Goal: Transaction & Acquisition: Purchase product/service

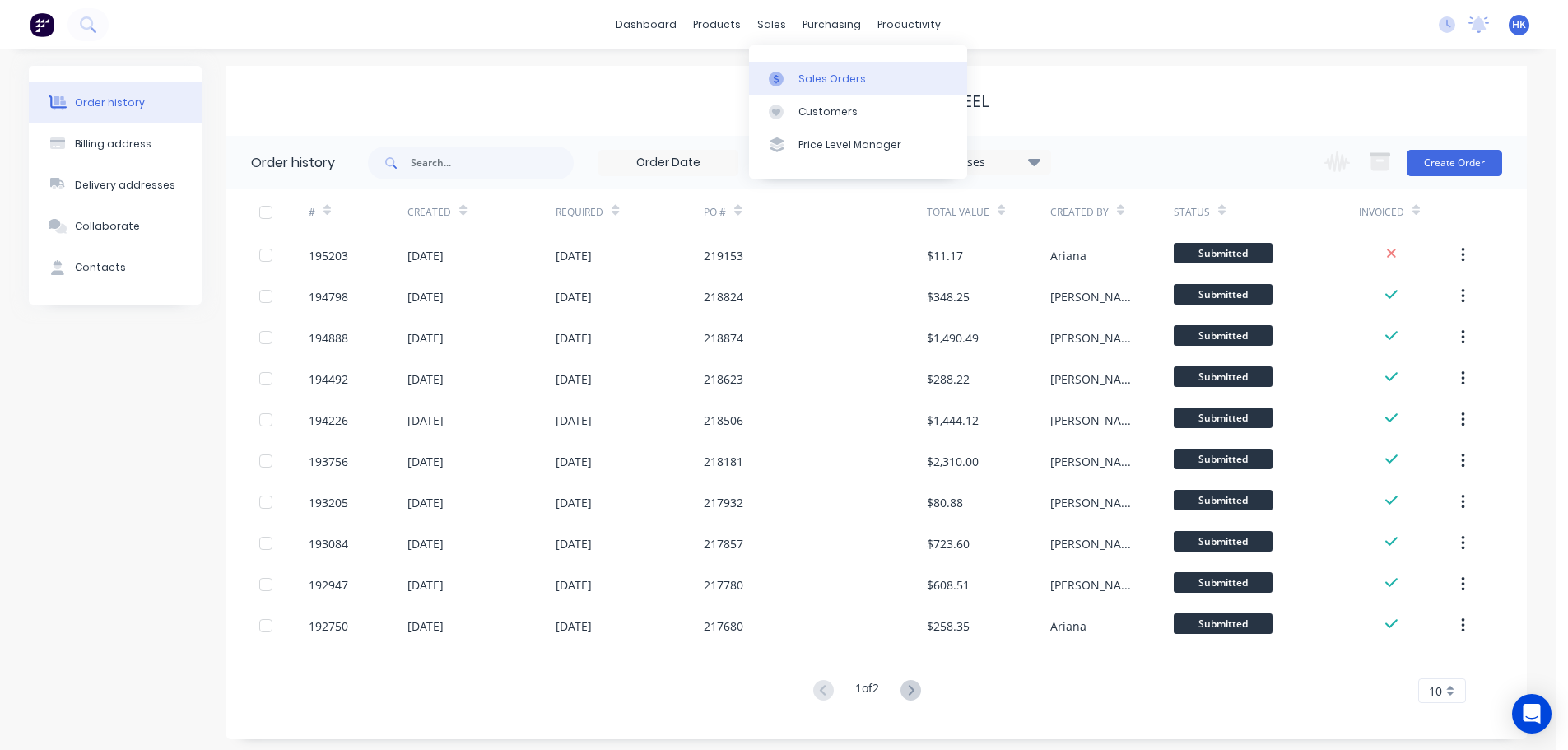
click at [820, 77] on div "Sales Orders" at bounding box center [832, 79] width 68 height 14
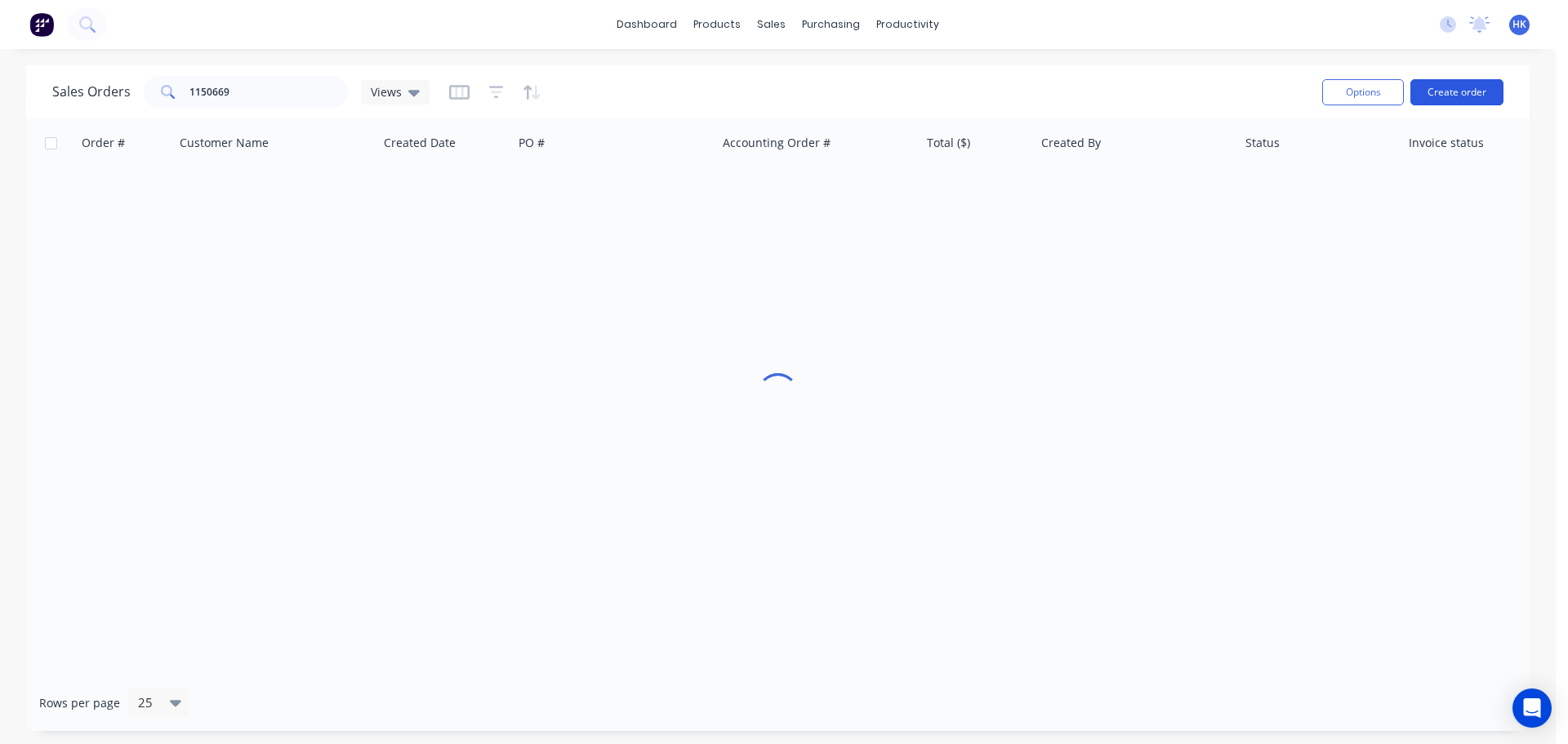
click at [1448, 84] on button "Create order" at bounding box center [1457, 92] width 93 height 26
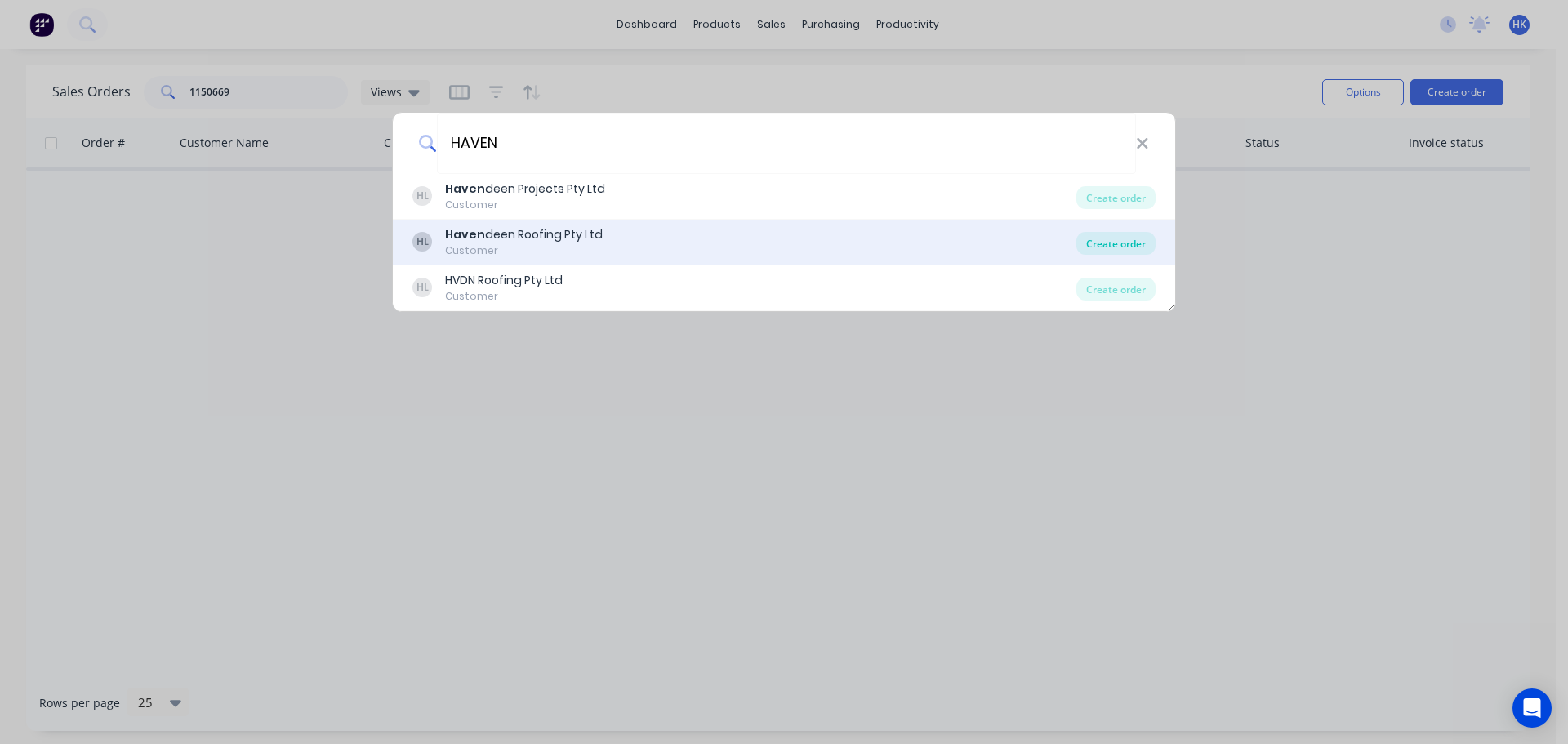
type input "HAVEN"
click at [1111, 249] on div "Create order" at bounding box center [1116, 242] width 79 height 22
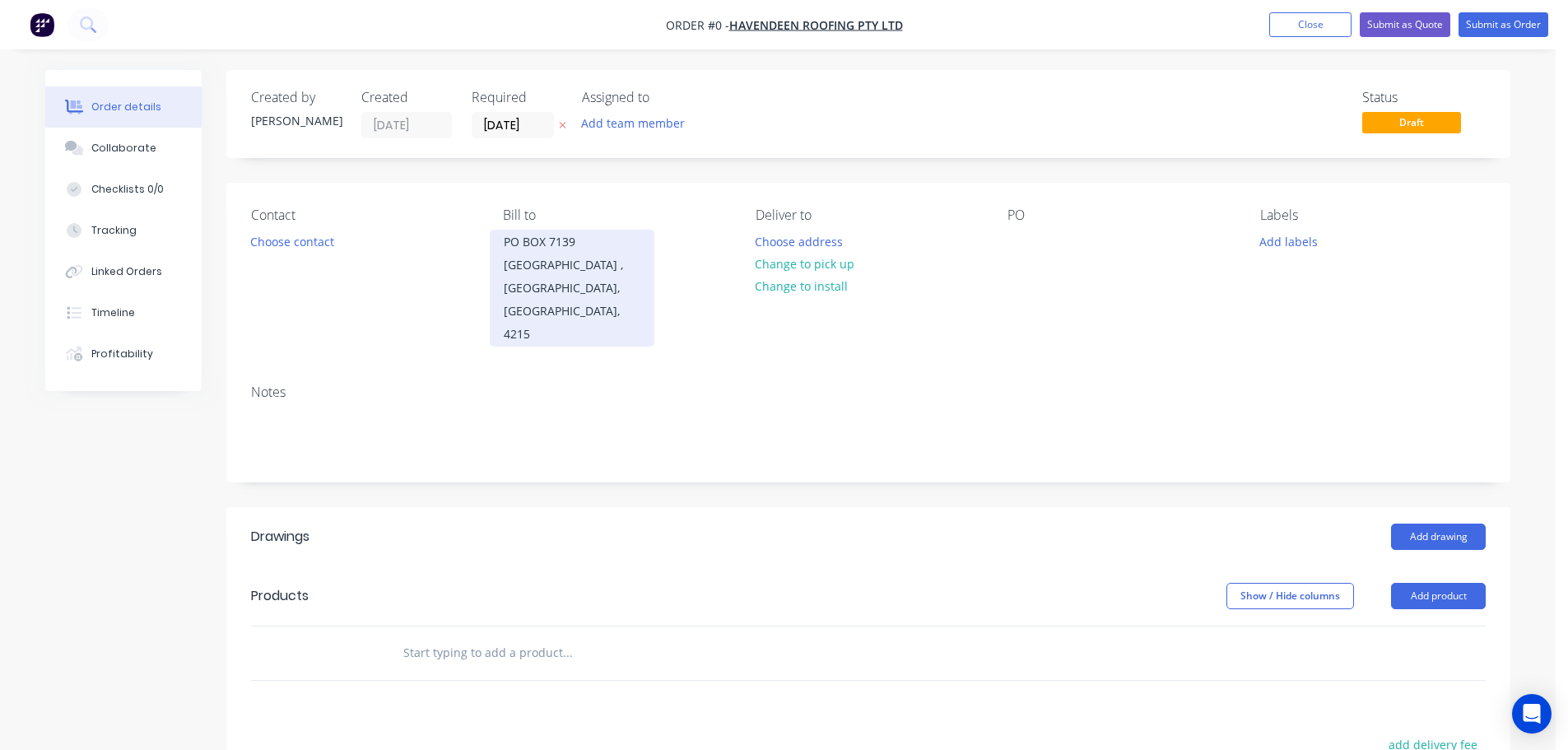
click at [535, 132] on input "[DATE]" at bounding box center [512, 125] width 80 height 24
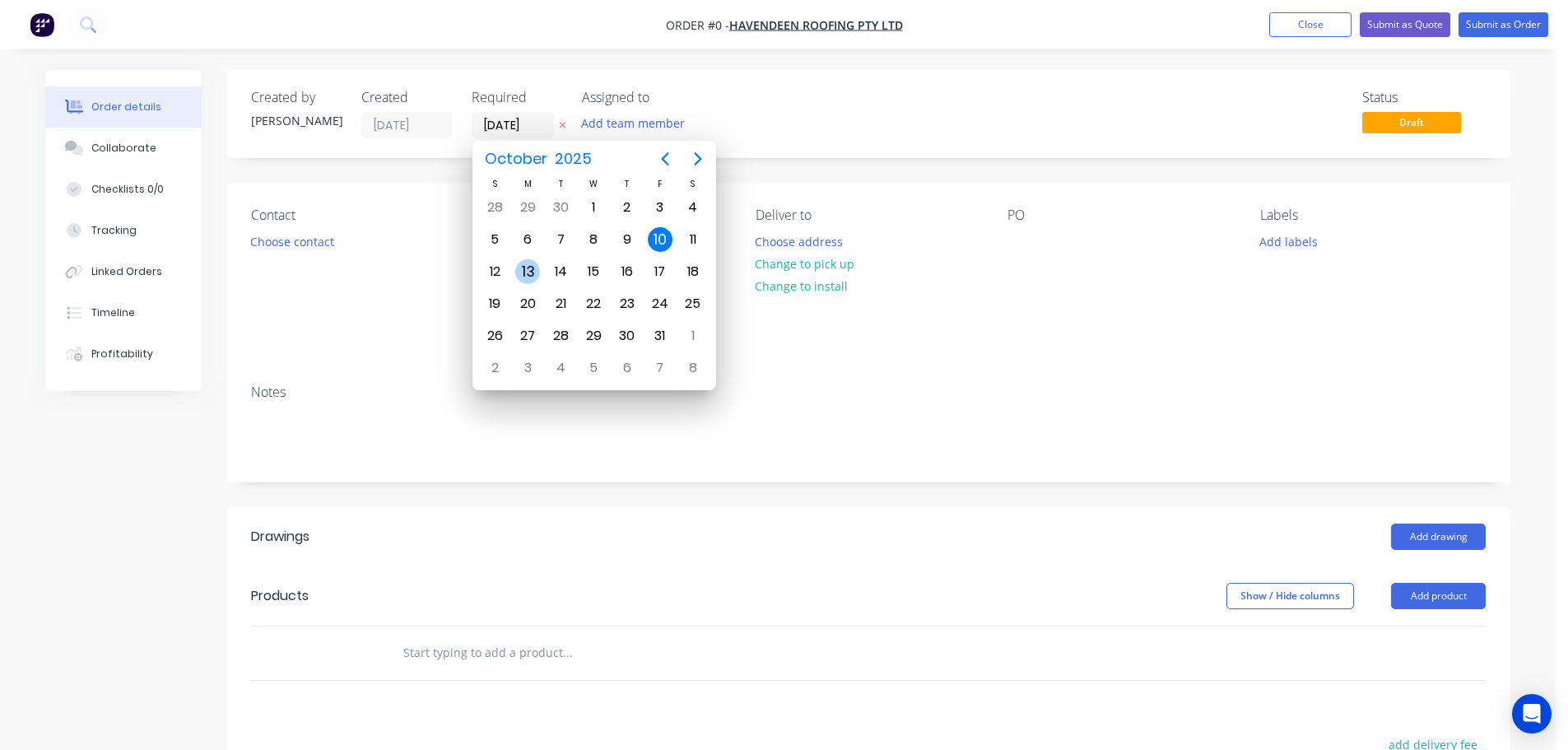
click at [538, 271] on div "13" at bounding box center [527, 271] width 24 height 24
type input "[DATE]"
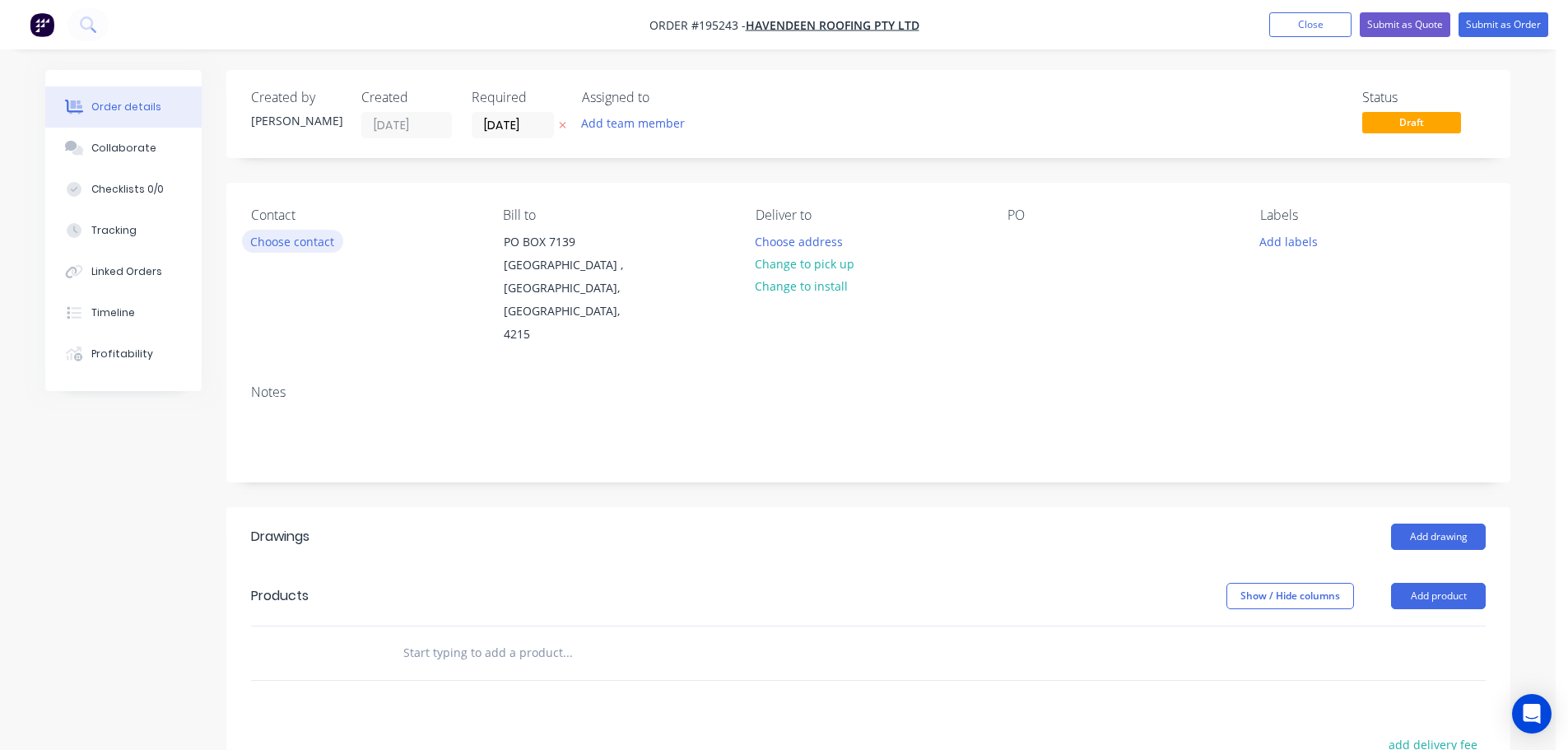
click at [314, 249] on button "Choose contact" at bounding box center [293, 241] width 101 height 23
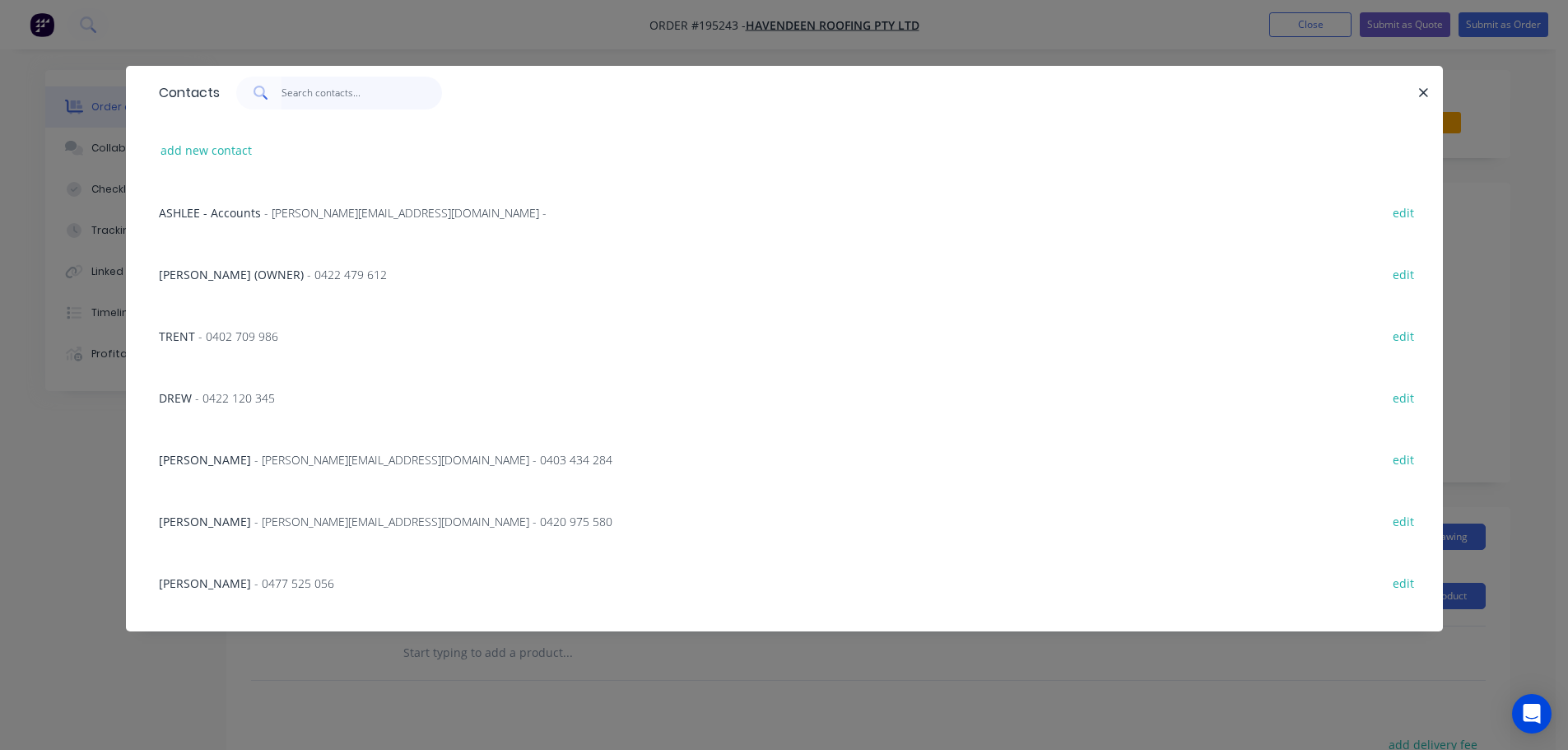
click at [308, 103] on input "text" at bounding box center [361, 93] width 160 height 33
type input "MA"
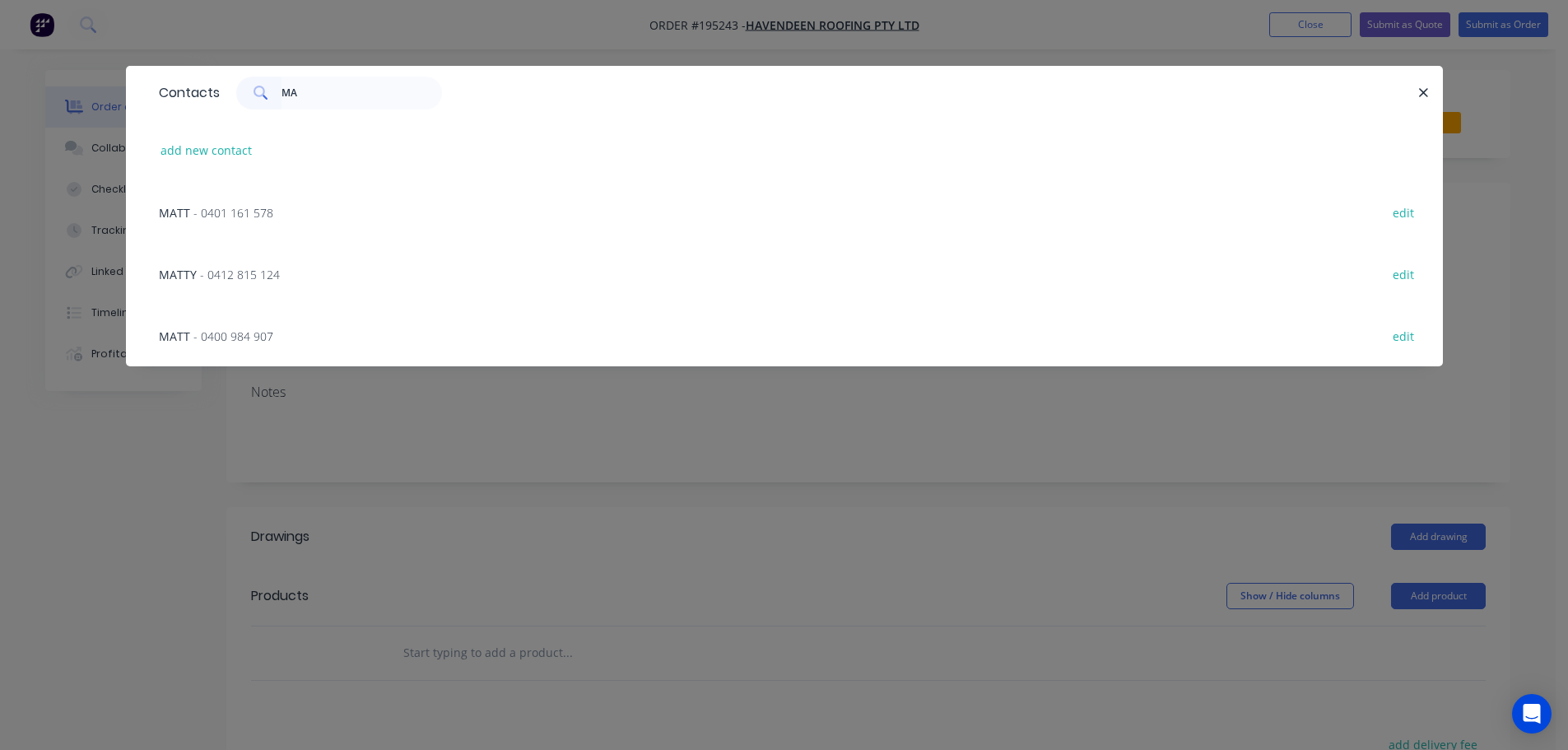
click at [260, 208] on span "- 0401 161 578" at bounding box center [233, 213] width 80 height 15
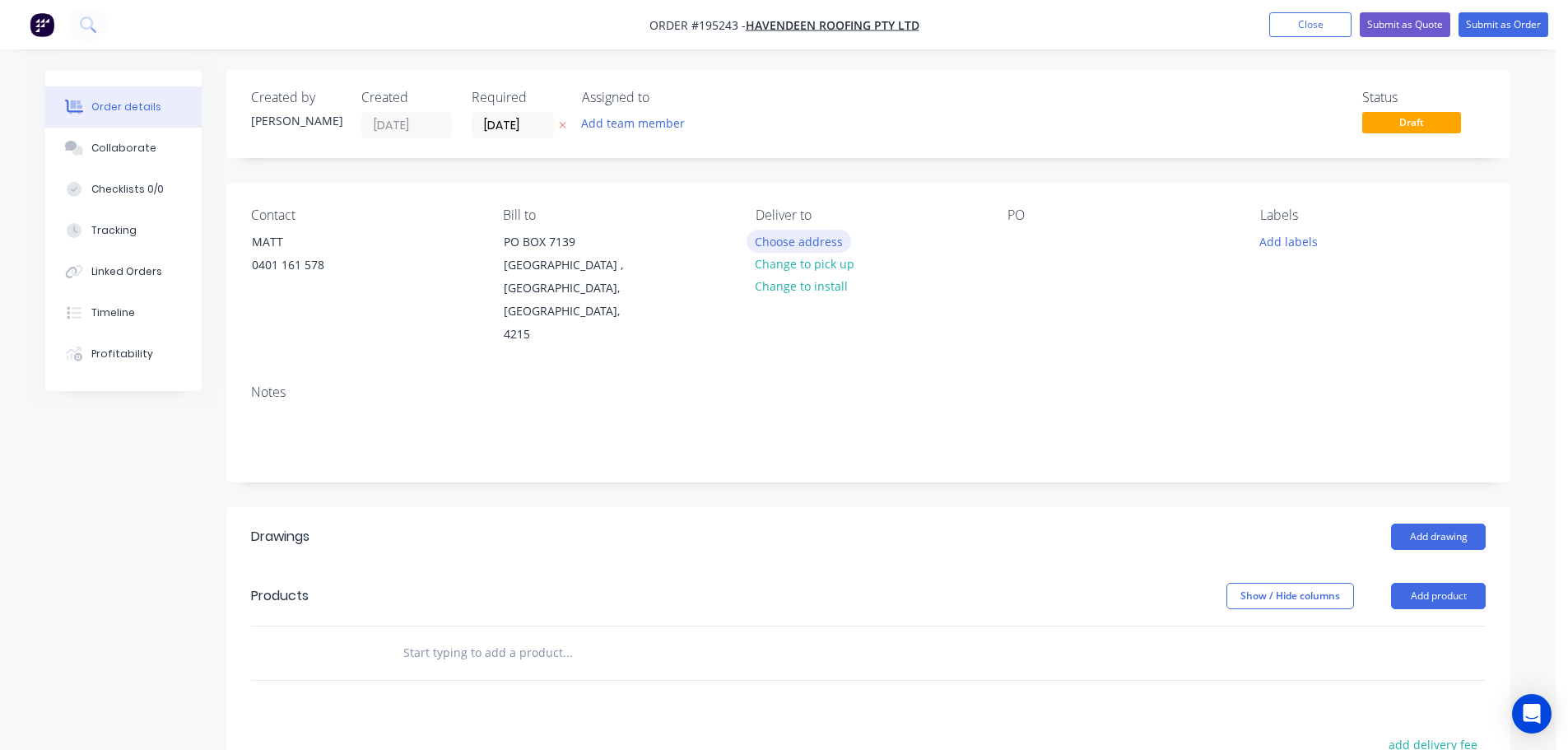
click at [841, 233] on button "Choose address" at bounding box center [799, 241] width 106 height 23
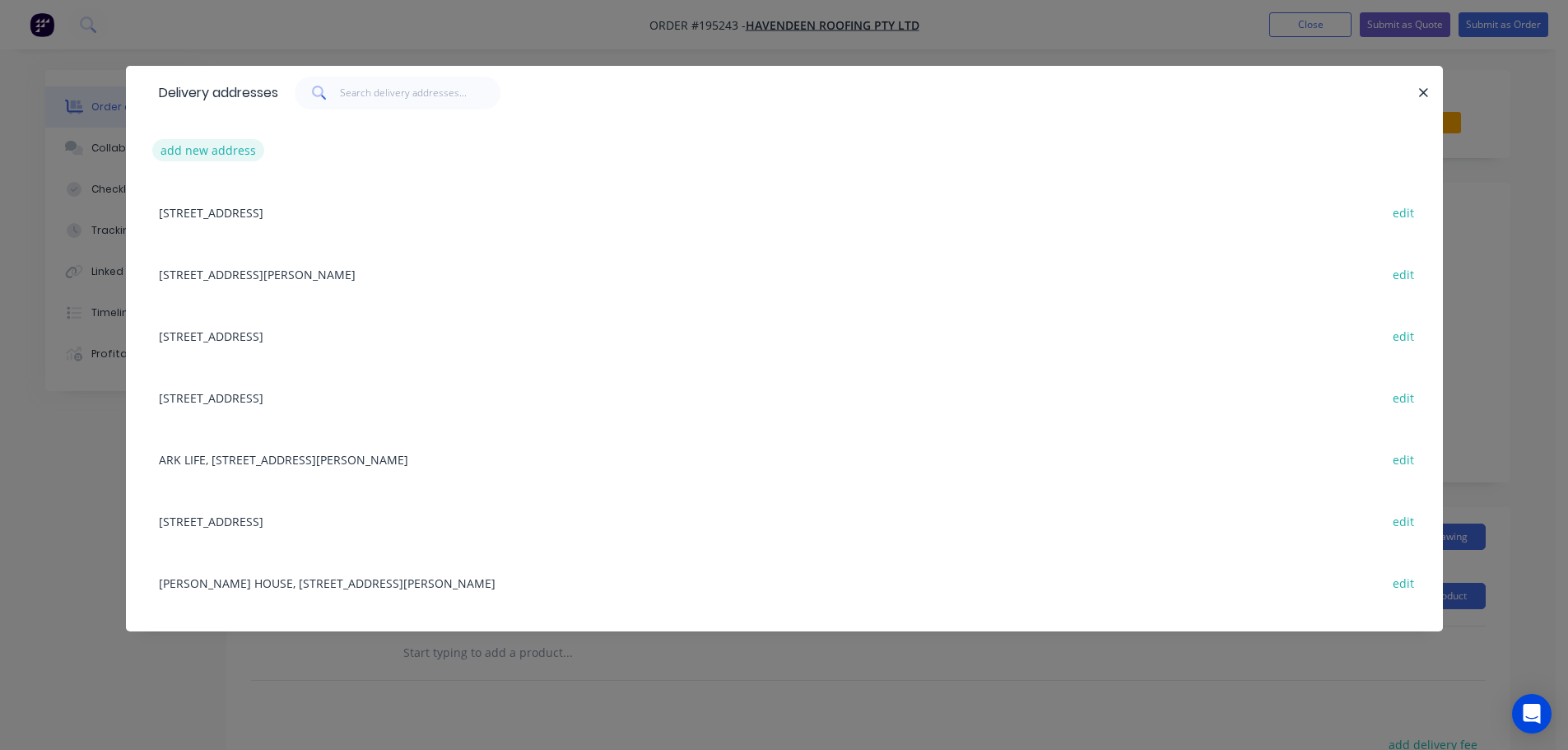
click at [204, 145] on button "add new address" at bounding box center [208, 150] width 113 height 23
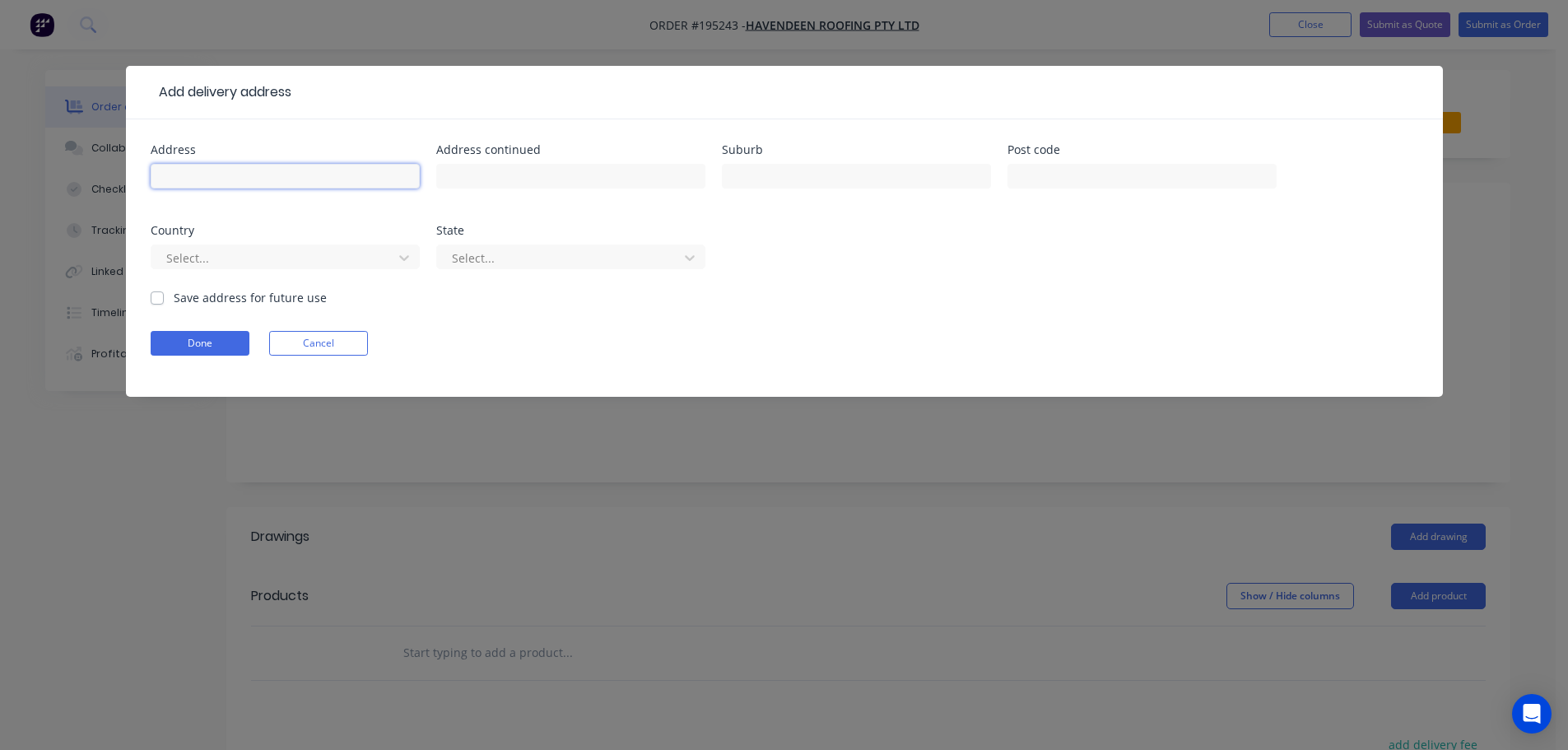
click at [239, 171] on input "text" at bounding box center [286, 176] width 269 height 24
type input "9 OZONE PARADE"
click at [808, 179] on input "text" at bounding box center [856, 176] width 269 height 24
type input "MIAMI"
click at [231, 345] on button "Done" at bounding box center [200, 343] width 99 height 24
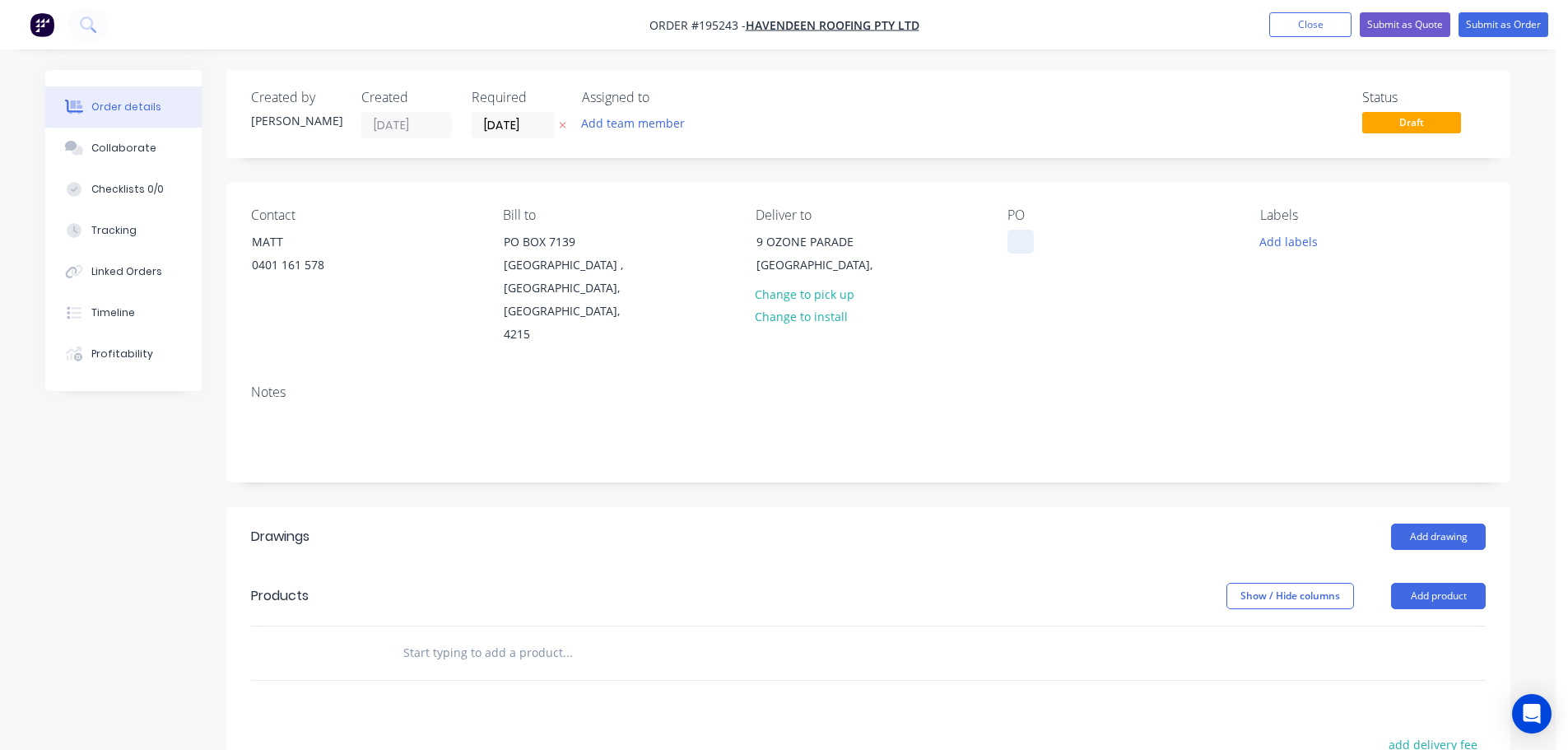
click at [1024, 235] on div at bounding box center [1020, 242] width 26 height 24
click at [1279, 245] on button "Add labels" at bounding box center [1289, 241] width 76 height 23
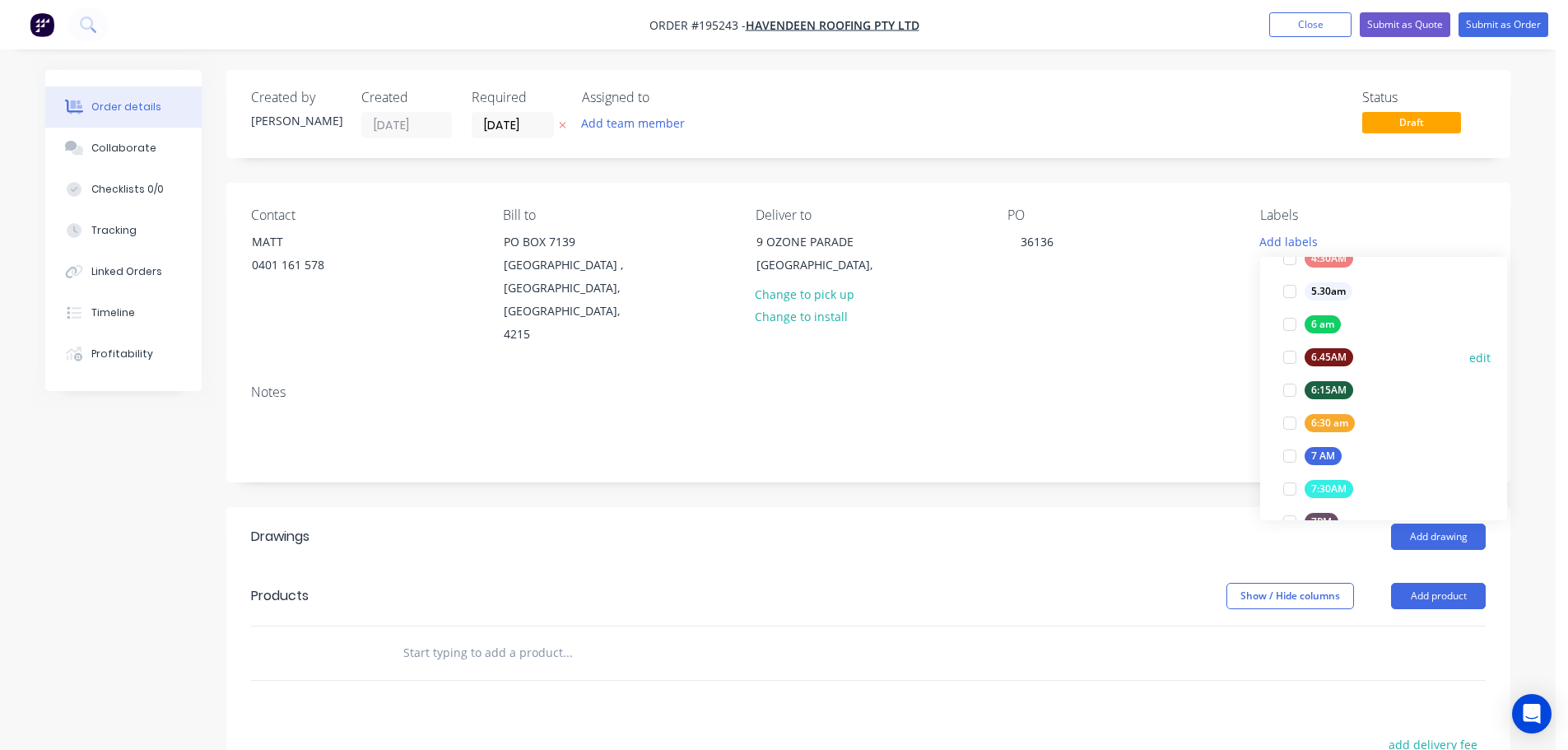
scroll to position [329, 0]
click at [1281, 418] on div at bounding box center [1289, 422] width 33 height 33
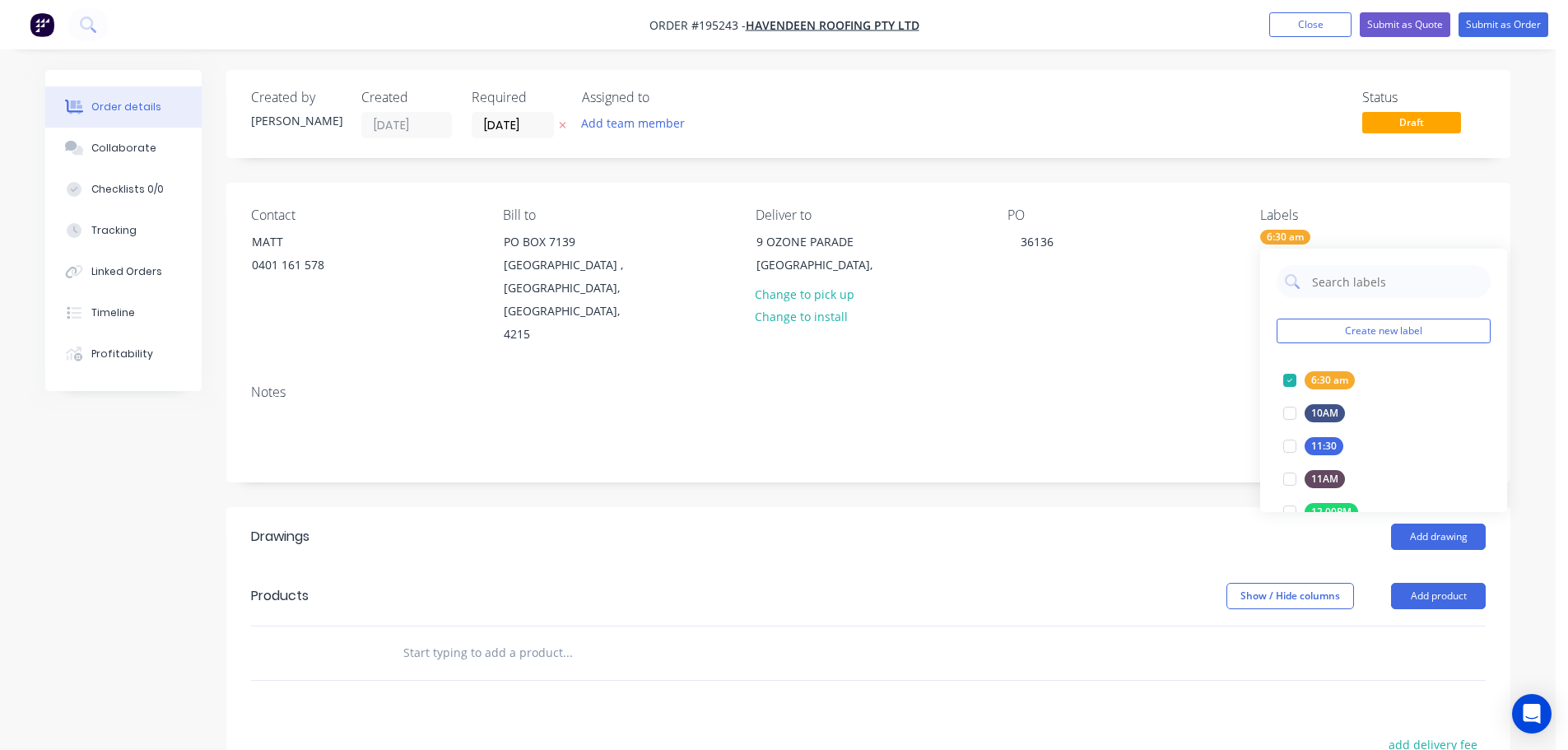
click at [1159, 566] on header "Products Show / Hide columns Add product" at bounding box center [868, 596] width 1284 height 60
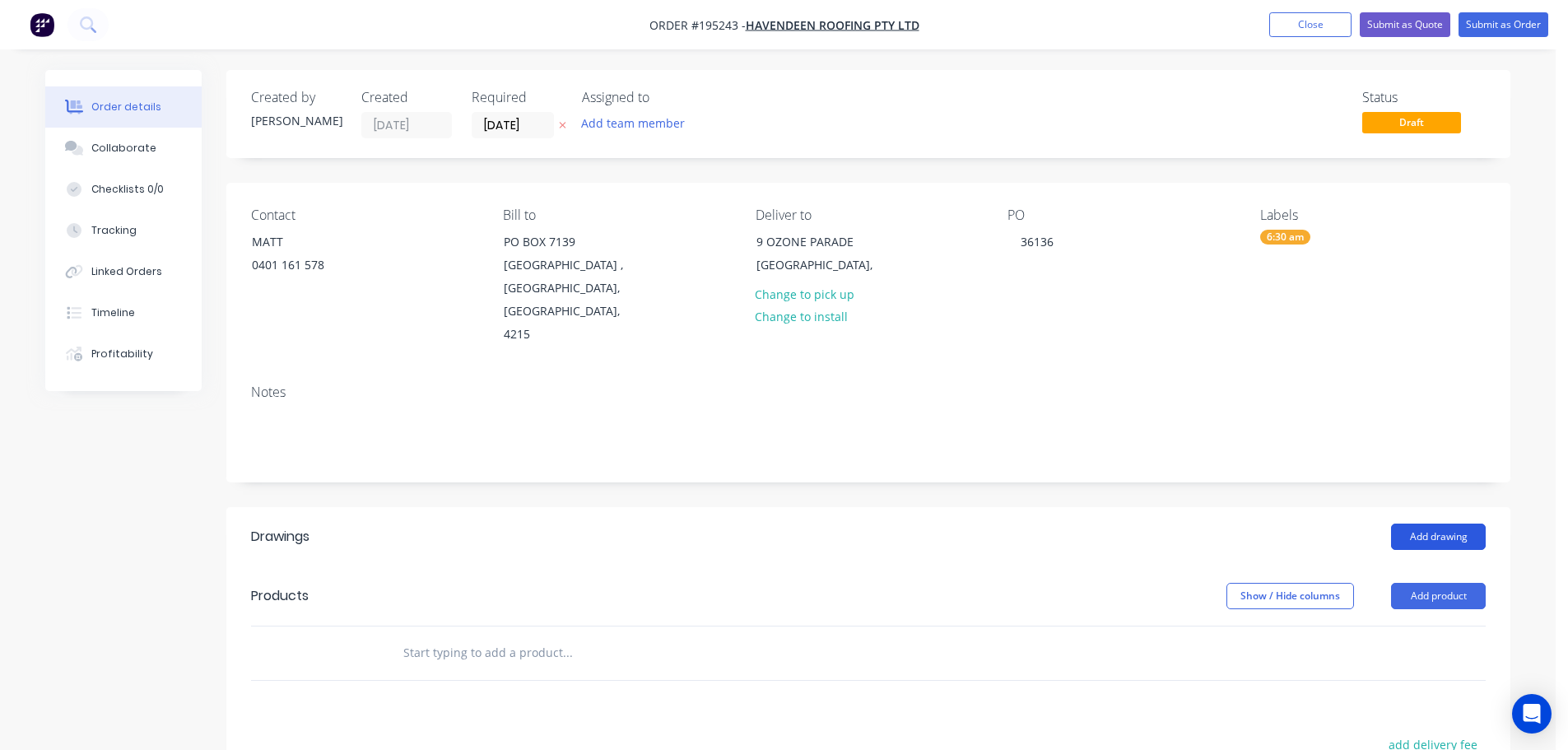
click at [1457, 524] on button "Add drawing" at bounding box center [1438, 536] width 95 height 26
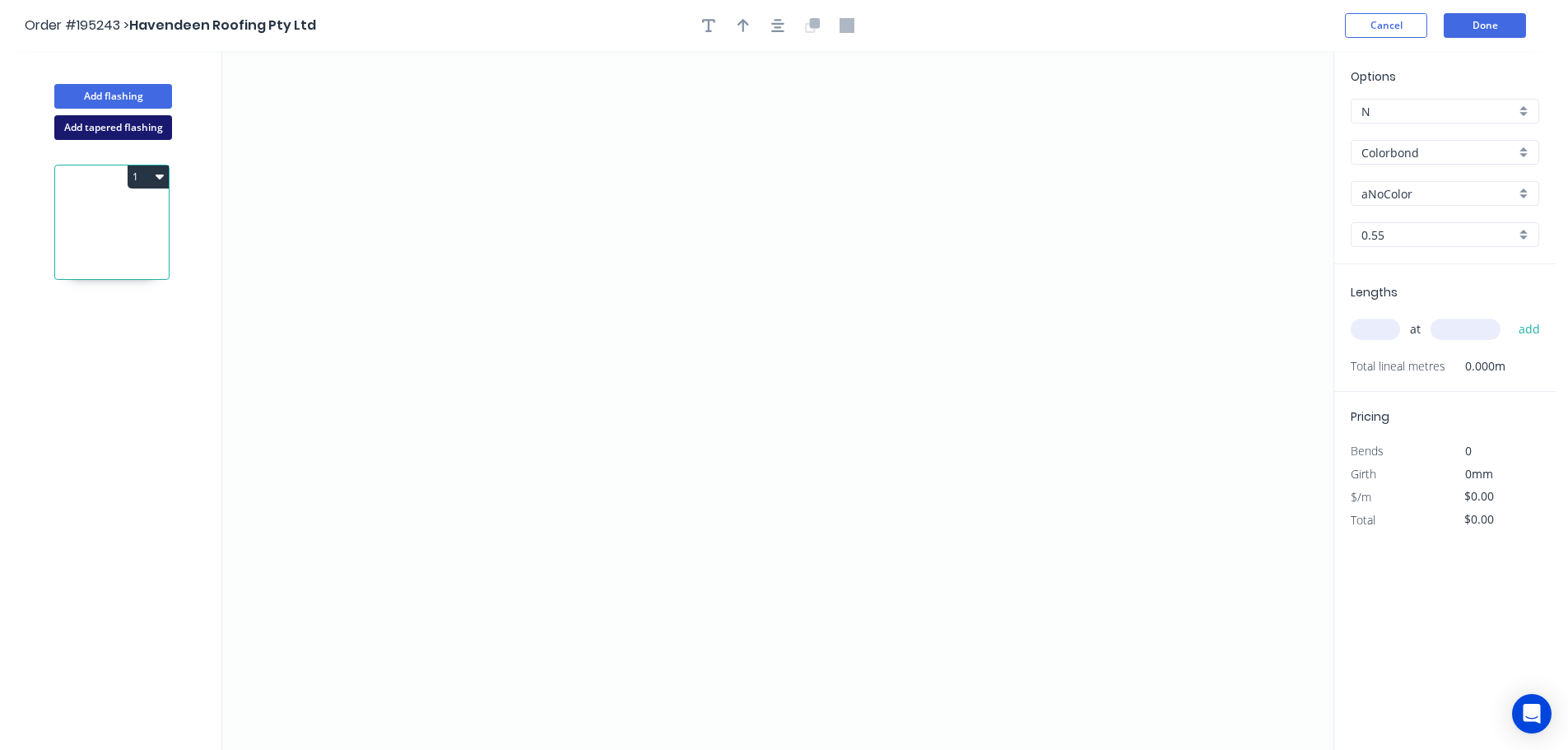
click at [118, 128] on button "Add tapered flashing" at bounding box center [113, 127] width 118 height 24
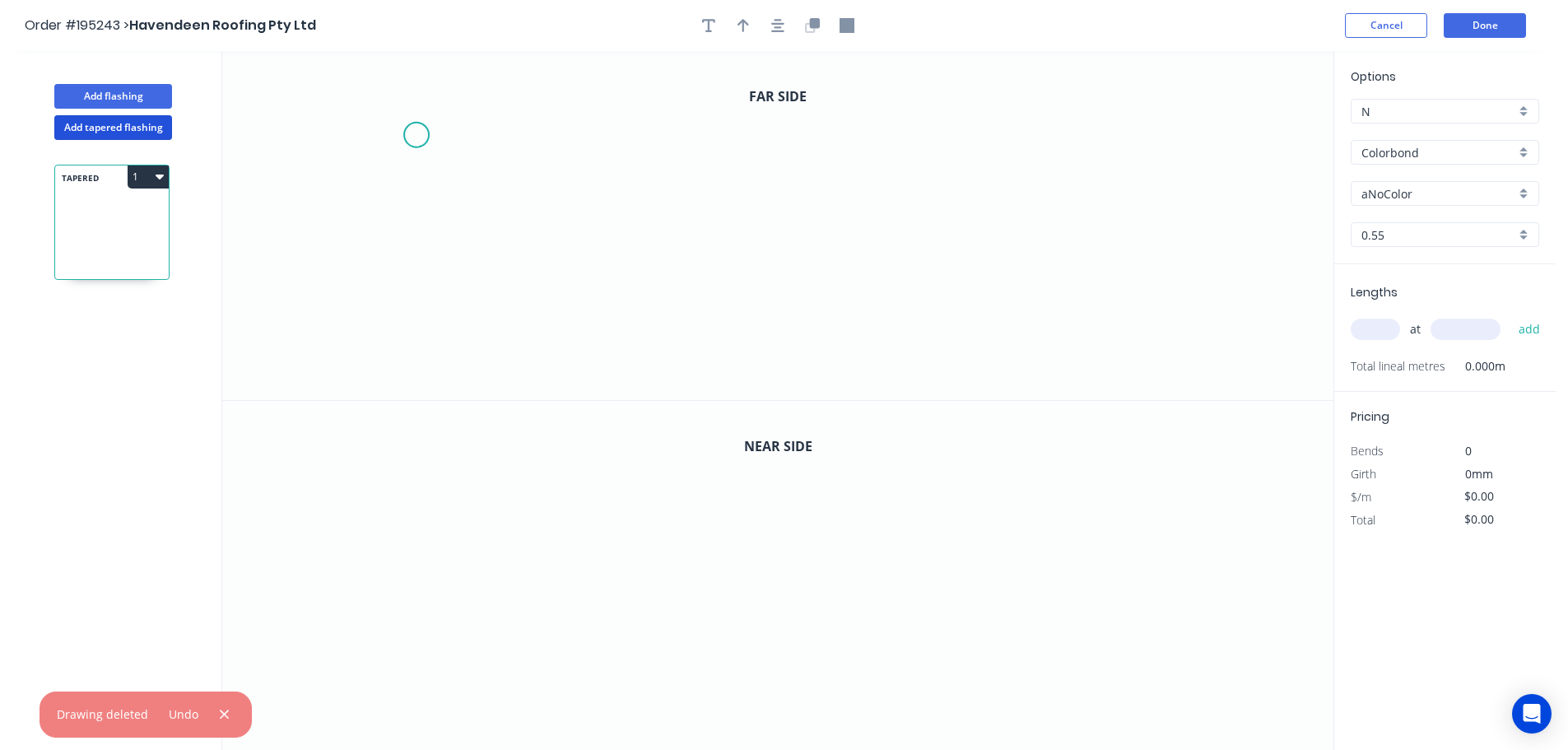
click at [411, 128] on icon "0" at bounding box center [778, 225] width 1111 height 349
click at [477, 69] on icon "0" at bounding box center [778, 225] width 1111 height 349
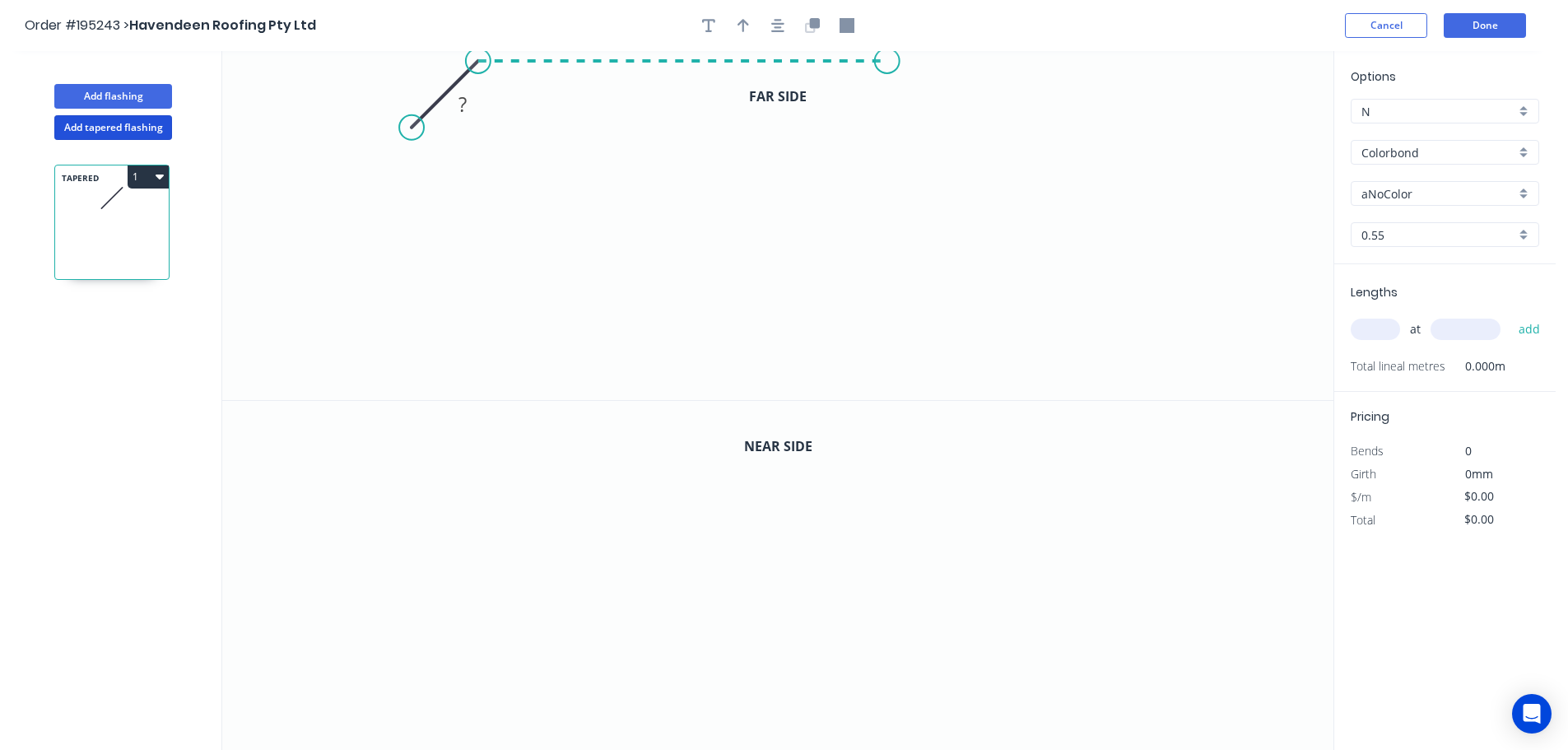
click at [887, 67] on icon "0 ?" at bounding box center [778, 225] width 1111 height 349
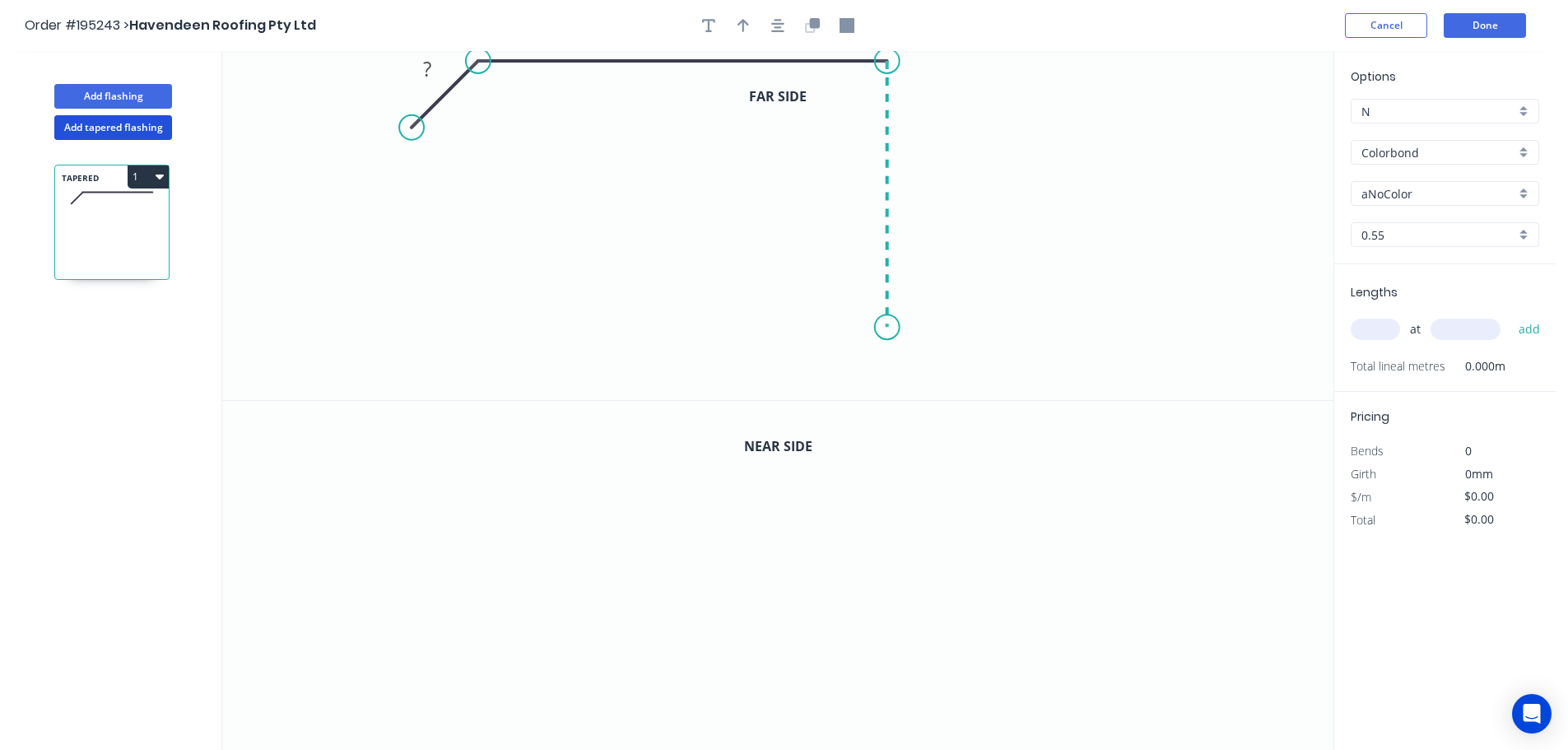
click at [884, 328] on icon "0 ? ?" at bounding box center [778, 225] width 1111 height 349
click at [783, 327] on icon at bounding box center [836, 327] width 105 height 0
click at [781, 385] on icon "0 ? ? ? ?" at bounding box center [778, 225] width 1111 height 349
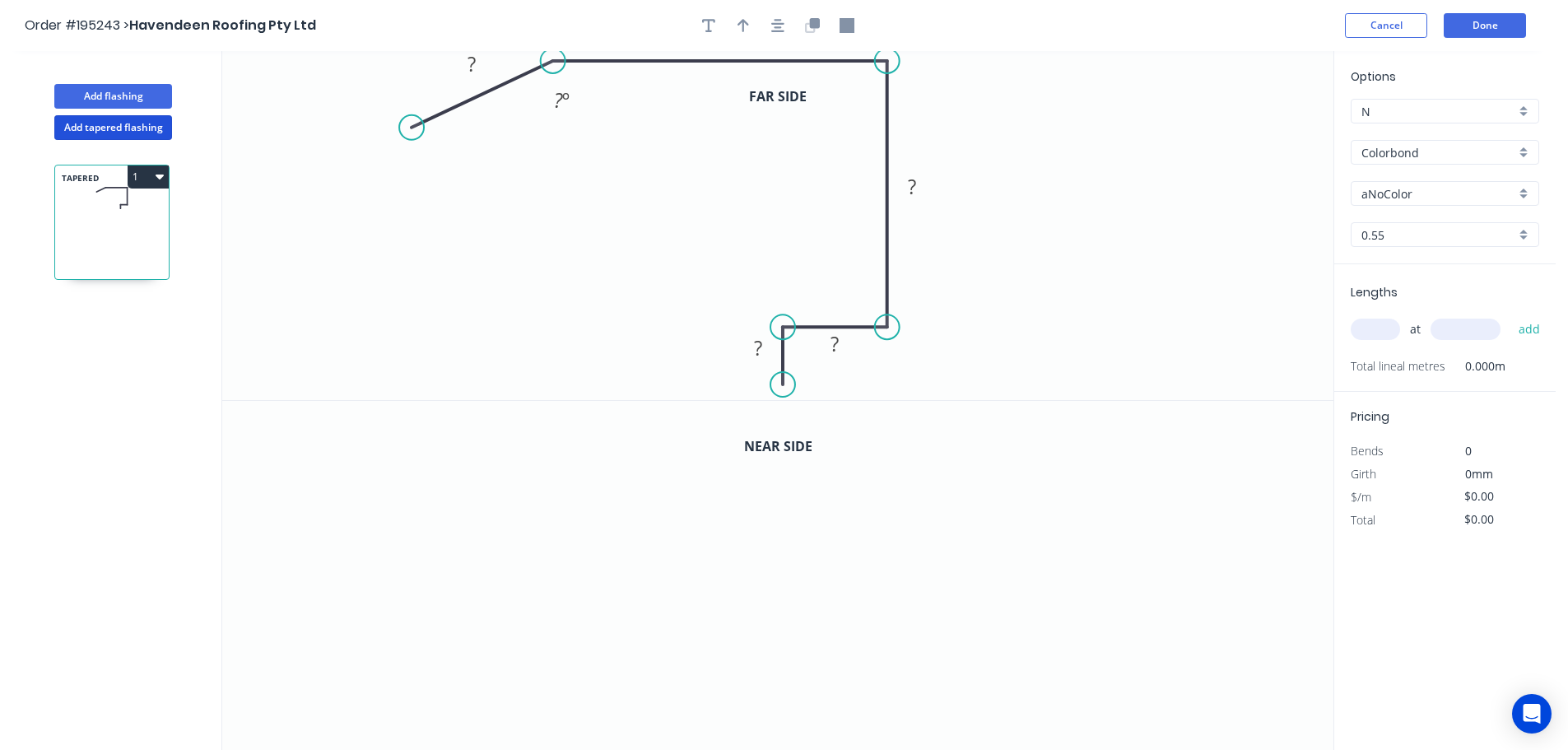
drag, startPoint x: 479, startPoint y: 61, endPoint x: 553, endPoint y: 71, distance: 74.7
click at [553, 71] on circle at bounding box center [553, 61] width 24 height 24
drag, startPoint x: 413, startPoint y: 130, endPoint x: 495, endPoint y: 123, distance: 82.3
click at [495, 123] on circle at bounding box center [495, 118] width 24 height 24
click at [772, 27] on icon "button" at bounding box center [778, 25] width 14 height 14
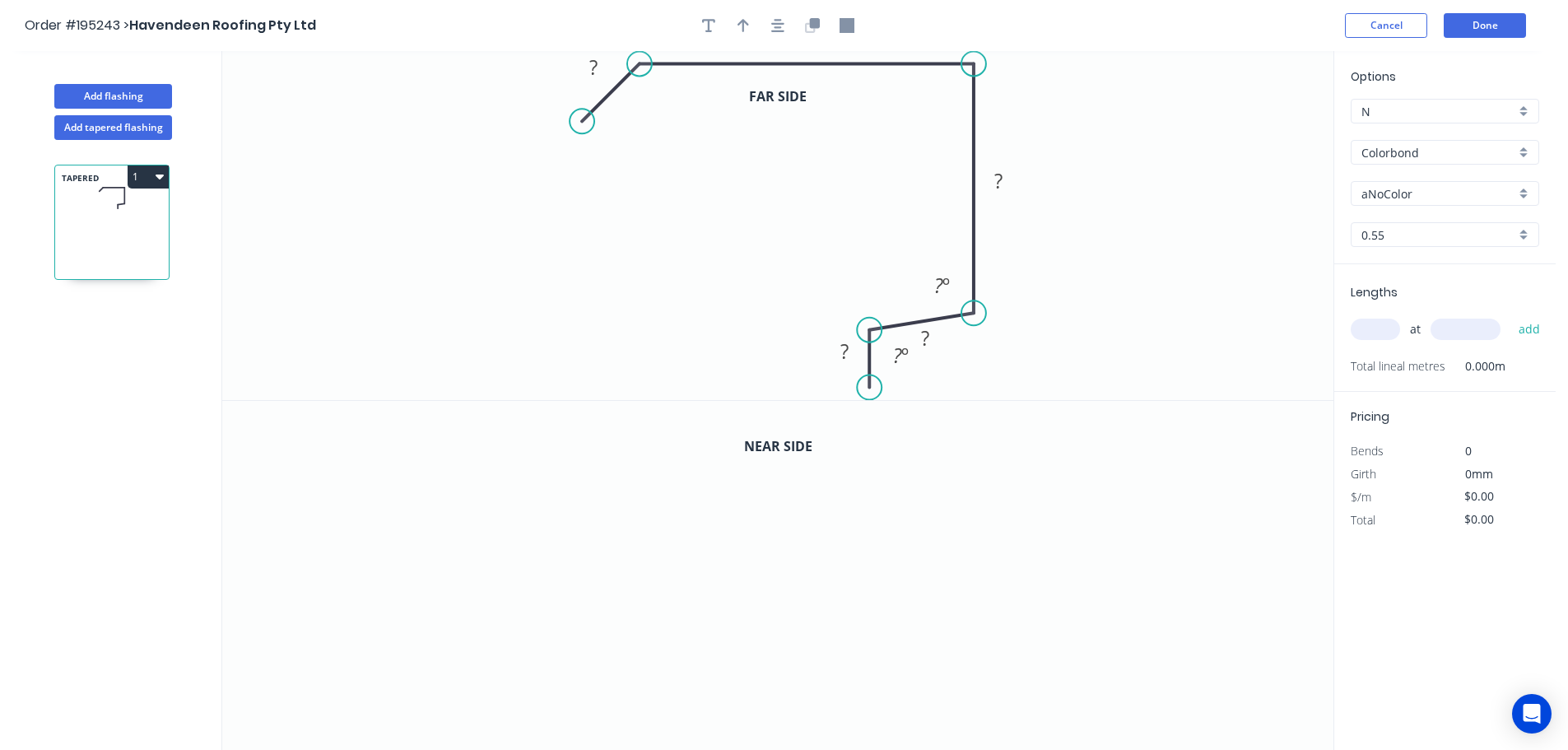
drag, startPoint x: 978, startPoint y: 324, endPoint x: 978, endPoint y: 314, distance: 10.0
click at [978, 314] on circle at bounding box center [973, 312] width 24 height 24
click at [871, 317] on circle at bounding box center [868, 312] width 24 height 24
click at [599, 81] on rect at bounding box center [592, 67] width 53 height 33
click at [599, 77] on rect at bounding box center [593, 68] width 33 height 23
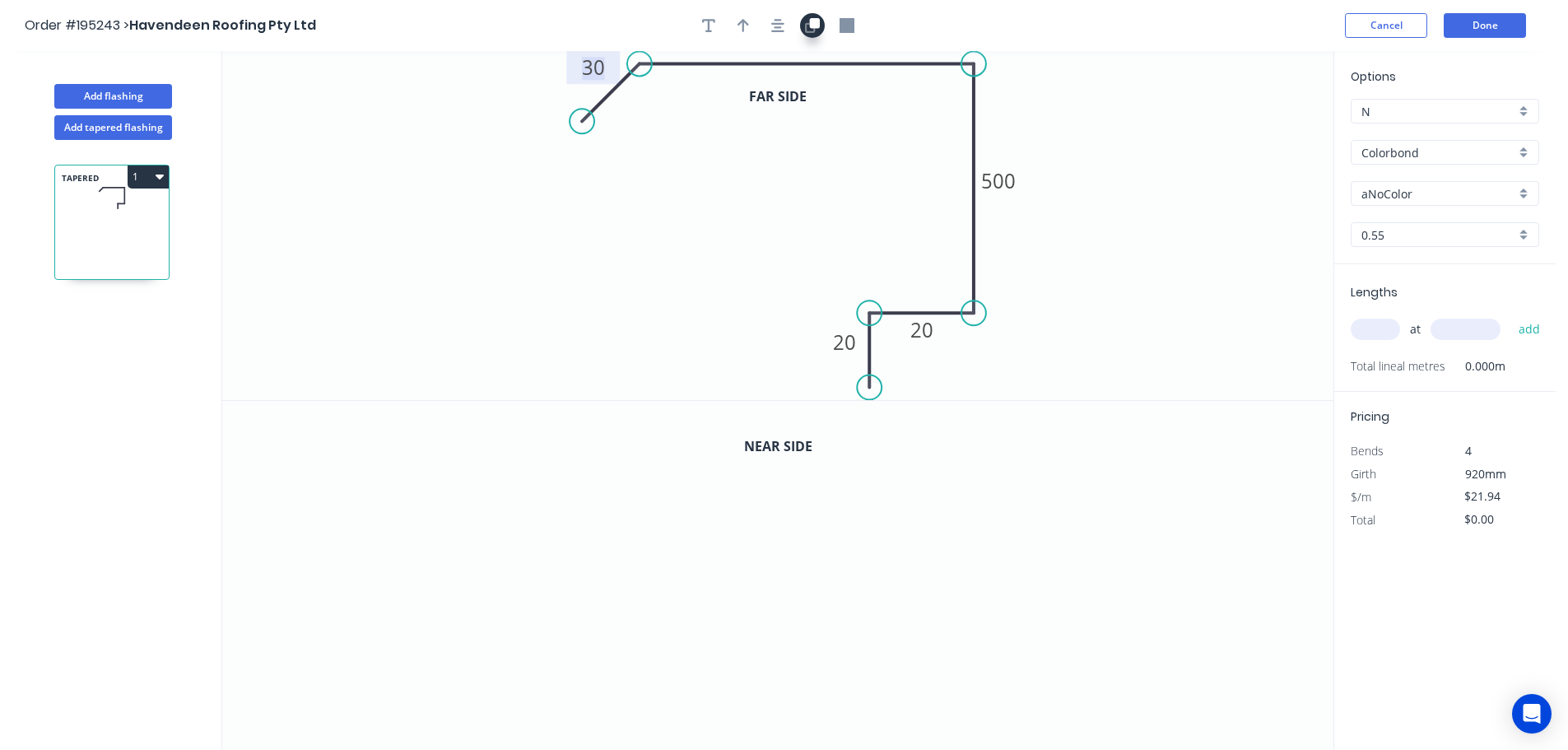
click at [802, 28] on button "button" at bounding box center [812, 25] width 24 height 24
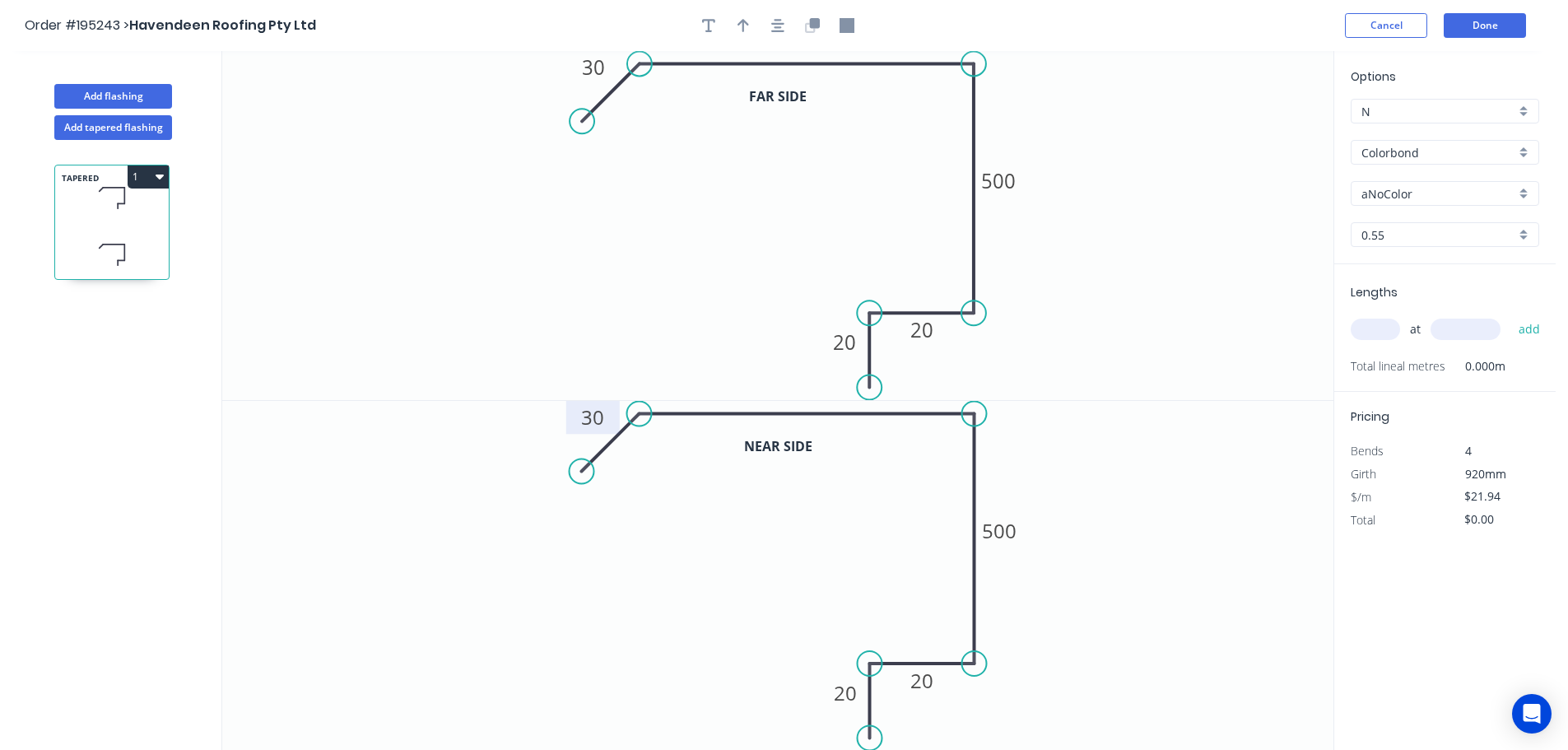
click at [599, 417] on tspan "30" at bounding box center [592, 417] width 23 height 27
type input "$23.27"
click at [739, 18] on icon "button" at bounding box center [743, 25] width 12 height 14
click at [1252, 128] on icon at bounding box center [1250, 114] width 14 height 52
click at [1252, 128] on icon at bounding box center [1263, 119] width 48 height 48
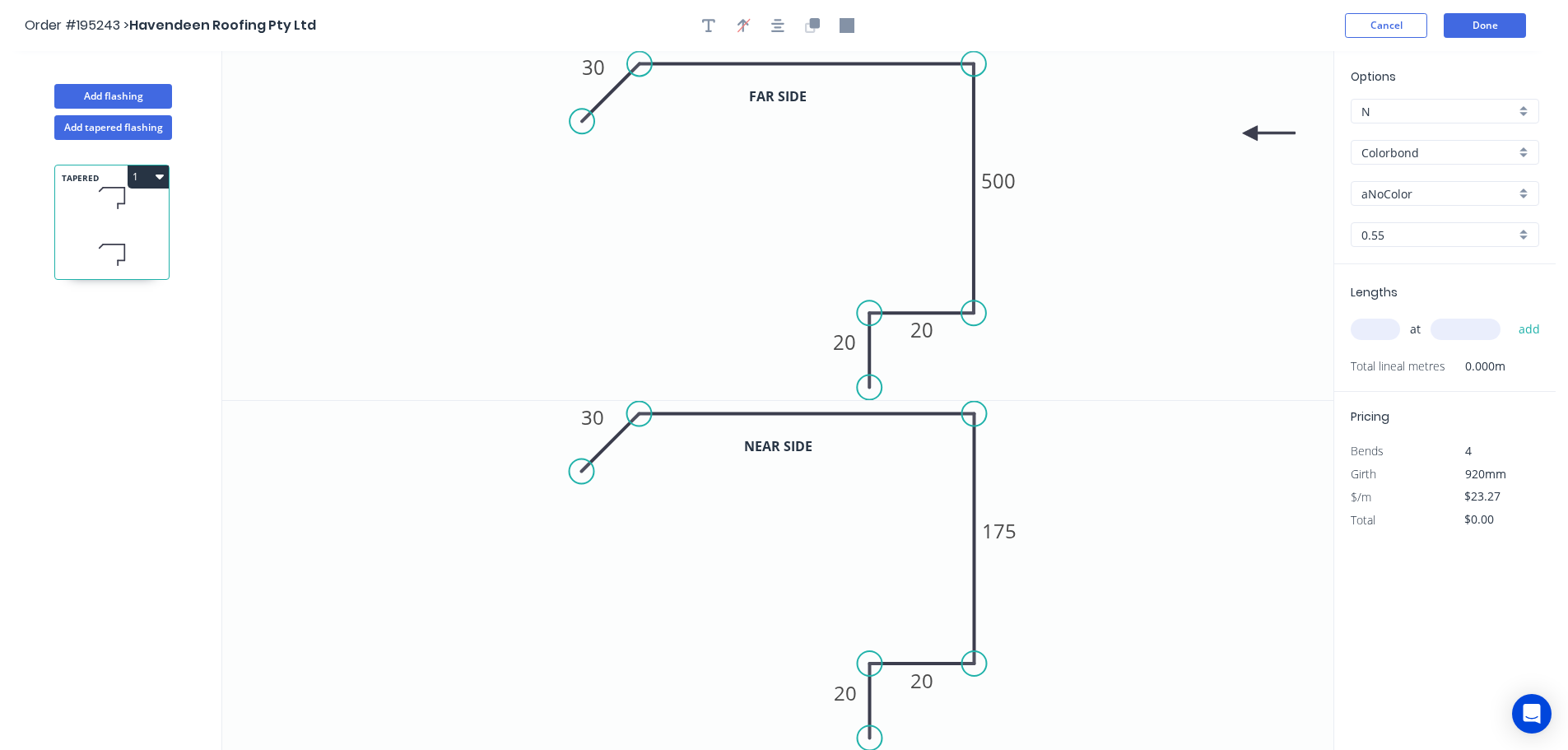
click at [1416, 195] on input "aNoColor" at bounding box center [1438, 194] width 154 height 17
click at [1408, 146] on input "Colorbond" at bounding box center [1438, 152] width 154 height 17
type input "aNoColor"
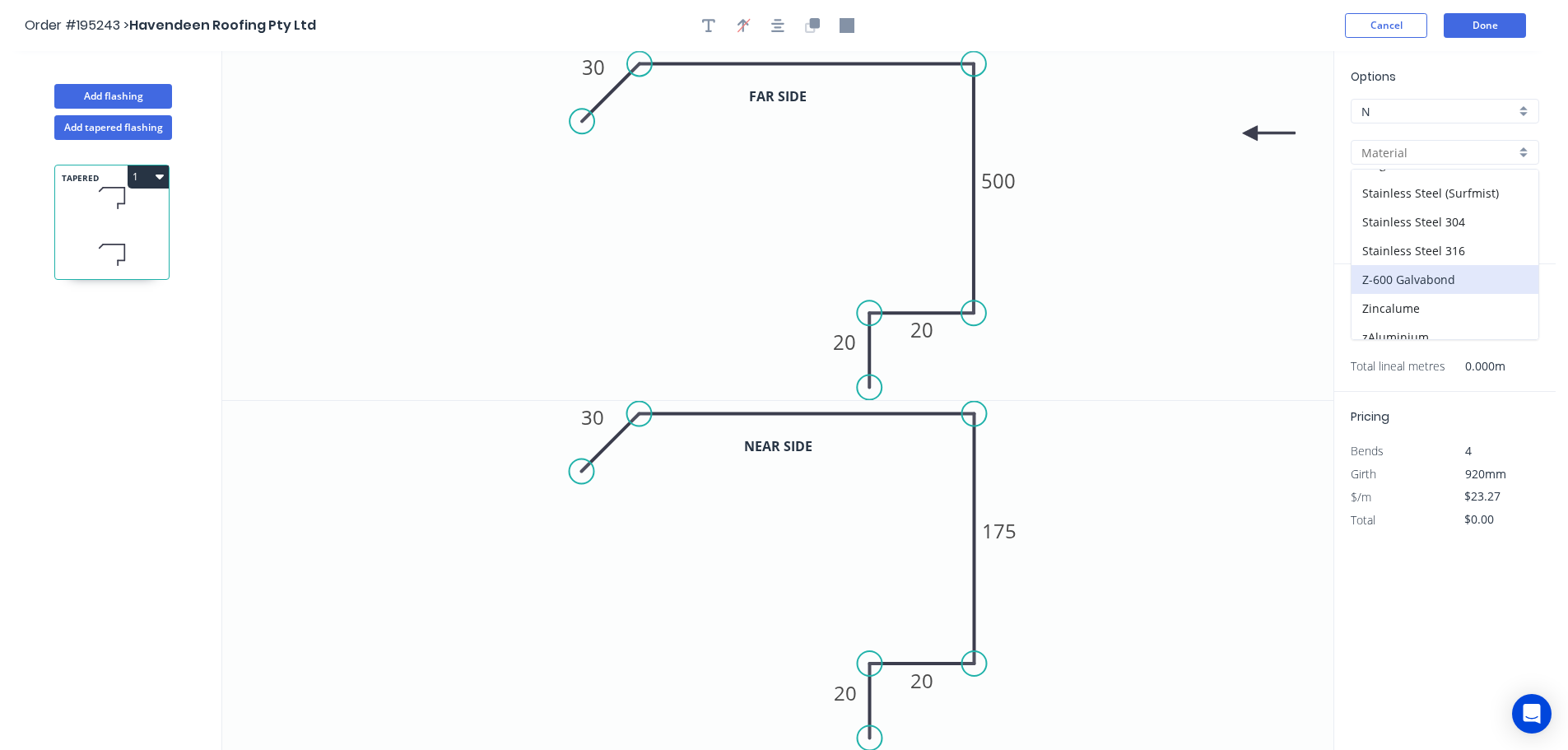
scroll to position [349, 0]
click at [1430, 294] on div "Zincalume" at bounding box center [1444, 296] width 187 height 29
type input "Zincalume"
type input "$21.22"
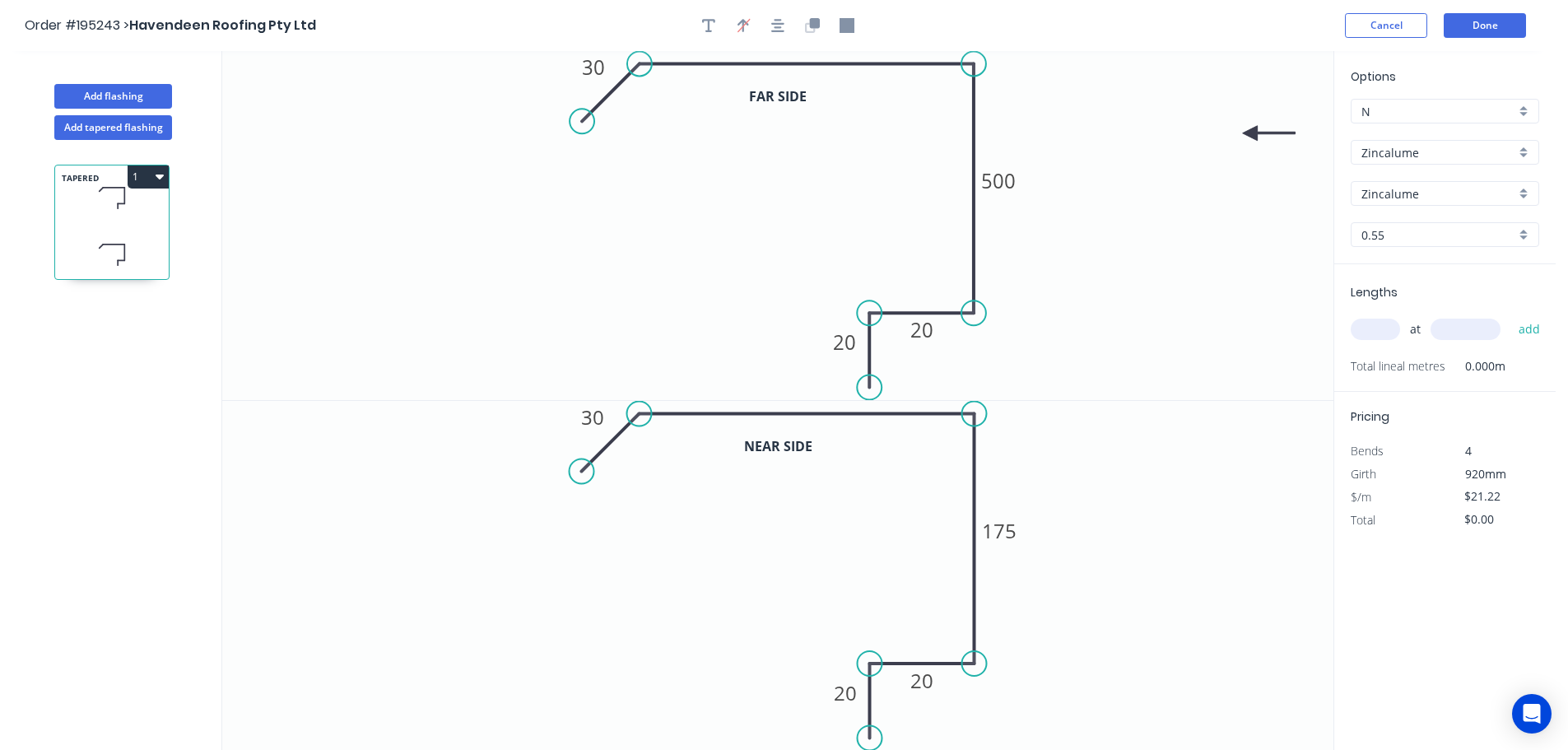
click at [1375, 329] on input "text" at bounding box center [1375, 329] width 50 height 22
type input "1"
type input "6700"
click at [1510, 316] on button "add" at bounding box center [1529, 329] width 39 height 28
type input "$142.17"
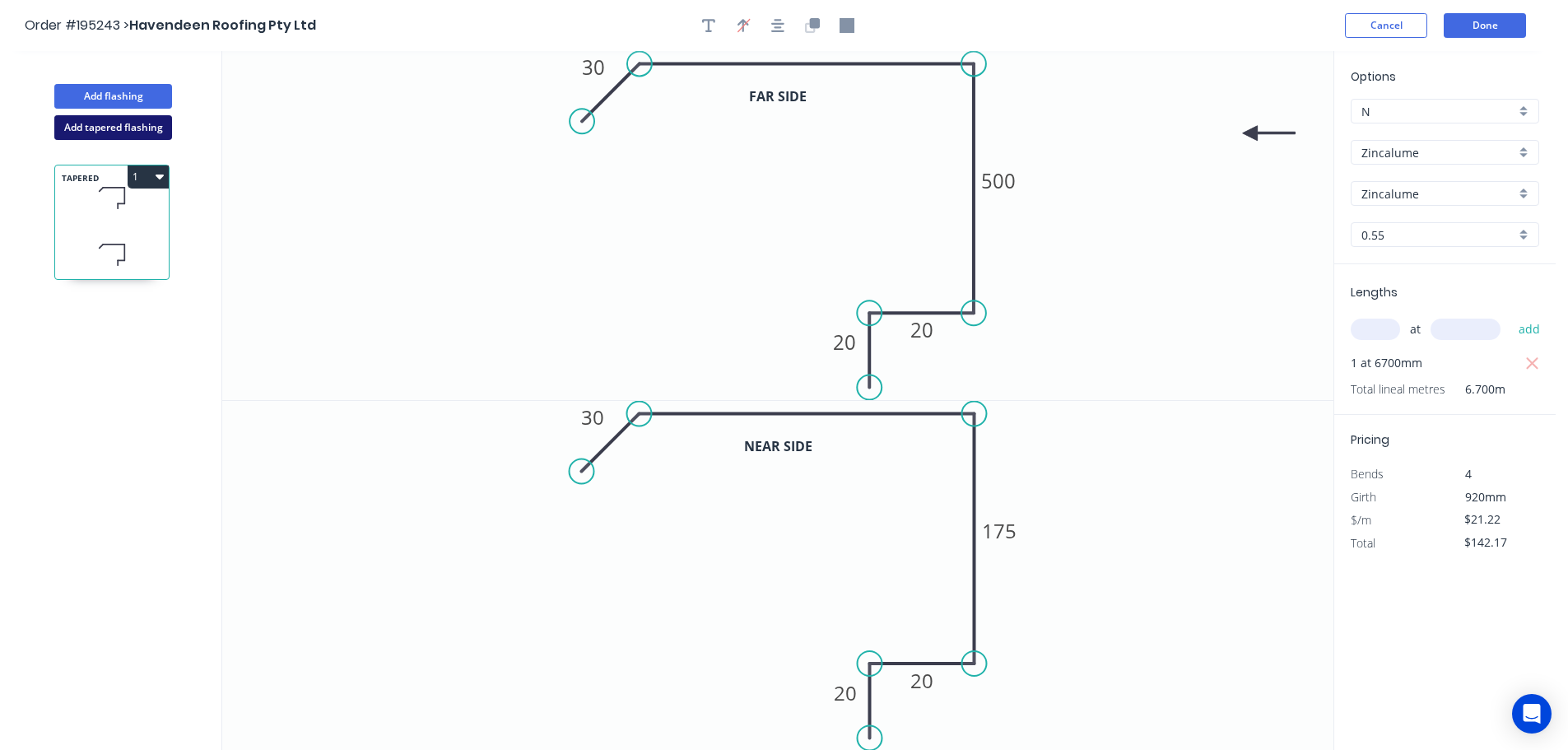
click at [149, 123] on button "Add tapered flashing" at bounding box center [113, 127] width 118 height 24
type input "$0.00"
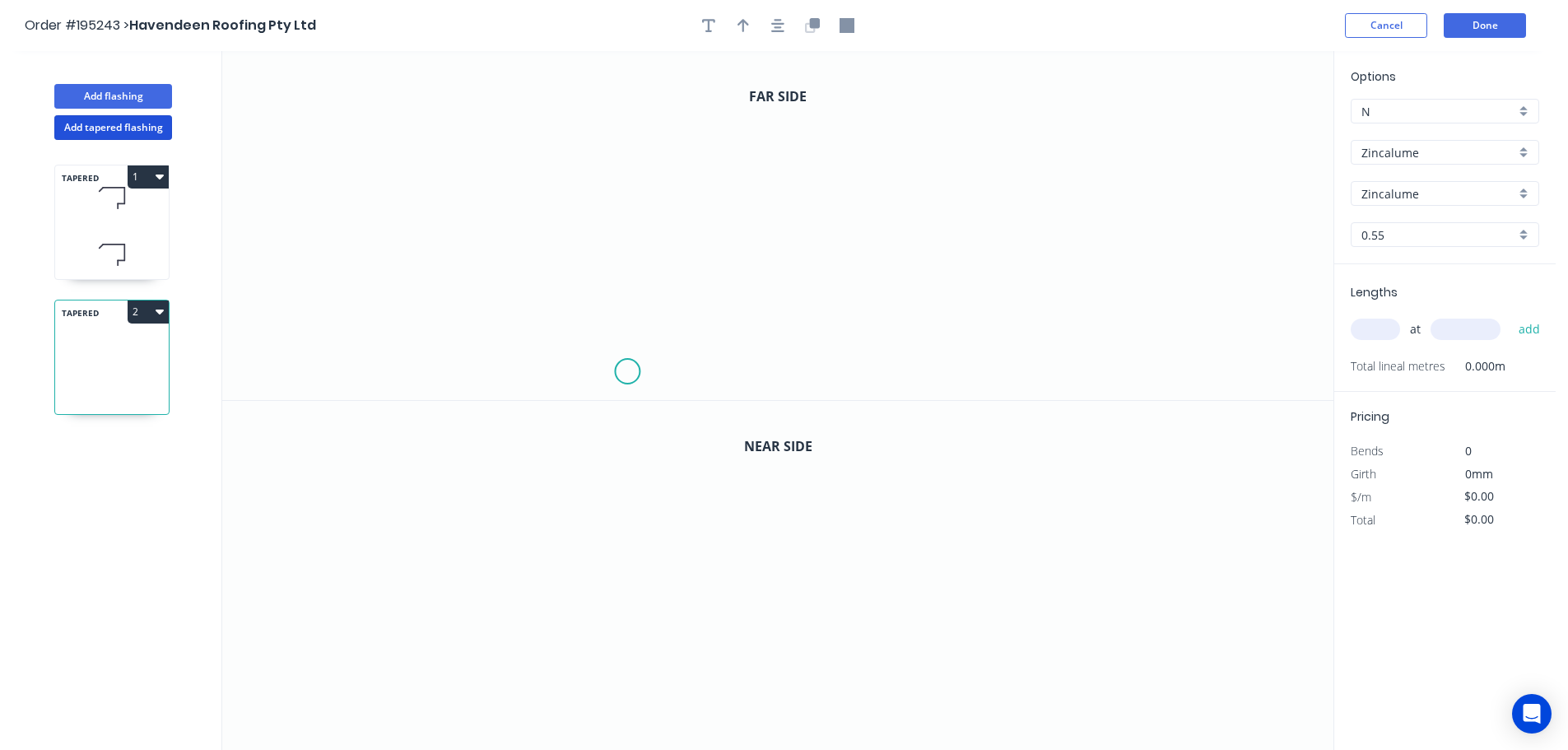
click at [628, 371] on icon "0" at bounding box center [778, 225] width 1111 height 349
click at [626, 291] on icon "0" at bounding box center [778, 225] width 1111 height 349
click at [542, 285] on icon "0 ?" at bounding box center [778, 225] width 1111 height 349
click at [535, 75] on icon "0 ? ?" at bounding box center [778, 225] width 1111 height 349
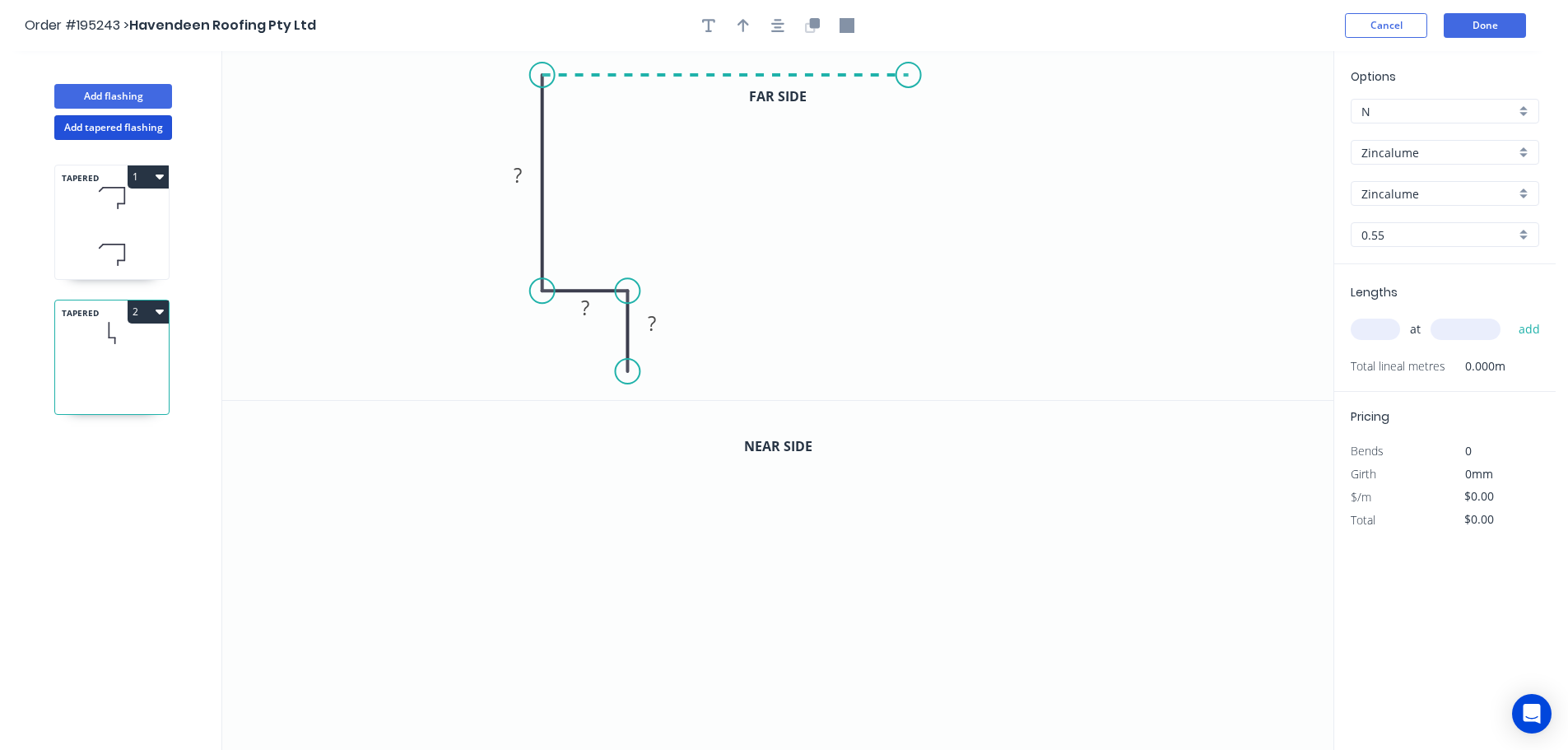
click at [909, 71] on icon "0 ? ? ?" at bounding box center [778, 225] width 1111 height 349
click at [961, 138] on icon "0 ? ? ? ?" at bounding box center [778, 225] width 1111 height 349
click at [808, 32] on icon "button" at bounding box center [809, 27] width 10 height 10
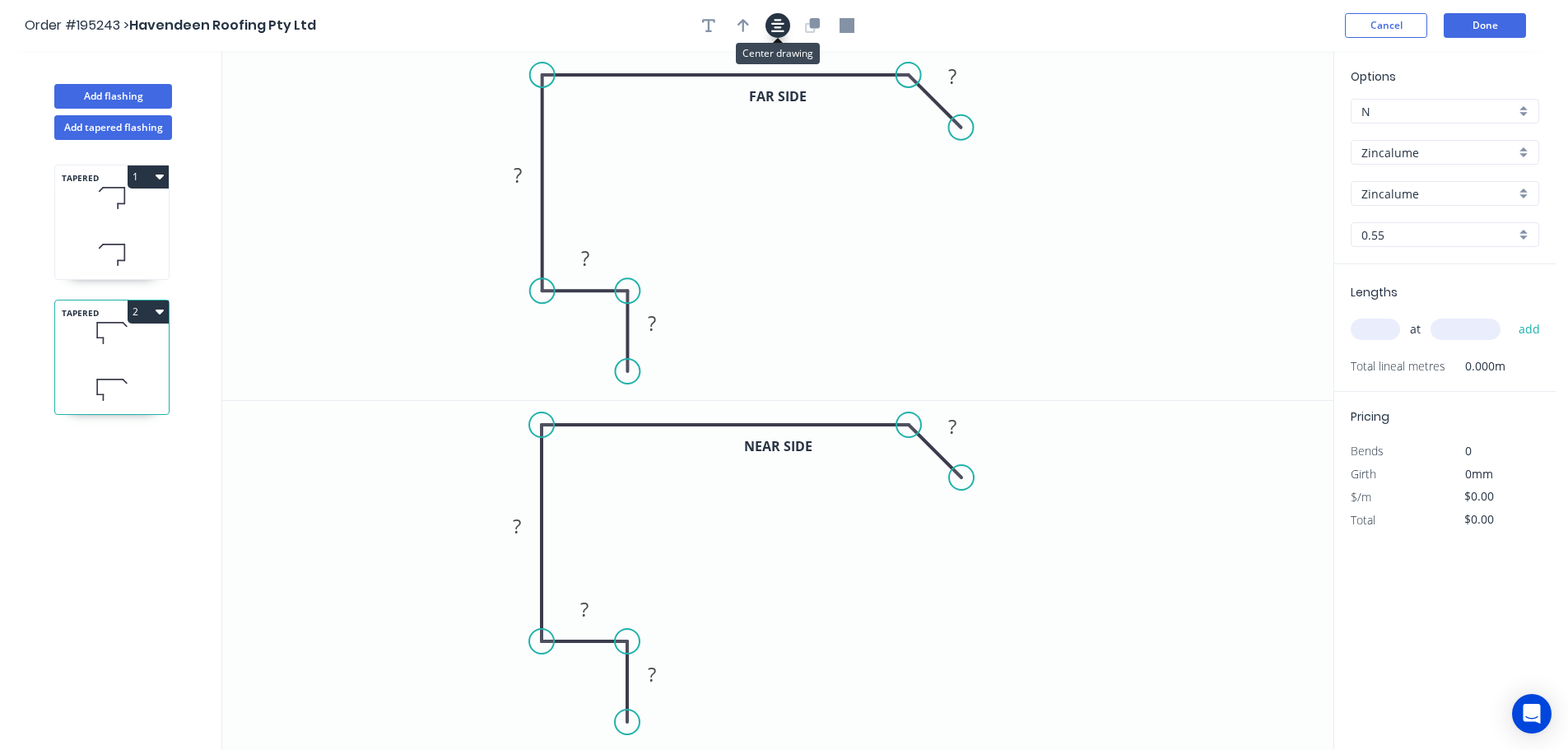
click at [772, 31] on icon "button" at bounding box center [778, 25] width 14 height 14
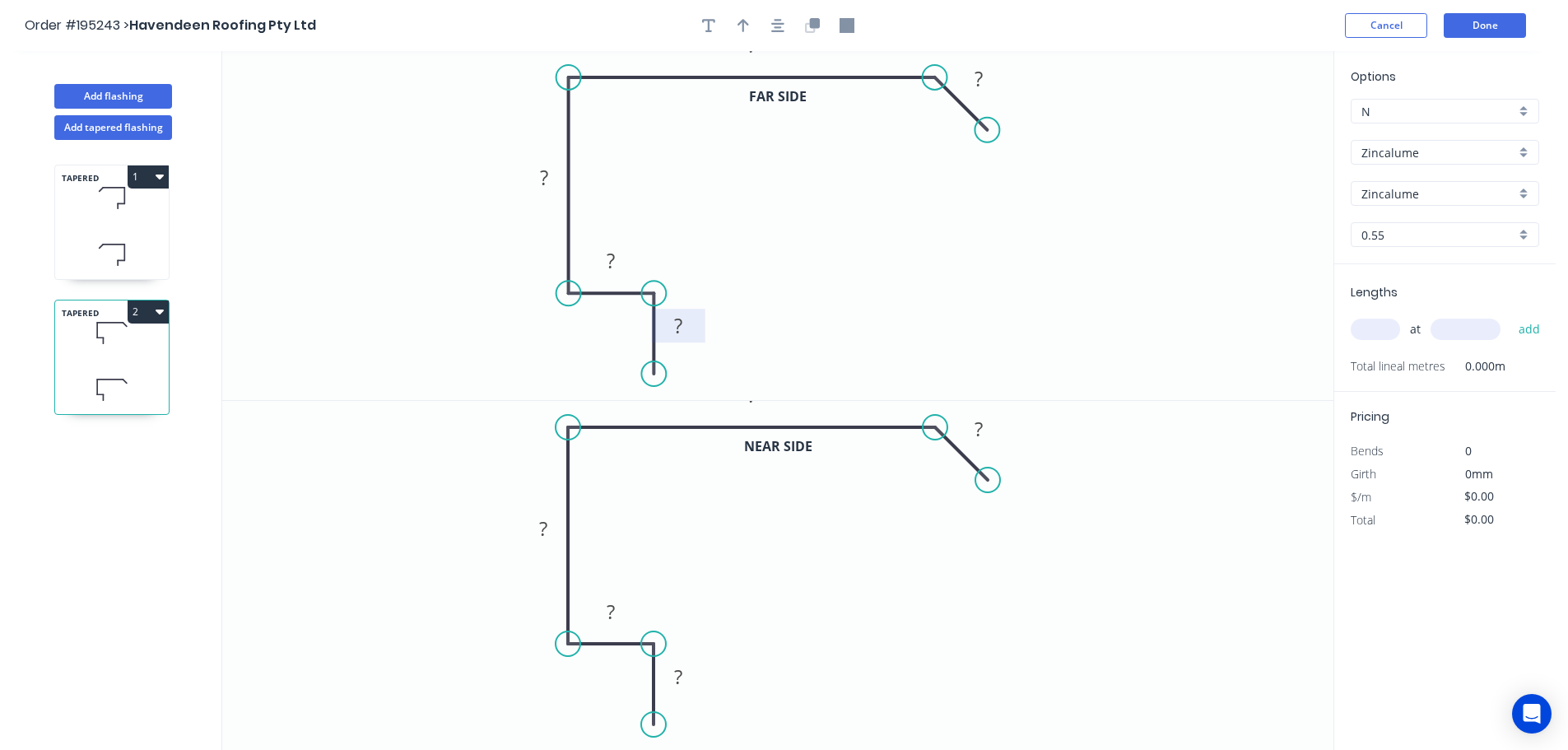
click at [683, 329] on rect at bounding box center [678, 327] width 33 height 23
click at [990, 435] on rect at bounding box center [978, 429] width 33 height 23
type input "$18.22"
drag, startPoint x: 753, startPoint y: 22, endPoint x: 766, endPoint y: 33, distance: 17.0
click at [752, 21] on button "button" at bounding box center [742, 25] width 24 height 24
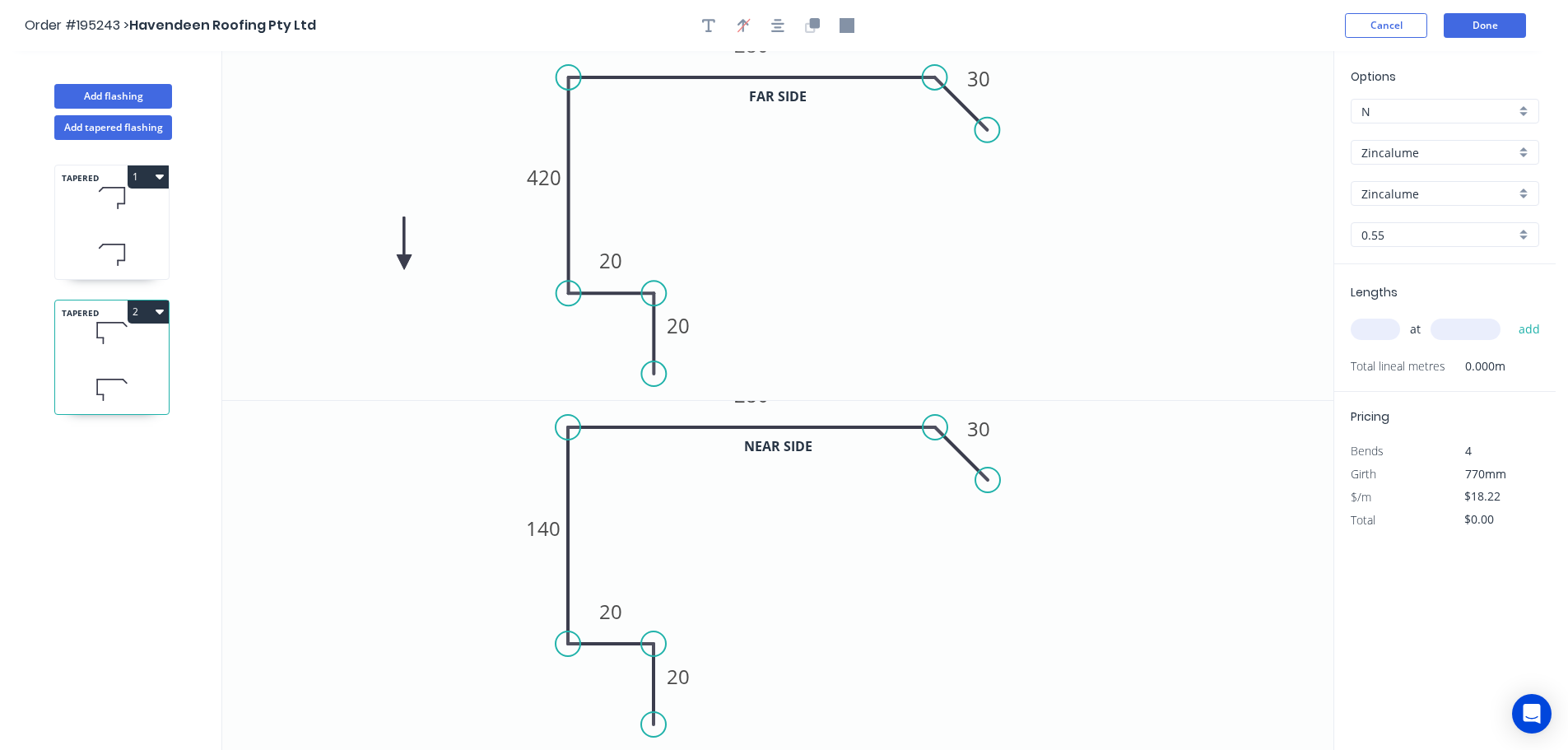
drag, startPoint x: 1247, startPoint y: 130, endPoint x: 403, endPoint y: 262, distance: 854.3
click at [403, 262] on icon at bounding box center [404, 243] width 14 height 52
drag, startPoint x: 404, startPoint y: 259, endPoint x: 617, endPoint y: 161, distance: 234.5
click at [381, 235] on icon at bounding box center [363, 235] width 52 height 14
click at [783, 28] on icon "button" at bounding box center [778, 25] width 14 height 14
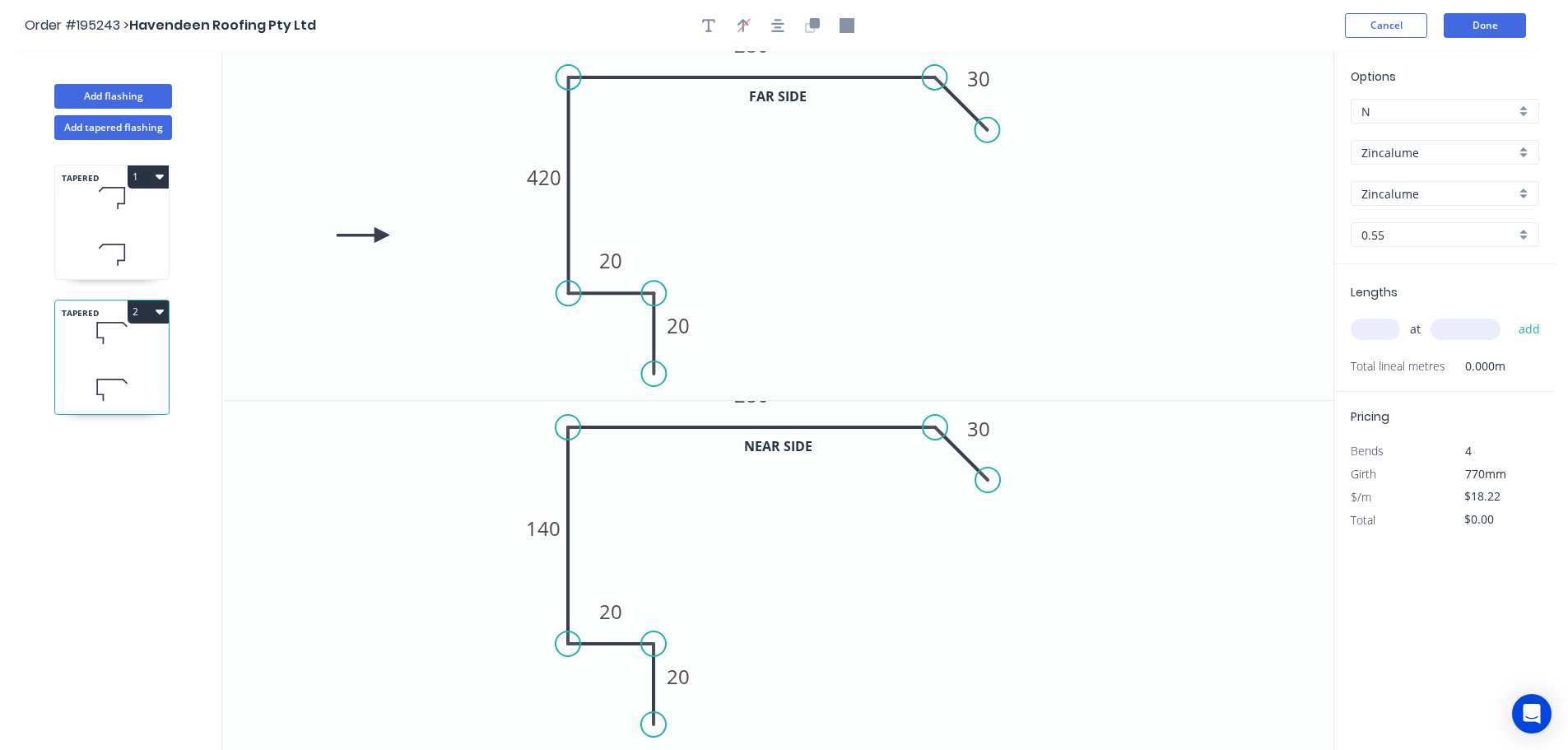
click at [1370, 320] on input "text" at bounding box center [1375, 329] width 50 height 22
type input "1"
type input "6700"
click at [1510, 316] on button "add" at bounding box center [1529, 329] width 39 height 28
type input "$122.07"
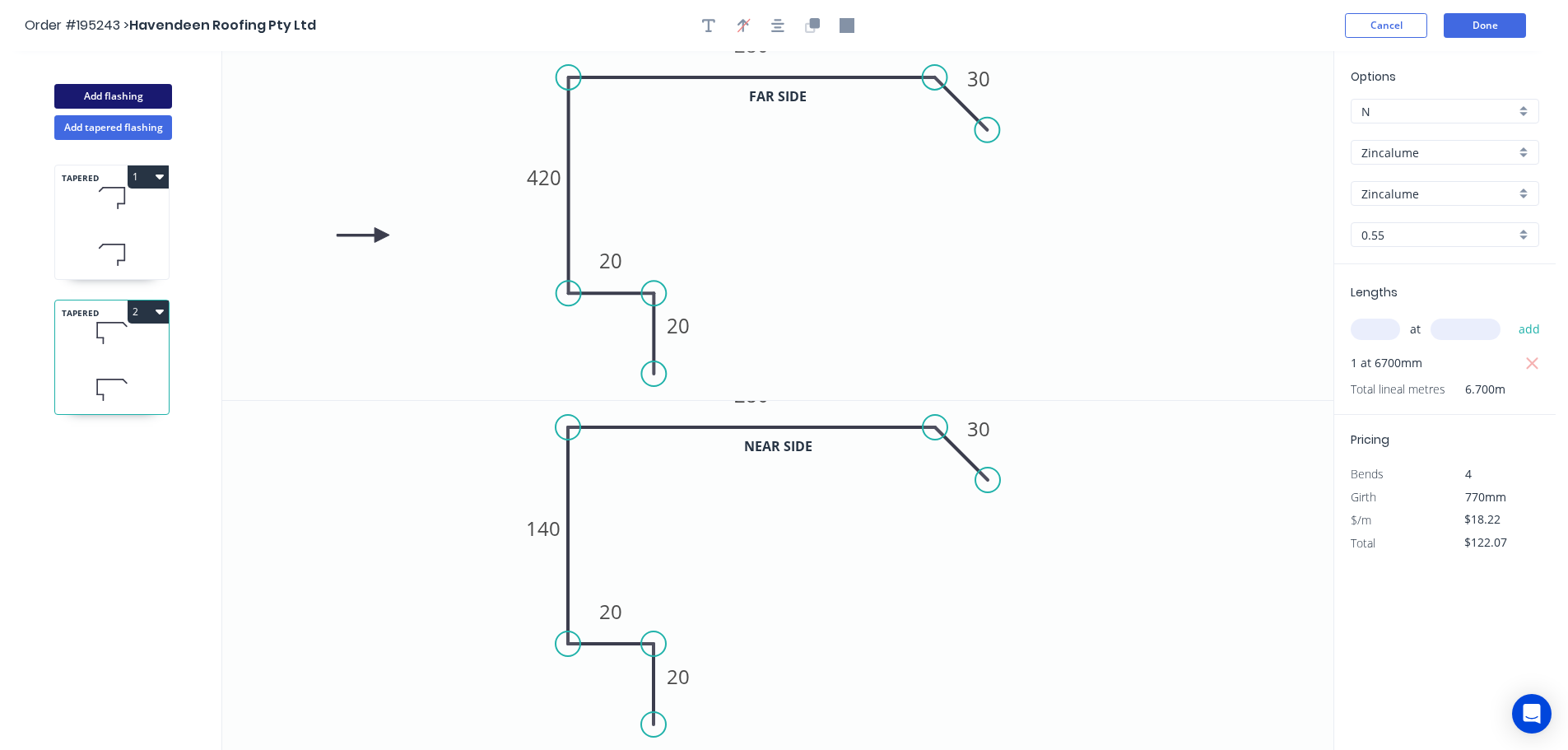
click at [100, 101] on button "Add flashing" at bounding box center [113, 96] width 118 height 24
type input "$0.00"
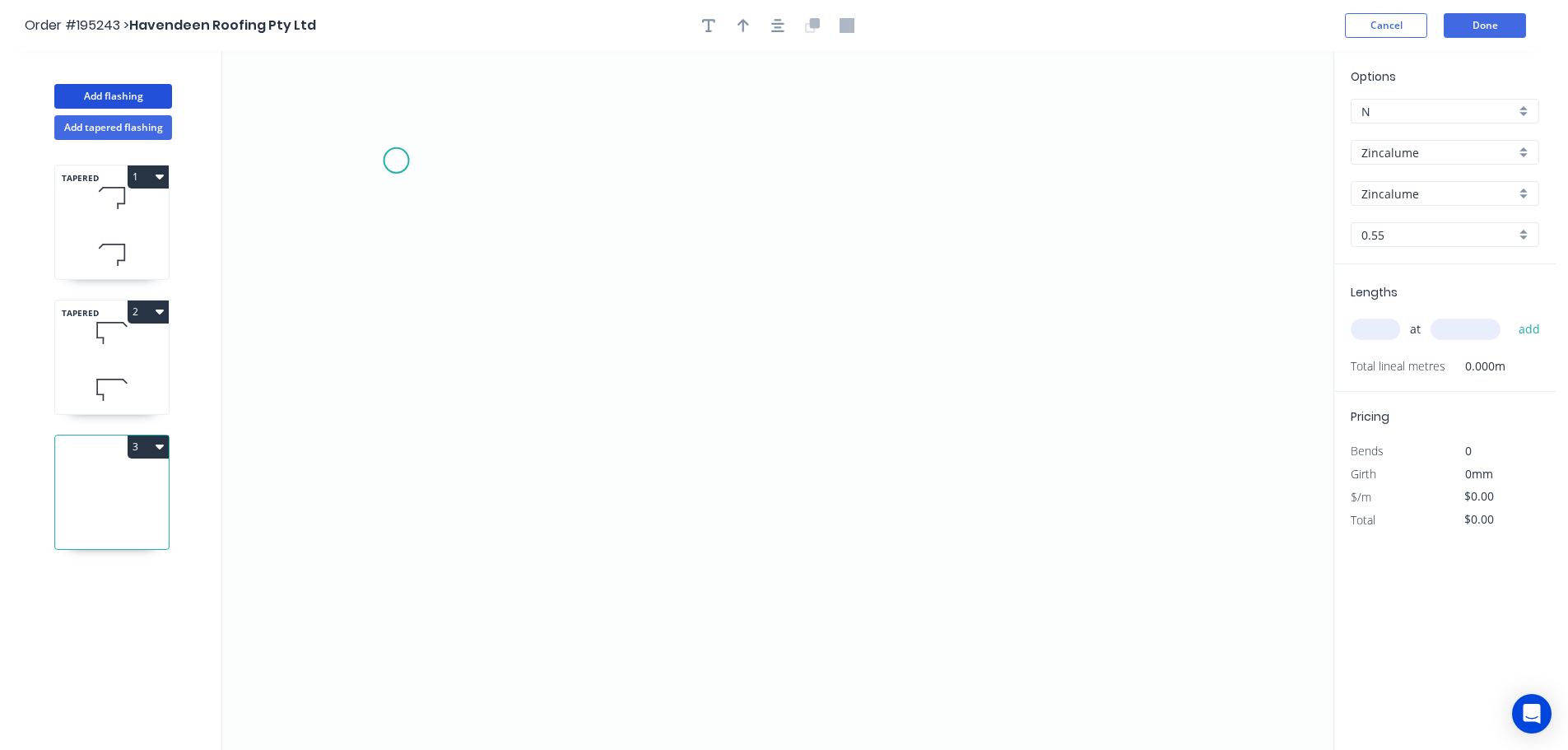
click at [396, 160] on icon "0" at bounding box center [778, 400] width 1111 height 699
click at [408, 517] on icon "0" at bounding box center [778, 400] width 1111 height 699
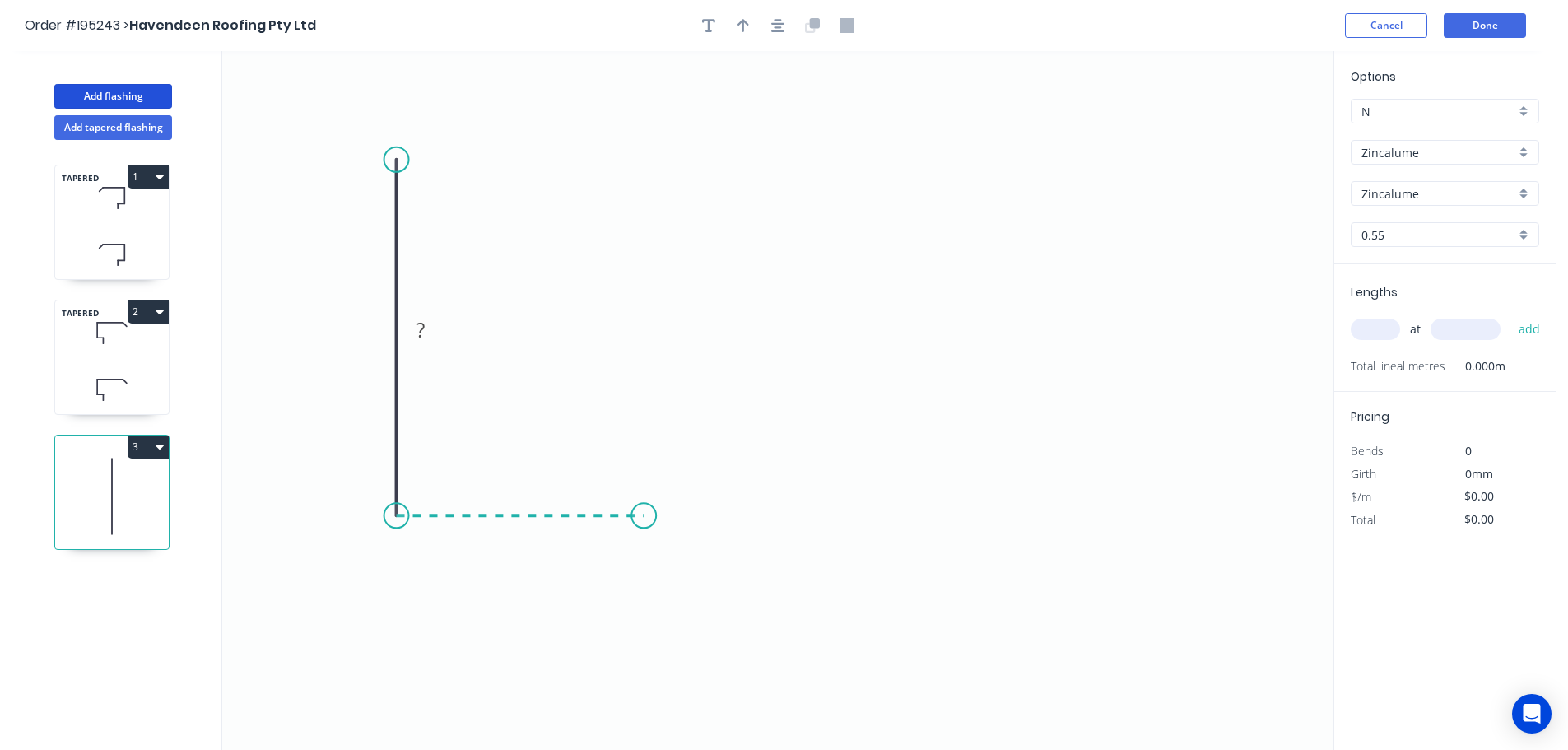
click at [644, 516] on icon at bounding box center [521, 516] width 248 height 0
click at [644, 656] on icon "0 ? ?" at bounding box center [778, 400] width 1111 height 699
drag, startPoint x: 393, startPoint y: 157, endPoint x: 393, endPoint y: 138, distance: 19.0
click at [393, 138] on circle at bounding box center [396, 137] width 24 height 24
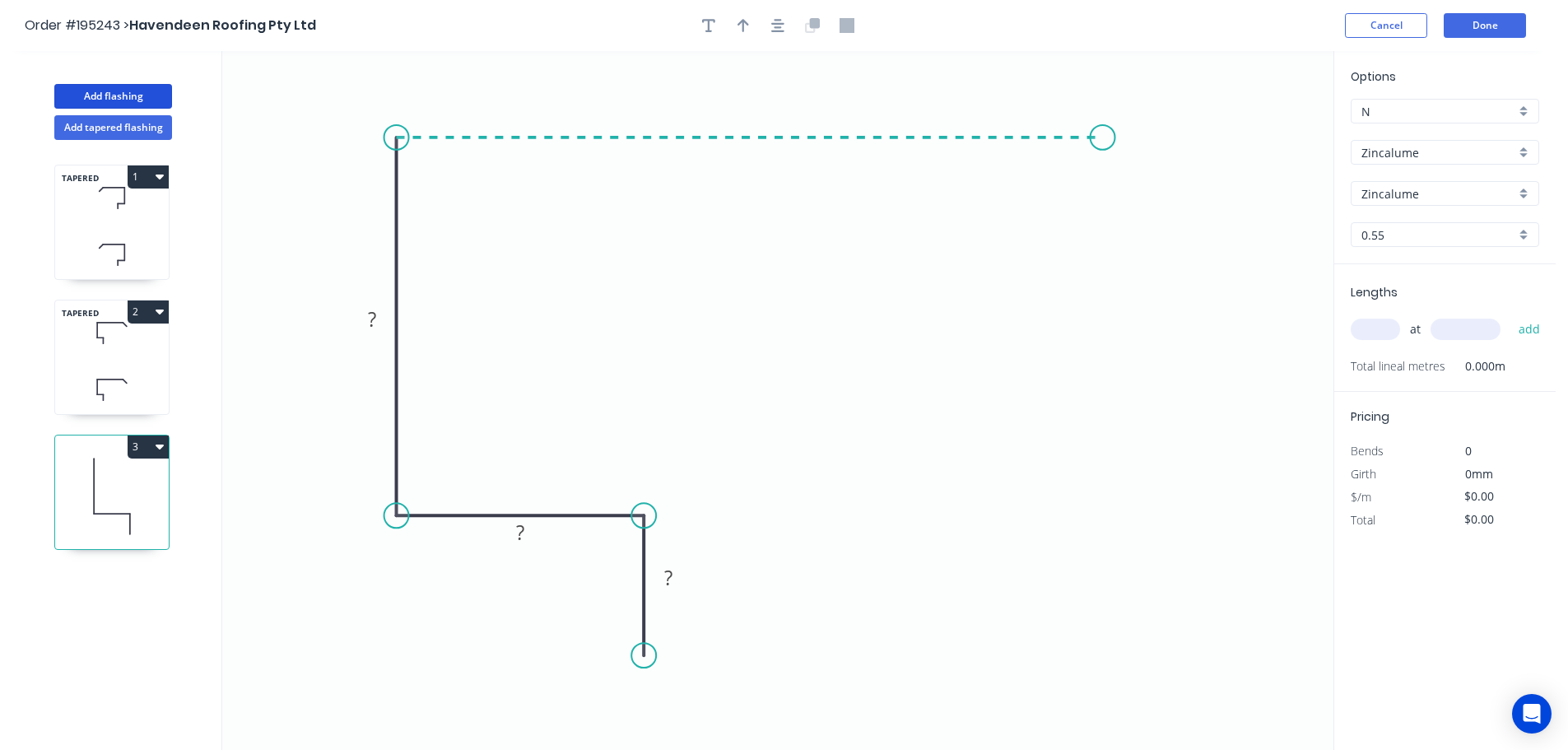
click at [1103, 168] on icon "0 ? ? ?" at bounding box center [778, 400] width 1111 height 699
drag, startPoint x: 953, startPoint y: 159, endPoint x: 907, endPoint y: 164, distance: 46.3
click at [907, 164] on icon "0 ? ? ? ?" at bounding box center [778, 400] width 1111 height 699
drag, startPoint x: 838, startPoint y: 148, endPoint x: 816, endPoint y: 147, distance: 22.0
click at [835, 150] on circle at bounding box center [837, 137] width 24 height 24
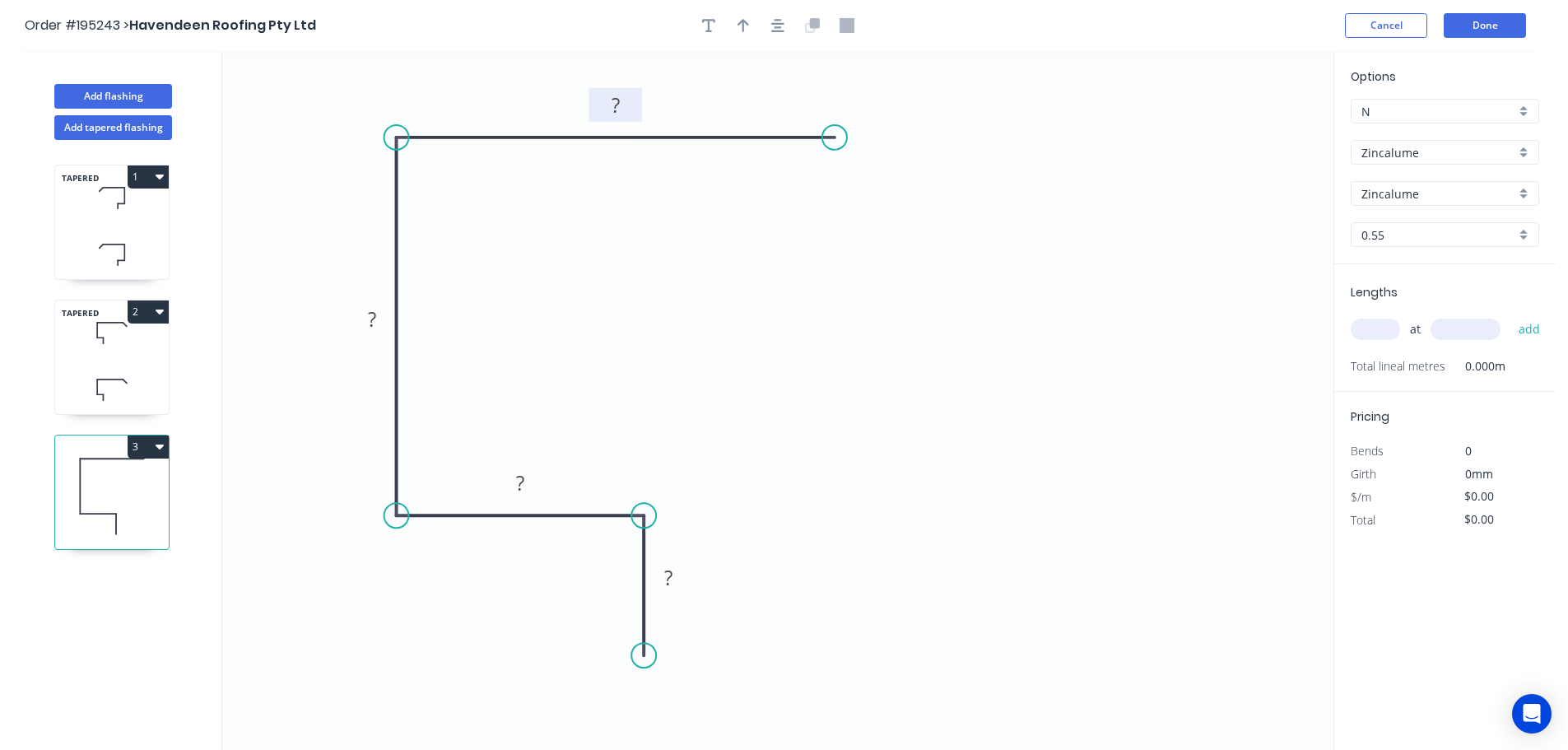
click at [623, 113] on rect at bounding box center [616, 106] width 33 height 23
click at [783, 20] on icon "button" at bounding box center [778, 25] width 14 height 14
type input "$8.72"
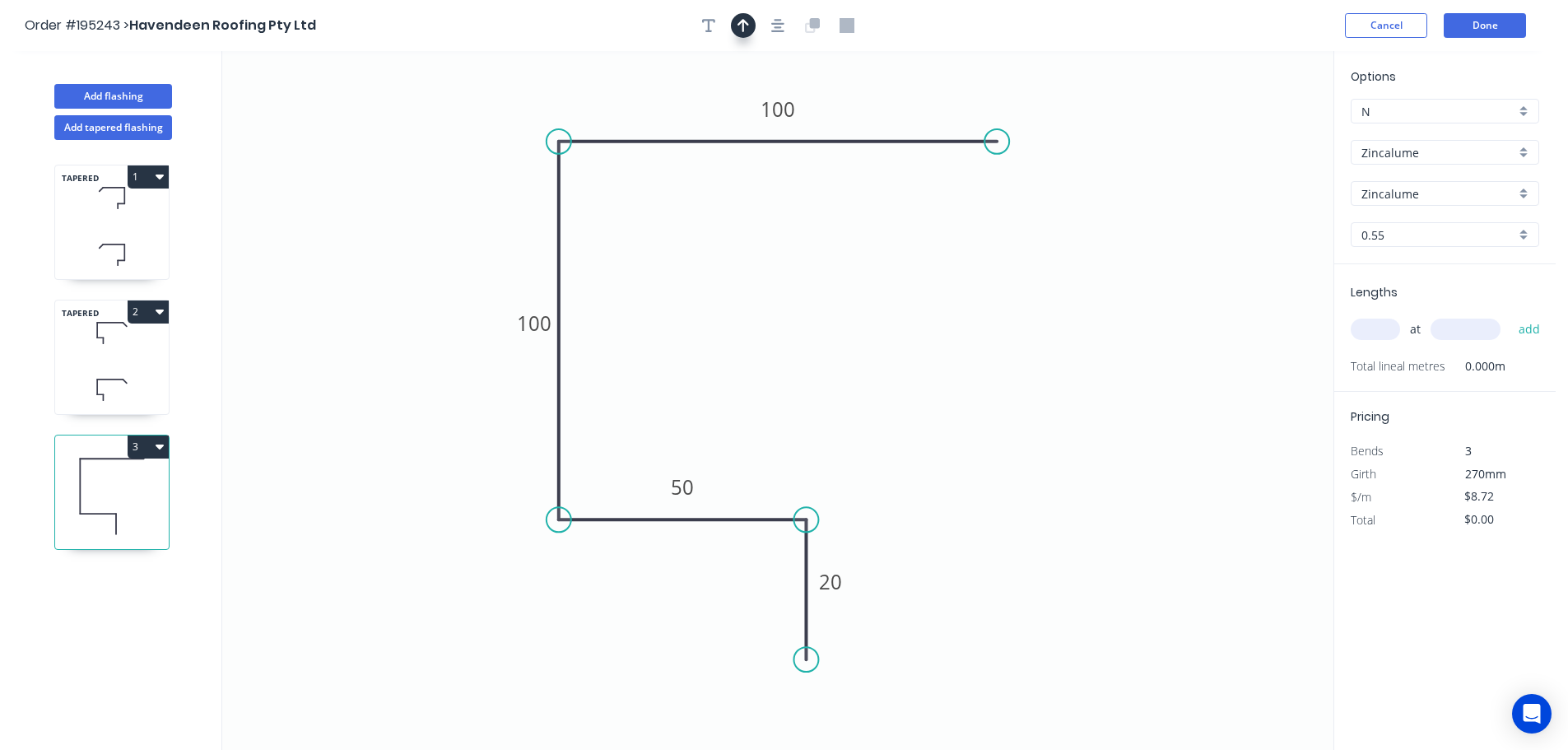
click at [741, 25] on icon "button" at bounding box center [743, 25] width 12 height 14
click at [396, 356] on icon at bounding box center [403, 329] width 14 height 52
drag, startPoint x: 364, startPoint y: 356, endPoint x: 309, endPoint y: 340, distance: 57.3
click at [309, 340] on icon at bounding box center [291, 340] width 52 height 14
click at [1369, 328] on input "text" at bounding box center [1375, 329] width 50 height 22
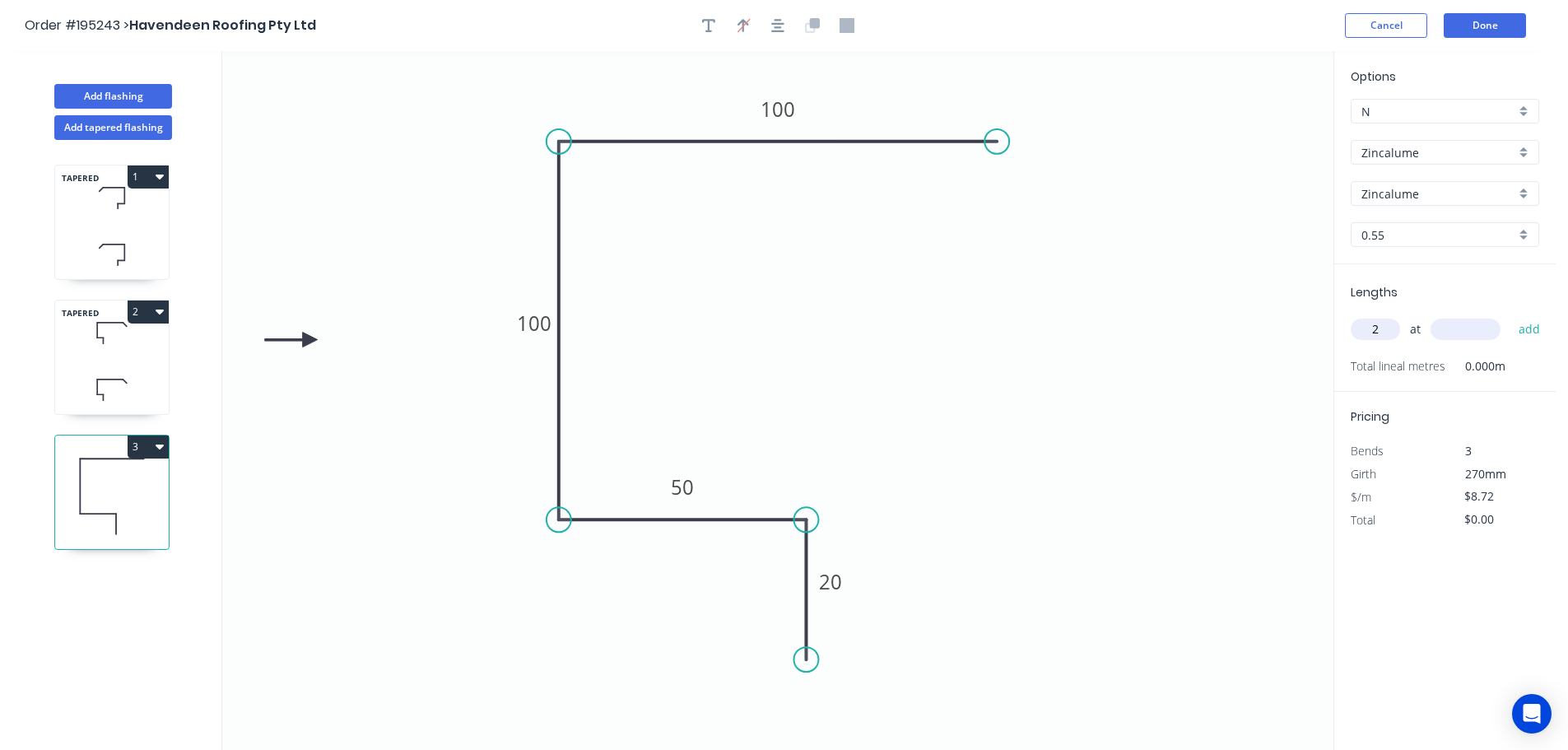
type input "2"
type input "5000"
click at [1510, 316] on button "add" at bounding box center [1529, 329] width 39 height 28
type input "$87.20"
click at [1510, 23] on button "Done" at bounding box center [1484, 25] width 82 height 24
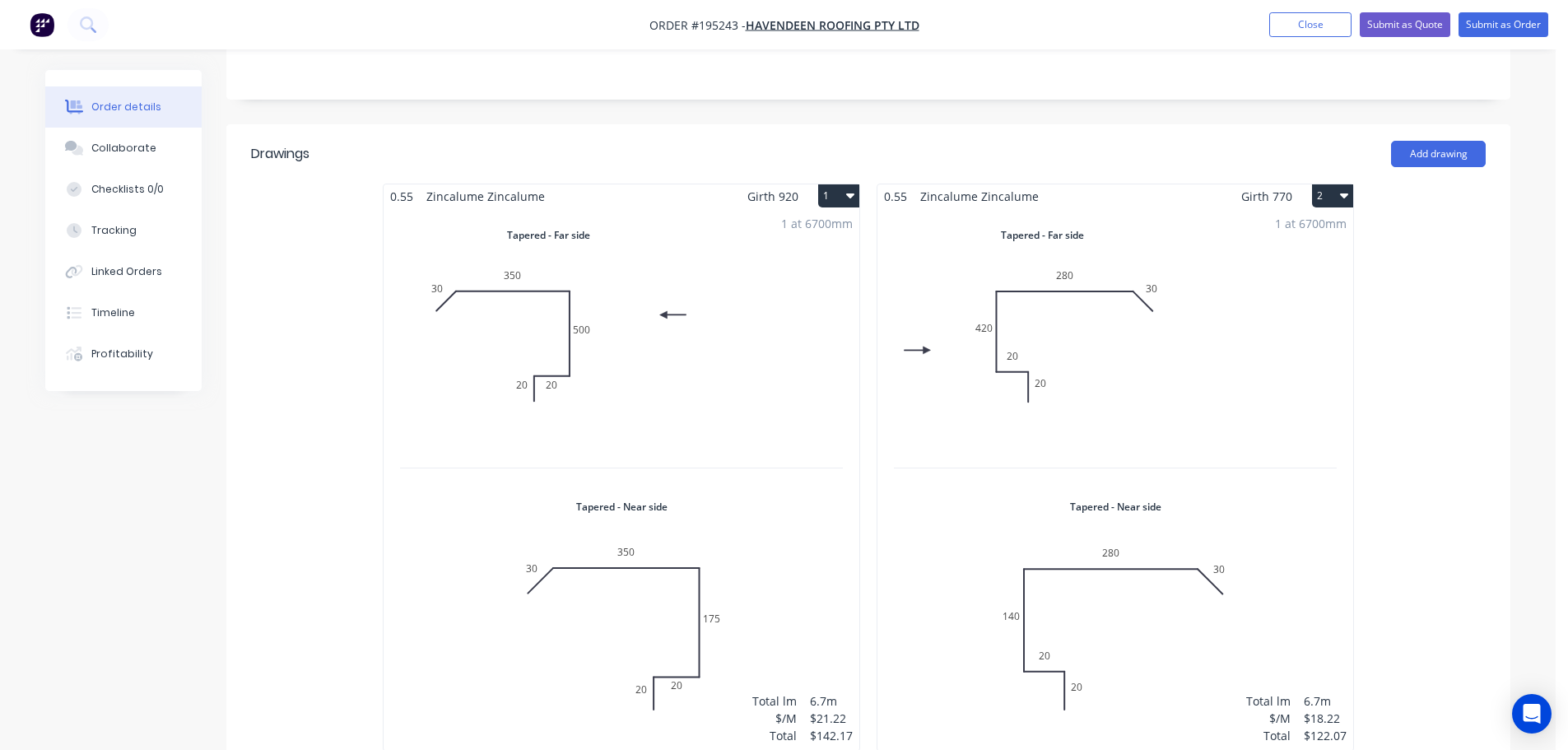
scroll to position [412, 0]
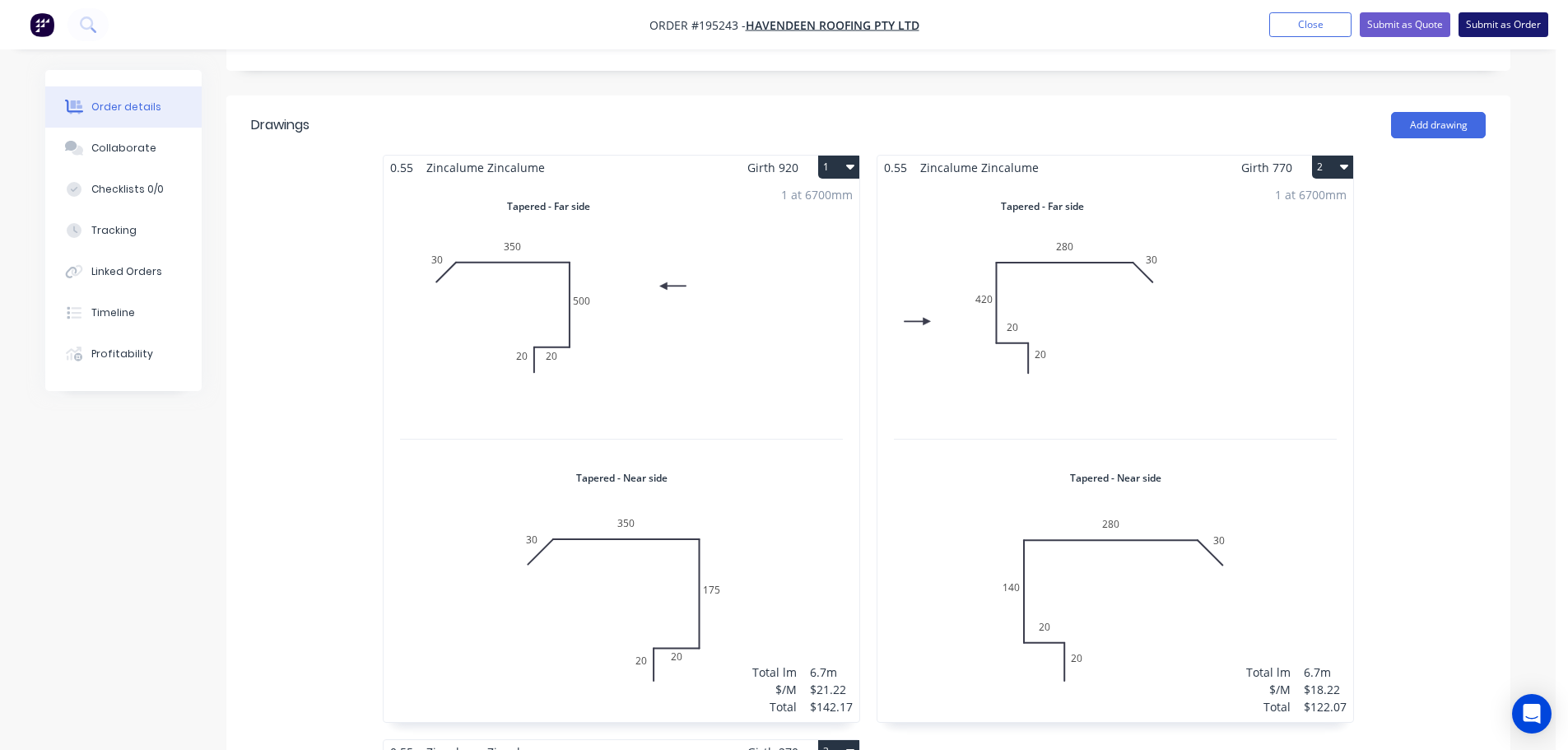
click at [1509, 31] on button "Submit as Order" at bounding box center [1503, 24] width 90 height 24
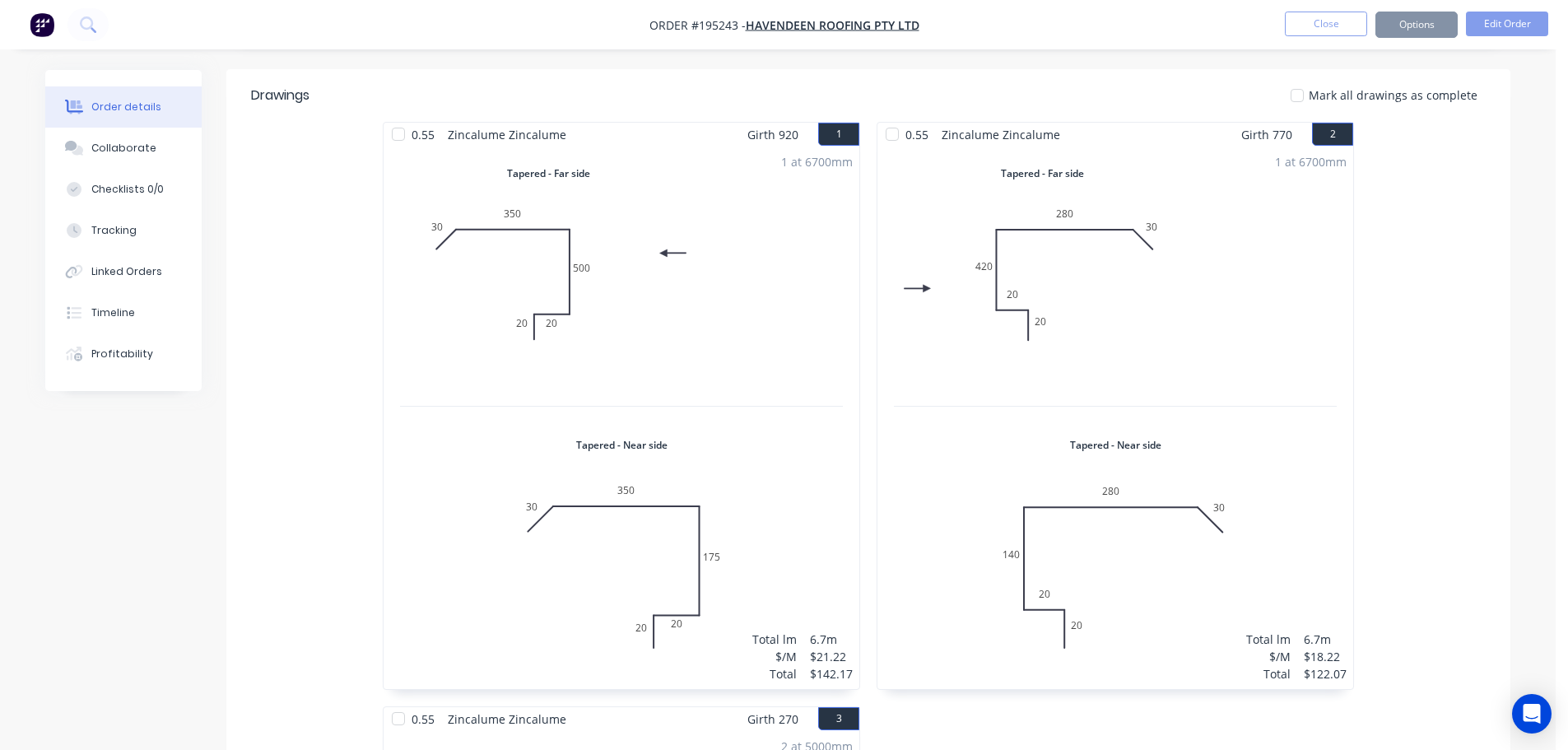
scroll to position [0, 0]
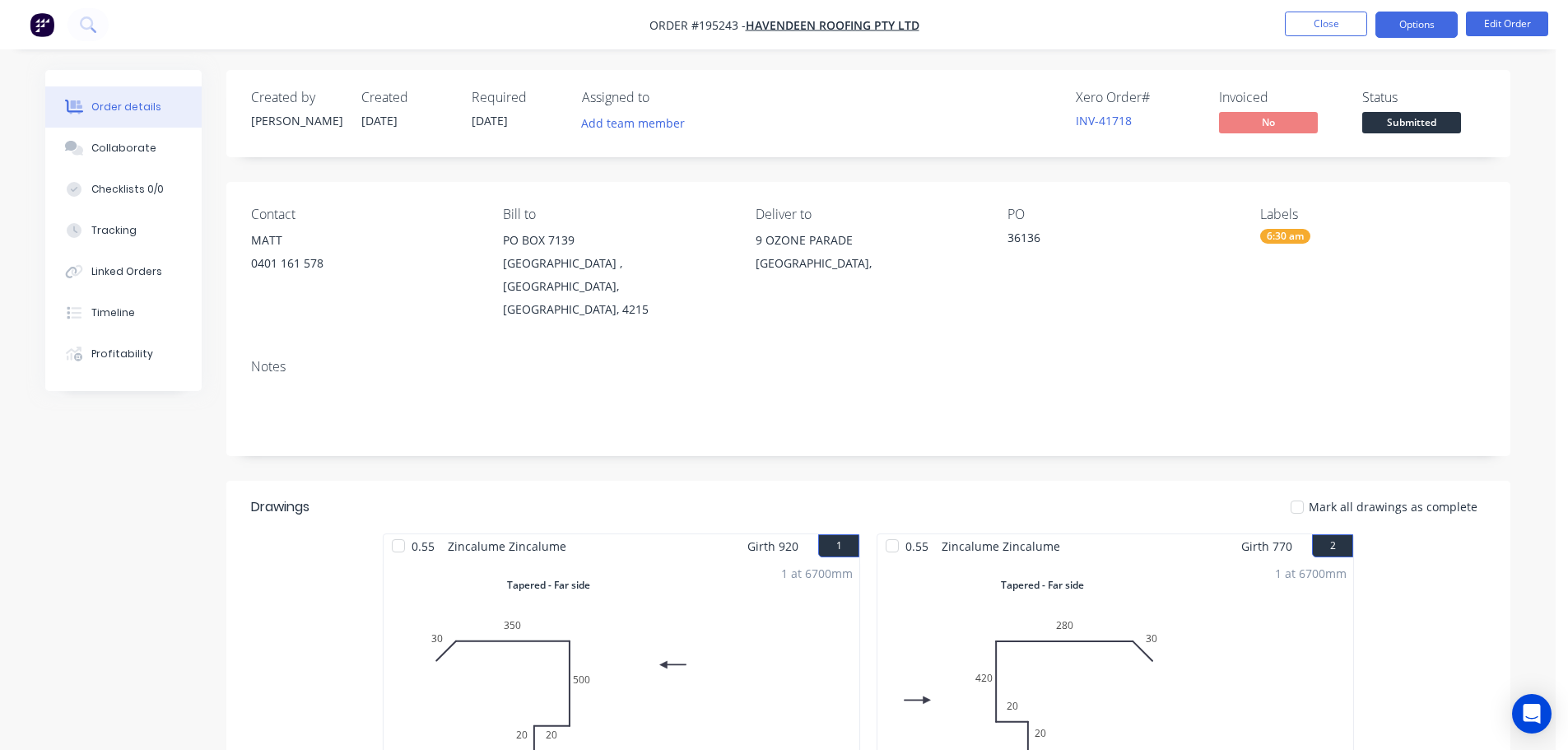
click at [1415, 23] on button "Options" at bounding box center [1416, 24] width 82 height 26
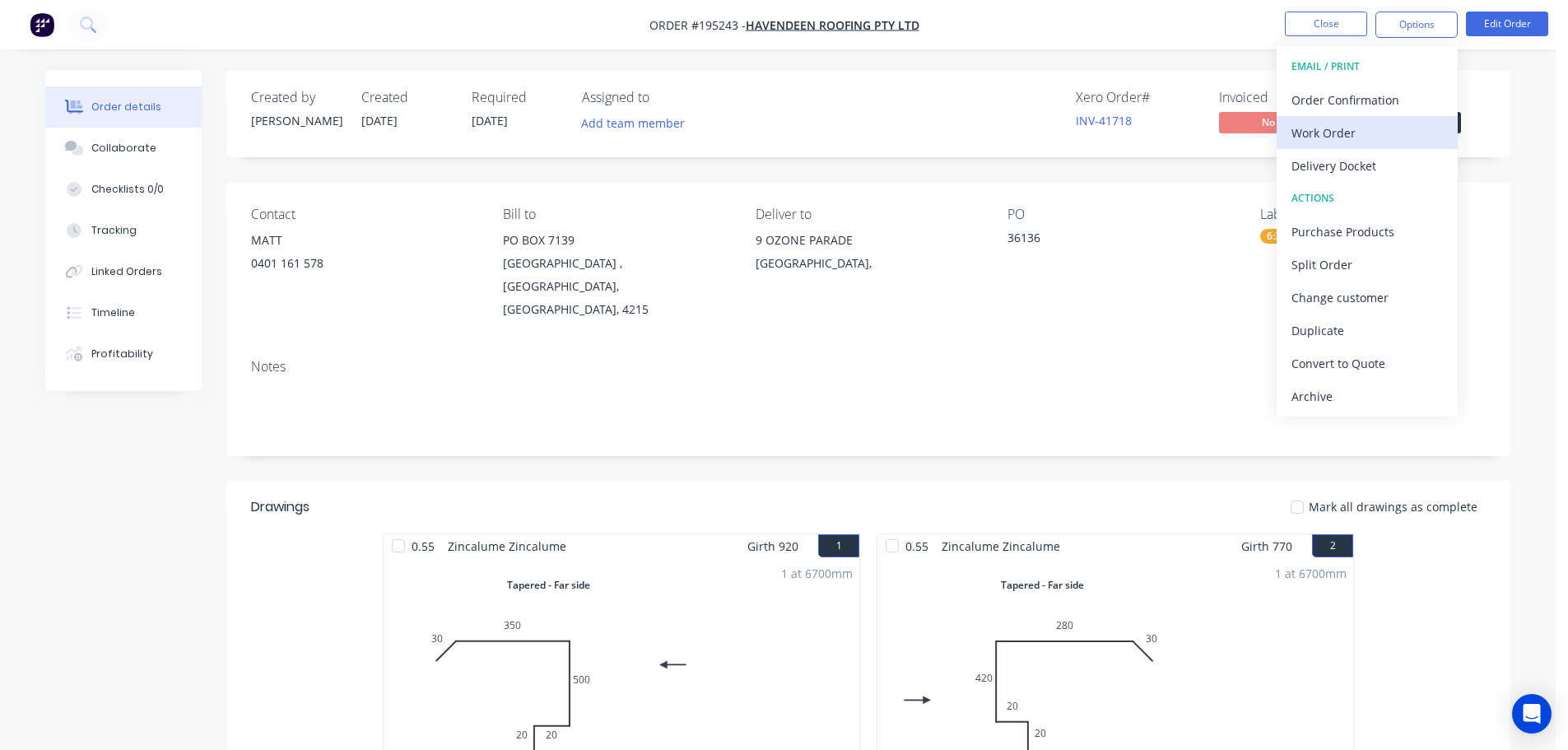
click at [1385, 121] on div "Work Order" at bounding box center [1366, 133] width 151 height 24
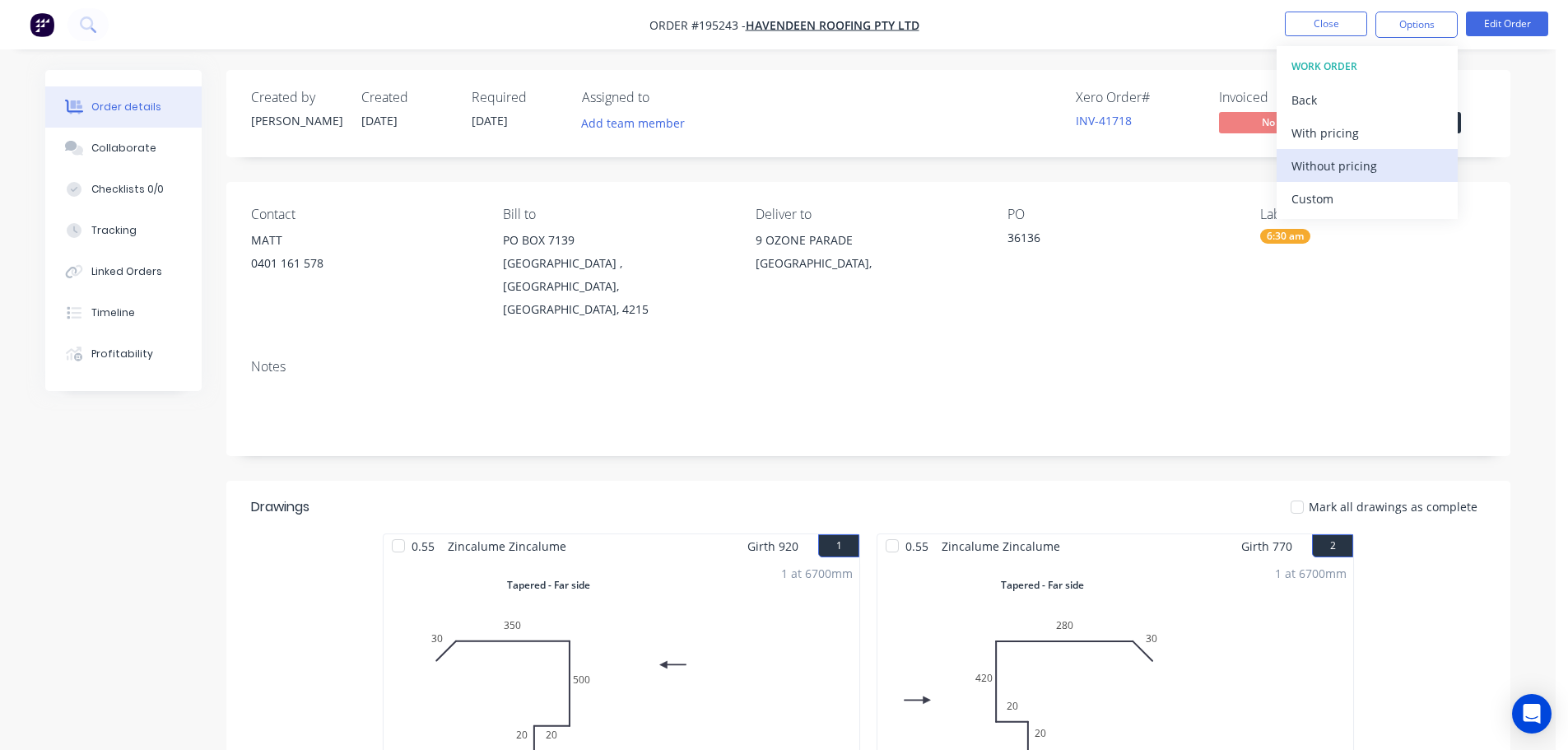
click at [1379, 155] on div "Without pricing" at bounding box center [1366, 166] width 151 height 24
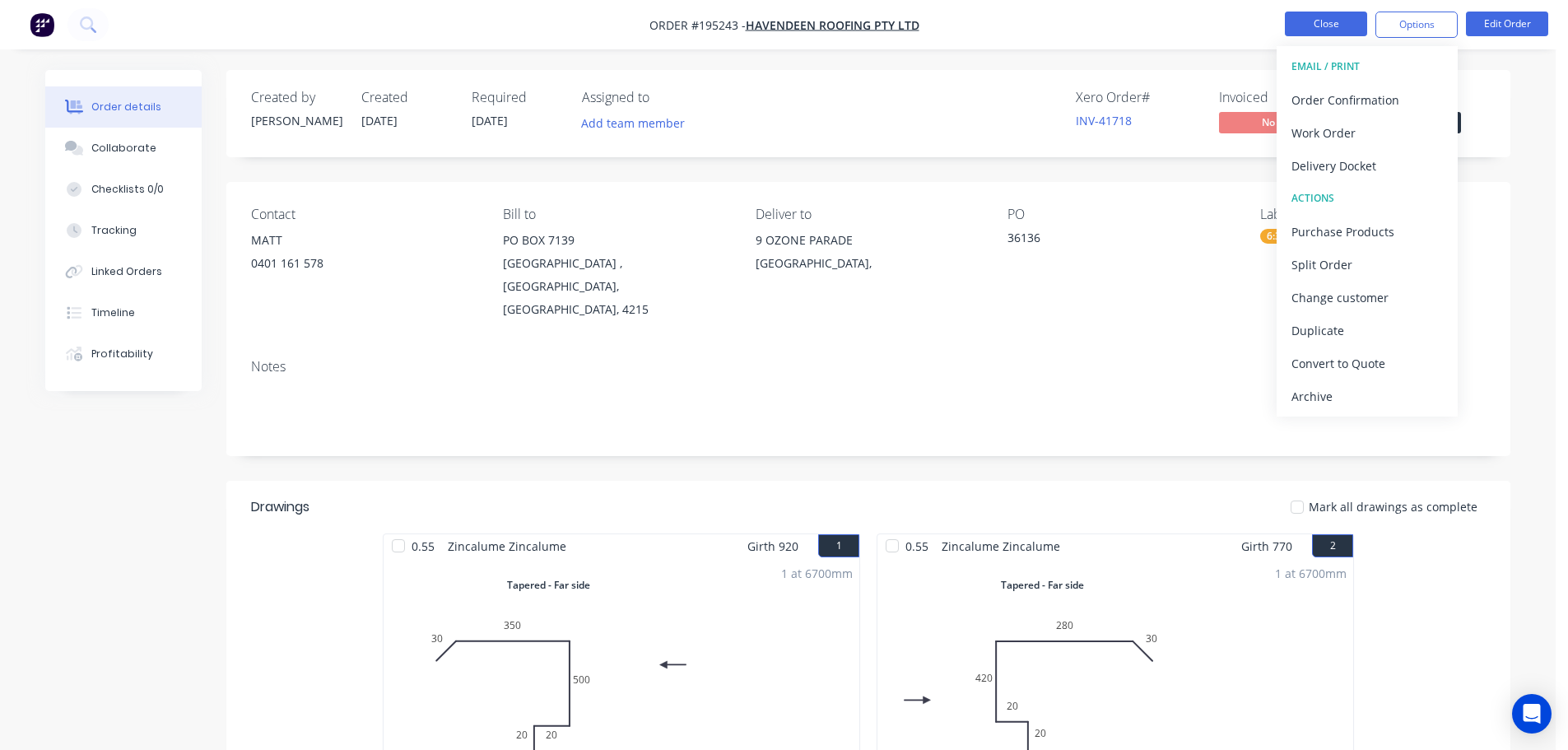
click at [1314, 28] on button "Close" at bounding box center [1326, 24] width 82 height 24
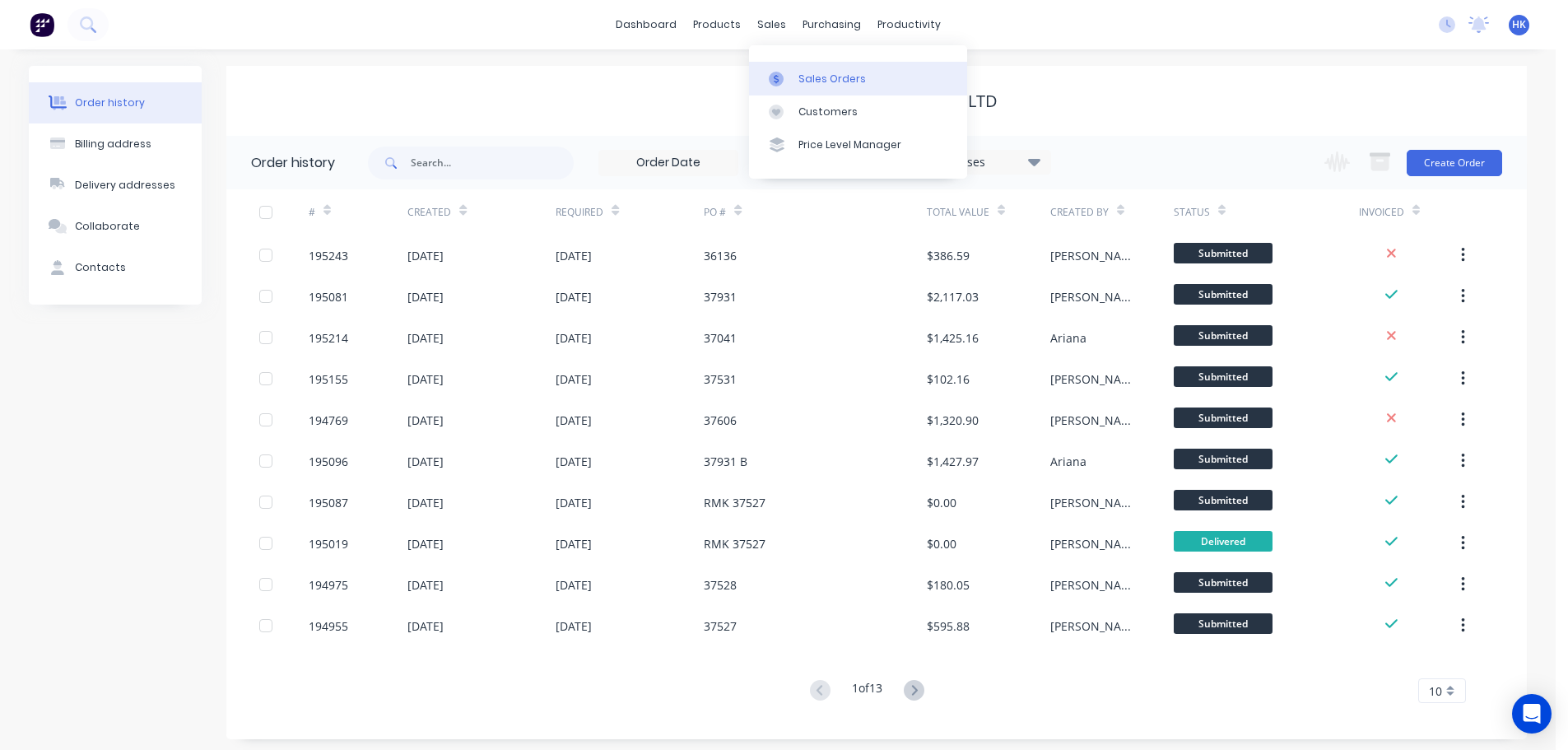
click at [795, 76] on link "Sales Orders" at bounding box center [857, 78] width 218 height 33
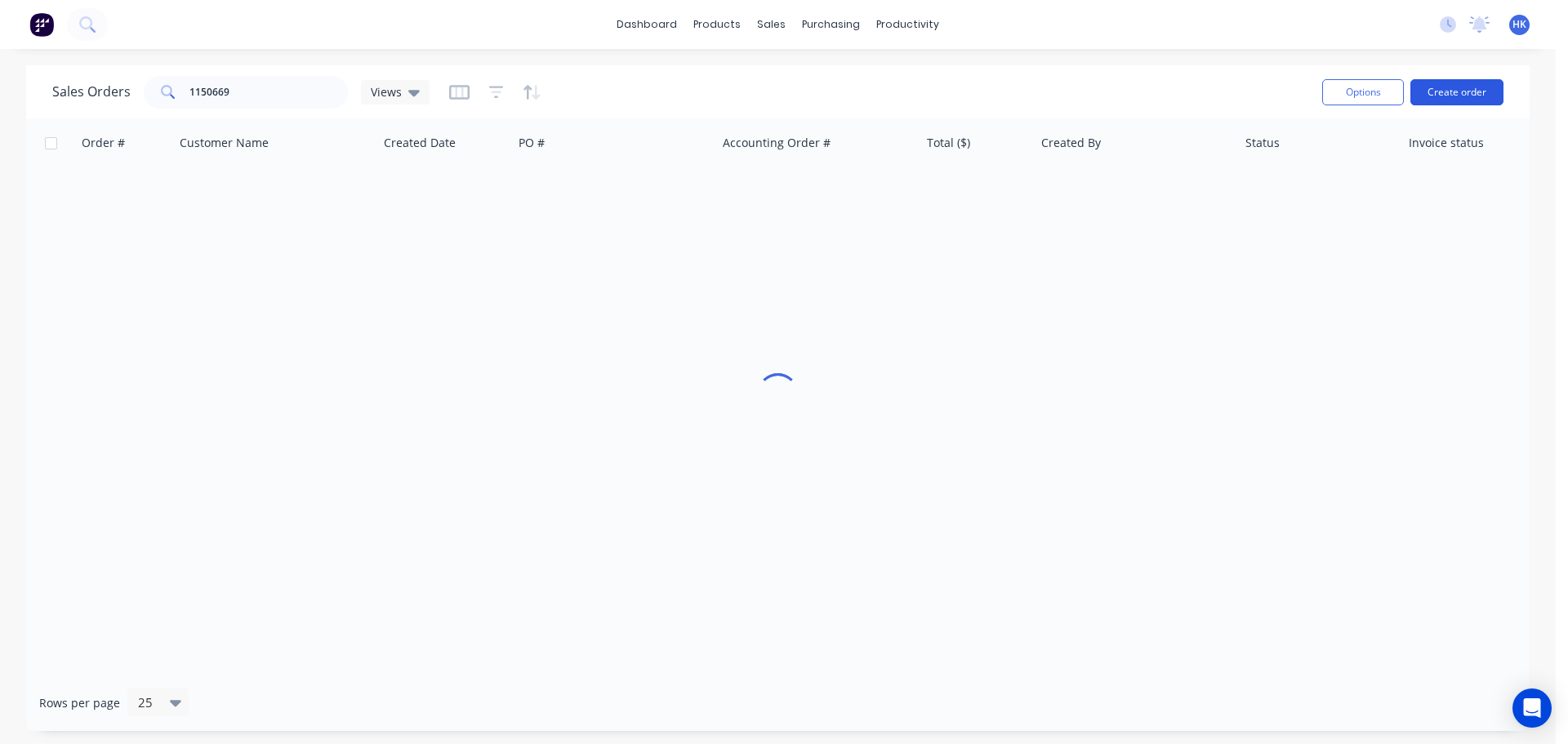
click at [1444, 96] on button "Create order" at bounding box center [1457, 92] width 93 height 26
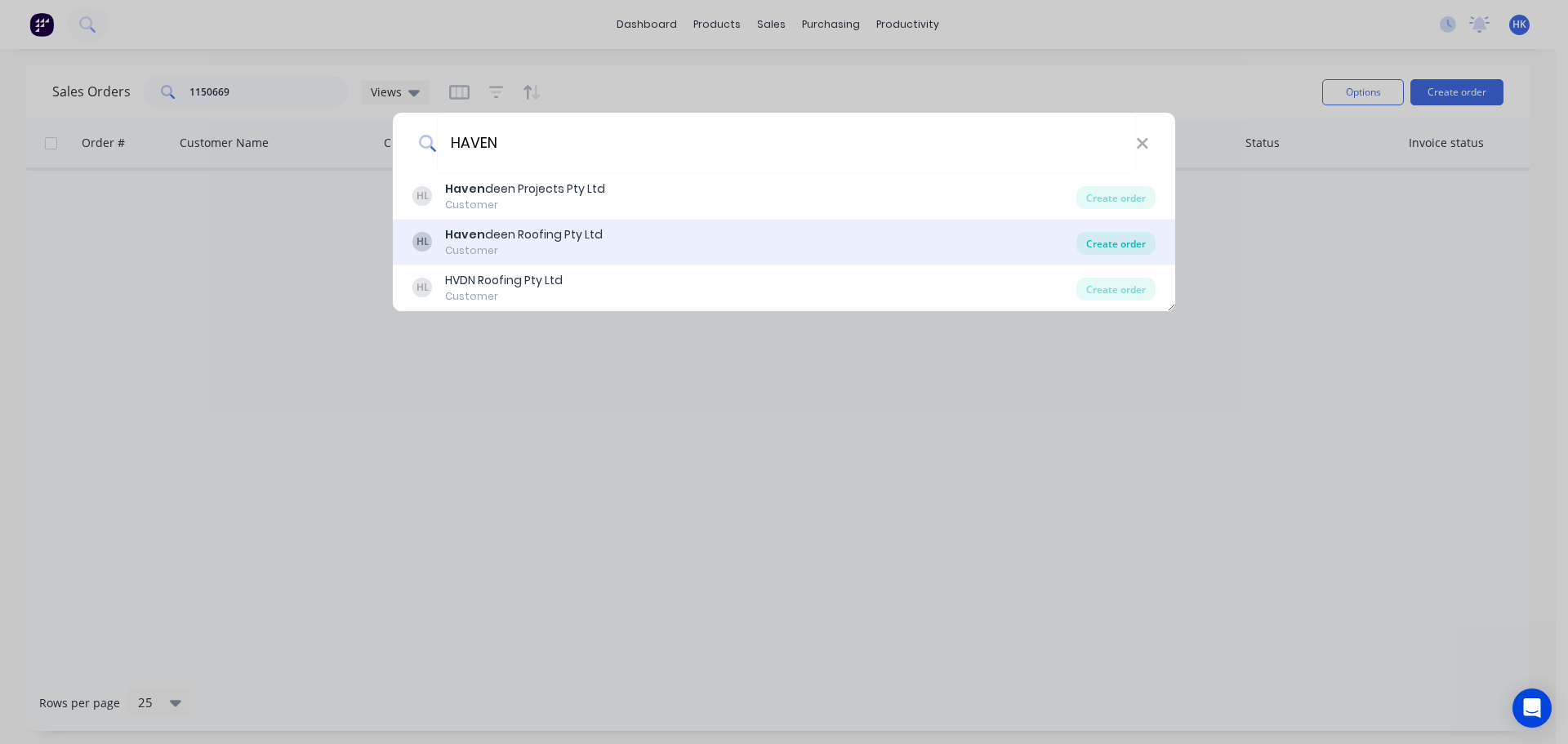
type input "HAVEN"
click at [1106, 244] on div "Create order" at bounding box center [1116, 242] width 79 height 22
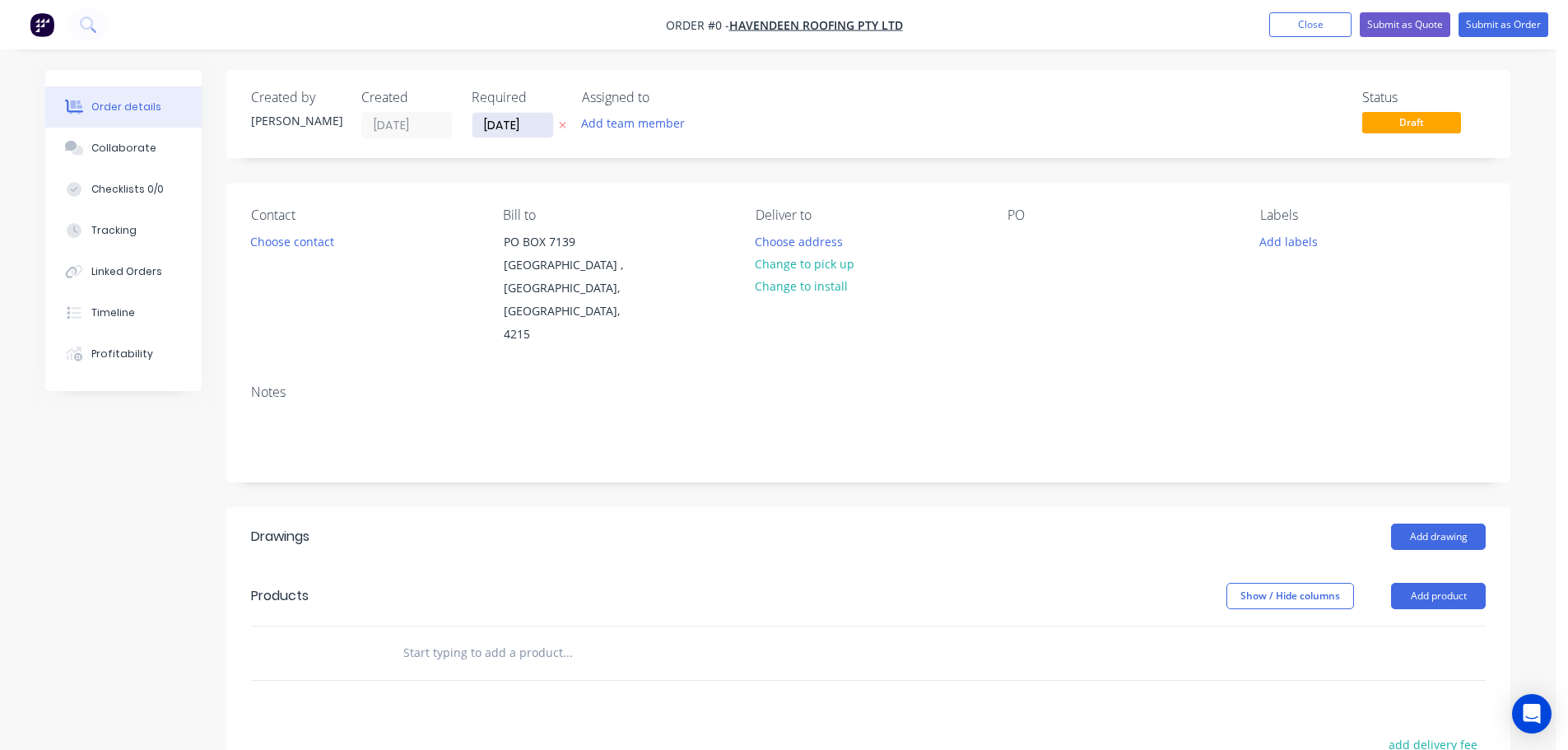
click at [531, 114] on label "[DATE]" at bounding box center [513, 125] width 82 height 26
click at [531, 114] on input "[DATE]" at bounding box center [512, 125] width 80 height 24
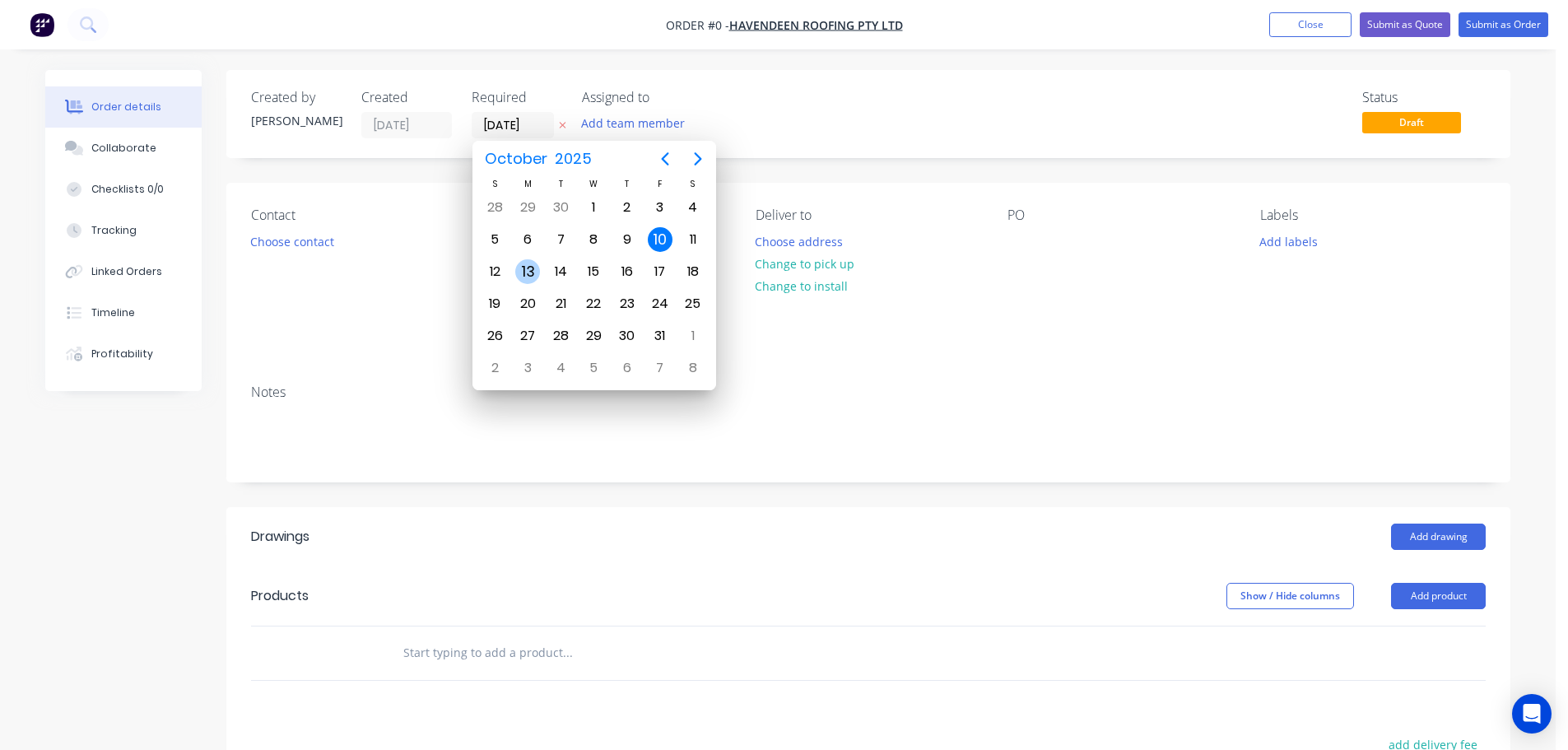
click at [524, 274] on div "13" at bounding box center [527, 271] width 24 height 24
type input "[DATE]"
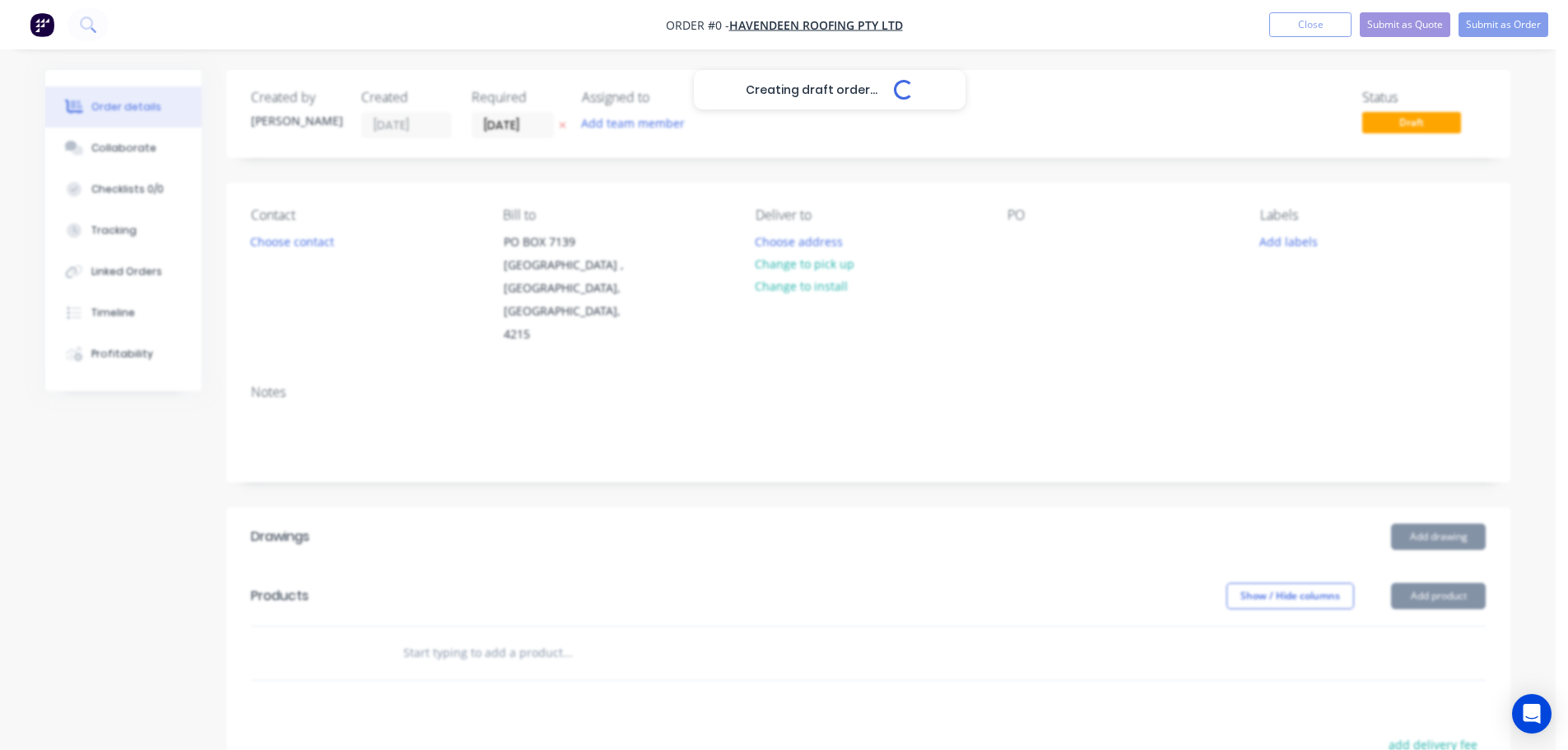
click at [310, 249] on div "Creating draft order... Loading..." at bounding box center [829, 444] width 1568 height 750
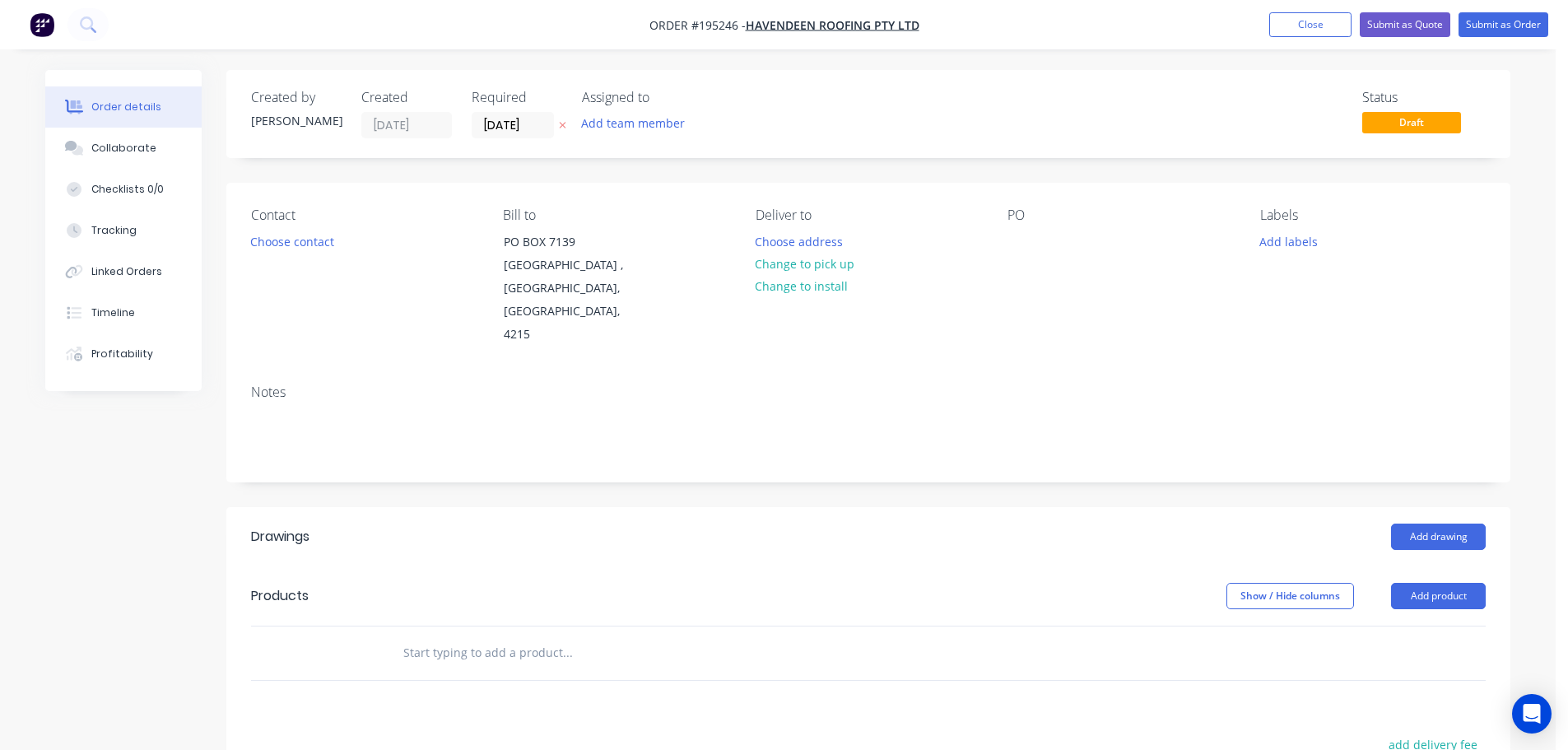
click at [310, 249] on button "Choose contact" at bounding box center [293, 241] width 101 height 23
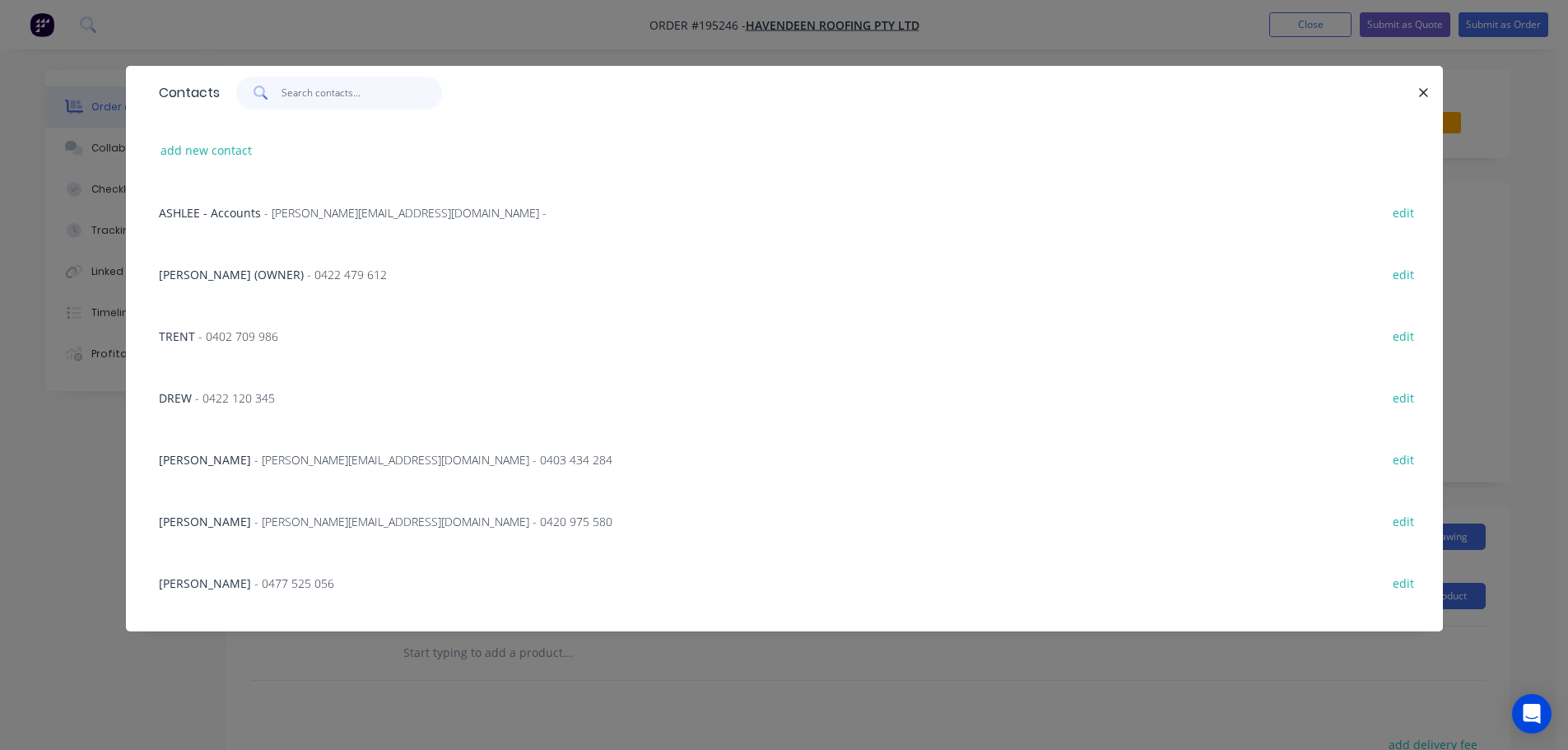
click at [298, 103] on input "text" at bounding box center [361, 93] width 160 height 33
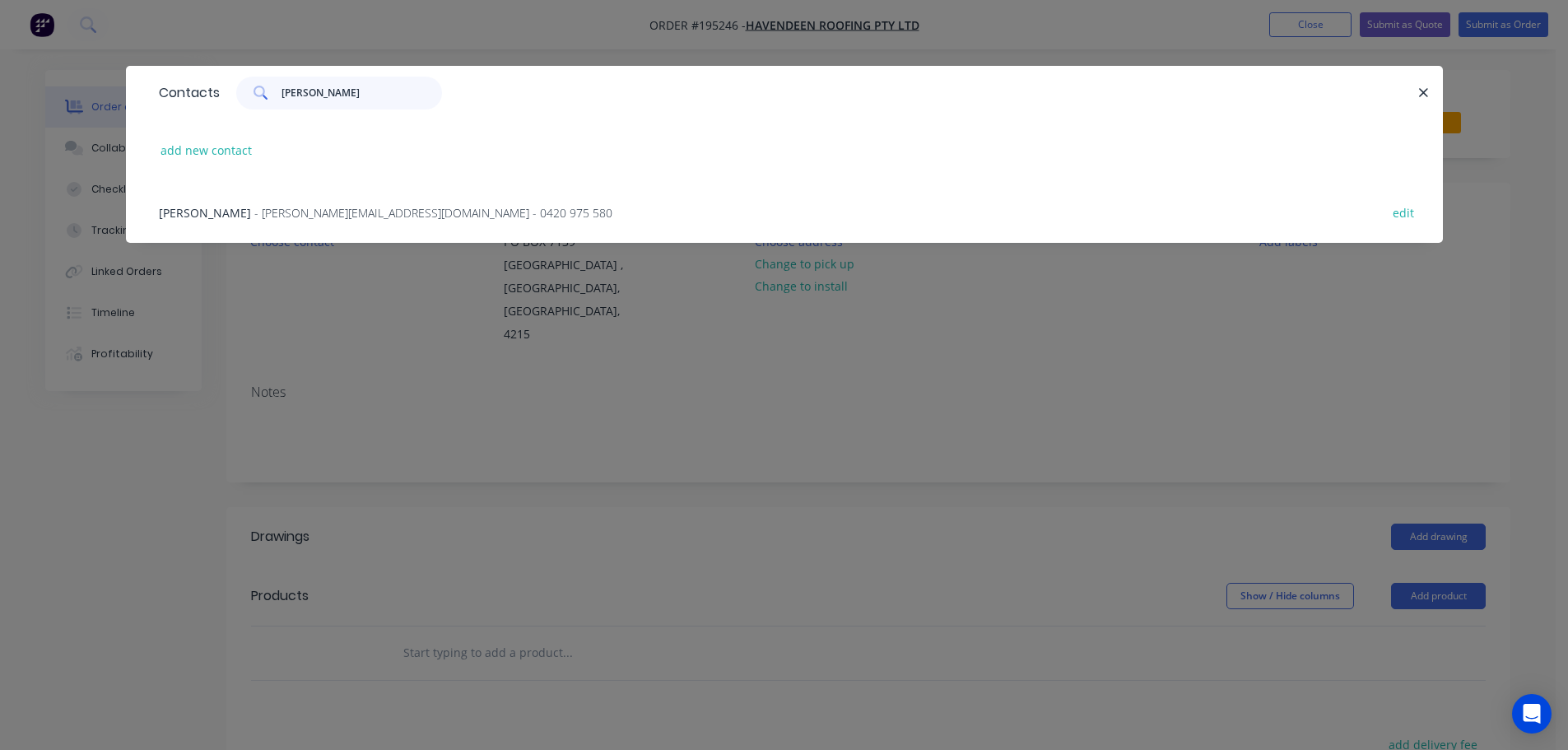
type input "NICK"
click at [335, 212] on span "- nick@havendeen.com.au - 0420 975 580" at bounding box center [433, 213] width 358 height 15
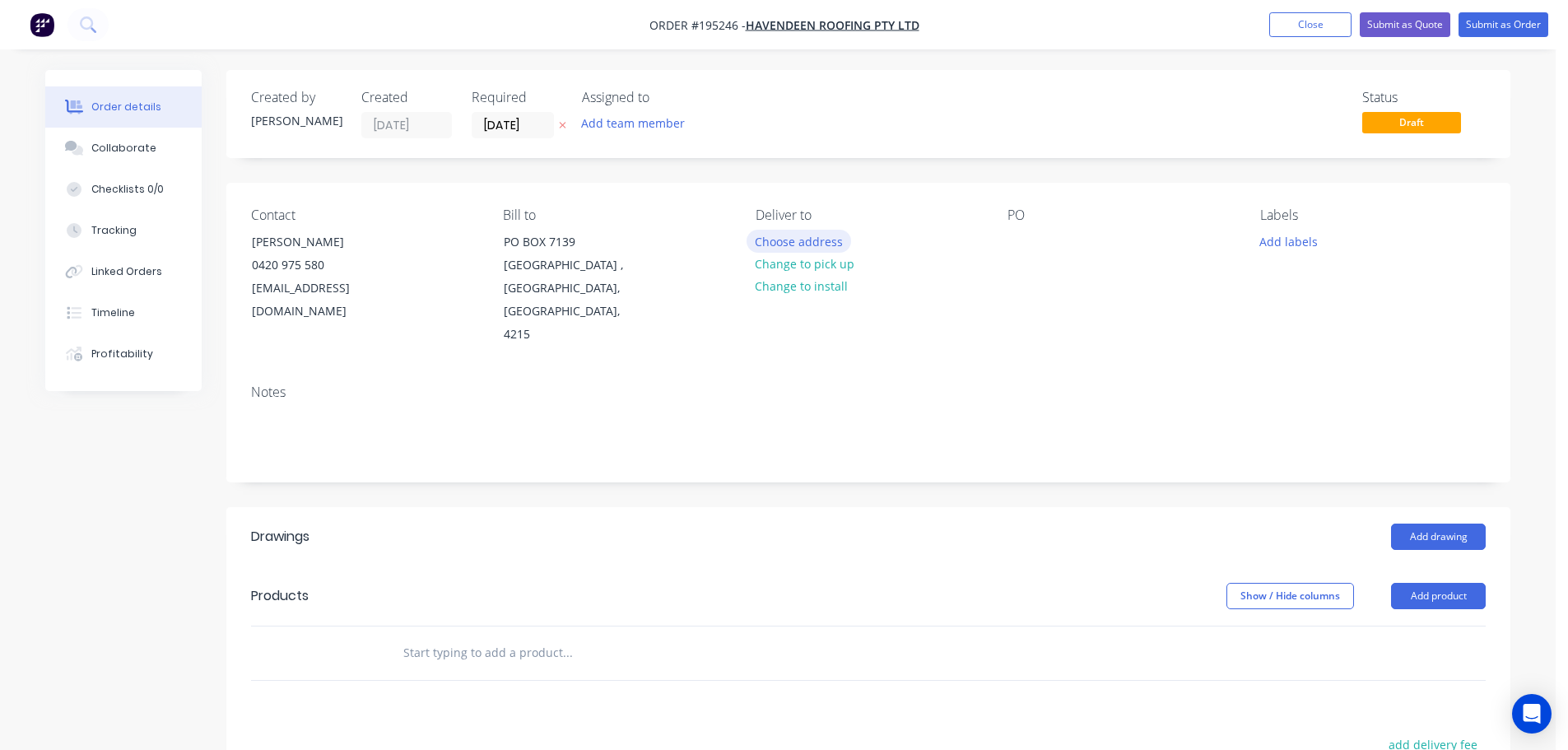
click at [805, 245] on button "Choose address" at bounding box center [799, 241] width 106 height 23
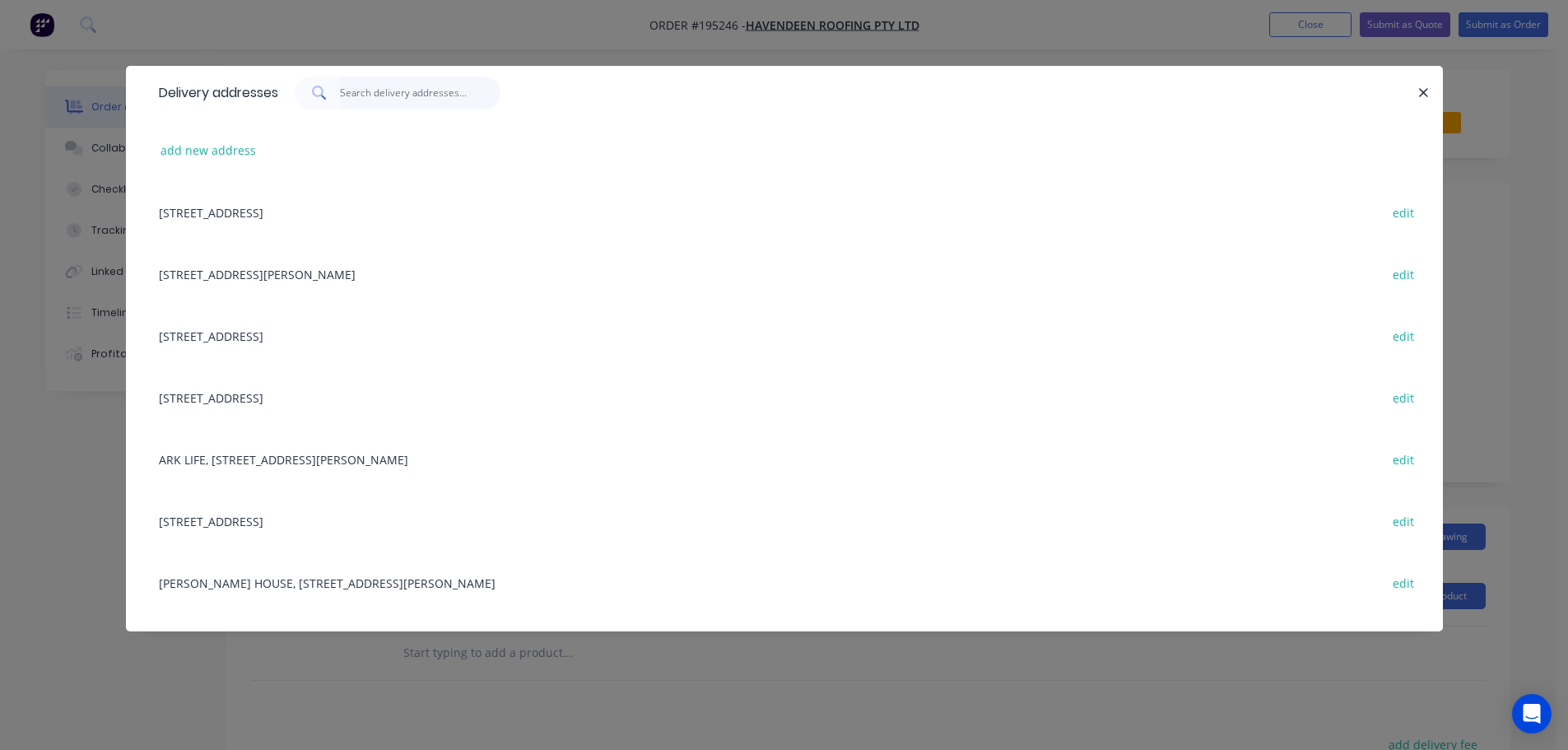
click at [367, 97] on input "text" at bounding box center [420, 93] width 160 height 33
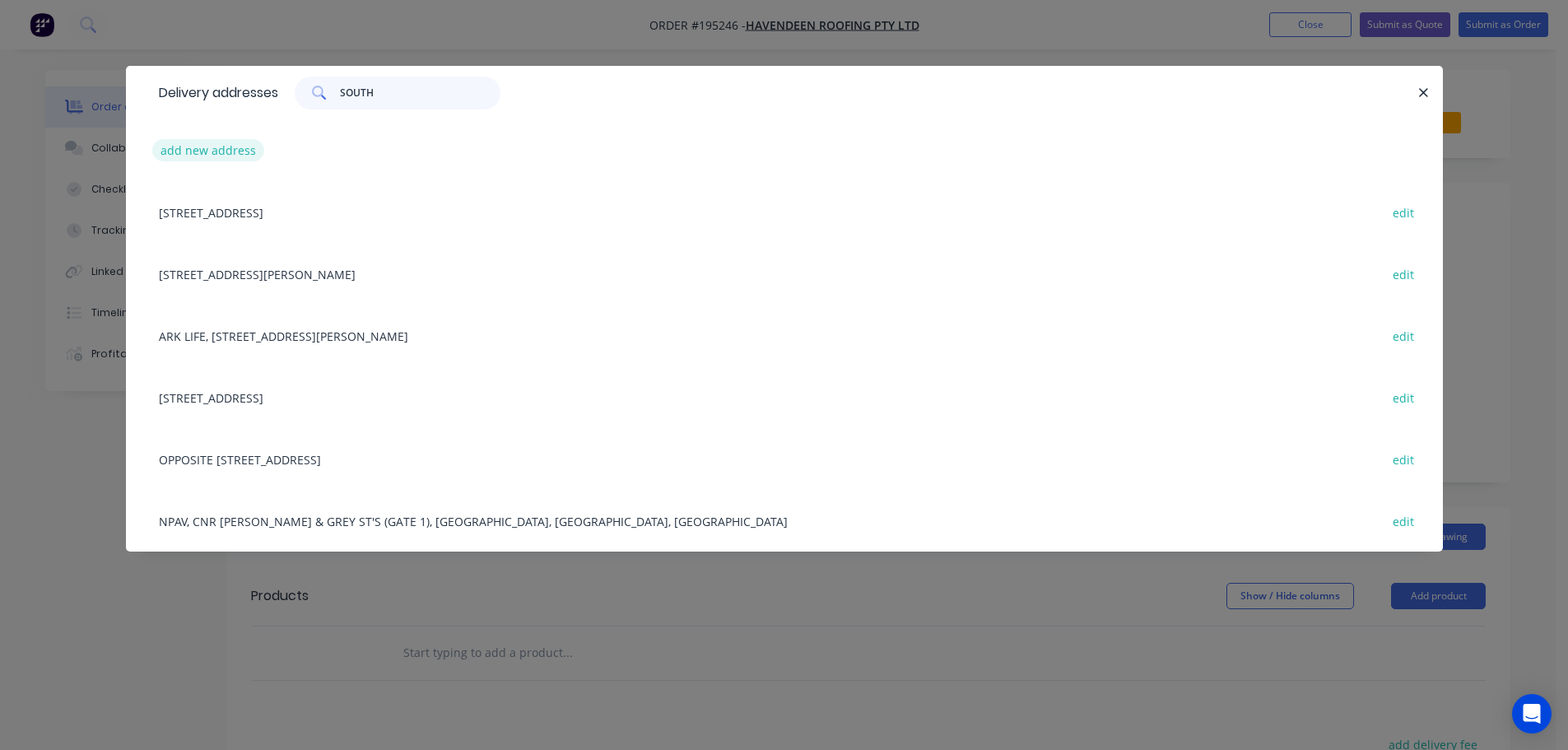
type input "SOUTH"
click at [234, 154] on button "add new address" at bounding box center [208, 150] width 113 height 23
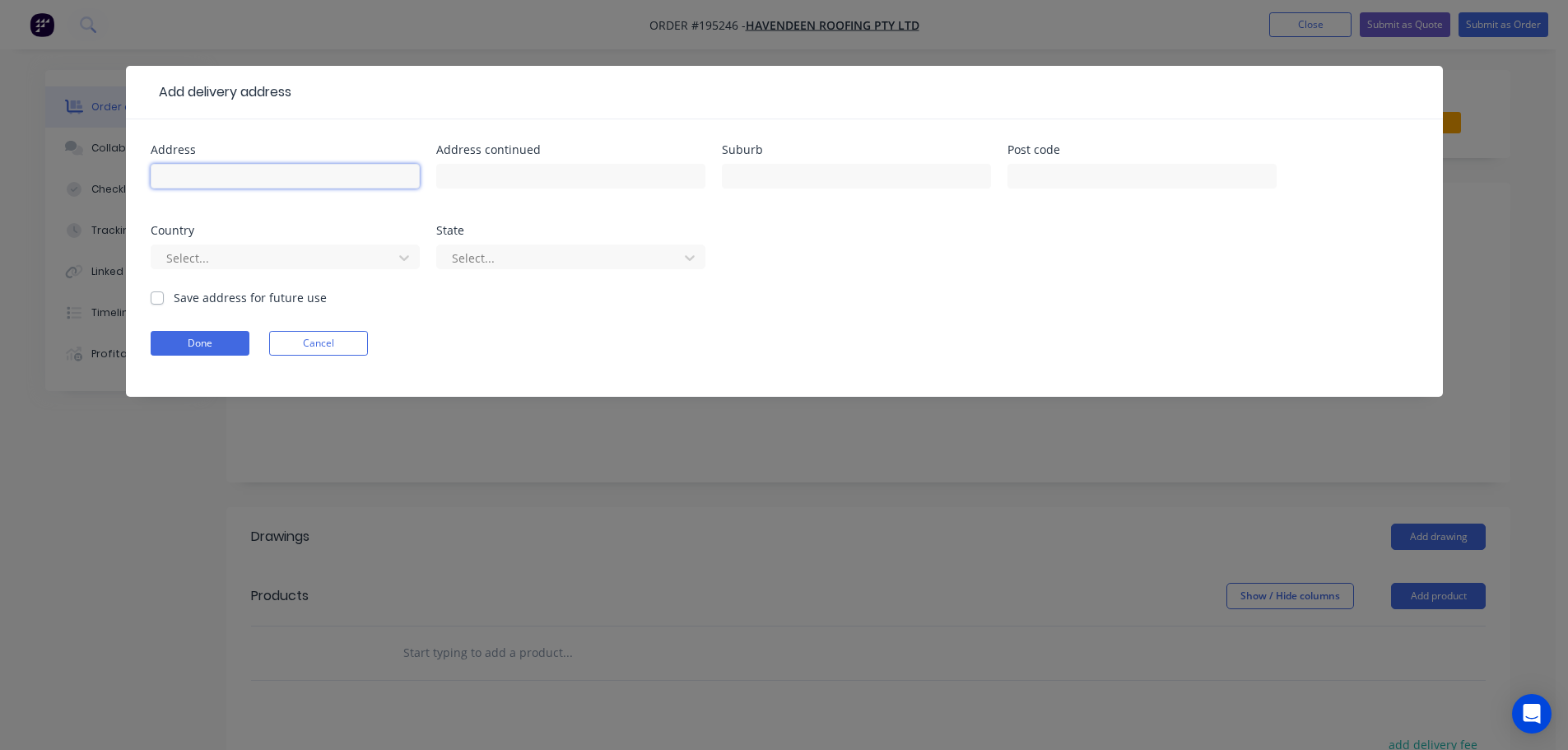
click at [243, 183] on input "text" at bounding box center [286, 176] width 269 height 24
type input "MICH"
click at [305, 321] on form "Address MICH Address continued Suburb Post code Country Select... State Select.…" at bounding box center [785, 270] width 1268 height 252
click at [307, 328] on form "Address MICH Address continued Suburb Post code Country Select... State Select.…" at bounding box center [785, 270] width 1268 height 252
click at [330, 351] on button "Cancel" at bounding box center [318, 343] width 99 height 24
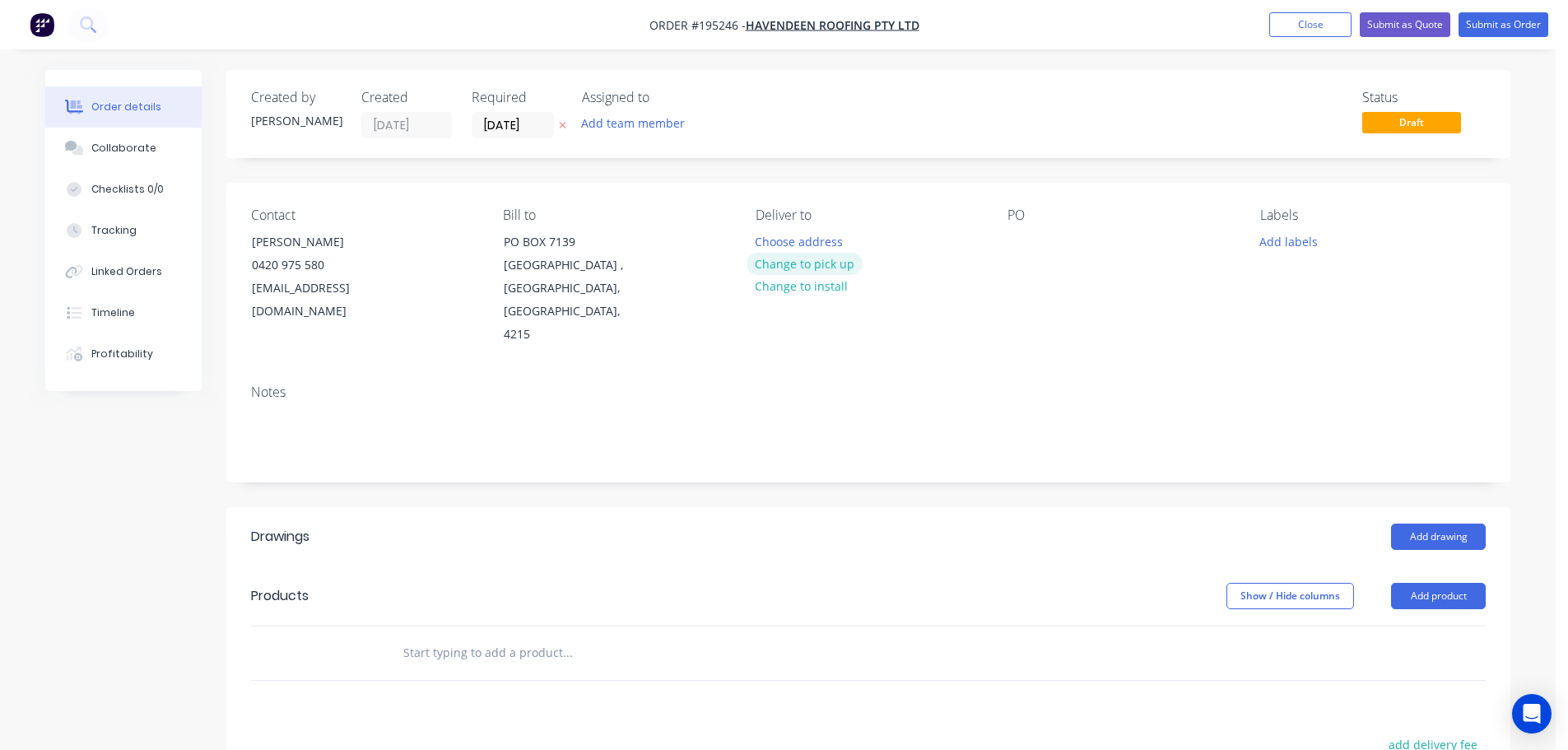
click at [828, 267] on button "Change to pick up" at bounding box center [805, 263] width 117 height 23
click at [825, 267] on button "Change to delivery" at bounding box center [807, 264] width 120 height 23
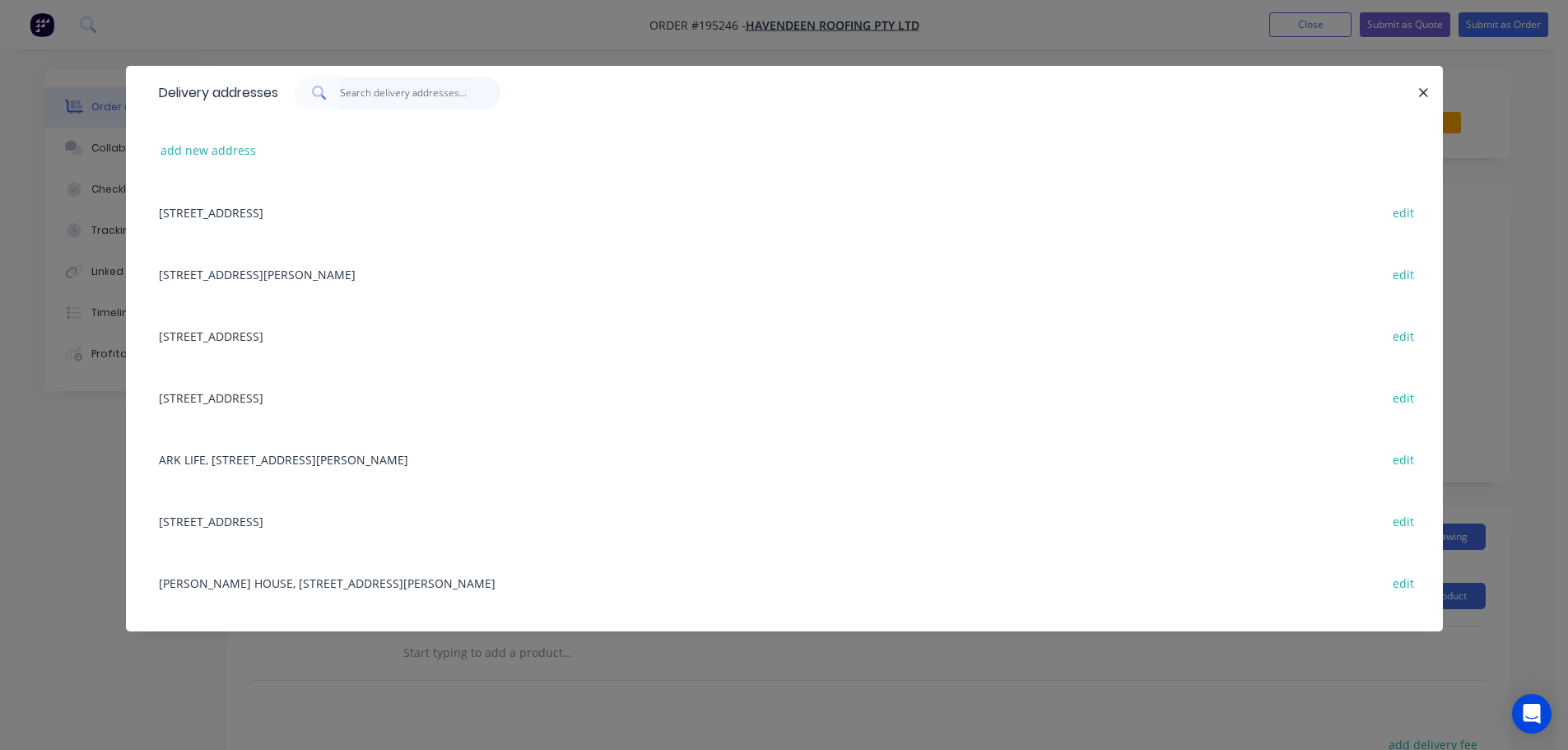
click at [371, 90] on input "text" at bounding box center [420, 93] width 160 height 33
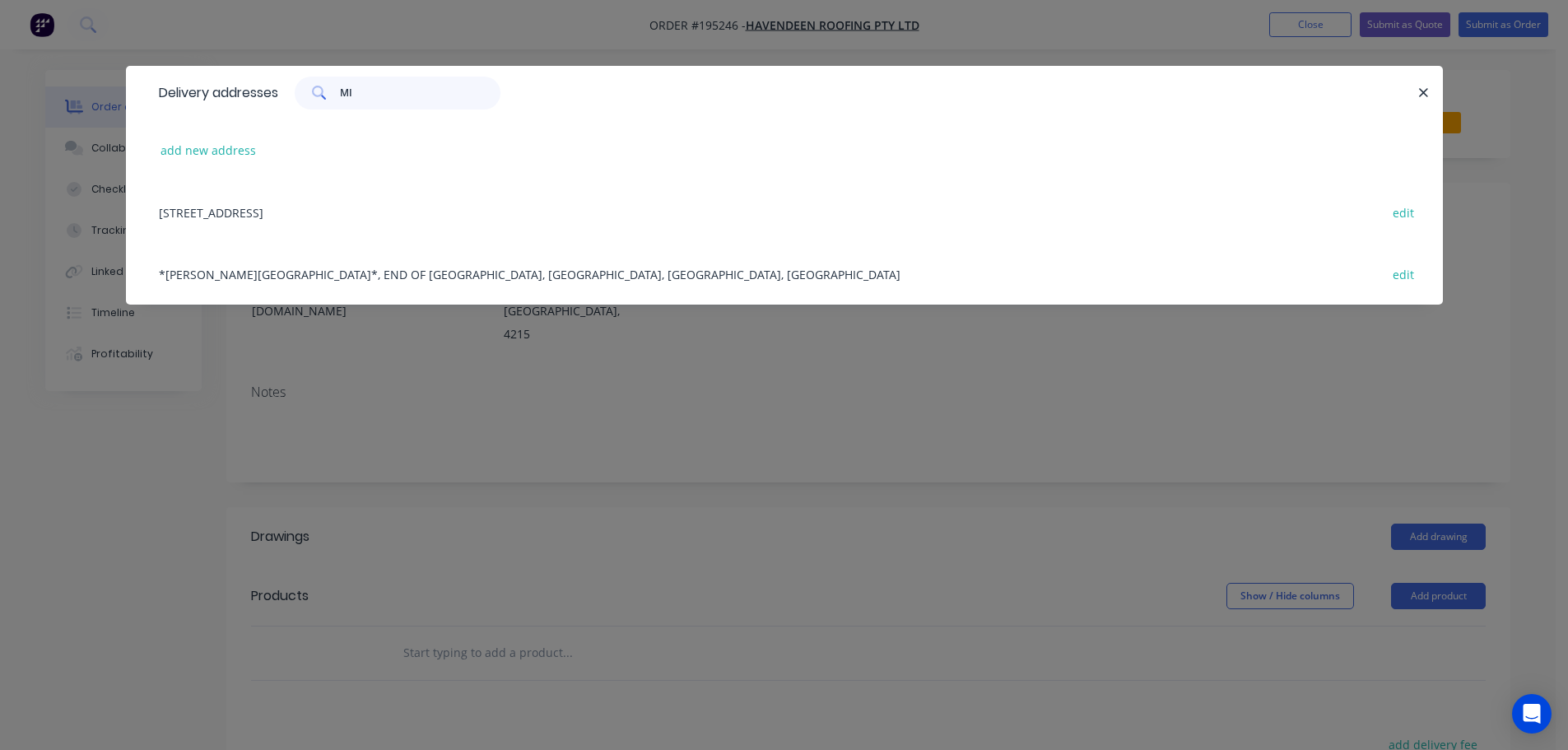
type input "M"
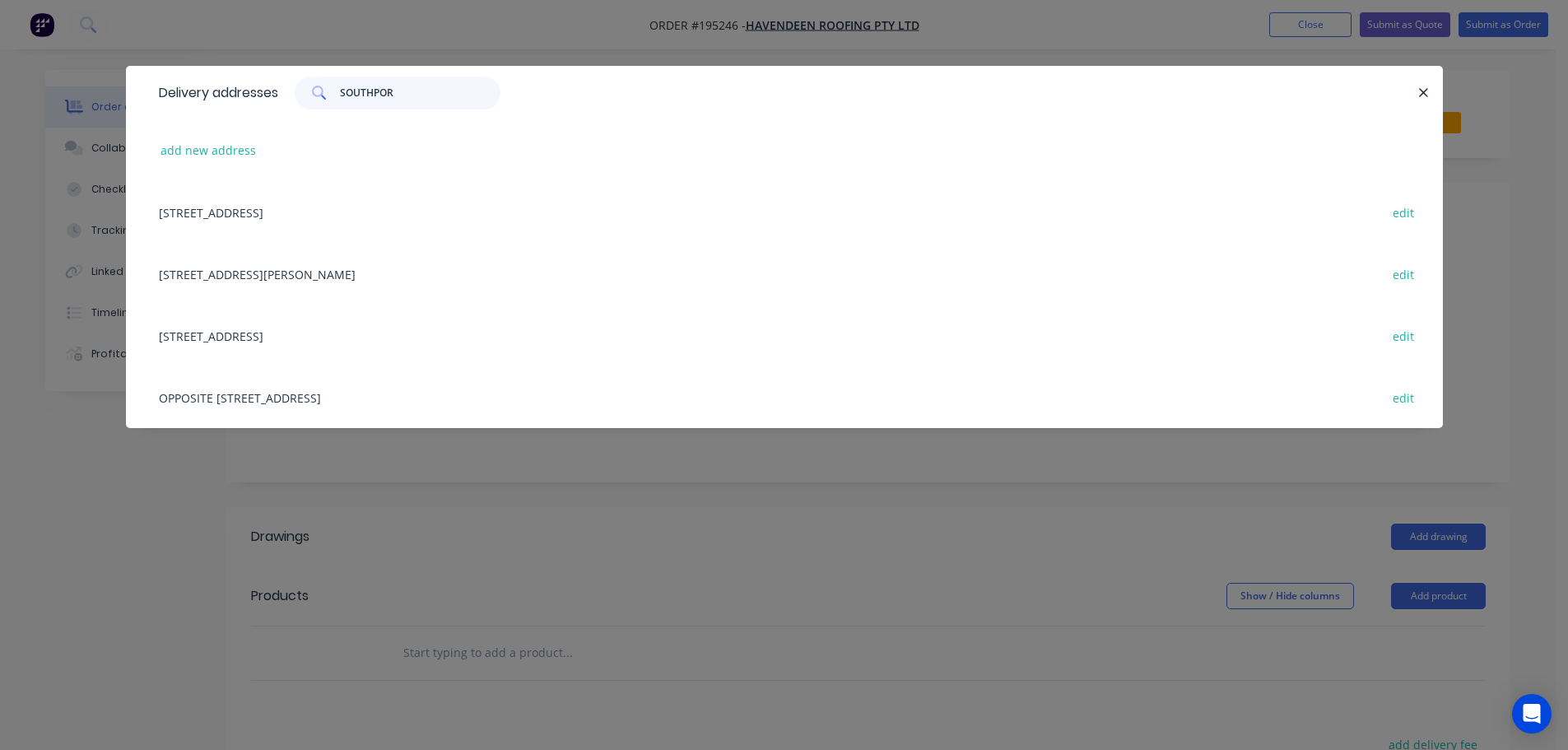
type input "SOUTHPORT"
click at [219, 160] on button "add new address" at bounding box center [208, 150] width 113 height 23
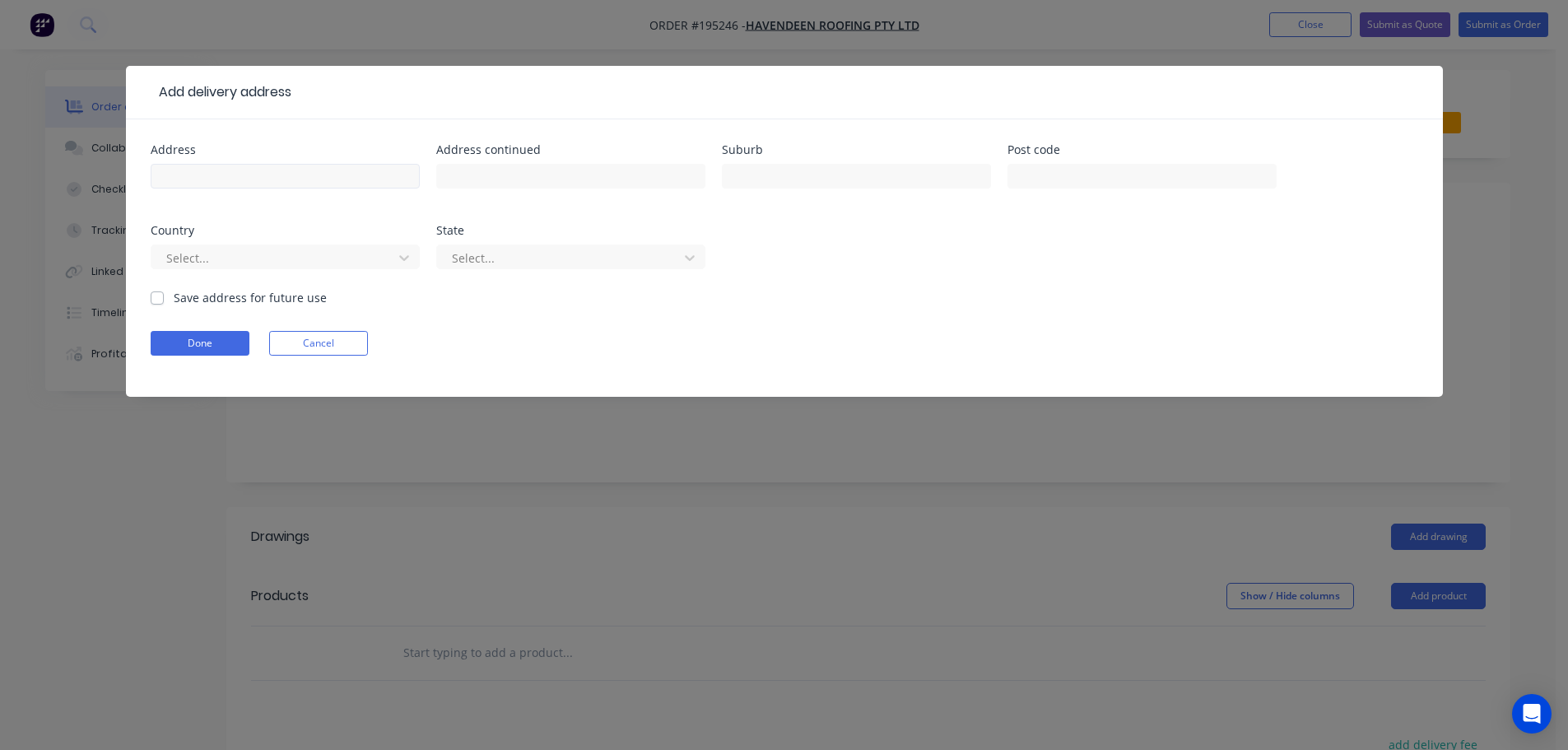
click at [332, 193] on div at bounding box center [286, 185] width 269 height 49
click at [334, 180] on input "text" at bounding box center [286, 176] width 269 height 24
drag, startPoint x: 685, startPoint y: 329, endPoint x: 675, endPoint y: 329, distance: 10.0
click at [685, 329] on form "Address Address continued Suburb Post code Country Select... State Select... Sa…" at bounding box center [785, 270] width 1268 height 252
click at [362, 347] on button "Cancel" at bounding box center [318, 343] width 99 height 24
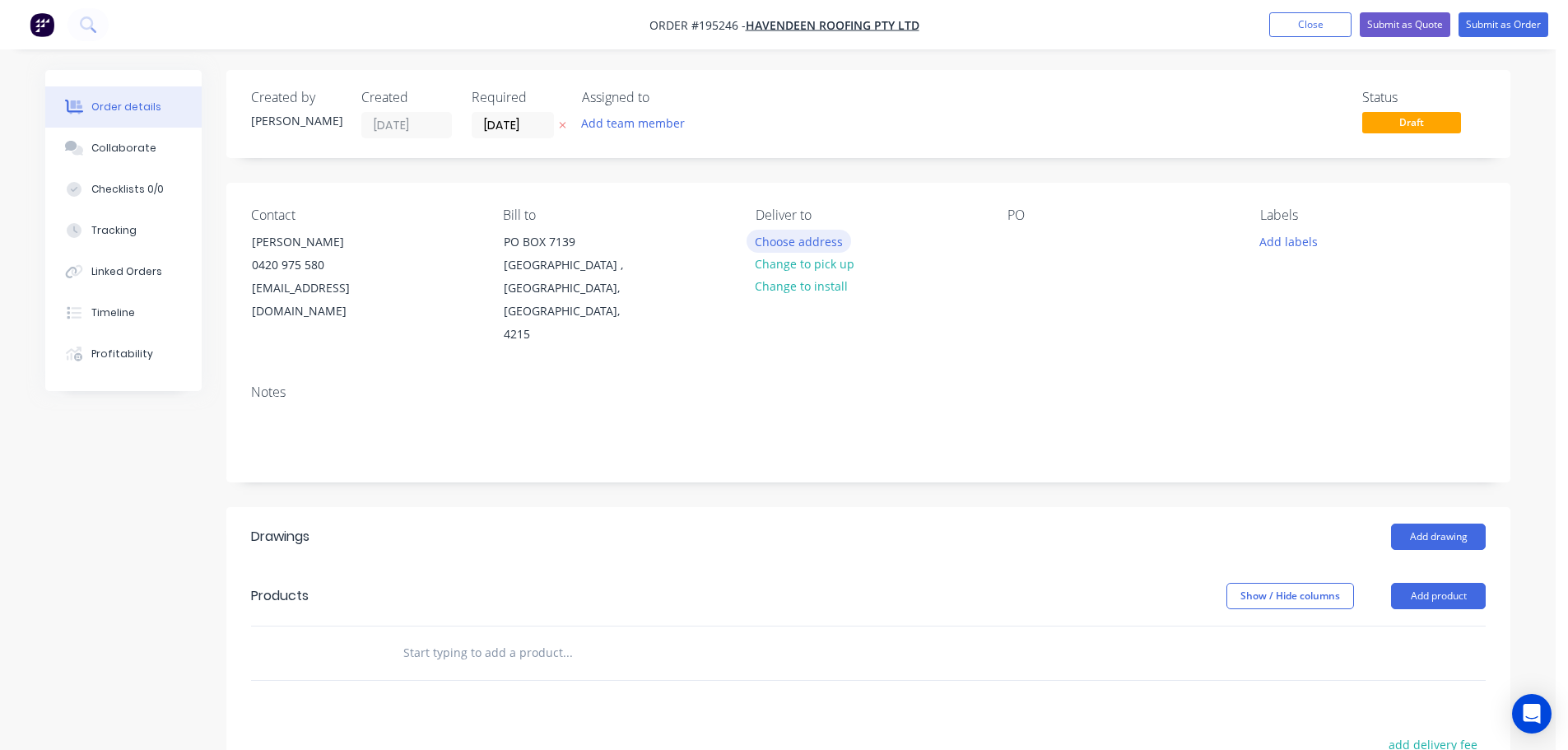
click at [811, 242] on button "Choose address" at bounding box center [799, 241] width 106 height 23
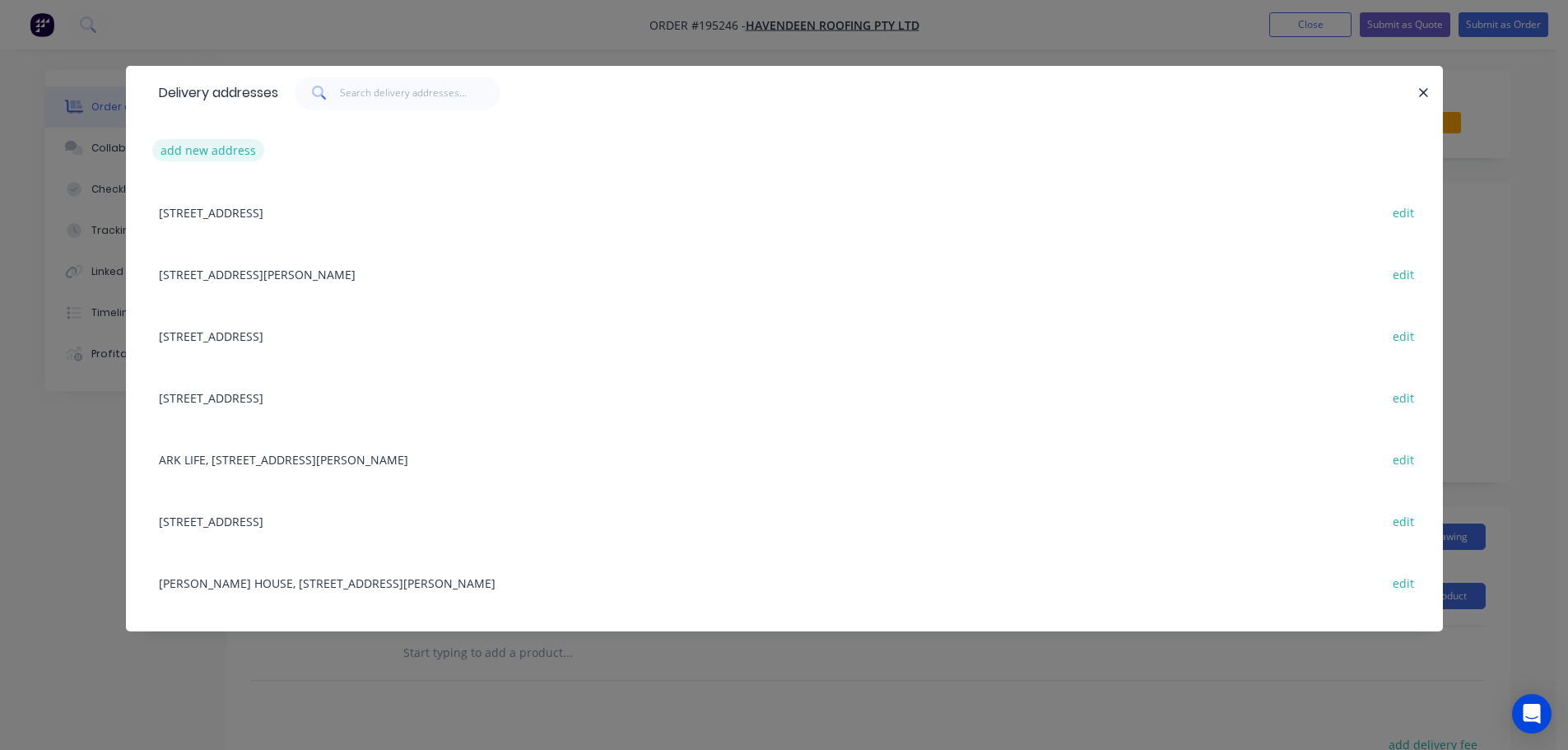
click at [222, 156] on button "add new address" at bounding box center [208, 150] width 113 height 23
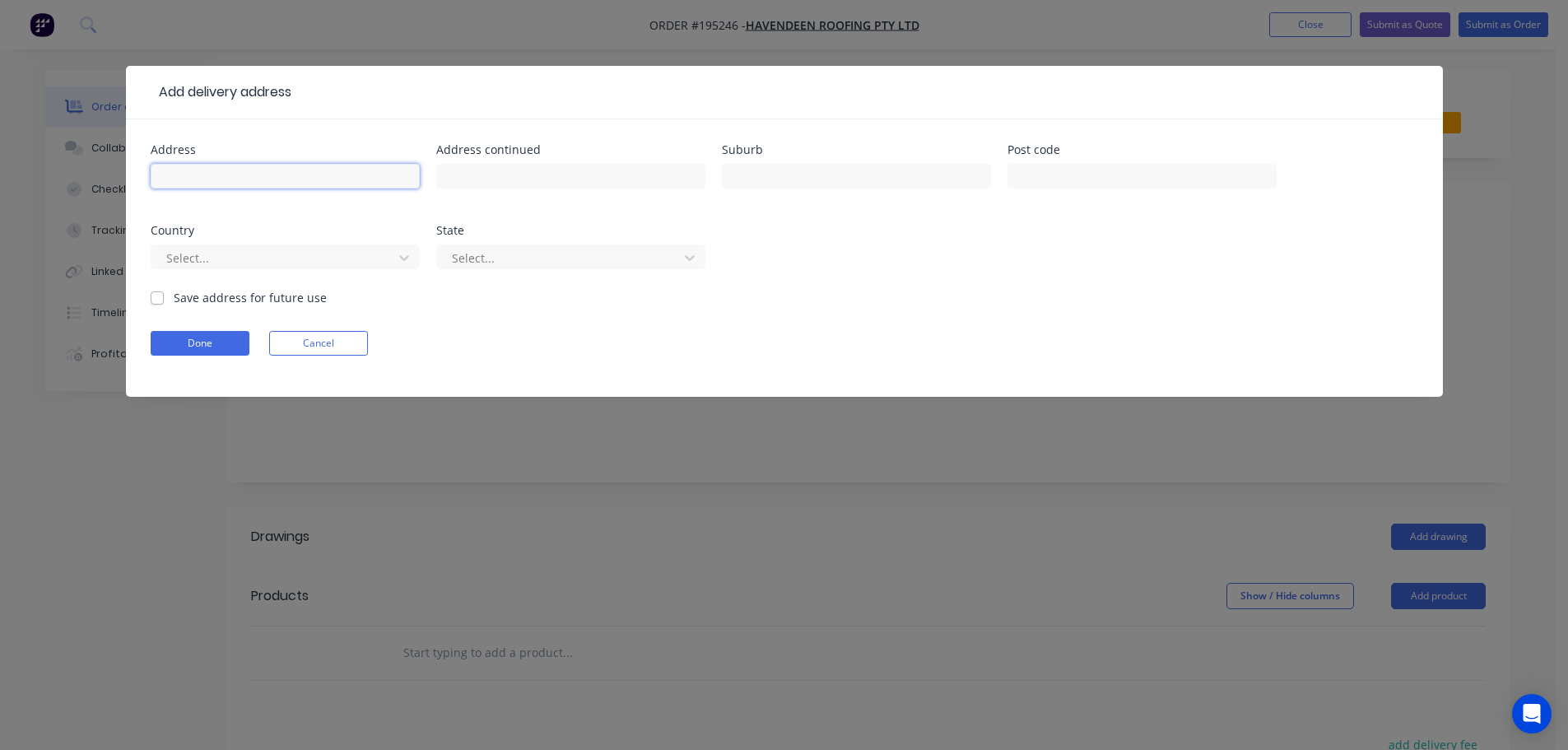
click at [228, 173] on input "text" at bounding box center [286, 176] width 269 height 24
click at [505, 356] on form "Address Address continued Suburb Post code Country Select... State Select... Sa…" at bounding box center [785, 270] width 1268 height 252
click at [335, 350] on button "Cancel" at bounding box center [318, 343] width 99 height 24
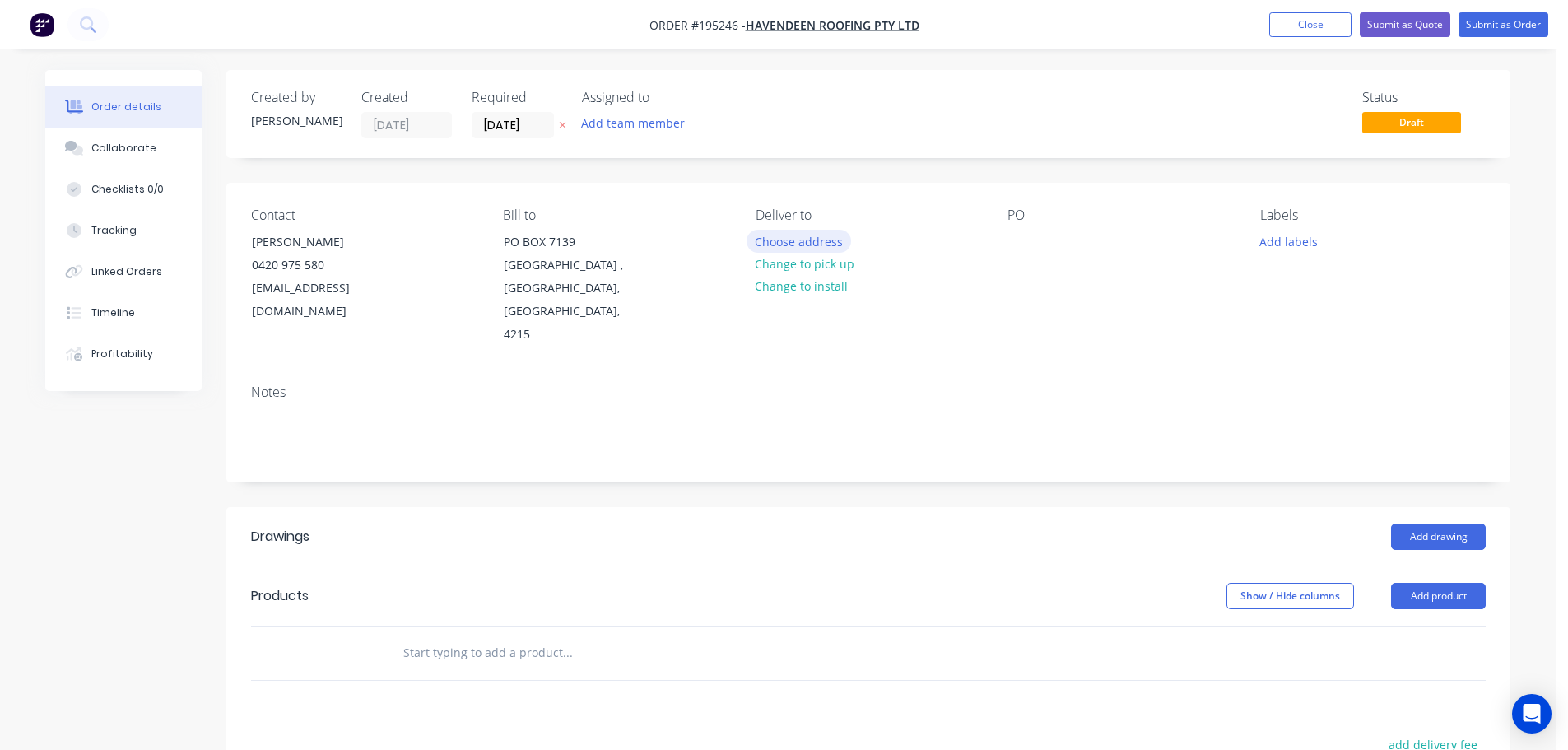
click at [803, 233] on button "Choose address" at bounding box center [799, 241] width 106 height 23
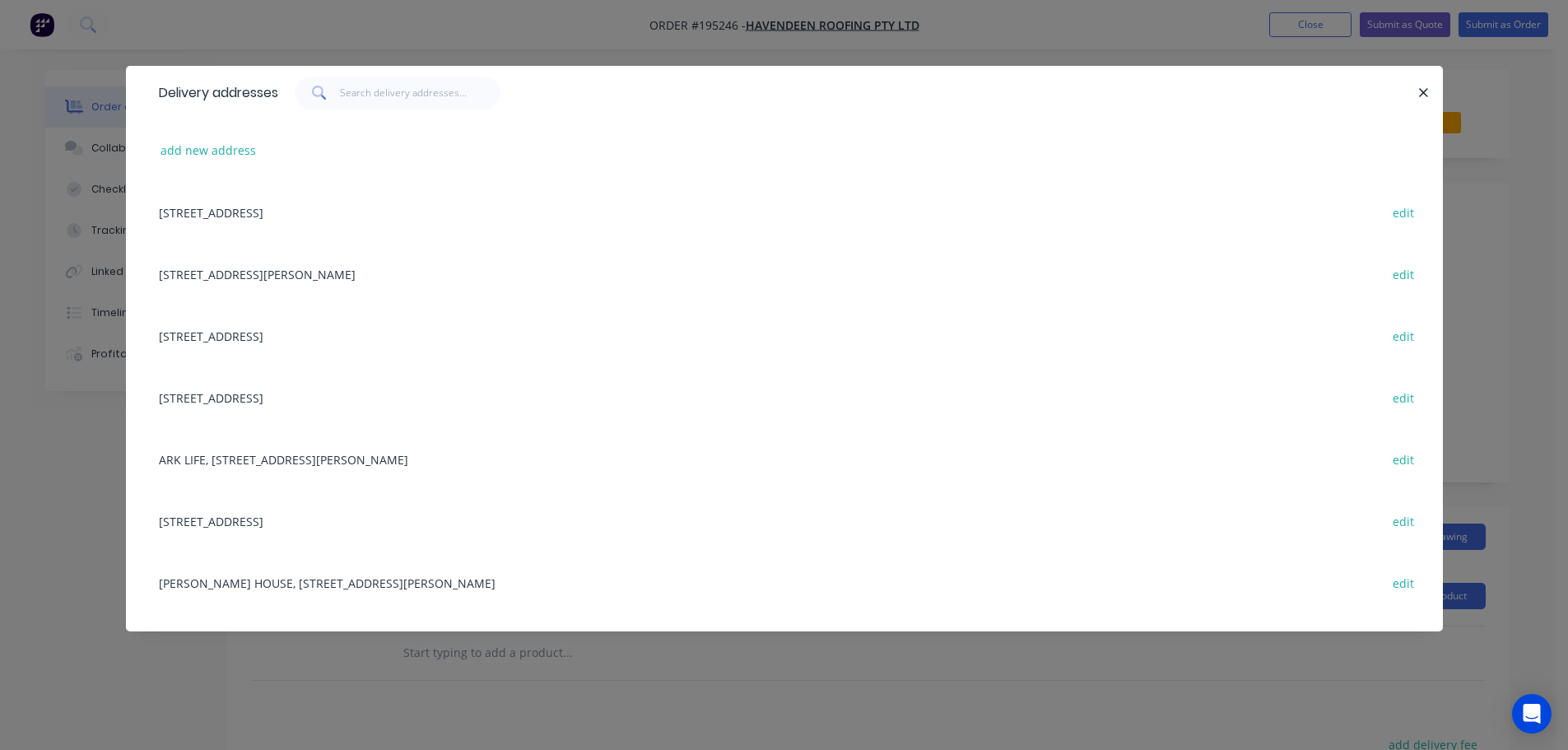
click at [409, 122] on div "add new address" at bounding box center [785, 150] width 1268 height 62
click at [425, 93] on input "text" at bounding box center [420, 93] width 160 height 33
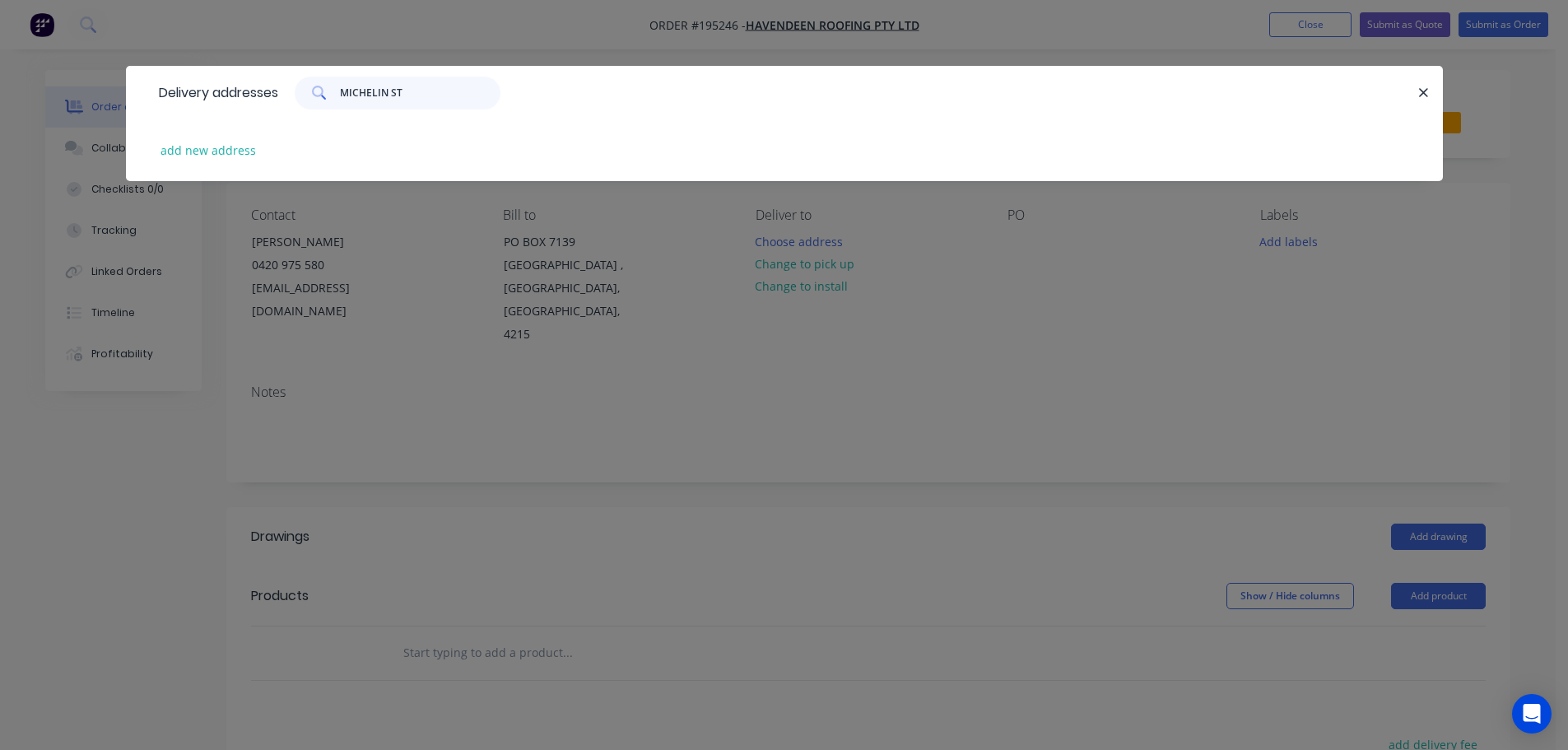
type input "MICHELIN ST"
drag, startPoint x: 425, startPoint y: 98, endPoint x: 334, endPoint y: 95, distance: 91.0
click at [334, 95] on div "MICHELIN ST" at bounding box center [398, 93] width 206 height 33
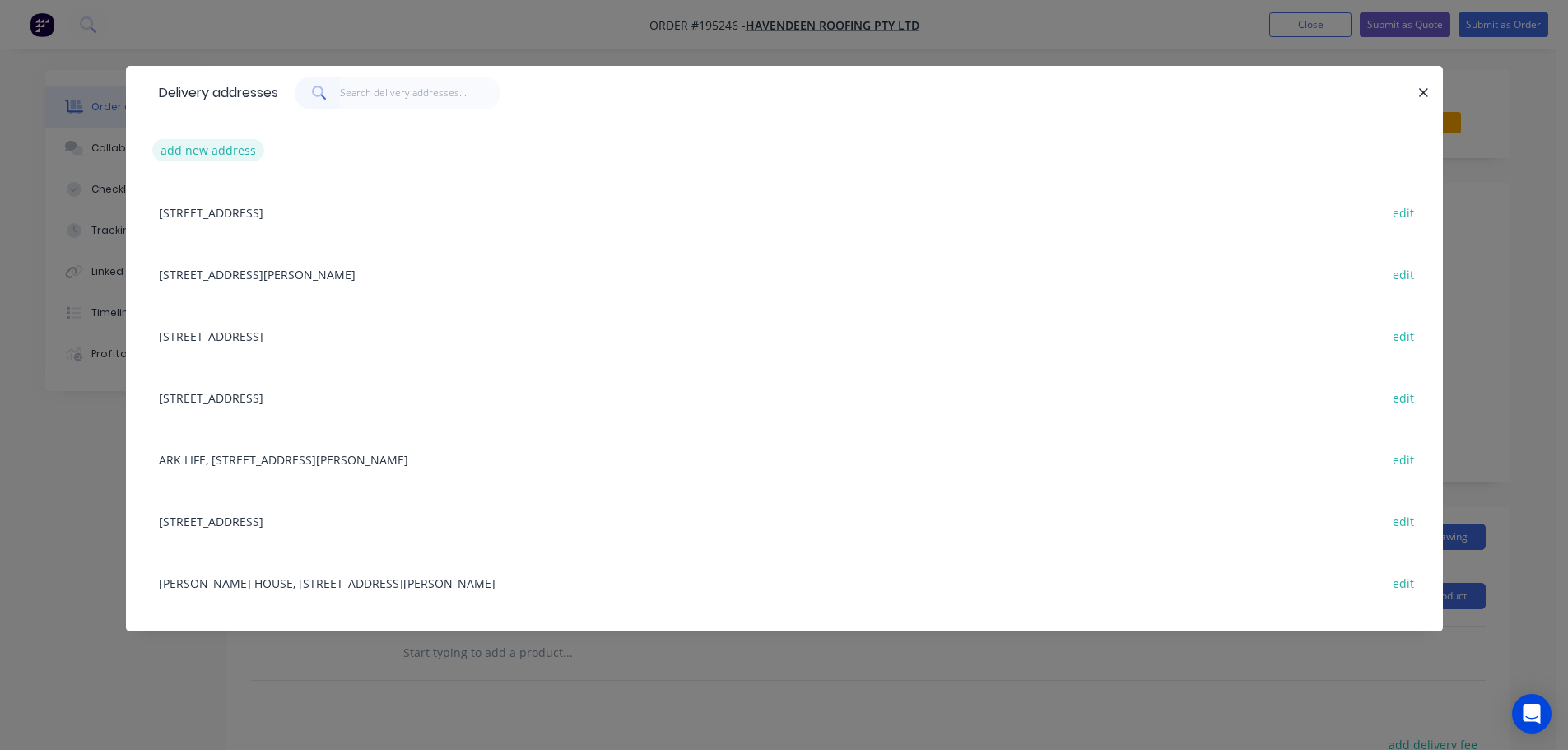
click at [197, 148] on button "add new address" at bounding box center [208, 150] width 113 height 23
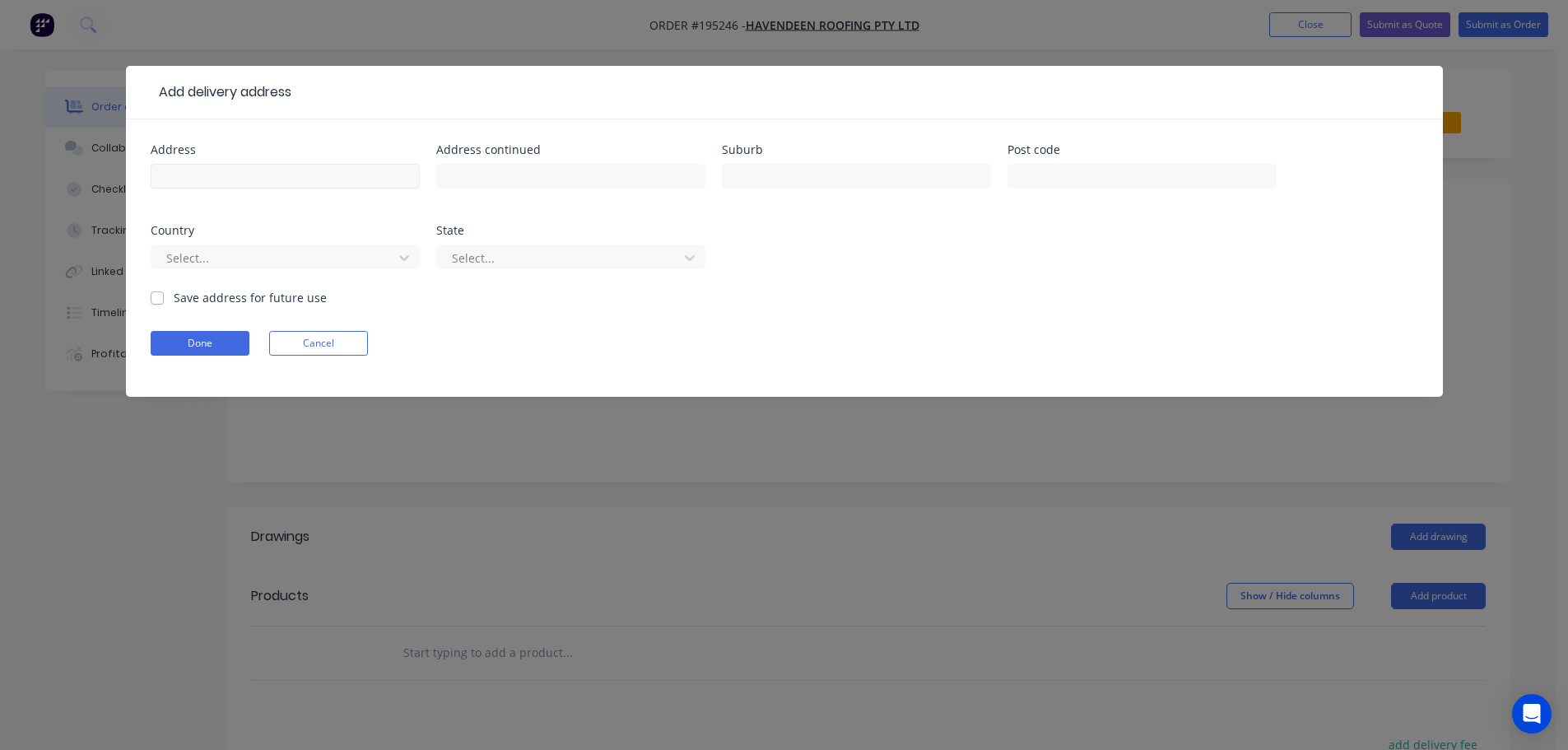
drag, startPoint x: 263, startPoint y: 191, endPoint x: 266, endPoint y: 179, distance: 12.4
click at [263, 188] on div at bounding box center [286, 185] width 269 height 49
click at [267, 176] on input "text" at bounding box center [286, 176] width 269 height 24
paste input "MICHELIN ST"
type input "MICHELIN ST"
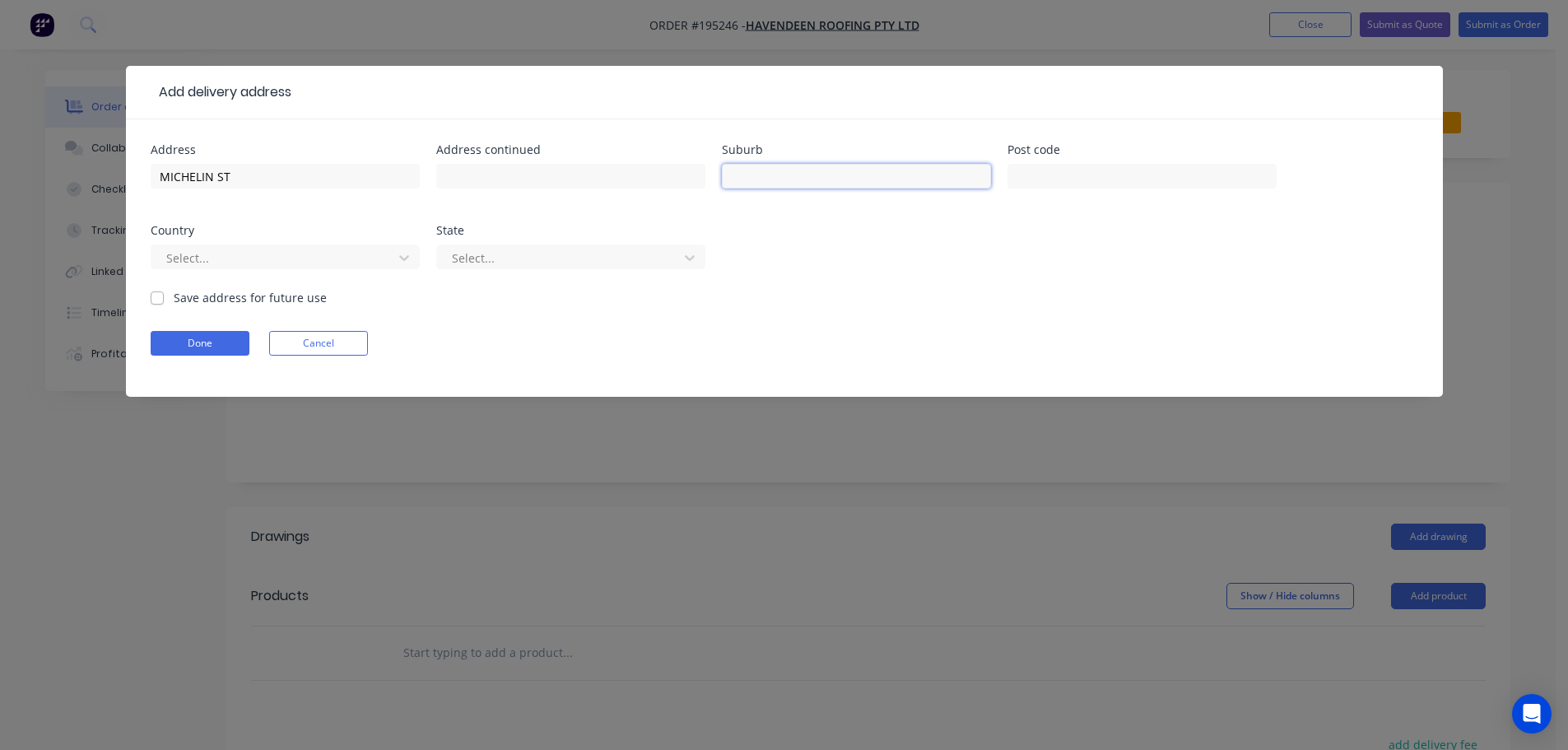
click at [865, 173] on input "text" at bounding box center [856, 176] width 269 height 24
type input "SOUTHPORT"
click at [213, 336] on button "Done" at bounding box center [200, 343] width 99 height 24
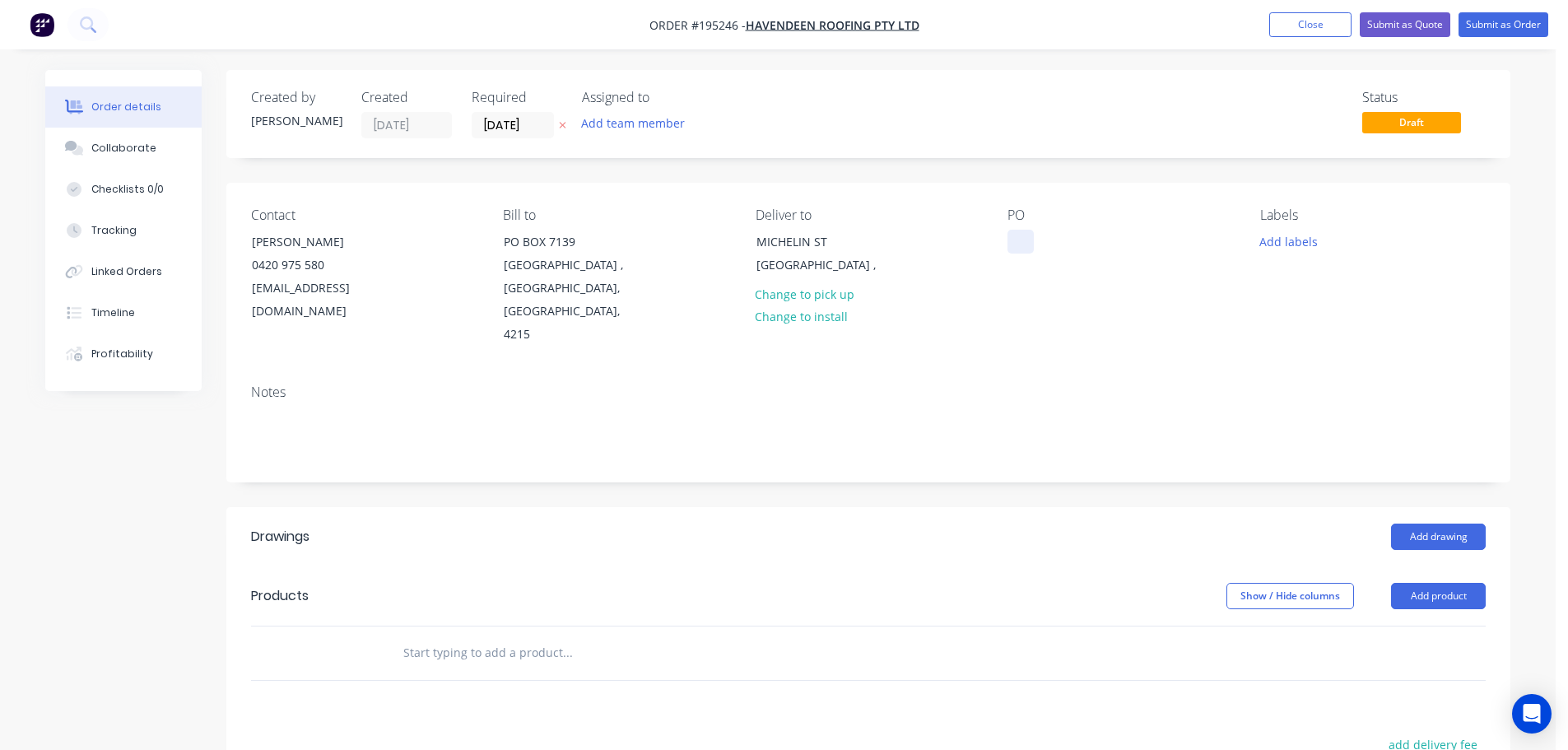
click at [1015, 240] on div at bounding box center [1020, 242] width 26 height 24
click at [1305, 242] on button "Add labels" at bounding box center [1289, 241] width 76 height 23
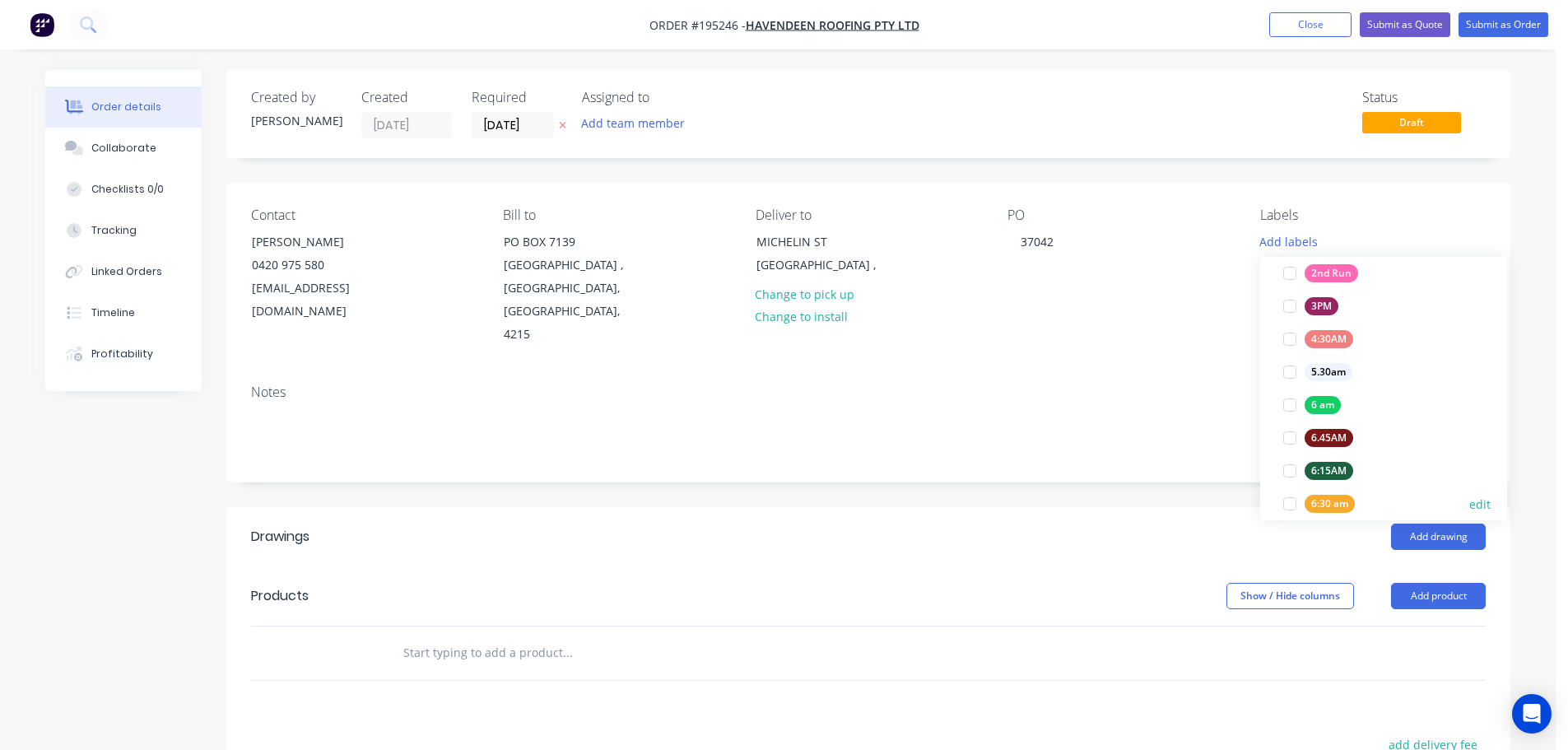
click at [1295, 500] on div at bounding box center [1289, 504] width 33 height 33
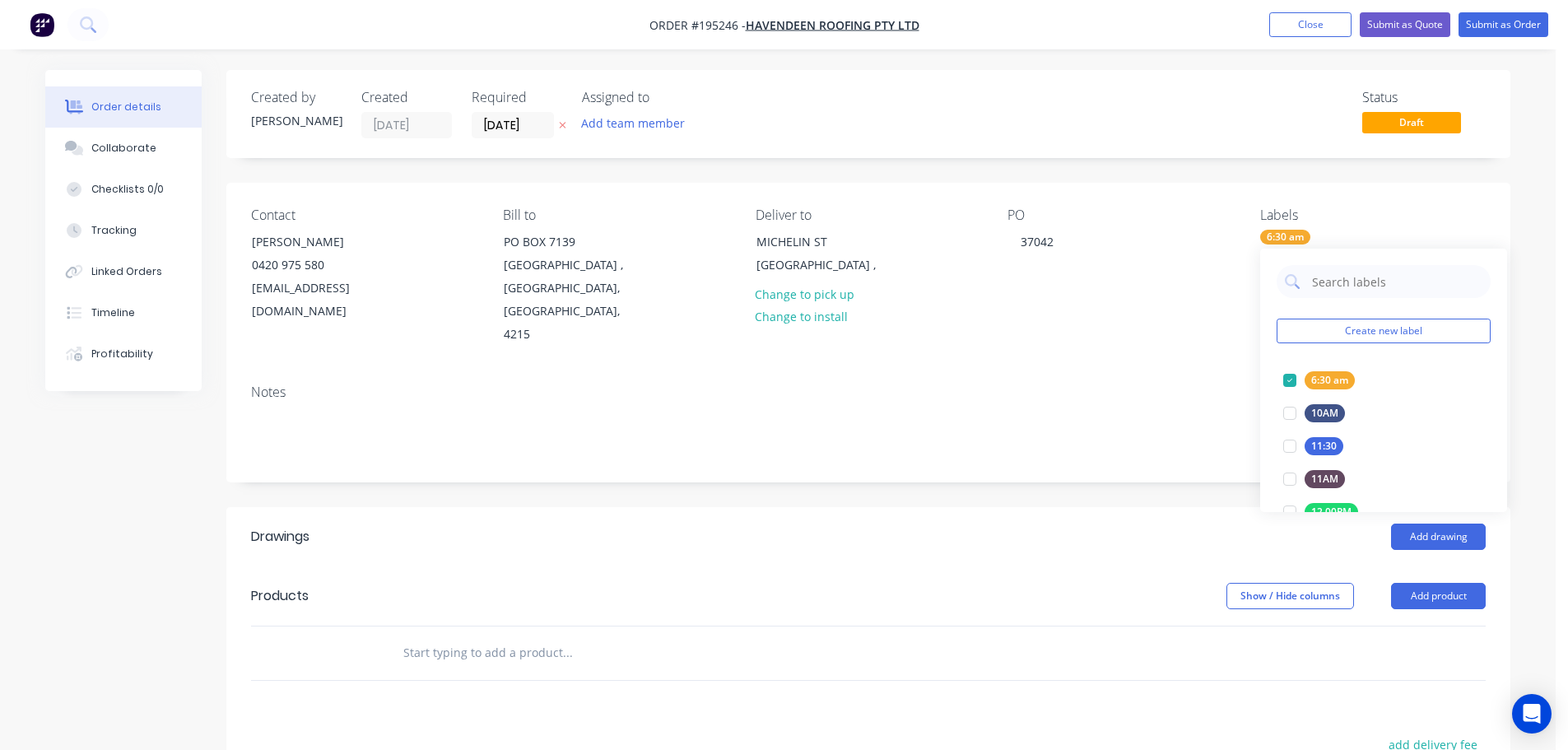
click at [1134, 530] on header "Drawings Add drawing" at bounding box center [868, 537] width 1284 height 60
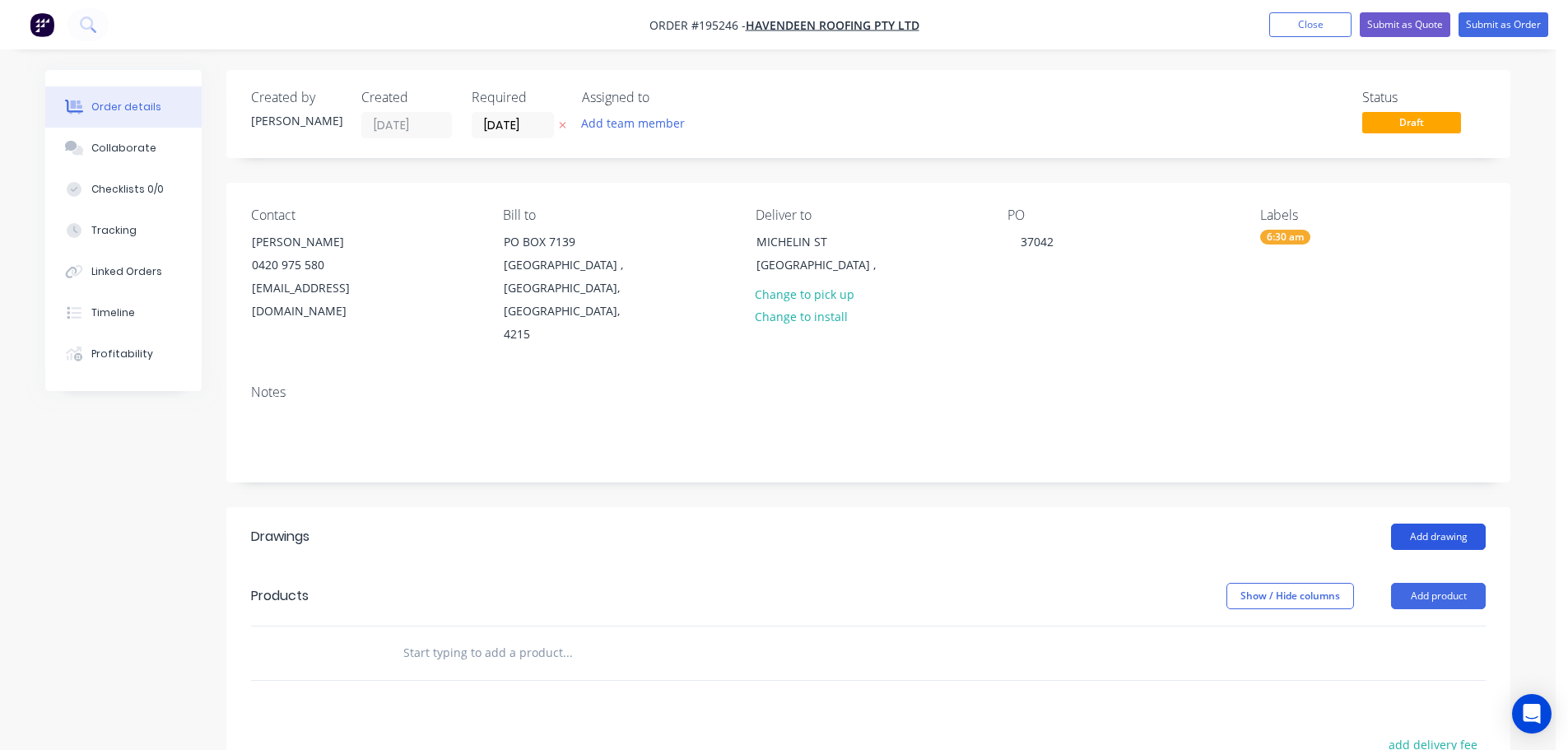
click at [1431, 524] on button "Add drawing" at bounding box center [1438, 536] width 95 height 26
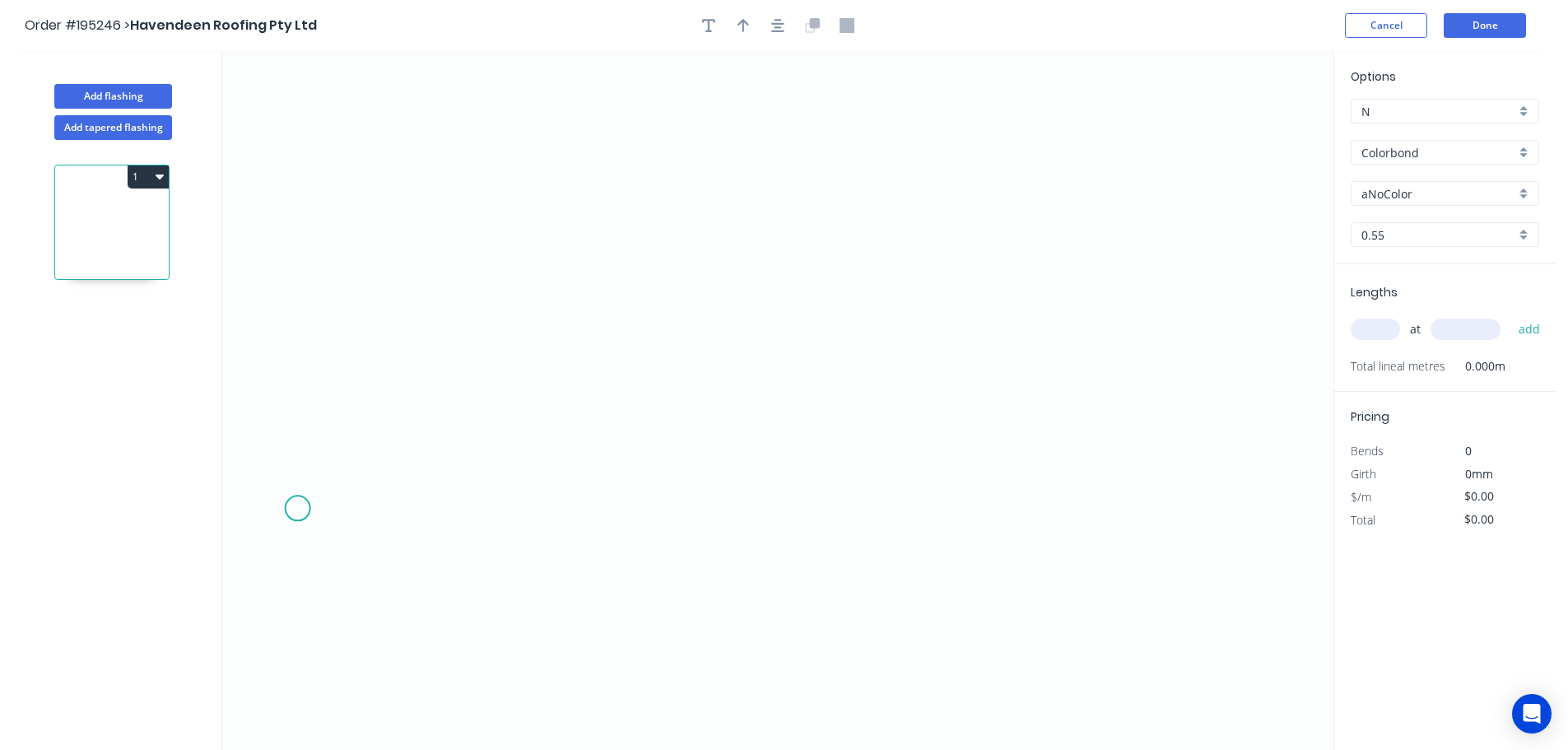
click at [298, 508] on icon "0" at bounding box center [778, 400] width 1111 height 699
click at [407, 415] on icon "0" at bounding box center [778, 400] width 1111 height 699
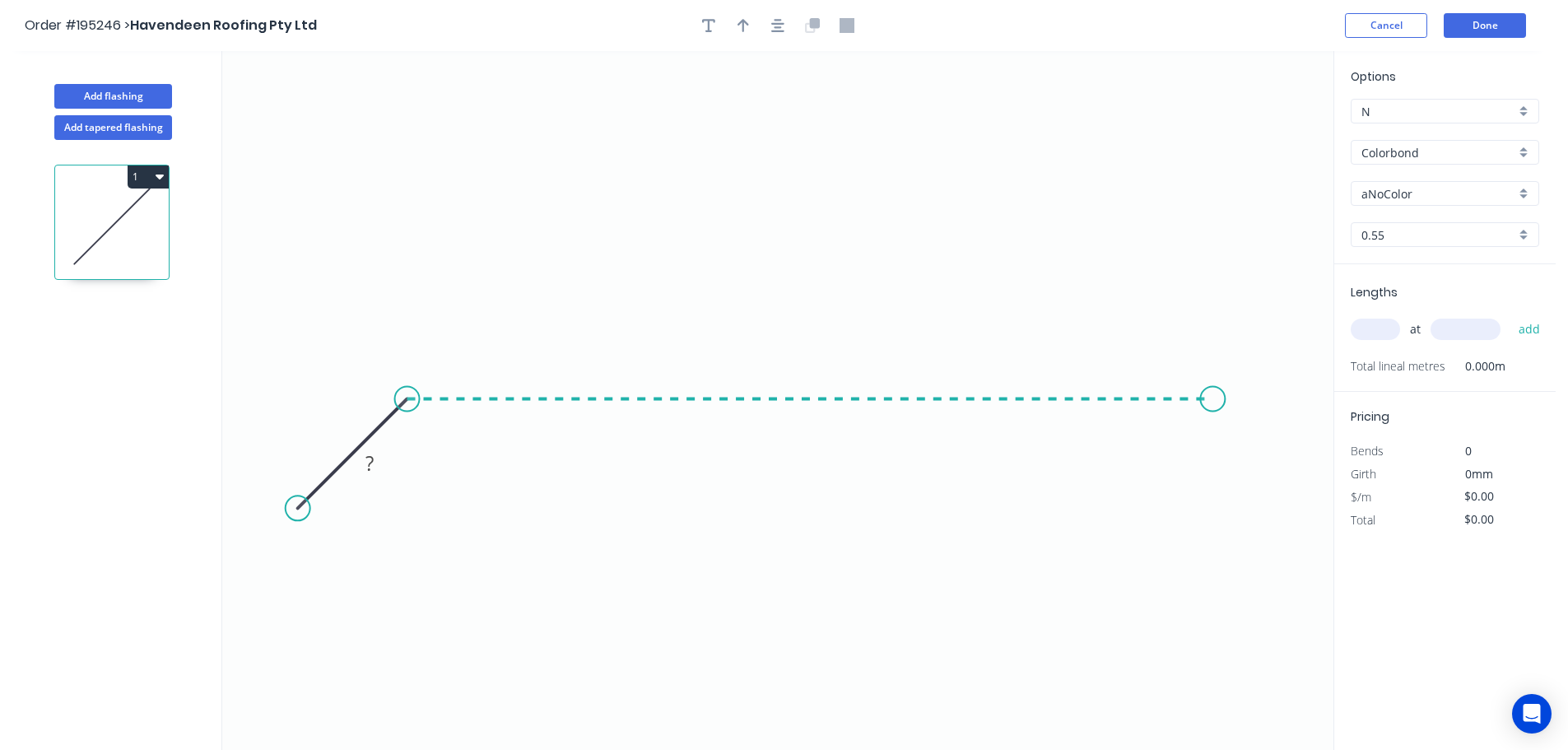
click at [1214, 443] on icon "0 ?" at bounding box center [778, 400] width 1111 height 699
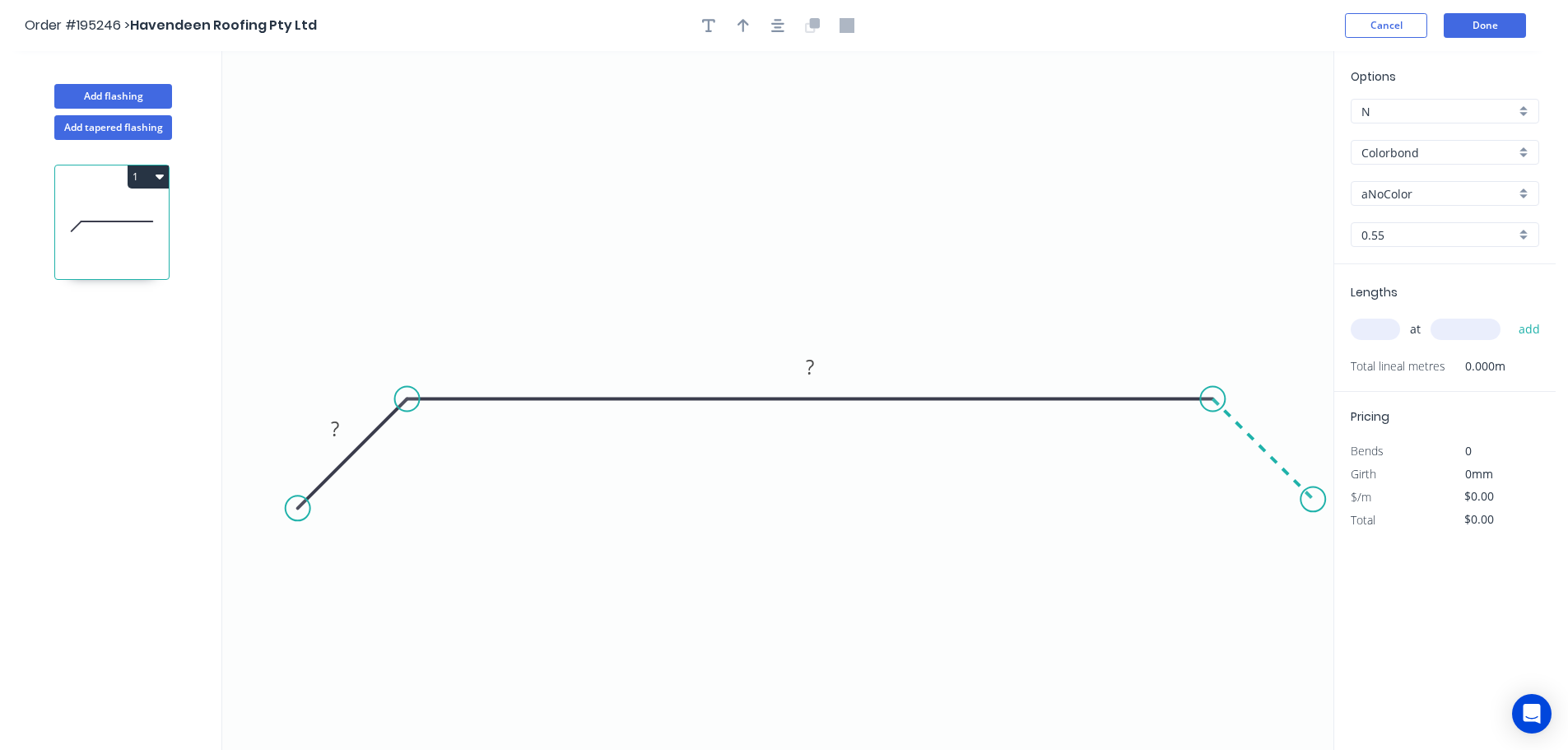
click at [1314, 502] on icon "0 ? ?" at bounding box center [778, 400] width 1111 height 699
click at [304, 503] on circle at bounding box center [303, 502] width 24 height 24
click at [343, 421] on tspan "?" at bounding box center [338, 425] width 8 height 27
click at [772, 24] on icon "button" at bounding box center [778, 25] width 14 height 14
type input "$12.08"
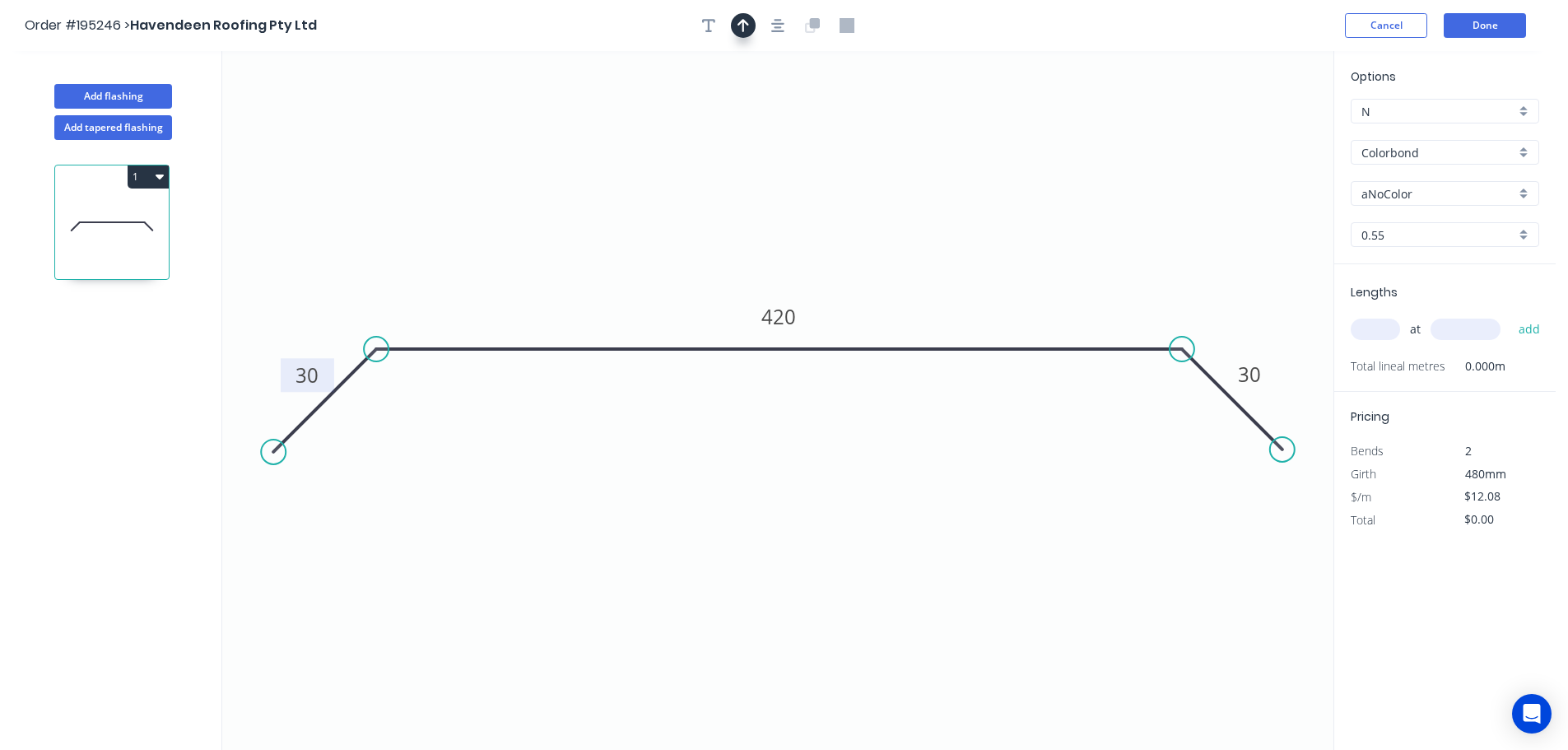
click at [738, 30] on icon "button" at bounding box center [743, 25] width 12 height 14
drag, startPoint x: 1253, startPoint y: 138, endPoint x: 876, endPoint y: 124, distance: 377.3
click at [872, 124] on icon "0 30 420 30" at bounding box center [778, 400] width 1111 height 699
drag, startPoint x: 855, startPoint y: 132, endPoint x: 808, endPoint y: 122, distance: 48.1
click at [811, 122] on icon at bounding box center [818, 109] width 14 height 52
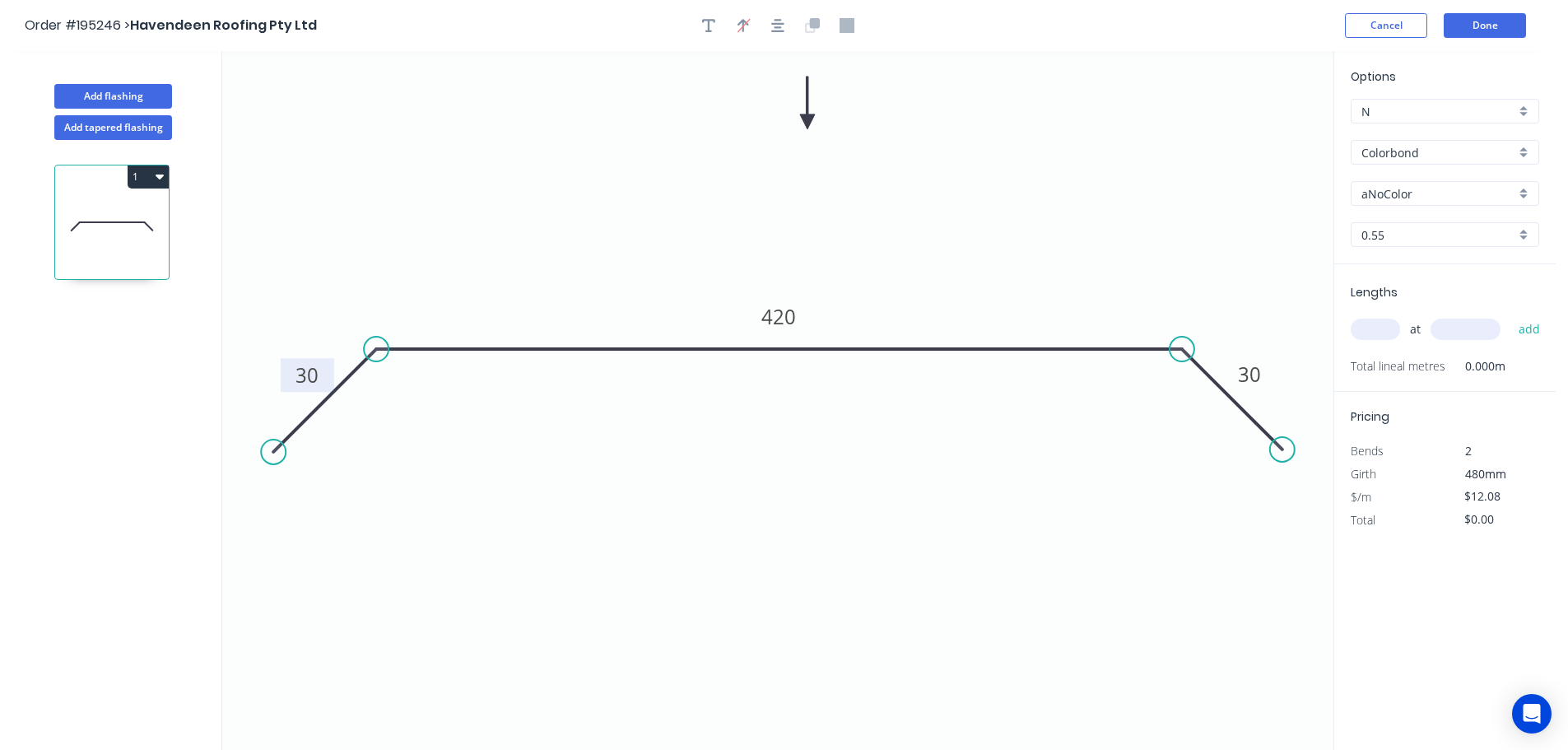
click at [1399, 191] on input "aNoColor" at bounding box center [1438, 194] width 154 height 17
click at [1412, 357] on div "Surfmist" at bounding box center [1444, 366] width 187 height 29
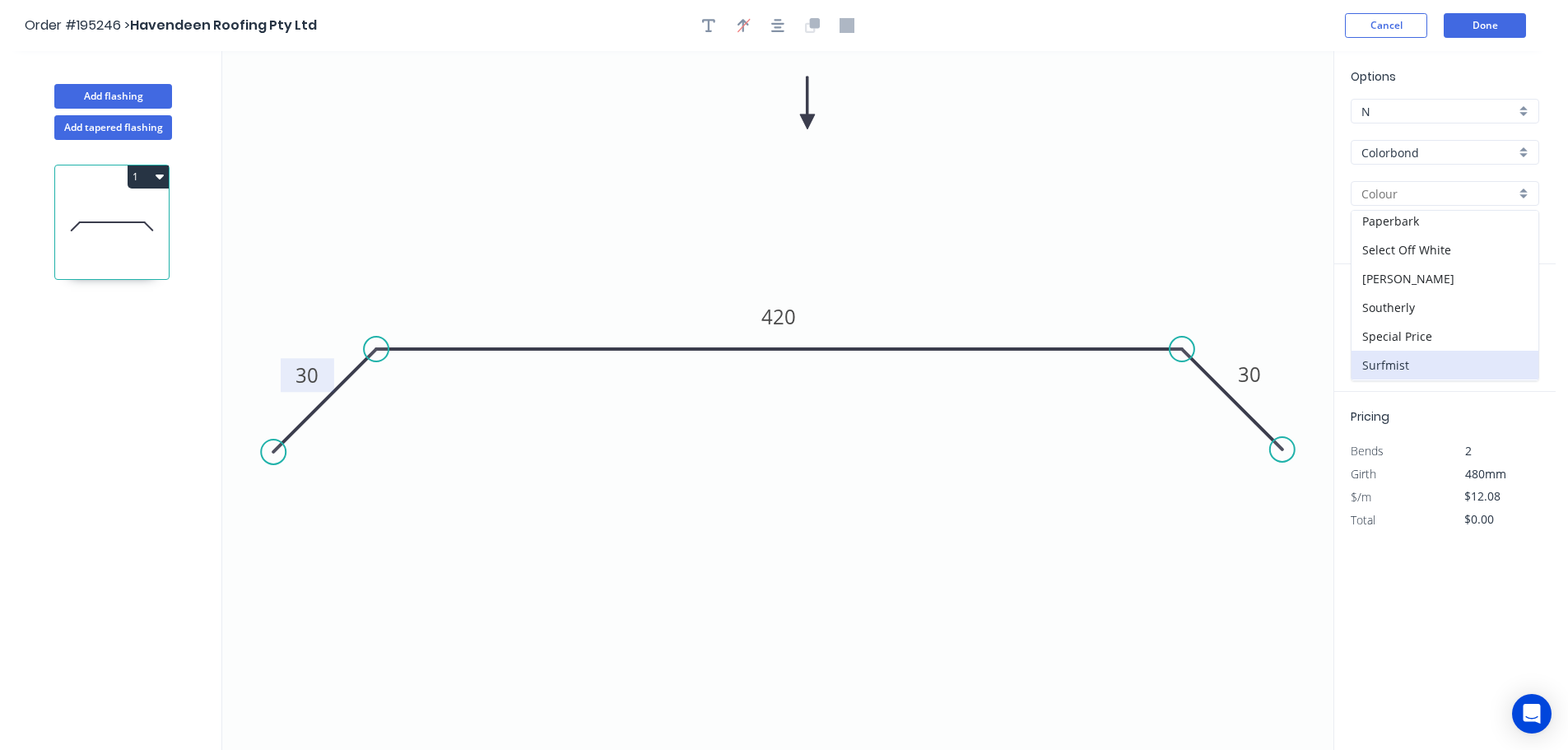
type input "Surfmist"
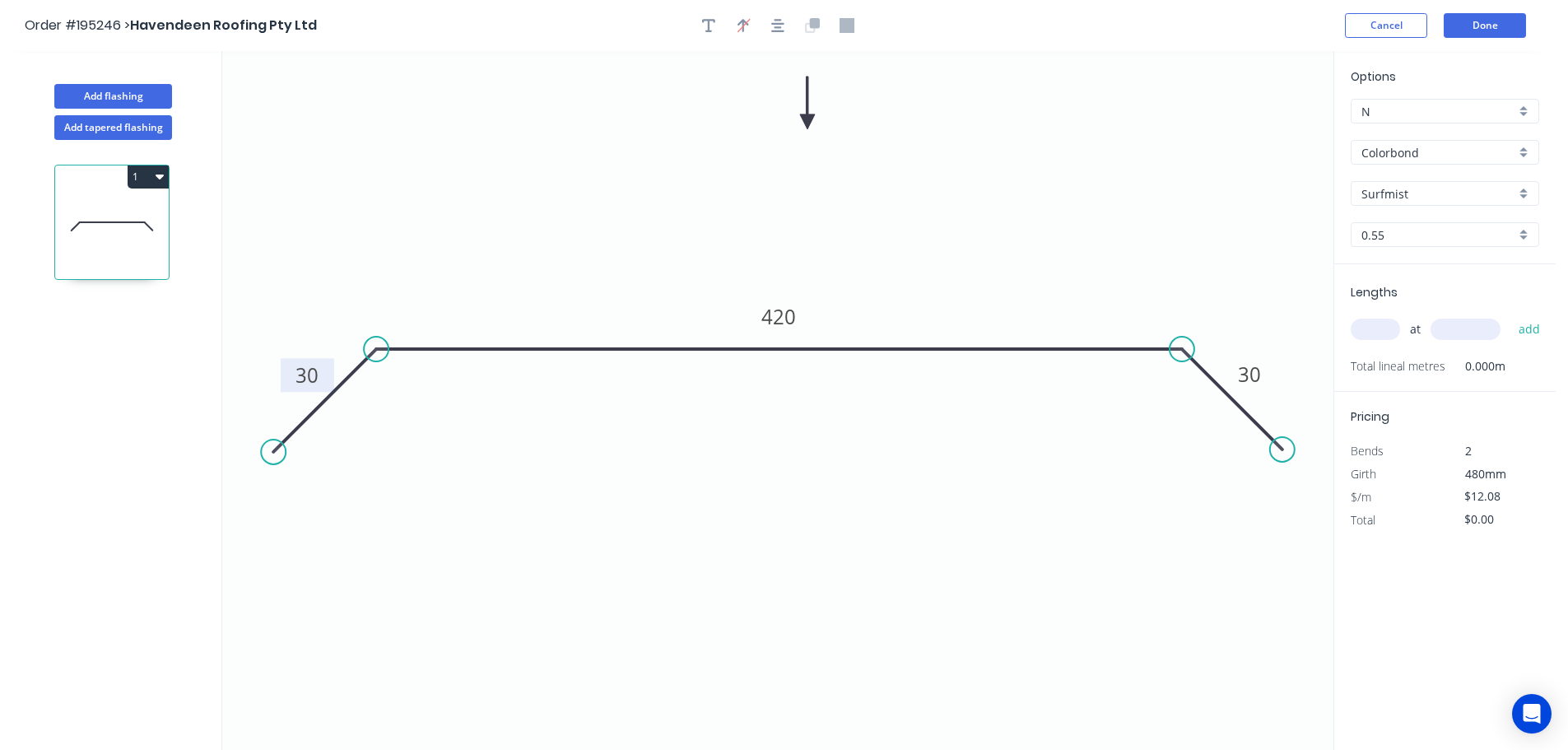
click at [1384, 331] on input "text" at bounding box center [1375, 329] width 50 height 22
type input "1"
type input "3000"
click at [1510, 316] on button "add" at bounding box center [1529, 329] width 39 height 28
type input "$36.24"
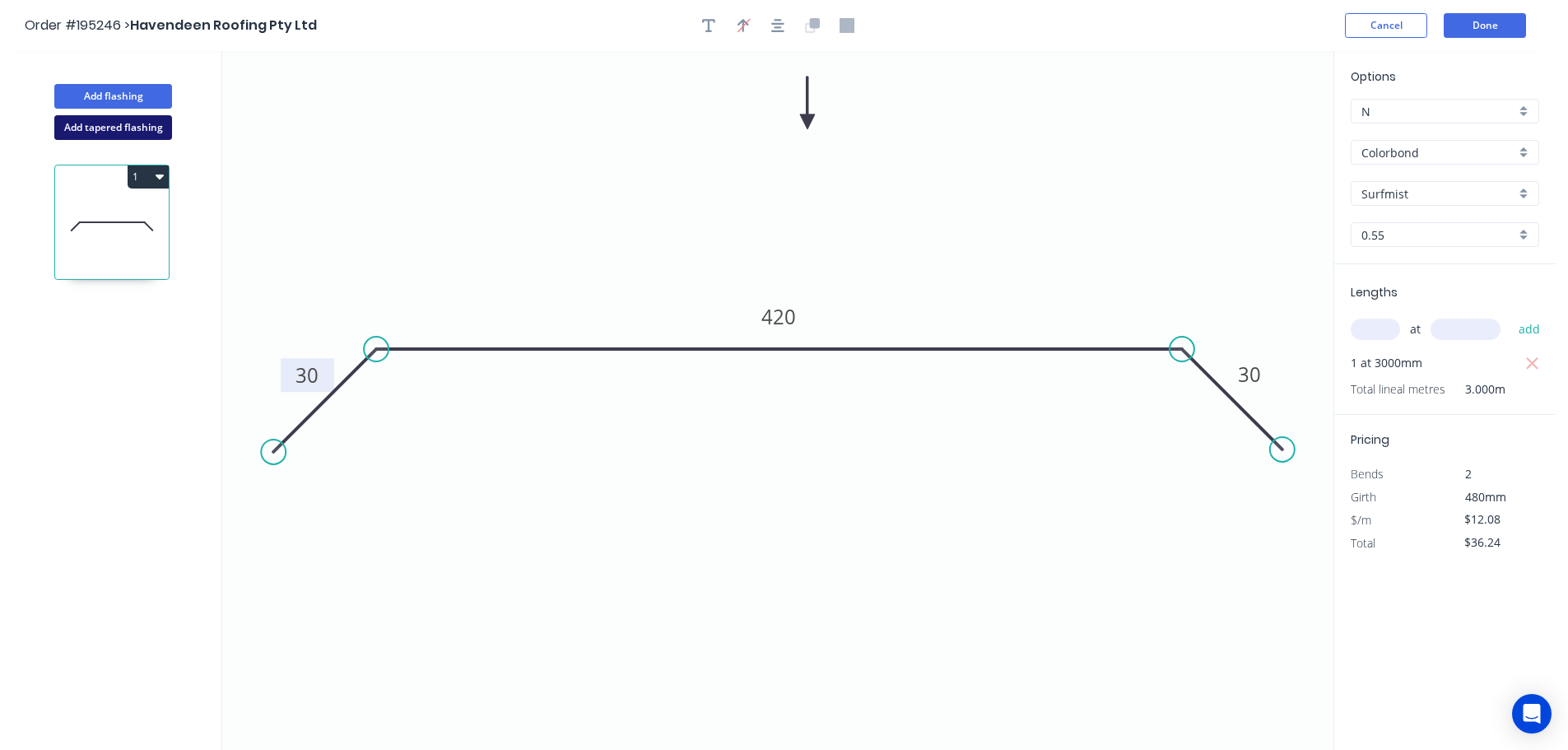
click at [118, 133] on button "Add tapered flashing" at bounding box center [113, 127] width 118 height 24
type input "$0.00"
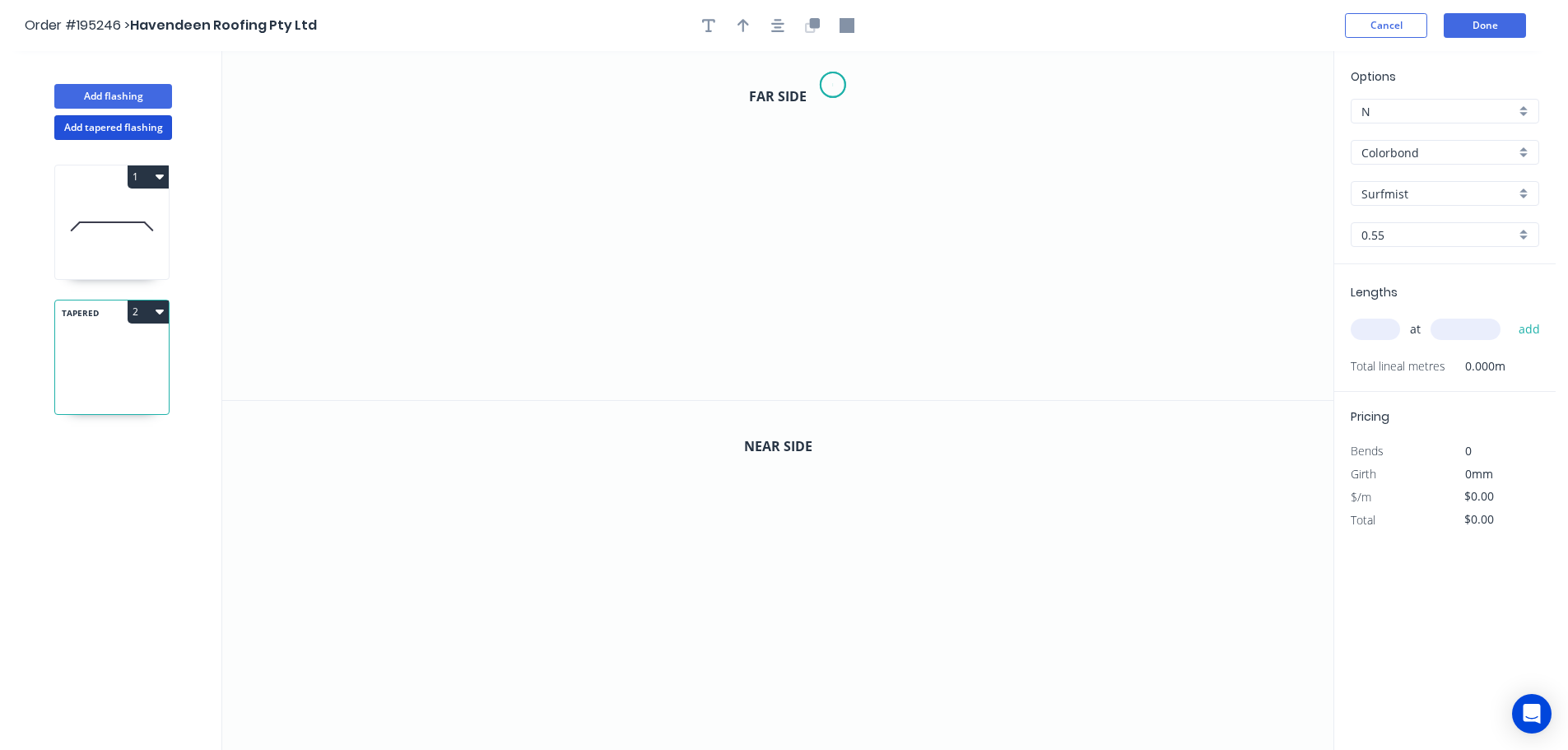
click at [833, 85] on icon "0" at bounding box center [778, 225] width 1111 height 349
click at [847, 365] on icon "0" at bounding box center [778, 225] width 1111 height 349
click at [642, 363] on icon "0 ?" at bounding box center [778, 225] width 1111 height 349
click at [640, 299] on icon "0 ? ?" at bounding box center [778, 225] width 1111 height 349
click at [842, 80] on circle at bounding box center [832, 84] width 24 height 24
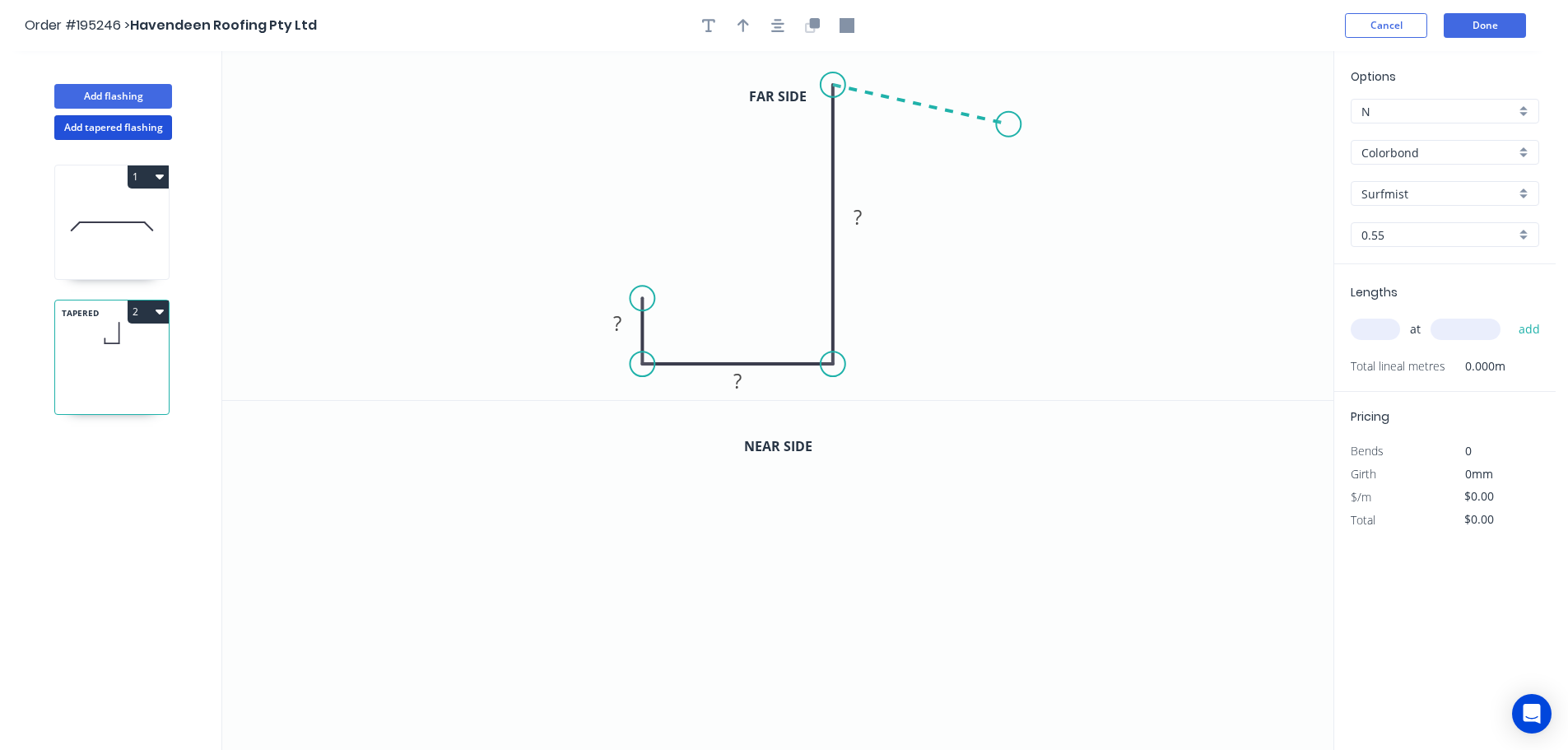
click at [1009, 124] on icon "0 ? ? ?" at bounding box center [778, 225] width 1111 height 349
click at [947, 74] on rect at bounding box center [926, 72] width 53 height 33
click at [945, 73] on rect at bounding box center [926, 72] width 53 height 33
click at [806, 29] on icon "button" at bounding box center [809, 27] width 10 height 10
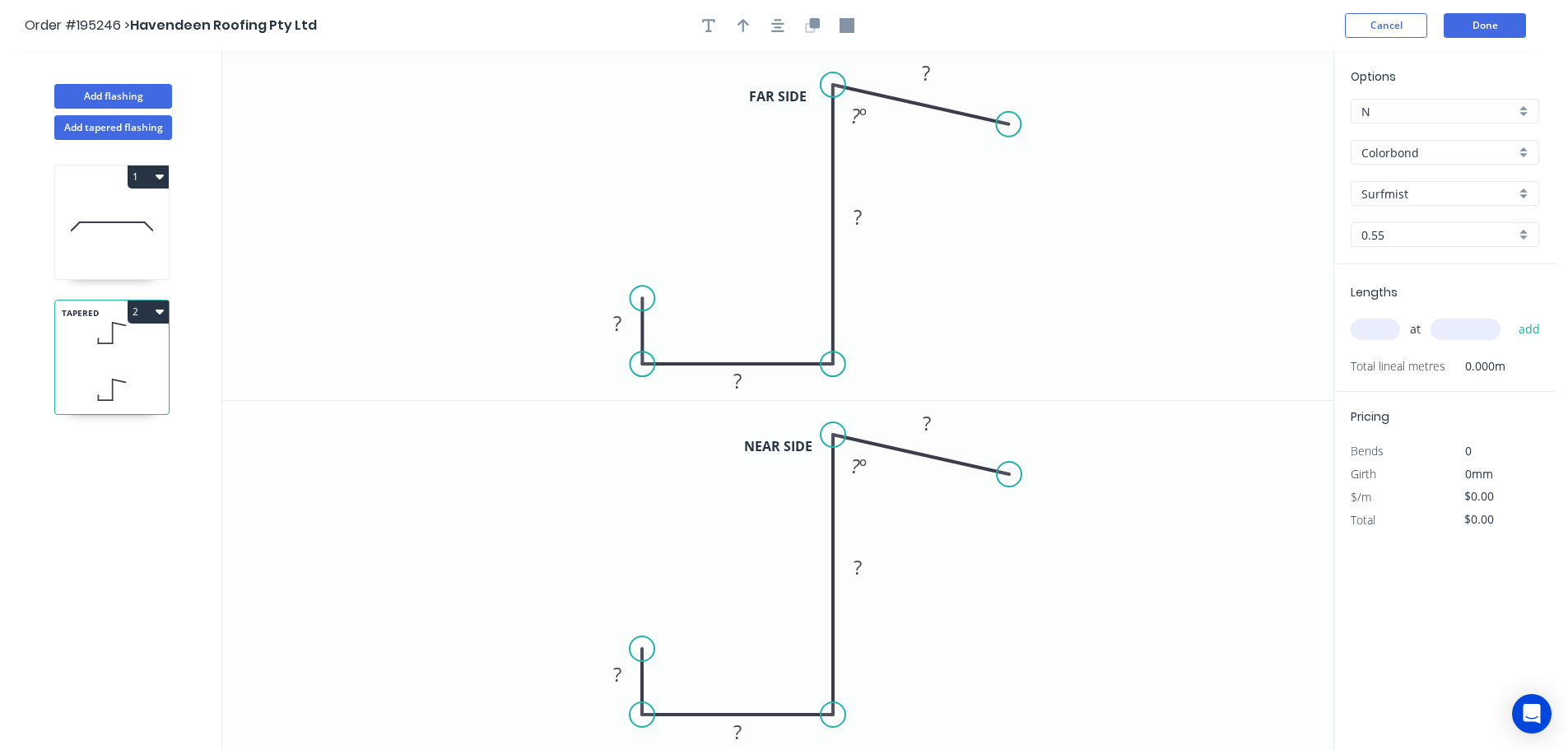
click at [783, 23] on icon "button" at bounding box center [778, 25] width 14 height 14
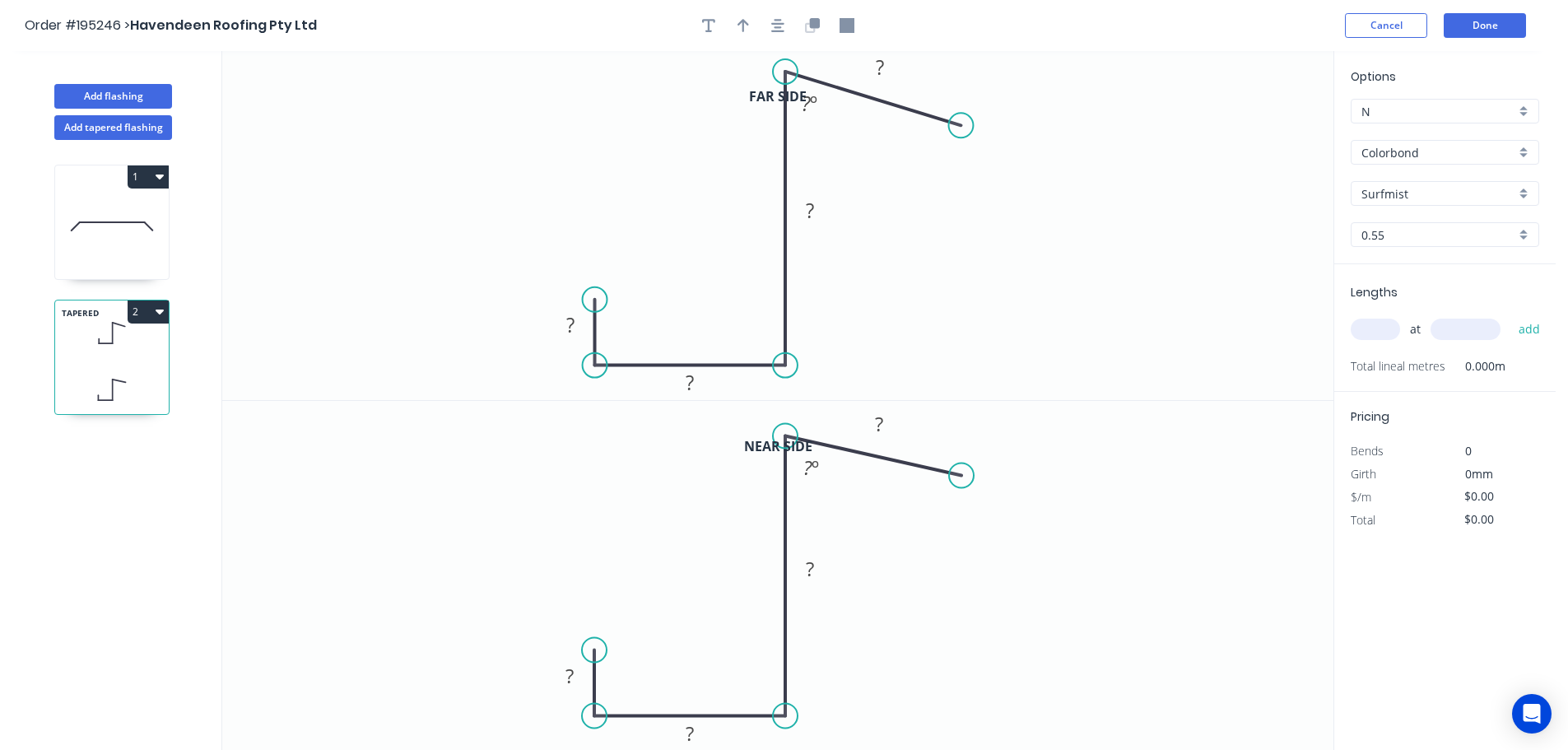
click at [788, 71] on circle at bounding box center [785, 71] width 24 height 24
click at [790, 31] on div at bounding box center [778, 25] width 173 height 24
click at [811, 31] on icon "button" at bounding box center [812, 25] width 14 height 14
drag, startPoint x: 865, startPoint y: 71, endPoint x: 879, endPoint y: 69, distance: 14.1
click at [867, 71] on rect at bounding box center [881, 68] width 33 height 23
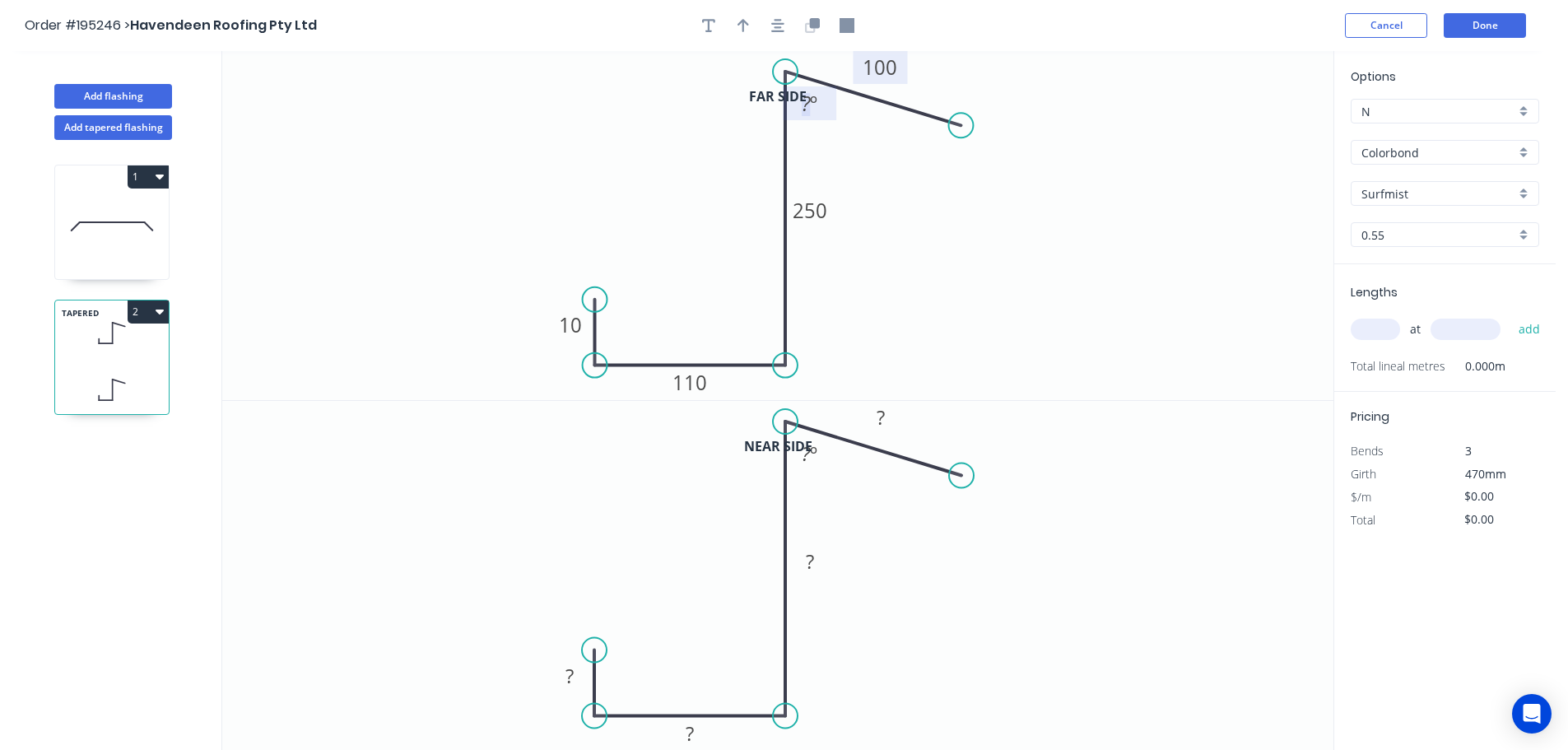
type input "$14.08"
click at [872, 416] on rect at bounding box center [881, 418] width 33 height 23
click at [747, 33] on button "button" at bounding box center [742, 25] width 24 height 24
drag, startPoint x: 1239, startPoint y: 200, endPoint x: 1233, endPoint y: 223, distance: 23.8
click at [1242, 133] on icon at bounding box center [1250, 107] width 14 height 52
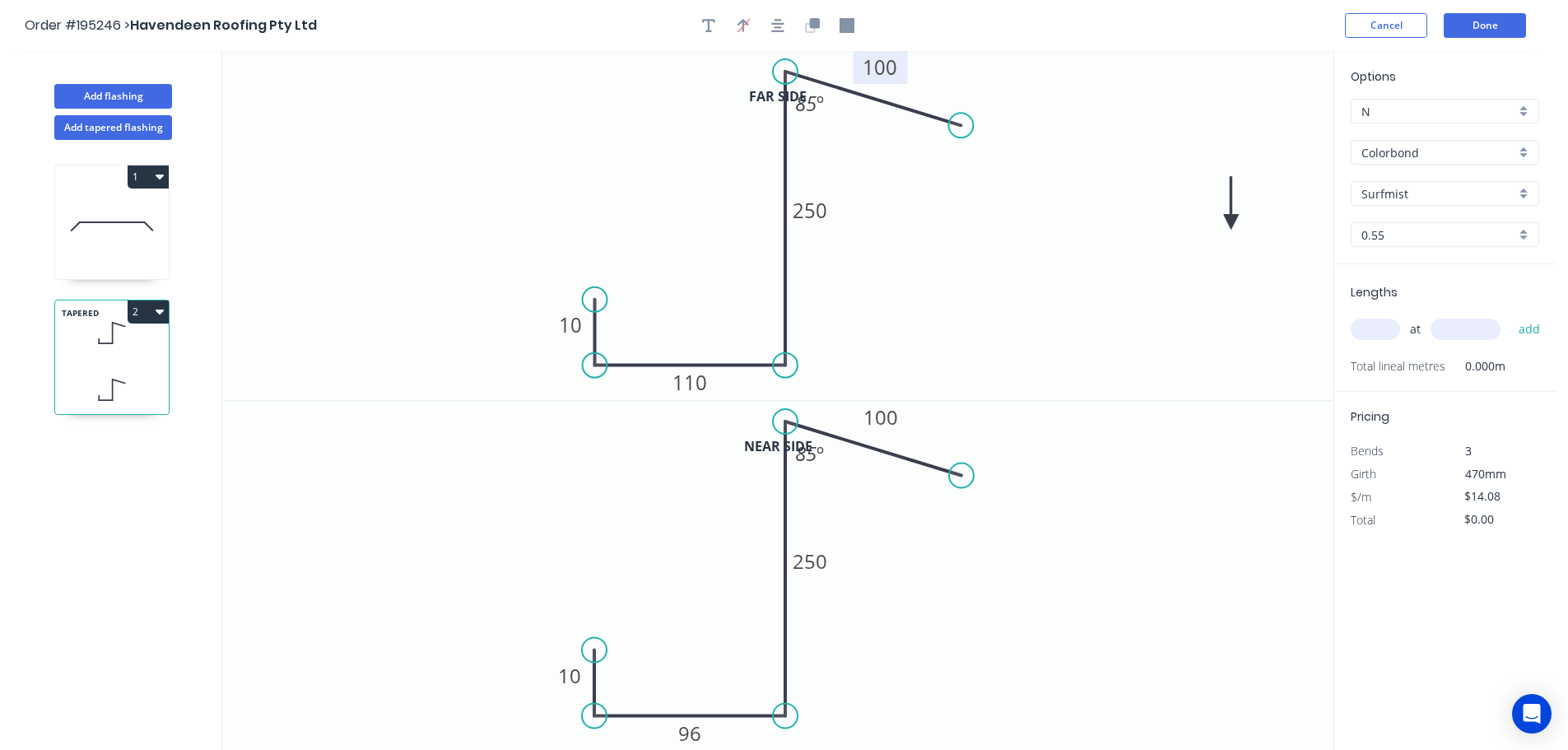
click at [1233, 223] on icon at bounding box center [1231, 204] width 14 height 52
click at [1233, 223] on icon at bounding box center [1244, 208] width 48 height 48
drag, startPoint x: 1232, startPoint y: 221, endPoint x: 1295, endPoint y: 282, distance: 87.7
click at [1231, 244] on icon at bounding box center [1249, 243] width 52 height 14
click at [1388, 338] on input "text" at bounding box center [1375, 329] width 50 height 22
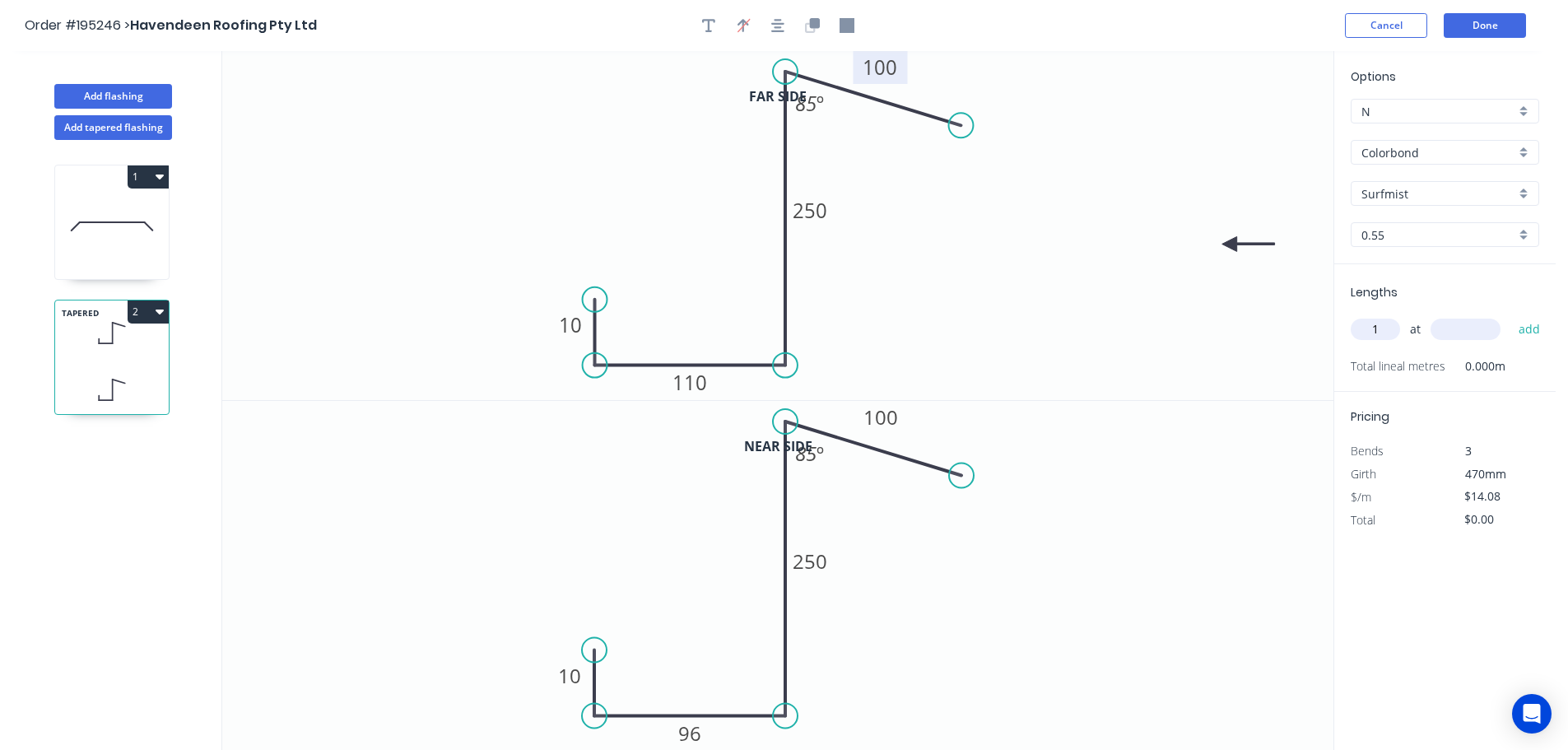
type input "1"
type input "4300"
click at [1510, 316] on button "add" at bounding box center [1529, 329] width 39 height 28
click at [140, 317] on button "2" at bounding box center [148, 311] width 42 height 23
click at [137, 360] on div "Duplicate" at bounding box center [90, 353] width 127 height 24
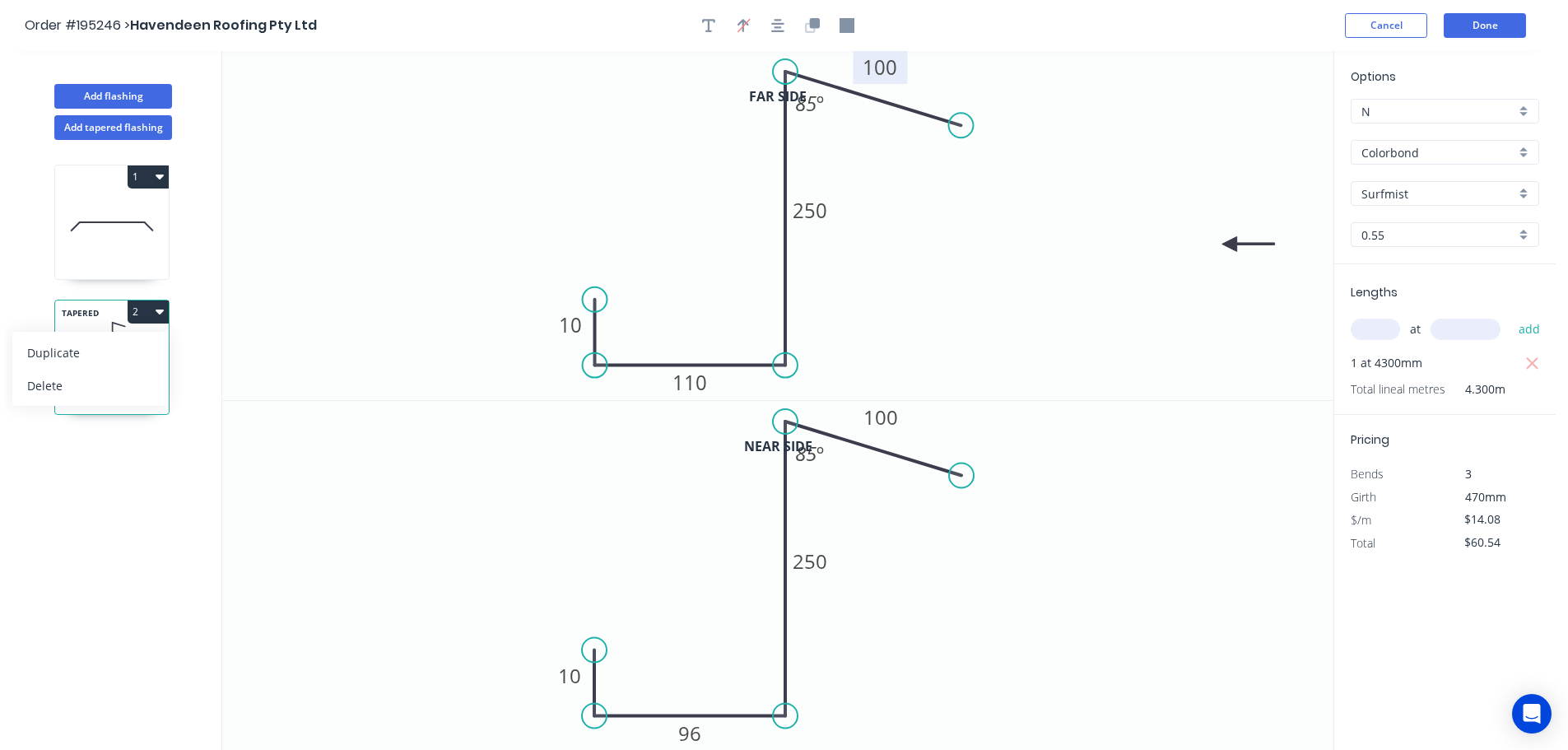
type input "$0.00"
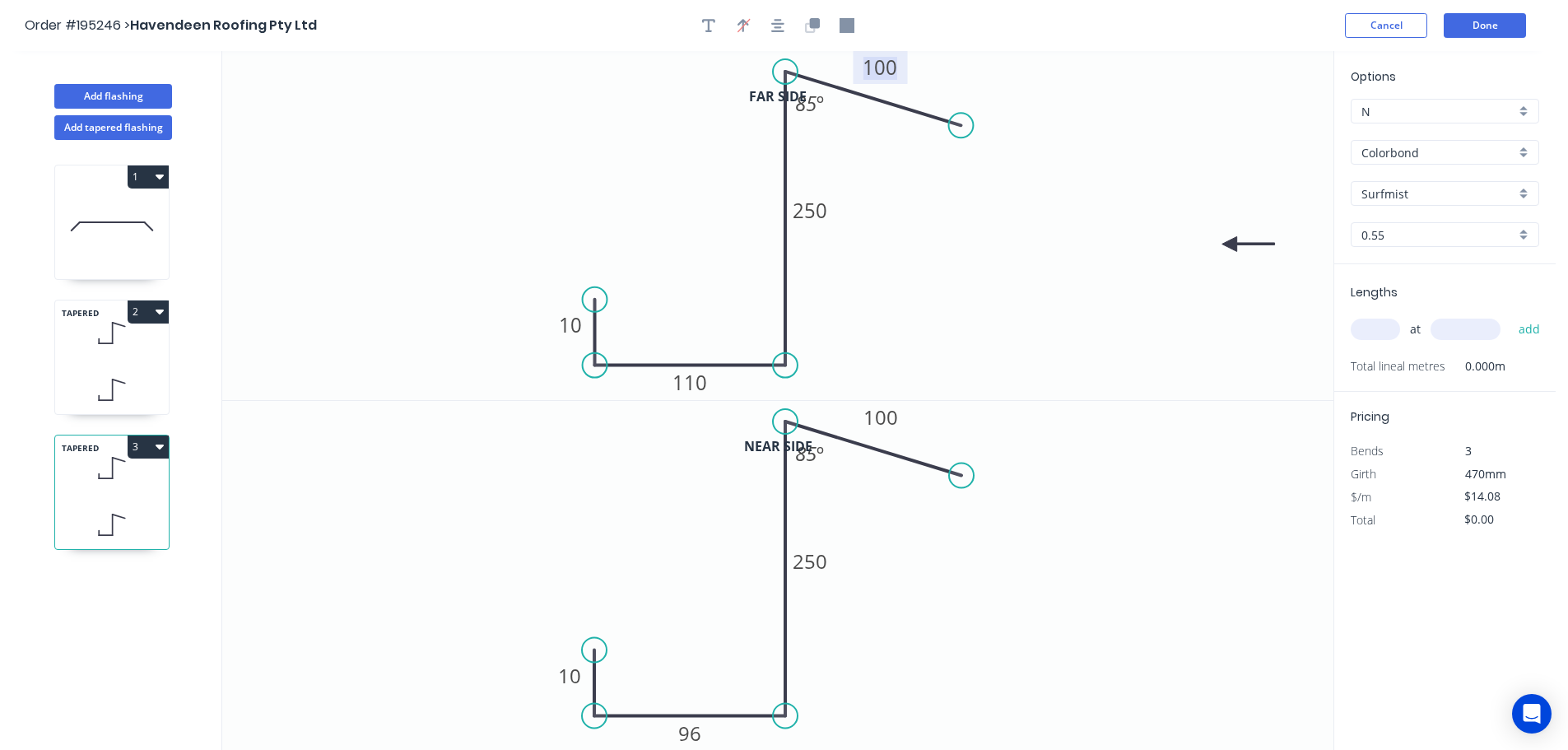
click at [881, 76] on tspan "100" at bounding box center [880, 67] width 34 height 27
click at [893, 419] on tspan "100" at bounding box center [881, 417] width 34 height 27
type input "$14.08"
click at [1373, 335] on input "text" at bounding box center [1375, 329] width 50 height 22
type input "1"
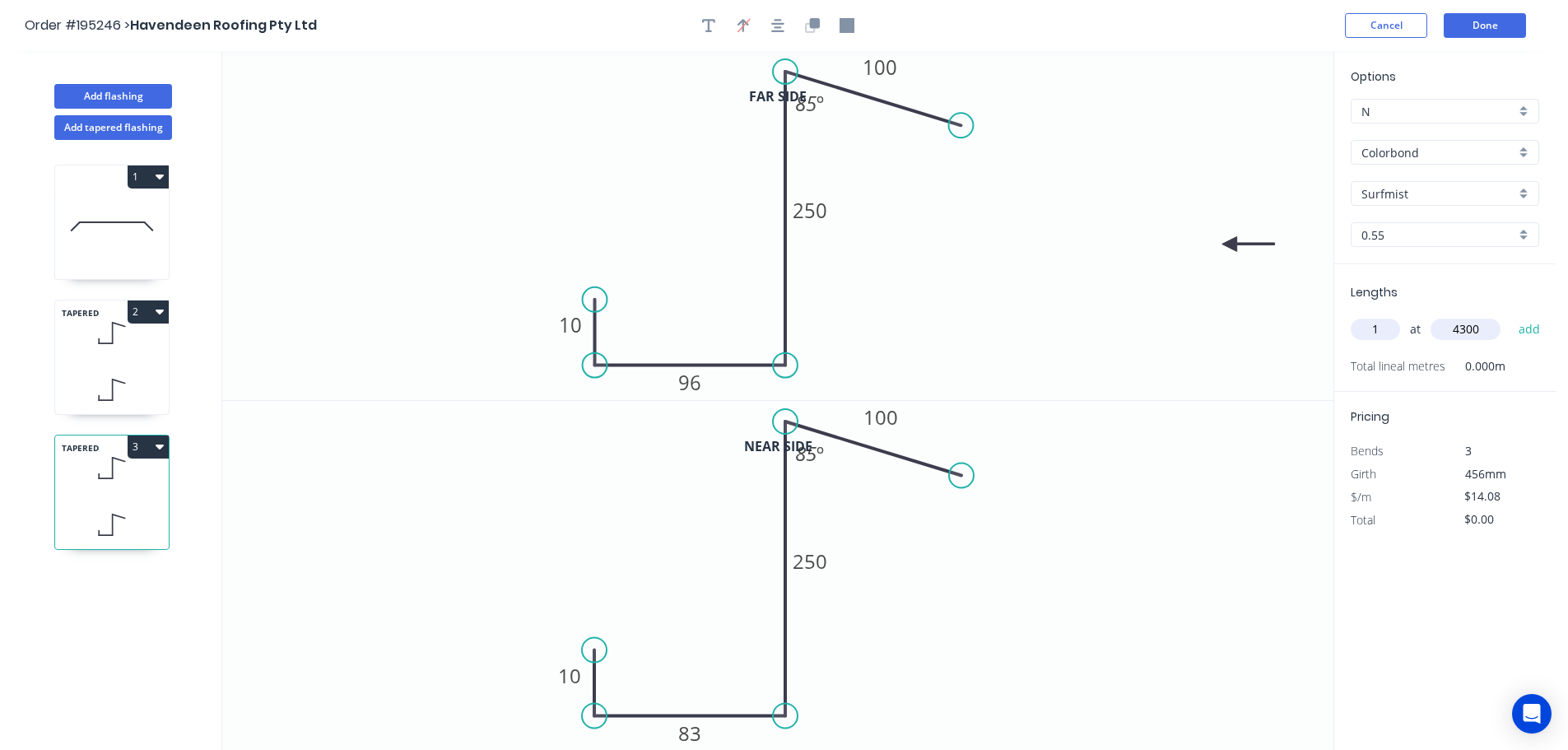
type input "4300"
click at [1510, 316] on button "add" at bounding box center [1529, 329] width 39 height 28
click at [147, 444] on button "3" at bounding box center [148, 446] width 42 height 23
click at [141, 479] on div "Duplicate" at bounding box center [90, 488] width 127 height 24
type input "$0.00"
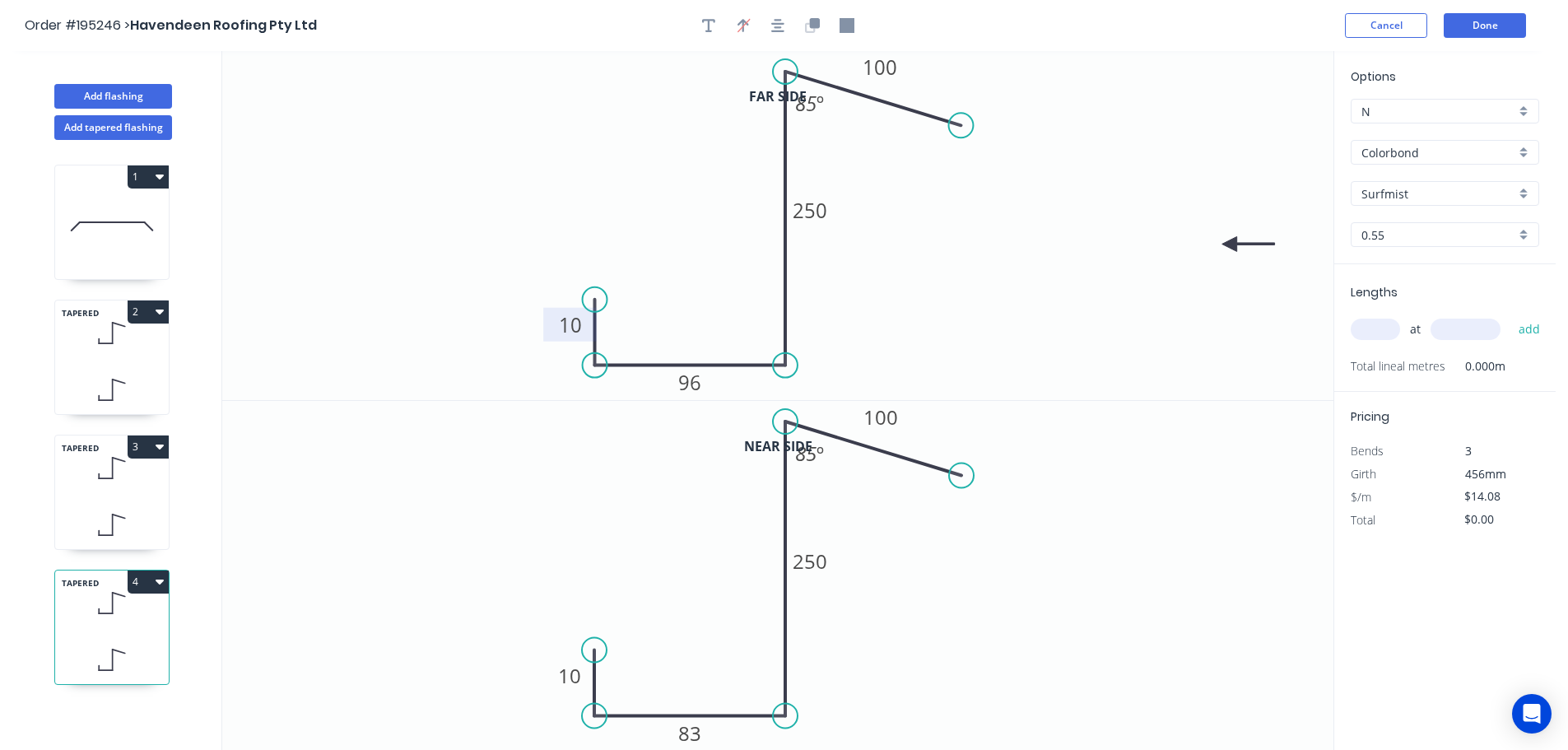
click at [570, 322] on tspan "10" at bounding box center [570, 325] width 23 height 27
click at [567, 683] on tspan "10" at bounding box center [569, 676] width 23 height 27
type input "$14.08"
click at [1374, 329] on input "text" at bounding box center [1375, 329] width 50 height 22
type input "1"
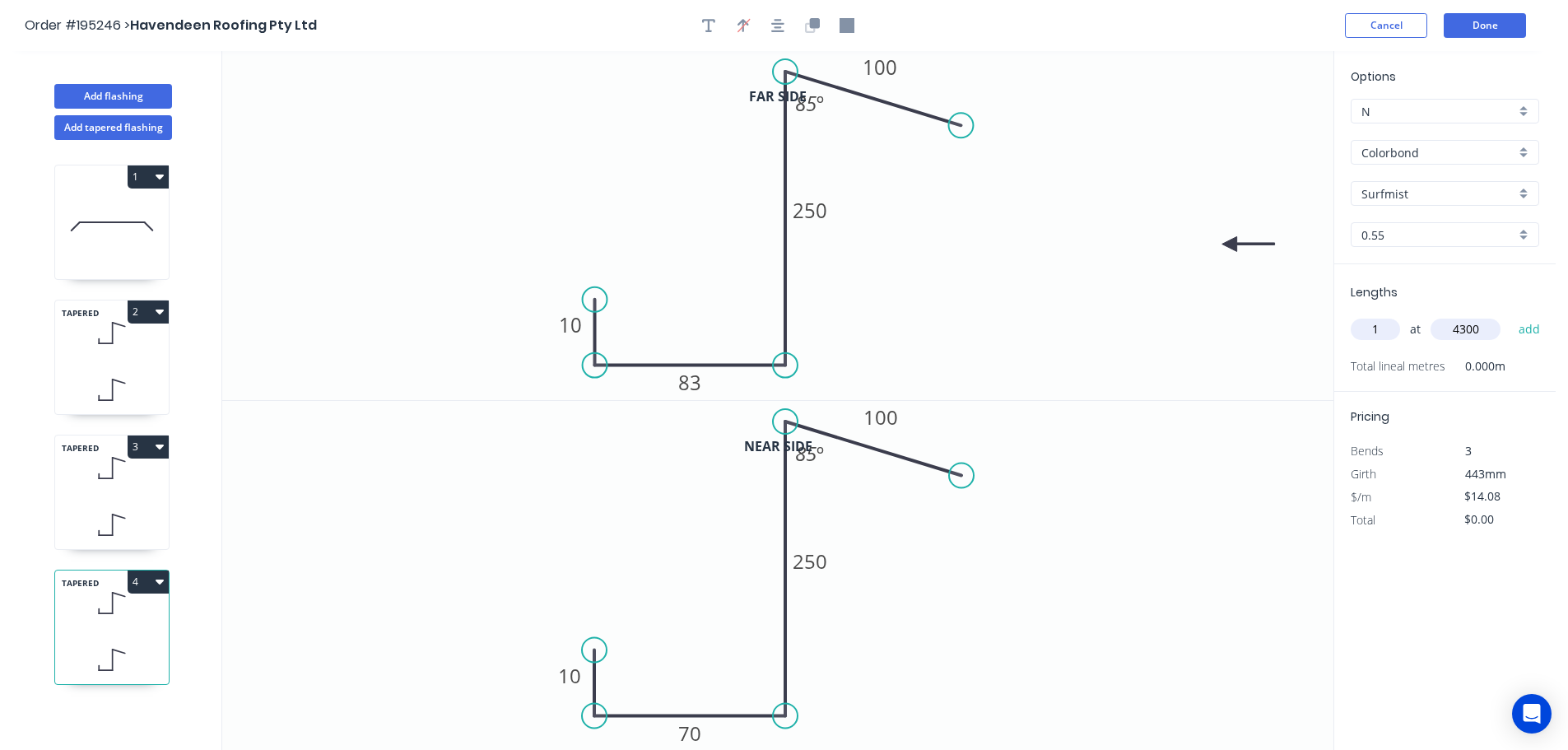
type input "4300"
click at [1510, 316] on button "add" at bounding box center [1529, 329] width 39 height 28
type input "$60.54"
click at [151, 103] on button "Add flashing" at bounding box center [113, 96] width 118 height 24
type input "$0.00"
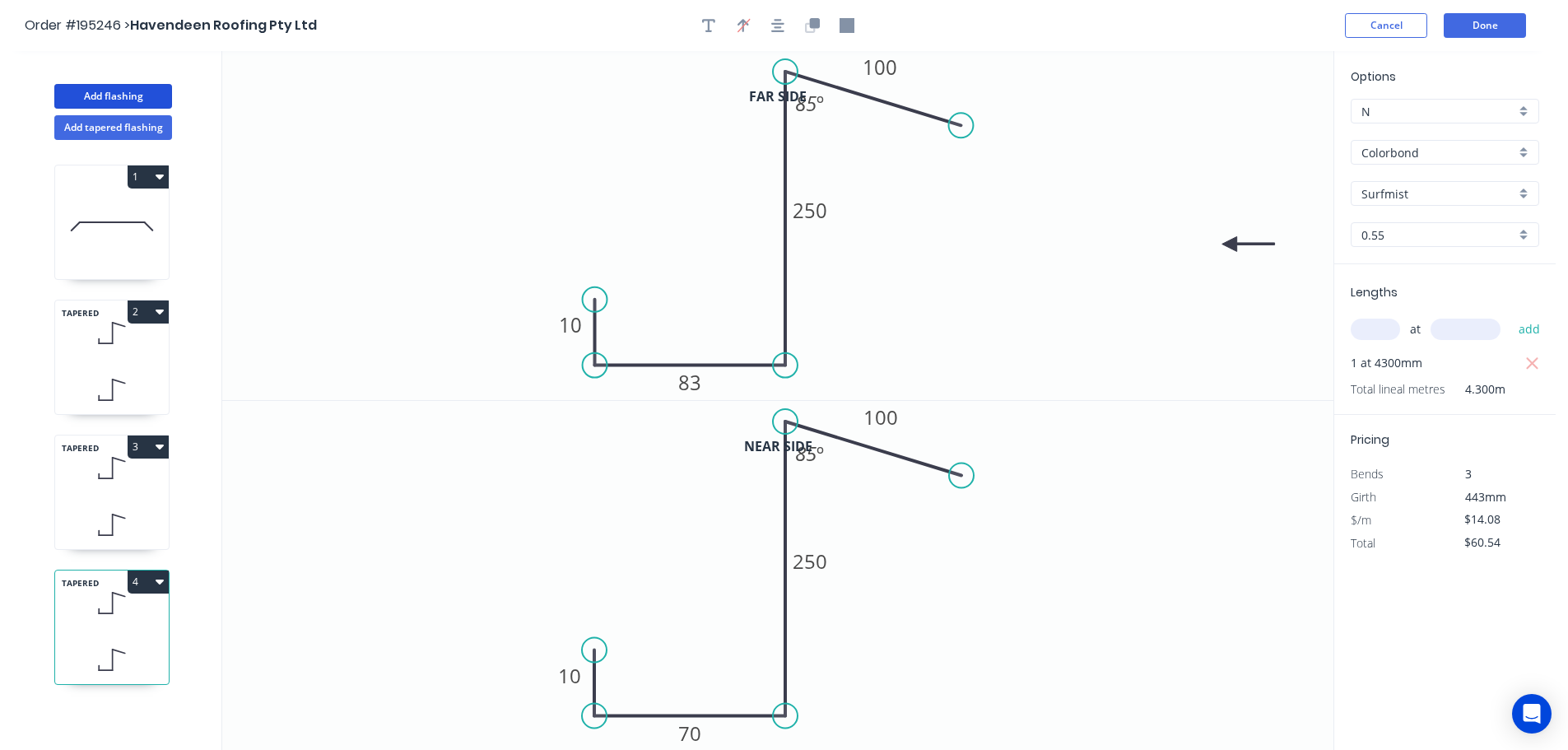
type input "$0.00"
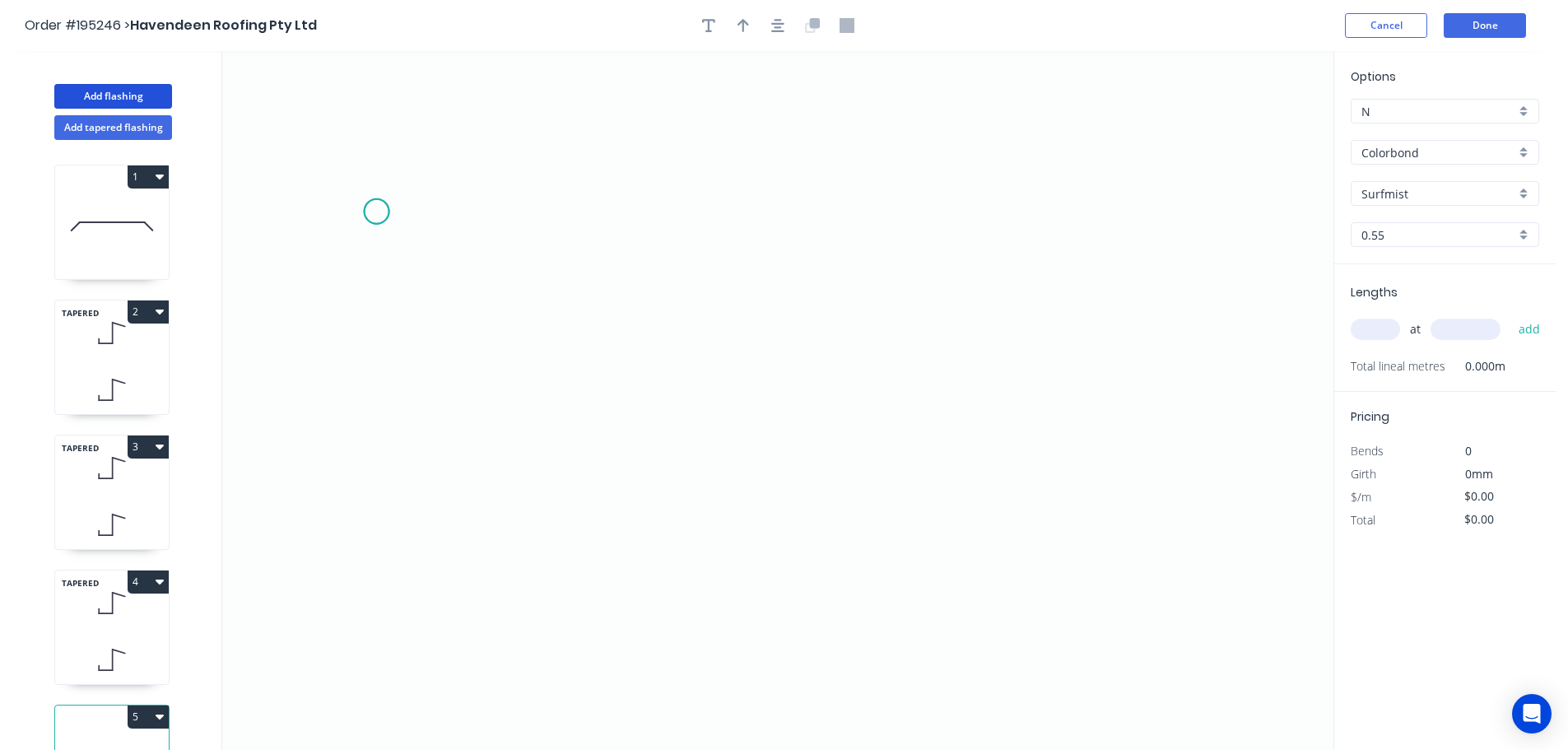
click at [376, 212] on icon "0" at bounding box center [778, 400] width 1111 height 699
click at [385, 477] on icon "0" at bounding box center [778, 400] width 1111 height 699
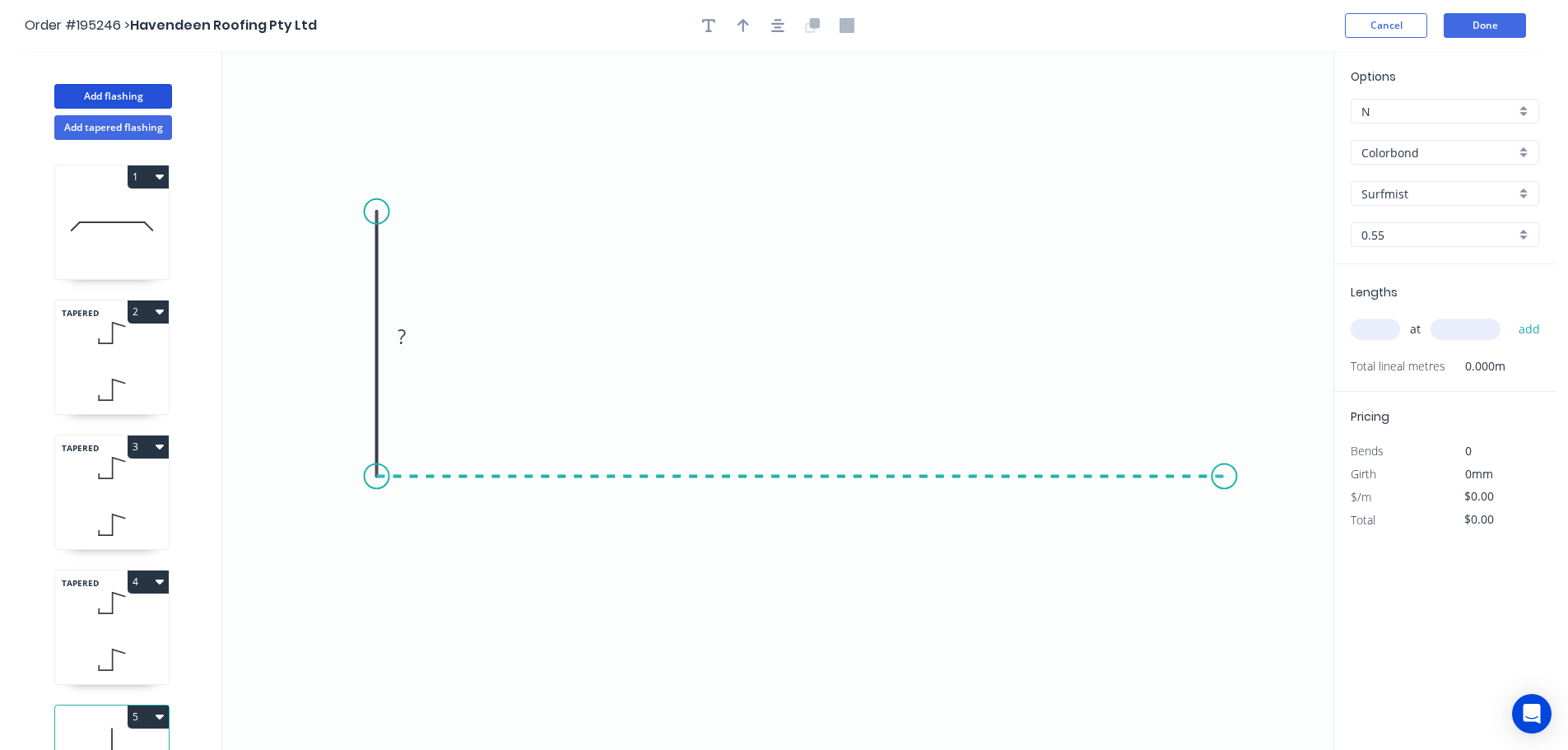
click at [1224, 478] on icon "0 ?" at bounding box center [778, 400] width 1111 height 699
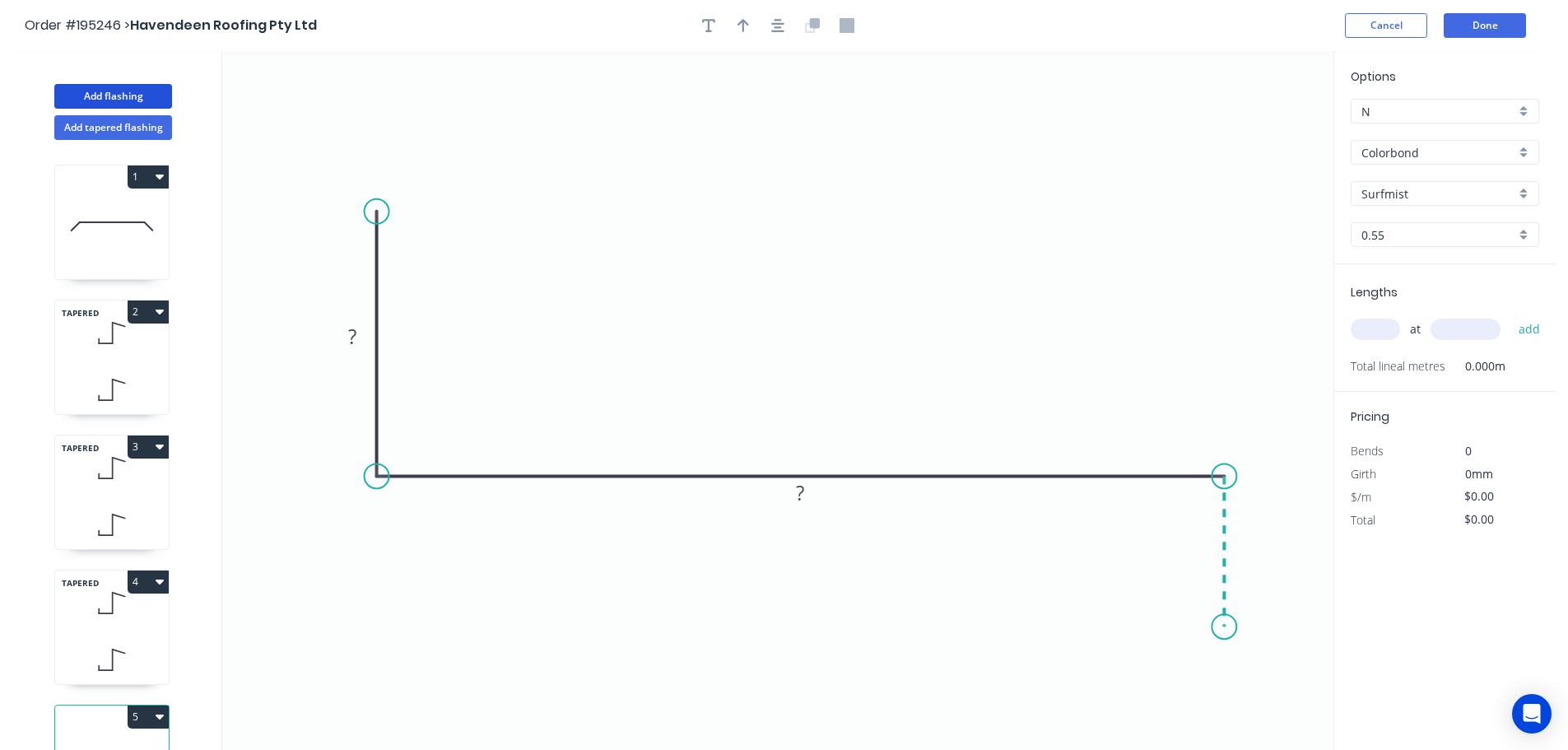
click at [1233, 627] on icon "0 ? ?" at bounding box center [778, 400] width 1111 height 699
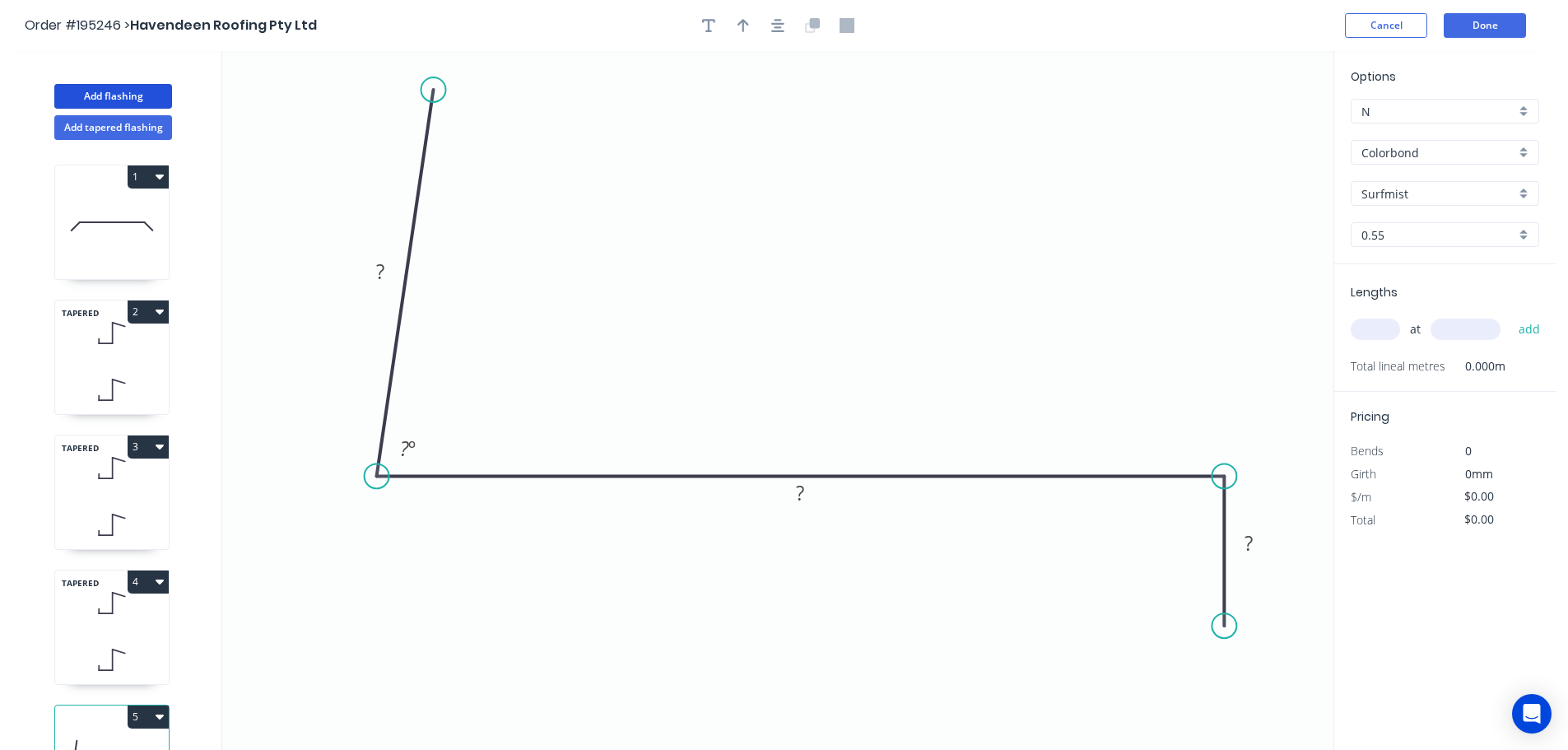
drag, startPoint x: 378, startPoint y: 204, endPoint x: 435, endPoint y: 90, distance: 127.5
click at [435, 90] on circle at bounding box center [433, 90] width 24 height 24
click at [388, 274] on rect at bounding box center [381, 272] width 33 height 23
click at [738, 23] on icon "button" at bounding box center [743, 25] width 12 height 14
click at [770, 26] on button "button" at bounding box center [777, 25] width 24 height 24
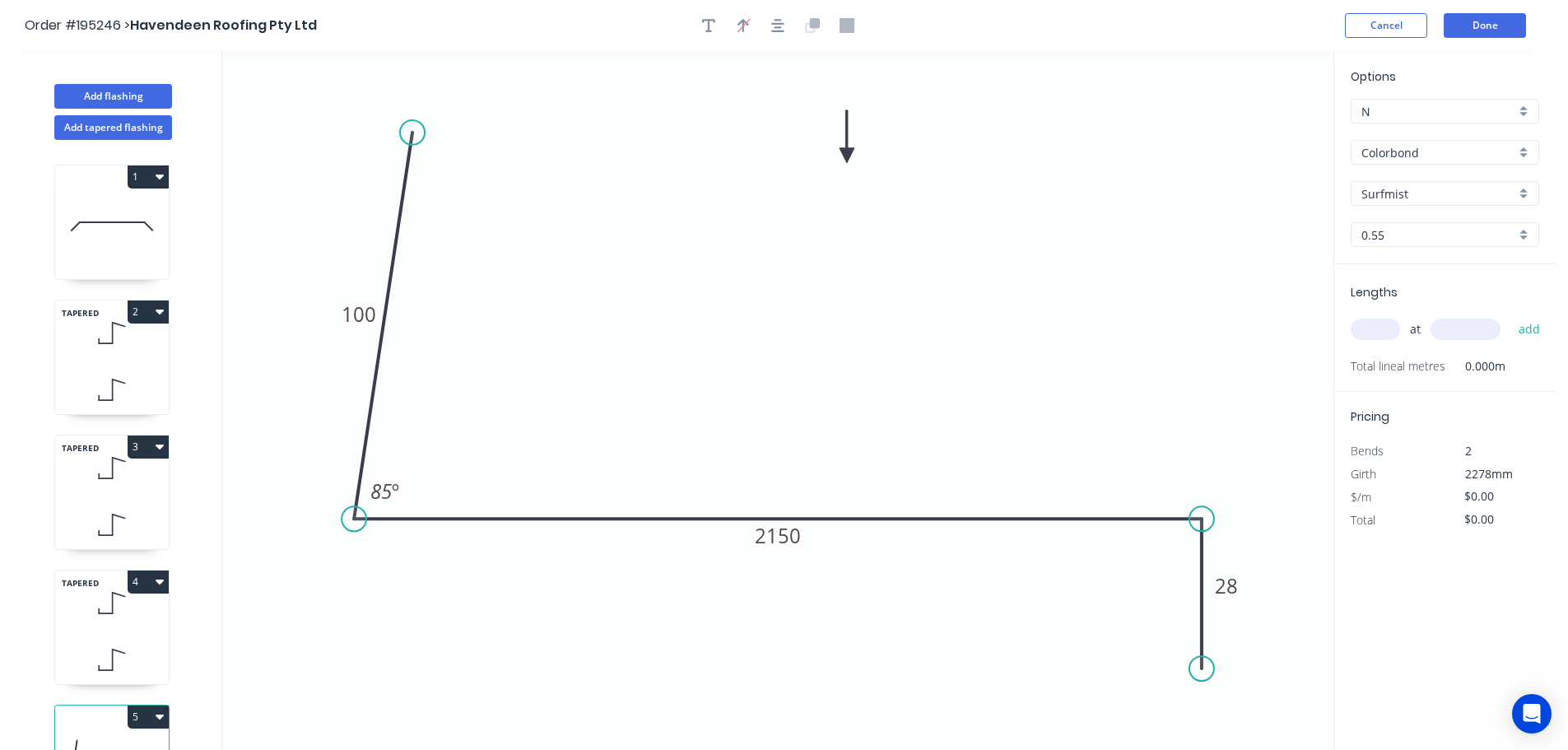
drag, startPoint x: 1249, startPoint y: 132, endPoint x: 850, endPoint y: 133, distance: 399.0
click at [850, 133] on icon at bounding box center [846, 137] width 14 height 52
click at [1366, 332] on input "text" at bounding box center [1375, 329] width 50 height 22
type input "1"
type input "1200"
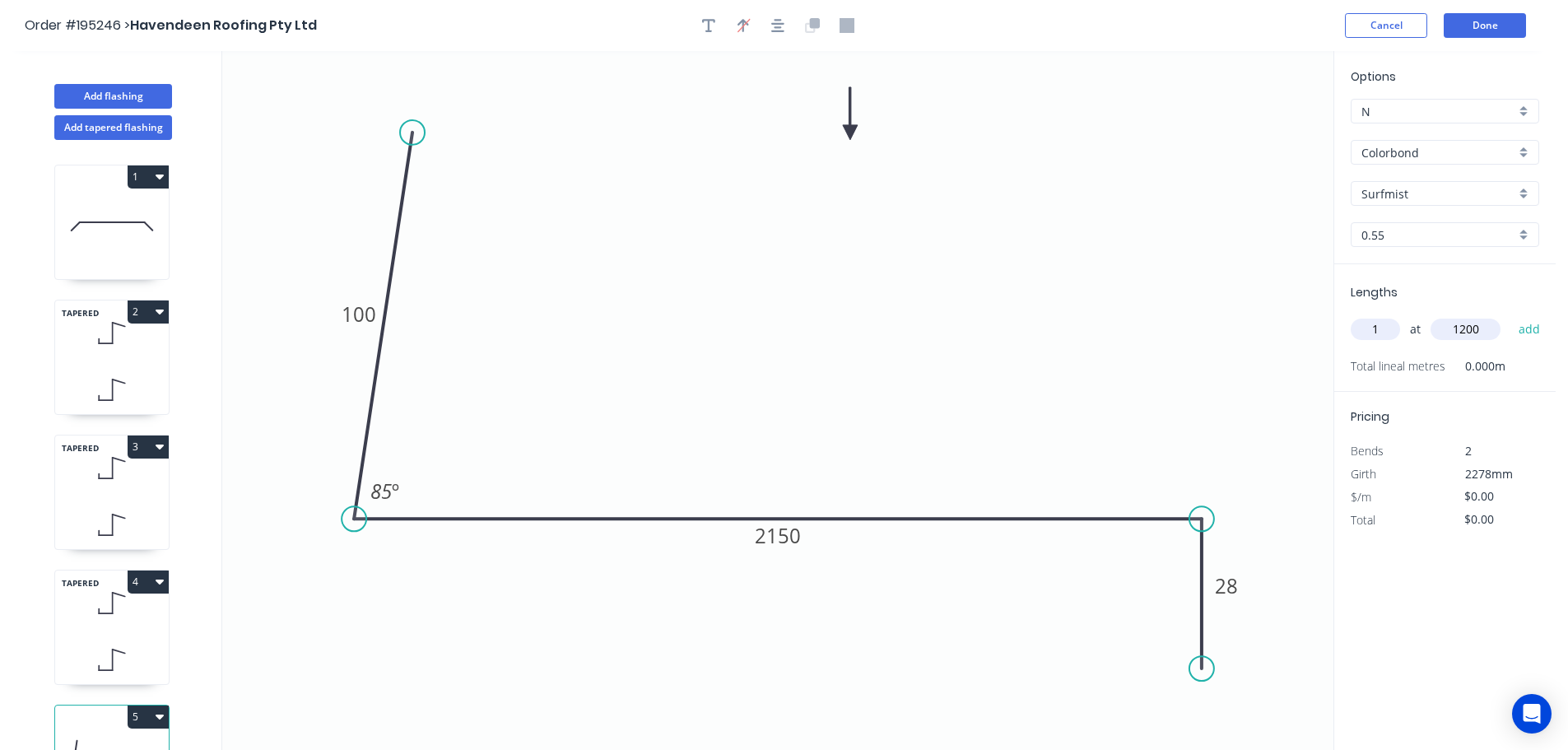
click at [1510, 316] on button "add" at bounding box center [1529, 329] width 39 height 28
click at [151, 120] on button "Add tapered flashing" at bounding box center [113, 127] width 118 height 24
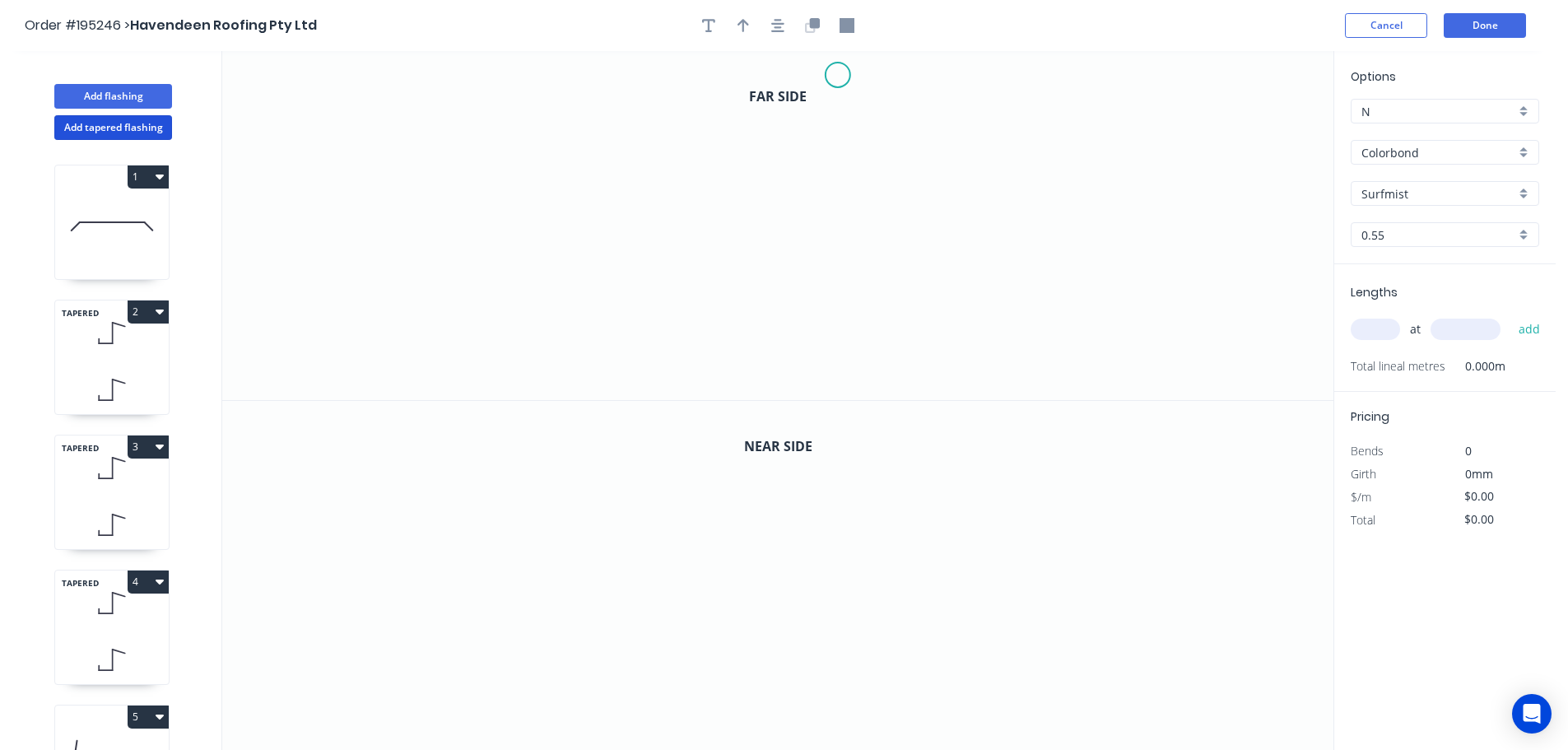
click at [838, 75] on icon "0" at bounding box center [778, 225] width 1111 height 349
click at [685, 81] on icon "0" at bounding box center [778, 225] width 1111 height 349
click at [701, 356] on icon "0 ?" at bounding box center [778, 225] width 1111 height 349
click at [581, 358] on icon "0 ? ?" at bounding box center [778, 225] width 1111 height 349
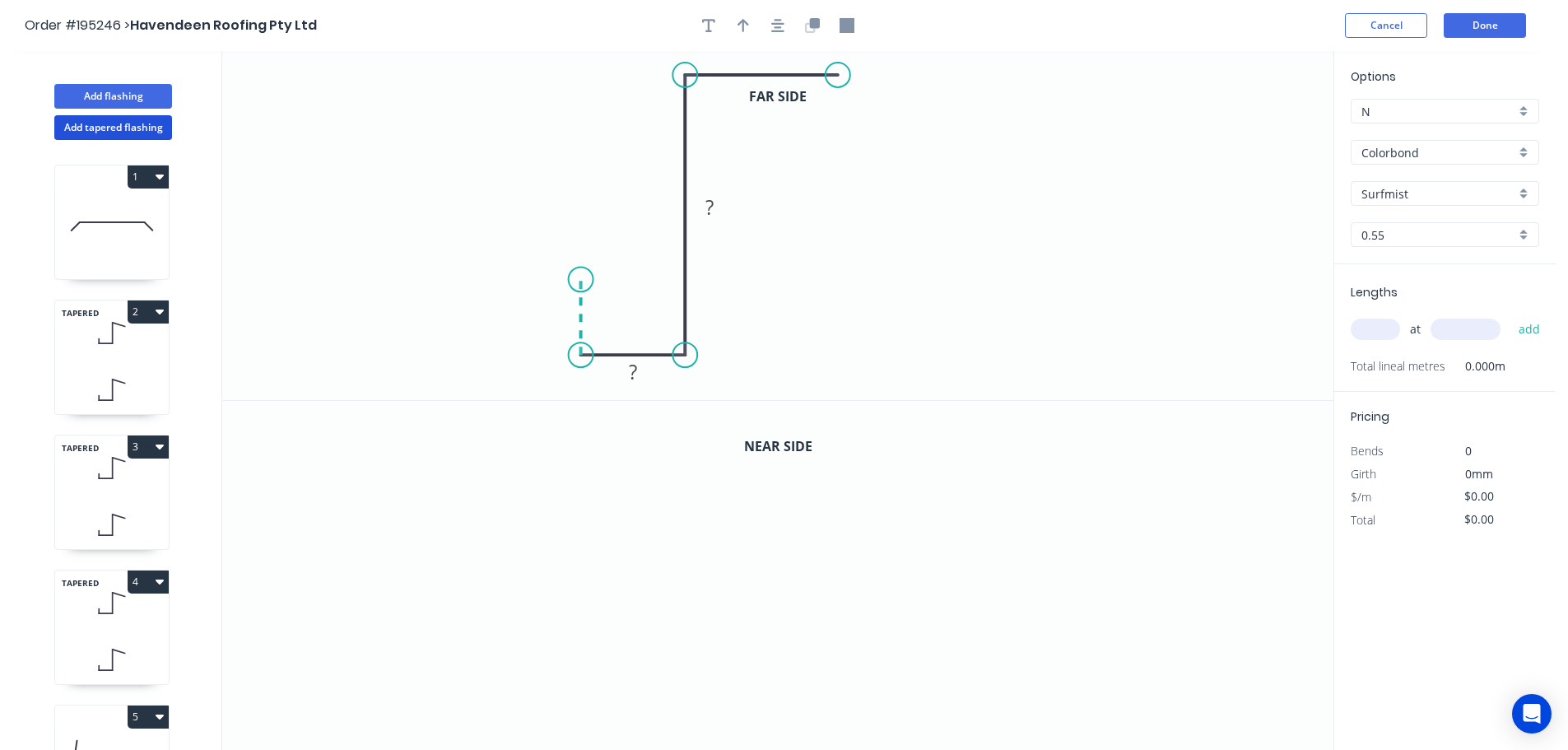
click at [576, 280] on icon "0 ? ? ?" at bounding box center [778, 225] width 1111 height 349
click at [442, 286] on icon "0 ? ? ? ?" at bounding box center [778, 225] width 1111 height 349
drag, startPoint x: 692, startPoint y: 78, endPoint x: 691, endPoint y: 68, distance: 10.0
click at [691, 68] on circle at bounding box center [685, 74] width 24 height 24
drag, startPoint x: 905, startPoint y: 80, endPoint x: 929, endPoint y: 80, distance: 24.0
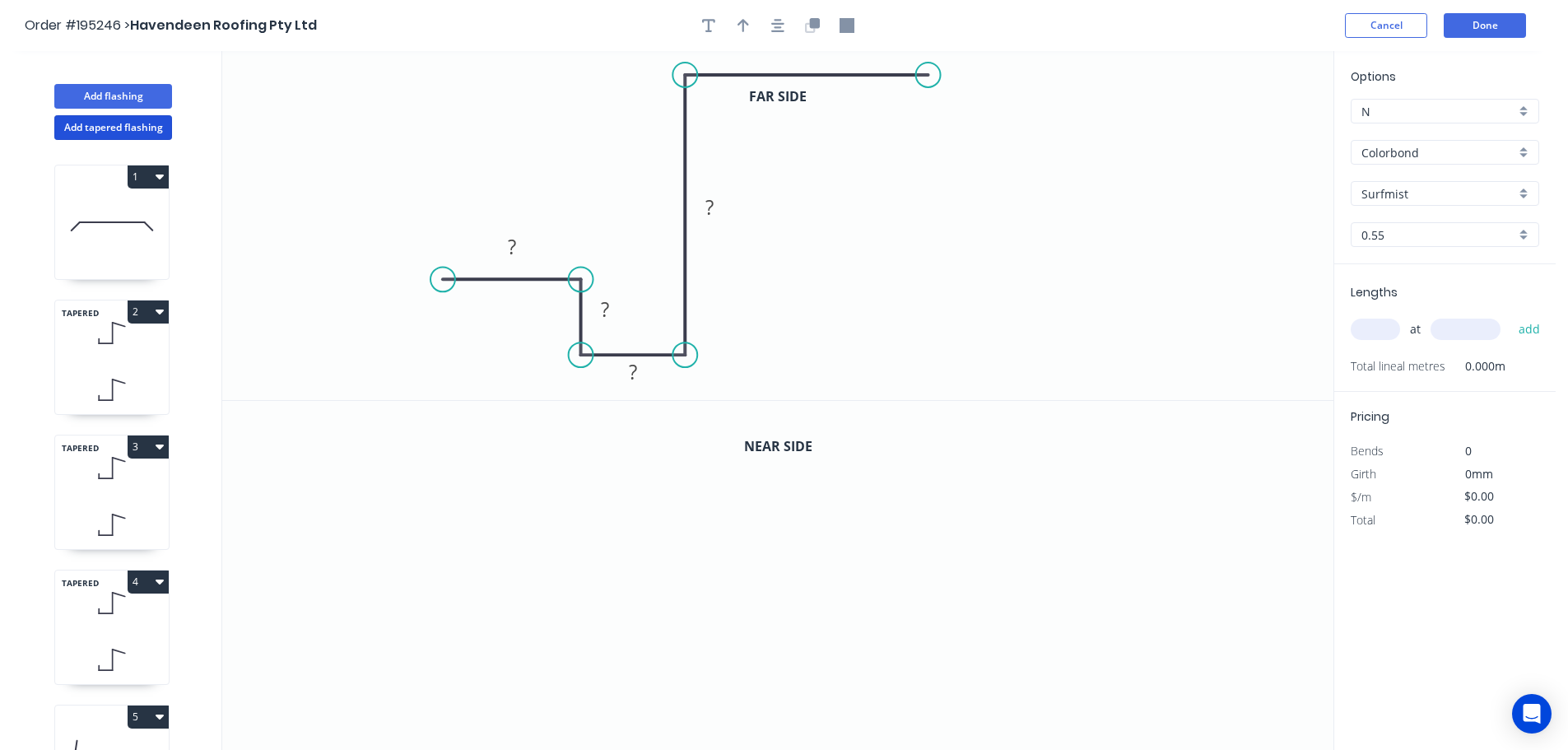
click at [929, 80] on circle at bounding box center [928, 74] width 24 height 24
click at [783, 24] on icon "button" at bounding box center [778, 25] width 14 height 14
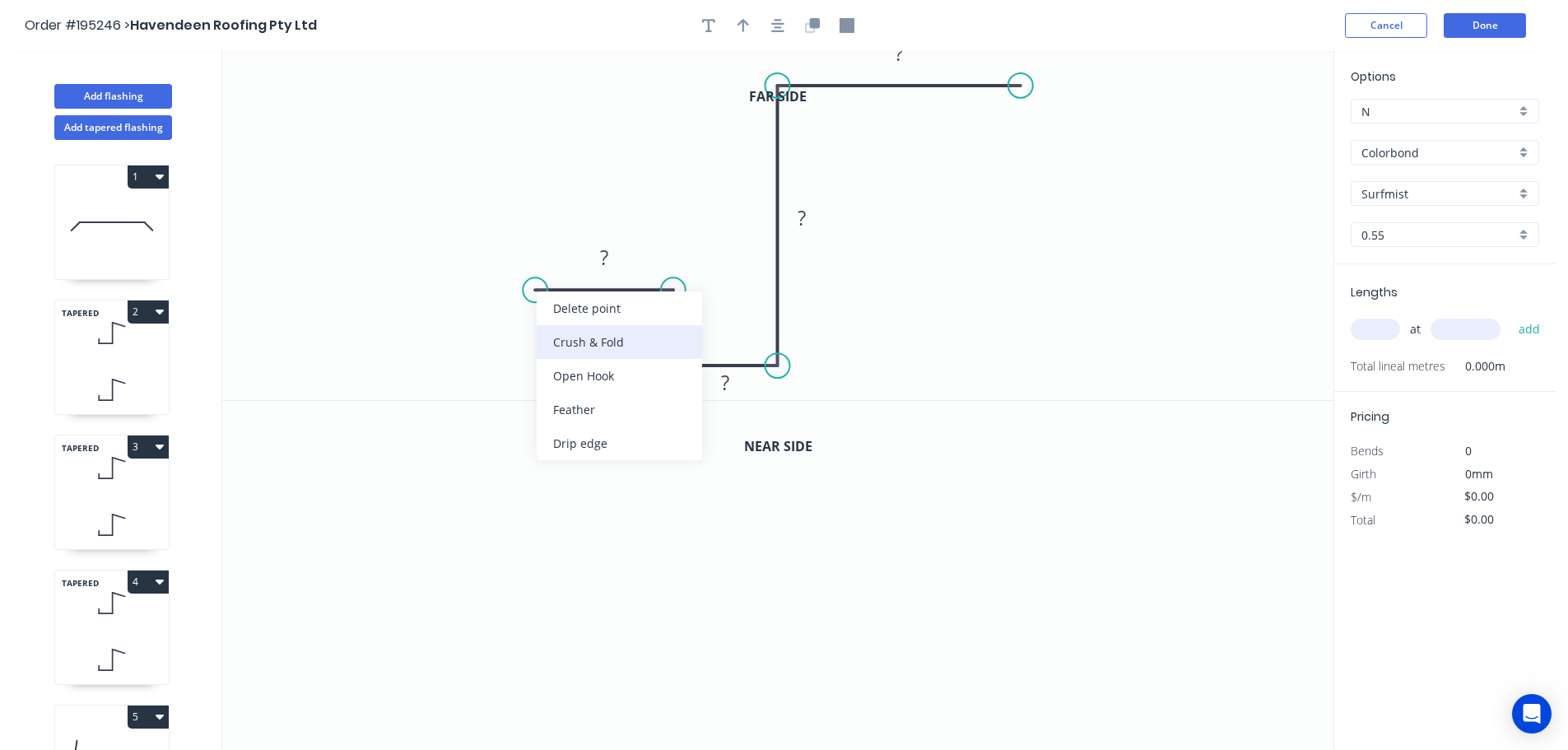
click at [601, 338] on div "Crush & Fold" at bounding box center [619, 342] width 165 height 33
click at [573, 344] on div "Flip bend" at bounding box center [619, 342] width 165 height 33
drag, startPoint x: 583, startPoint y: 322, endPoint x: 477, endPoint y: 293, distance: 109.9
click at [477, 293] on rect at bounding box center [449, 290] width 66 height 33
click at [765, 30] on div at bounding box center [778, 25] width 173 height 24
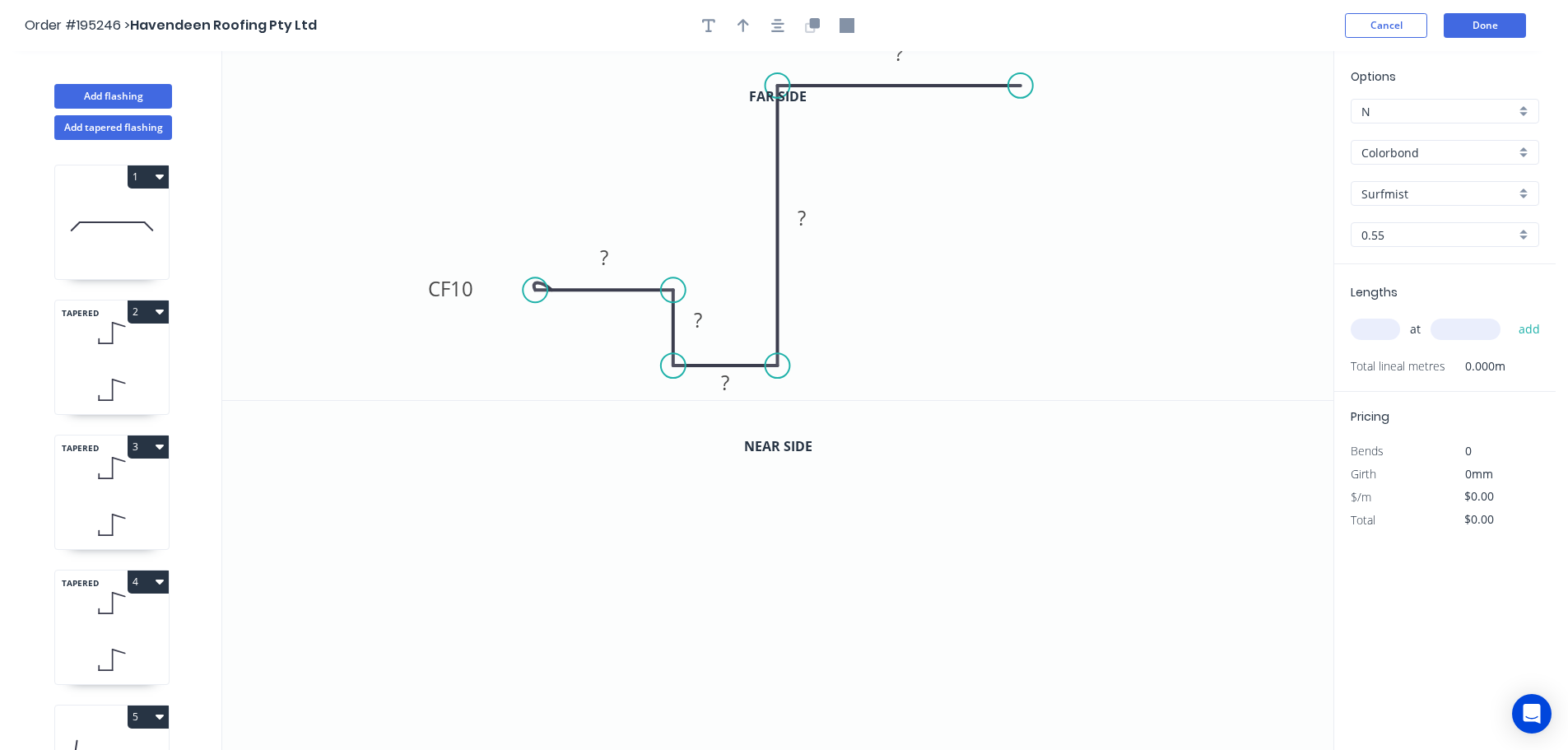
click at [799, 24] on div at bounding box center [778, 25] width 173 height 24
click at [801, 24] on button "button" at bounding box center [812, 25] width 24 height 24
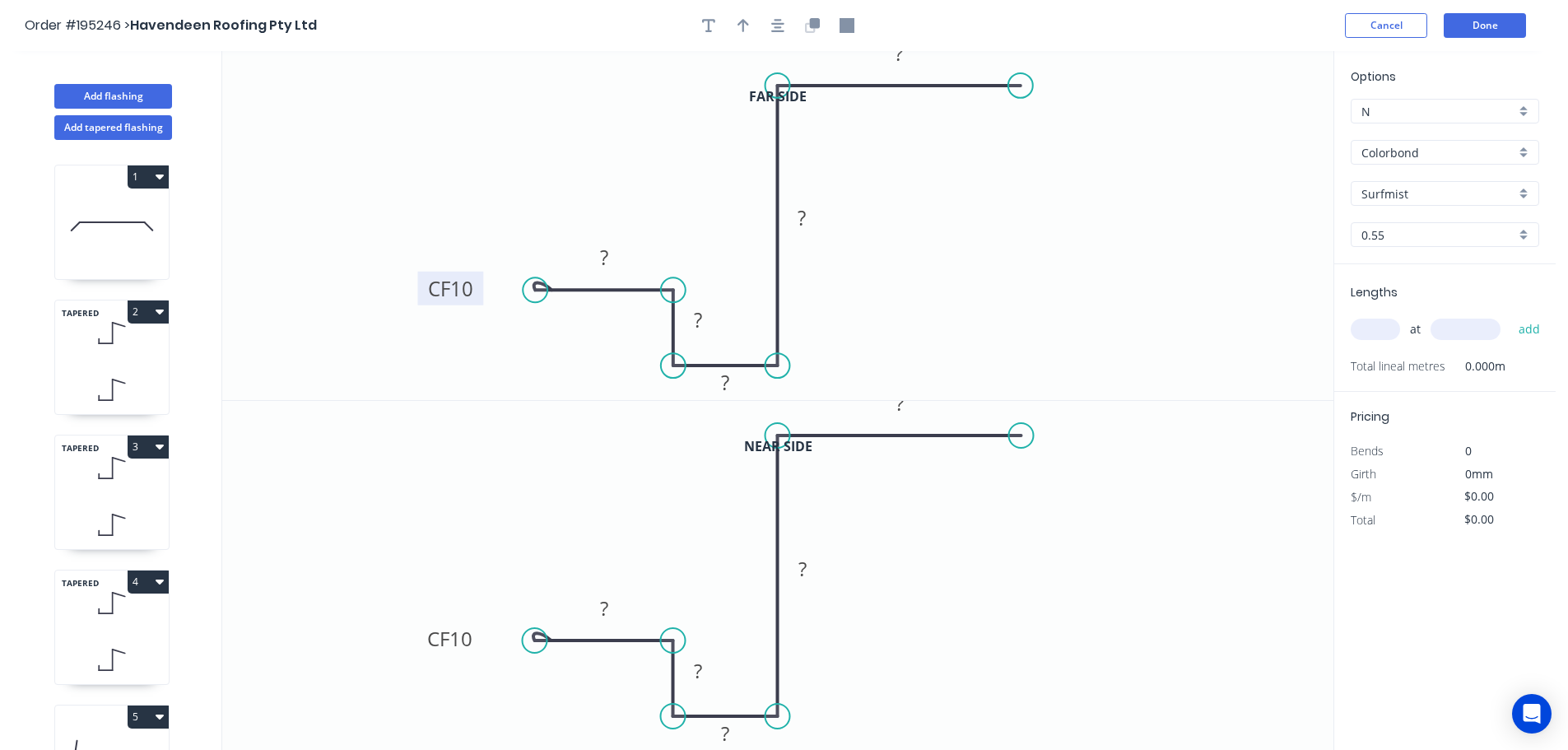
click at [468, 294] on tspan "10" at bounding box center [461, 289] width 23 height 27
drag, startPoint x: 675, startPoint y: 285, endPoint x: 673, endPoint y: 250, distance: 35.1
click at [673, 250] on circle at bounding box center [673, 250] width 24 height 24
drag, startPoint x: 535, startPoint y: 273, endPoint x: 528, endPoint y: 261, distance: 13.9
click at [528, 261] on icon "0 CF 15 30 100 ? ? ? ? º" at bounding box center [778, 225] width 1111 height 349
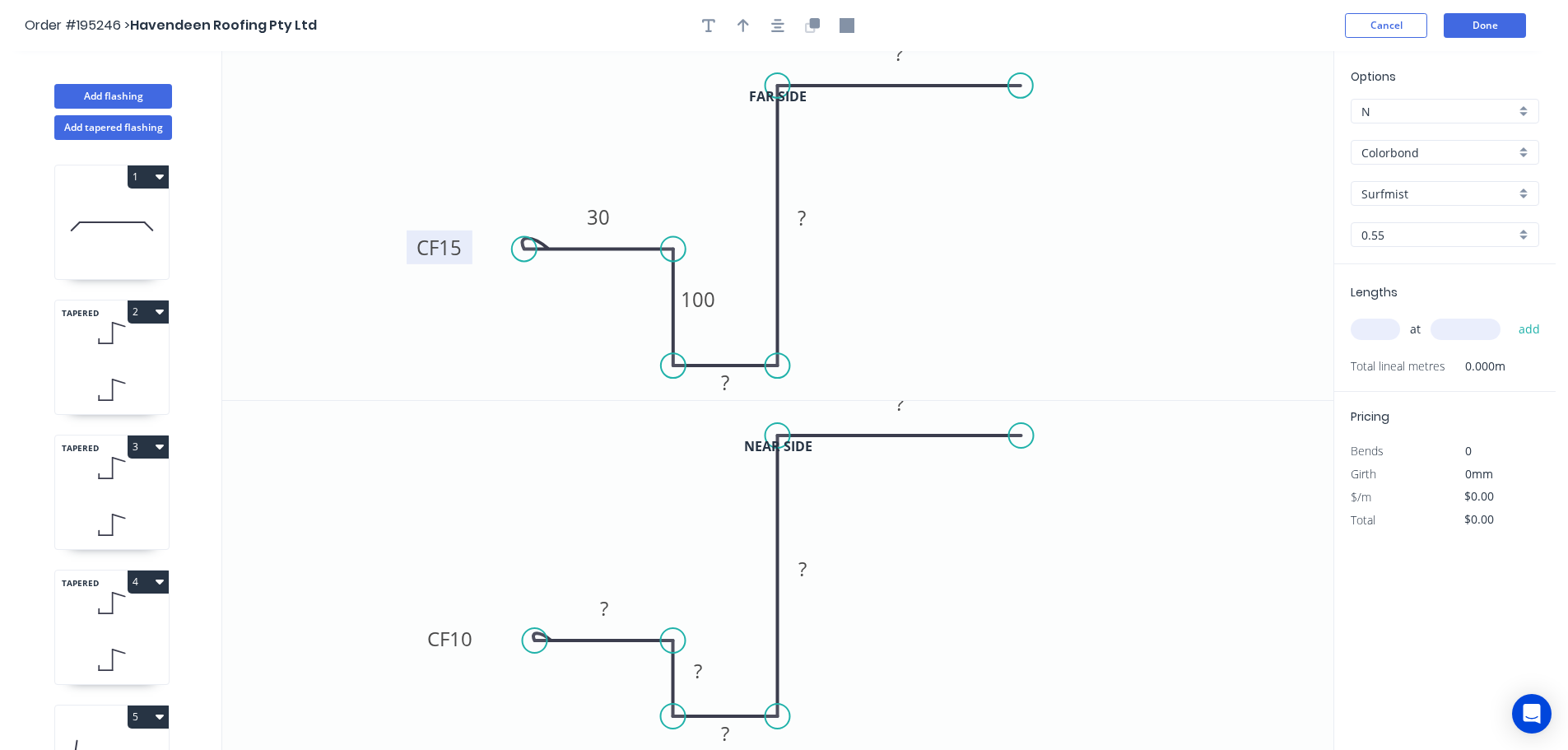
drag, startPoint x: 532, startPoint y: 282, endPoint x: 524, endPoint y: 247, distance: 35.9
click at [524, 247] on circle at bounding box center [524, 248] width 24 height 24
click at [727, 383] on tspan "?" at bounding box center [724, 383] width 8 height 27
click at [468, 628] on tspan "10" at bounding box center [460, 639] width 23 height 27
click at [779, 20] on icon "button" at bounding box center [778, 25] width 14 height 14
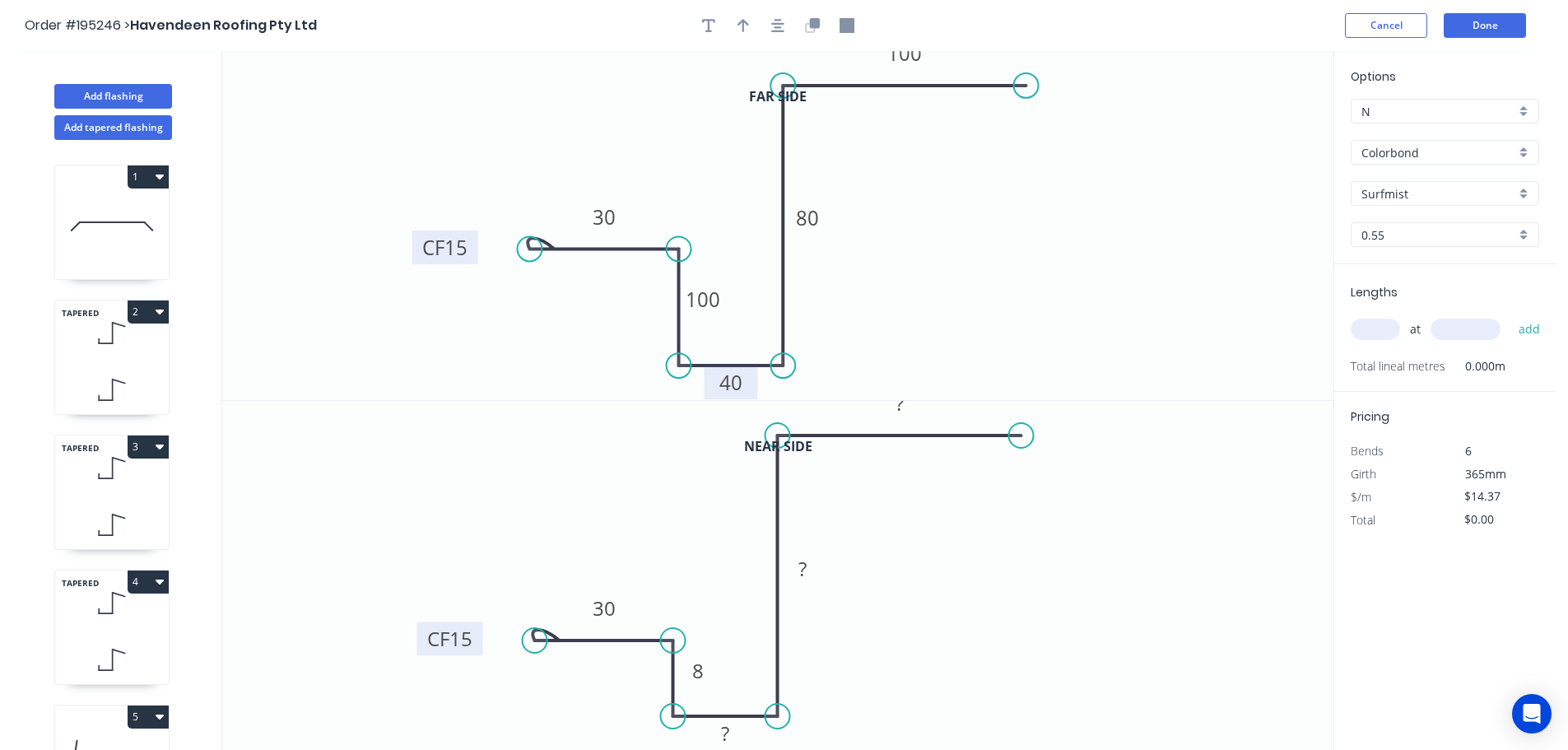
click at [835, 31] on div at bounding box center [778, 25] width 173 height 24
click at [820, 26] on button "button" at bounding box center [812, 25] width 24 height 24
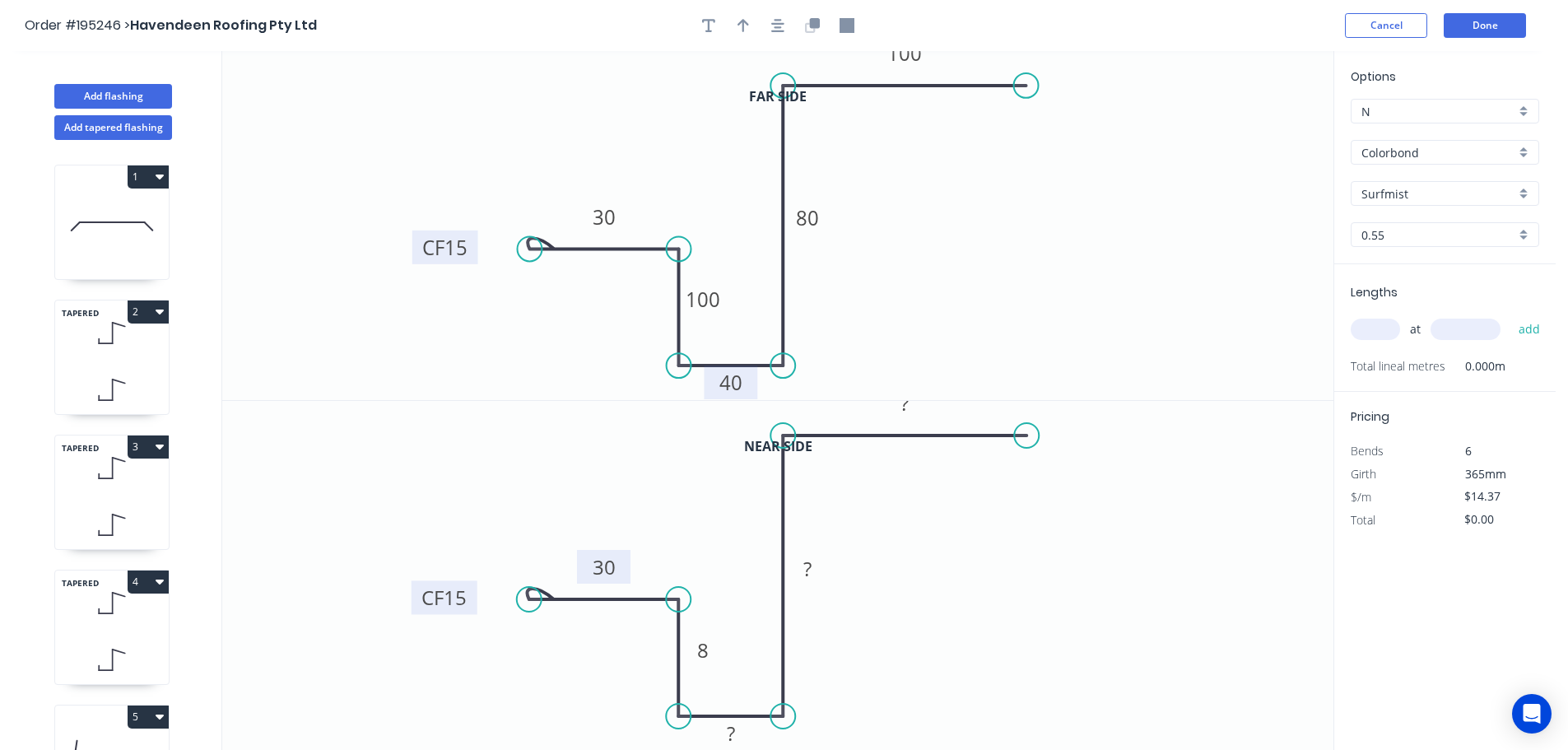
click at [618, 573] on rect at bounding box center [604, 567] width 33 height 23
type input "$14.37"
click at [1360, 323] on input "text" at bounding box center [1375, 329] width 50 height 22
type input "1"
type input "1520"
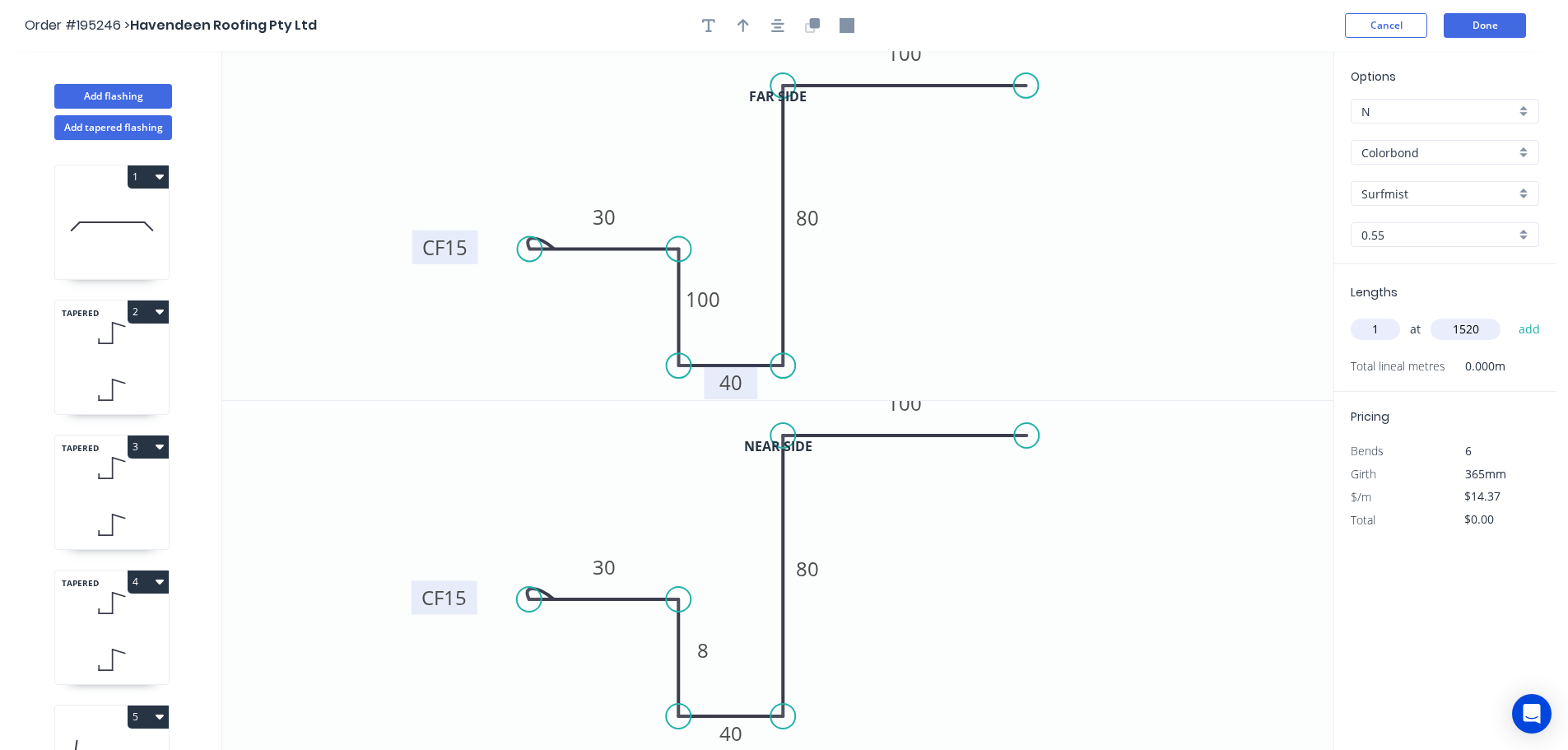
click at [1510, 316] on button "add" at bounding box center [1529, 329] width 39 height 28
type input "$21.84"
click at [743, 23] on icon "button" at bounding box center [743, 25] width 12 height 14
click at [1247, 174] on icon at bounding box center [1247, 155] width 14 height 52
click at [1246, 173] on icon at bounding box center [1246, 155] width 14 height 52
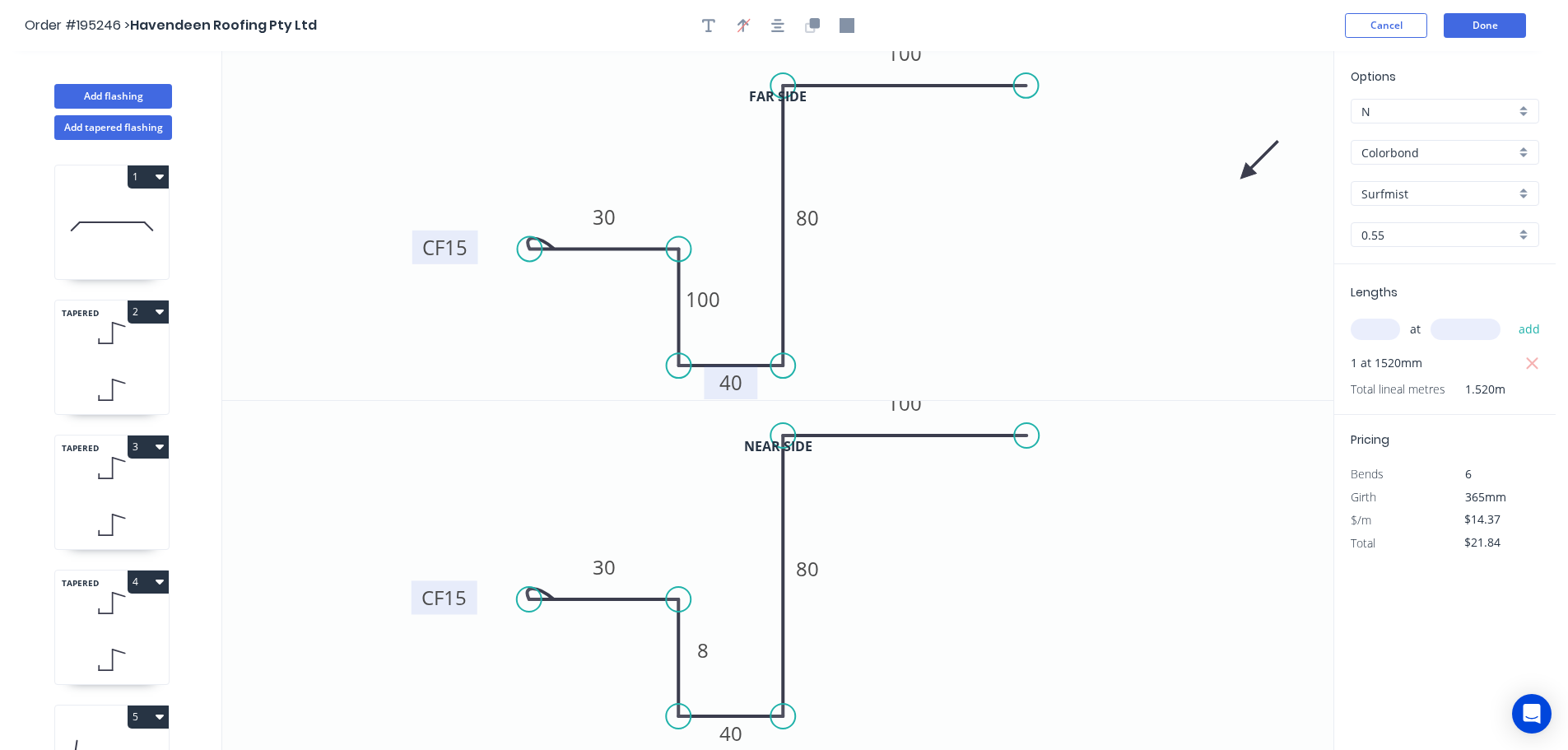
click at [1246, 173] on icon at bounding box center [1259, 160] width 48 height 48
drag, startPoint x: 1246, startPoint y: 173, endPoint x: 1242, endPoint y: 198, distance: 25.3
click at [1242, 198] on icon at bounding box center [1260, 198] width 52 height 14
click at [133, 93] on button "Add flashing" at bounding box center [113, 96] width 118 height 24
type input "$0.00"
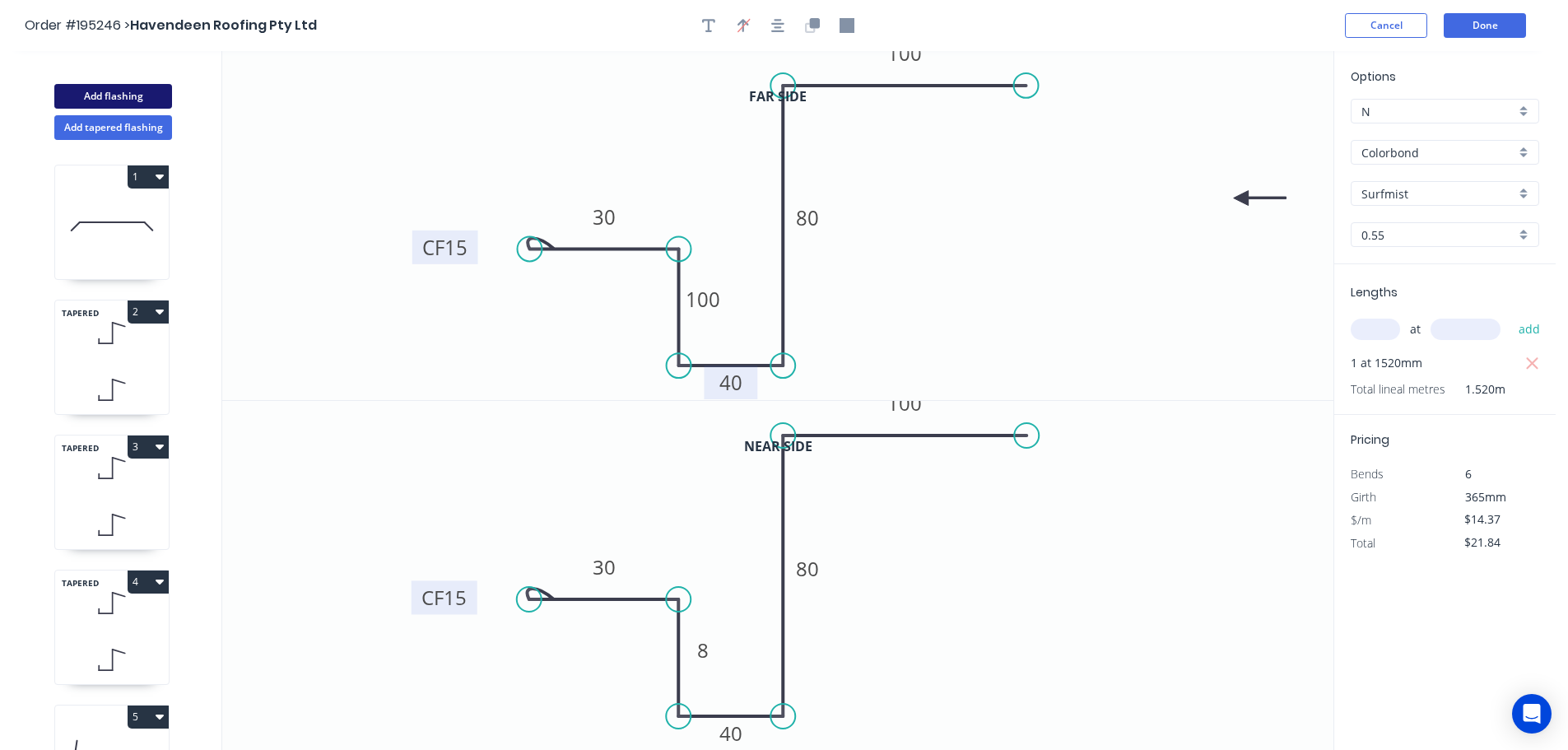
type input "$0.00"
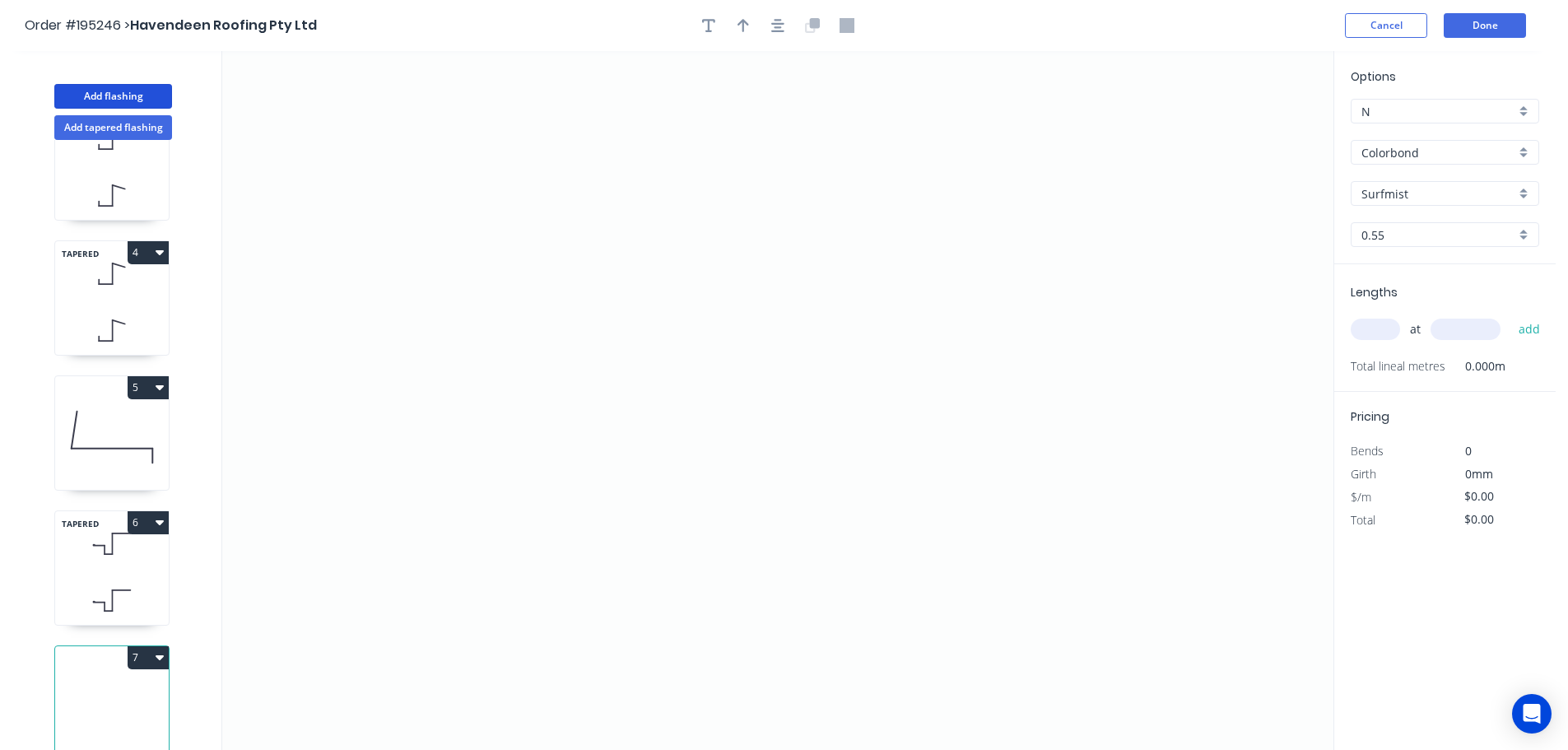
scroll to position [342, 0]
click at [146, 648] on button "7" at bounding box center [148, 657] width 42 height 23
click at [109, 725] on div "Delete" at bounding box center [90, 731] width 127 height 24
type input "$14.37"
type input "$21.84"
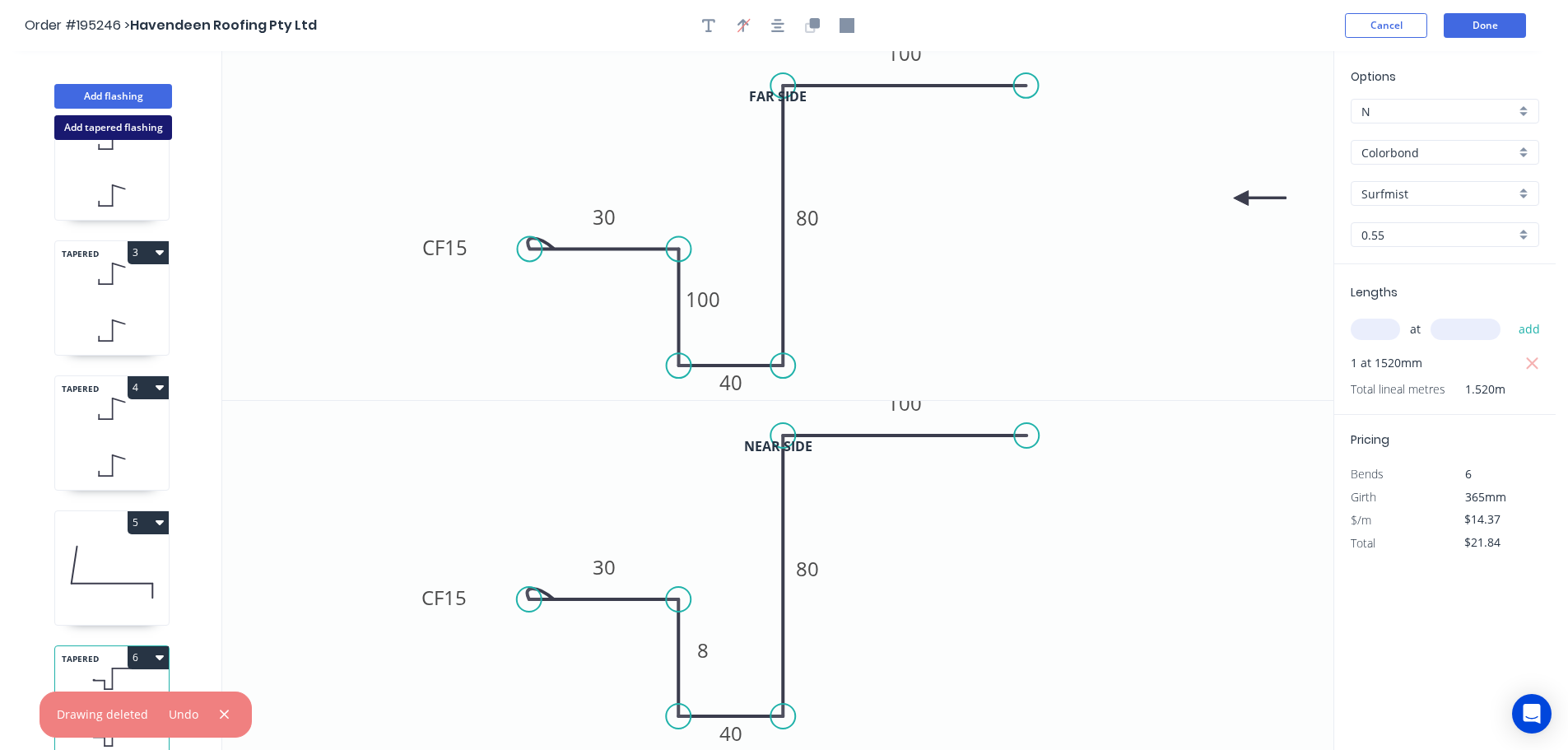
click at [121, 135] on button "Add tapered flashing" at bounding box center [113, 127] width 118 height 24
type input "$0.00"
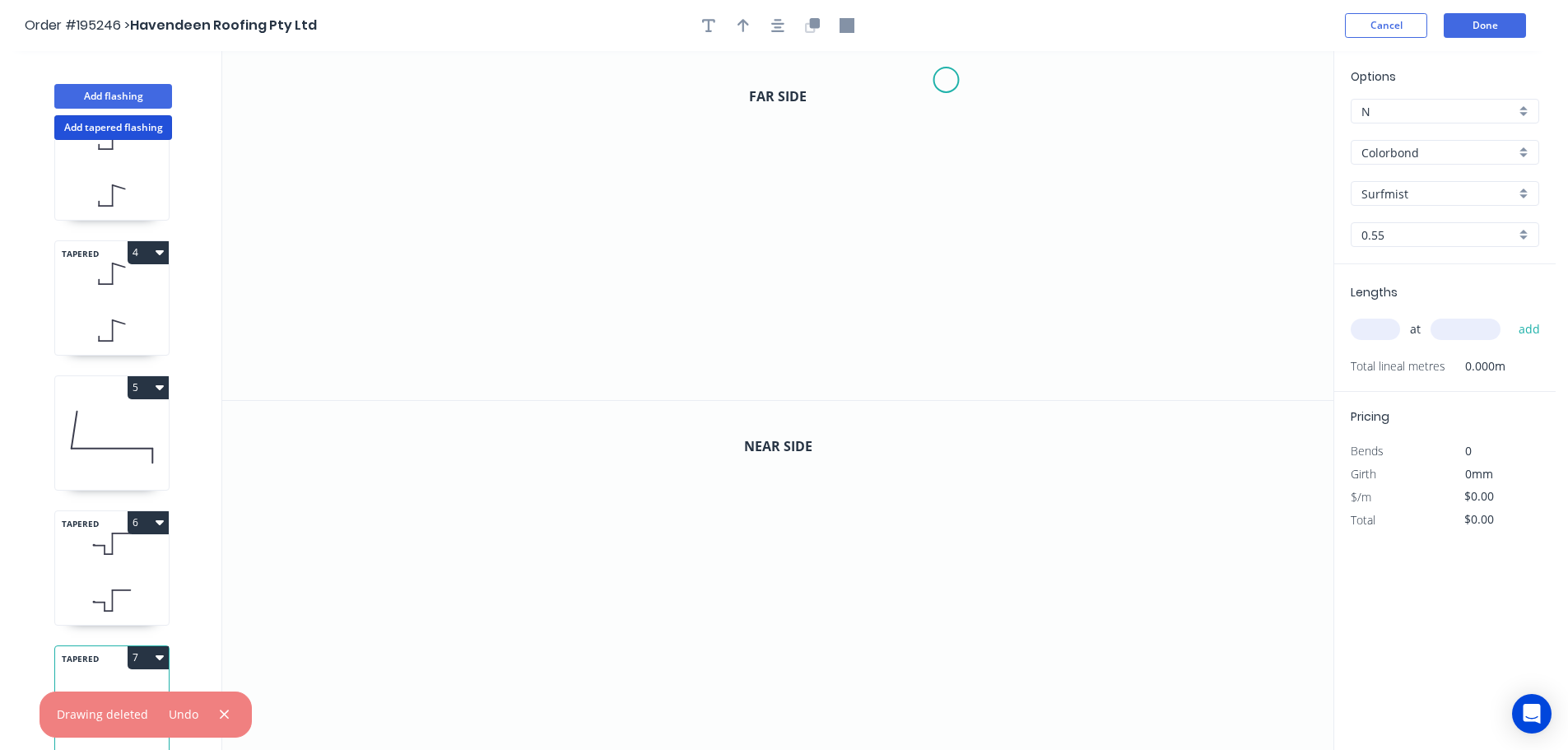
click at [940, 79] on icon "0" at bounding box center [778, 225] width 1111 height 349
click at [721, 79] on icon "0" at bounding box center [778, 225] width 1111 height 349
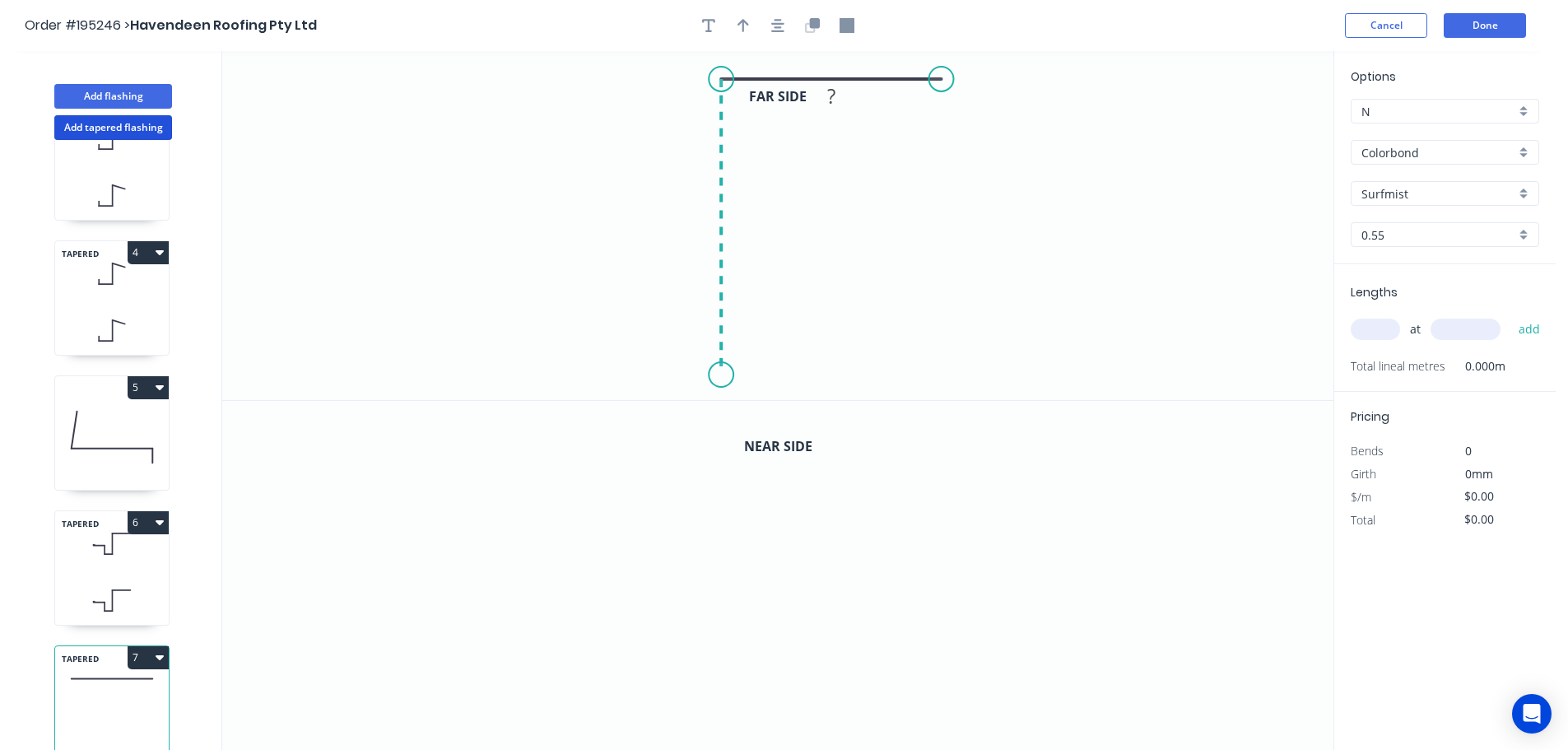
click at [721, 375] on icon "0 ?" at bounding box center [778, 225] width 1111 height 349
click at [511, 371] on icon "0 ? ?" at bounding box center [778, 225] width 1111 height 349
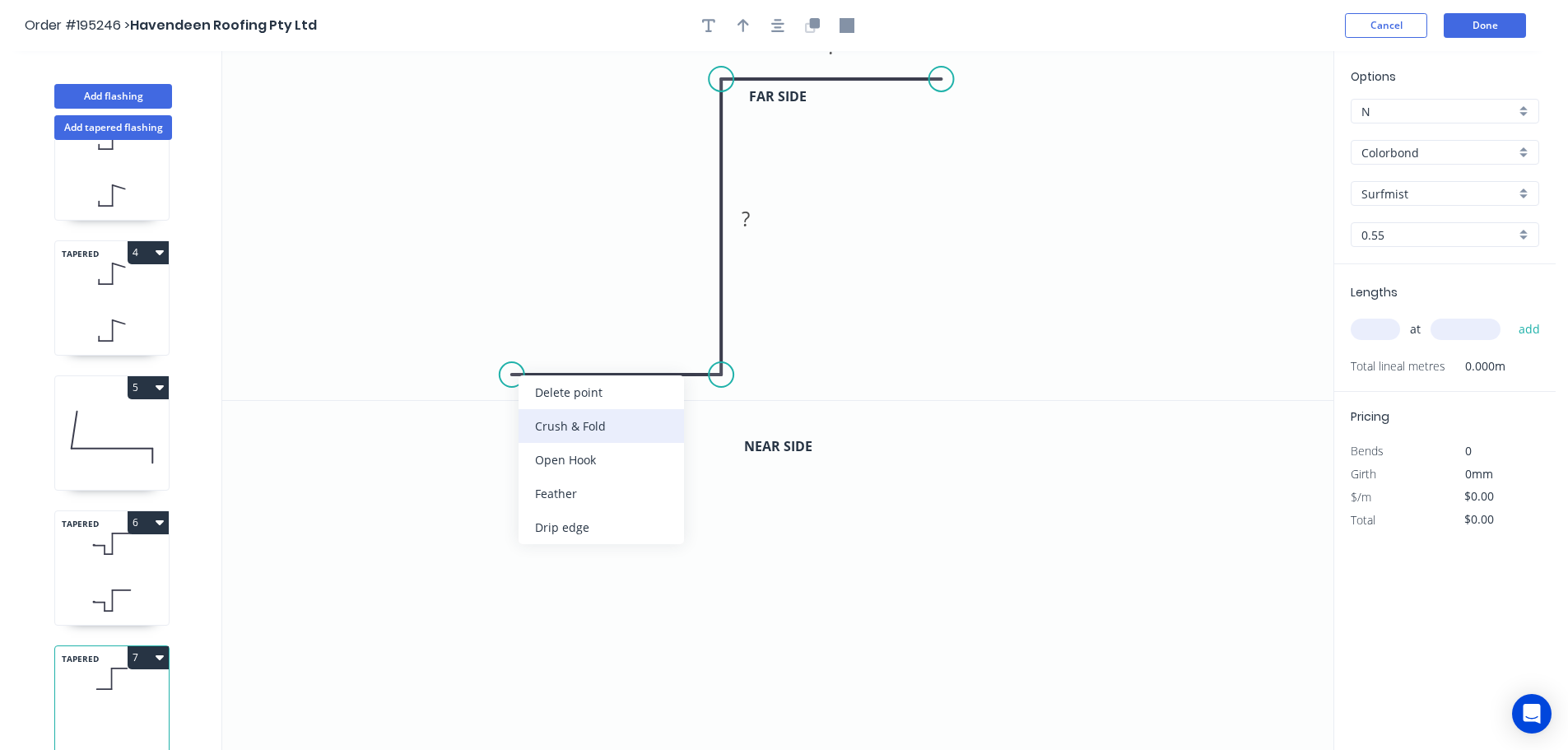
click at [575, 425] on div "Crush & Fold" at bounding box center [600, 425] width 165 height 33
click at [570, 426] on div "Flip bend" at bounding box center [601, 425] width 165 height 33
drag, startPoint x: 562, startPoint y: 395, endPoint x: 435, endPoint y: 356, distance: 132.9
click at [435, 356] on rect at bounding box center [407, 363] width 66 height 33
click at [764, 35] on div at bounding box center [778, 25] width 173 height 24
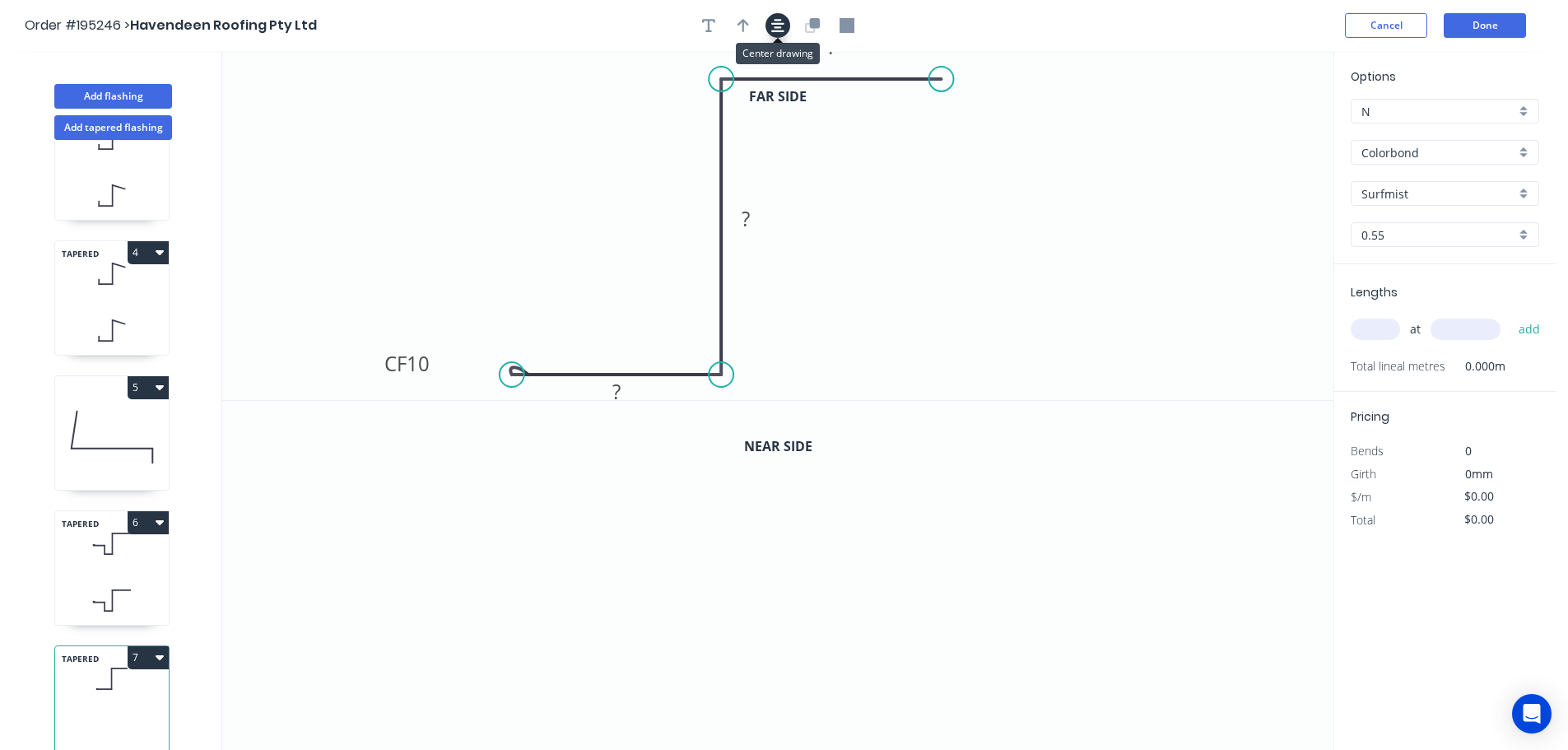
click at [784, 24] on button "button" at bounding box center [777, 25] width 24 height 24
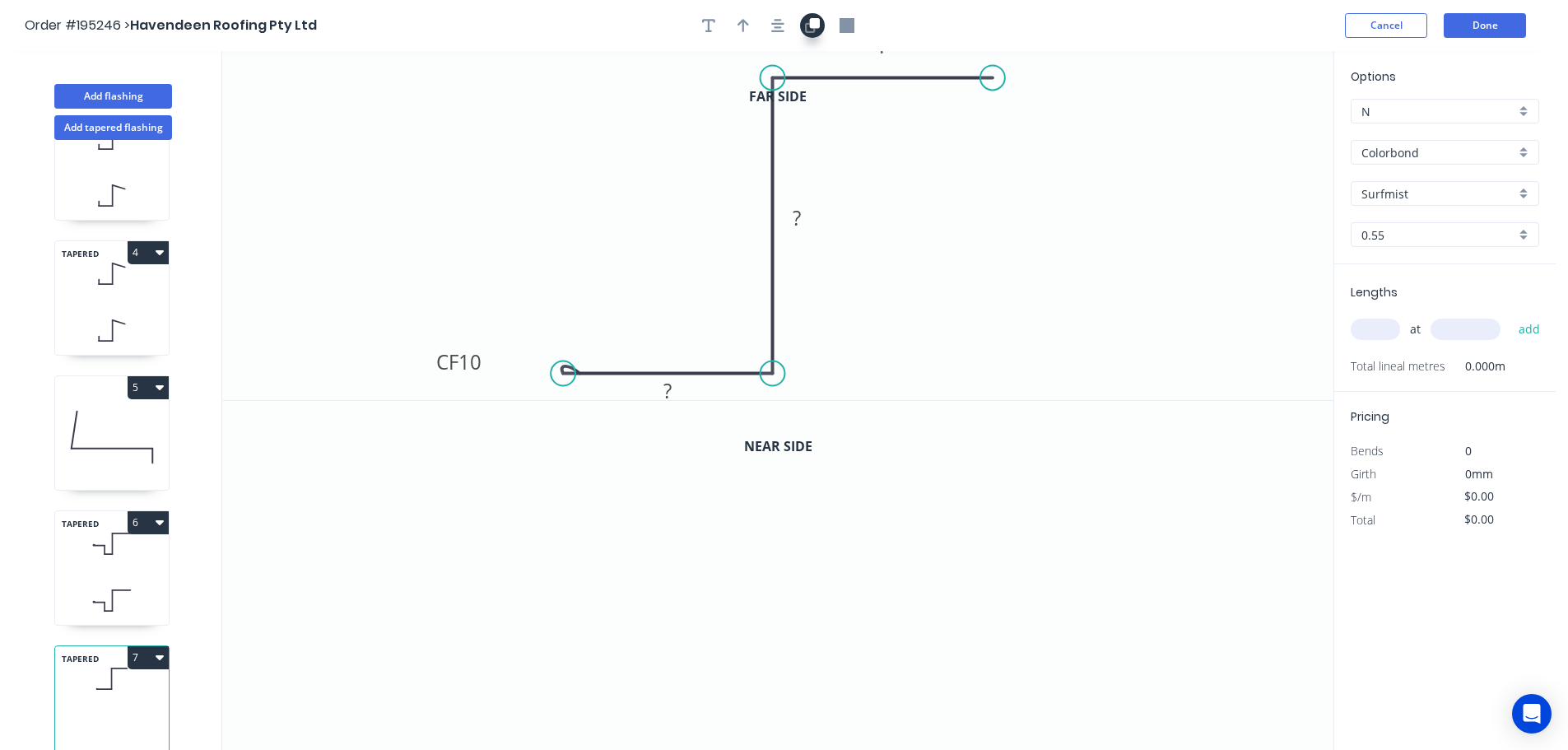
click at [824, 22] on button "button" at bounding box center [812, 25] width 24 height 24
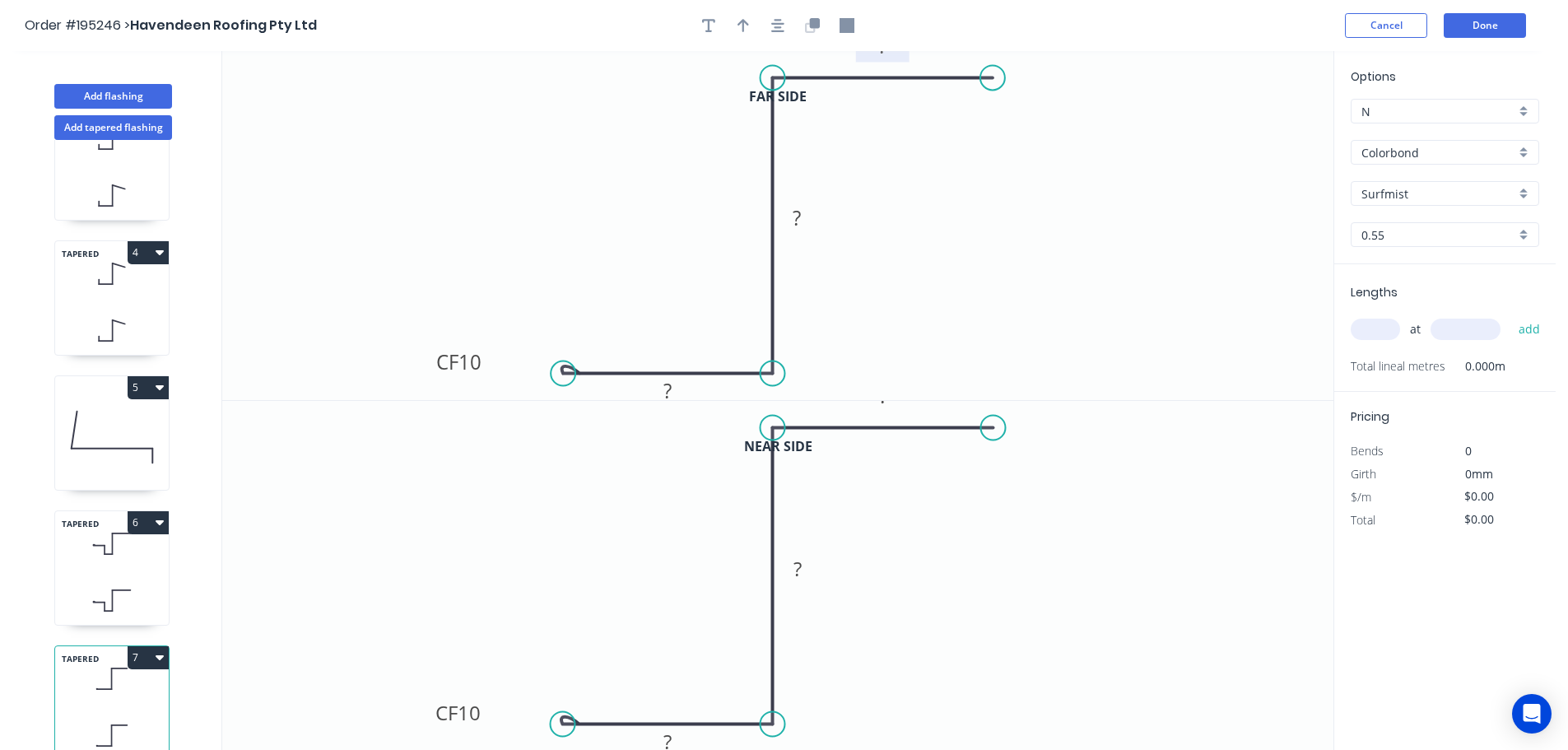
click at [884, 55] on tspan "?" at bounding box center [882, 45] width 8 height 27
click at [467, 718] on tspan "10" at bounding box center [468, 713] width 23 height 27
click at [739, 24] on icon "button" at bounding box center [743, 25] width 12 height 14
type input "$14.75"
click at [1251, 130] on icon at bounding box center [1250, 114] width 14 height 52
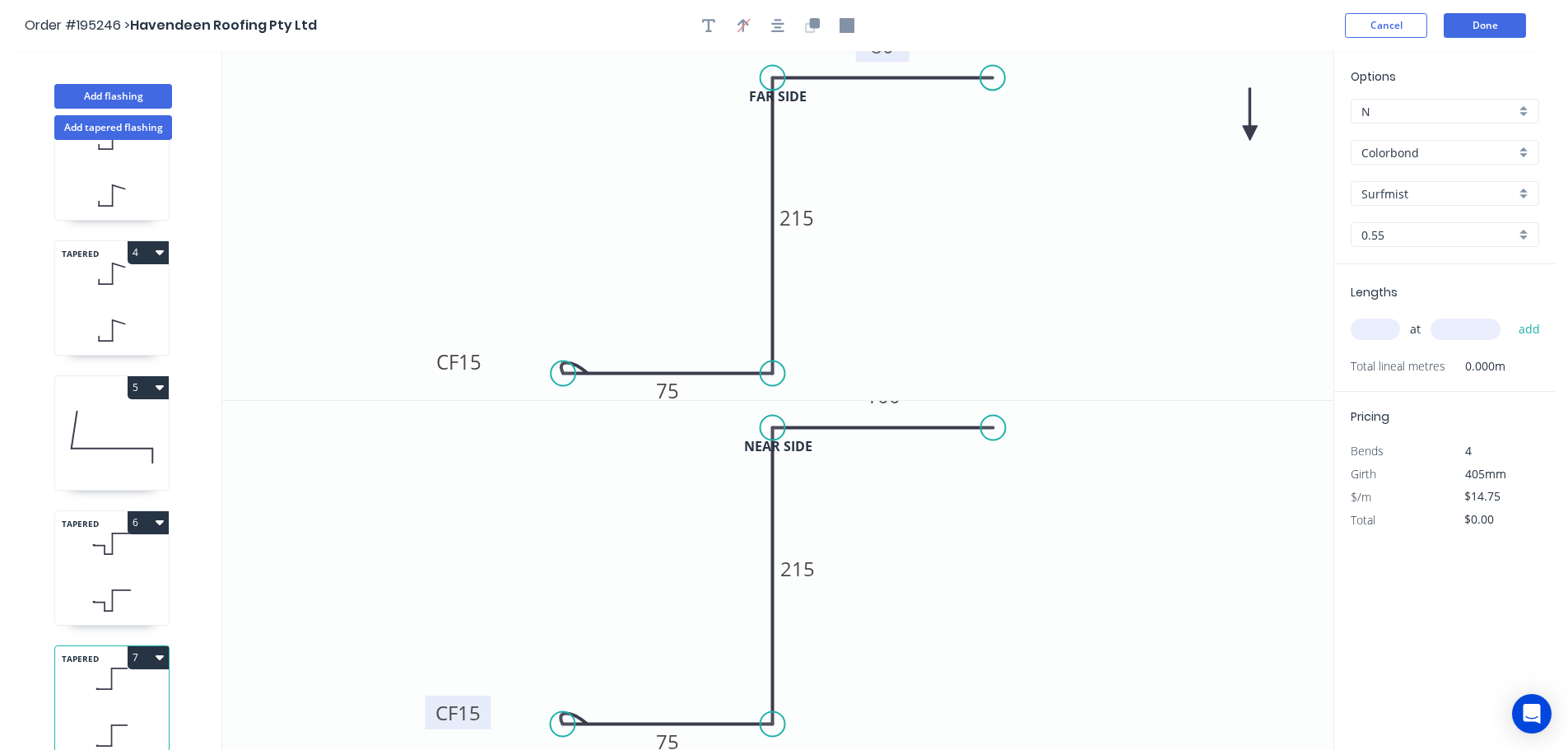
click at [1251, 130] on icon at bounding box center [1250, 114] width 14 height 52
drag, startPoint x: 1251, startPoint y: 130, endPoint x: 1254, endPoint y: 191, distance: 61.1
click at [1254, 191] on icon at bounding box center [1272, 191] width 52 height 14
click at [1367, 330] on input "text" at bounding box center [1375, 329] width 50 height 22
type input "1"
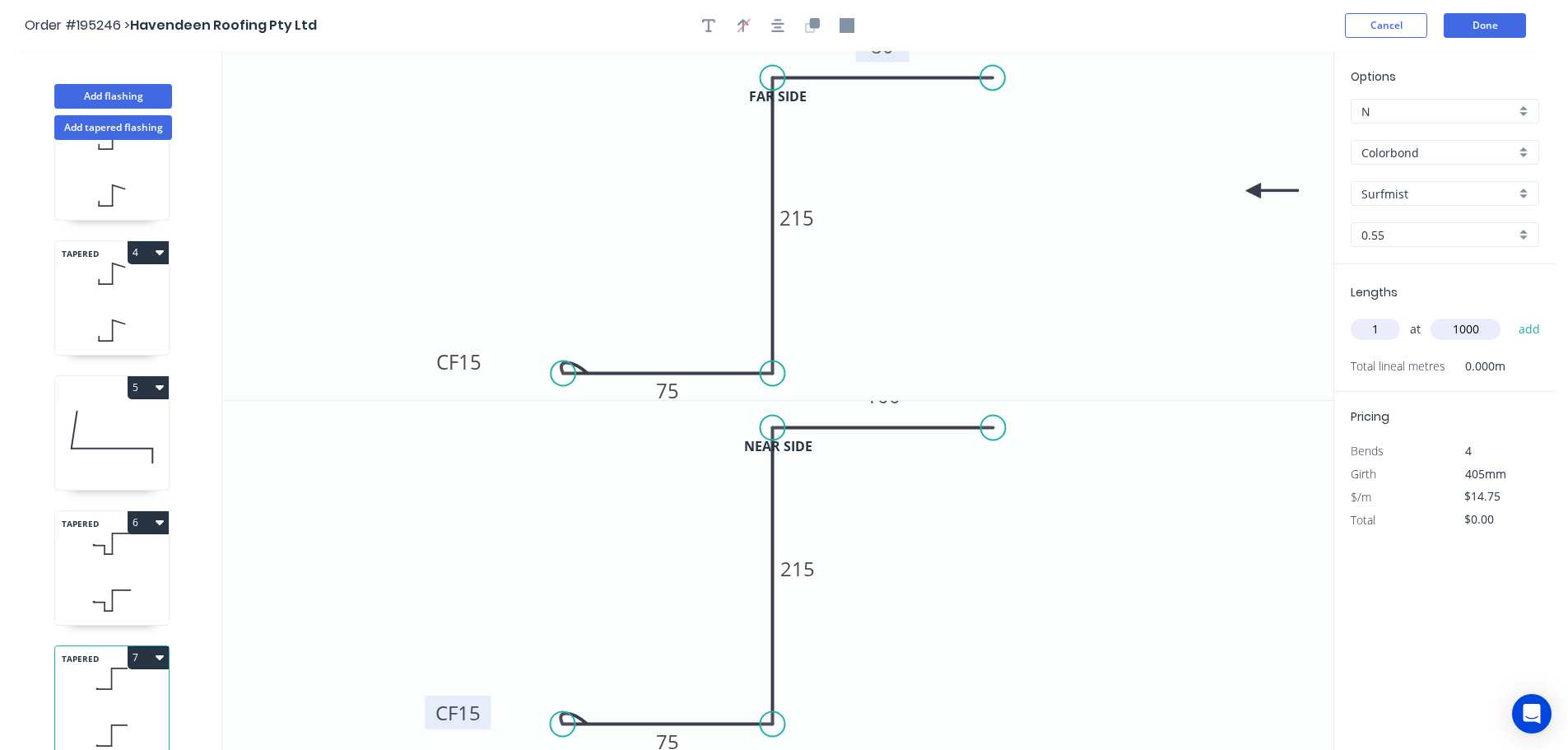
type input "1000"
click at [1510, 316] on button "add" at bounding box center [1529, 329] width 39 height 28
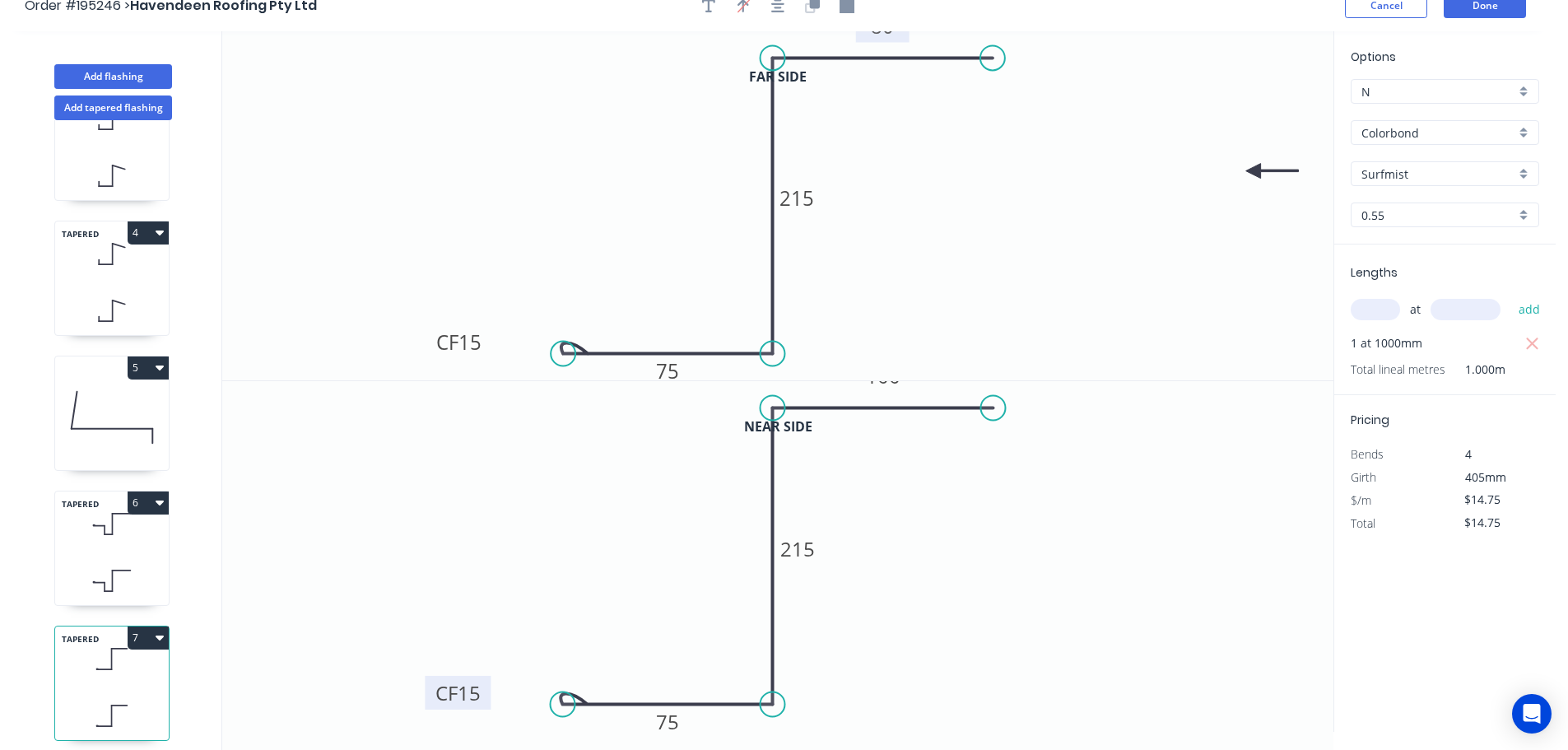
scroll to position [31, 0]
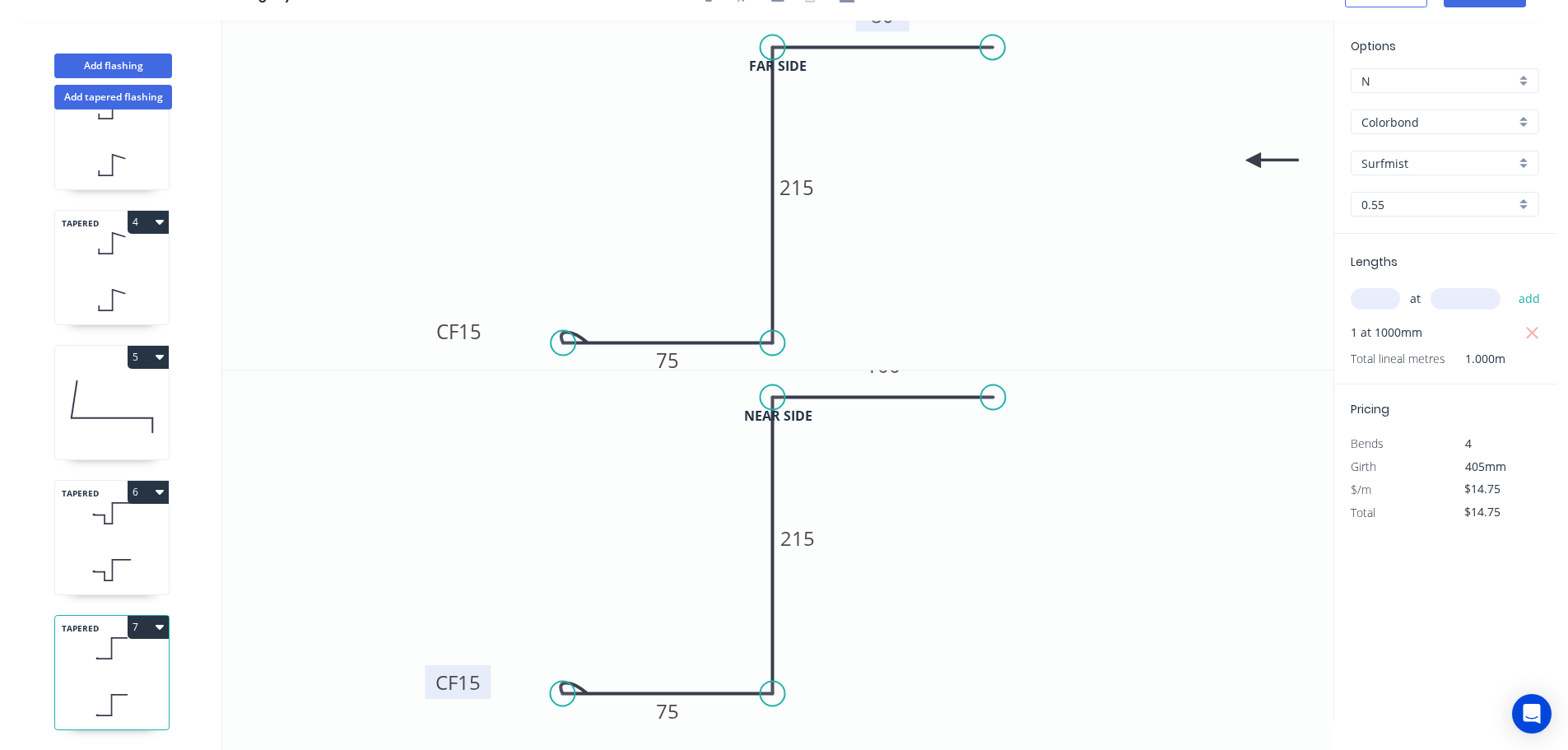
click at [142, 617] on button "7" at bounding box center [148, 627] width 42 height 23
click at [116, 656] on div "Duplicate" at bounding box center [90, 668] width 127 height 24
type input "$0.00"
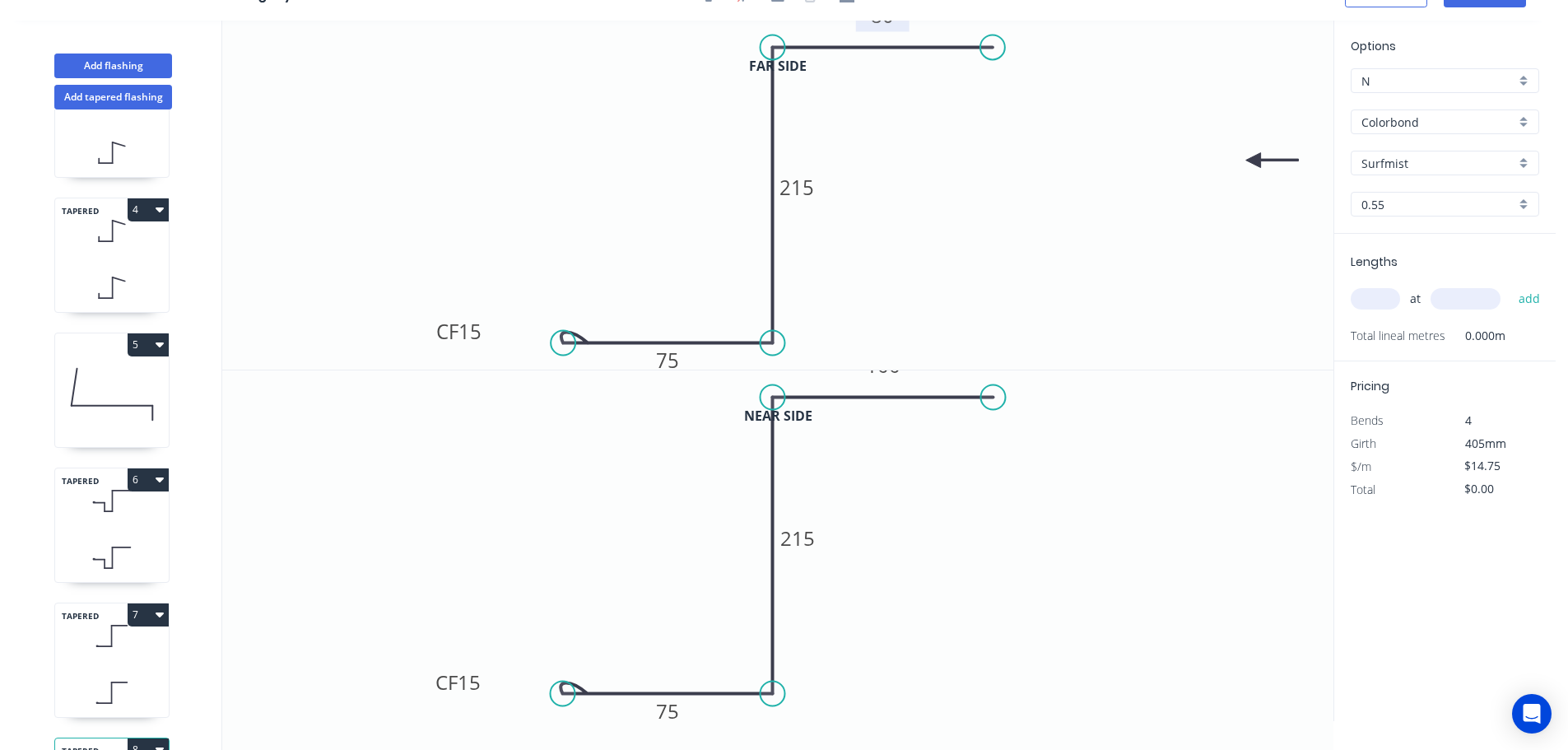
click at [885, 24] on tspan "80" at bounding box center [882, 14] width 23 height 27
type input "$16.45"
click at [883, 374] on tspan "100" at bounding box center [883, 366] width 34 height 27
click at [1368, 299] on input "text" at bounding box center [1375, 299] width 50 height 22
type input "1"
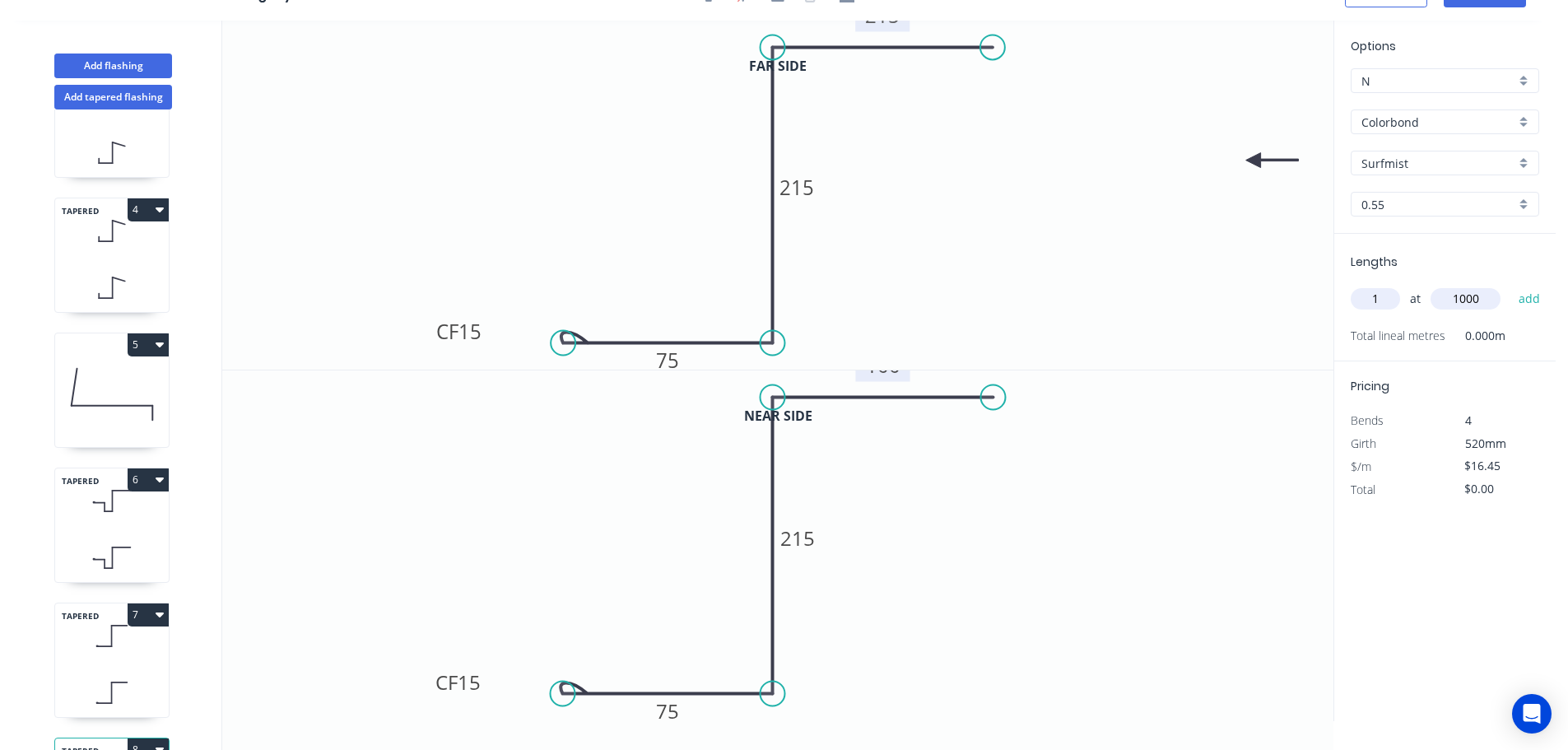
type input "1000"
click at [1510, 285] on button "add" at bounding box center [1529, 299] width 39 height 28
type input "$16.45"
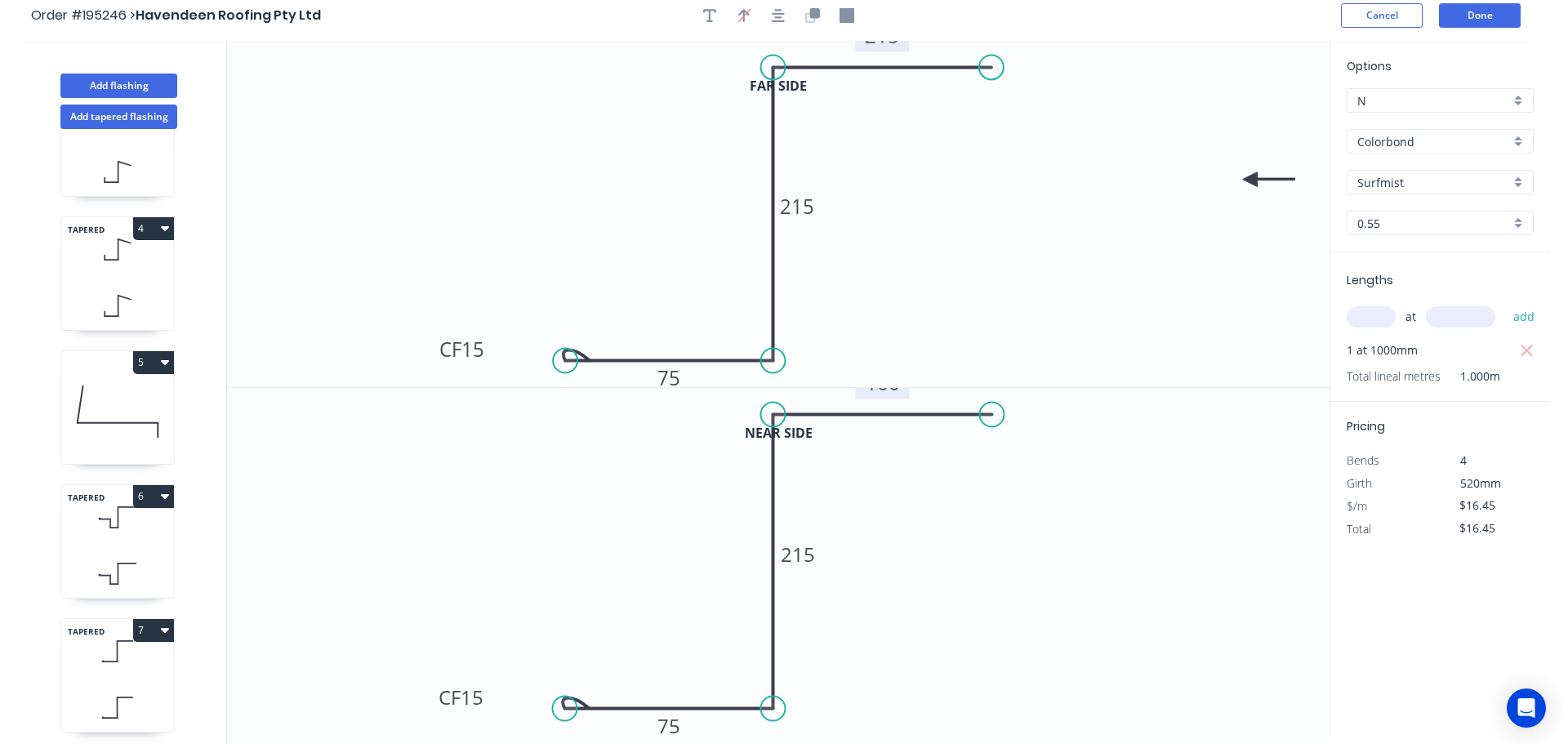
scroll to position [0, 0]
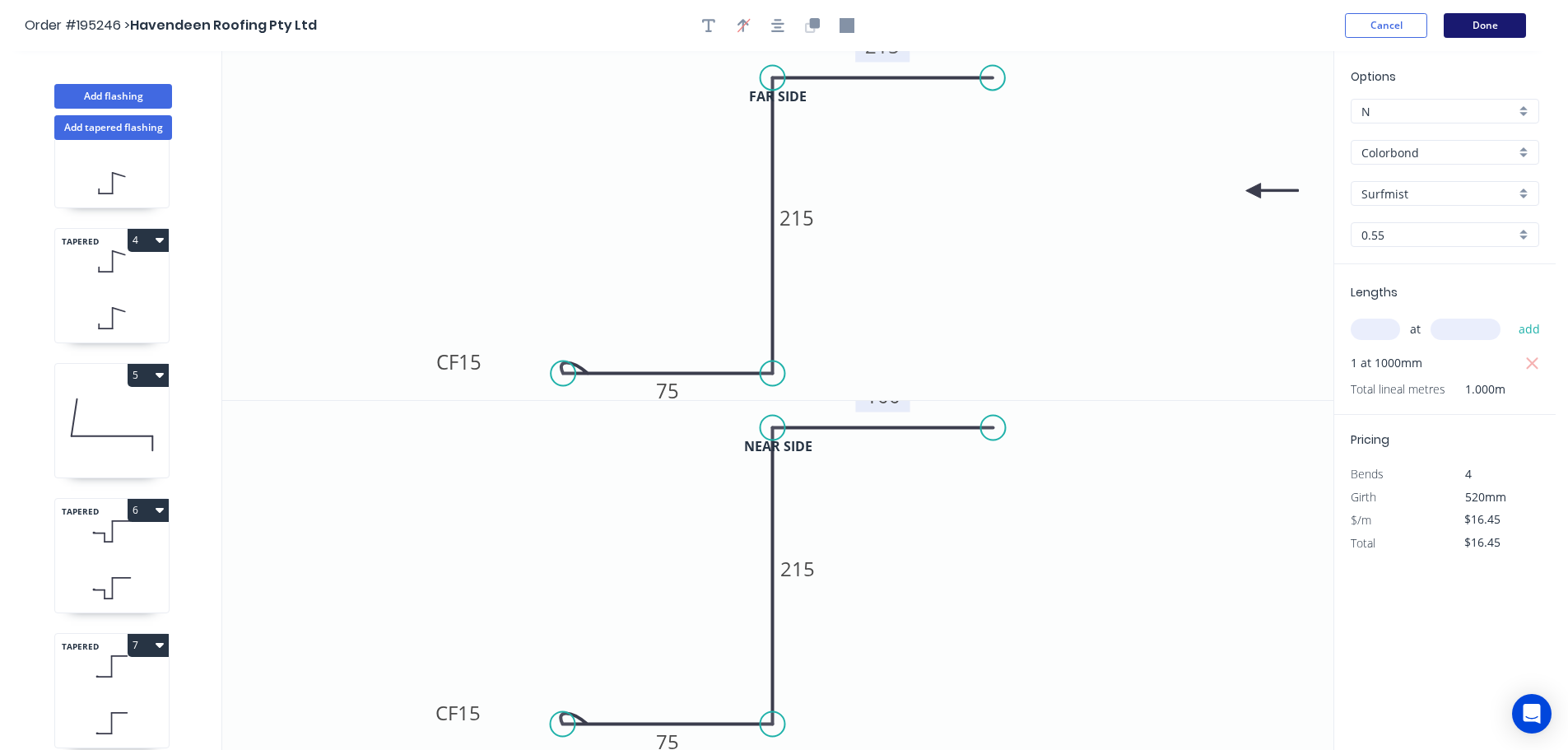
click at [1481, 22] on button "Done" at bounding box center [1484, 25] width 82 height 24
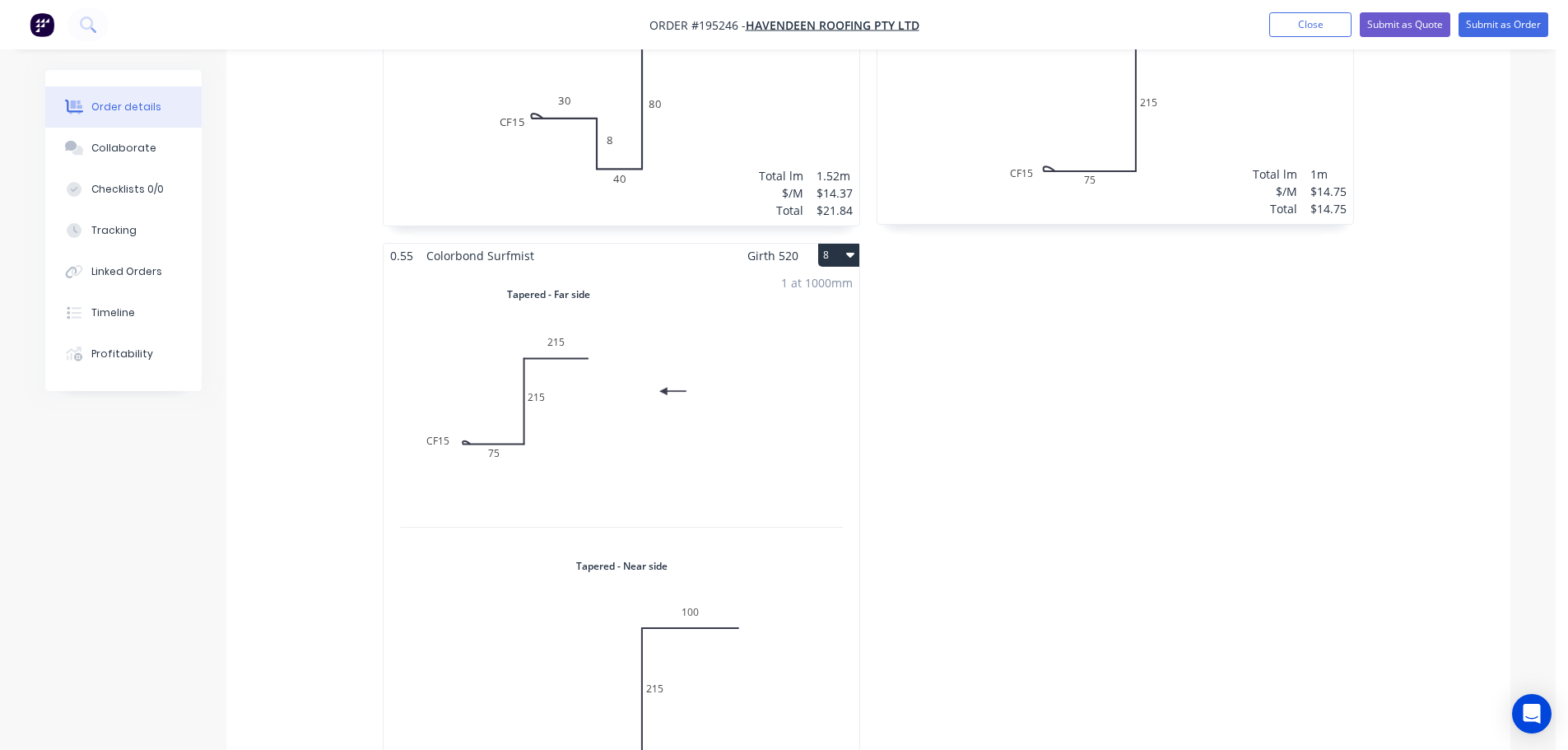
scroll to position [2223, 0]
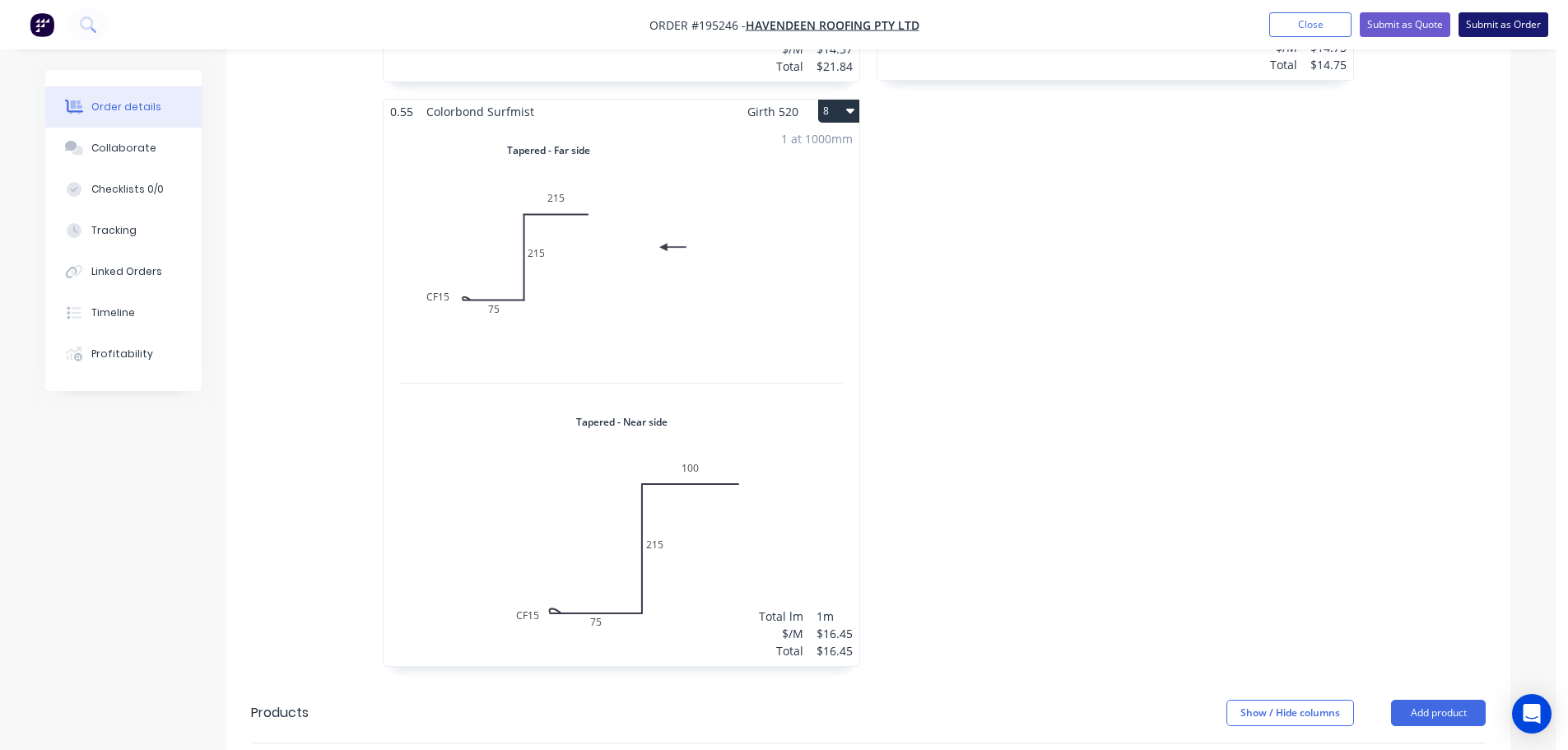
click at [1528, 27] on button "Submit as Order" at bounding box center [1503, 24] width 90 height 24
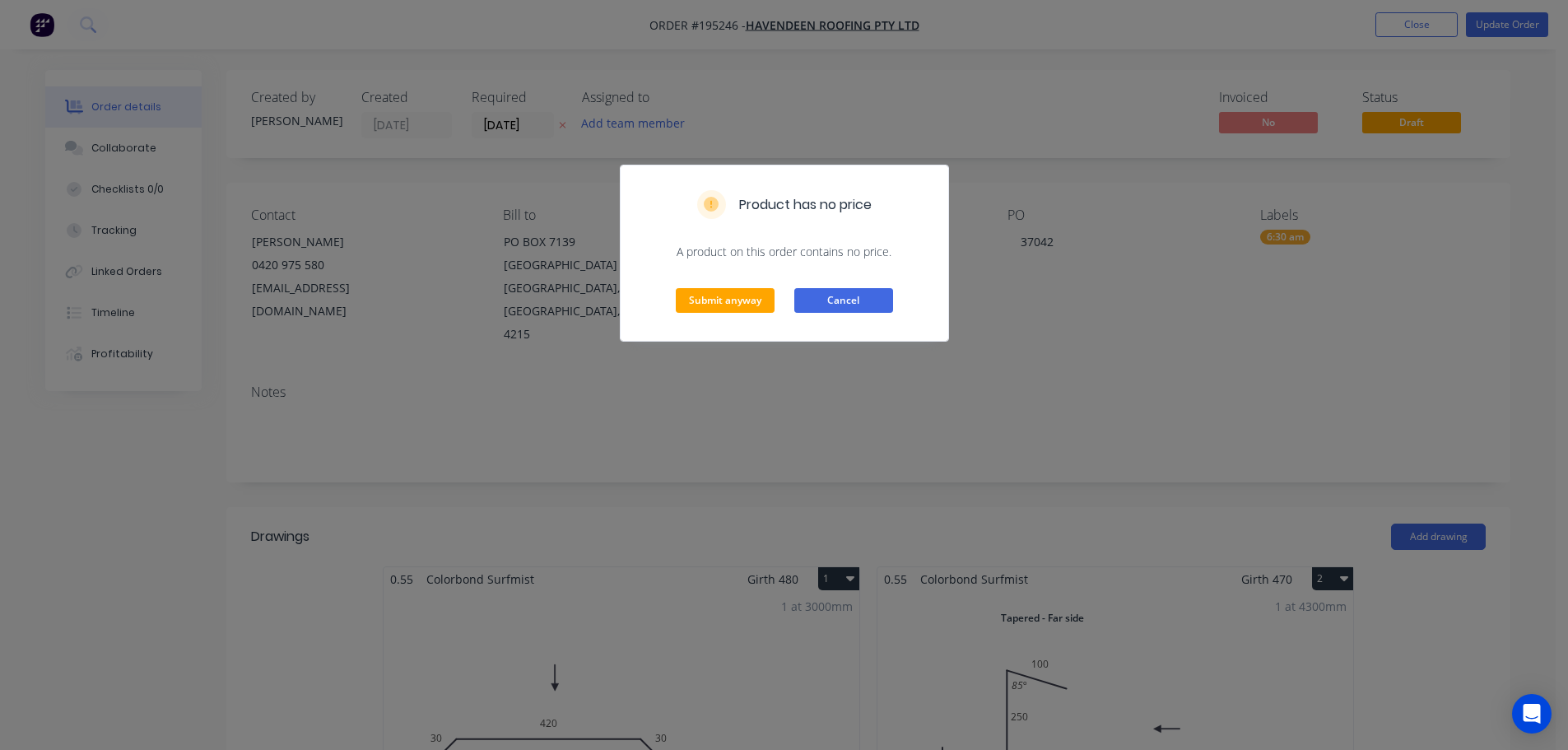
click at [859, 299] on button "Cancel" at bounding box center [843, 300] width 99 height 24
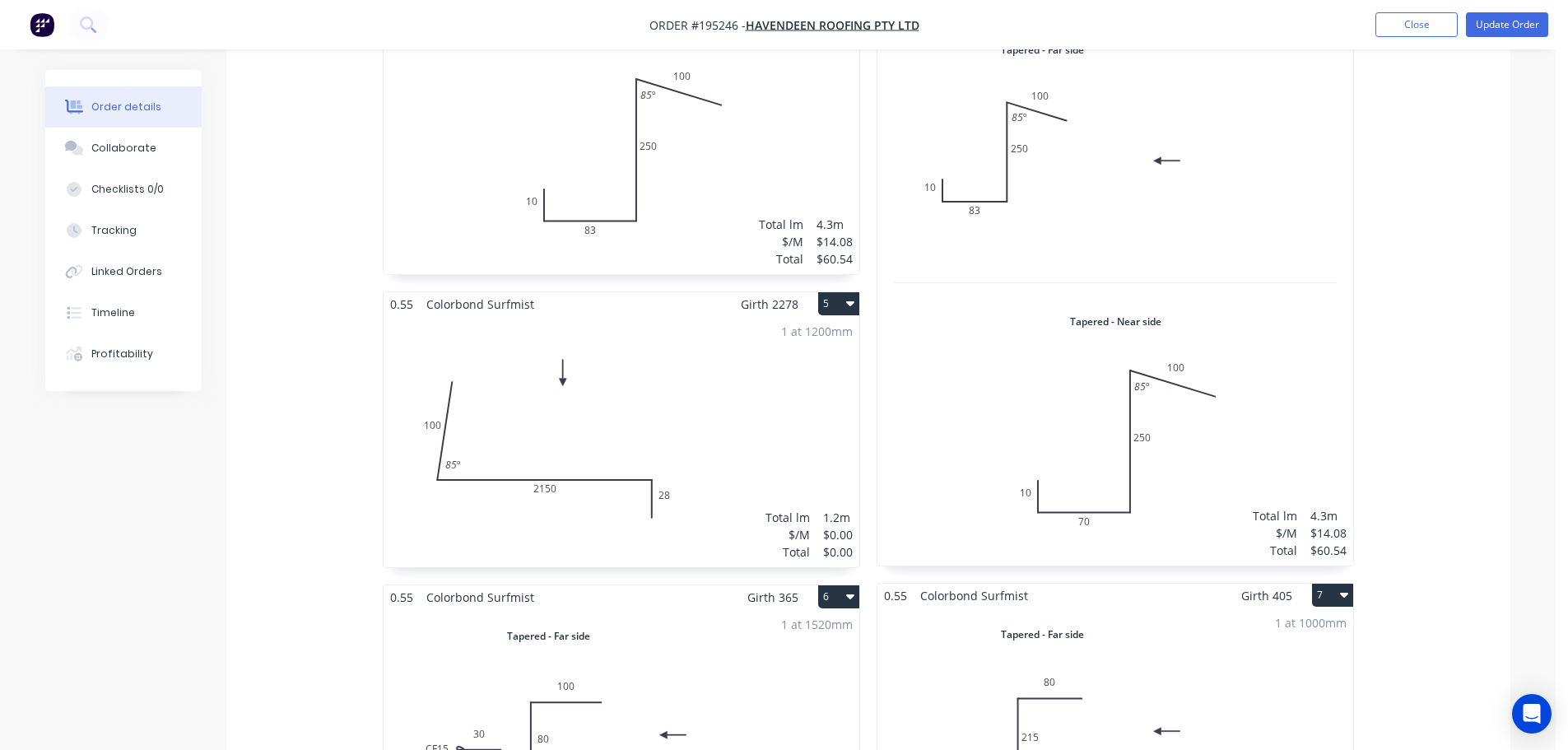
click at [768, 348] on div "1 at 1200mm Total lm $/M Total 1.2m $0.00 $0.00" at bounding box center [621, 442] width 476 height 252
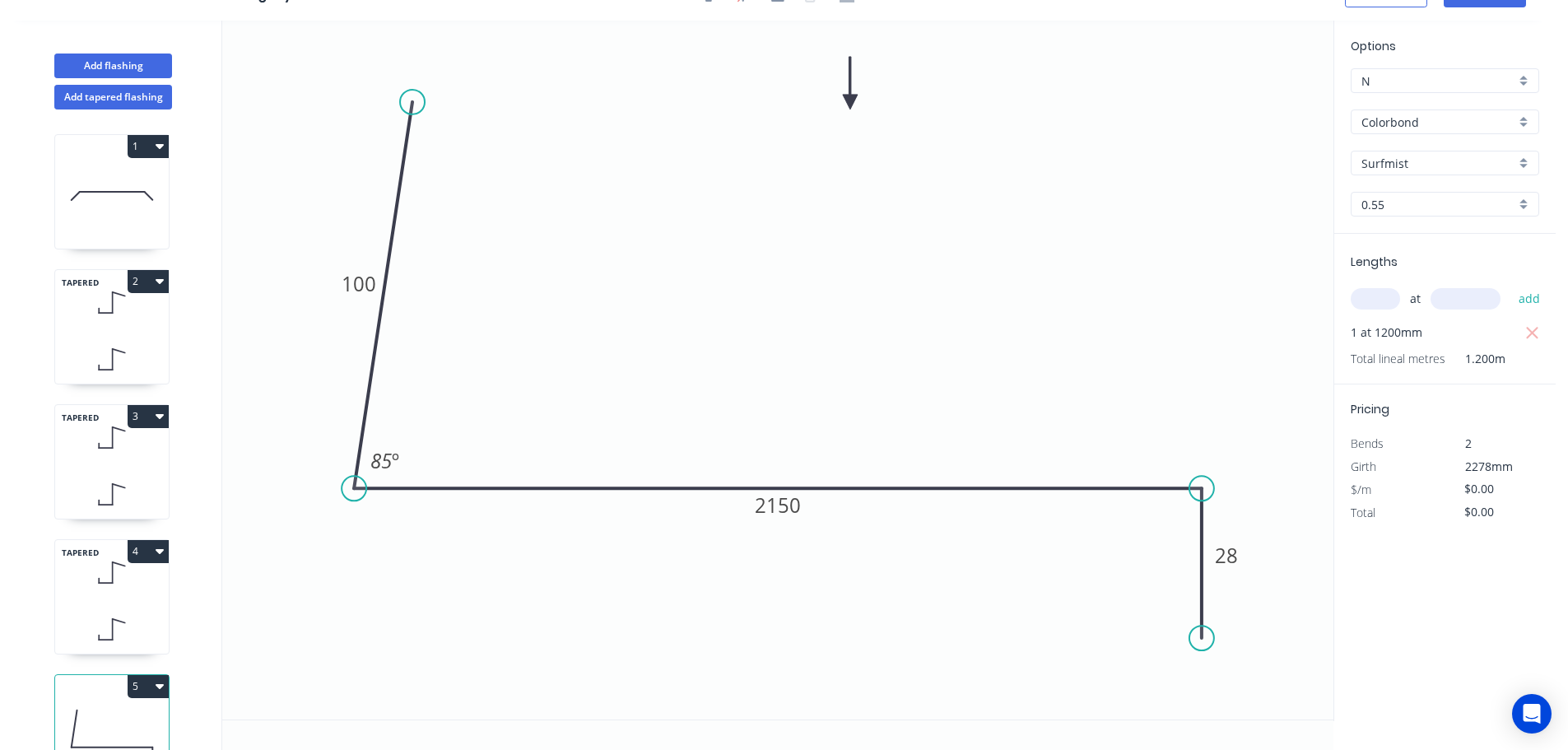
scroll to position [31, 0]
click at [1380, 302] on input "text" at bounding box center [1375, 299] width 50 height 22
type input "1"
type input "1200"
click at [1510, 285] on button "add" at bounding box center [1529, 299] width 39 height 28
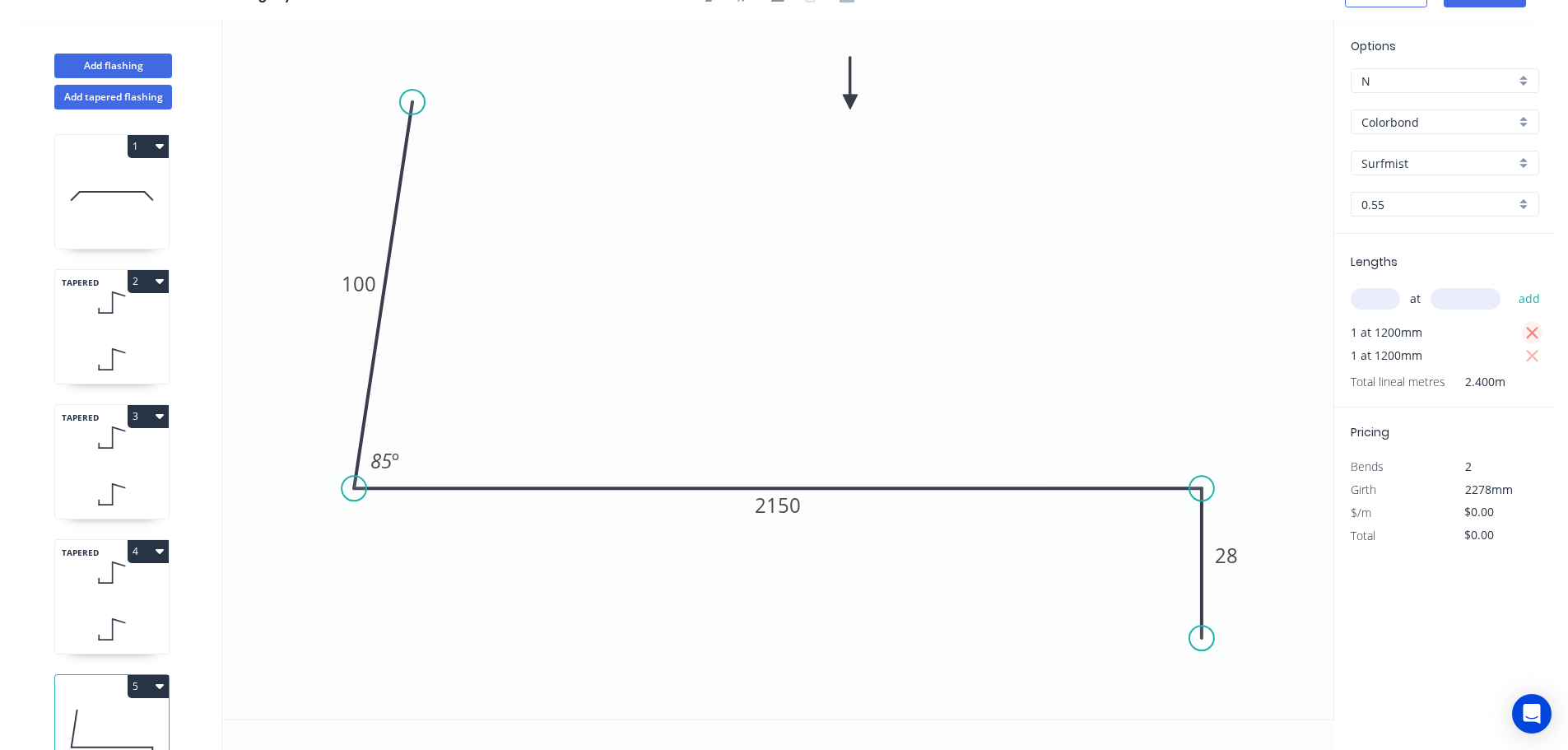
click at [1535, 333] on icon "button" at bounding box center [1533, 334] width 14 height 20
click at [786, 508] on tspan "2150" at bounding box center [778, 505] width 46 height 27
type input "$10.37"
type input "$12.44"
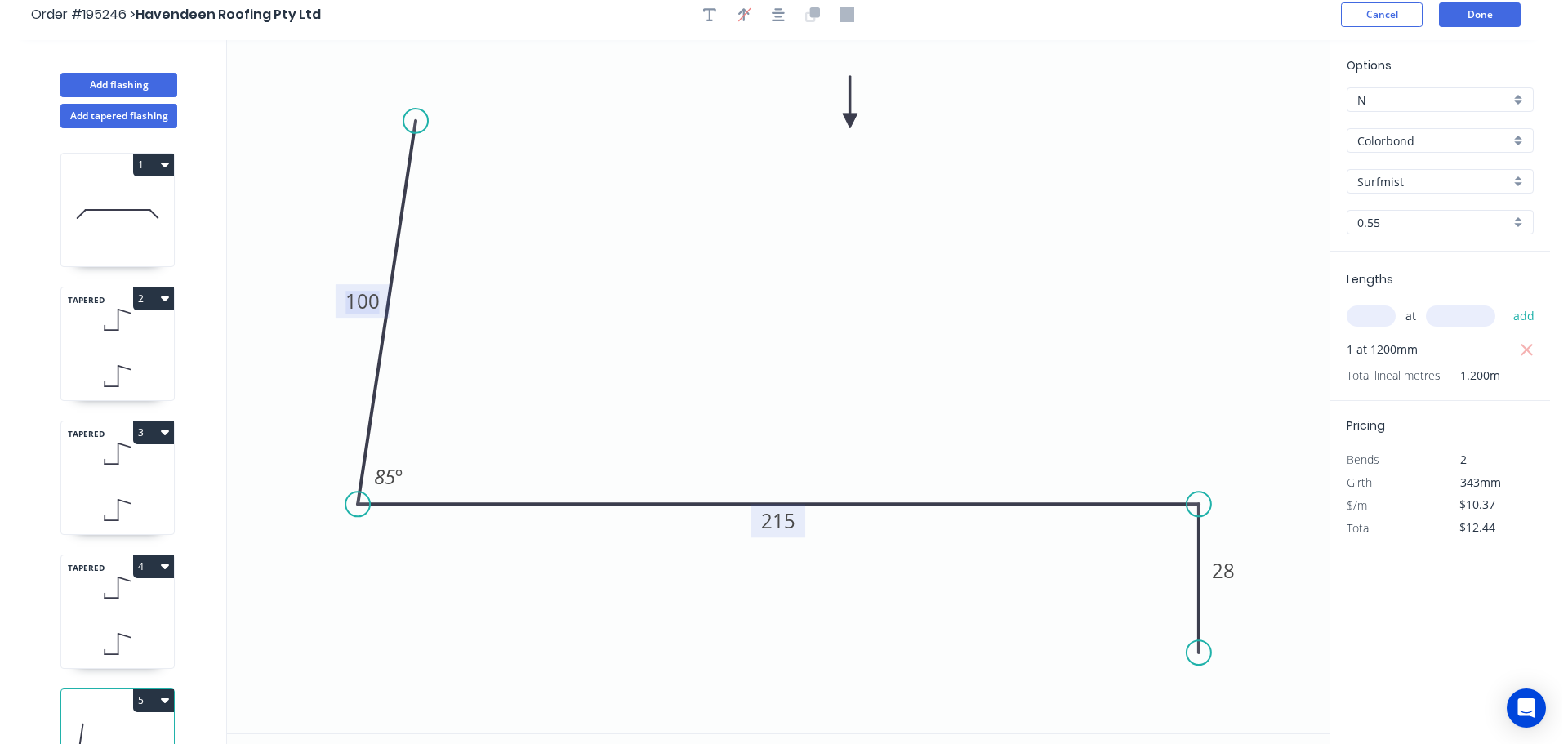
scroll to position [0, 0]
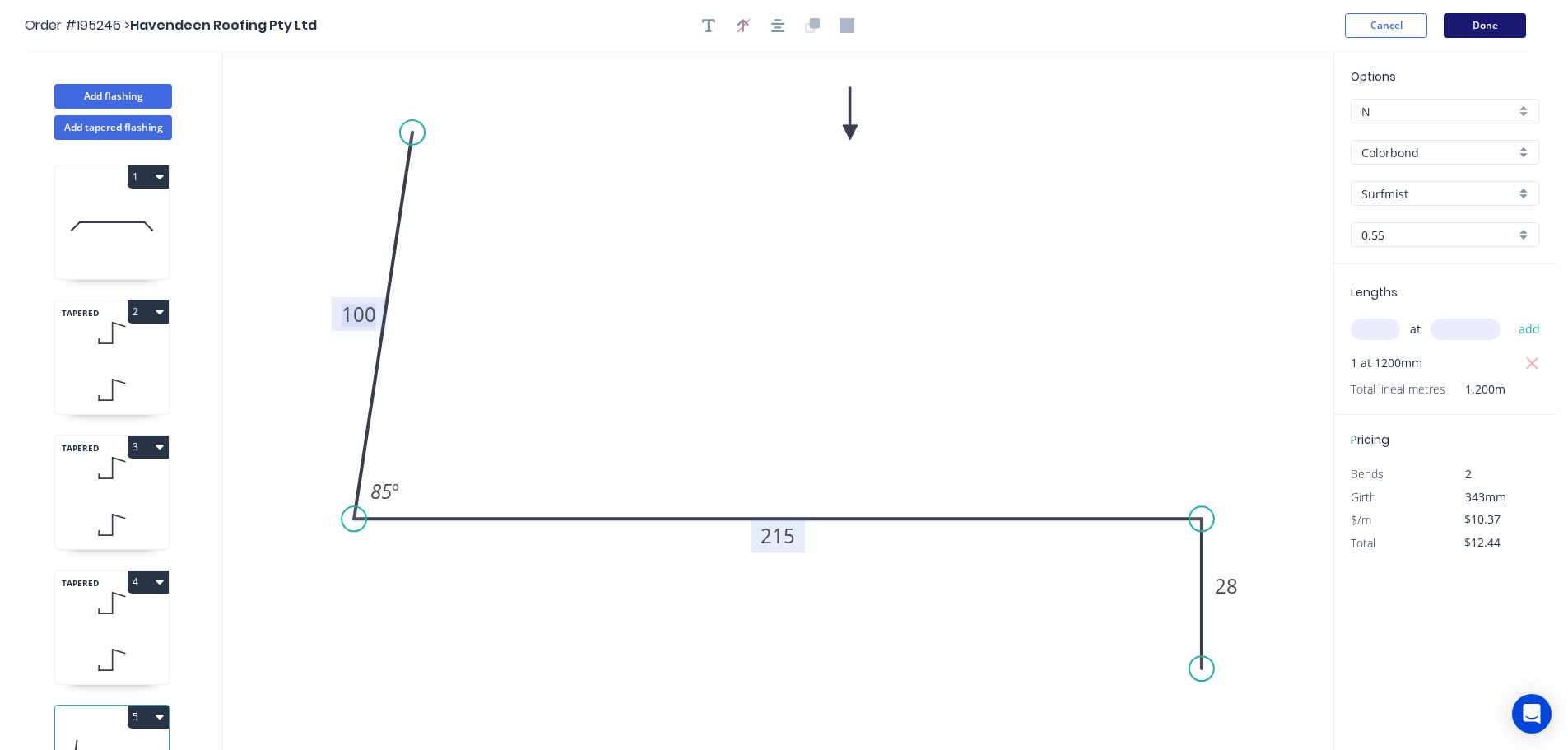
click at [1468, 29] on button "Done" at bounding box center [1484, 25] width 82 height 24
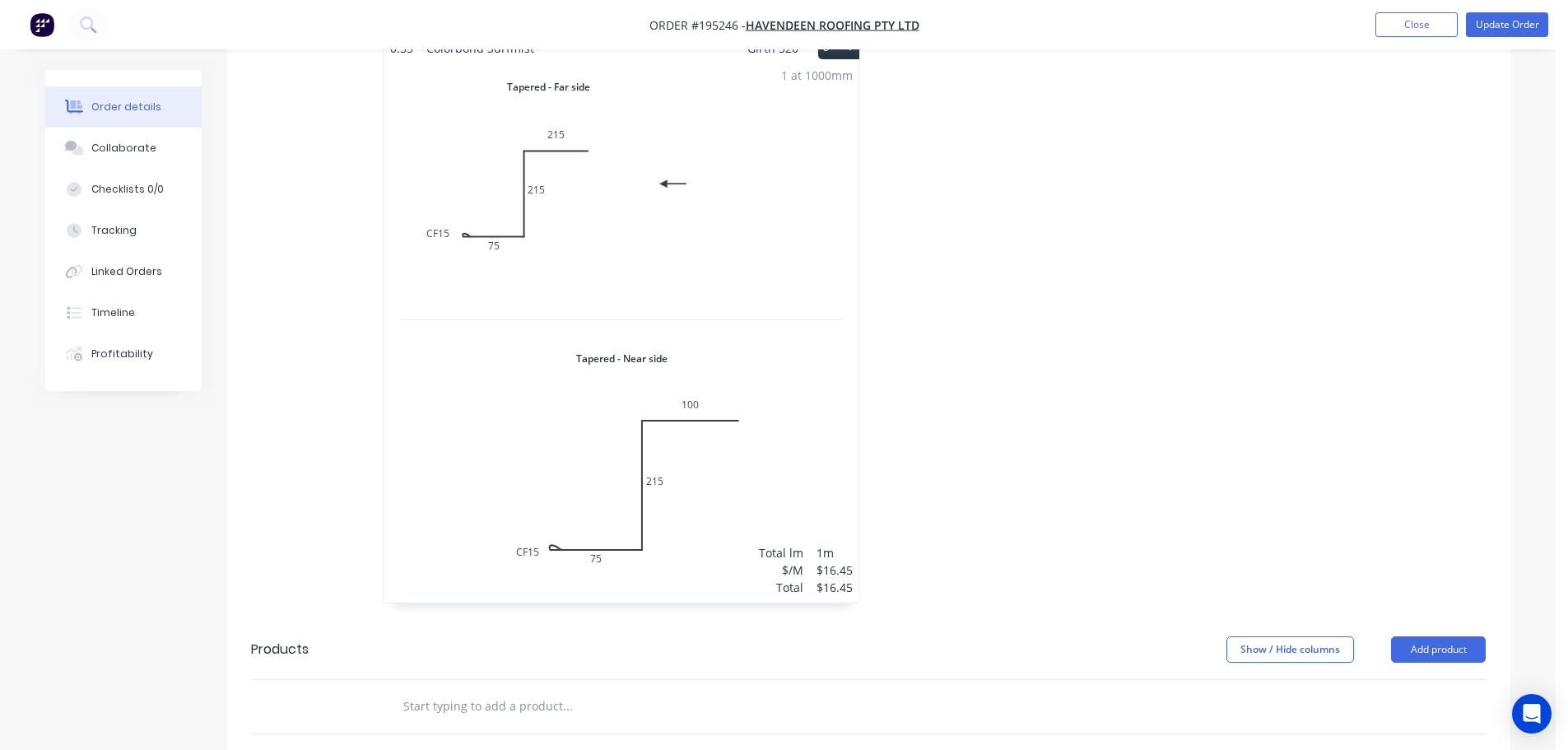
scroll to position [2305, 0]
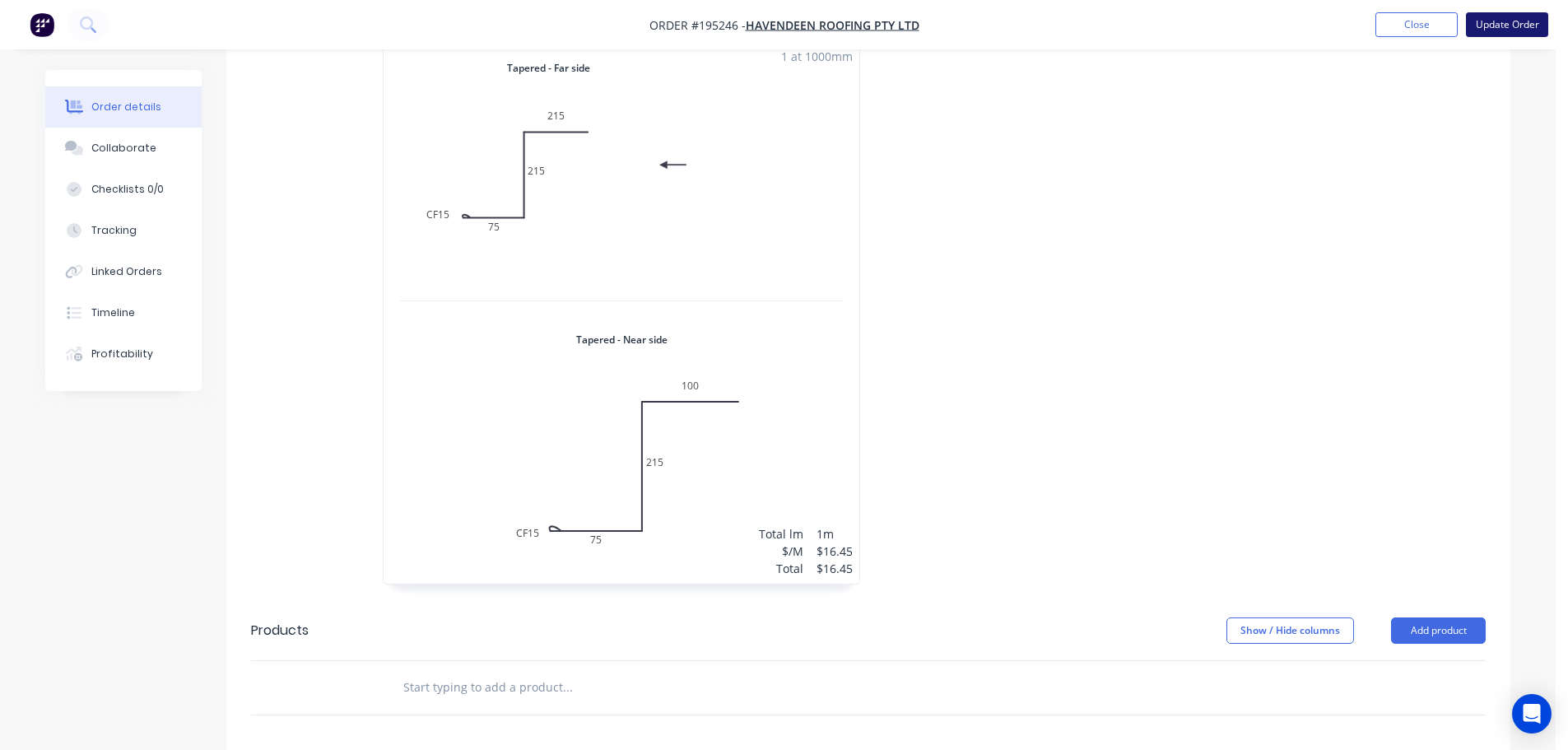
click at [1498, 24] on button "Update Order" at bounding box center [1507, 24] width 82 height 24
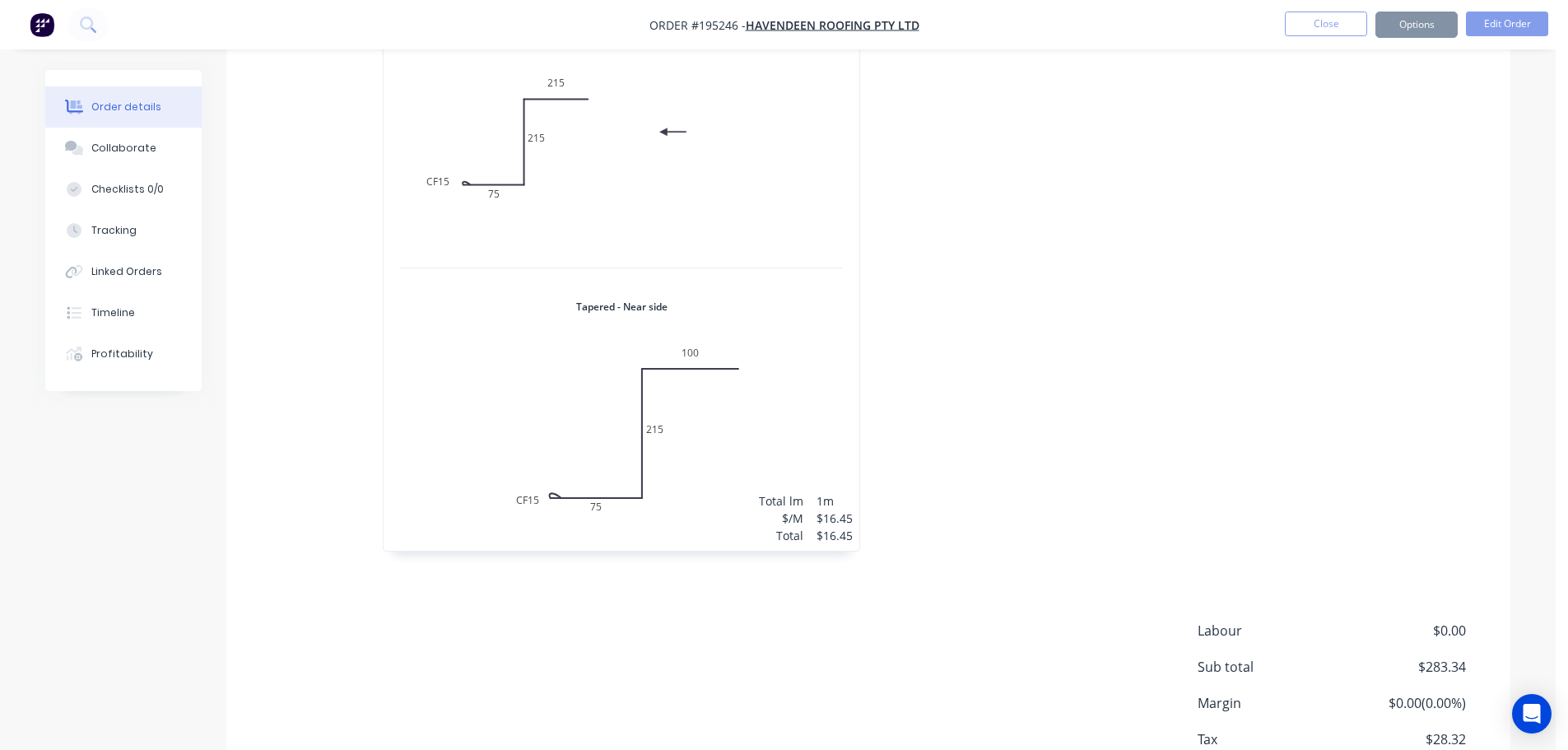
scroll to position [0, 0]
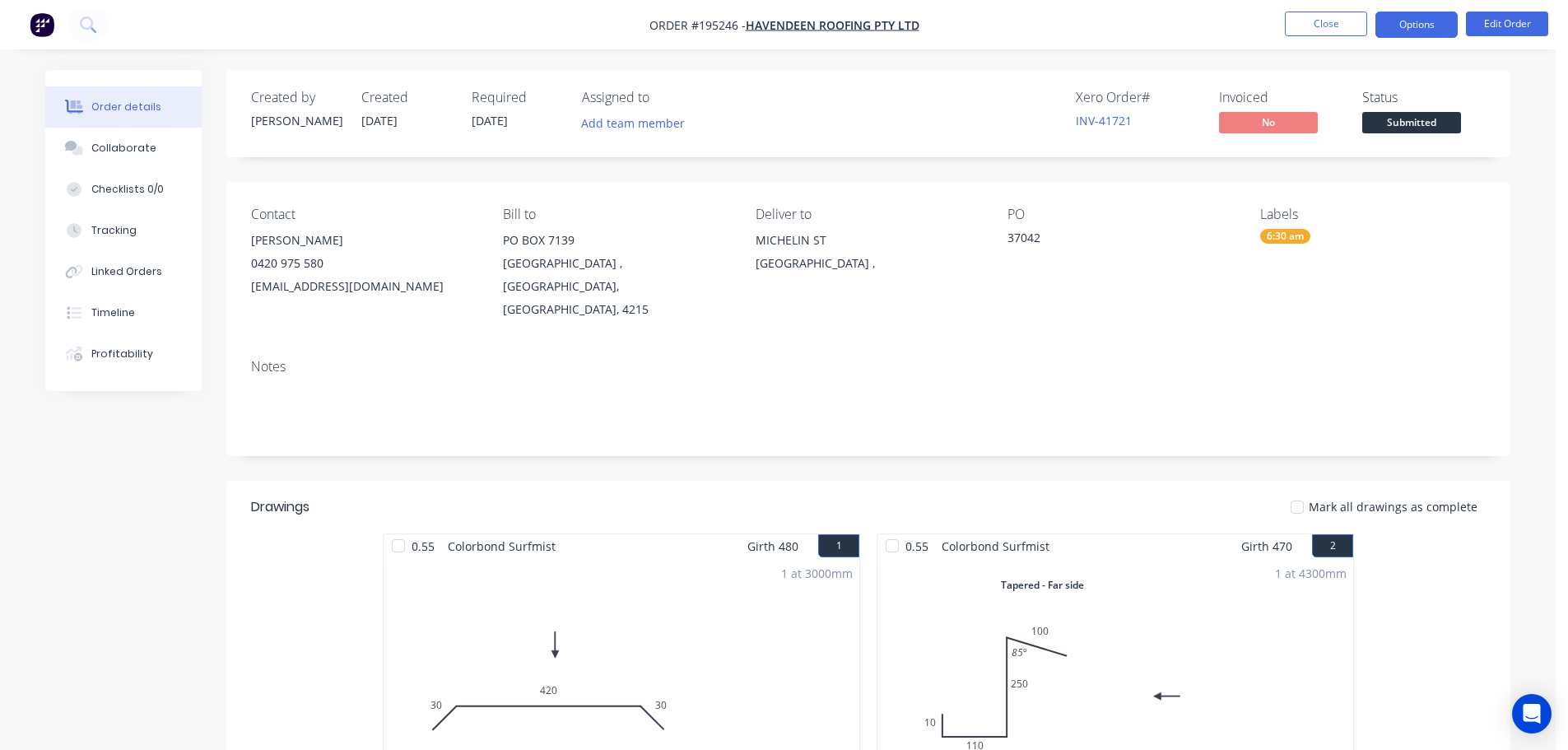
click at [1417, 36] on button "Options" at bounding box center [1416, 24] width 82 height 26
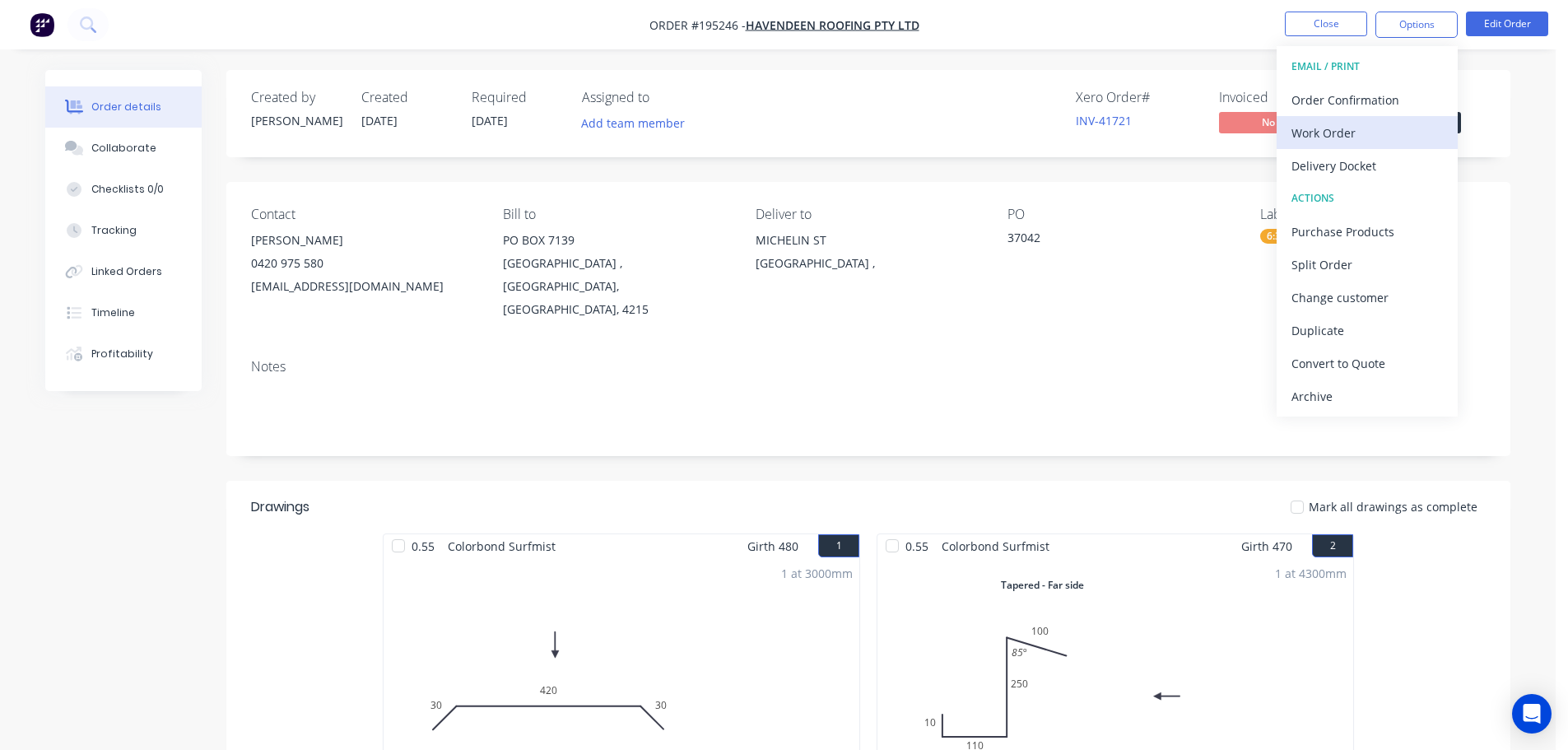
click at [1391, 147] on button "Work Order" at bounding box center [1367, 132] width 181 height 33
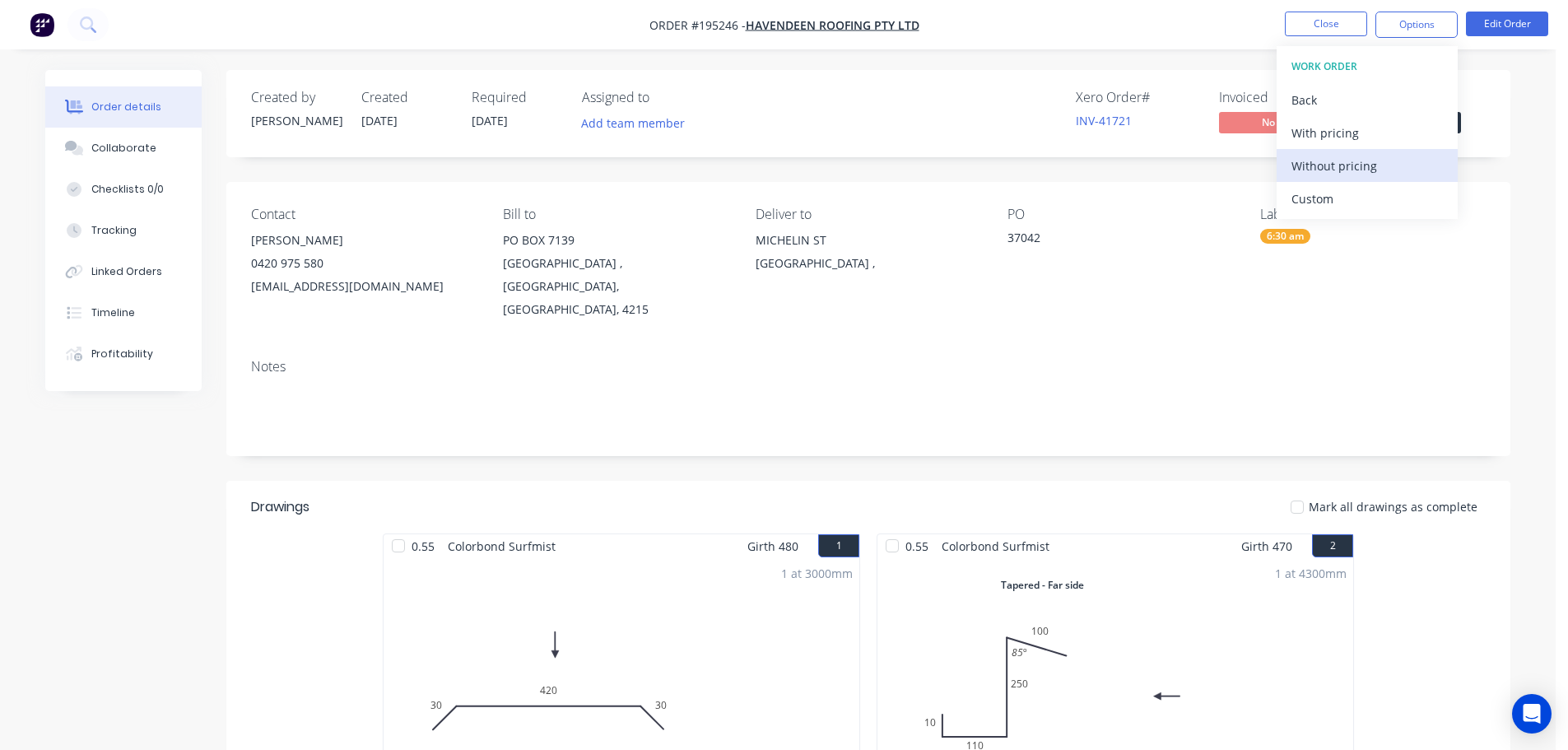
click at [1390, 157] on div "Without pricing" at bounding box center [1366, 166] width 151 height 24
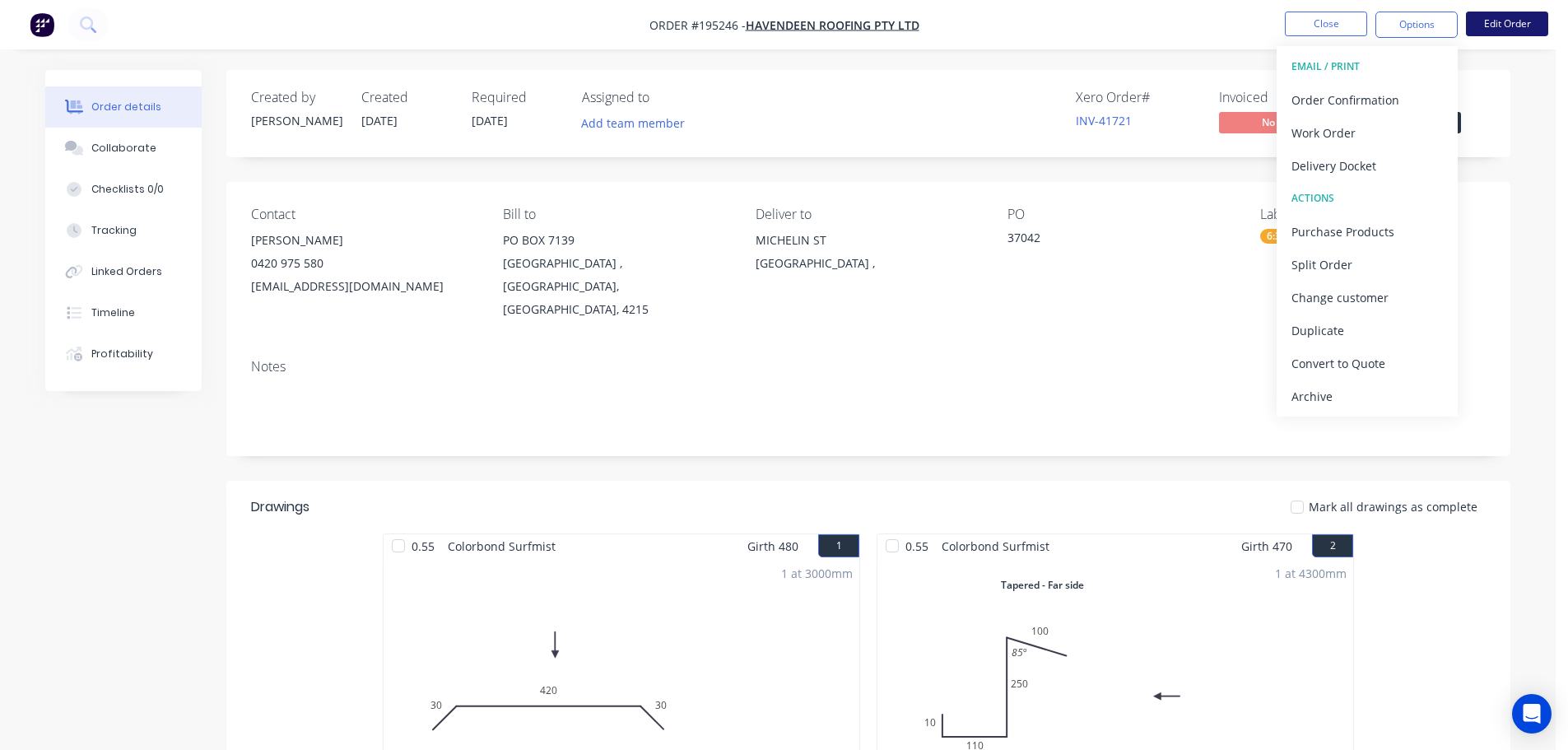
click at [1503, 24] on button "Edit Order" at bounding box center [1507, 24] width 82 height 24
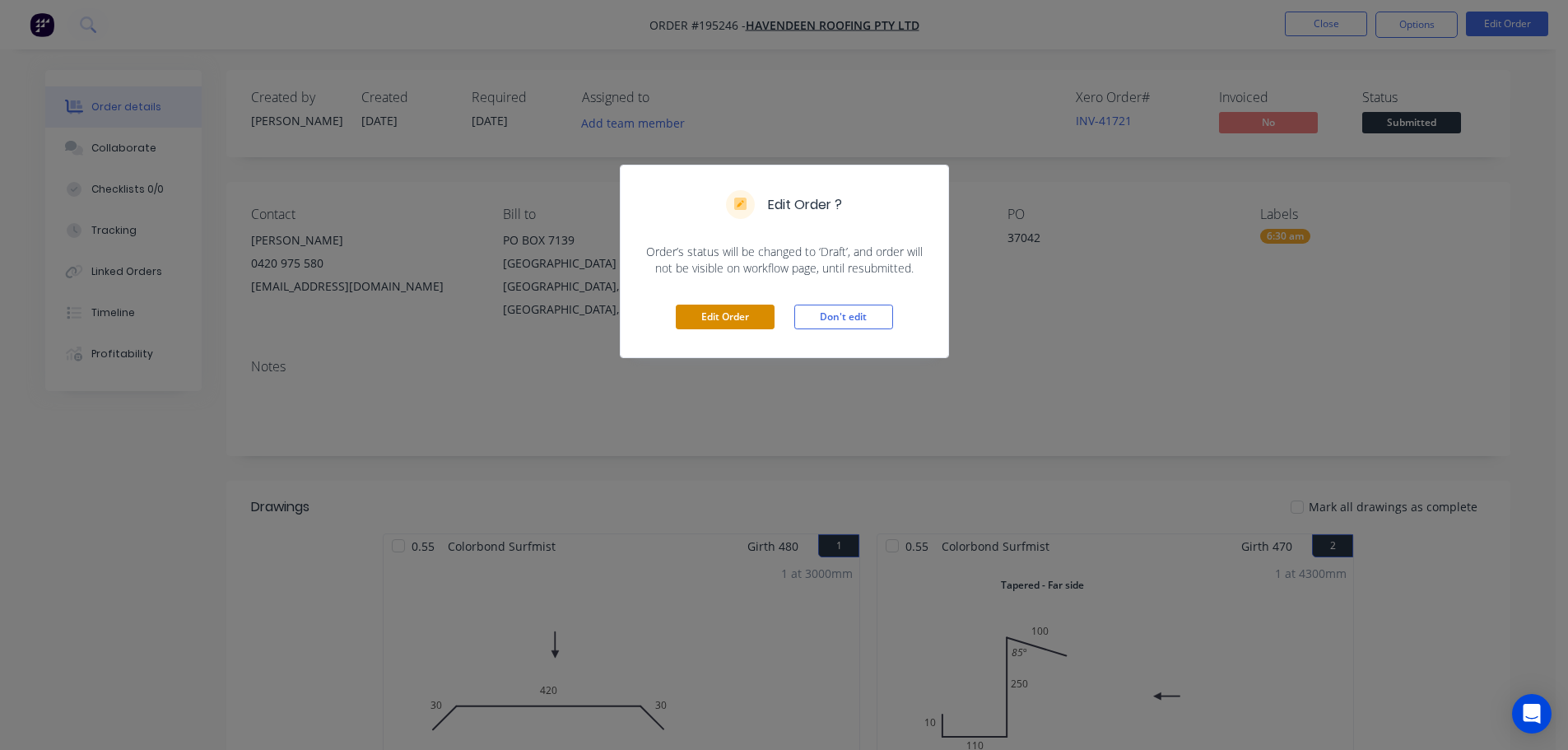
click at [739, 318] on button "Edit Order" at bounding box center [724, 317] width 99 height 24
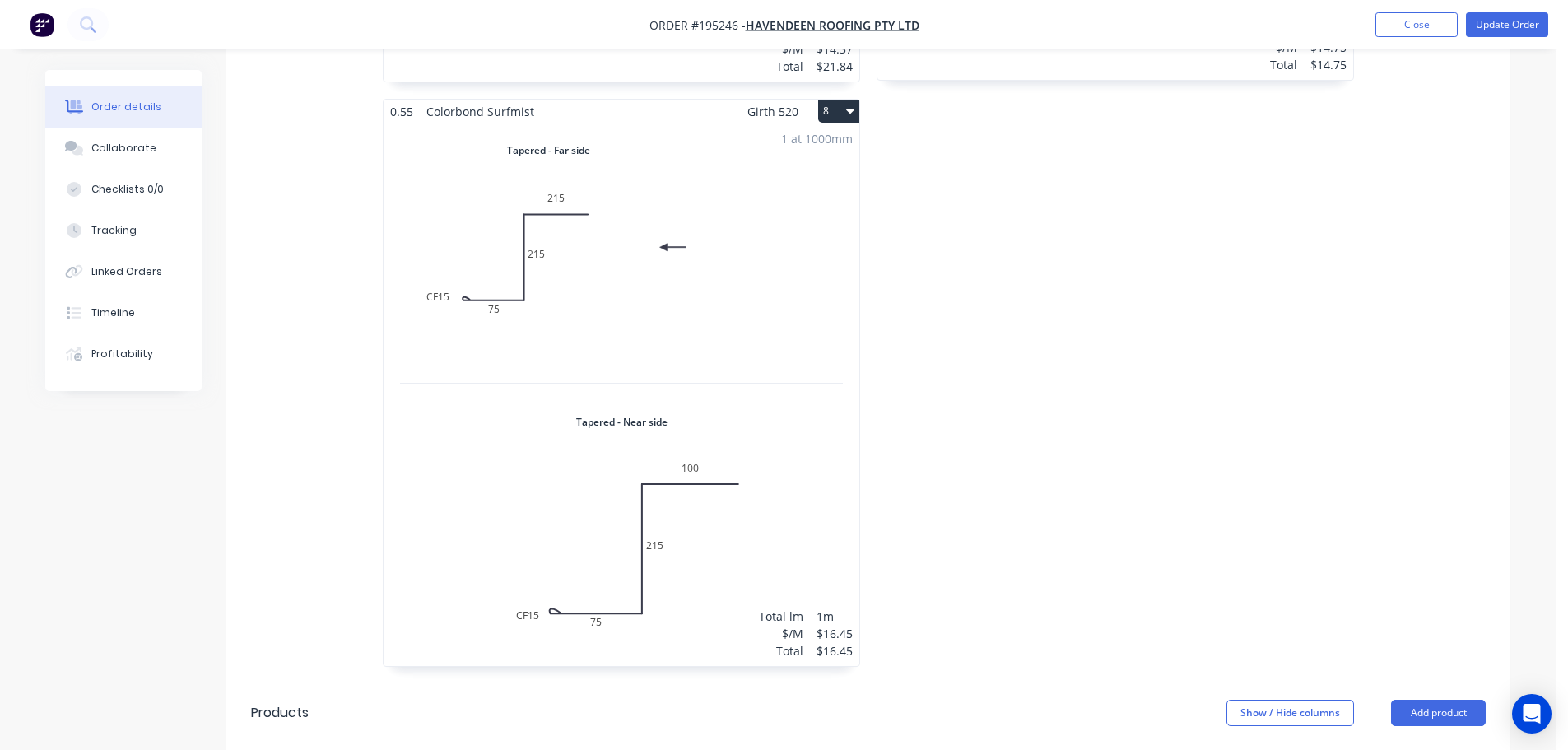
click at [770, 436] on div "1 at 1000mm Total lm $/M Total 1m $16.45 $16.45" at bounding box center [621, 395] width 476 height 543
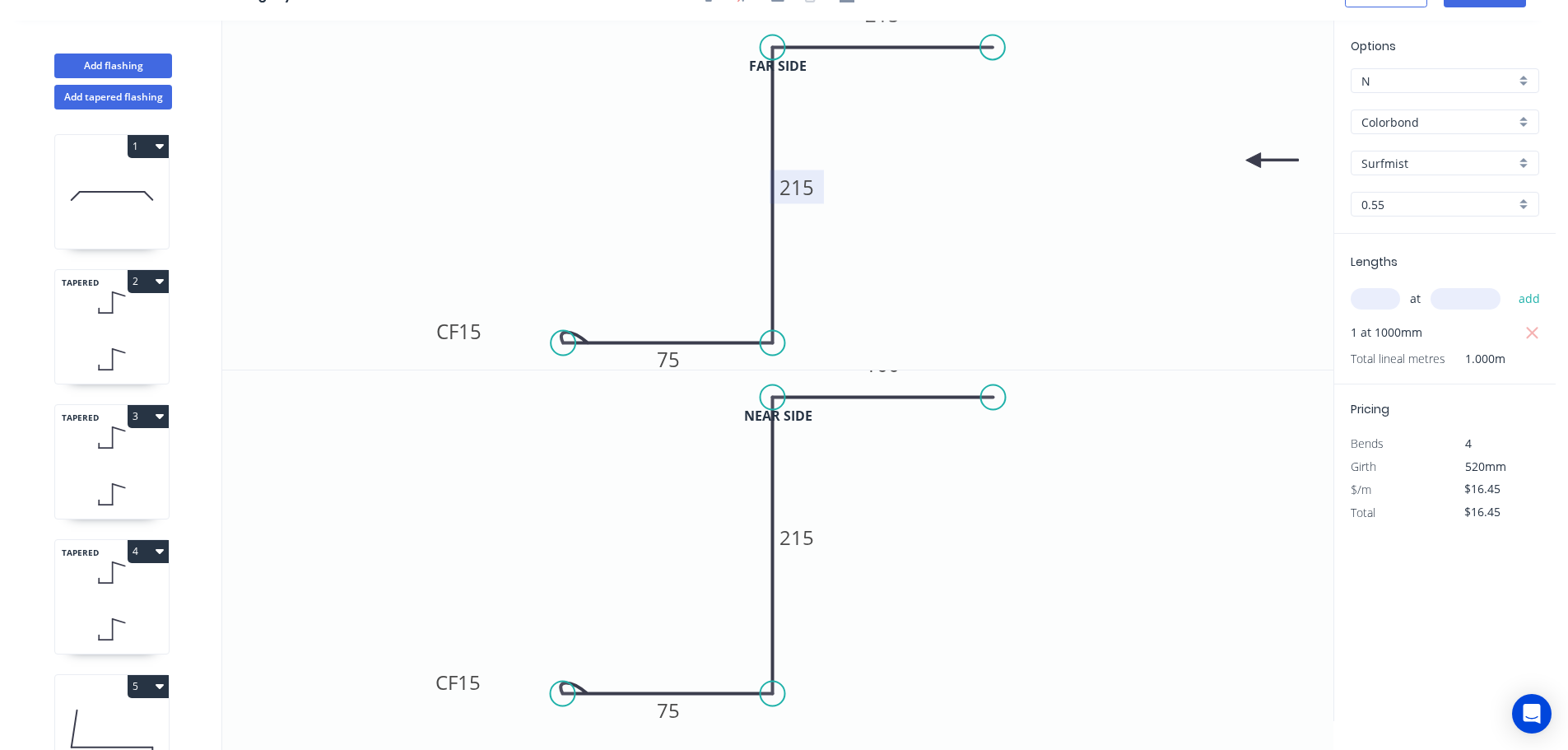
click at [801, 188] on tspan "215" at bounding box center [797, 187] width 34 height 27
type input "$14.75"
click at [814, 533] on rect at bounding box center [797, 536] width 54 height 33
click at [805, 534] on tspan "215" at bounding box center [797, 537] width 34 height 27
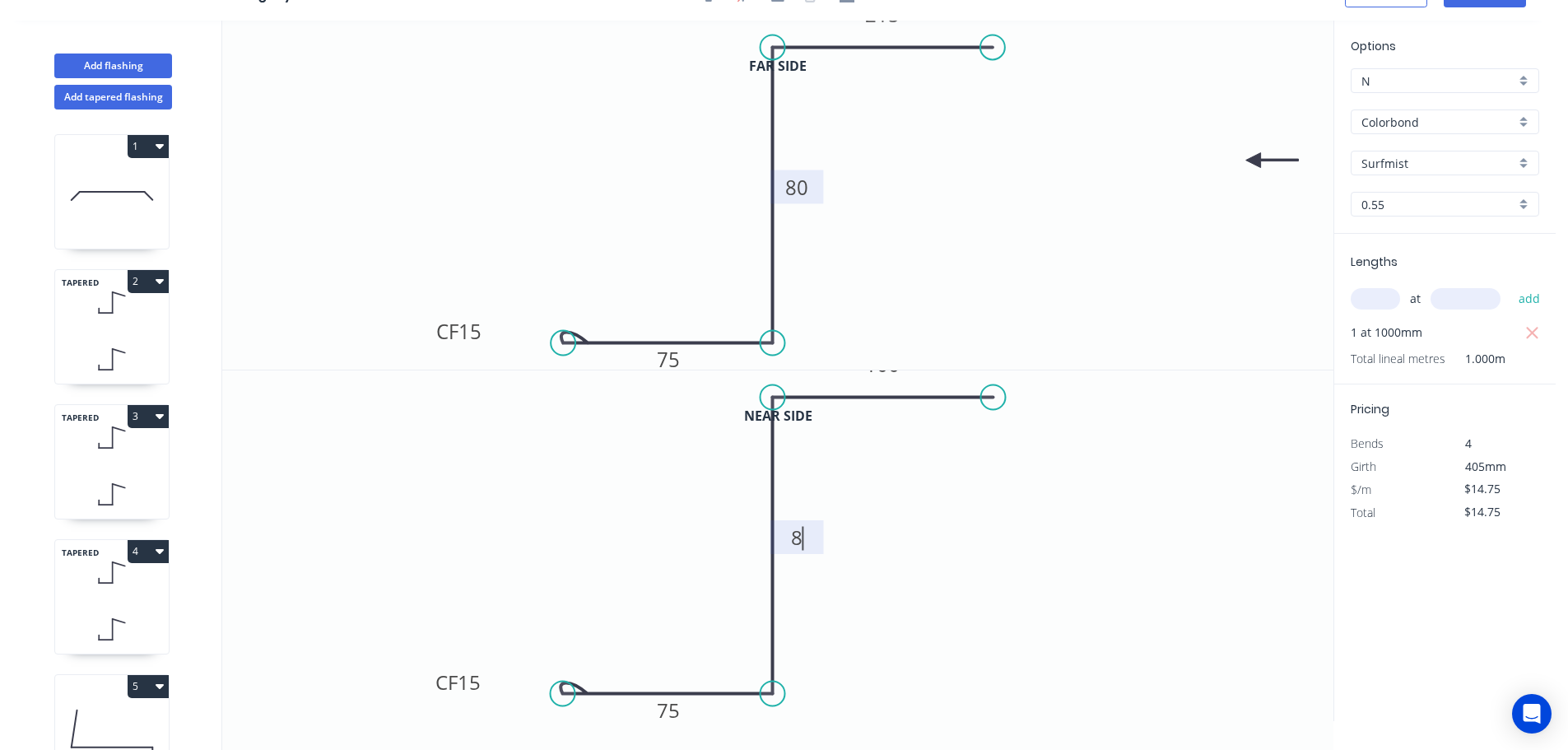
type input "$13.04"
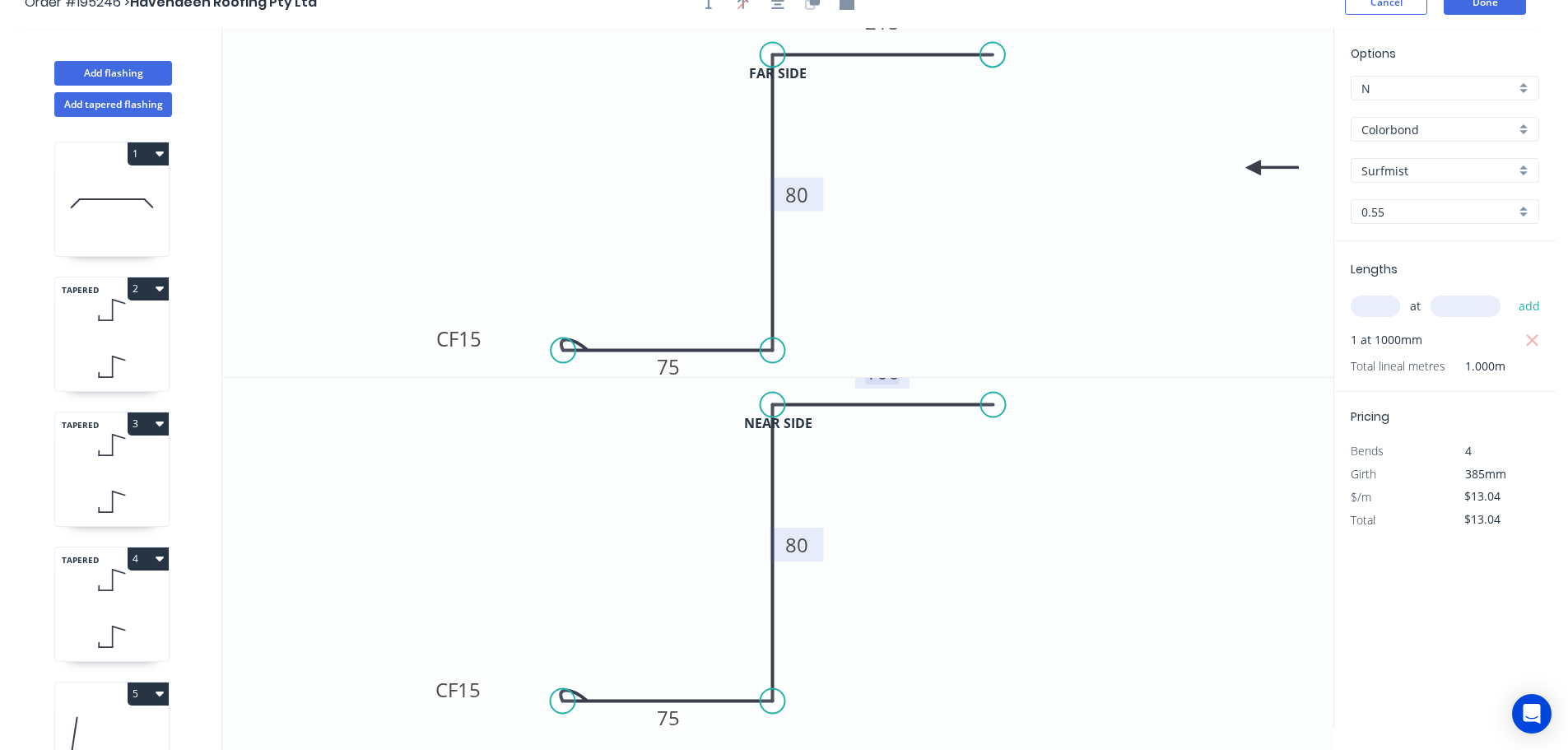
scroll to position [0, 0]
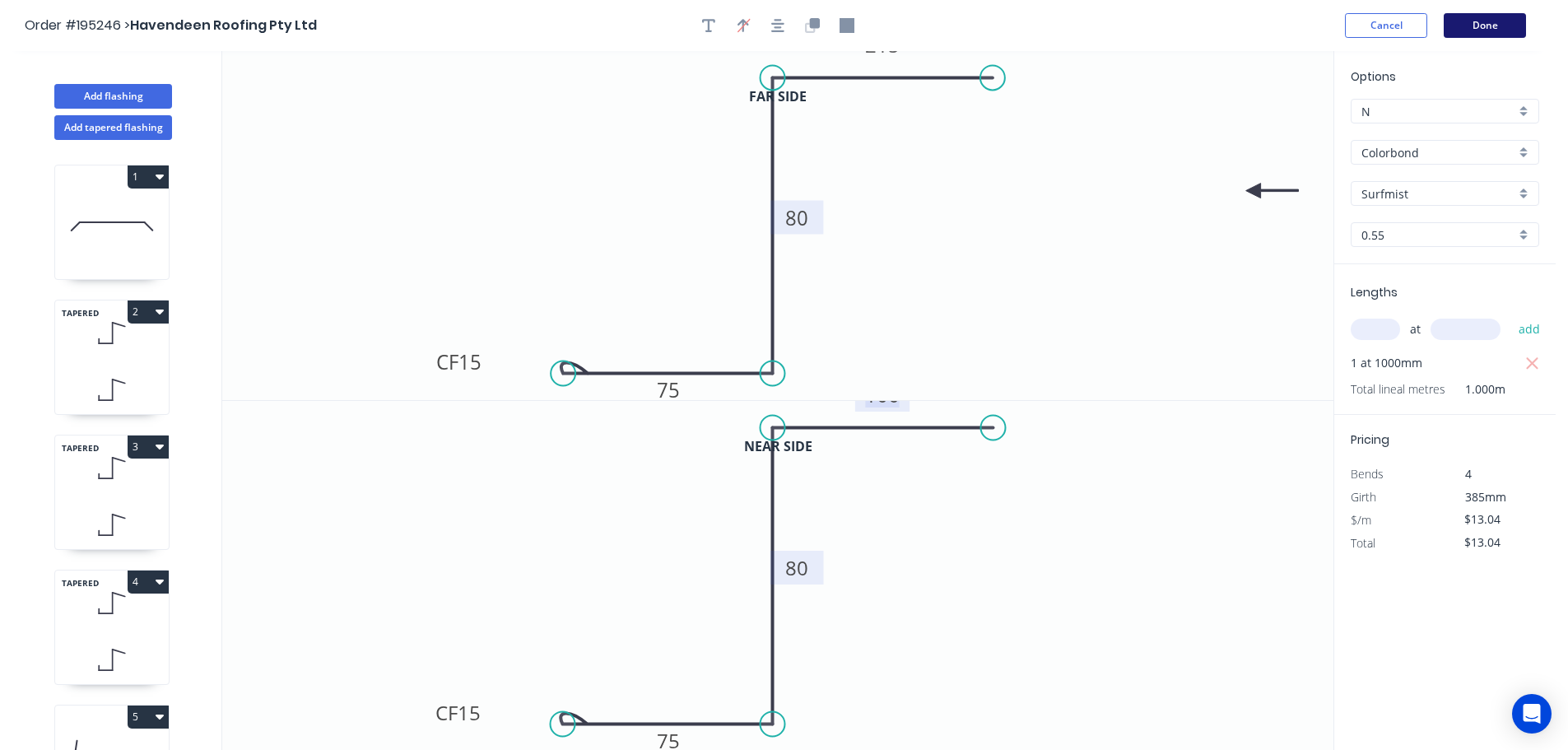
click at [1502, 21] on button "Done" at bounding box center [1484, 25] width 82 height 24
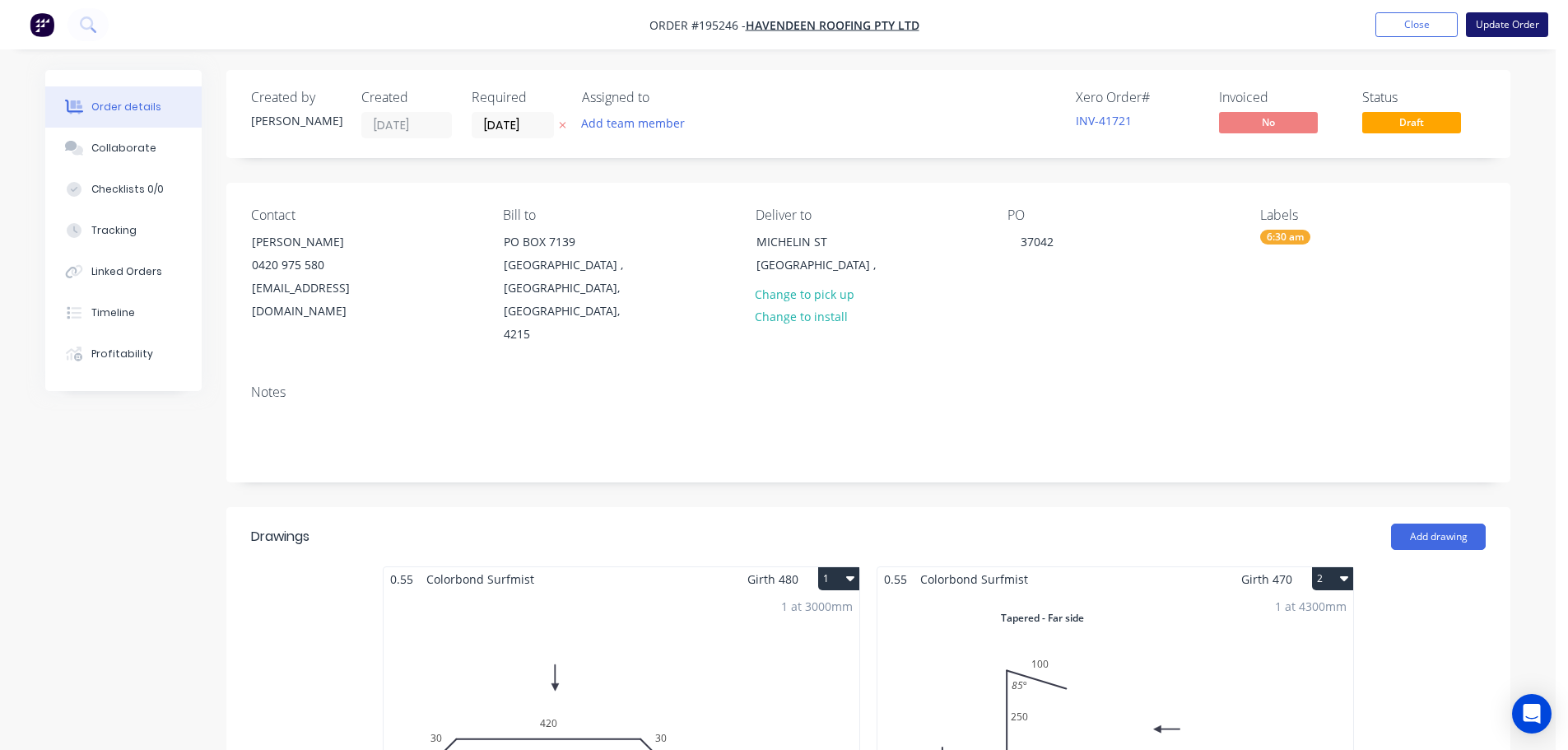
click at [1527, 26] on button "Update Order" at bounding box center [1507, 24] width 82 height 24
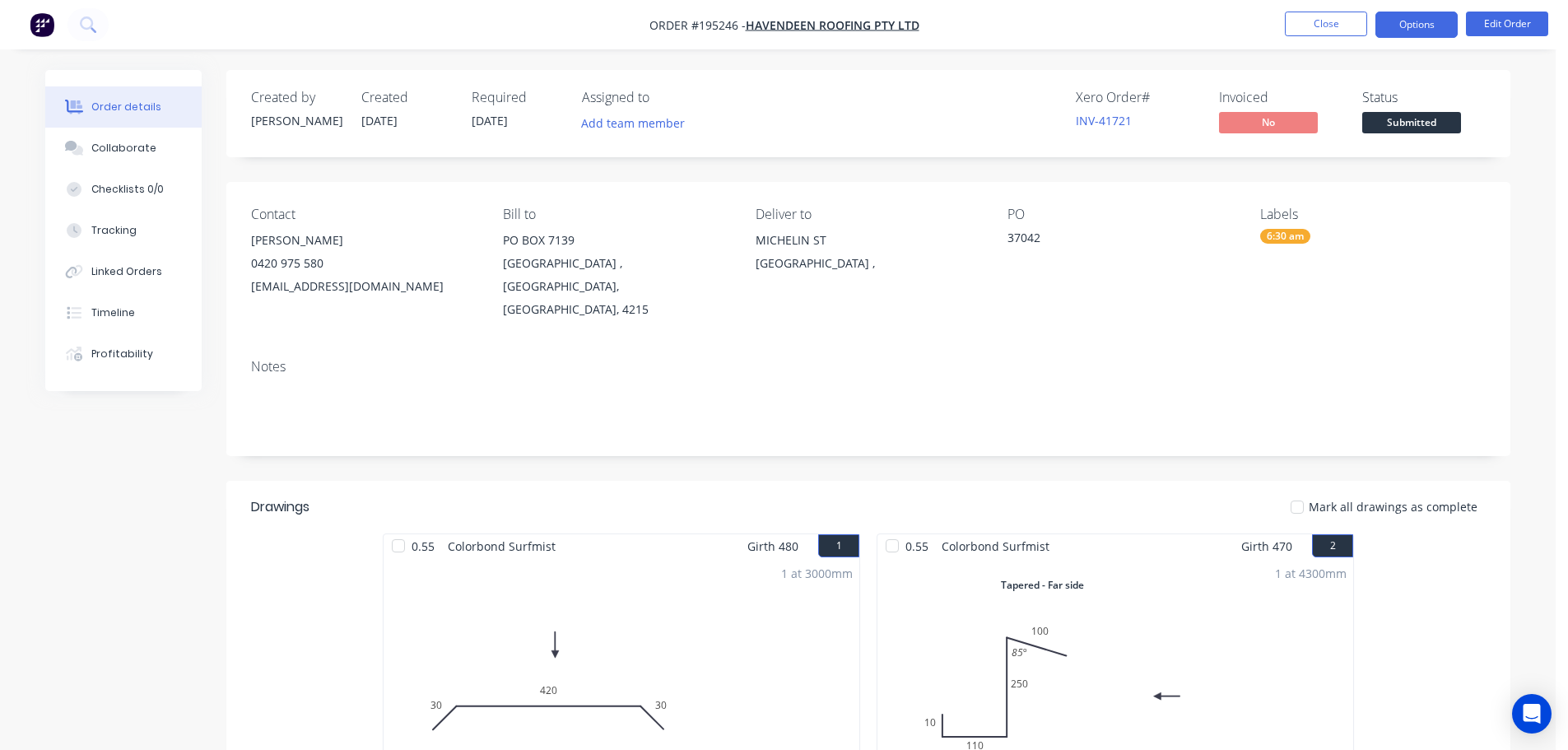
click at [1412, 35] on button "Options" at bounding box center [1416, 24] width 82 height 26
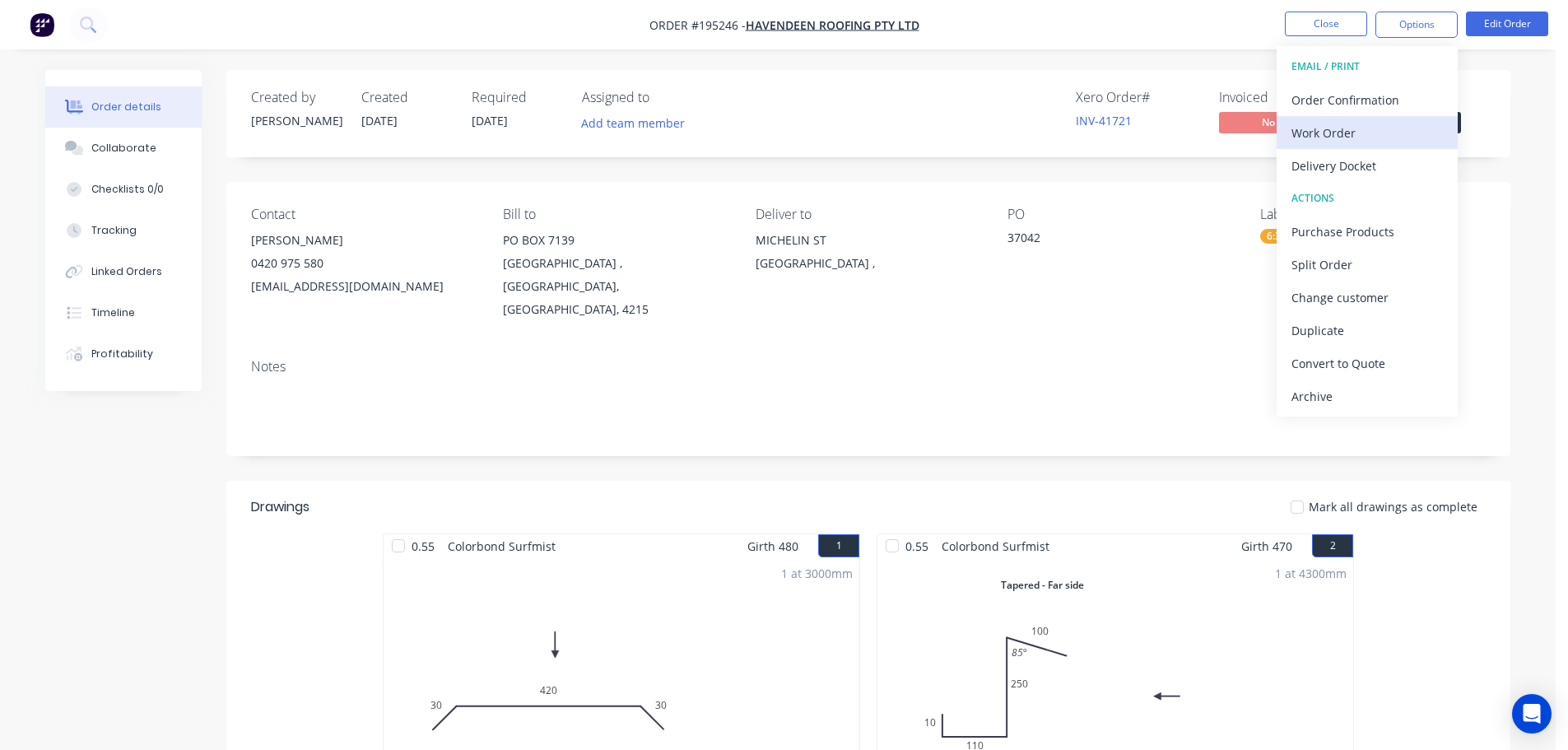
click at [1393, 117] on button "Work Order" at bounding box center [1367, 132] width 181 height 33
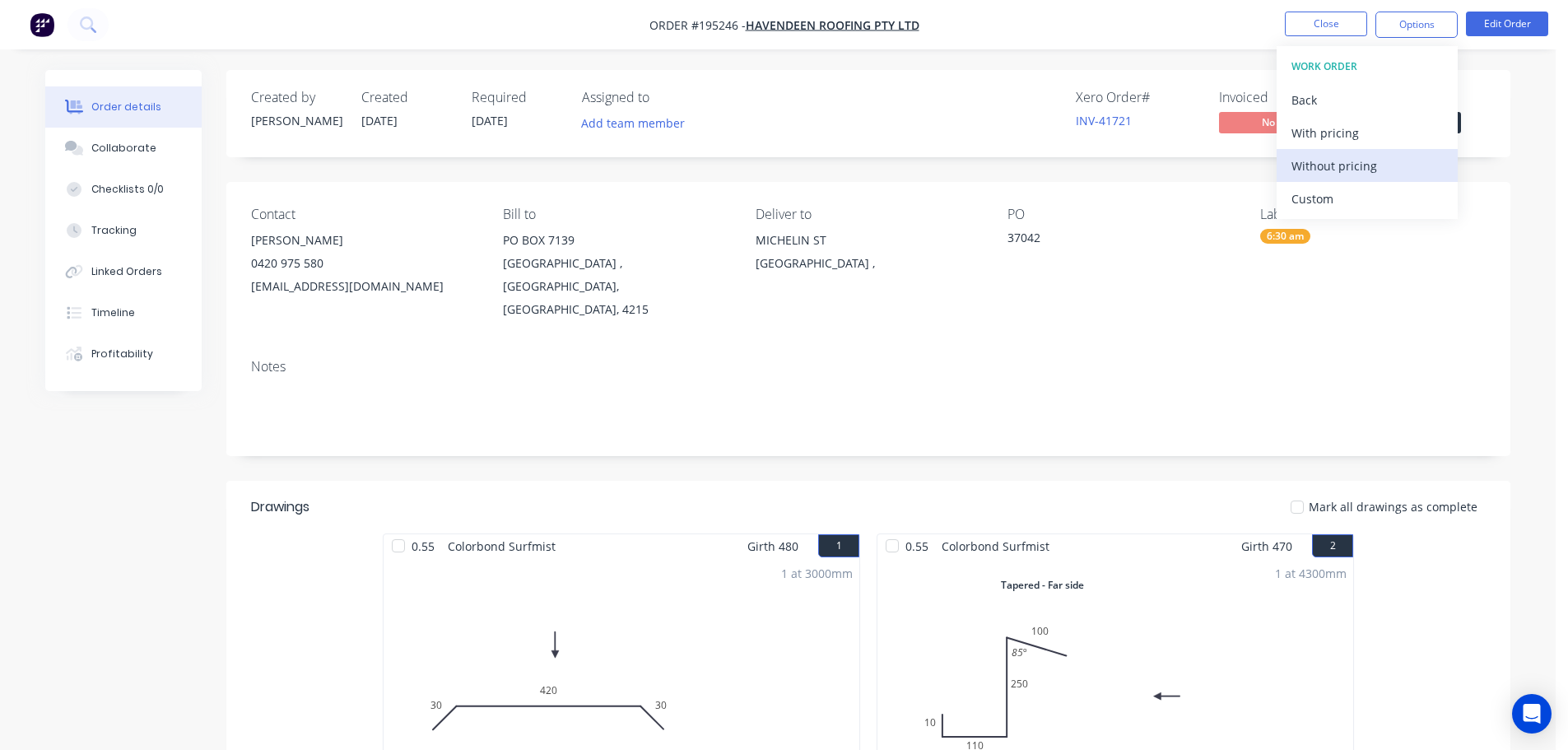
click at [1386, 172] on div "Without pricing" at bounding box center [1366, 166] width 151 height 24
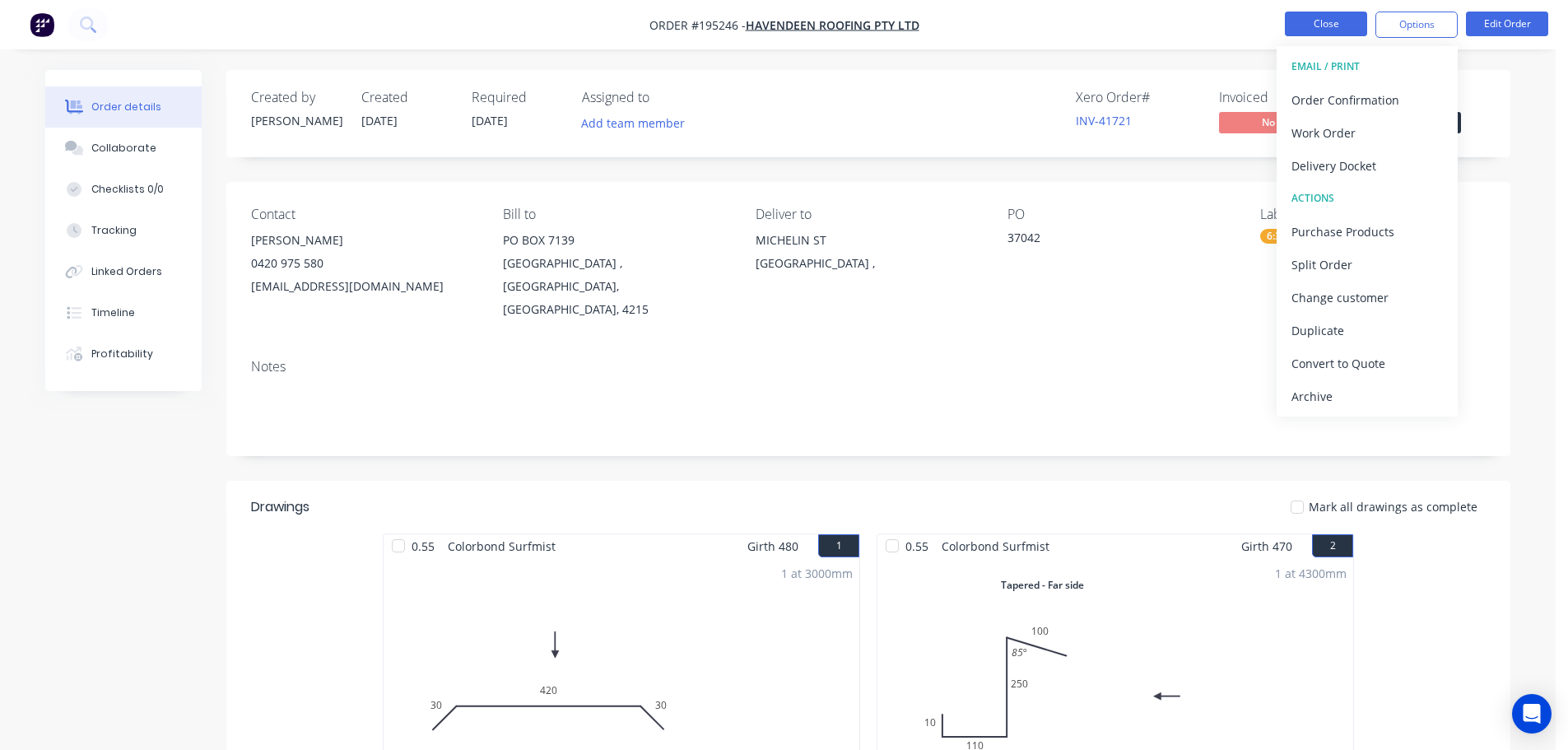
click at [1320, 21] on button "Close" at bounding box center [1326, 24] width 82 height 24
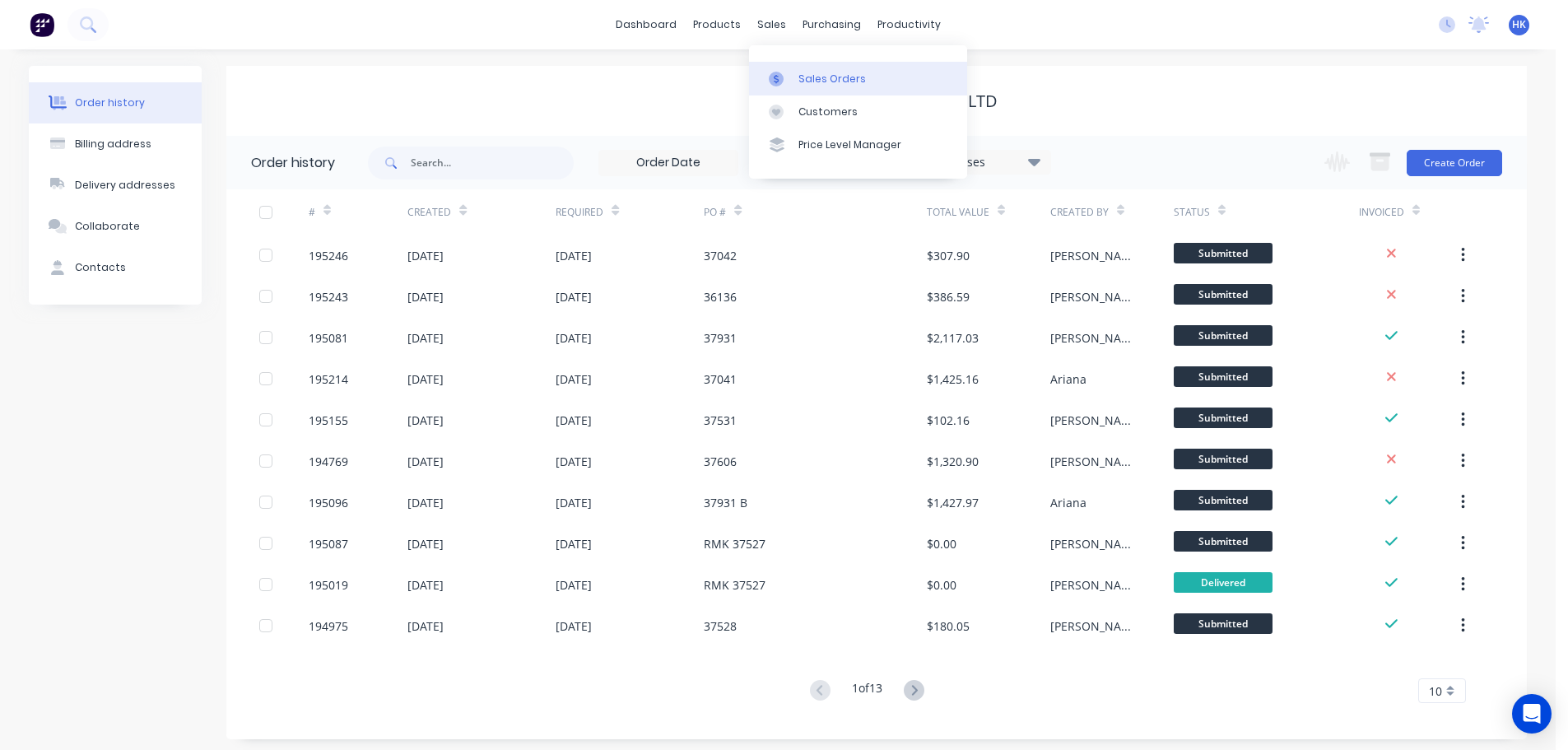
click at [811, 82] on div "Sales Orders" at bounding box center [832, 79] width 68 height 14
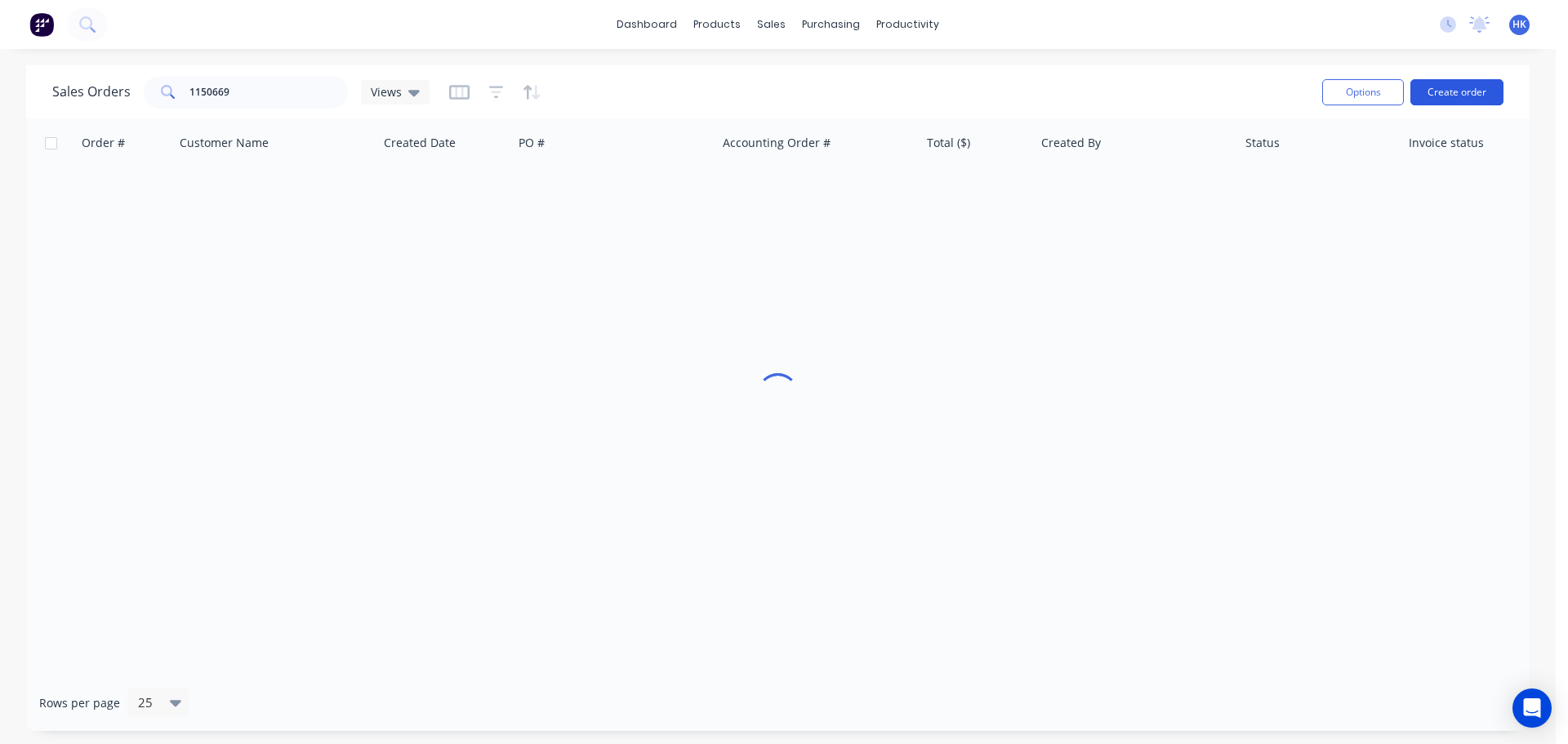
click at [1448, 94] on button "Create order" at bounding box center [1457, 92] width 93 height 26
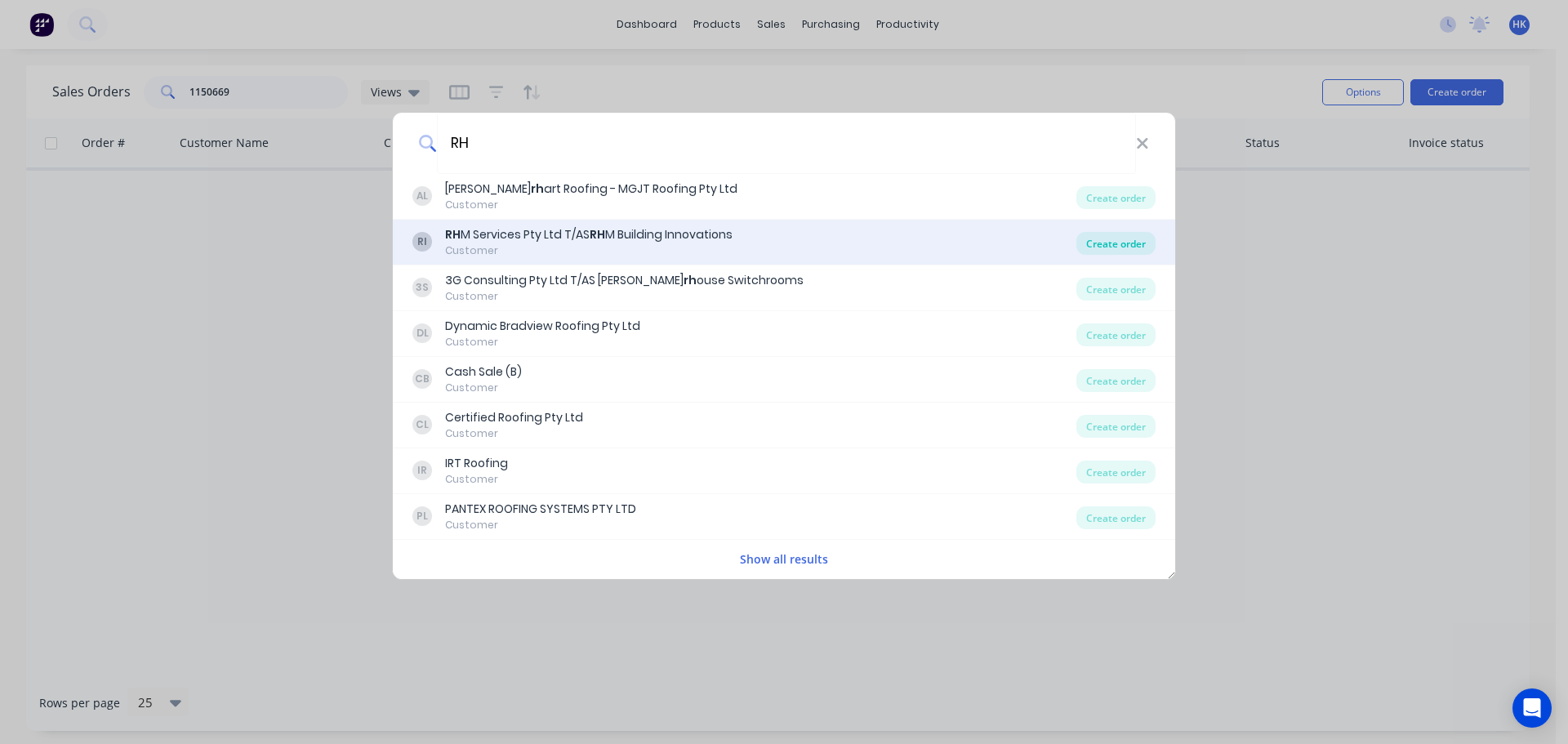
type input "RH"
click at [1095, 249] on div "Create order" at bounding box center [1116, 242] width 79 height 22
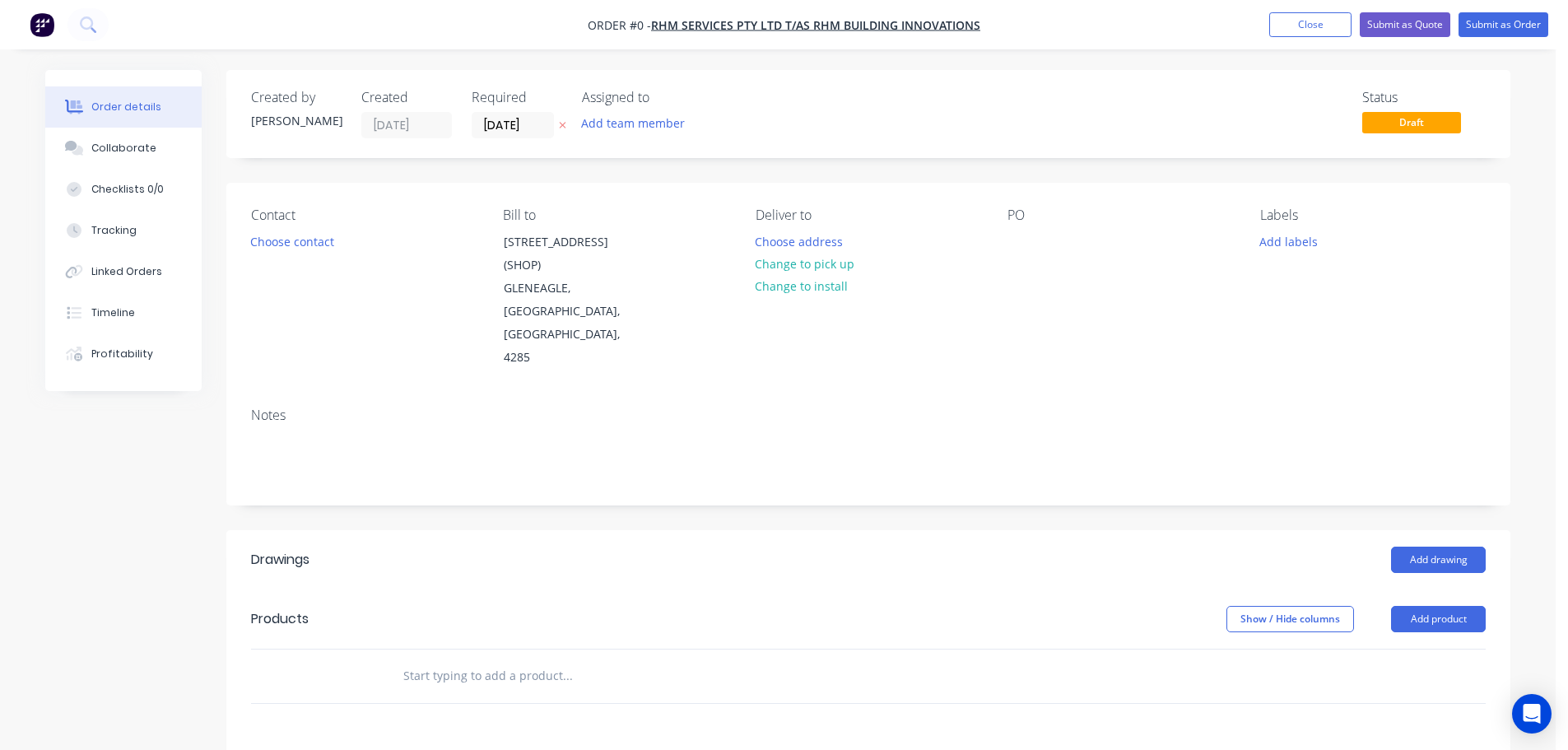
click at [507, 124] on input "[DATE]" at bounding box center [512, 125] width 80 height 24
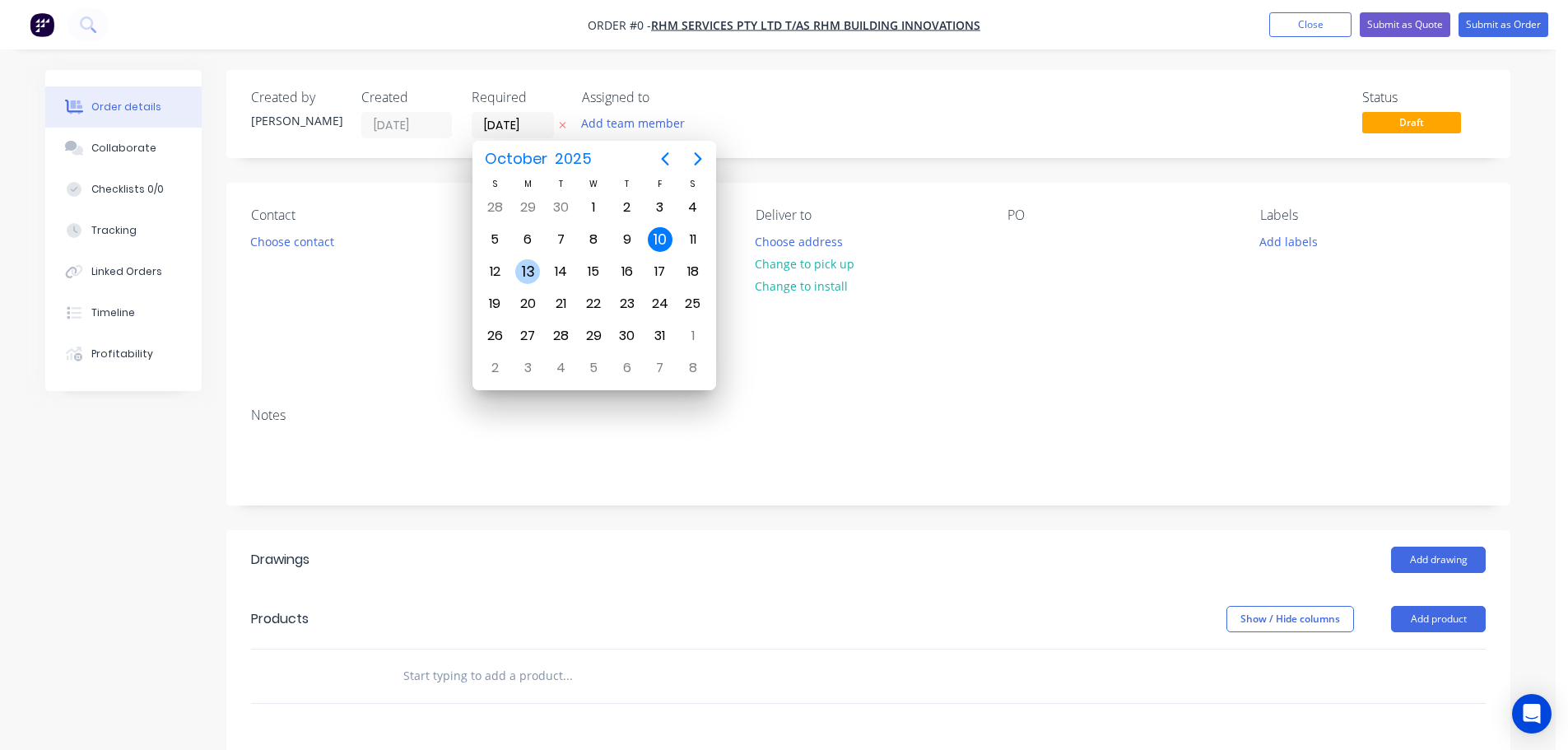
click at [528, 274] on div "13" at bounding box center [527, 271] width 24 height 24
type input "[DATE]"
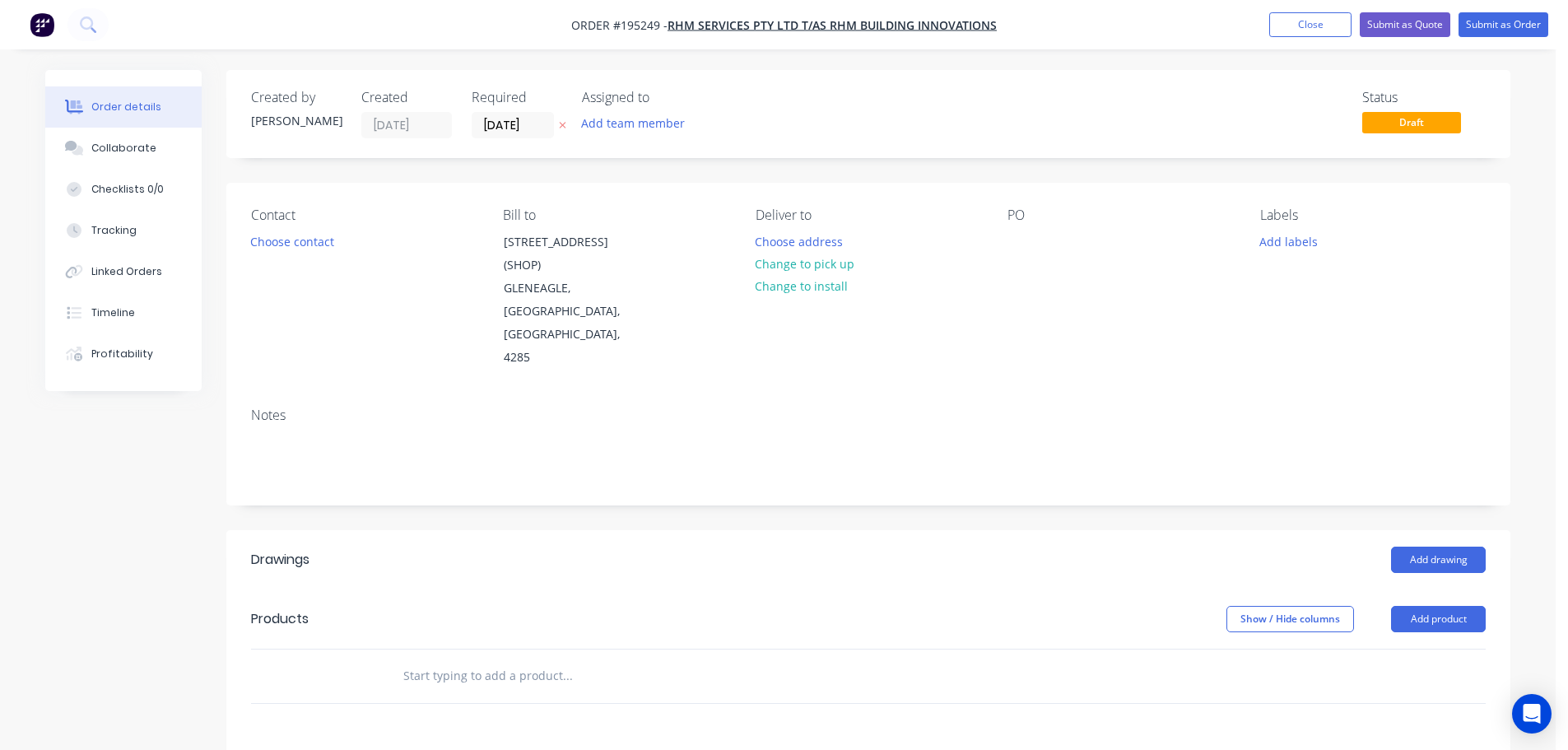
click at [306, 245] on button "Choose contact" at bounding box center [293, 241] width 101 height 23
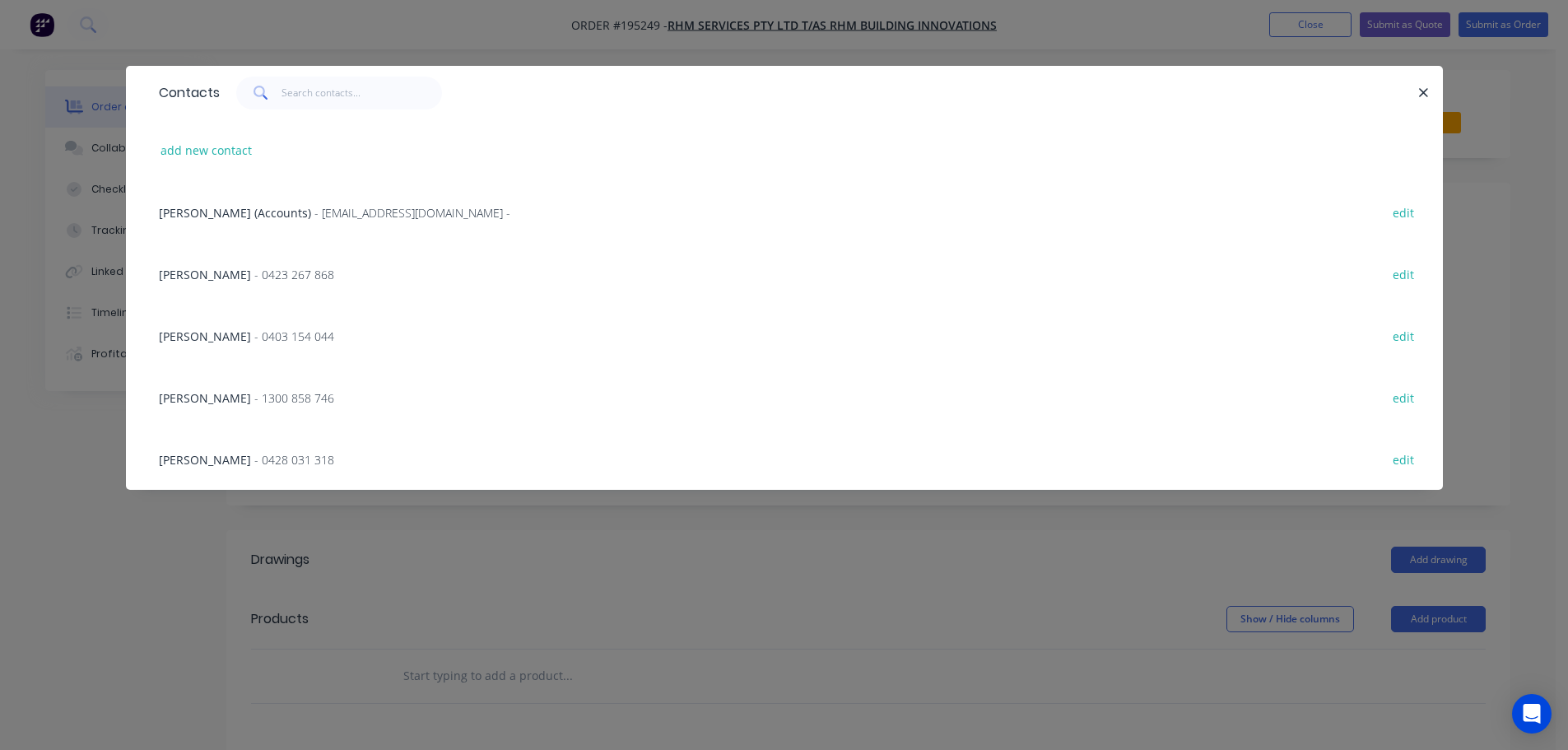
click at [254, 337] on span "- 0403 154 044" at bounding box center [294, 336] width 80 height 15
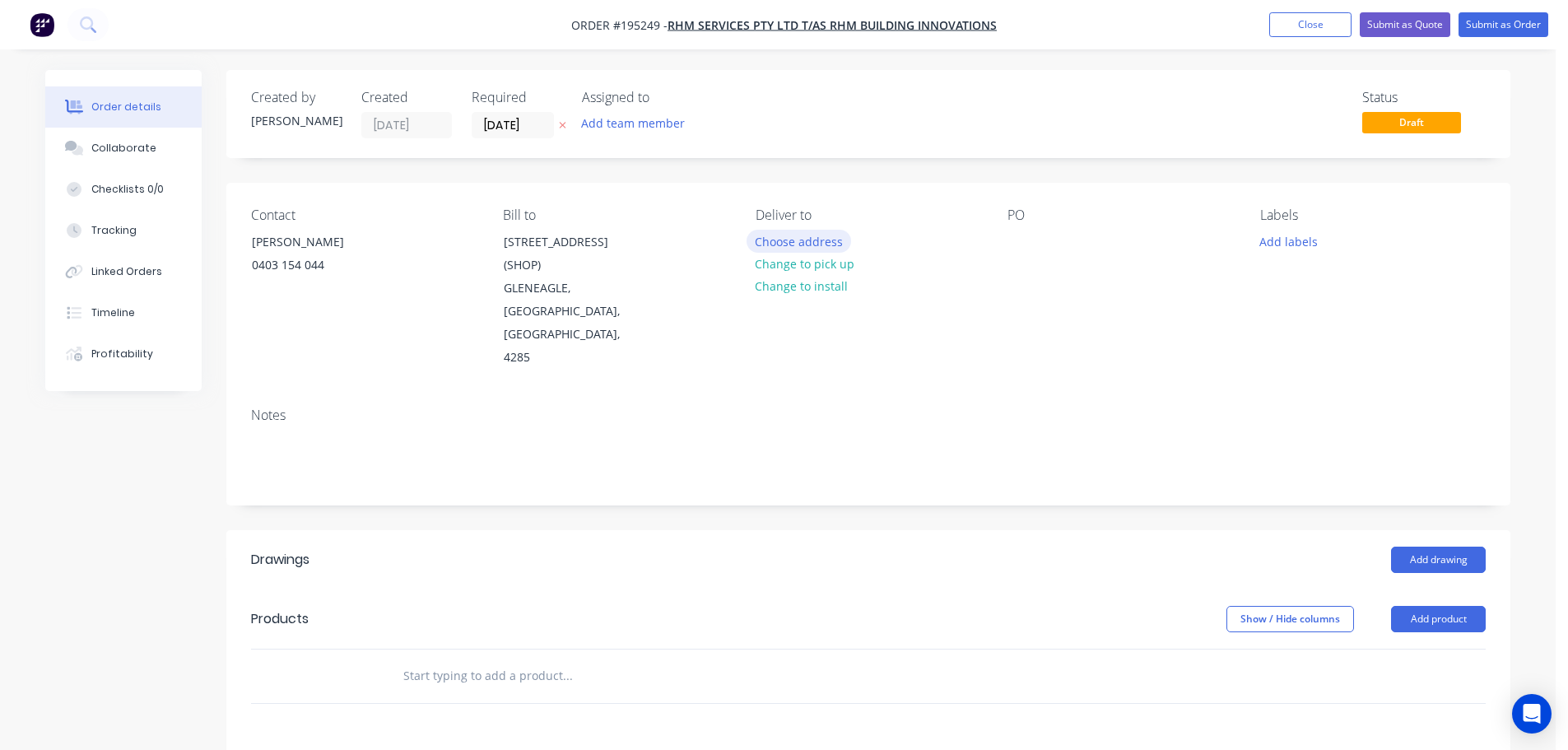
click at [790, 242] on button "Choose address" at bounding box center [799, 241] width 106 height 23
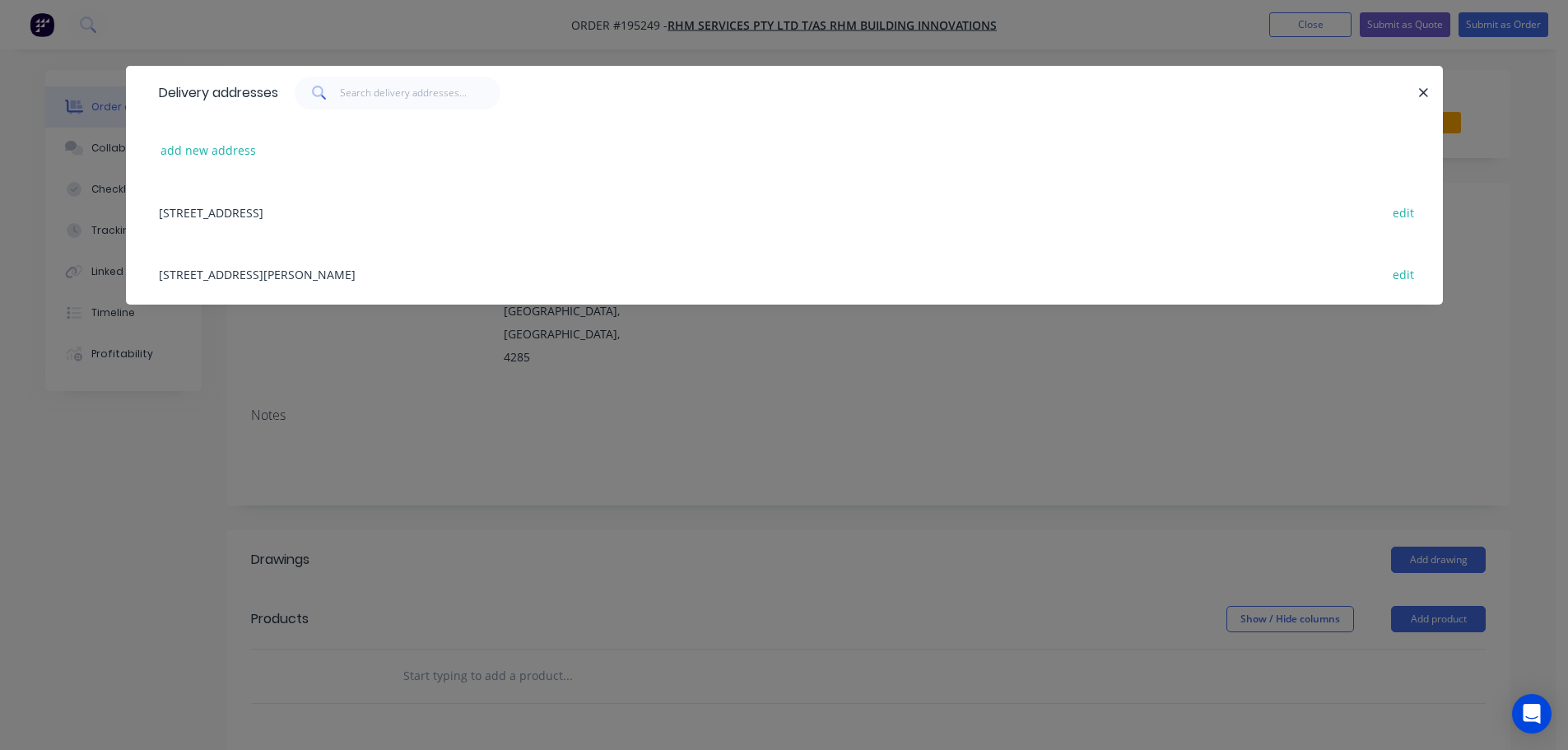
click at [487, 379] on div "Delivery addresses add new address 117 MT LINDESAY HWY, (SHOP), GLENEAGLE, Quee…" at bounding box center [784, 375] width 1568 height 750
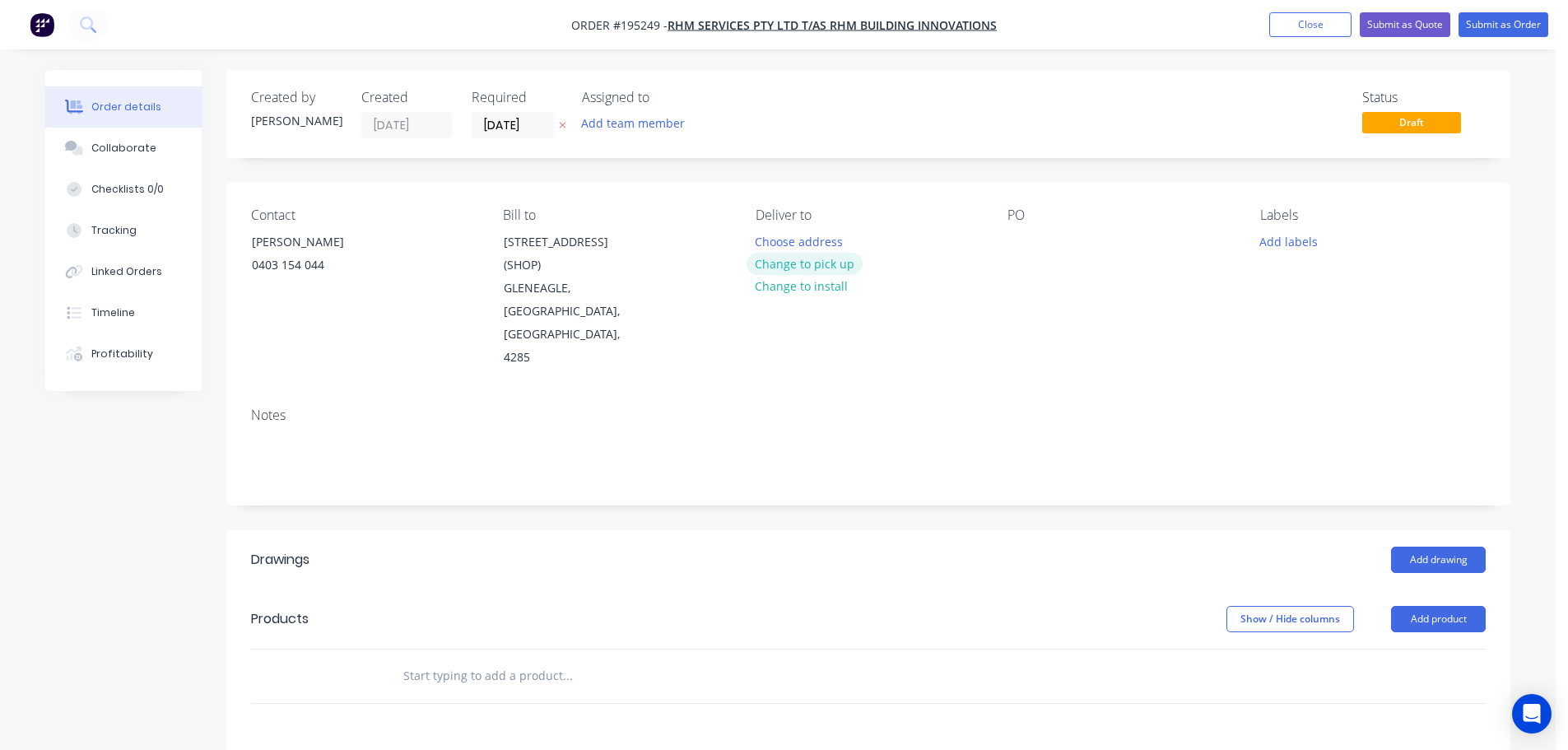
click at [828, 261] on button "Change to pick up" at bounding box center [805, 263] width 117 height 23
click at [773, 240] on div at bounding box center [769, 242] width 26 height 24
click at [1015, 241] on div at bounding box center [1020, 242] width 26 height 24
click at [1419, 546] on button "Add drawing" at bounding box center [1438, 559] width 95 height 26
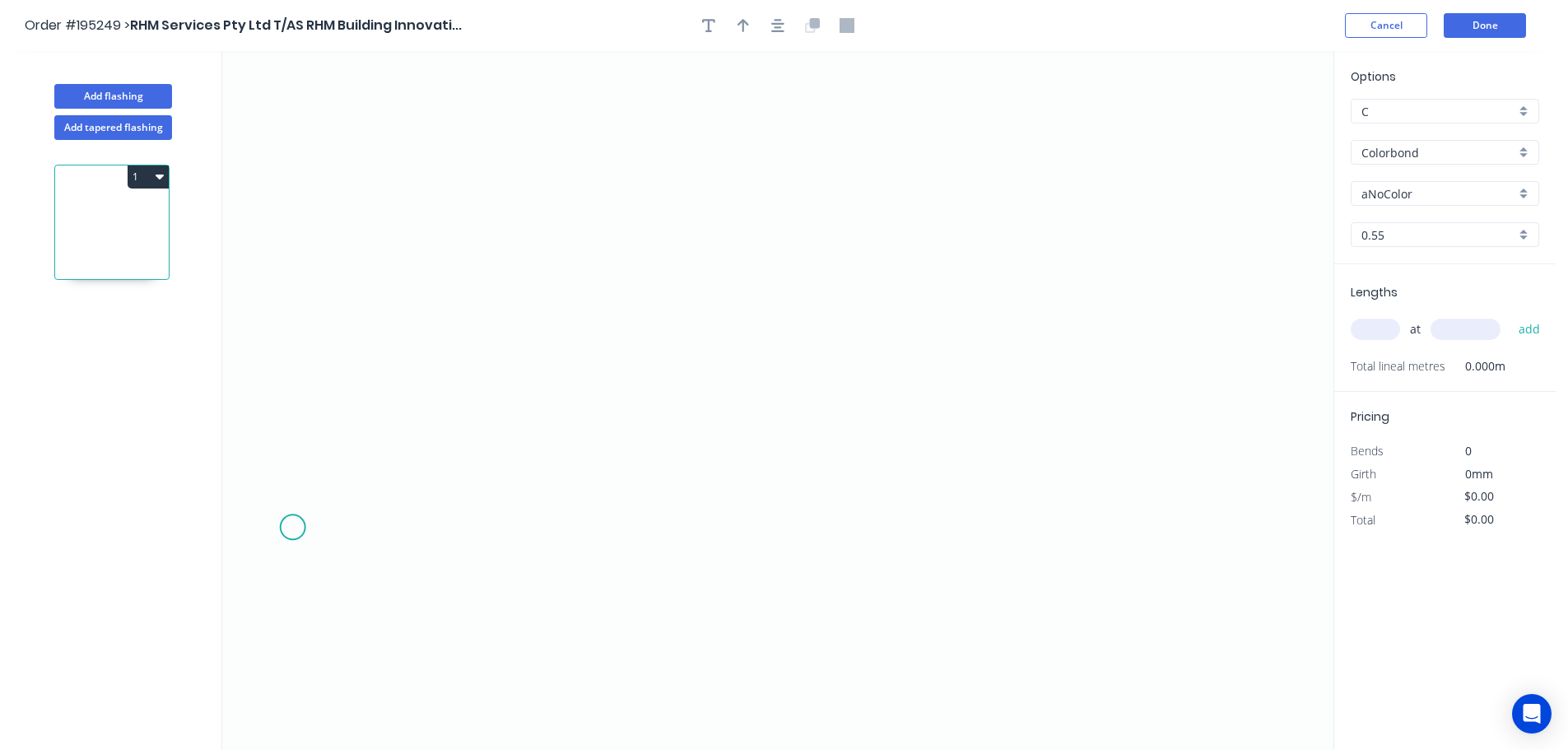
click at [291, 530] on icon "0" at bounding box center [778, 400] width 1111 height 699
click at [406, 429] on icon "0" at bounding box center [778, 400] width 1111 height 699
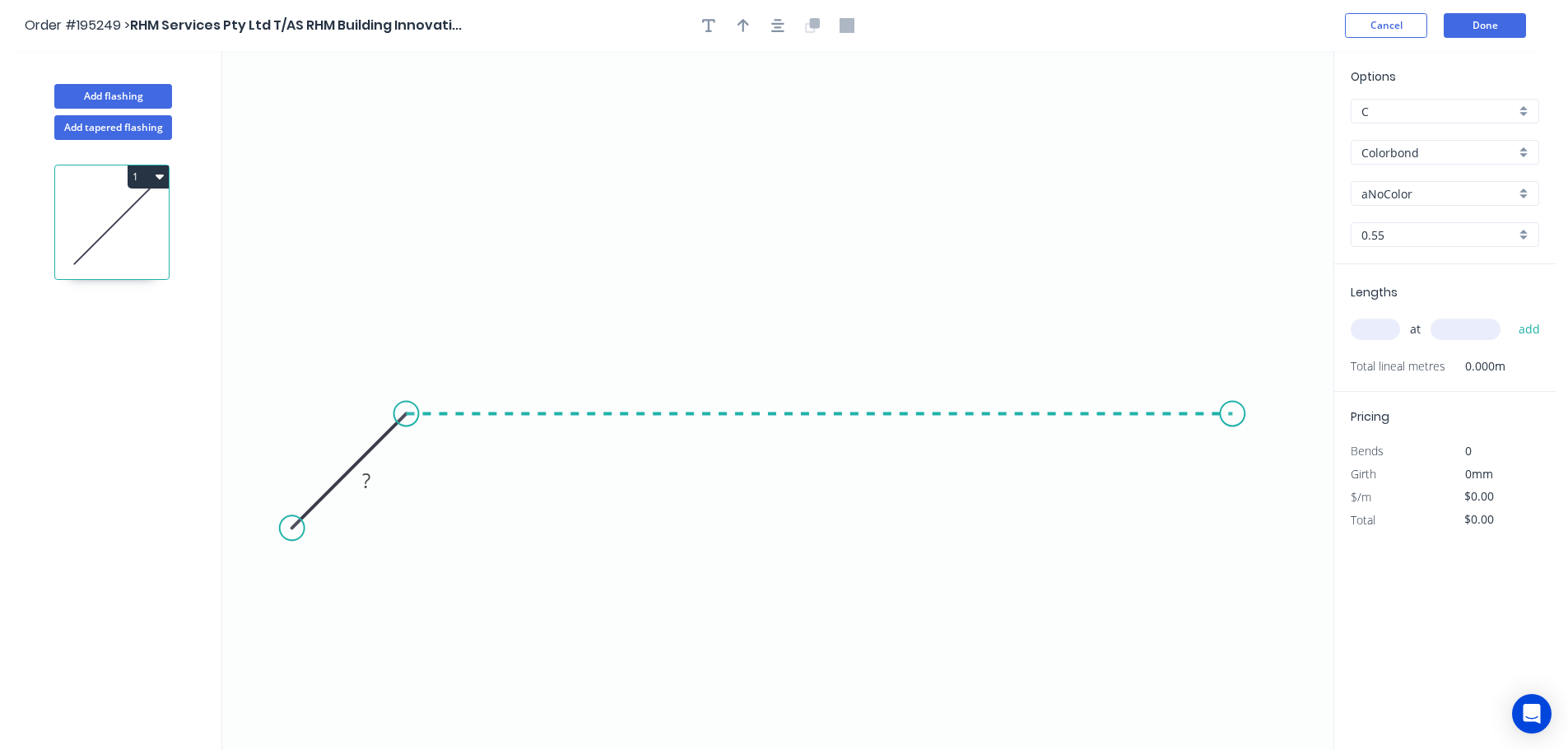
click at [1233, 425] on icon "0 ?" at bounding box center [778, 400] width 1111 height 699
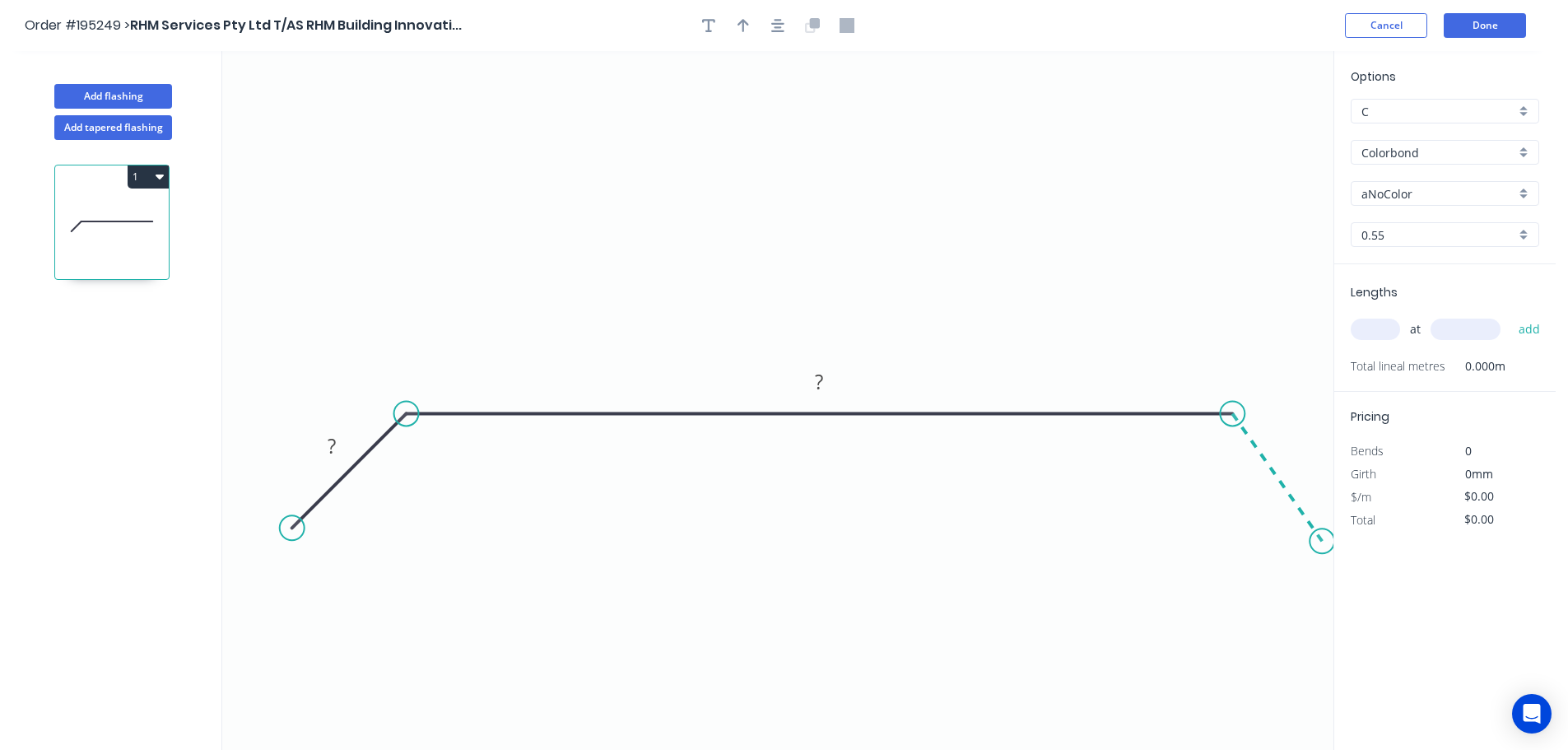
click at [1321, 542] on icon "0 ? ?" at bounding box center [778, 400] width 1111 height 699
drag, startPoint x: 294, startPoint y: 524, endPoint x: 332, endPoint y: 546, distance: 43.9
click at [325, 545] on circle at bounding box center [320, 539] width 24 height 24
click at [1315, 551] on circle at bounding box center [1313, 549] width 24 height 24
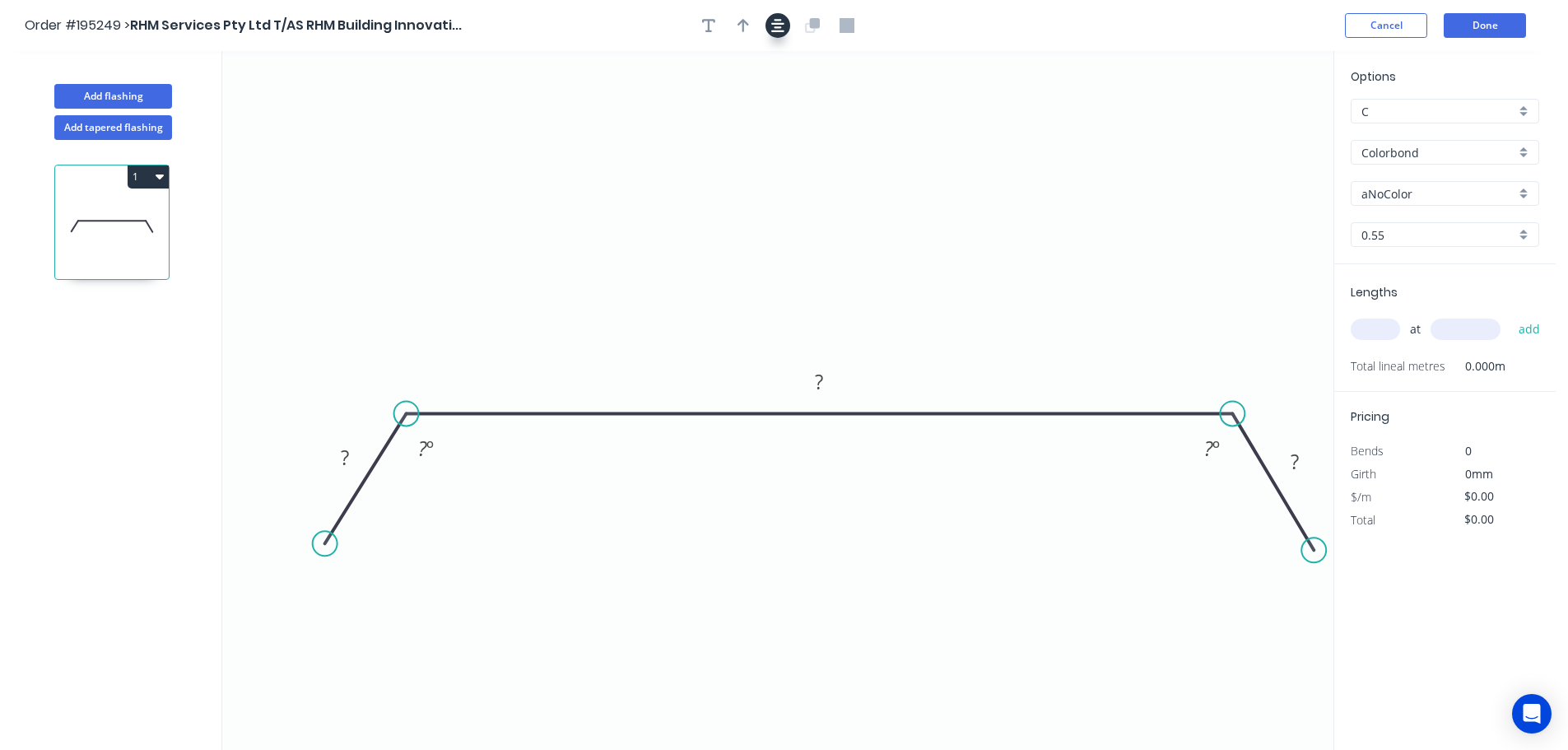
click at [767, 19] on button "button" at bounding box center [777, 25] width 24 height 24
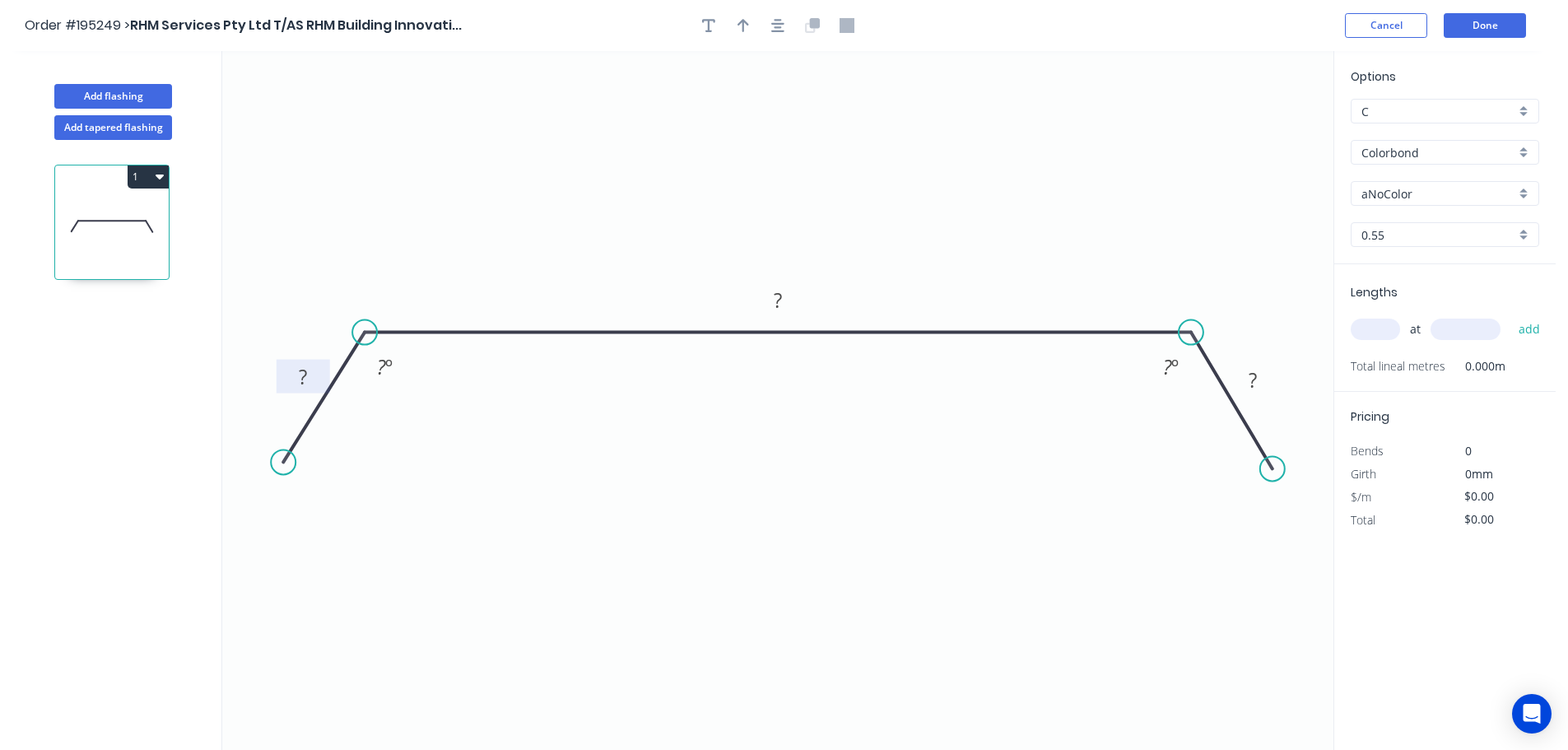
click at [298, 383] on rect at bounding box center [303, 377] width 33 height 23
click at [740, 21] on icon "button" at bounding box center [743, 25] width 12 height 14
type input "$17.96"
drag, startPoint x: 1116, startPoint y: 136, endPoint x: 779, endPoint y: 105, distance: 338.4
click at [779, 105] on icon at bounding box center [780, 86] width 14 height 52
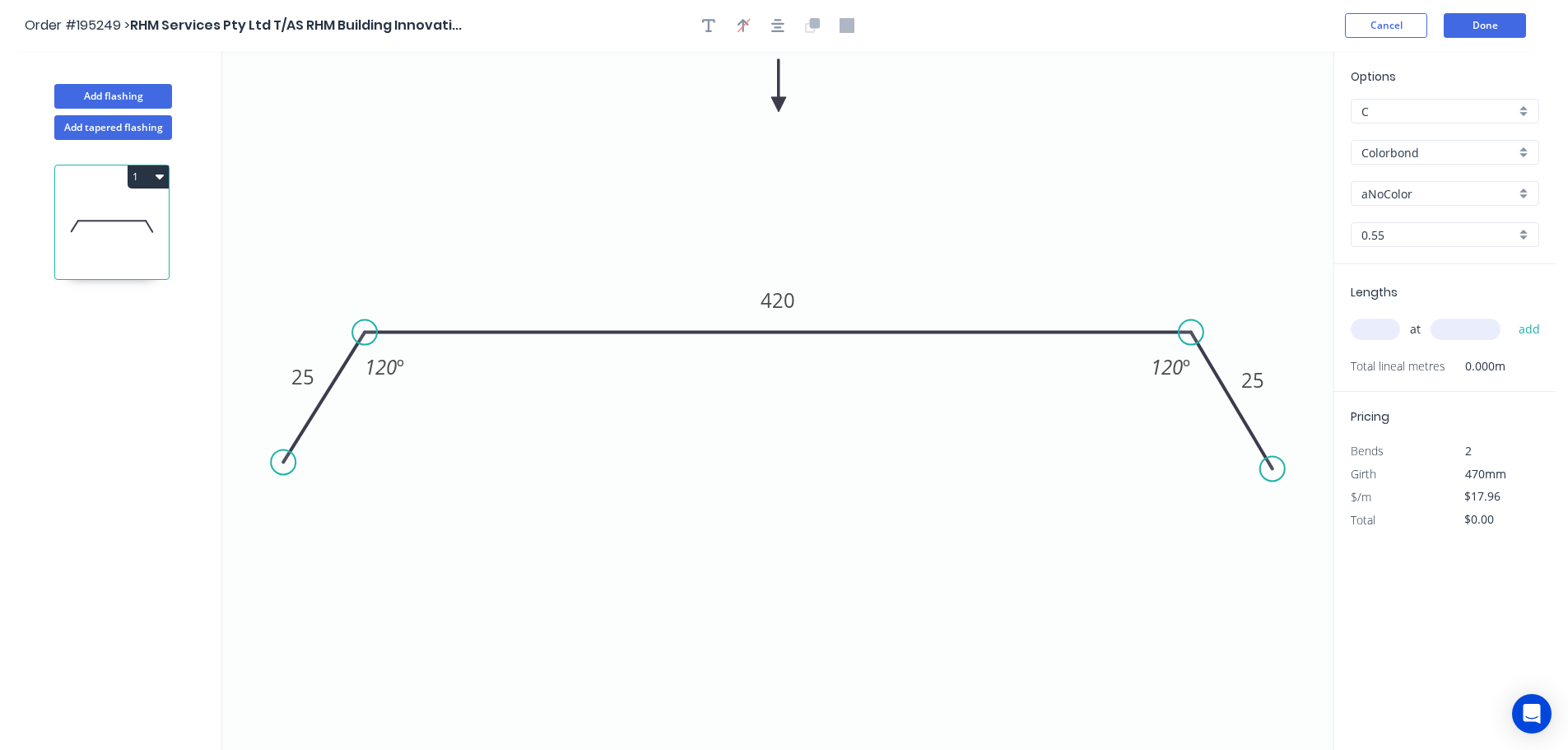
click at [1385, 201] on input "aNoColor" at bounding box center [1438, 194] width 154 height 17
click at [1416, 229] on div "Basalt" at bounding box center [1444, 225] width 187 height 29
type input "Basalt"
click at [1375, 320] on input "text" at bounding box center [1375, 329] width 50 height 22
type input "1"
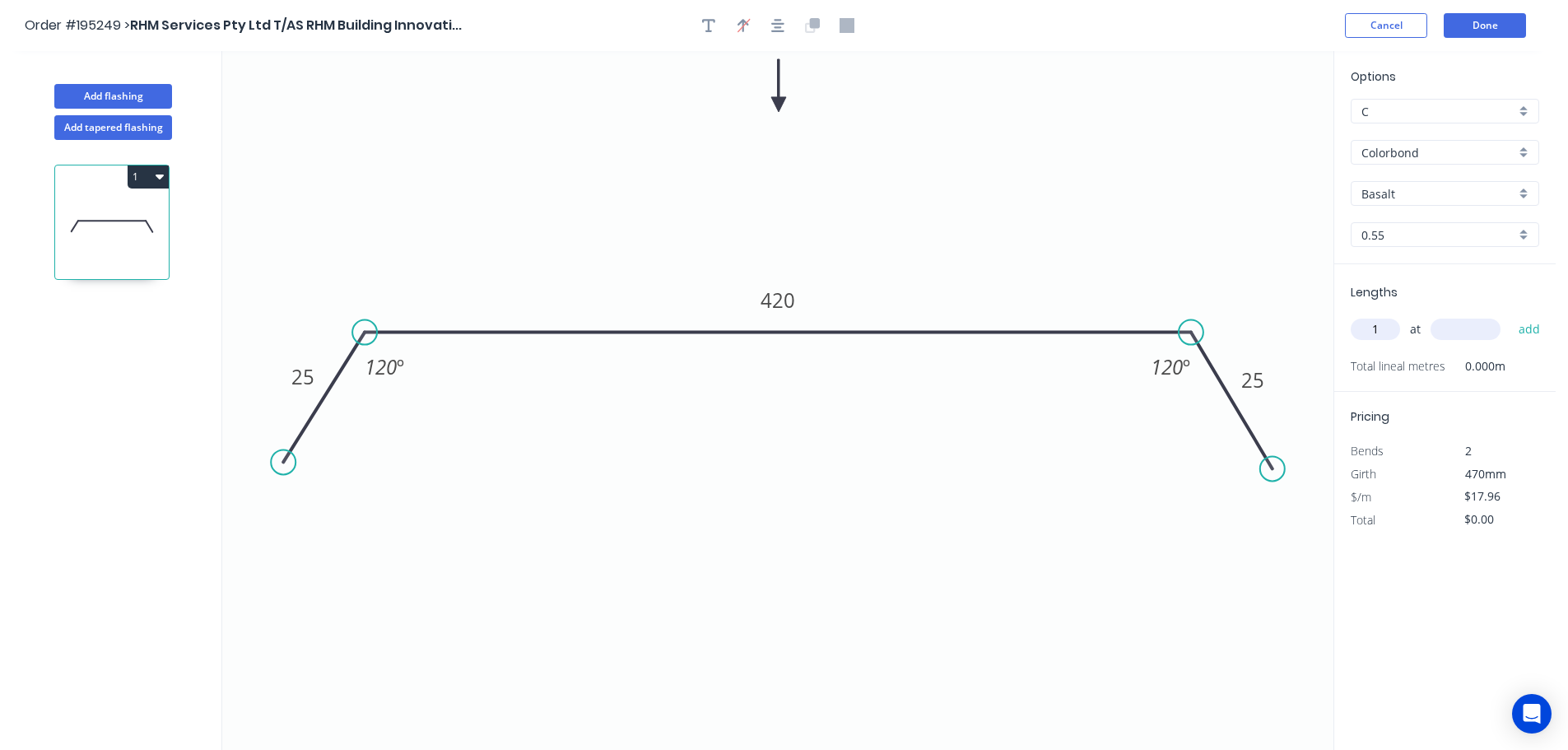
type input "2"
type input "4800"
click at [1510, 316] on button "add" at bounding box center [1529, 329] width 39 height 28
type input "$86.21"
click at [134, 93] on button "Add flashing" at bounding box center [113, 96] width 118 height 24
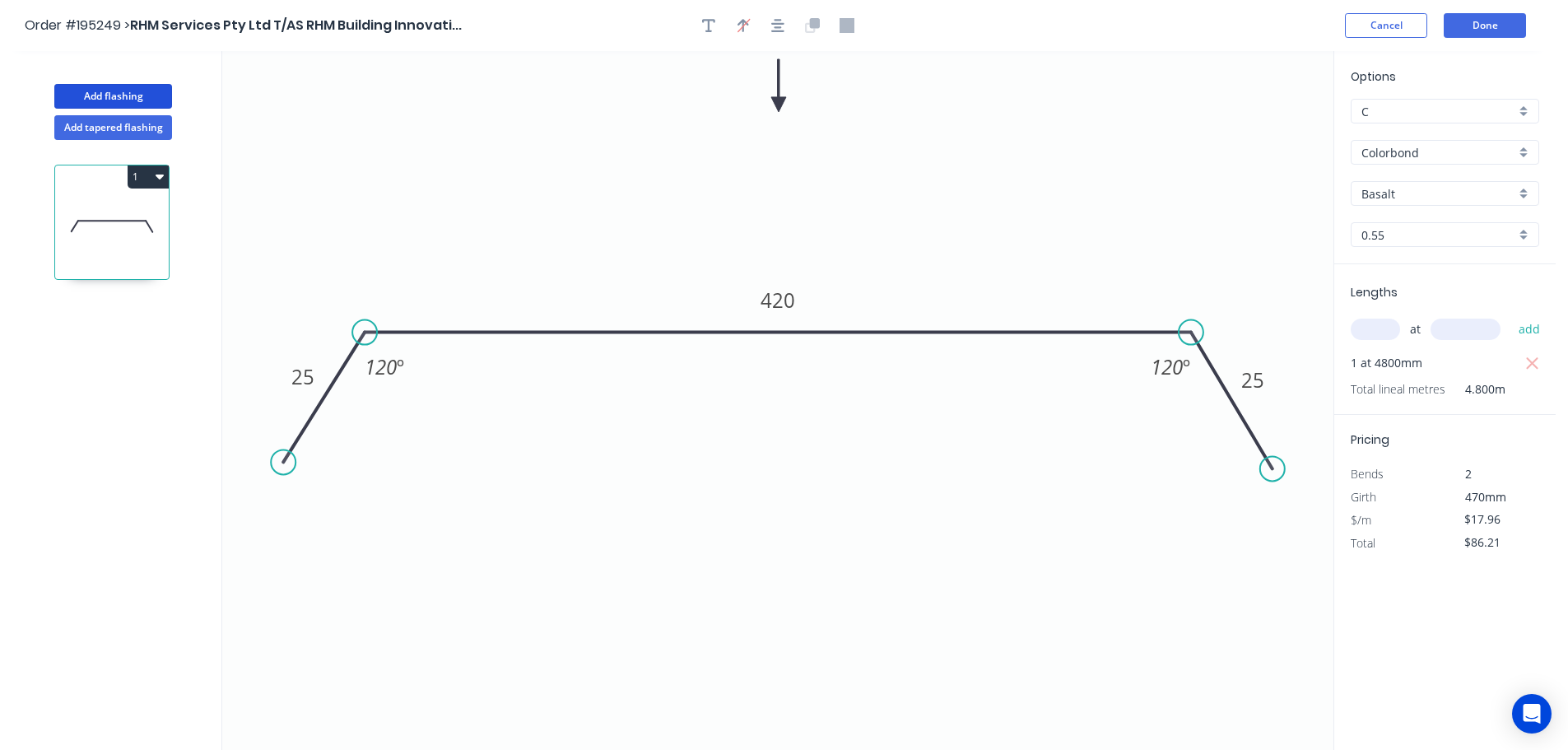
type input "$0.00"
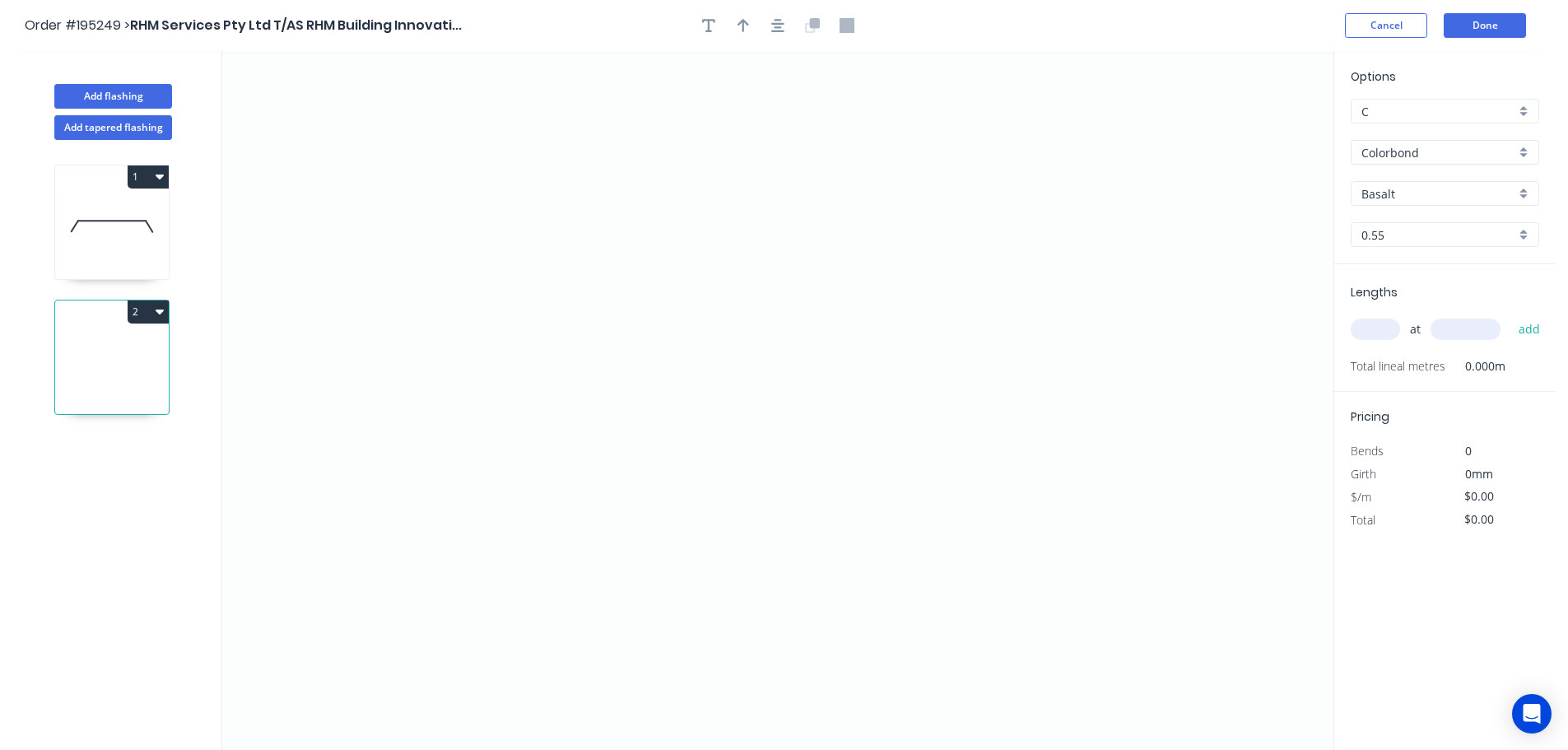
click at [1431, 197] on input "Basalt" at bounding box center [1438, 194] width 154 height 17
click at [1406, 242] on div "Gully" at bounding box center [1444, 238] width 187 height 29
type input "Gully"
click at [364, 248] on icon "0" at bounding box center [778, 400] width 1111 height 699
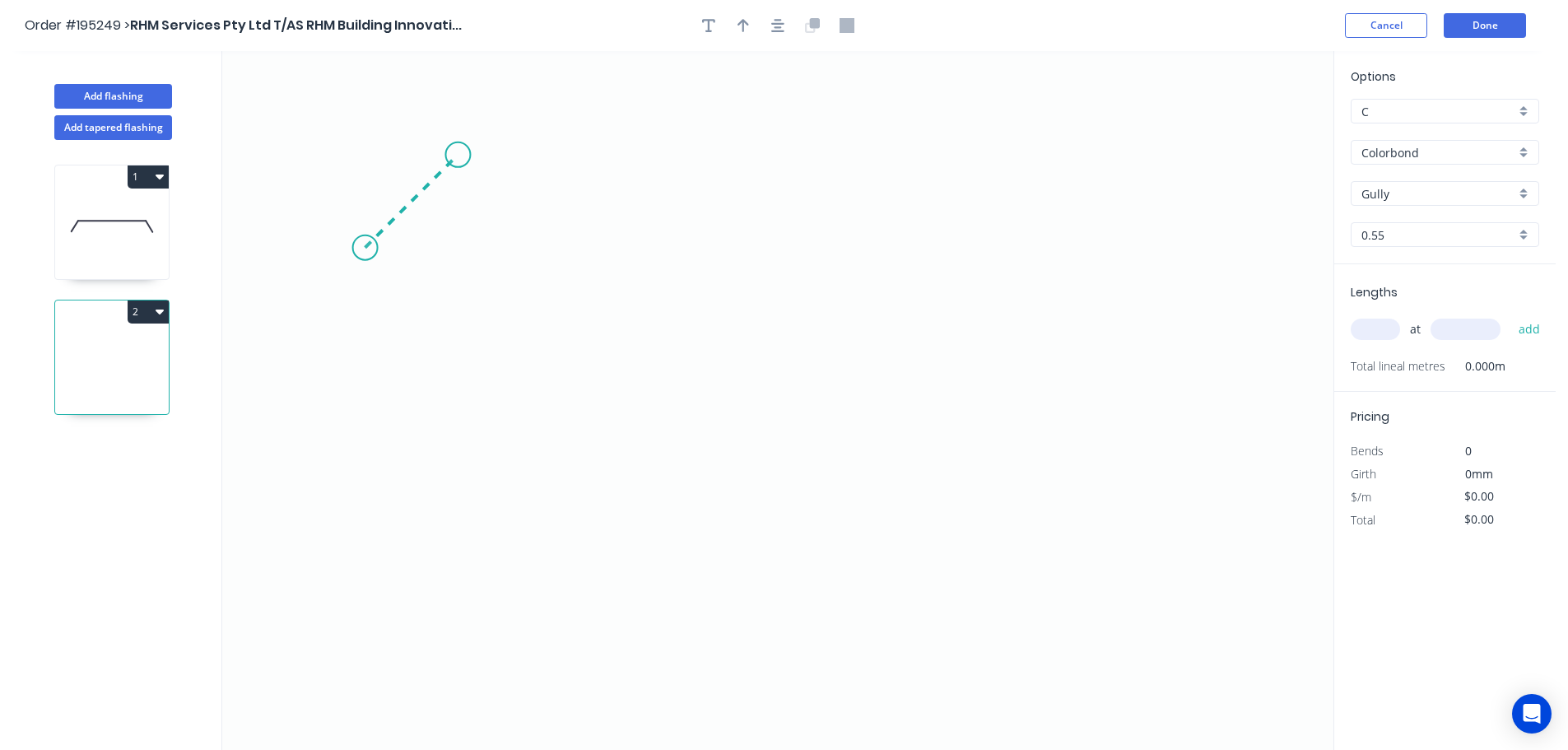
click at [458, 164] on icon "0" at bounding box center [778, 400] width 1111 height 699
click at [934, 179] on icon "0 ?" at bounding box center [778, 400] width 1111 height 699
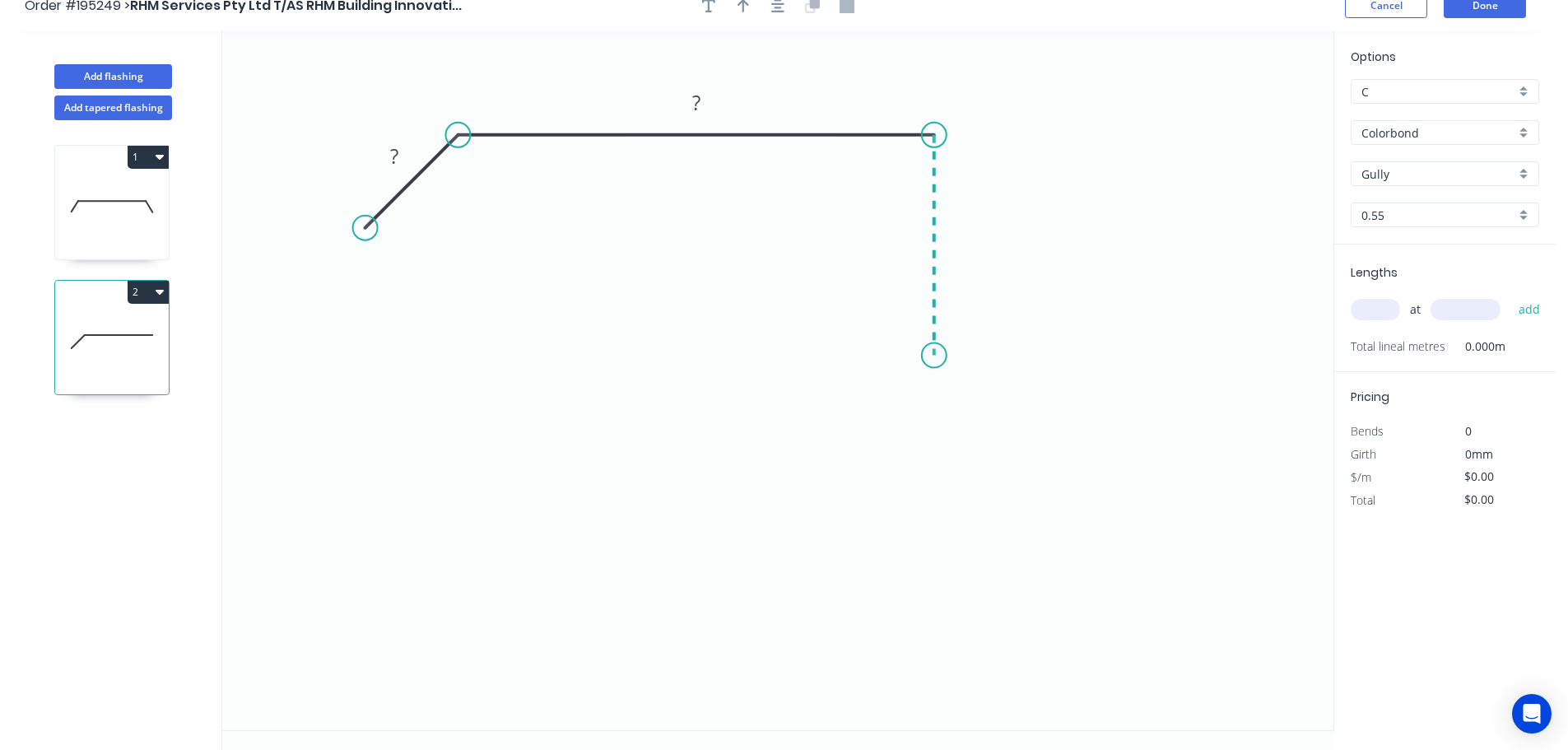
scroll to position [31, 0]
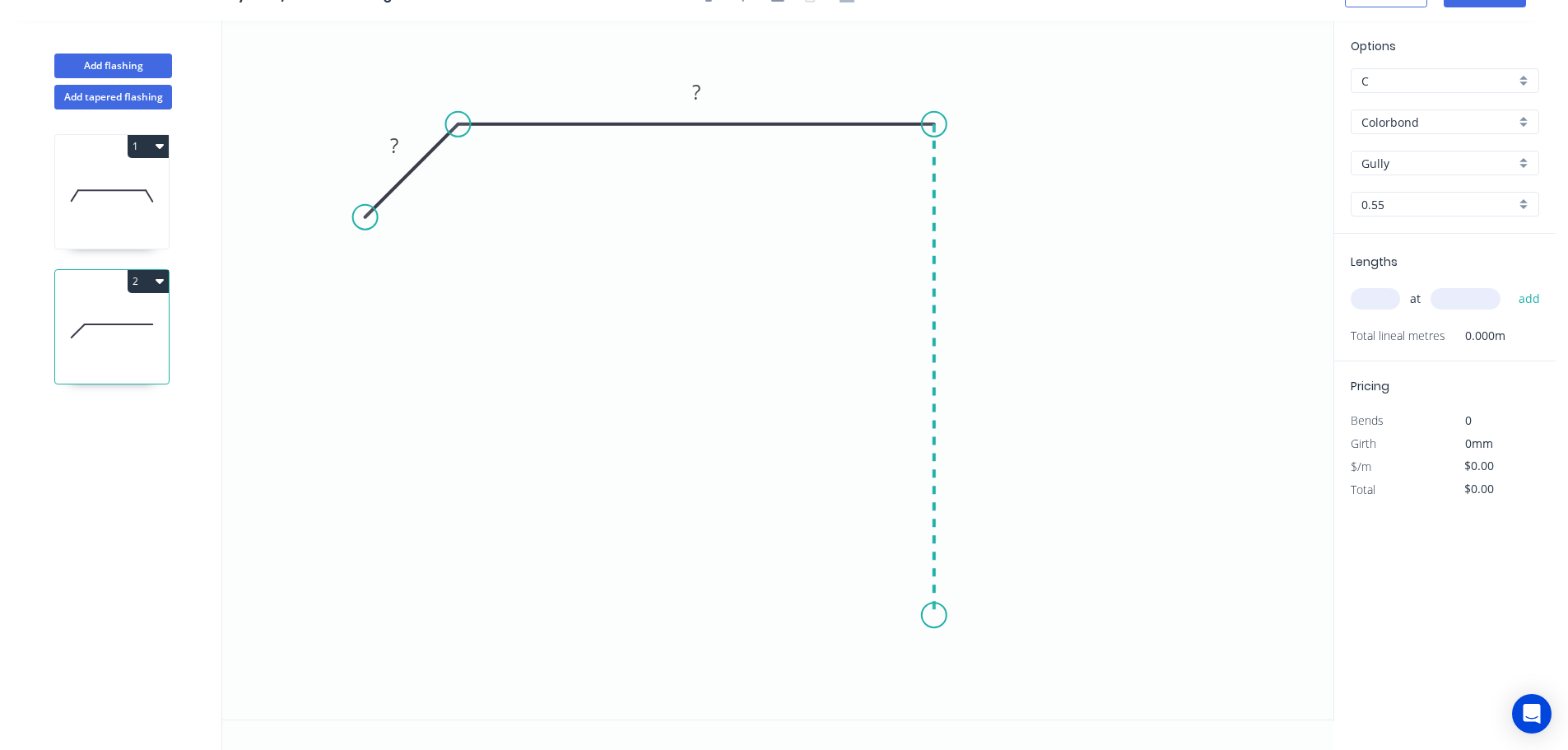
click at [940, 616] on icon "0 ? ?" at bounding box center [778, 370] width 1111 height 699
click at [845, 679] on icon "0 ? ? ?" at bounding box center [778, 370] width 1111 height 699
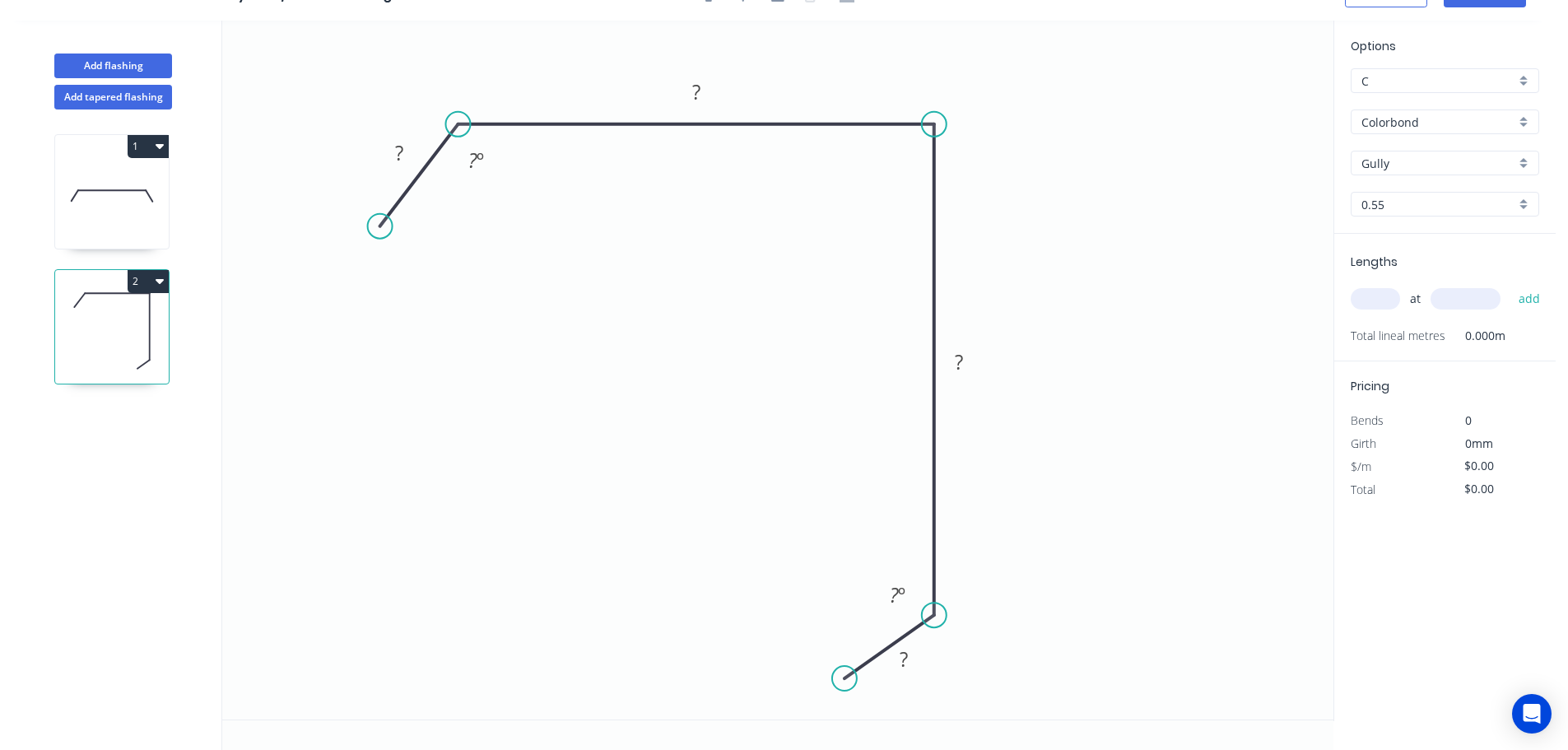
drag, startPoint x: 364, startPoint y: 219, endPoint x: 380, endPoint y: 226, distance: 17.5
click at [380, 226] on circle at bounding box center [380, 226] width 24 height 24
click at [402, 154] on tspan "?" at bounding box center [399, 153] width 8 height 27
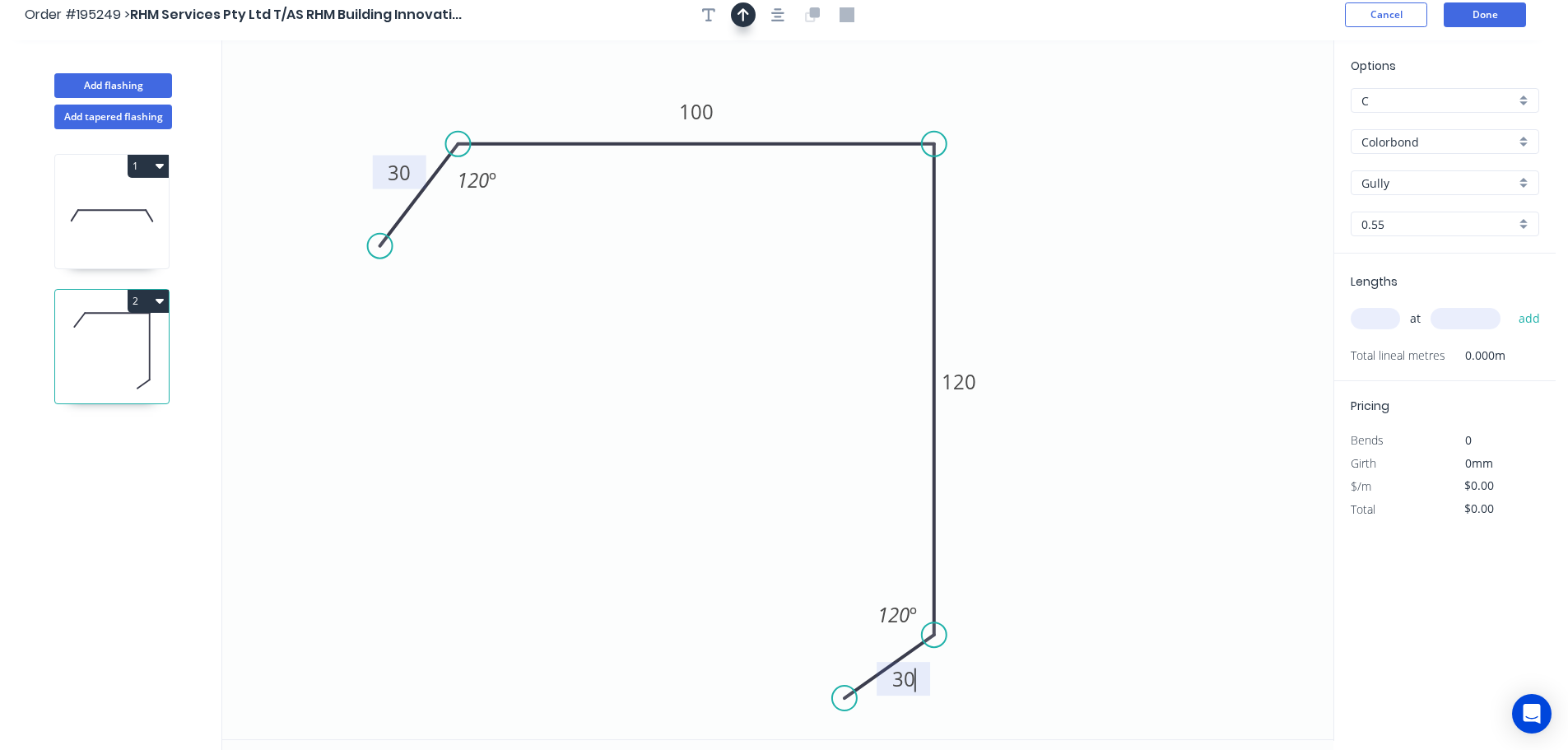
scroll to position [0, 0]
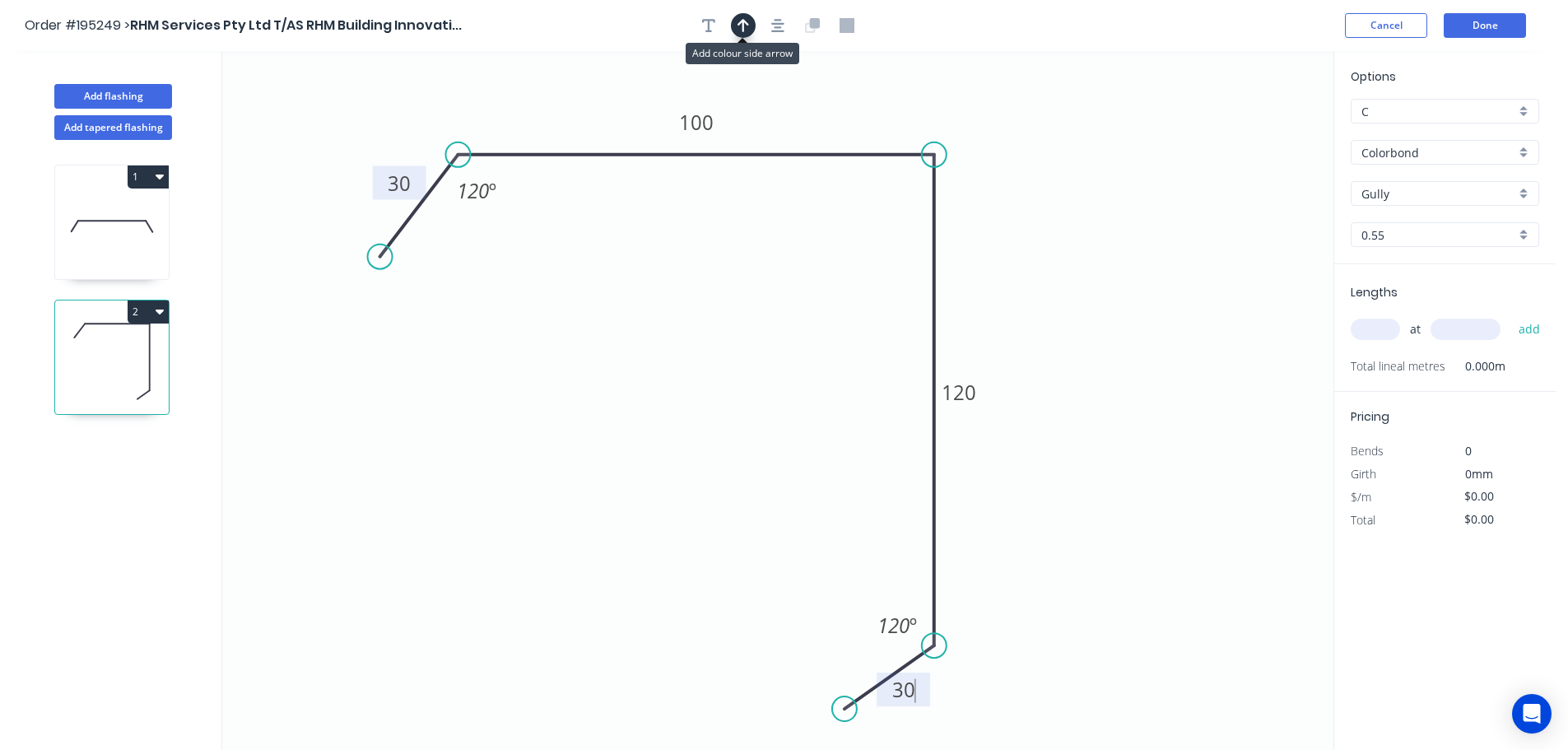
click at [747, 23] on icon "button" at bounding box center [743, 25] width 12 height 14
type input "$13.88"
click at [1250, 128] on icon at bounding box center [1250, 114] width 14 height 52
click at [1387, 330] on input "text" at bounding box center [1375, 329] width 50 height 22
type input "1"
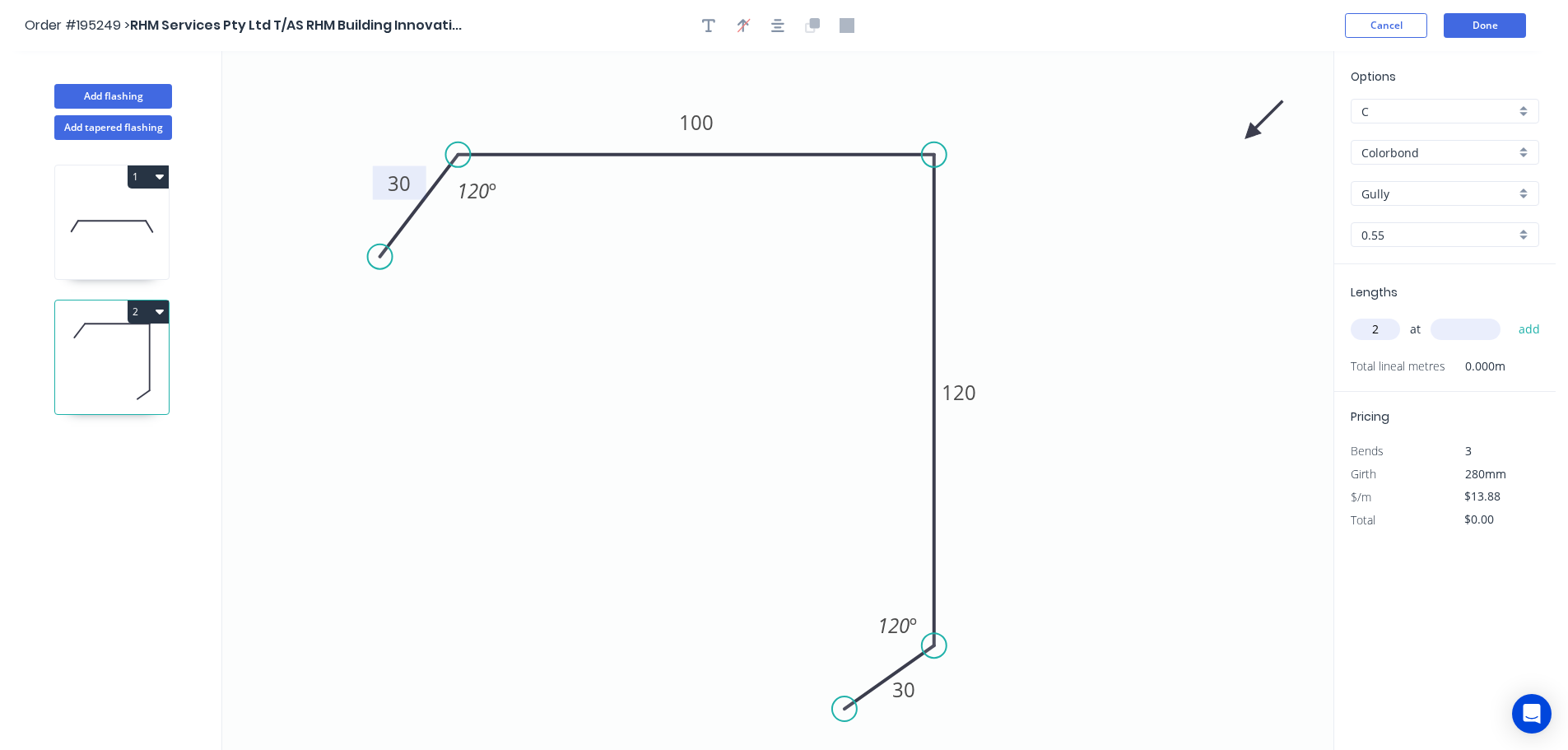
type input "2"
type input "3300"
click at [1510, 316] on button "add" at bounding box center [1529, 329] width 39 height 28
type input "$91.61"
click at [171, 87] on div "Add flashing" at bounding box center [112, 84] width 216 height 50
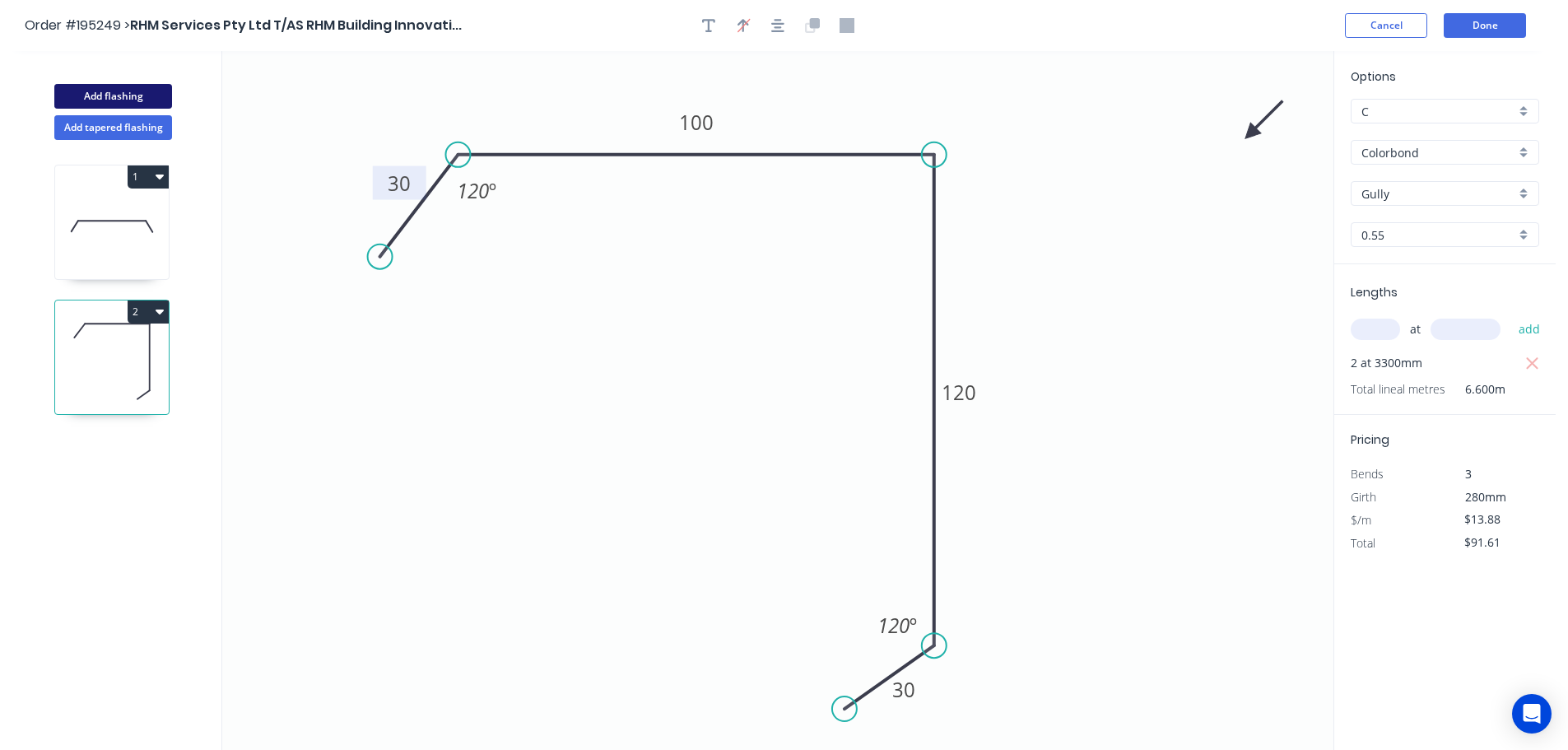
click at [166, 89] on button "Add flashing" at bounding box center [113, 96] width 118 height 24
type input "$0.00"
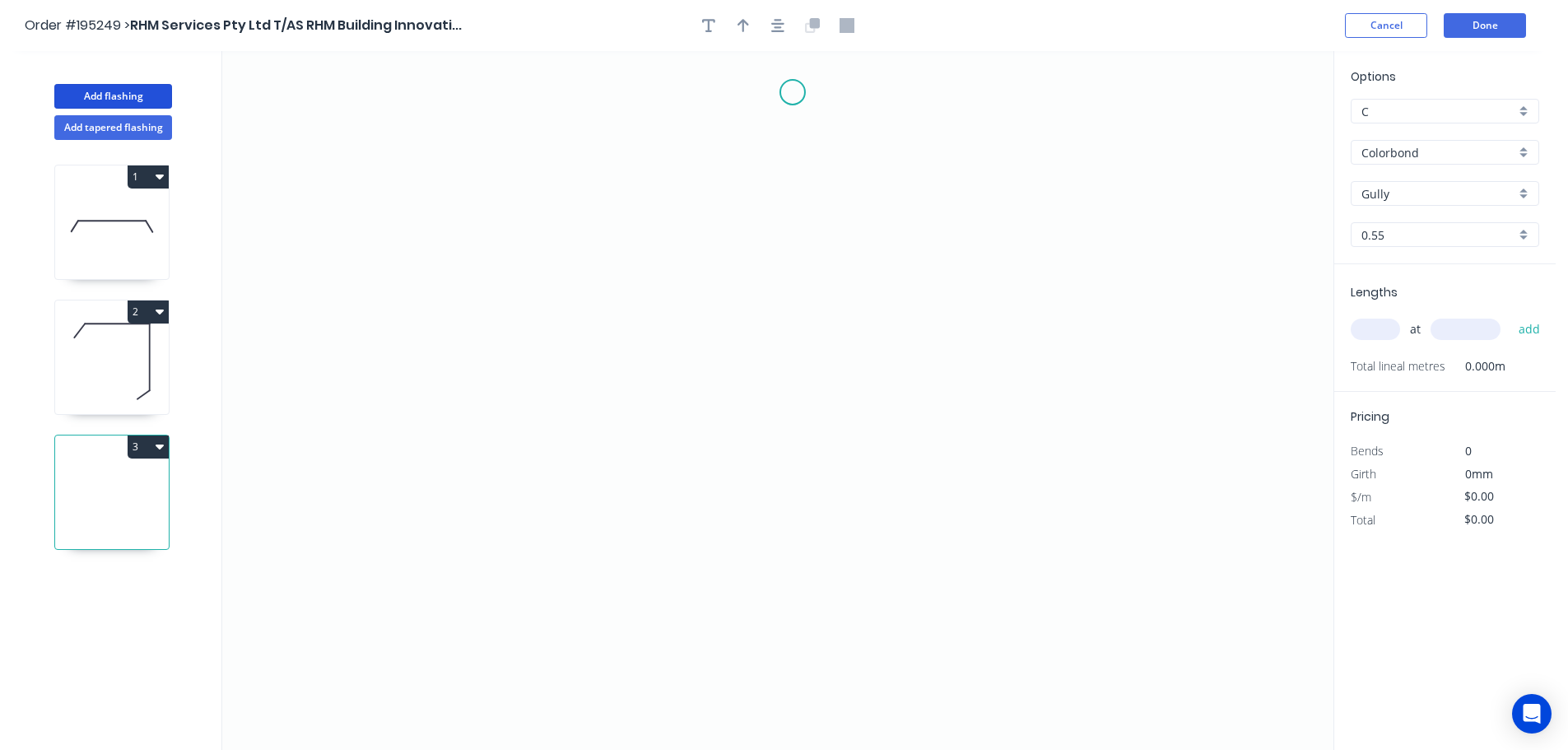
click at [792, 92] on icon "0" at bounding box center [778, 400] width 1111 height 699
click at [564, 100] on icon "0" at bounding box center [778, 400] width 1111 height 699
click at [586, 469] on icon "0 ?" at bounding box center [778, 400] width 1111 height 699
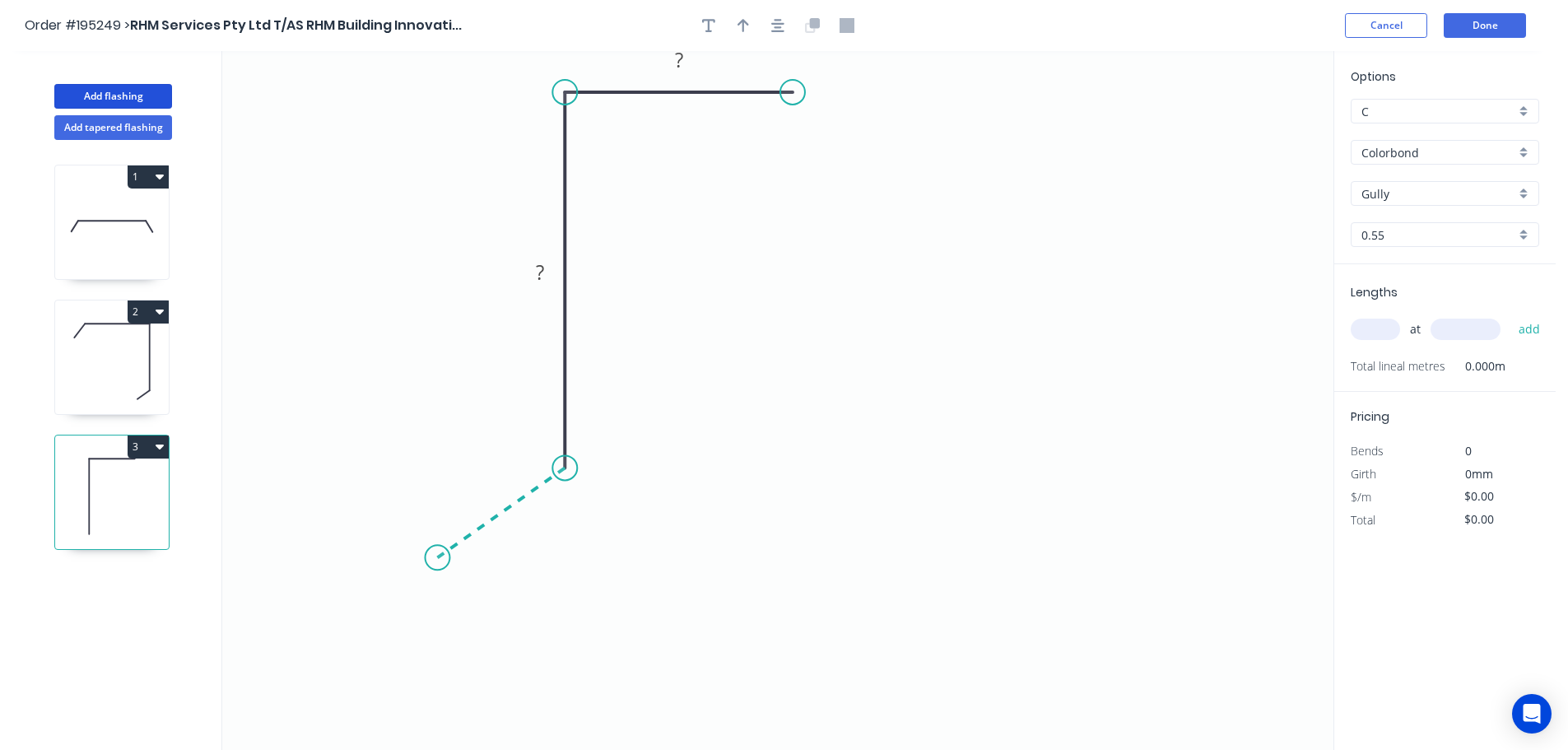
click at [437, 558] on icon "0 ? ?" at bounding box center [778, 400] width 1111 height 699
drag, startPoint x: 798, startPoint y: 90, endPoint x: 871, endPoint y: 95, distance: 73.2
click at [871, 94] on circle at bounding box center [869, 91] width 24 height 24
click at [726, 65] on rect at bounding box center [717, 61] width 33 height 23
type input "$10.36"
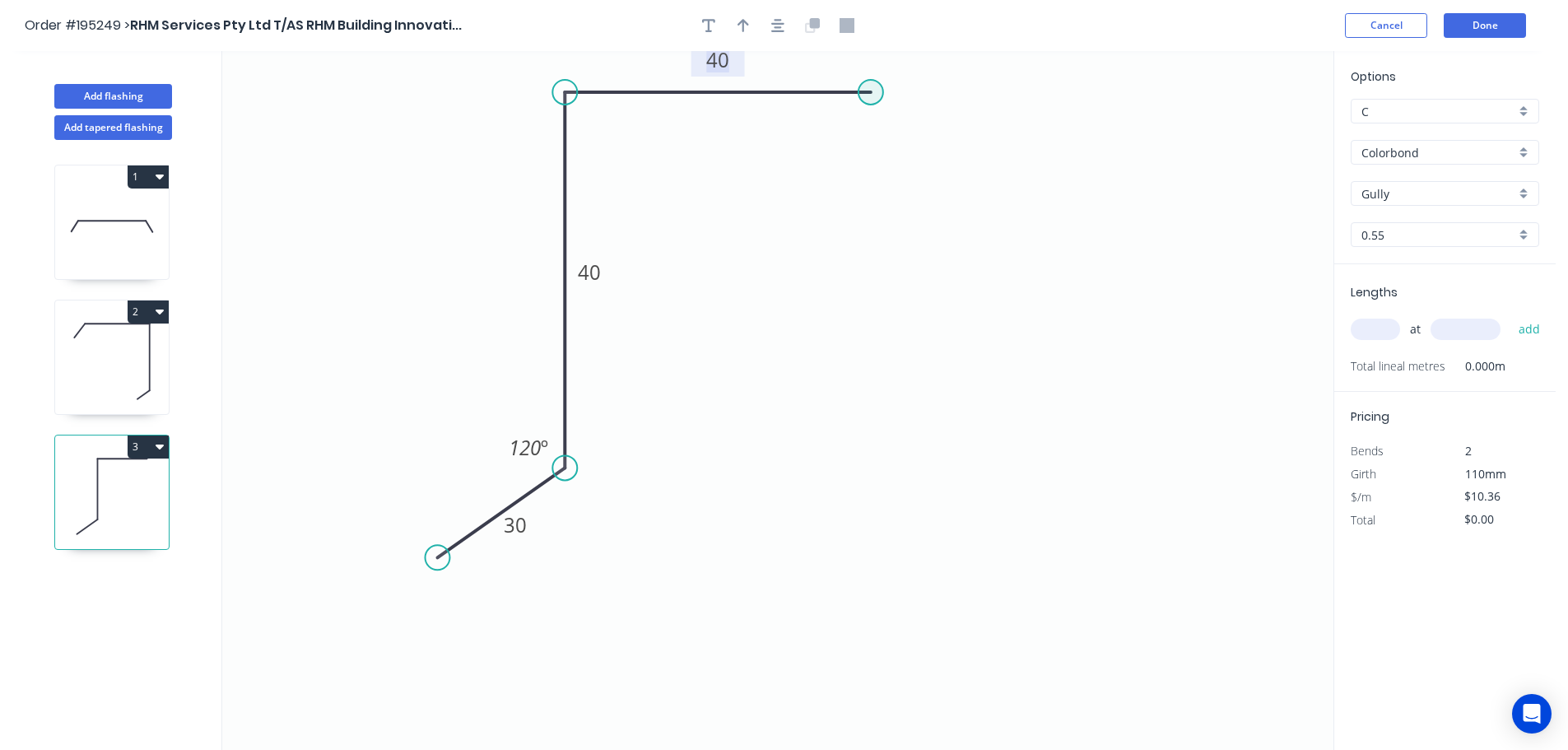
drag, startPoint x: 866, startPoint y: 87, endPoint x: 869, endPoint y: 71, distance: 16.3
click at [883, 90] on circle at bounding box center [870, 91] width 24 height 24
click at [770, 24] on button "button" at bounding box center [777, 25] width 24 height 24
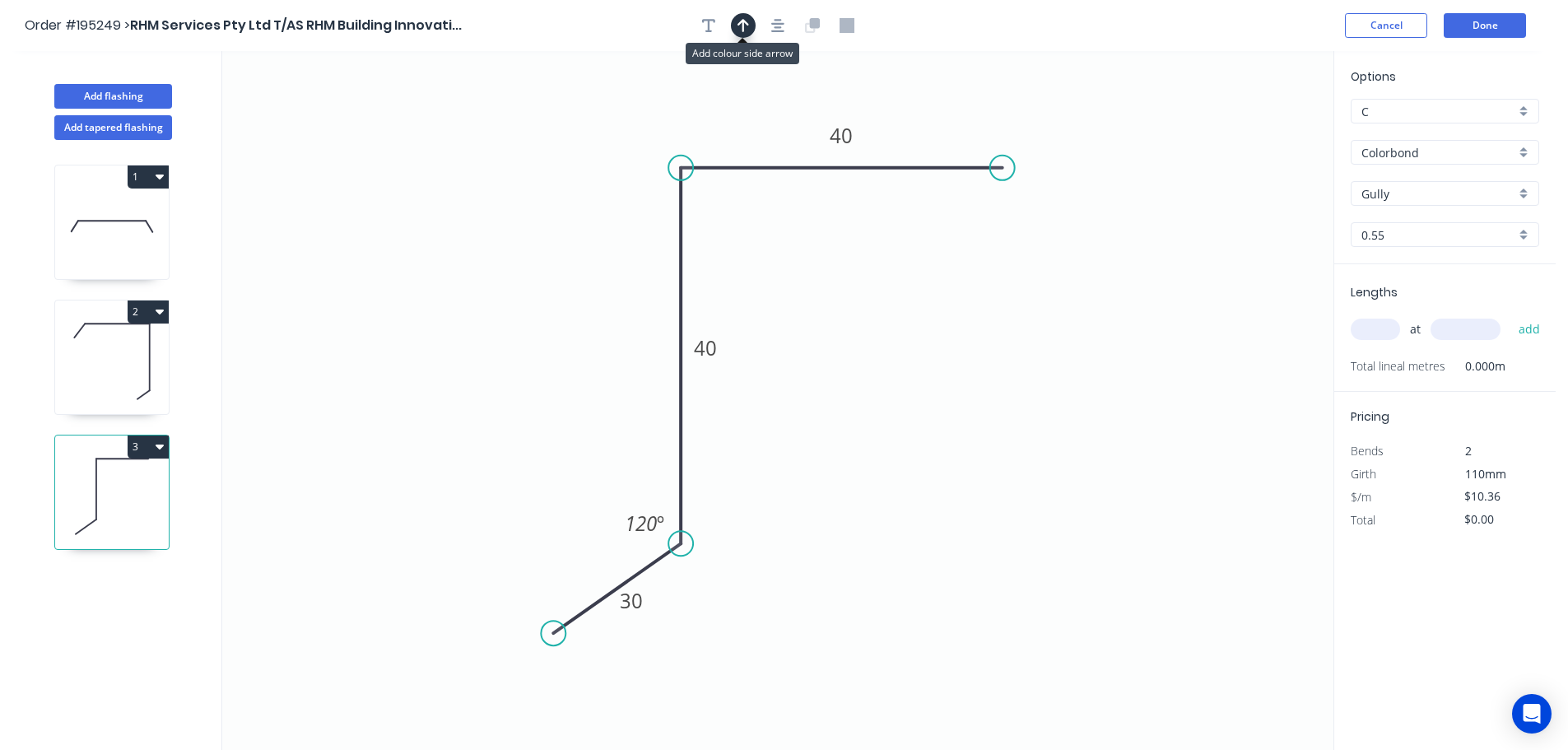
click at [741, 23] on icon "button" at bounding box center [743, 25] width 12 height 14
drag, startPoint x: 1250, startPoint y: 122, endPoint x: 1165, endPoint y: 371, distance: 263.1
click at [1188, 326] on icon at bounding box center [1195, 299] width 14 height 52
click at [1165, 371] on icon at bounding box center [1164, 352] width 14 height 52
click at [1164, 371] on icon at bounding box center [1177, 356] width 48 height 48
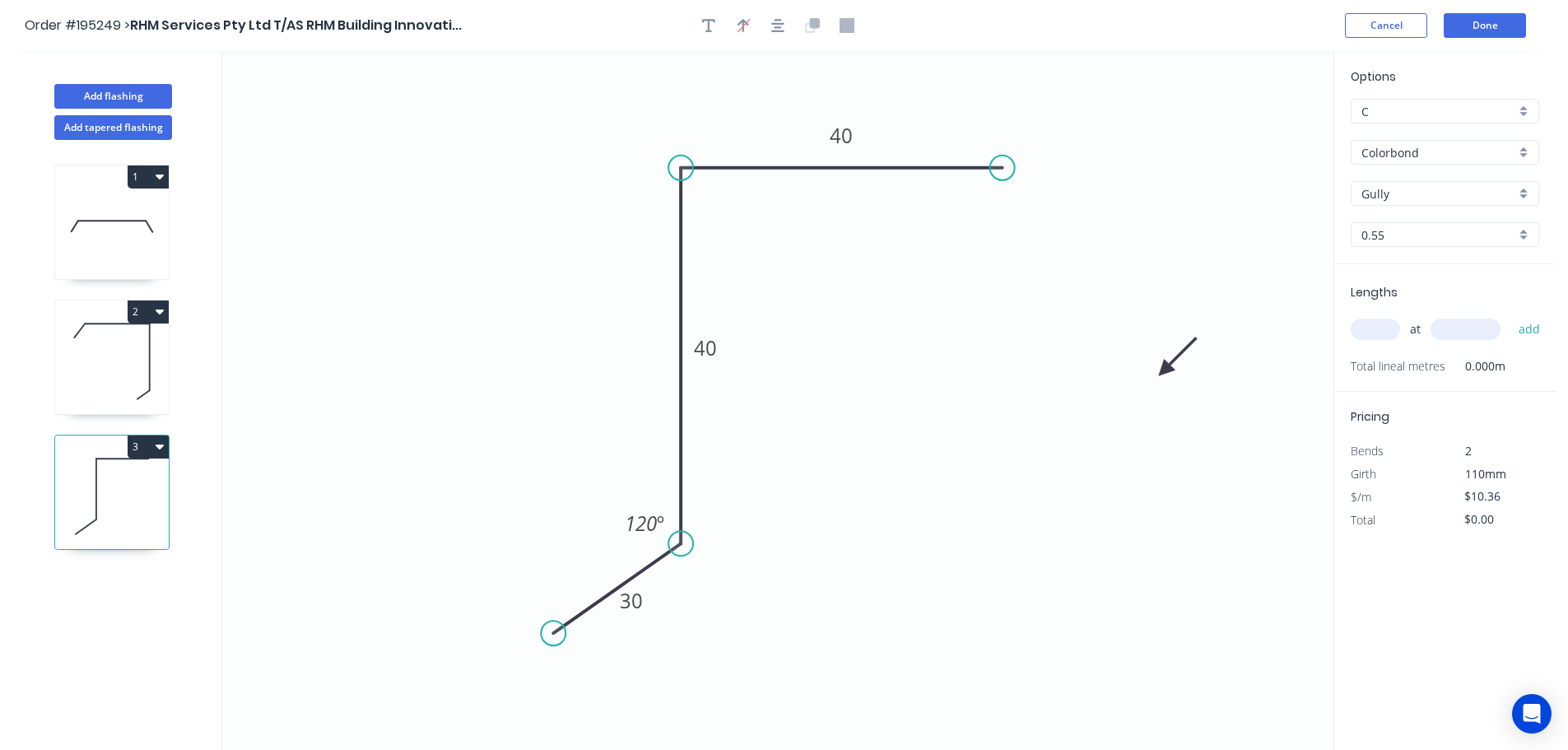
click at [1164, 371] on icon at bounding box center [1177, 356] width 48 height 48
click at [1165, 368] on icon at bounding box center [1183, 370] width 52 height 14
drag, startPoint x: 1165, startPoint y: 368, endPoint x: 1043, endPoint y: 460, distance: 152.8
click at [1043, 460] on icon at bounding box center [1055, 473] width 48 height 48
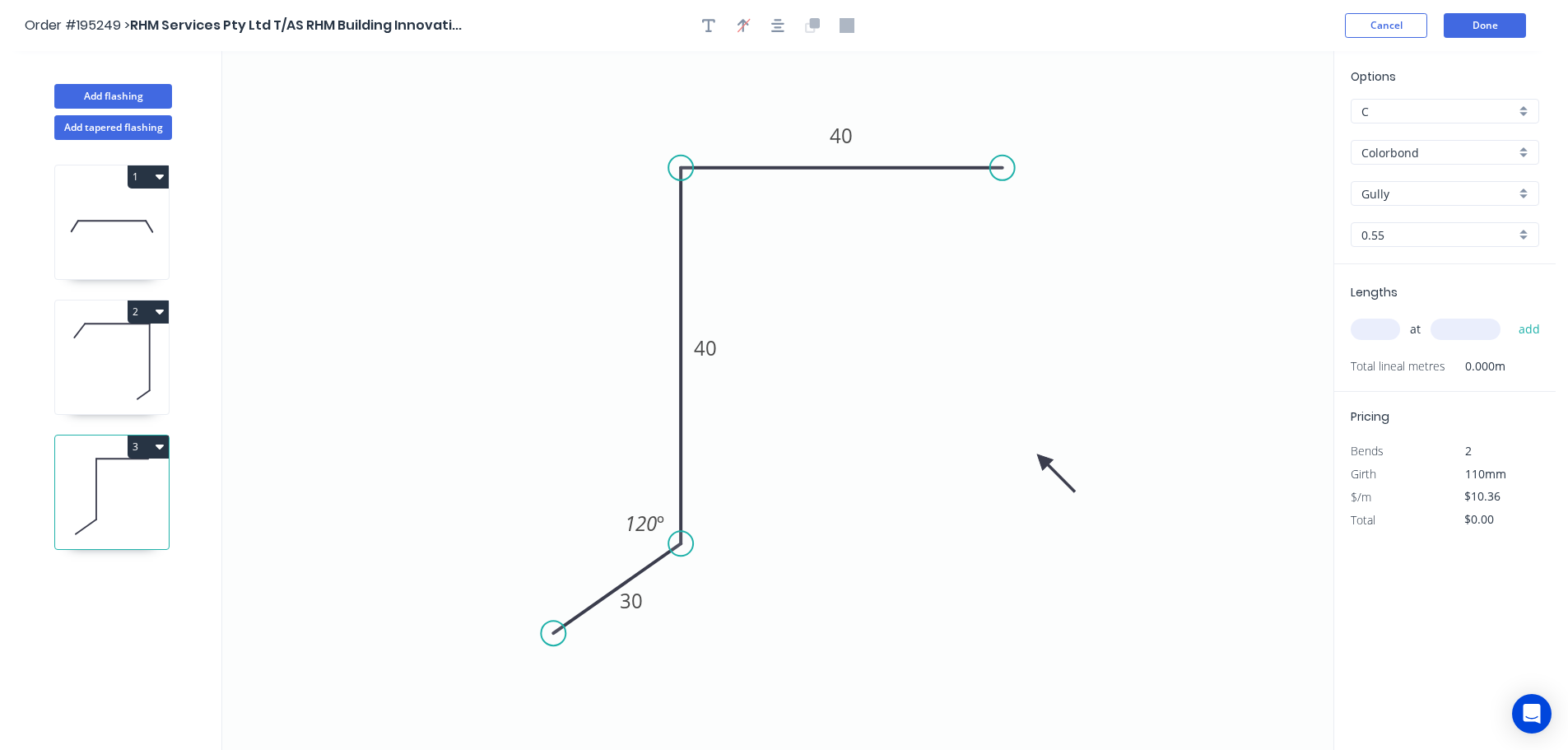
click at [1383, 338] on input "text" at bounding box center [1375, 329] width 50 height 22
type input "1"
type input "3500"
click at [1510, 316] on button "add" at bounding box center [1529, 329] width 39 height 28
type input "$36.26"
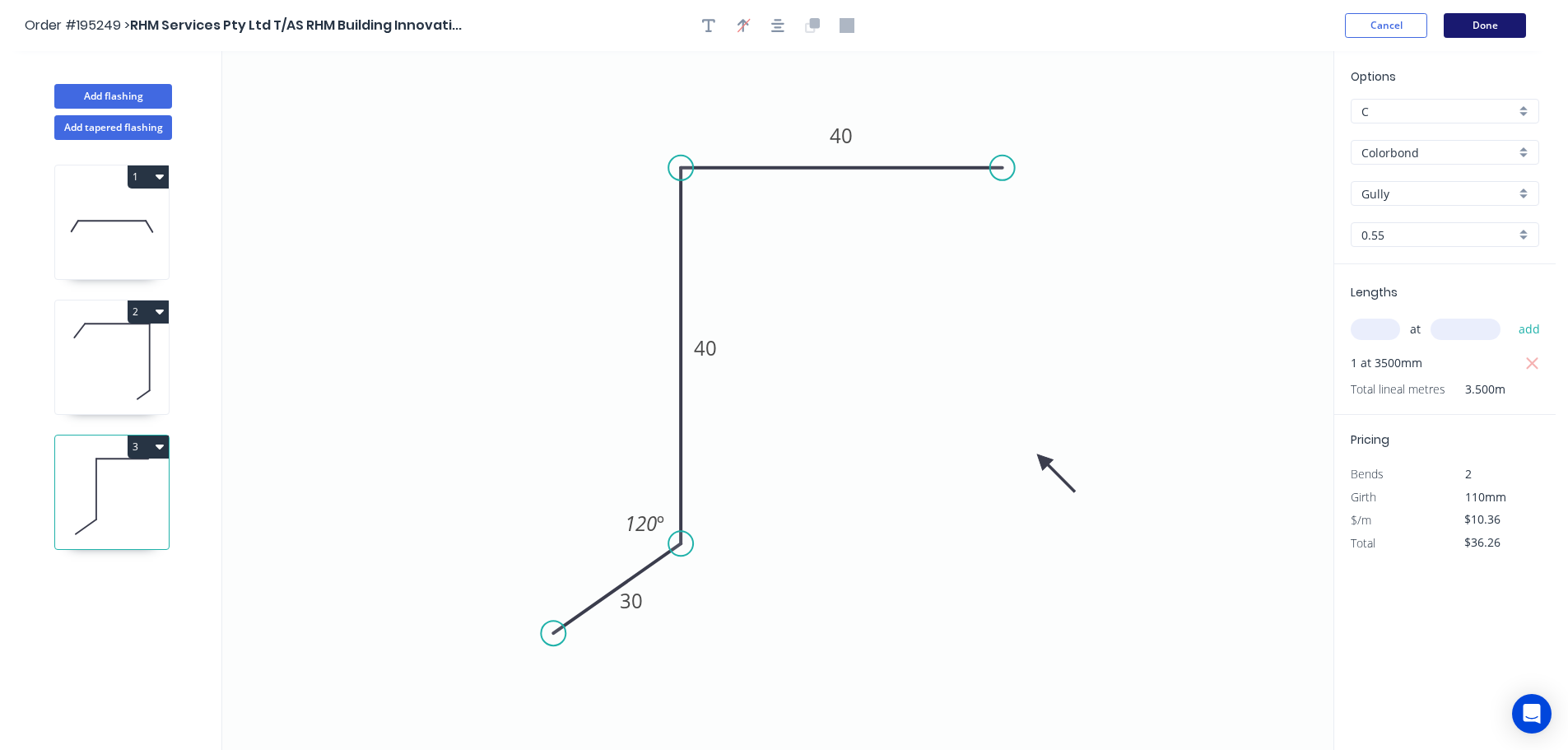
click at [1470, 28] on button "Done" at bounding box center [1484, 25] width 82 height 24
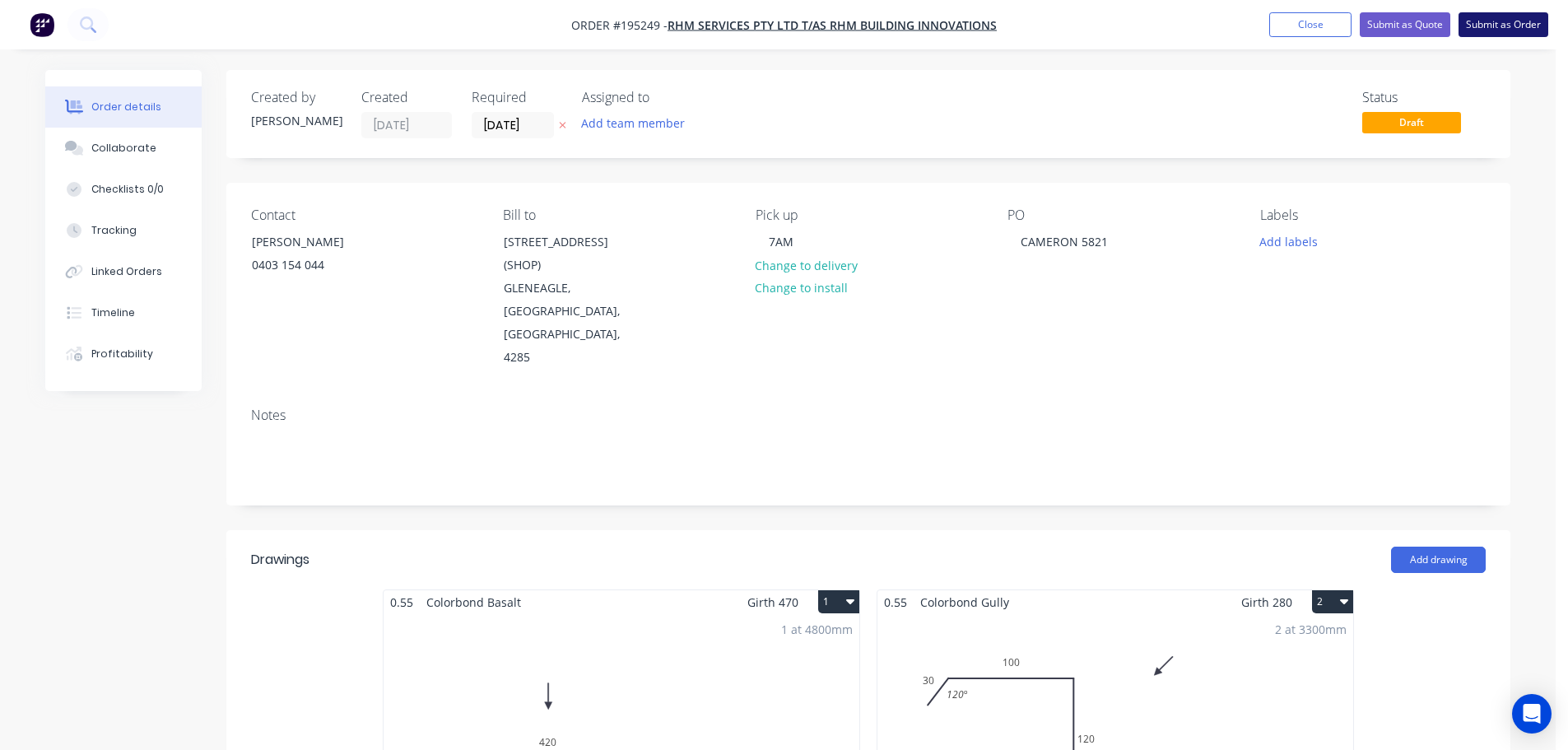
click at [1491, 24] on button "Submit as Order" at bounding box center [1503, 24] width 90 height 24
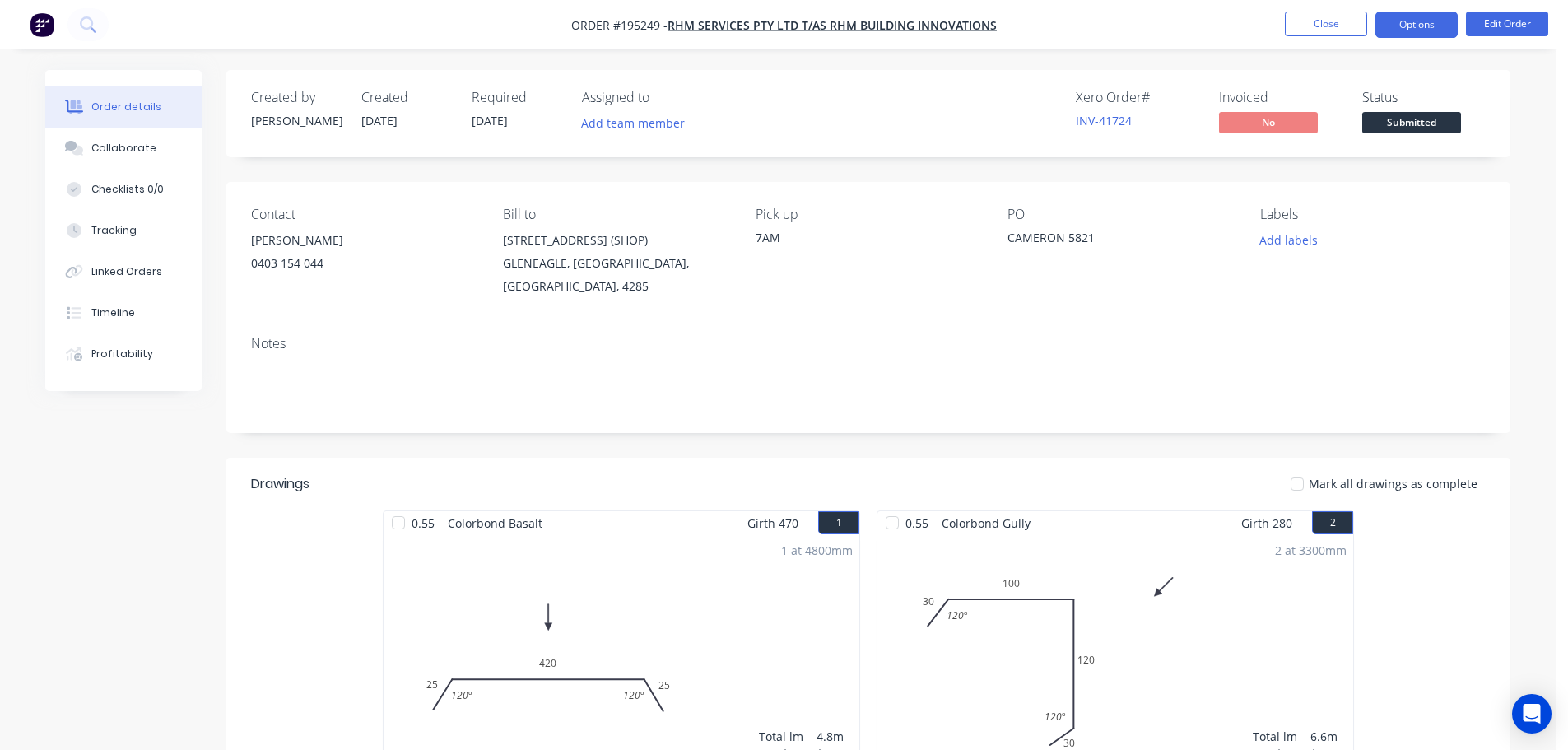
click at [1418, 33] on button "Options" at bounding box center [1416, 24] width 82 height 26
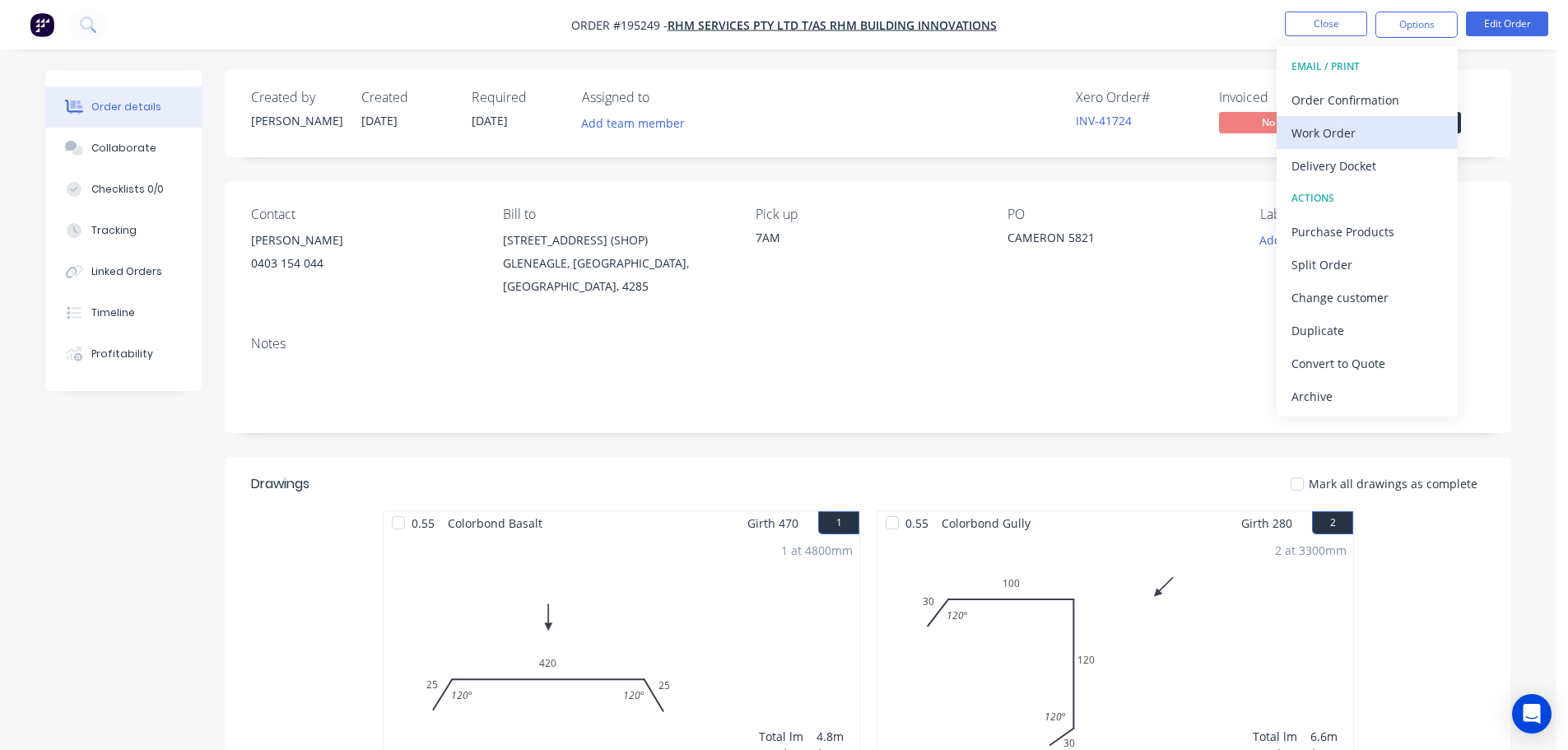
click at [1397, 140] on div "Work Order" at bounding box center [1366, 133] width 151 height 24
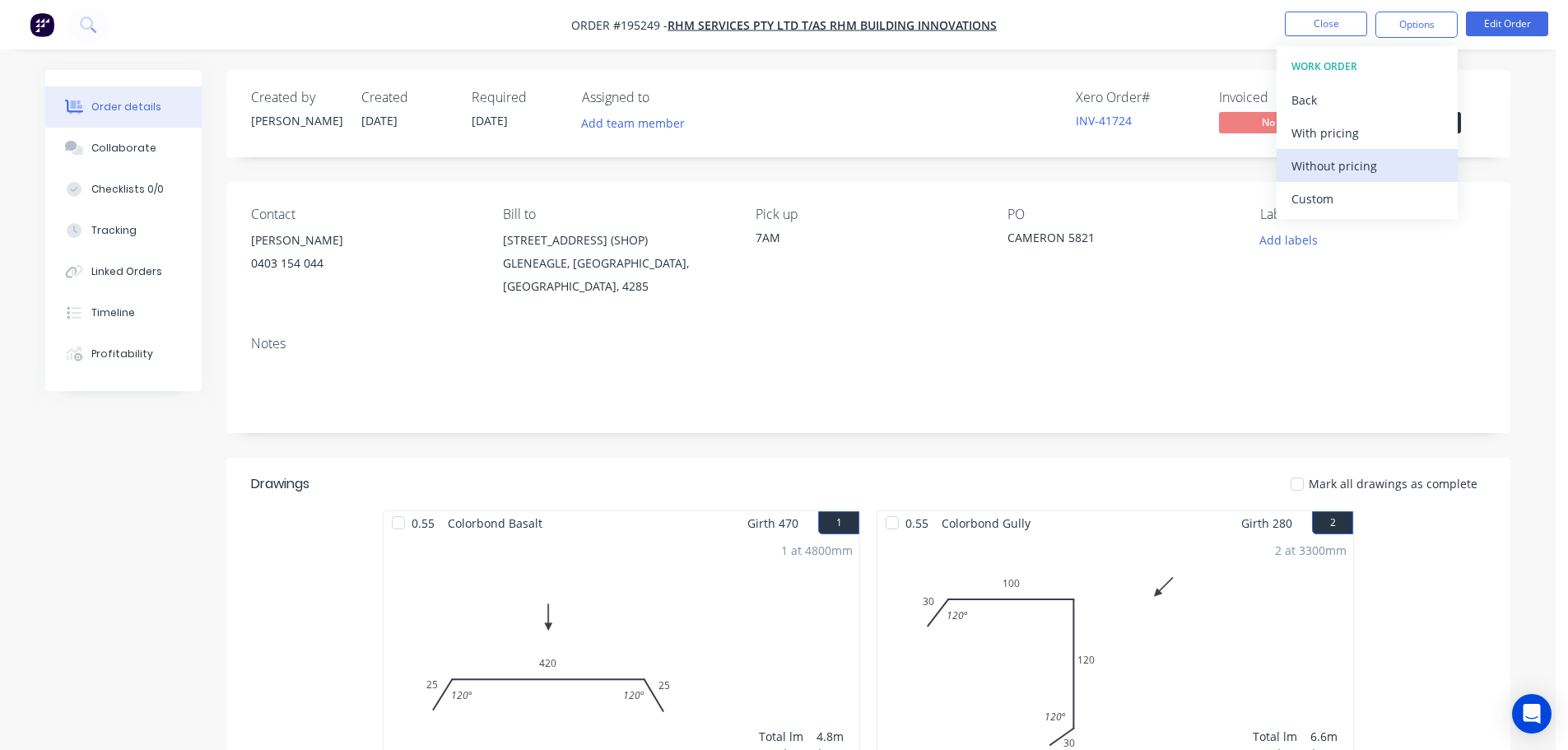
click at [1399, 172] on div "Without pricing" at bounding box center [1366, 166] width 151 height 24
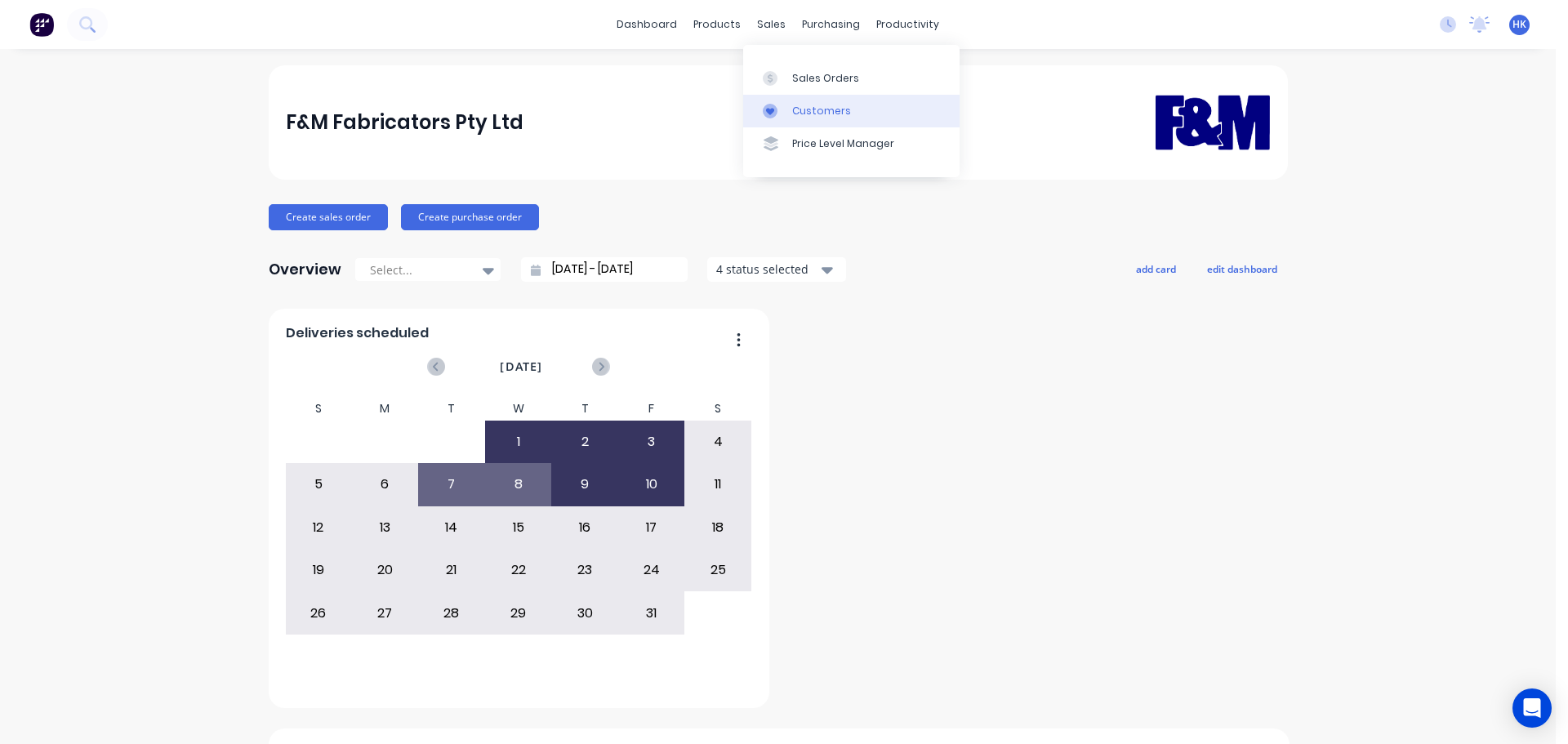
click at [823, 109] on div "Customers" at bounding box center [822, 111] width 59 height 14
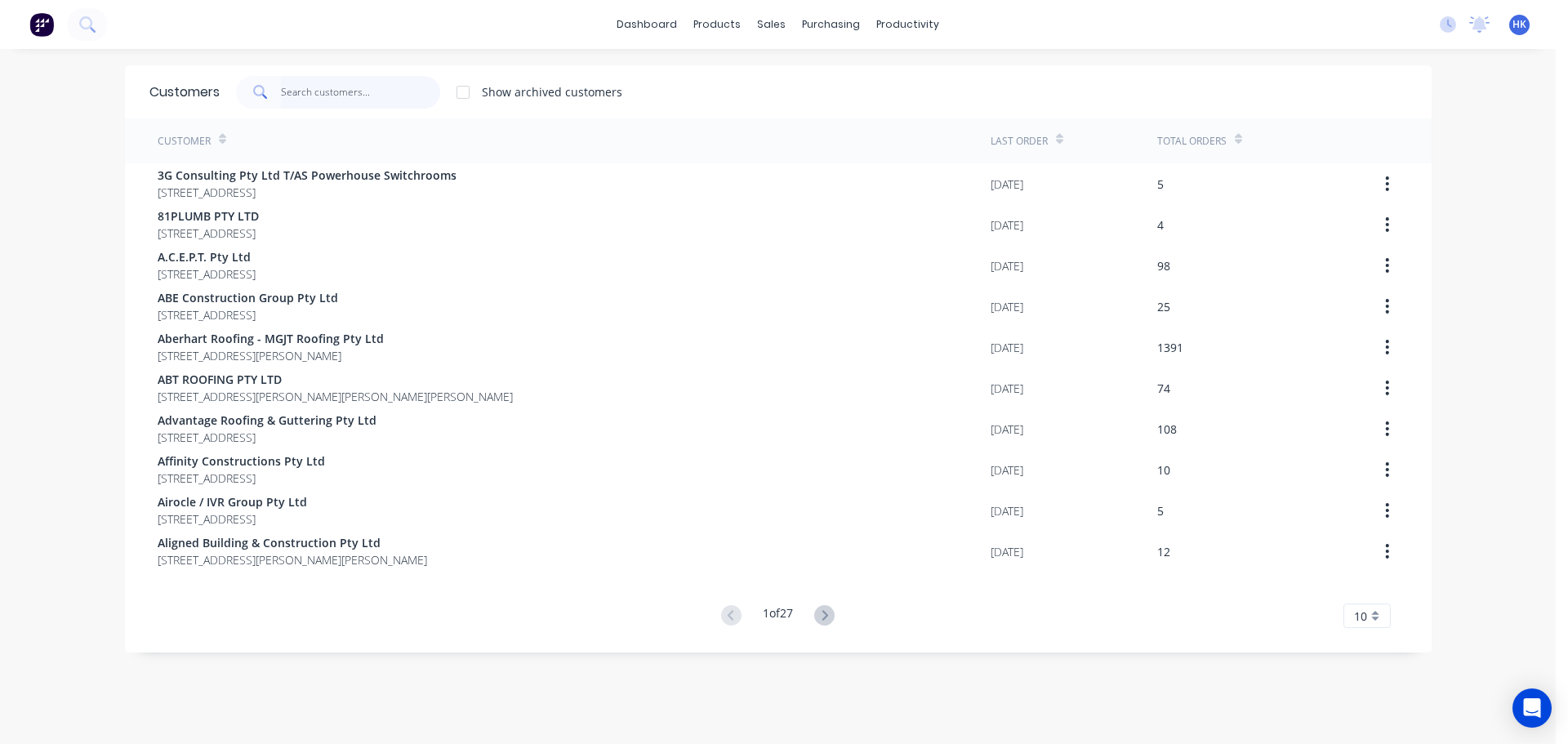
click at [358, 85] on input "text" at bounding box center [360, 92] width 159 height 32
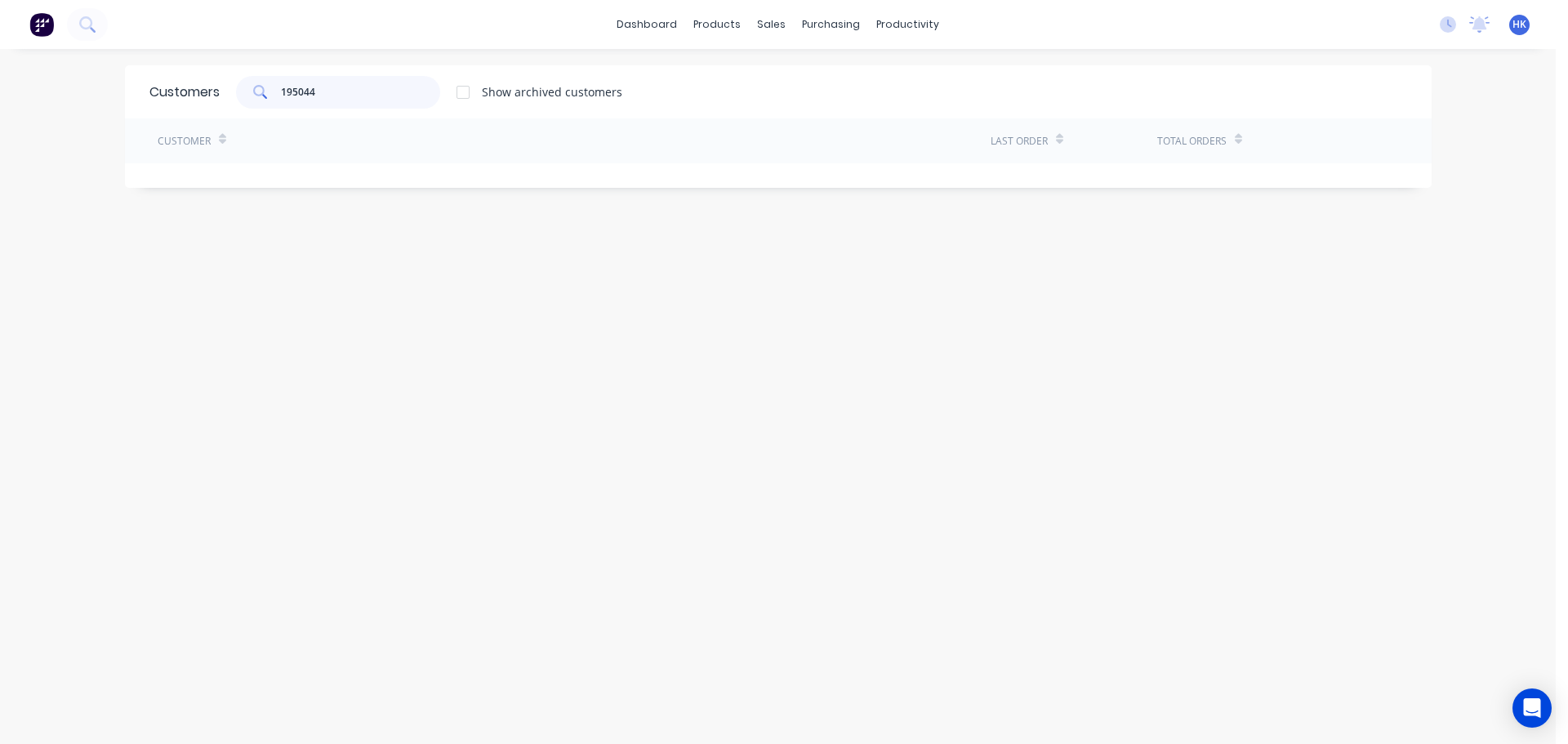
drag, startPoint x: 376, startPoint y: 105, endPoint x: 273, endPoint y: 109, distance: 103.1
click at [273, 109] on div "Customers 195044 Show archived customers" at bounding box center [778, 92] width 1306 height 53
type input "195044"
click at [797, 80] on div "Sales Orders" at bounding box center [825, 78] width 67 height 14
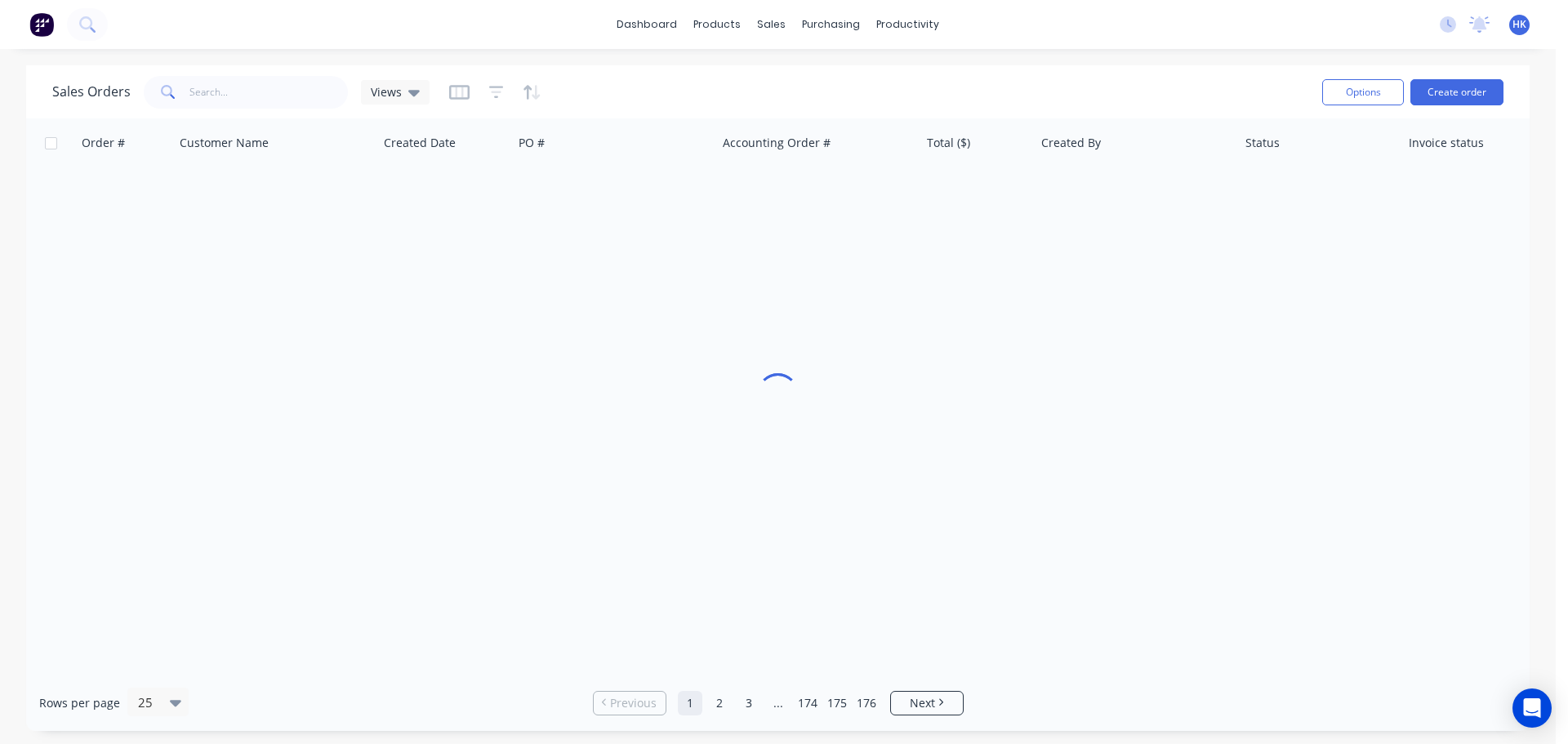
click at [320, 109] on div "Sales Orders Views" at bounding box center [680, 92] width 1257 height 40
click at [317, 101] on input "text" at bounding box center [268, 92] width 159 height 32
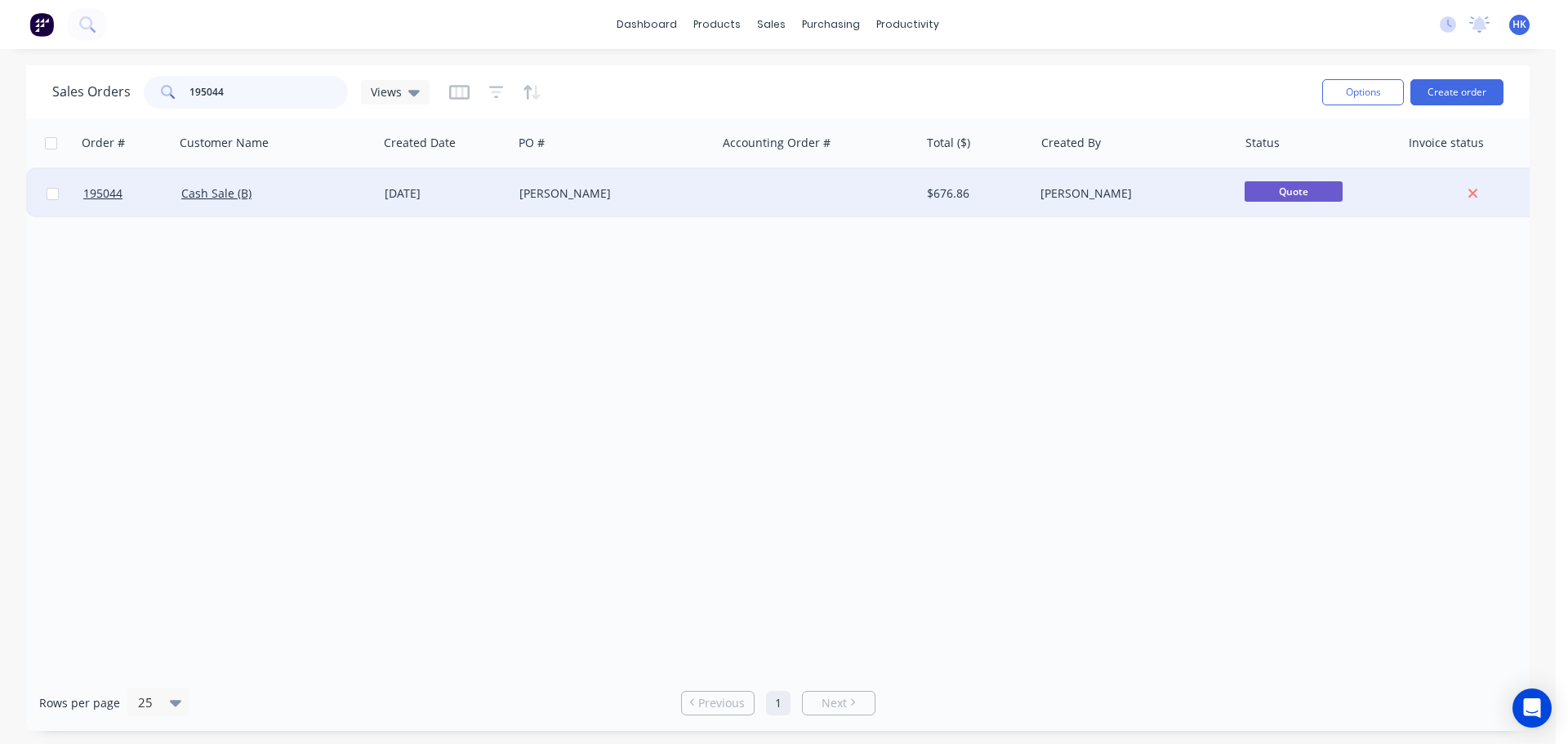
type input "195044"
click at [710, 183] on div "[PERSON_NAME]" at bounding box center [614, 193] width 204 height 49
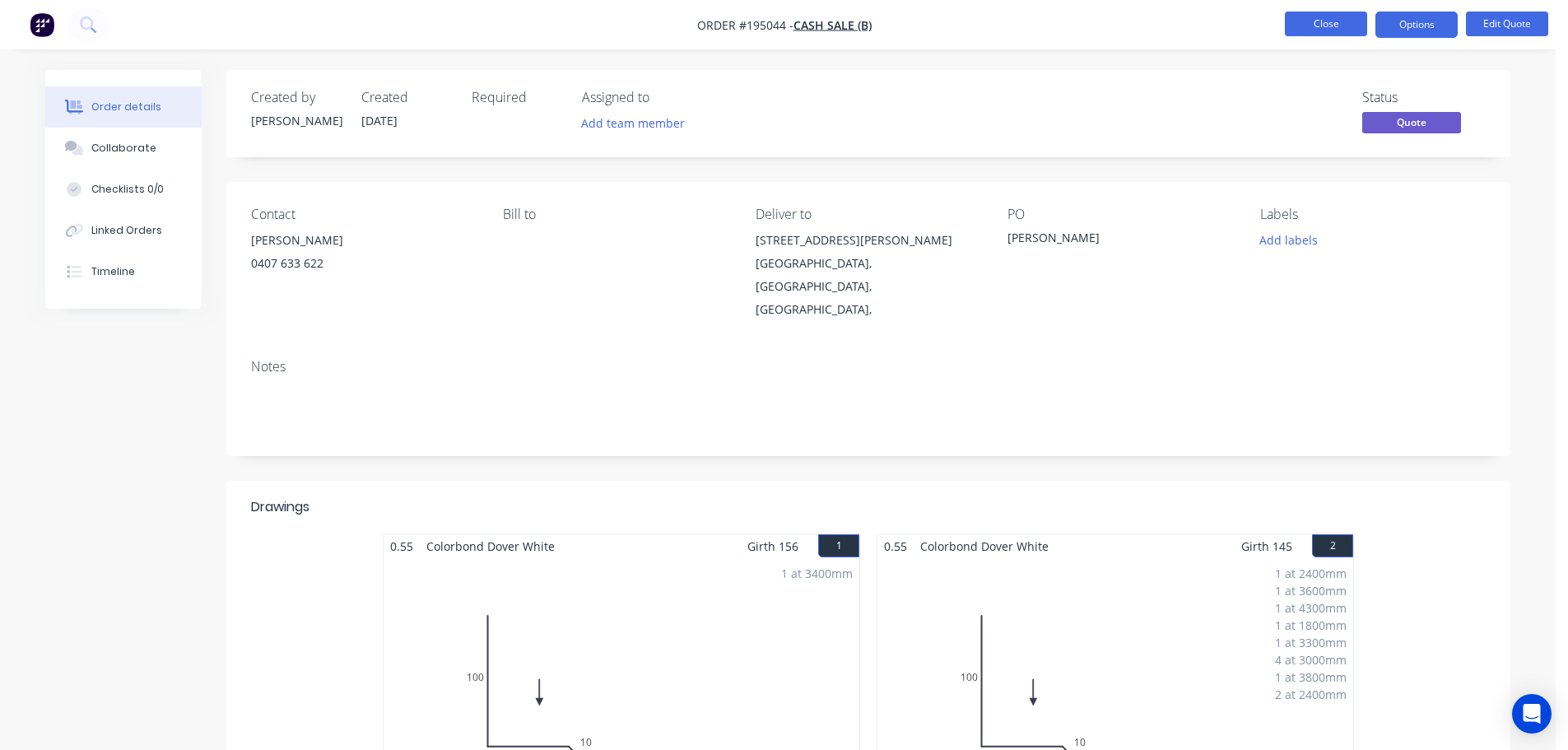
click at [1324, 33] on button "Close" at bounding box center [1326, 24] width 82 height 24
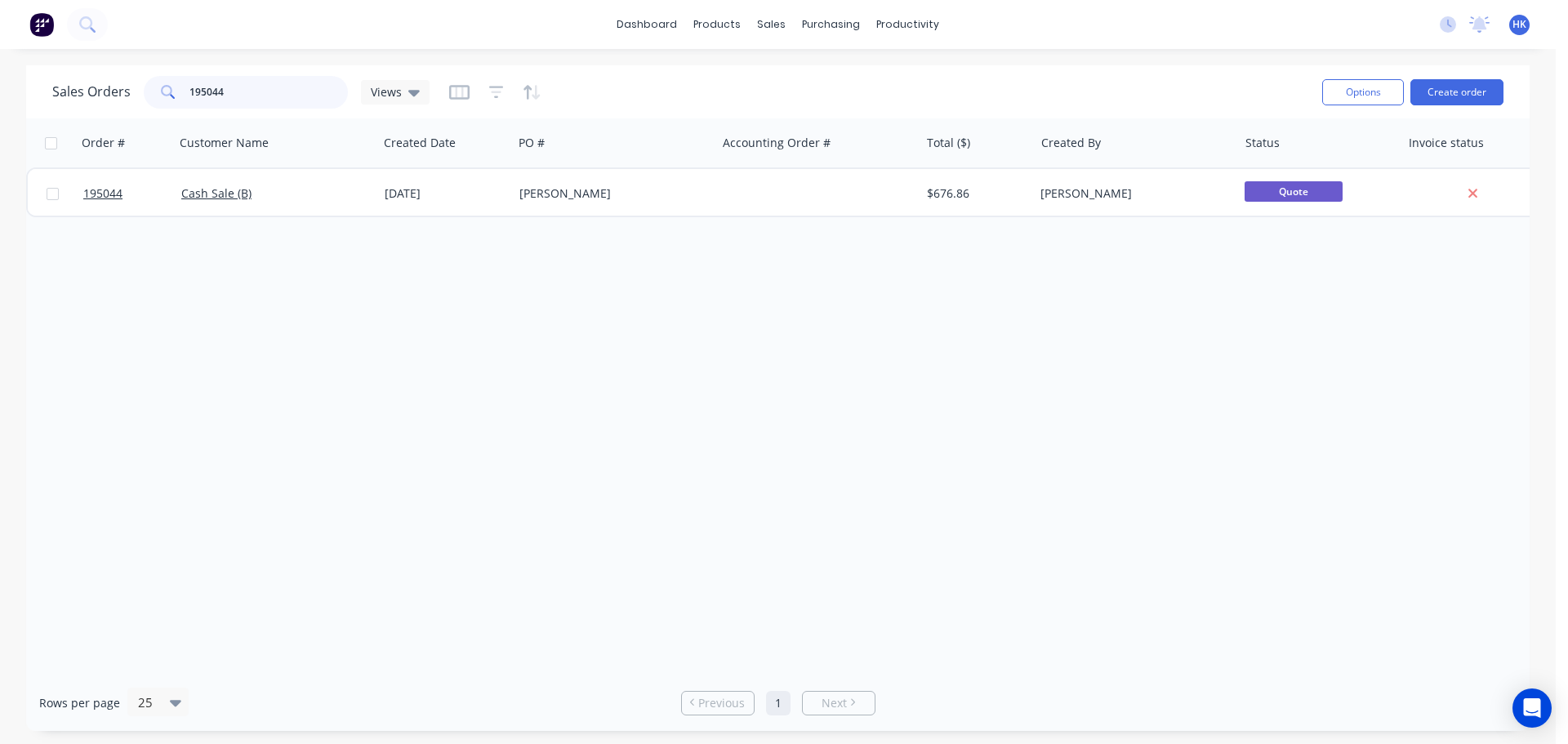
drag, startPoint x: 242, startPoint y: 79, endPoint x: 166, endPoint y: 88, distance: 76.5
click at [166, 88] on div "195044" at bounding box center [246, 92] width 205 height 32
click at [635, 35] on link "dashboard" at bounding box center [647, 24] width 77 height 24
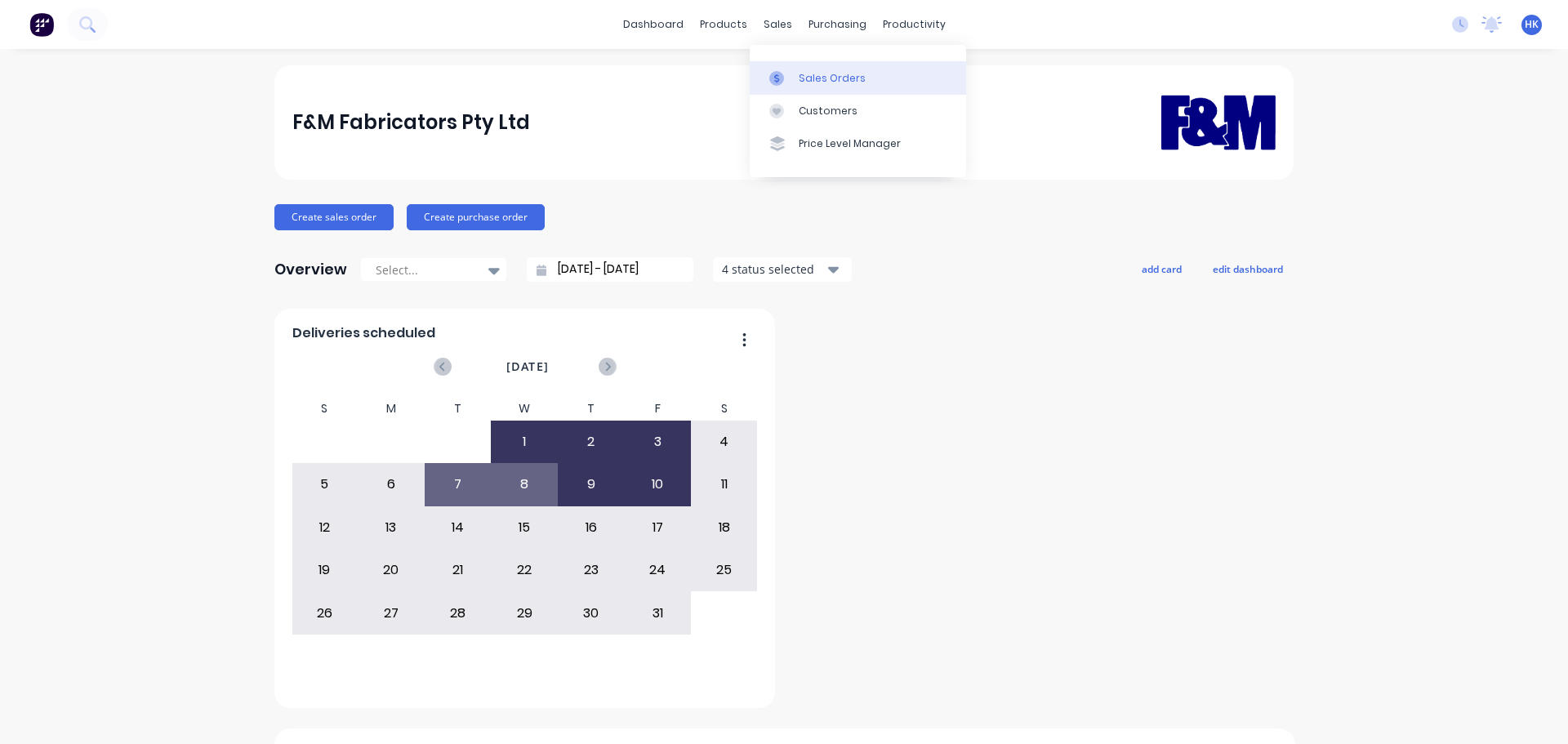
click at [803, 68] on link "Sales Orders" at bounding box center [858, 77] width 216 height 32
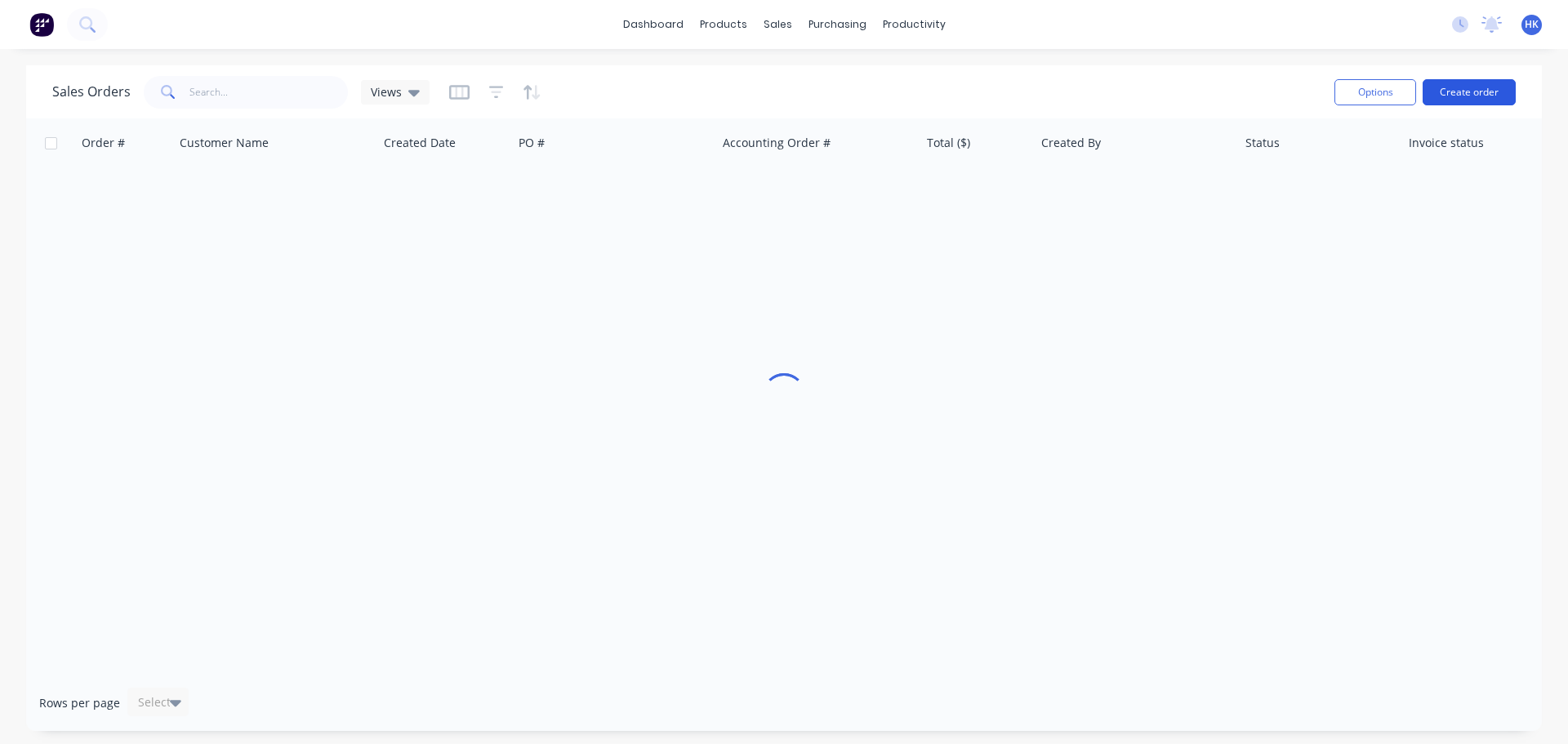
click at [1459, 93] on button "Create order" at bounding box center [1468, 92] width 93 height 26
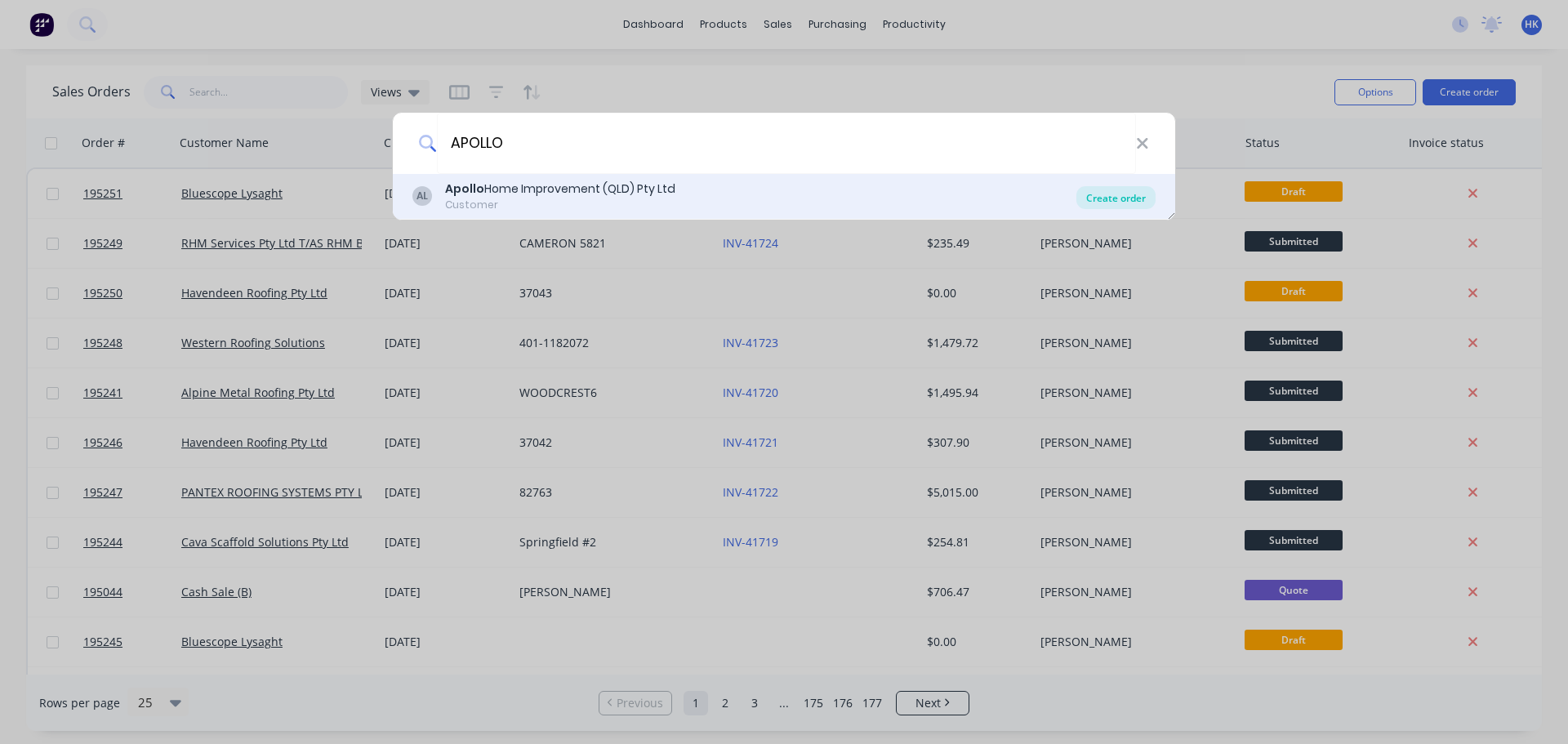
type input "APOLLO"
click at [1085, 199] on div "Create order" at bounding box center [1116, 197] width 79 height 22
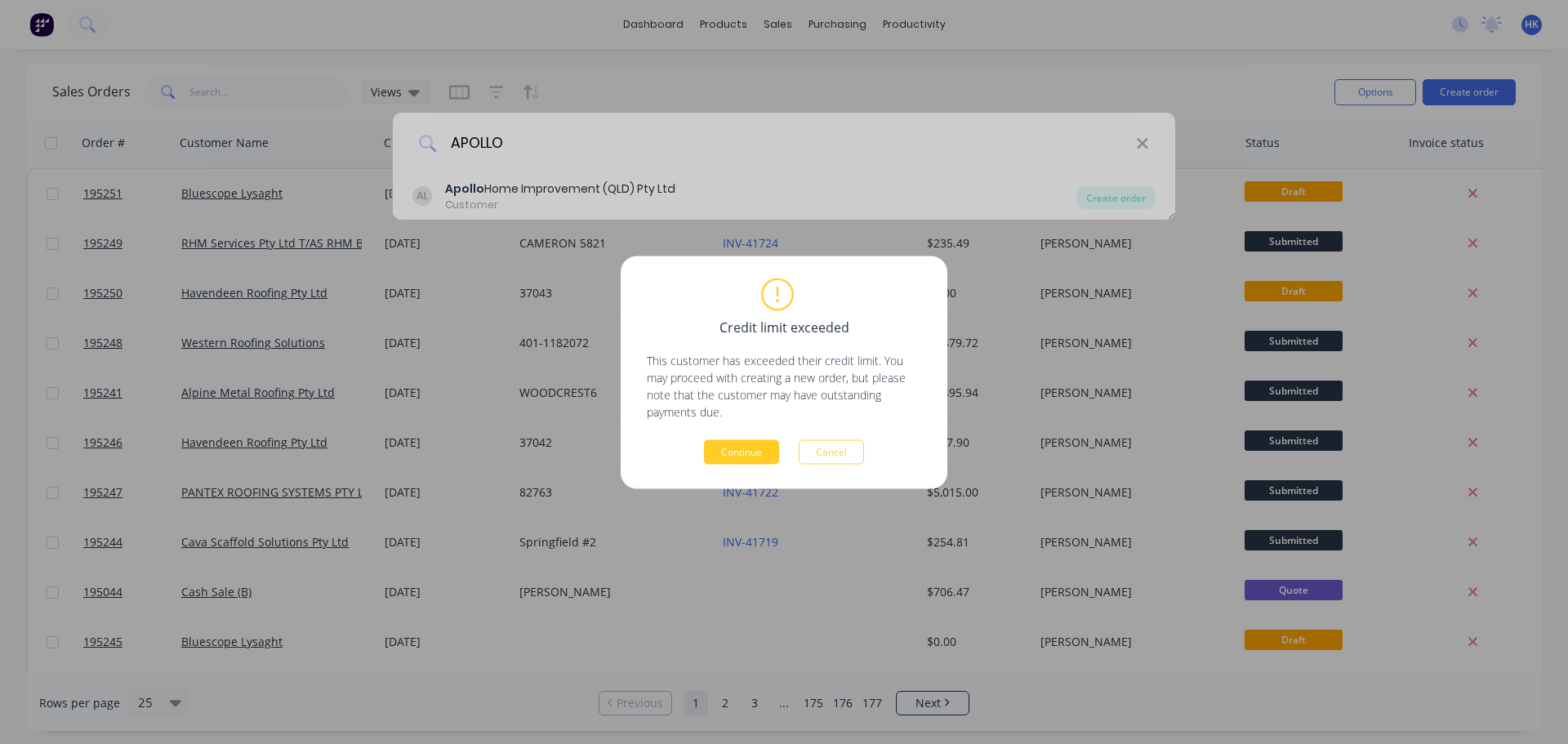
click at [762, 450] on button "Continue" at bounding box center [742, 451] width 75 height 24
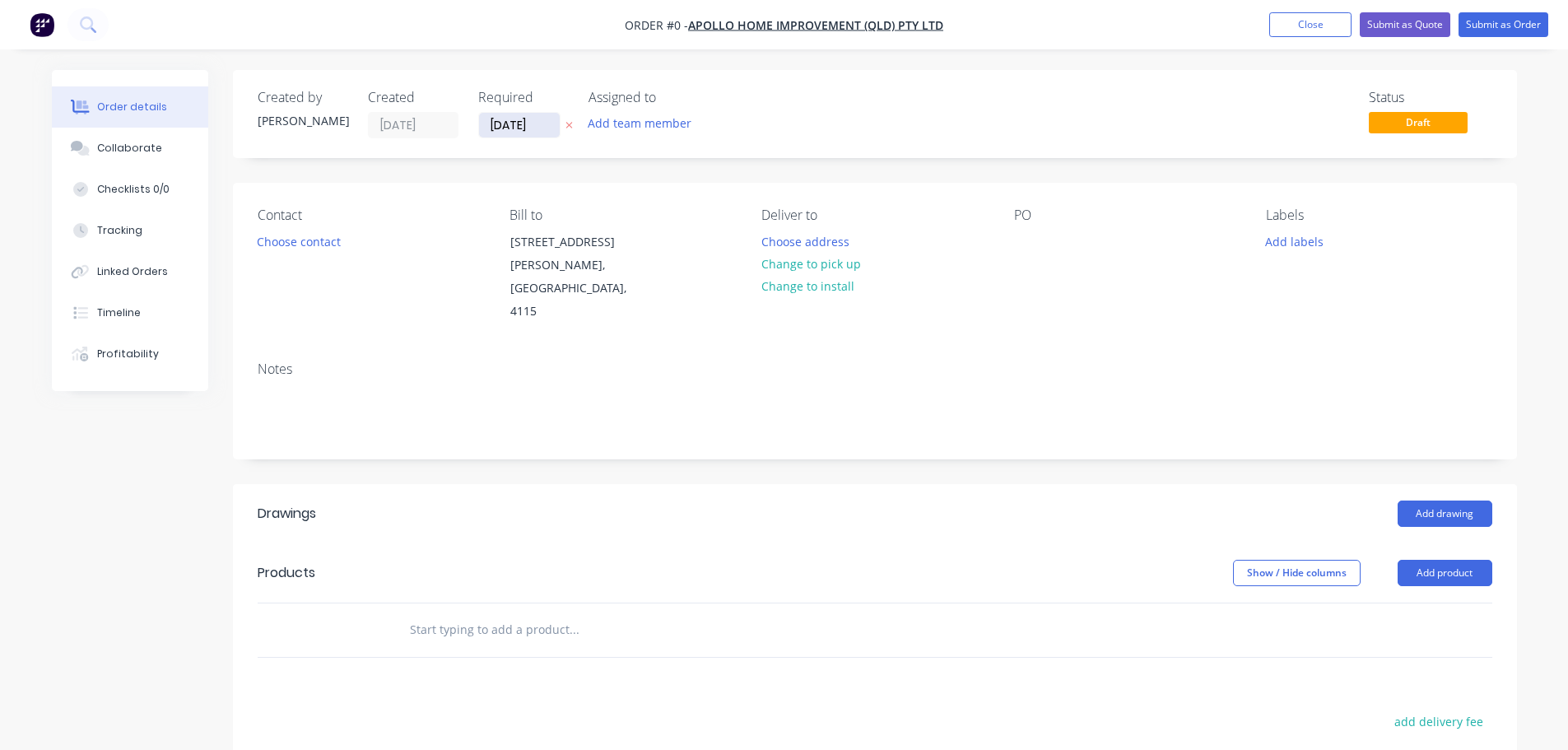
click at [507, 138] on div "Created by [PERSON_NAME] Created [DATE] Required [DATE] Assigned to Add team me…" at bounding box center [875, 113] width 1284 height 88
click at [507, 135] on input "[DATE]" at bounding box center [519, 125] width 80 height 24
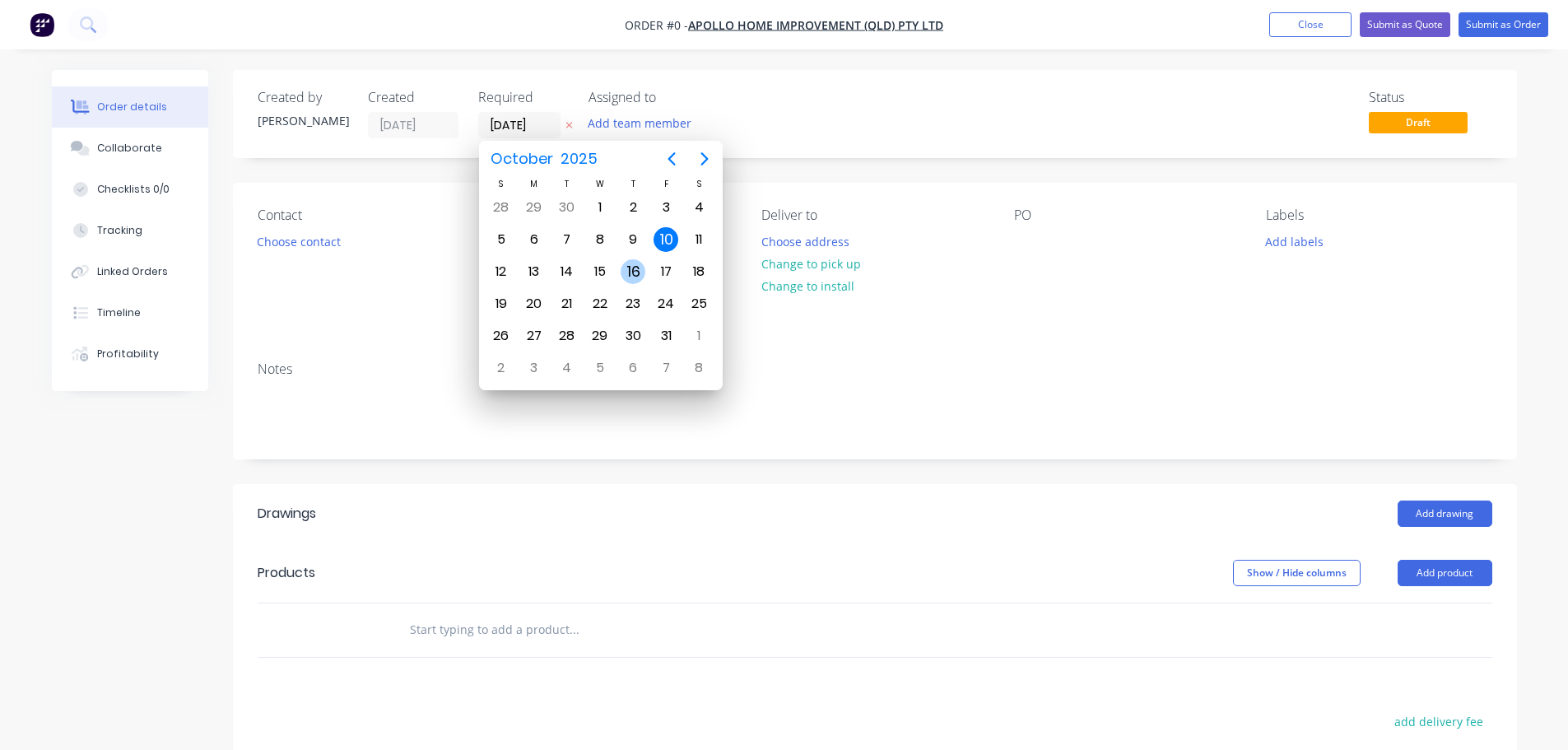
click at [626, 274] on div "16" at bounding box center [632, 271] width 24 height 24
type input "[DATE]"
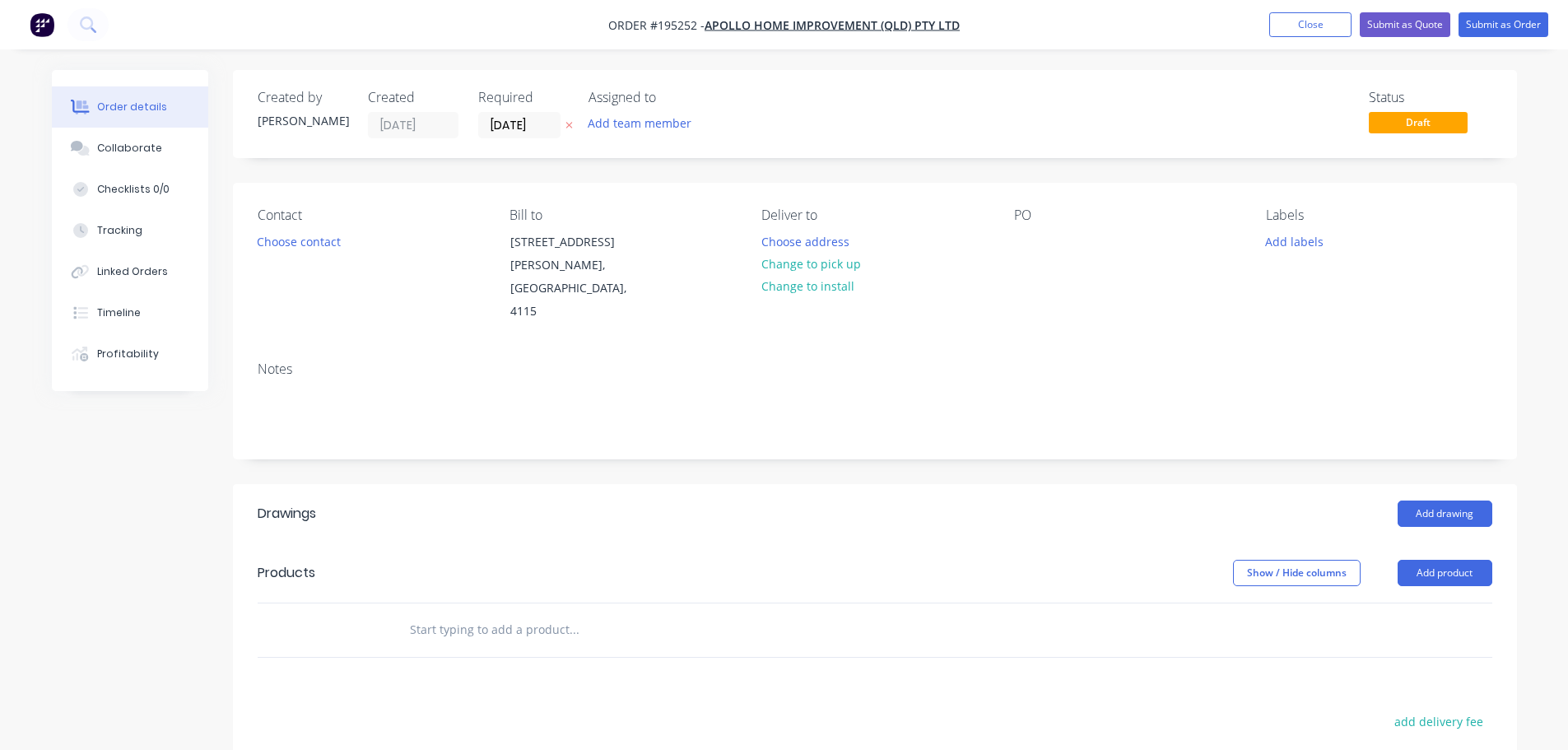
click at [335, 242] on button "Choose contact" at bounding box center [298, 241] width 101 height 23
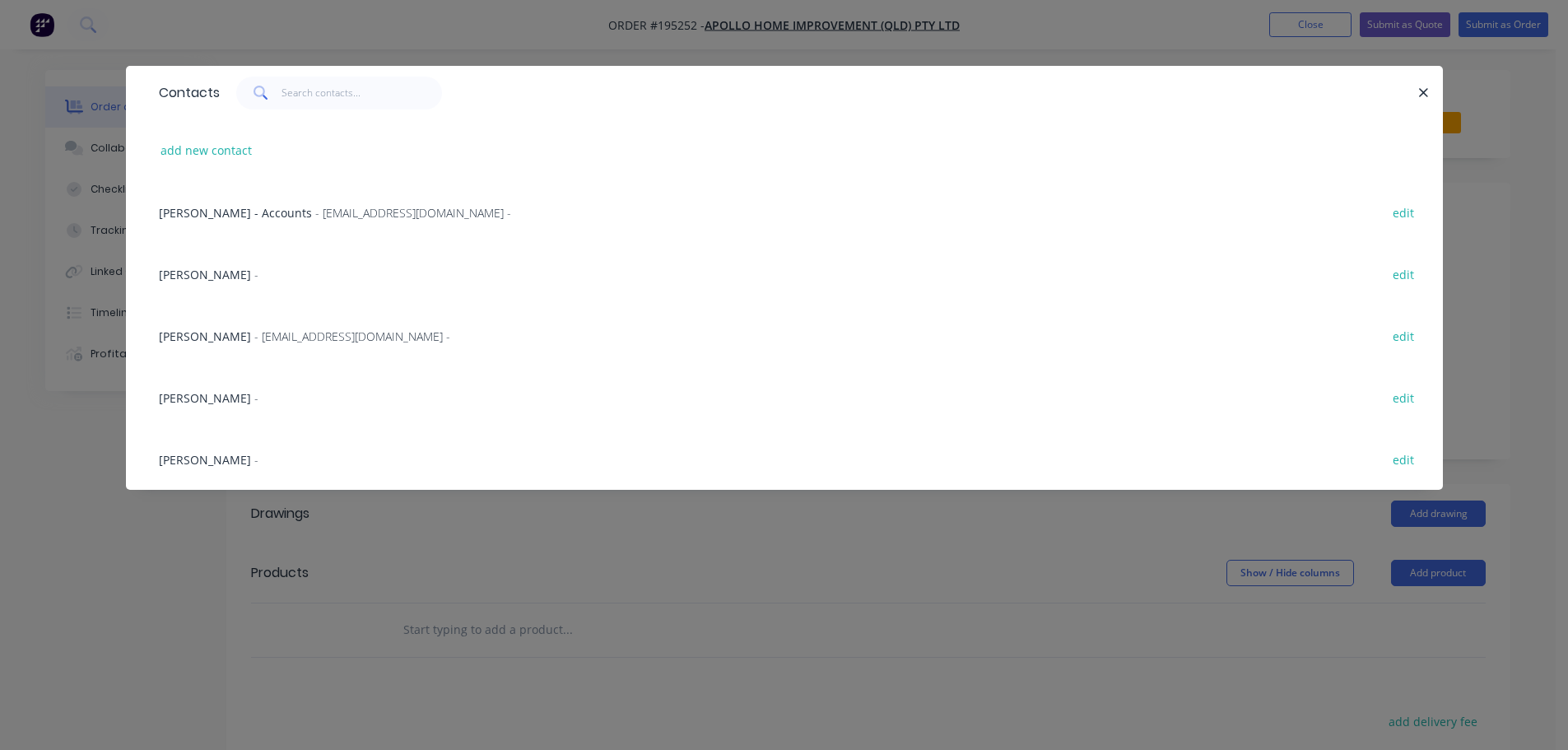
click at [269, 338] on span "- [EMAIL_ADDRESS][DOMAIN_NAME] -" at bounding box center [352, 336] width 196 height 15
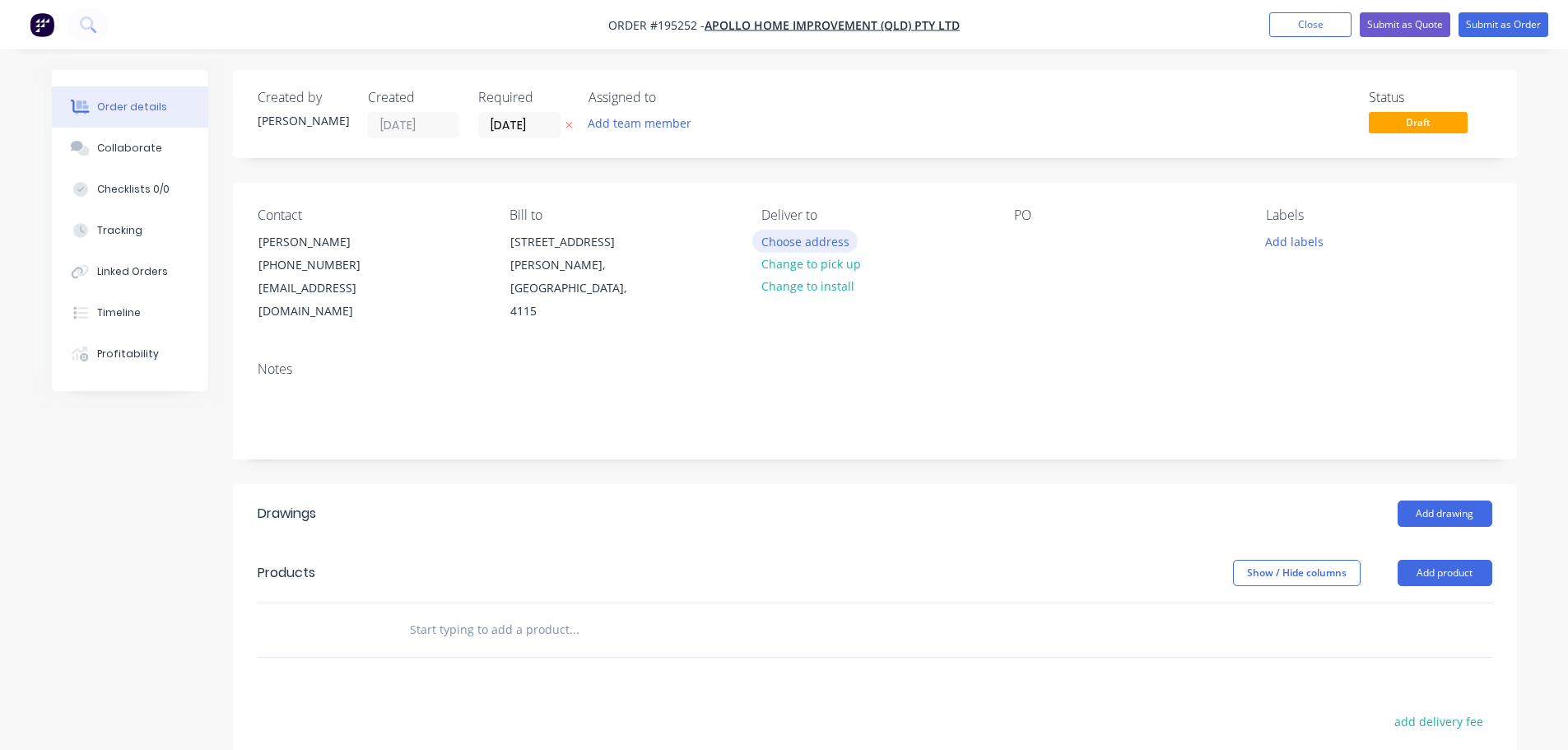
click at [765, 241] on button "Choose address" at bounding box center [805, 241] width 106 height 23
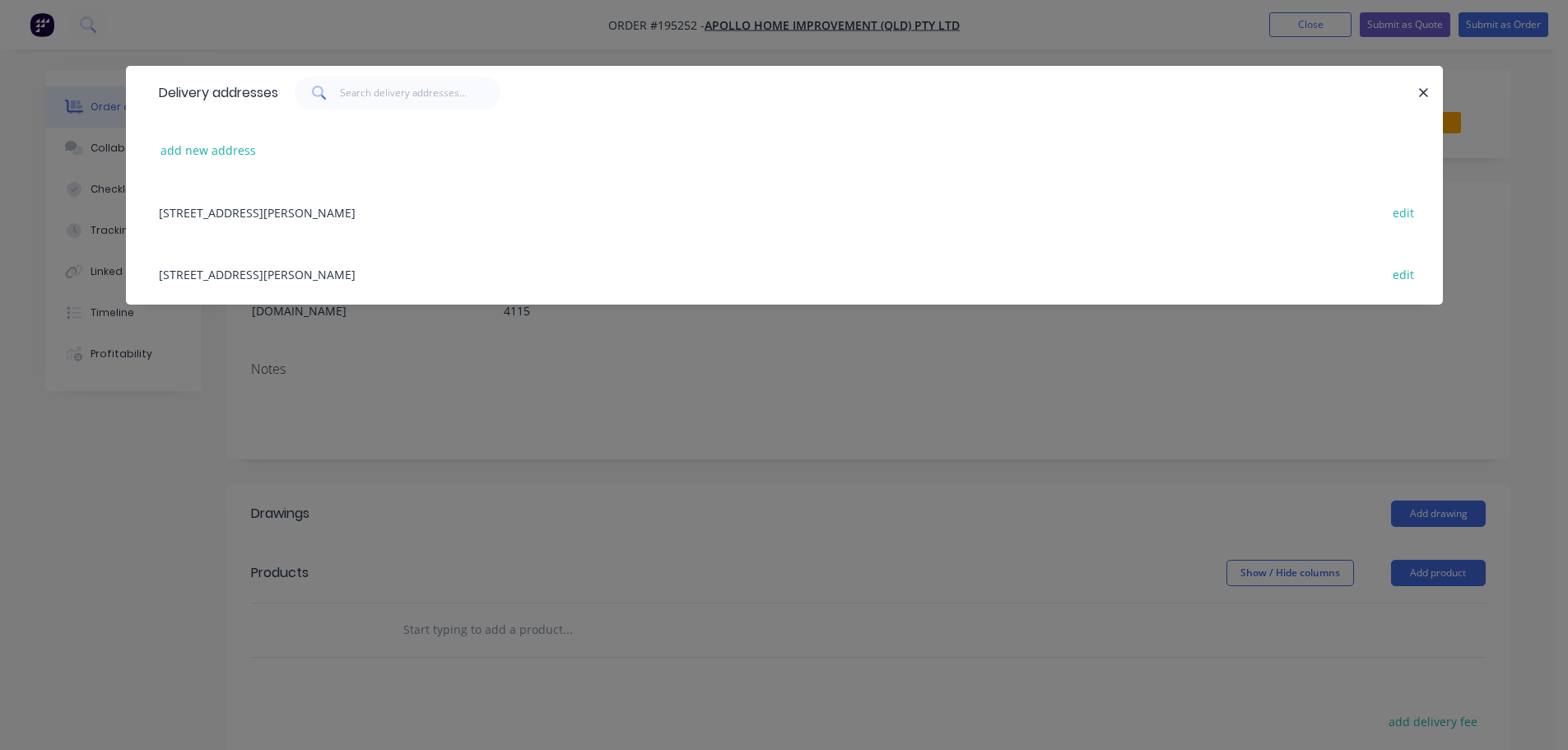
click at [414, 275] on div "[STREET_ADDRESS][PERSON_NAME] edit" at bounding box center [785, 273] width 1268 height 62
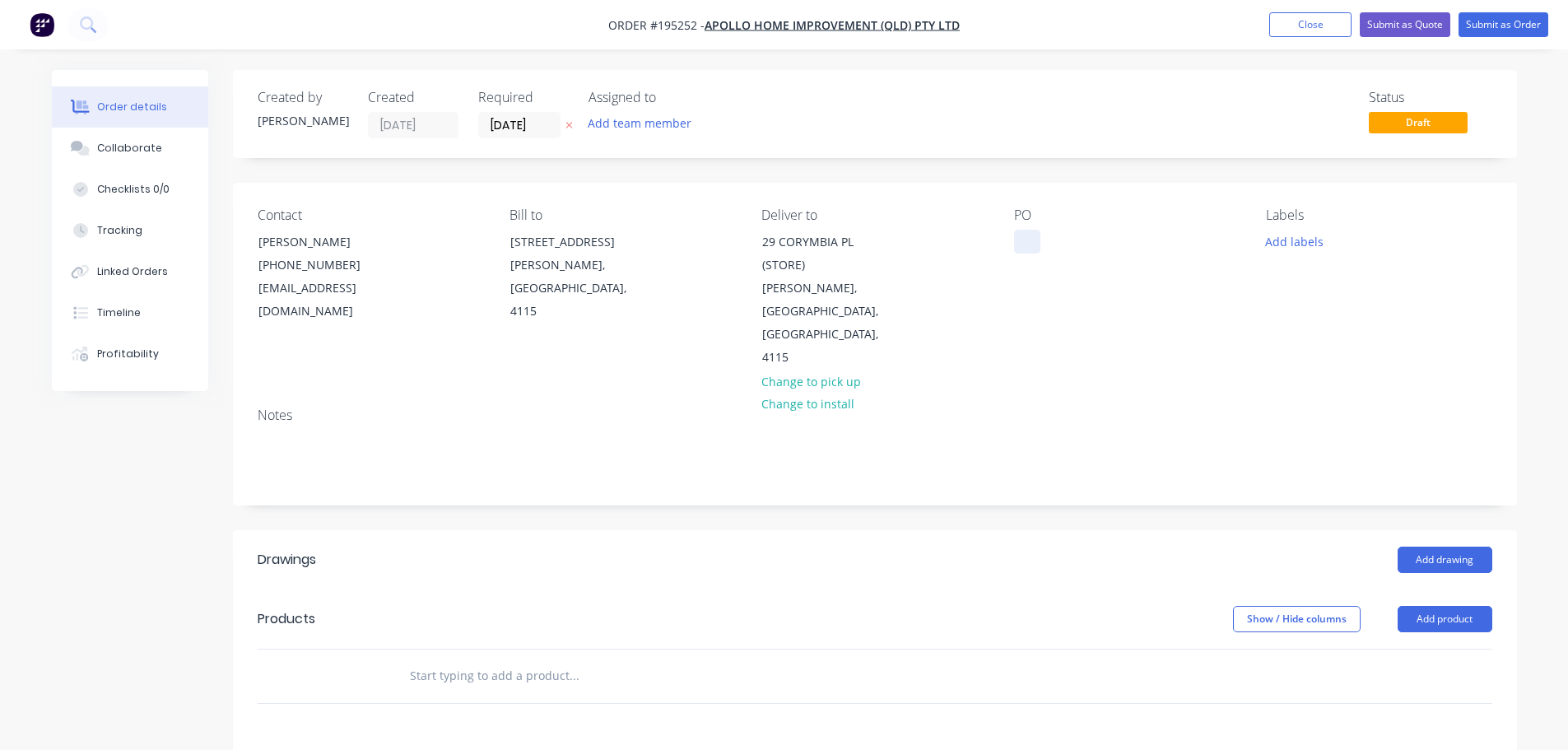
click at [1028, 252] on div at bounding box center [1026, 242] width 26 height 24
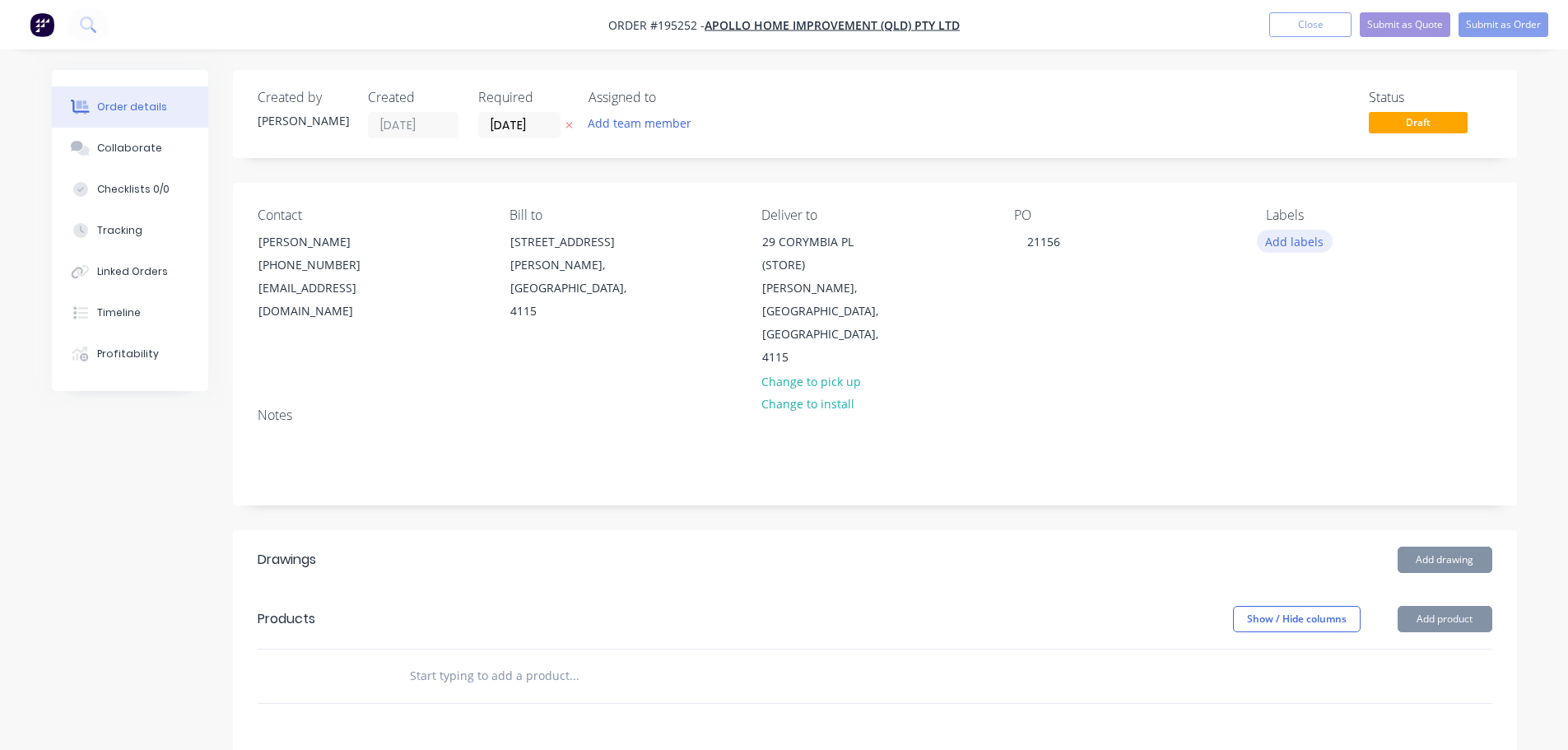
click at [1294, 242] on button "Add labels" at bounding box center [1295, 241] width 76 height 23
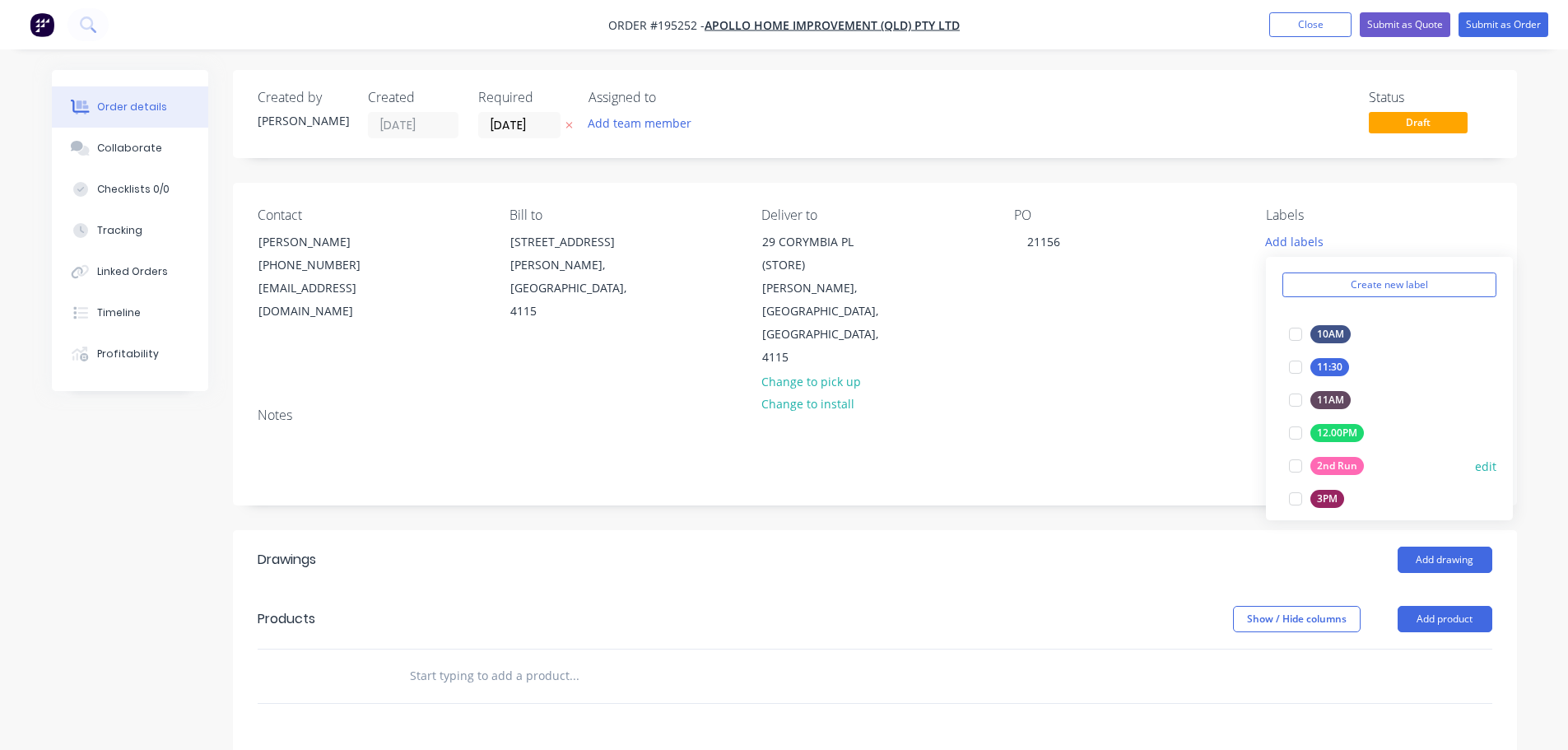
scroll to position [82, 0]
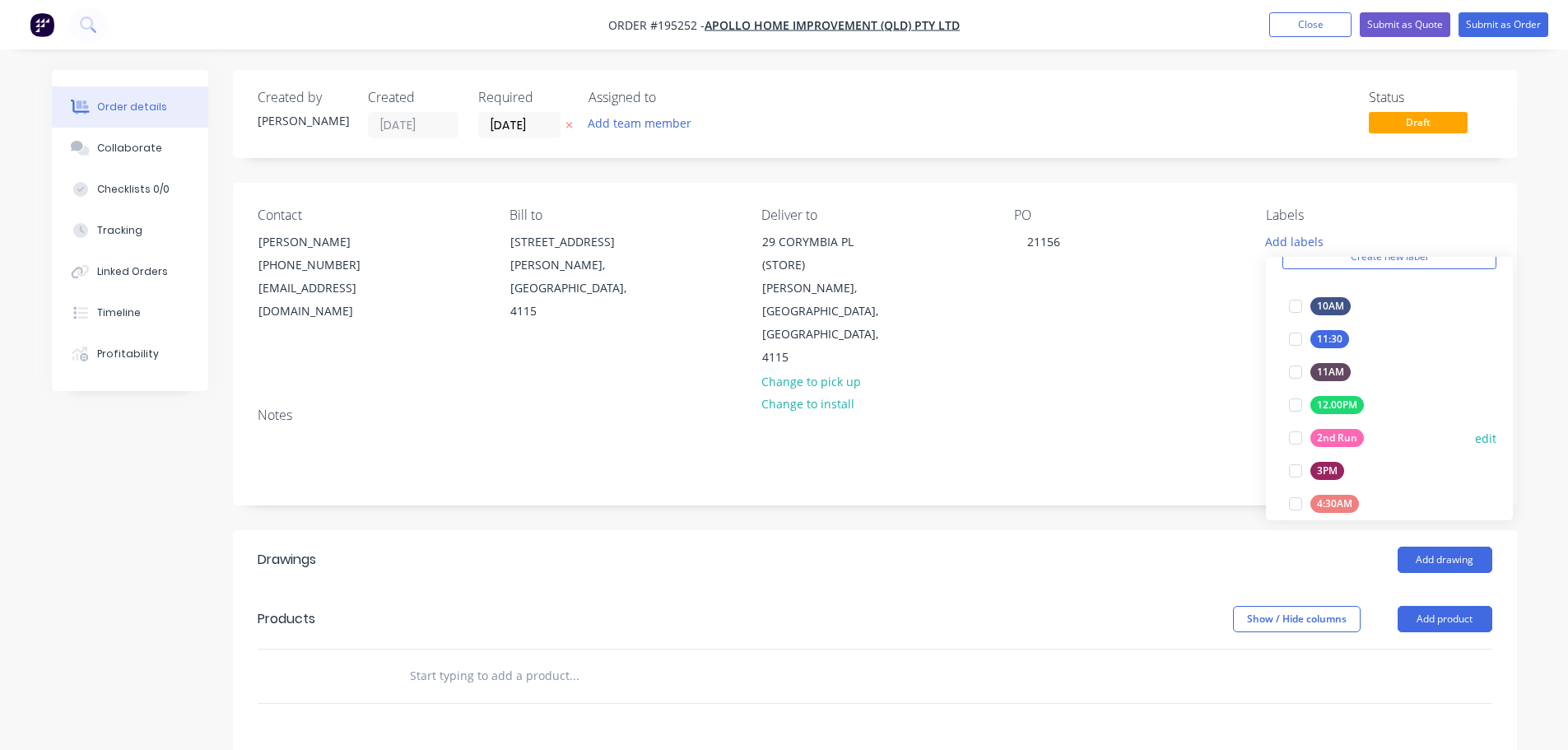
click at [1293, 435] on div at bounding box center [1295, 438] width 33 height 33
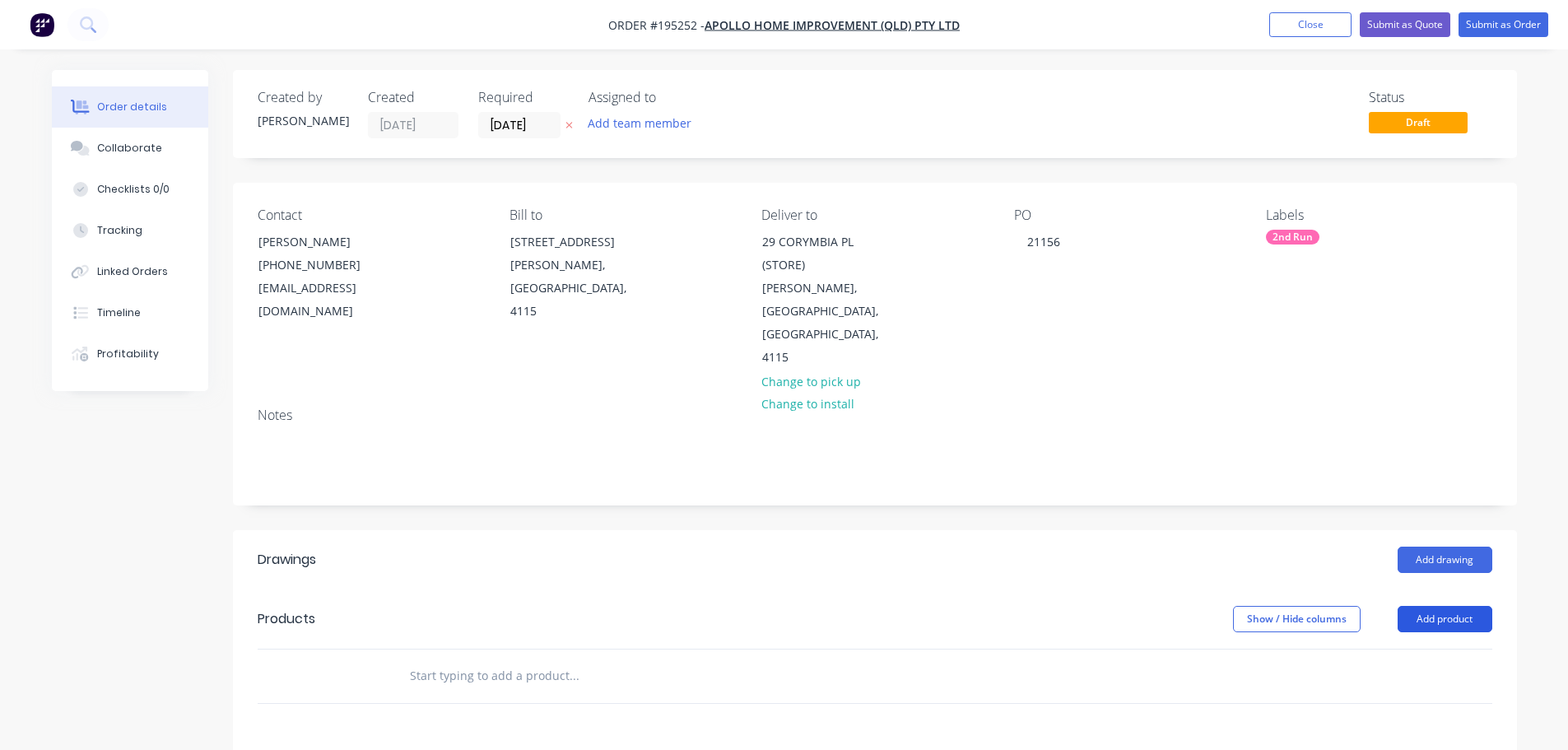
click at [1431, 606] on button "Add product" at bounding box center [1444, 619] width 95 height 26
click at [1426, 649] on div "Product catalogue" at bounding box center [1414, 660] width 127 height 24
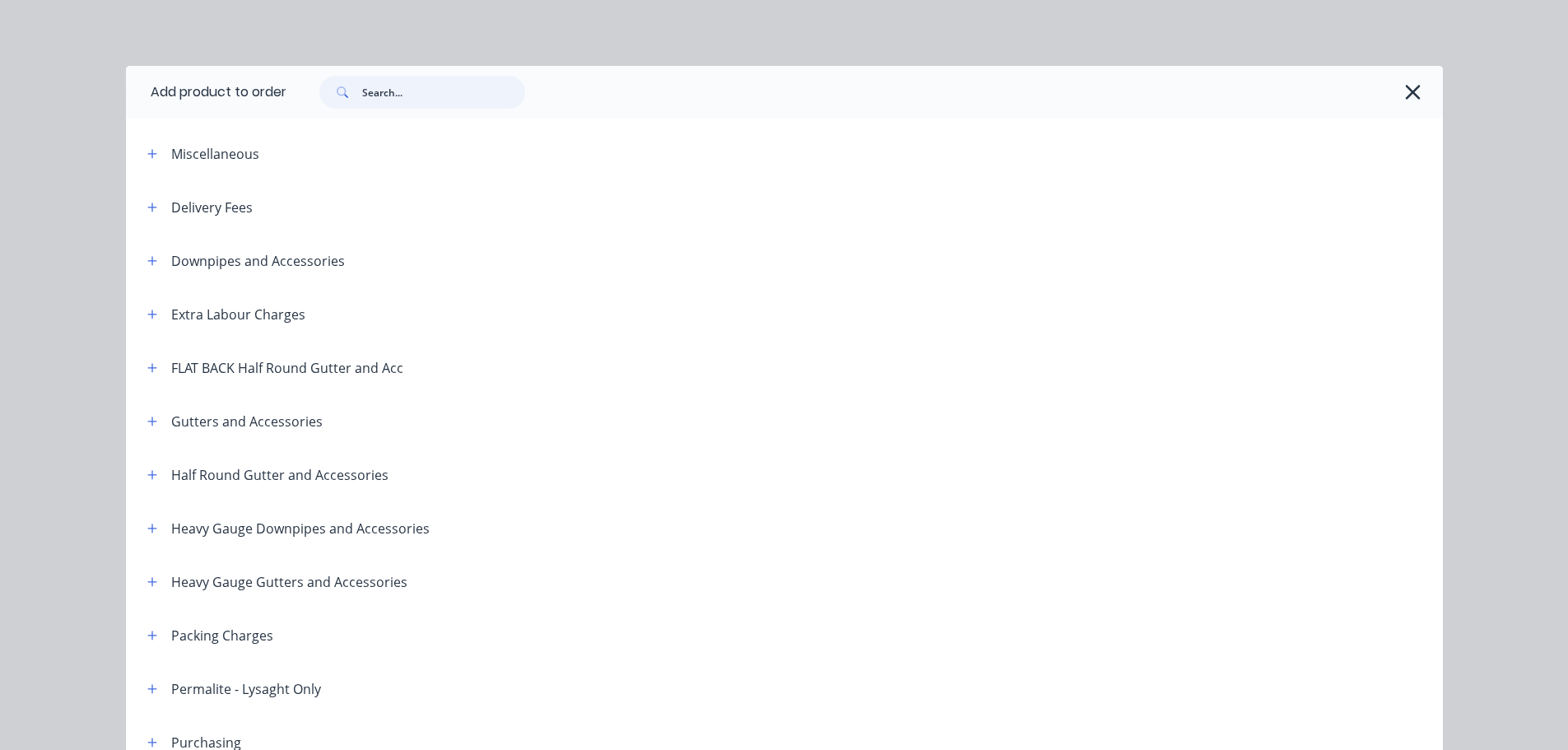
click at [415, 94] on input "text" at bounding box center [443, 92] width 163 height 33
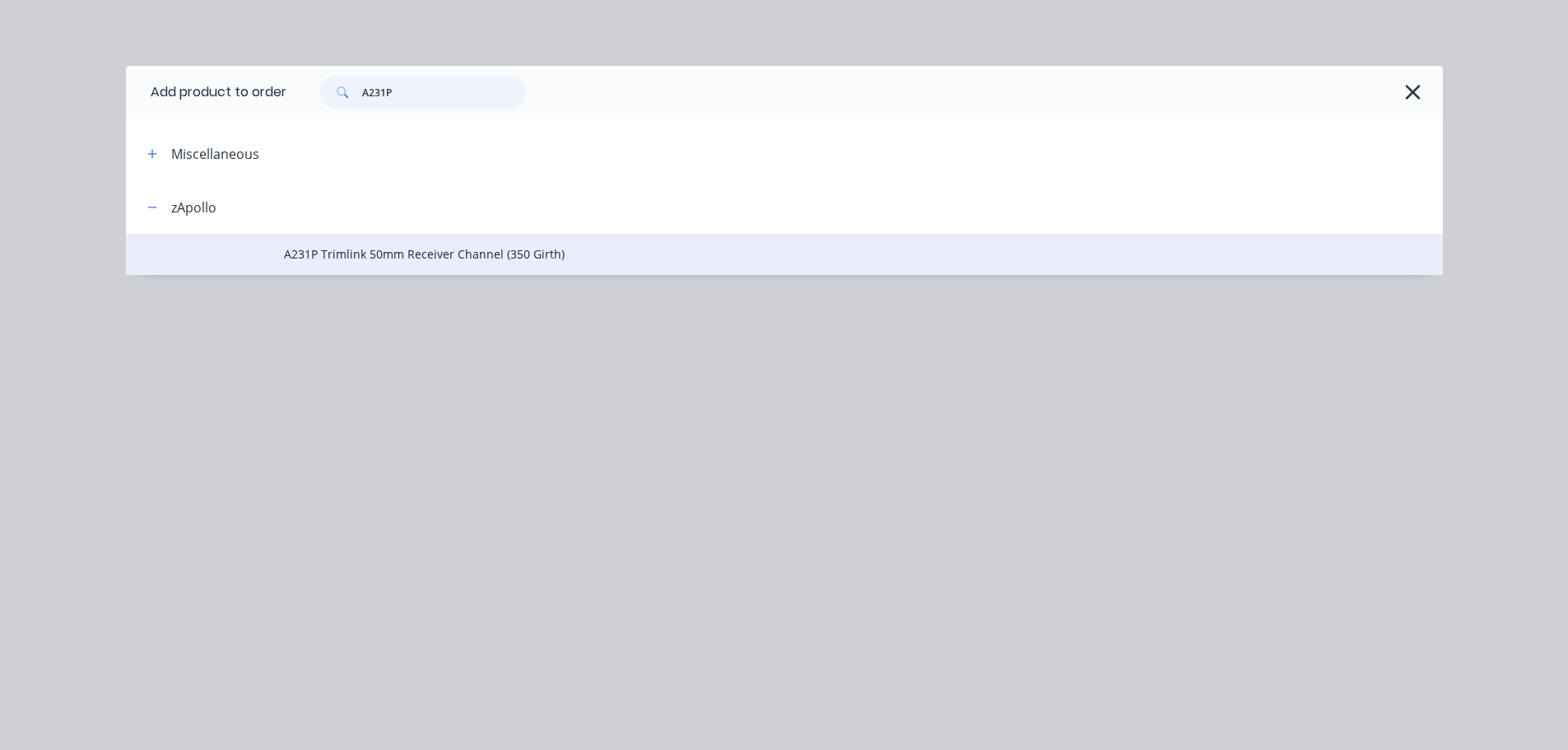
type input "A231P"
click at [468, 259] on span "A231P Trimlink 50mm Receiver Channel (350 Girth)" at bounding box center [747, 253] width 927 height 17
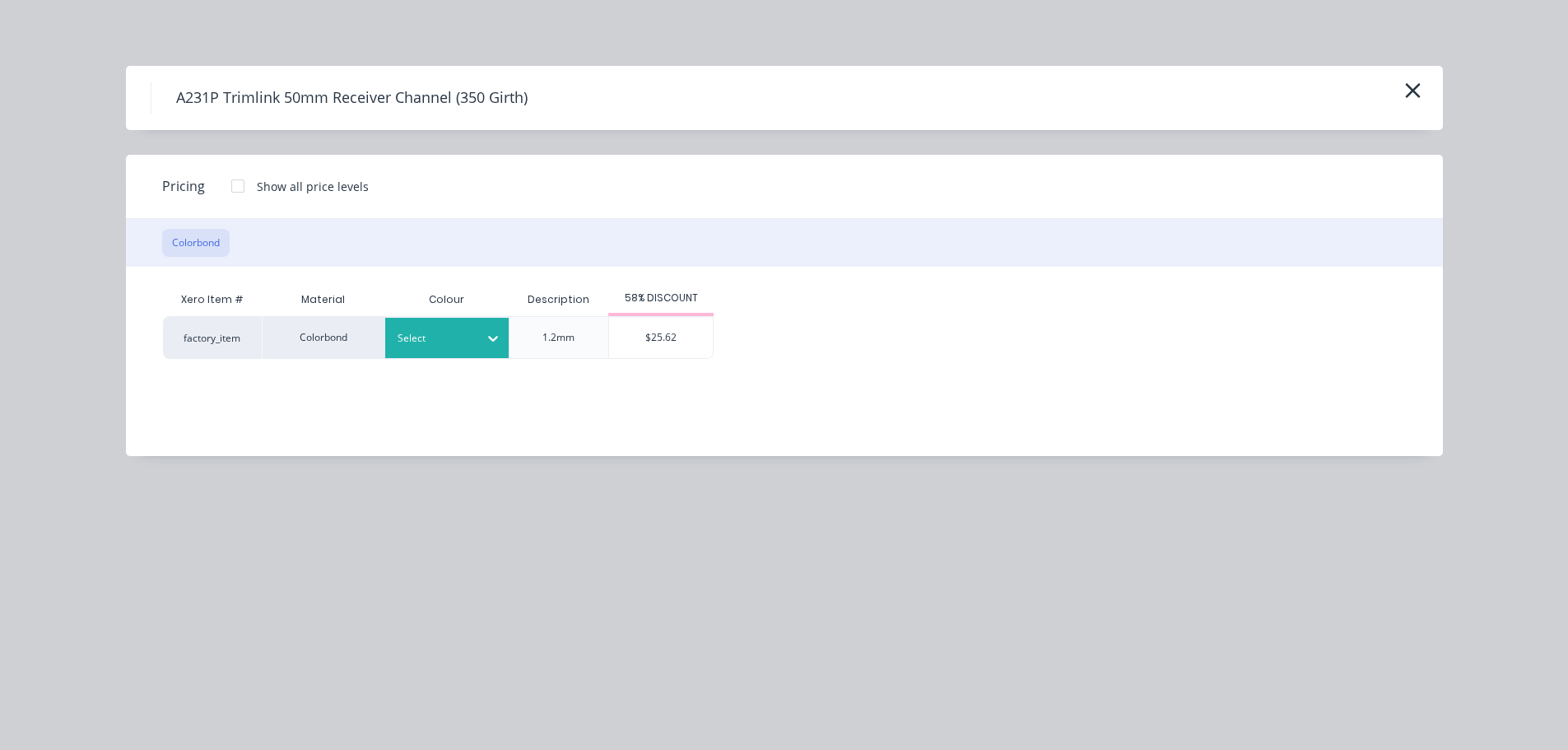
click at [482, 343] on div at bounding box center [493, 338] width 30 height 26
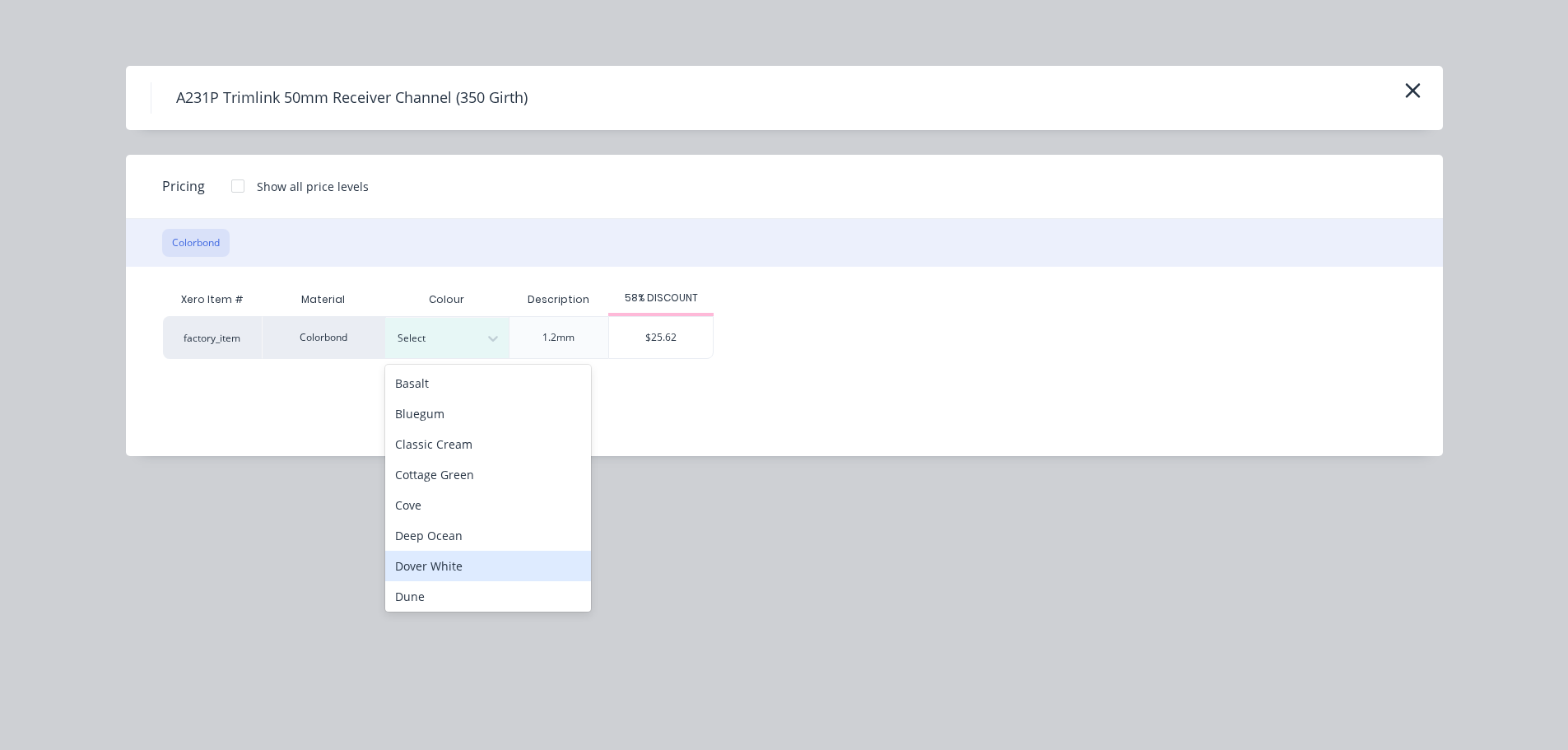
click at [468, 558] on div "Dover White" at bounding box center [488, 566] width 206 height 31
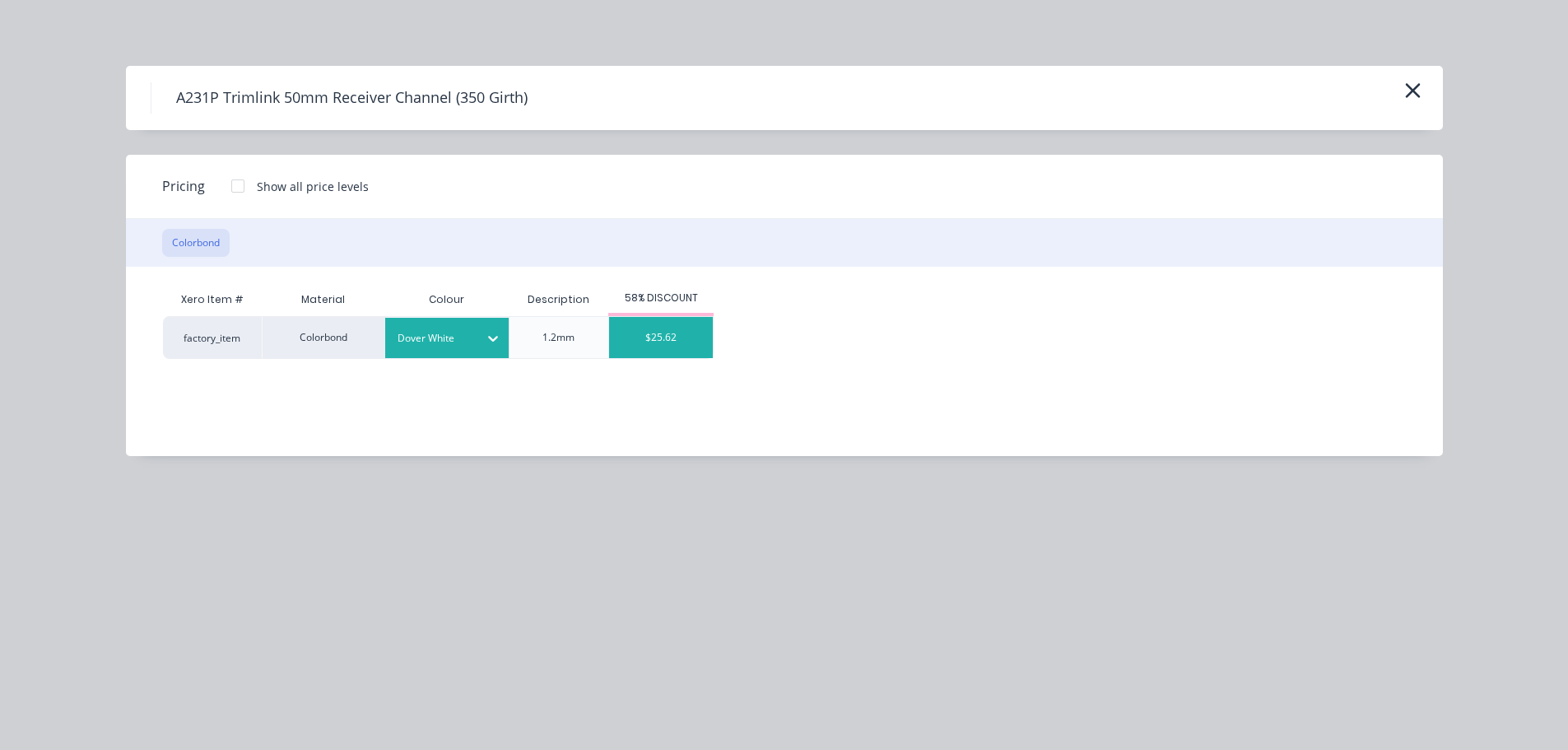
click at [657, 318] on div "$25.62" at bounding box center [661, 337] width 106 height 43
click at [660, 328] on div "$25.62" at bounding box center [661, 337] width 104 height 42
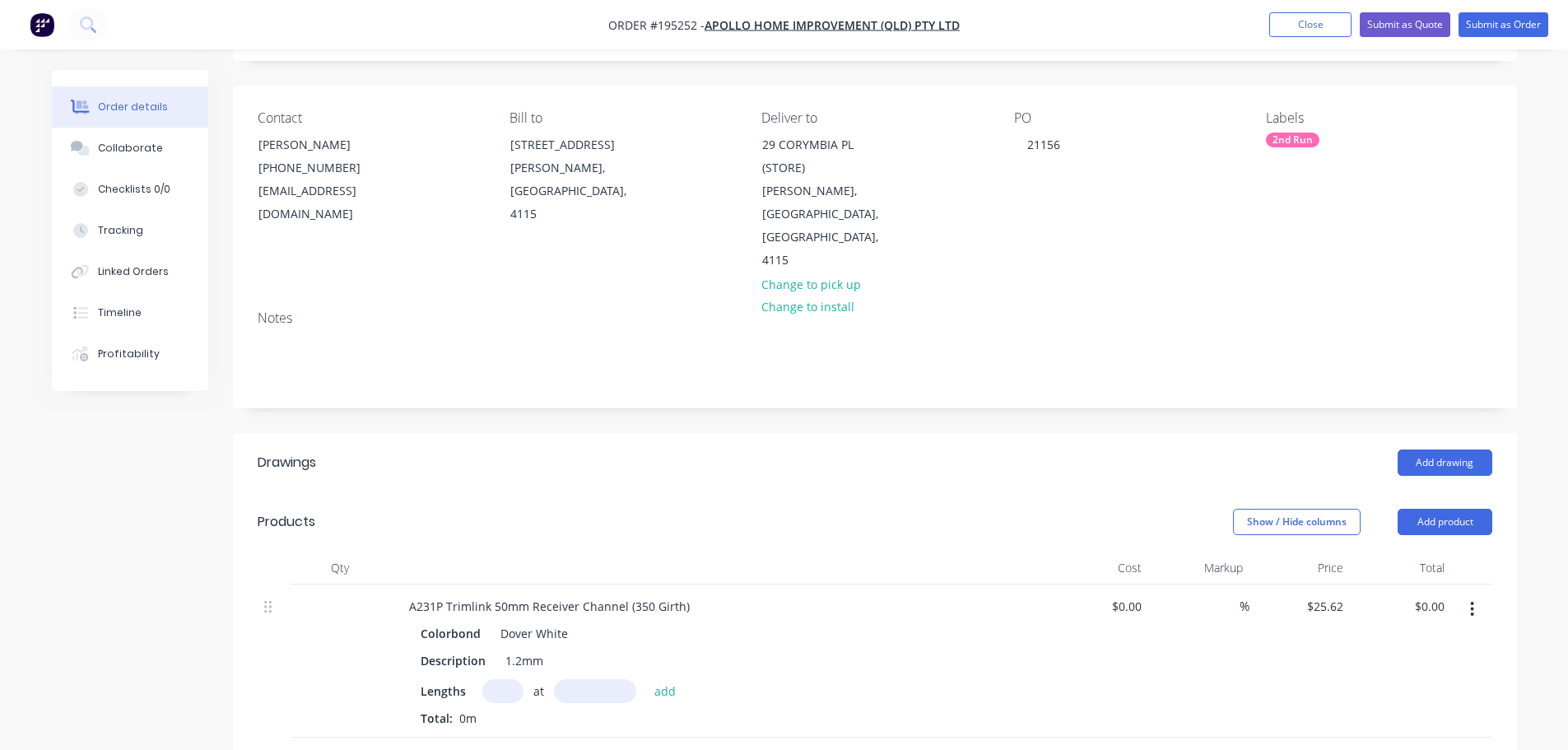
scroll to position [247, 0]
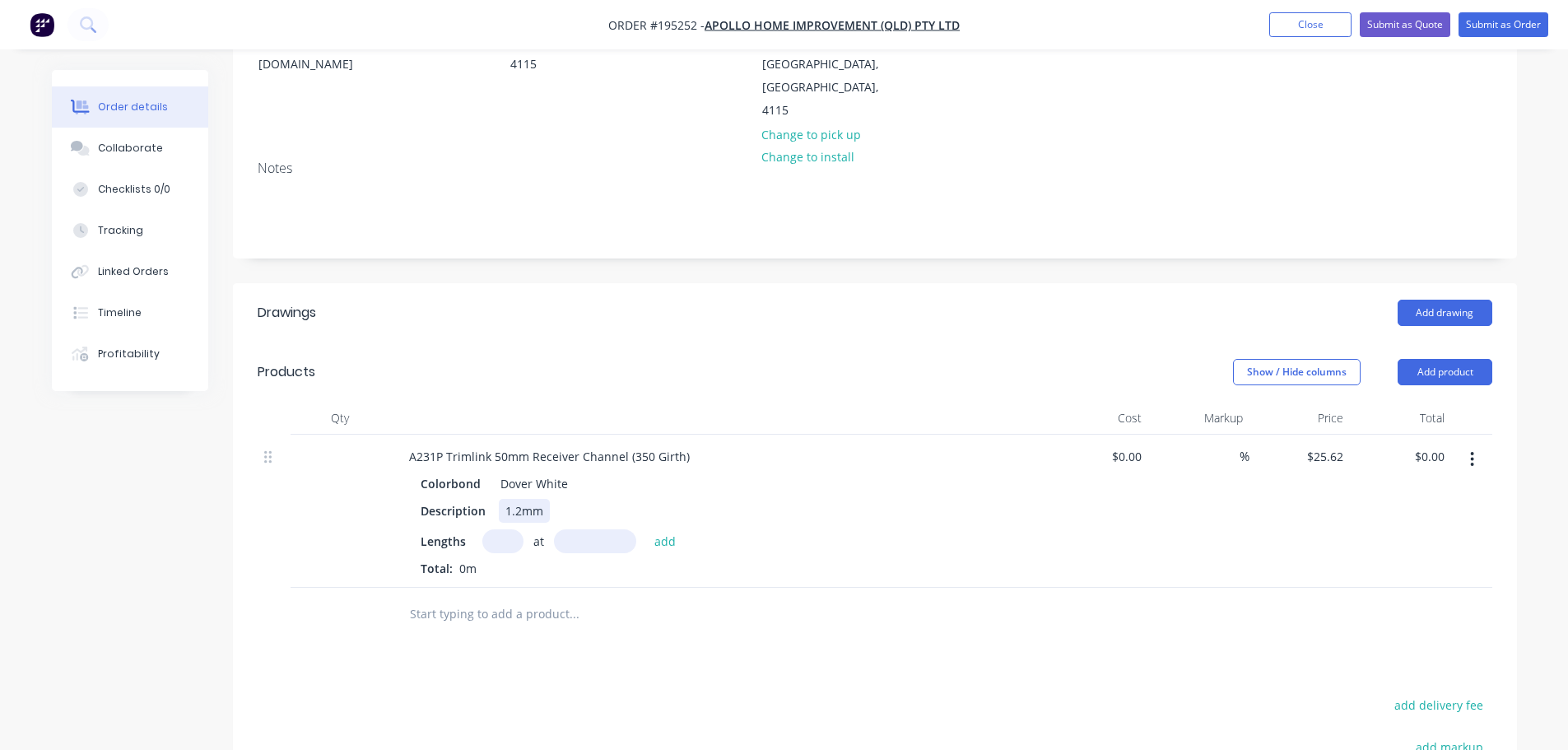
click at [518, 499] on div "1.2mm" at bounding box center [524, 511] width 51 height 24
click at [505, 529] on input "text" at bounding box center [503, 541] width 42 height 24
type input "1"
type input "6000"
click at [646, 529] on button "add" at bounding box center [665, 540] width 39 height 23
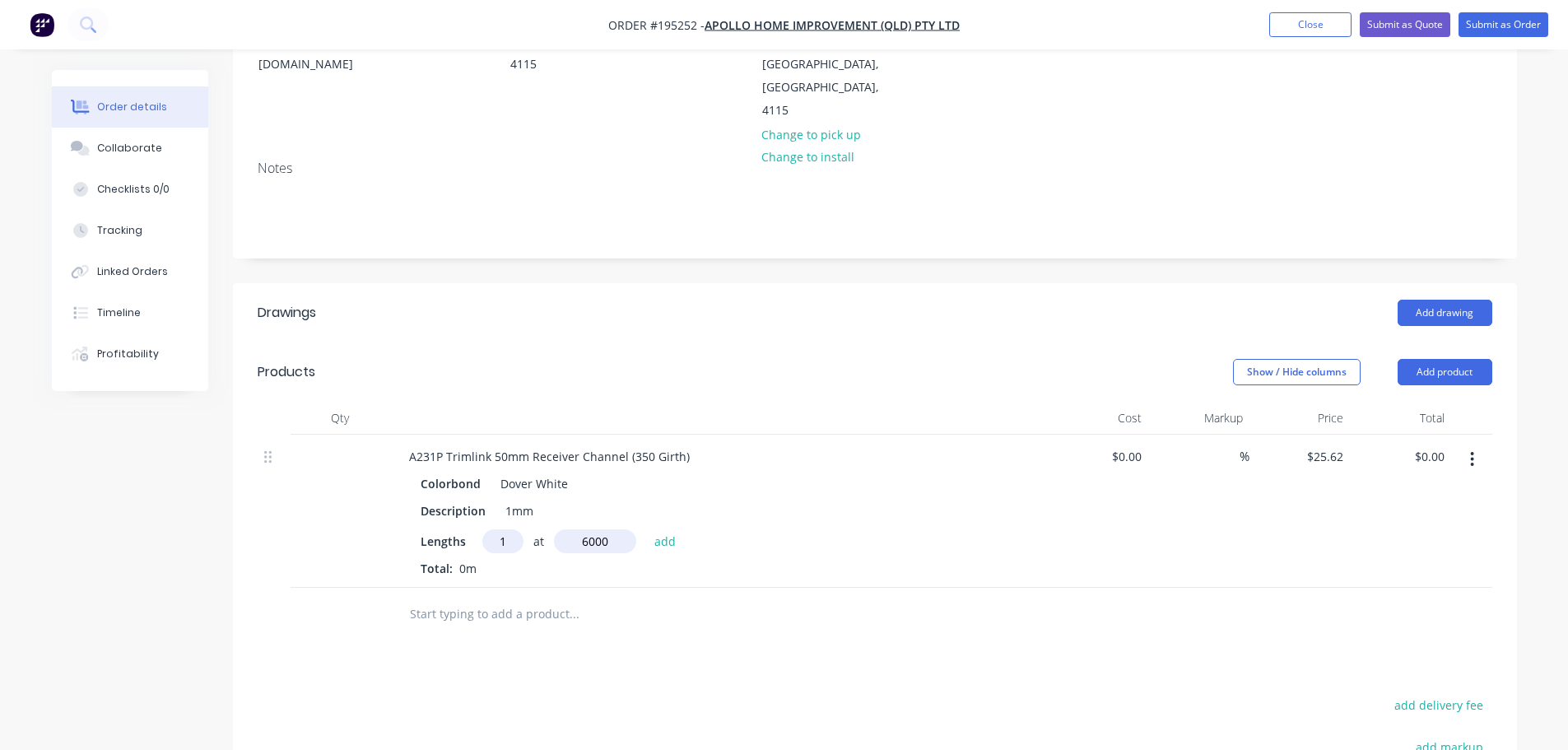
type input "$153.72"
click at [1463, 299] on button "Add drawing" at bounding box center [1444, 312] width 95 height 26
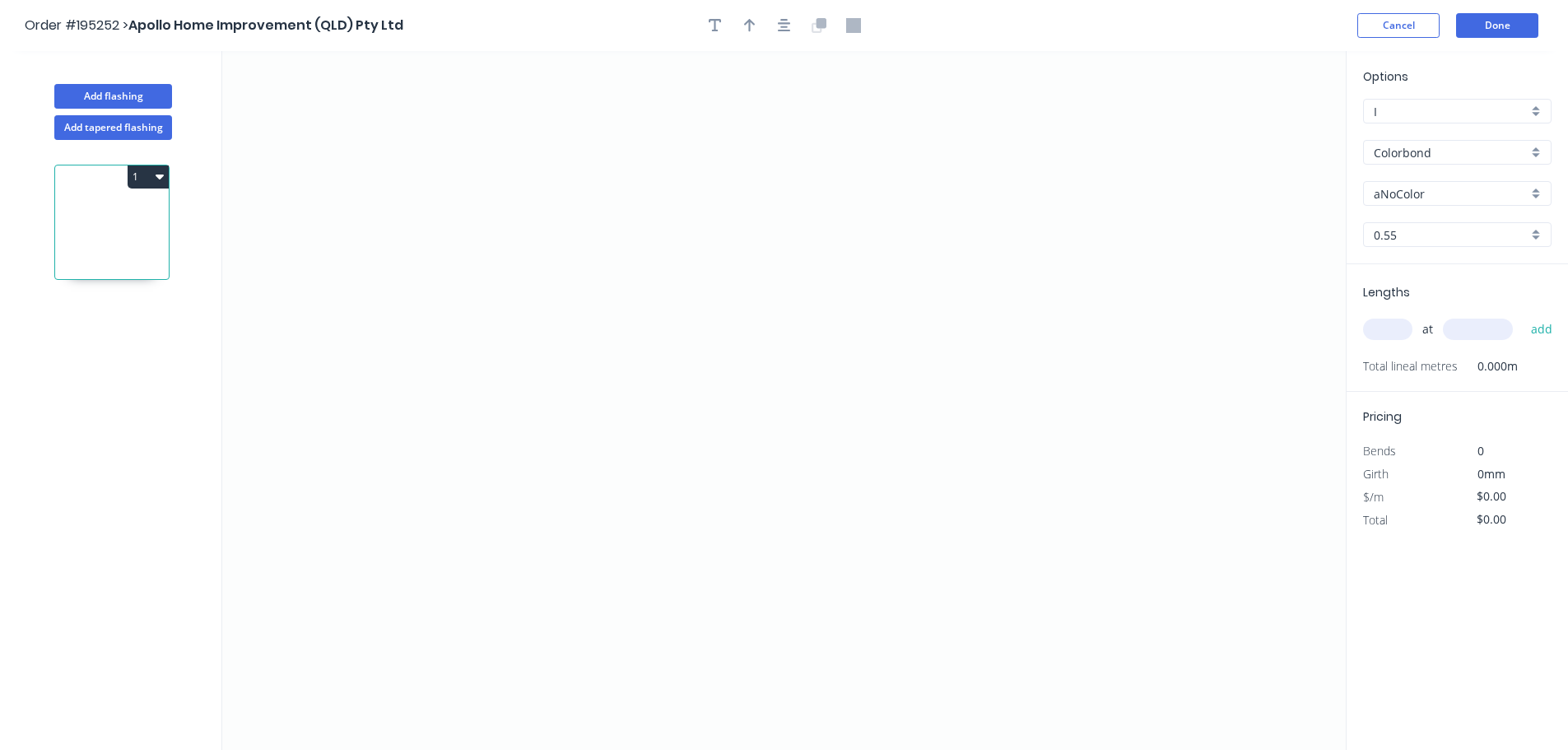
click at [1414, 196] on input "aNoColor" at bounding box center [1450, 194] width 154 height 17
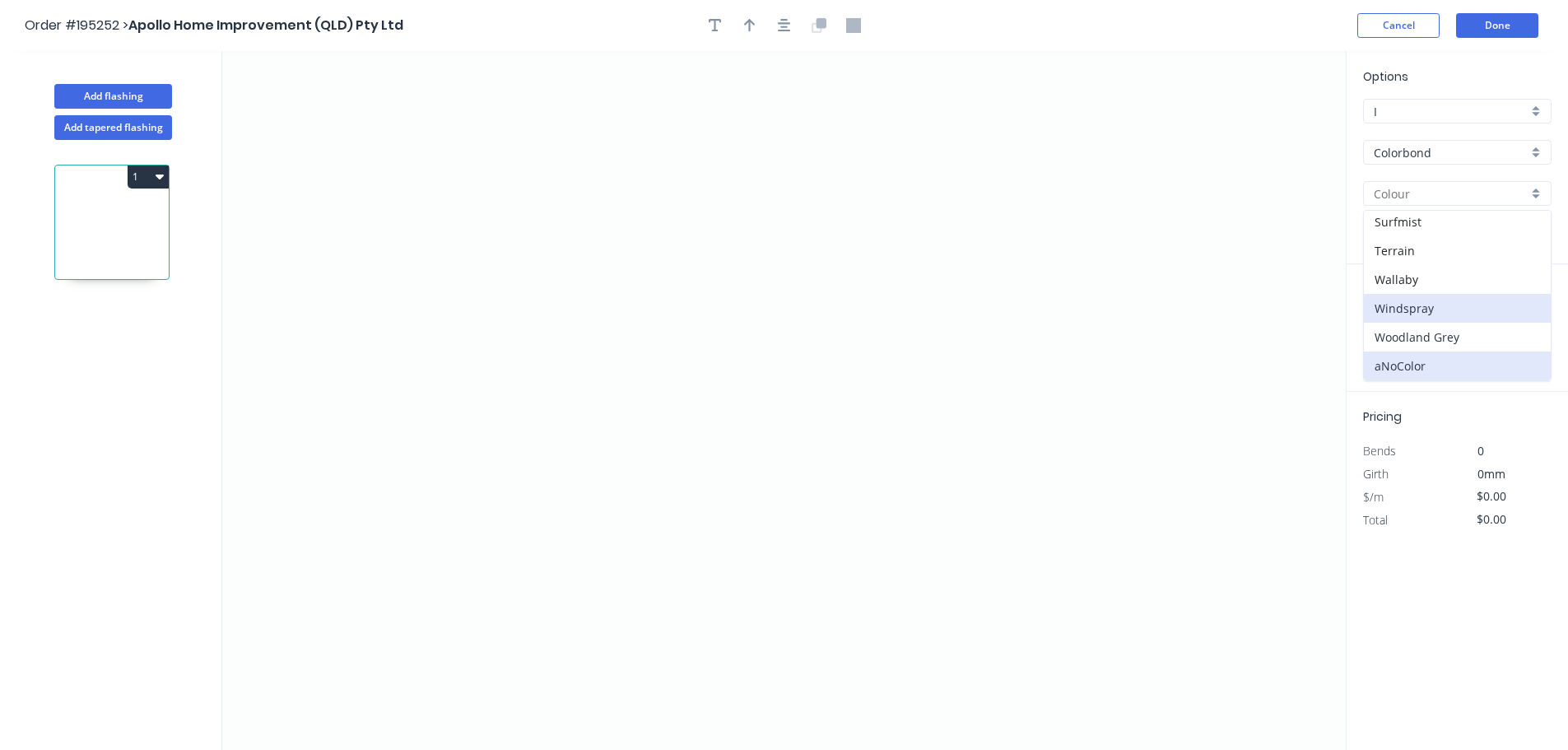
click at [1433, 336] on div "Woodland Grey" at bounding box center [1457, 337] width 187 height 29
type input "Woodland Grey"
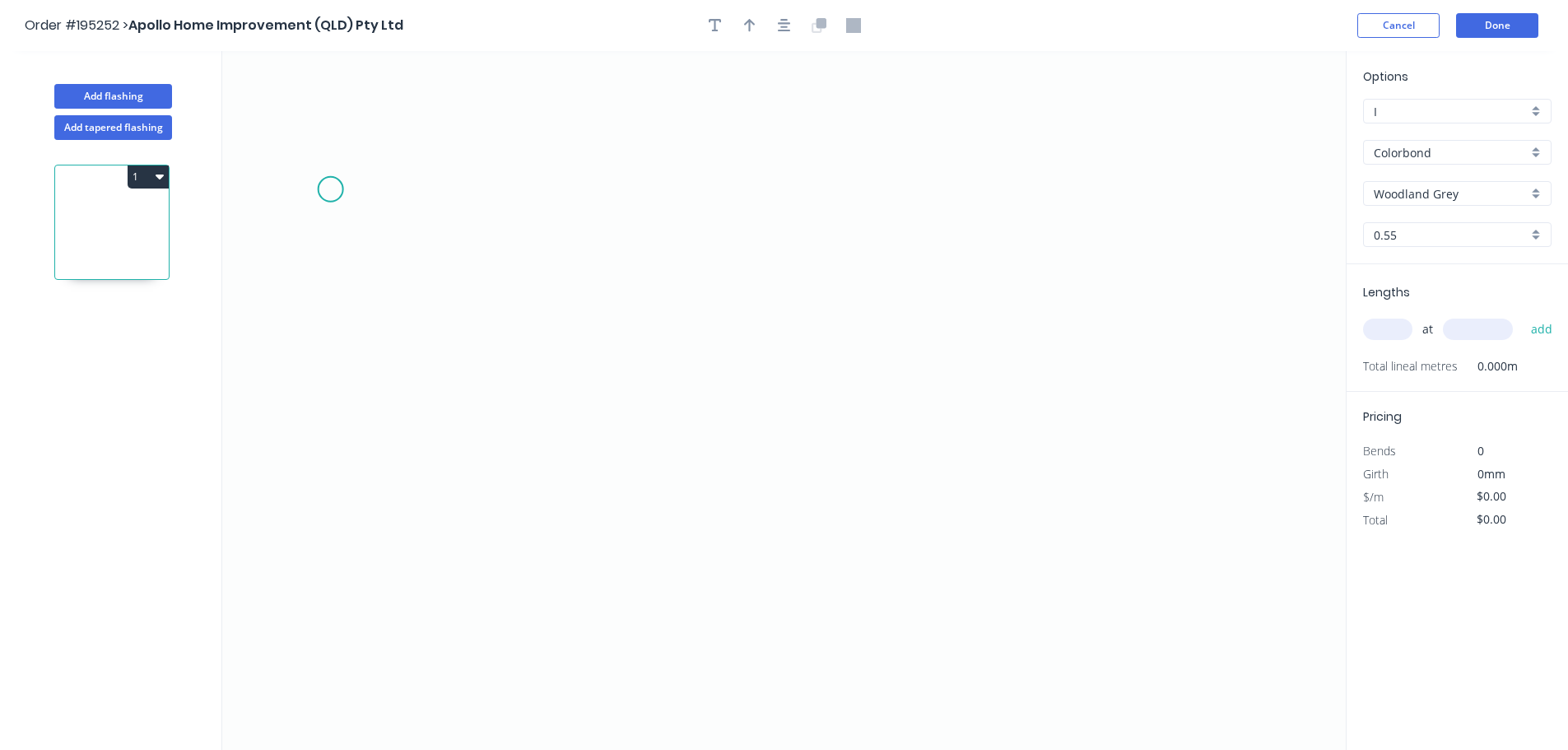
click at [329, 189] on icon "0" at bounding box center [784, 400] width 1123 height 699
click at [341, 607] on icon "0" at bounding box center [784, 400] width 1123 height 699
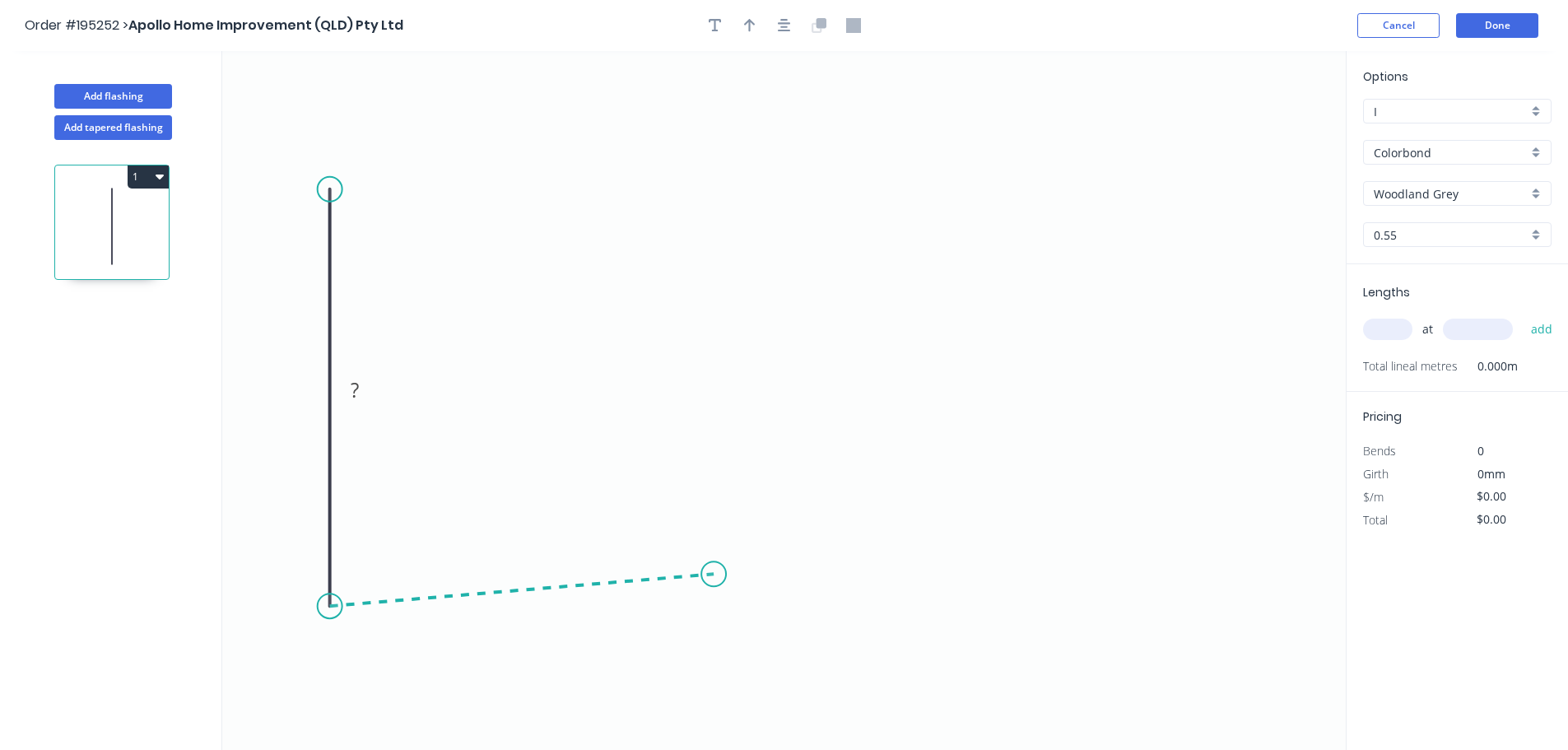
click at [713, 574] on icon at bounding box center [522, 589] width 383 height 32
drag, startPoint x: 330, startPoint y: 121, endPoint x: 333, endPoint y: 111, distance: 10.4
click at [333, 111] on circle at bounding box center [329, 110] width 24 height 24
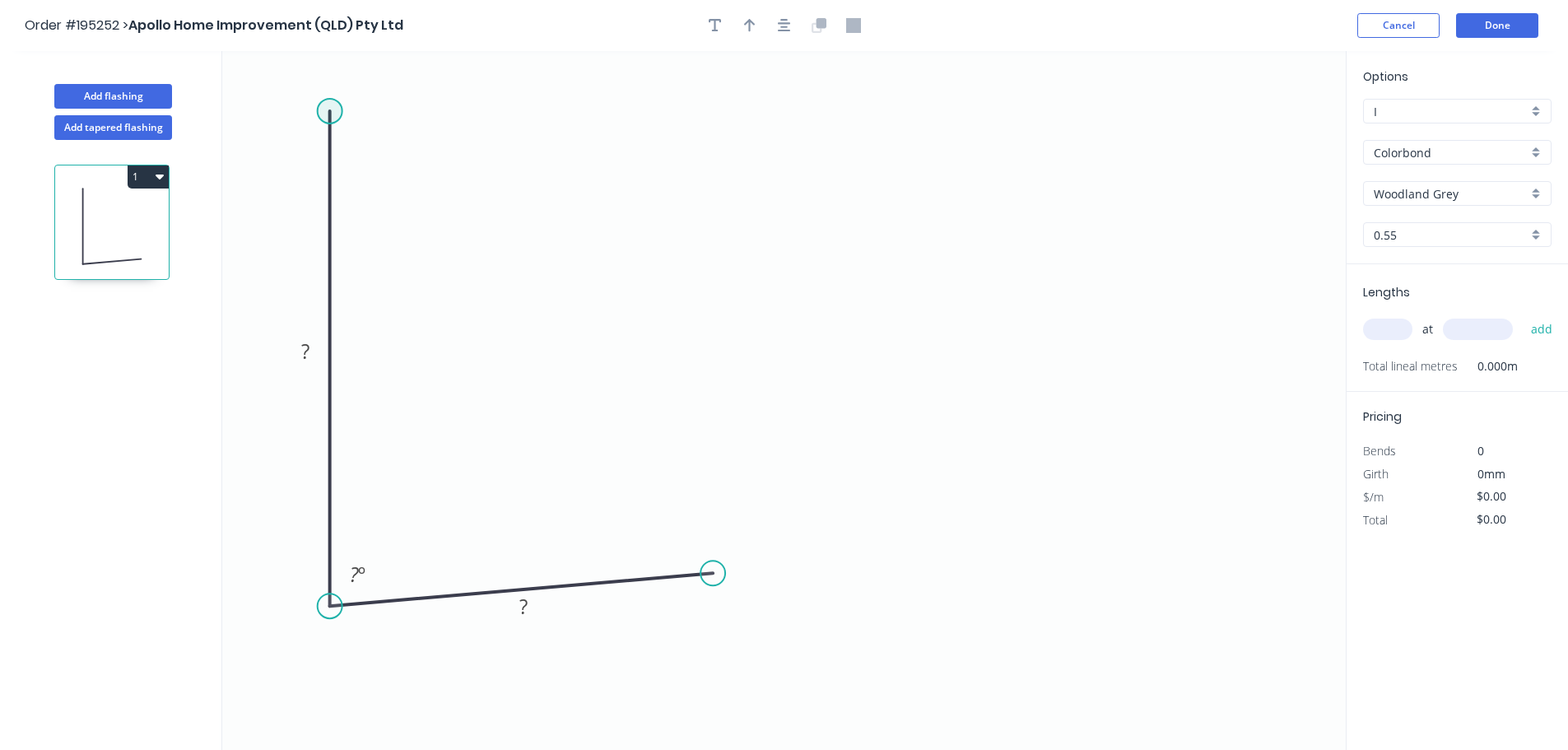
drag, startPoint x: 333, startPoint y: 111, endPoint x: 665, endPoint y: 128, distance: 332.4
click at [339, 111] on circle at bounding box center [329, 110] width 24 height 24
click at [334, 114] on circle at bounding box center [329, 110] width 24 height 24
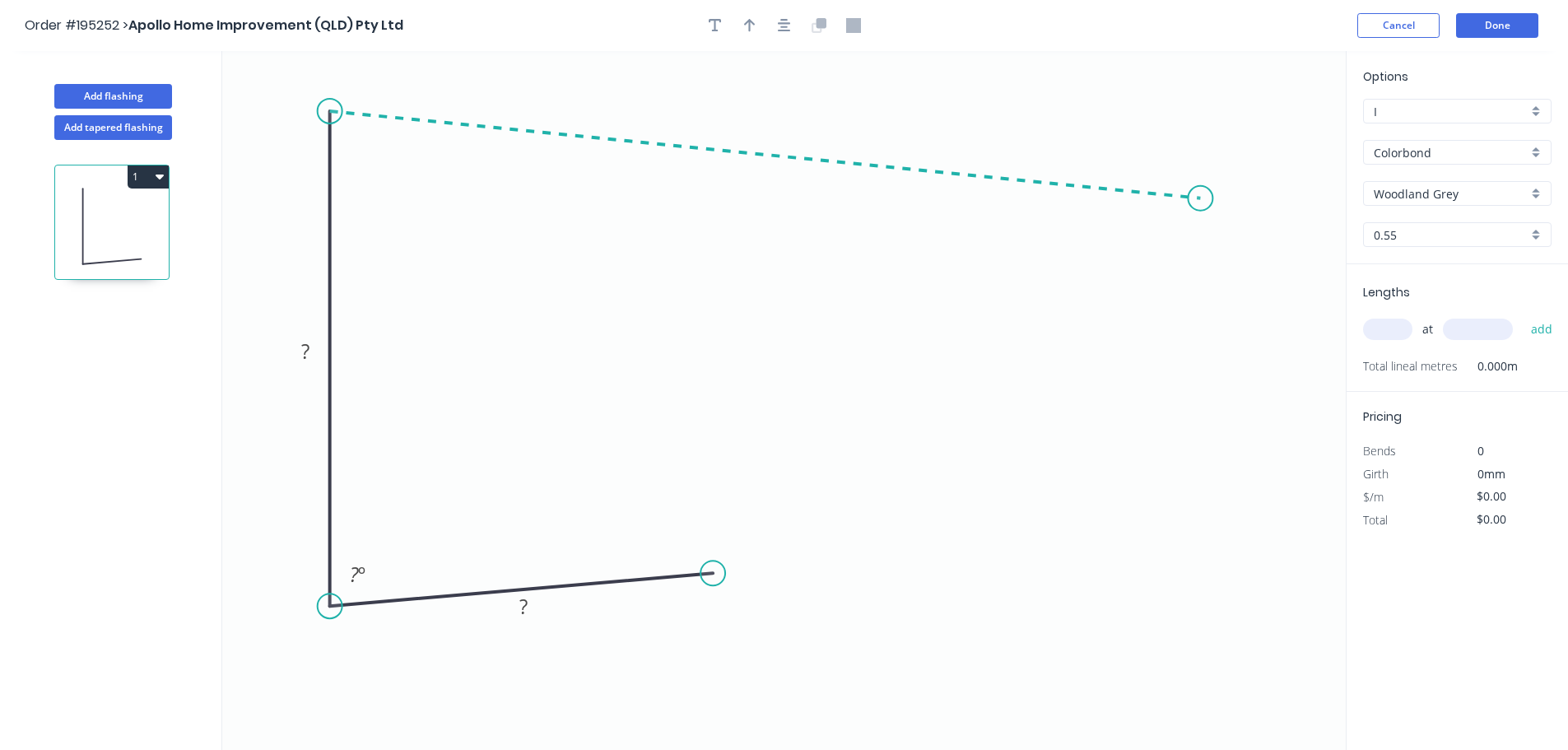
click at [1200, 198] on icon "0 ? ? ? º" at bounding box center [784, 400] width 1123 height 699
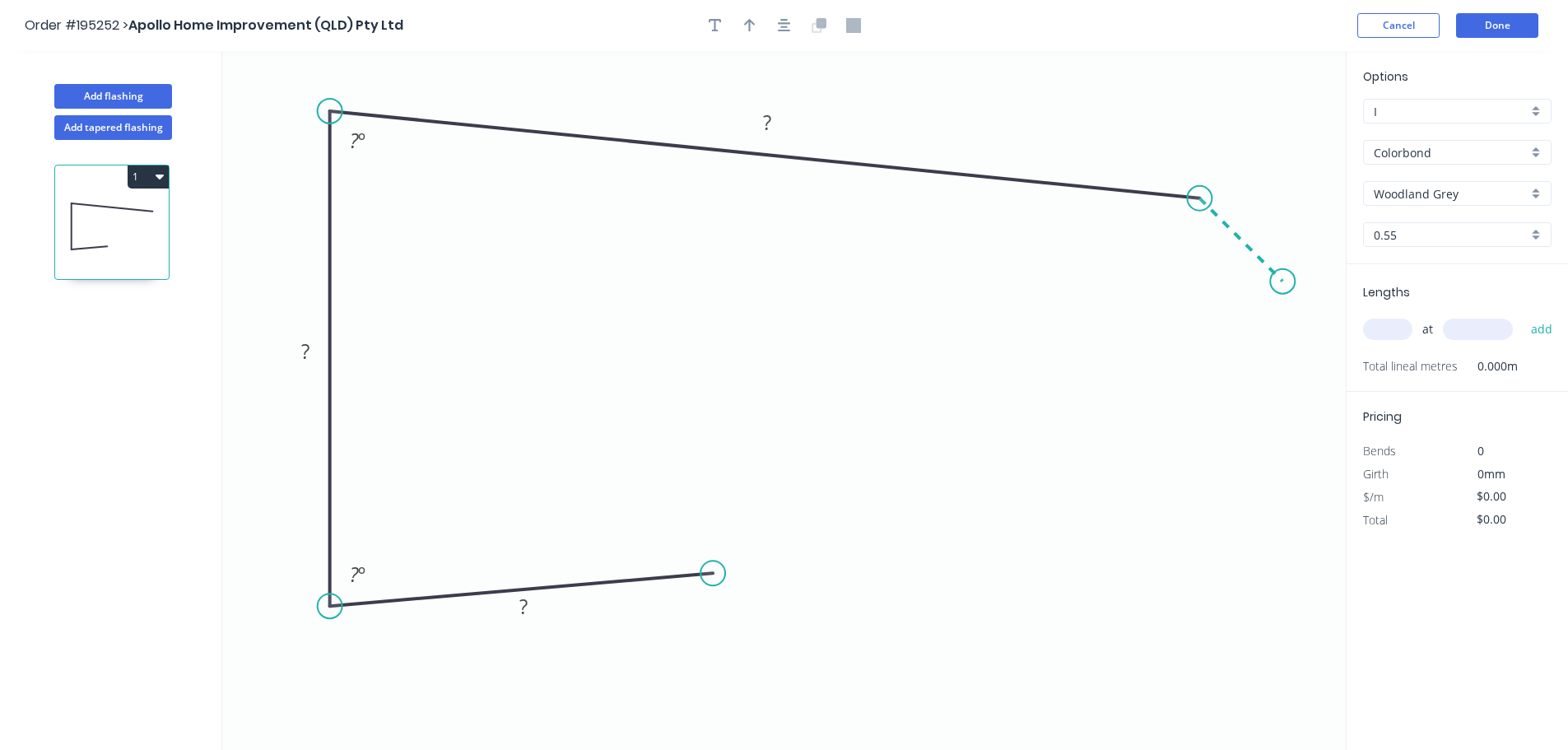
click at [1283, 295] on icon "0 ? ? ? ? º ? º" at bounding box center [784, 400] width 1123 height 699
click at [801, 631] on div "Crush & Fold" at bounding box center [789, 629] width 165 height 33
drag, startPoint x: 719, startPoint y: 608, endPoint x: 835, endPoint y: 573, distance: 121.2
click at [835, 573] on rect at bounding box center [809, 567] width 66 height 33
click at [827, 573] on tspan "10" at bounding box center [820, 568] width 23 height 27
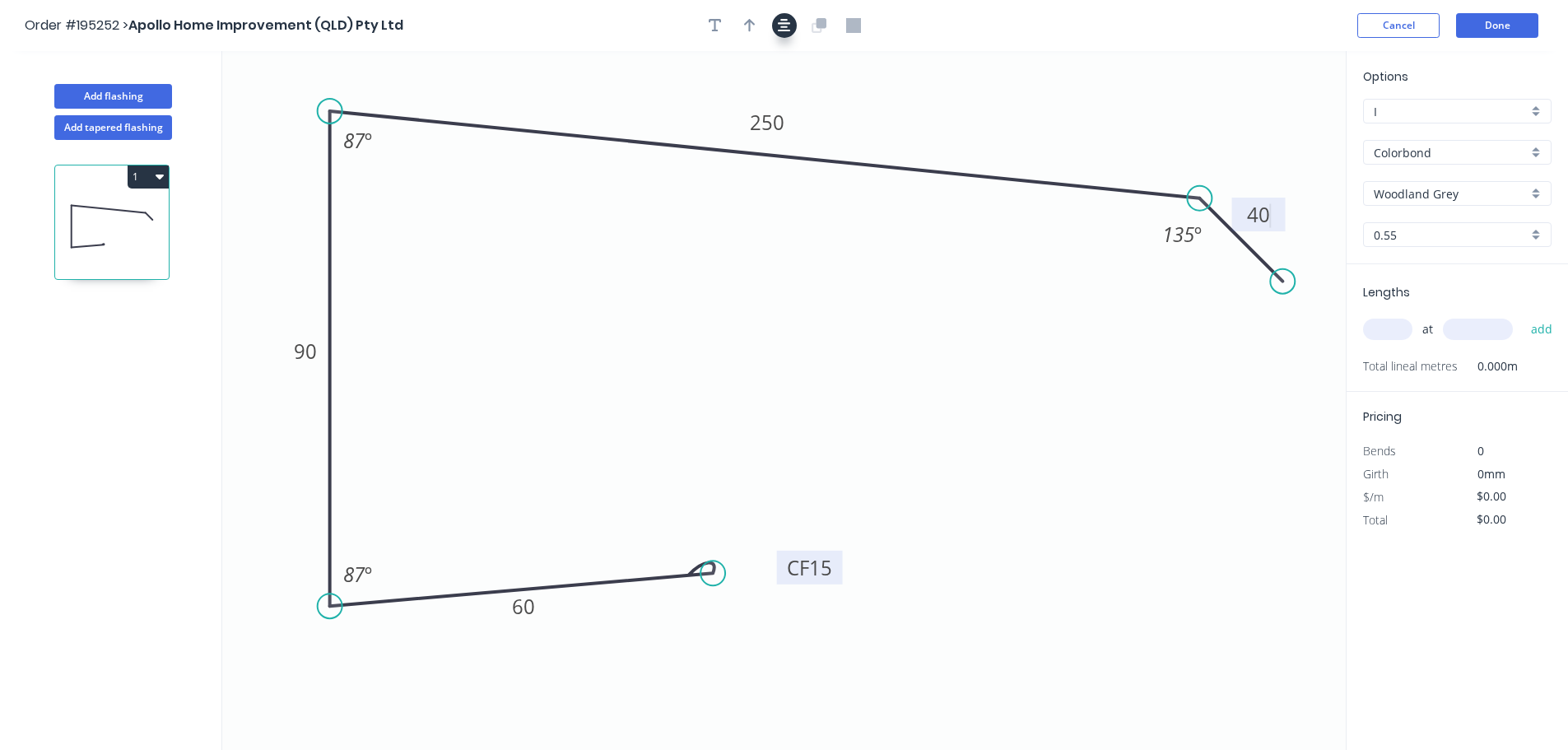
click at [788, 27] on icon "button" at bounding box center [784, 25] width 14 height 14
type input "$15.99"
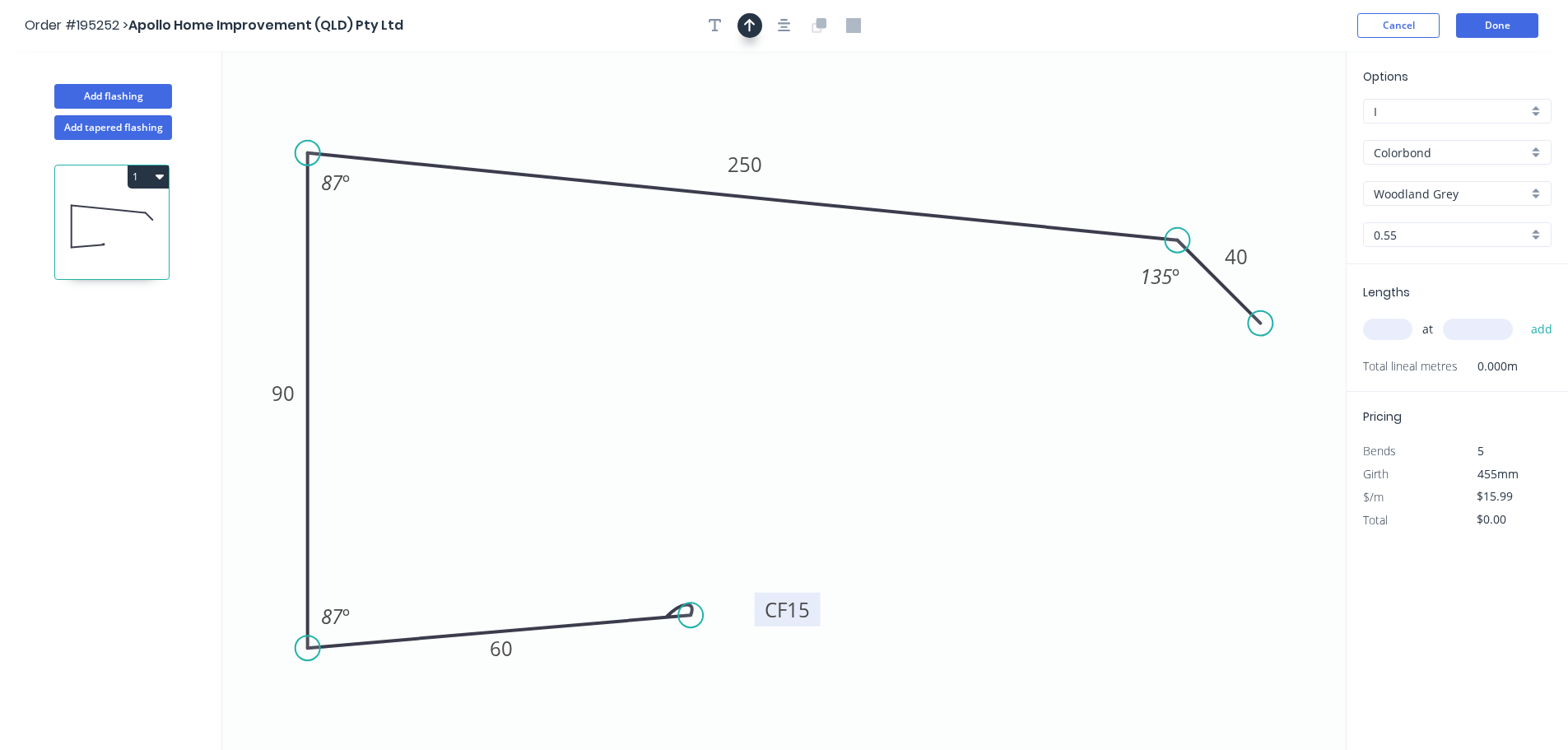
click at [753, 22] on icon "button" at bounding box center [750, 25] width 12 height 14
click at [1268, 127] on icon at bounding box center [1262, 114] width 14 height 52
drag, startPoint x: 1266, startPoint y: 128, endPoint x: 1315, endPoint y: 224, distance: 107.8
click at [1300, 96] on icon at bounding box center [1312, 82] width 48 height 48
drag, startPoint x: 1270, startPoint y: 326, endPoint x: 1298, endPoint y: 350, distance: 36.9
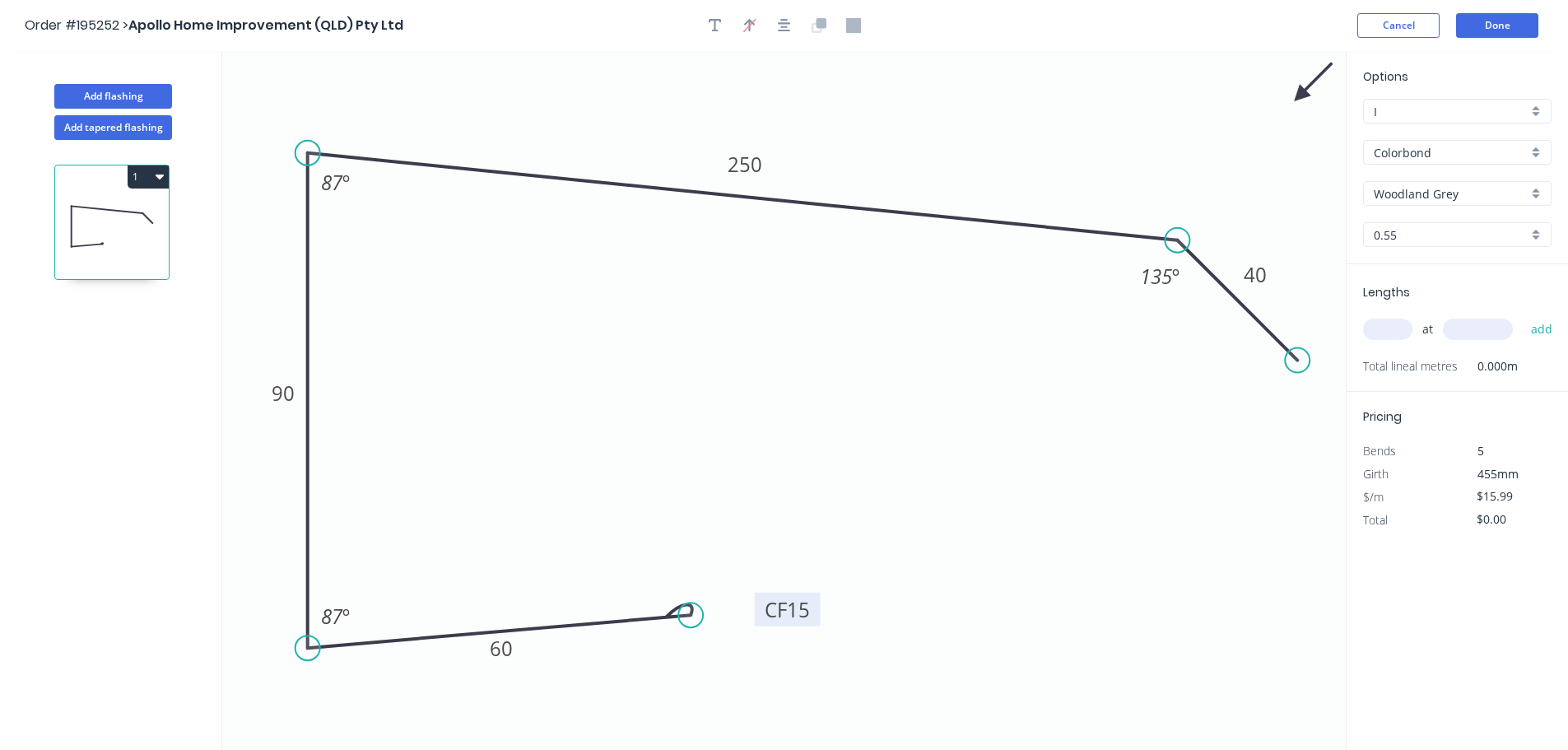
click at [1298, 350] on circle at bounding box center [1297, 360] width 24 height 24
click at [1398, 333] on input "text" at bounding box center [1387, 329] width 50 height 22
type input "2"
type input "5200"
click at [1523, 316] on button "add" at bounding box center [1542, 329] width 39 height 28
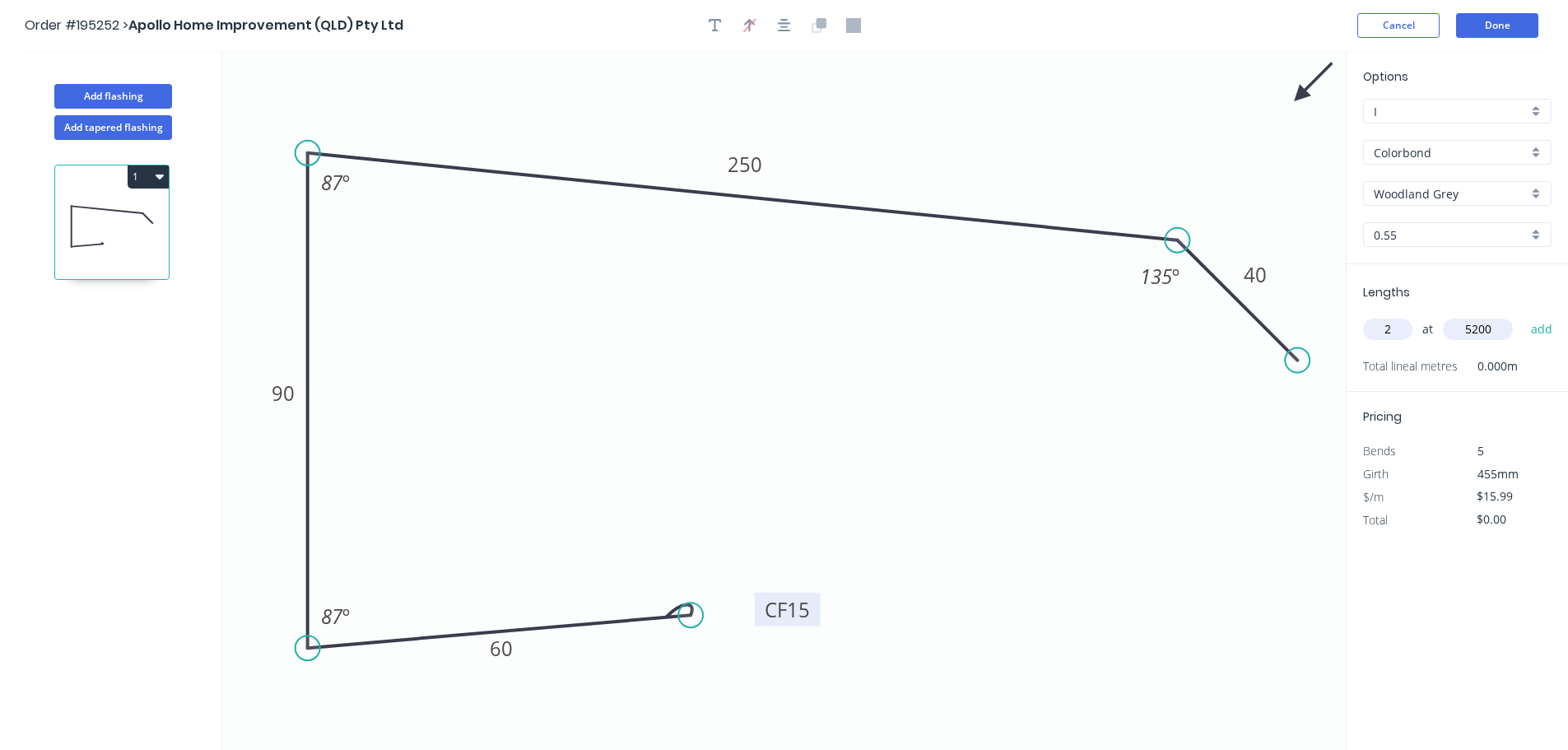
type input "$166.30"
click at [143, 100] on button "Add flashing" at bounding box center [113, 96] width 118 height 24
type input "$0.00"
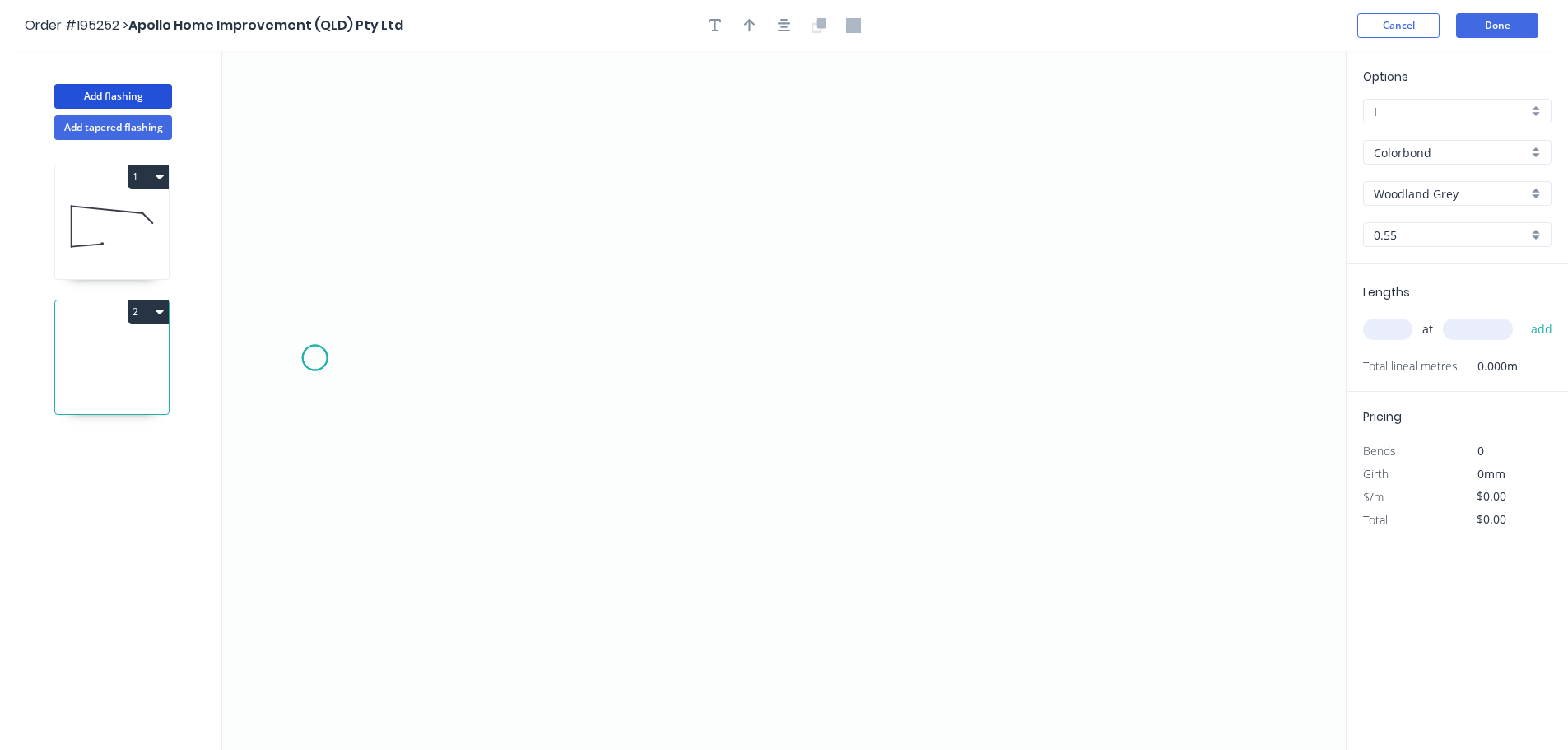
click at [315, 359] on icon "0" at bounding box center [784, 400] width 1123 height 699
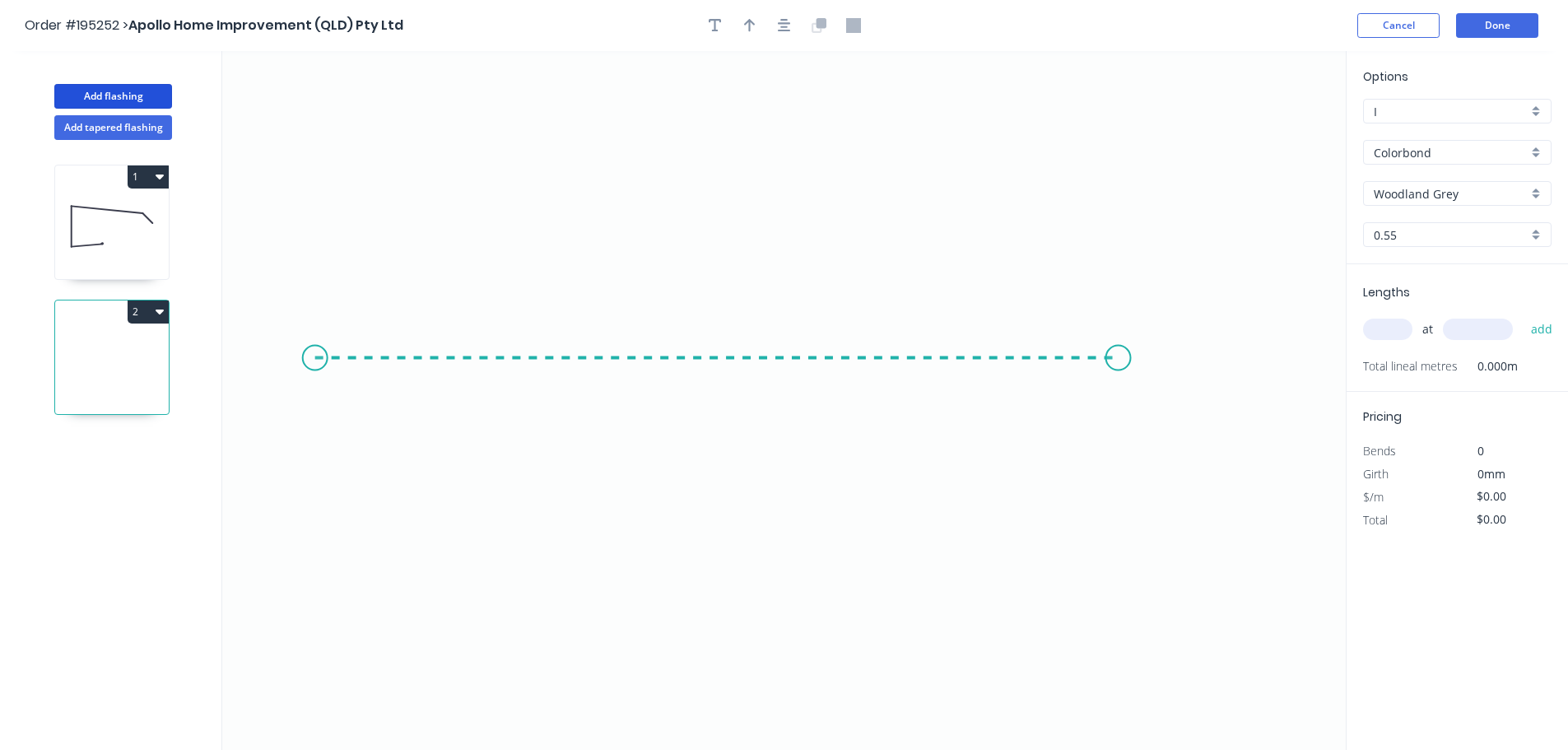
click at [1119, 375] on icon "0" at bounding box center [784, 400] width 1123 height 699
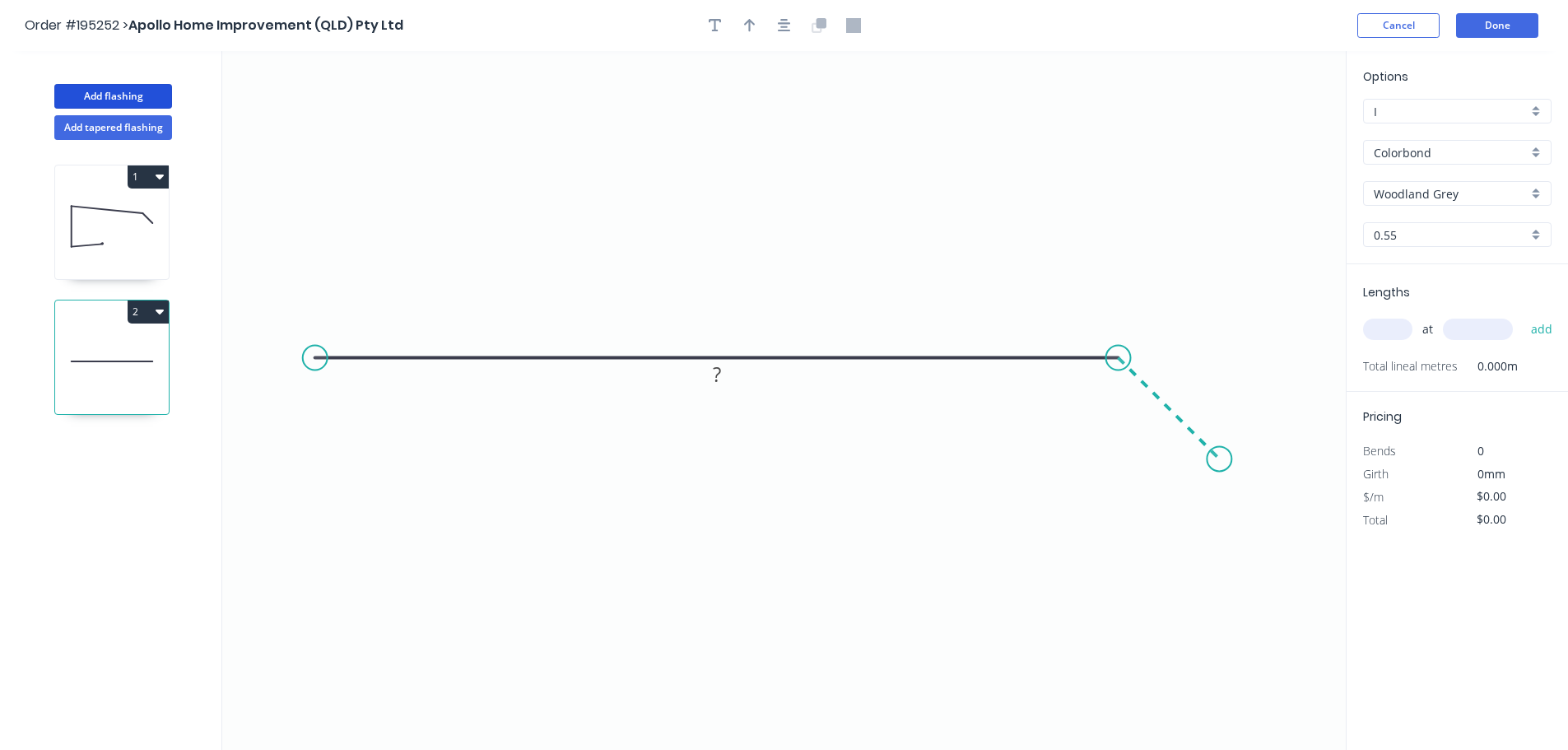
click at [1220, 449] on icon "0 ?" at bounding box center [784, 400] width 1123 height 699
click at [1139, 422] on div "Show angle" at bounding box center [1202, 414] width 165 height 33
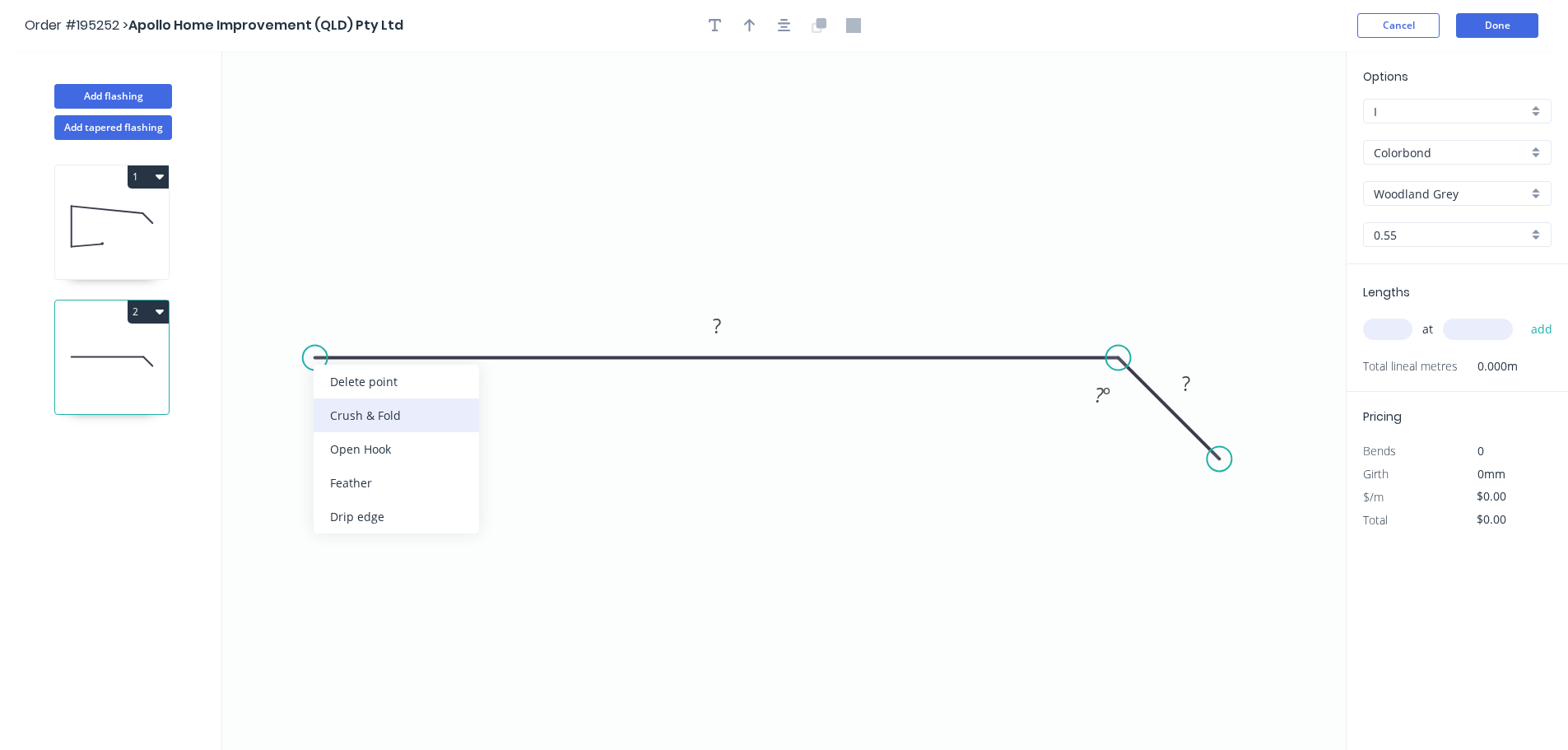
click at [335, 413] on div "Crush & Fold" at bounding box center [396, 415] width 165 height 33
drag, startPoint x: 313, startPoint y: 356, endPoint x: 282, endPoint y: 355, distance: 31.0
click at [283, 356] on circle at bounding box center [284, 357] width 24 height 24
click at [789, 33] on button "button" at bounding box center [784, 25] width 24 height 24
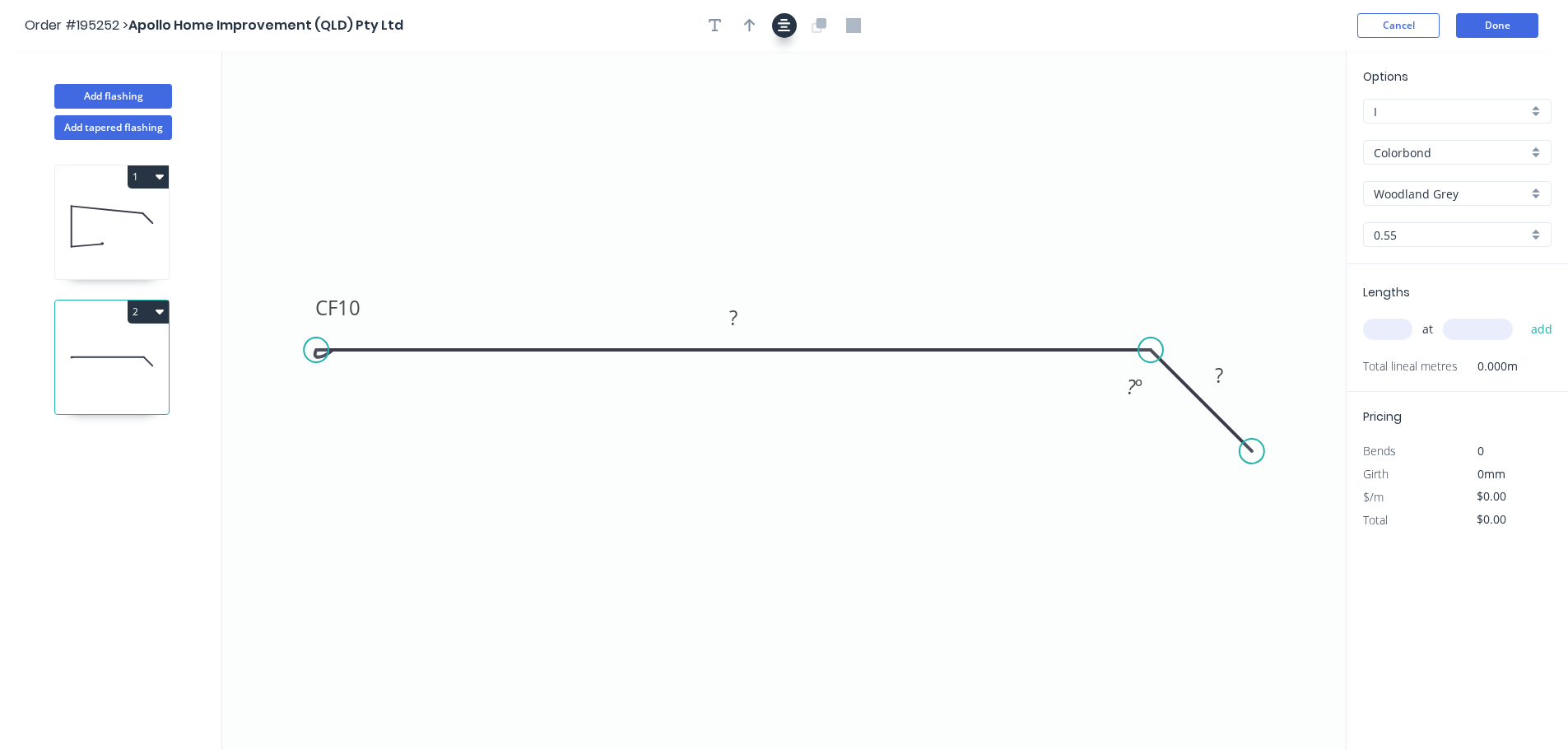
click at [775, 23] on button "button" at bounding box center [784, 25] width 24 height 24
drag, startPoint x: 355, startPoint y: 329, endPoint x: 293, endPoint y: 384, distance: 82.9
click at [294, 384] on rect at bounding box center [262, 394] width 66 height 33
click at [279, 394] on tspan "10" at bounding box center [273, 394] width 23 height 27
click at [781, 15] on button "button" at bounding box center [784, 25] width 24 height 24
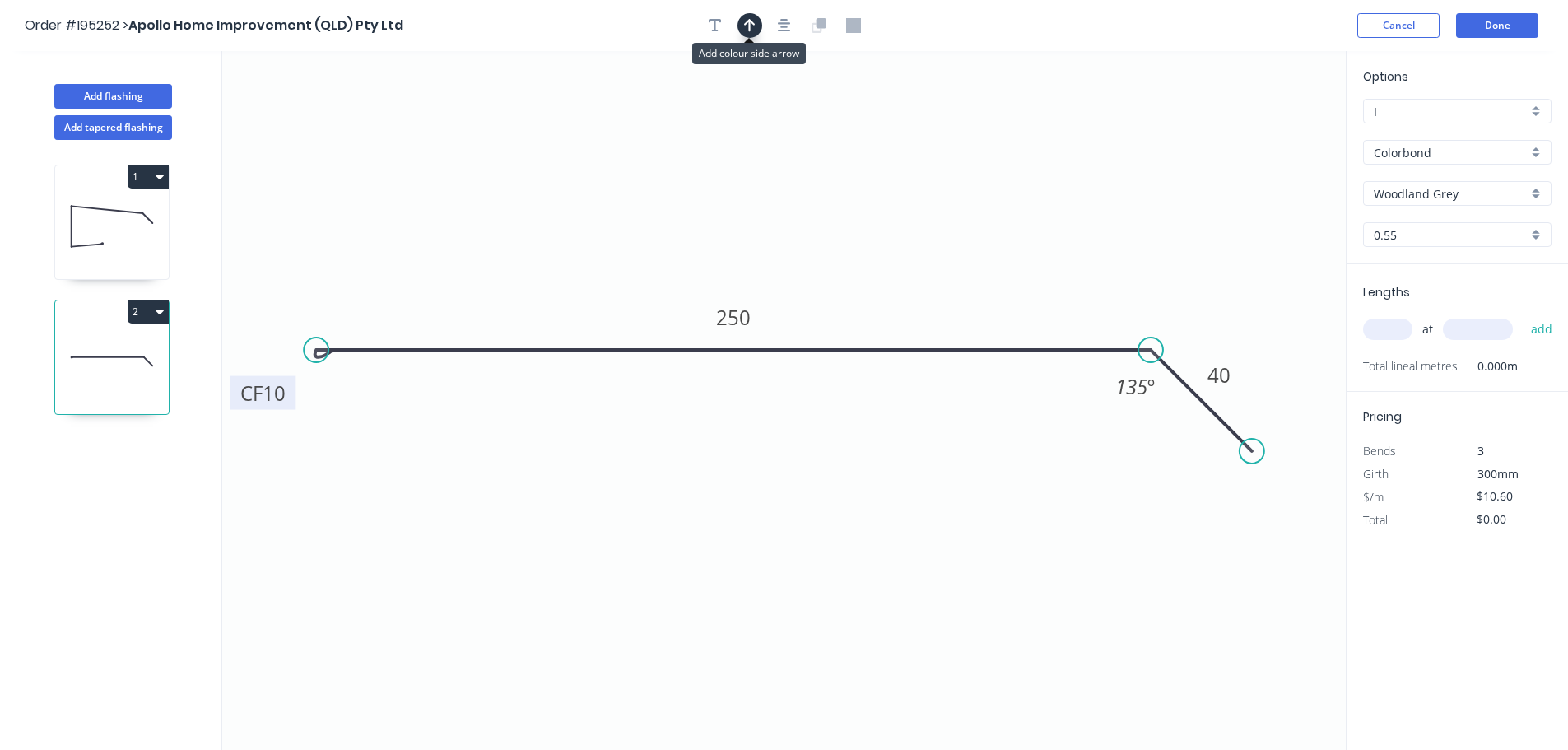
click at [747, 22] on icon "button" at bounding box center [750, 25] width 12 height 14
drag, startPoint x: 1269, startPoint y: 129, endPoint x: 766, endPoint y: 115, distance: 503.2
click at [766, 115] on icon at bounding box center [766, 96] width 14 height 52
click at [120, 224] on icon at bounding box center [112, 226] width 114 height 106
type input "$15.99"
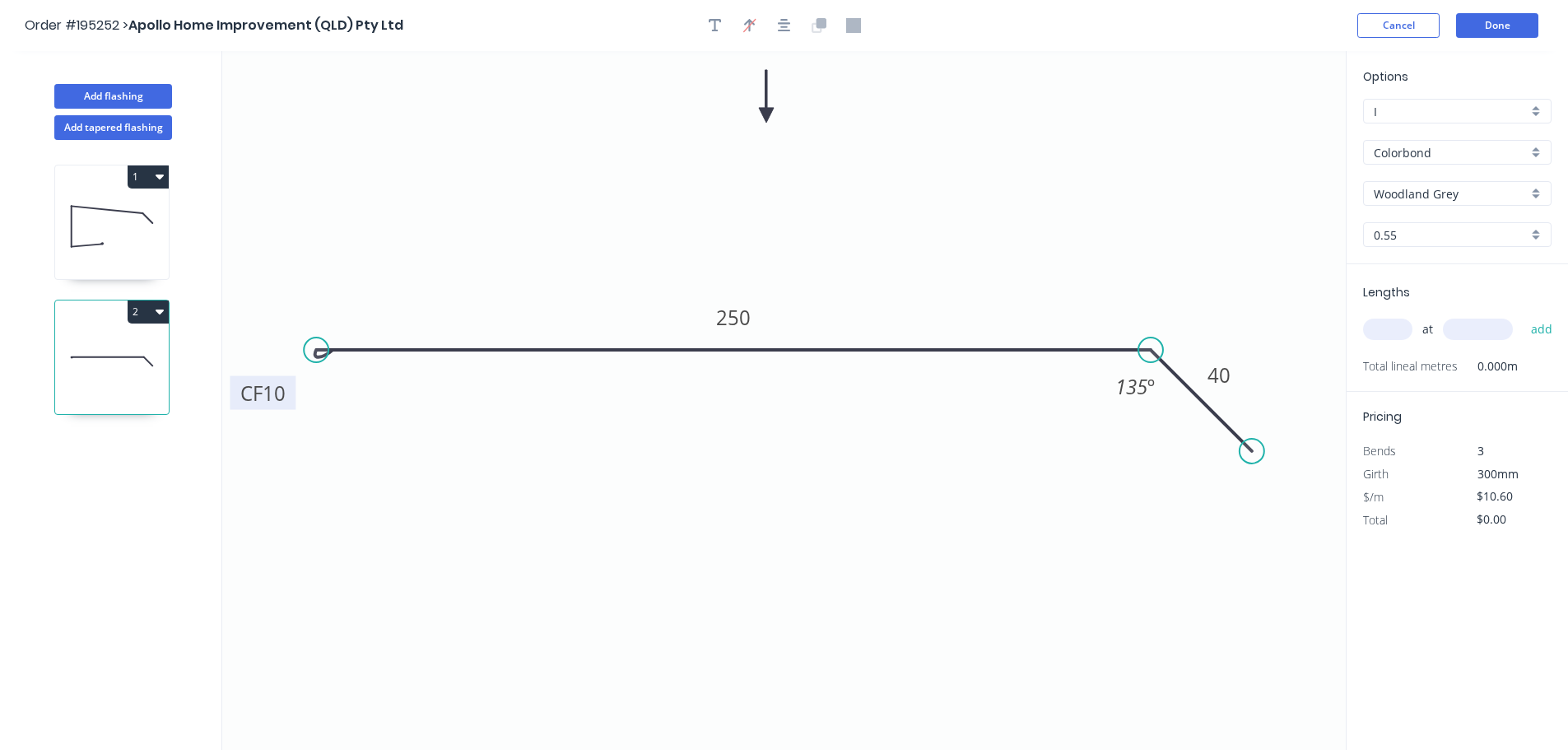
type input "$166.30"
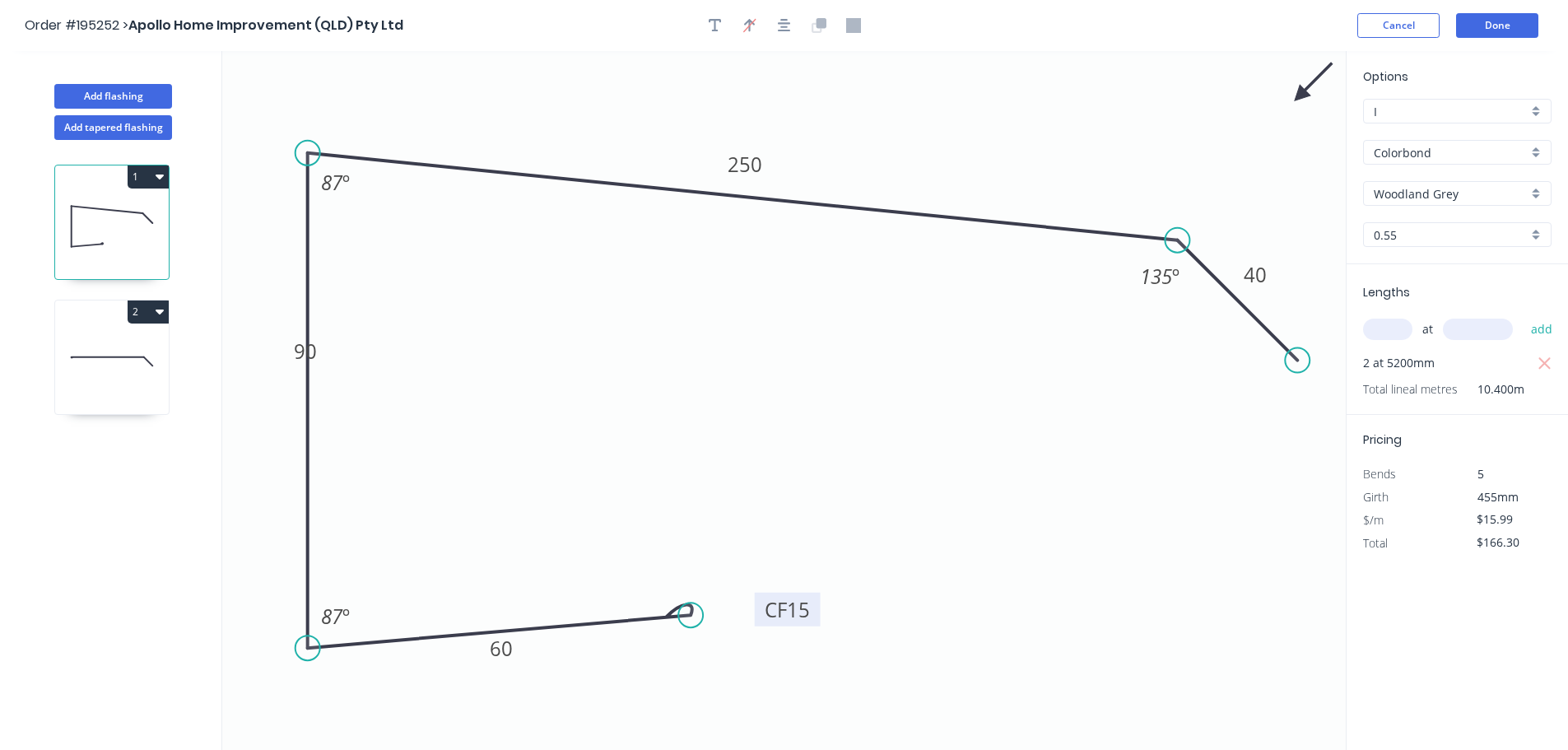
click at [796, 612] on tspan "15" at bounding box center [798, 610] width 23 height 27
click at [803, 619] on tspan "10" at bounding box center [798, 610] width 23 height 27
click at [102, 355] on icon at bounding box center [112, 361] width 114 height 106
type input "$10.60"
type input "$0.00"
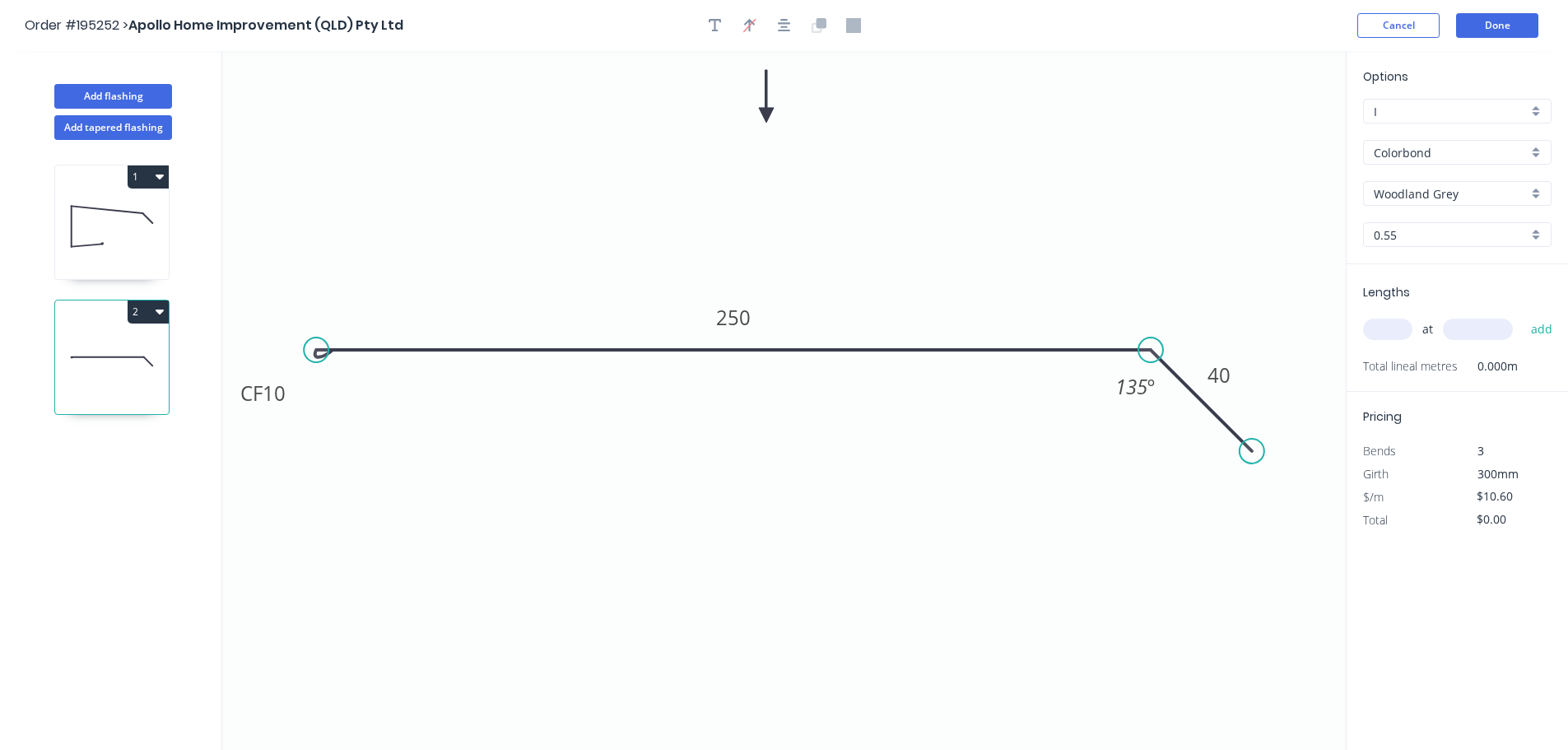
click at [1382, 328] on input "text" at bounding box center [1387, 329] width 50 height 22
type input "1"
type input "5900"
click at [1523, 316] on button "add" at bounding box center [1542, 329] width 39 height 28
type input "$62.54"
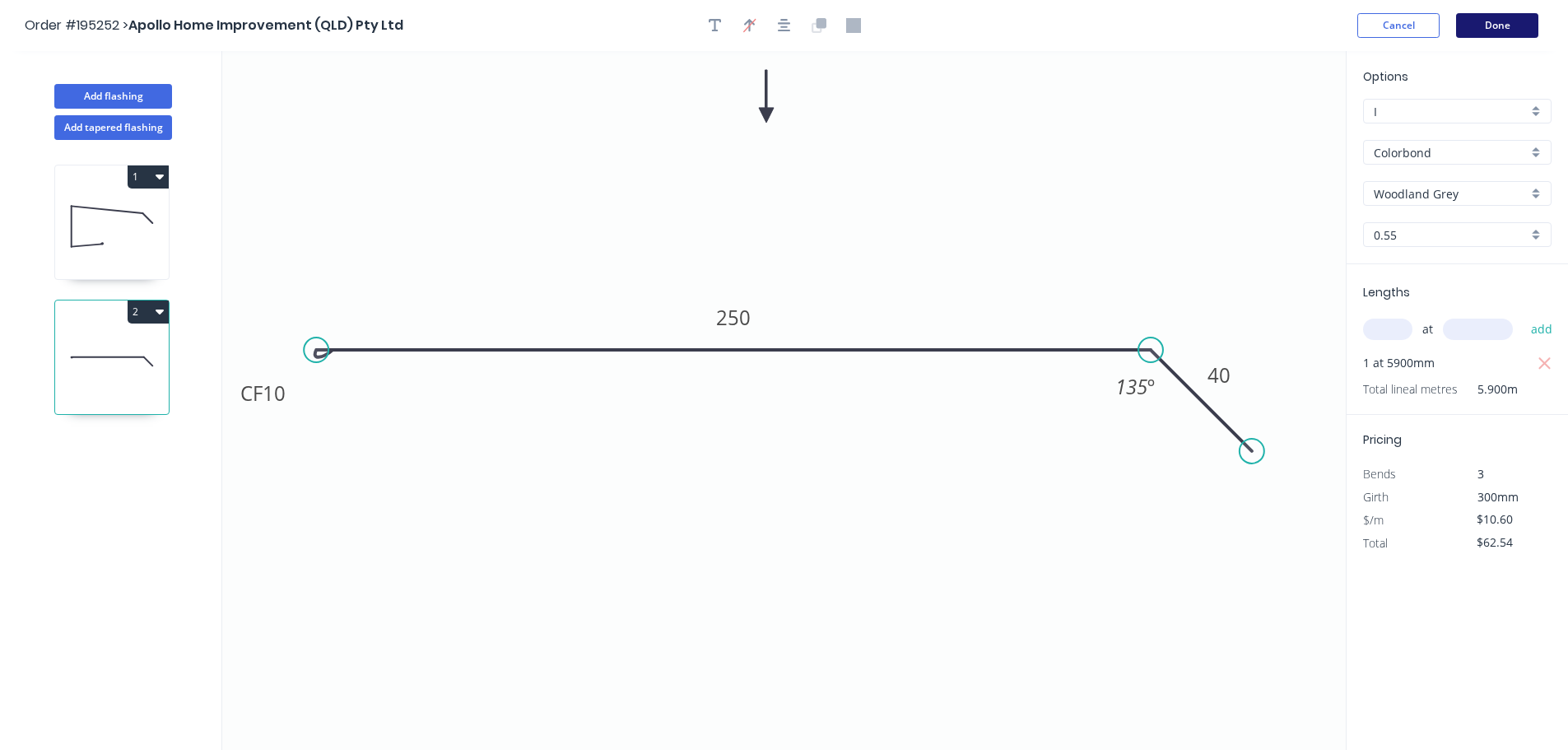
click at [1504, 22] on button "Done" at bounding box center [1497, 25] width 82 height 24
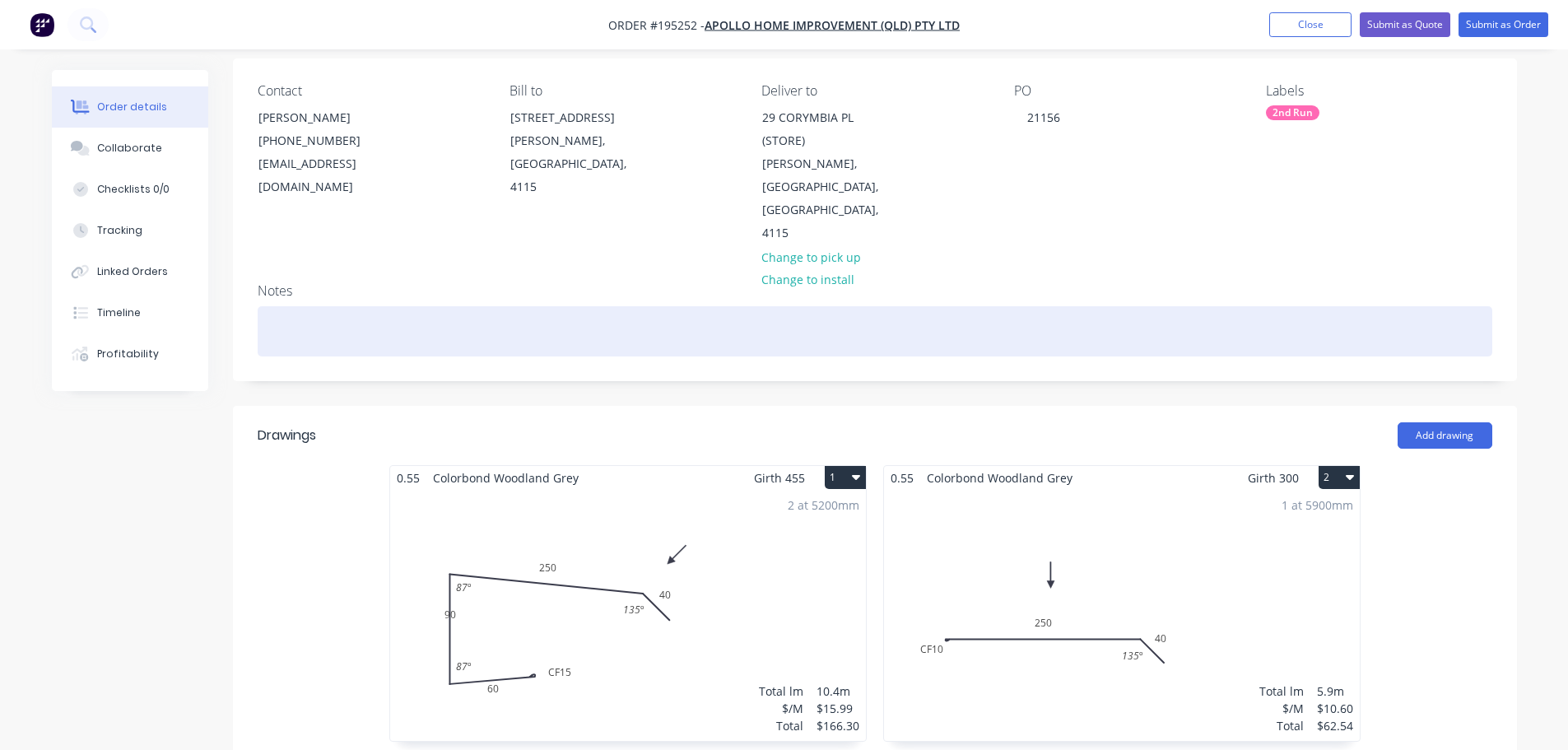
scroll to position [247, 0]
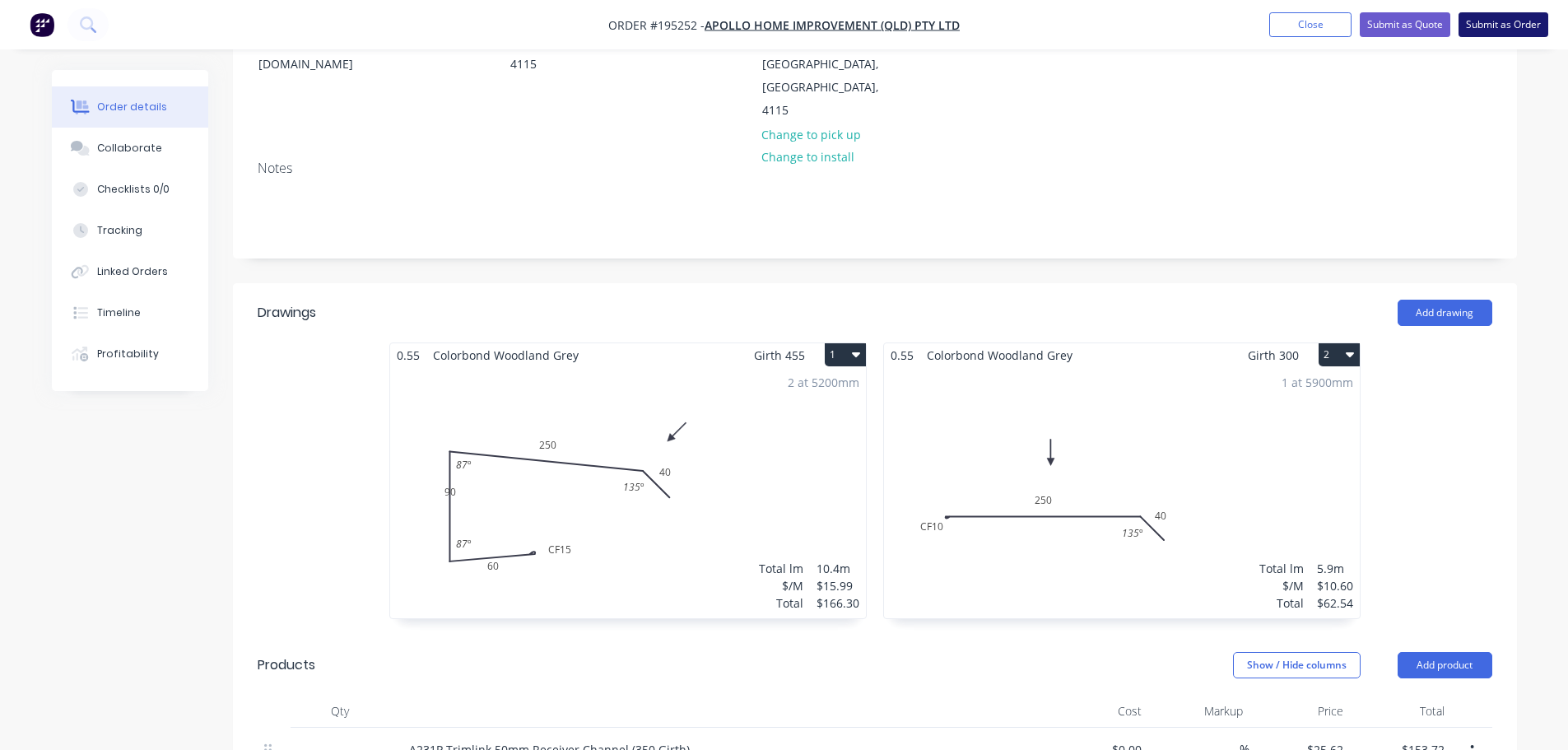
click at [1521, 28] on button "Submit as Order" at bounding box center [1503, 24] width 90 height 24
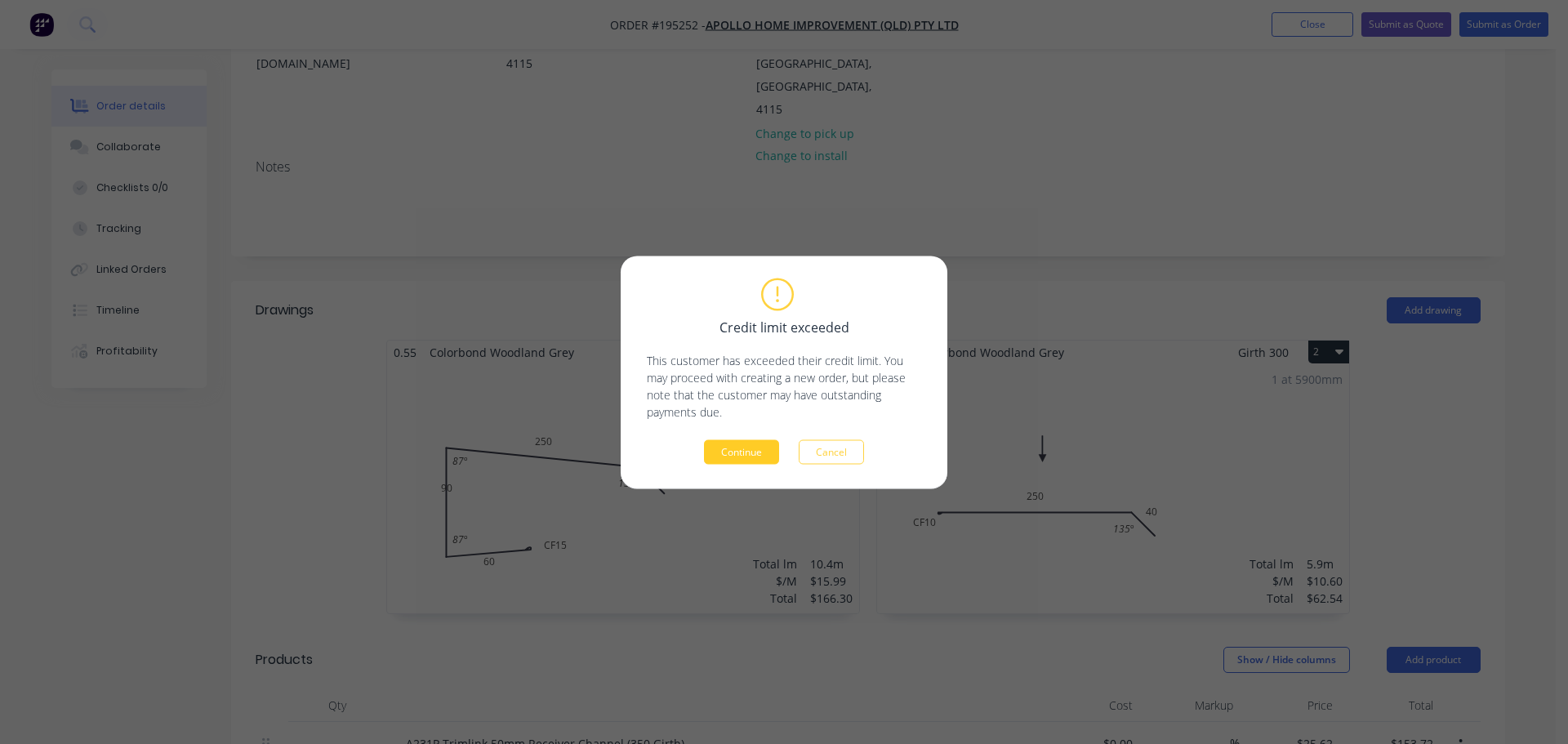
click at [709, 452] on button "Continue" at bounding box center [742, 451] width 75 height 24
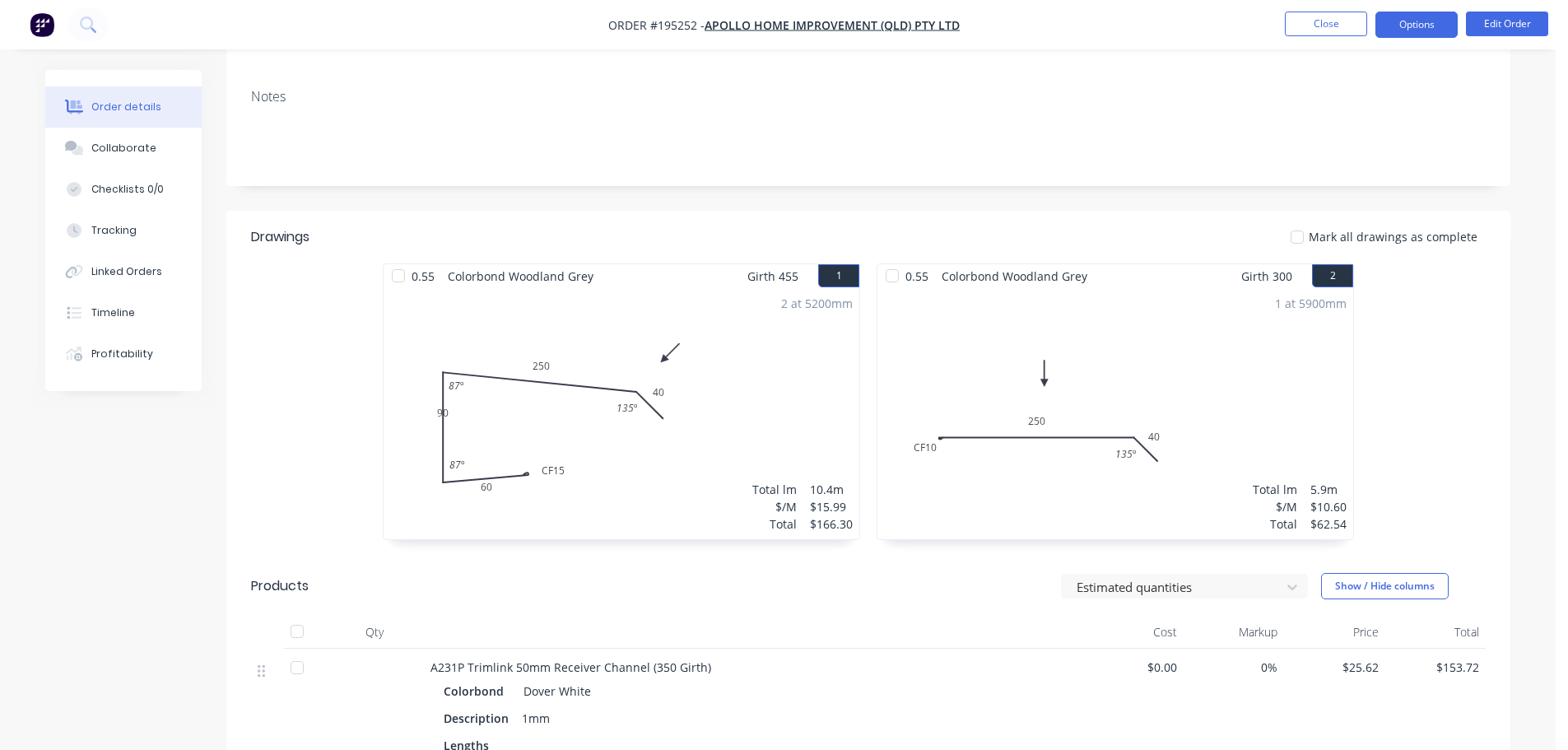
click at [1396, 20] on button "Options" at bounding box center [1416, 24] width 82 height 26
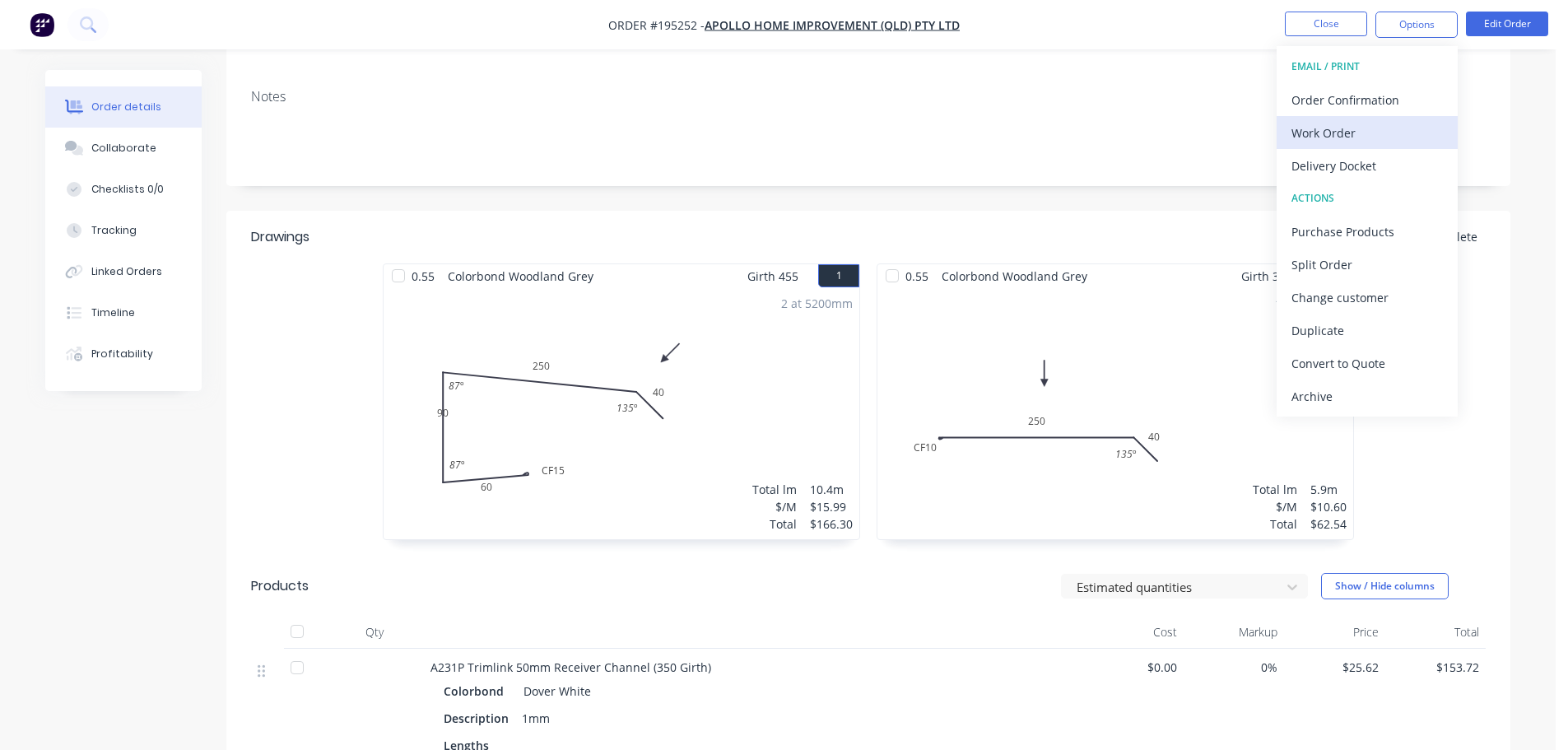
click at [1384, 138] on div "Work Order" at bounding box center [1366, 133] width 151 height 24
click at [1383, 160] on div "Without pricing" at bounding box center [1366, 166] width 151 height 24
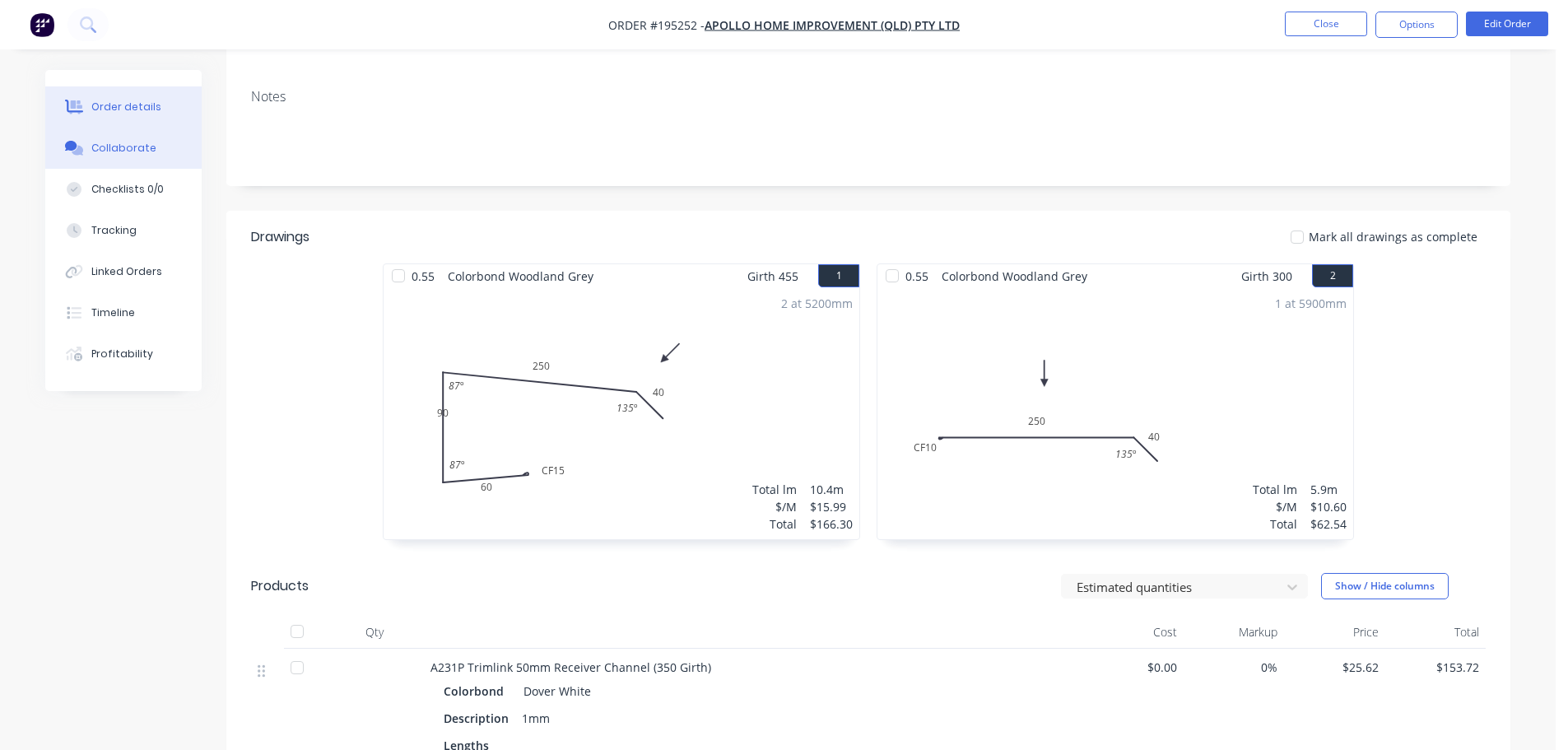
click at [151, 142] on button "Collaborate" at bounding box center [123, 148] width 156 height 42
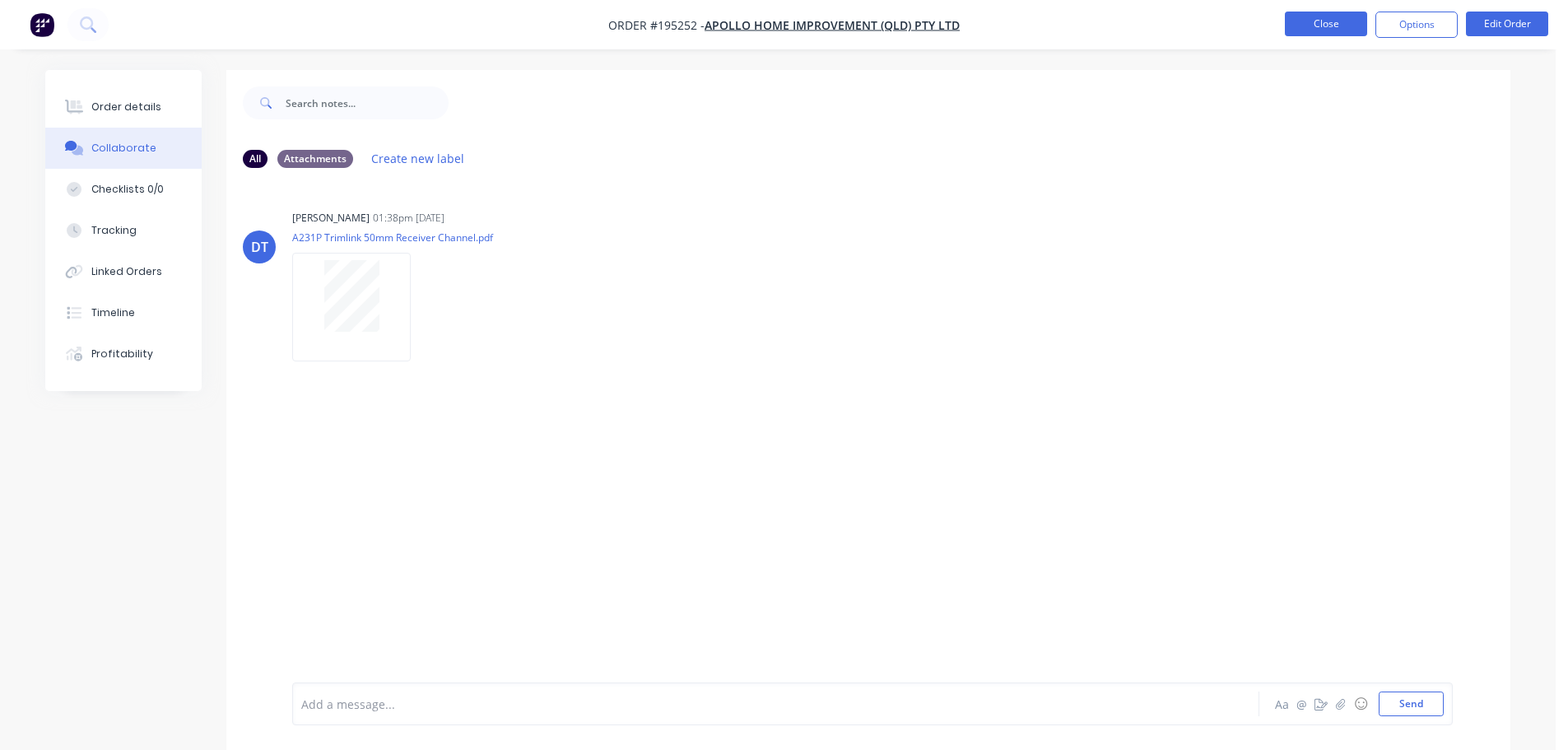
click at [1324, 24] on button "Close" at bounding box center [1326, 24] width 82 height 24
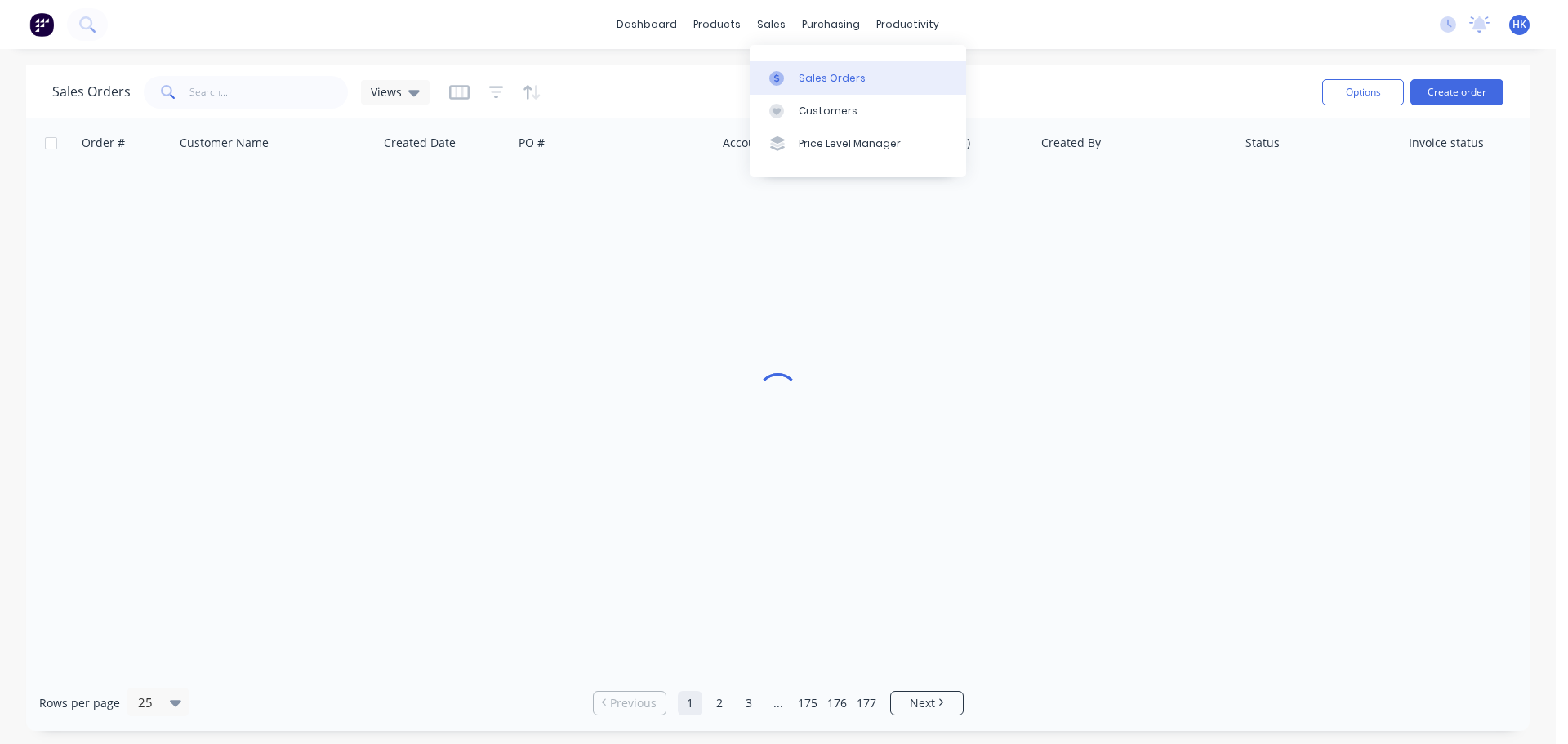
click at [819, 83] on div "Sales Orders" at bounding box center [832, 78] width 67 height 14
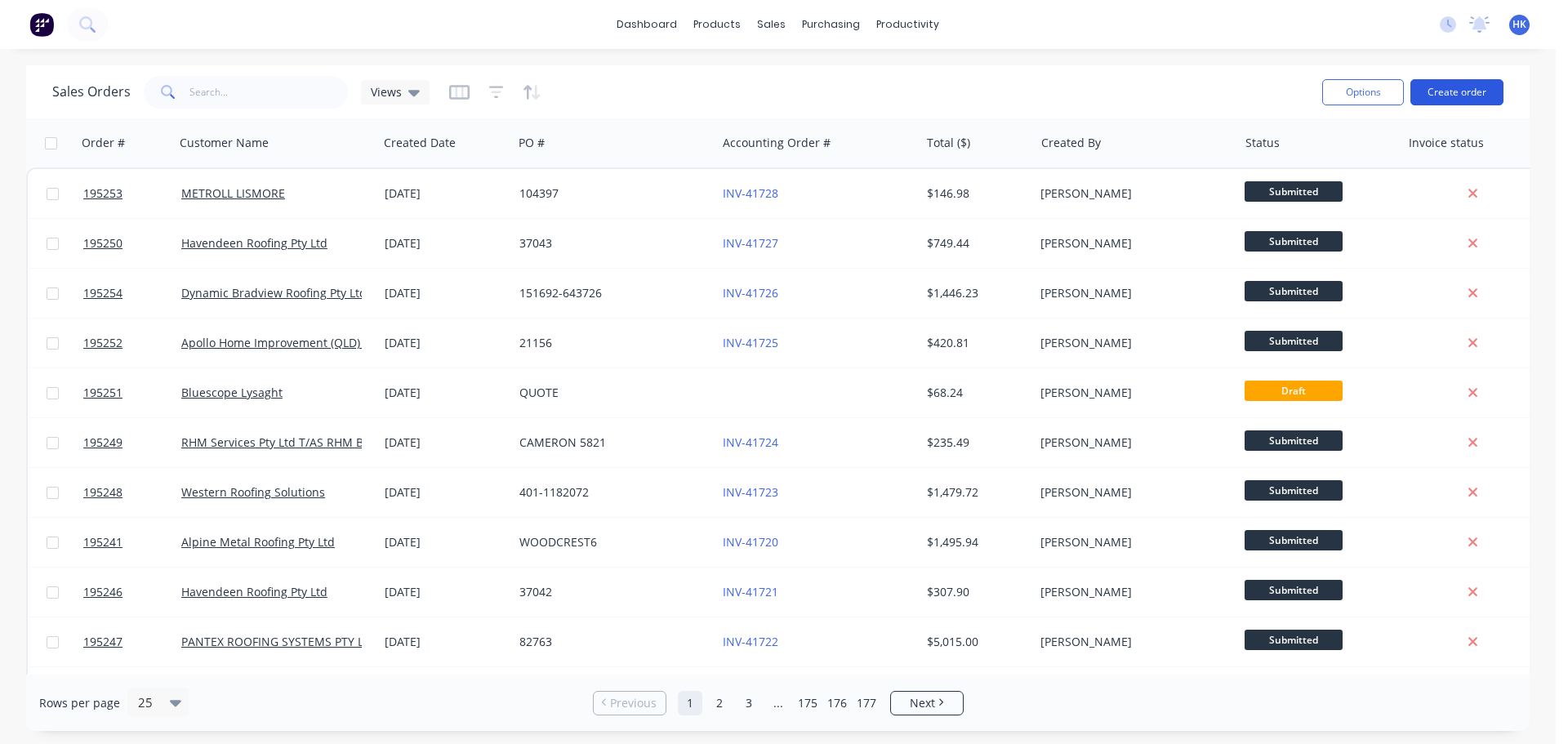
click at [1459, 100] on button "Create order" at bounding box center [1457, 92] width 93 height 26
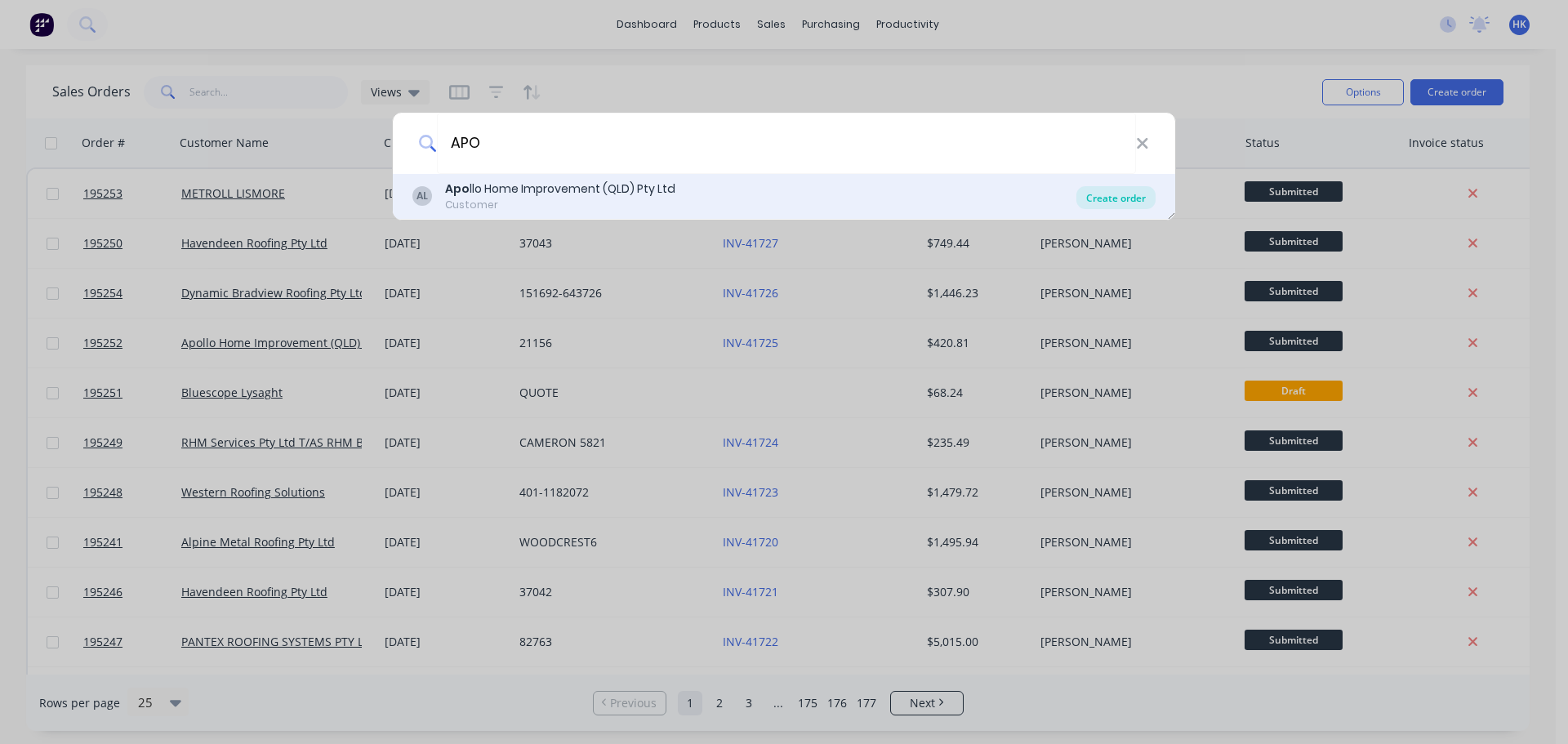
type input "APO"
click at [1102, 197] on div "Create order" at bounding box center [1116, 197] width 79 height 22
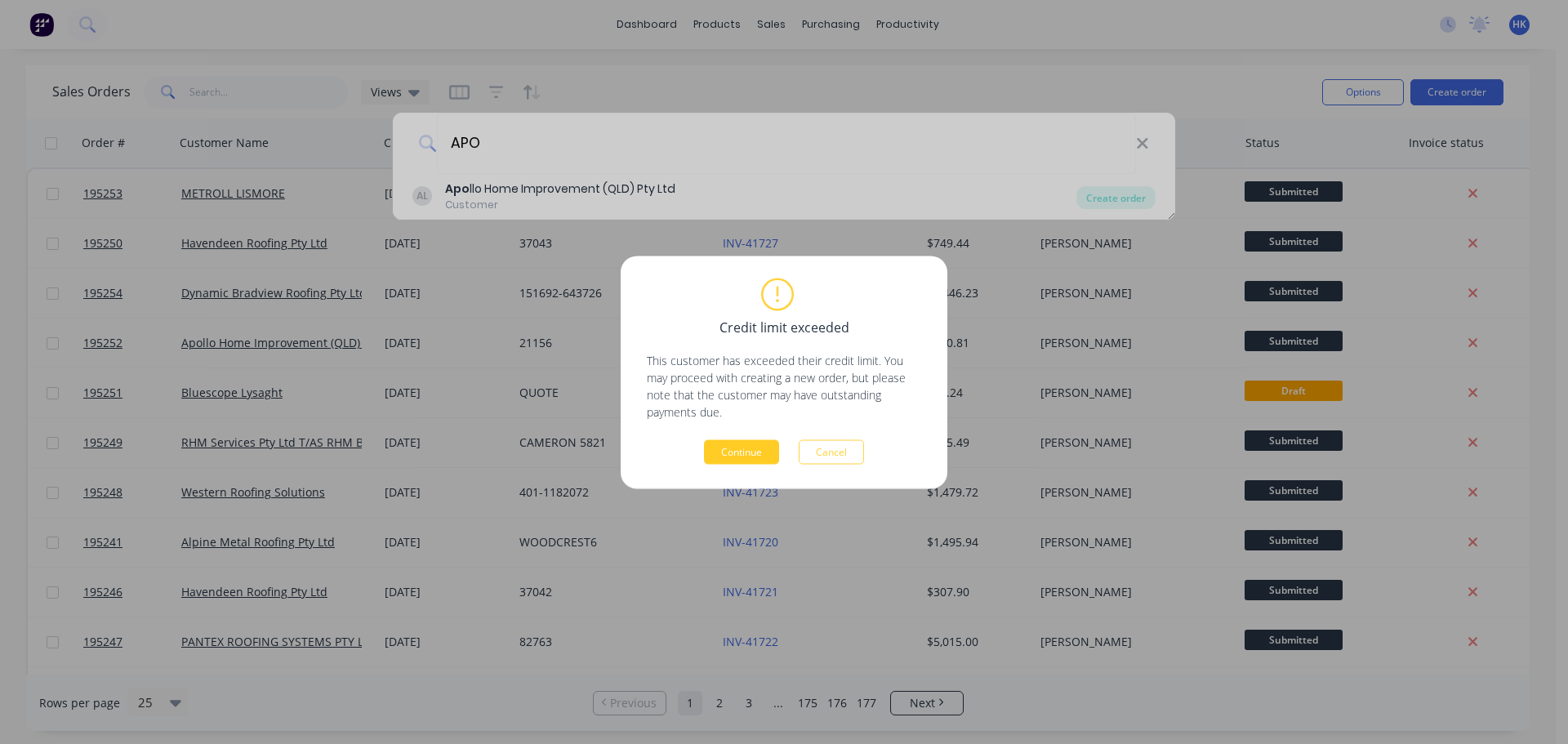
click at [754, 462] on button "Continue" at bounding box center [742, 451] width 75 height 24
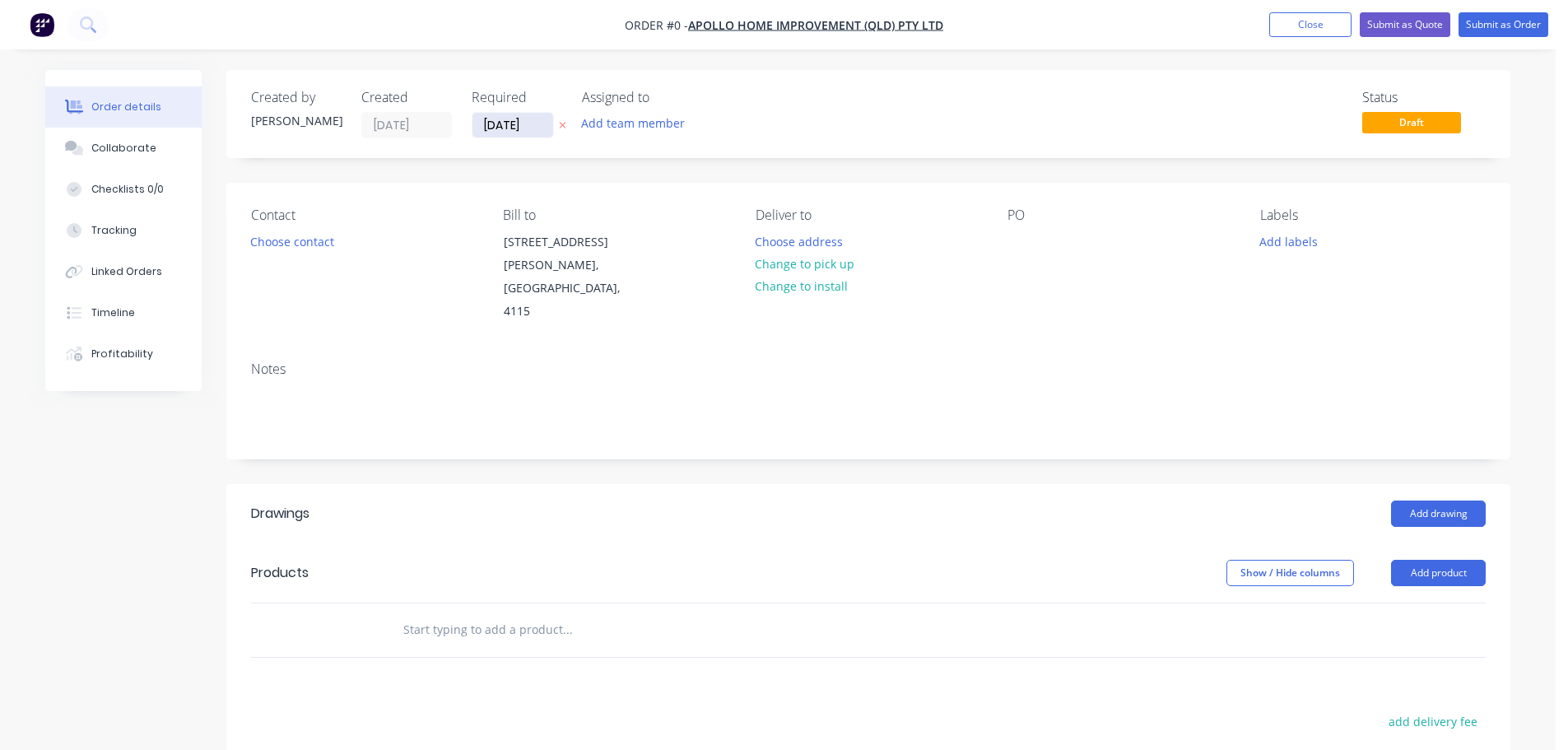
click at [528, 130] on input "[DATE]" at bounding box center [512, 125] width 80 height 24
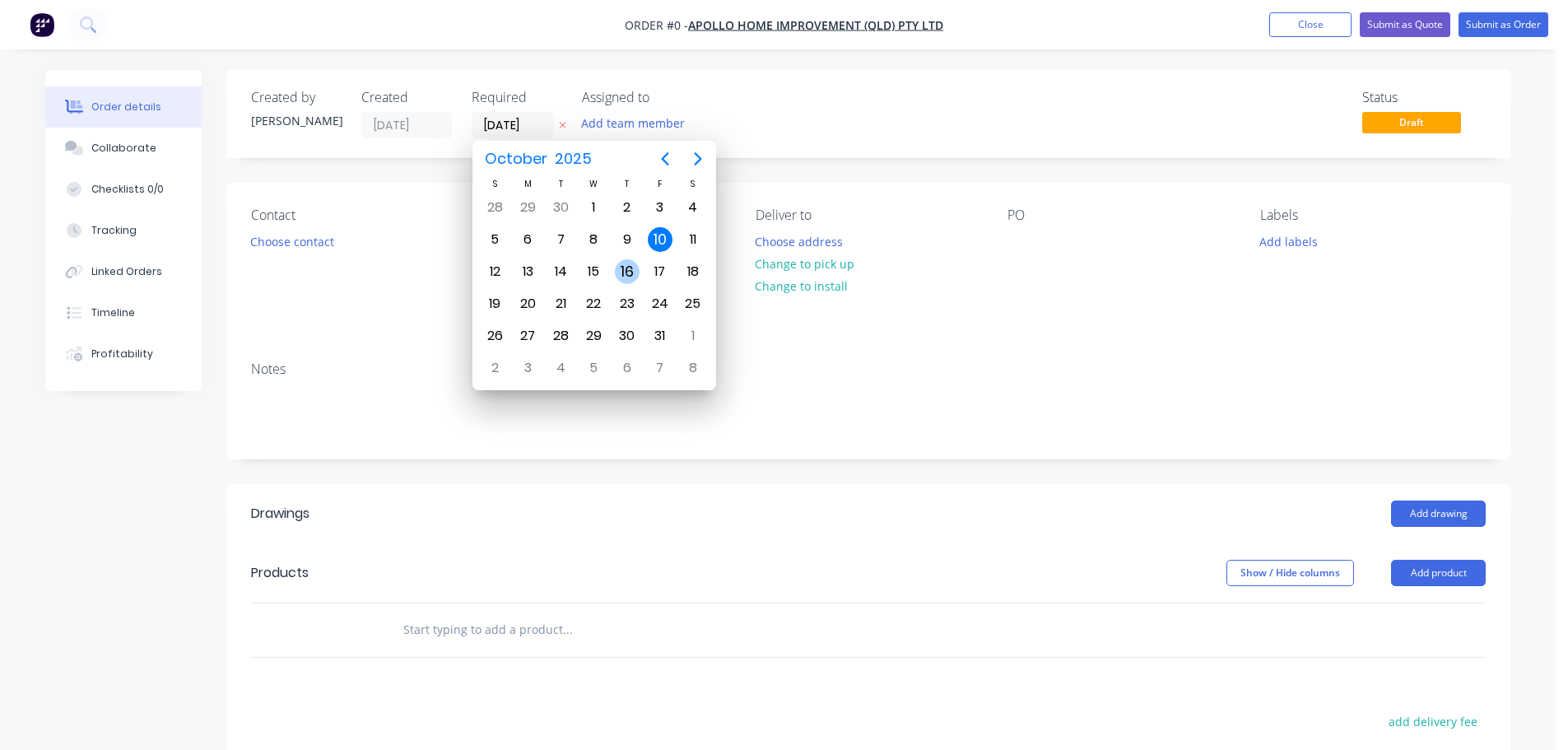
click at [633, 271] on div "16" at bounding box center [627, 271] width 24 height 24
type input "[DATE]"
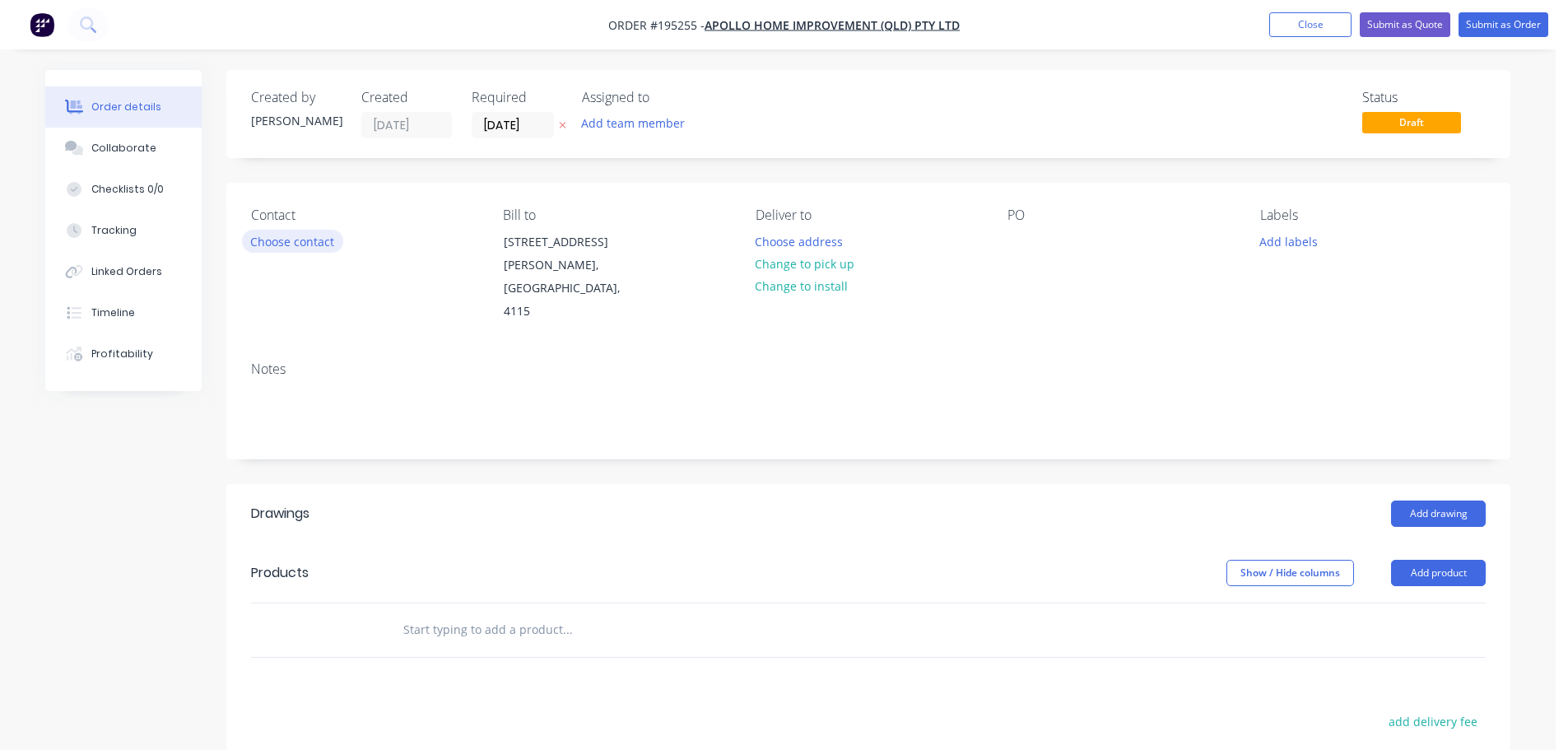
click at [318, 243] on button "Choose contact" at bounding box center [293, 241] width 101 height 23
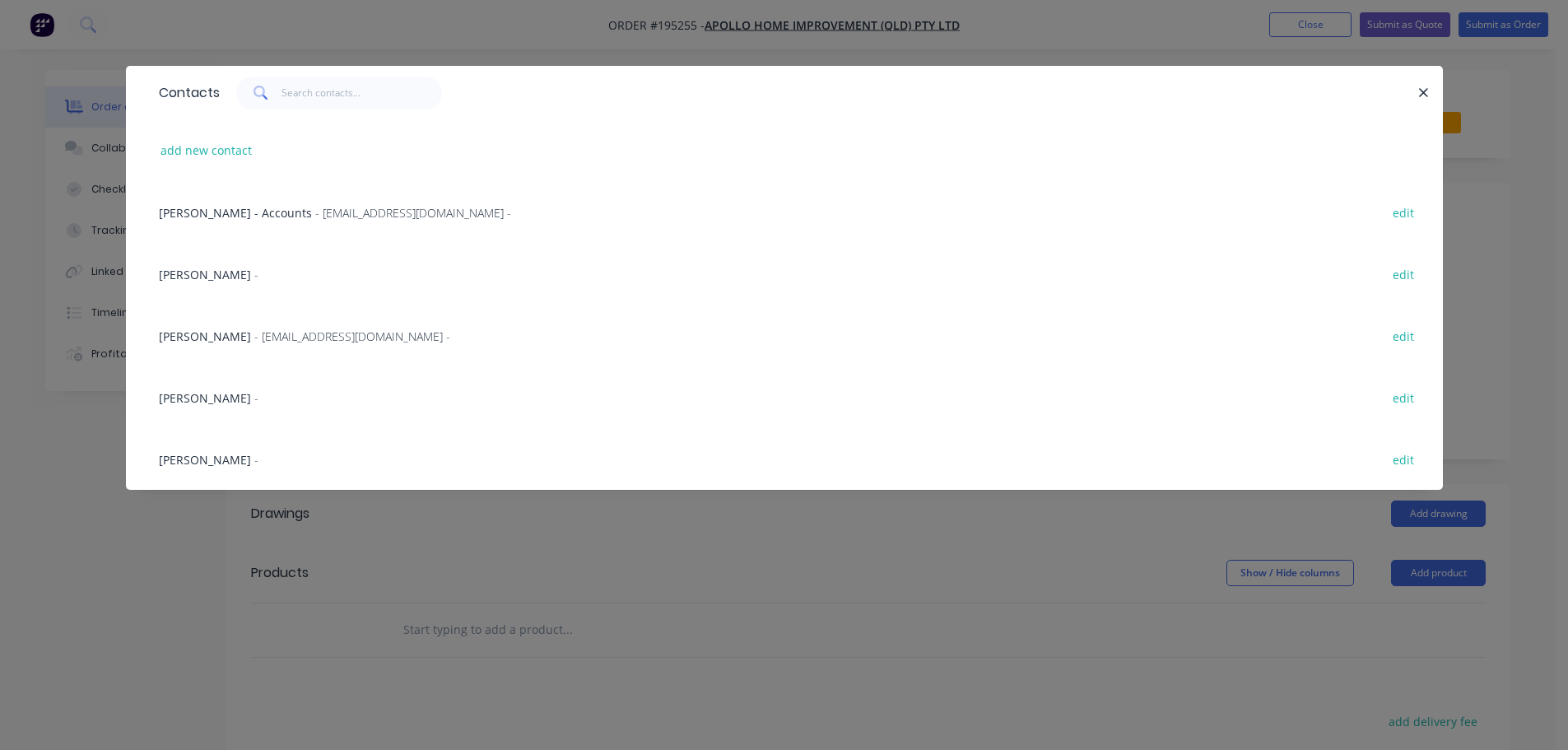
drag, startPoint x: 287, startPoint y: 330, endPoint x: 692, endPoint y: 341, distance: 405.1
click at [286, 330] on span "- [EMAIL_ADDRESS][DOMAIN_NAME] -" at bounding box center [352, 336] width 196 height 15
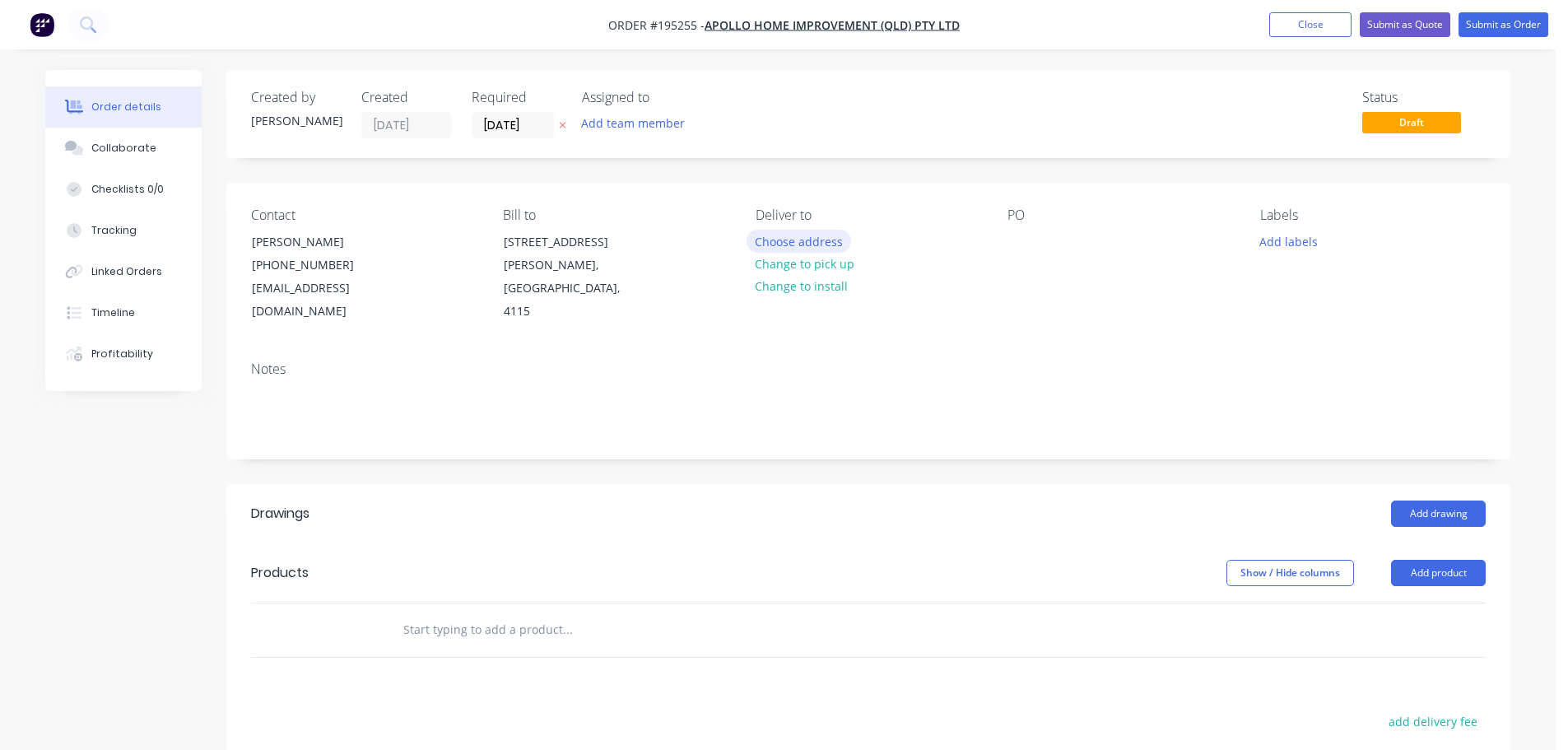
click at [776, 246] on button "Choose address" at bounding box center [799, 241] width 106 height 23
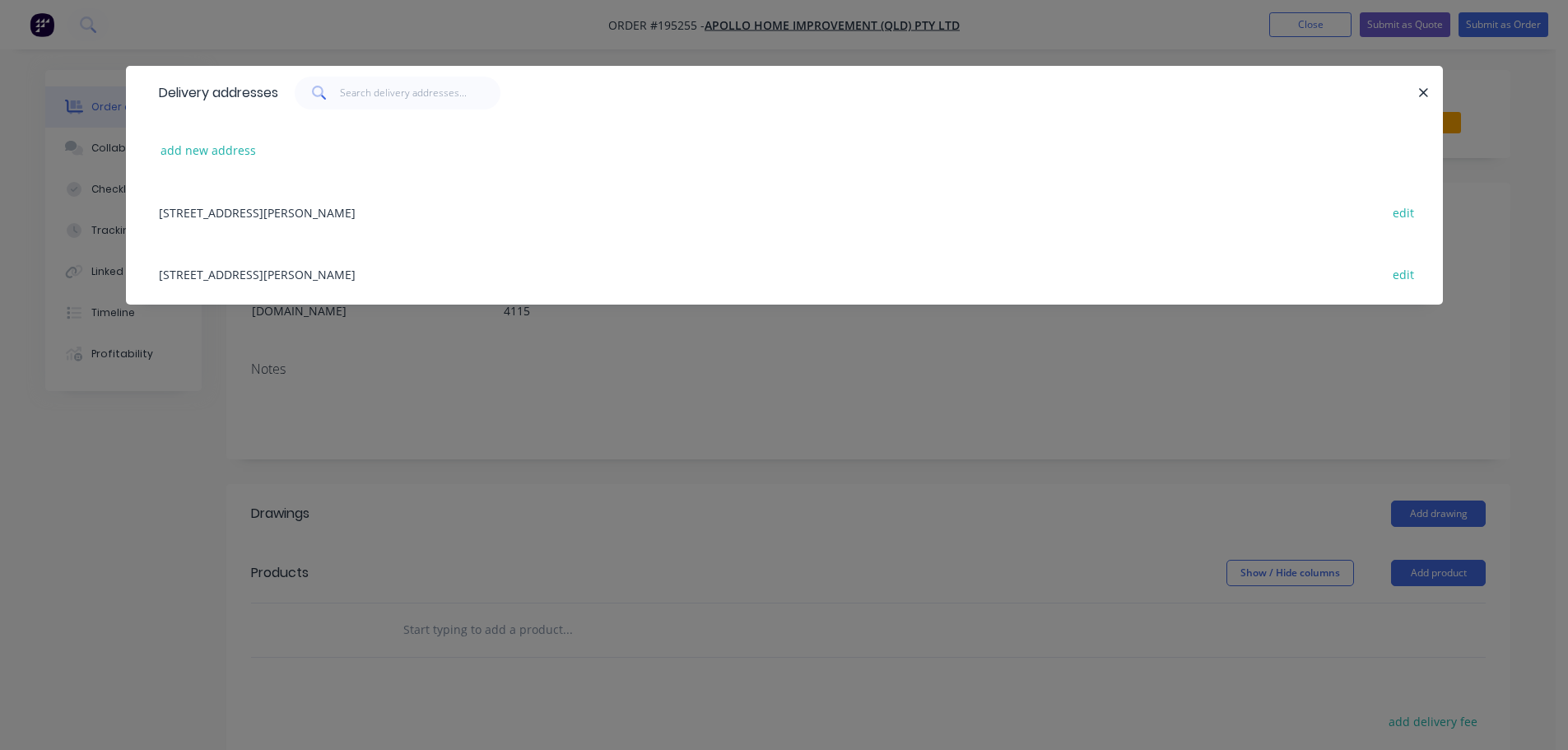
click at [394, 271] on div "[STREET_ADDRESS][PERSON_NAME] edit" at bounding box center [785, 273] width 1268 height 62
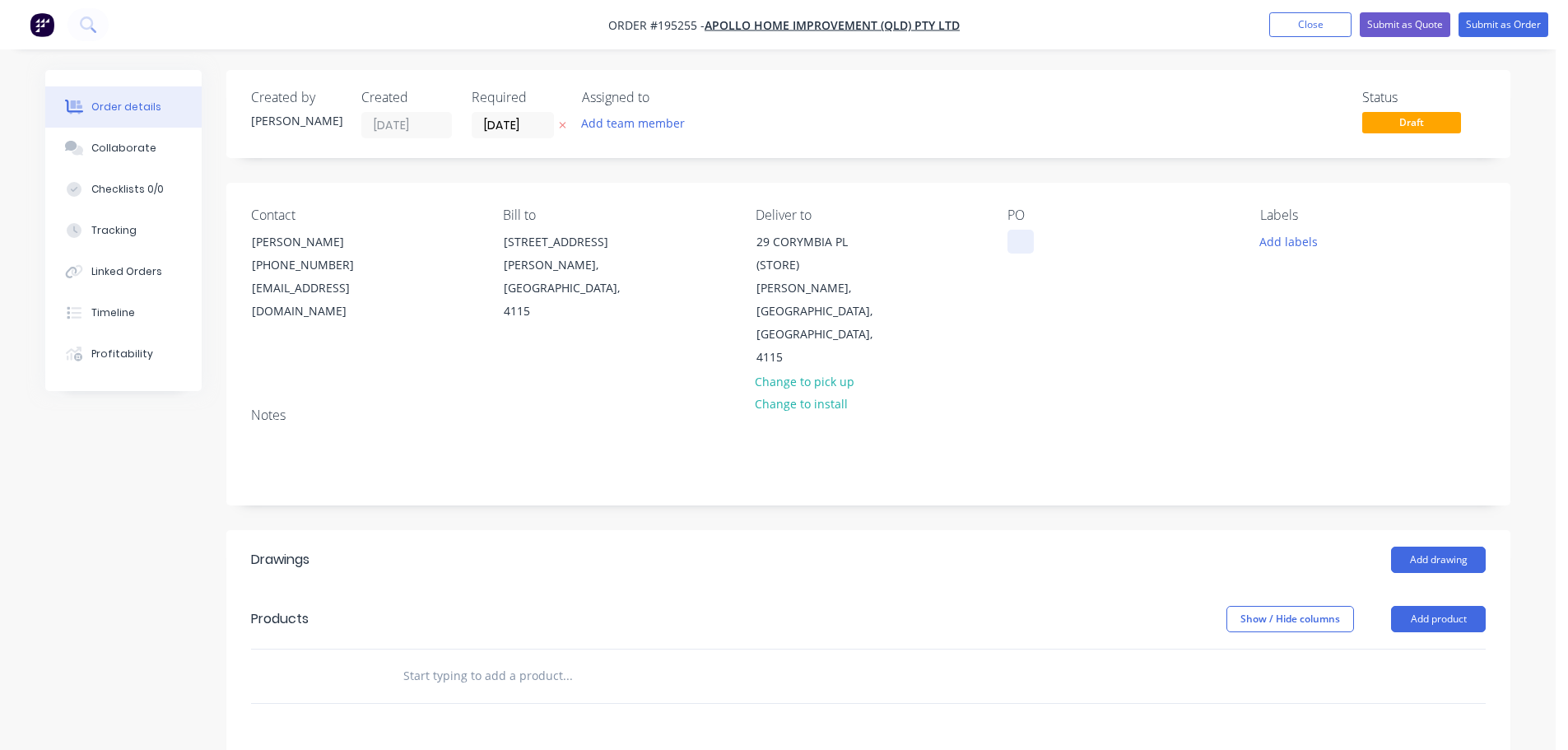
click at [1031, 233] on div at bounding box center [1020, 242] width 26 height 24
click at [1304, 235] on button "Add labels" at bounding box center [1289, 241] width 76 height 23
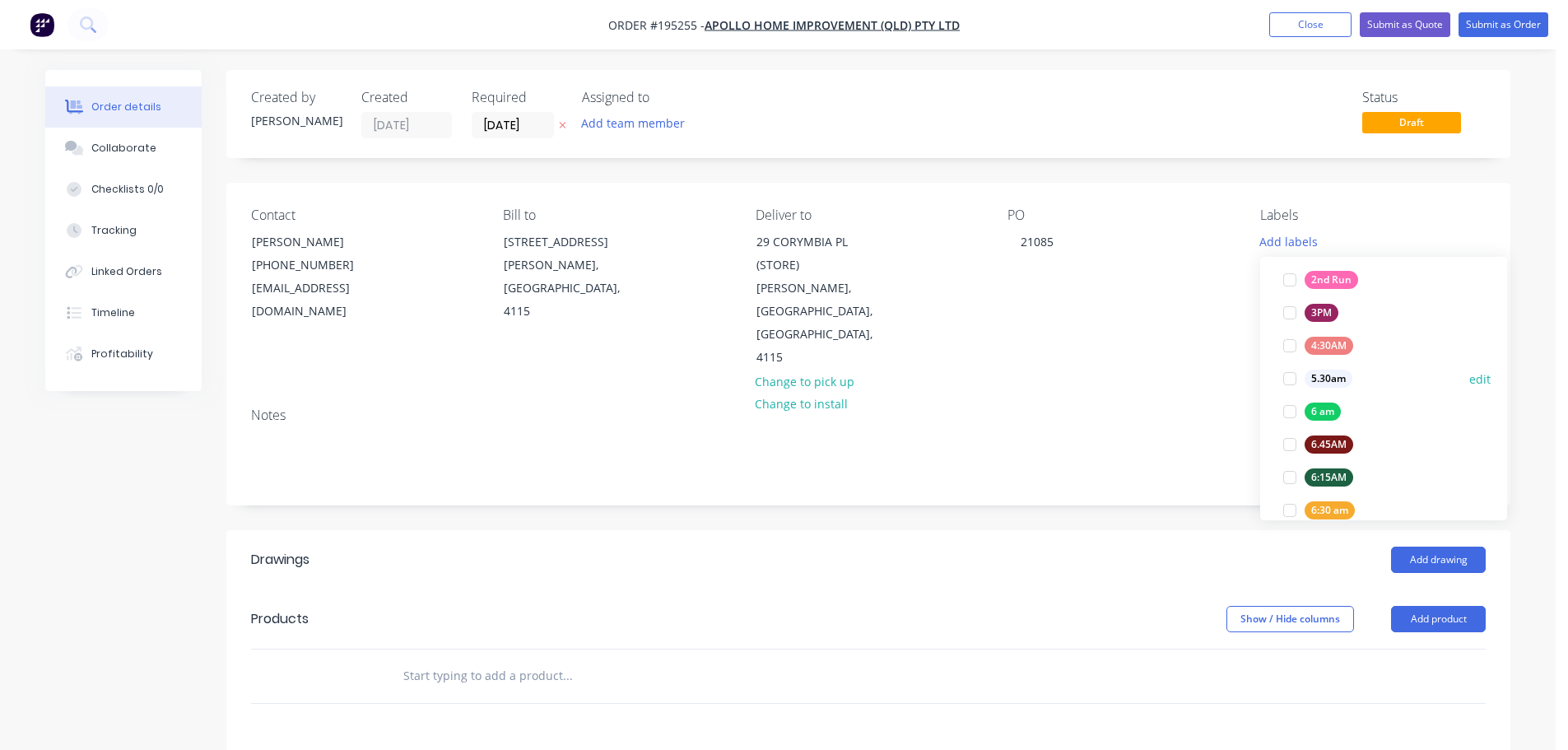
scroll to position [247, 0]
click at [1289, 271] on div at bounding box center [1289, 273] width 33 height 33
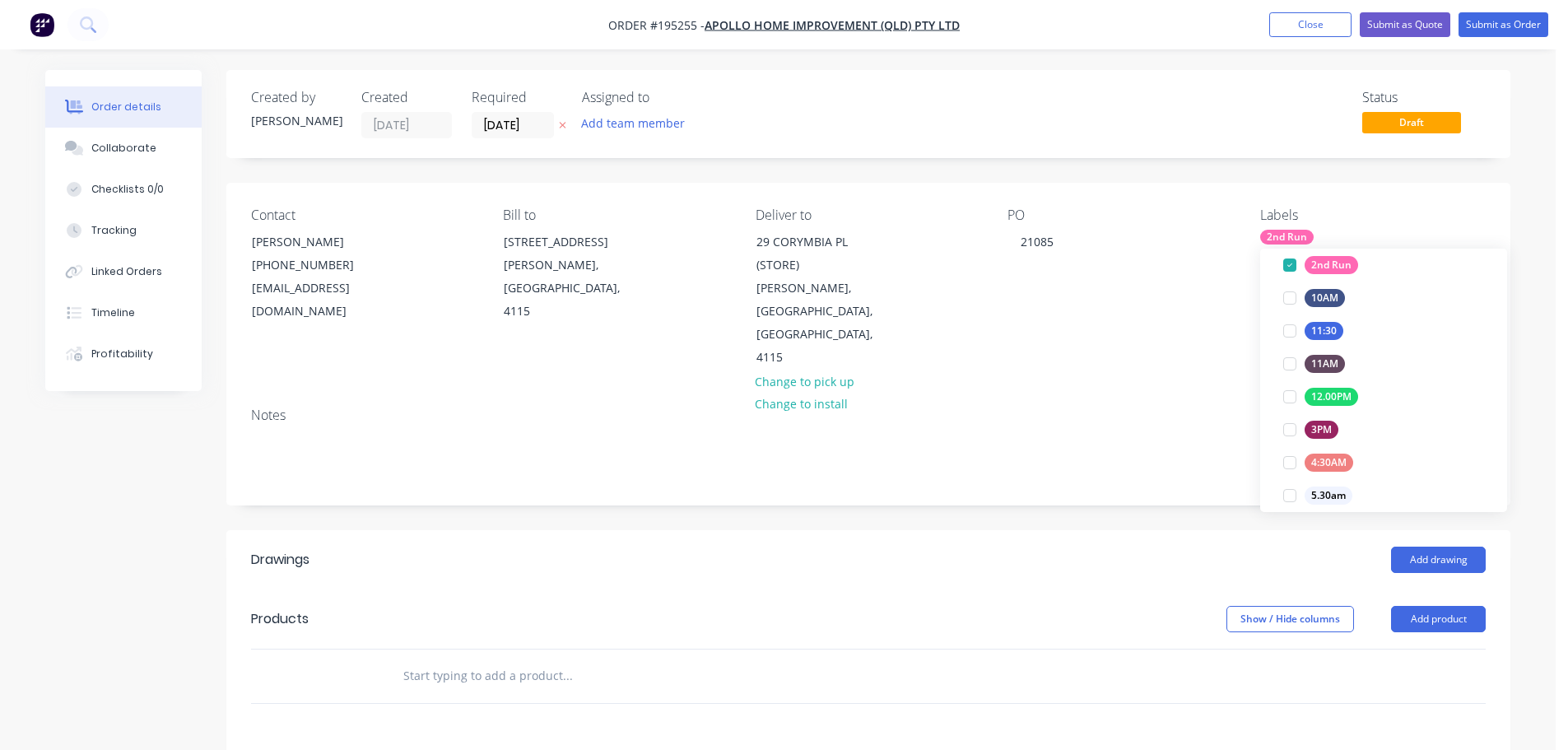
click at [1171, 394] on div "Notes" at bounding box center [868, 450] width 1284 height 110
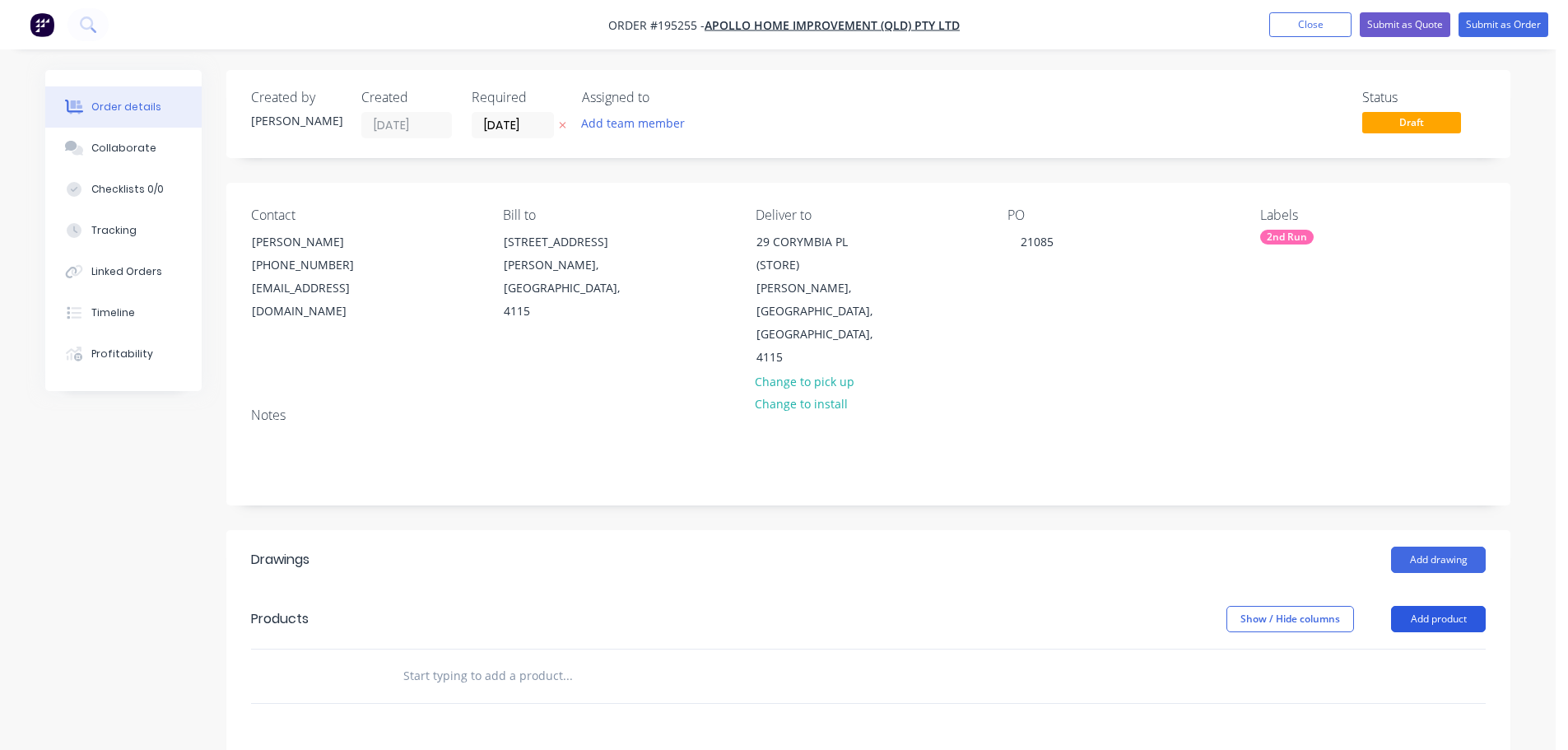
click at [1443, 606] on button "Add product" at bounding box center [1438, 619] width 95 height 26
click at [1433, 649] on div "Product catalogue" at bounding box center [1407, 660] width 127 height 24
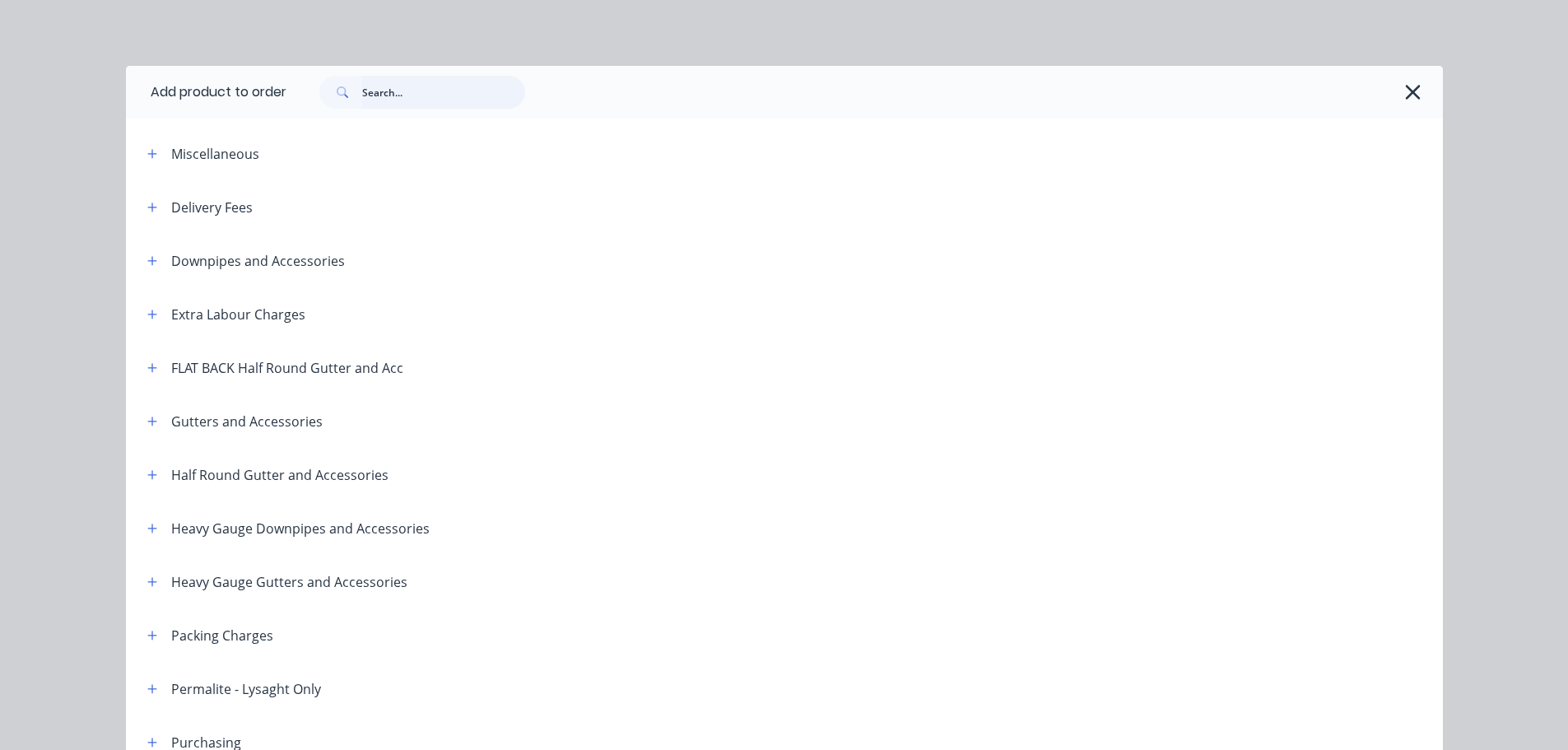
click at [388, 96] on input "text" at bounding box center [443, 92] width 163 height 33
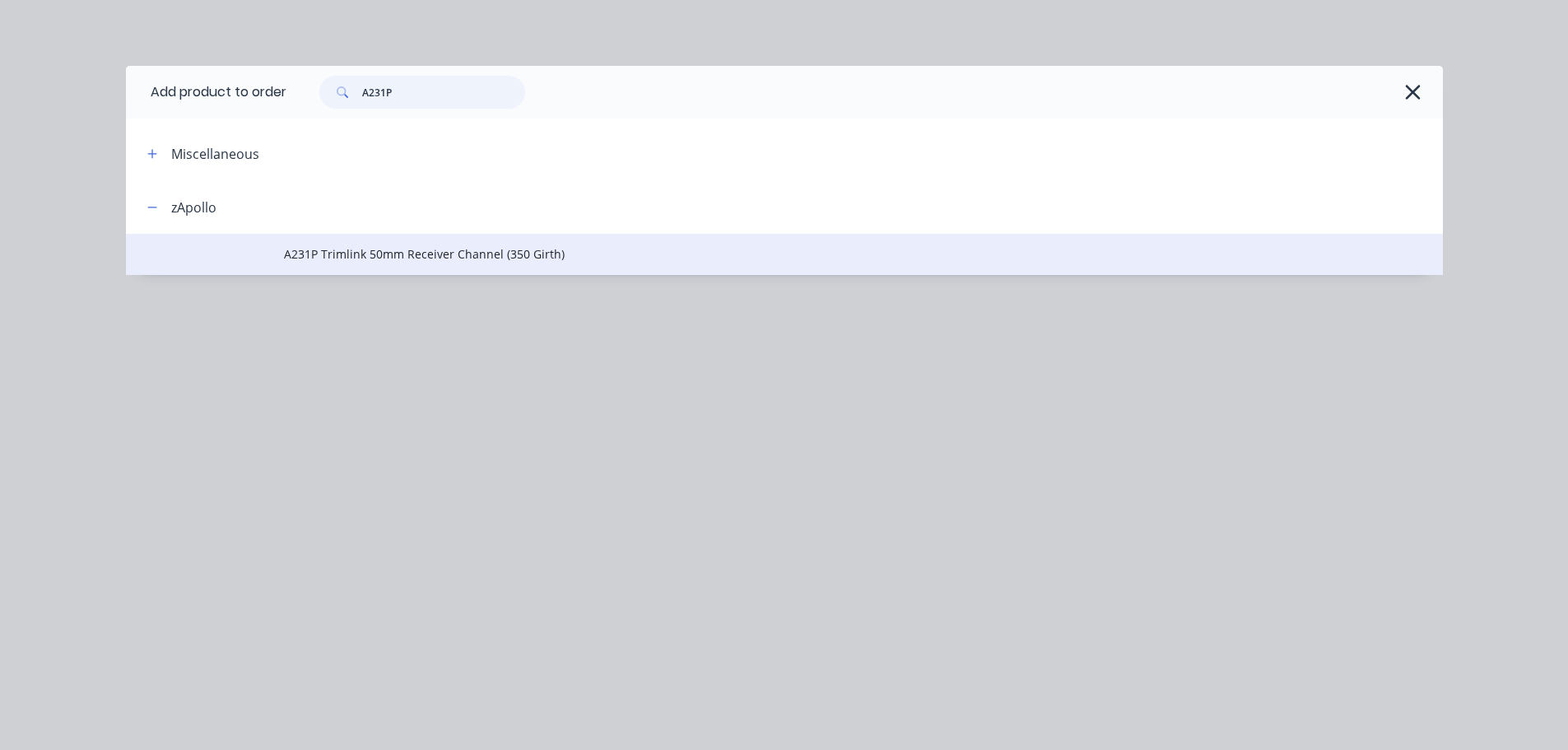
type input "A231P"
click at [430, 259] on span "A231P Trimlink 50mm Receiver Channel (350 Girth)" at bounding box center [747, 253] width 927 height 17
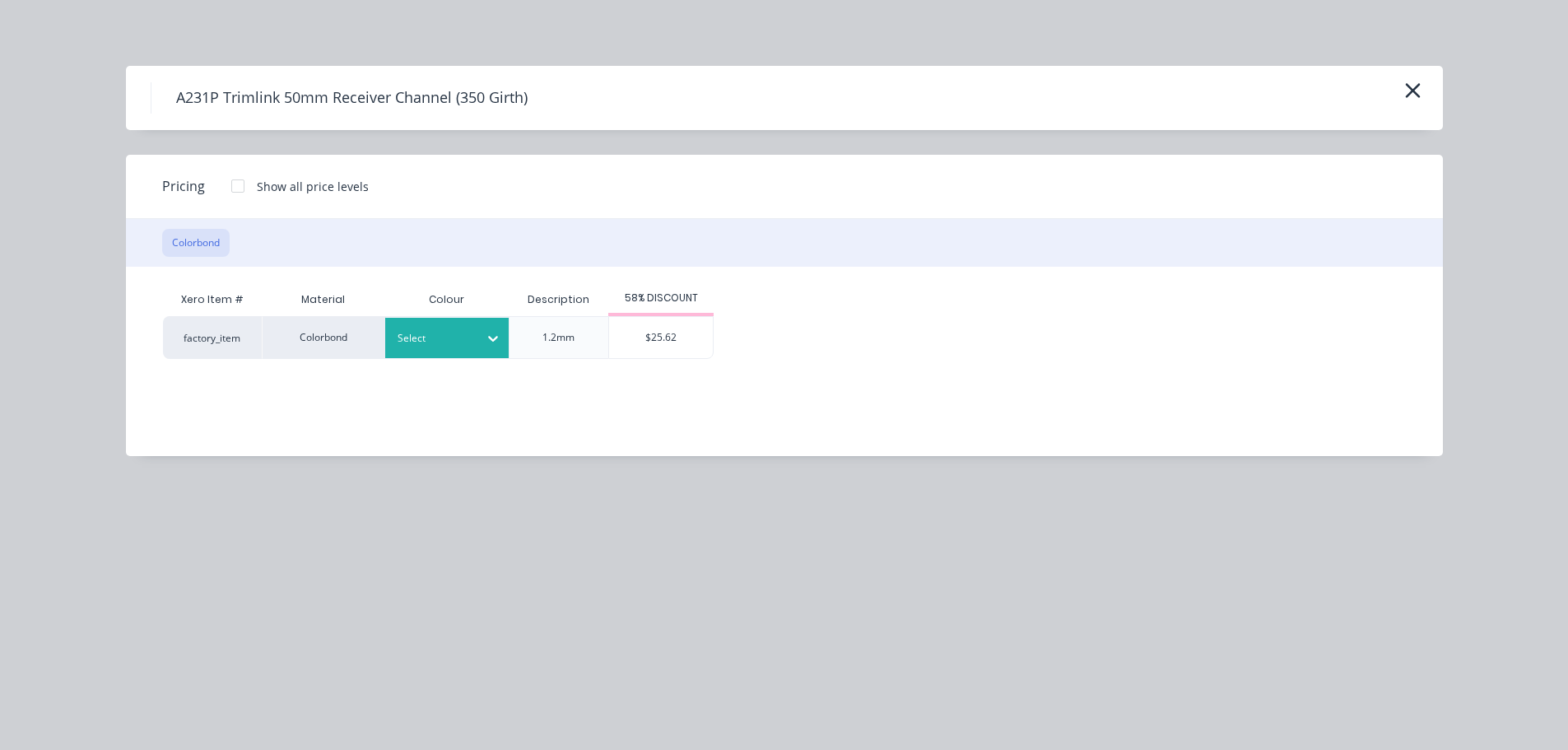
click at [458, 326] on div "Select" at bounding box center [447, 337] width 124 height 41
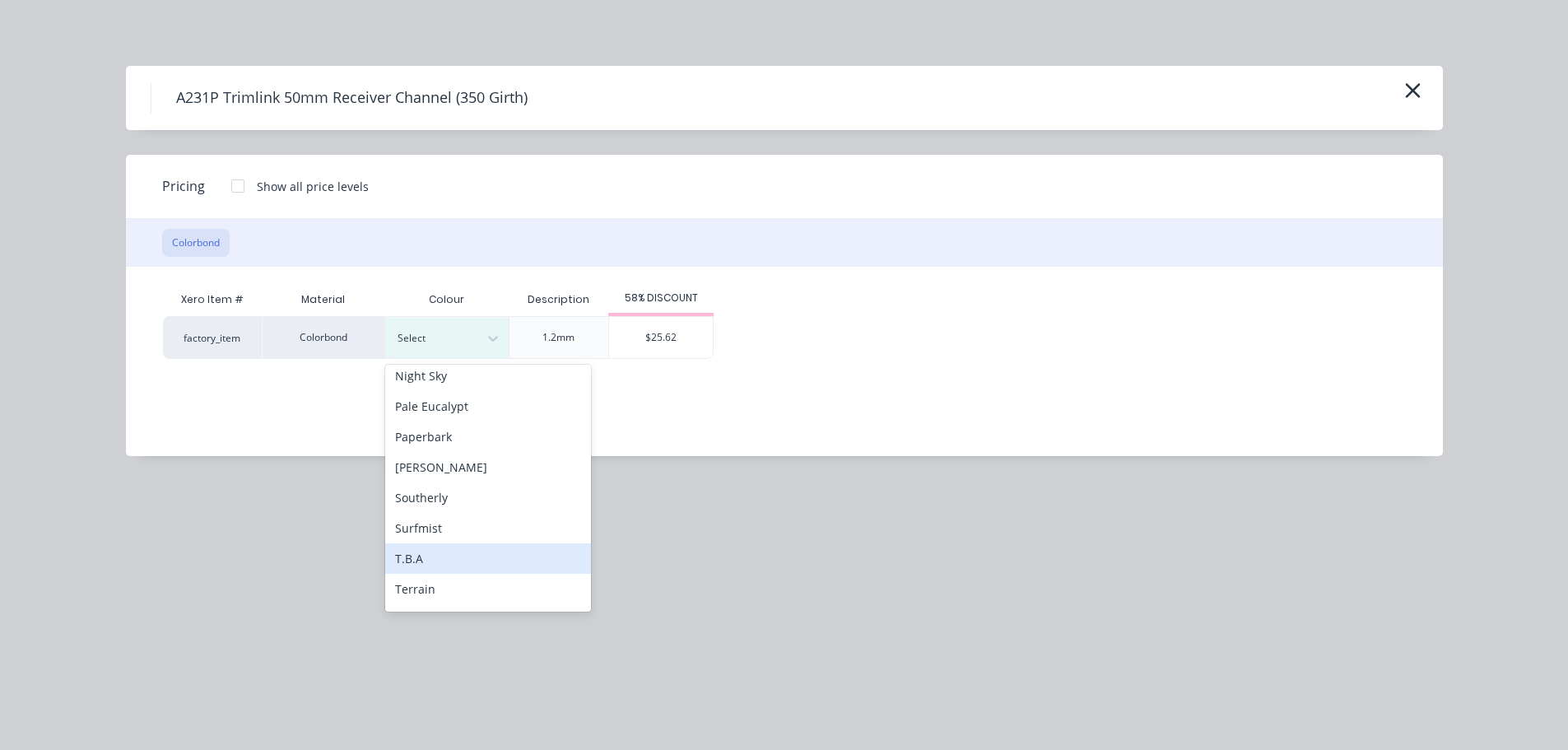
scroll to position [494, 0]
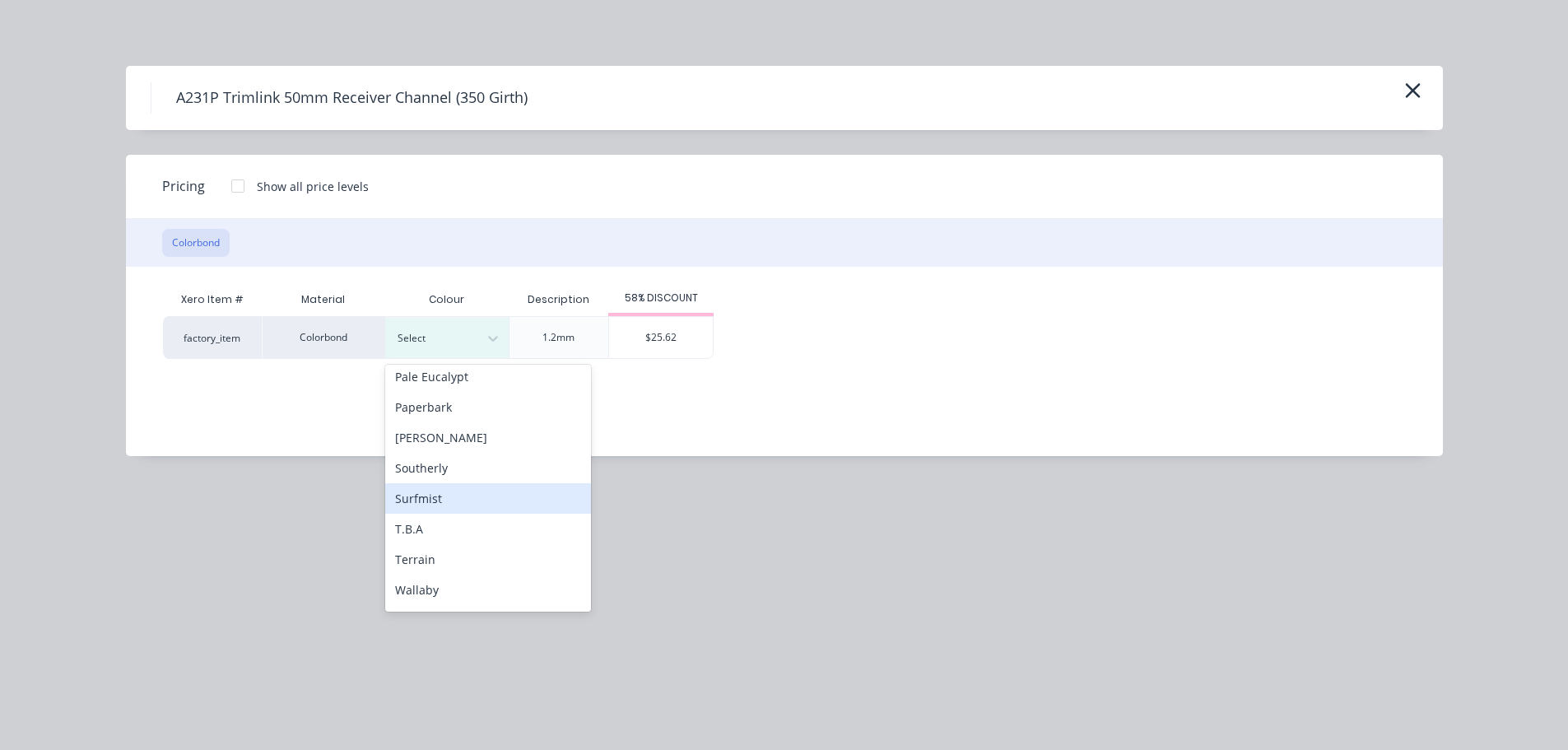
drag, startPoint x: 487, startPoint y: 507, endPoint x: 582, endPoint y: 406, distance: 138.7
click at [486, 507] on div "Surfmist" at bounding box center [488, 498] width 206 height 31
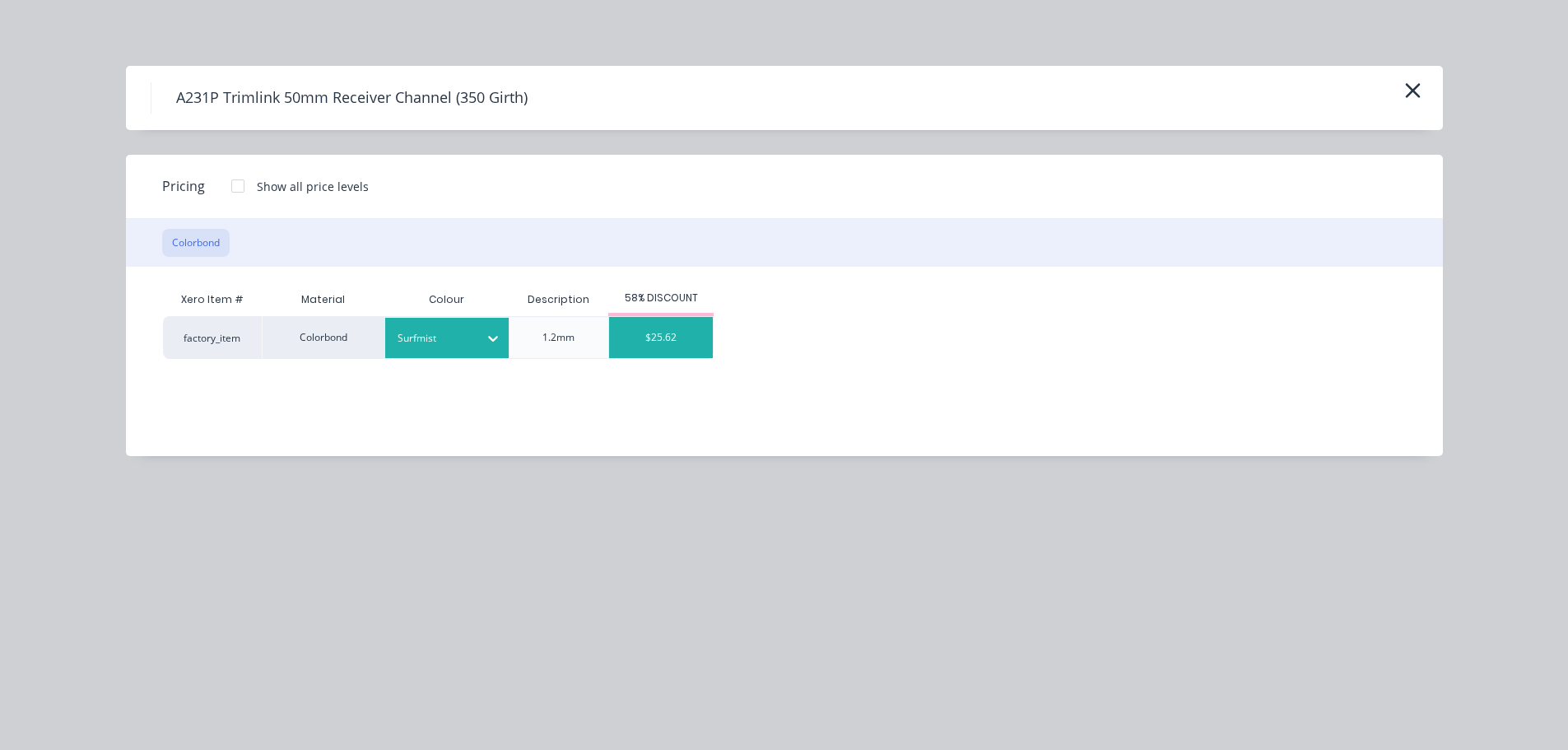
click at [639, 353] on div "$25.62" at bounding box center [661, 337] width 104 height 42
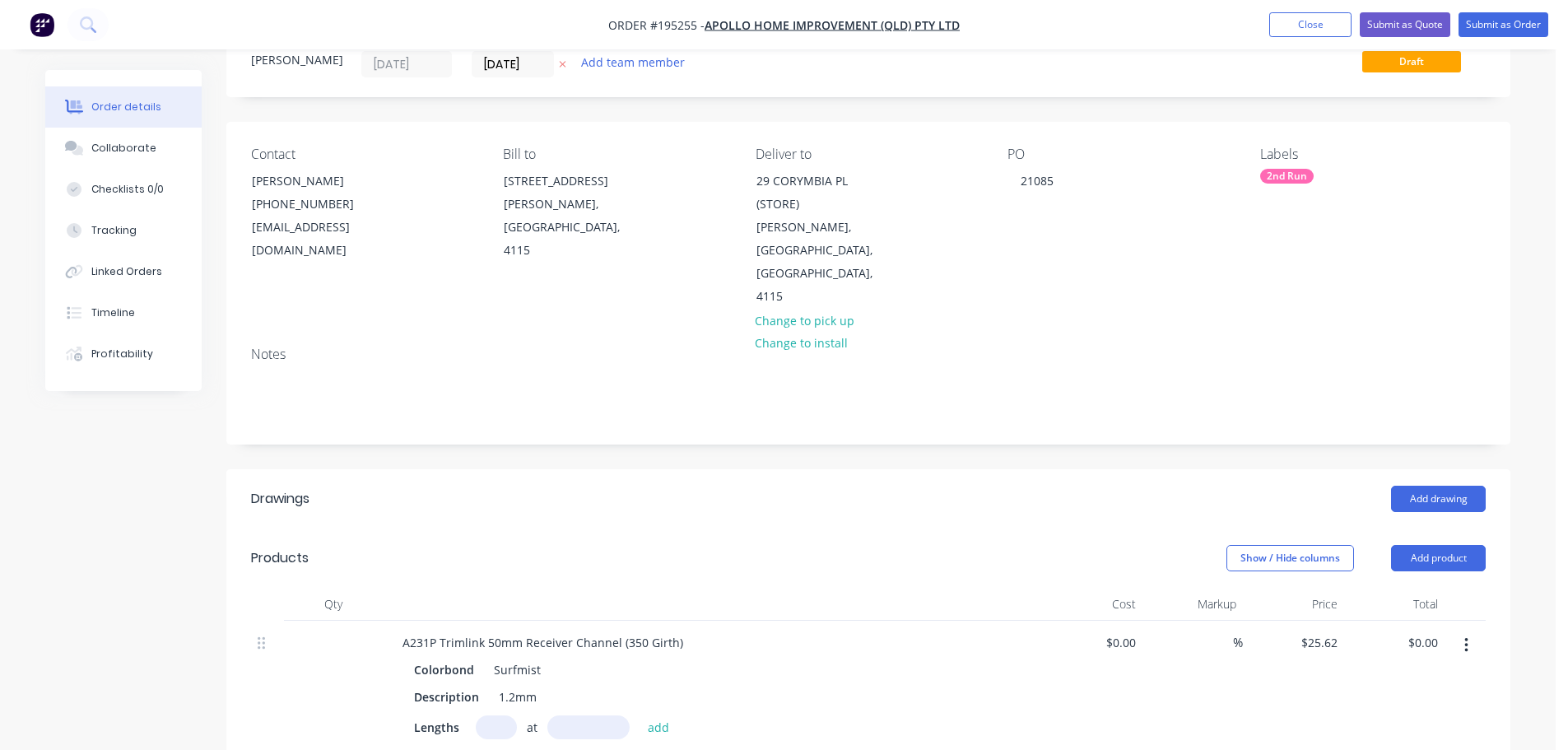
scroll to position [165, 0]
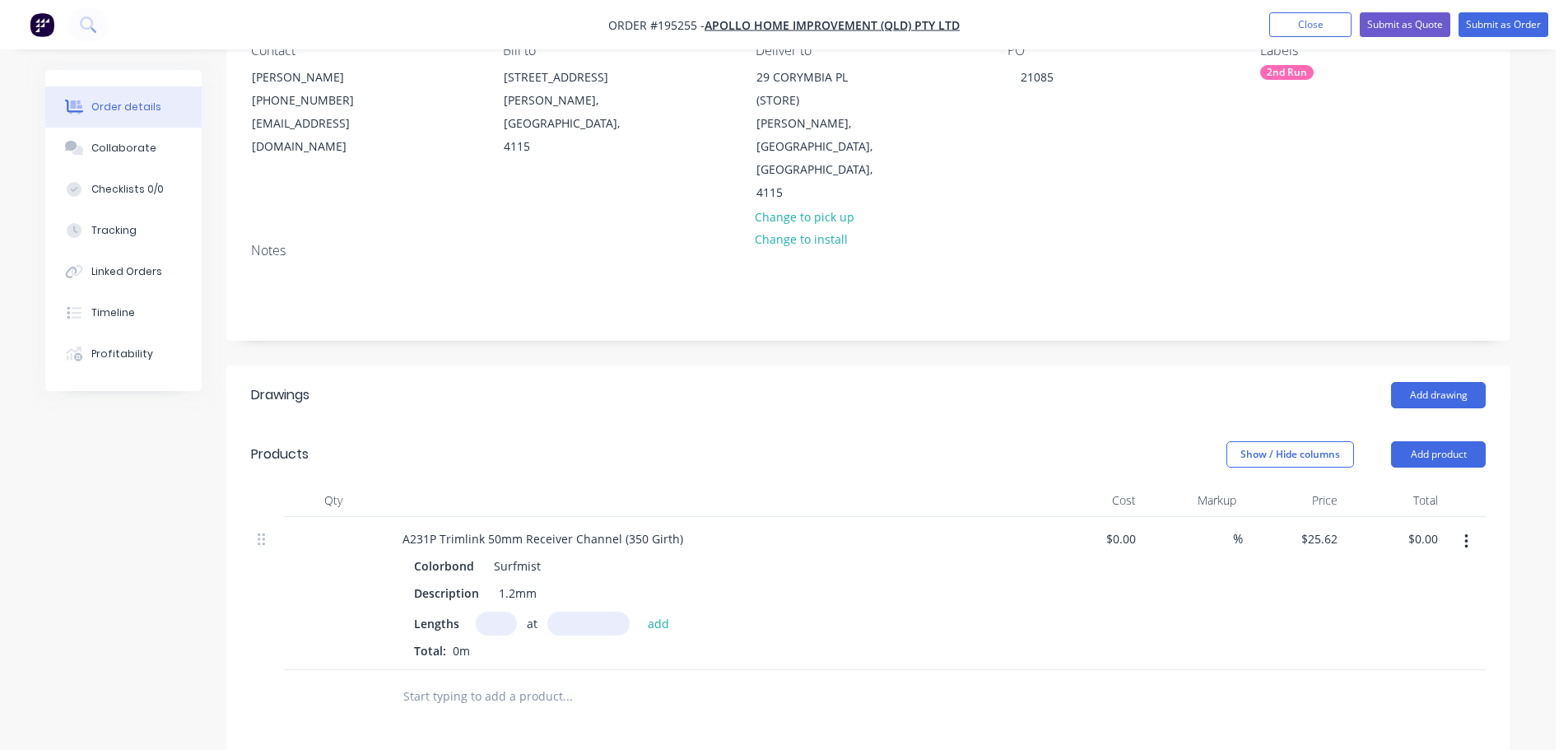
click at [494, 612] on input "text" at bounding box center [496, 623] width 42 height 24
type input "1"
type input "4500"
click at [639, 612] on button "add" at bounding box center [658, 622] width 39 height 23
type input "$115.29"
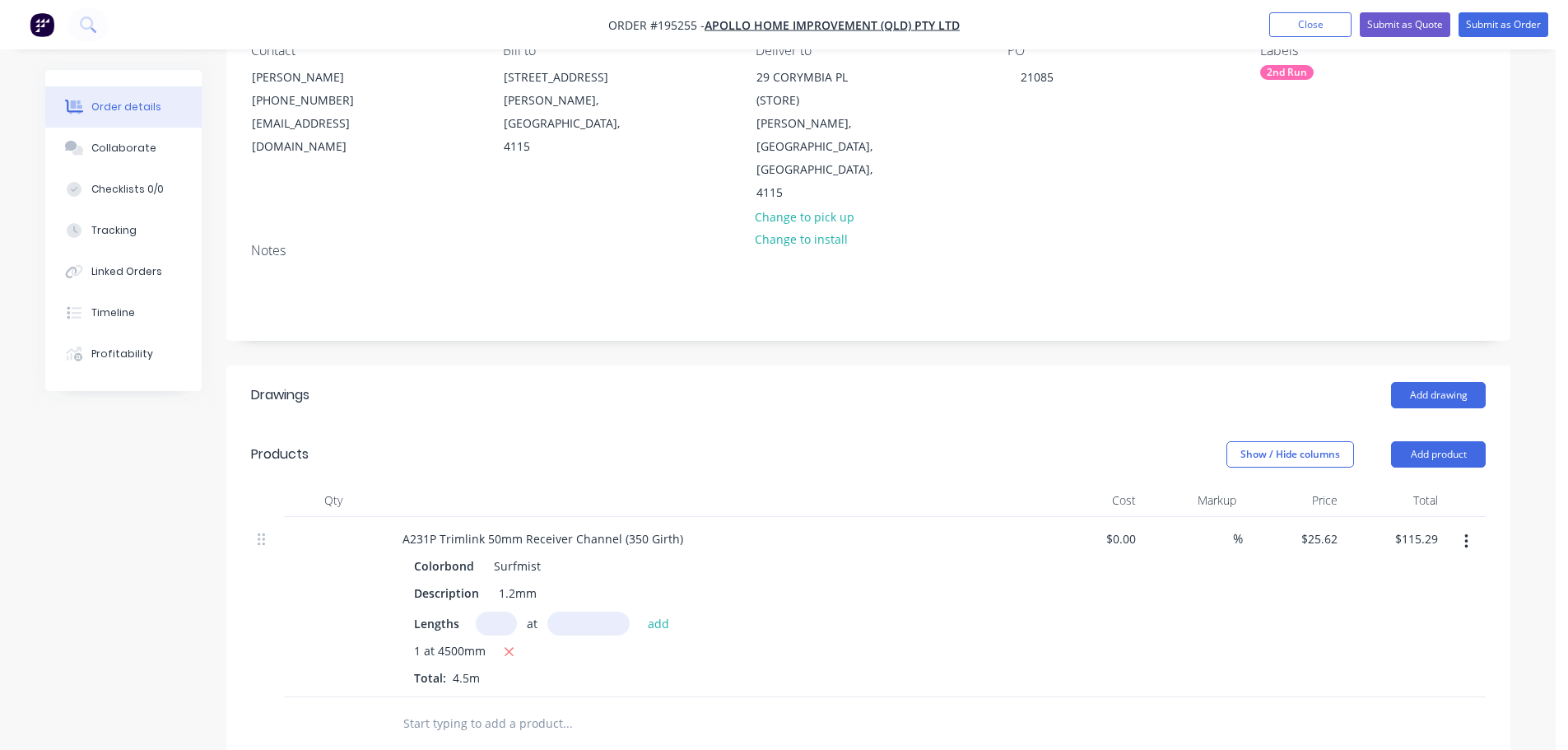
click at [1496, 366] on header "Drawings Add drawing" at bounding box center [868, 395] width 1284 height 60
click at [1461, 382] on button "Add drawing" at bounding box center [1438, 394] width 95 height 26
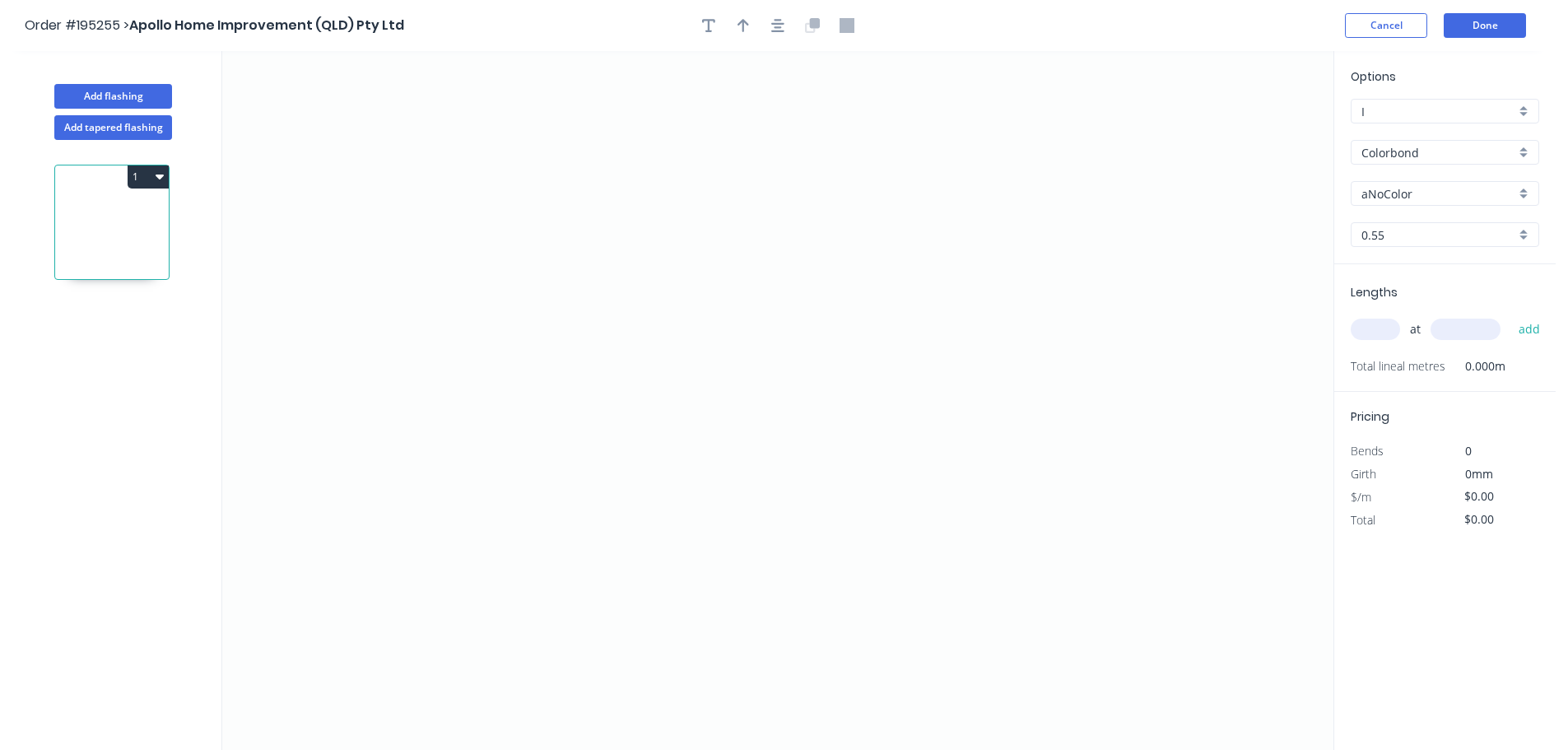
drag, startPoint x: 1390, startPoint y: 193, endPoint x: 1394, endPoint y: 207, distance: 14.6
click at [1391, 193] on input "aNoColor" at bounding box center [1438, 194] width 154 height 17
click at [1423, 304] on div "Windspray" at bounding box center [1444, 309] width 187 height 29
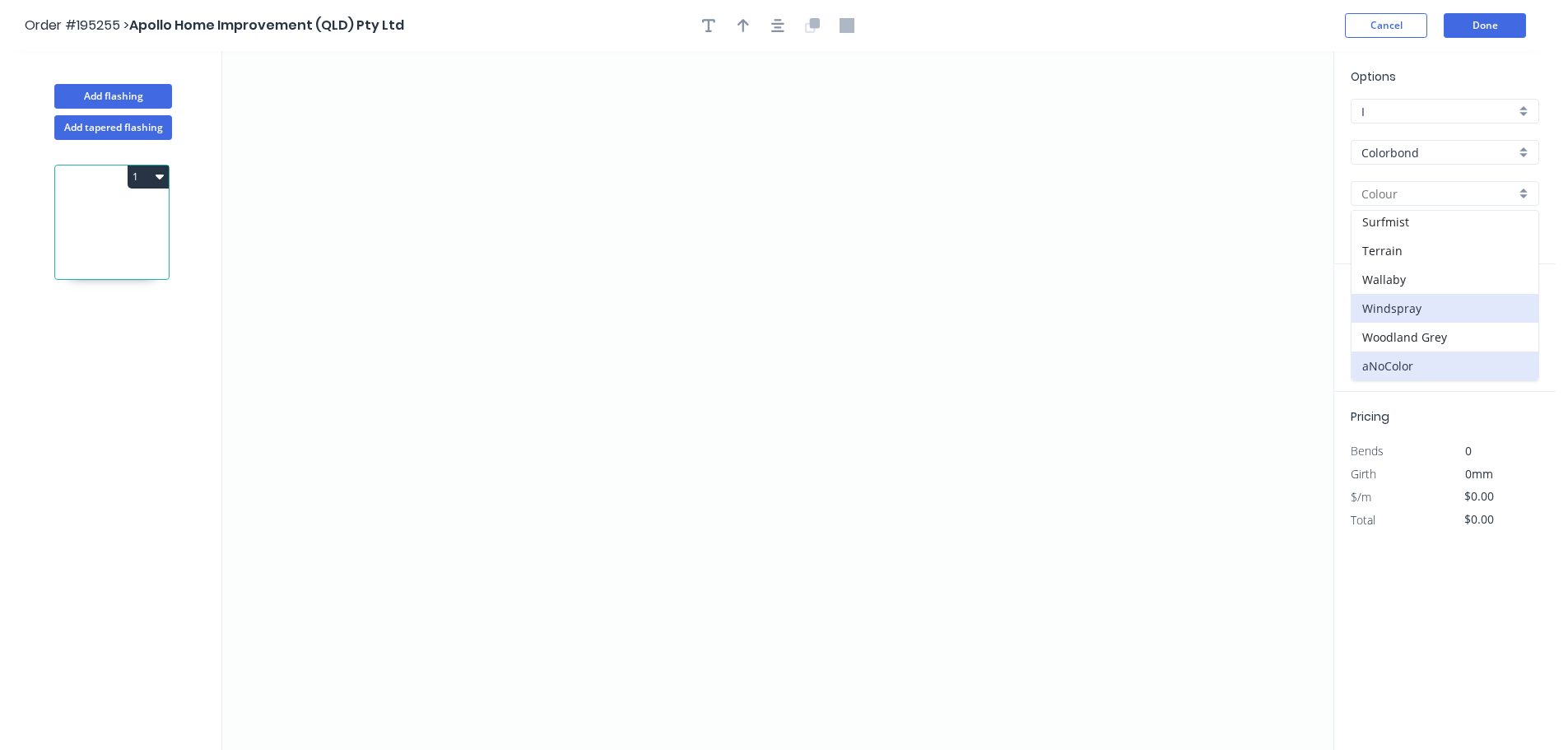
type input "Windspray"
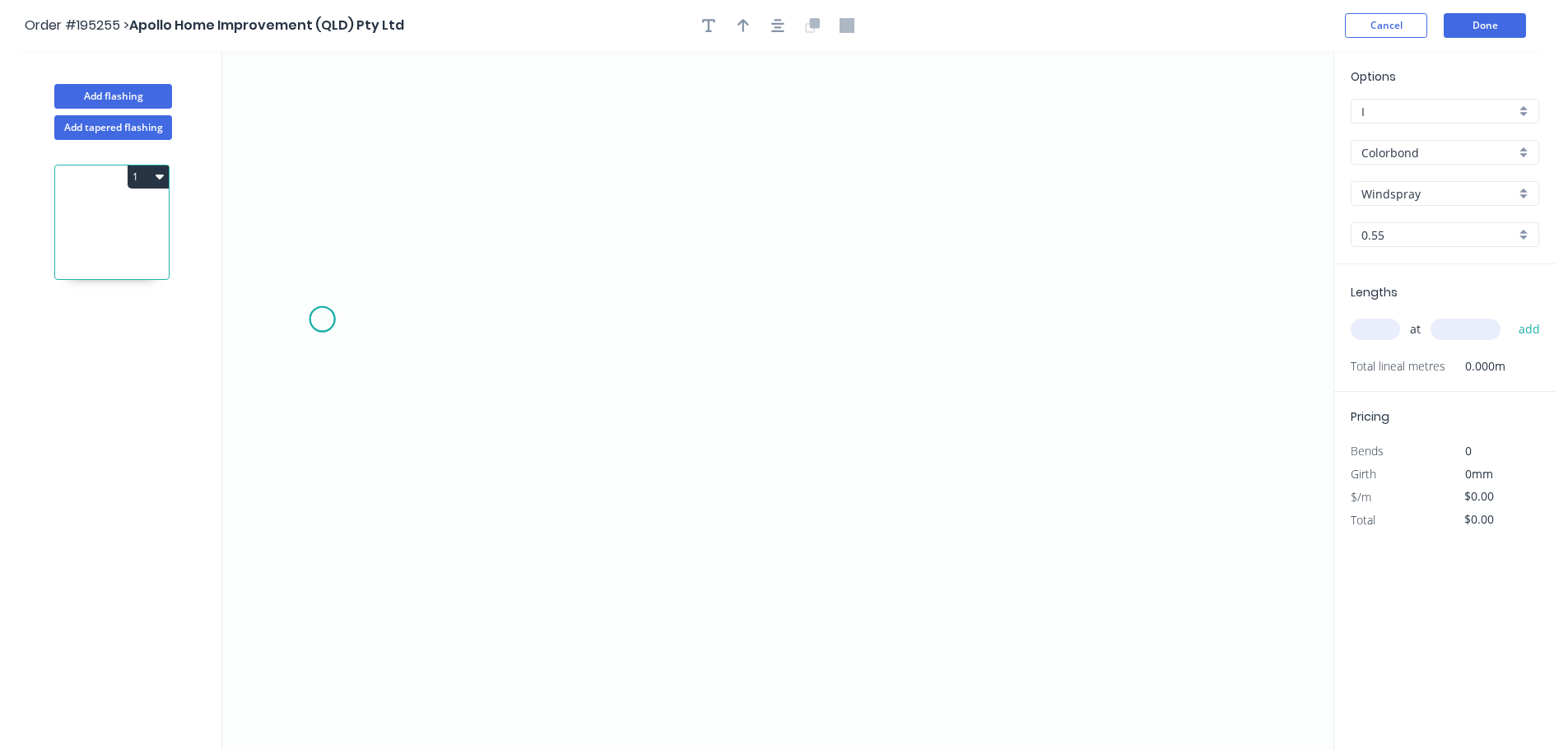
click at [322, 319] on icon "0" at bounding box center [778, 400] width 1111 height 699
click at [1159, 351] on icon "0" at bounding box center [778, 400] width 1111 height 699
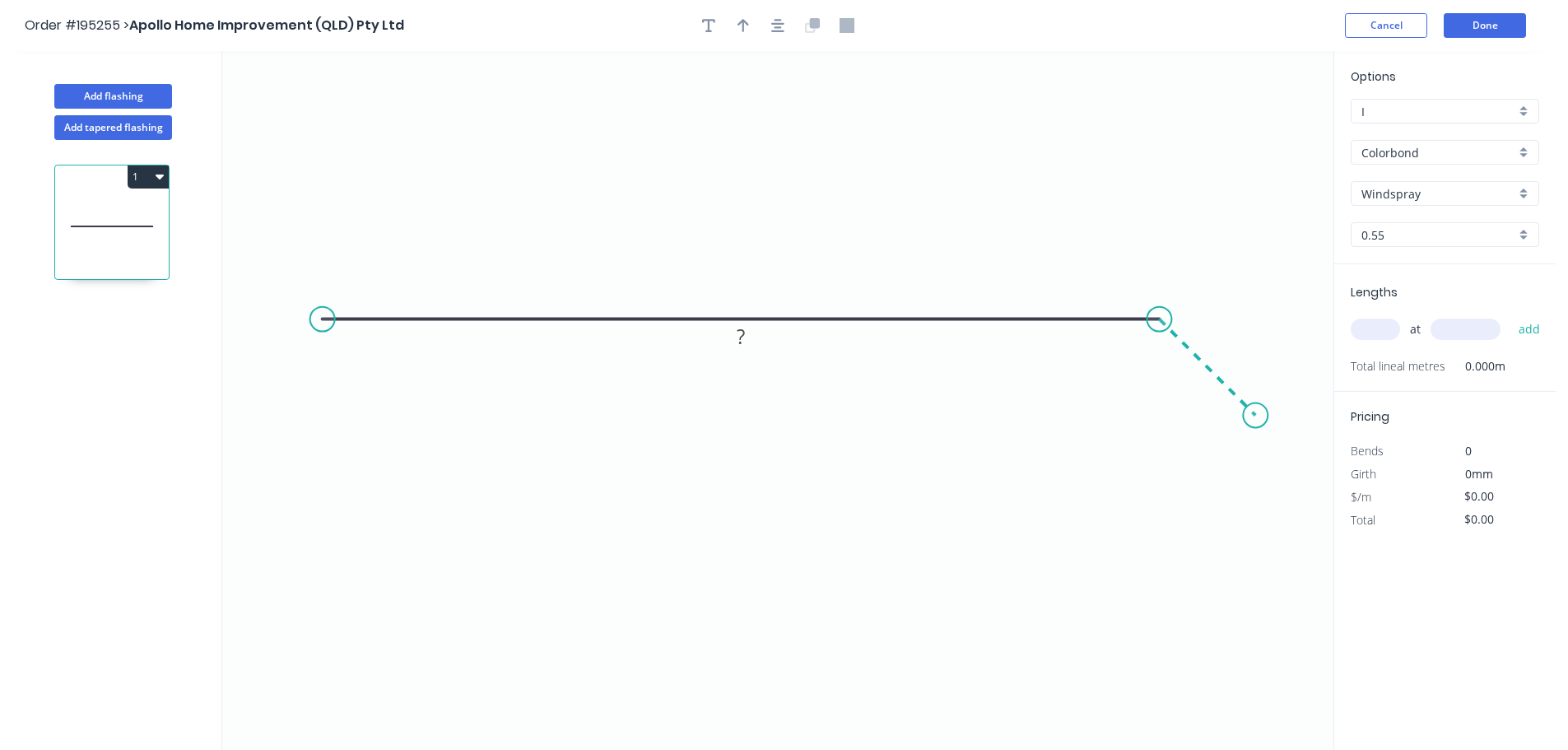
click at [1256, 417] on icon "0 ?" at bounding box center [778, 400] width 1111 height 699
click at [1192, 378] on div "Show angle" at bounding box center [1245, 375] width 165 height 33
click at [357, 379] on div "Crush & Fold" at bounding box center [401, 376] width 165 height 33
drag, startPoint x: 379, startPoint y: 280, endPoint x: 310, endPoint y: 306, distance: 73.7
click at [310, 306] on icon "0 CF 10 ? ? ? º" at bounding box center [778, 400] width 1111 height 699
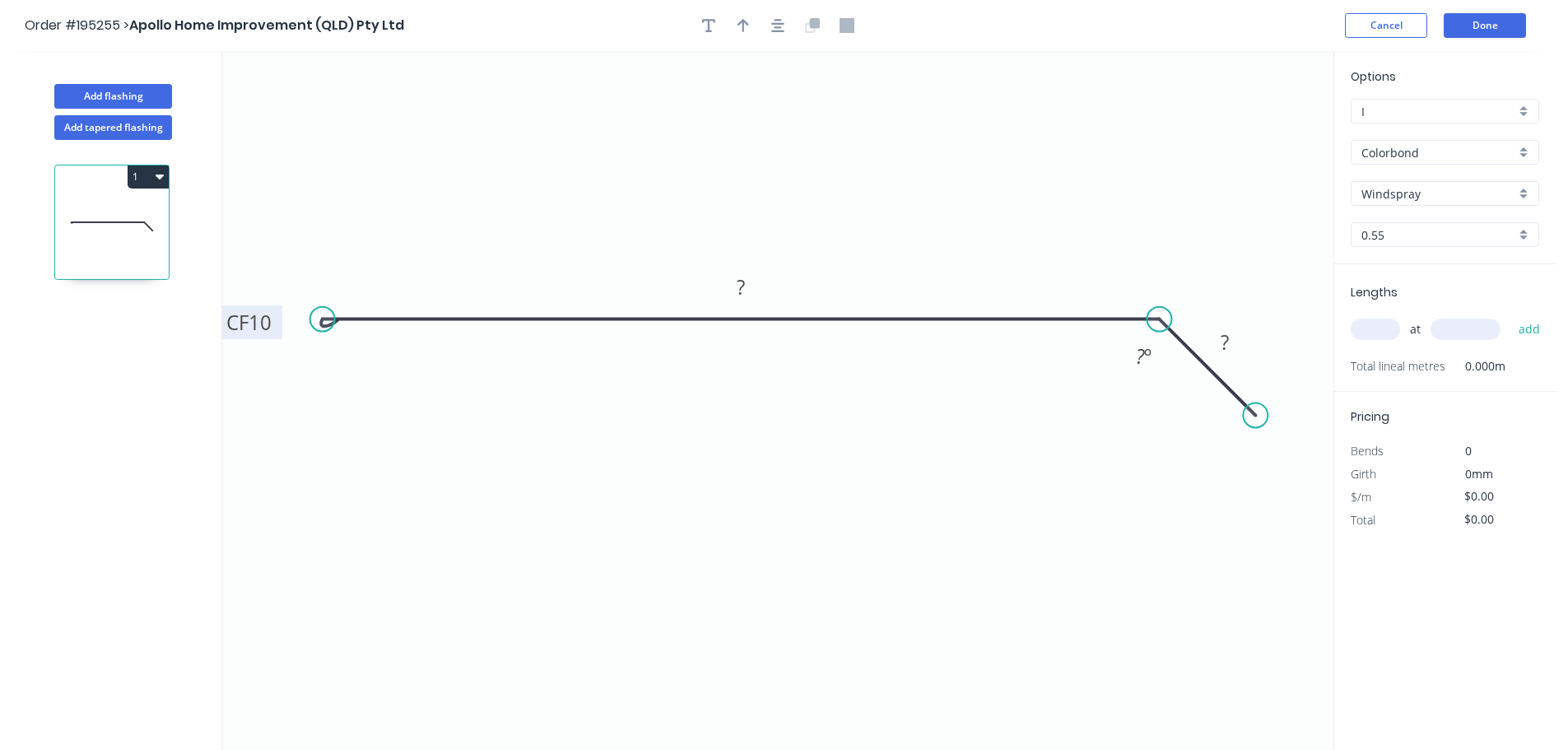
drag, startPoint x: 372, startPoint y: 283, endPoint x: 278, endPoint y: 329, distance: 104.7
click at [278, 329] on rect at bounding box center [249, 322] width 66 height 33
click at [774, 24] on icon "button" at bounding box center [778, 25] width 14 height 14
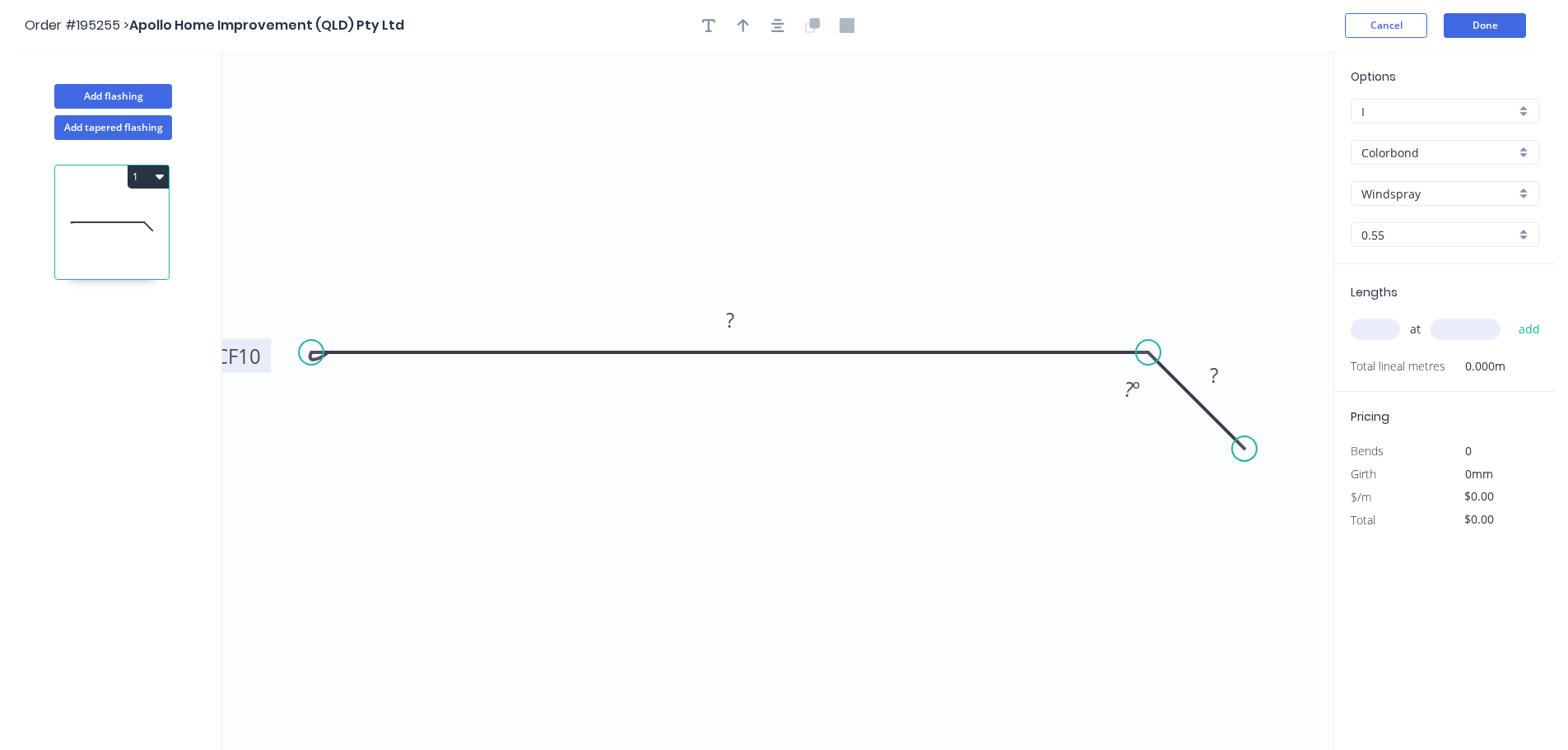
click at [260, 350] on tspan "10" at bounding box center [249, 356] width 23 height 27
type input "$10.60"
click at [748, 18] on icon "button" at bounding box center [743, 25] width 12 height 14
click at [779, 25] on icon "button" at bounding box center [778, 25] width 14 height 14
drag, startPoint x: 1246, startPoint y: 127, endPoint x: 744, endPoint y: 117, distance: 502.1
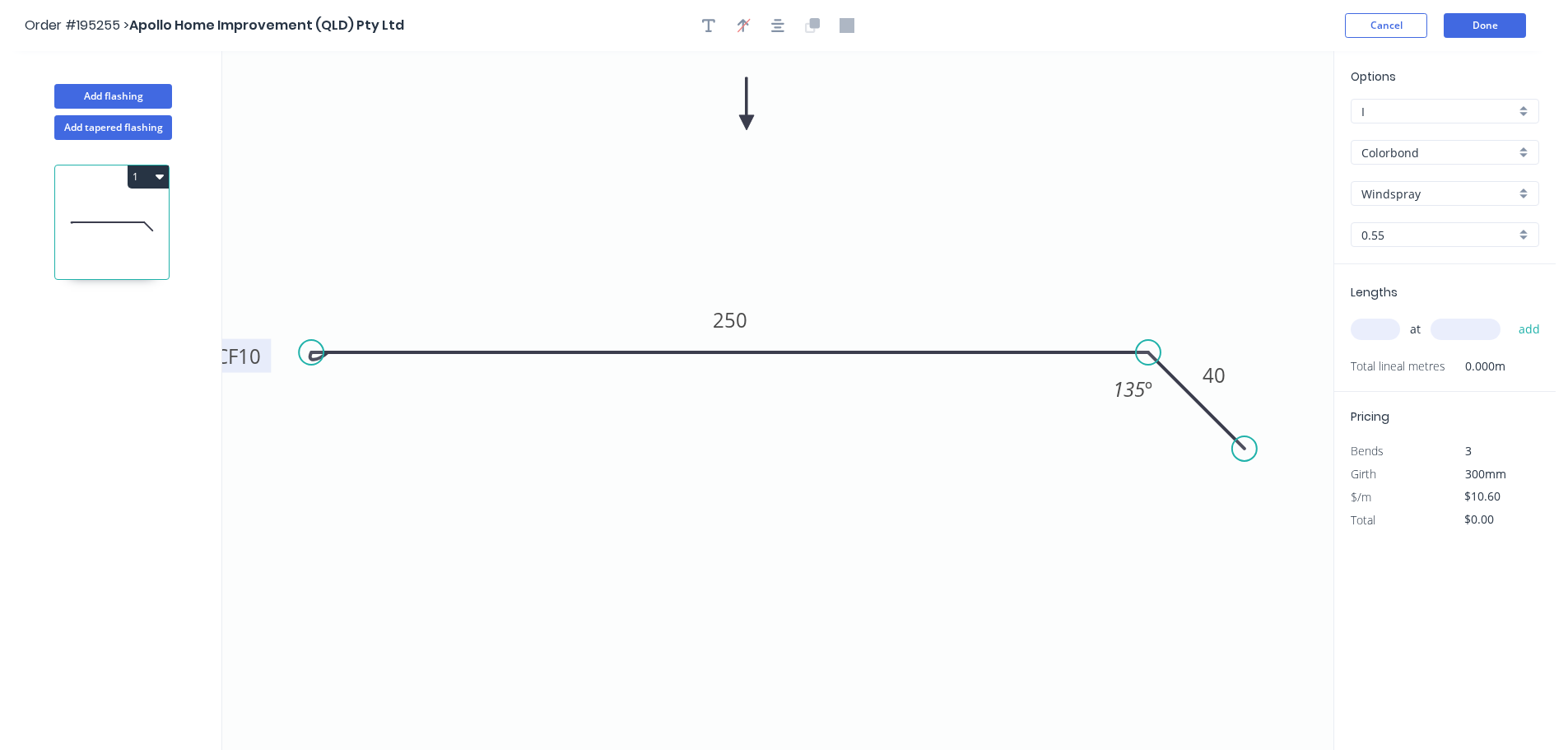
click at [744, 117] on icon at bounding box center [746, 104] width 14 height 52
click at [1373, 329] on input "text" at bounding box center [1375, 329] width 50 height 22
type input "1"
type input "4500"
click at [1510, 316] on button "add" at bounding box center [1529, 329] width 39 height 28
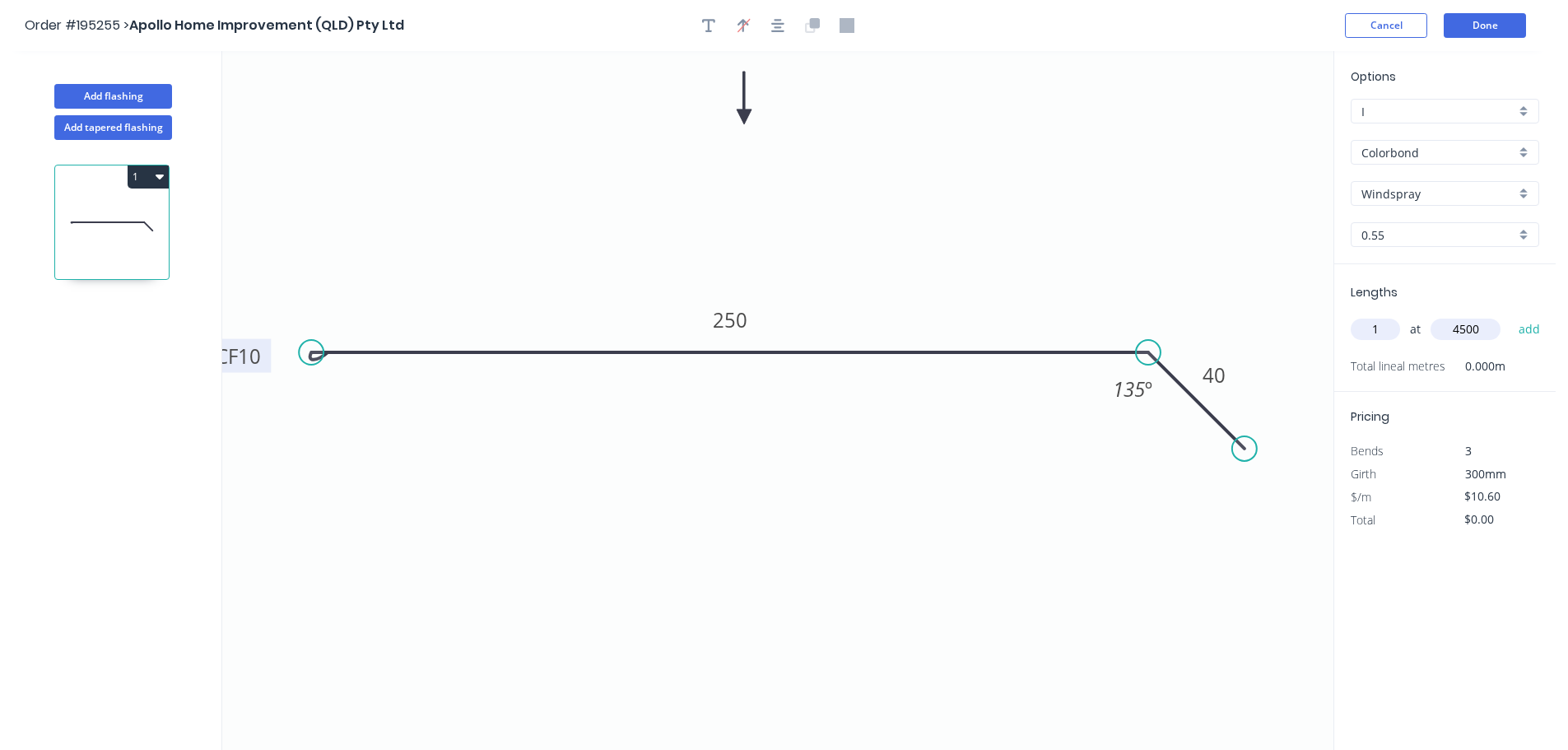
type input "$47.70"
click at [146, 99] on button "Add flashing" at bounding box center [113, 96] width 118 height 24
type input "$0.00"
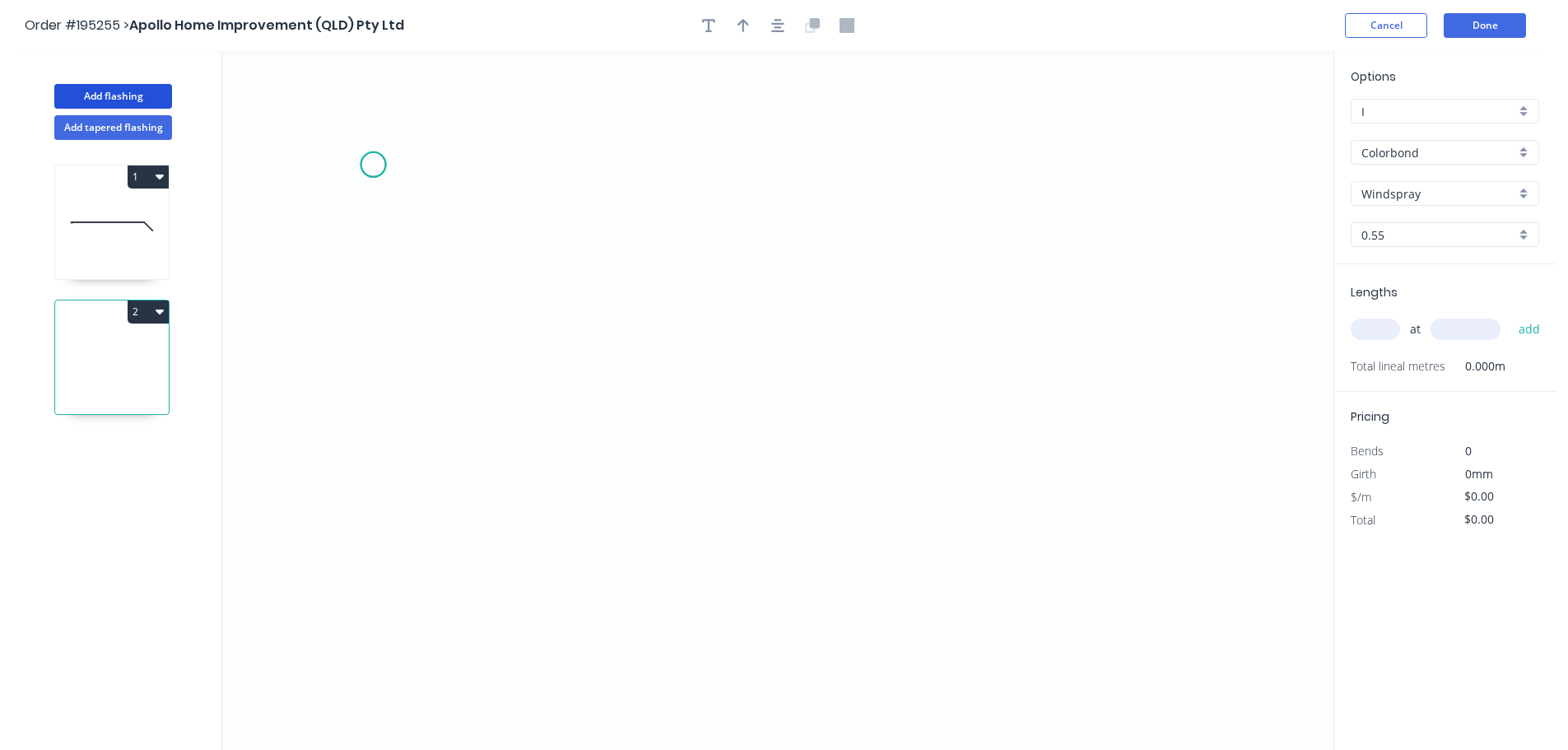
click at [373, 165] on icon "0" at bounding box center [778, 400] width 1111 height 699
click at [367, 594] on icon "0" at bounding box center [778, 400] width 1111 height 699
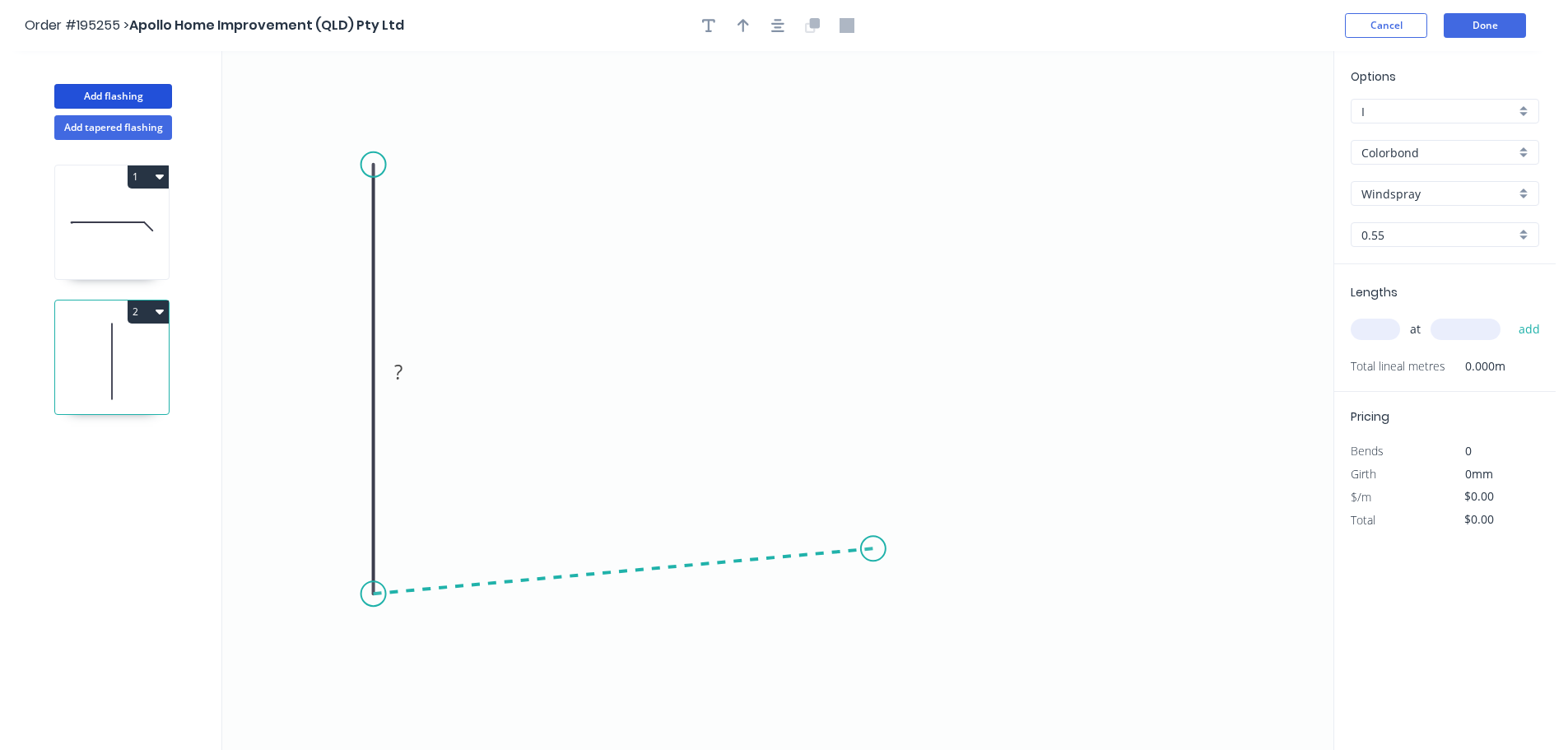
click at [874, 549] on icon "0 ?" at bounding box center [778, 400] width 1111 height 699
drag, startPoint x: 881, startPoint y: 544, endPoint x: 873, endPoint y: 546, distance: 8.2
click at [873, 546] on circle at bounding box center [872, 545] width 24 height 24
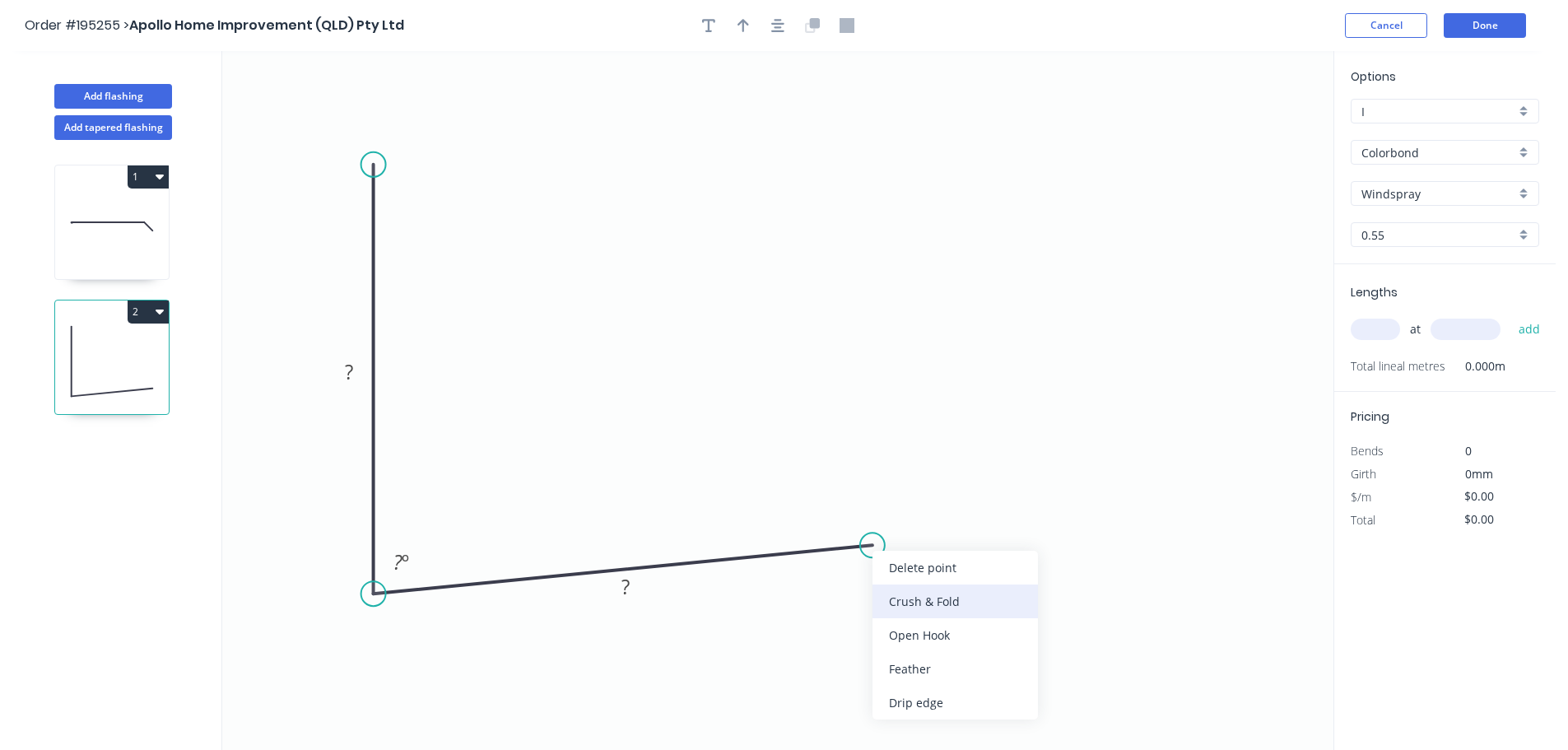
click at [943, 601] on div "Crush & Fold" at bounding box center [955, 601] width 165 height 33
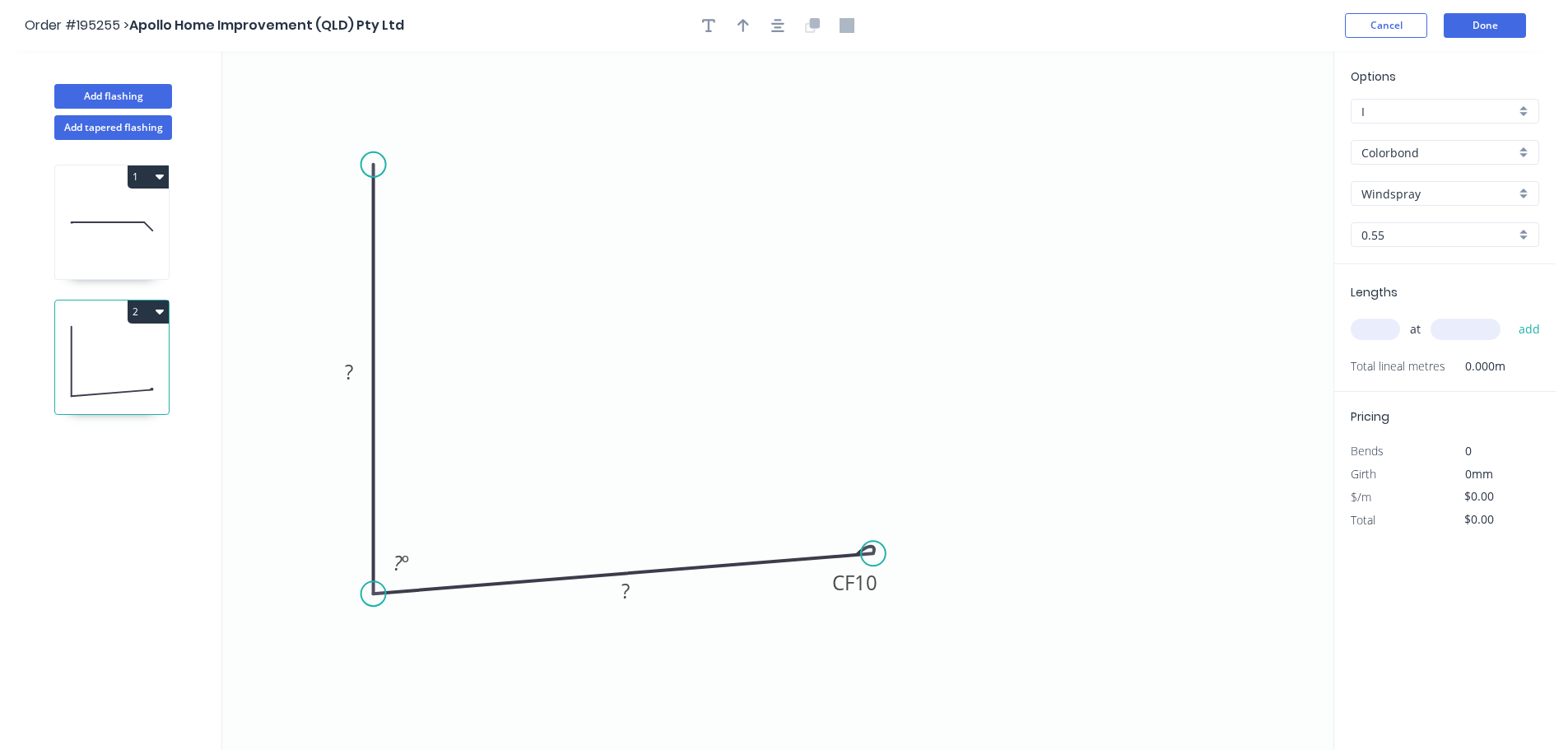
drag, startPoint x: 874, startPoint y: 541, endPoint x: 874, endPoint y: 556, distance: 15.0
click at [874, 556] on circle at bounding box center [873, 553] width 24 height 24
drag, startPoint x: 367, startPoint y: 161, endPoint x: 379, endPoint y: 127, distance: 36.1
click at [379, 127] on circle at bounding box center [373, 131] width 24 height 24
drag, startPoint x: 379, startPoint y: 127, endPoint x: 379, endPoint y: 95, distance: 32.0
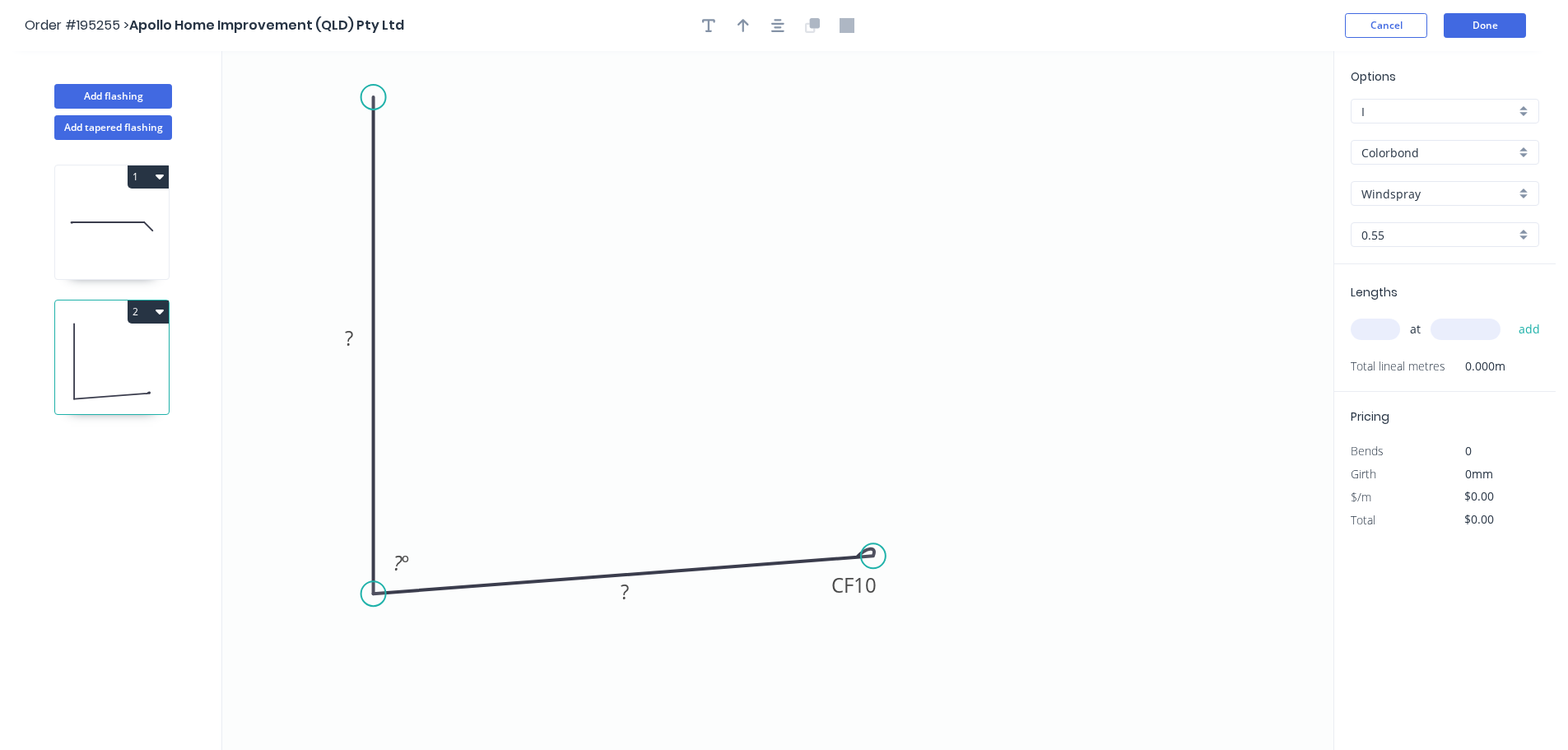
click at [379, 95] on circle at bounding box center [373, 97] width 24 height 24
drag, startPoint x: 379, startPoint y: 94, endPoint x: 611, endPoint y: 98, distance: 232.0
click at [380, 94] on circle at bounding box center [373, 94] width 24 height 24
click at [373, 93] on circle at bounding box center [373, 94] width 24 height 24
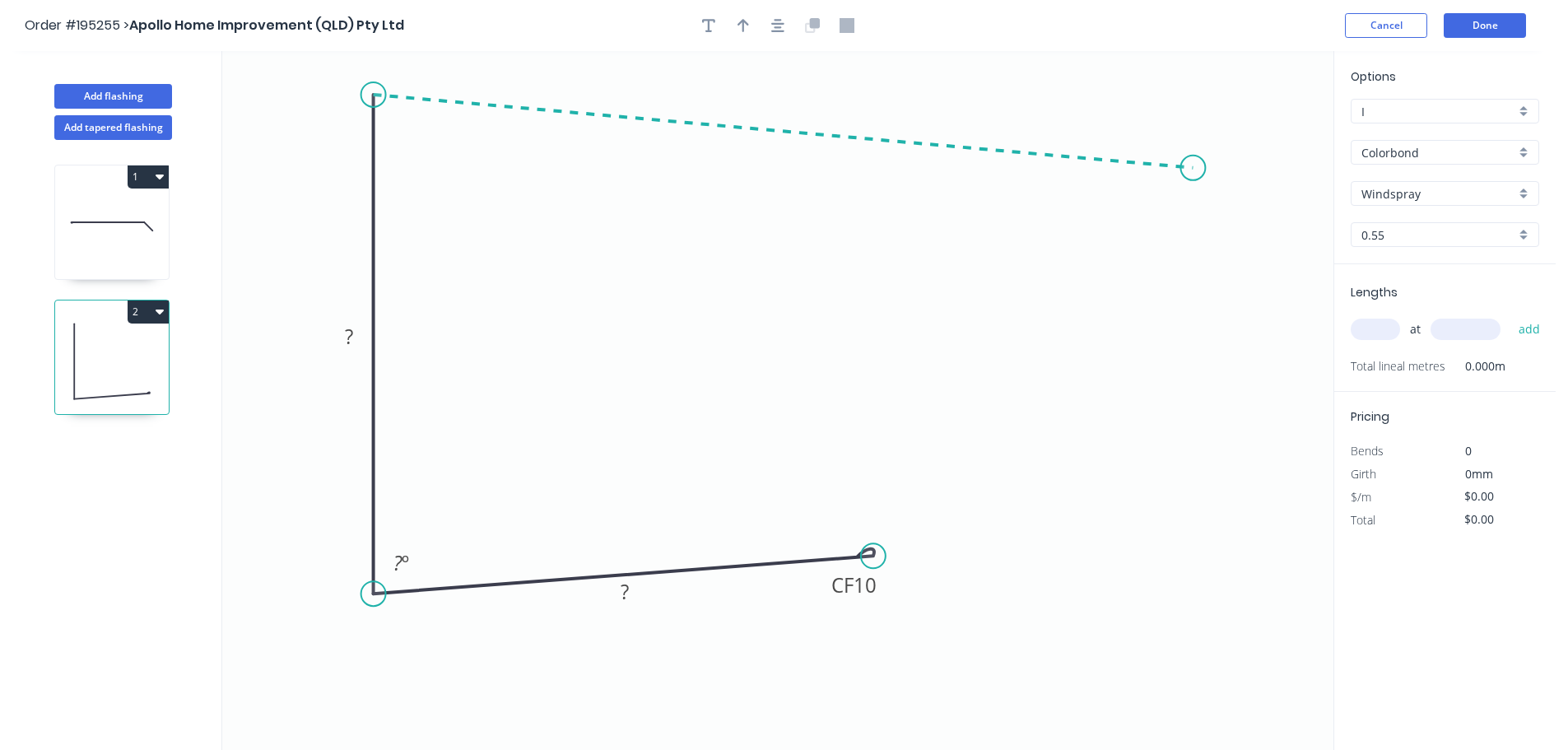
click at [1194, 168] on icon "0 ? CF 10 ? ? º" at bounding box center [778, 400] width 1111 height 699
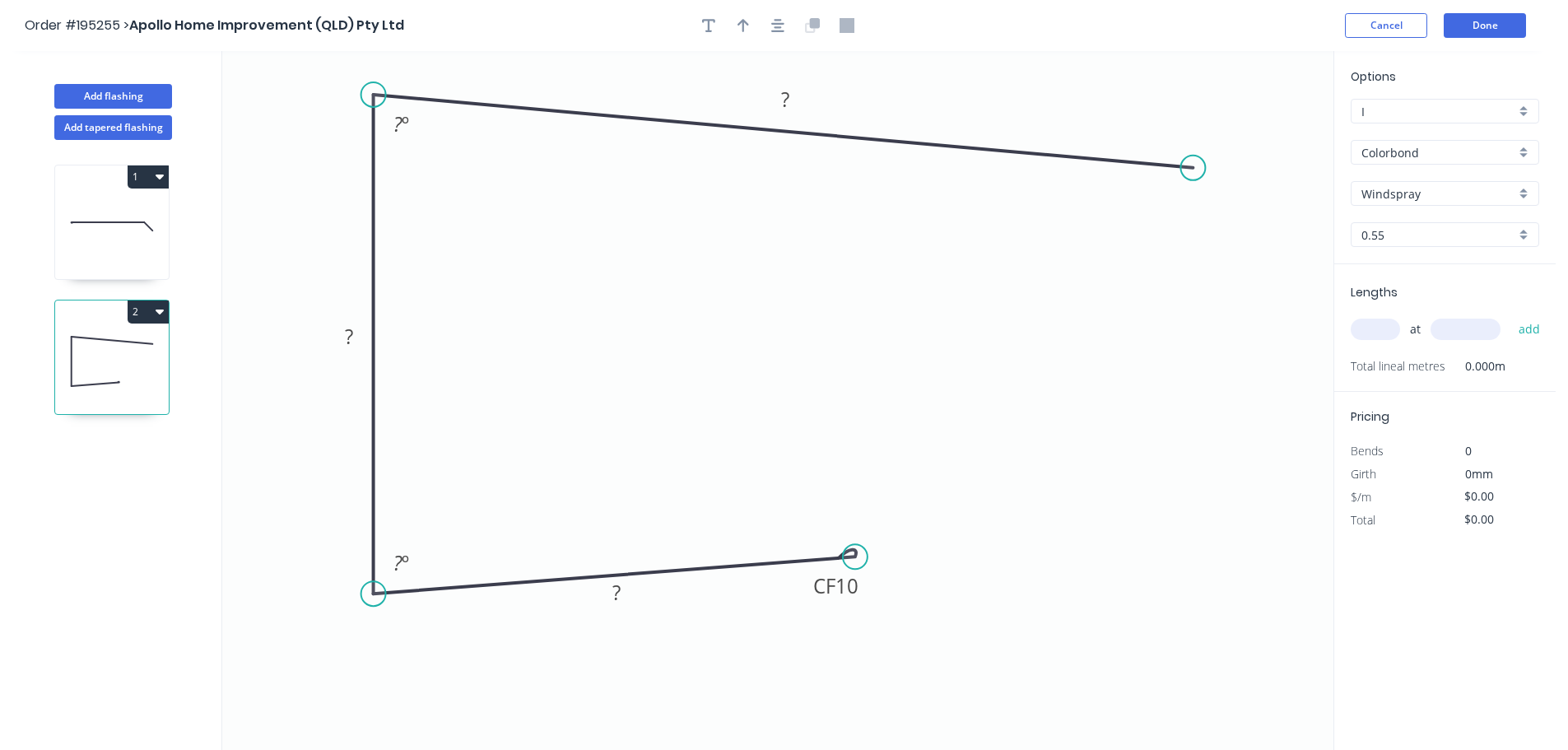
drag, startPoint x: 872, startPoint y: 557, endPoint x: 855, endPoint y: 557, distance: 17.0
click at [855, 557] on circle at bounding box center [855, 556] width 24 height 24
drag, startPoint x: 1195, startPoint y: 170, endPoint x: 1214, endPoint y: 179, distance: 21.0
click at [1214, 179] on circle at bounding box center [1207, 176] width 24 height 24
click at [779, 35] on button "button" at bounding box center [777, 25] width 24 height 24
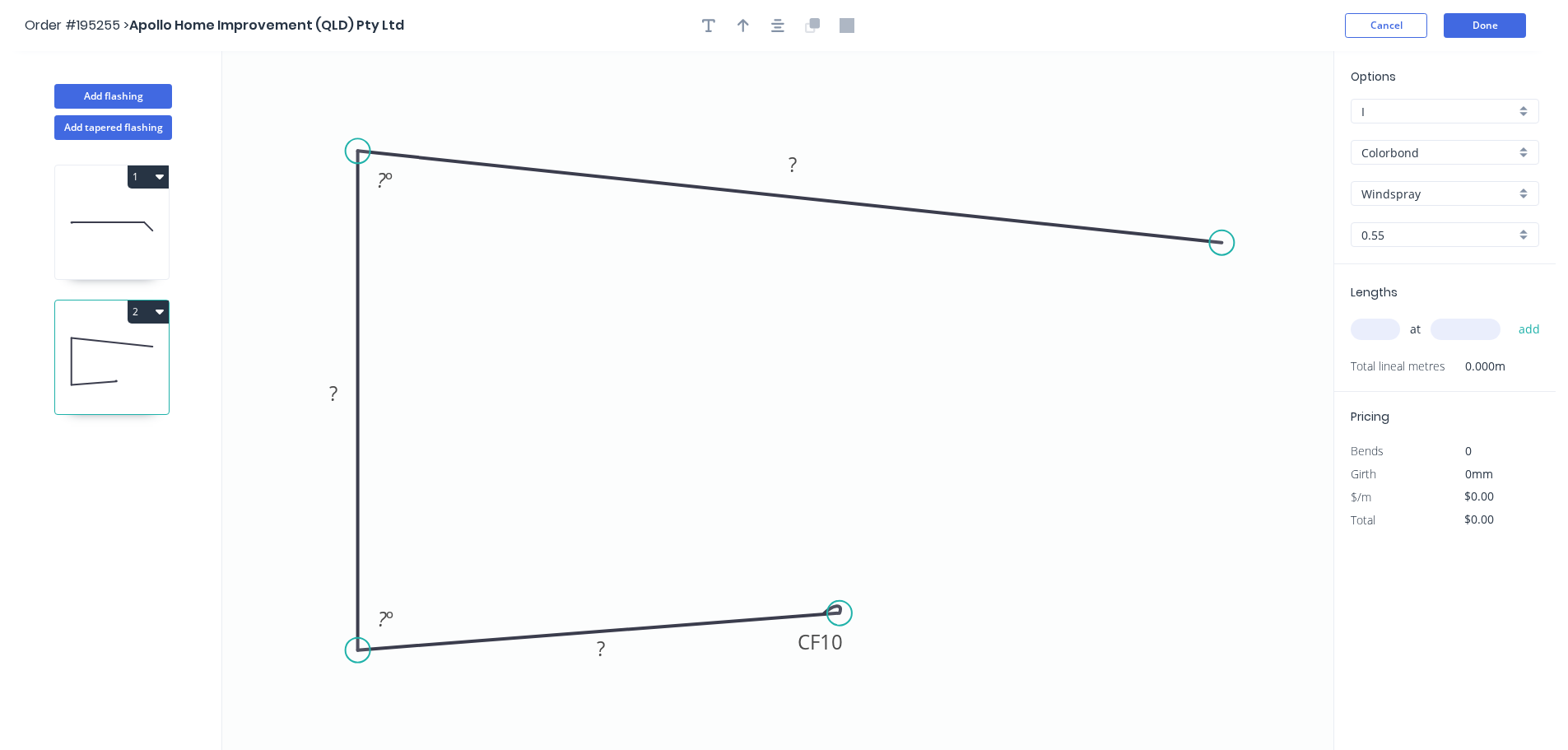
drag, startPoint x: 1198, startPoint y: 233, endPoint x: 1223, endPoint y: 242, distance: 26.6
click at [1223, 242] on circle at bounding box center [1221, 242] width 24 height 24
click at [1313, 343] on icon "0 CF 10 ? ? ? ? º ? º" at bounding box center [778, 400] width 1111 height 699
click at [613, 652] on rect at bounding box center [600, 649] width 33 height 23
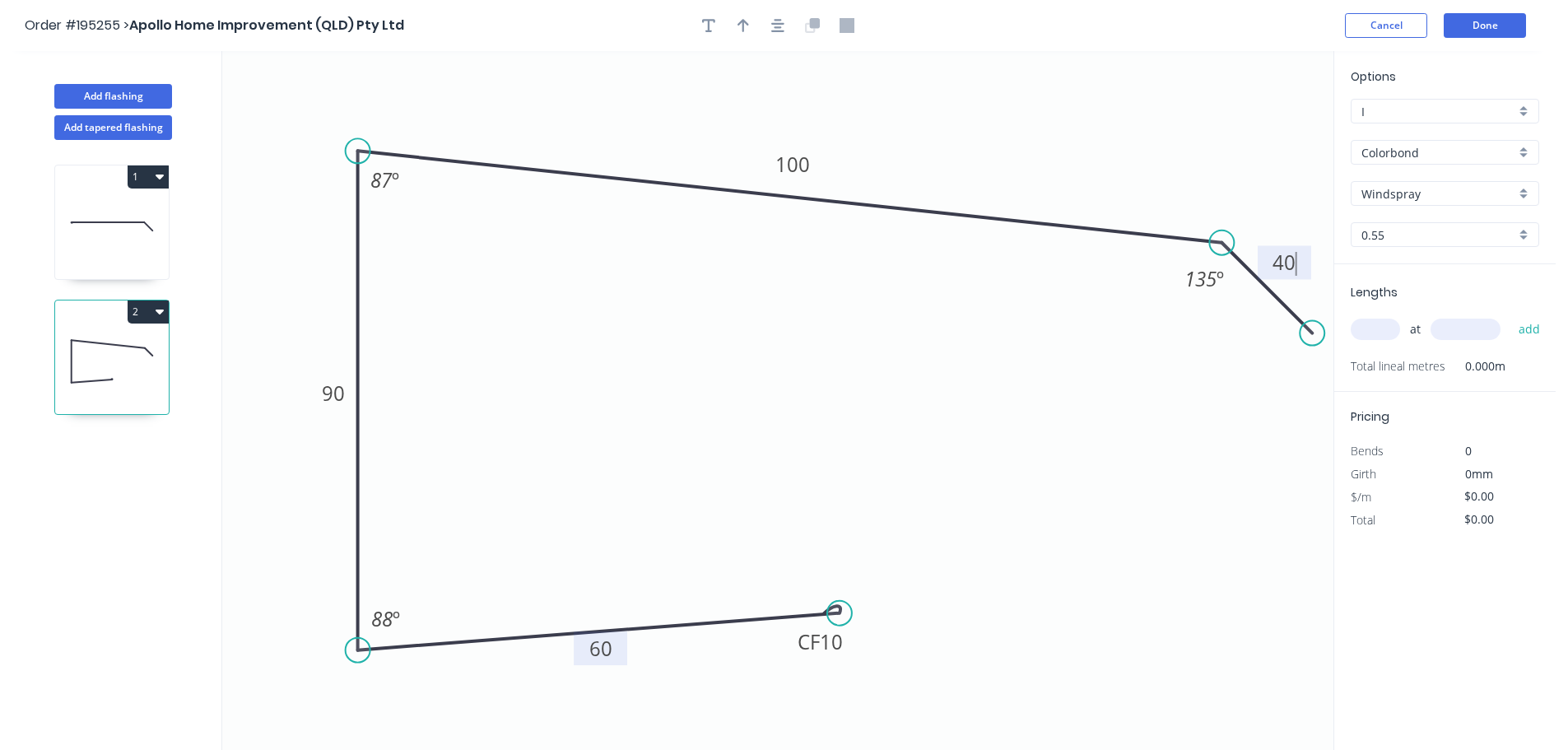
type input "$12.11"
drag, startPoint x: 847, startPoint y: 652, endPoint x: 947, endPoint y: 621, distance: 104.7
click at [947, 621] on rect at bounding box center [917, 612] width 66 height 33
click at [789, 26] on div at bounding box center [778, 25] width 173 height 24
drag, startPoint x: 779, startPoint y: 24, endPoint x: 760, endPoint y: 24, distance: 19.0
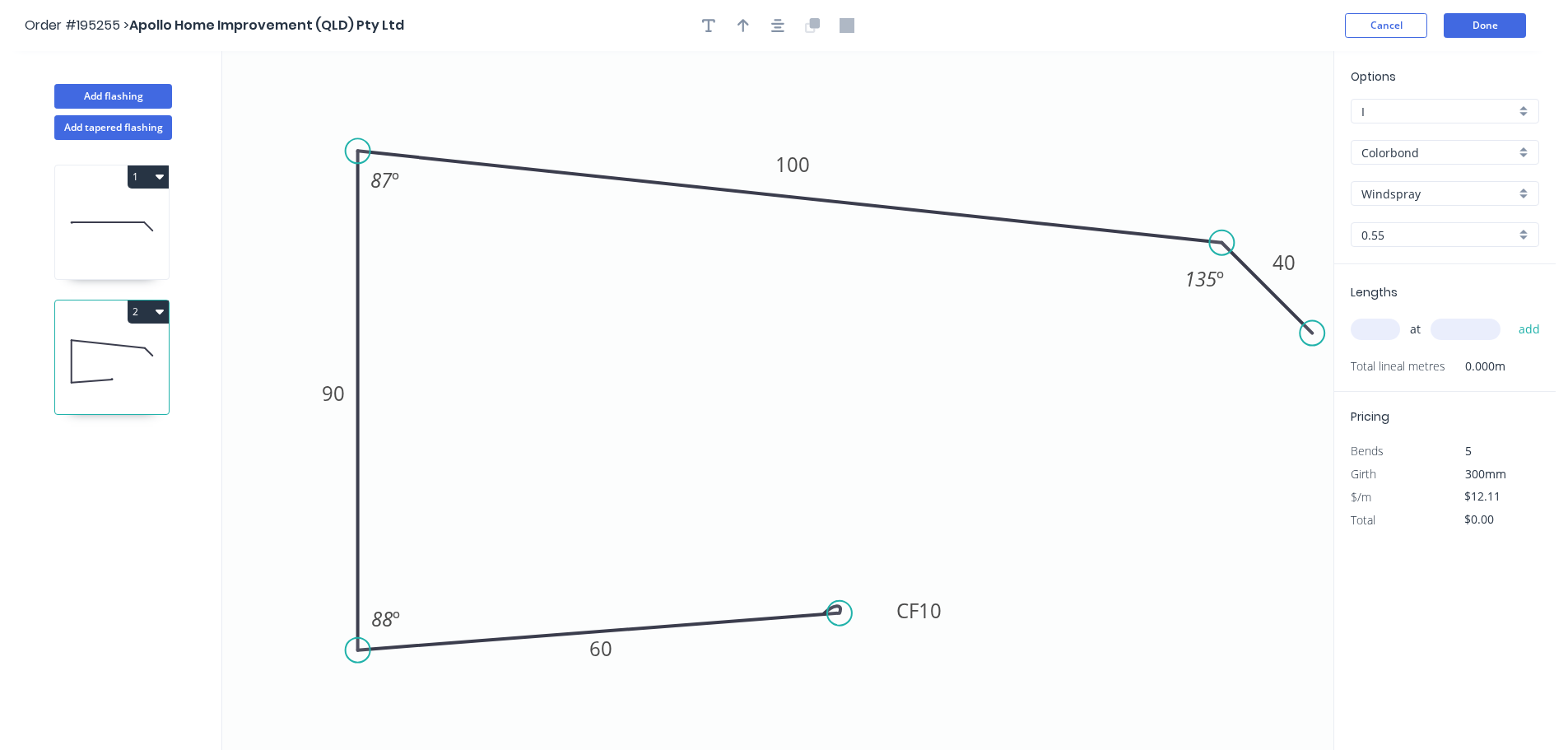
click at [779, 24] on icon "button" at bounding box center [778, 25] width 14 height 14
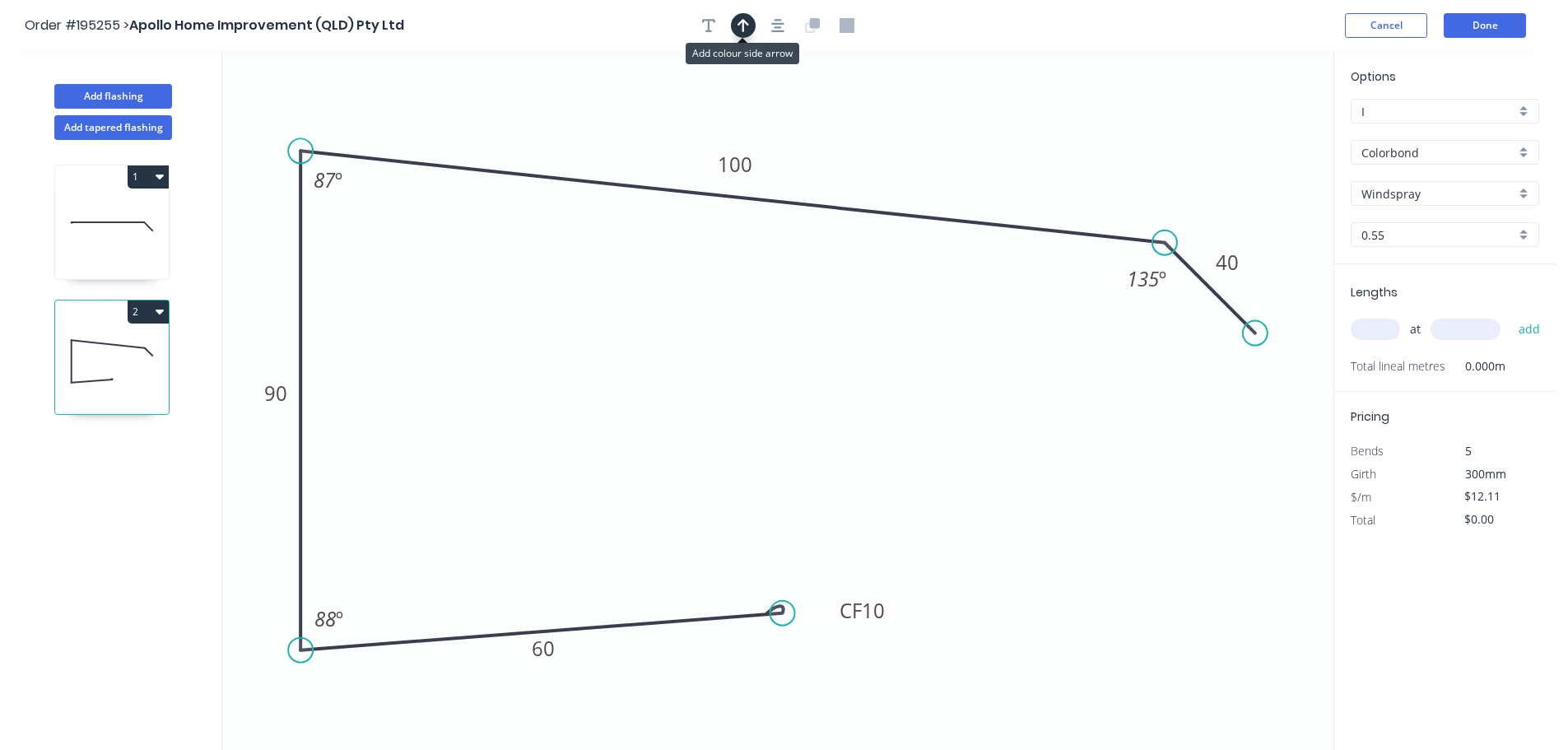
click at [747, 24] on icon "button" at bounding box center [743, 25] width 12 height 14
click at [1252, 133] on icon at bounding box center [1250, 114] width 14 height 52
drag, startPoint x: 1252, startPoint y: 133, endPoint x: 1340, endPoint y: 213, distance: 118.9
click at [1285, 88] on icon at bounding box center [1295, 76] width 48 height 48
click at [1381, 331] on input "text" at bounding box center [1375, 329] width 50 height 22
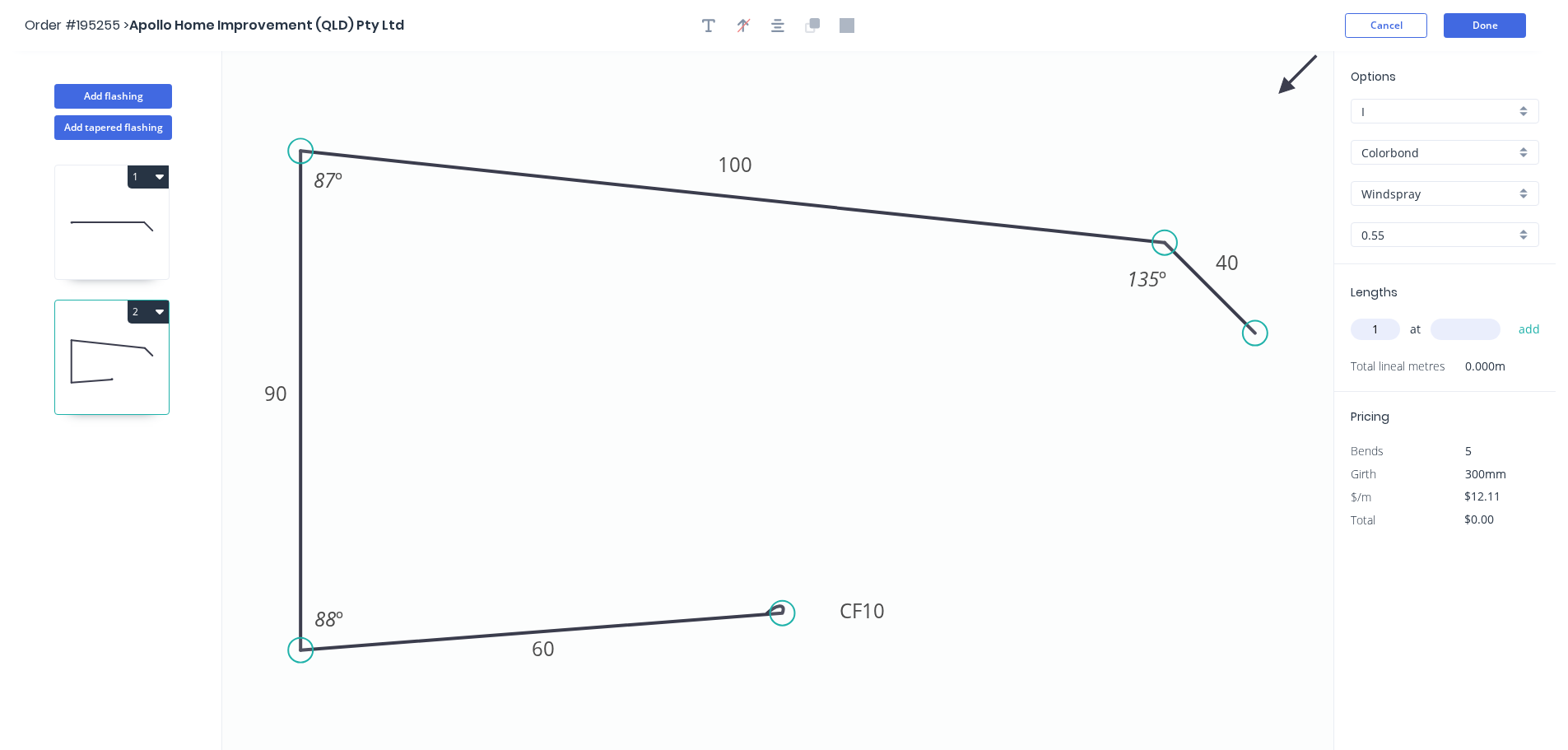
type input "1"
type input "4300"
click at [1510, 316] on button "add" at bounding box center [1529, 329] width 39 height 28
type input "$52.07"
click at [138, 84] on button "Add flashing" at bounding box center [113, 96] width 118 height 24
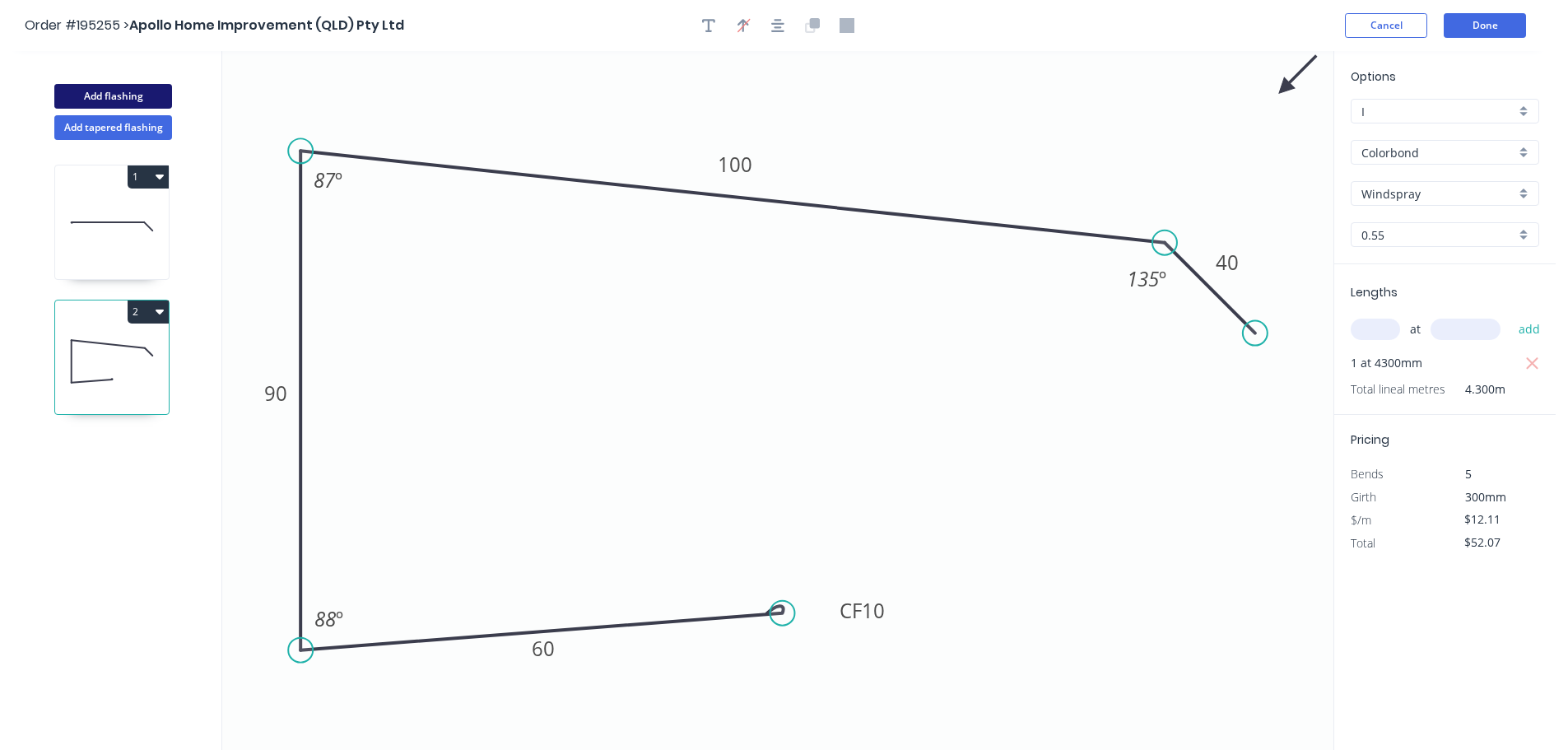
type input "$0.00"
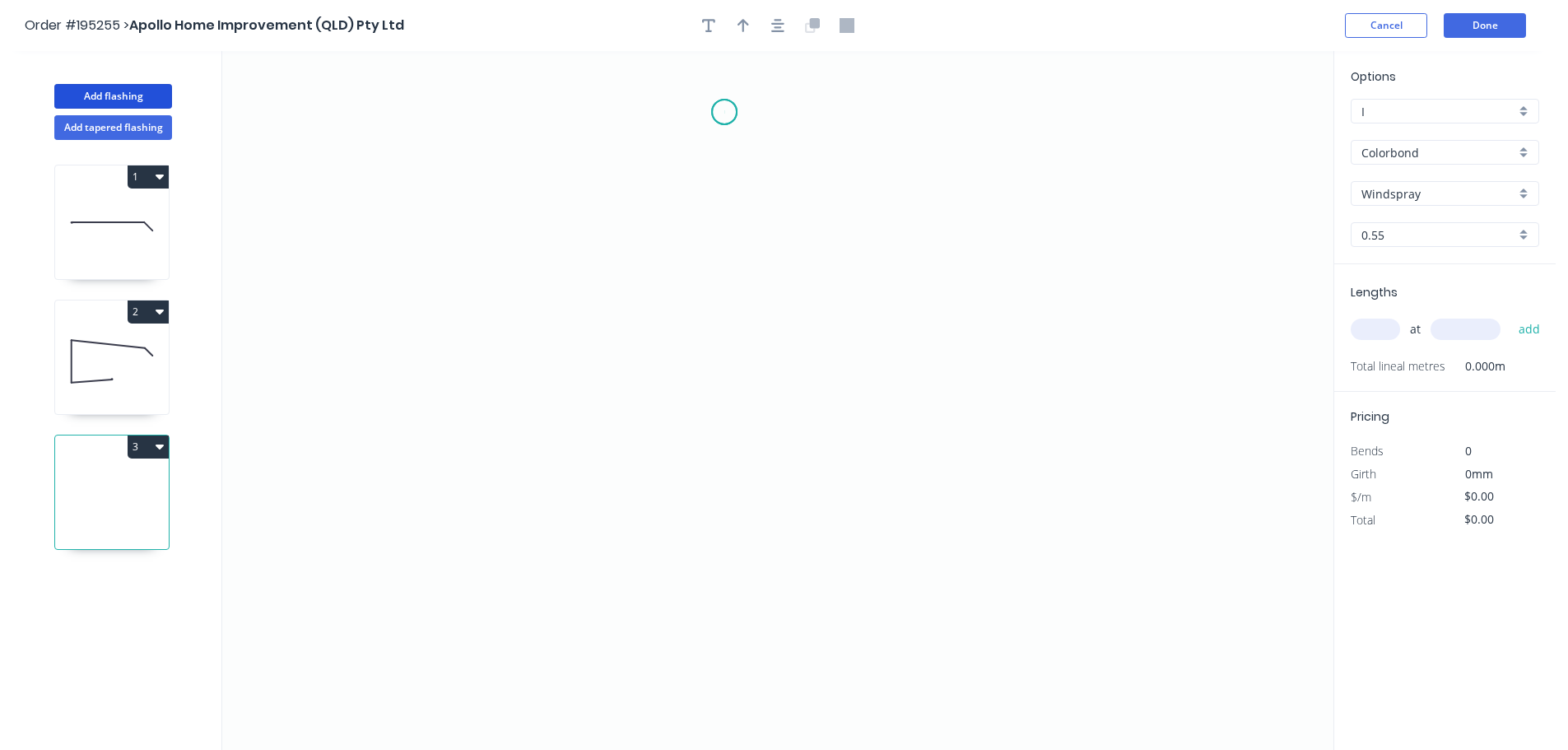
click at [724, 112] on icon "0" at bounding box center [778, 400] width 1111 height 699
click at [737, 463] on icon "0" at bounding box center [778, 400] width 1111 height 699
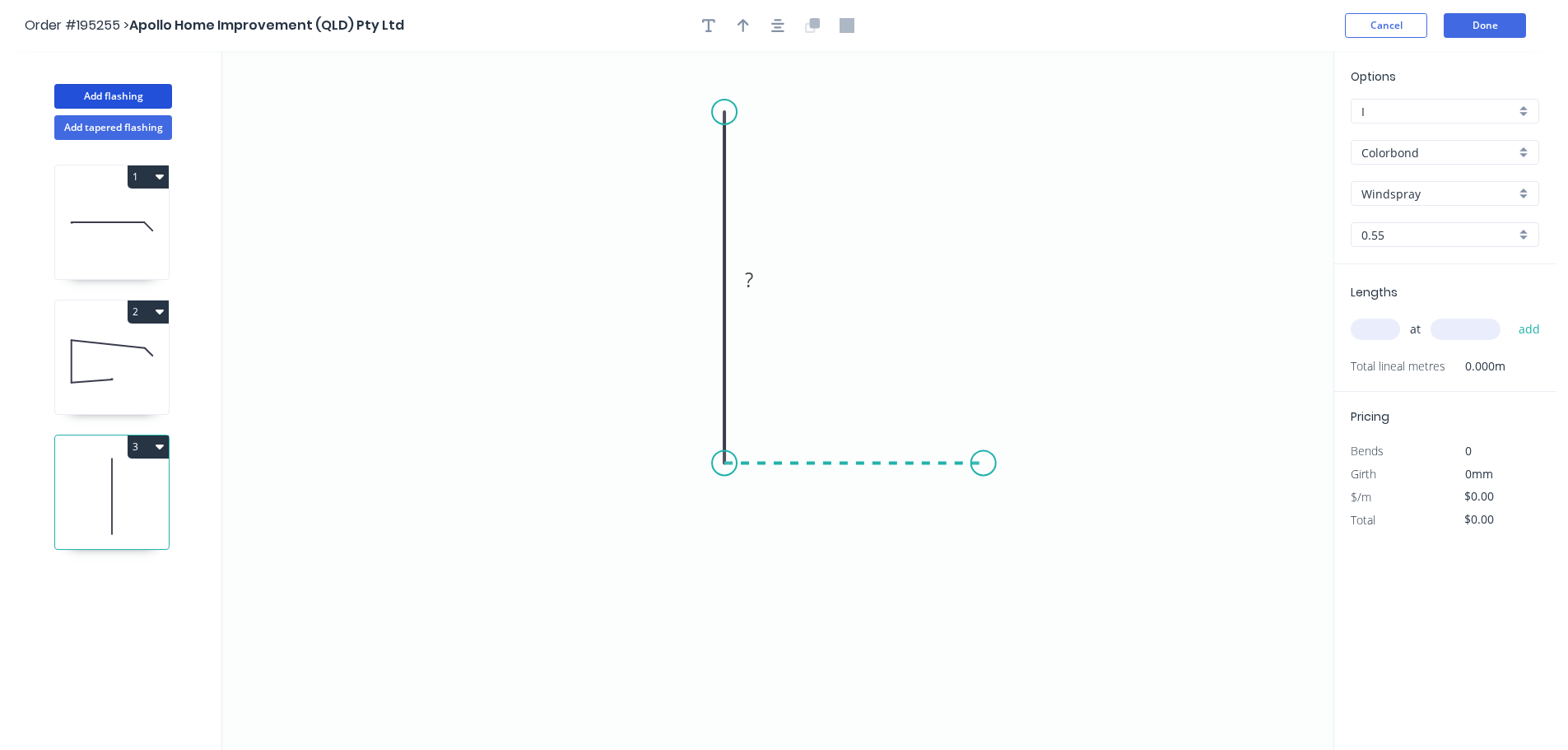
click at [983, 479] on icon "0 ?" at bounding box center [778, 400] width 1111 height 699
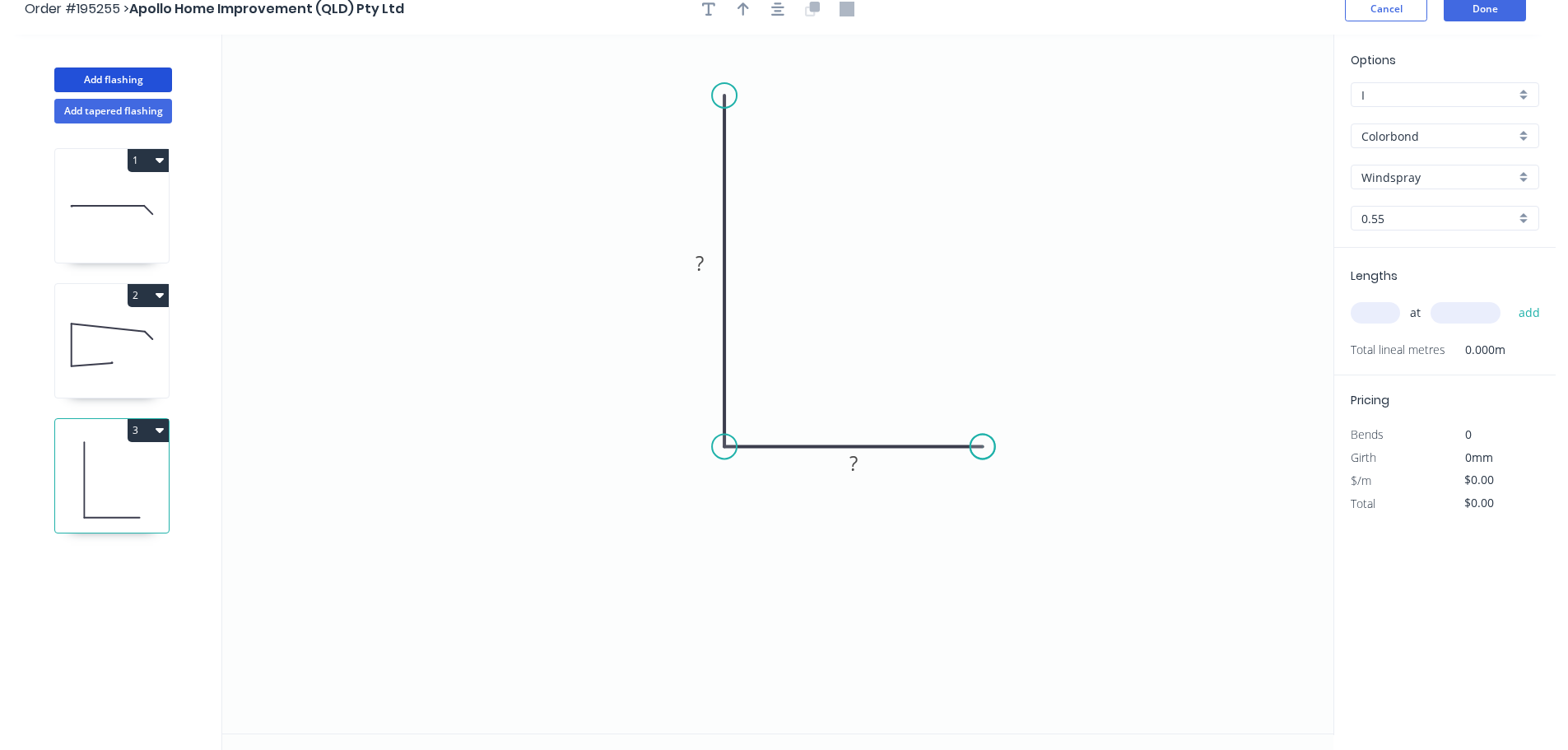
scroll to position [31, 0]
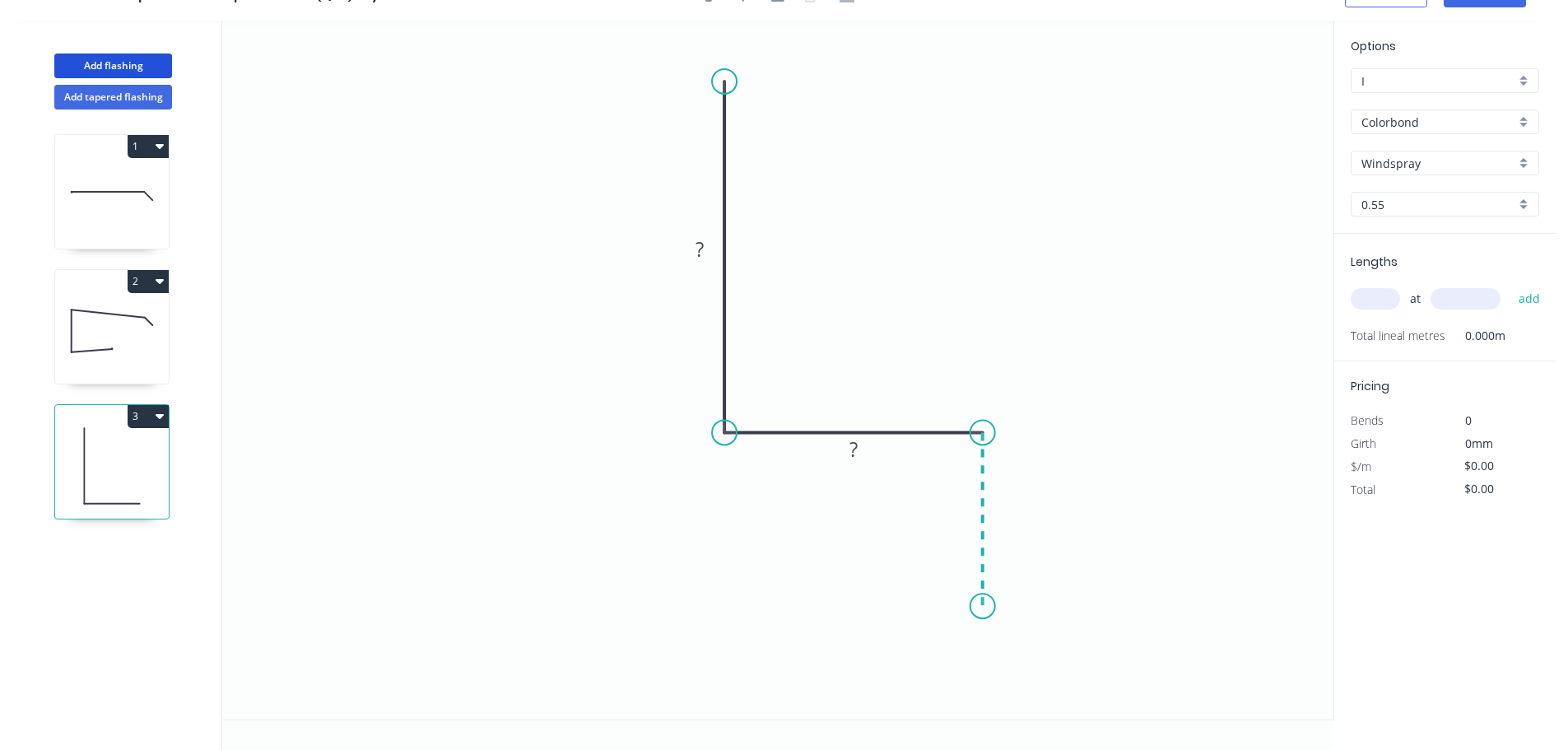
click at [979, 607] on icon "0 ? ?" at bounding box center [778, 370] width 1111 height 699
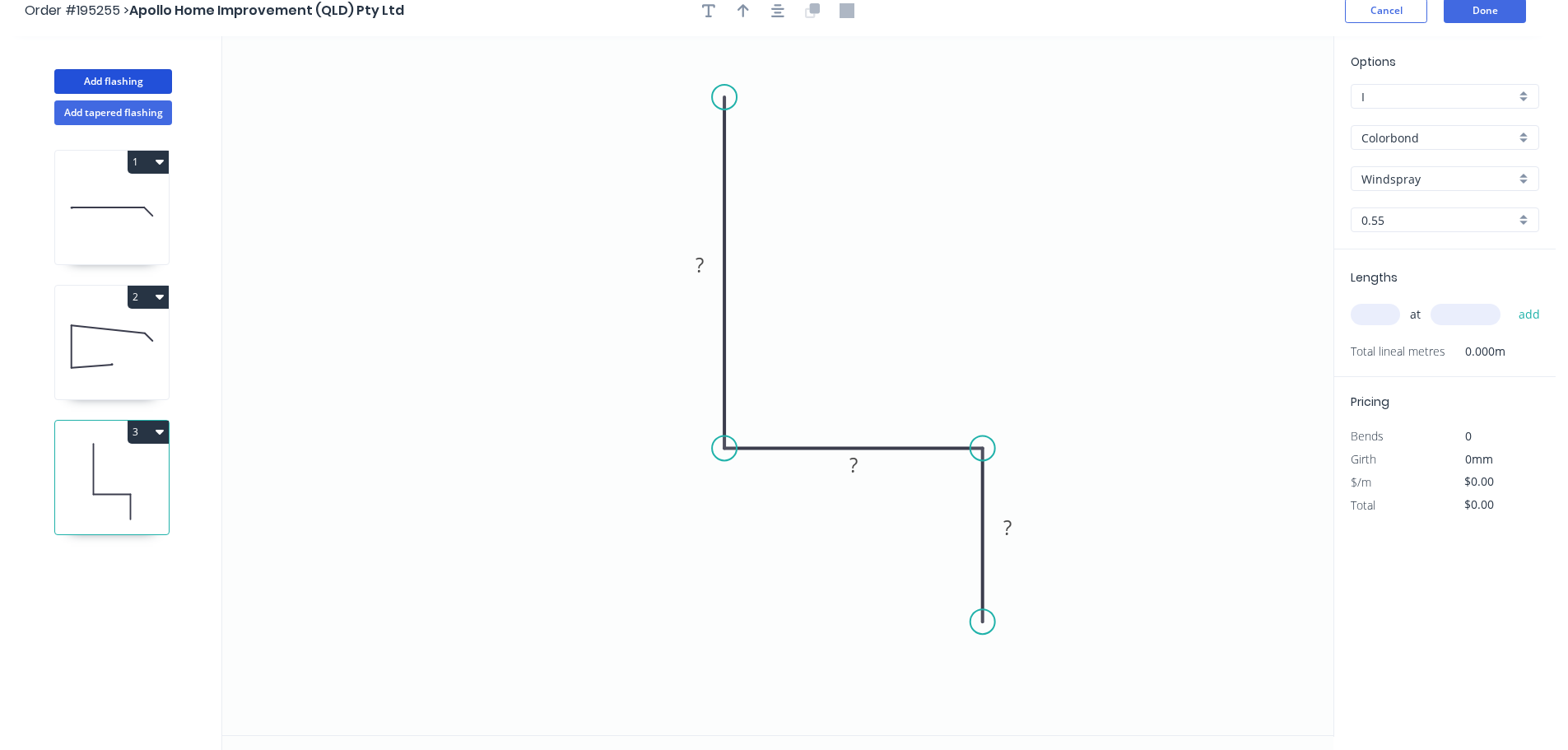
scroll to position [0, 0]
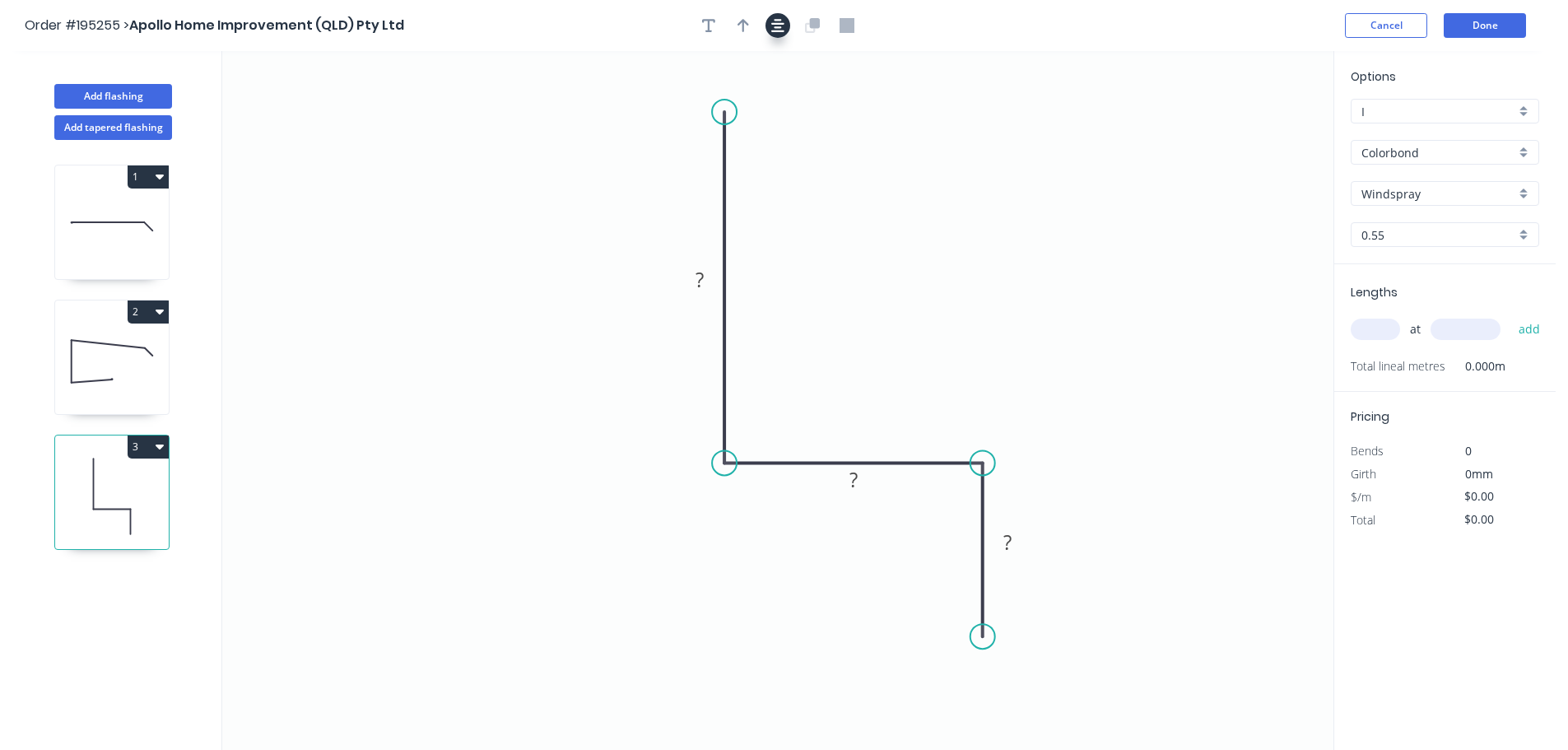
click at [779, 27] on icon "button" at bounding box center [778, 25] width 14 height 14
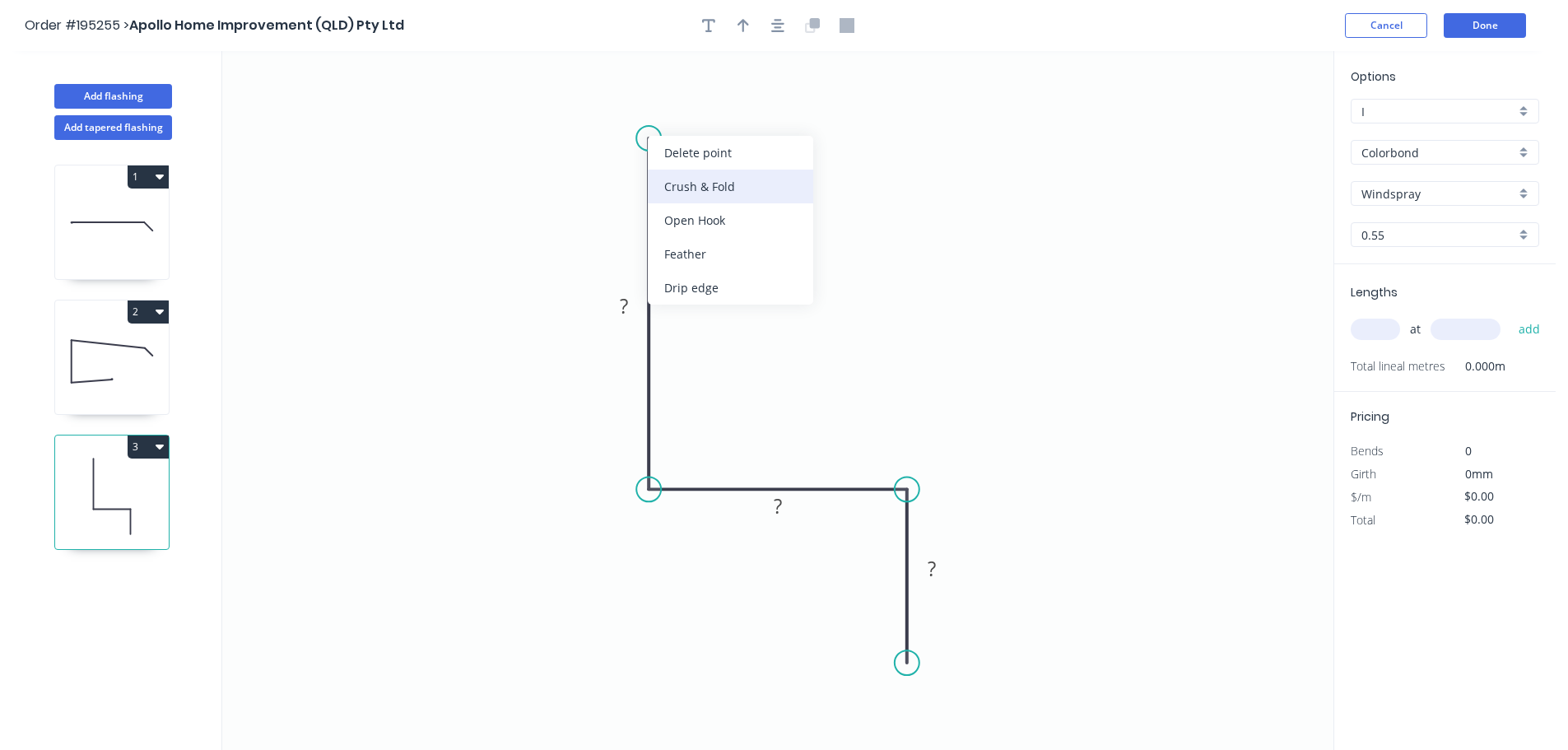
click at [716, 191] on div "Crush & Fold" at bounding box center [730, 185] width 165 height 33
drag, startPoint x: 646, startPoint y: 110, endPoint x: 675, endPoint y: 81, distance: 41.0
click at [675, 81] on rect at bounding box center [644, 80] width 66 height 33
click at [662, 81] on tspan "10" at bounding box center [655, 81] width 23 height 27
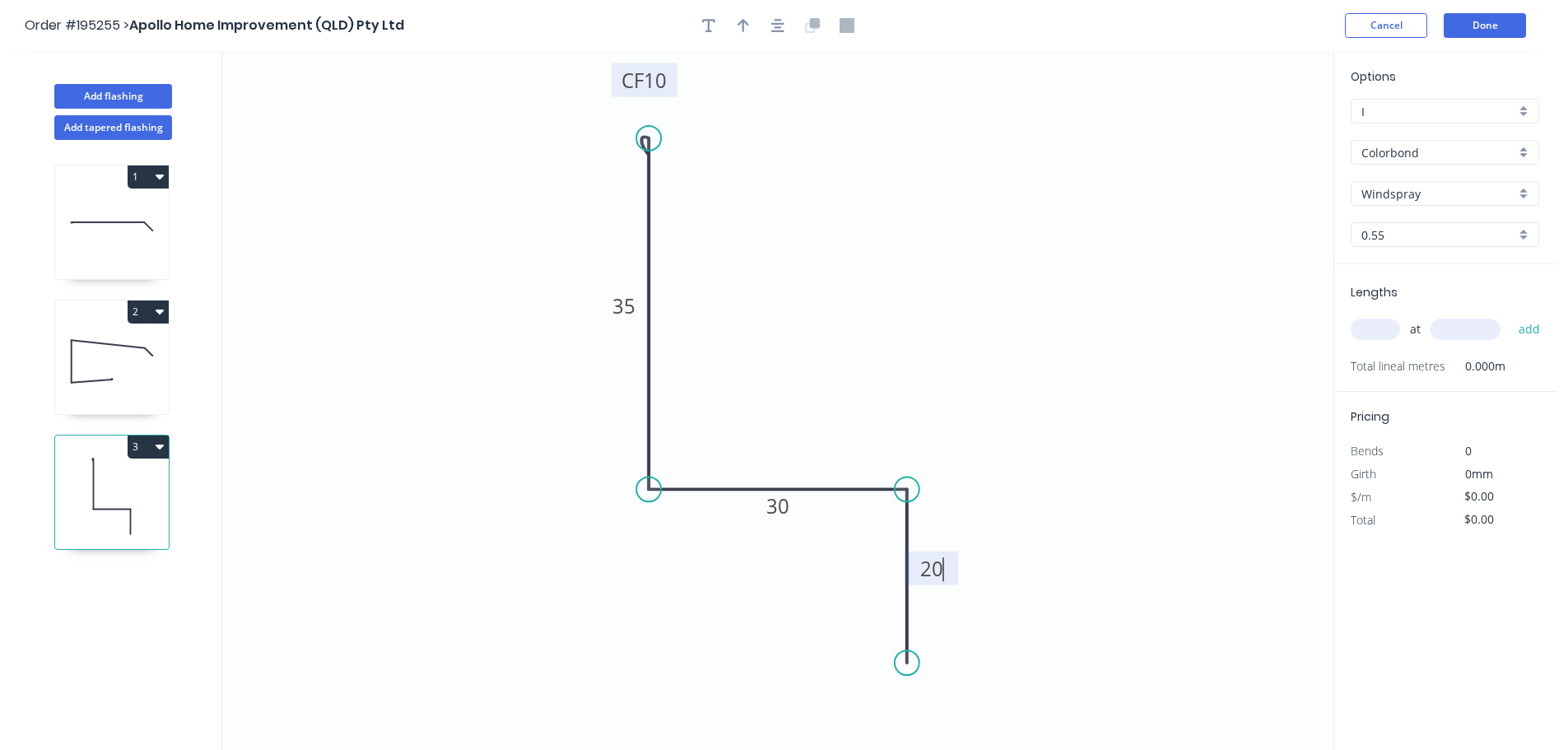
type input "$7.48"
click at [749, 26] on button "button" at bounding box center [742, 25] width 24 height 24
click at [1255, 127] on icon at bounding box center [1250, 114] width 14 height 52
click at [1383, 326] on input "text" at bounding box center [1375, 329] width 50 height 22
type input "1"
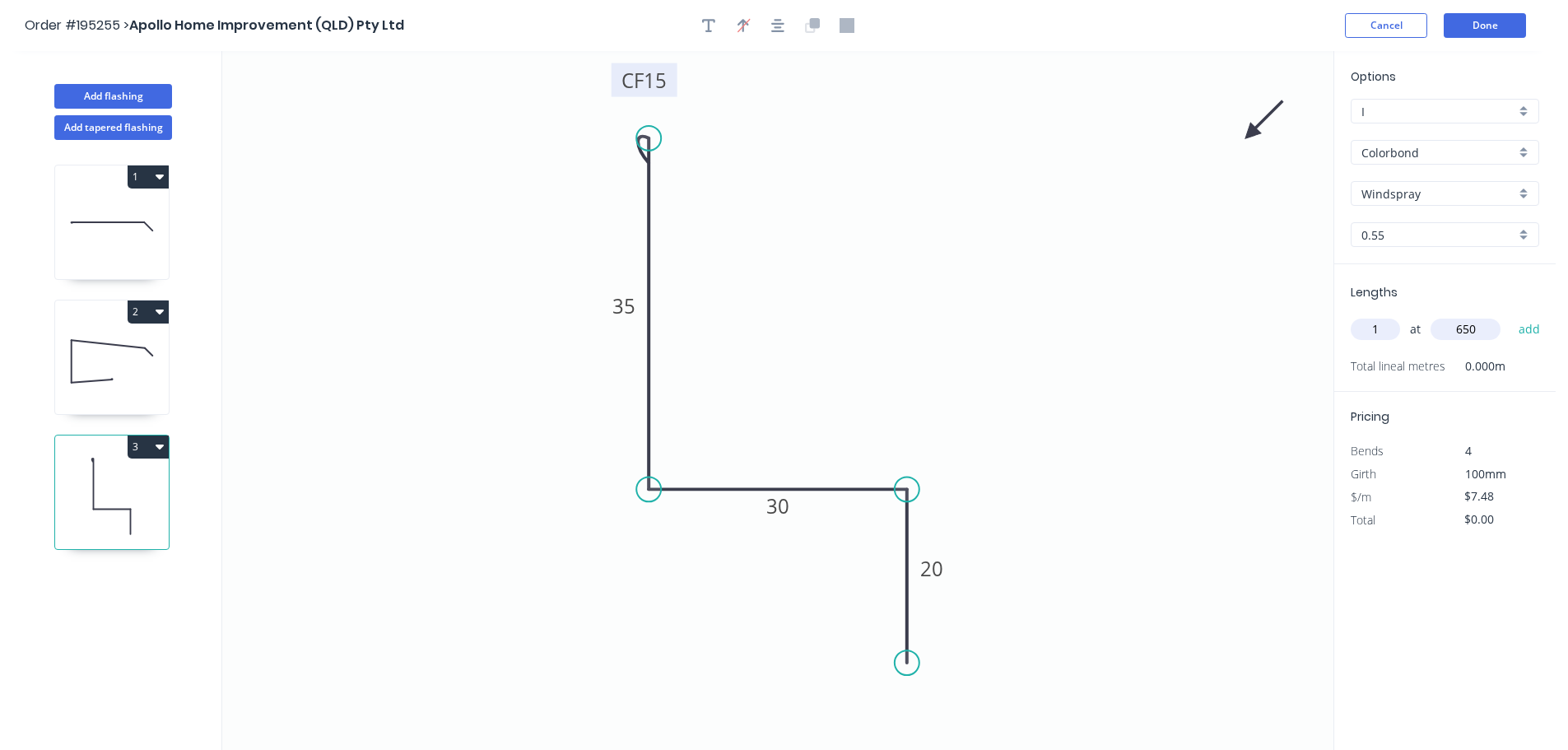
type input "650"
click at [1510, 316] on button "add" at bounding box center [1529, 329] width 39 height 28
type input "$7.48"
click at [654, 87] on tspan "15" at bounding box center [655, 81] width 23 height 27
click at [1473, 25] on button "Done" at bounding box center [1484, 25] width 82 height 24
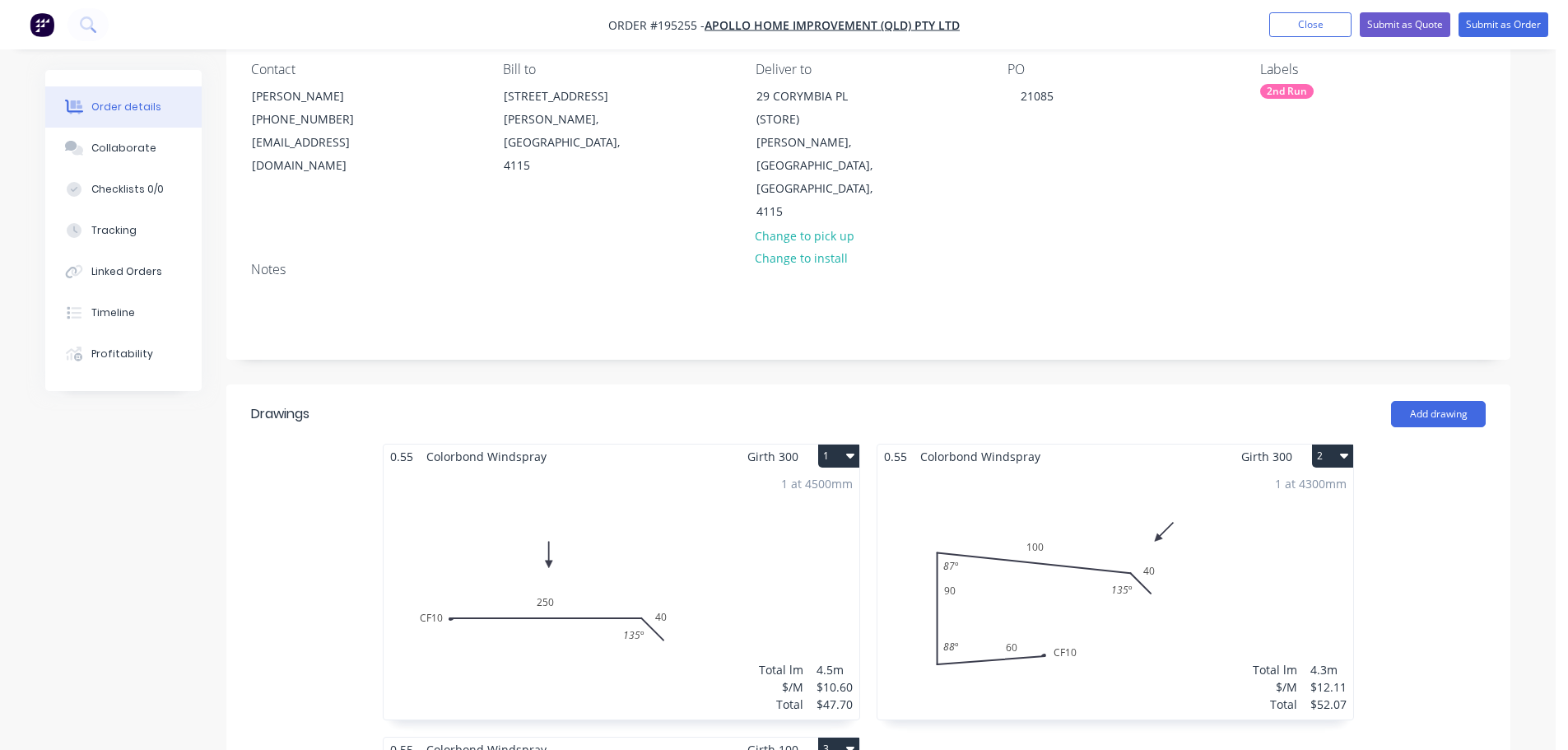
scroll to position [247, 0]
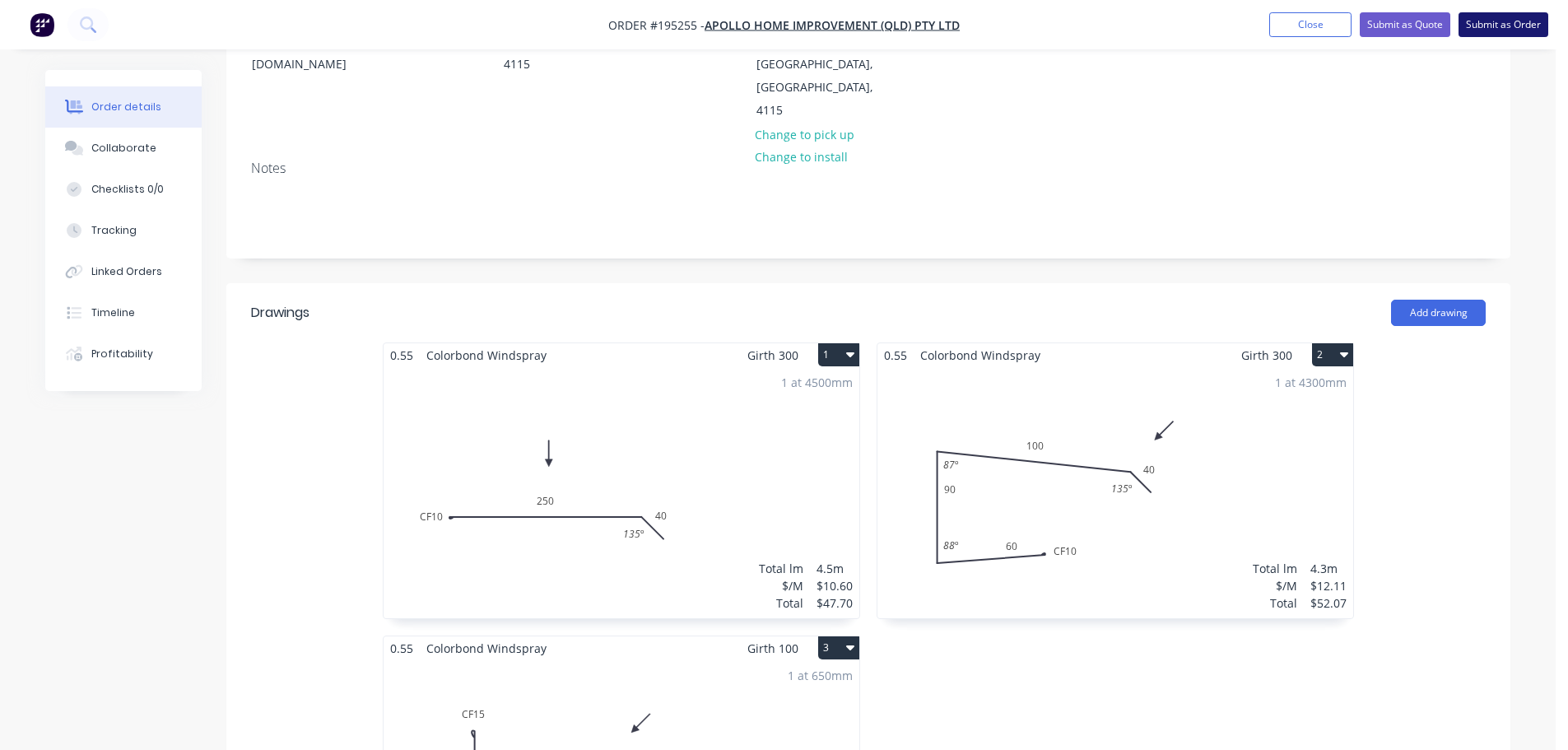
click at [1523, 24] on button "Submit as Order" at bounding box center [1503, 24] width 90 height 24
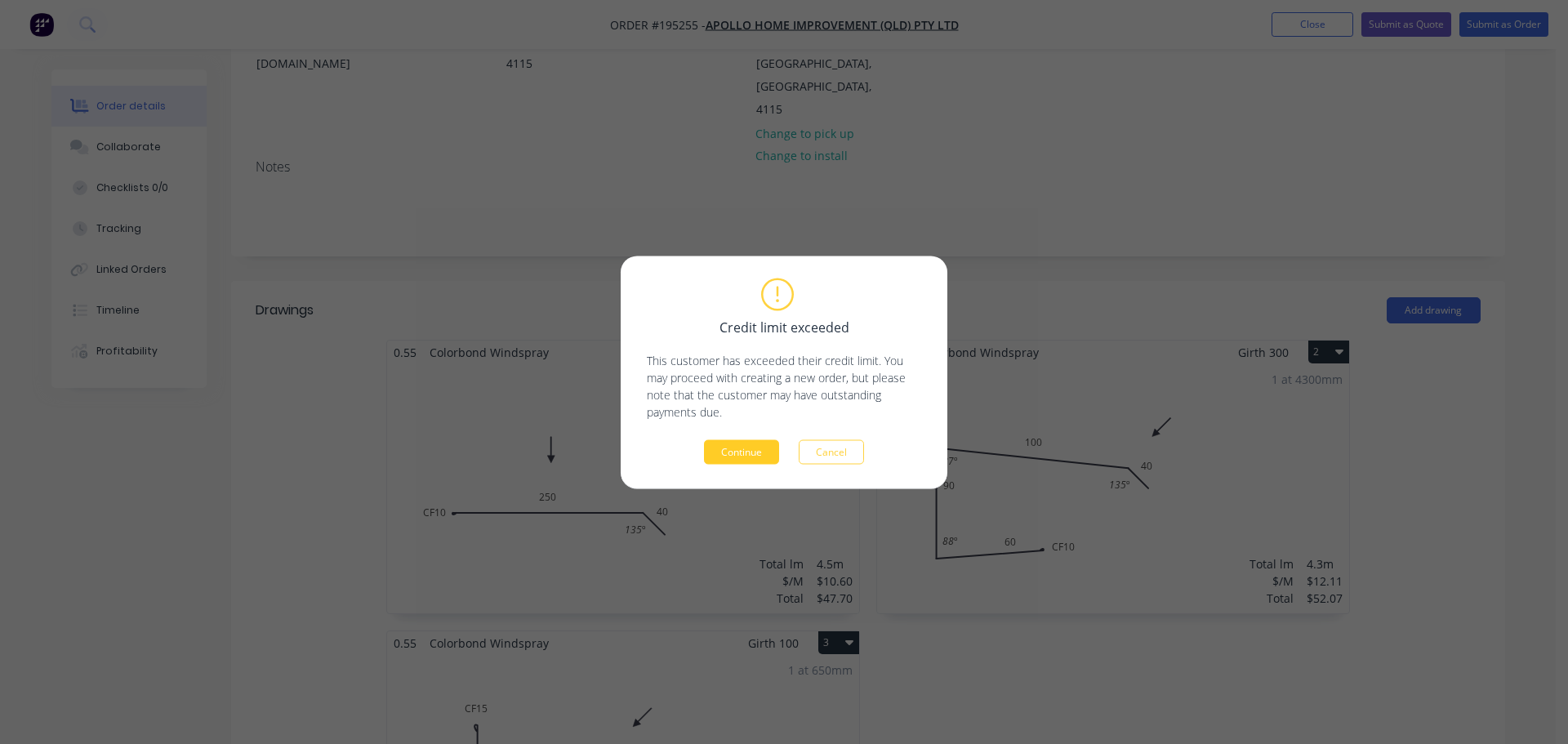
click at [727, 450] on button "Continue" at bounding box center [742, 451] width 75 height 24
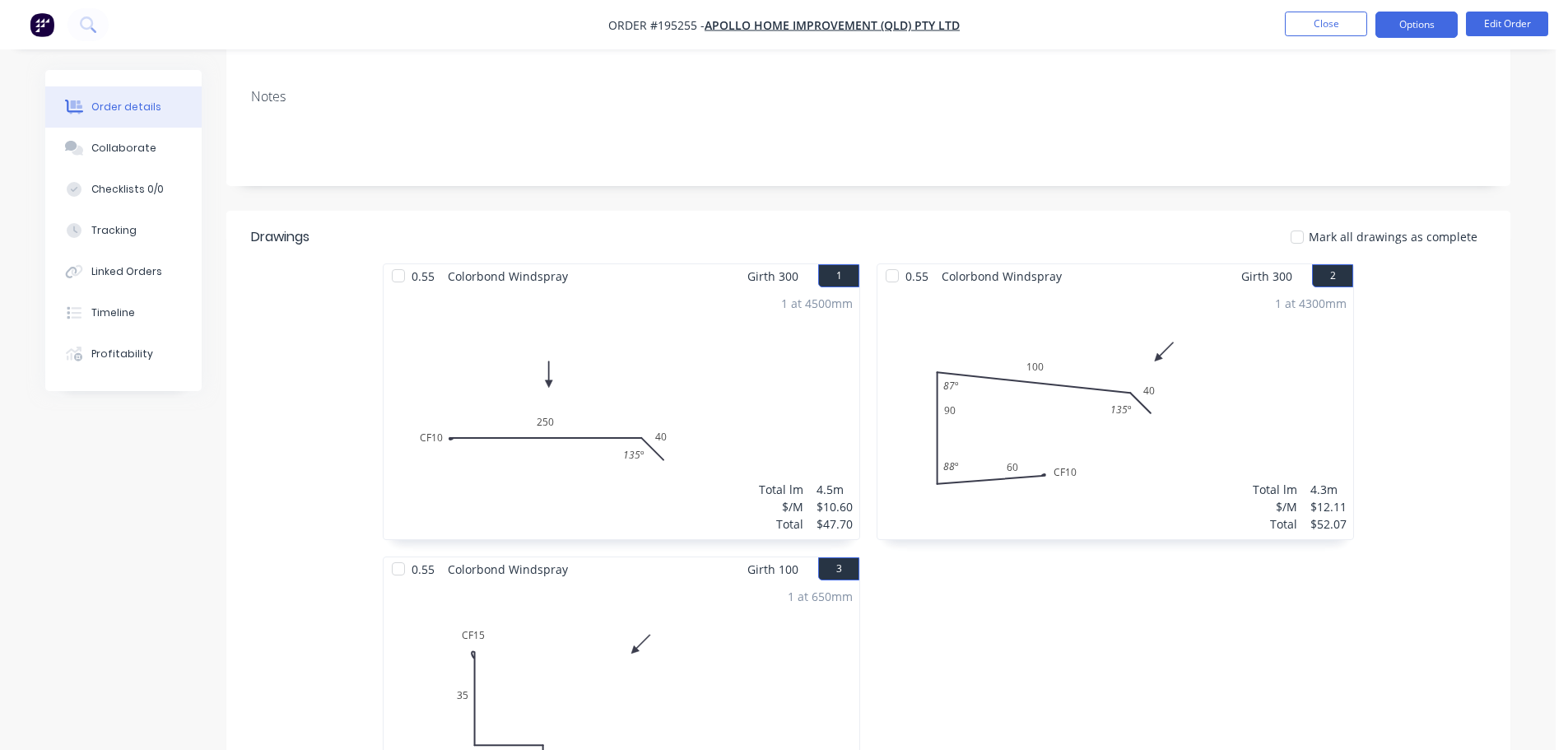
click at [1431, 29] on button "Options" at bounding box center [1416, 24] width 82 height 26
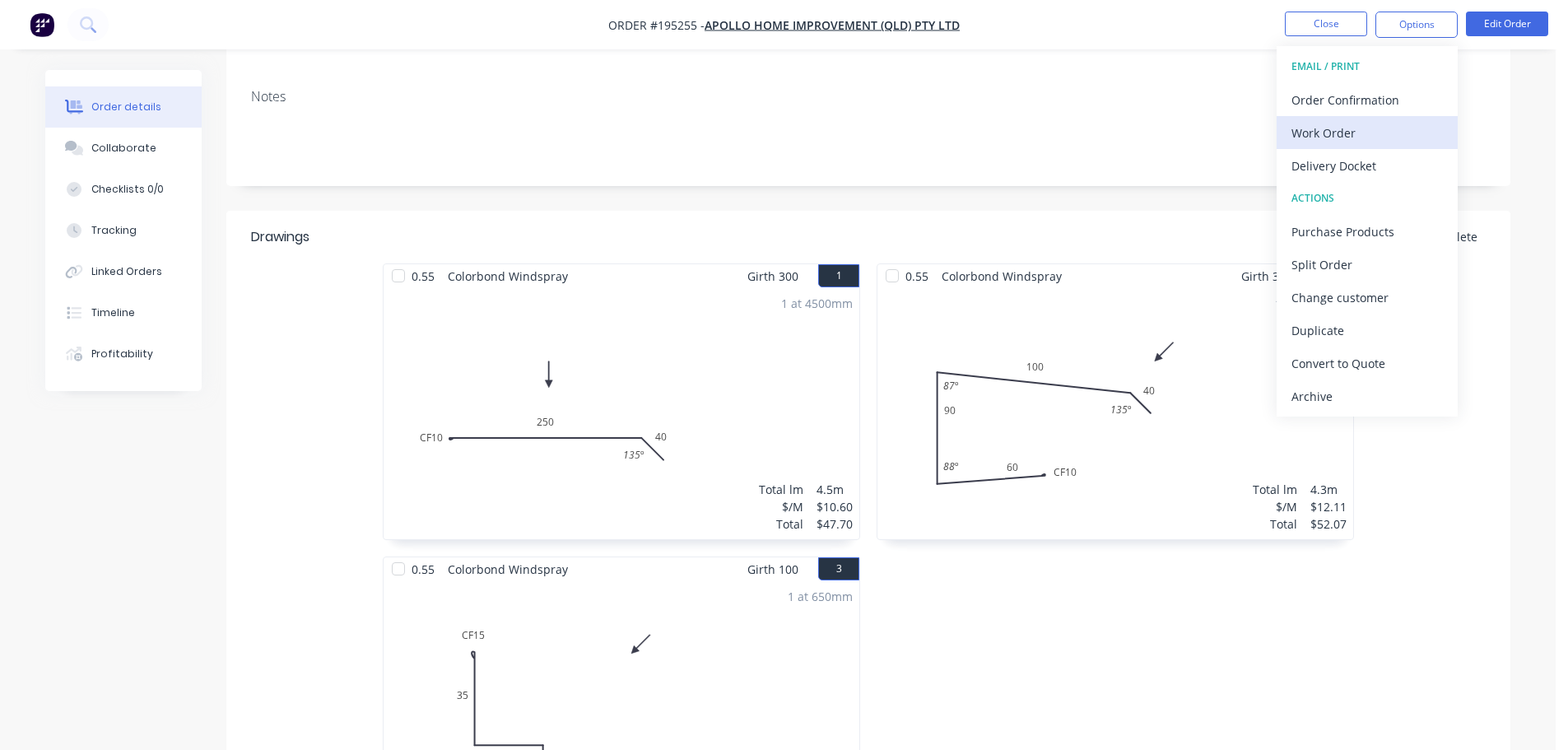
click at [1367, 132] on div "Work Order" at bounding box center [1366, 133] width 151 height 24
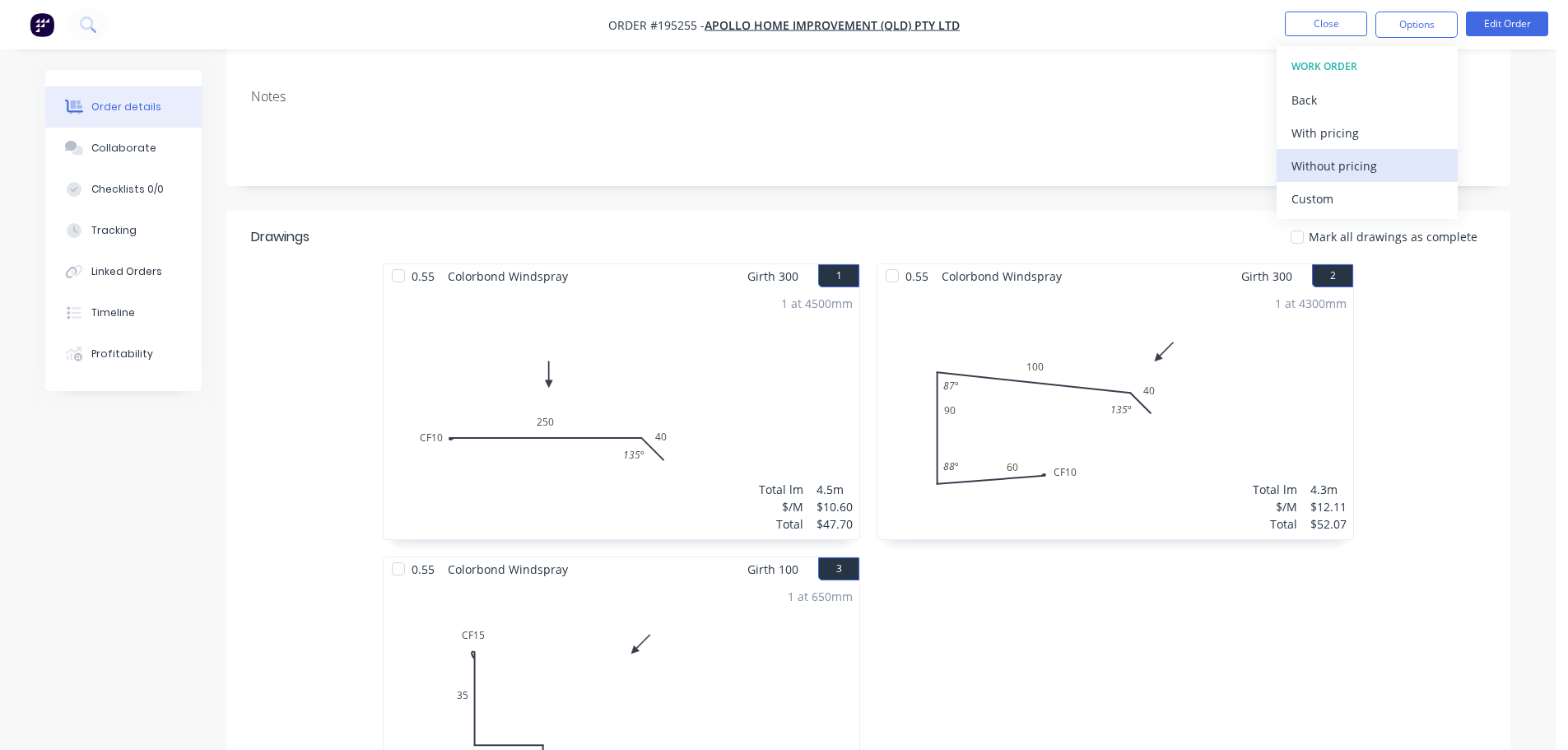
click at [1350, 162] on div "Without pricing" at bounding box center [1366, 166] width 151 height 24
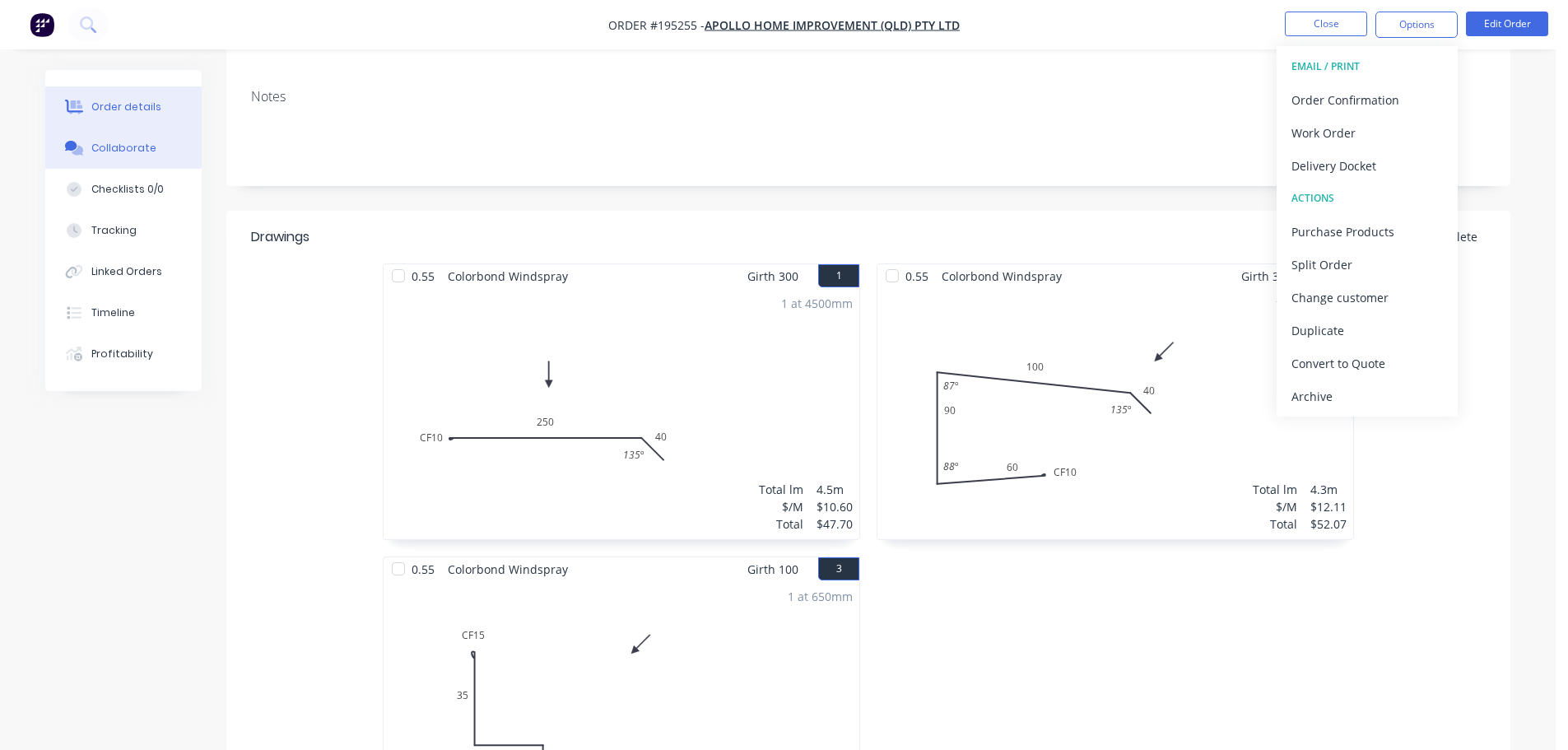
click at [141, 160] on button "Collaborate" at bounding box center [123, 148] width 156 height 42
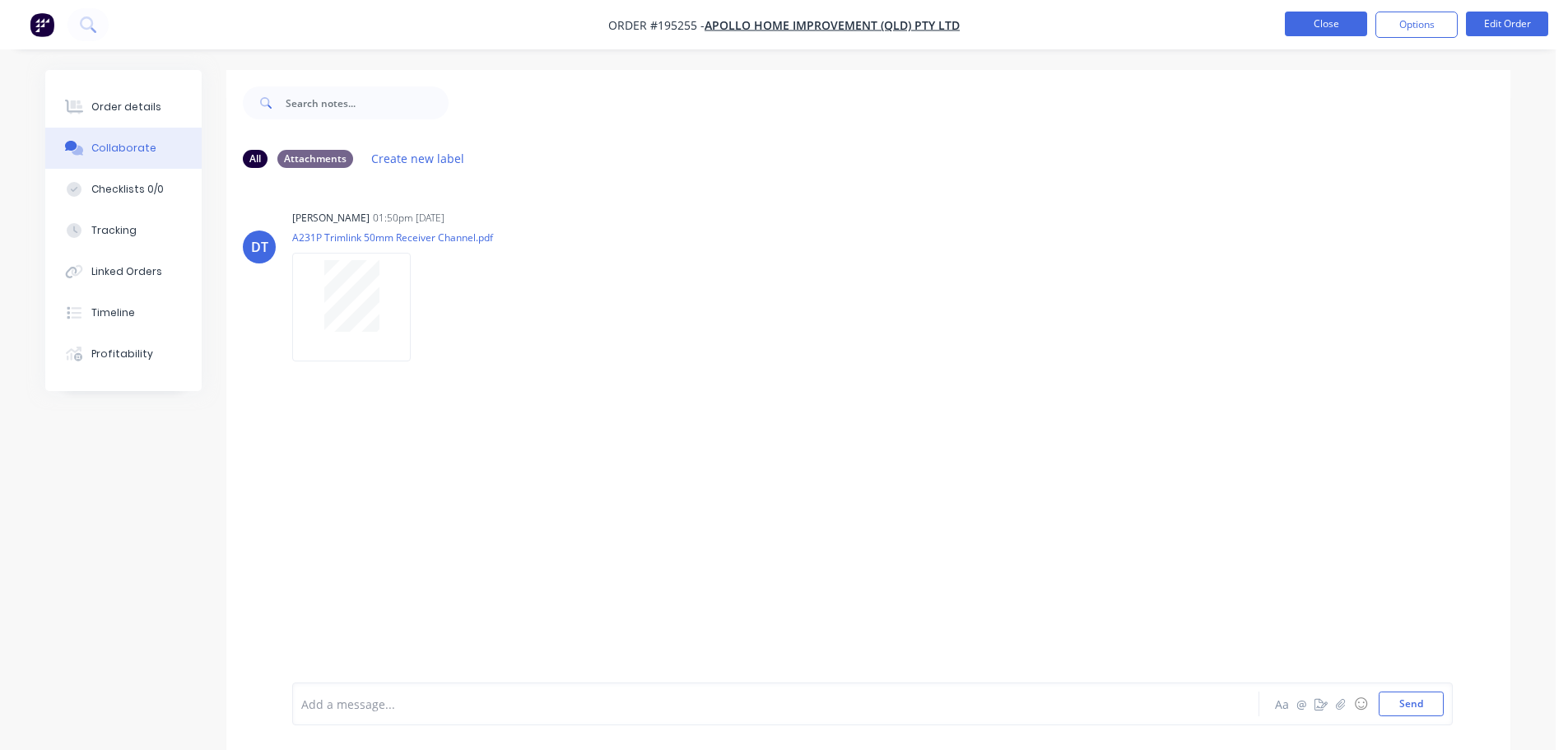
click at [1343, 18] on button "Close" at bounding box center [1326, 24] width 82 height 24
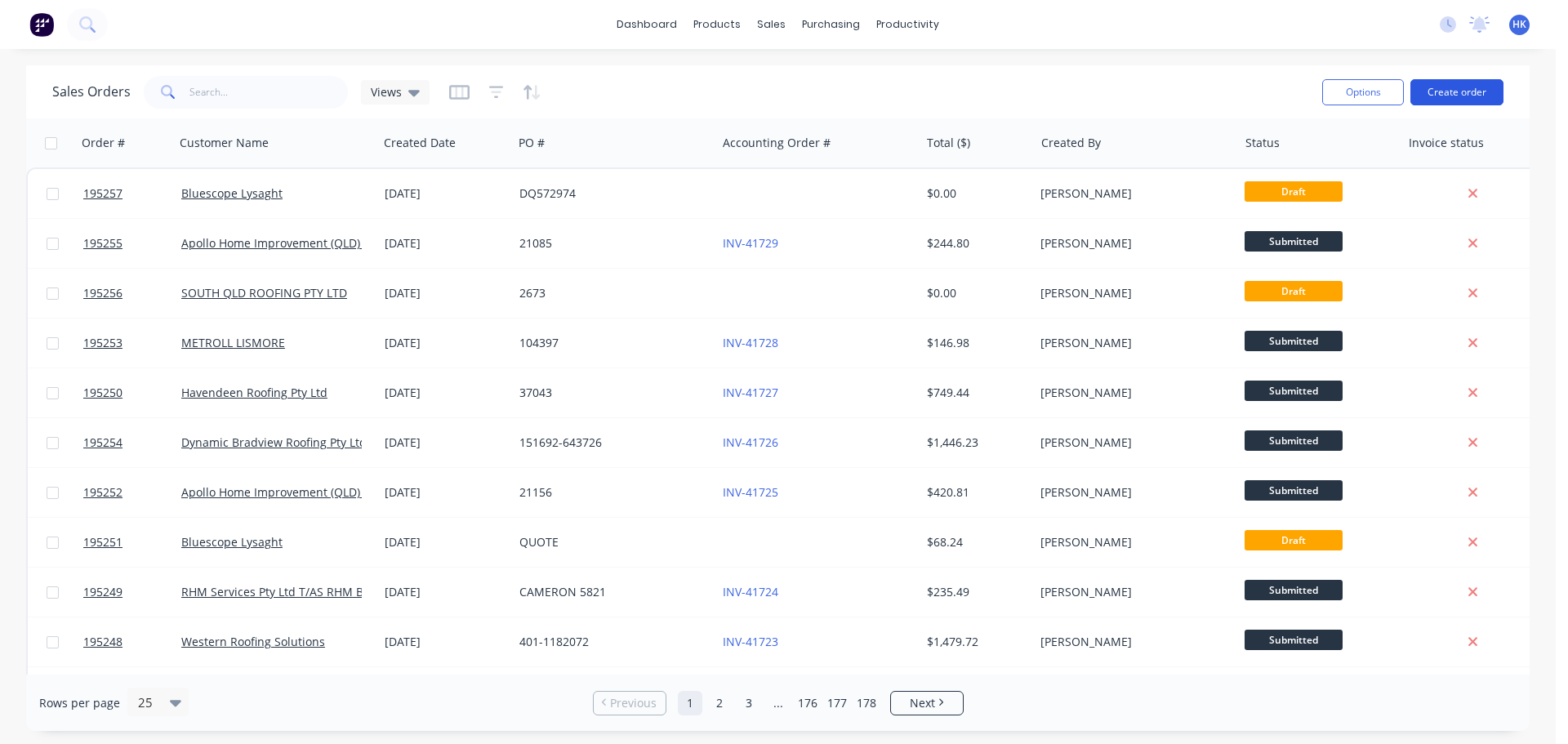
click at [1467, 92] on button "Create order" at bounding box center [1457, 92] width 93 height 26
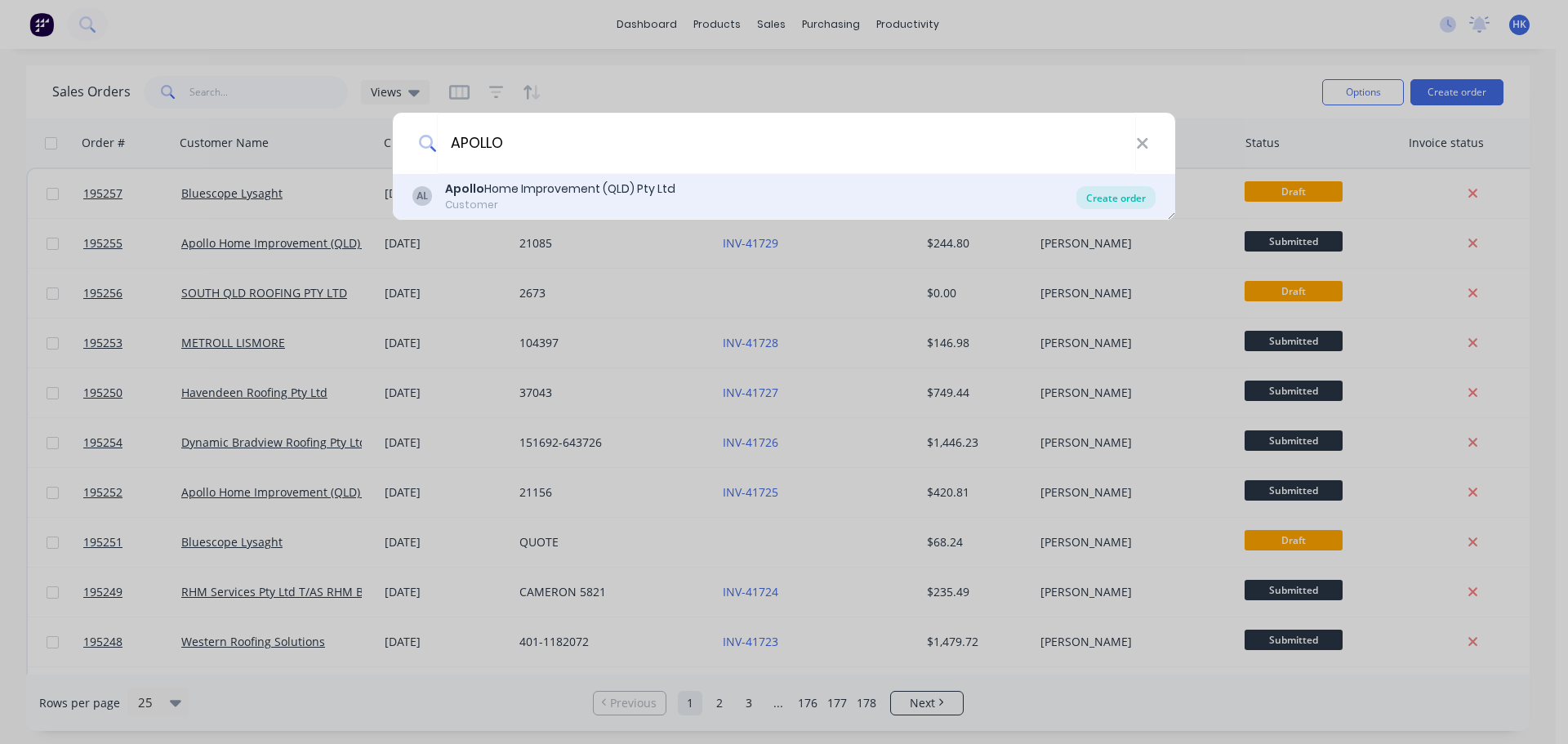
type input "APOLLO"
click at [1096, 190] on div "Create order" at bounding box center [1116, 197] width 79 height 22
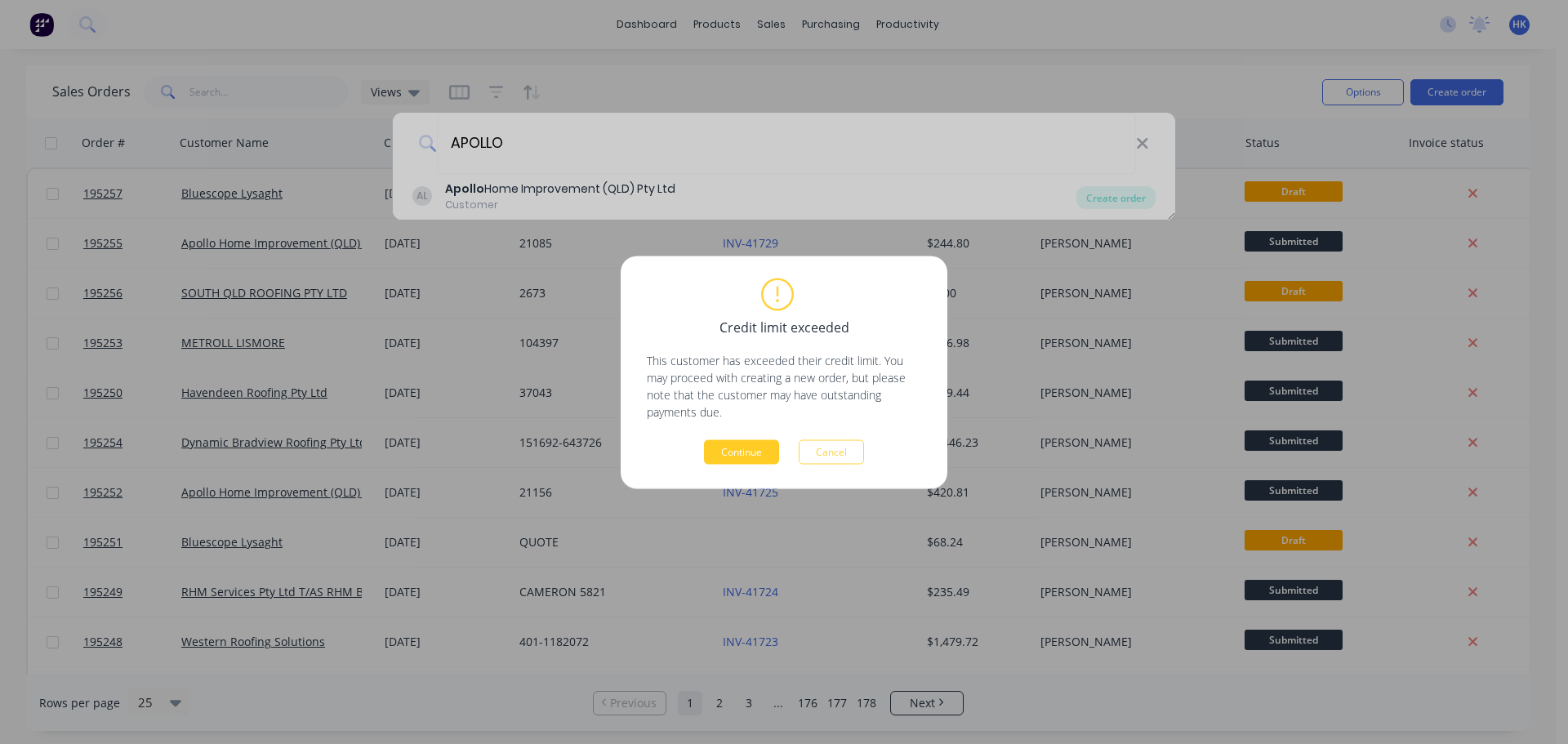
click at [723, 462] on button "Continue" at bounding box center [742, 451] width 75 height 24
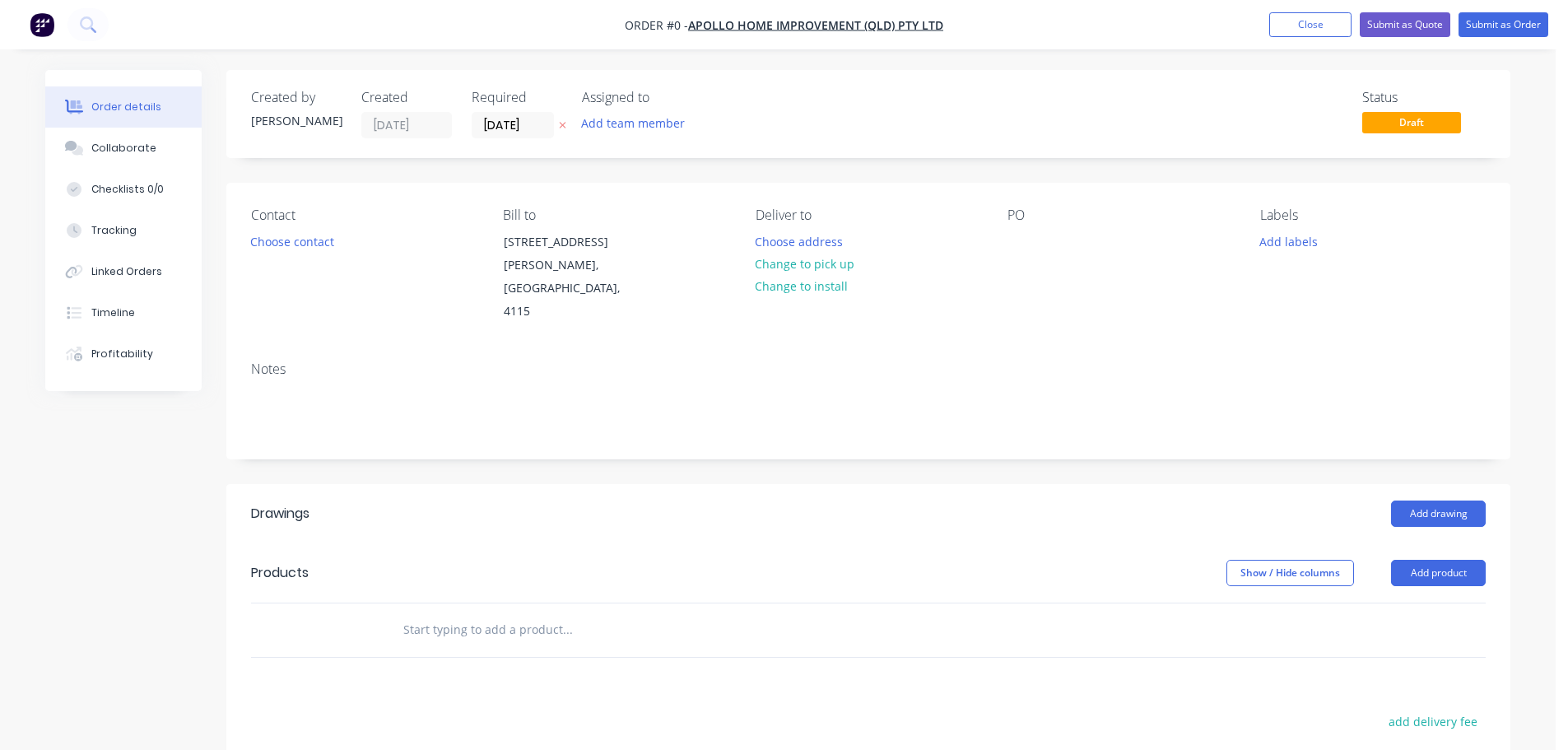
click at [510, 138] on label "[DATE]" at bounding box center [513, 125] width 82 height 26
click at [510, 138] on input "[DATE]" at bounding box center [512, 125] width 80 height 24
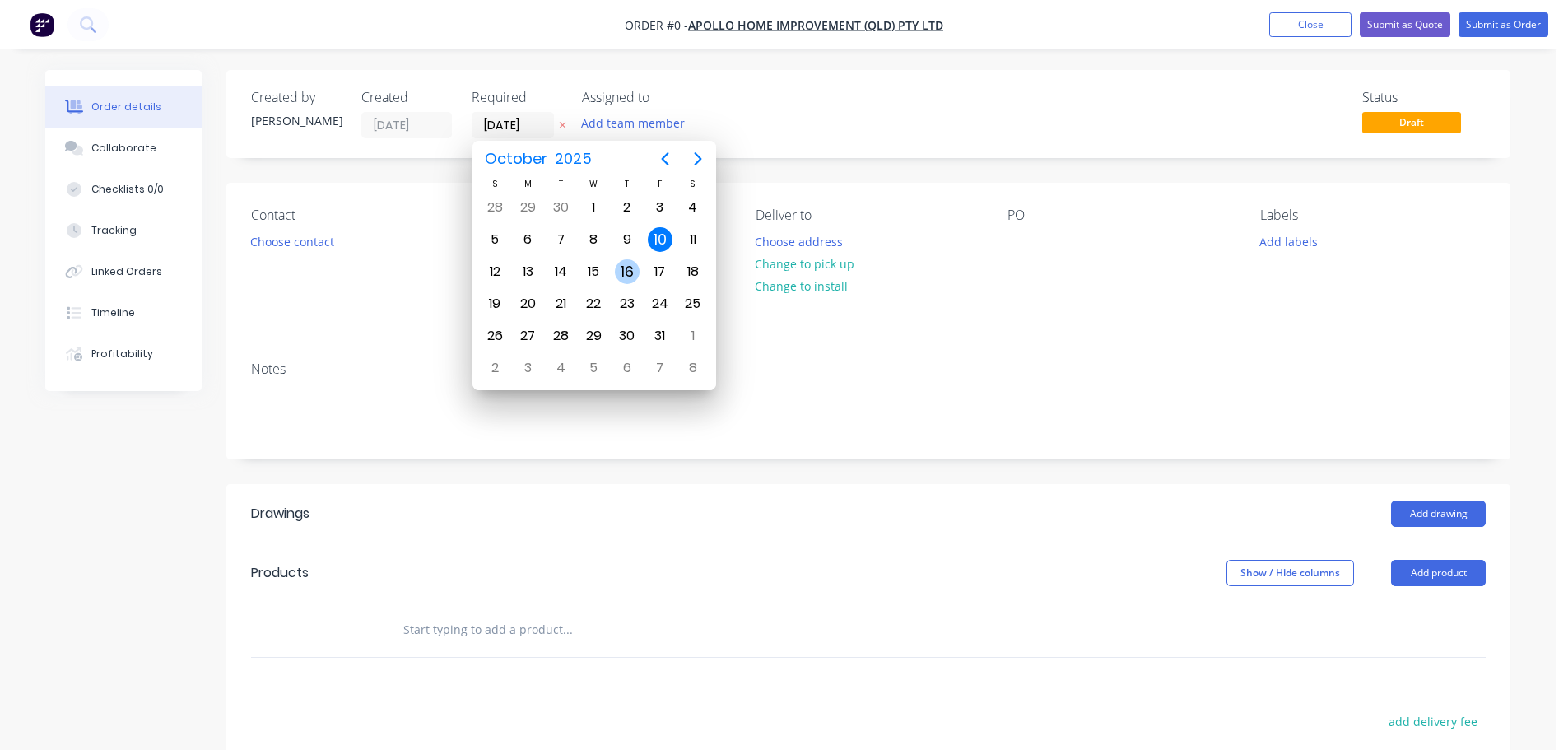
click at [618, 271] on div "16" at bounding box center [627, 271] width 24 height 24
type input "[DATE]"
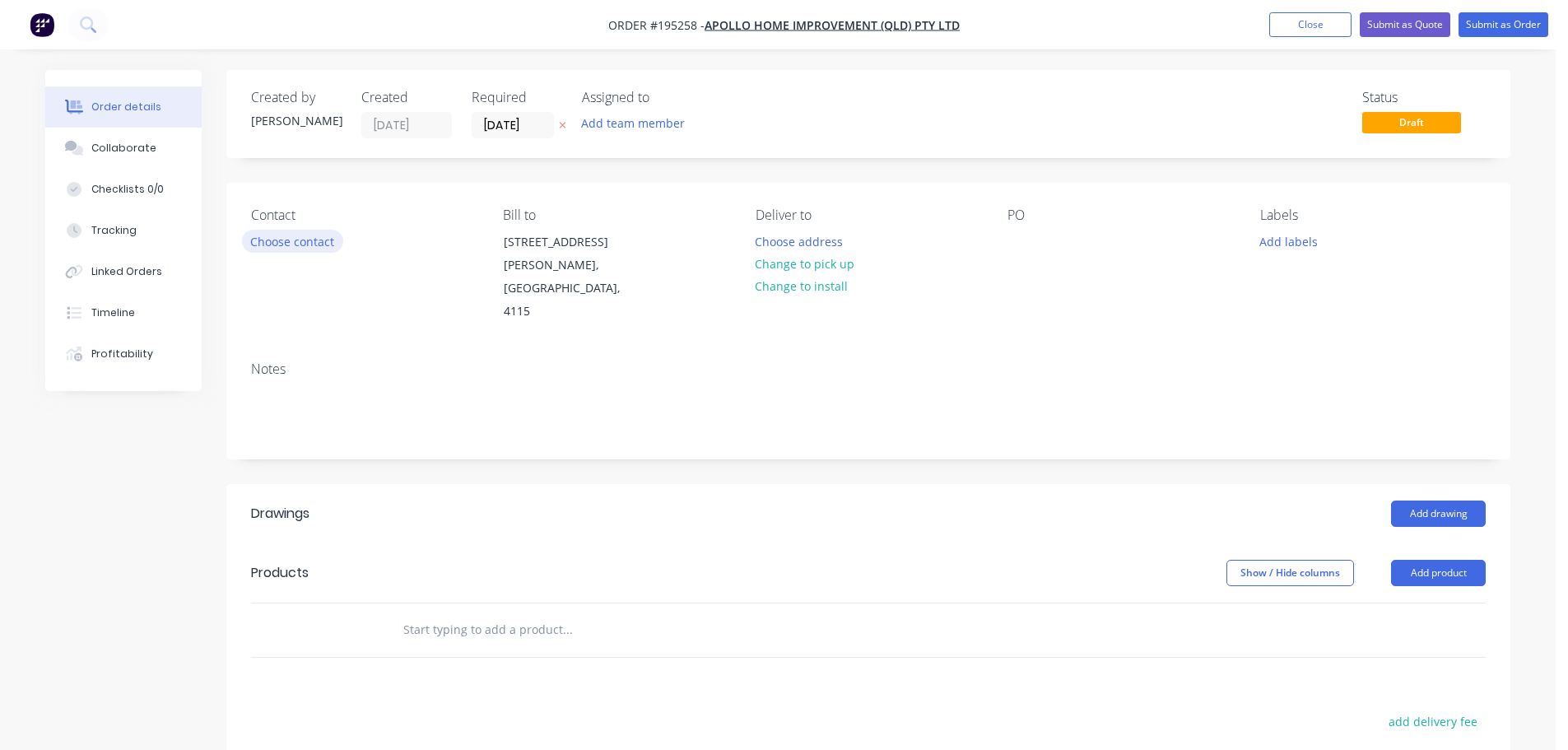
click at [286, 238] on button "Choose contact" at bounding box center [293, 241] width 101 height 23
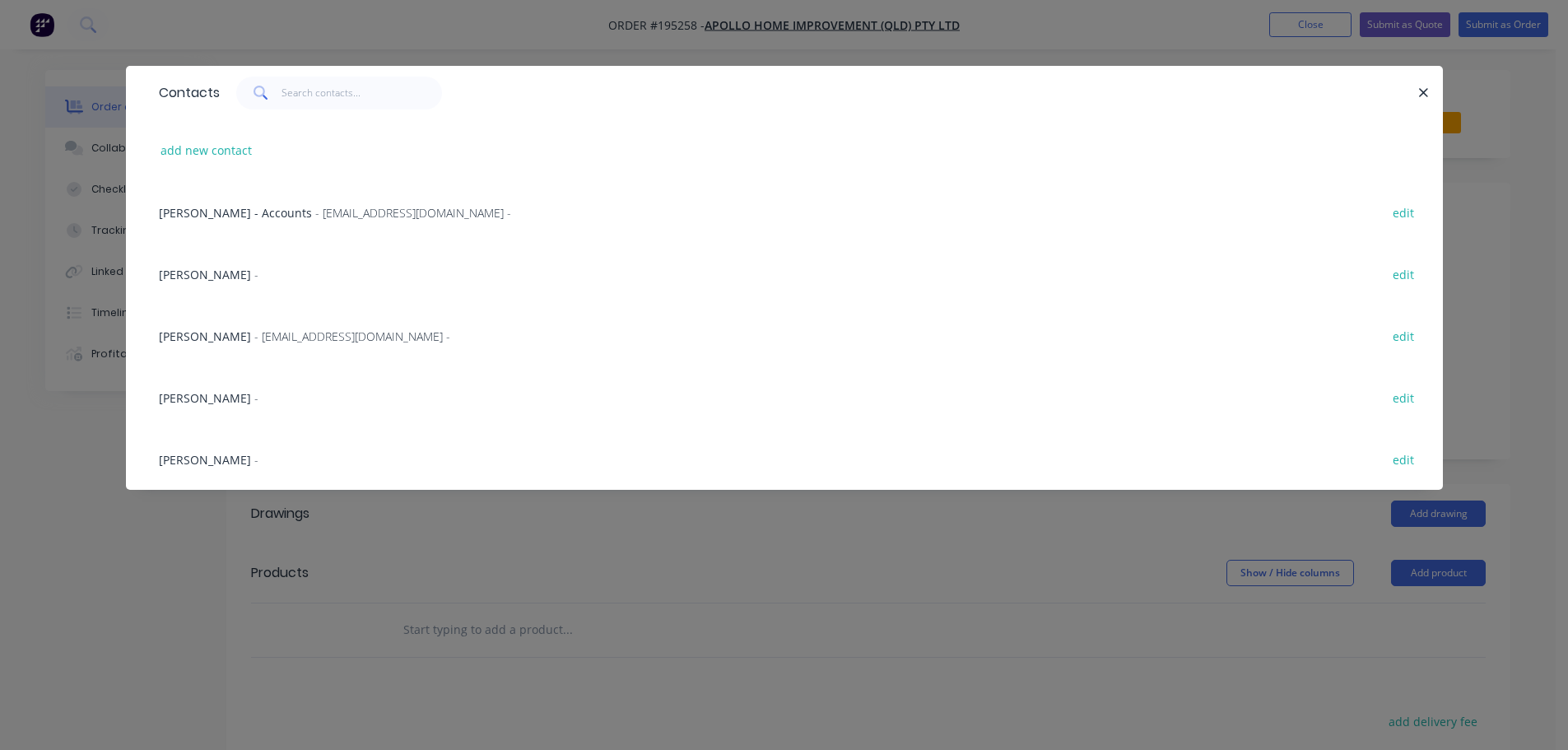
click at [269, 326] on div "[PERSON_NAME] - [EMAIL_ADDRESS][DOMAIN_NAME] - edit" at bounding box center [785, 336] width 1268 height 62
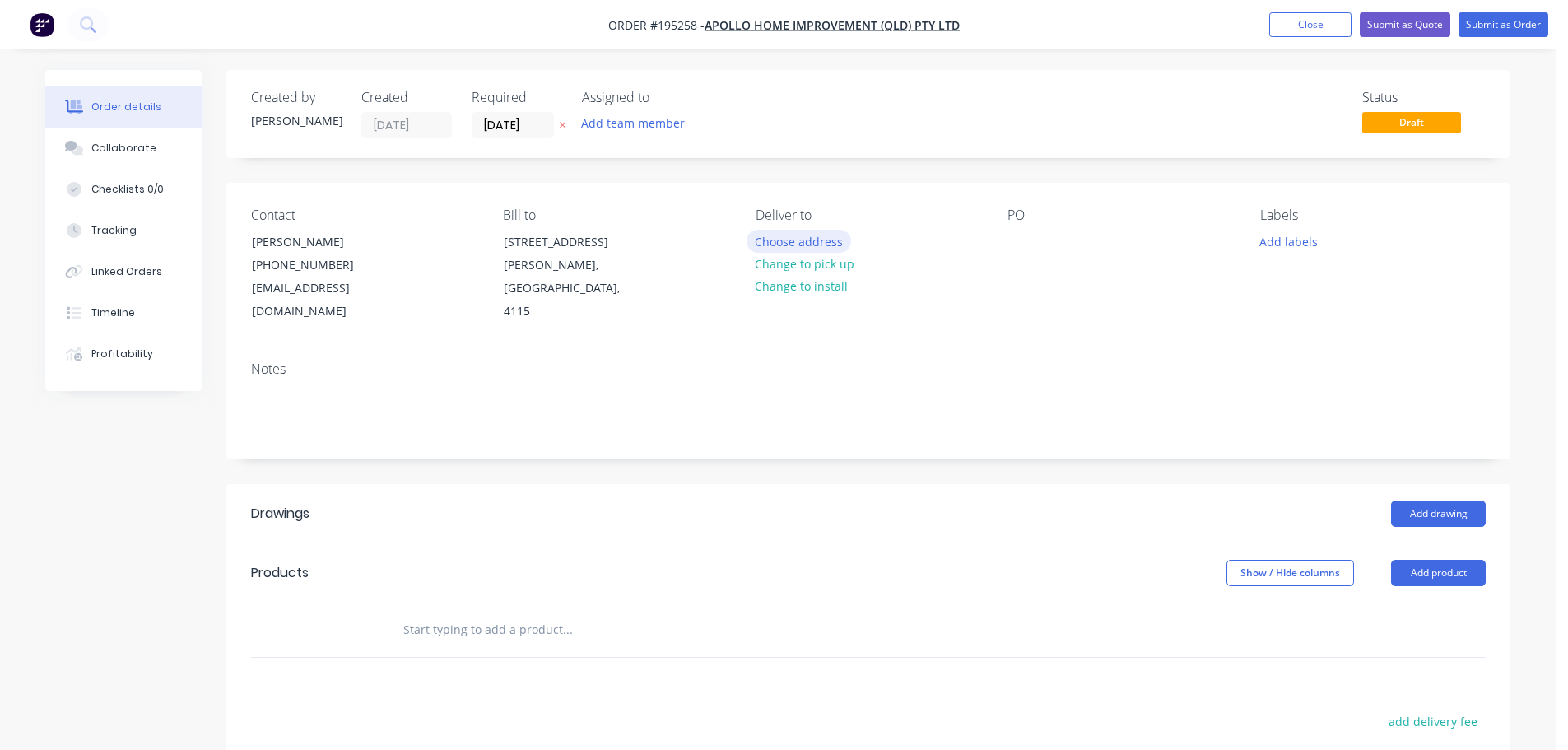
click at [768, 244] on button "Choose address" at bounding box center [799, 241] width 106 height 23
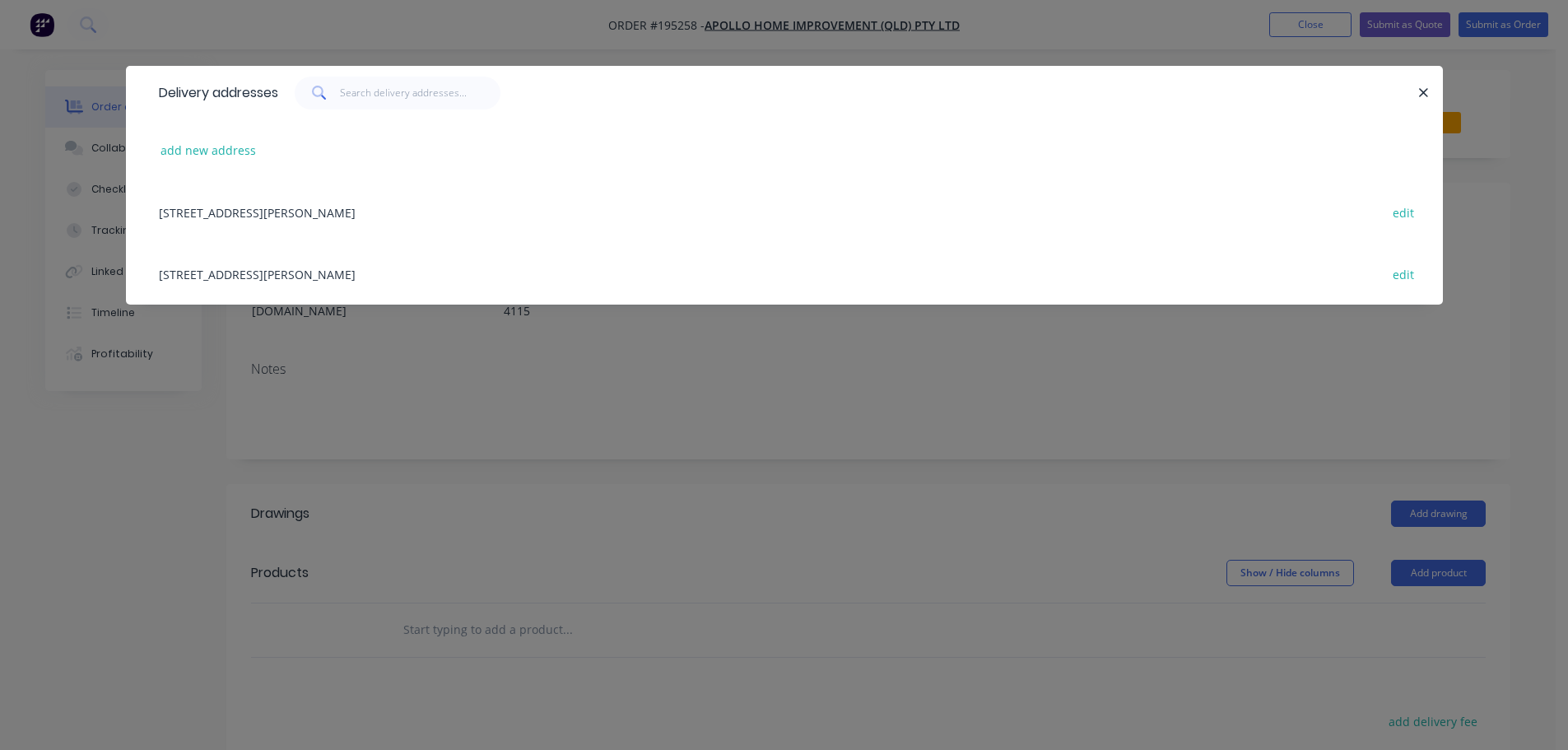
click at [463, 281] on div "[STREET_ADDRESS][PERSON_NAME] edit" at bounding box center [785, 273] width 1268 height 62
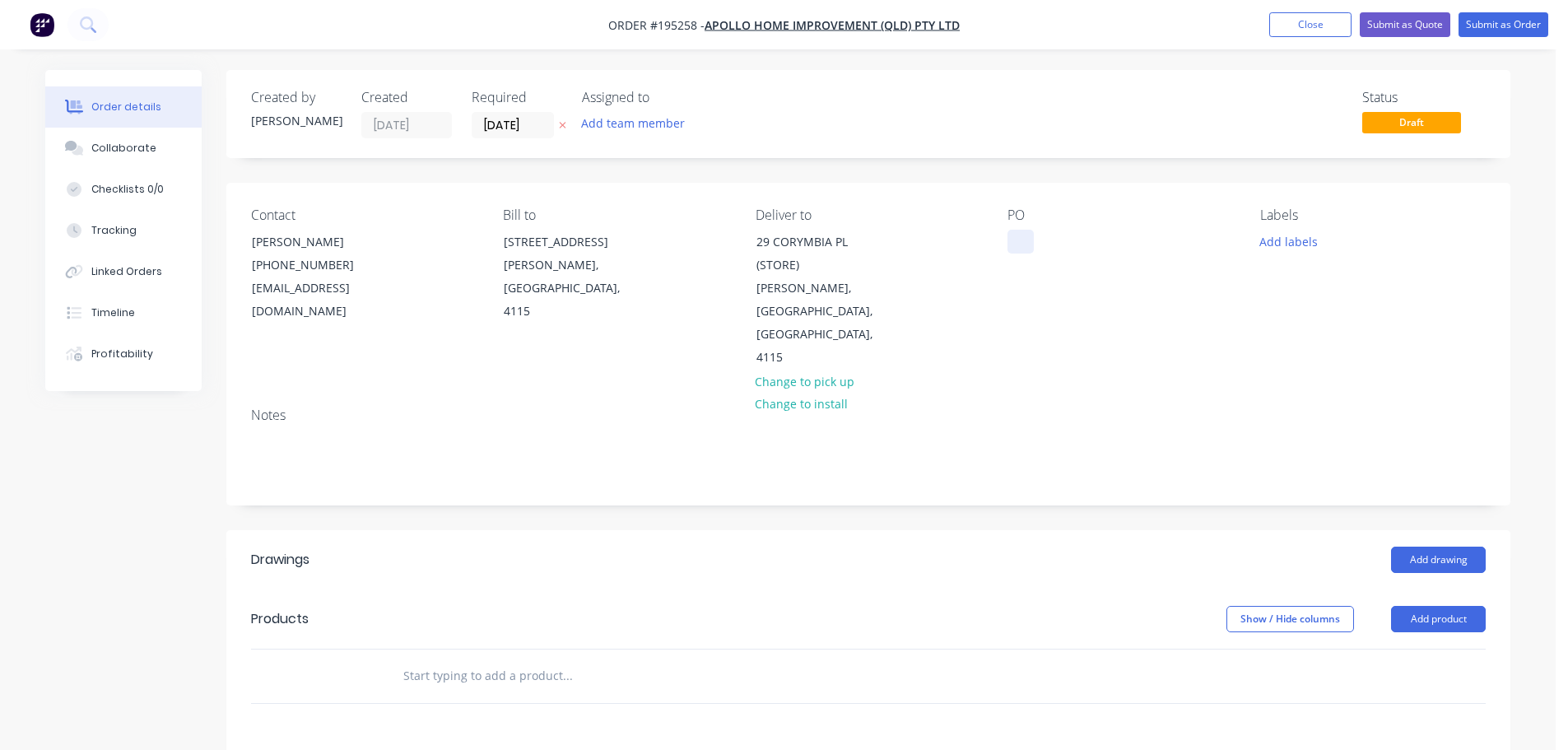
click at [1018, 245] on div at bounding box center [1020, 242] width 26 height 24
click at [1301, 243] on button "Add labels" at bounding box center [1289, 241] width 76 height 23
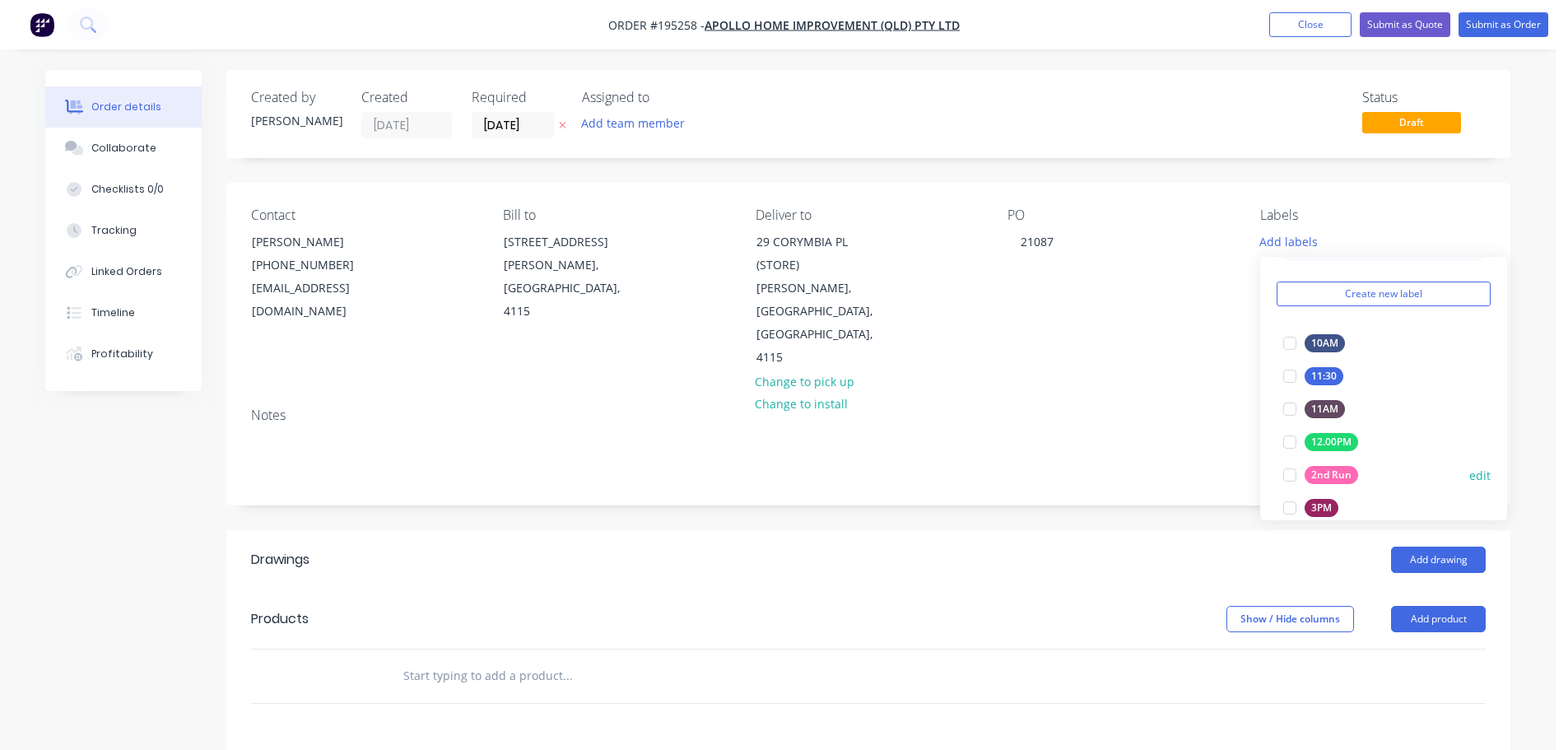
scroll to position [82, 0]
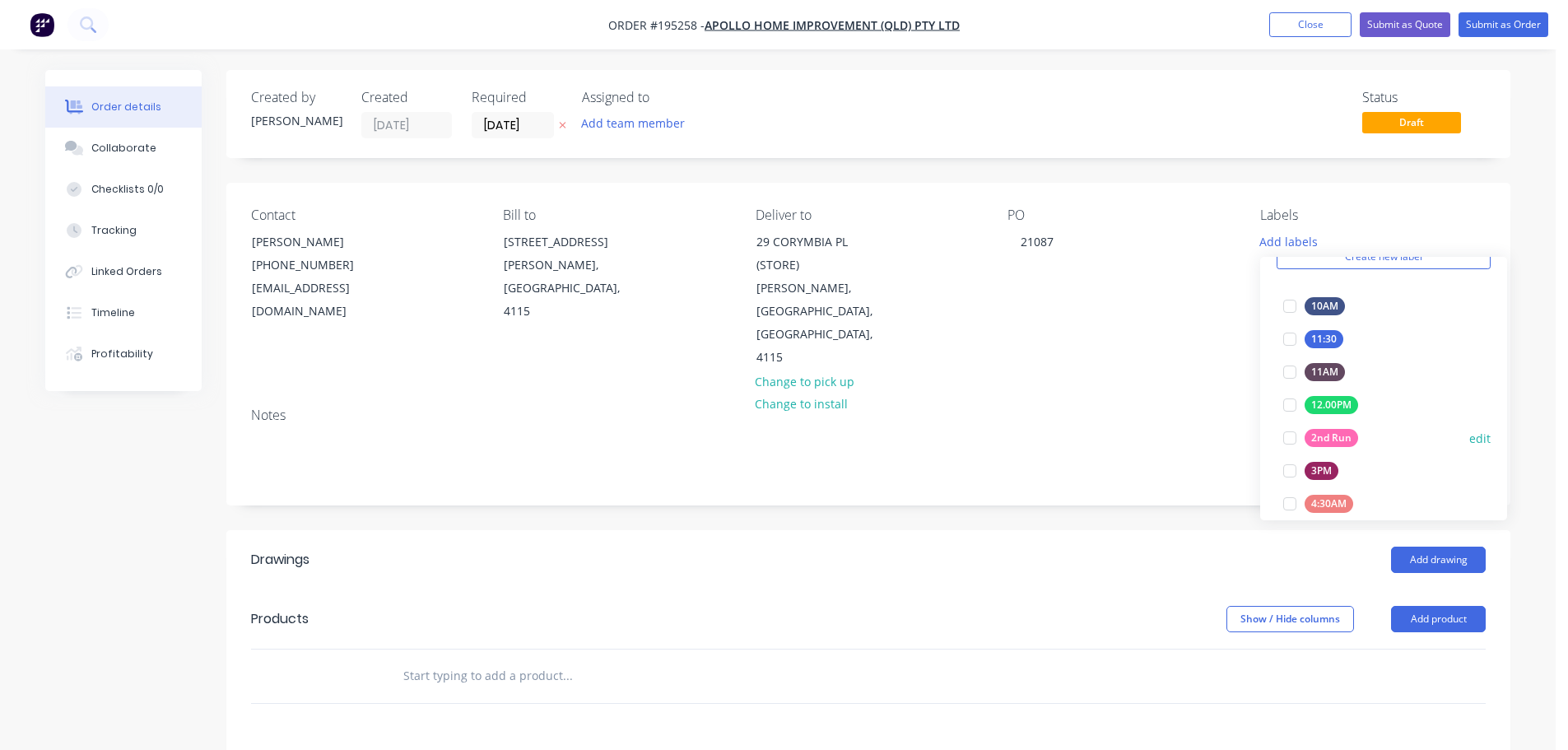
click at [1291, 432] on div at bounding box center [1289, 438] width 33 height 33
click at [1151, 590] on header "Products Show / Hide columns Add product" at bounding box center [868, 620] width 1284 height 60
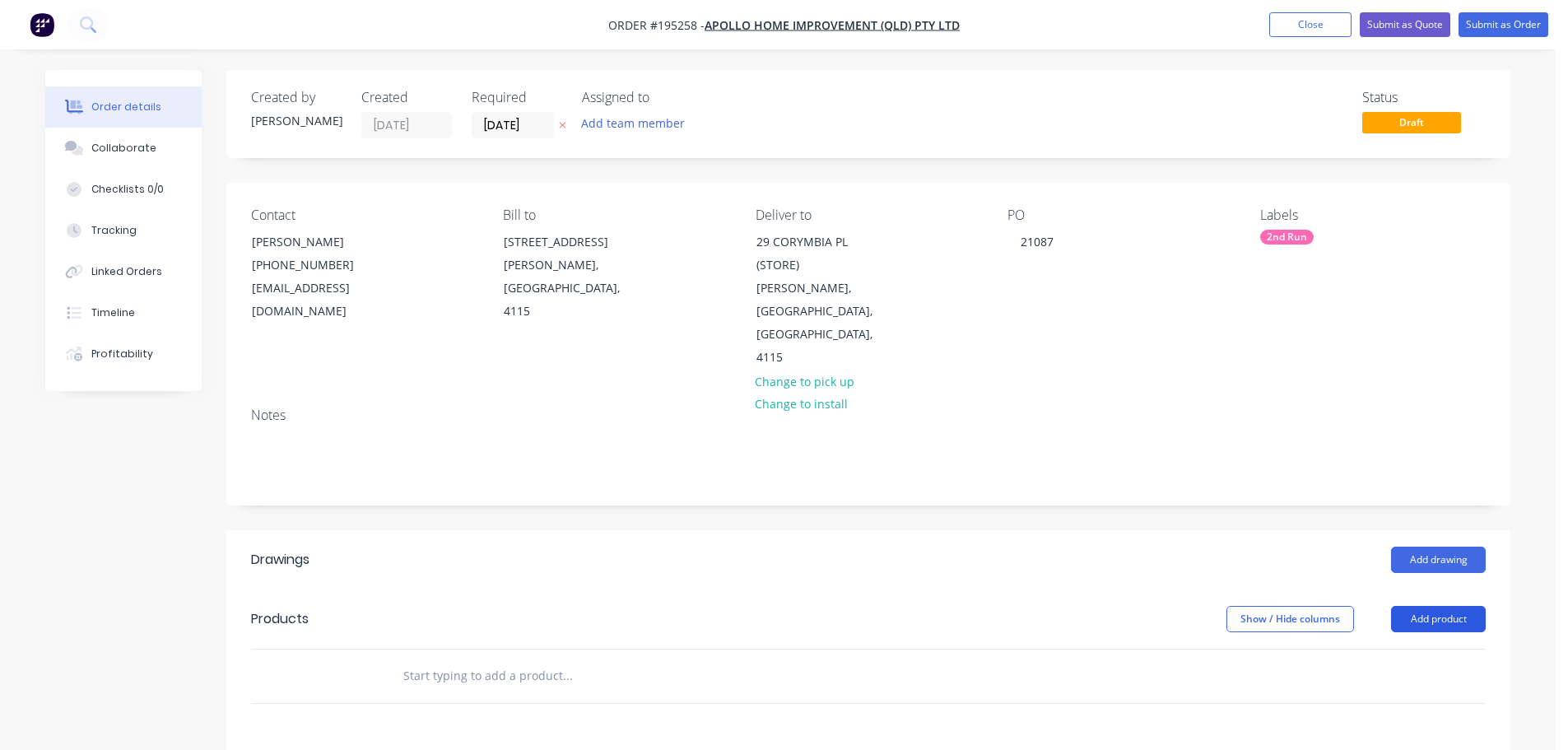
click at [1435, 606] on button "Add product" at bounding box center [1438, 619] width 95 height 26
click at [1435, 649] on div "Product catalogue" at bounding box center [1407, 660] width 127 height 24
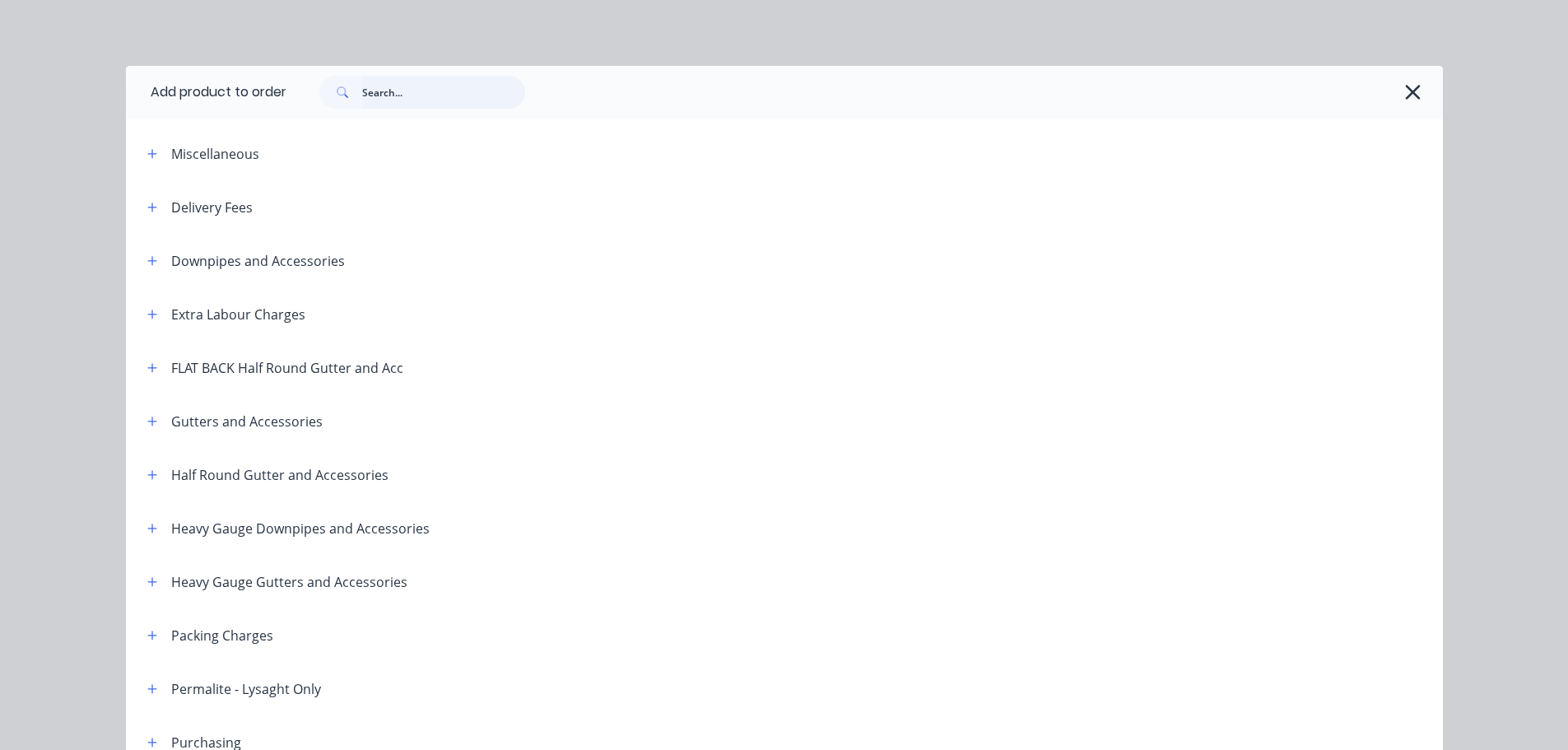
click at [364, 85] on input "text" at bounding box center [443, 92] width 163 height 33
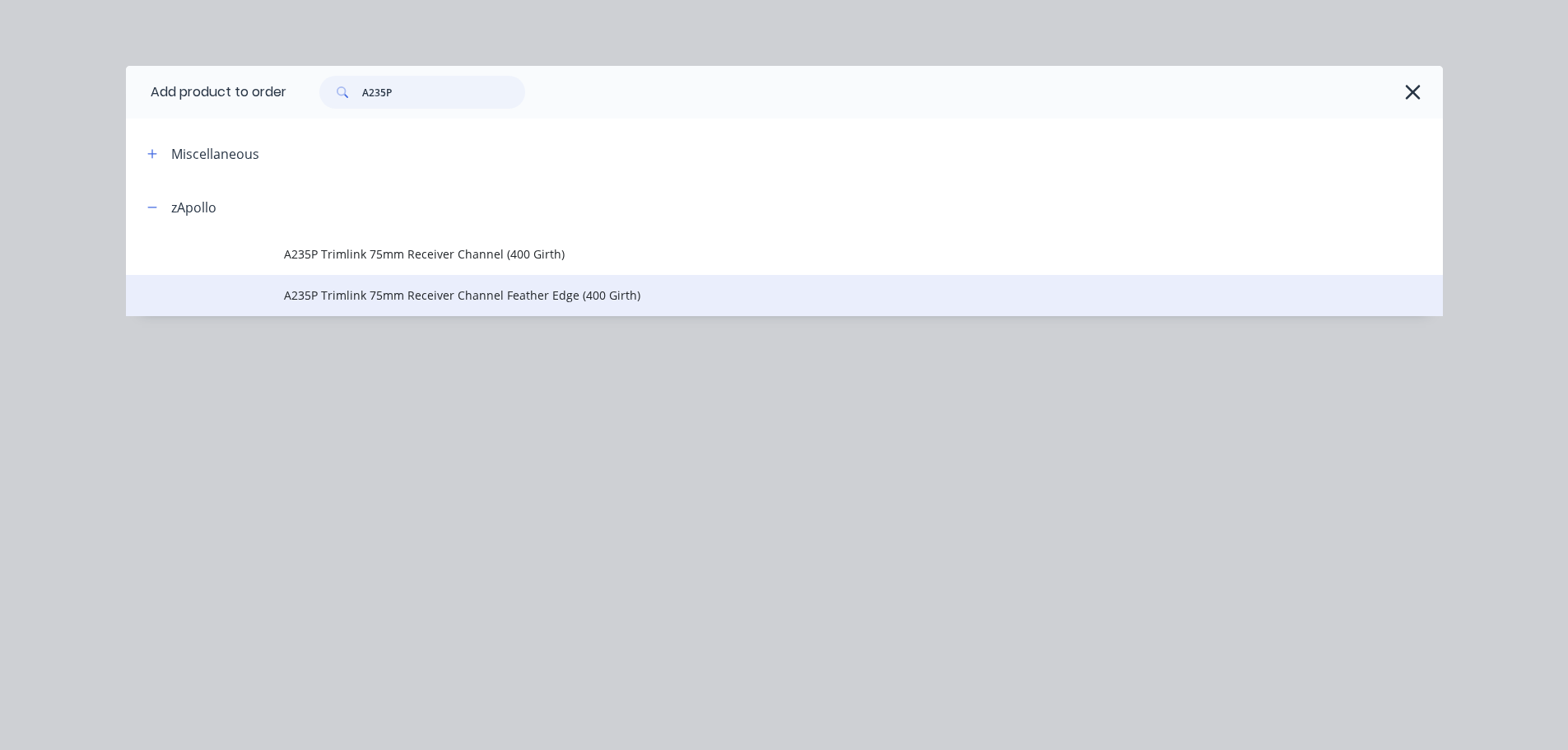
type input "A235P"
click at [694, 288] on span "A235P Trimlink 75mm Receiver Channel Feather Edge (400 Girth)" at bounding box center [747, 295] width 927 height 17
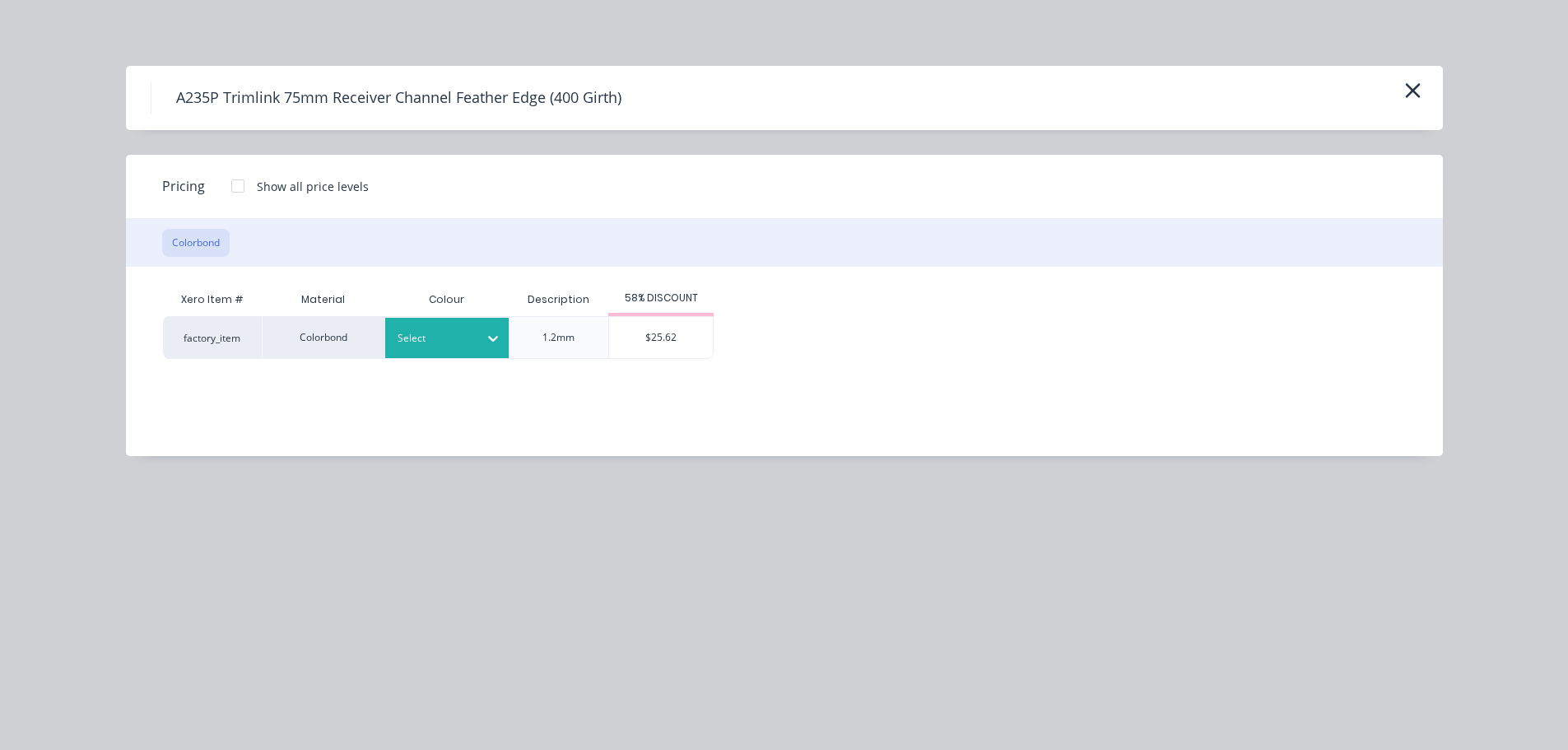
click at [492, 346] on icon at bounding box center [493, 338] width 16 height 16
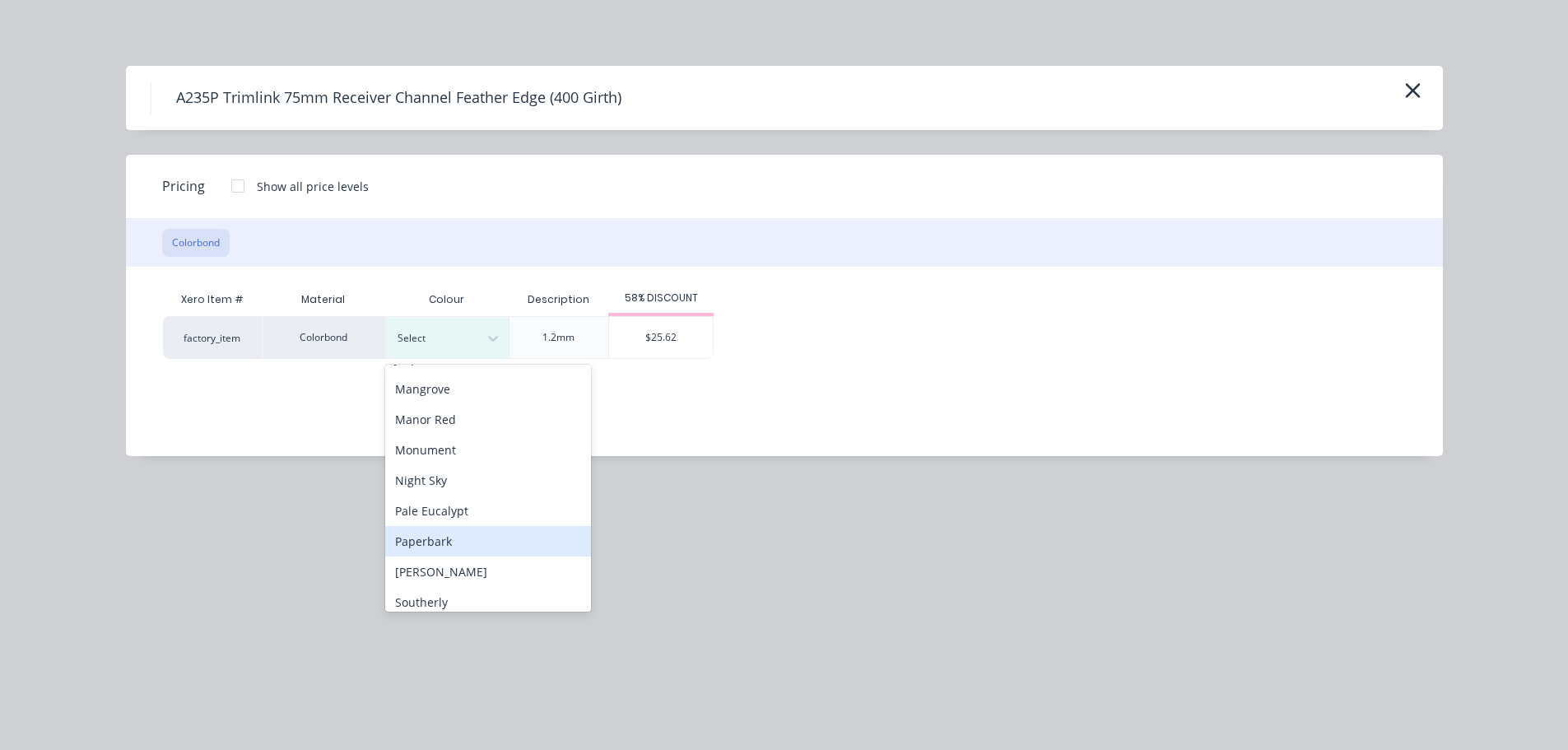
scroll to position [412, 0]
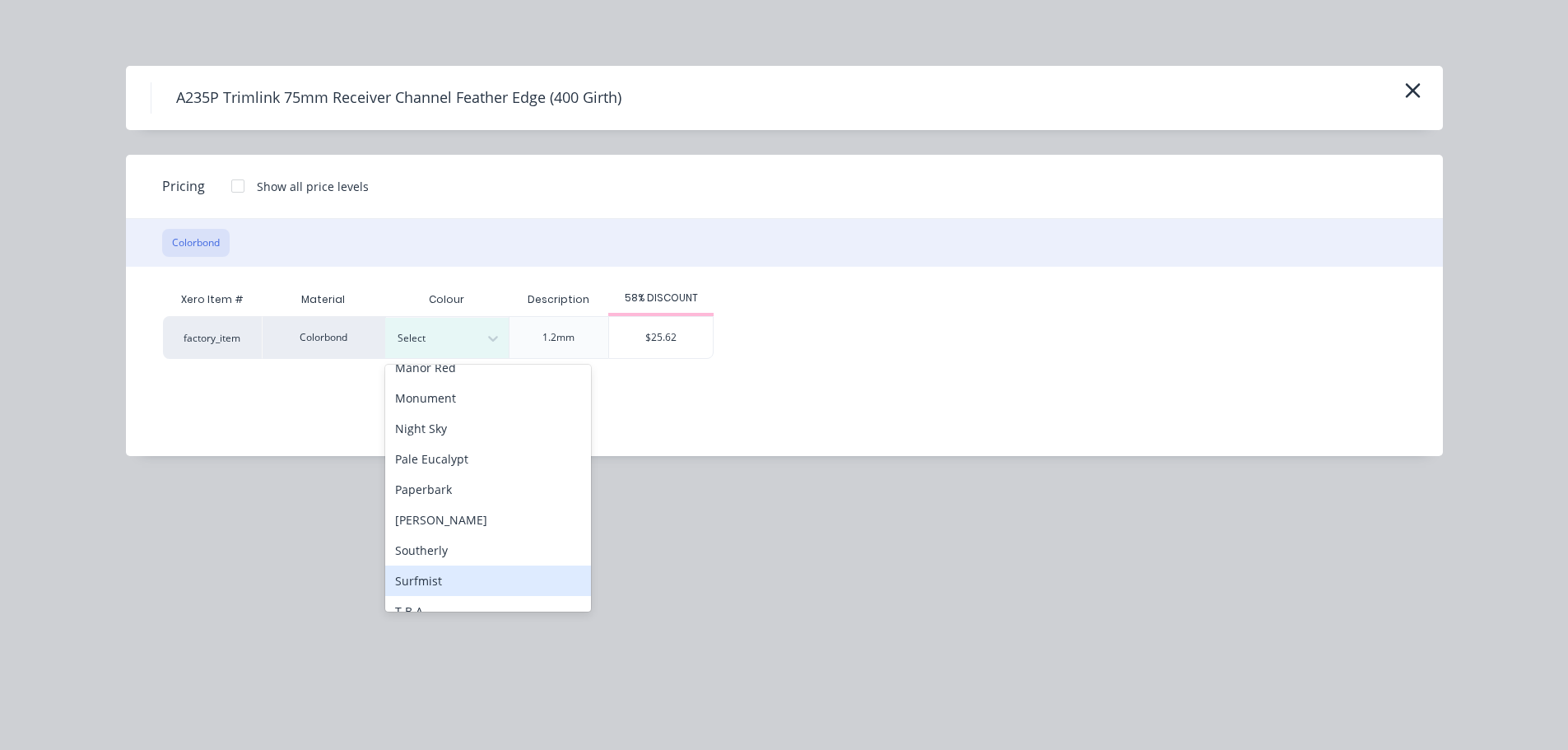
click at [481, 577] on div "Surfmist" at bounding box center [488, 581] width 206 height 31
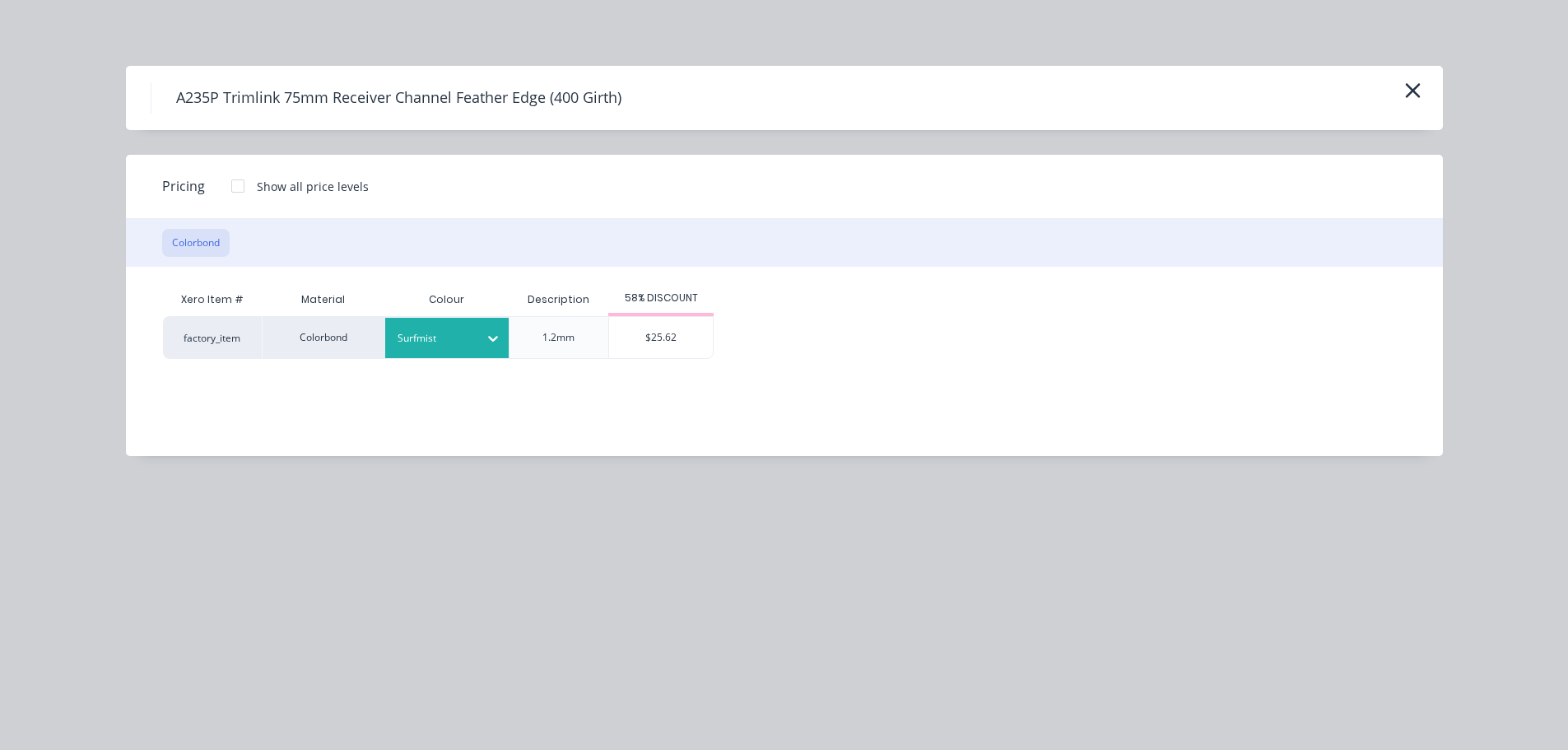
click at [652, 348] on div "$25.62" at bounding box center [661, 337] width 104 height 42
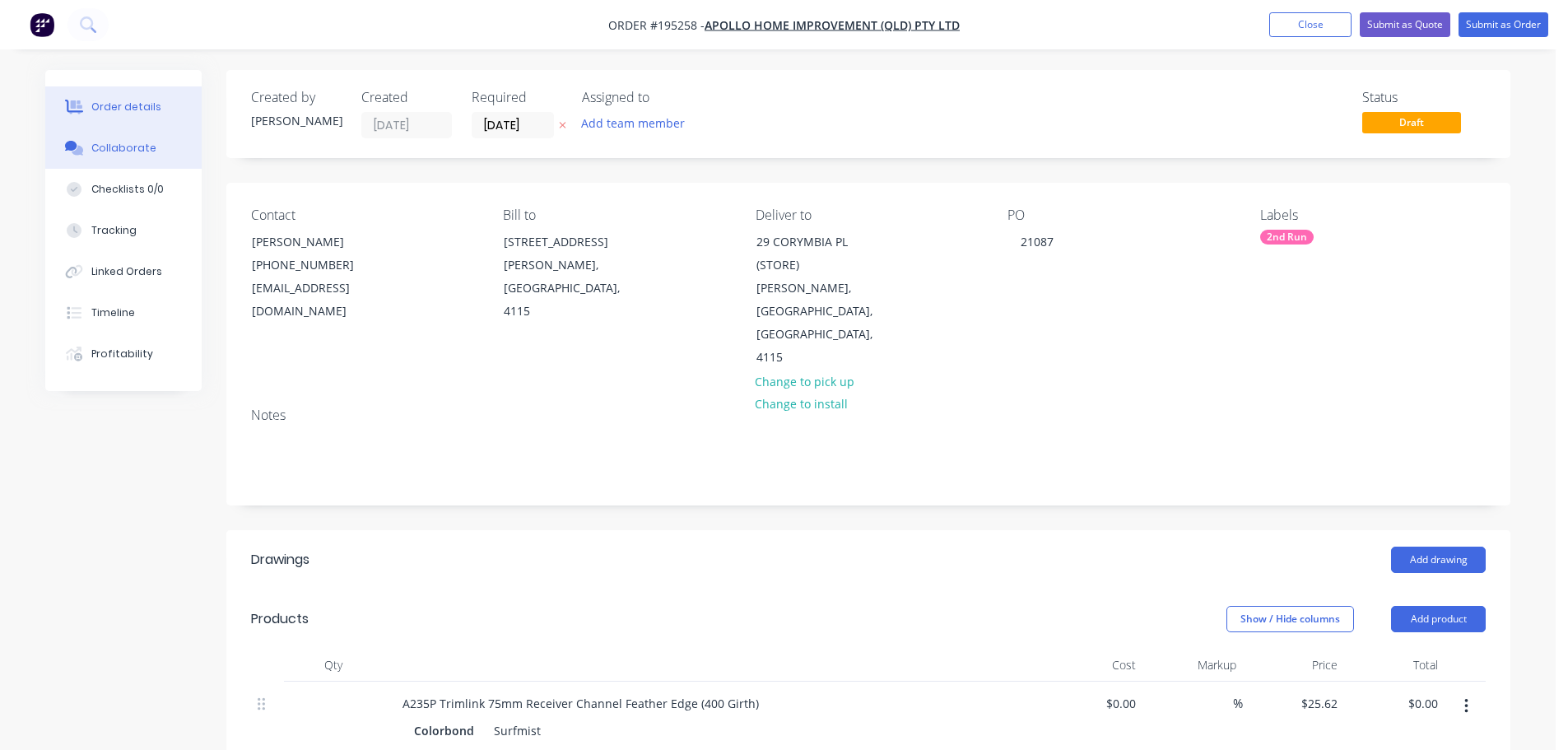
click at [153, 164] on button "Collaborate" at bounding box center [123, 148] width 156 height 42
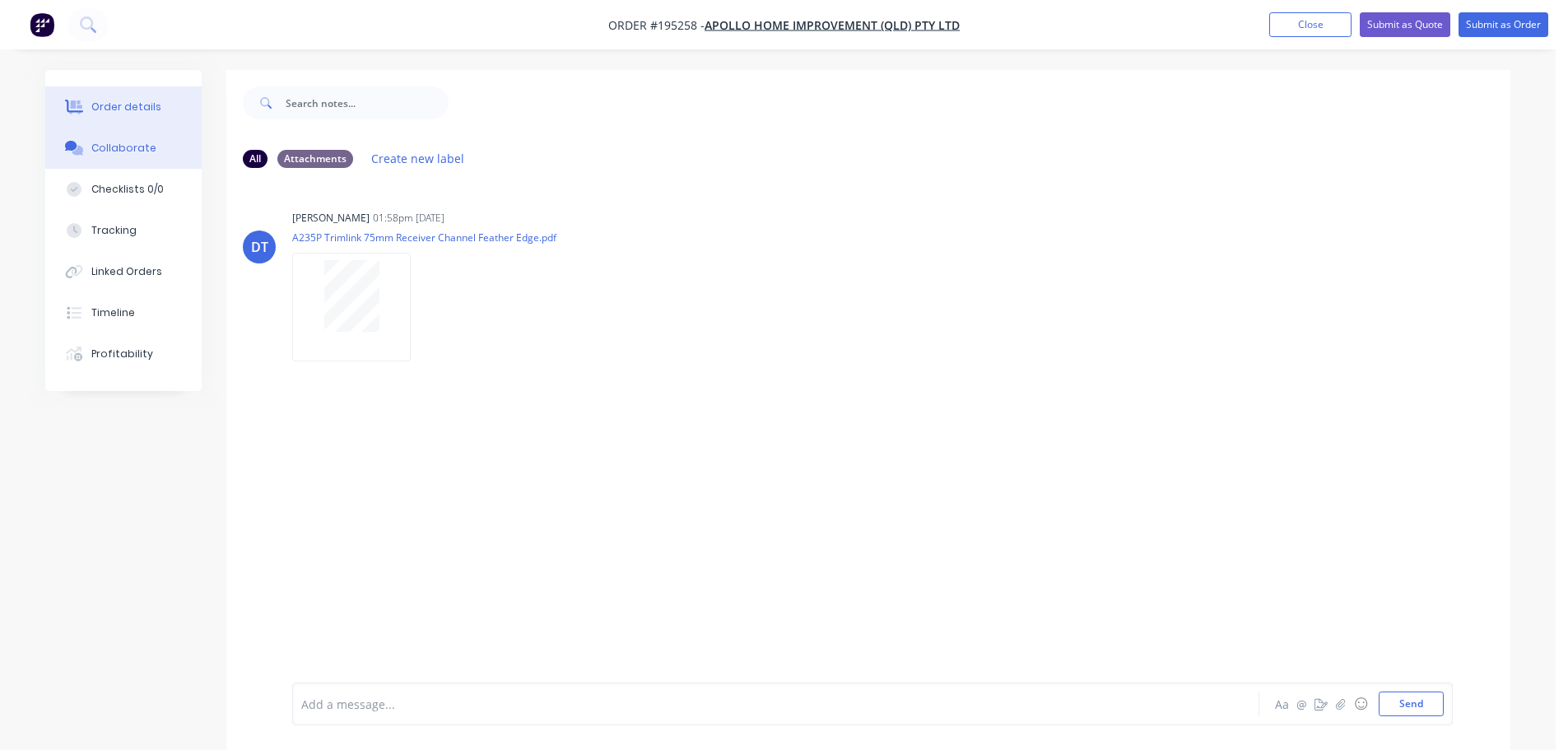
click at [141, 97] on button "Order details" at bounding box center [123, 108] width 156 height 42
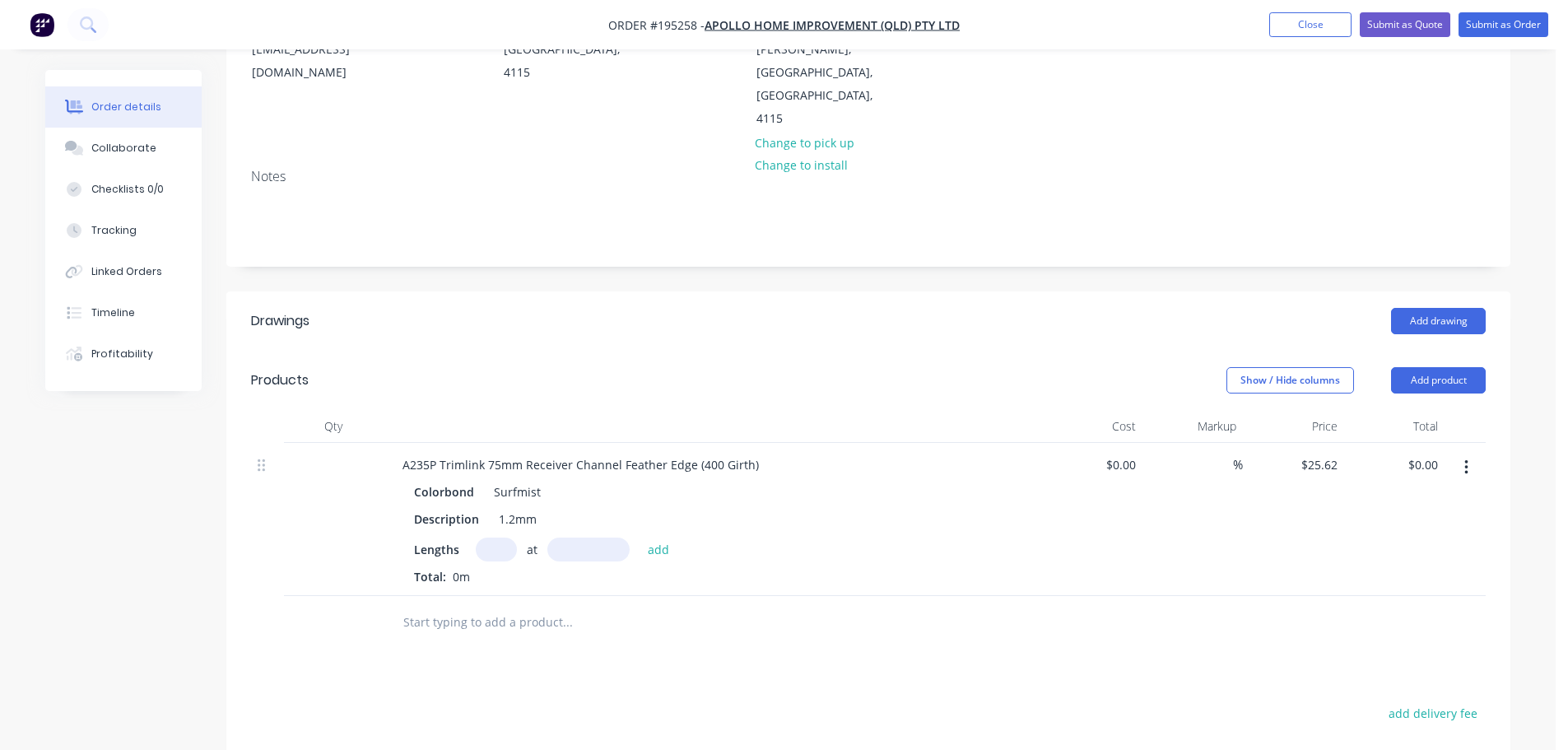
scroll to position [247, 0]
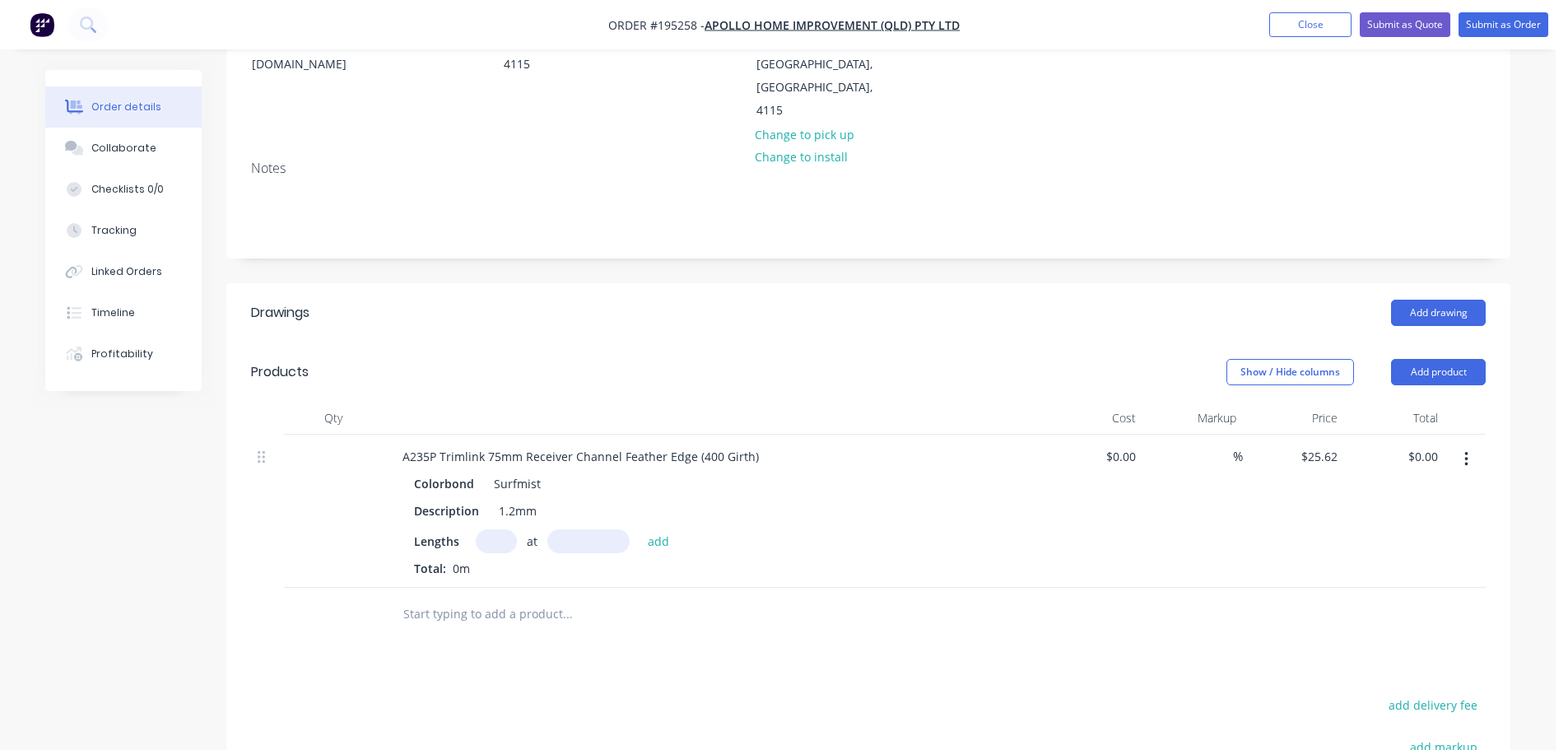
click at [490, 529] on input "text" at bounding box center [496, 541] width 42 height 24
type input "1"
type input "3700"
click at [639, 529] on button "add" at bounding box center [658, 540] width 39 height 23
type input "$94.79"
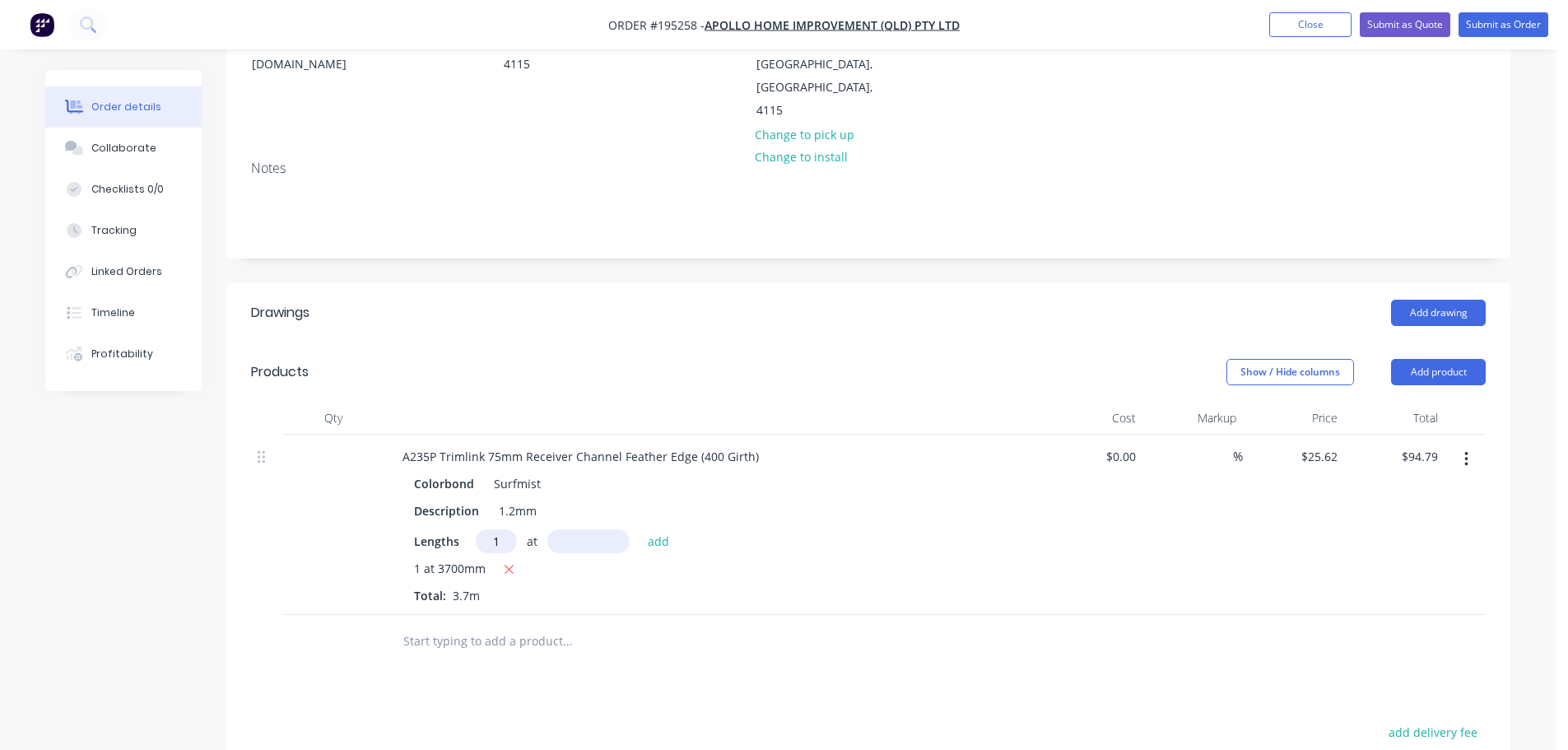
type input "1"
type input "4000"
click at [639, 529] on button "add" at bounding box center [658, 540] width 39 height 23
type input "$197.27"
type input "1"
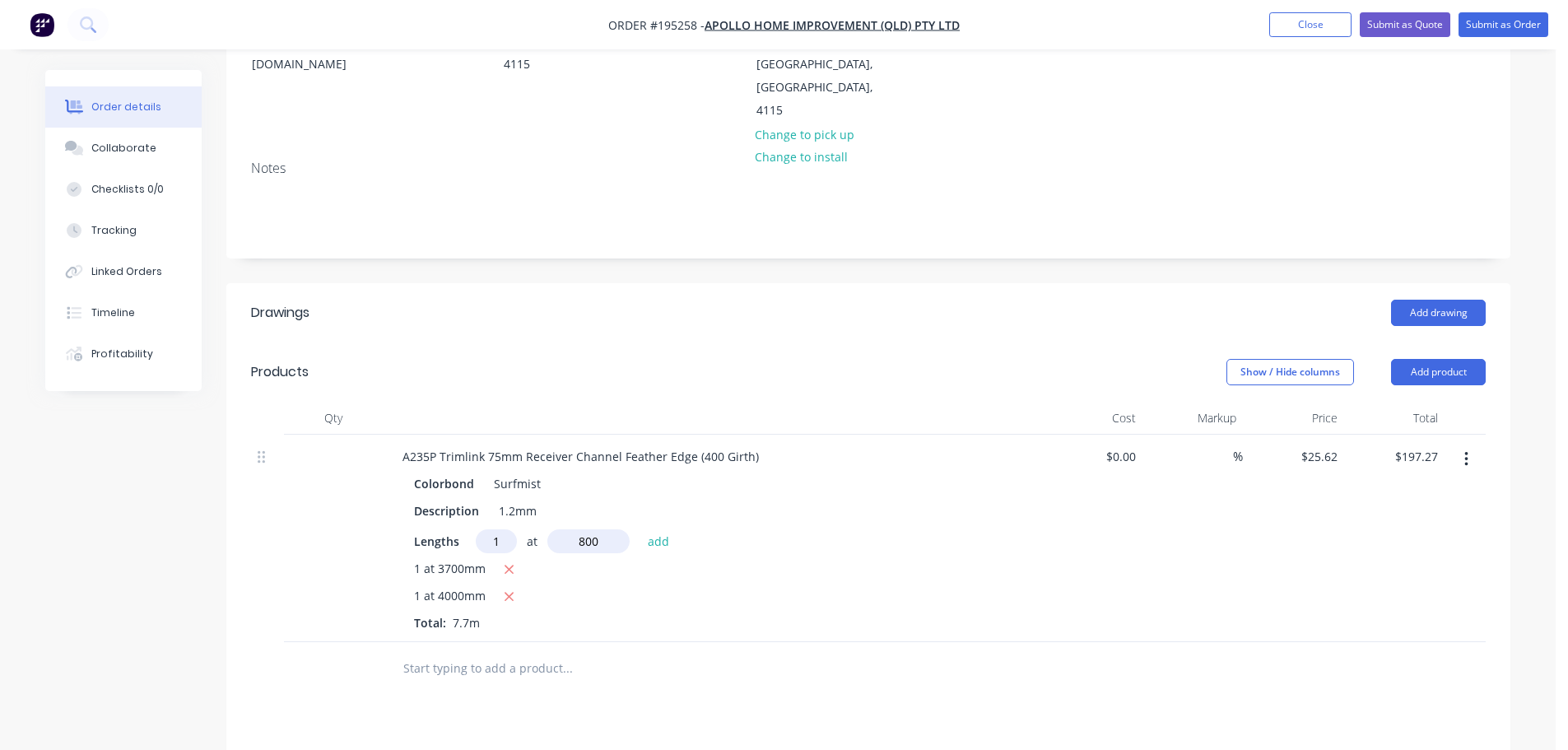
type input "800"
click at [639, 529] on button "add" at bounding box center [658, 540] width 39 height 23
type input "$222.89"
click at [1409, 299] on button "Add drawing" at bounding box center [1438, 312] width 95 height 26
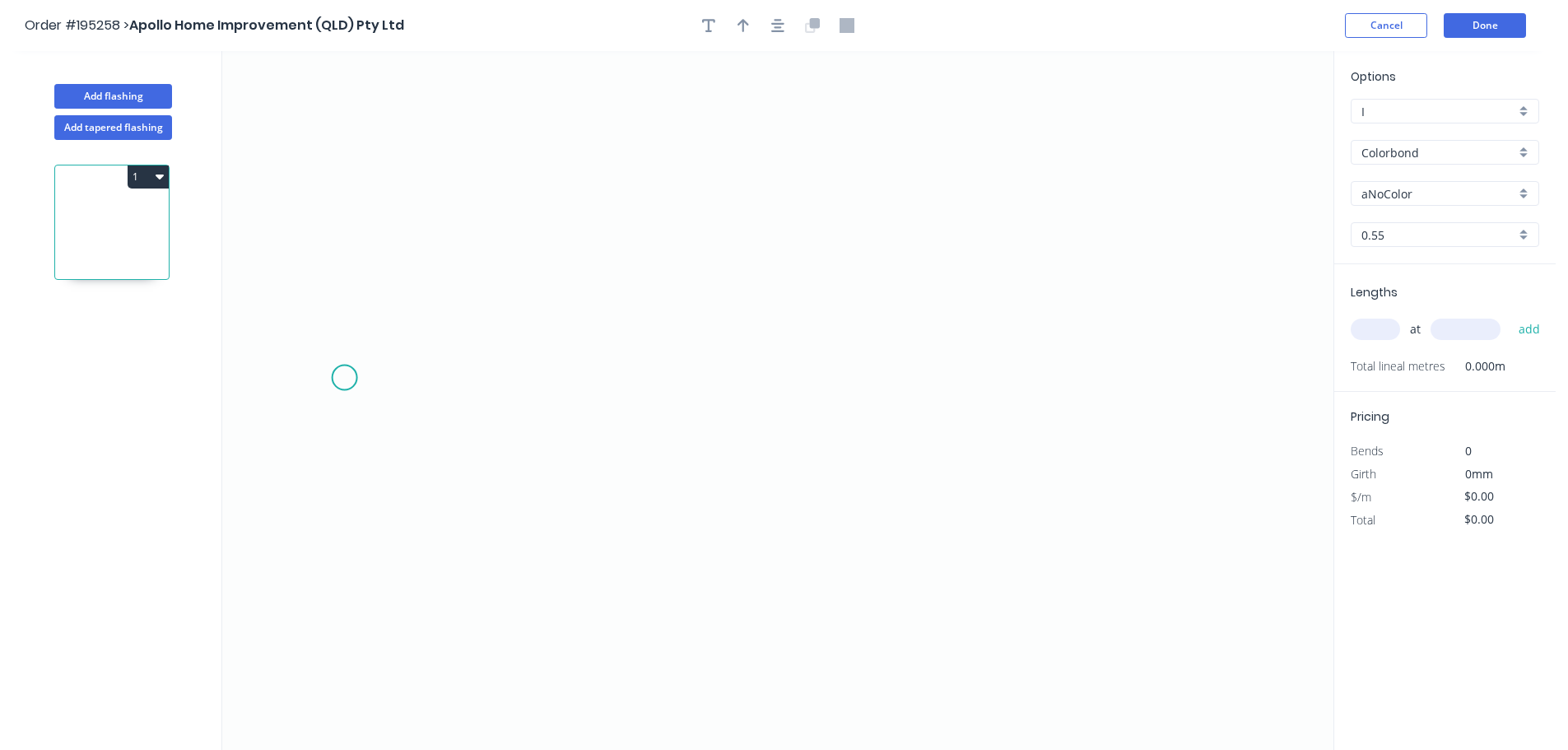
click at [344, 378] on icon "0" at bounding box center [778, 400] width 1111 height 699
click at [1174, 391] on icon "0" at bounding box center [778, 400] width 1111 height 699
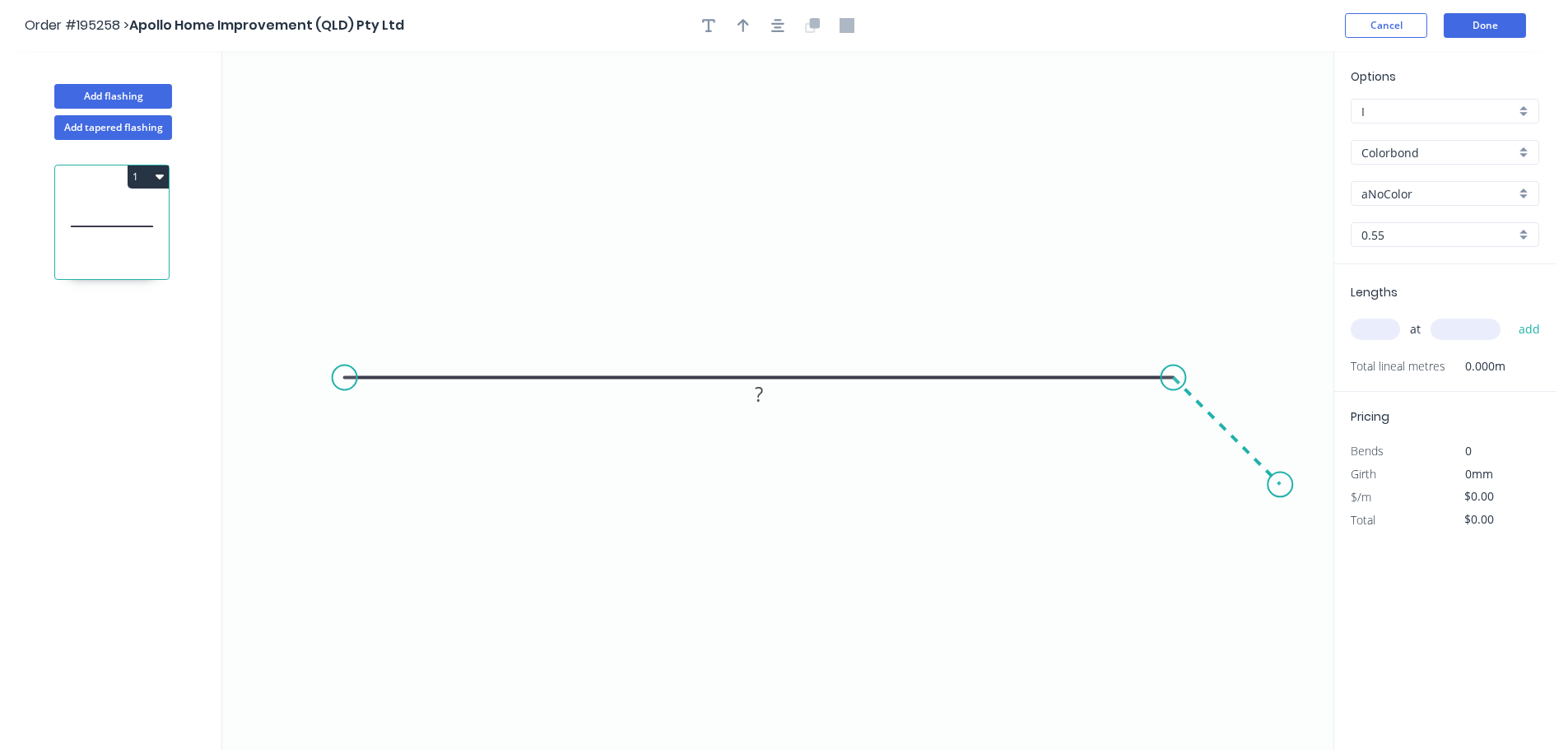
click at [1280, 483] on icon at bounding box center [1226, 432] width 107 height 107
click at [1203, 441] on div "Show angle" at bounding box center [1247, 436] width 165 height 33
click at [380, 434] on div "Crush & Fold" at bounding box center [421, 440] width 165 height 33
drag, startPoint x: 392, startPoint y: 346, endPoint x: 286, endPoint y: 389, distance: 114.4
click at [287, 389] on rect at bounding box center [260, 378] width 66 height 33
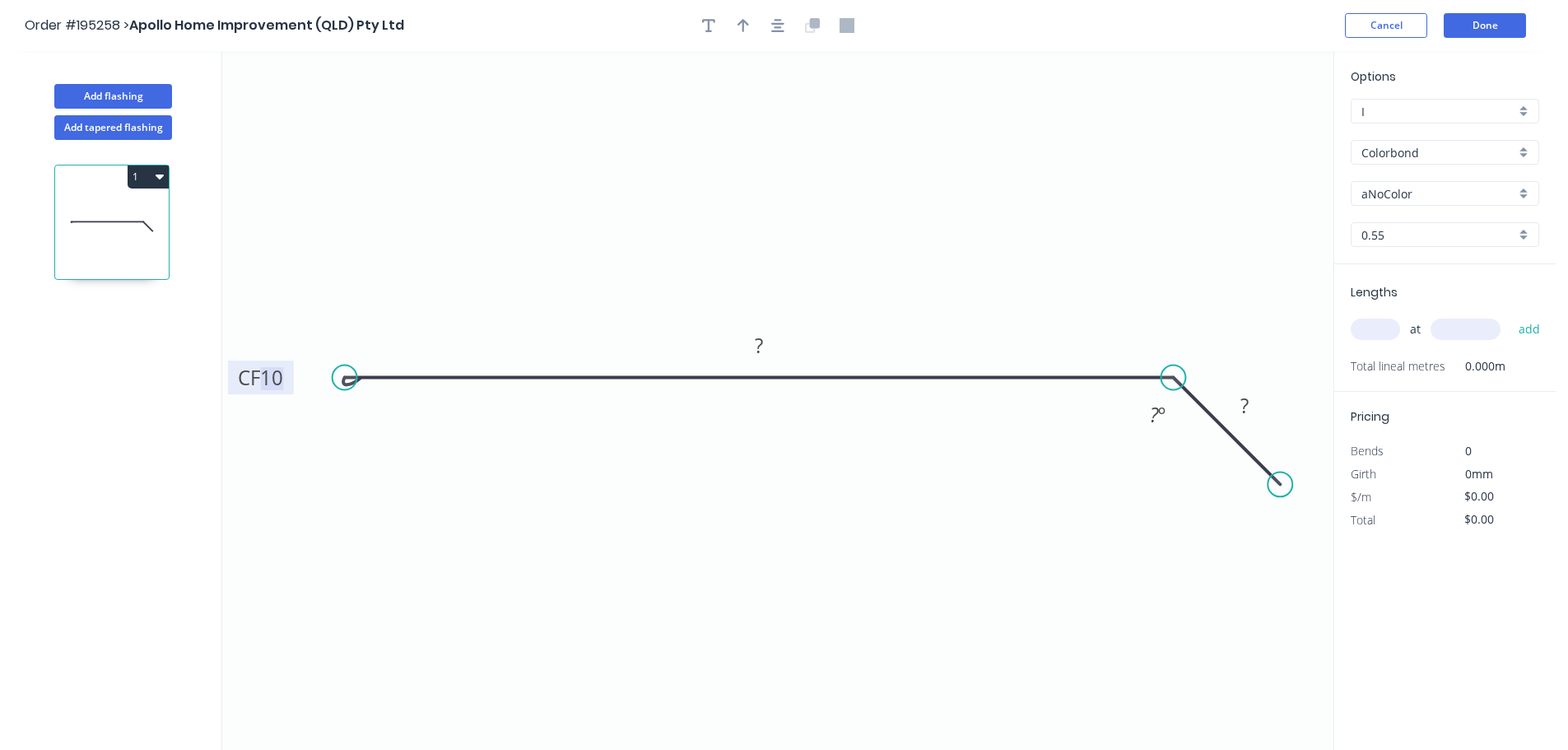
click at [279, 374] on tspan "10" at bounding box center [271, 377] width 23 height 27
type input "$10.60"
click at [1392, 198] on input "aNoColor" at bounding box center [1438, 194] width 154 height 17
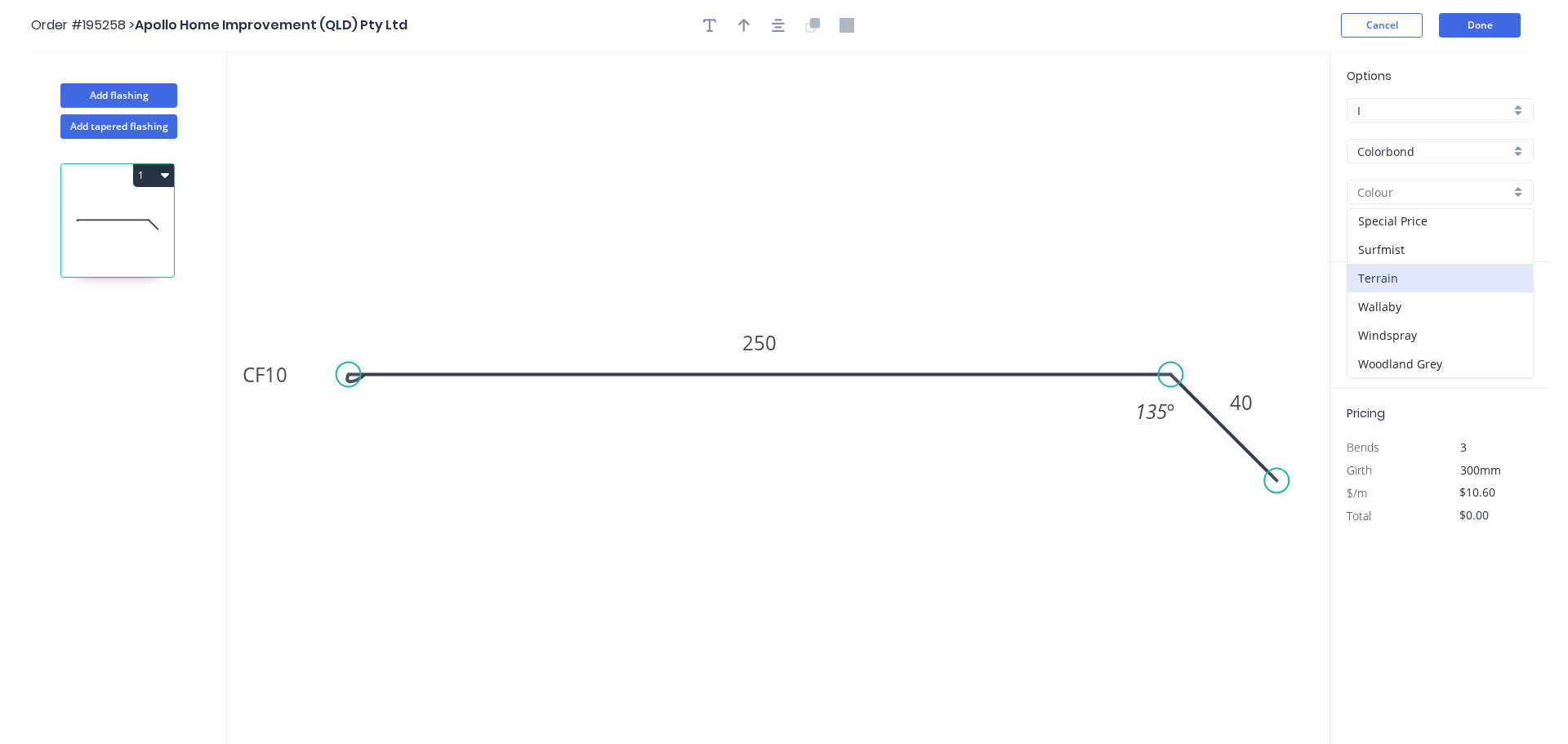
scroll to position [632, 0]
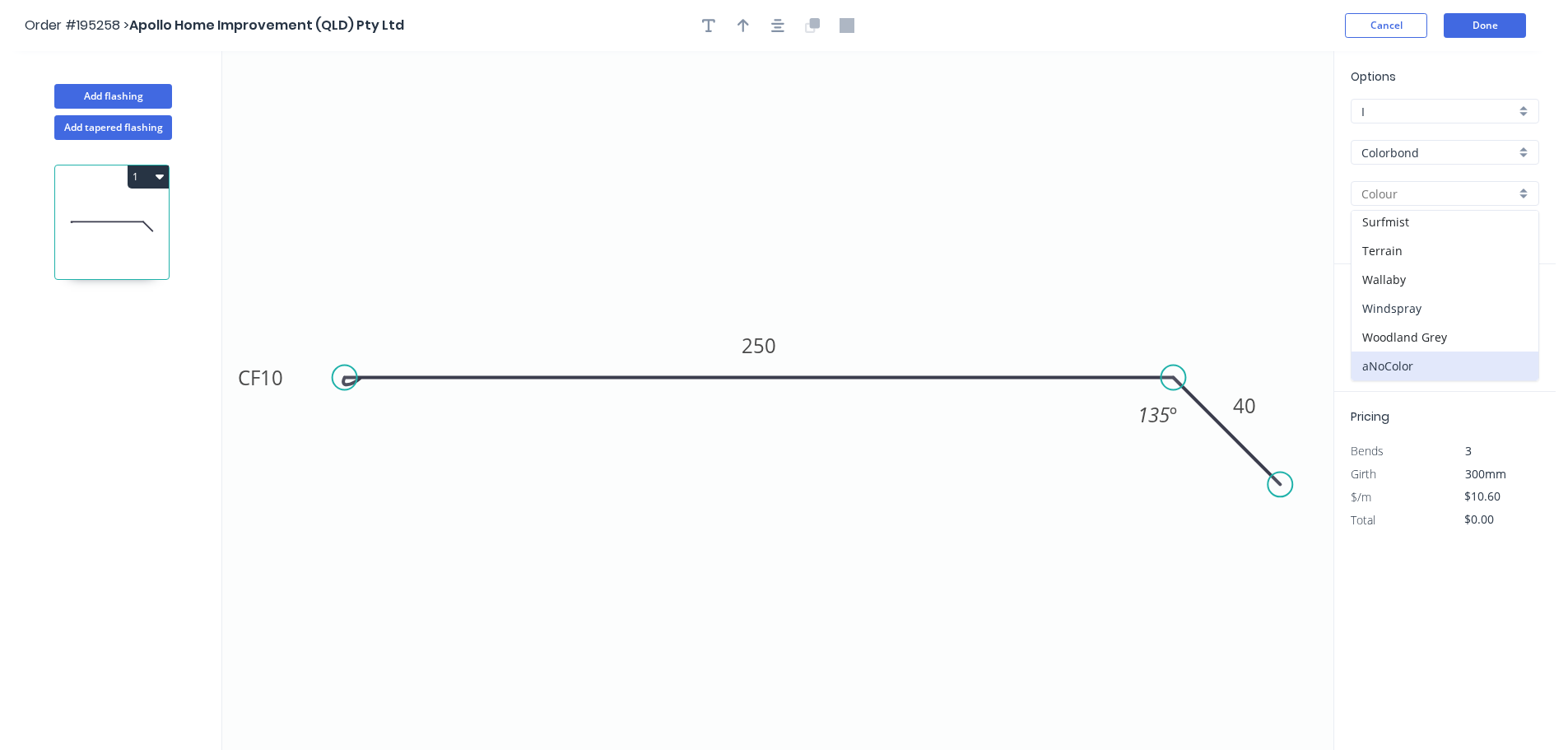
click at [1423, 314] on div "Windspray" at bounding box center [1444, 309] width 187 height 29
type input "Windspray"
click at [1376, 329] on input "text" at bounding box center [1375, 329] width 50 height 22
type input "1"
type input "900"
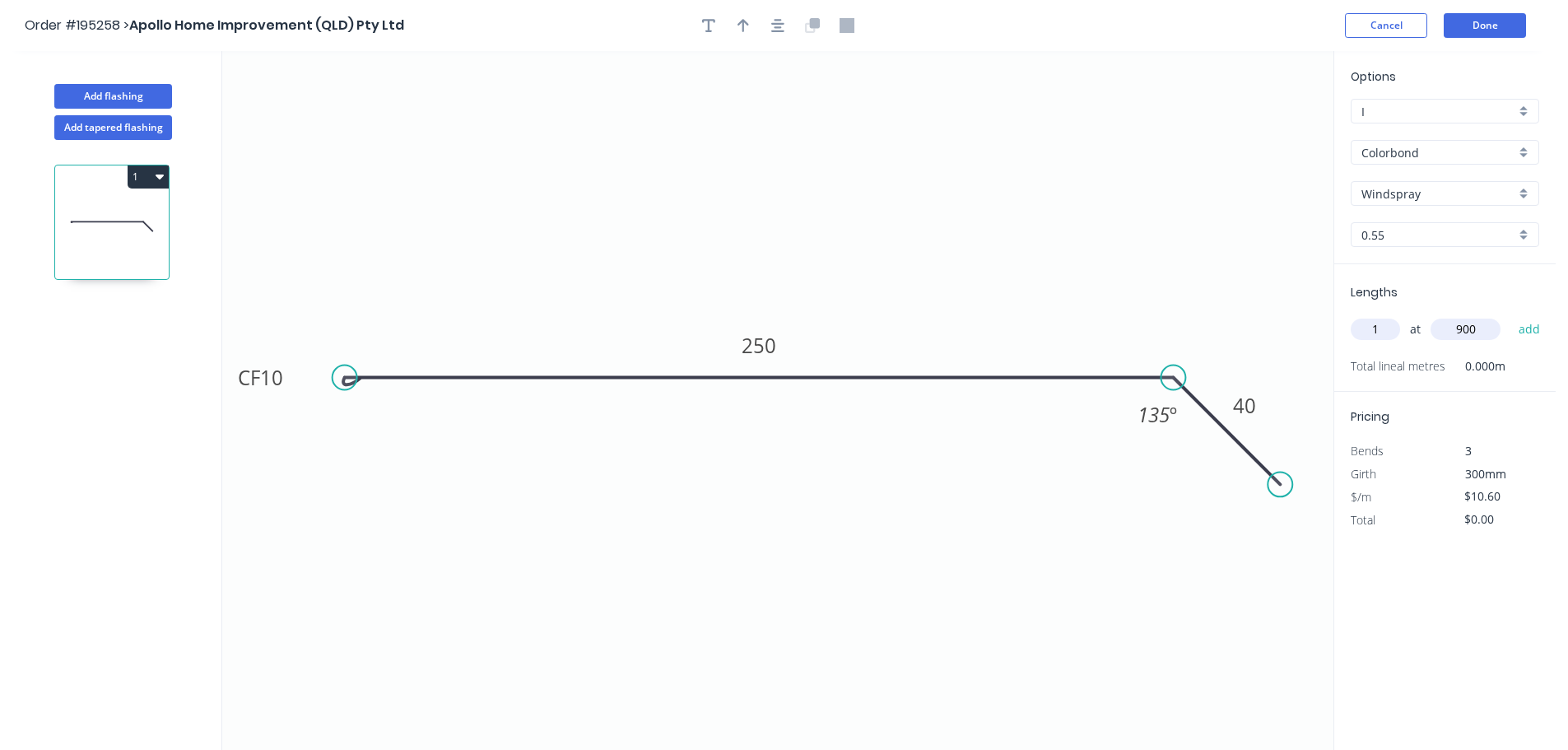
click at [1510, 316] on button "add" at bounding box center [1529, 329] width 39 height 28
type input "$10.60"
type input "1"
type input "4000"
click at [1510, 316] on button "add" at bounding box center [1529, 329] width 39 height 28
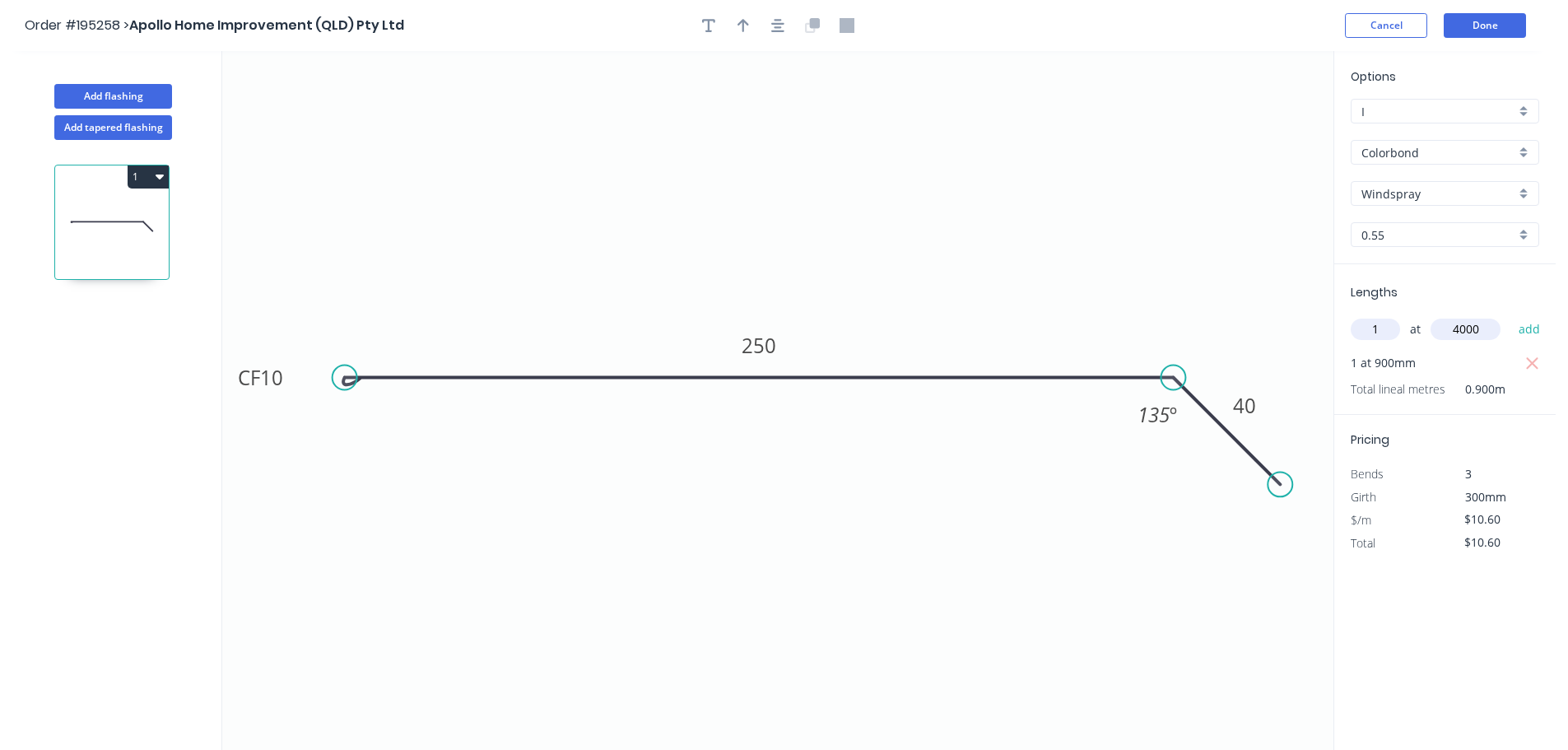
type input "$53.00"
type input "1"
type input "3800"
click at [1510, 316] on button "add" at bounding box center [1529, 329] width 39 height 28
type input "$93.28"
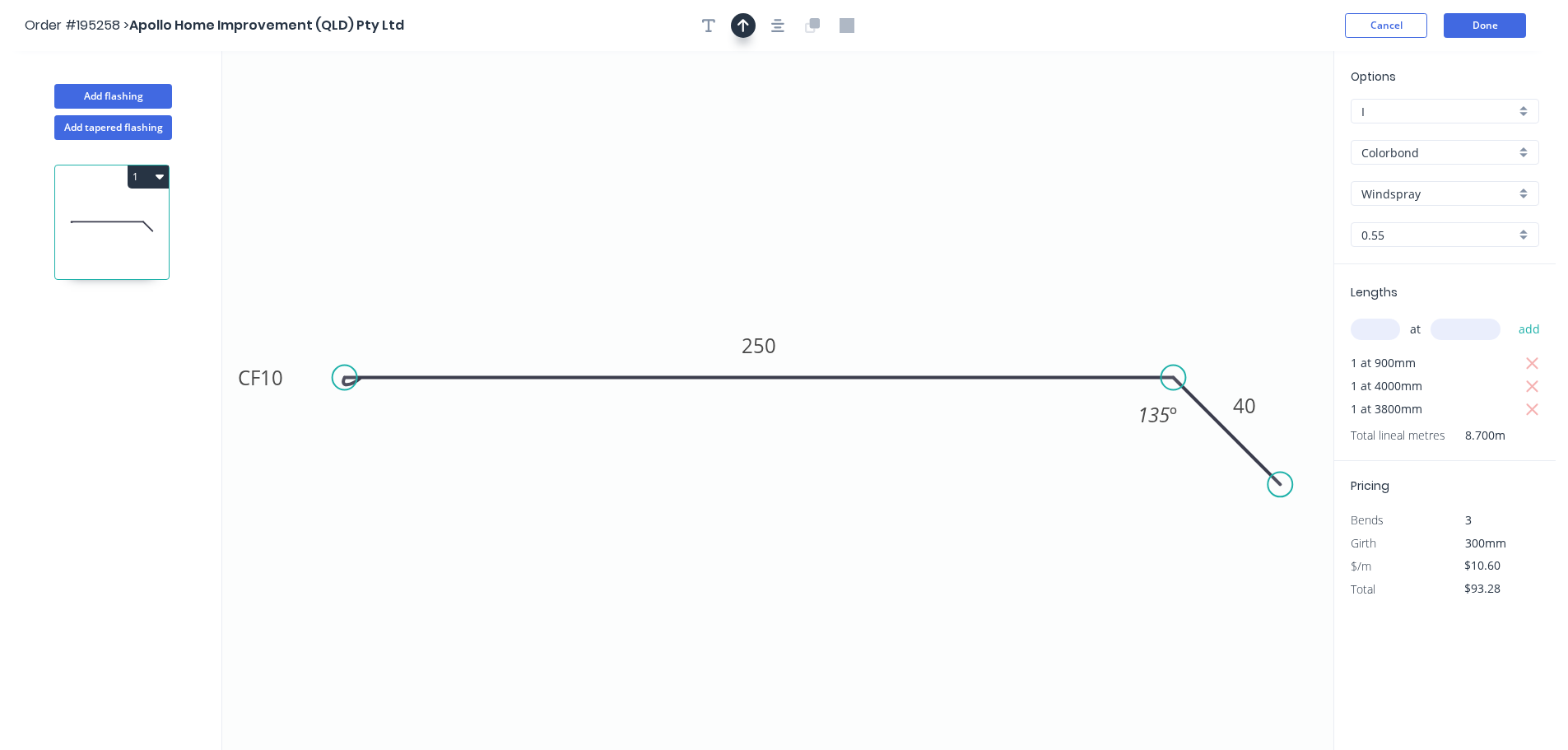
click at [744, 28] on icon "button" at bounding box center [743, 25] width 12 height 14
click at [772, 27] on icon "button" at bounding box center [778, 25] width 14 height 14
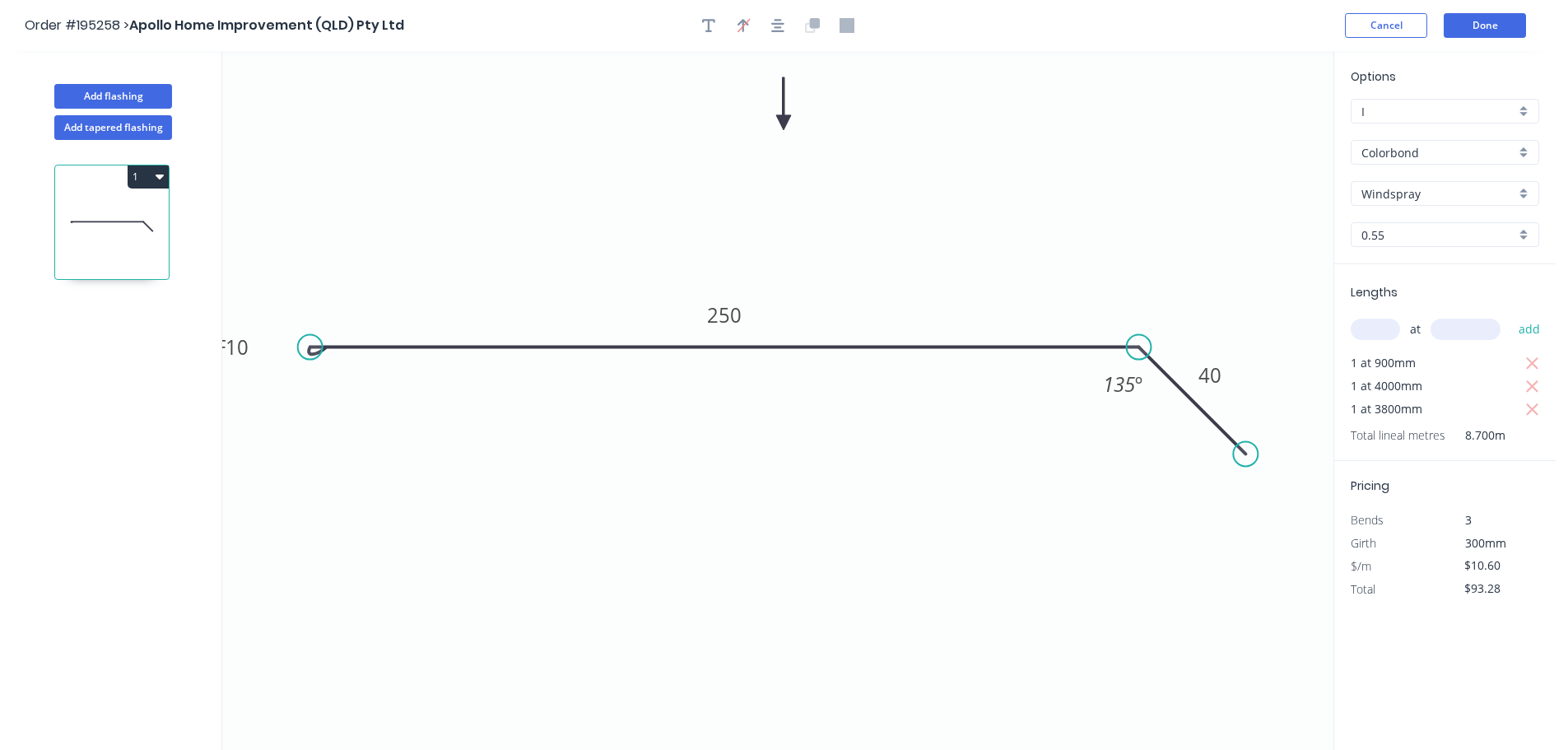
drag, startPoint x: 1248, startPoint y: 128, endPoint x: 783, endPoint y: 123, distance: 465.0
click at [783, 123] on icon at bounding box center [783, 104] width 14 height 52
click at [156, 96] on button "Add flashing" at bounding box center [113, 96] width 118 height 24
type input "$0.00"
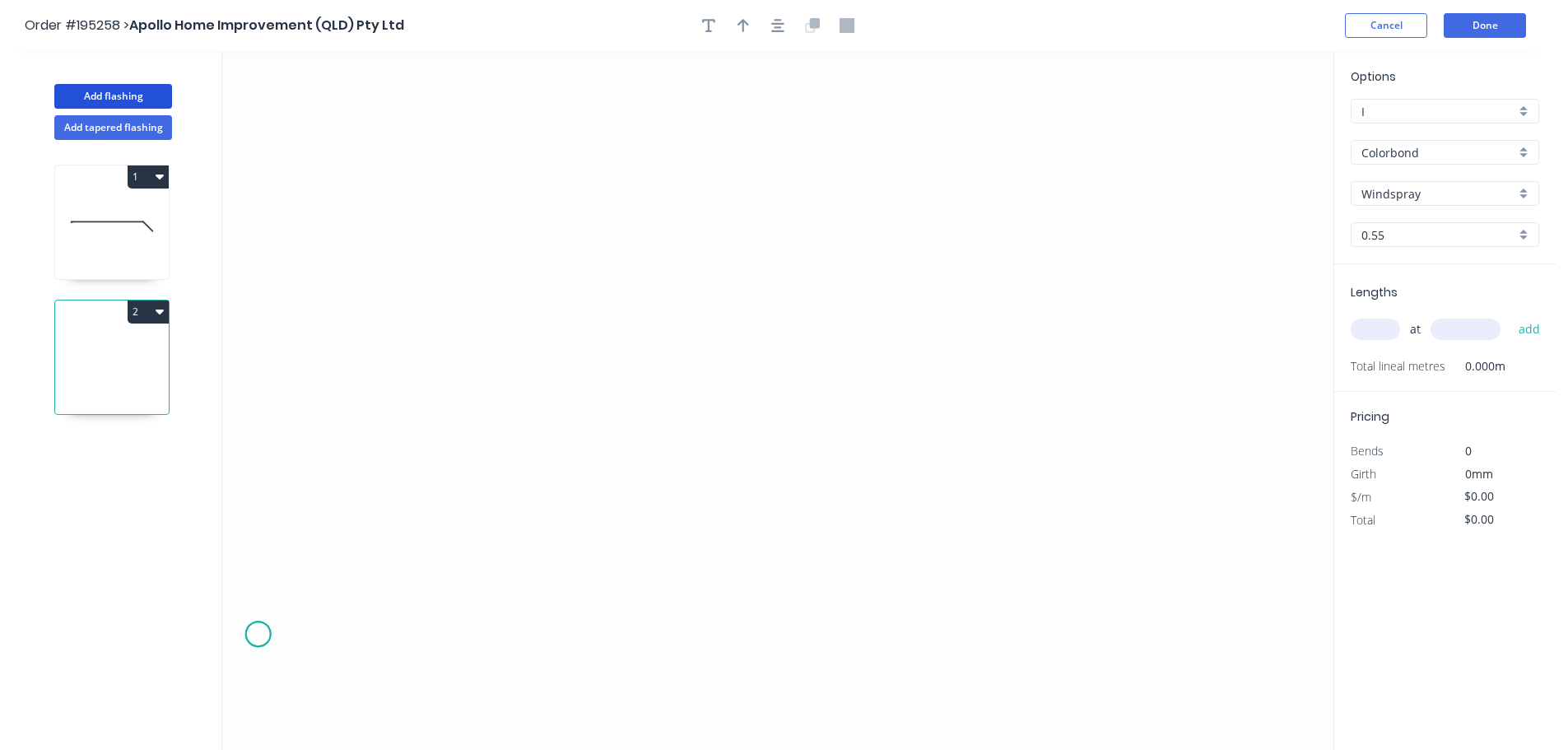
click at [258, 635] on icon "0" at bounding box center [778, 400] width 1111 height 699
click at [260, 517] on icon "0" at bounding box center [778, 400] width 1111 height 699
click at [691, 523] on icon "0 ?" at bounding box center [778, 400] width 1111 height 699
click at [866, 337] on icon "0 ? ?" at bounding box center [778, 400] width 1111 height 699
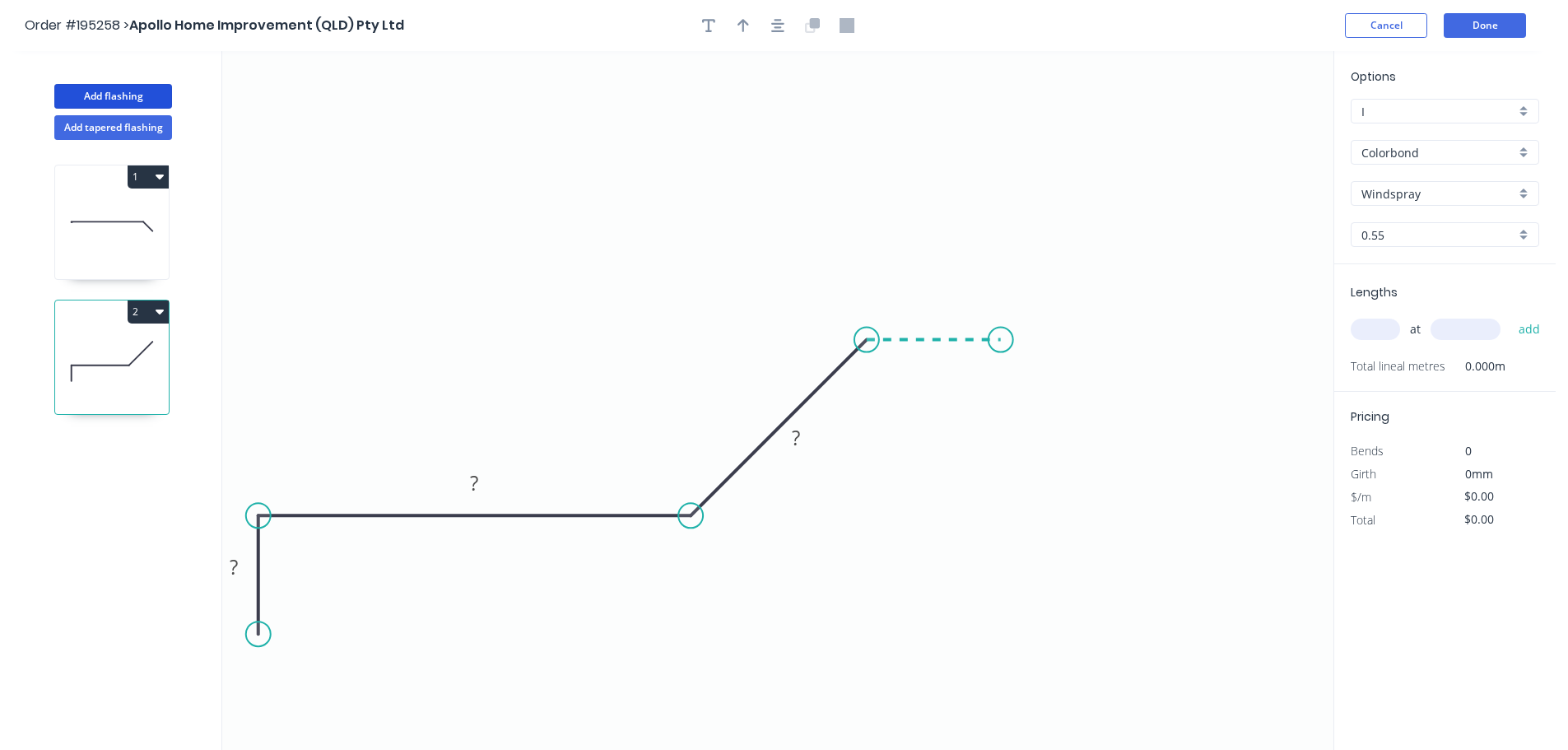
click at [1001, 340] on icon "0 ? ? ?" at bounding box center [778, 400] width 1111 height 699
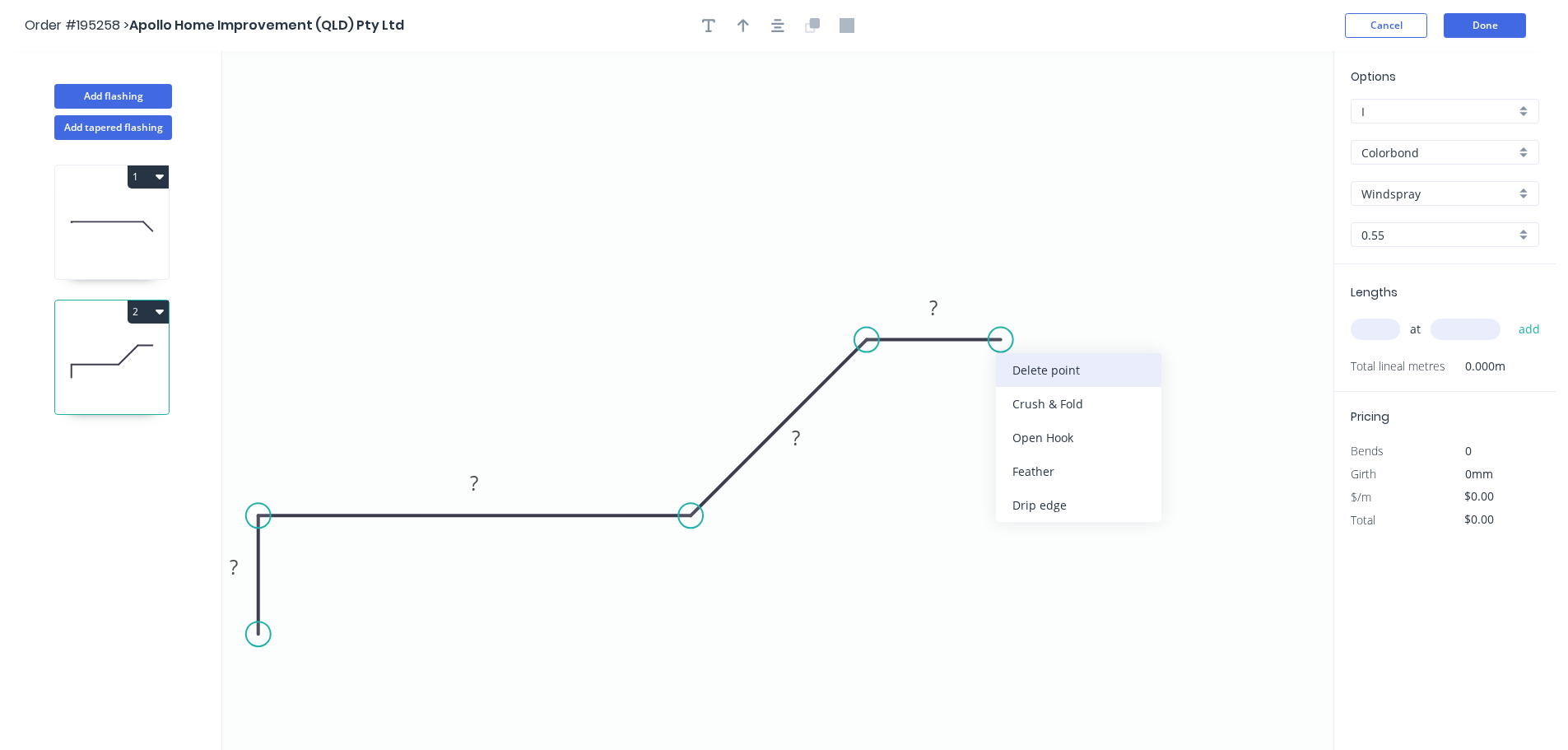
click at [1035, 380] on div "Delete point" at bounding box center [1078, 369] width 165 height 33
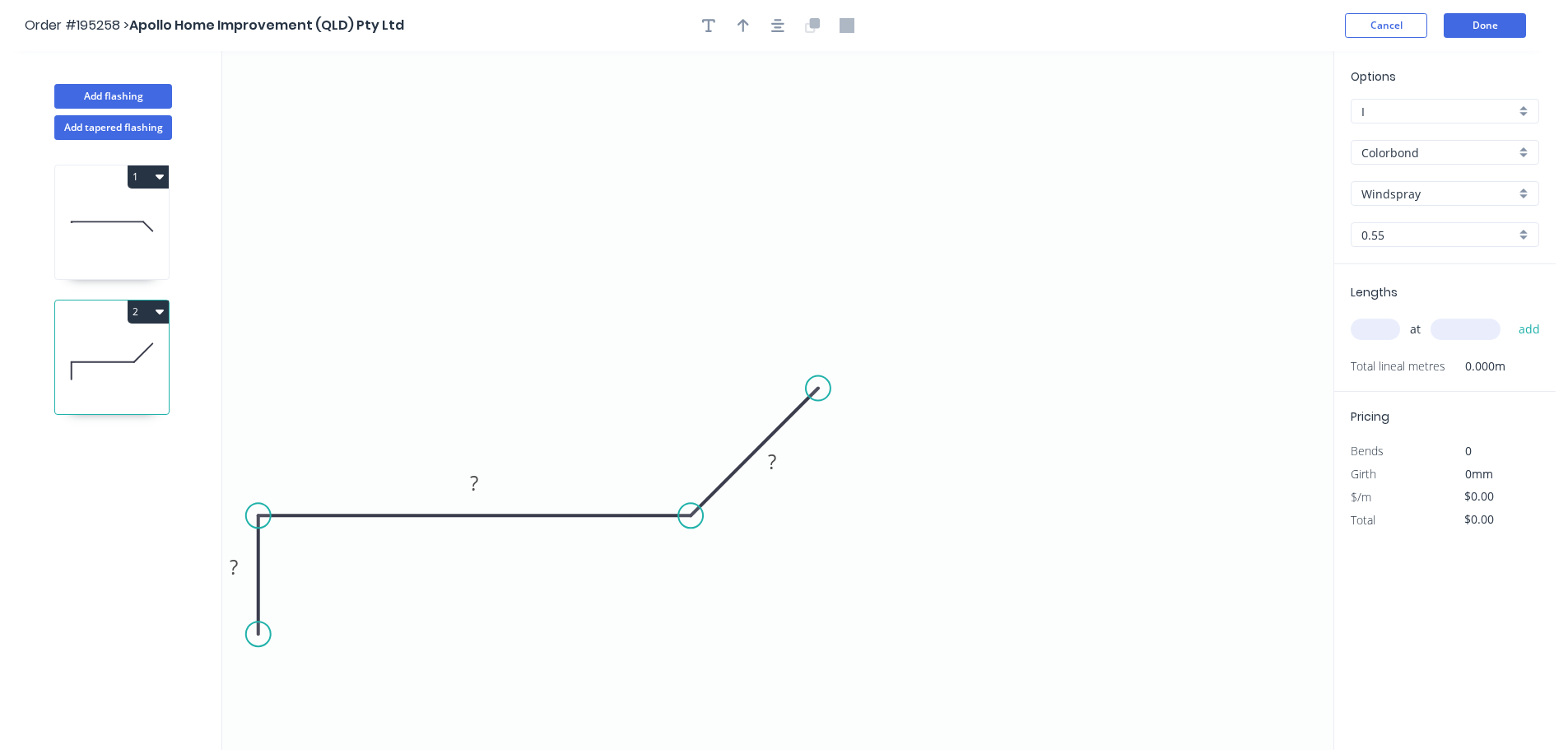
drag, startPoint x: 864, startPoint y: 340, endPoint x: 818, endPoint y: 385, distance: 64.4
click at [818, 385] on circle at bounding box center [817, 388] width 24 height 24
click at [973, 390] on icon "0 ? ? ?" at bounding box center [778, 400] width 1111 height 699
click at [1114, 538] on icon "0 ? ? ? ?" at bounding box center [778, 400] width 1111 height 699
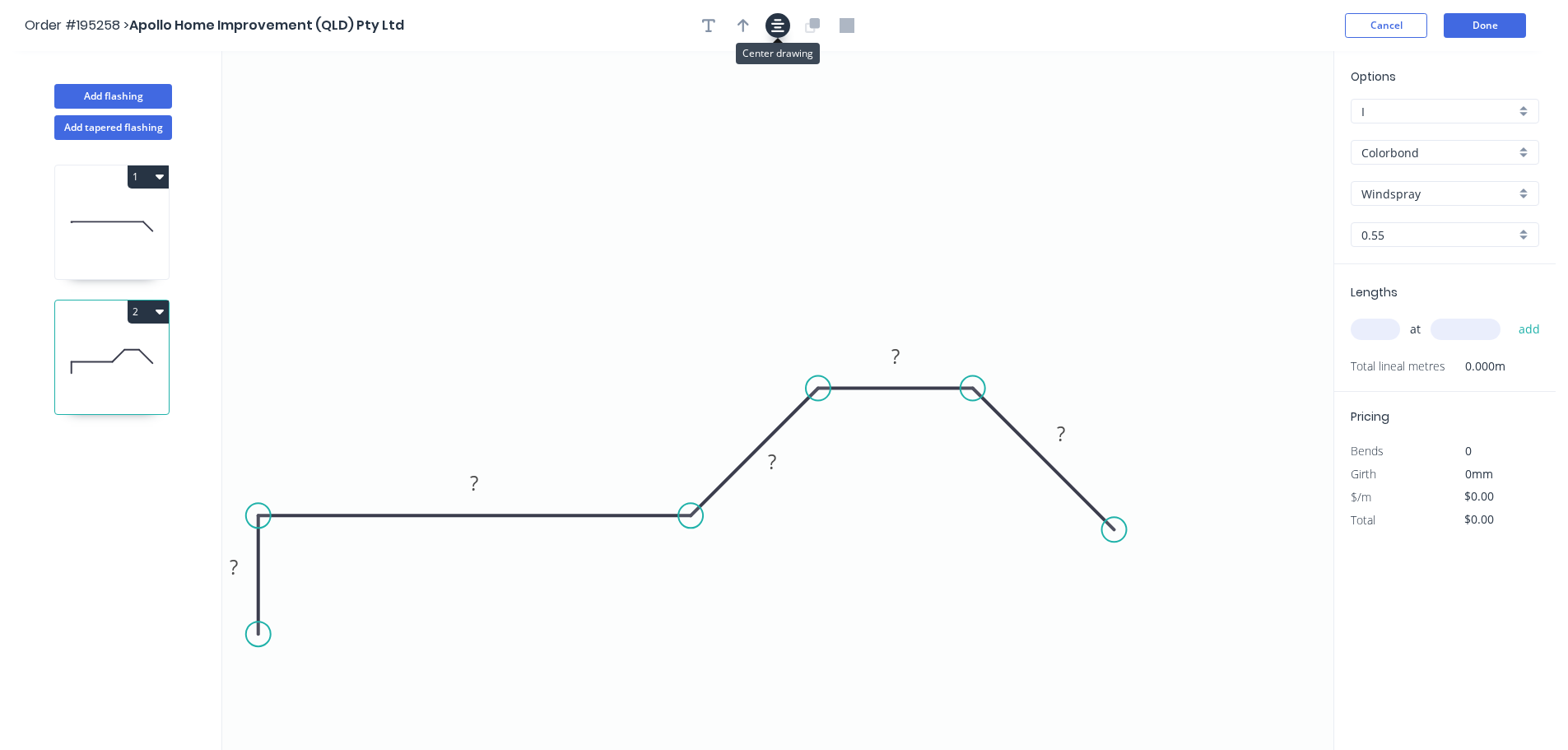
click at [777, 34] on button "button" at bounding box center [777, 25] width 24 height 24
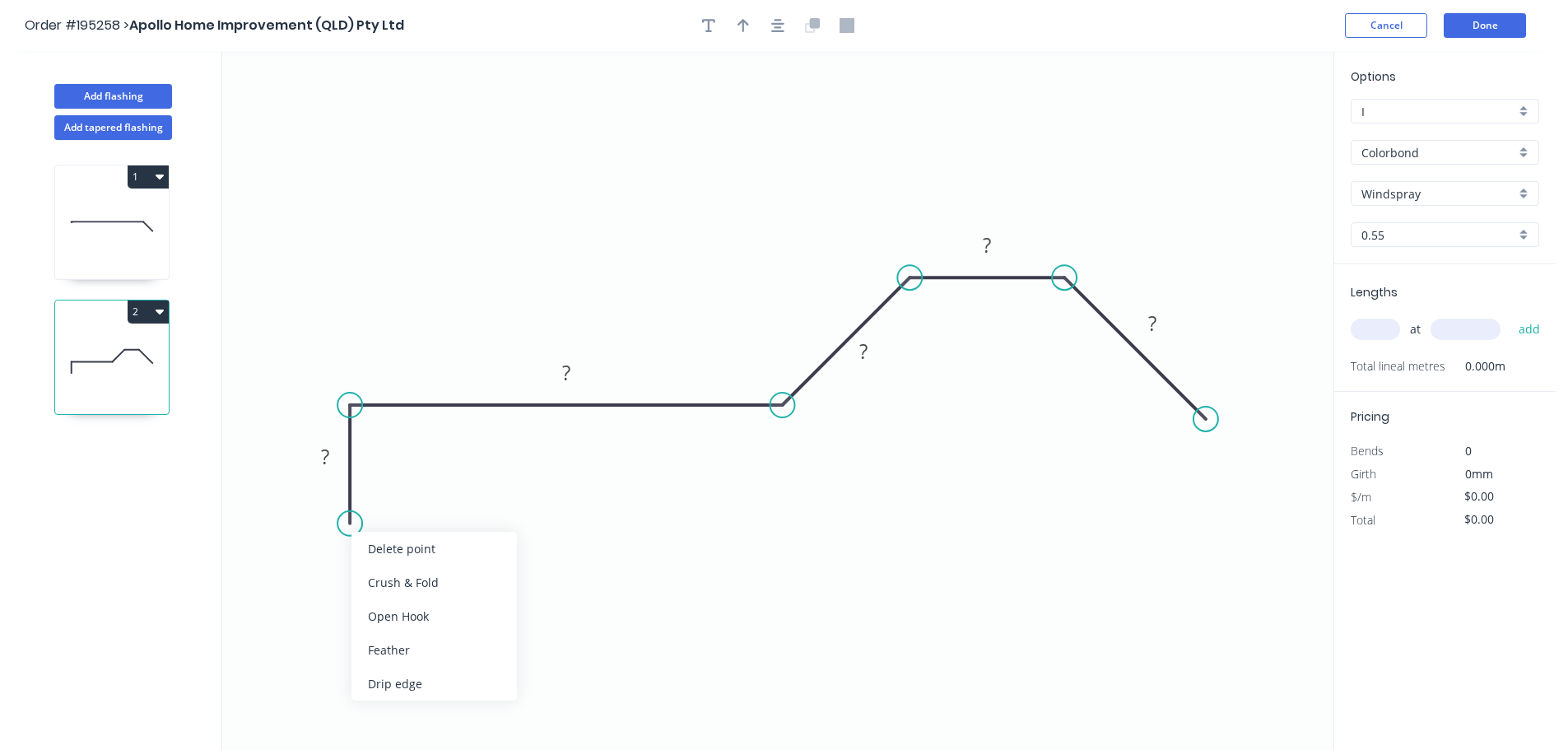
drag, startPoint x: 408, startPoint y: 546, endPoint x: 343, endPoint y: 461, distance: 107.0
click at [408, 545] on div "Delete point" at bounding box center [434, 548] width 165 height 33
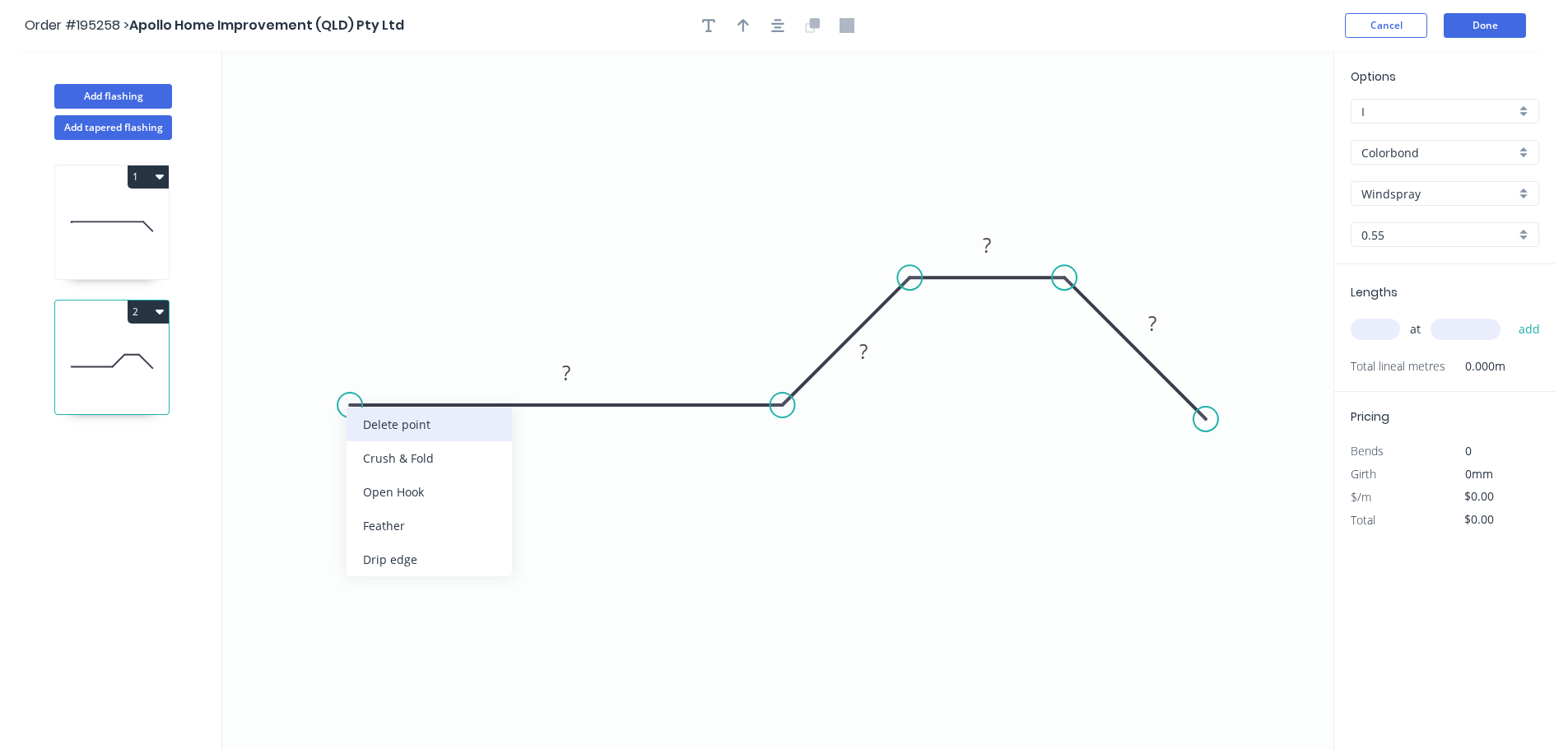
click at [464, 423] on div "Delete point" at bounding box center [429, 424] width 165 height 33
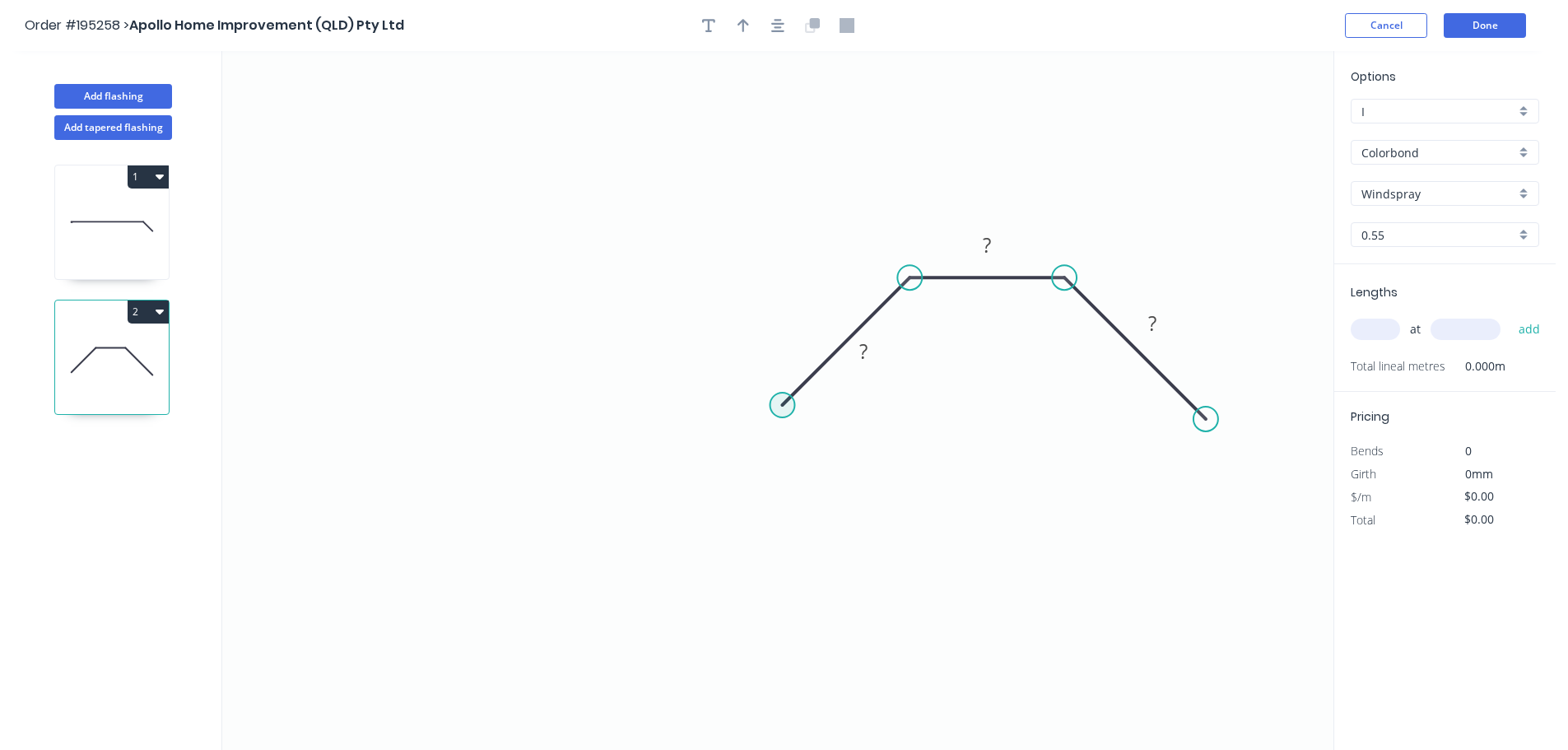
click at [785, 408] on circle at bounding box center [782, 404] width 24 height 24
click at [783, 400] on circle at bounding box center [785, 402] width 24 height 24
click at [242, 407] on icon "0 ? ? ?" at bounding box center [778, 400] width 1111 height 699
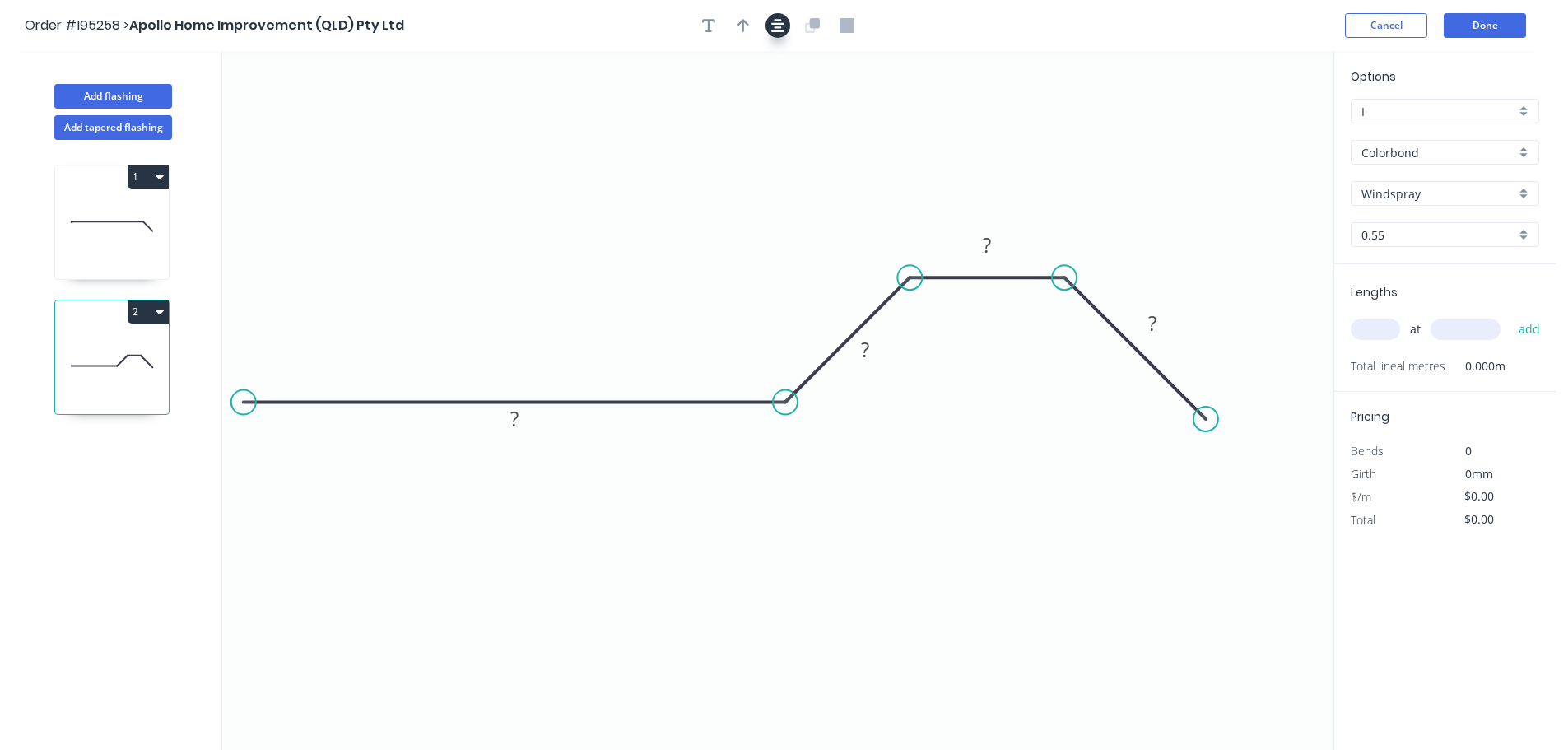
click at [768, 31] on div at bounding box center [778, 25] width 173 height 24
click at [773, 31] on icon "button" at bounding box center [778, 25] width 14 height 14
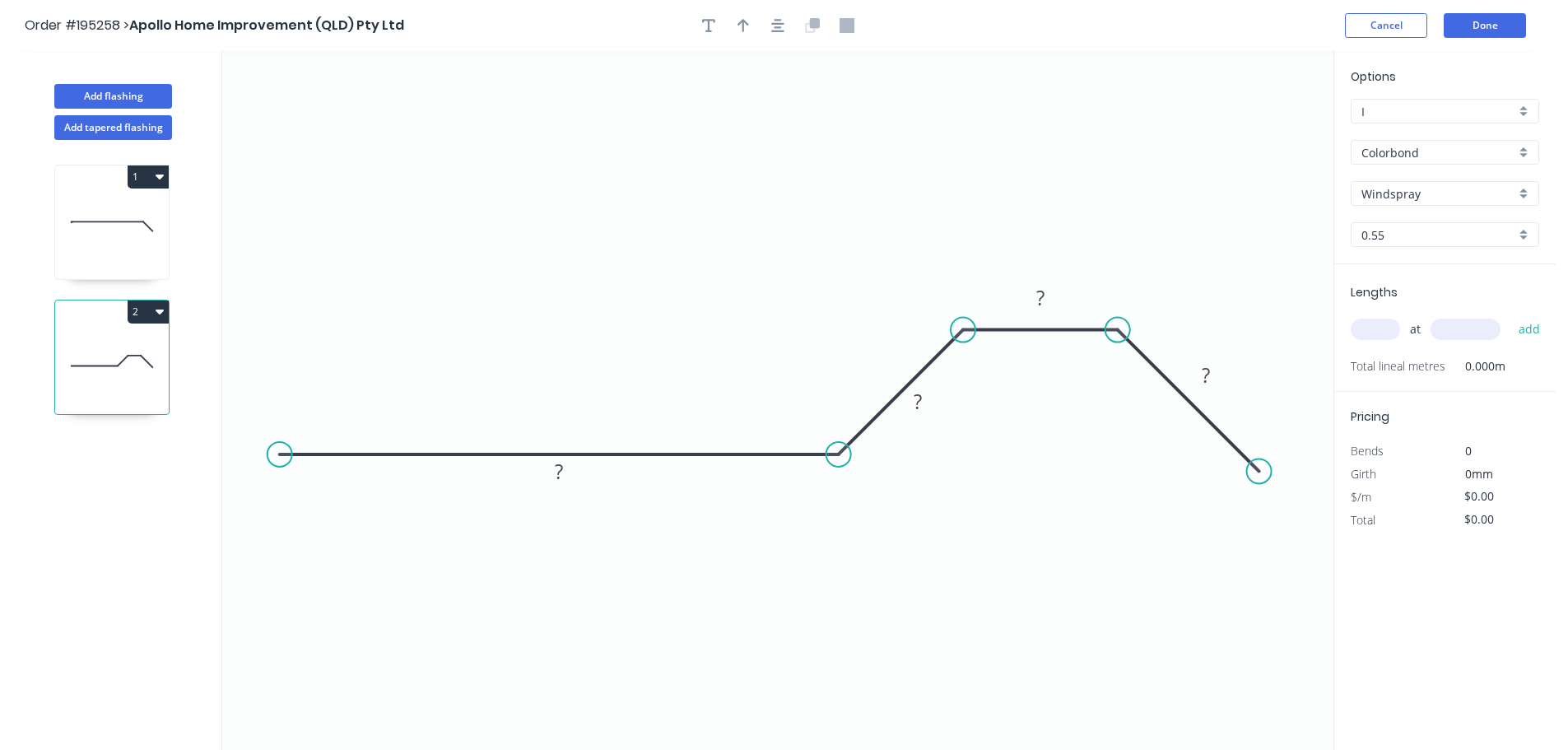
drag, startPoint x: 300, startPoint y: 452, endPoint x: 273, endPoint y: 455, distance: 27.2
click at [273, 455] on circle at bounding box center [279, 454] width 24 height 24
click at [273, 455] on circle at bounding box center [273, 454] width 24 height 24
click at [271, 554] on icon "0 ? ? ? ?" at bounding box center [778, 400] width 1111 height 699
click at [1256, 474] on circle at bounding box center [1259, 470] width 24 height 24
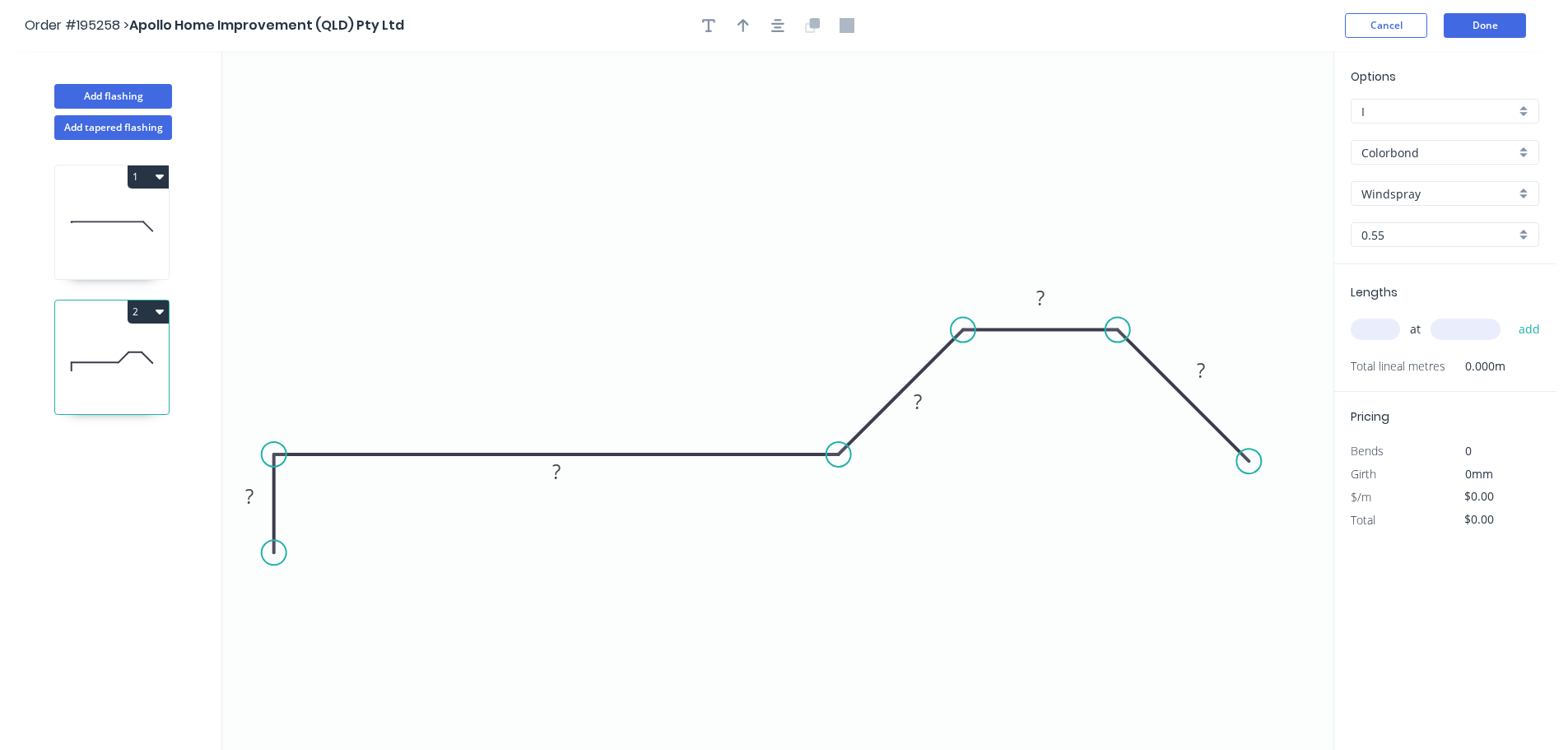
drag, startPoint x: 1269, startPoint y: 475, endPoint x: 1250, endPoint y: 463, distance: 22.5
click at [1250, 463] on circle at bounding box center [1248, 460] width 24 height 24
click at [1254, 468] on circle at bounding box center [1253, 465] width 24 height 24
drag, startPoint x: 1264, startPoint y: 468, endPoint x: 1252, endPoint y: 463, distance: 13.0
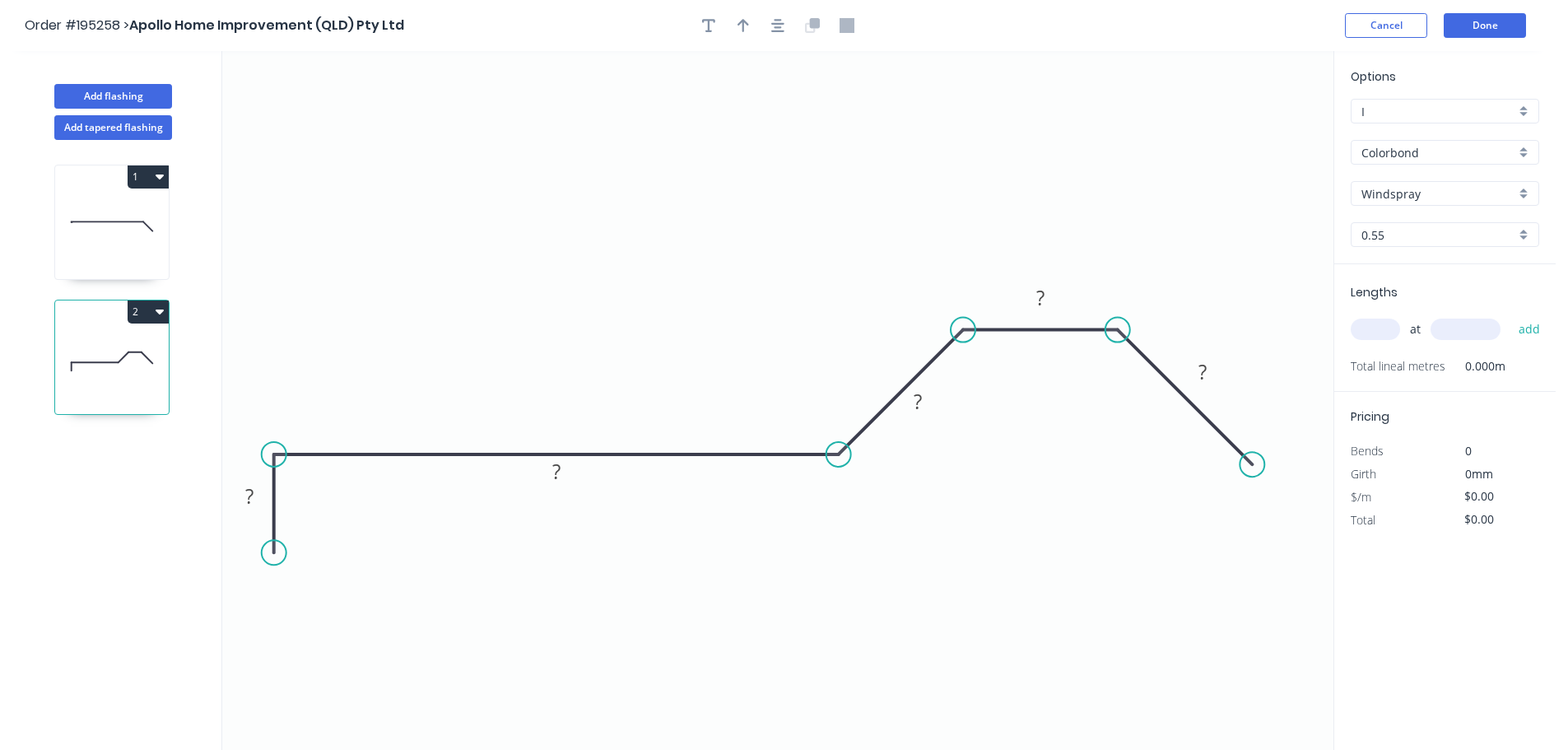
click at [1252, 463] on circle at bounding box center [1252, 464] width 24 height 24
drag, startPoint x: 279, startPoint y: 554, endPoint x: 279, endPoint y: 566, distance: 12.0
click at [279, 566] on circle at bounding box center [273, 565] width 24 height 24
click at [254, 512] on rect at bounding box center [250, 503] width 33 height 23
click at [1250, 459] on circle at bounding box center [1252, 464] width 24 height 24
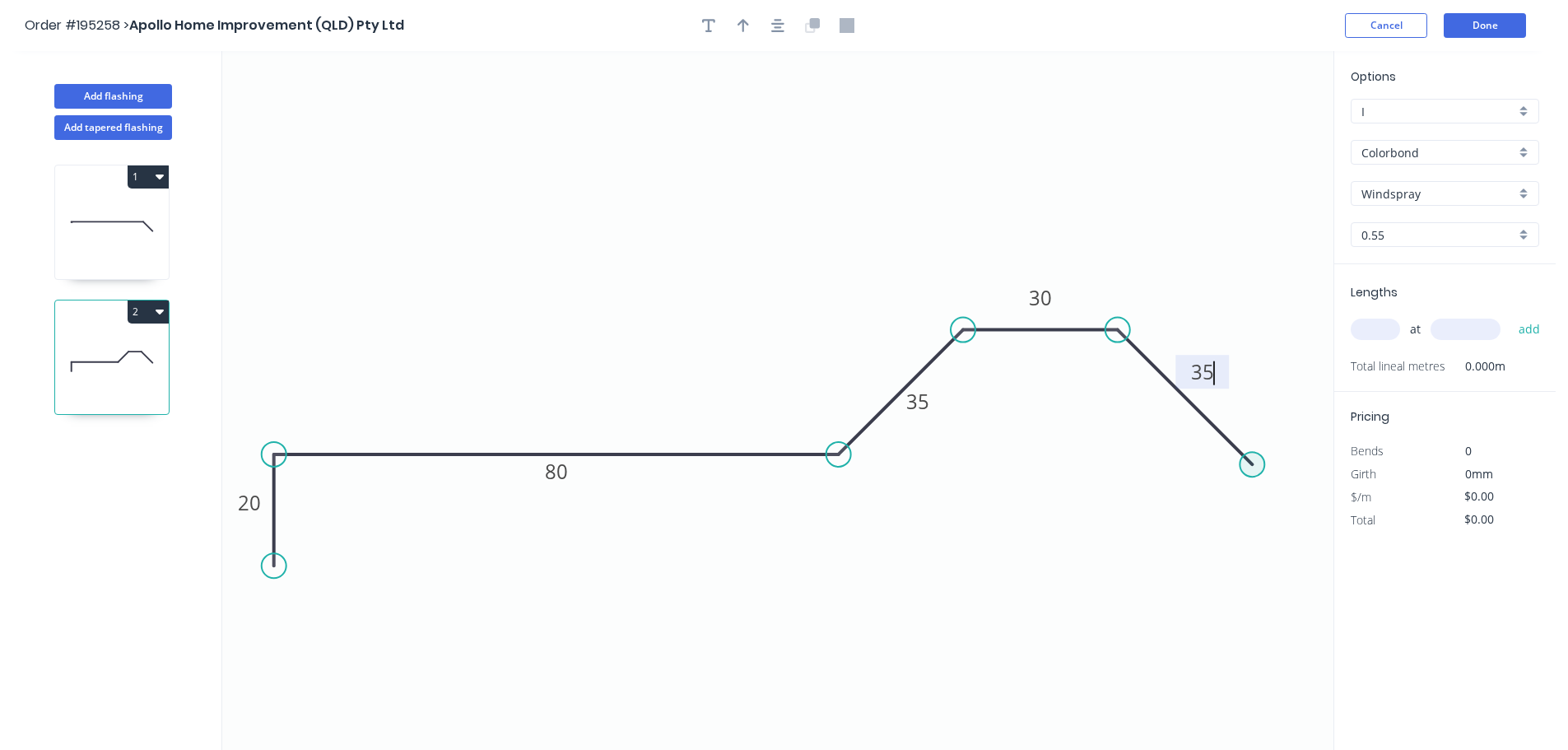
type input "$9.42"
click at [1245, 457] on circle at bounding box center [1244, 456] width 24 height 24
click at [1244, 457] on circle at bounding box center [1244, 456] width 24 height 24
drag, startPoint x: 939, startPoint y: 403, endPoint x: 893, endPoint y: 385, distance: 49.4
click at [893, 385] on rect at bounding box center [869, 382] width 53 height 33
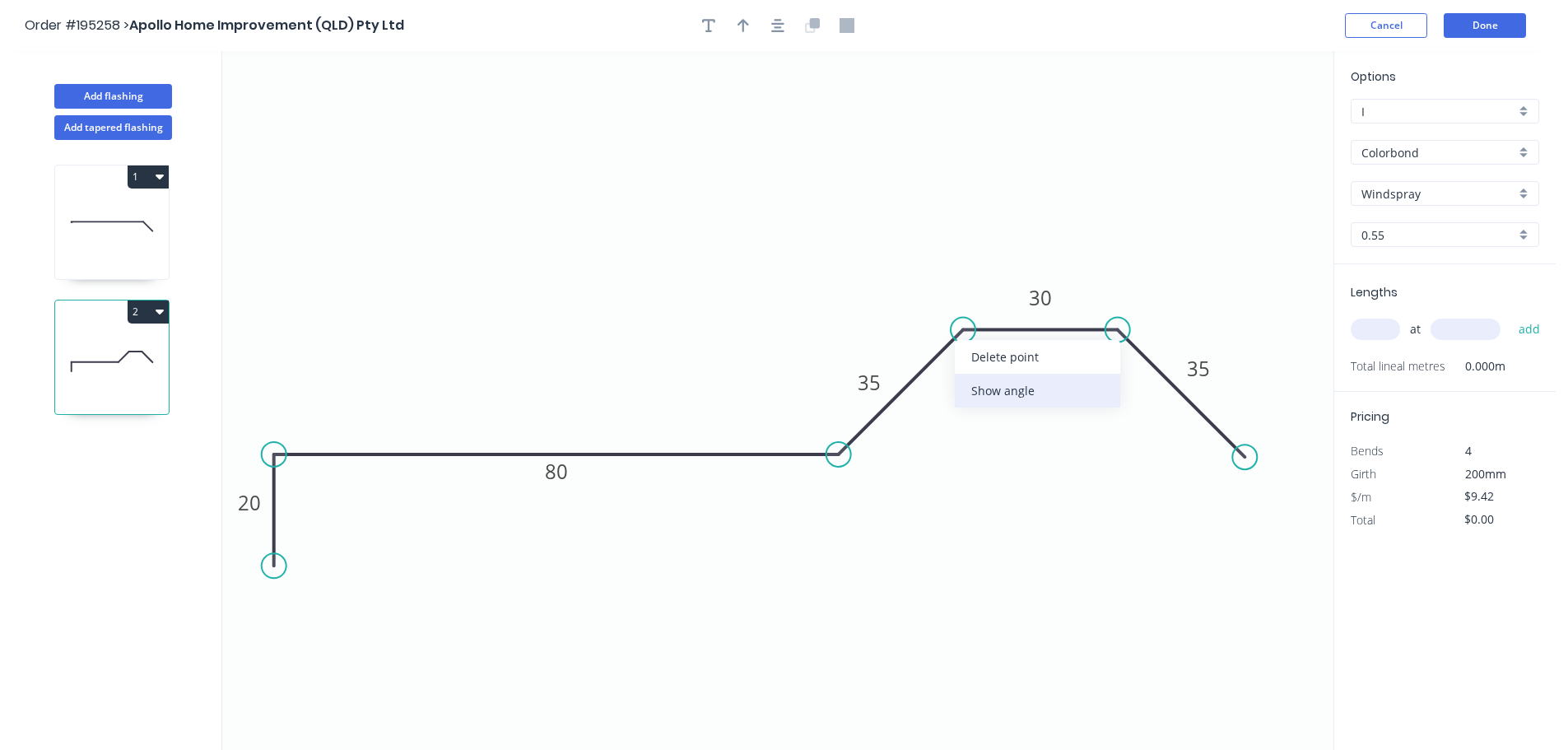
click at [1015, 383] on div "Show angle" at bounding box center [1037, 390] width 165 height 33
drag, startPoint x: 996, startPoint y: 371, endPoint x: 1056, endPoint y: 423, distance: 79.4
click at [1056, 423] on rect at bounding box center [1038, 419] width 53 height 33
click at [1044, 419] on tspan "º" at bounding box center [1044, 420] width 7 height 27
click at [774, 18] on icon "button" at bounding box center [778, 25] width 14 height 14
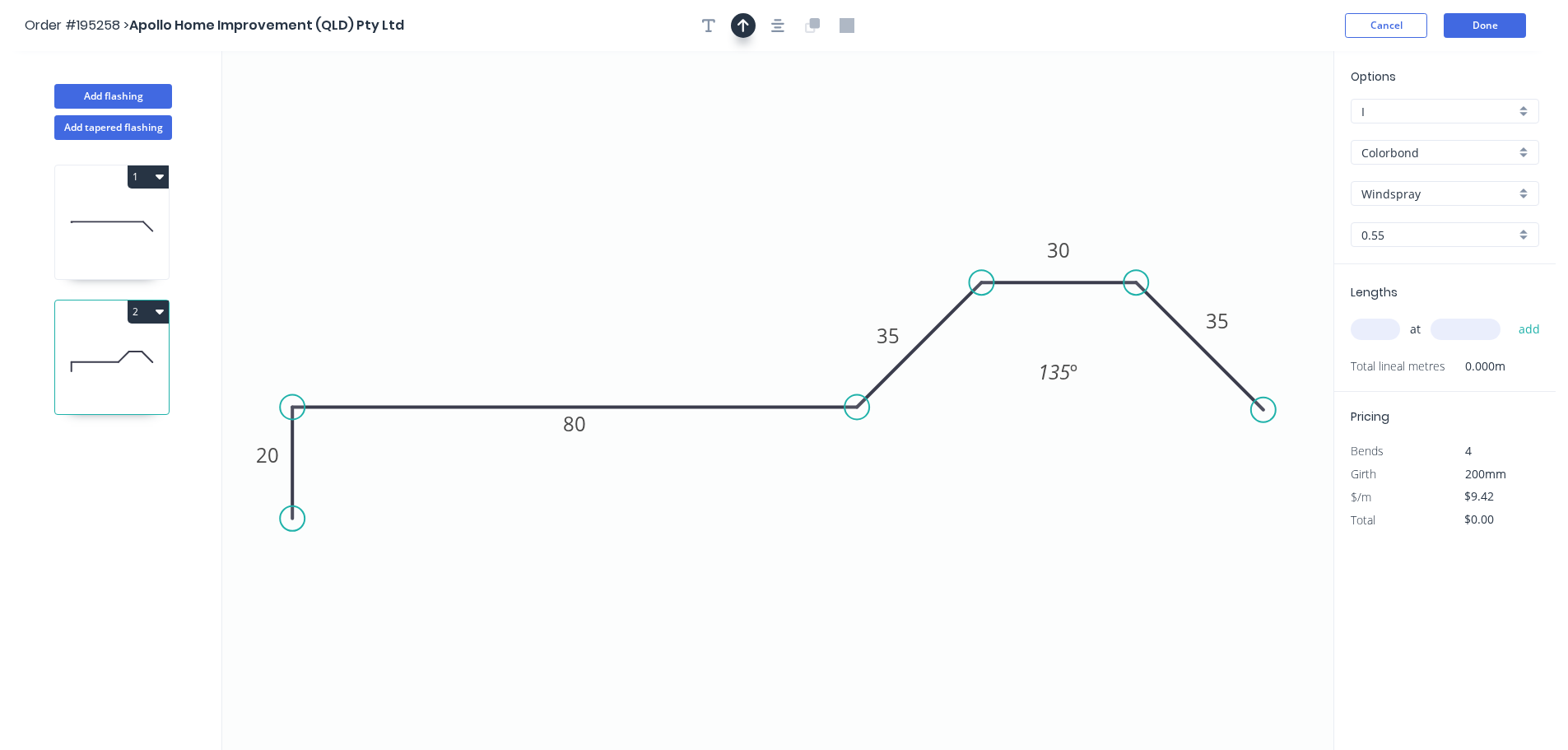
click at [756, 19] on div at bounding box center [778, 25] width 173 height 24
drag, startPoint x: 750, startPoint y: 19, endPoint x: 1188, endPoint y: 92, distance: 444.0
click at [751, 20] on button "button" at bounding box center [742, 25] width 24 height 24
drag, startPoint x: 1251, startPoint y: 127, endPoint x: 654, endPoint y: 125, distance: 597.0
click at [644, 127] on icon at bounding box center [643, 111] width 14 height 52
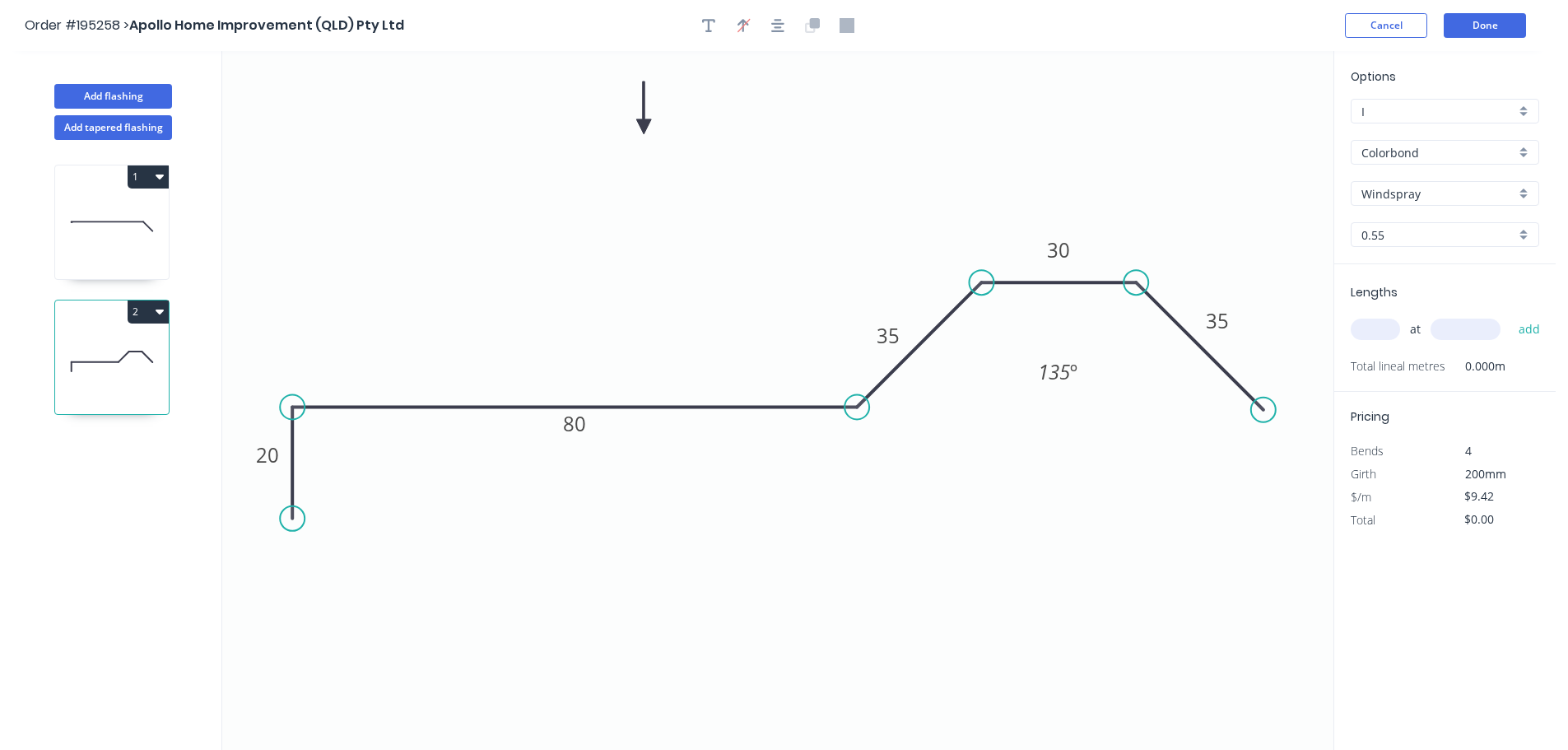
click at [1388, 327] on input "text" at bounding box center [1375, 329] width 50 height 22
type input "1"
type input "5590"
click at [1510, 316] on button "add" at bounding box center [1529, 329] width 39 height 28
type input "$52.66"
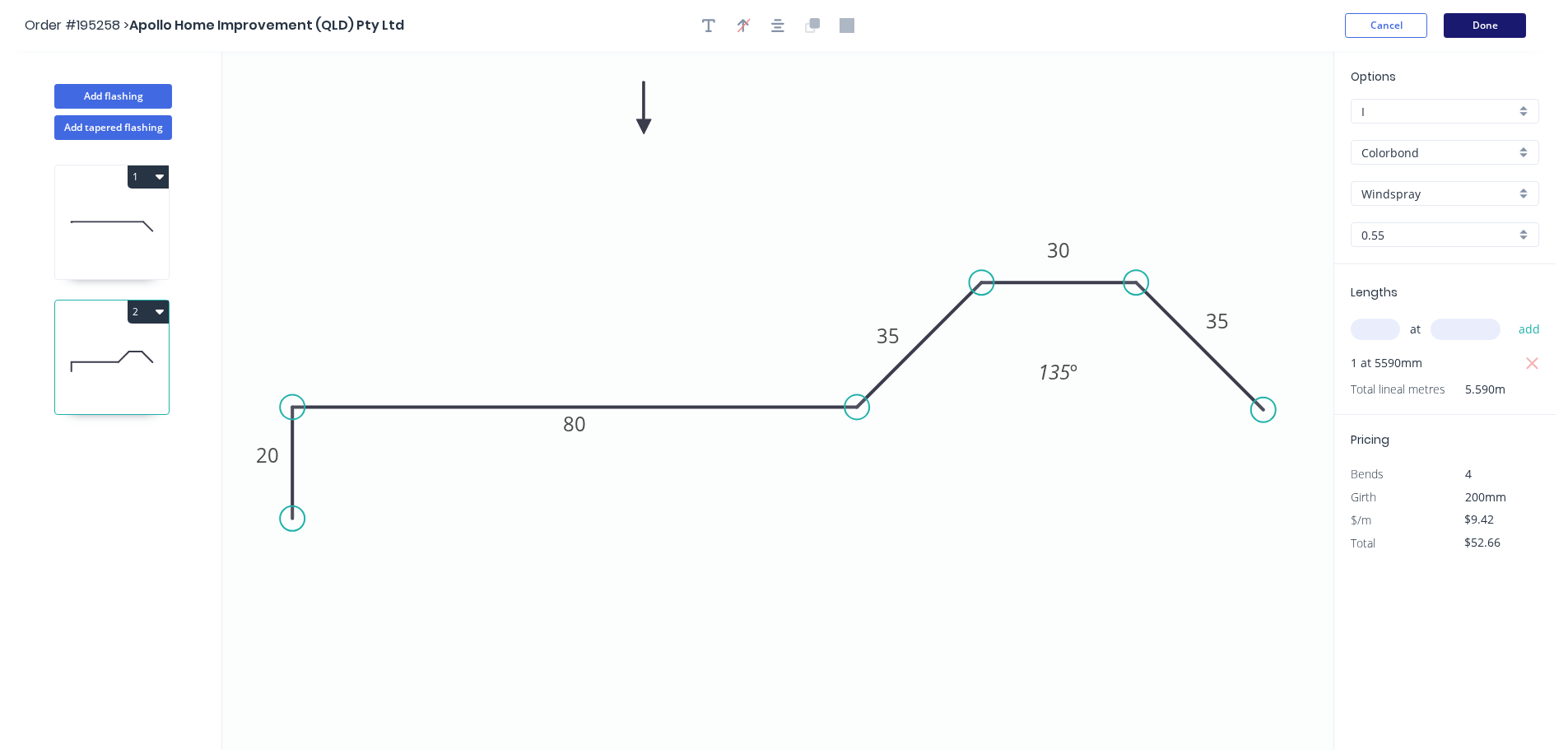
click at [1488, 27] on button "Done" at bounding box center [1484, 25] width 82 height 24
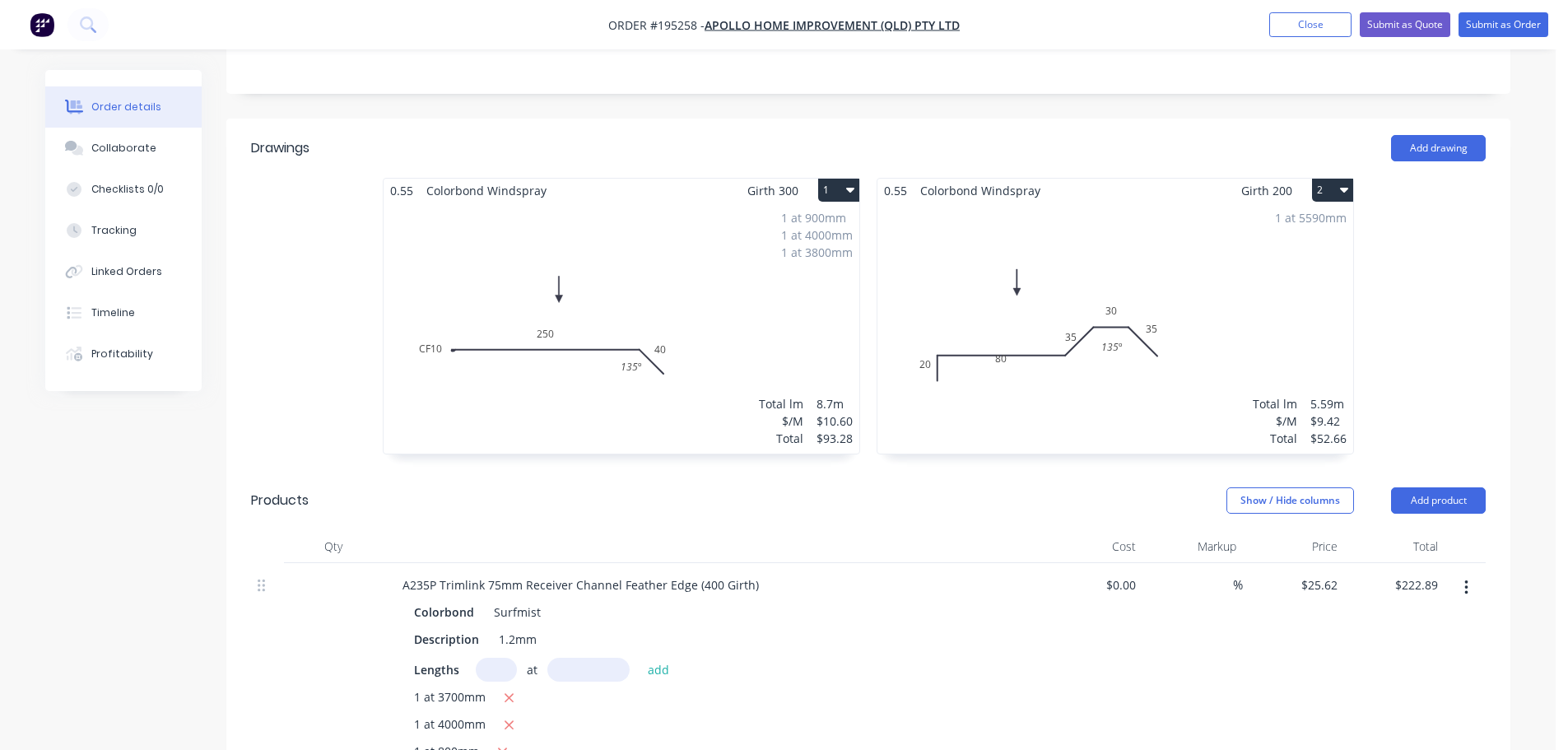
click at [1157, 345] on div "1 at 5590mm Total lm $/M Total 5.59m $9.42 $52.66" at bounding box center [1115, 328] width 476 height 252
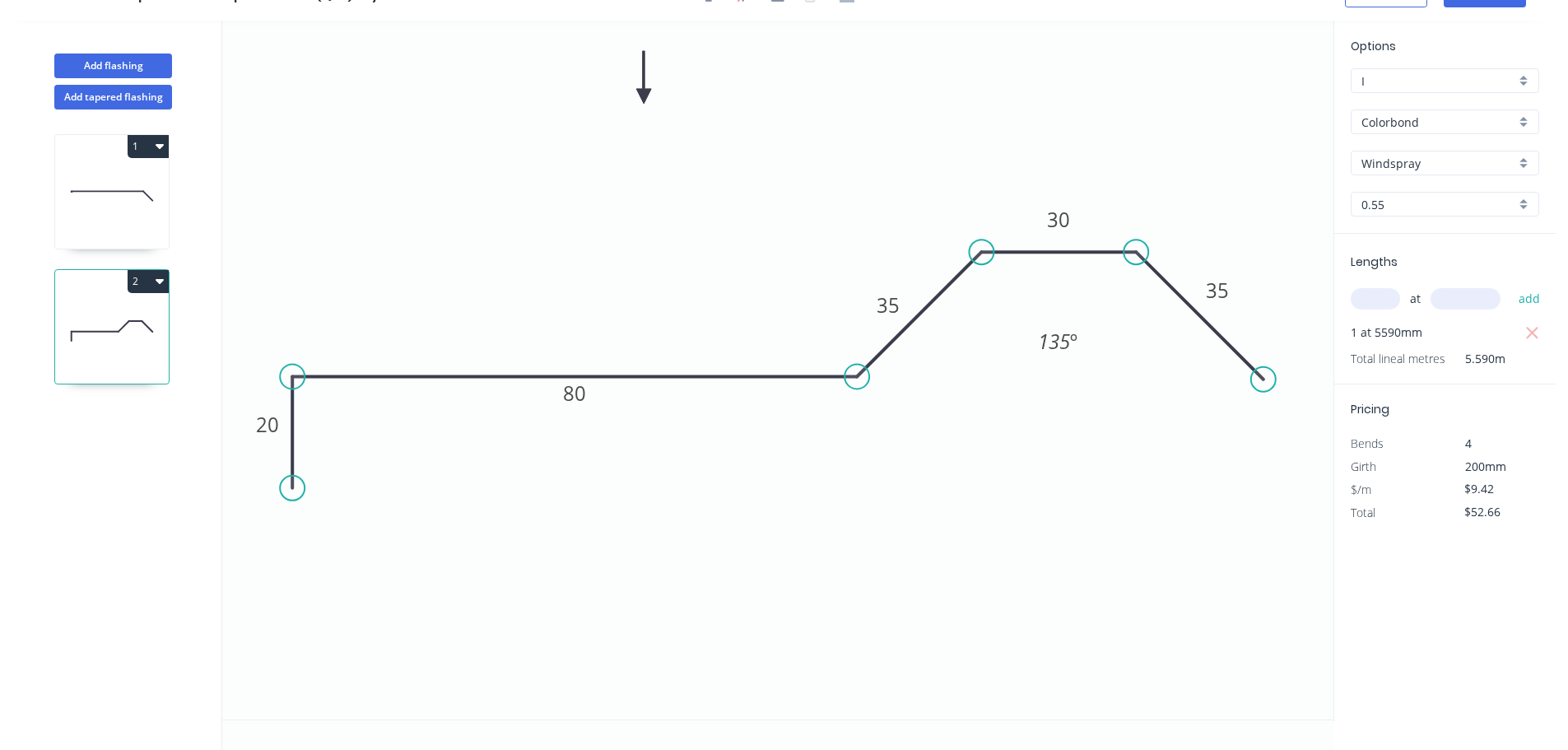
scroll to position [31, 0]
drag, startPoint x: 596, startPoint y: 407, endPoint x: 599, endPoint y: 419, distance: 12.4
click at [599, 419] on rect at bounding box center [577, 405] width 53 height 33
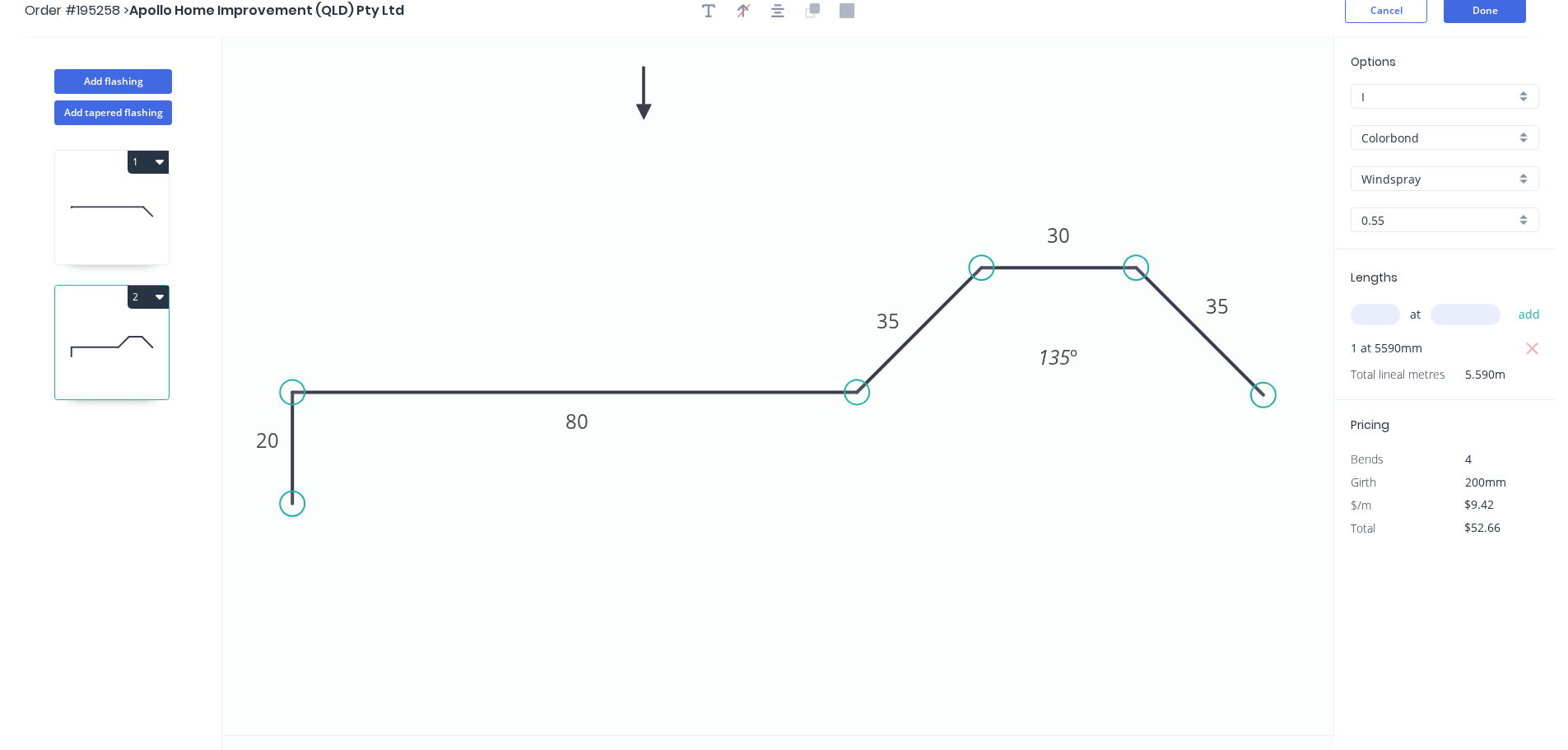
scroll to position [0, 0]
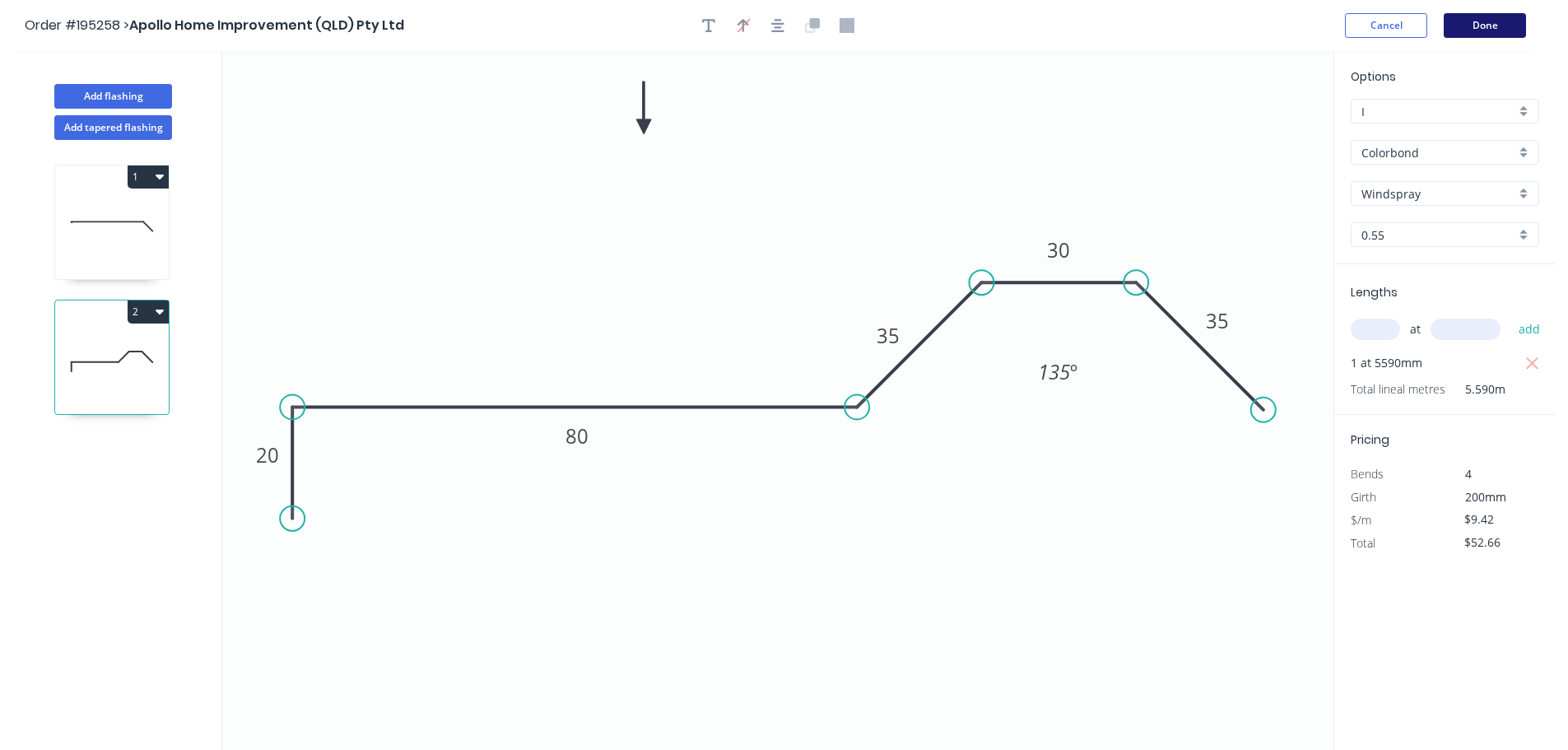
click at [1513, 24] on button "Done" at bounding box center [1484, 25] width 82 height 24
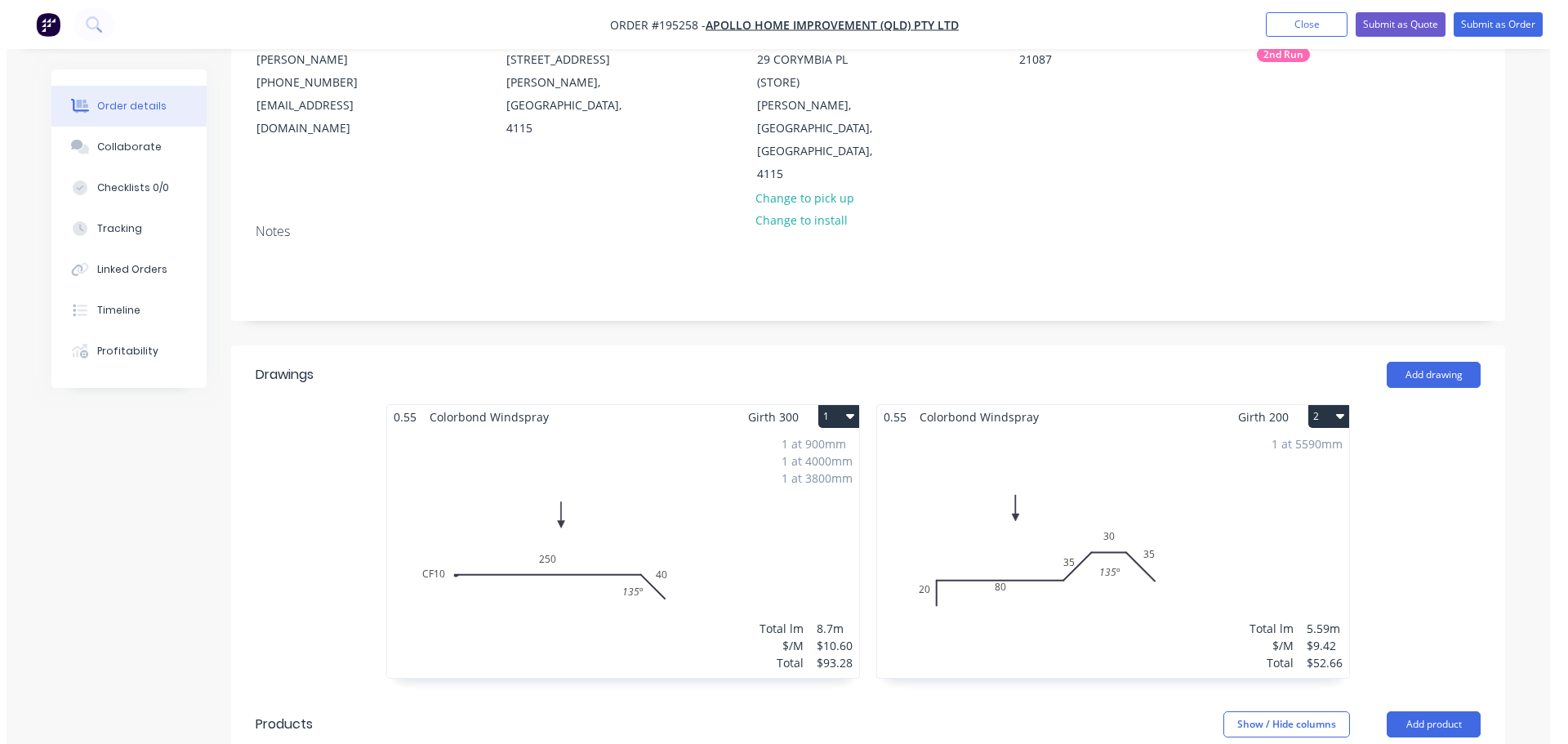
scroll to position [163, 0]
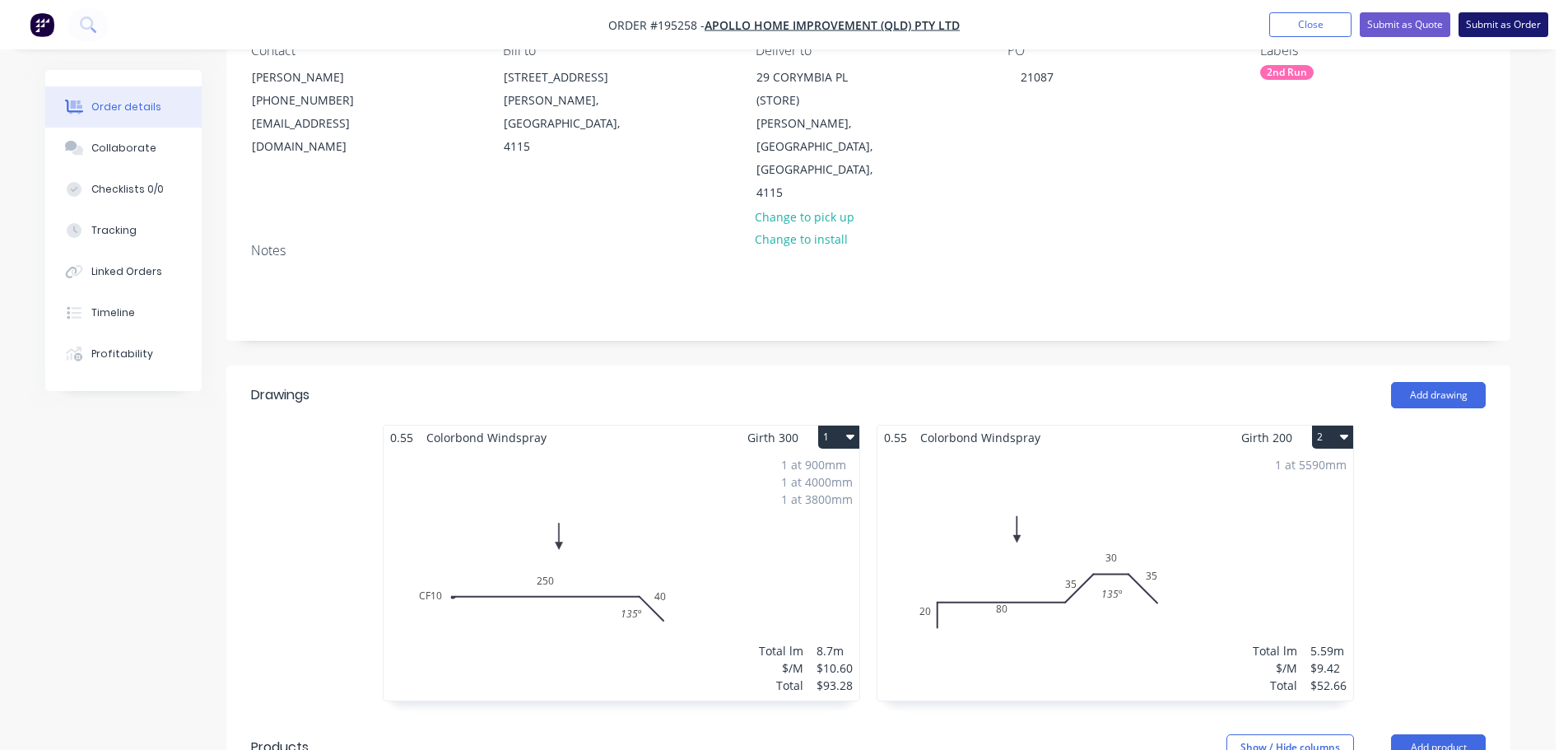
click at [1509, 34] on button "Submit as Order" at bounding box center [1503, 24] width 90 height 24
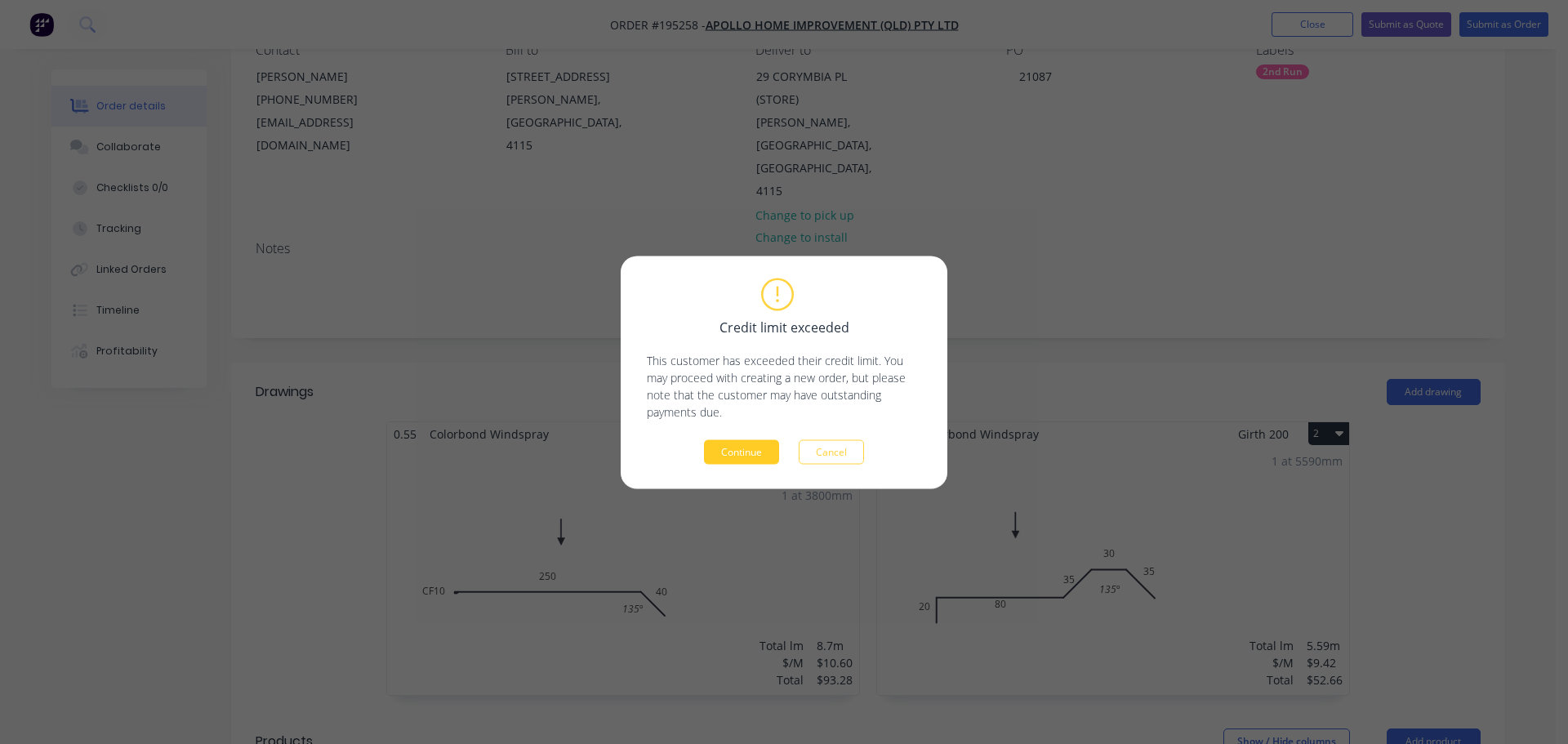
click at [764, 450] on button "Continue" at bounding box center [742, 451] width 75 height 24
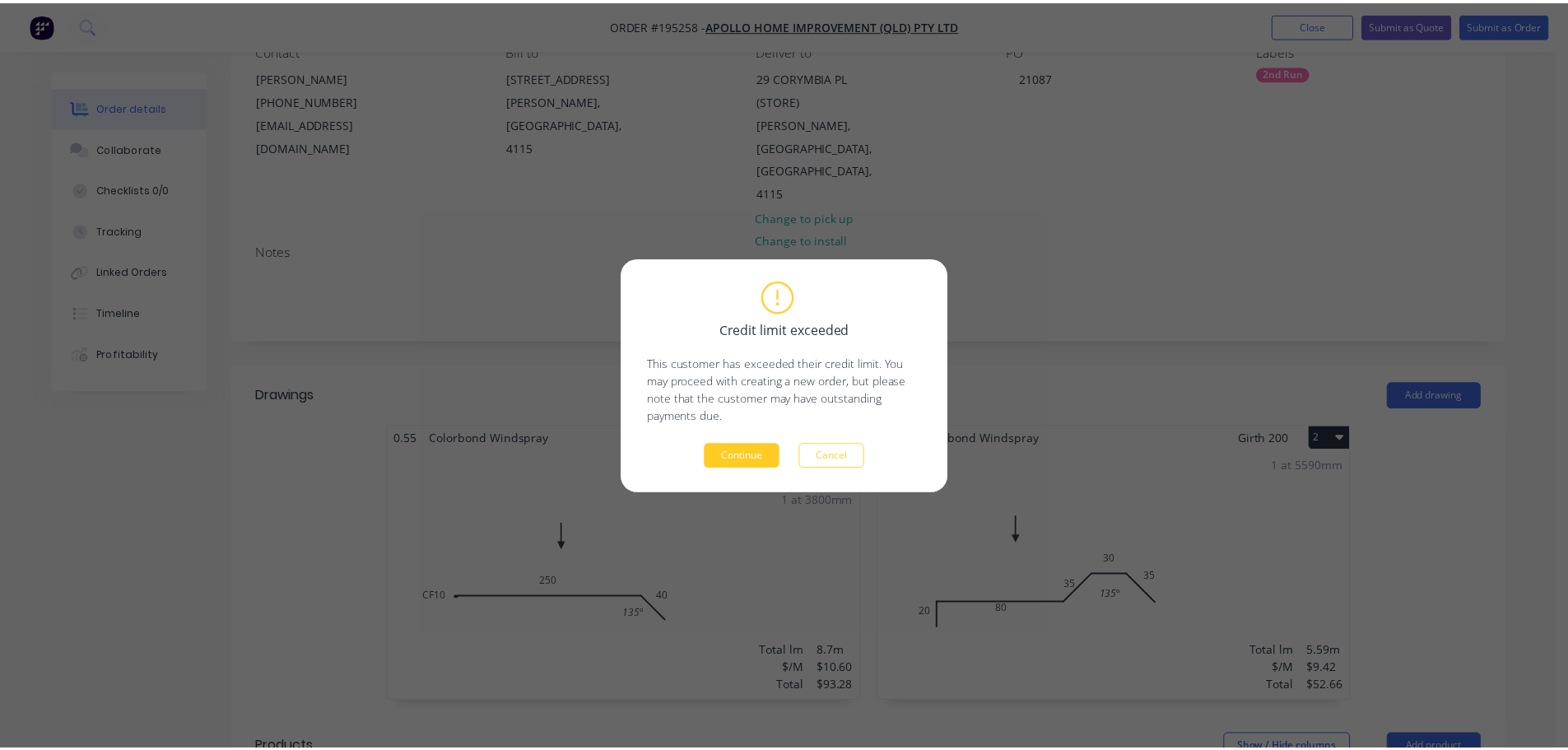
scroll to position [164, 0]
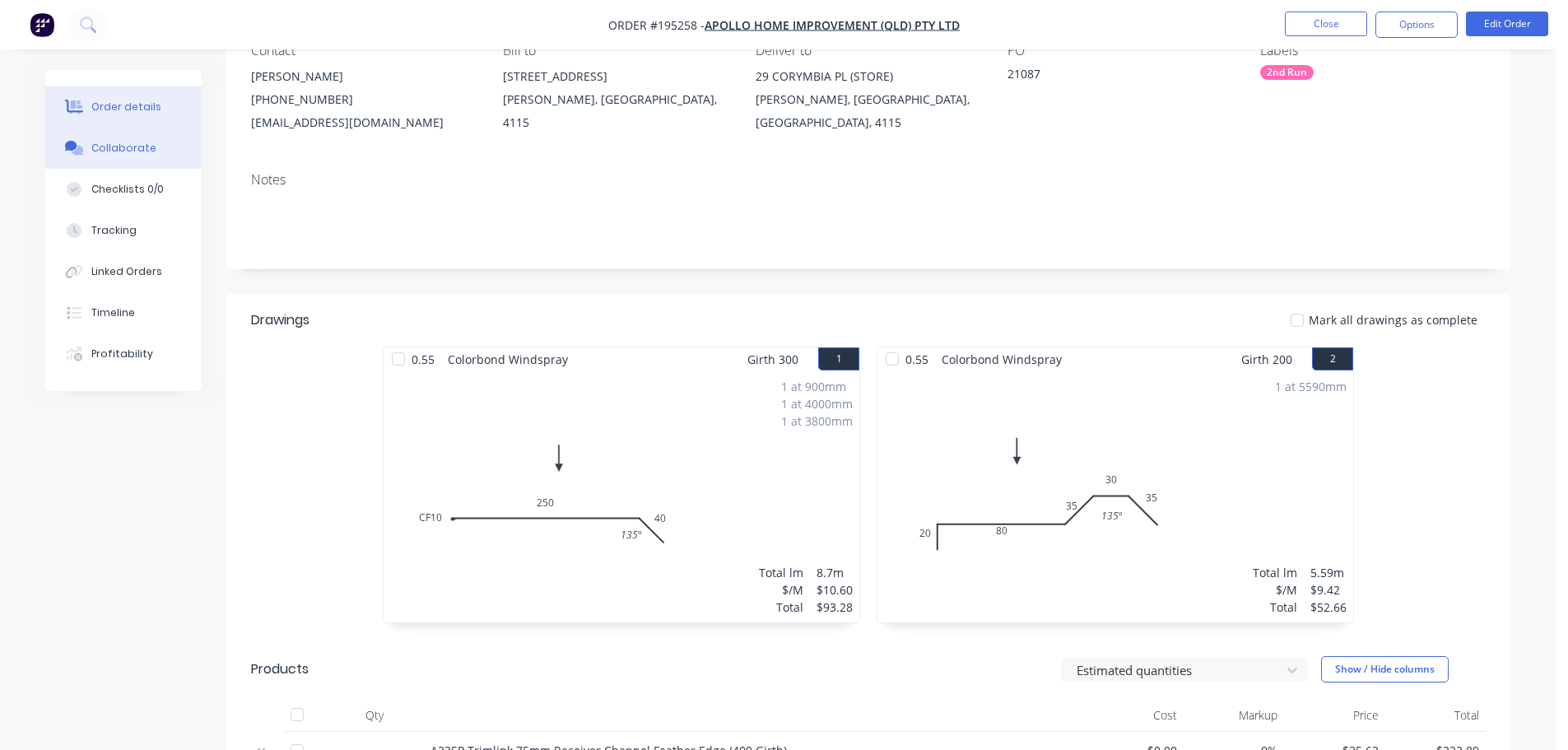
click at [129, 147] on div "Collaborate" at bounding box center [124, 148] width 65 height 14
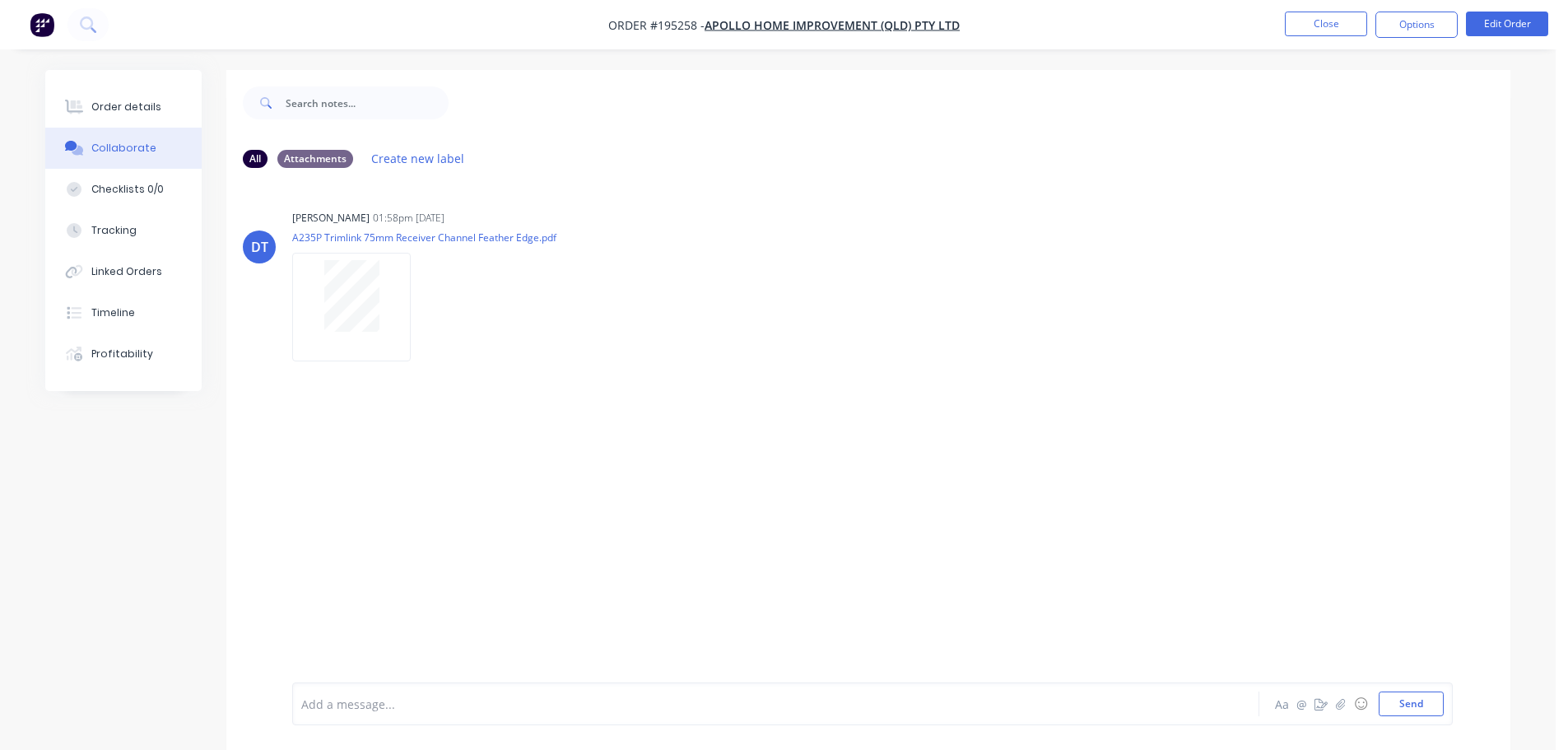
click at [320, 300] on div at bounding box center [351, 296] width 104 height 71
click at [1340, 18] on button "Close" at bounding box center [1326, 24] width 82 height 24
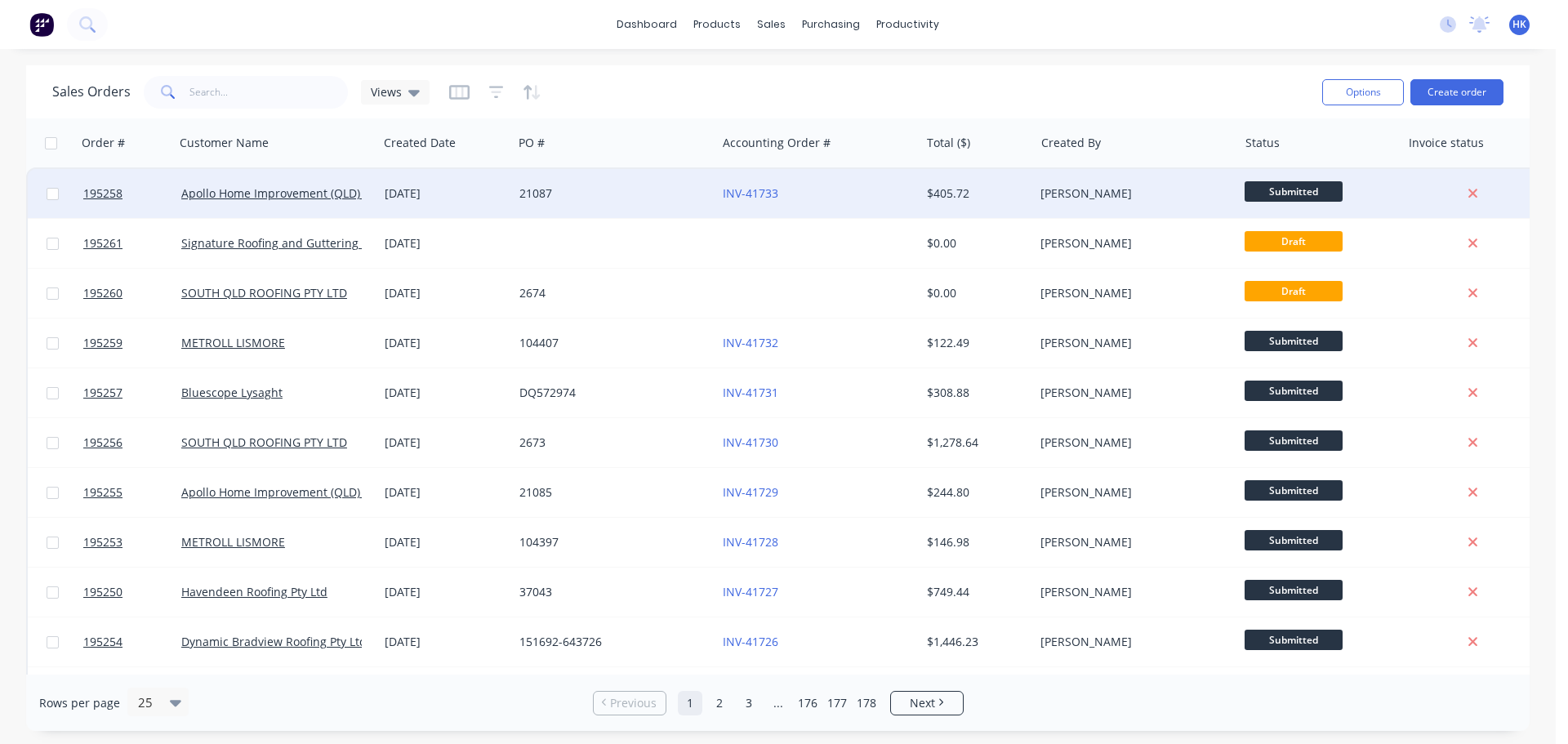
click at [846, 201] on div "INV-41733" at bounding box center [813, 194] width 181 height 16
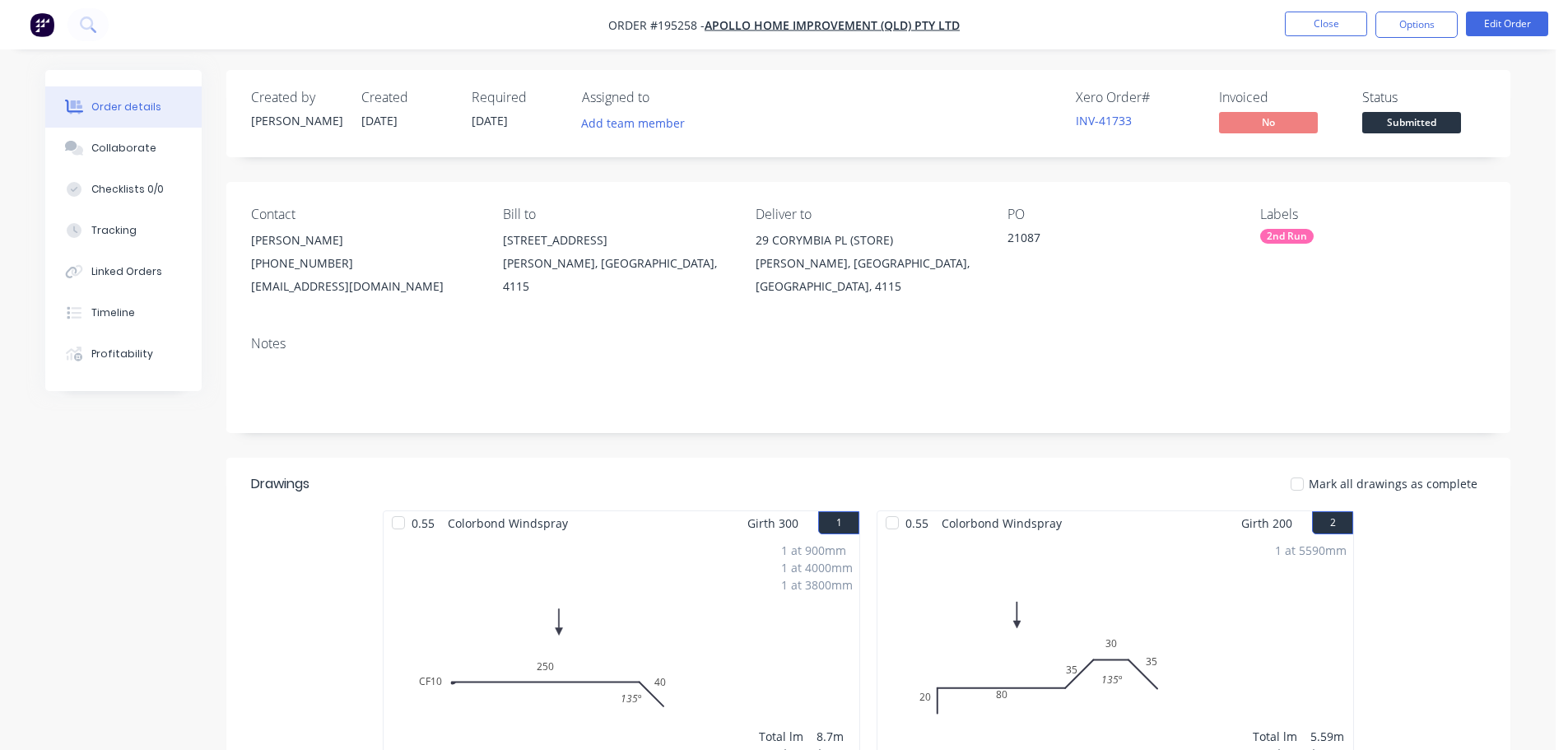
click at [1411, 43] on nav "Order #195258 - Apollo Home Improvement (QLD) Pty Ltd Close Options Edit Order" at bounding box center [784, 24] width 1568 height 50
click at [1420, 27] on button "Options" at bounding box center [1416, 24] width 82 height 26
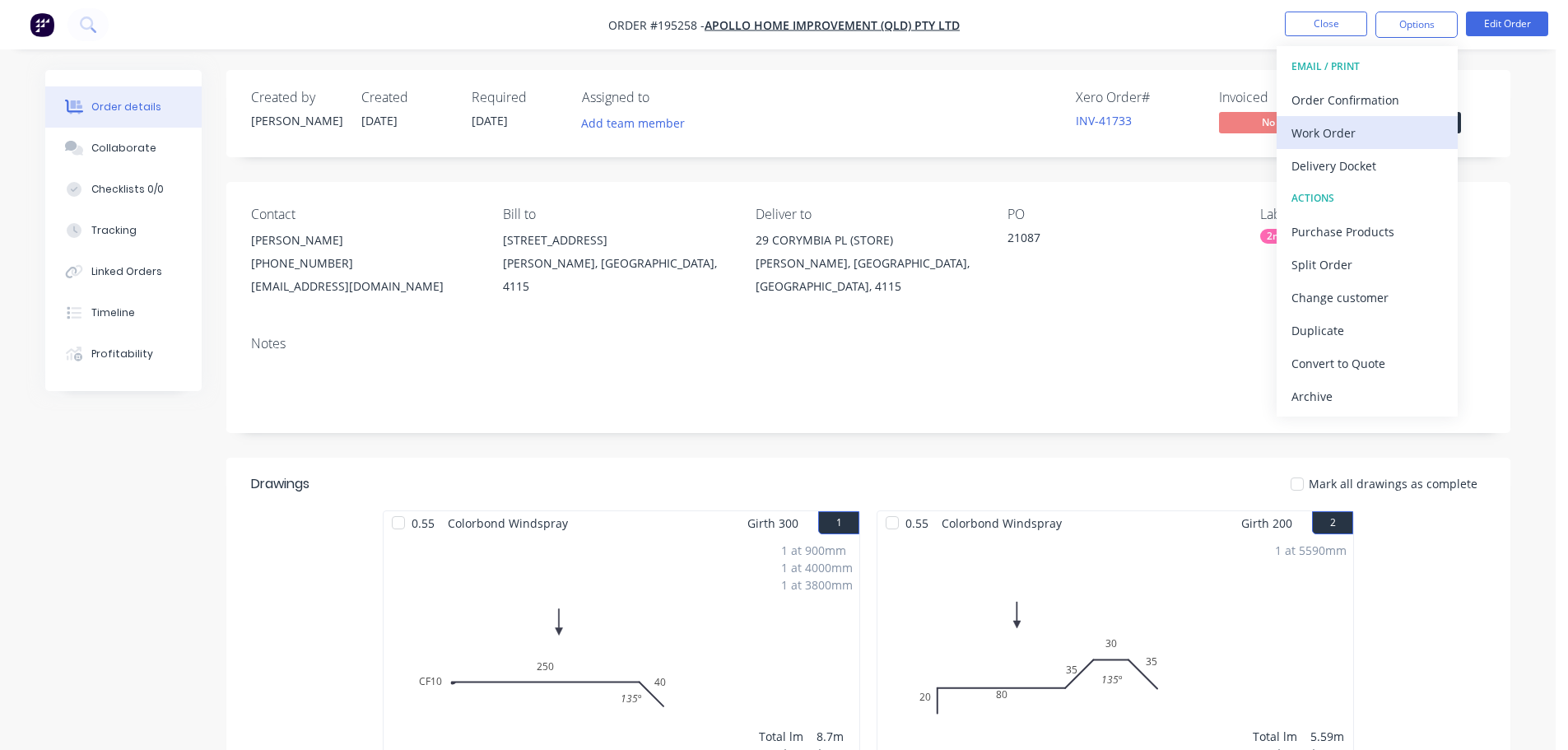
click at [1360, 121] on div "Work Order" at bounding box center [1366, 133] width 151 height 24
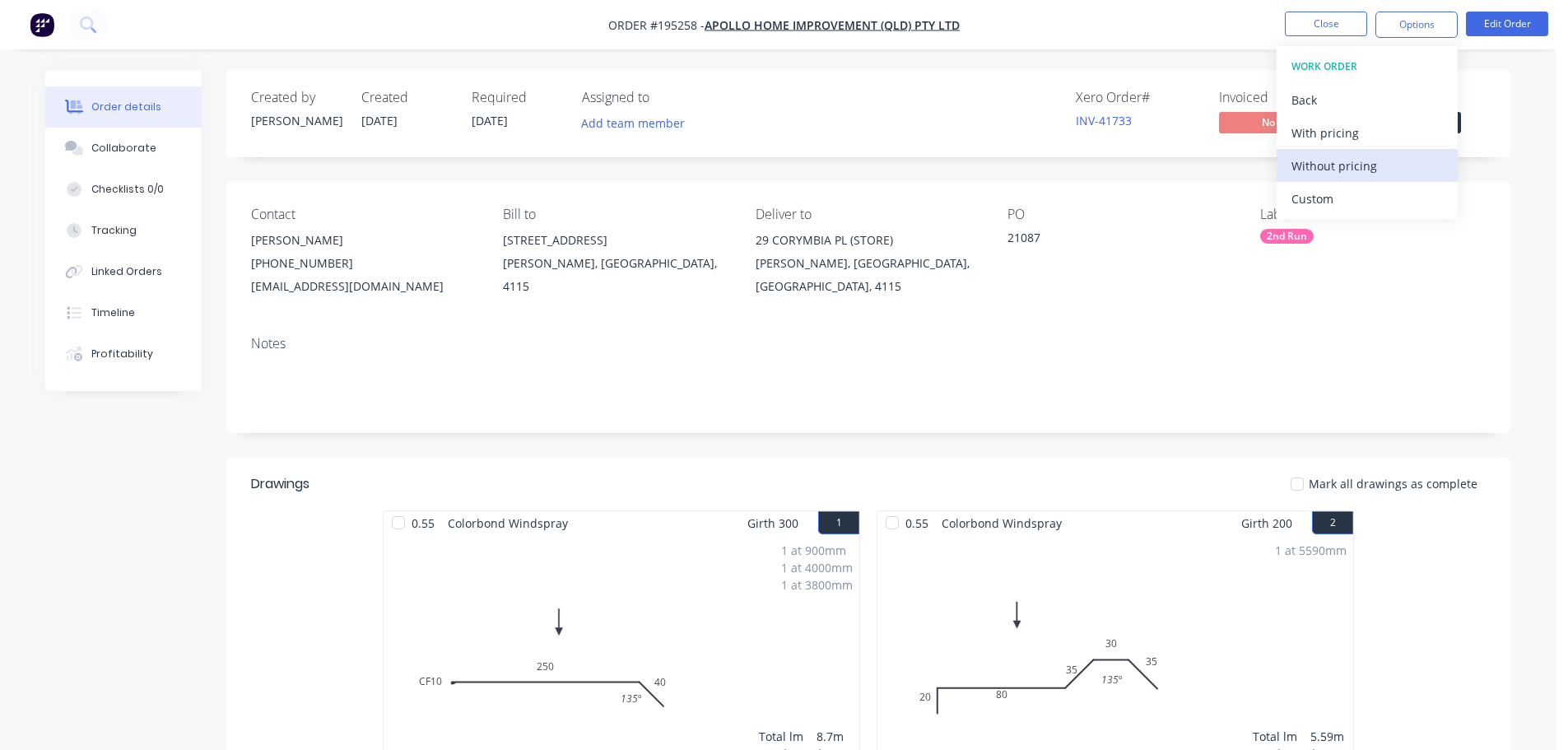
click at [1365, 169] on div "Without pricing" at bounding box center [1366, 166] width 151 height 24
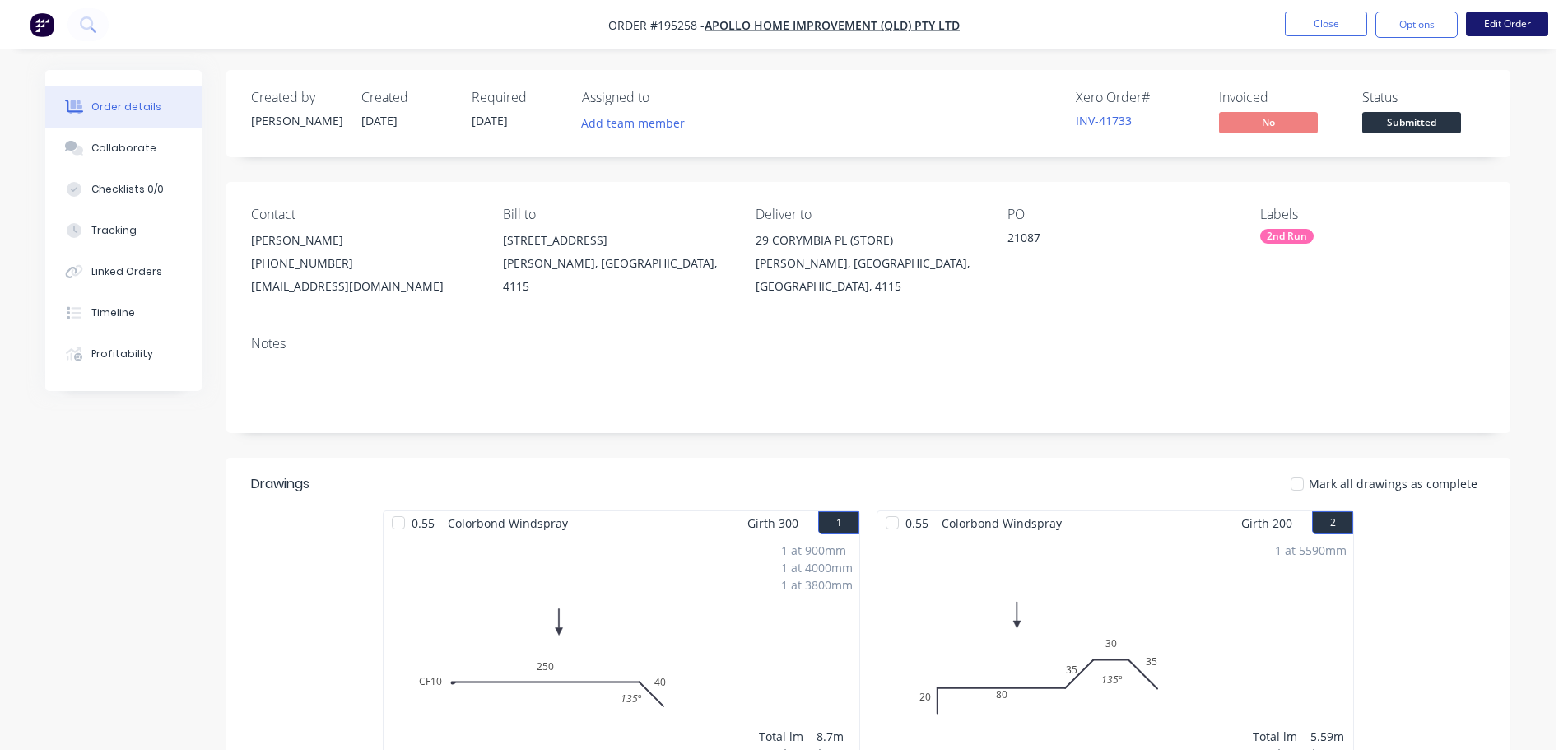
click at [1516, 16] on button "Edit Order" at bounding box center [1507, 24] width 82 height 24
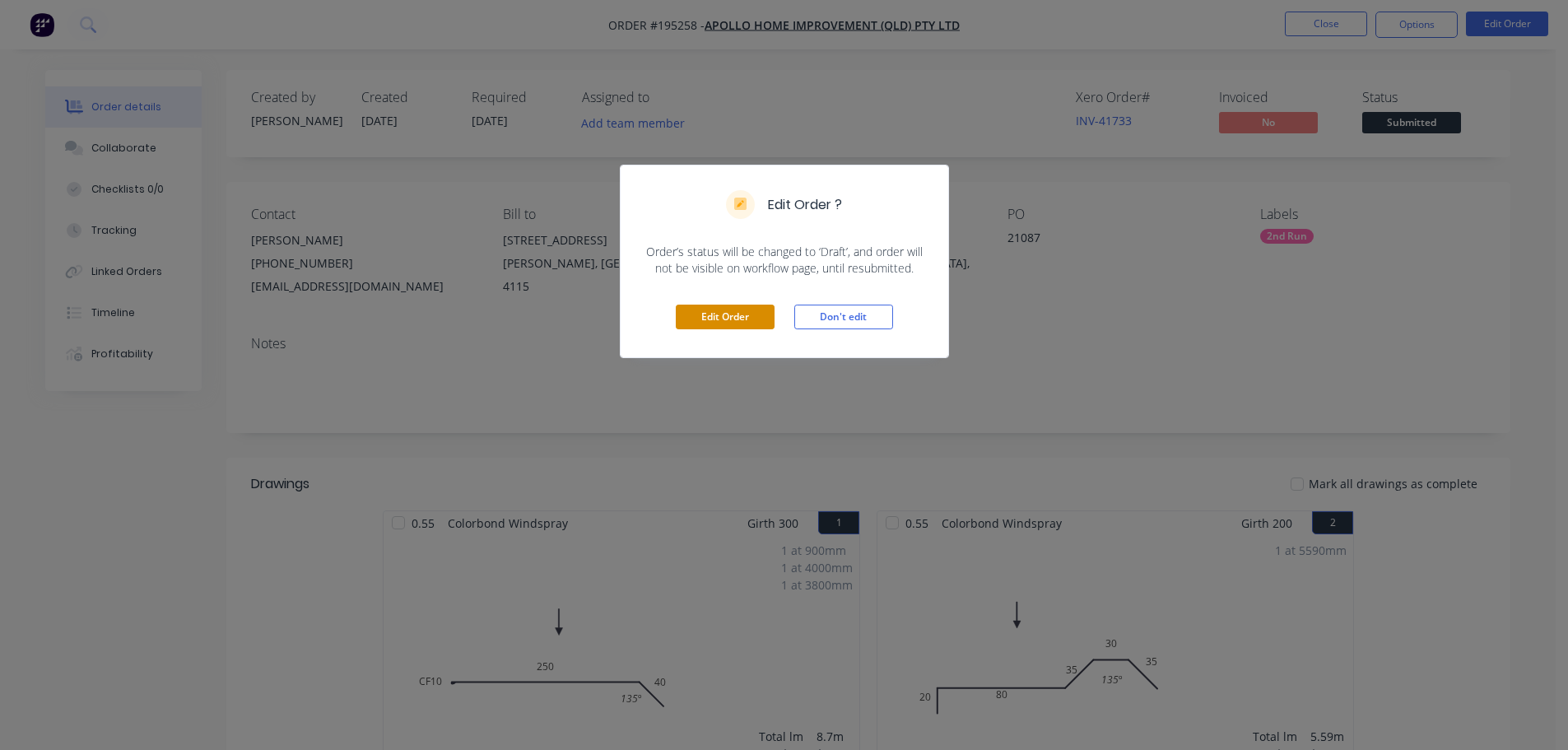
click at [732, 328] on button "Edit Order" at bounding box center [724, 317] width 99 height 24
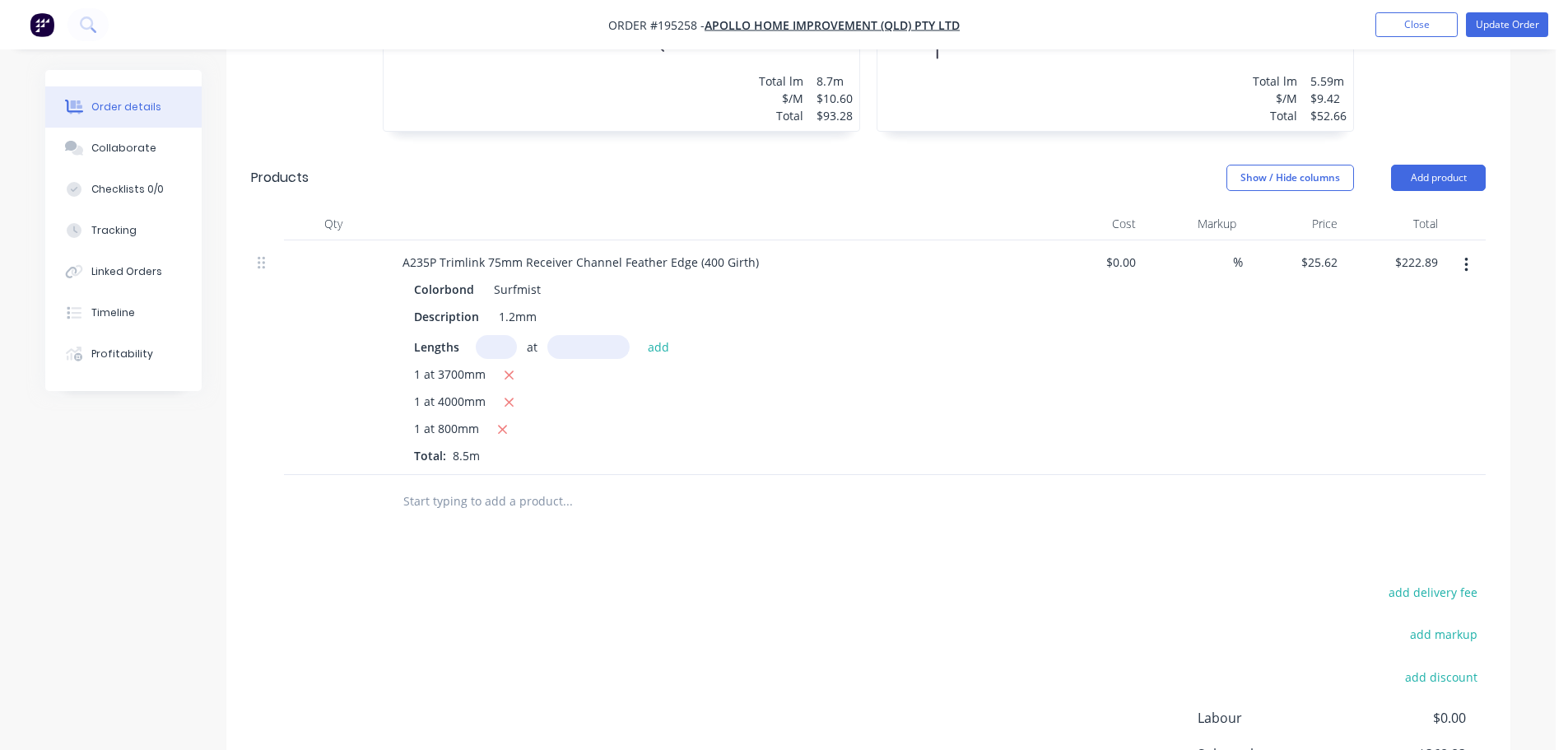
scroll to position [741, 0]
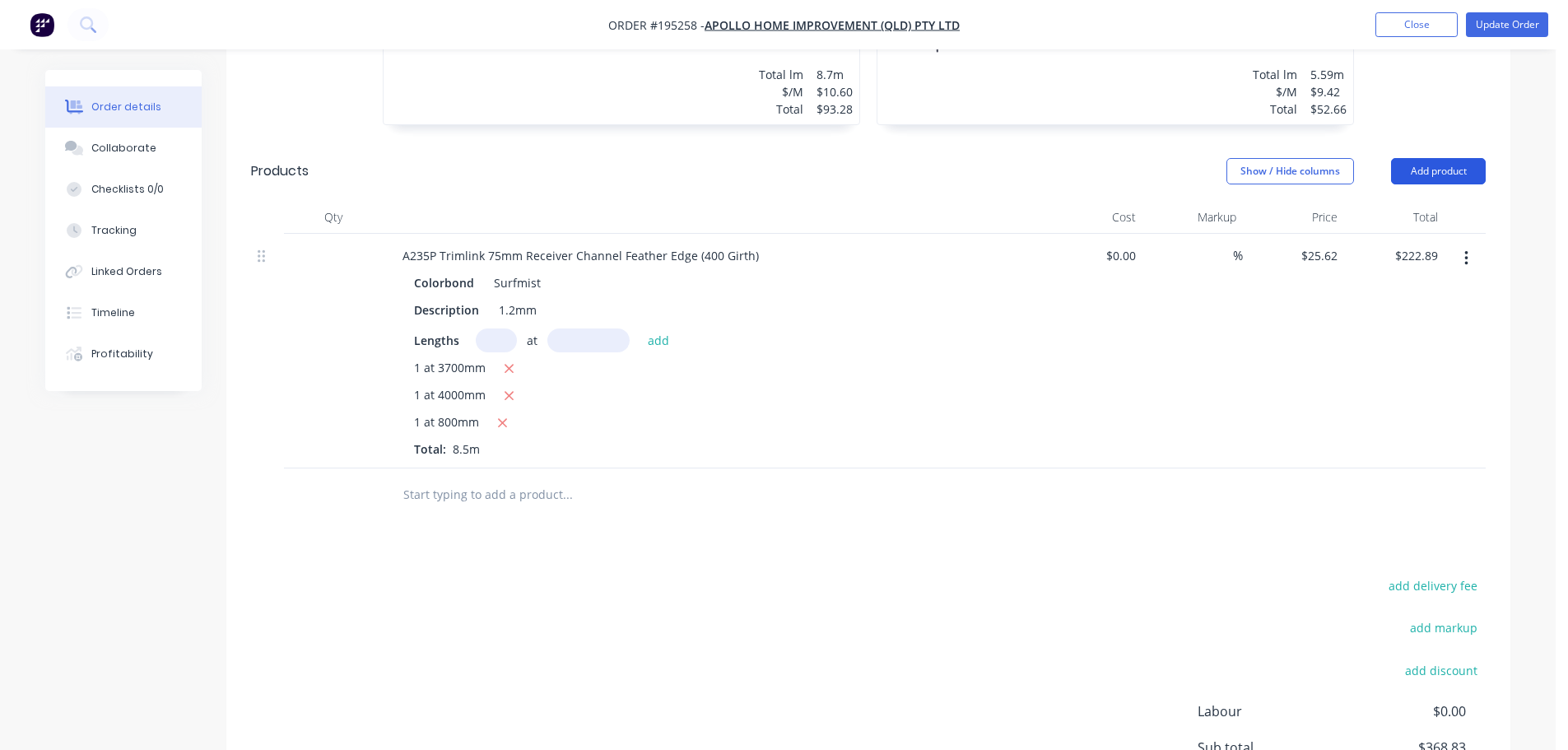
click at [1433, 158] on button "Add product" at bounding box center [1438, 171] width 95 height 26
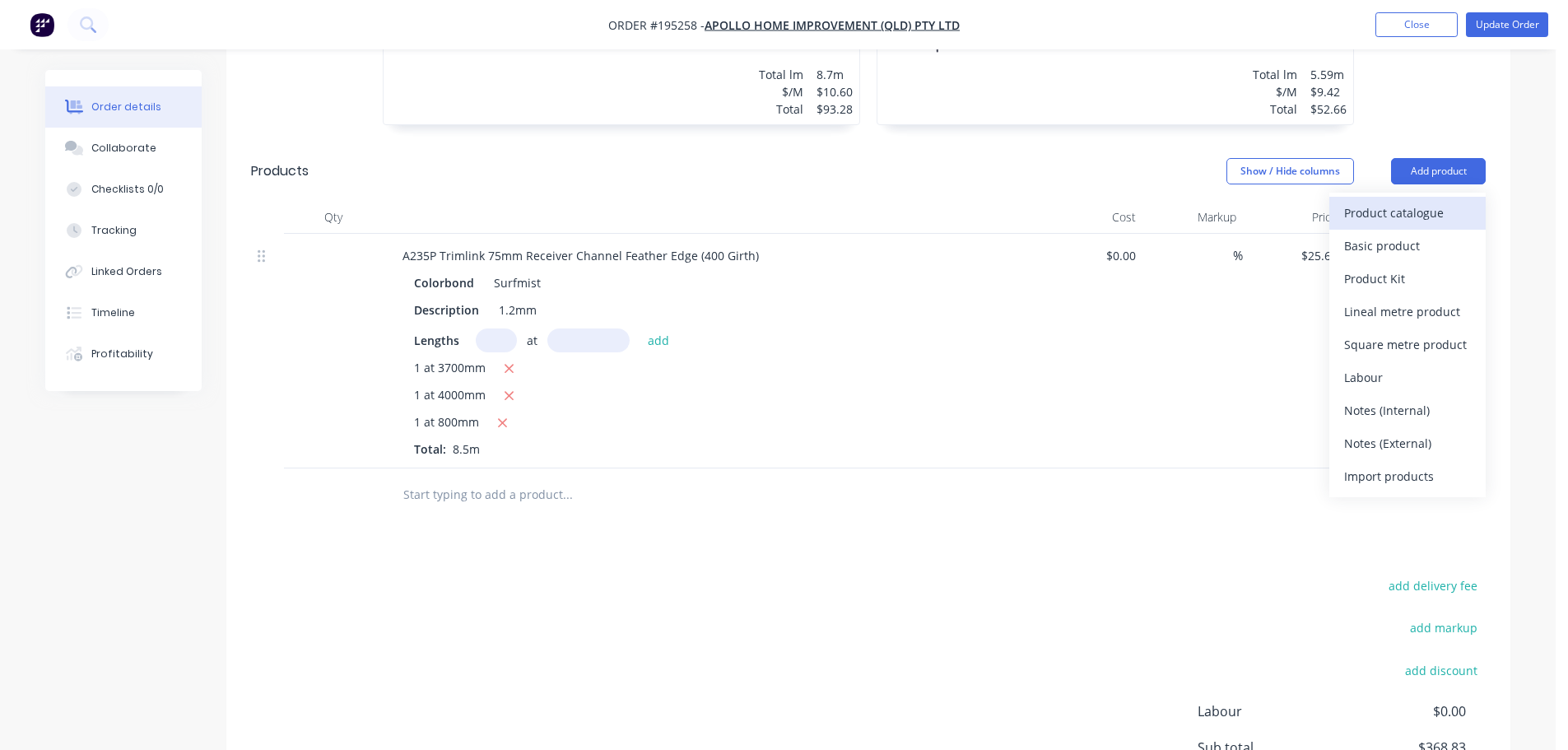
click at [1412, 201] on div "Product catalogue" at bounding box center [1407, 213] width 127 height 24
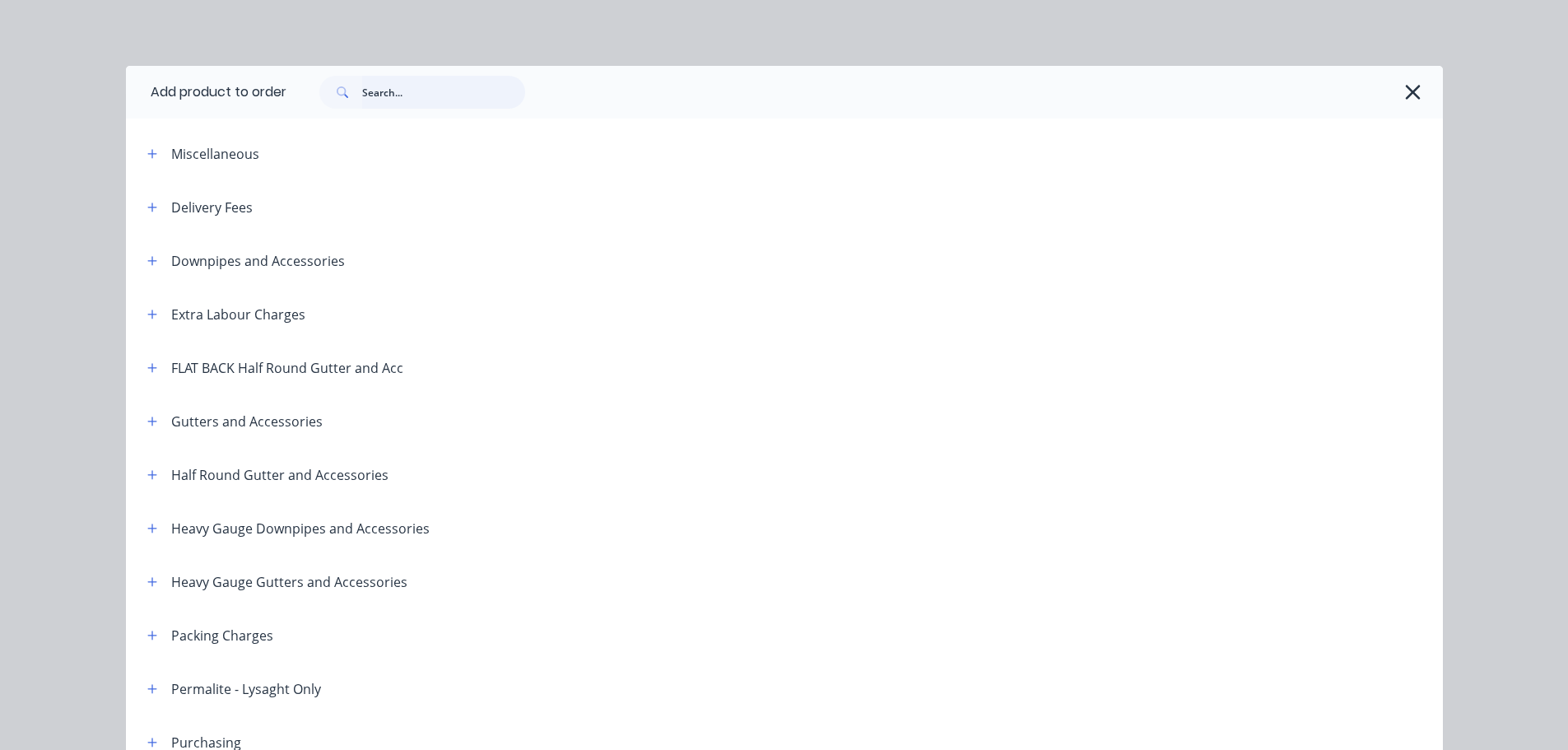
click at [386, 102] on input "text" at bounding box center [443, 92] width 163 height 33
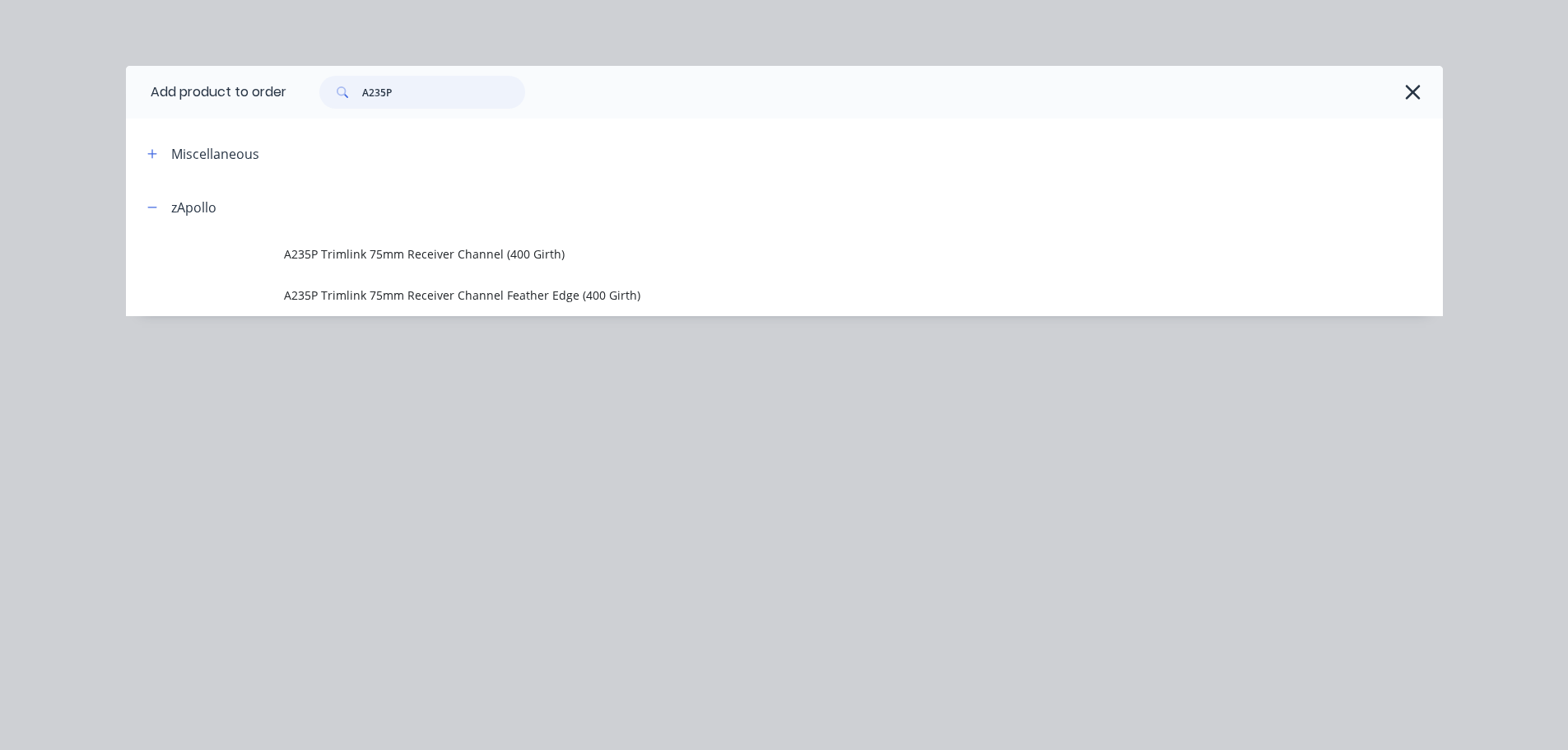
type input "A235P"
click at [1413, 102] on button "button" at bounding box center [1412, 91] width 26 height 26
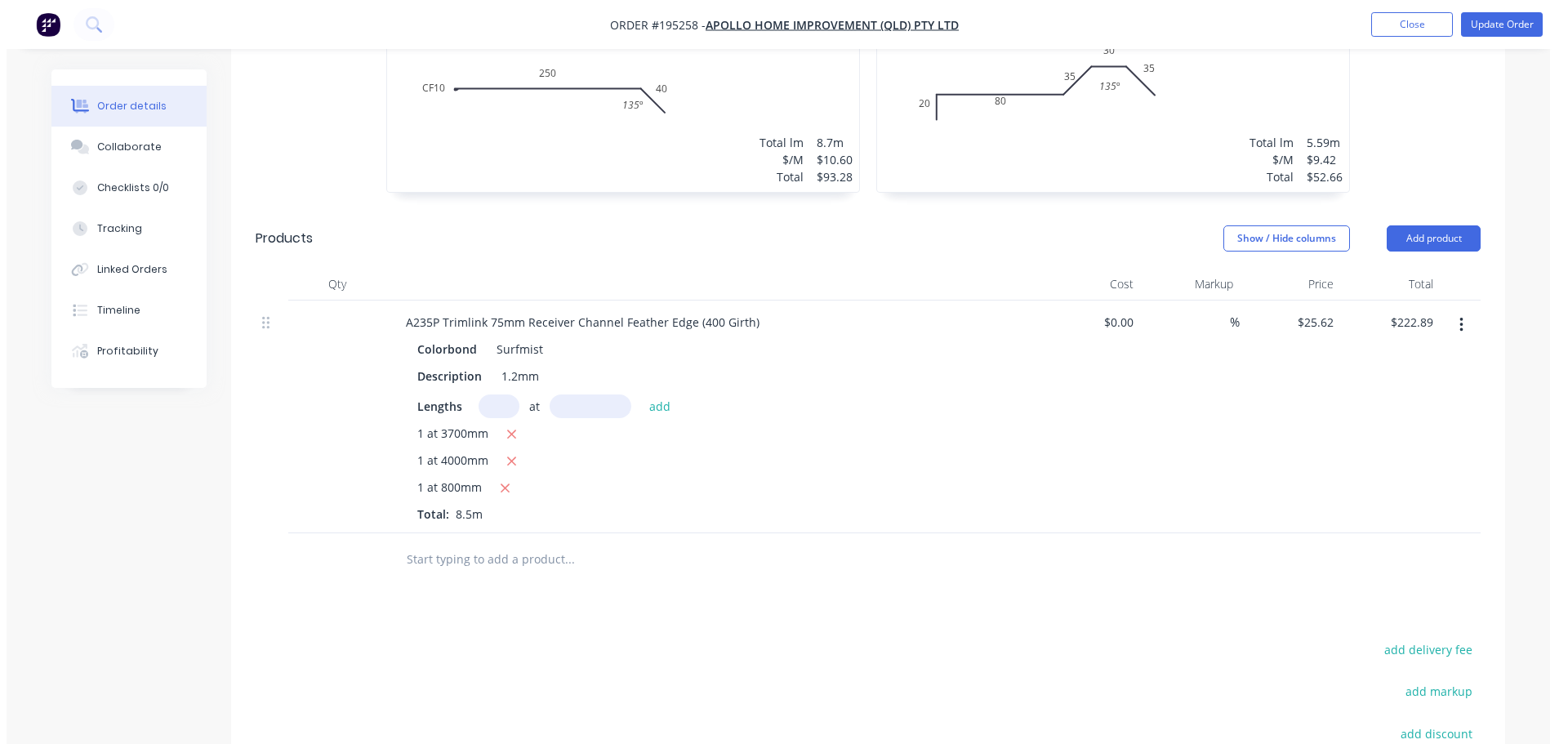
scroll to position [572, 0]
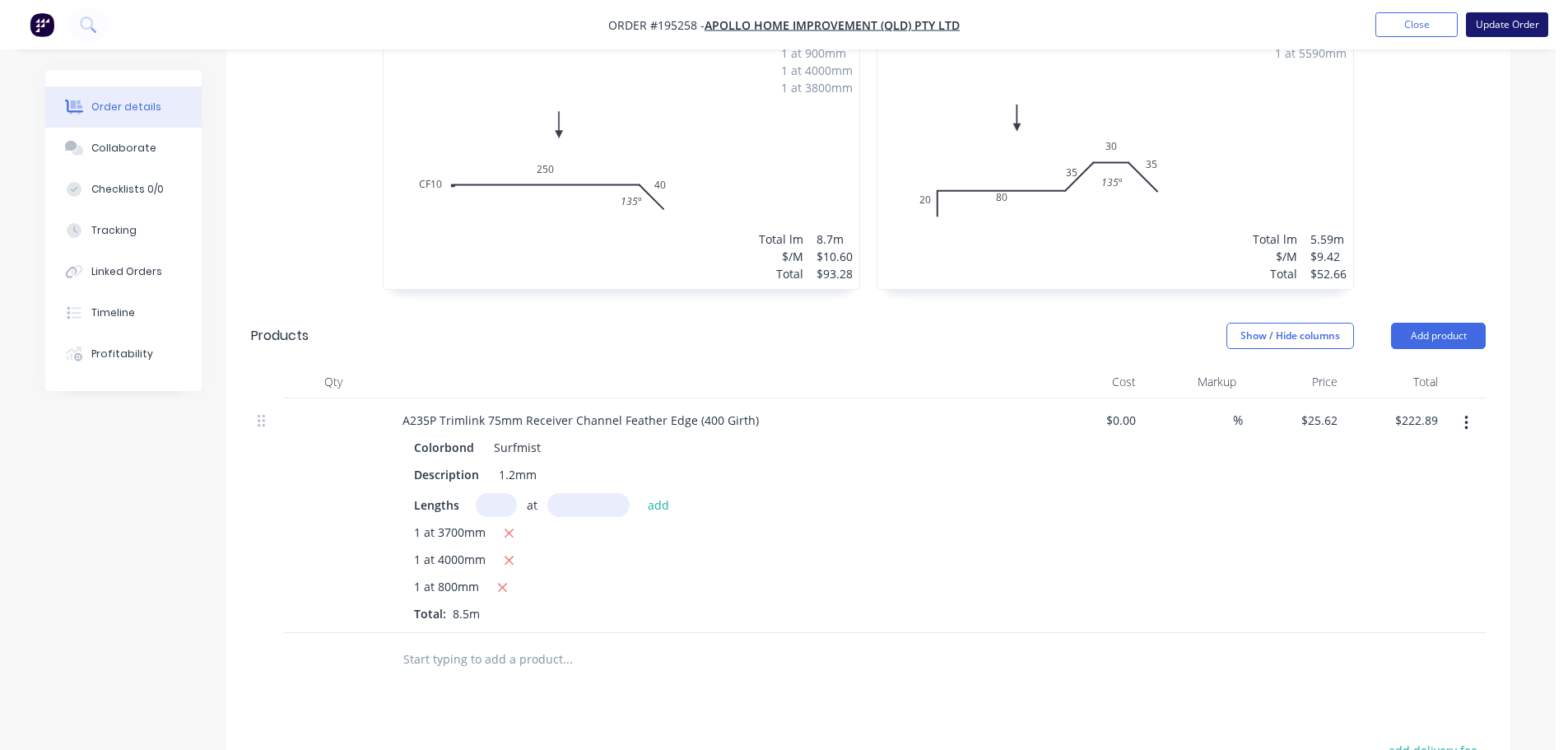
click at [1508, 19] on button "Update Order" at bounding box center [1507, 24] width 82 height 24
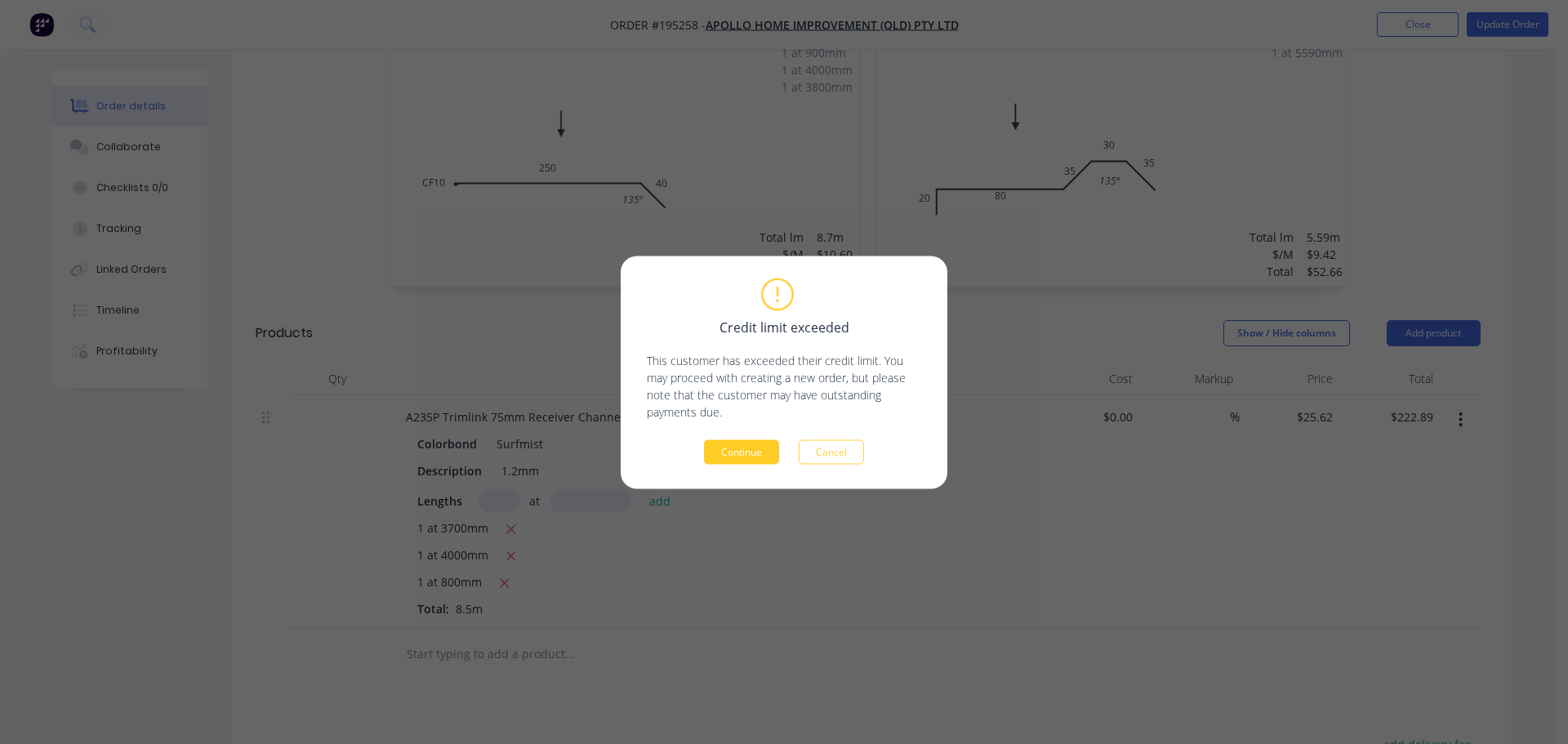
click at [756, 449] on button "Continue" at bounding box center [742, 451] width 75 height 24
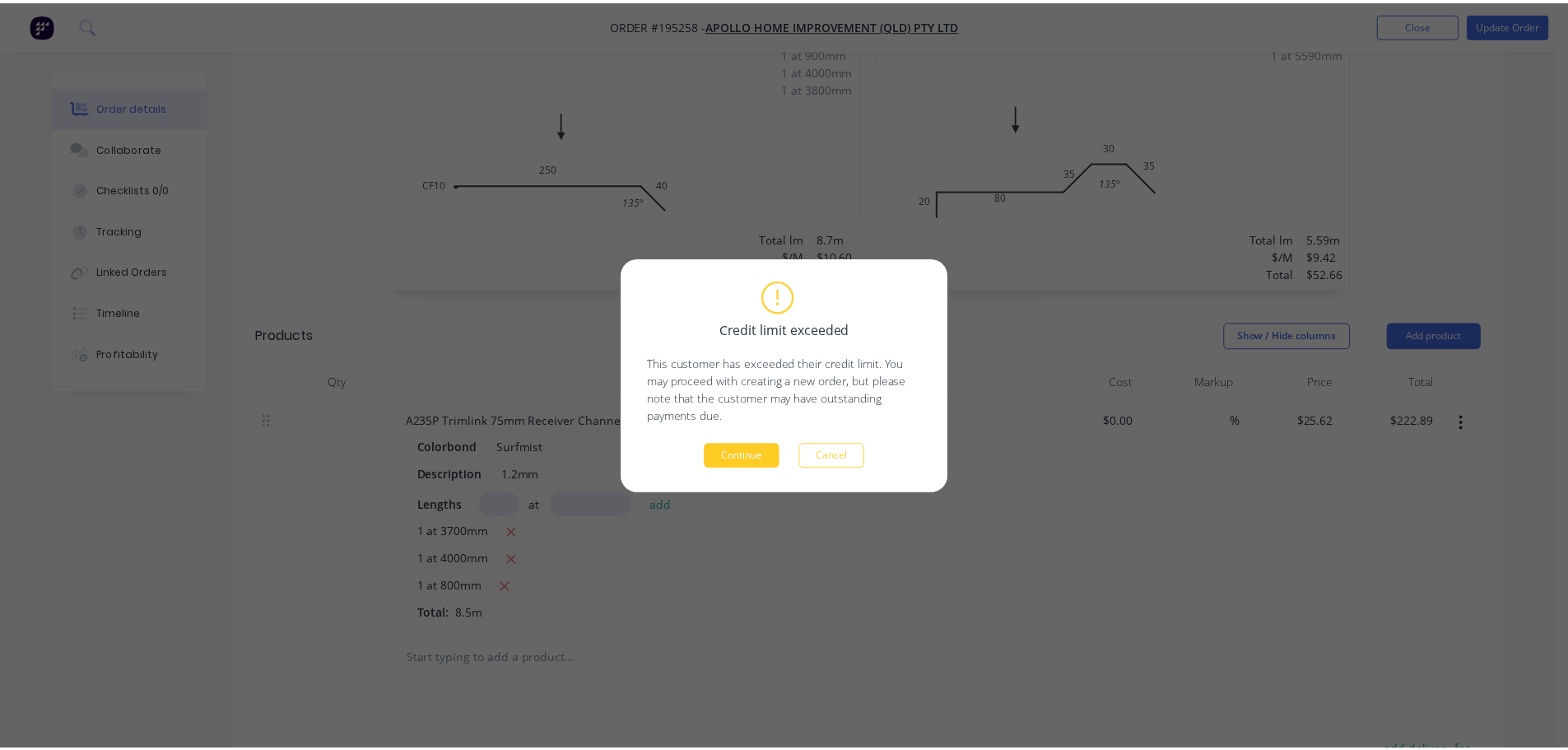
scroll to position [544, 0]
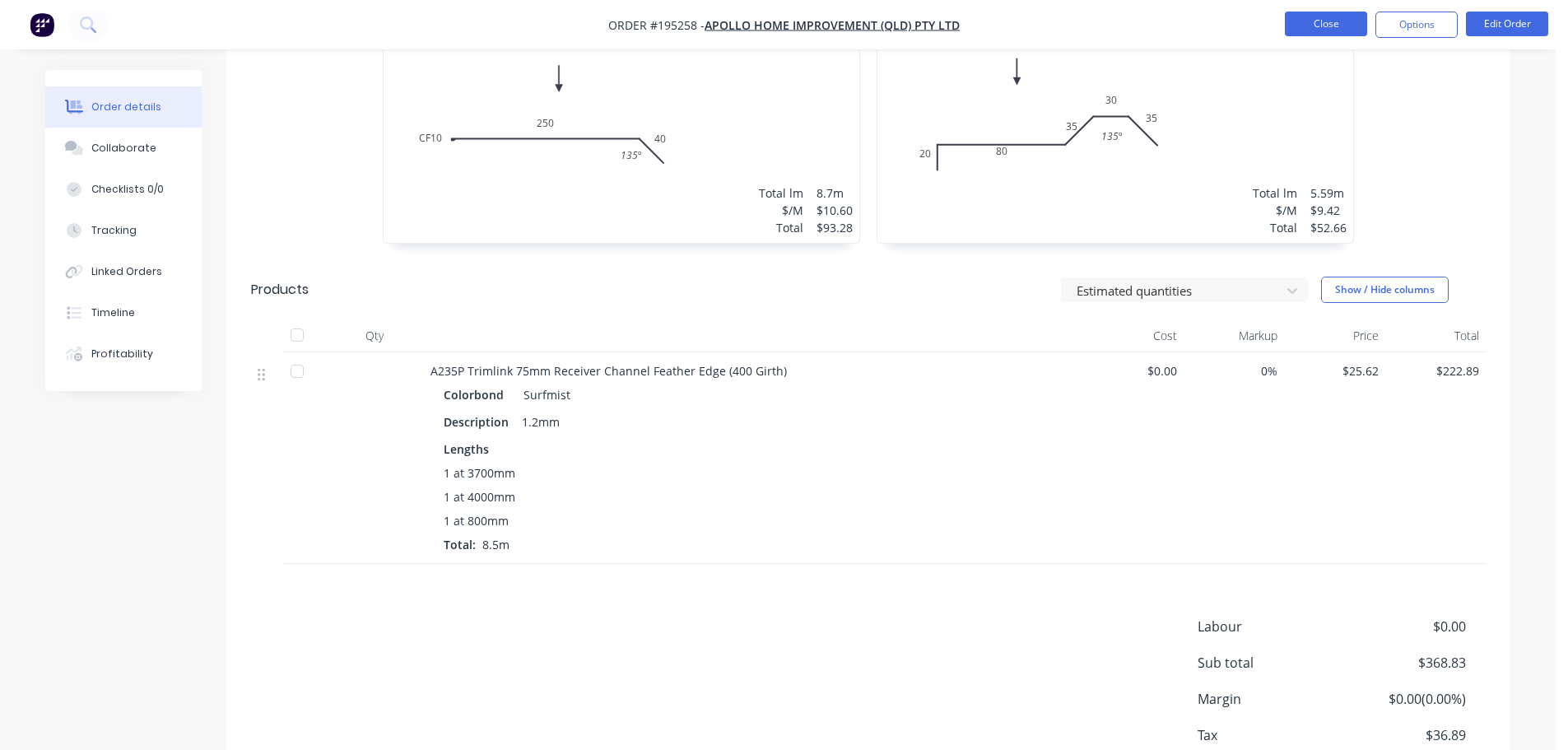
click at [1308, 27] on button "Close" at bounding box center [1326, 24] width 82 height 24
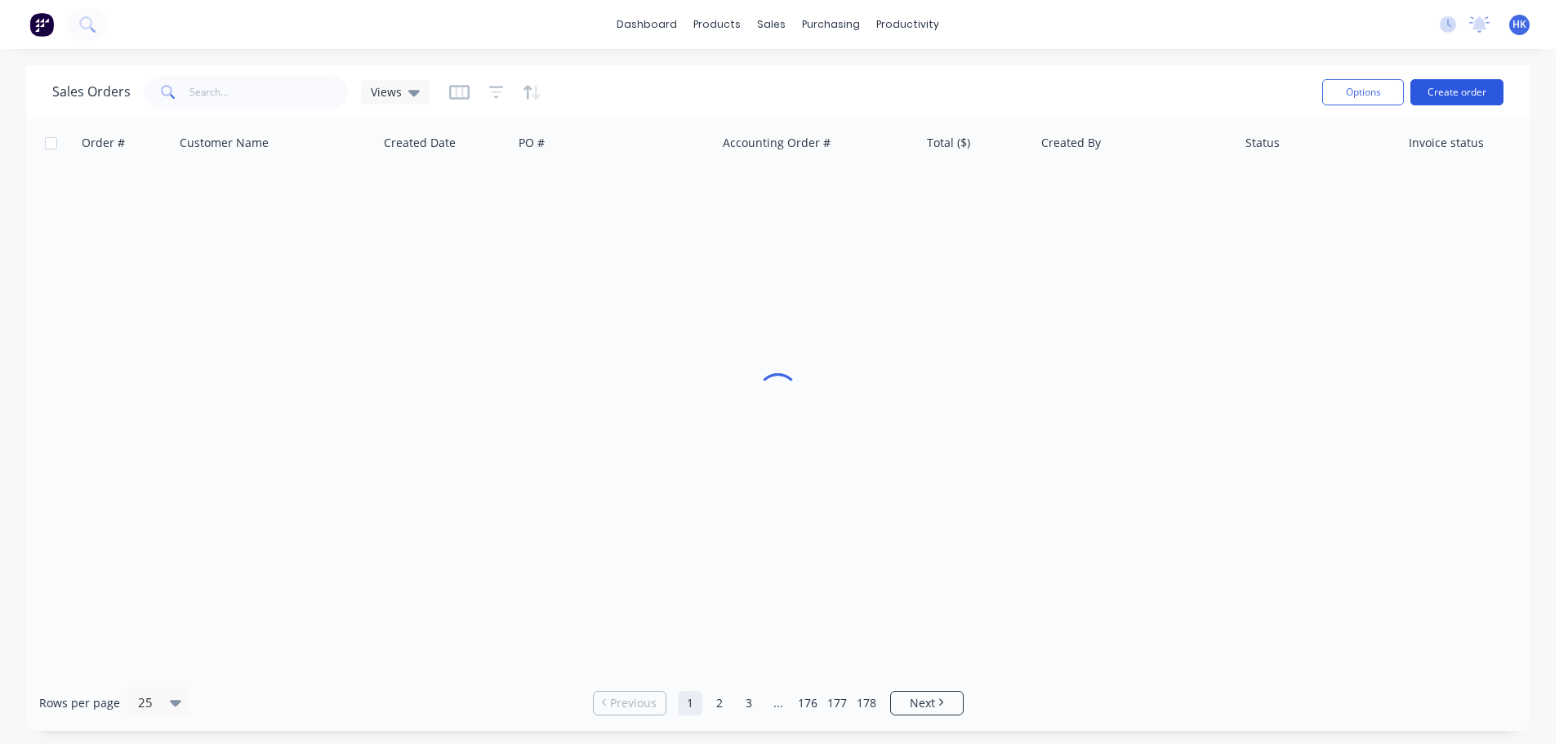
click at [1442, 103] on button "Create order" at bounding box center [1457, 92] width 93 height 26
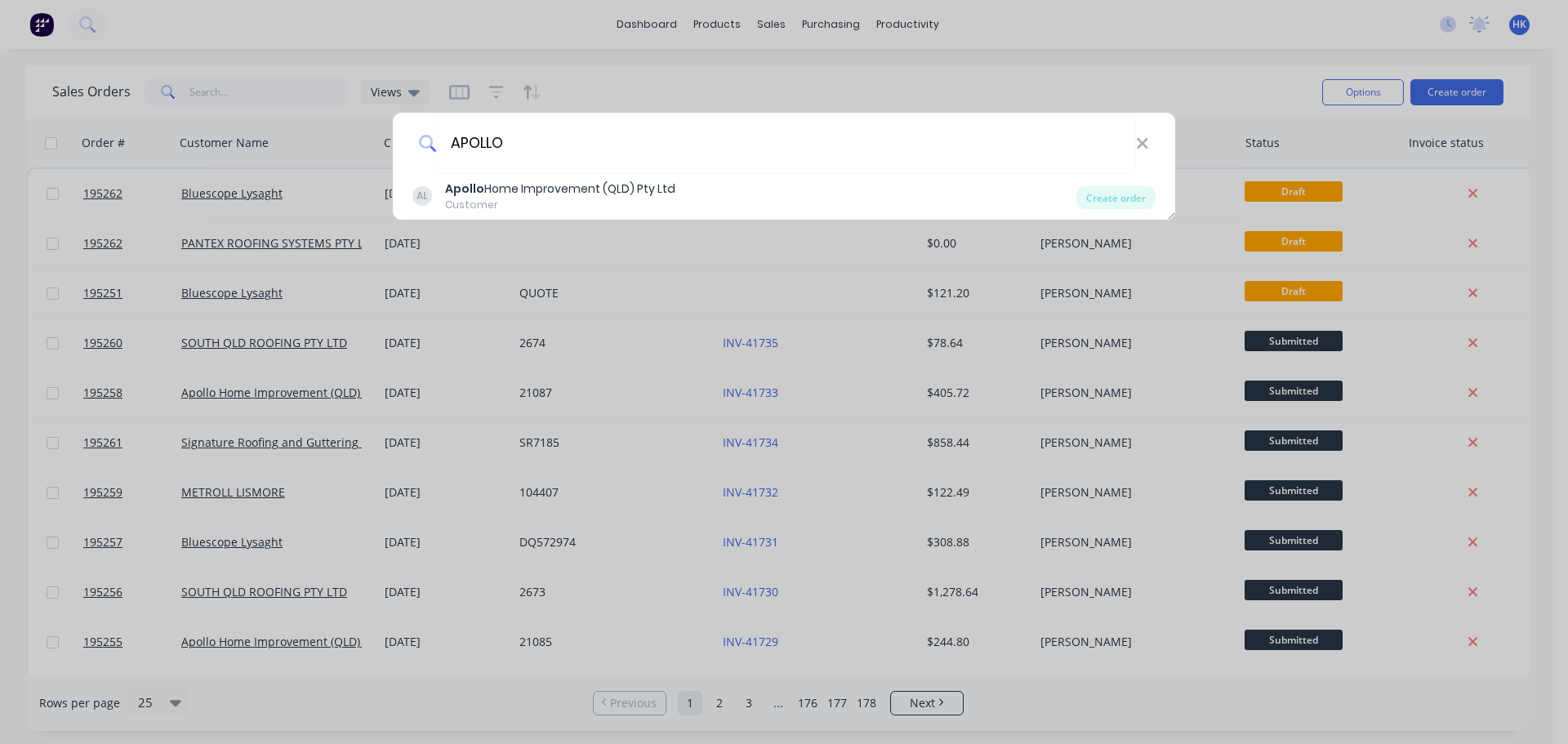
type input "APOLLO"
click at [1113, 206] on div "Create order" at bounding box center [1116, 197] width 79 height 22
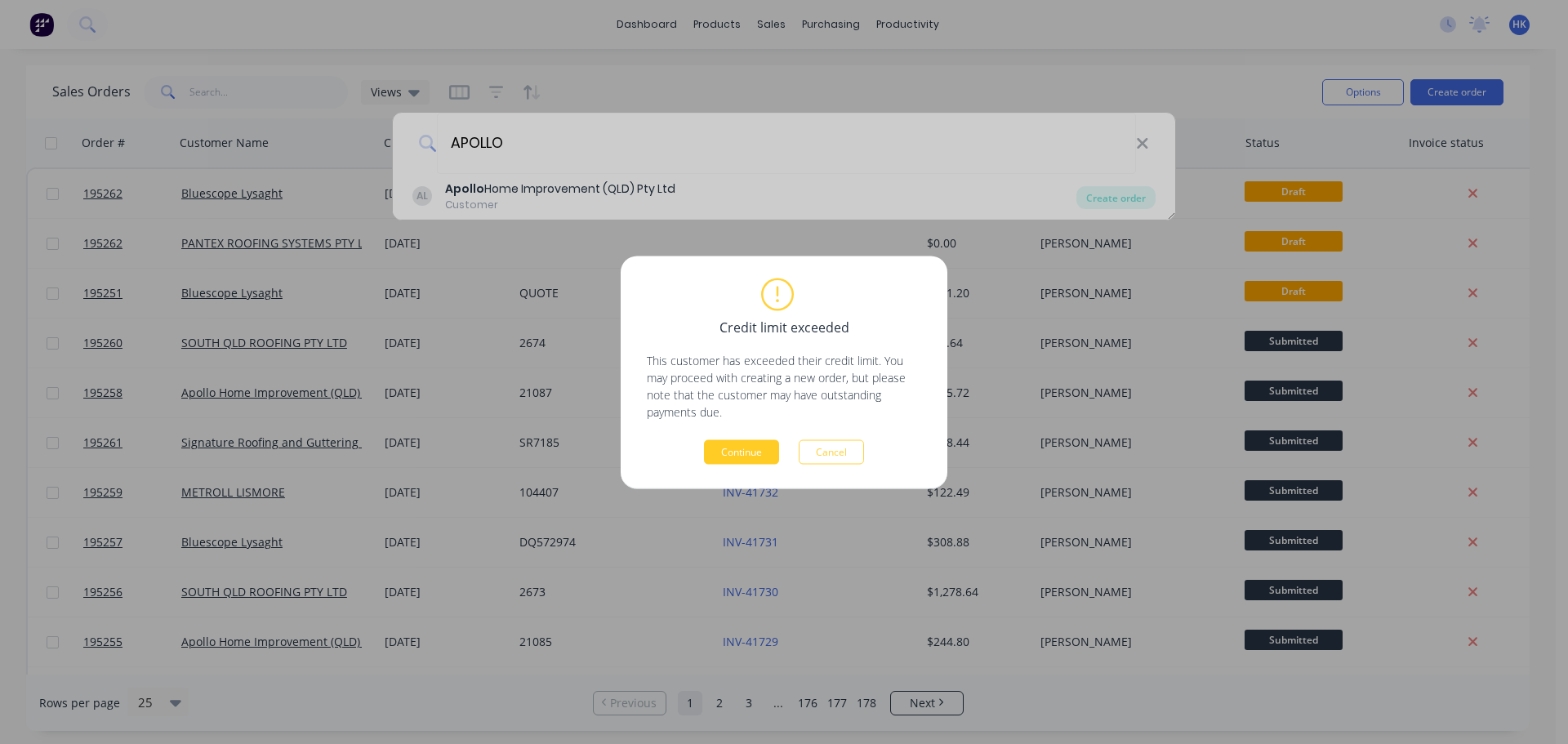
click at [732, 464] on div "Credit limit exceeded This customer has exceeded their credit limit. You may pr…" at bounding box center [784, 372] width 327 height 232
click at [736, 463] on button "Continue" at bounding box center [742, 451] width 75 height 24
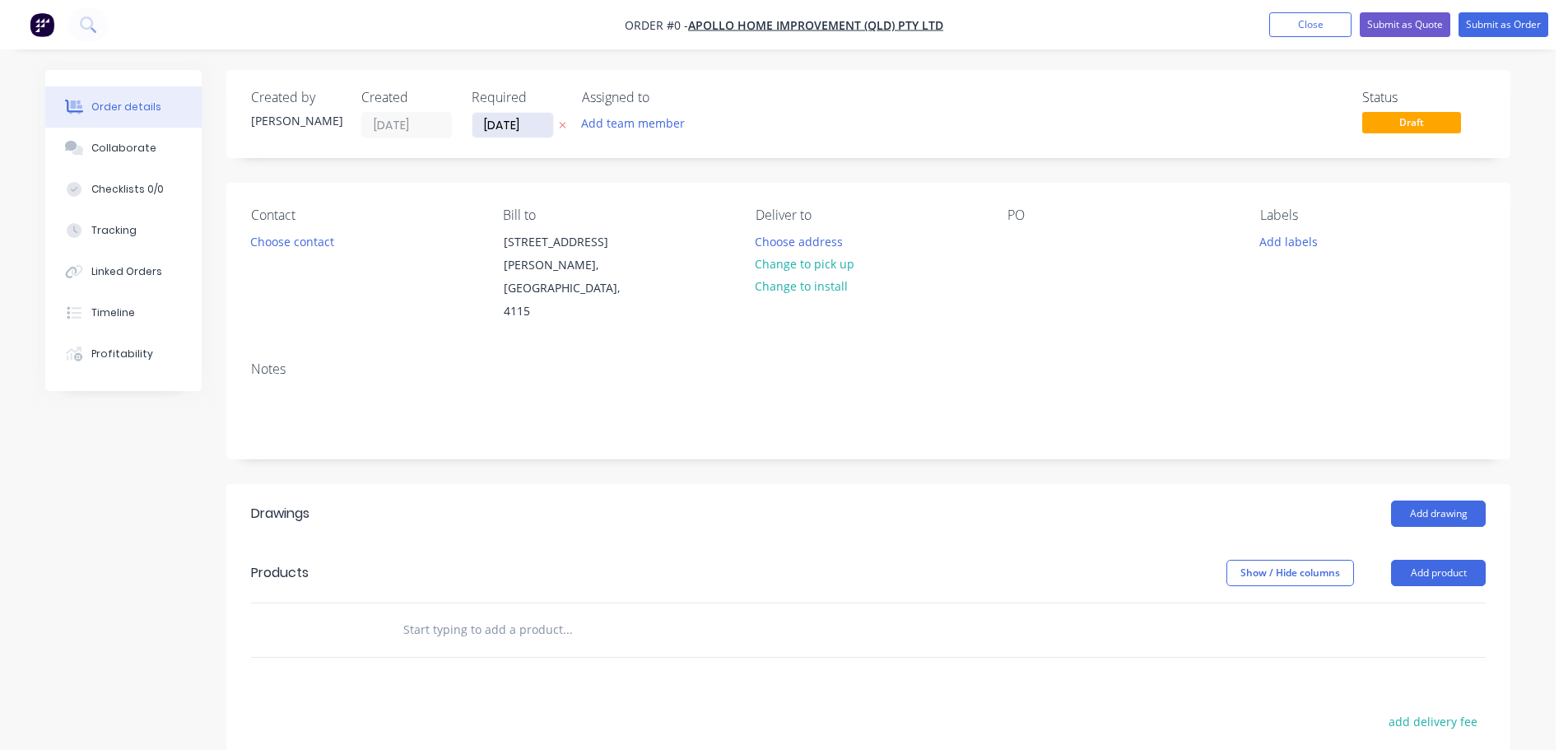
click at [523, 136] on input "[DATE]" at bounding box center [512, 125] width 80 height 24
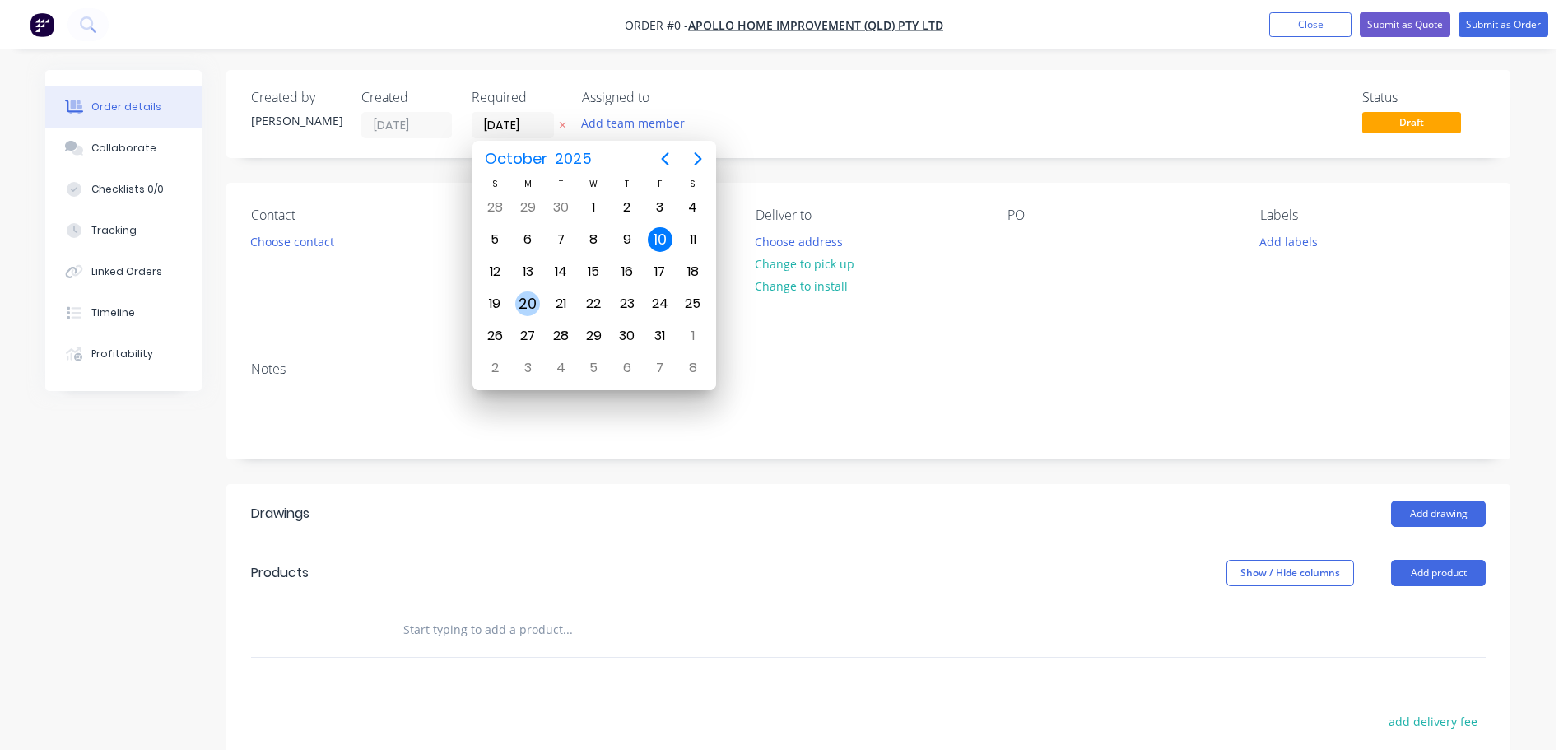
click at [531, 308] on div "20" at bounding box center [527, 303] width 24 height 24
type input "[DATE]"
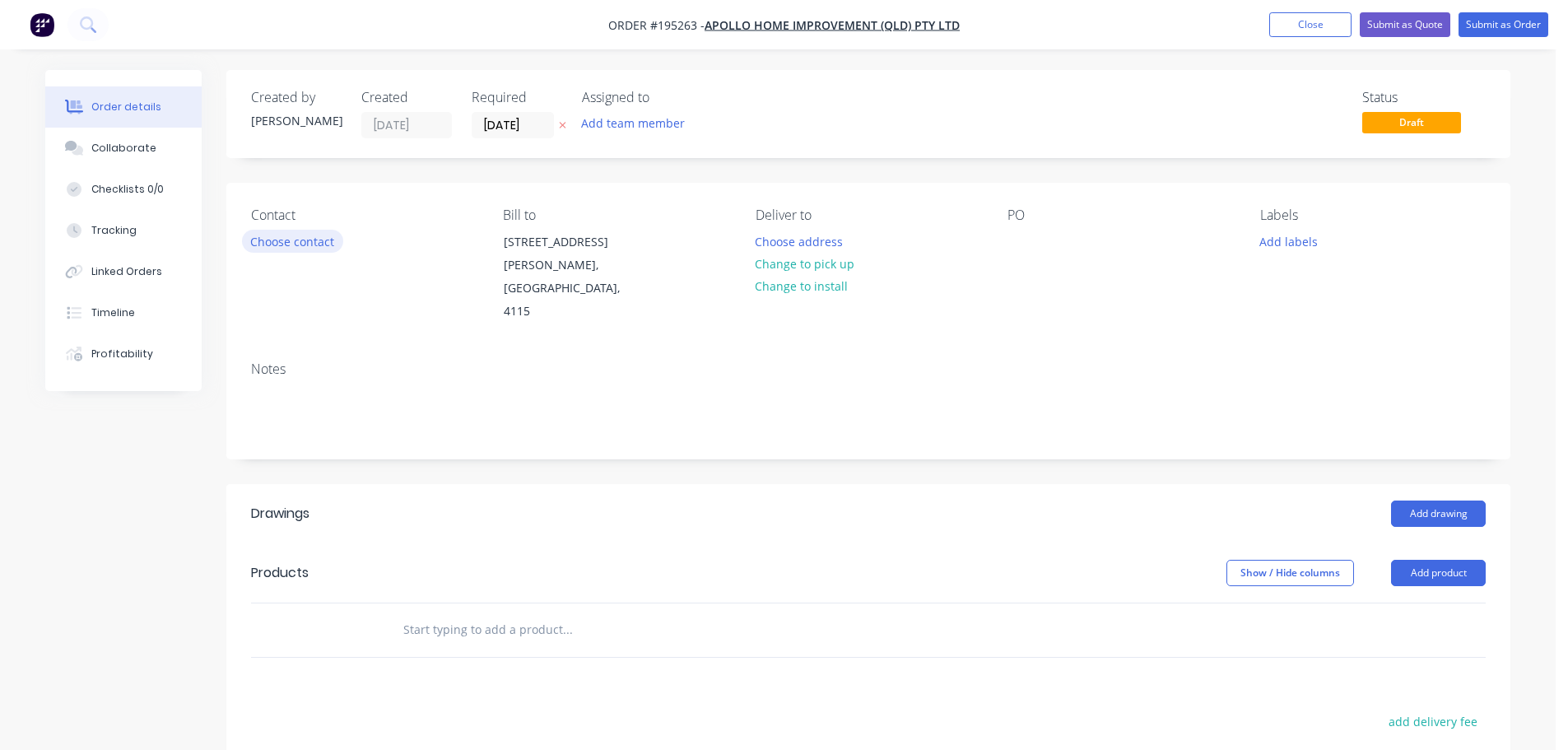
click at [290, 243] on button "Choose contact" at bounding box center [293, 241] width 101 height 23
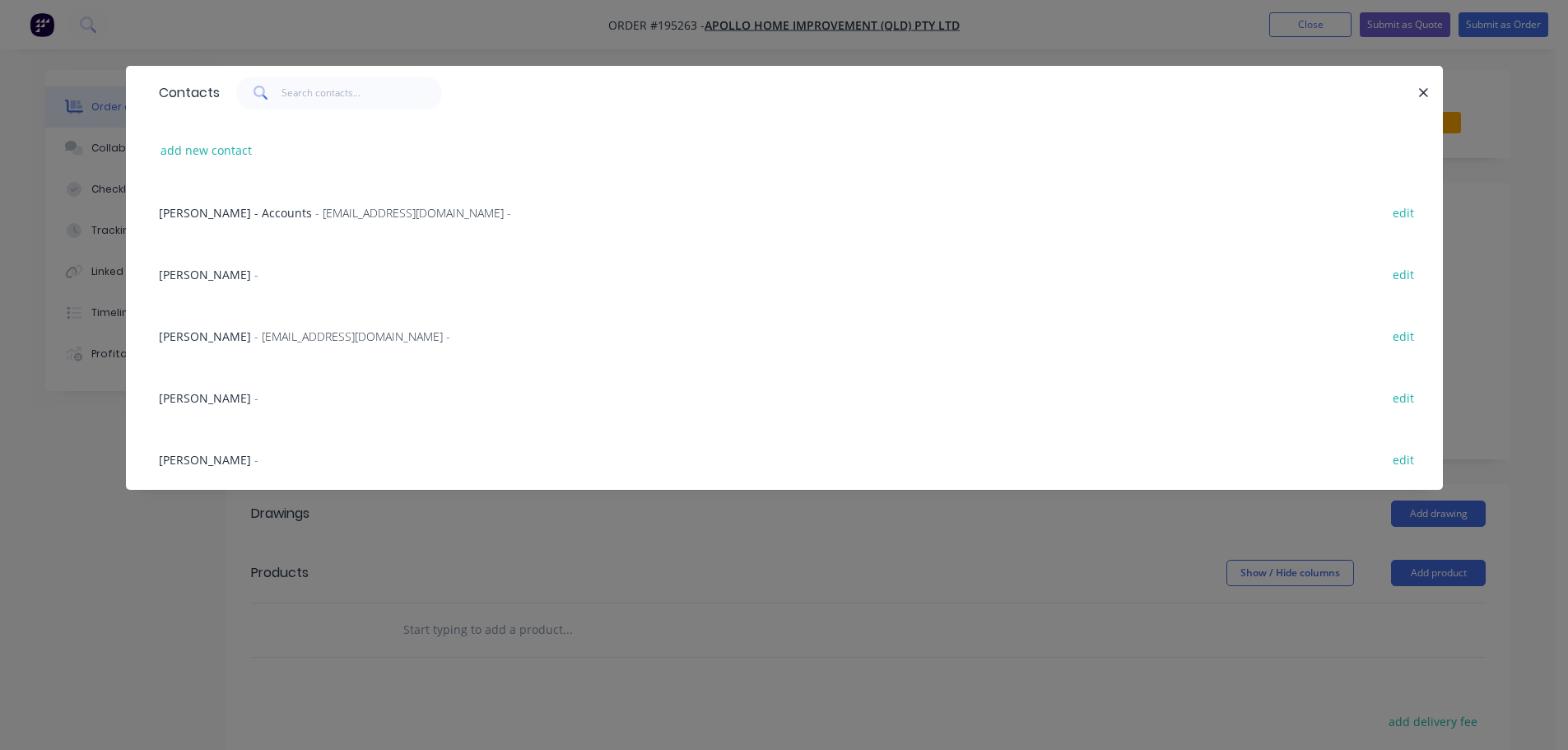
click at [278, 338] on span "- [EMAIL_ADDRESS][DOMAIN_NAME] -" at bounding box center [352, 336] width 196 height 15
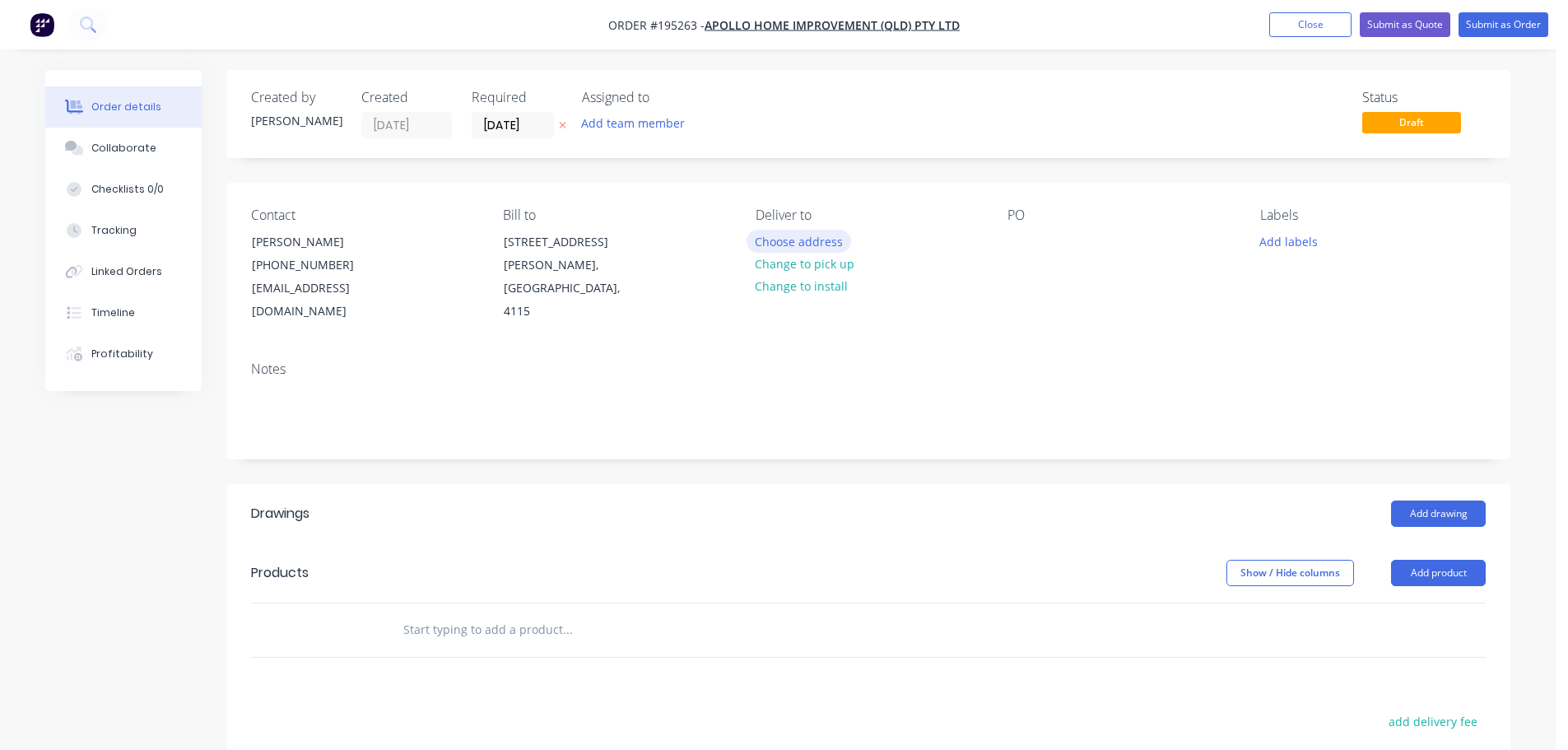
click at [829, 236] on button "Choose address" at bounding box center [799, 241] width 106 height 23
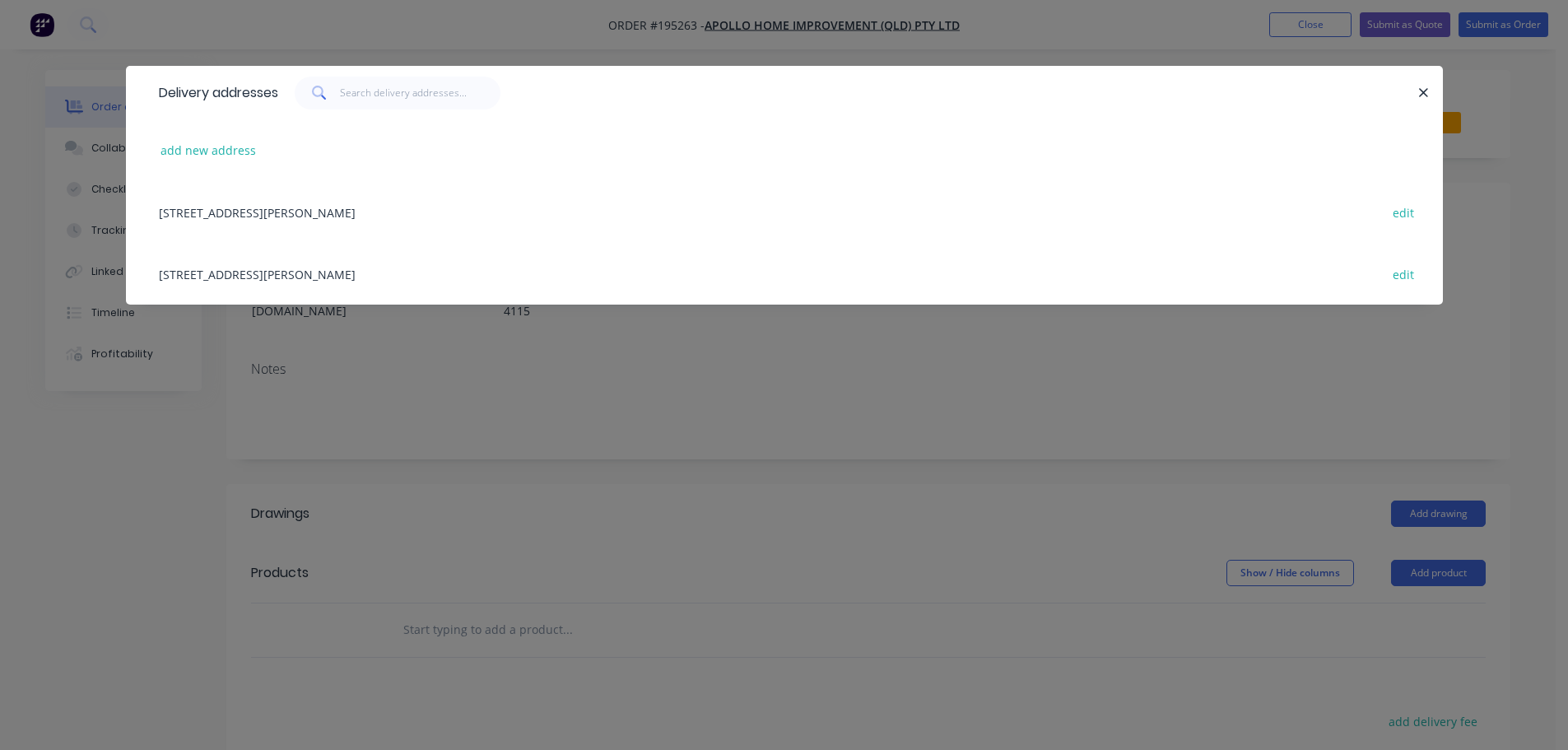
click at [359, 271] on div "[STREET_ADDRESS][PERSON_NAME] edit" at bounding box center [785, 273] width 1268 height 62
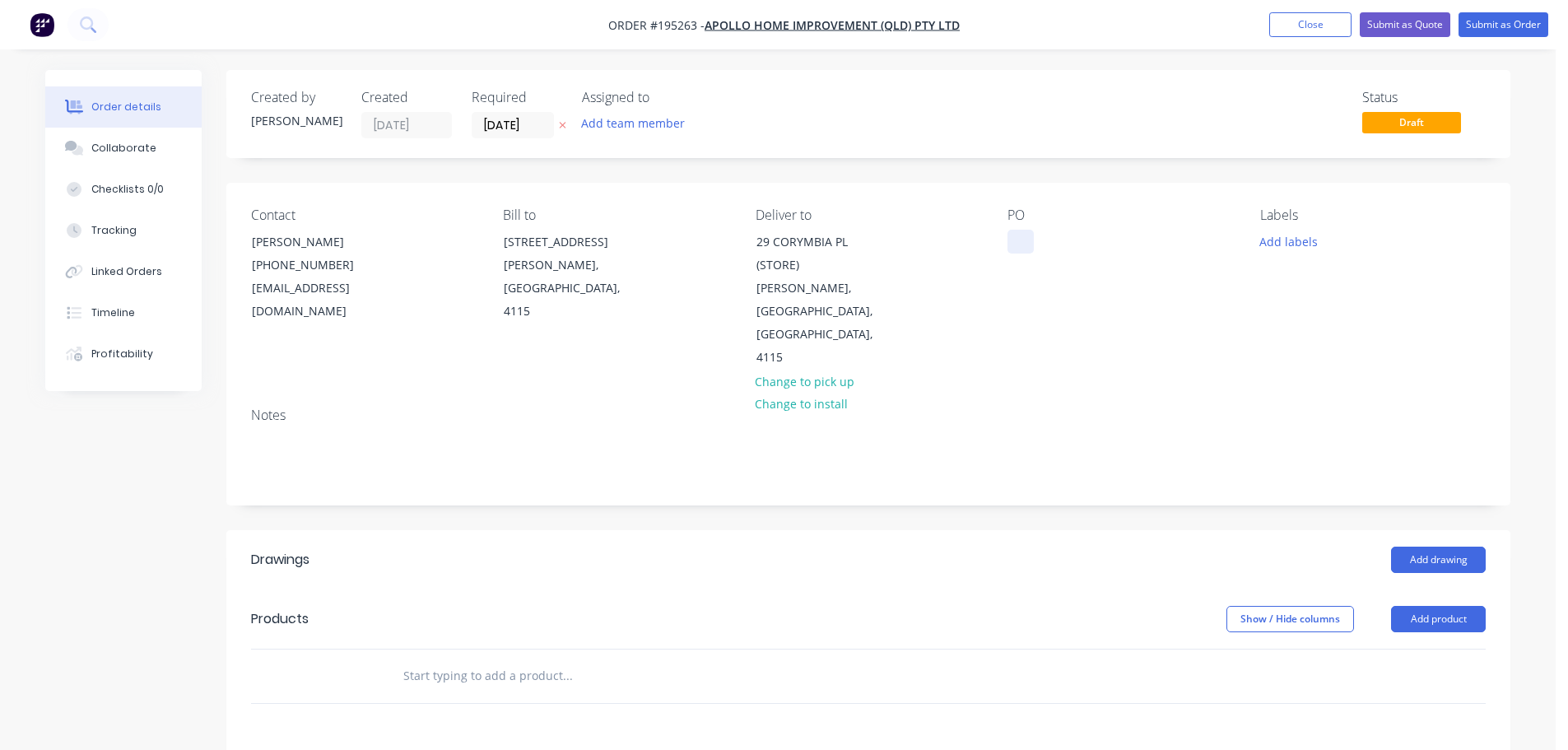
click at [1022, 238] on div at bounding box center [1020, 242] width 26 height 24
click at [1300, 242] on button "Add labels" at bounding box center [1289, 241] width 76 height 23
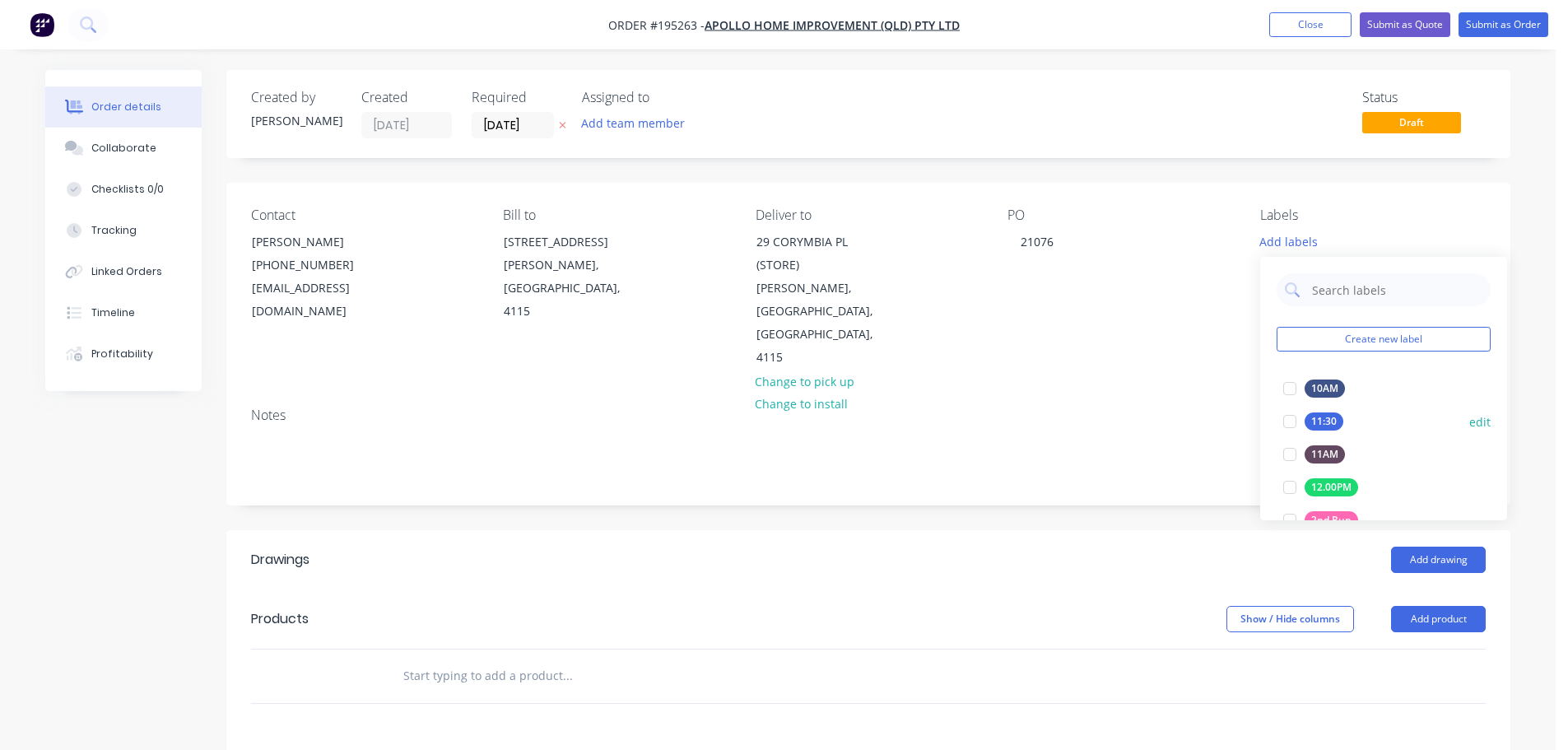
scroll to position [82, 0]
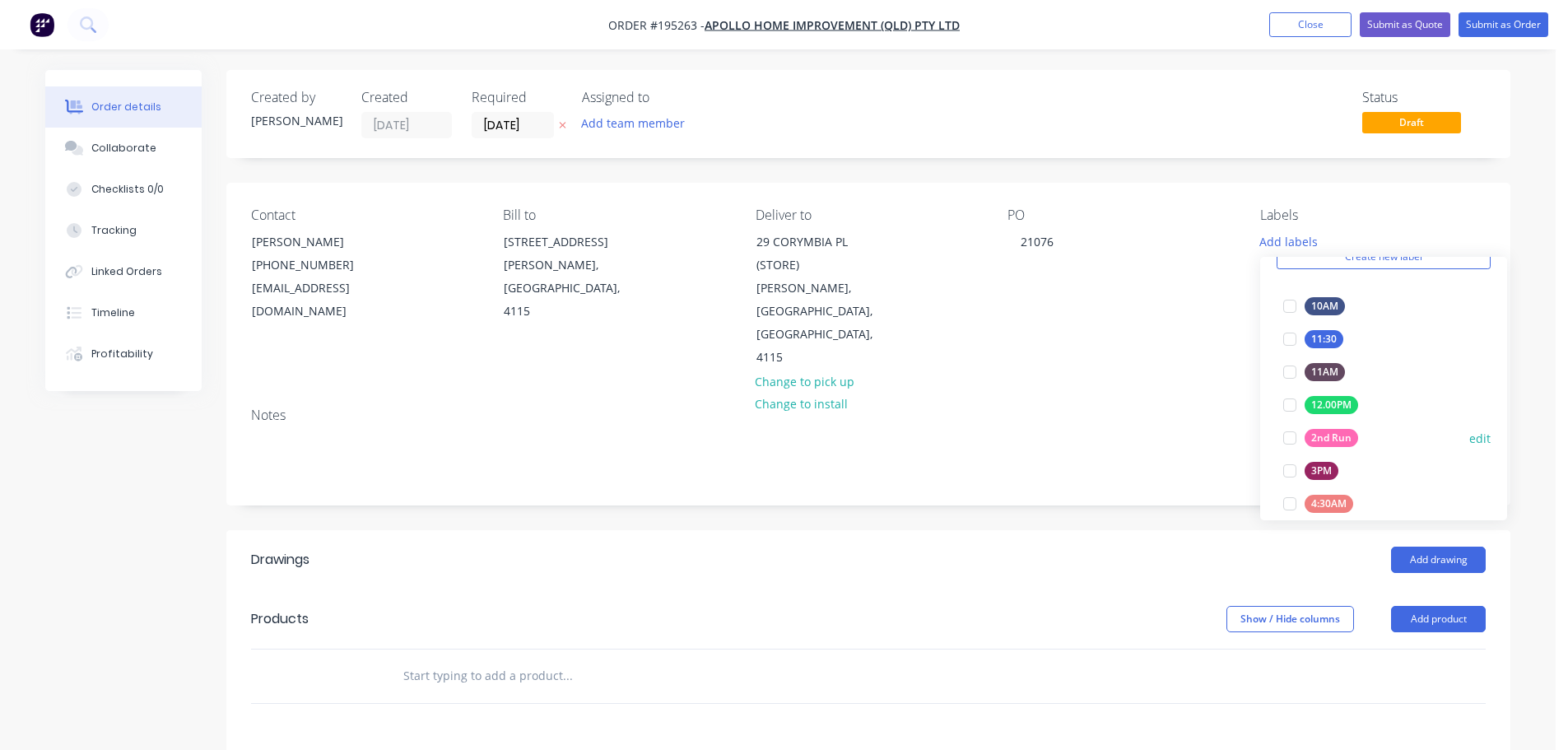
click at [1289, 435] on div at bounding box center [1289, 438] width 33 height 33
click at [1167, 546] on div "Add drawing" at bounding box center [999, 559] width 972 height 26
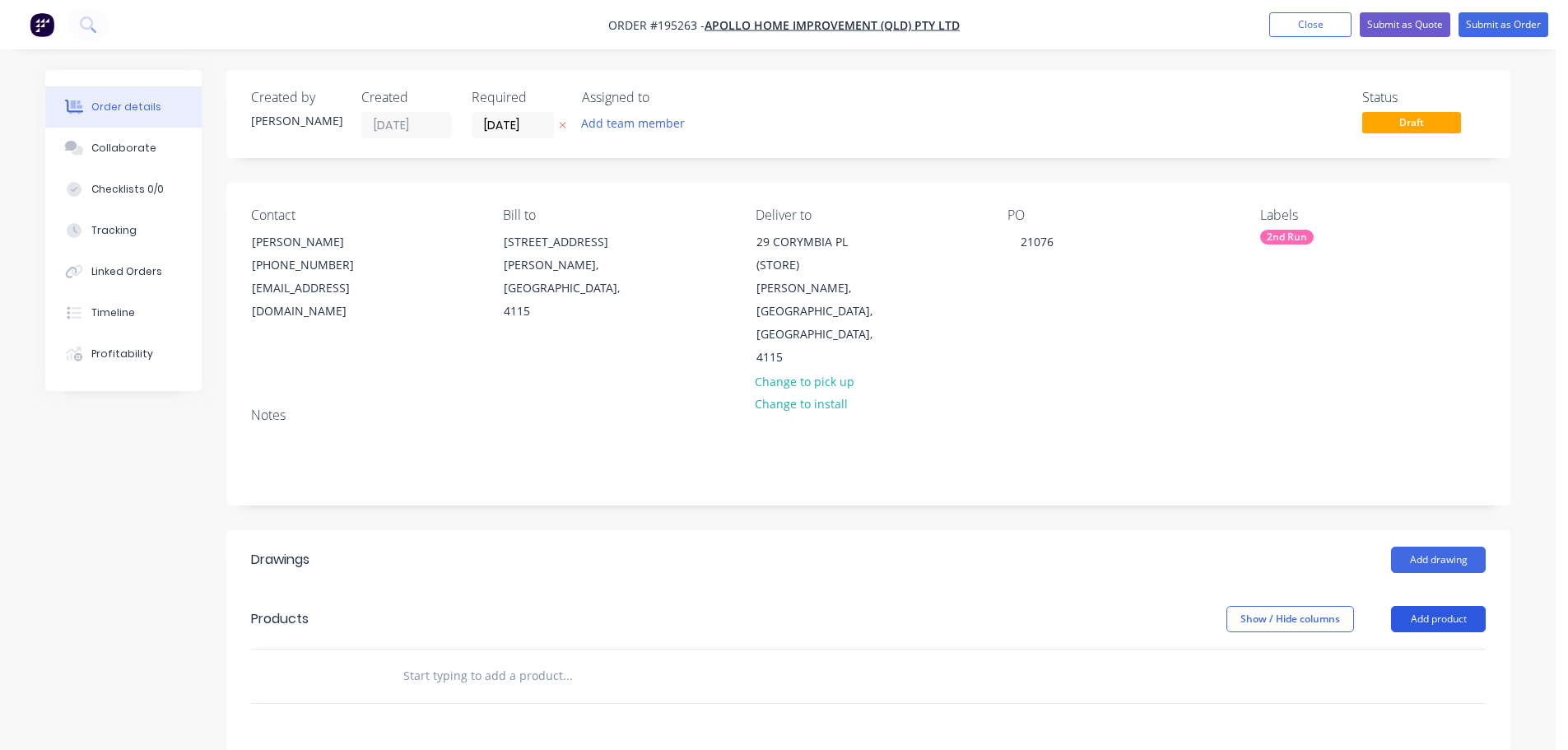
click at [1431, 606] on button "Add product" at bounding box center [1438, 619] width 95 height 26
click at [1427, 649] on div "Product catalogue" at bounding box center [1407, 660] width 127 height 24
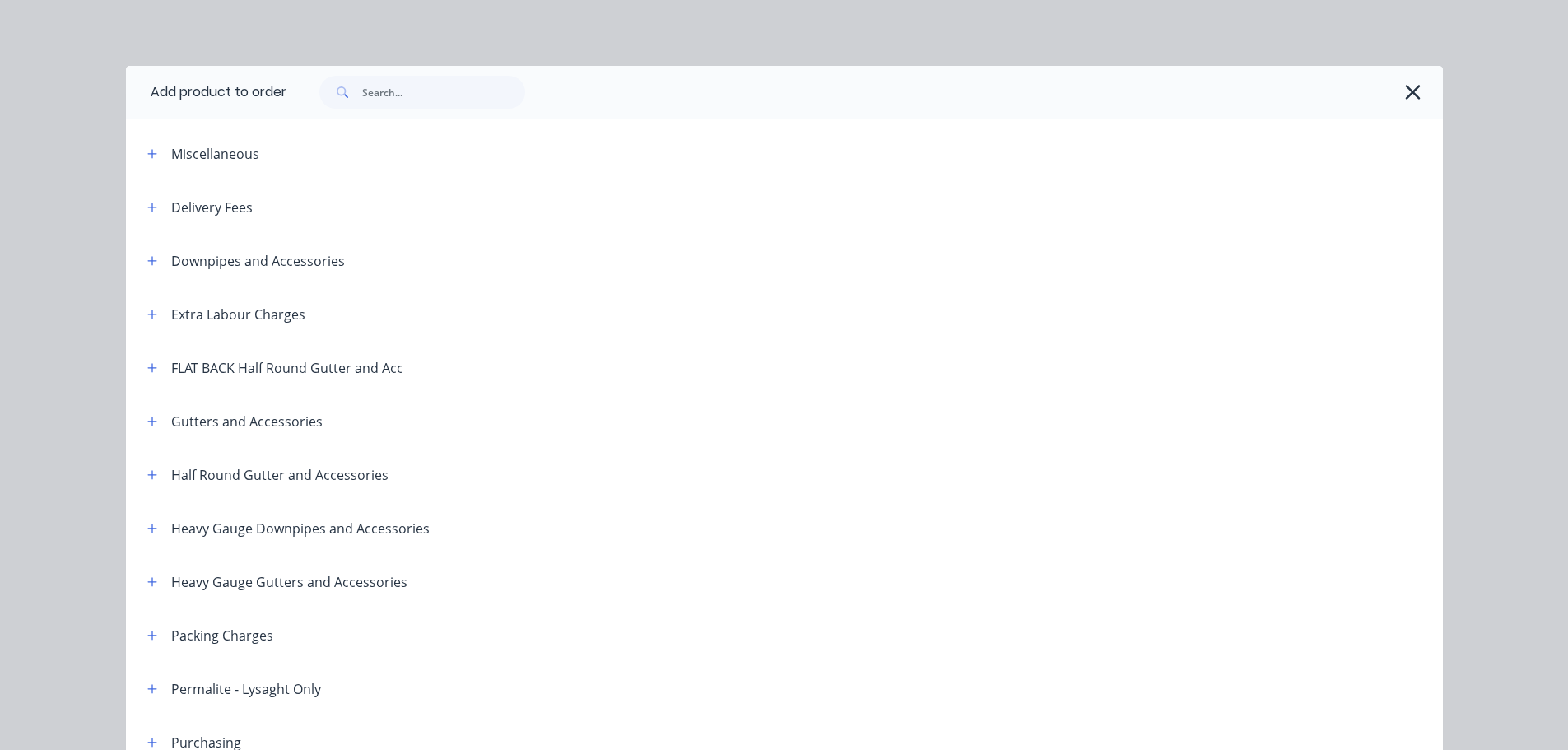
click at [532, 84] on div at bounding box center [856, 92] width 1140 height 33
click at [498, 93] on input "text" at bounding box center [443, 92] width 163 height 33
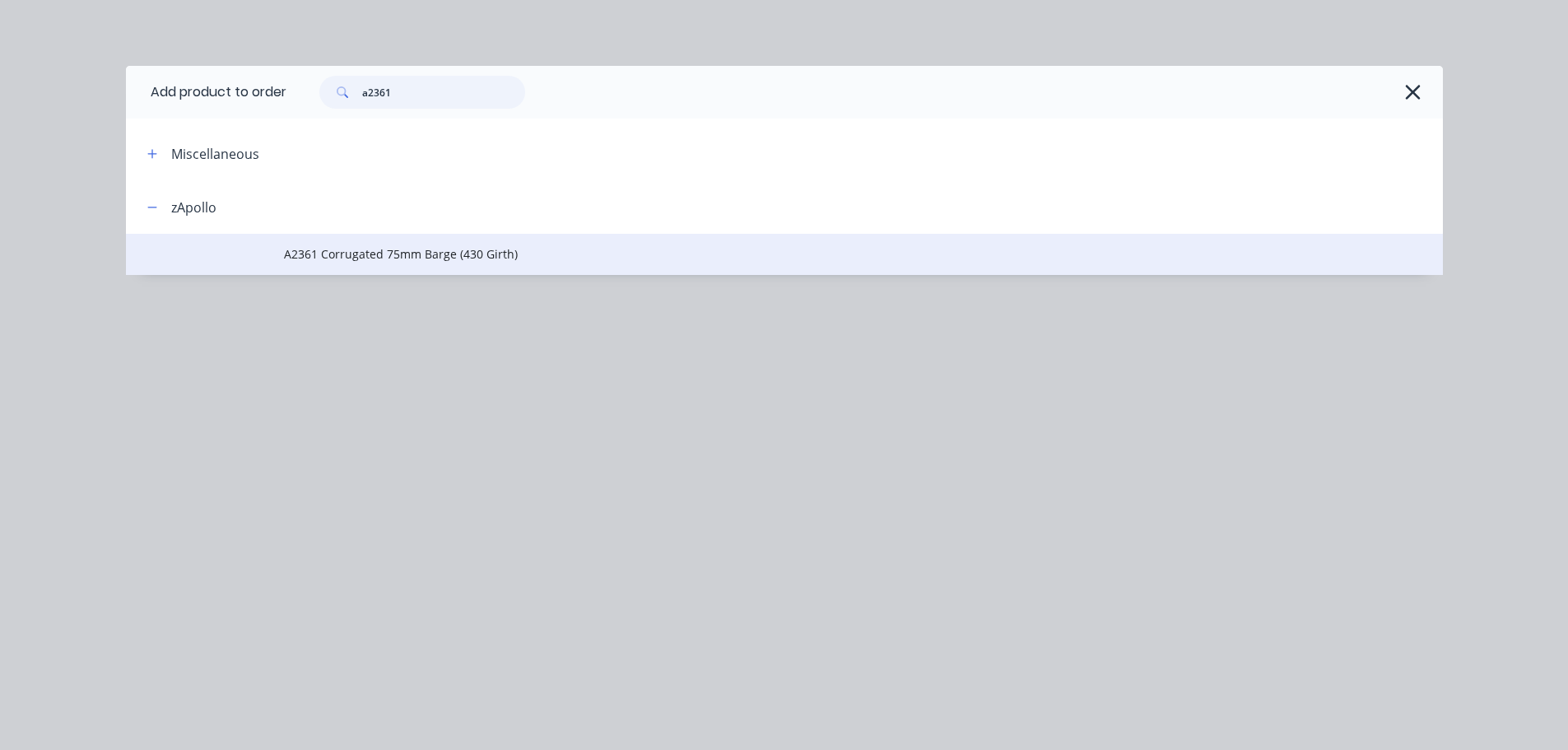
type input "a2361"
click at [444, 241] on td "A2361 Corrugated 75mm Barge (430 Girth)" at bounding box center [864, 254] width 1159 height 42
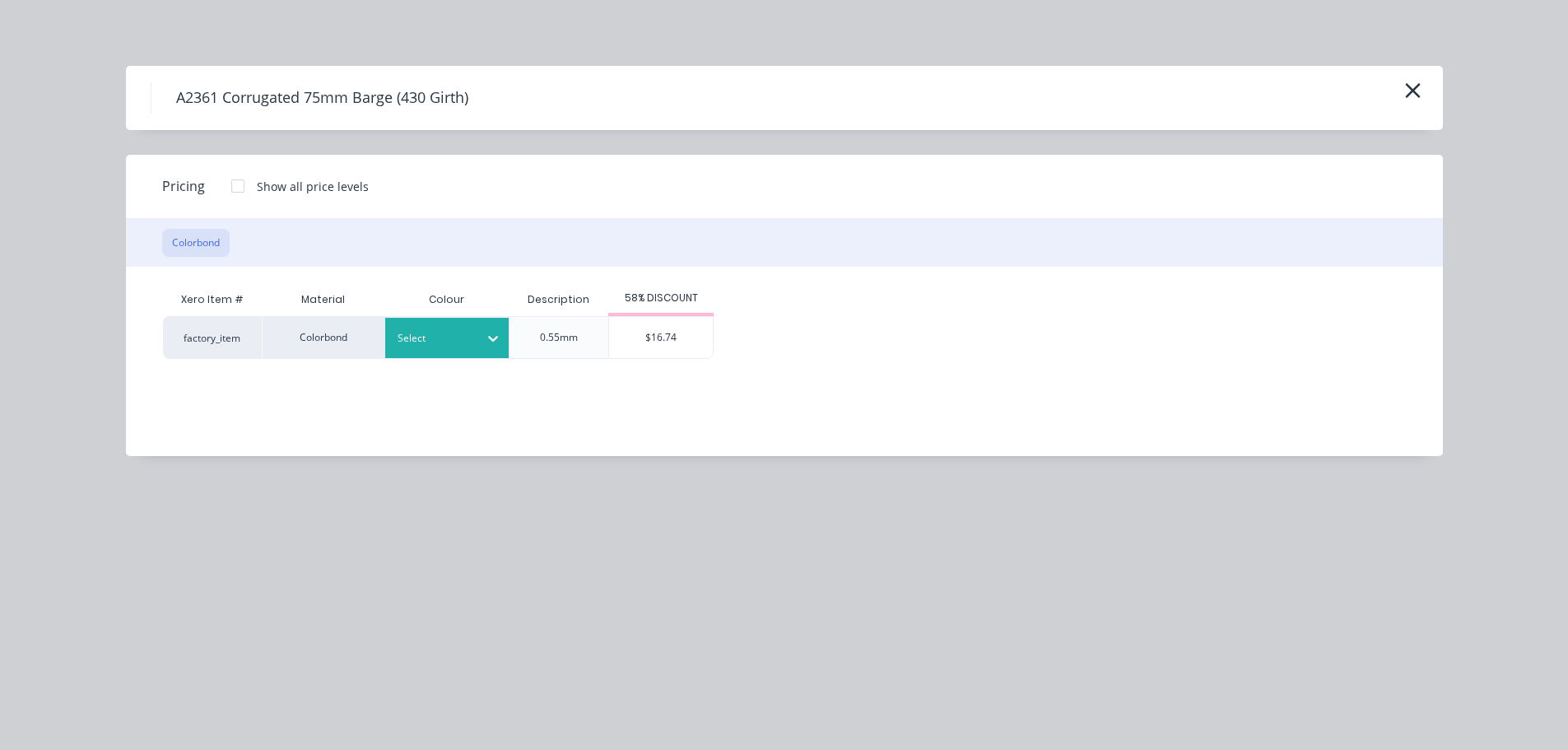
click at [479, 338] on div at bounding box center [493, 338] width 30 height 26
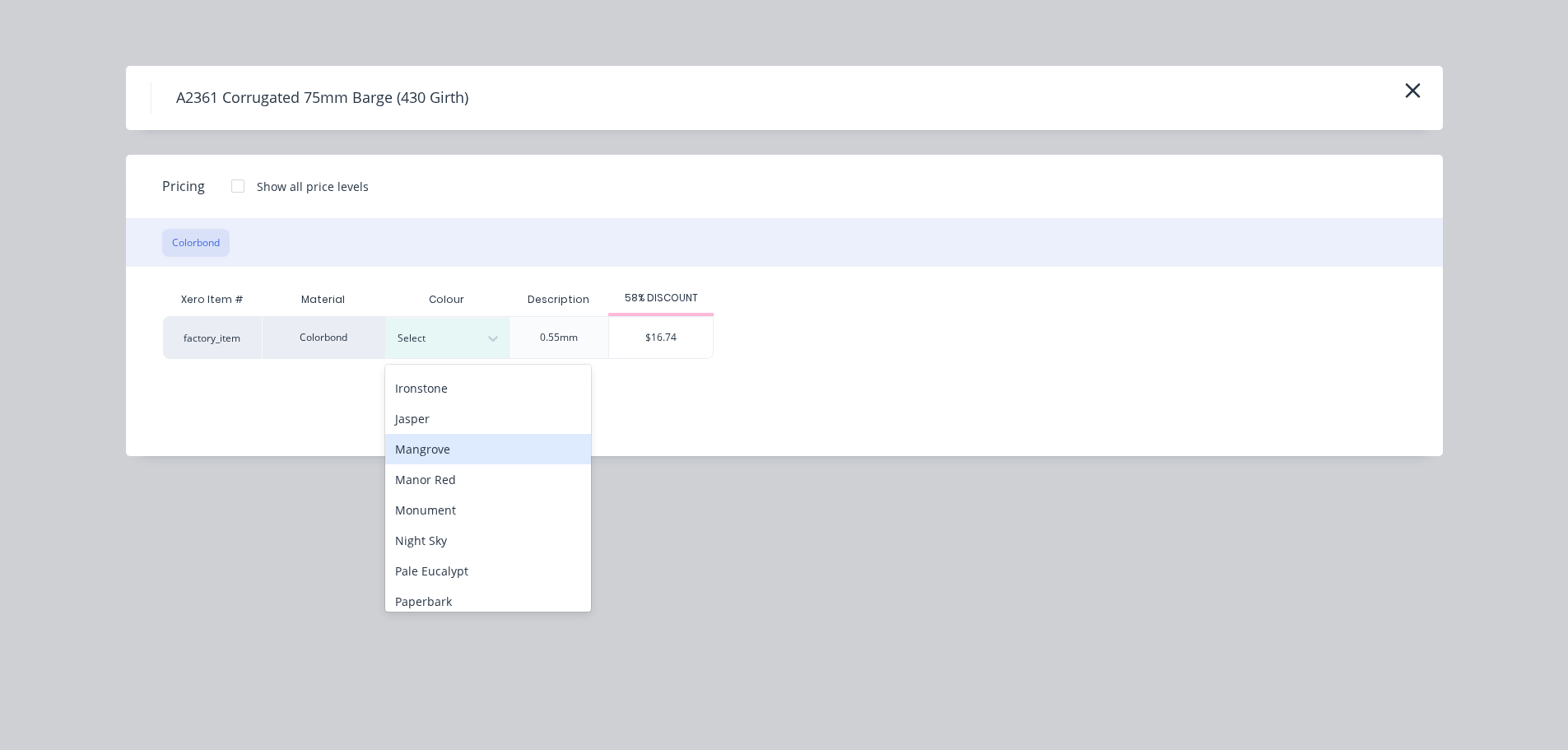
scroll to position [329, 0]
click at [462, 468] on div "Monument" at bounding box center [488, 480] width 206 height 31
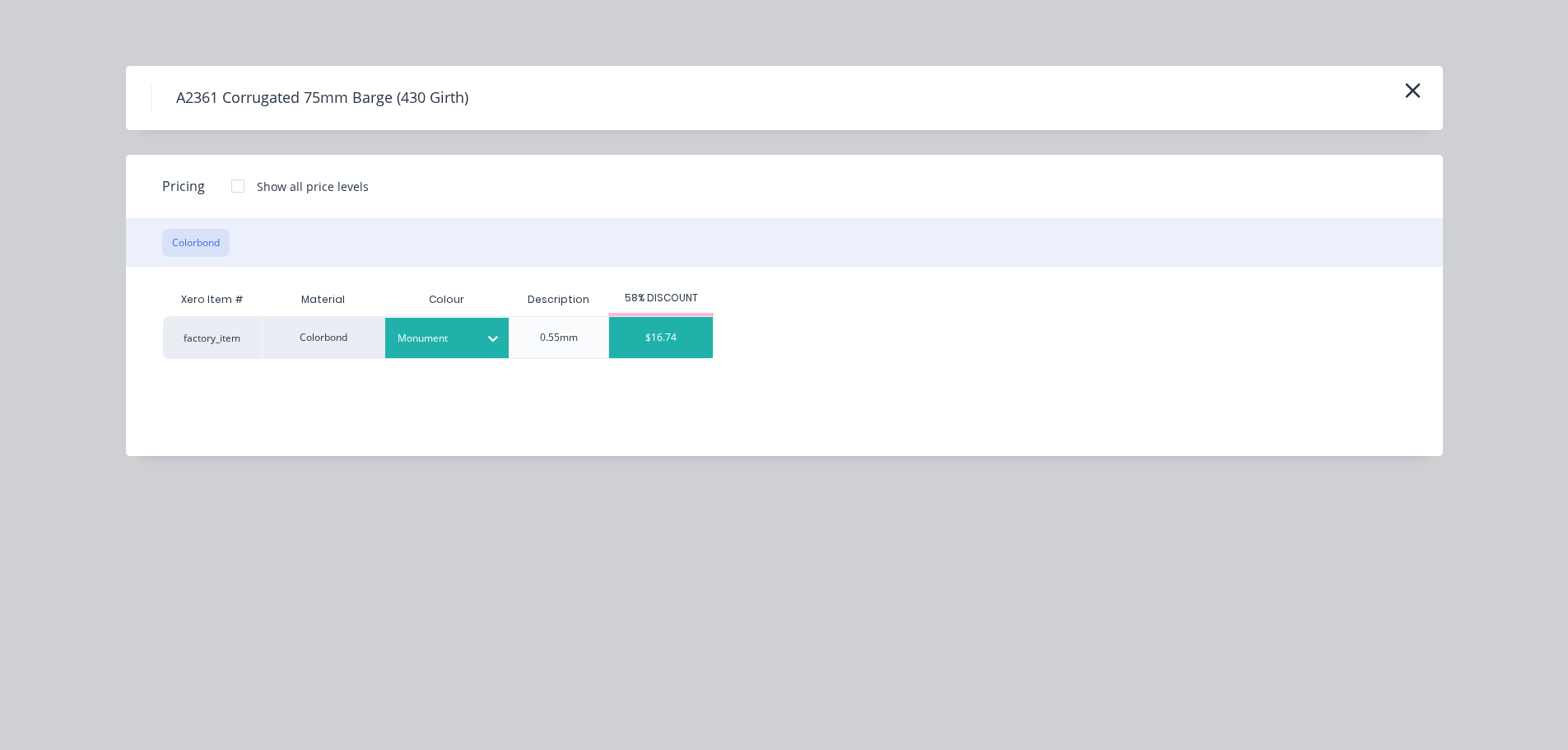
click at [677, 339] on div "$16.74" at bounding box center [661, 337] width 104 height 42
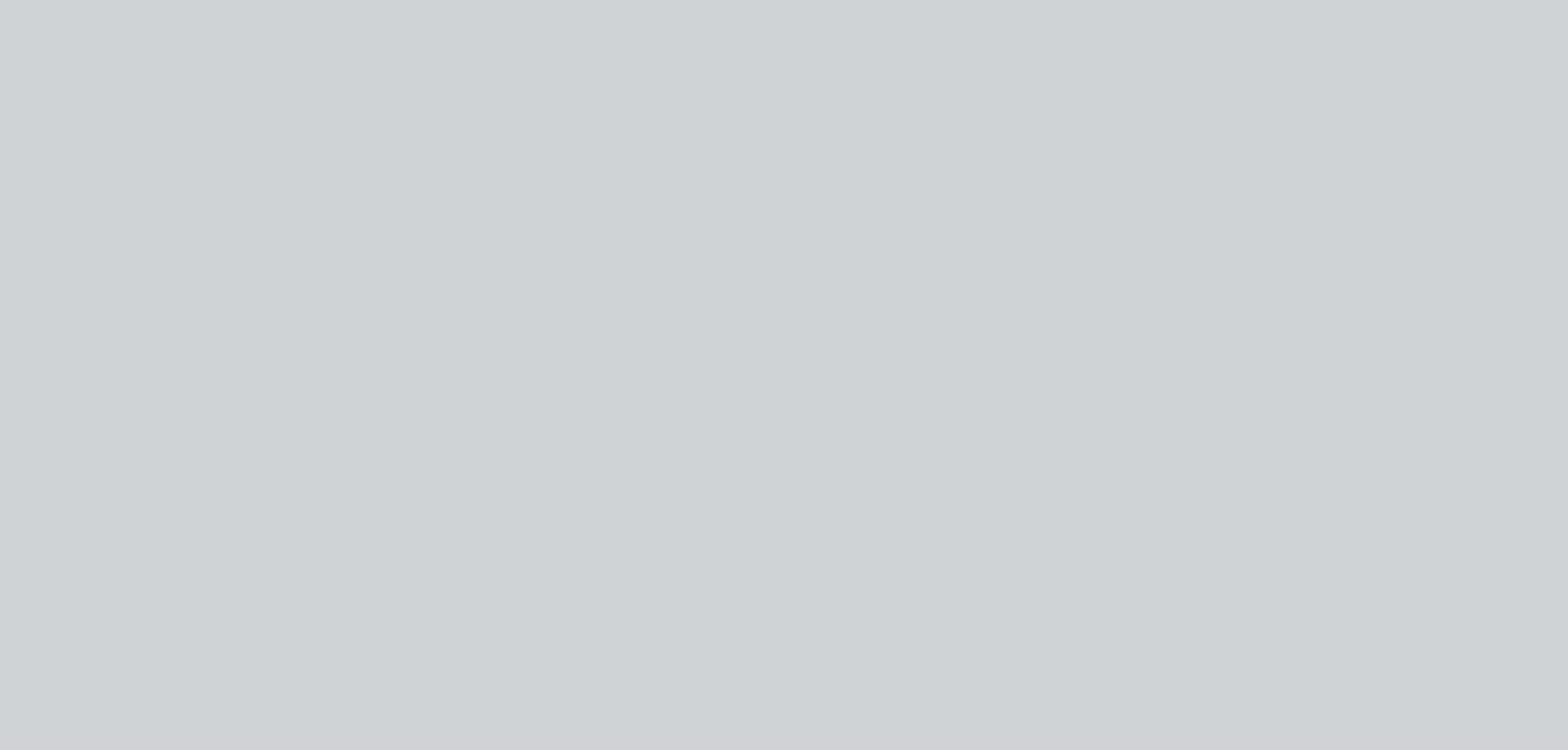
type input "$16.74"
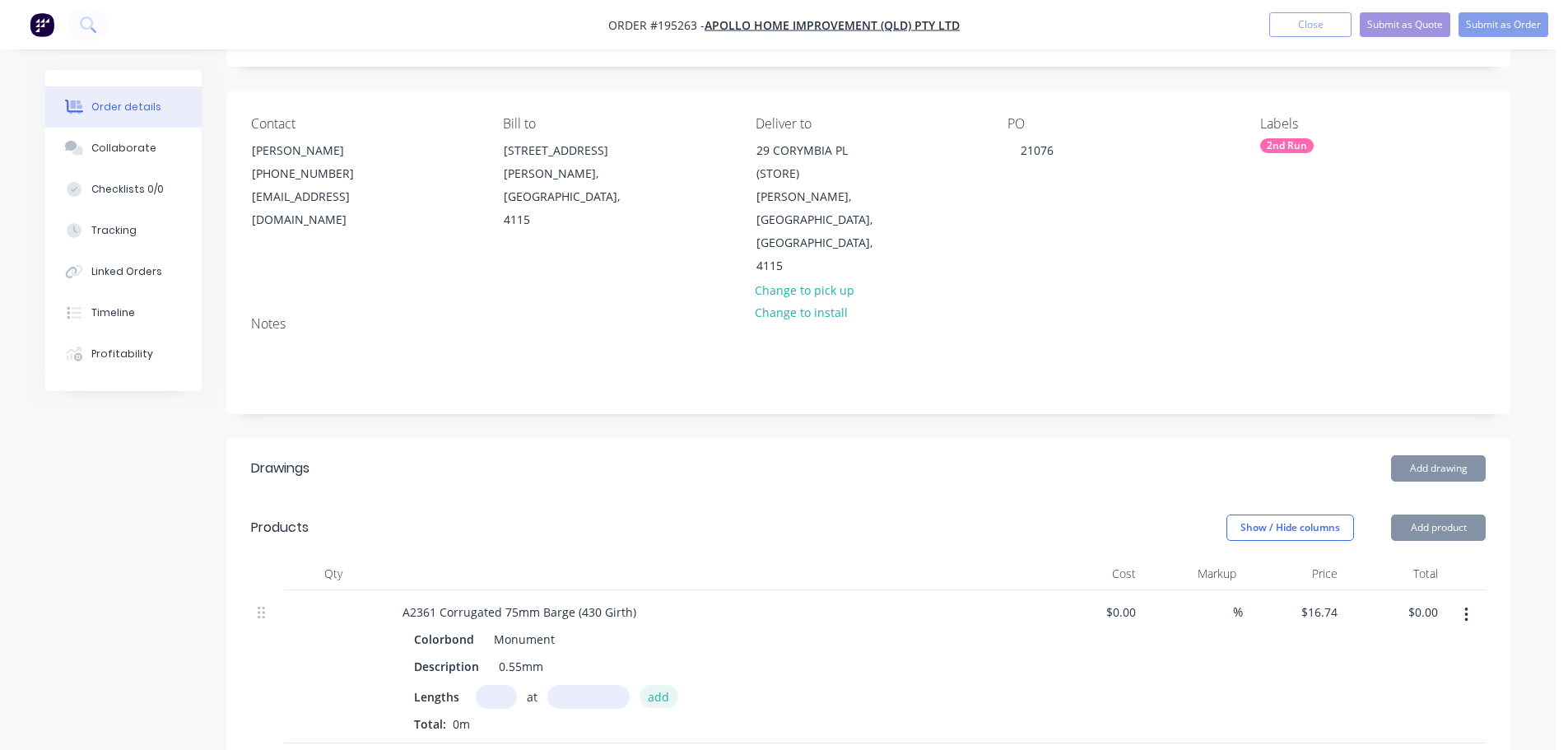
scroll to position [247, 0]
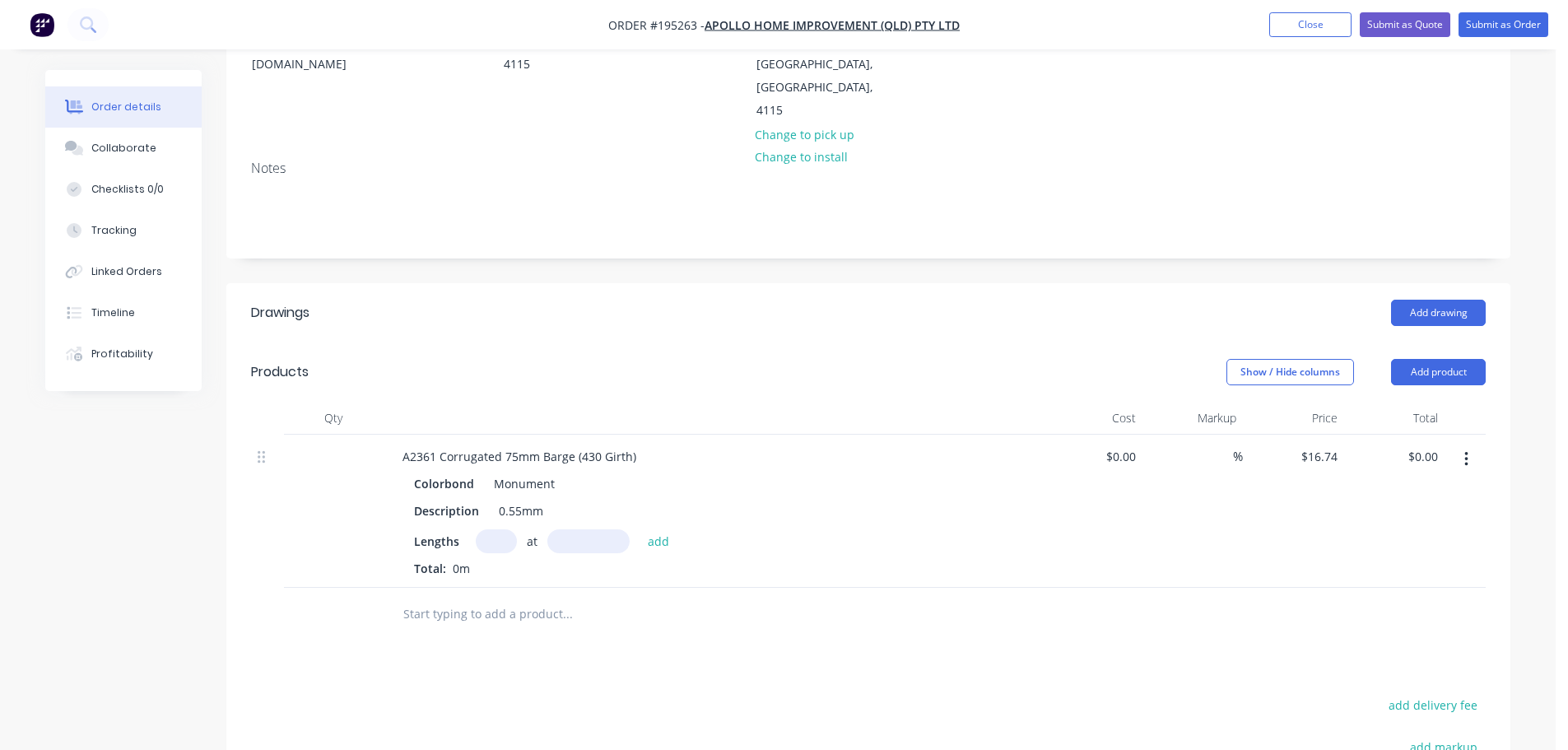
click at [493, 529] on input "text" at bounding box center [496, 541] width 42 height 24
type input "1"
type input "5900"
click at [639, 529] on button "add" at bounding box center [658, 540] width 39 height 23
type input "$98.77"
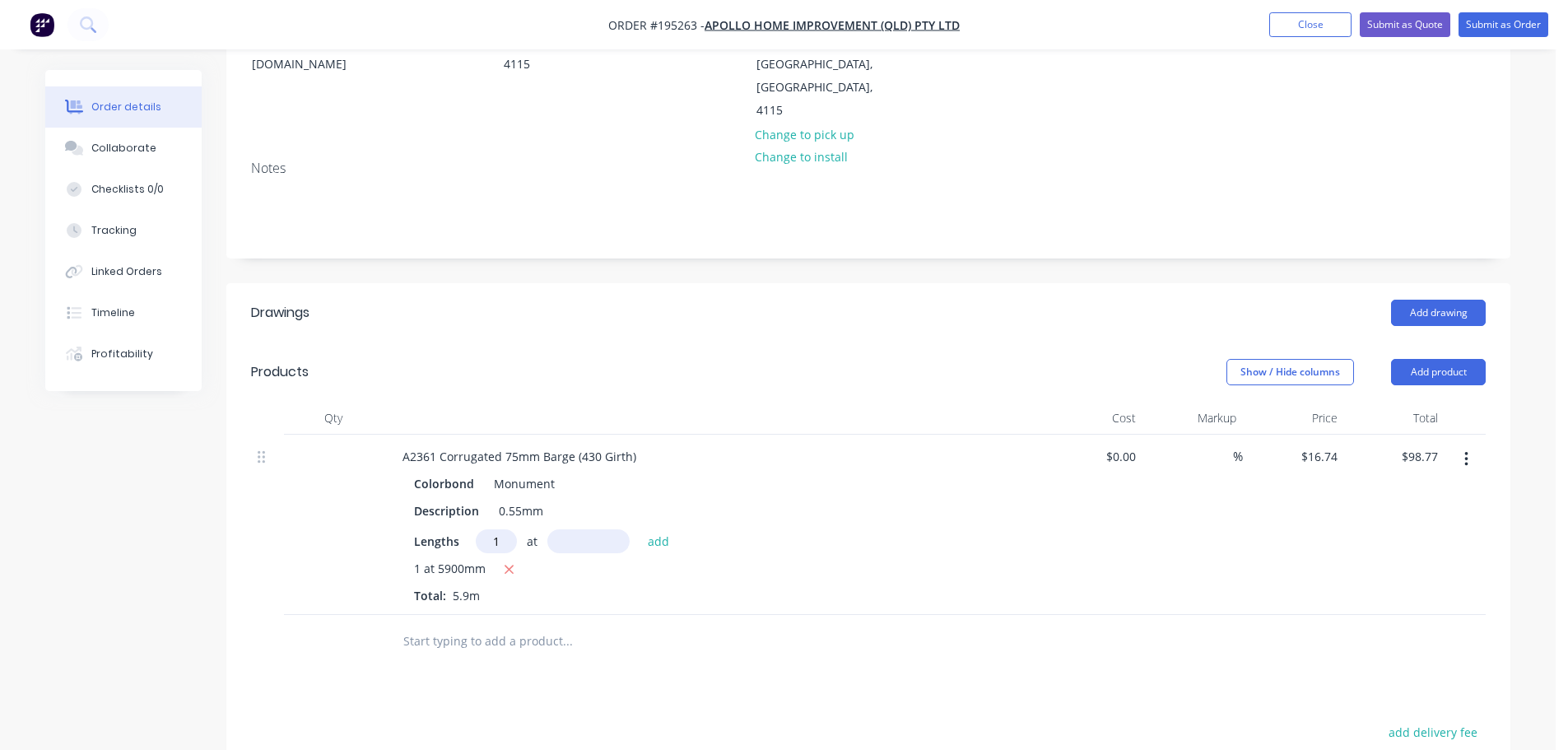
type input "1"
type input "7200"
click at [639, 529] on button "add" at bounding box center [658, 540] width 39 height 23
type input "$219.29"
type input "1"
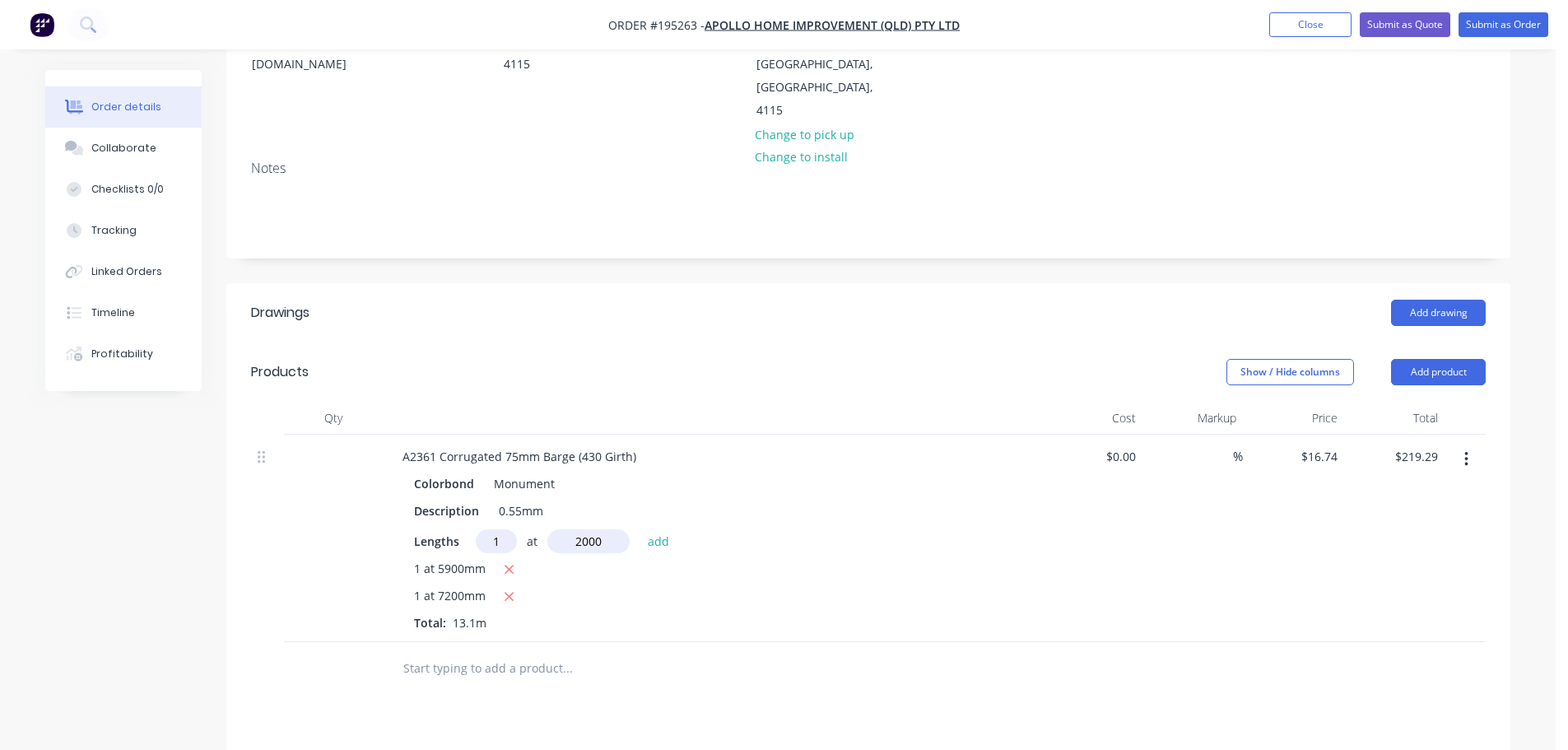
type input "2000"
click at [639, 529] on button "add" at bounding box center [658, 540] width 39 height 23
type input "$252.77"
type input "2"
type input "6200"
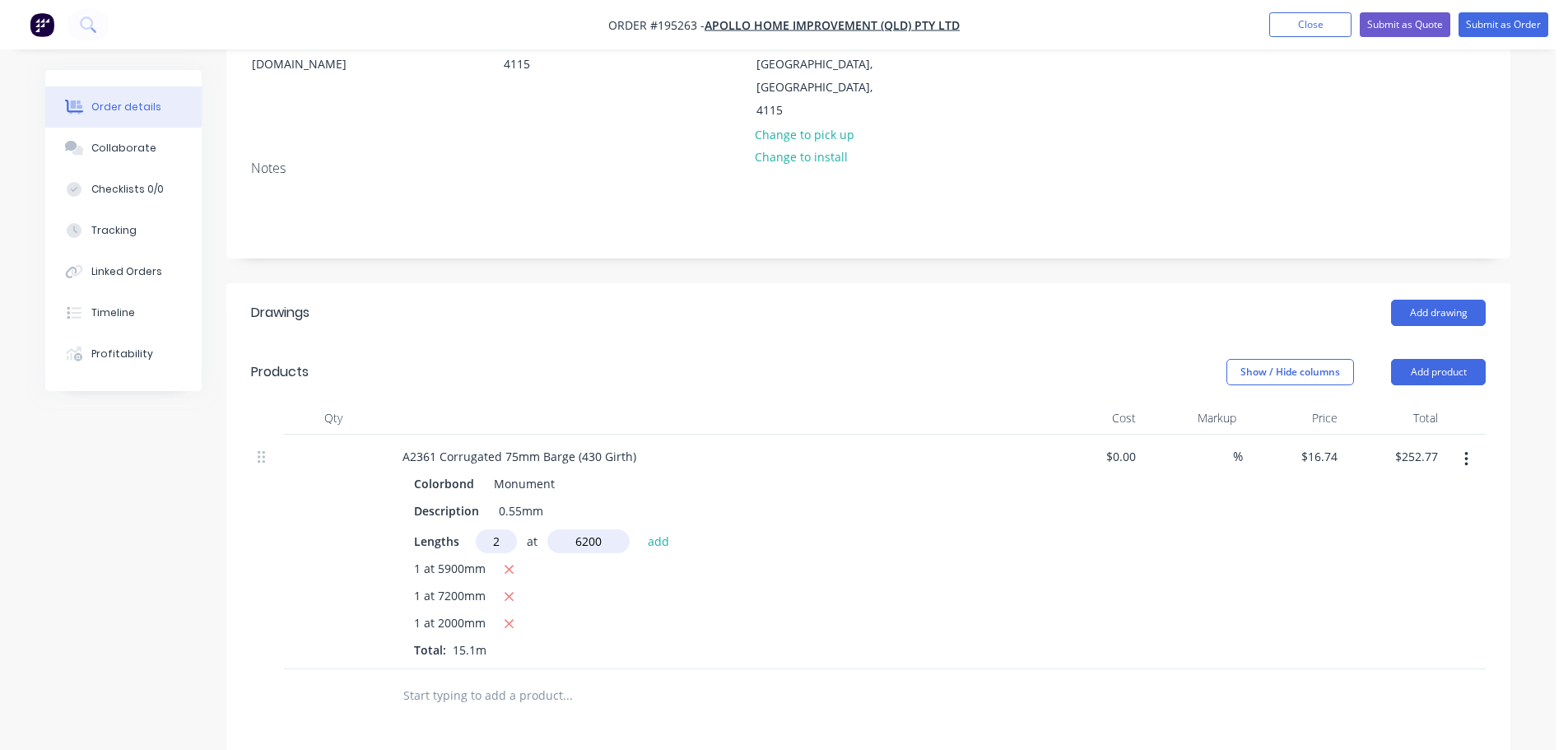
click at [639, 529] on button "add" at bounding box center [658, 540] width 39 height 23
type input "$460.35"
type input "1"
type input "7700"
click at [639, 529] on button "add" at bounding box center [658, 540] width 39 height 23
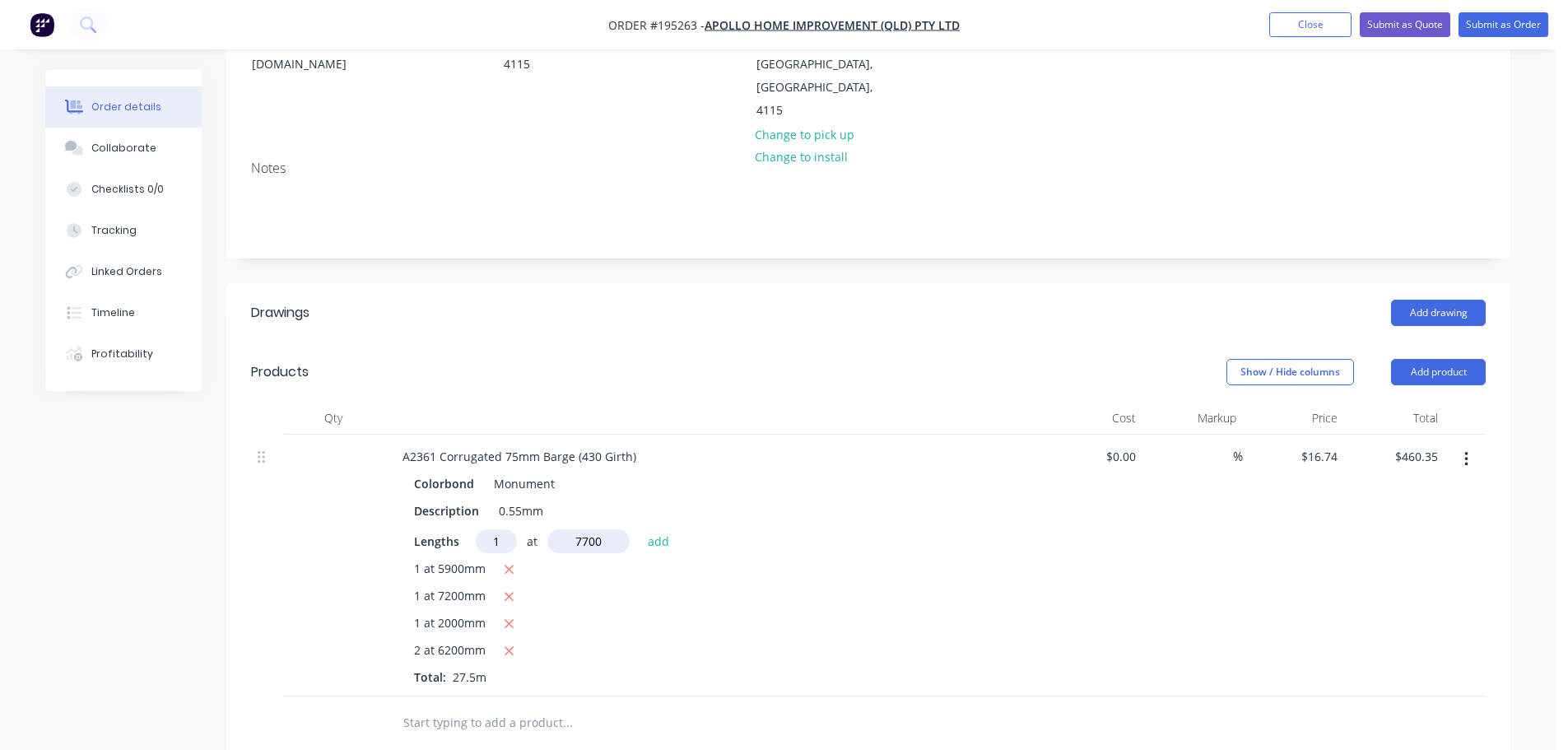
type input "$589.25"
click at [1450, 359] on button "Add product" at bounding box center [1438, 372] width 95 height 26
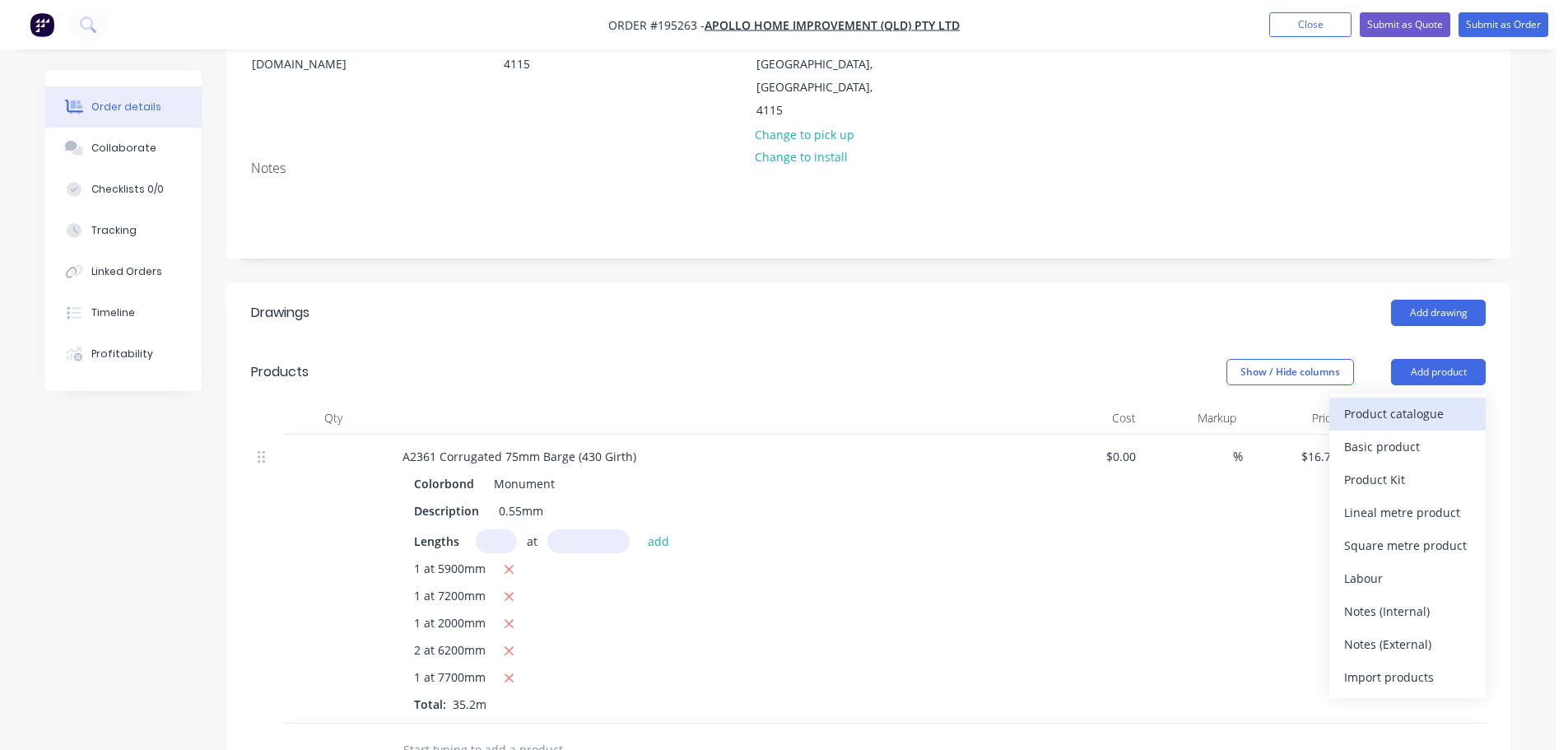
click at [1432, 402] on div "Product catalogue" at bounding box center [1407, 413] width 127 height 24
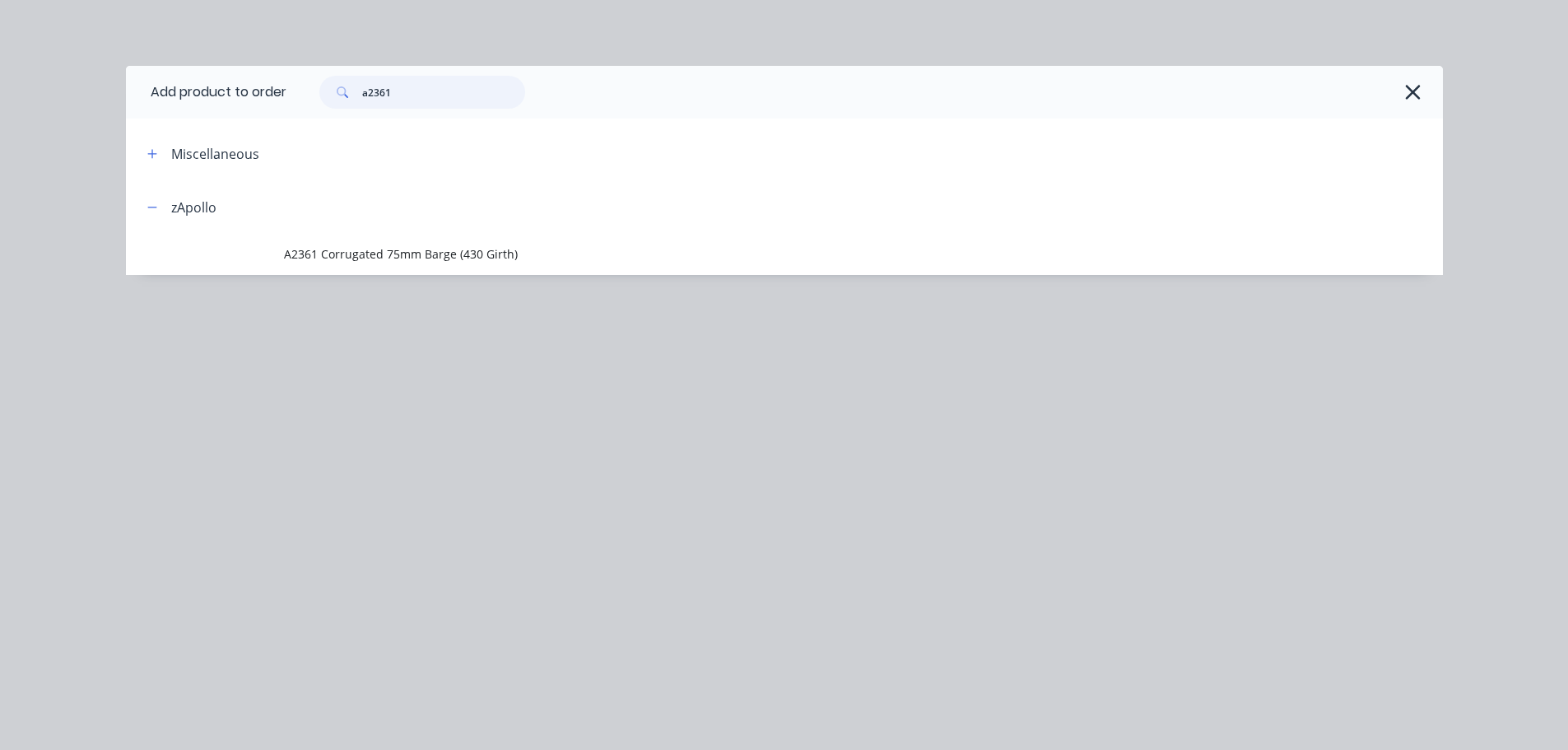
click at [467, 88] on input "a2361" at bounding box center [443, 92] width 163 height 33
type input "a"
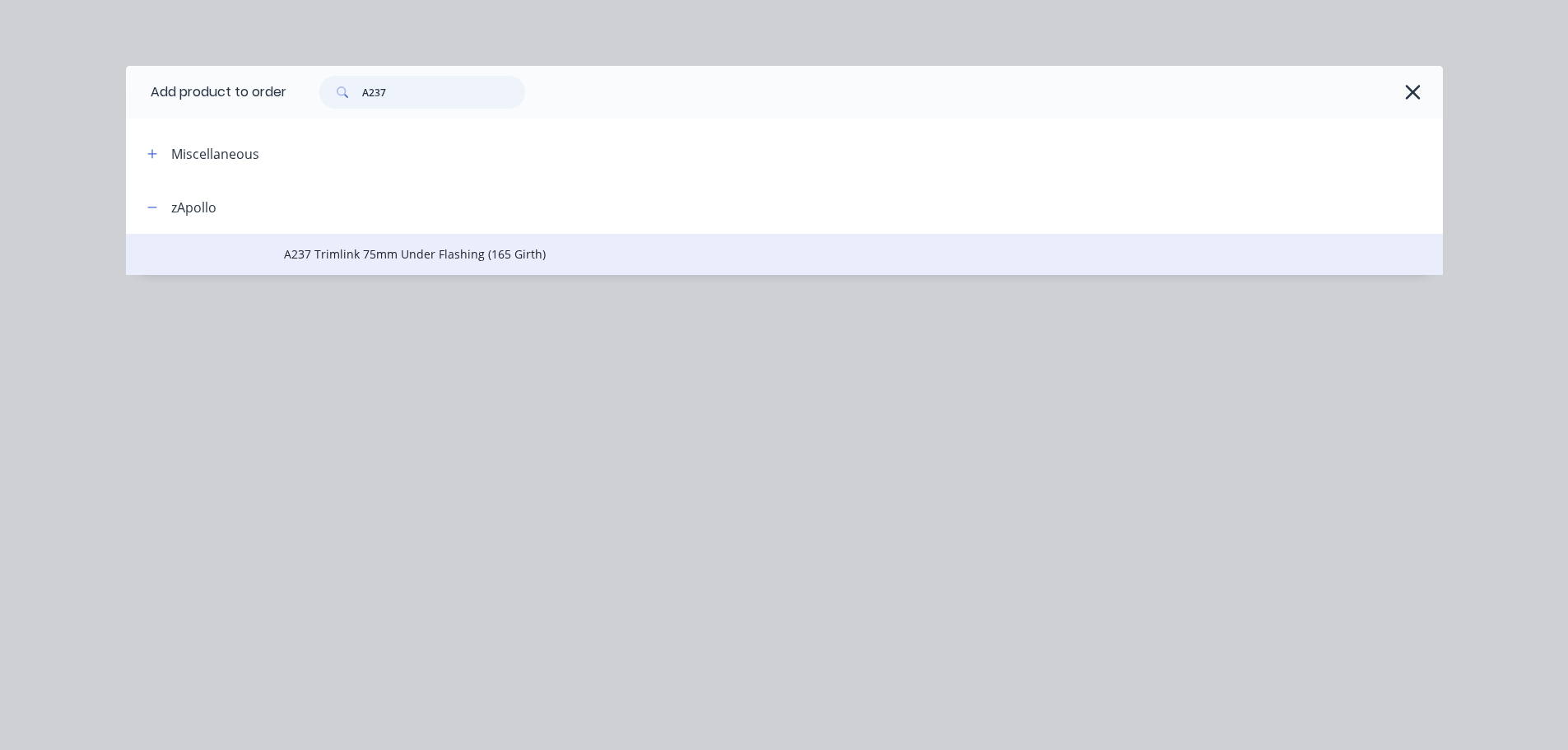
type input "A237"
click at [475, 242] on td "A237 Trimlink 75mm Under Flashing (165 Girth)" at bounding box center [864, 254] width 1159 height 42
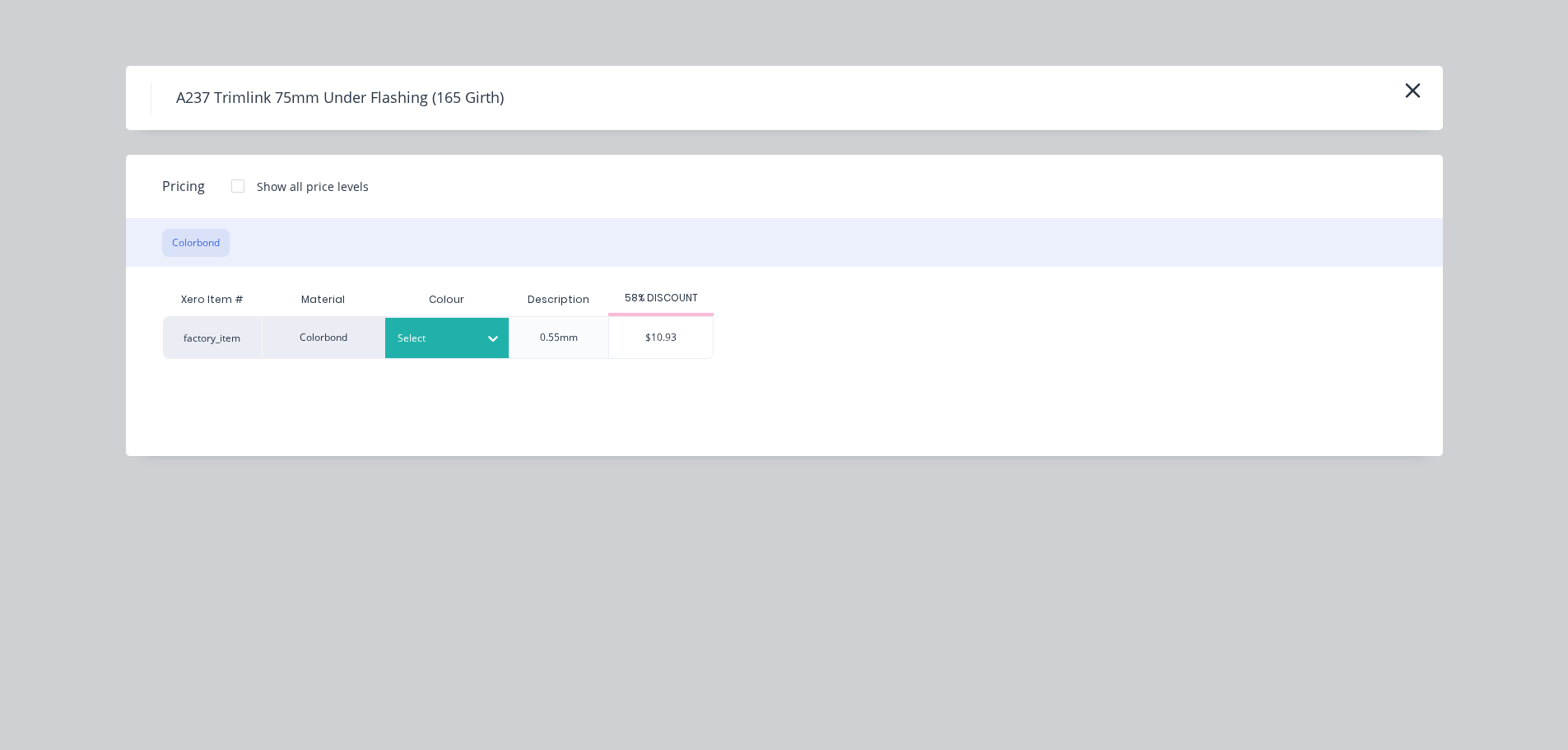
click at [463, 331] on div at bounding box center [435, 338] width 74 height 18
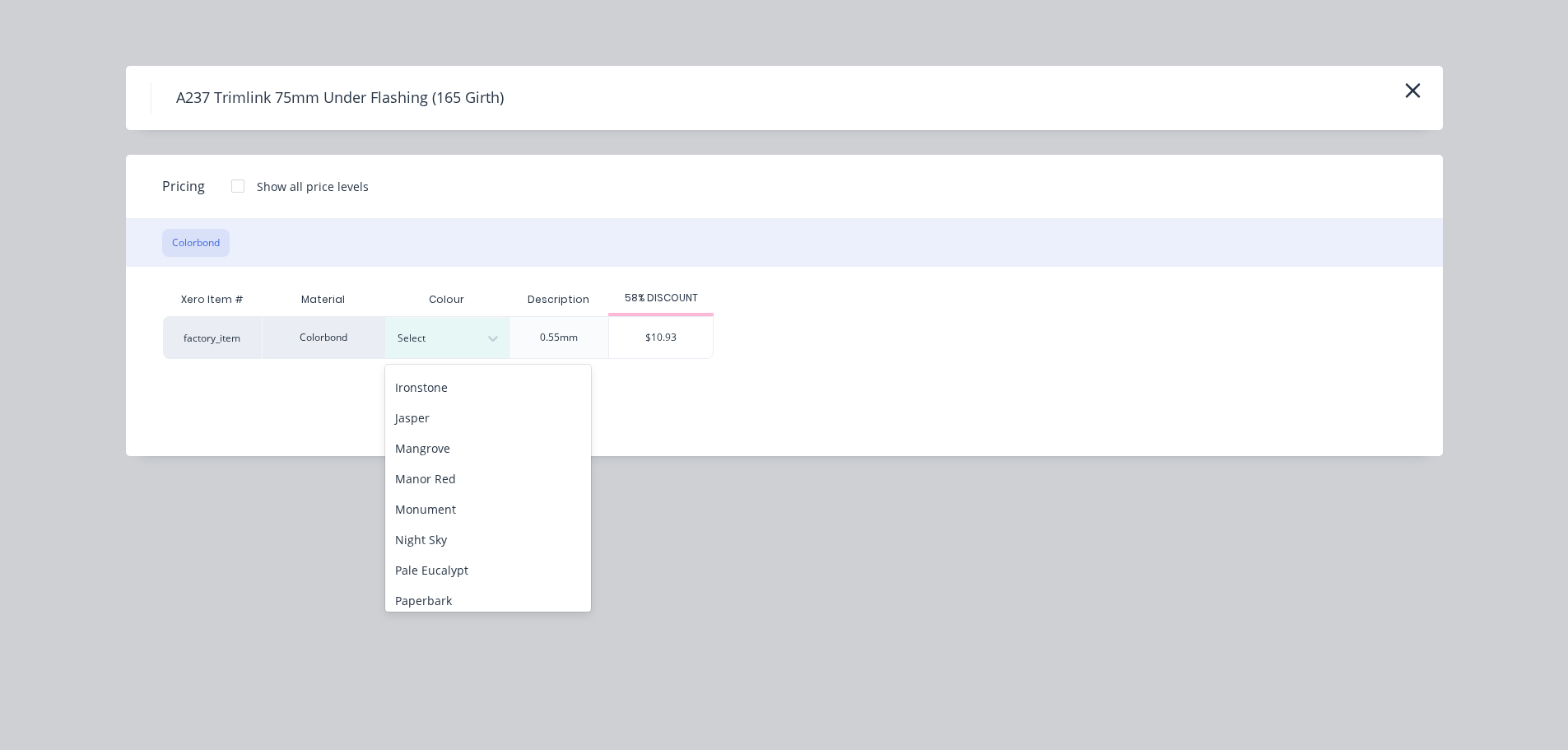
scroll to position [329, 0]
click at [472, 478] on div "Monument" at bounding box center [488, 480] width 206 height 31
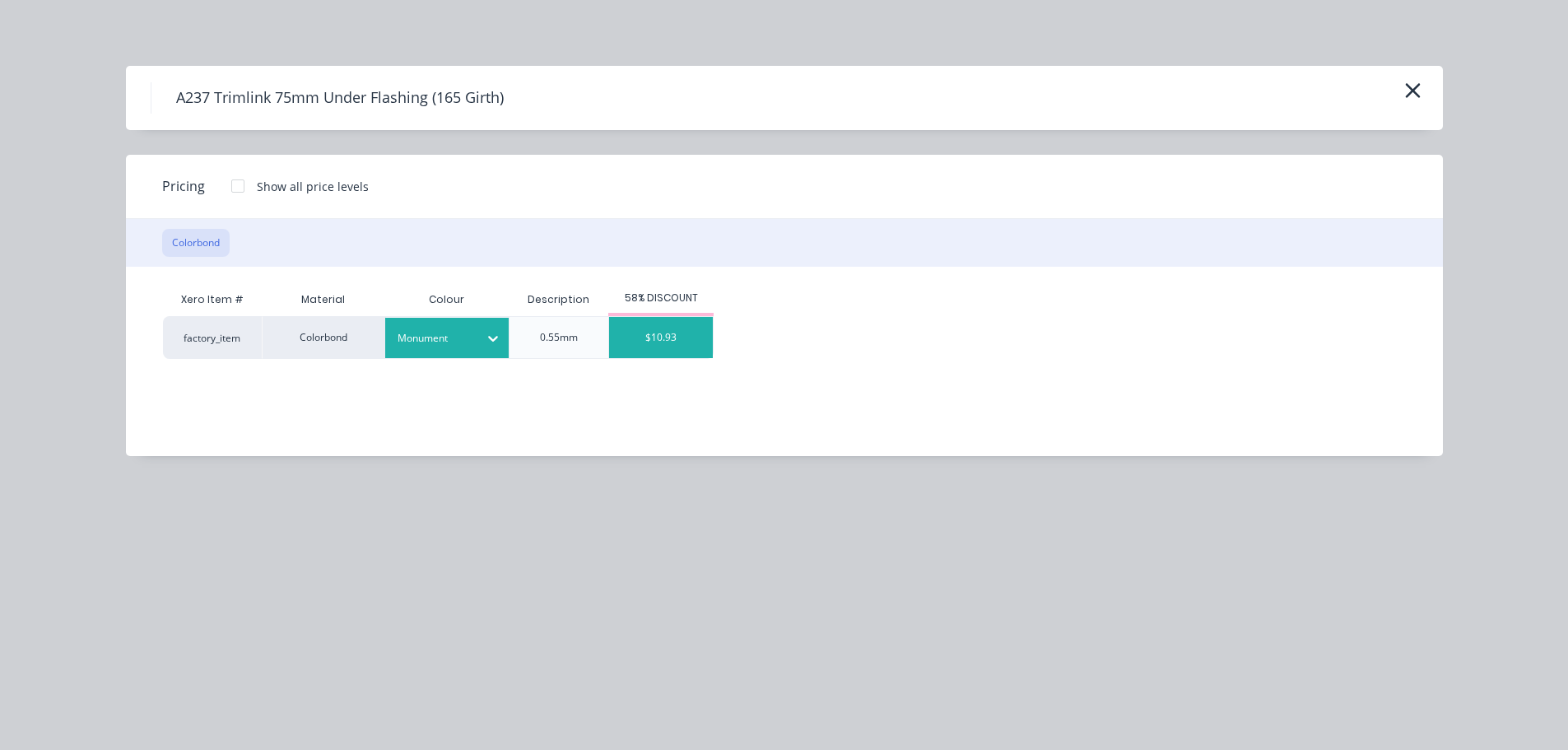
click at [702, 339] on div "$10.93" at bounding box center [661, 337] width 104 height 42
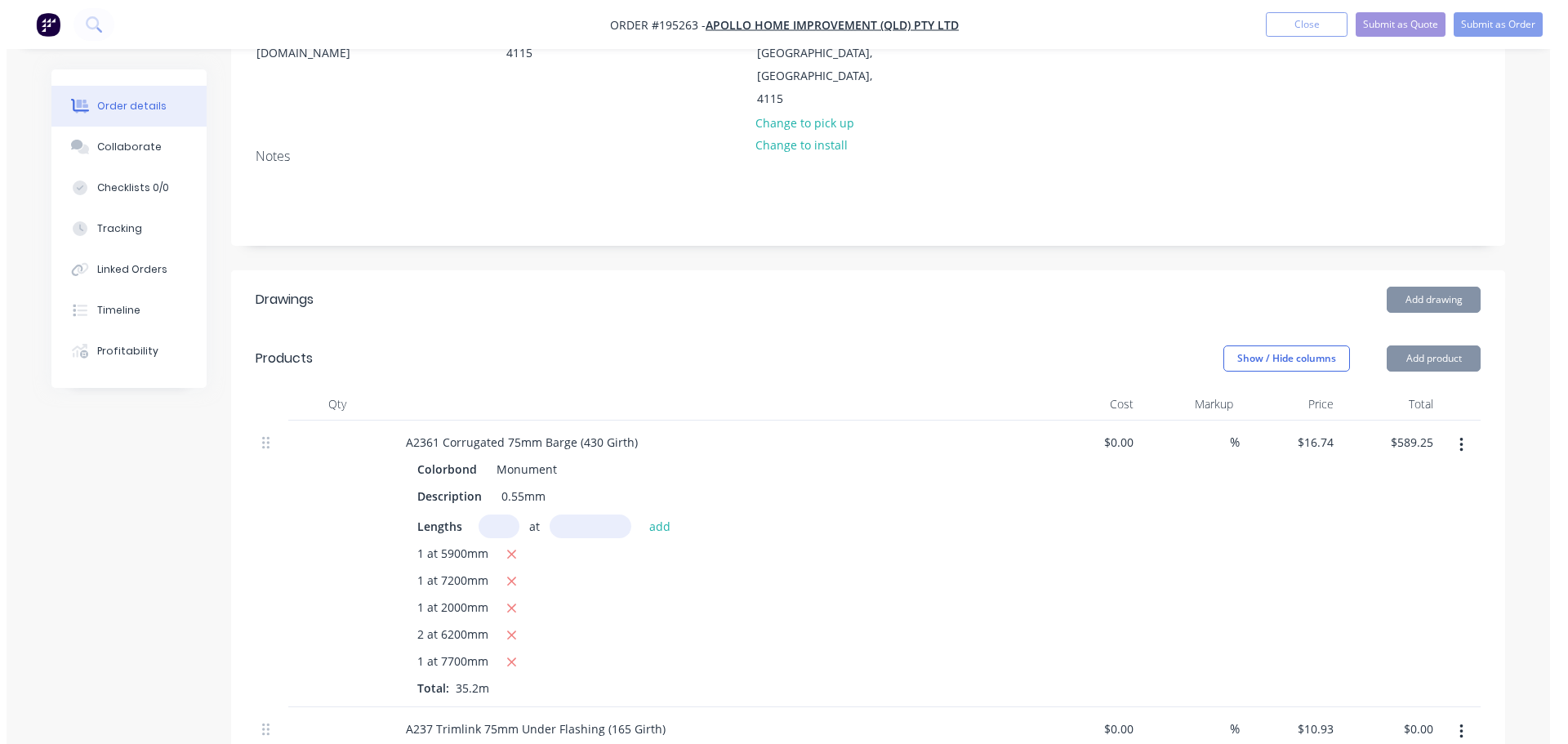
scroll to position [408, 0]
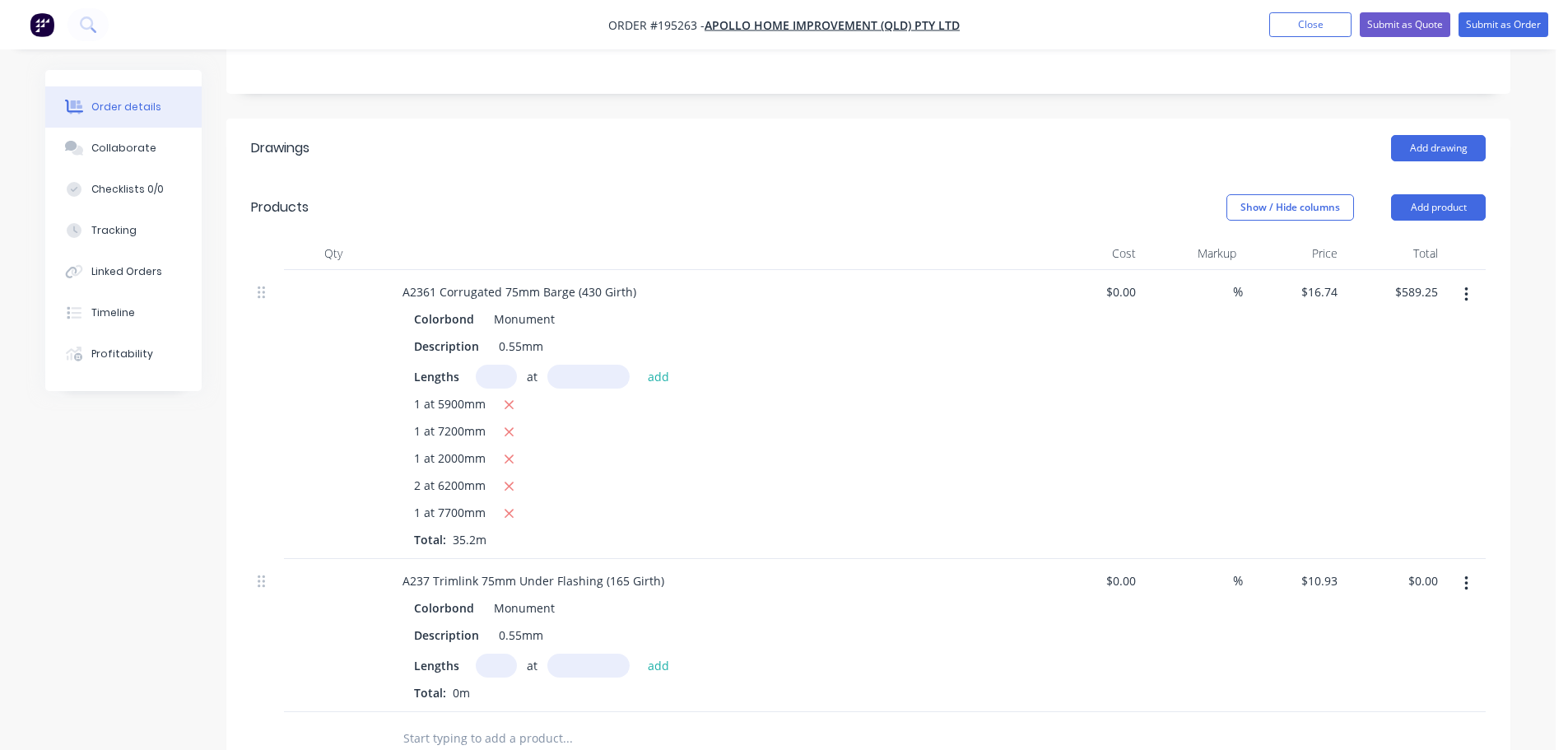
click at [506, 654] on input "text" at bounding box center [496, 666] width 42 height 24
type input "4"
type input "4900"
click at [639, 654] on button "add" at bounding box center [658, 665] width 39 height 23
type input "$214.23"
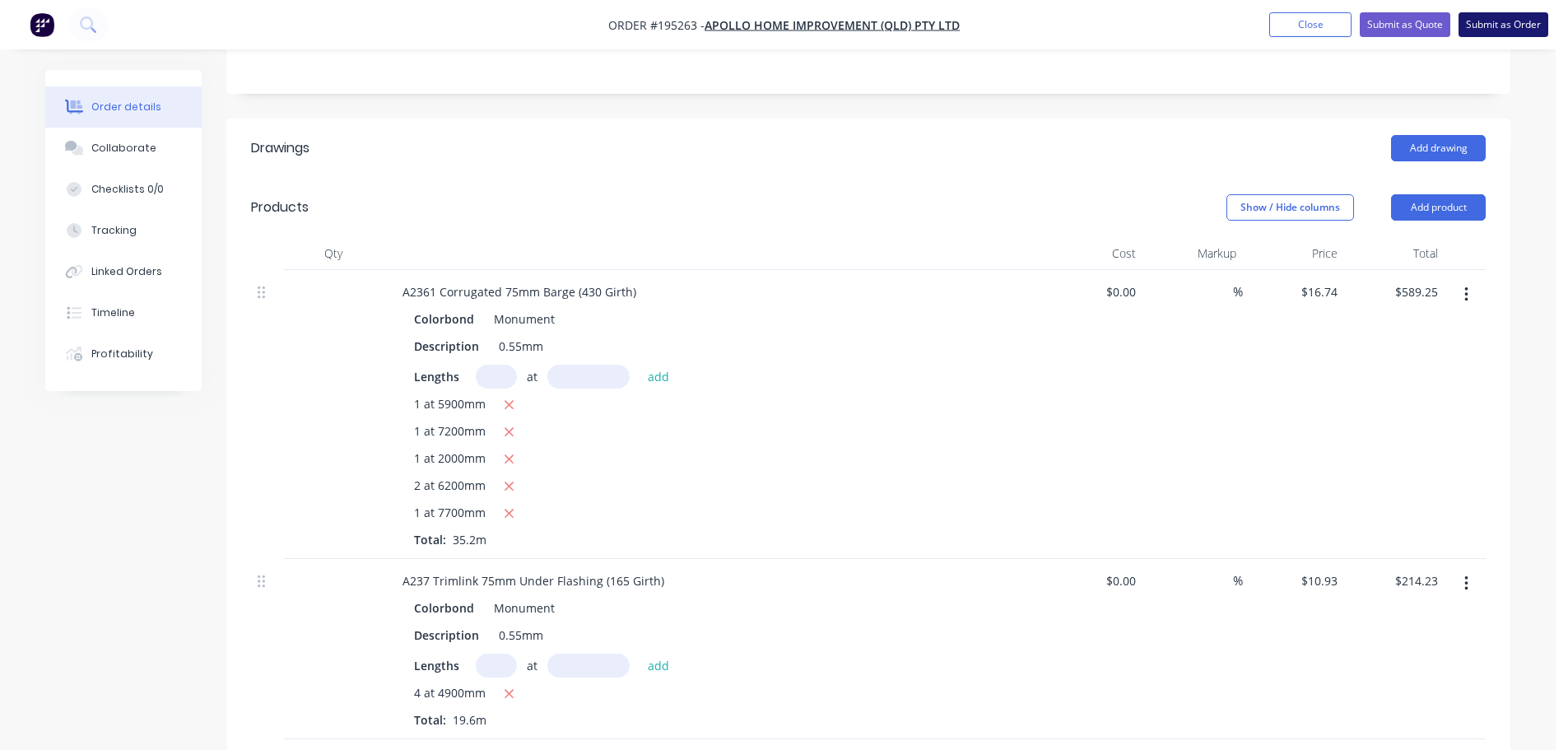
click at [1499, 31] on button "Submit as Order" at bounding box center [1503, 24] width 90 height 24
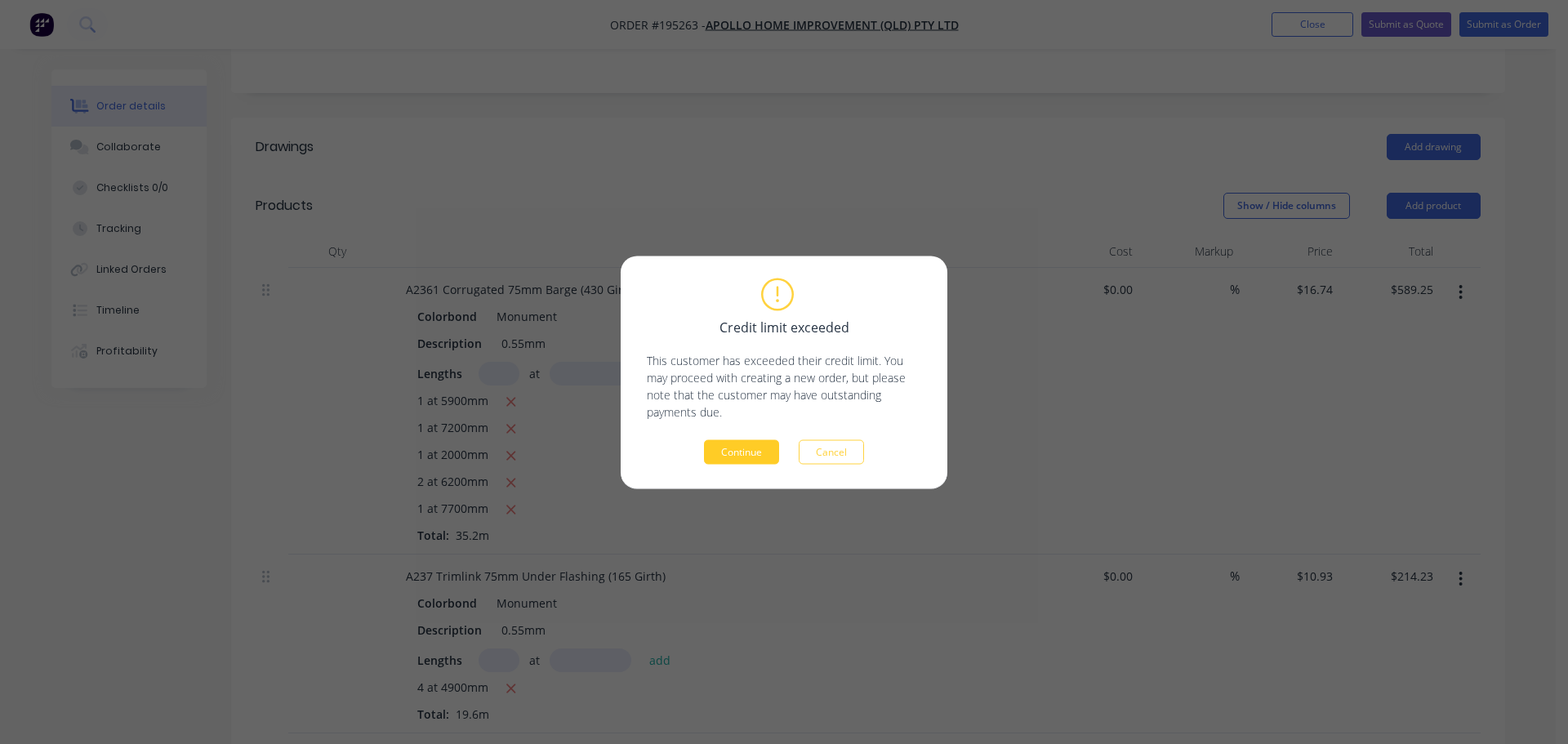
click at [738, 452] on button "Continue" at bounding box center [742, 451] width 75 height 24
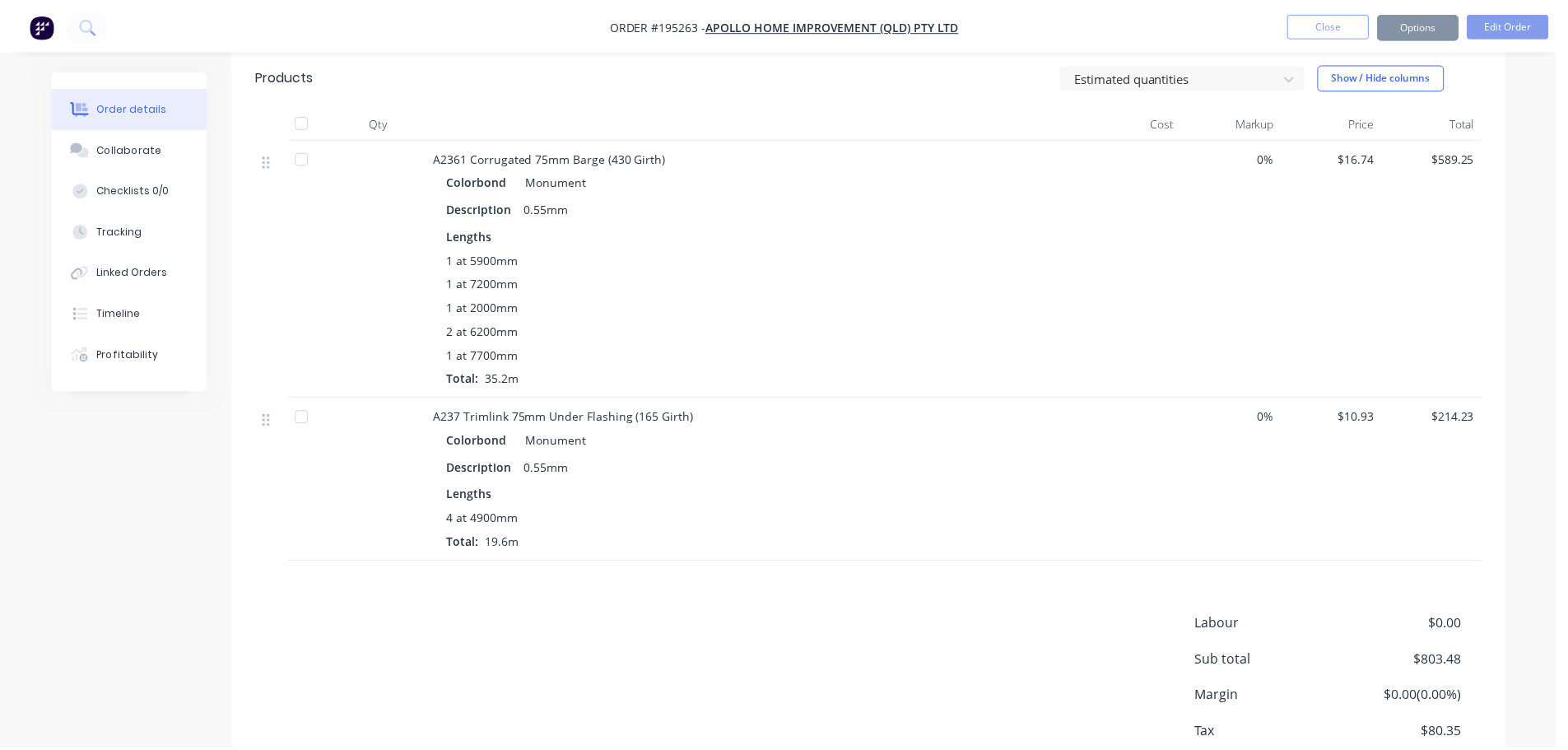
scroll to position [385, 0]
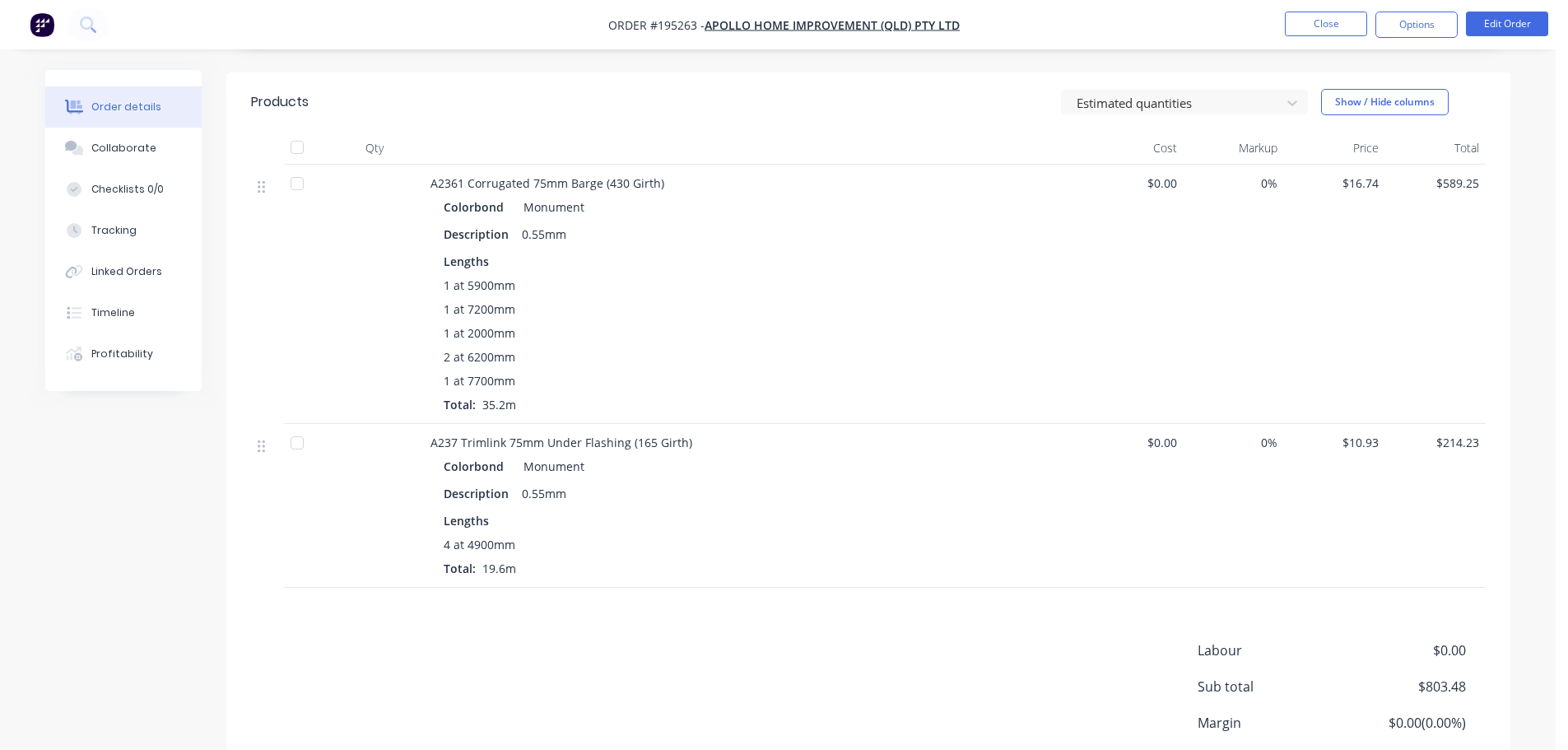
click at [1436, 38] on nav "Order #195263 - Apollo Home Improvement (QLD) Pty Ltd Close Options Edit Order" at bounding box center [784, 24] width 1568 height 50
click at [1434, 32] on button "Options" at bounding box center [1416, 24] width 82 height 26
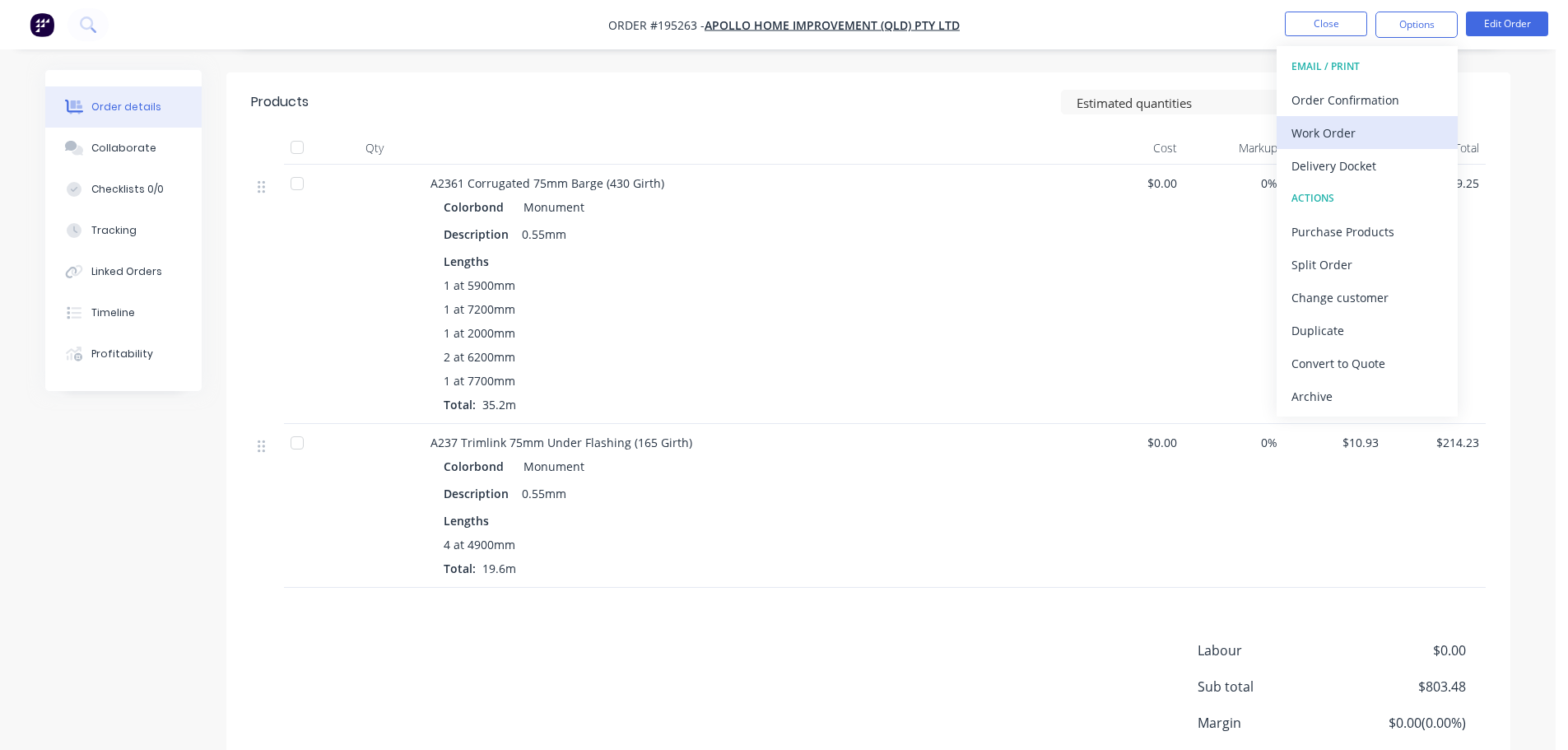
click at [1406, 128] on div "Work Order" at bounding box center [1366, 133] width 151 height 24
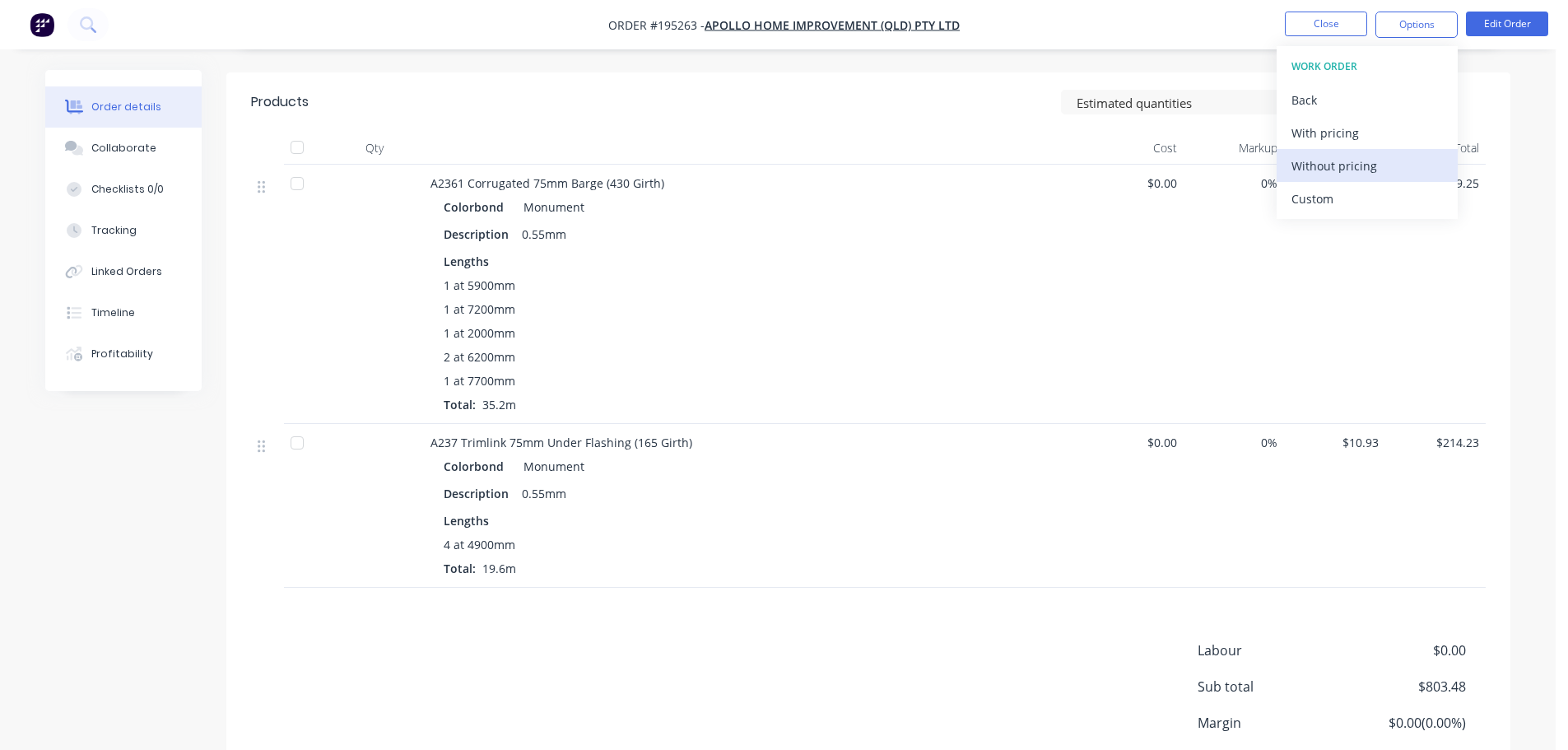
click at [1393, 164] on div "Without pricing" at bounding box center [1366, 166] width 151 height 24
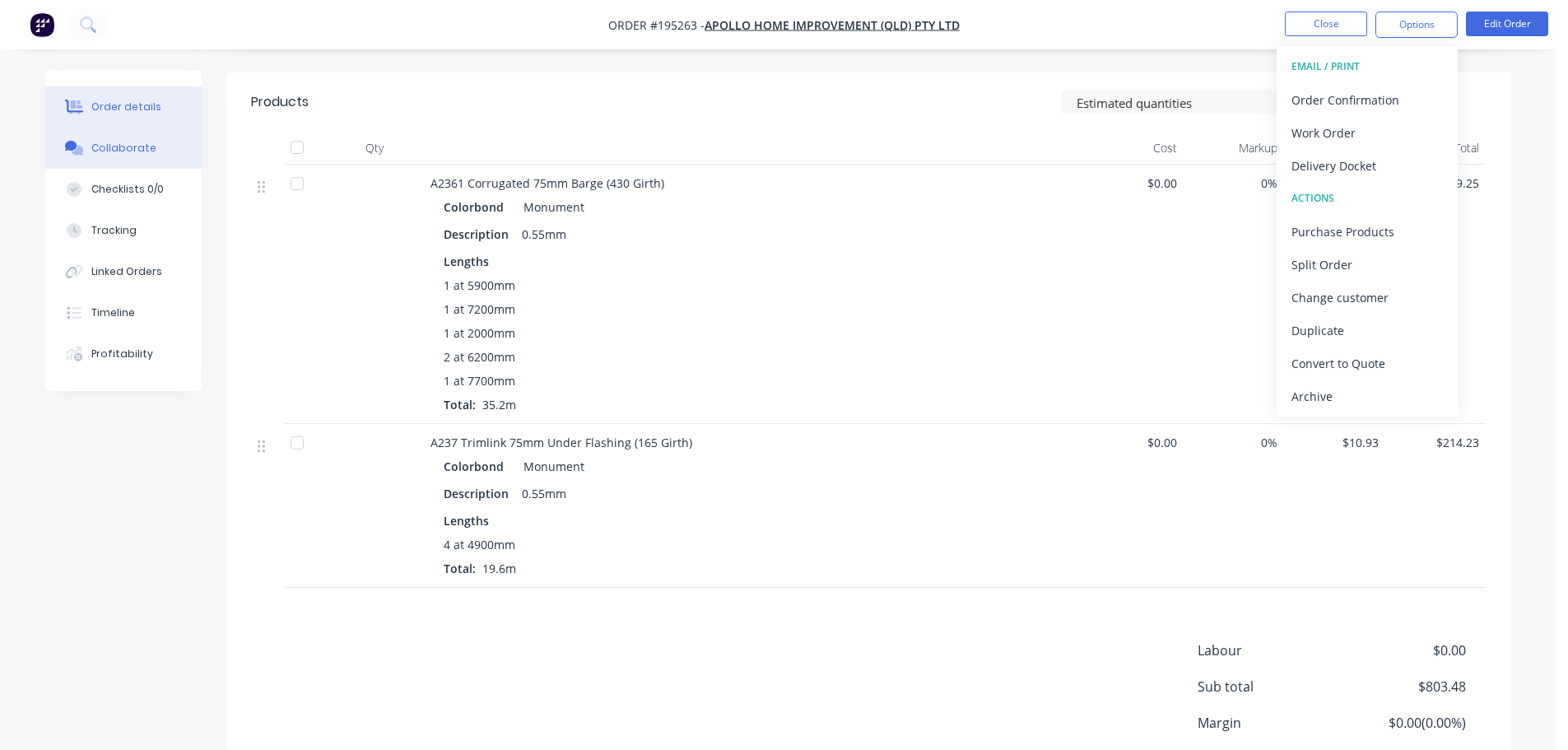
click at [151, 138] on button "Collaborate" at bounding box center [123, 148] width 156 height 42
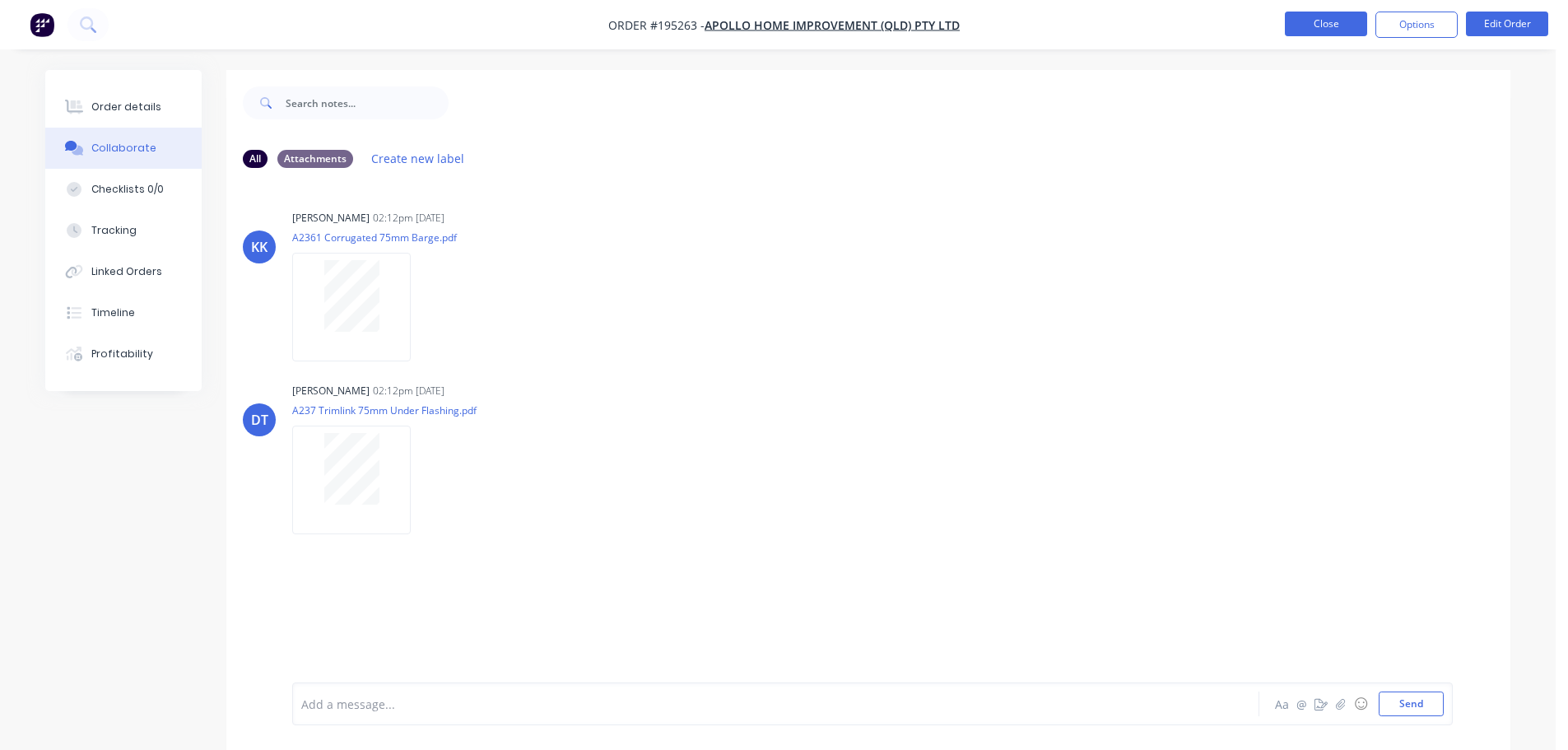
click at [1313, 23] on button "Close" at bounding box center [1326, 24] width 82 height 24
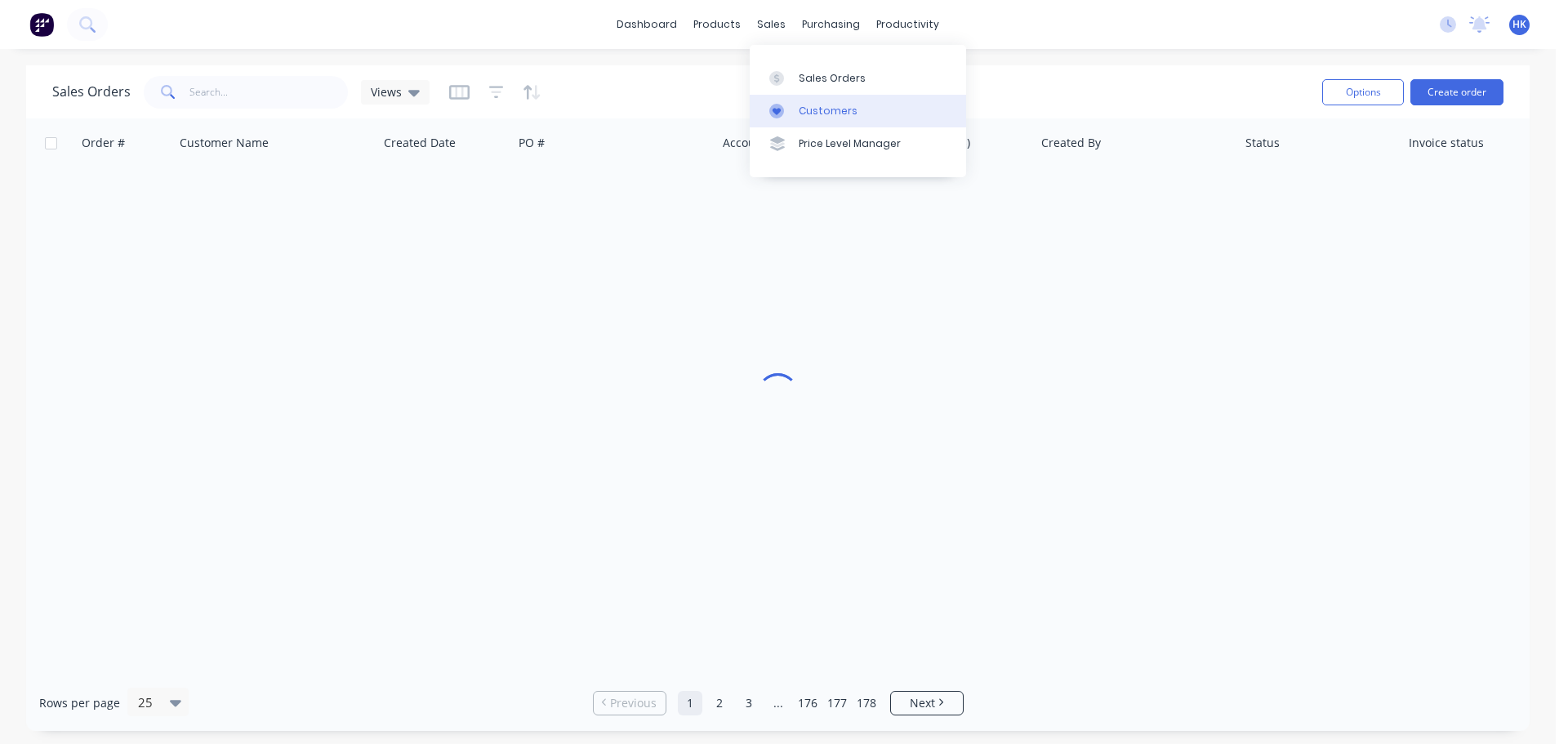
drag, startPoint x: 820, startPoint y: 77, endPoint x: 834, endPoint y: 100, distance: 26.9
click at [821, 77] on div "Sales Orders" at bounding box center [832, 78] width 67 height 14
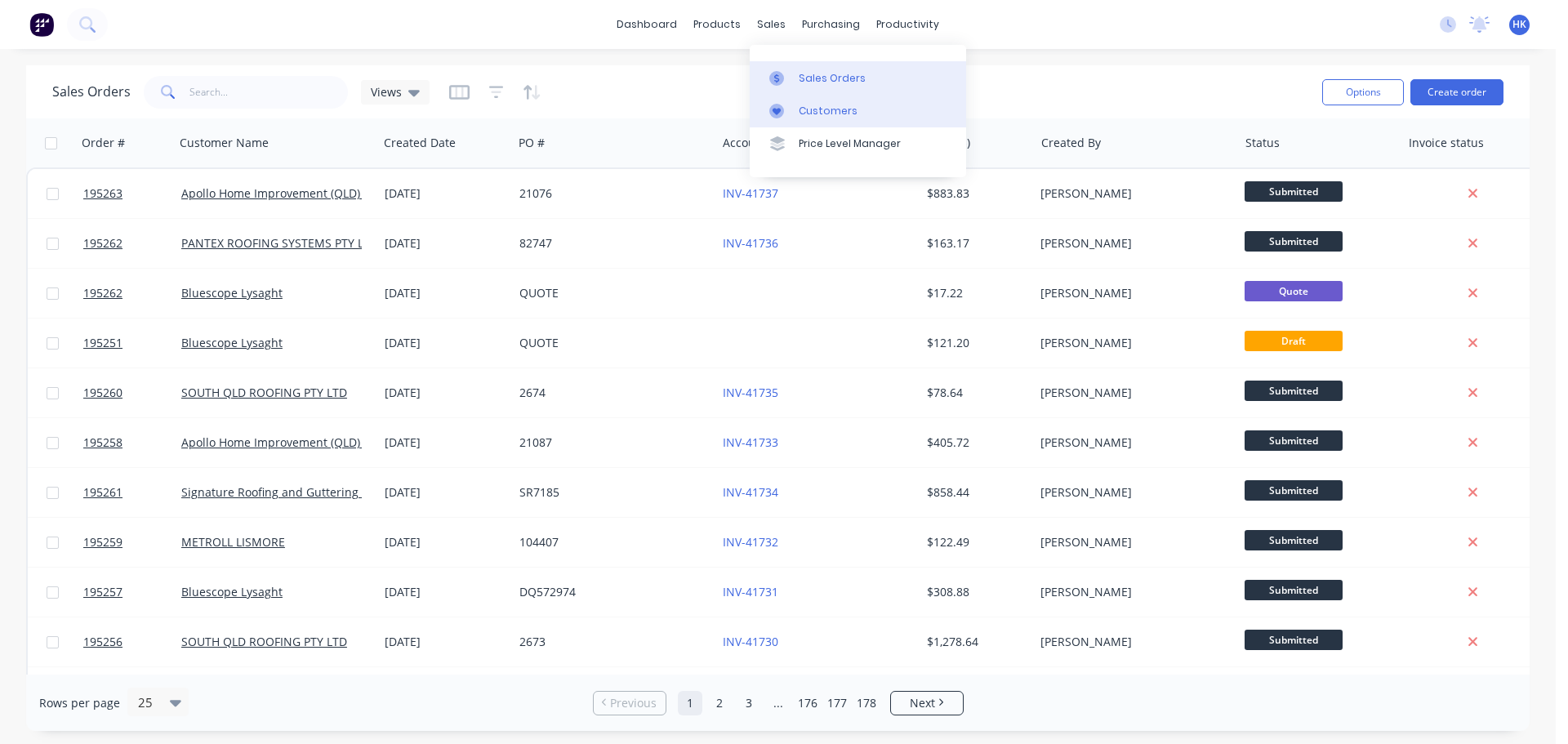
click at [841, 105] on div "Customers" at bounding box center [828, 111] width 59 height 14
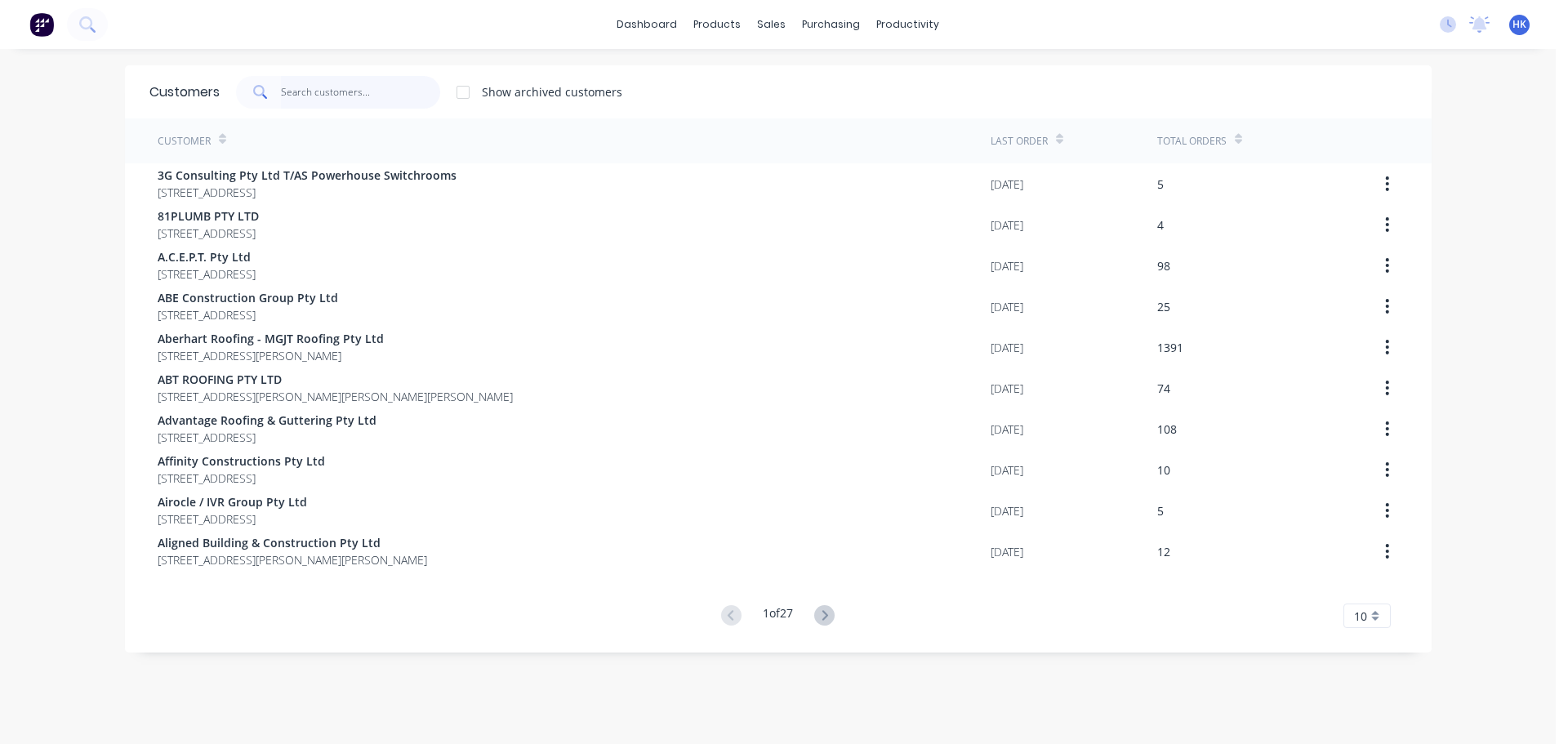
click at [318, 88] on input "text" at bounding box center [360, 92] width 159 height 32
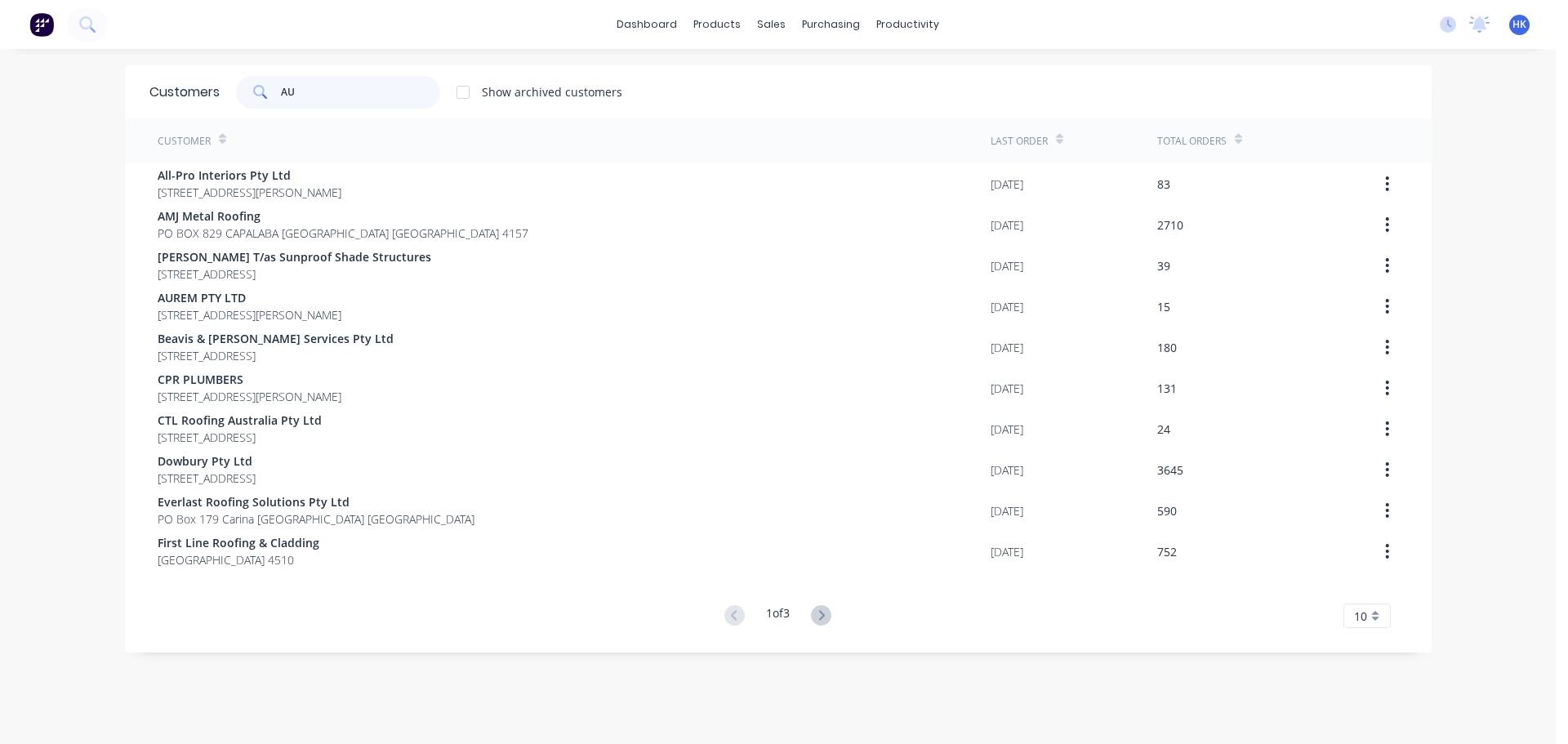
type input "A"
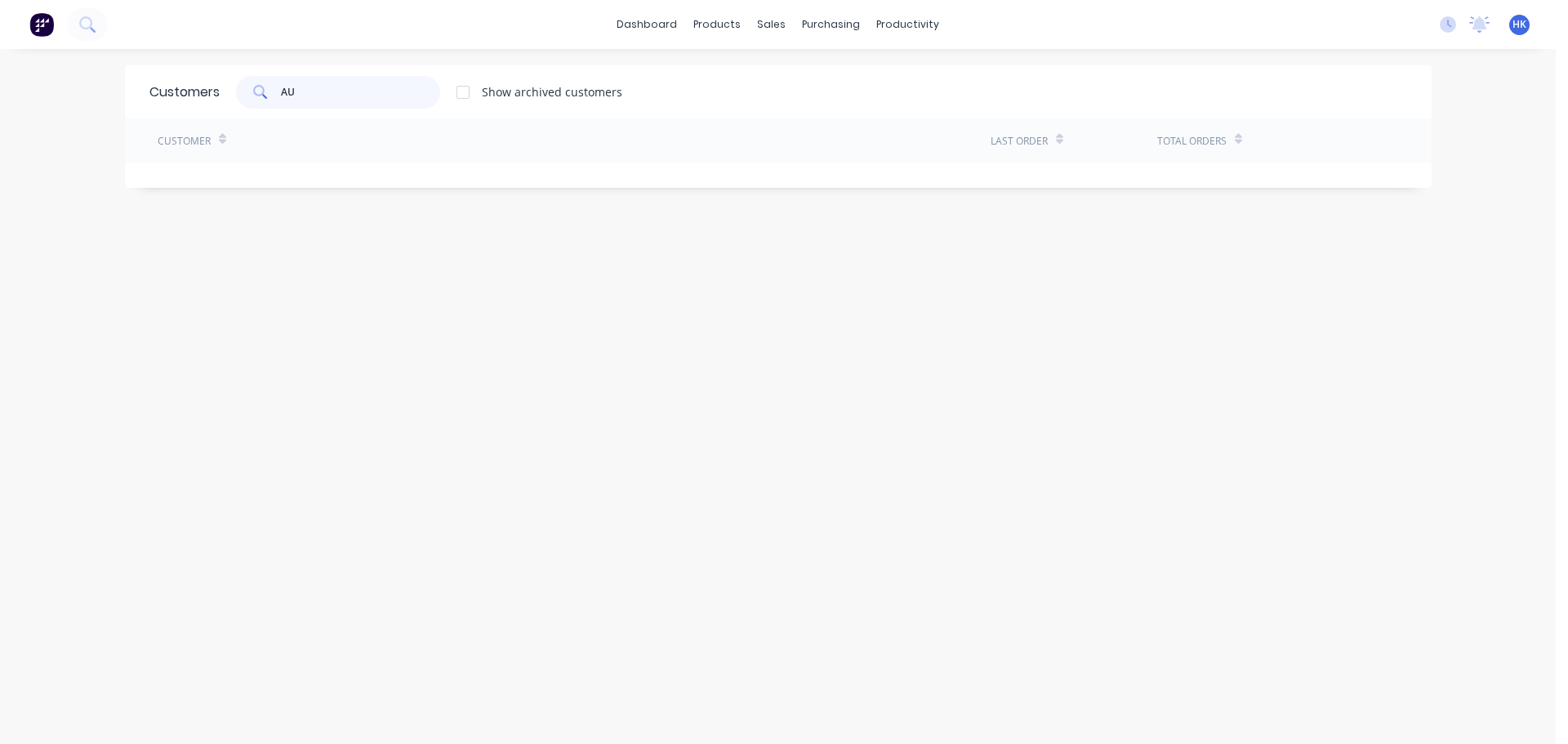
type input "A"
type input "19085"
drag, startPoint x: 320, startPoint y: 92, endPoint x: 228, endPoint y: 112, distance: 94.1
click at [228, 112] on div "Customers 19085 Show archived customers" at bounding box center [778, 92] width 1306 height 53
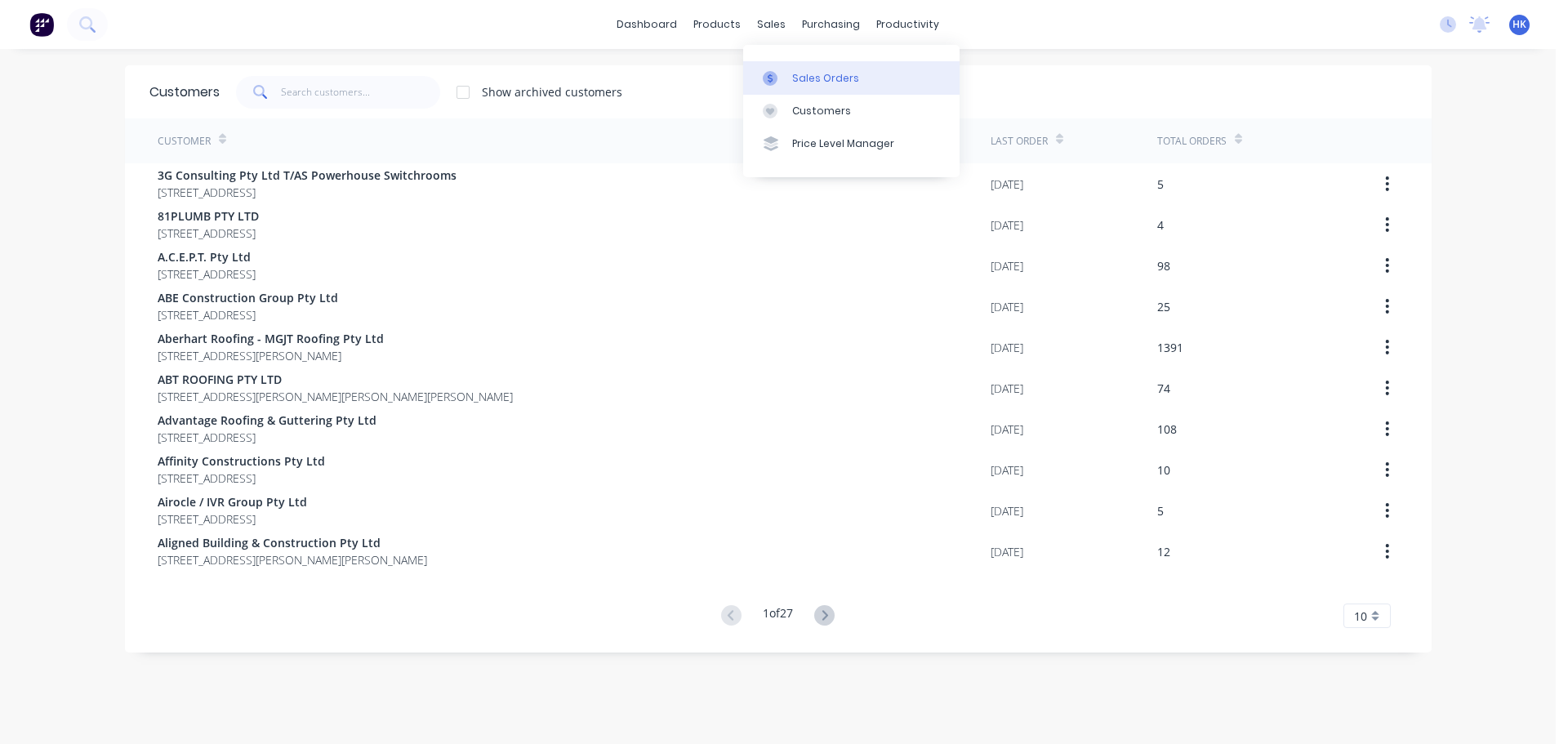
click at [799, 74] on div "Sales Orders" at bounding box center [825, 78] width 67 height 14
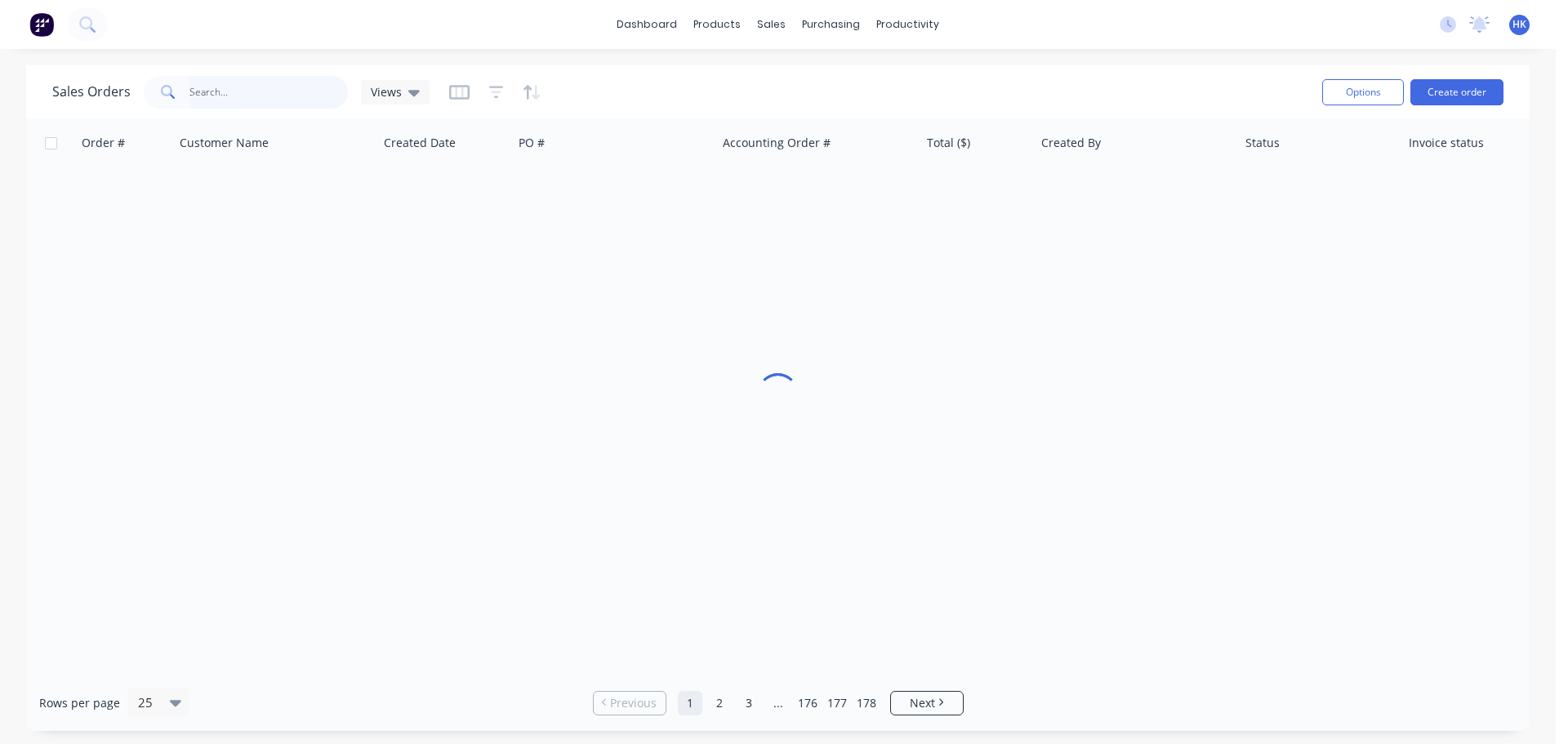
click at [225, 92] on input "text" at bounding box center [268, 92] width 159 height 32
paste input "19085"
type input "19085"
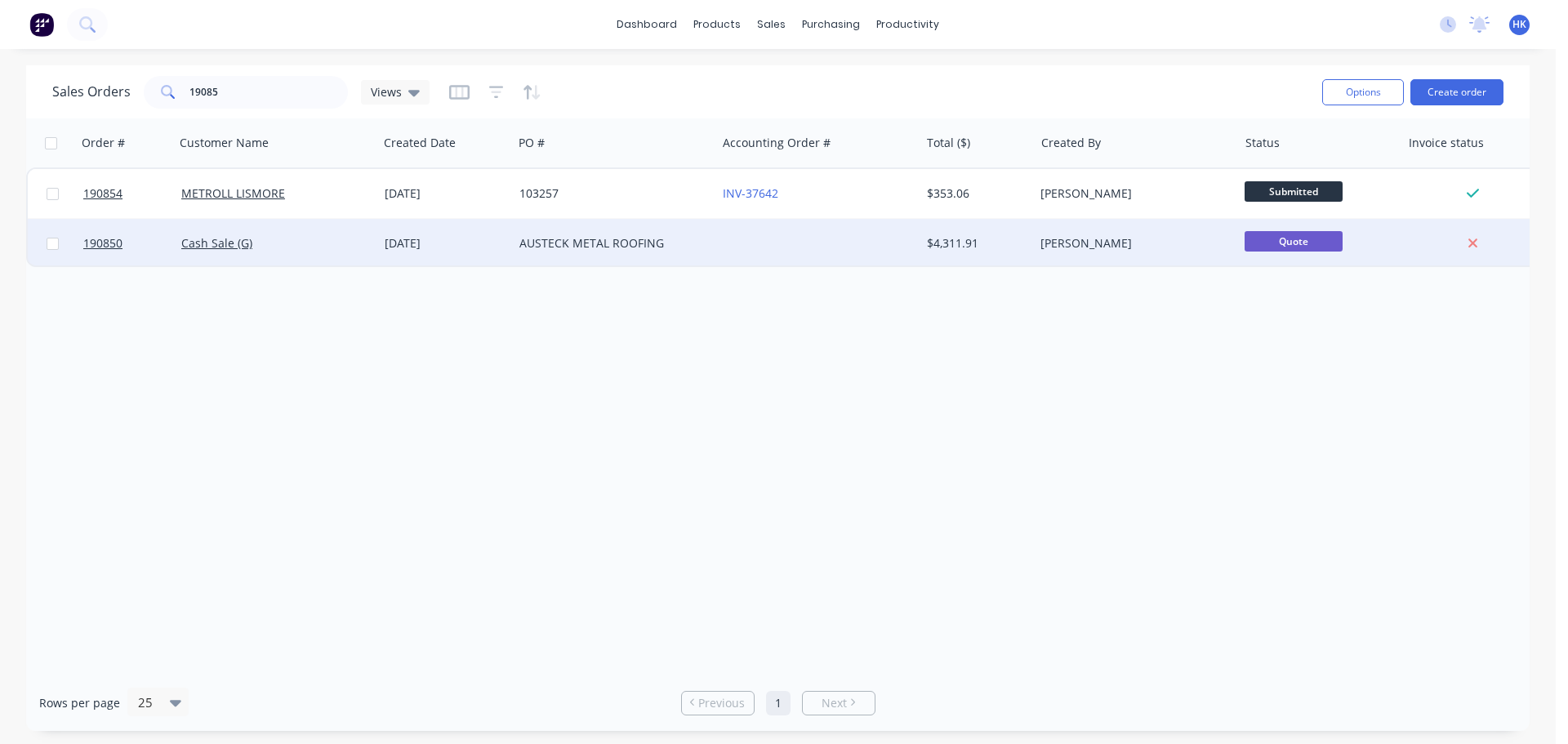
click at [601, 239] on div "AUSTECK METAL ROOFING" at bounding box center [610, 243] width 181 height 16
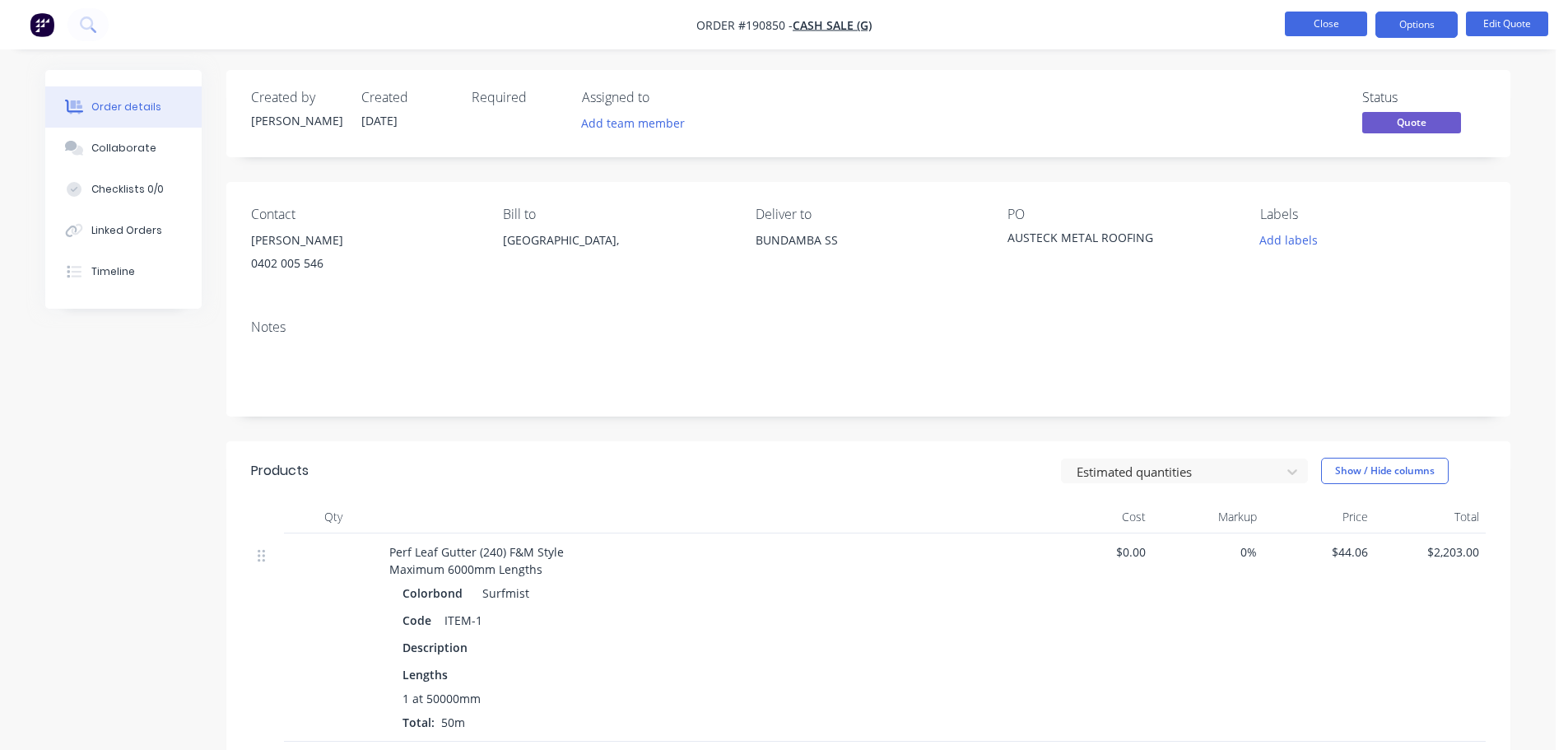
click at [1332, 30] on button "Close" at bounding box center [1326, 24] width 82 height 24
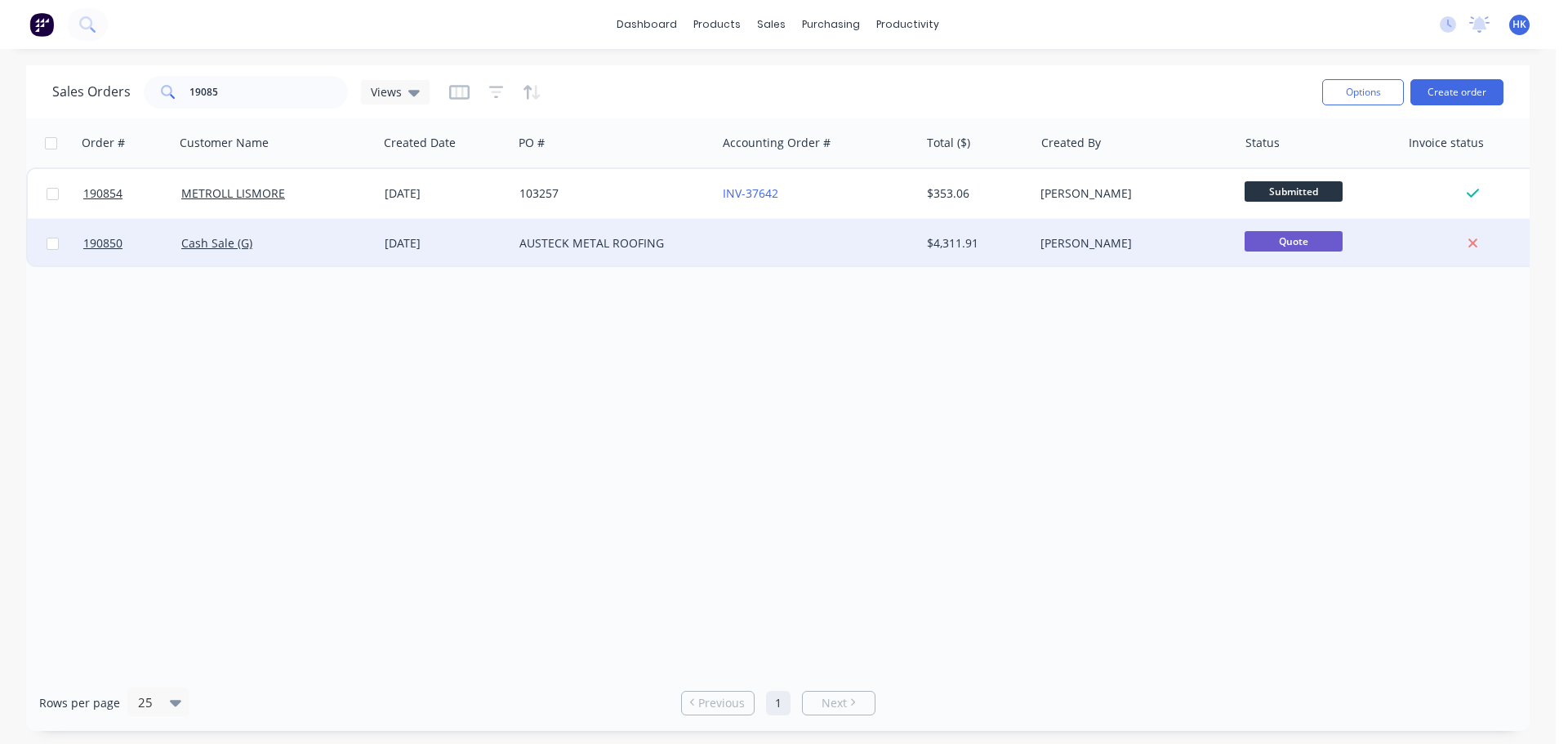
click at [564, 238] on div "AUSTECK METAL ROOFING" at bounding box center [610, 243] width 181 height 16
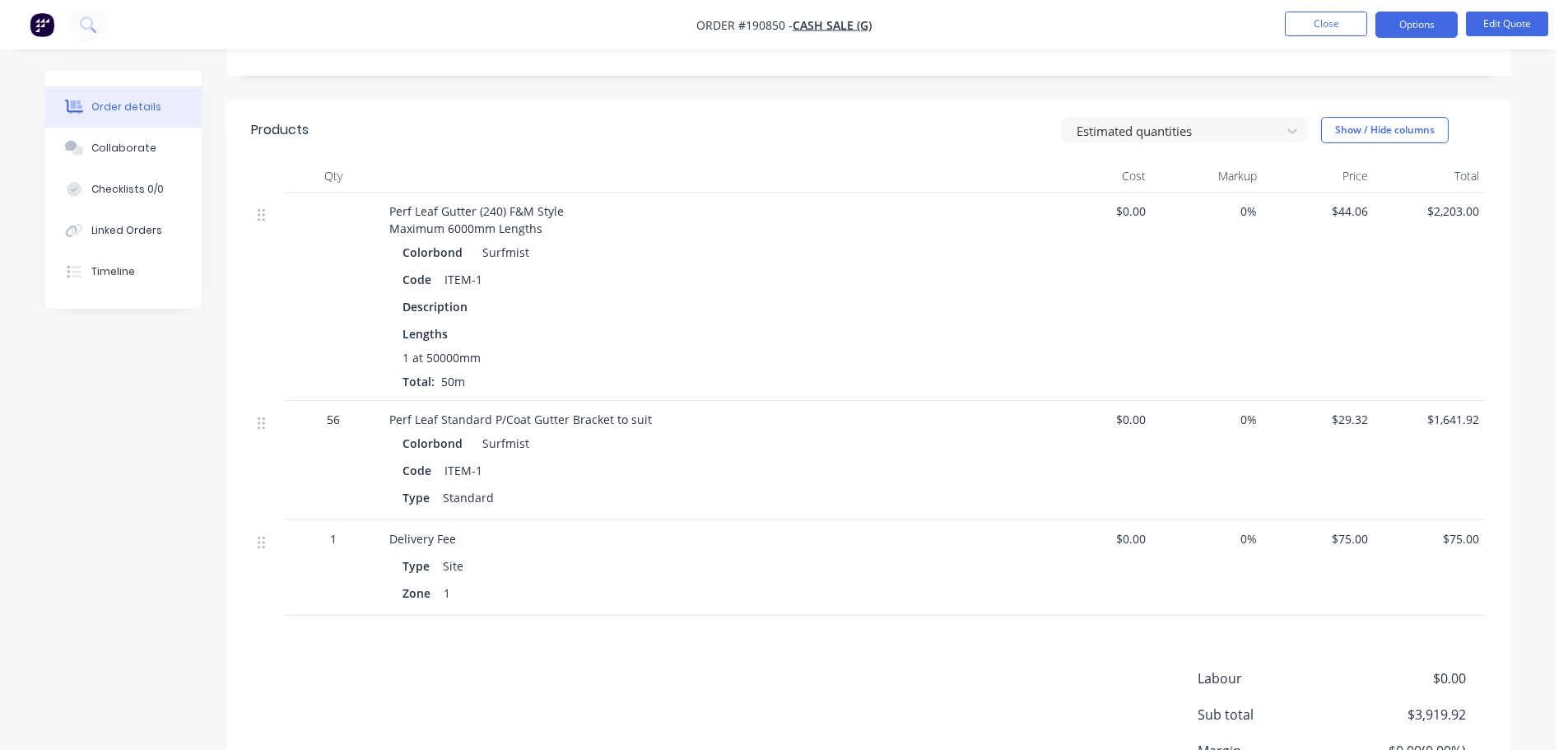
scroll to position [329, 0]
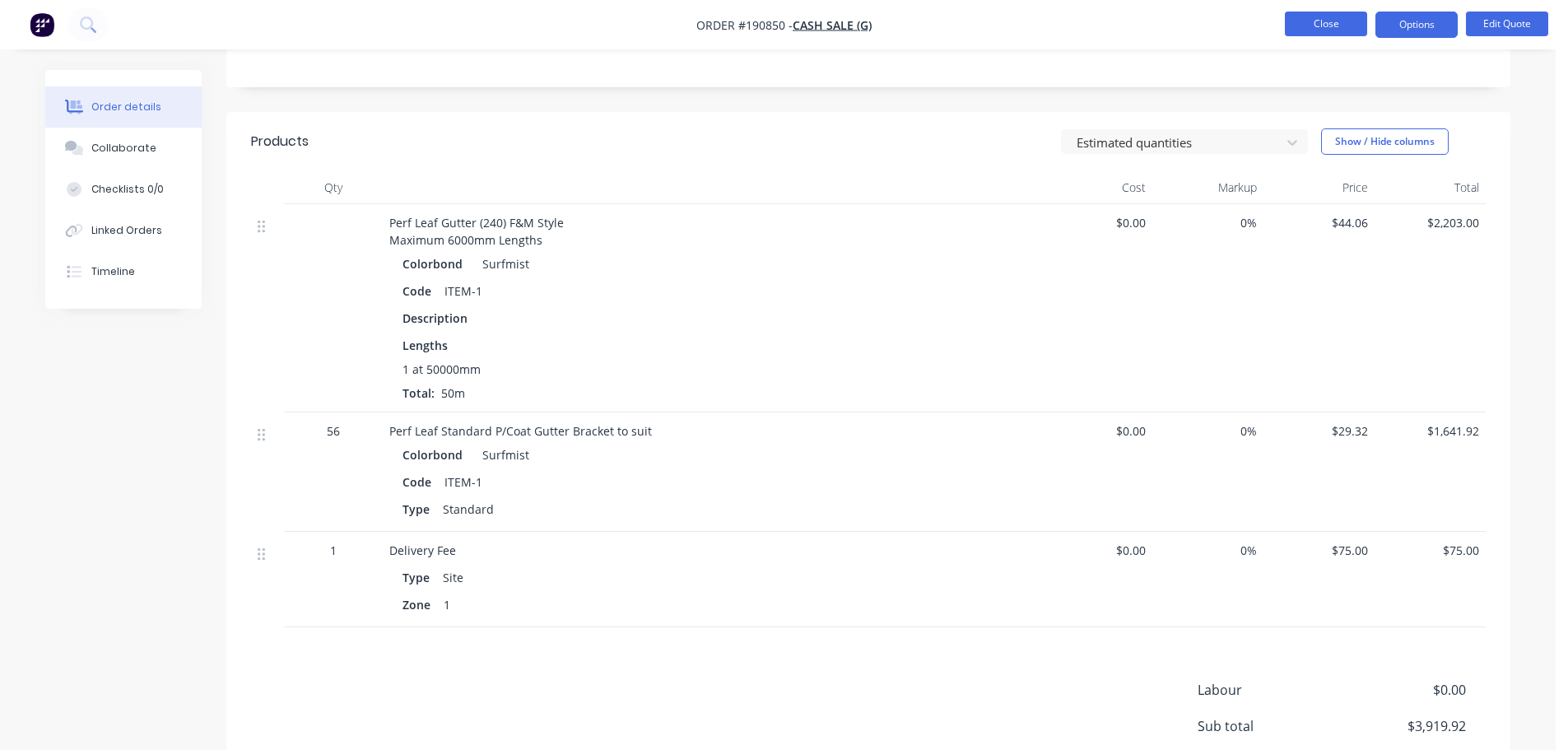
click at [1303, 20] on button "Close" at bounding box center [1326, 24] width 82 height 24
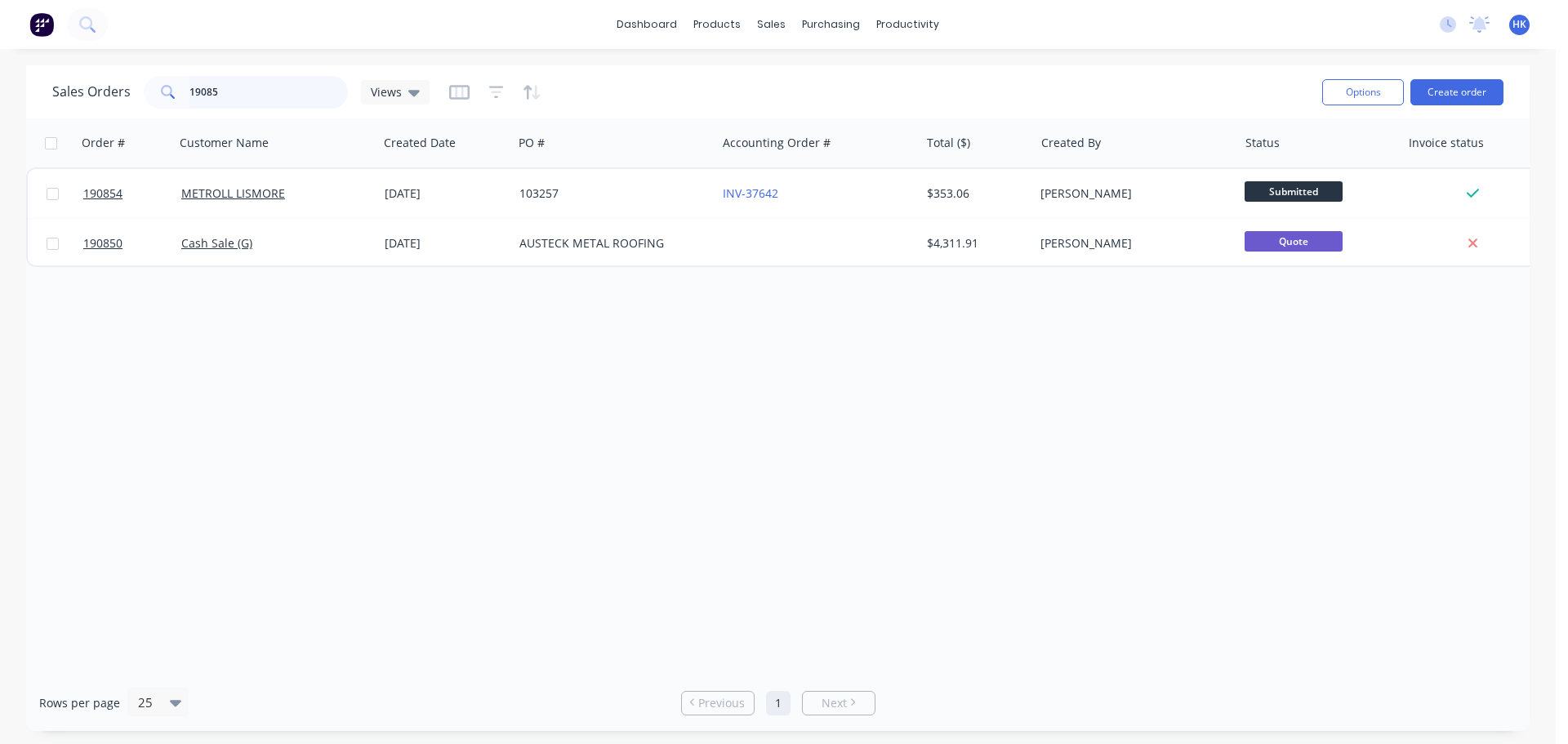
click at [150, 102] on div "19085" at bounding box center [246, 92] width 205 height 32
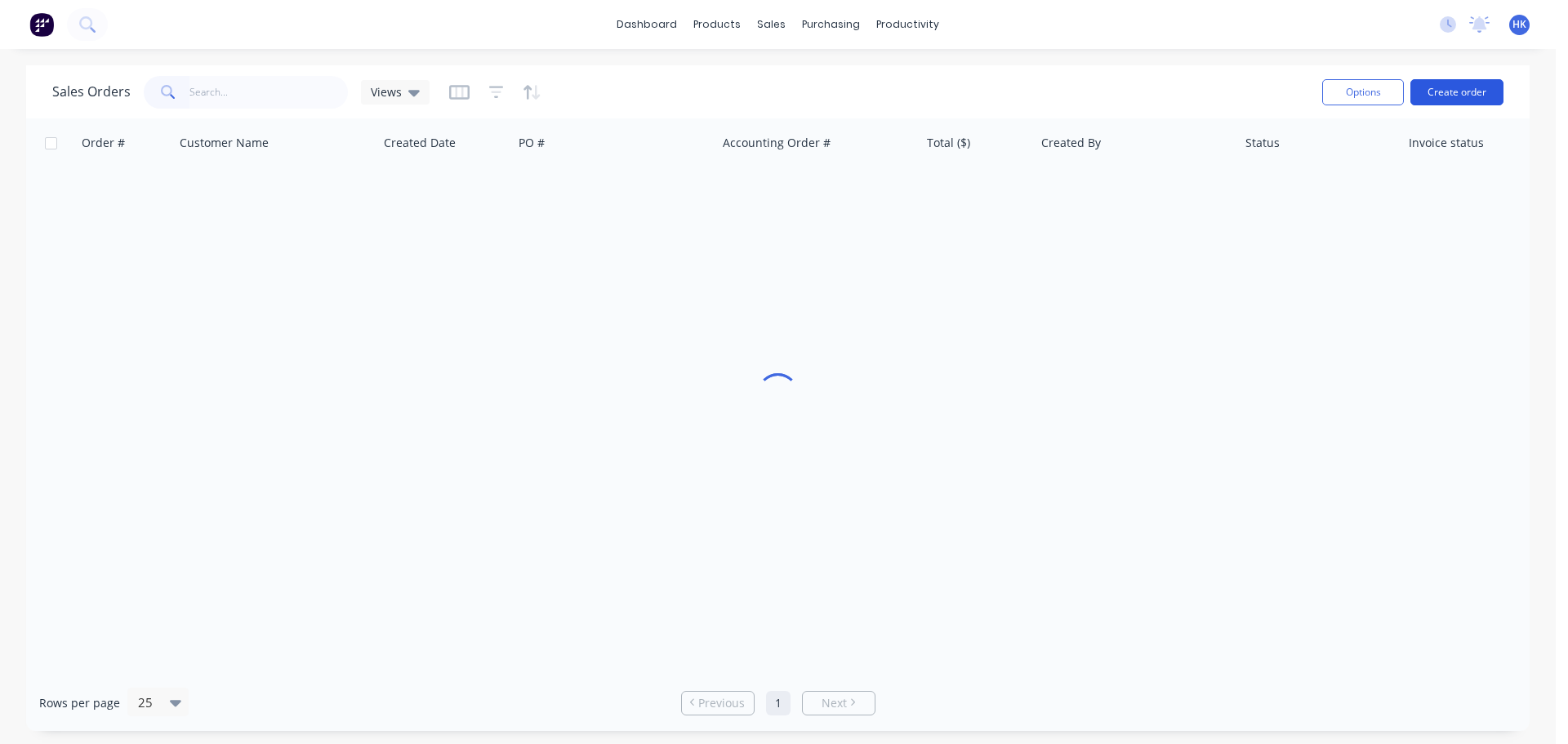
click at [1438, 88] on button "Create order" at bounding box center [1457, 92] width 93 height 26
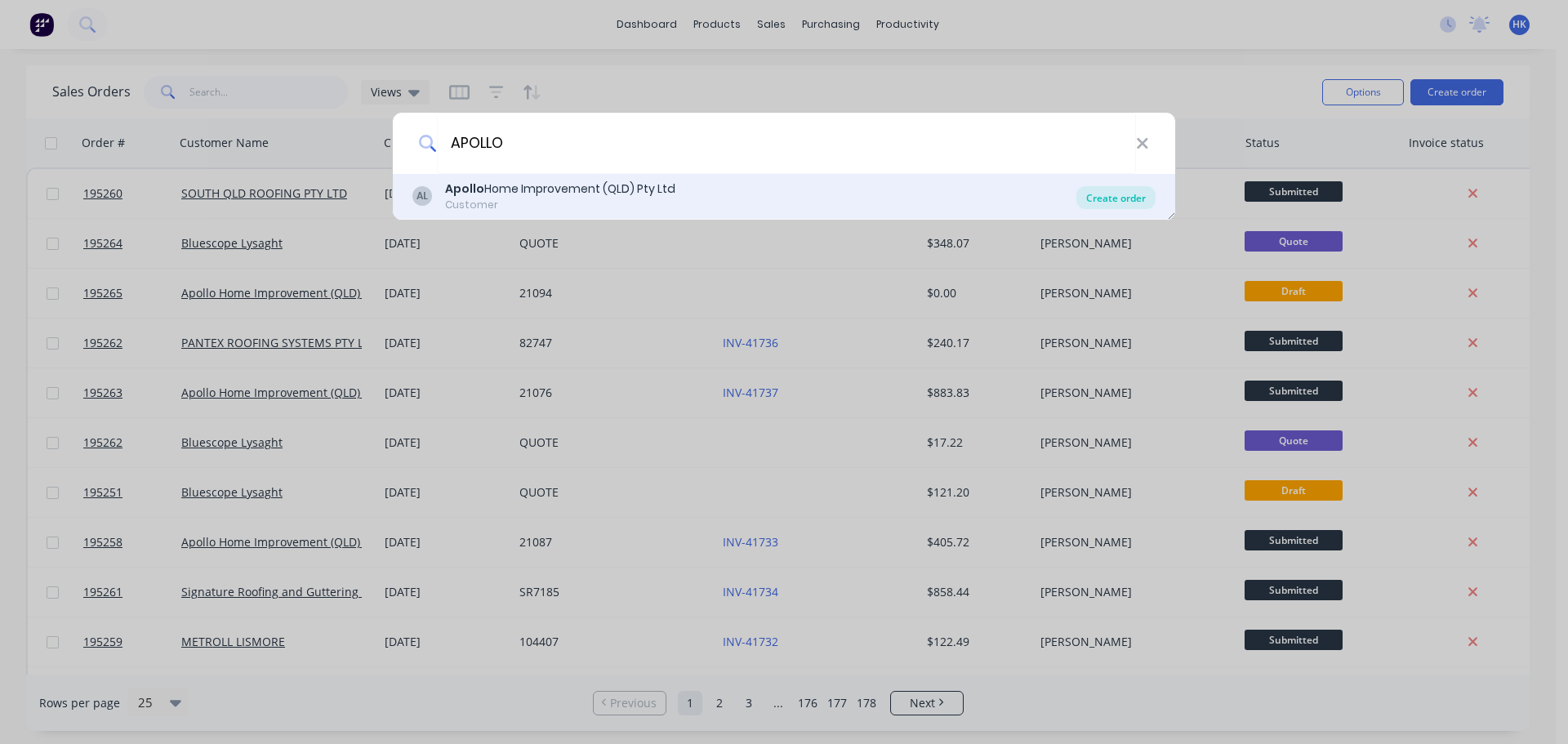
type input "APOLLO"
click at [1117, 198] on div "Create order" at bounding box center [1116, 197] width 79 height 22
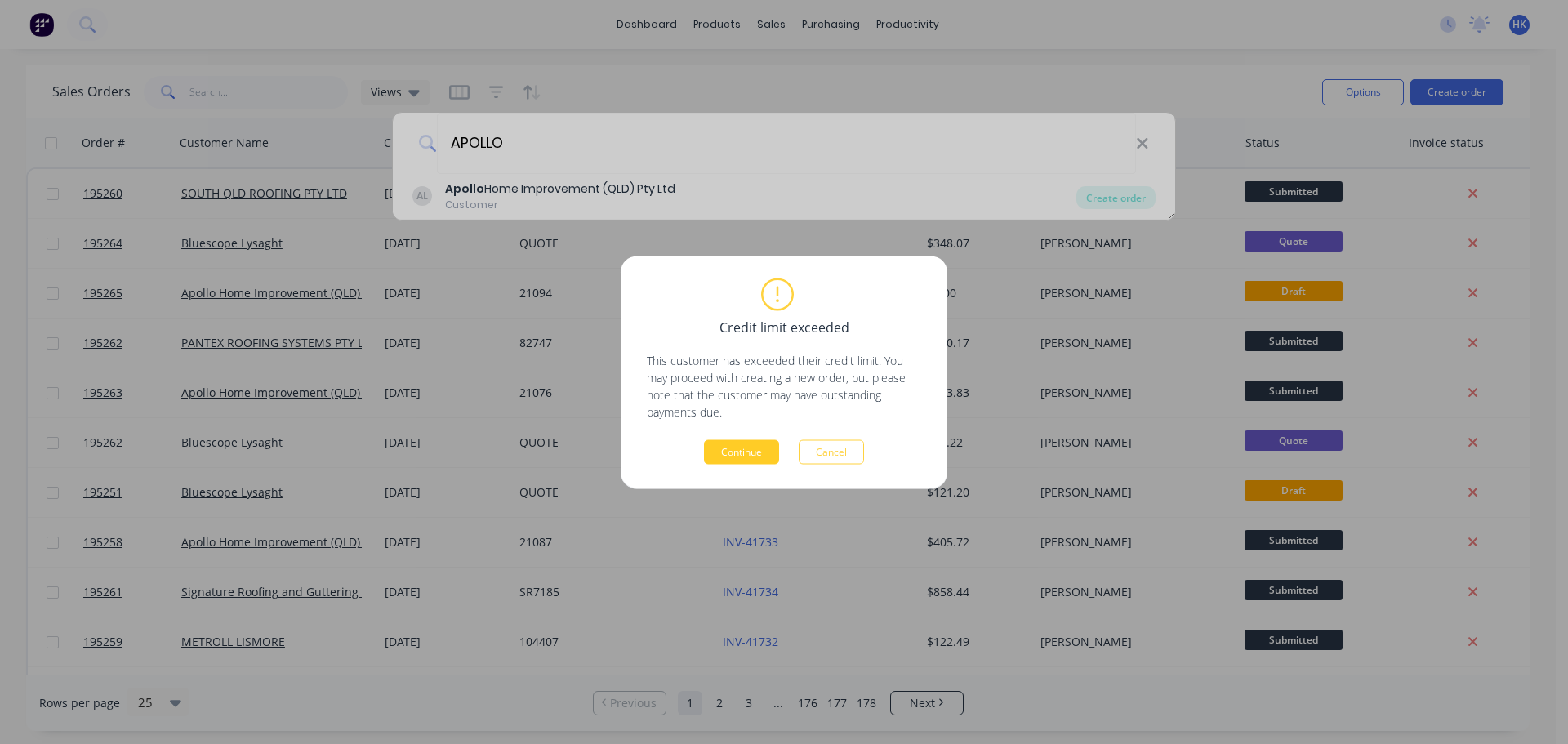
click at [743, 446] on button "Continue" at bounding box center [742, 451] width 75 height 24
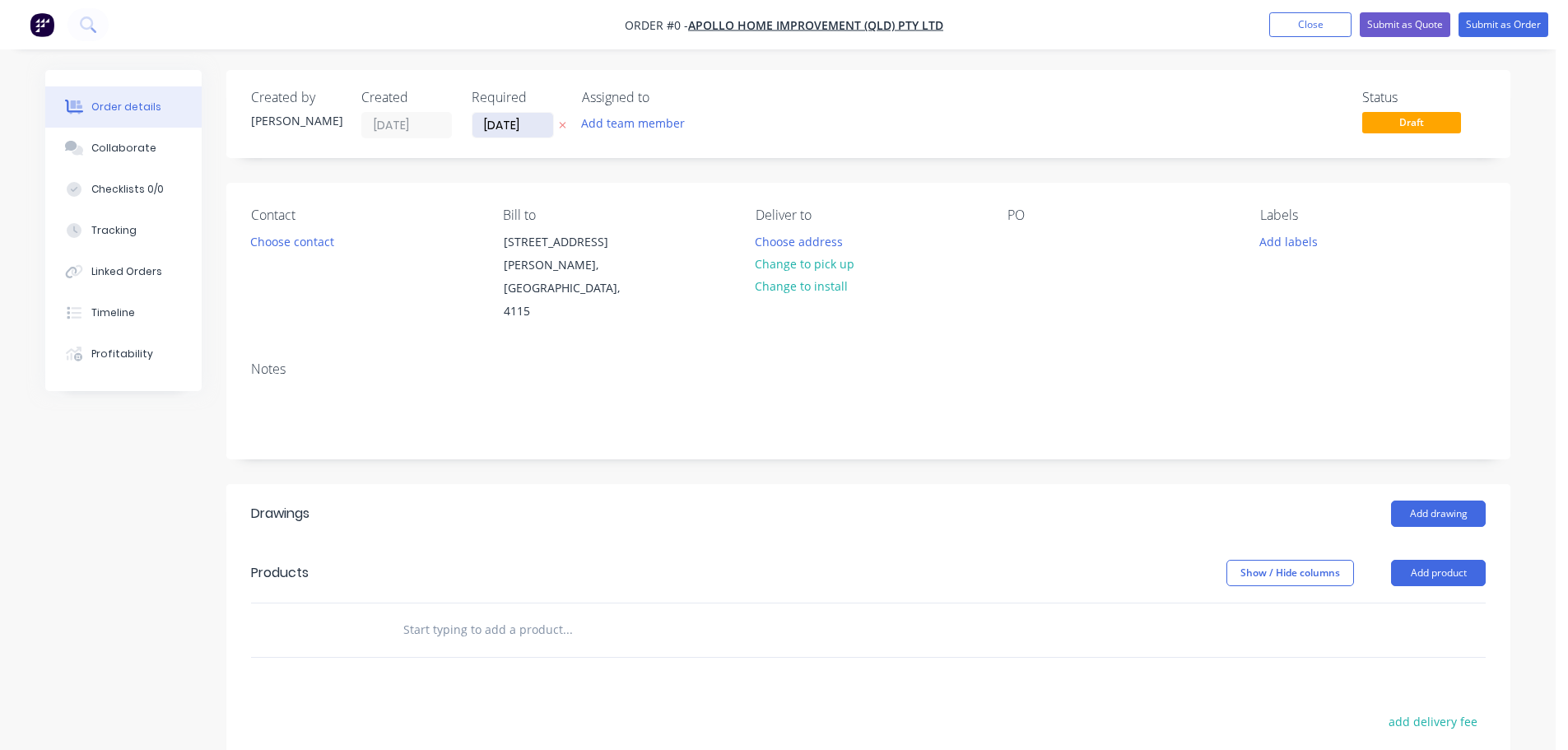
click at [505, 132] on input "[DATE]" at bounding box center [512, 125] width 80 height 24
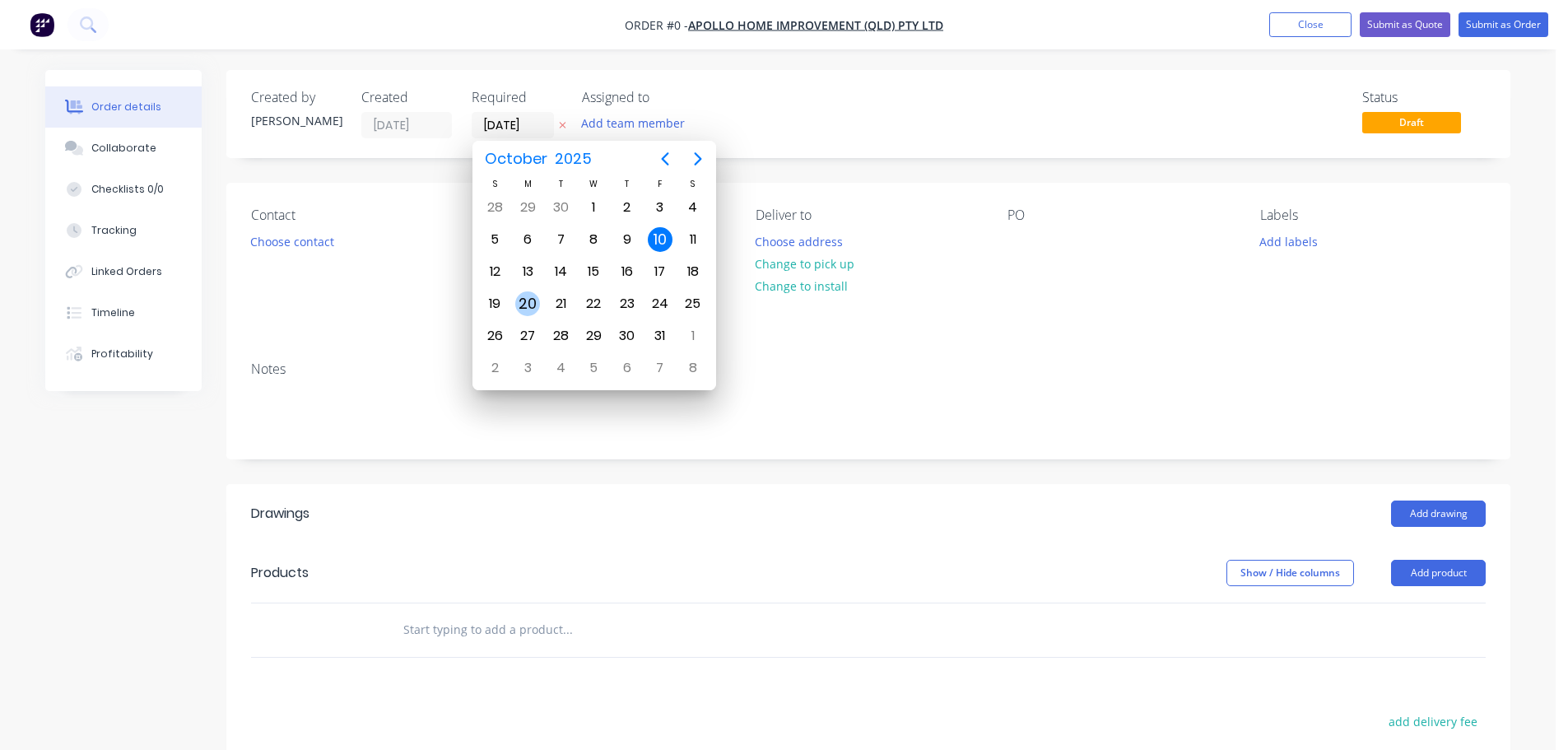
click at [527, 294] on div "20" at bounding box center [527, 303] width 24 height 24
type input "[DATE]"
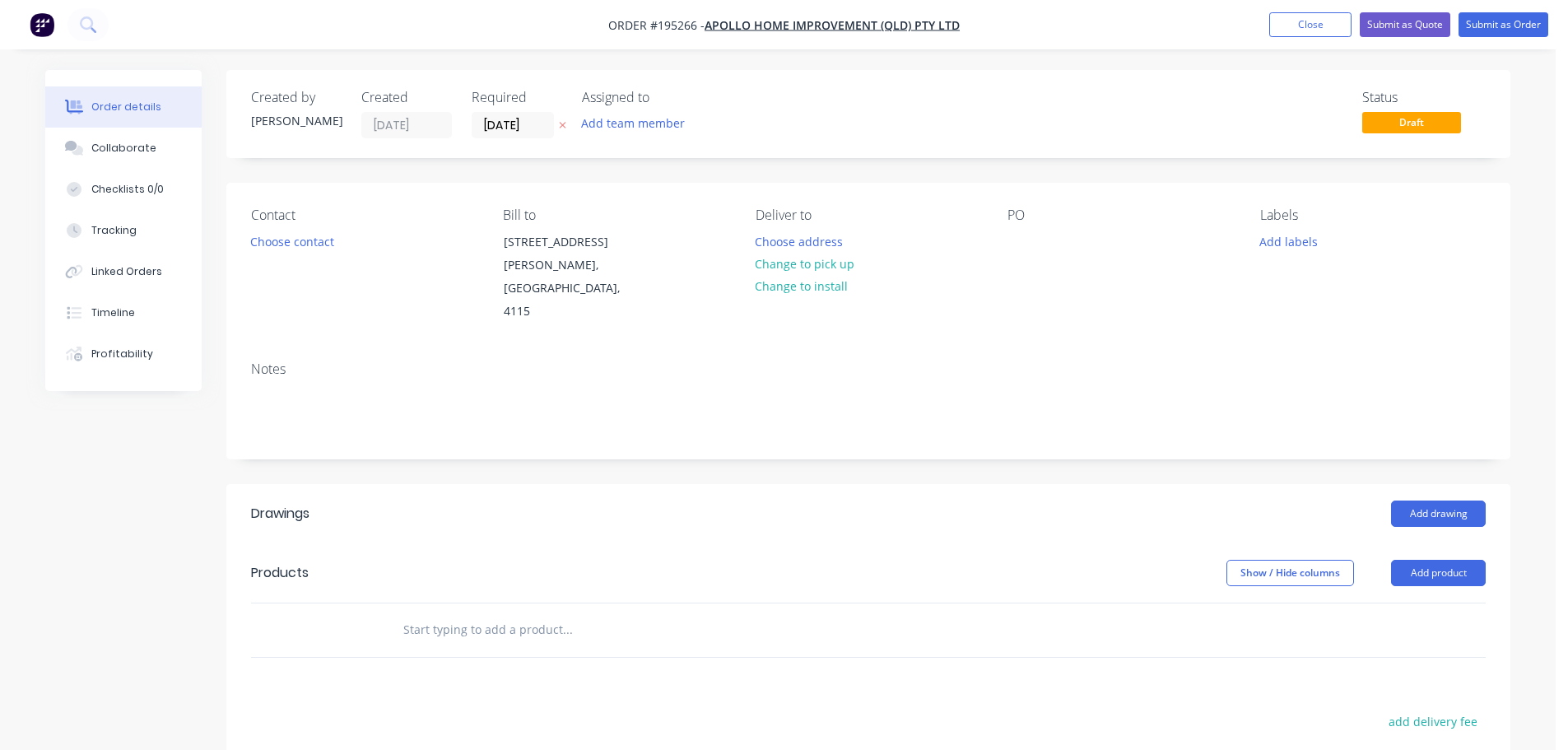
click at [284, 248] on button "Choose contact" at bounding box center [293, 241] width 101 height 23
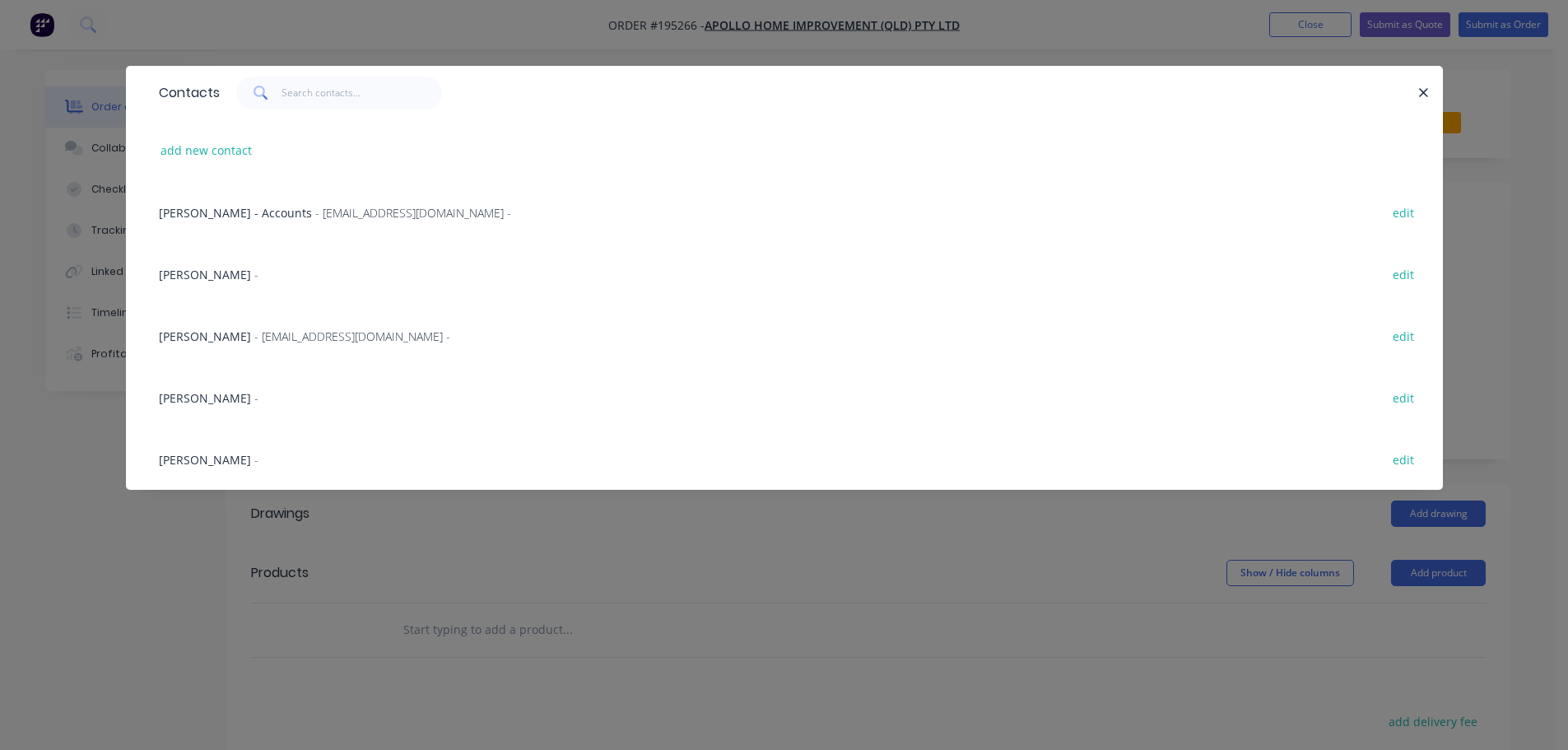
click at [260, 335] on span "- [EMAIL_ADDRESS][DOMAIN_NAME] -" at bounding box center [352, 336] width 196 height 15
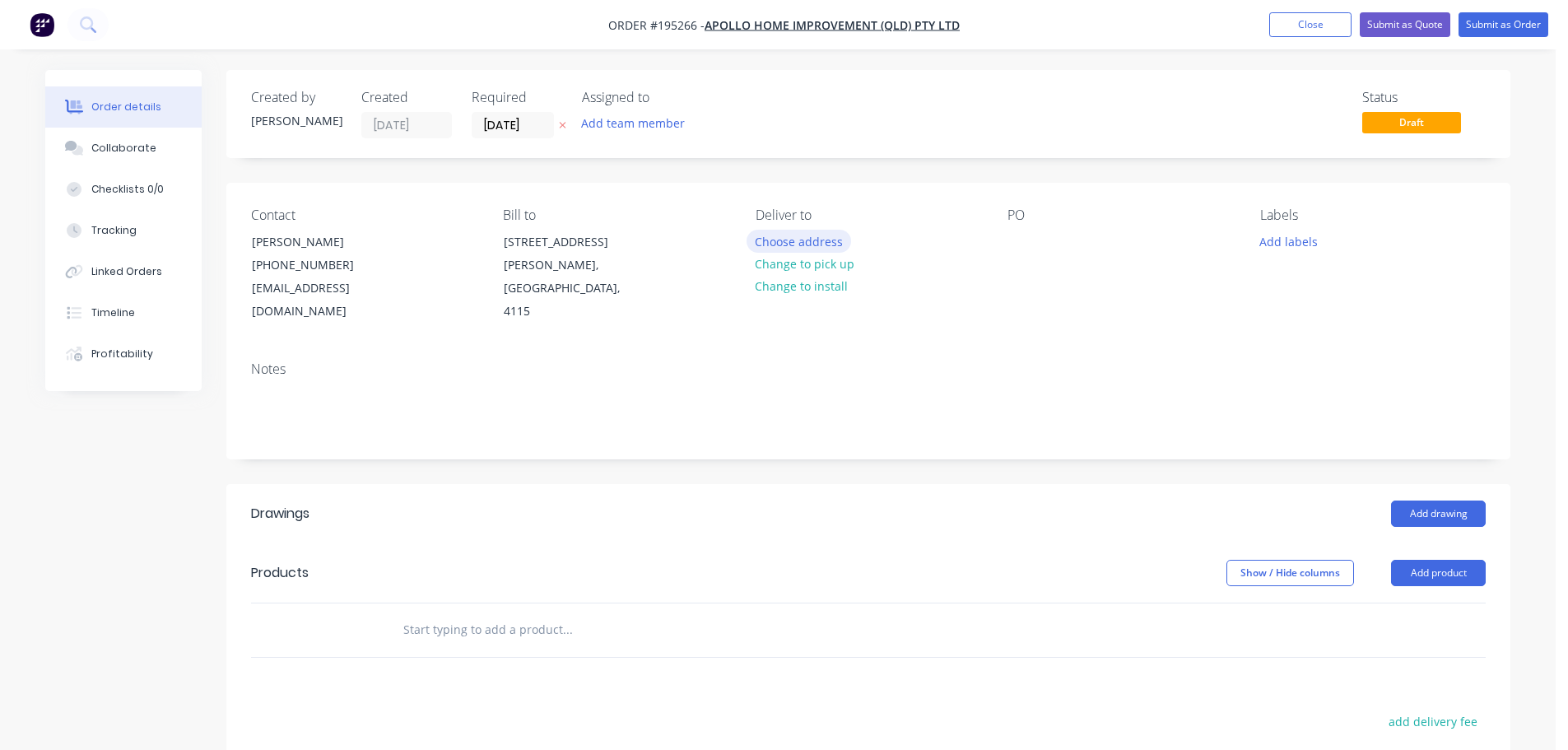
click at [768, 242] on button "Choose address" at bounding box center [799, 241] width 106 height 23
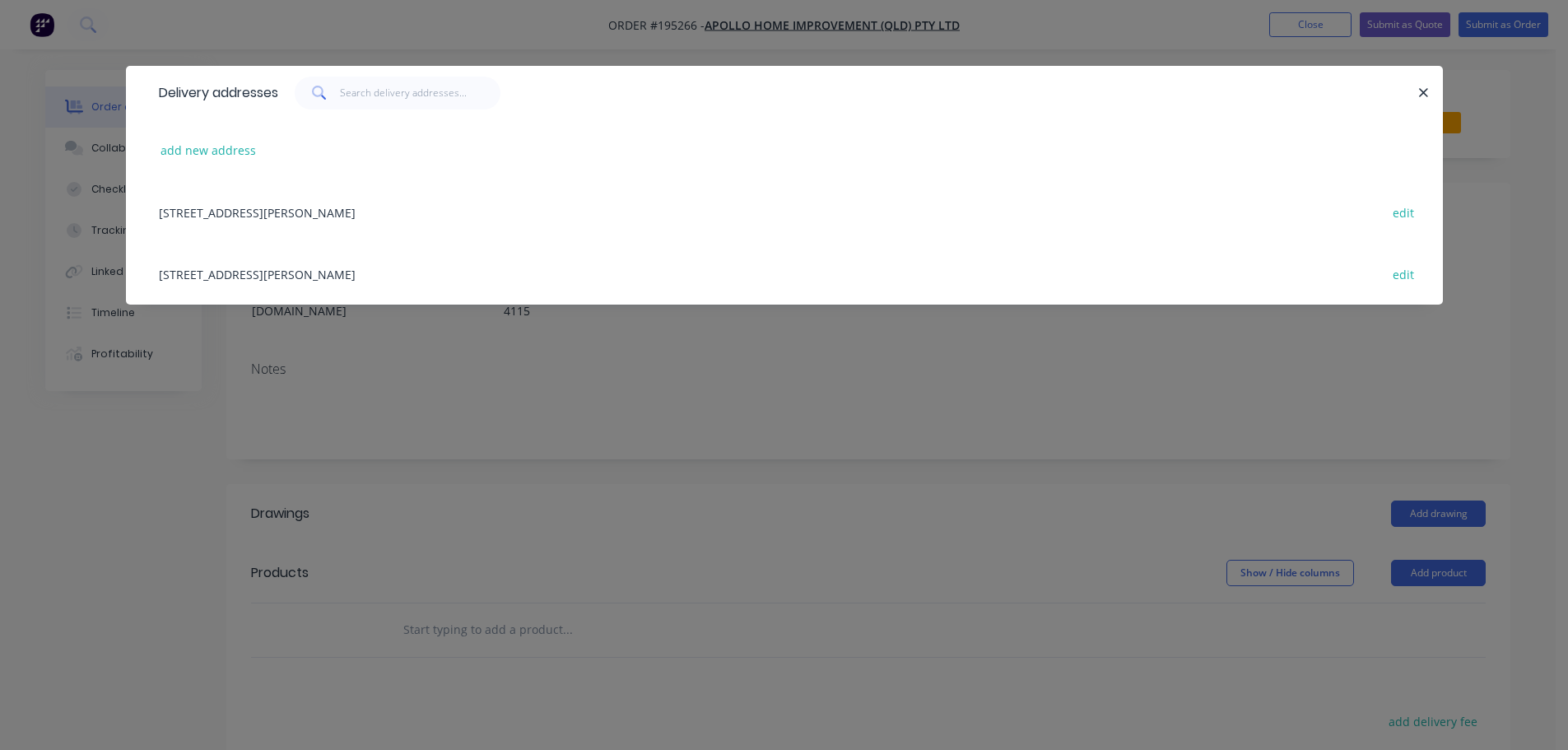
click at [424, 277] on div "[STREET_ADDRESS][PERSON_NAME] edit" at bounding box center [785, 273] width 1268 height 62
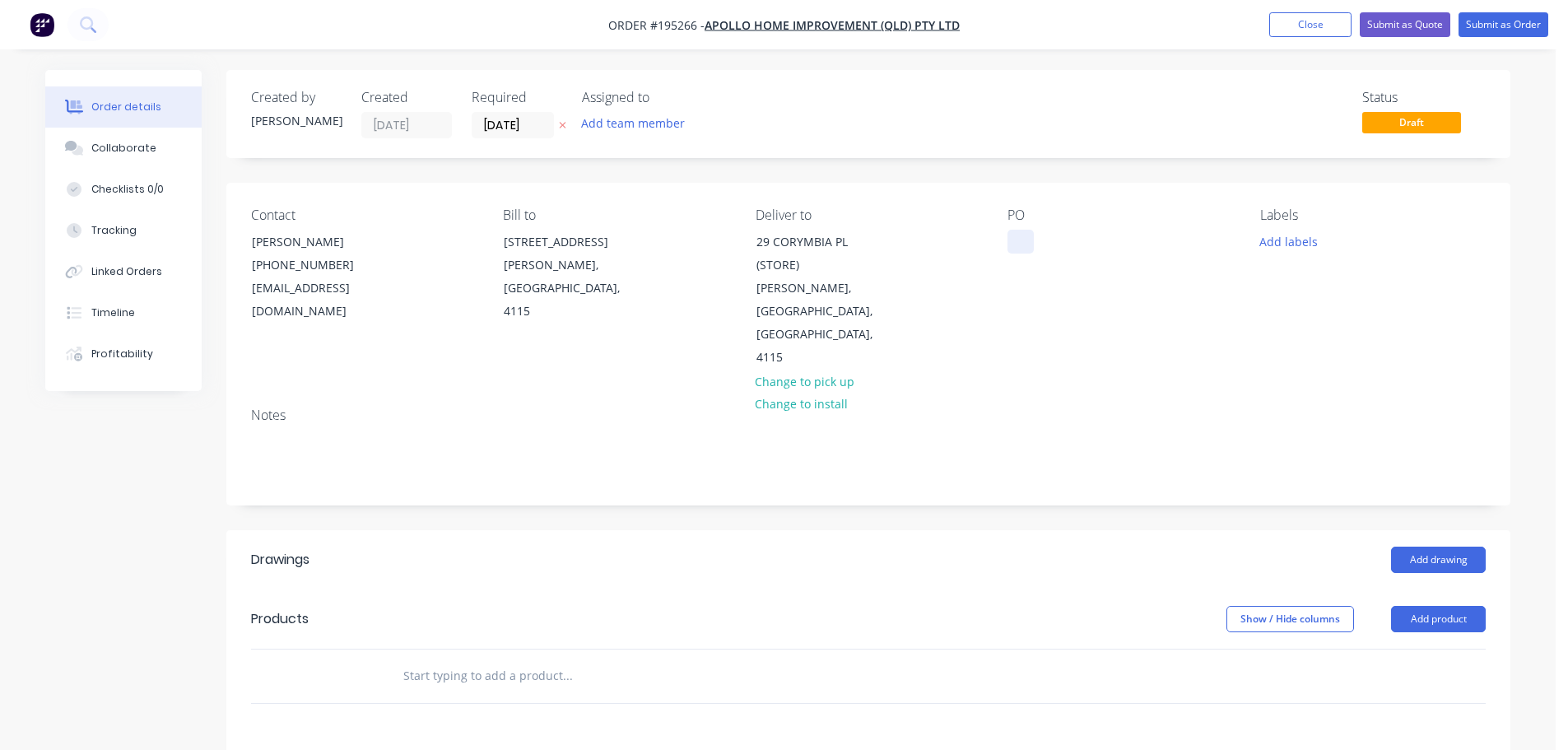
click at [1015, 250] on div at bounding box center [1020, 242] width 26 height 24
click at [1289, 244] on button "Add labels" at bounding box center [1289, 241] width 76 height 23
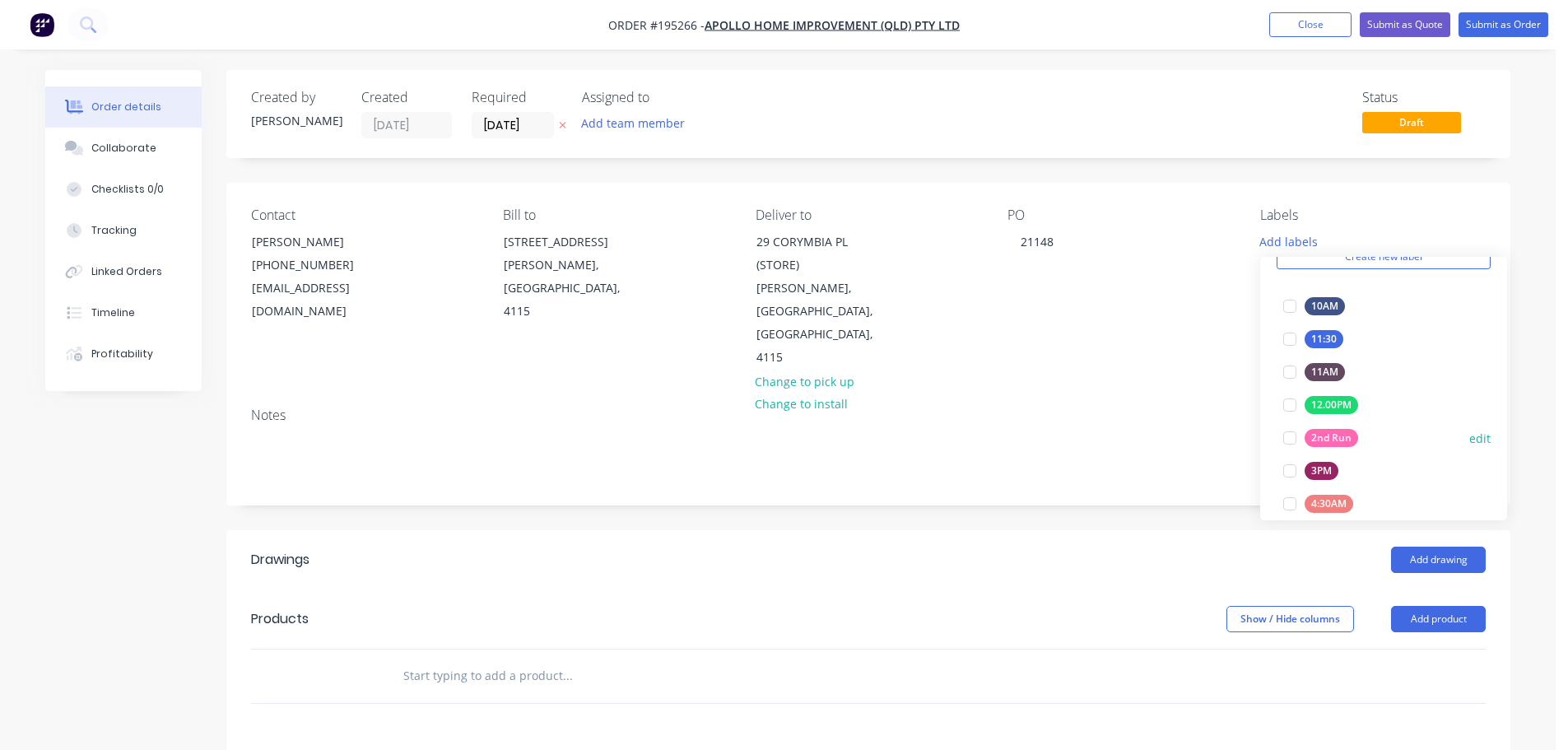
click at [1285, 431] on div at bounding box center [1289, 438] width 33 height 33
click at [1143, 458] on div "Notes" at bounding box center [868, 450] width 1284 height 110
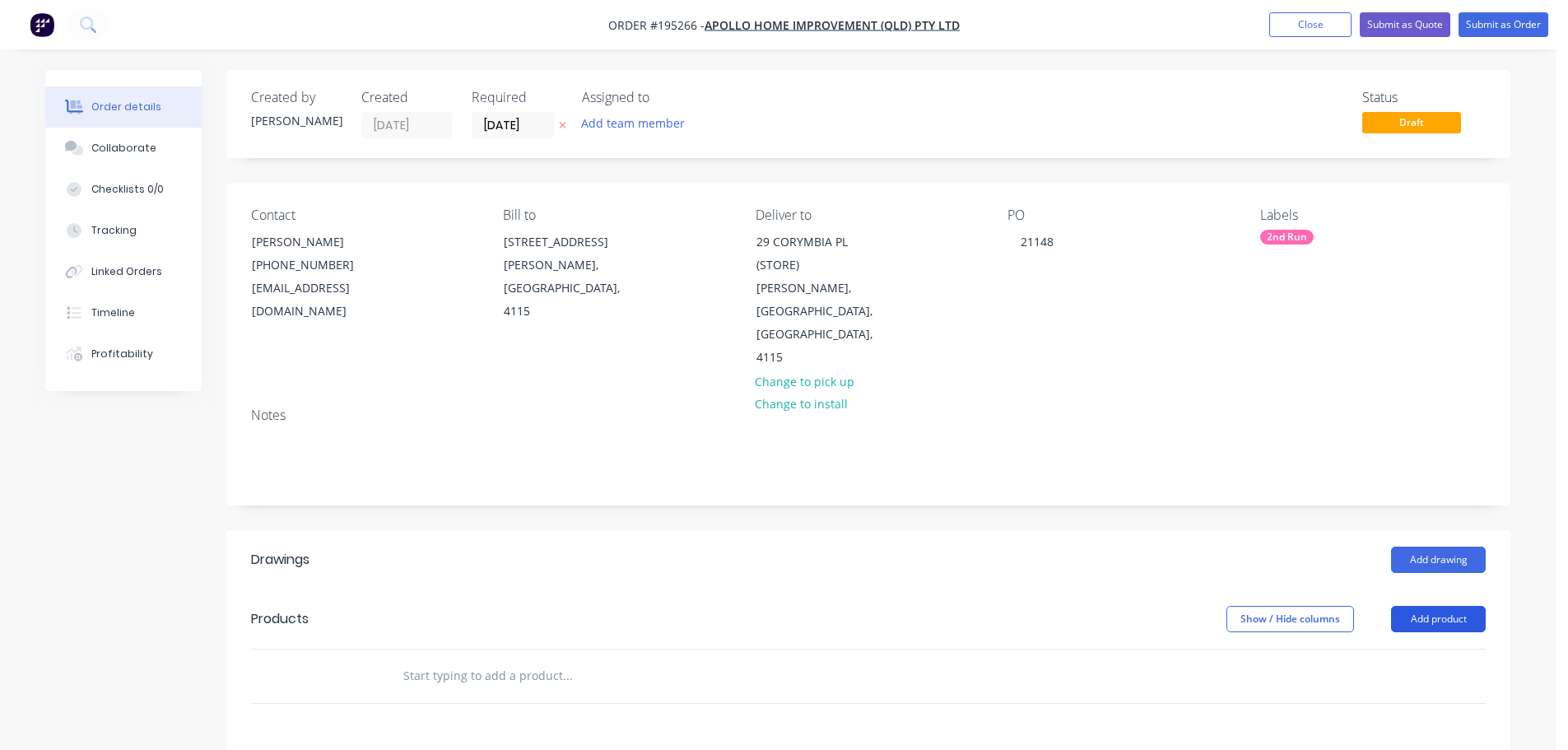
click at [1450, 606] on button "Add product" at bounding box center [1438, 619] width 95 height 26
click at [1440, 649] on div "Product catalogue" at bounding box center [1407, 660] width 127 height 24
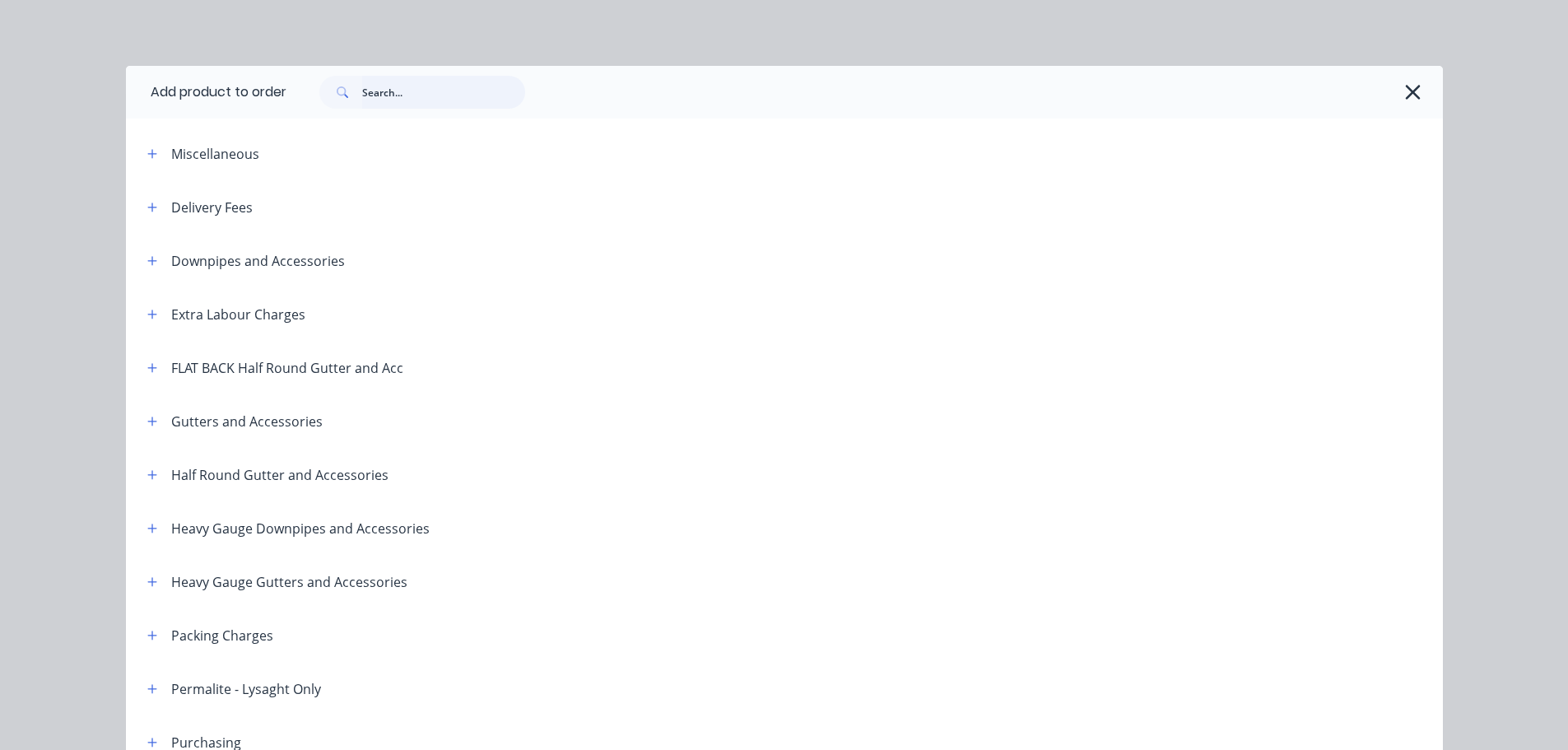
click at [450, 101] on input "text" at bounding box center [443, 92] width 163 height 33
type input "A"
click at [1406, 95] on icon "button" at bounding box center [1413, 92] width 14 height 14
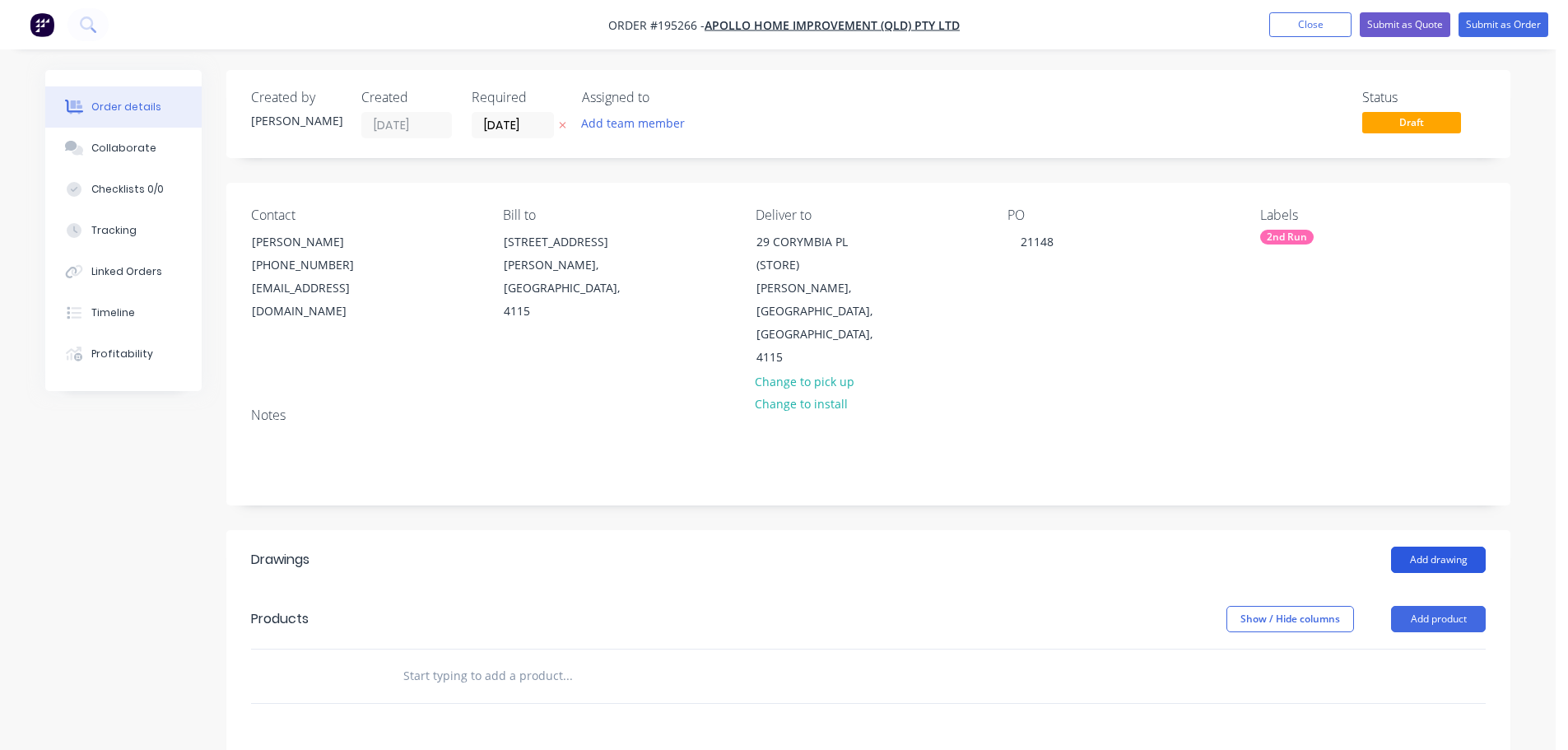
click at [1443, 546] on button "Add drawing" at bounding box center [1438, 559] width 95 height 26
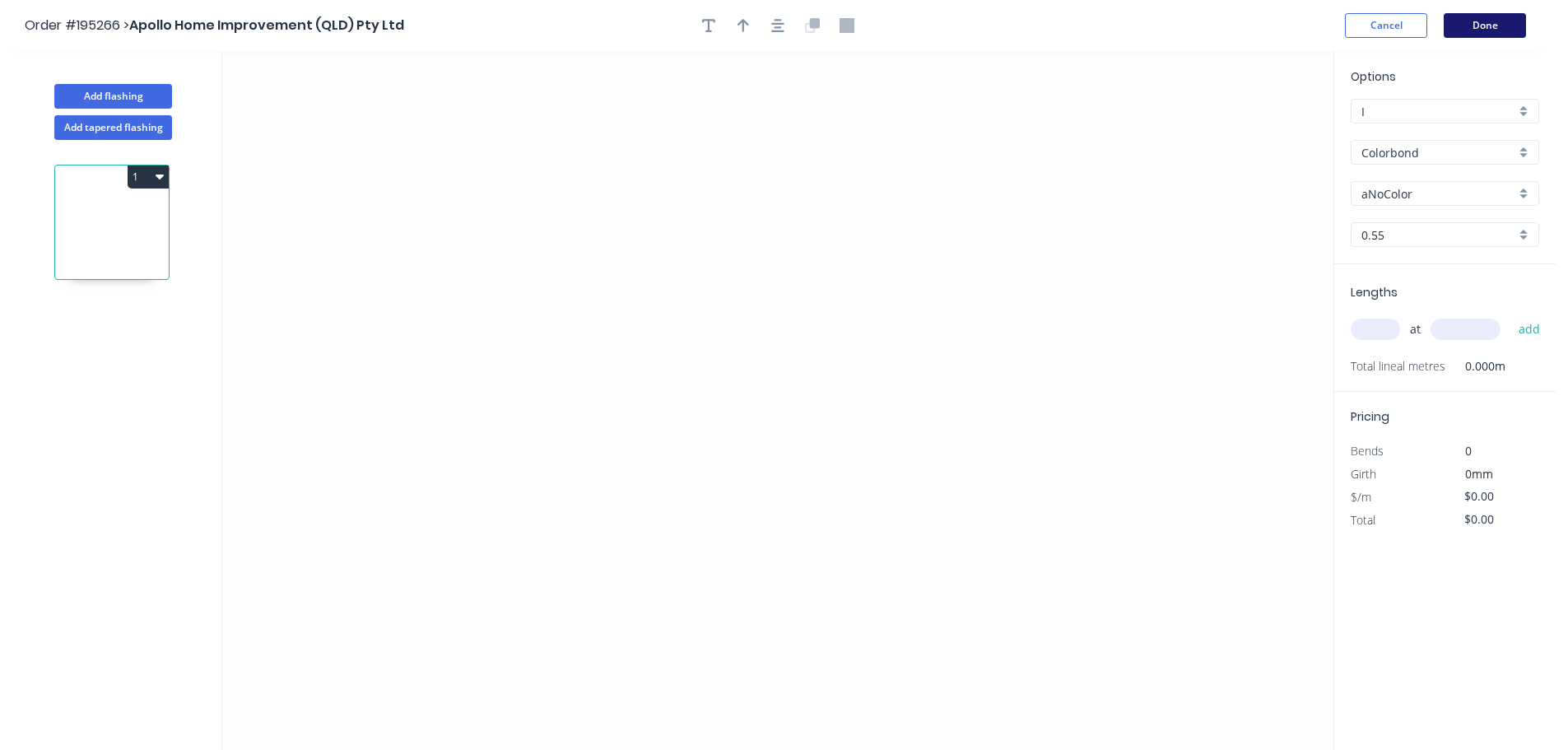
click at [1507, 23] on button "Done" at bounding box center [1484, 25] width 82 height 24
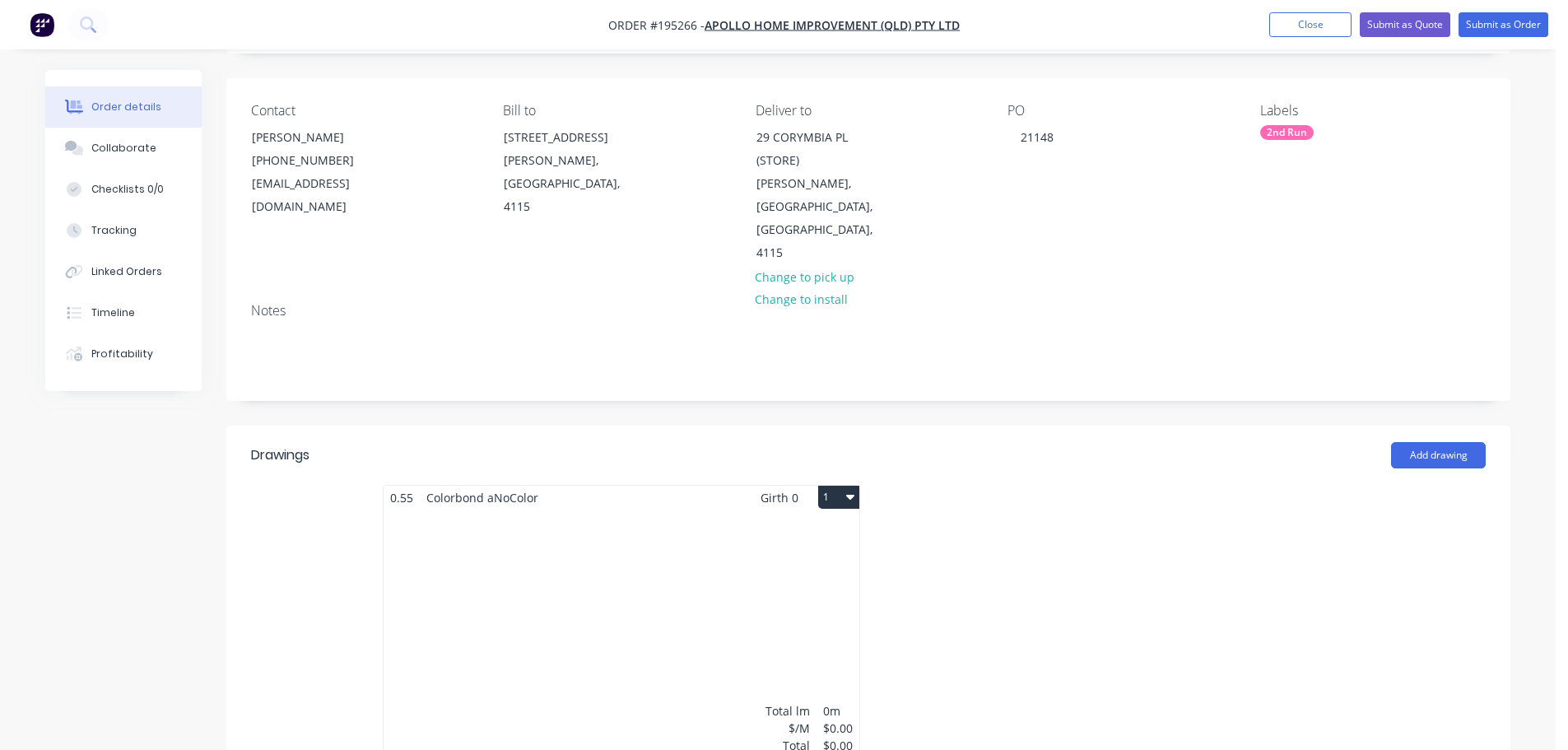
scroll to position [247, 0]
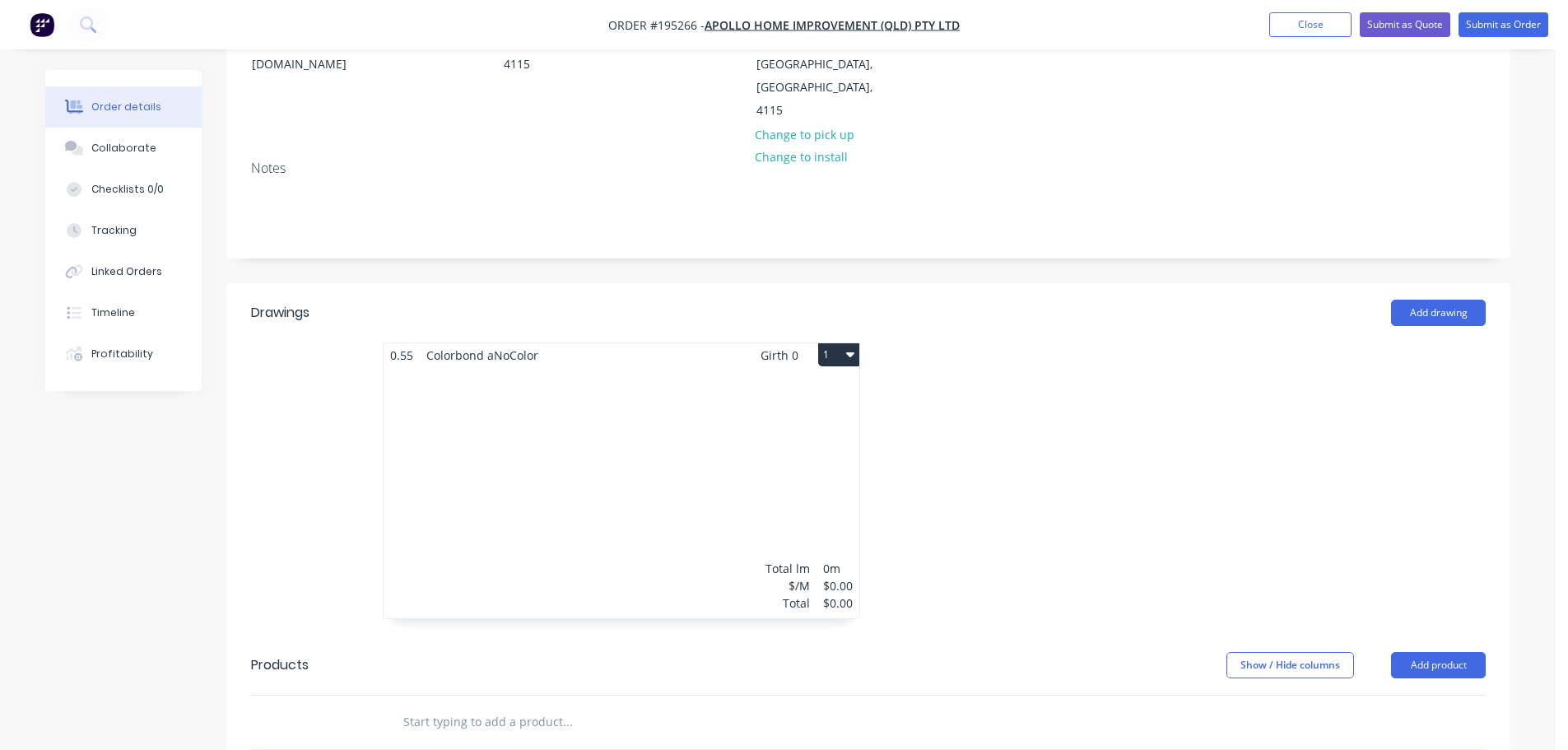
click at [831, 344] on button "1" at bounding box center [839, 355] width 42 height 23
click at [808, 449] on div "Delete" at bounding box center [781, 460] width 127 height 24
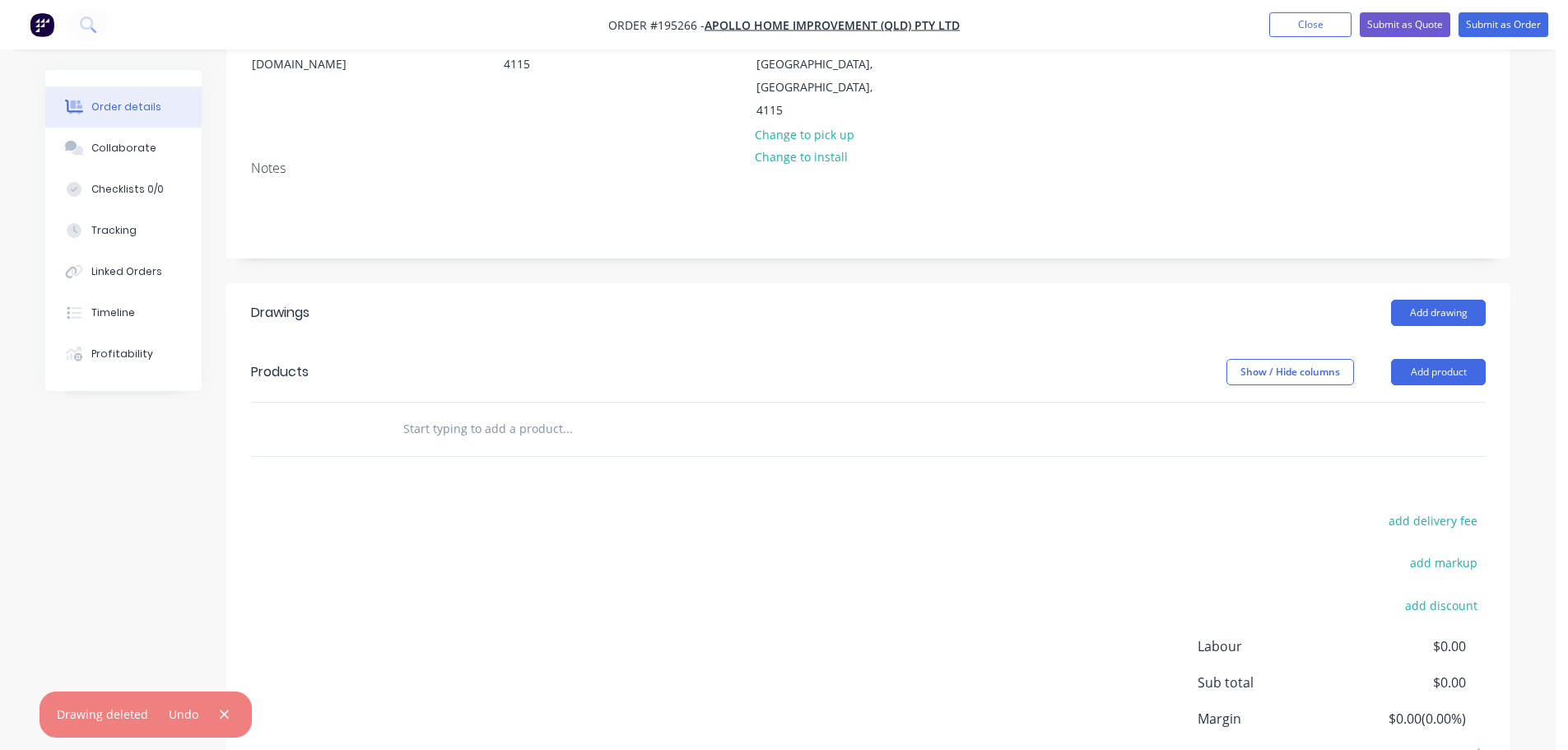
drag, startPoint x: 1437, startPoint y: 330, endPoint x: 1438, endPoint y: 344, distance: 14.0
click at [1437, 359] on button "Add product" at bounding box center [1438, 372] width 95 height 26
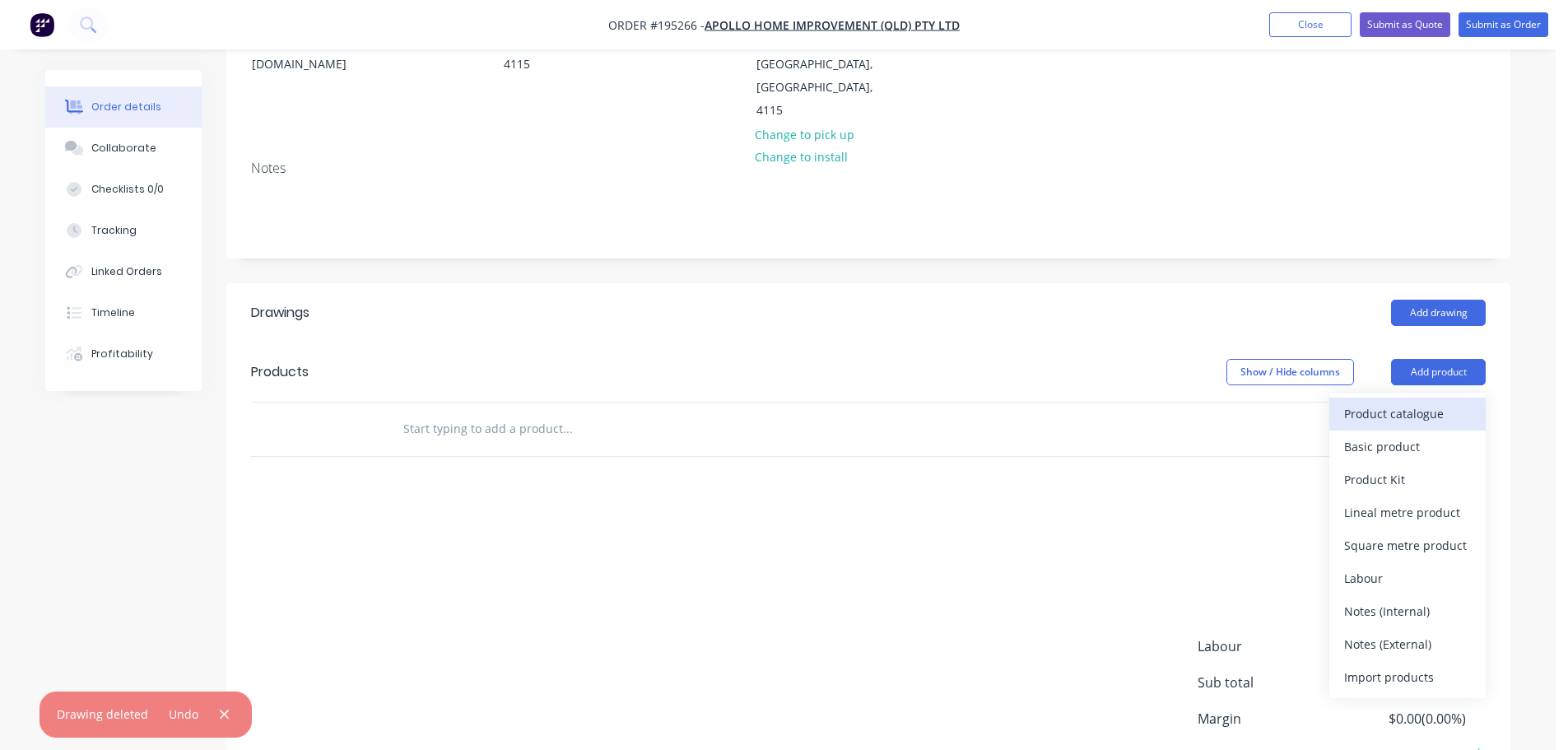
click at [1423, 402] on div "Product catalogue" at bounding box center [1407, 413] width 127 height 24
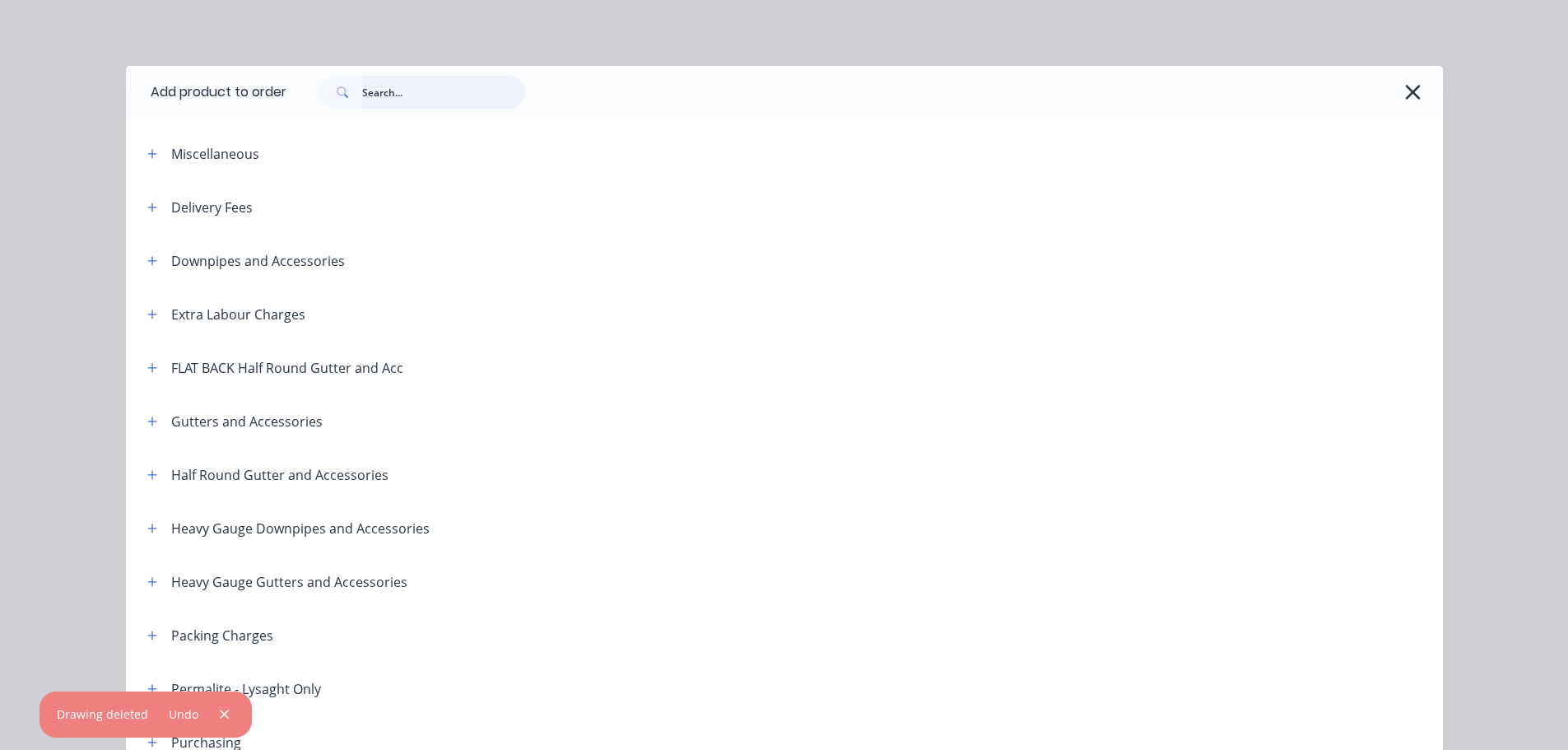
click at [409, 103] on input "text" at bounding box center [443, 92] width 163 height 33
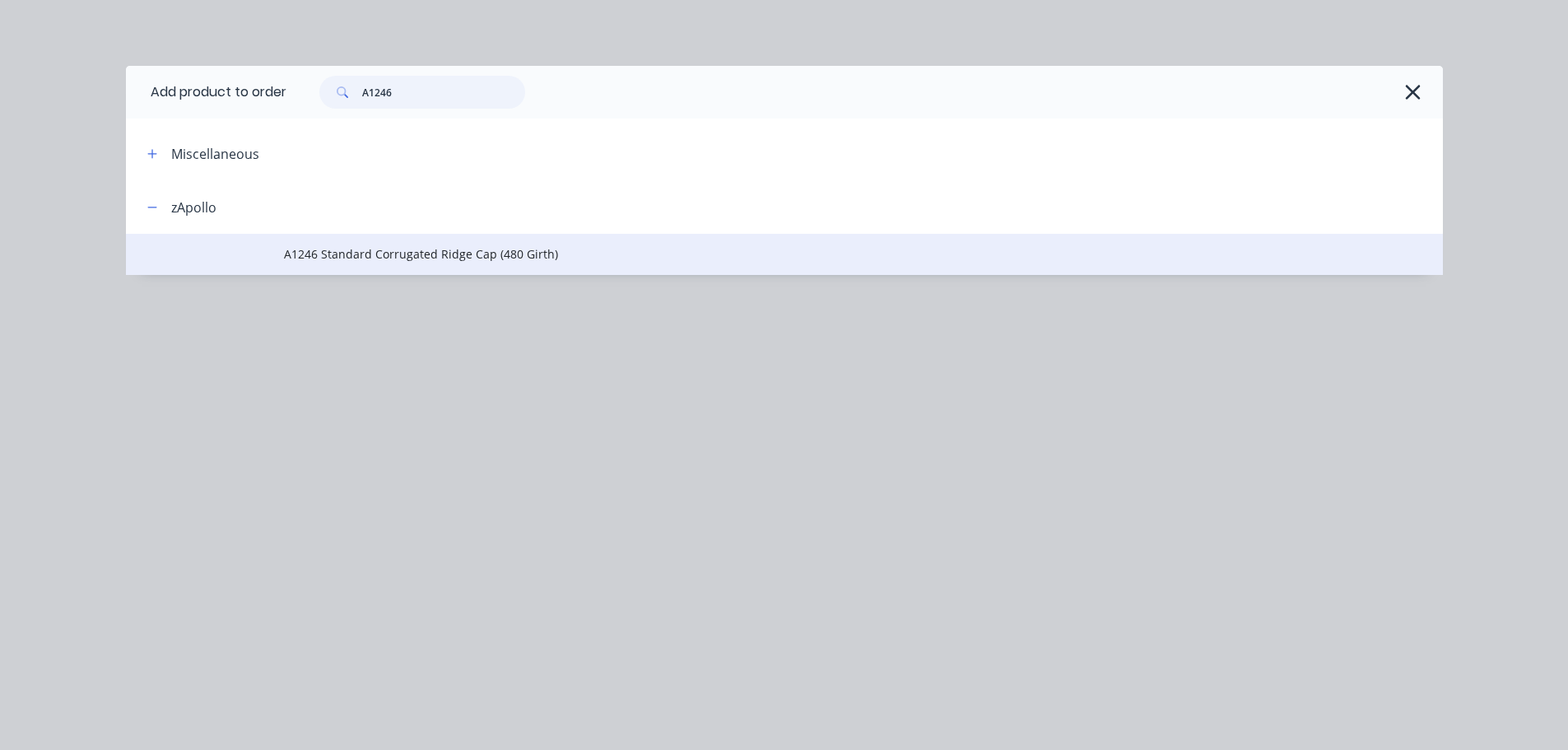
type input "A1246"
click at [517, 261] on span "A1246 Standard Corrugated Ridge Cap (480 Girth)" at bounding box center [747, 253] width 927 height 17
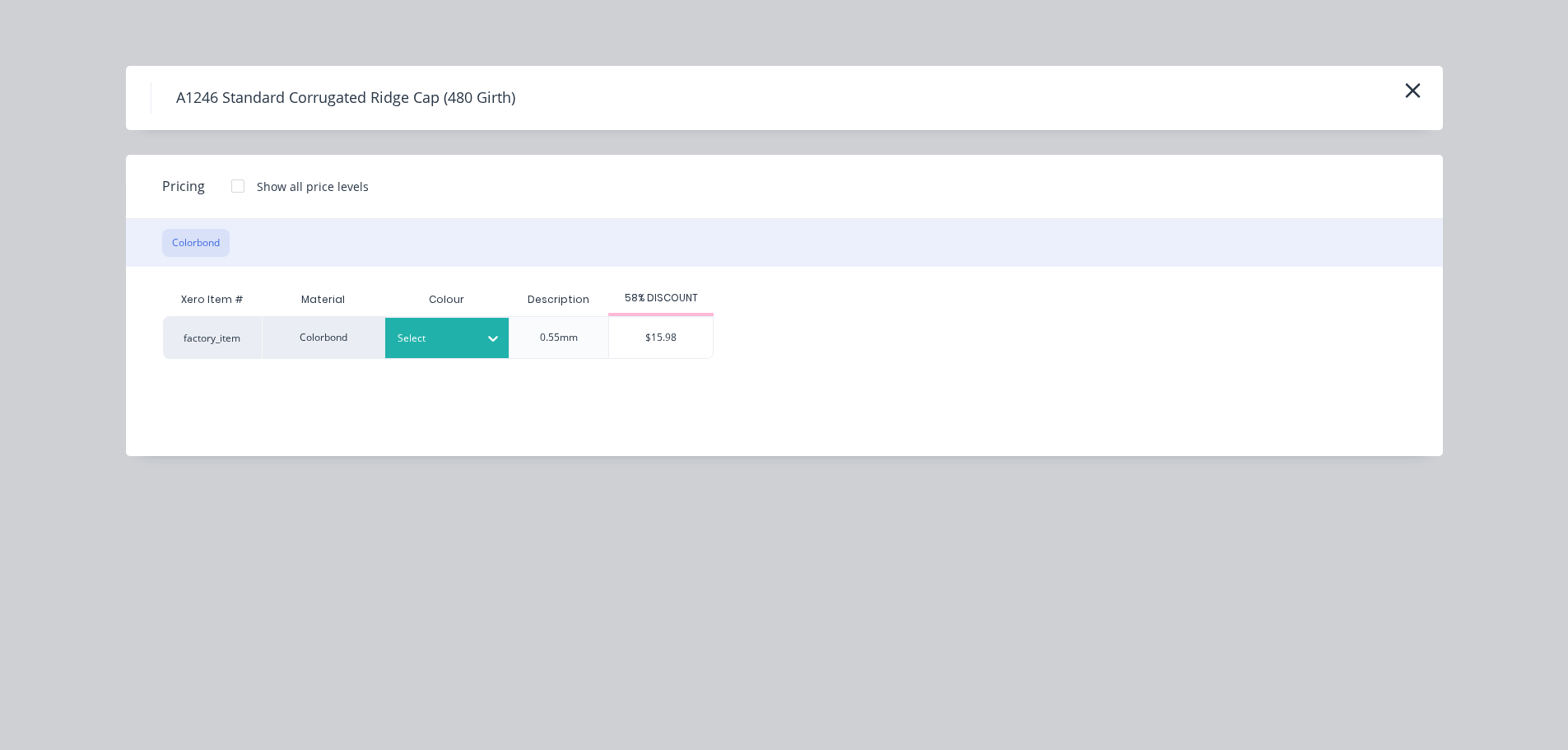
click at [472, 342] on div "Select" at bounding box center [432, 338] width 92 height 22
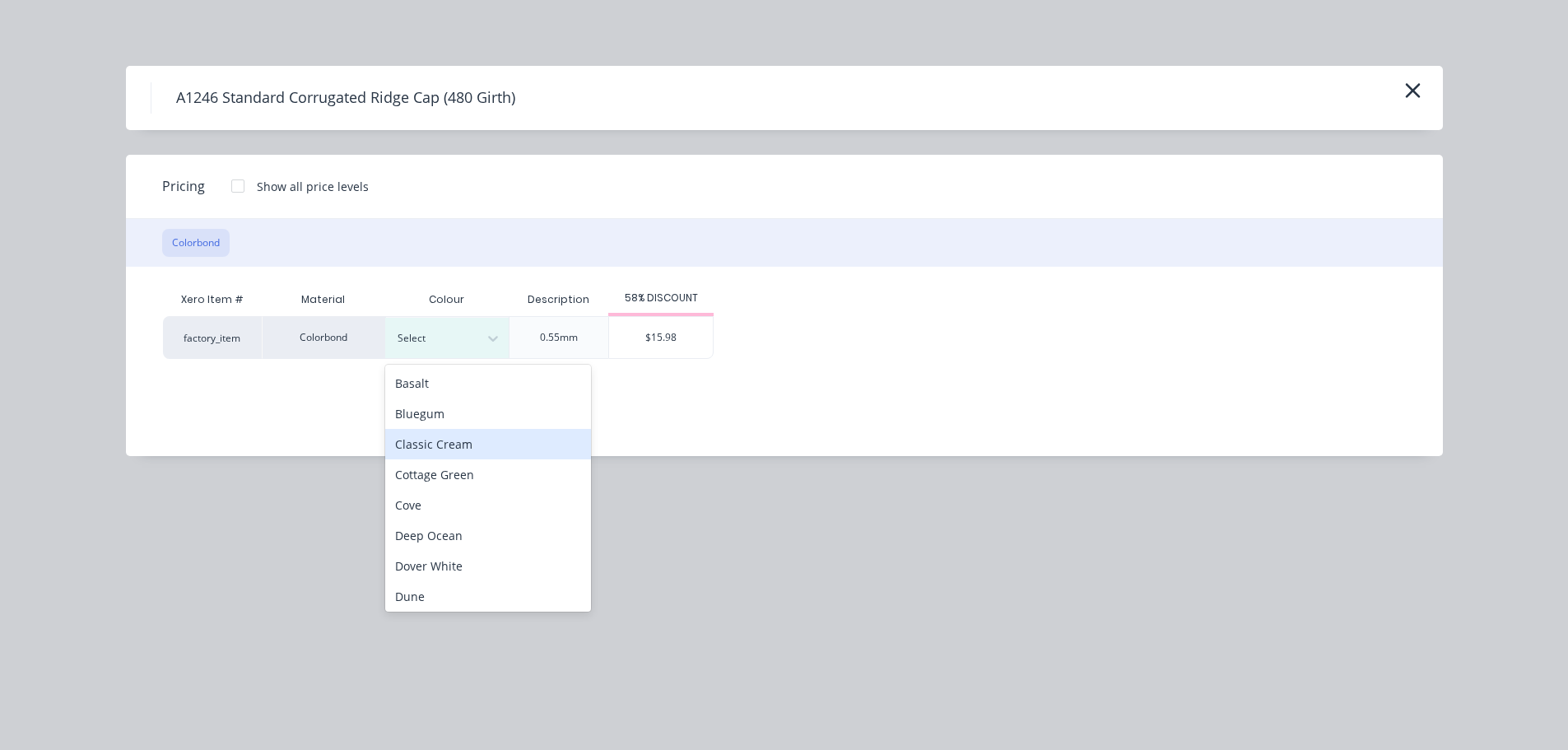
click at [472, 447] on div "Classic Cream" at bounding box center [488, 444] width 206 height 31
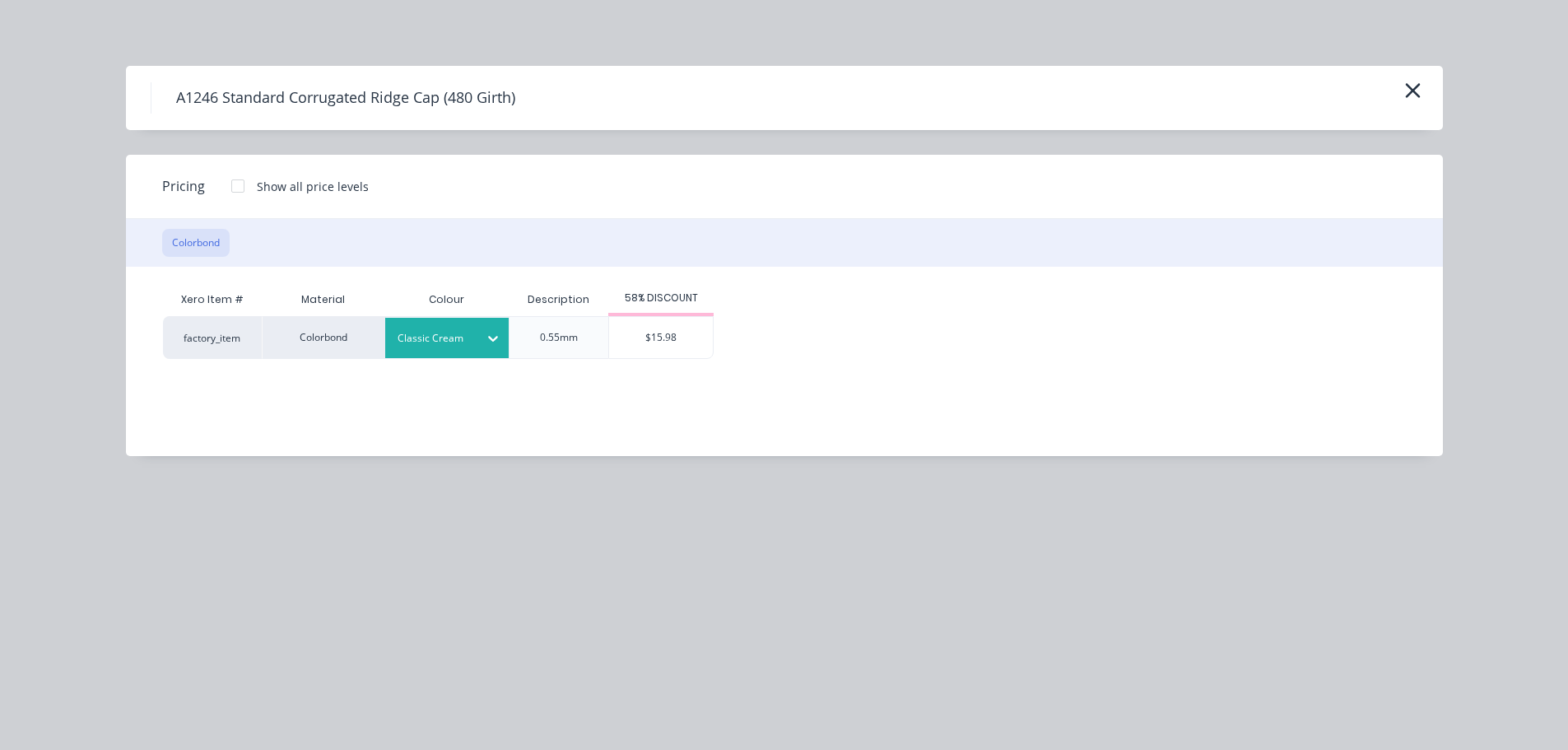
click at [655, 334] on div "$15.98" at bounding box center [661, 337] width 104 height 42
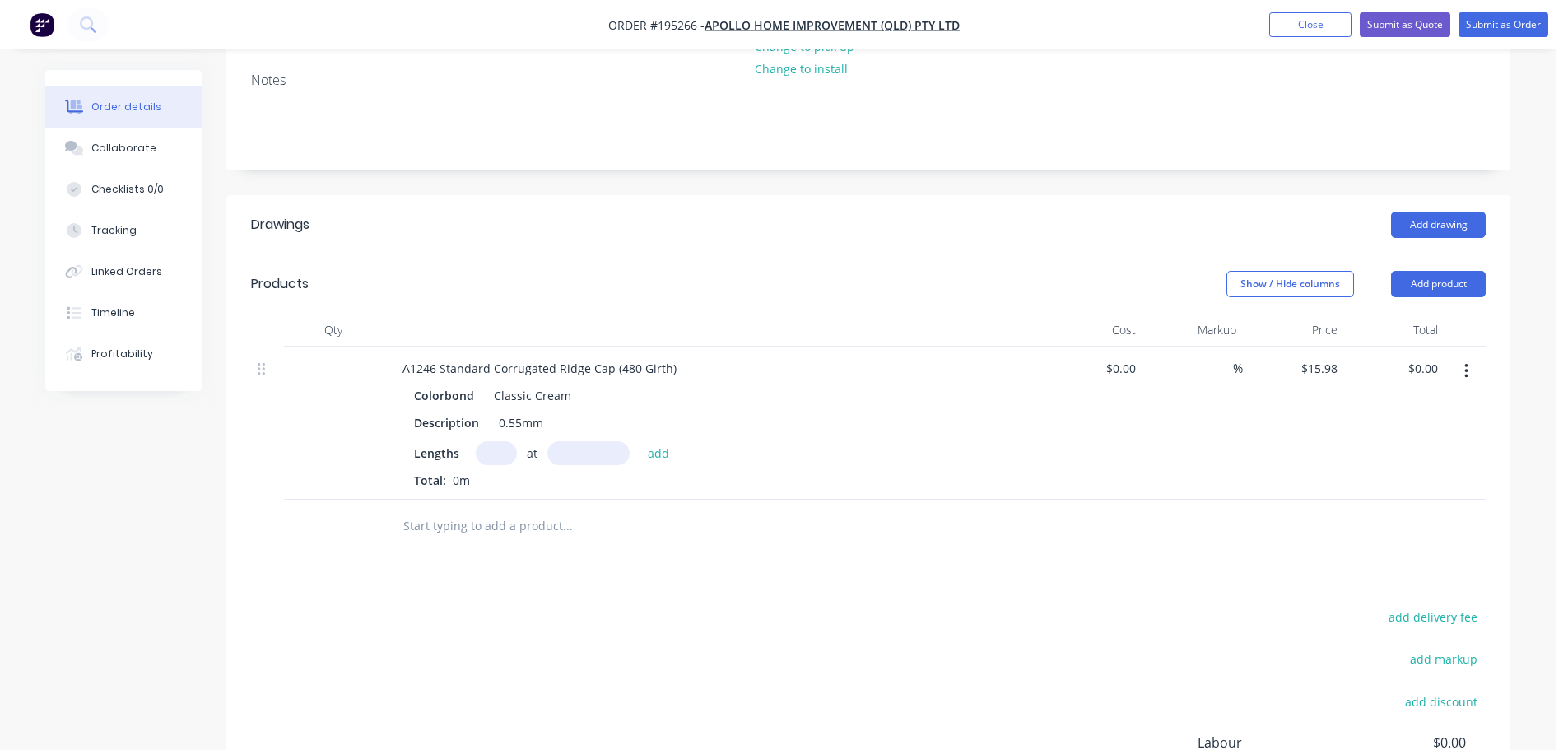
scroll to position [412, 0]
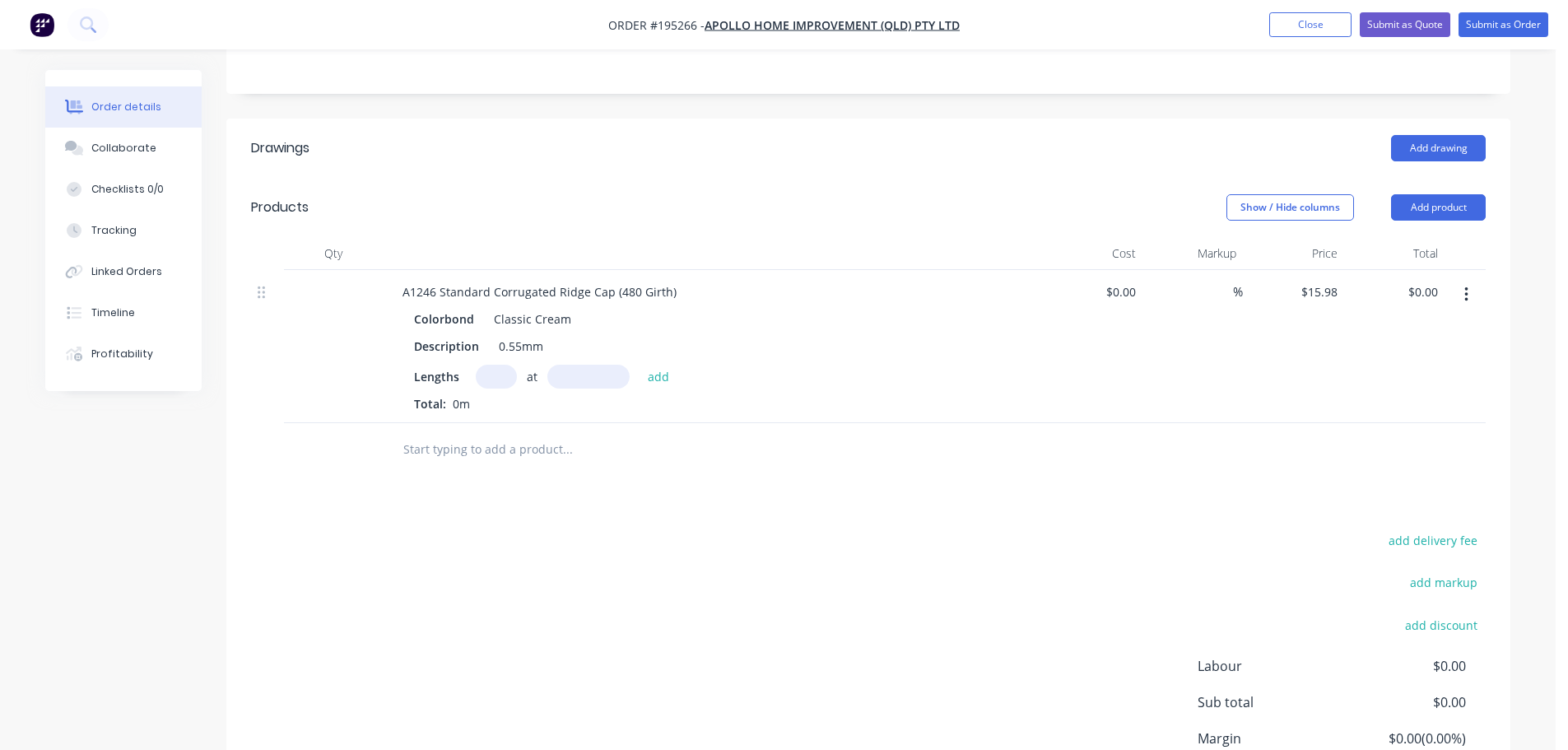
click at [483, 365] on input "text" at bounding box center [496, 376] width 42 height 24
type input "1"
type input "5300"
click at [639, 365] on button "add" at bounding box center [658, 375] width 39 height 23
type input "$84.69"
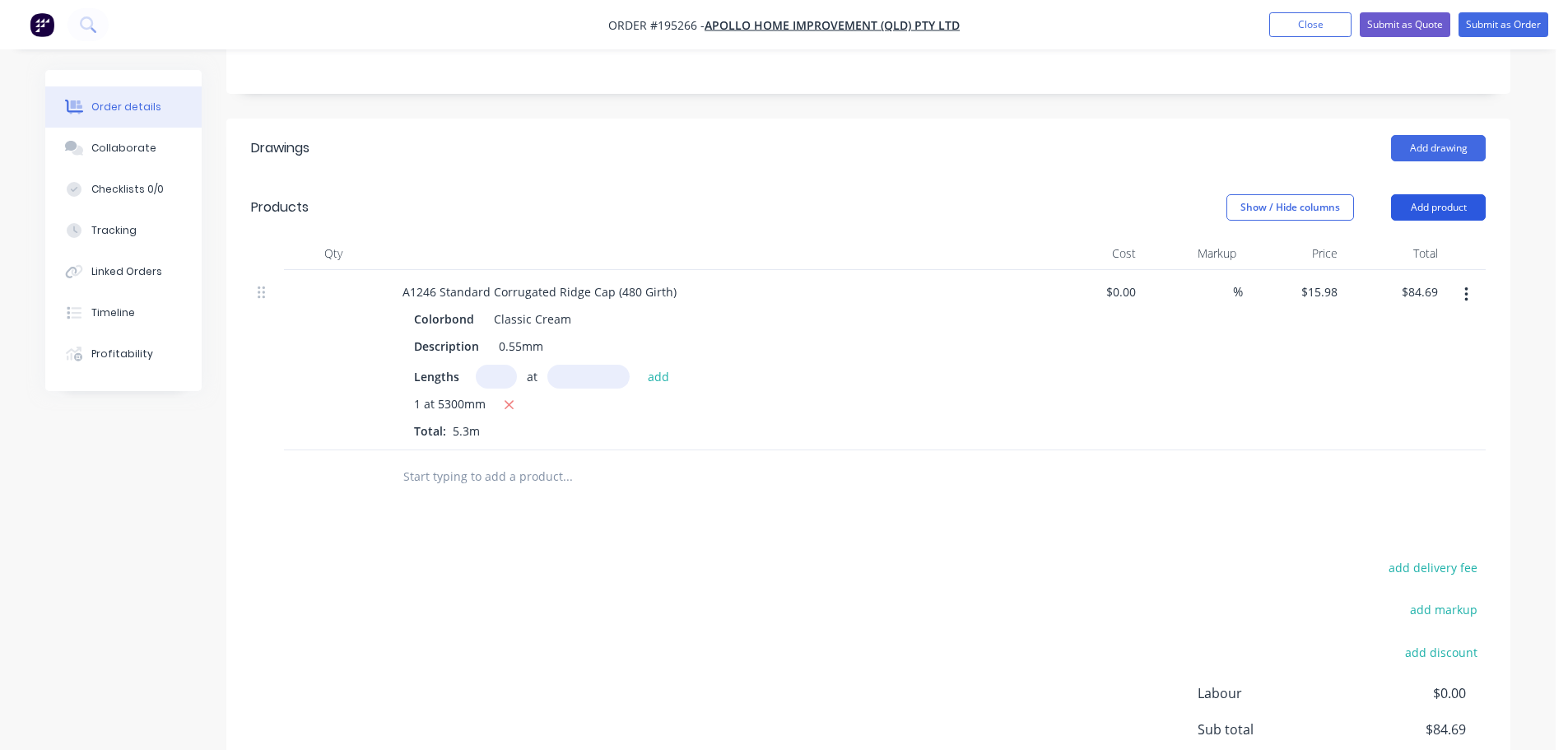
click at [1434, 195] on button "Add product" at bounding box center [1438, 207] width 95 height 26
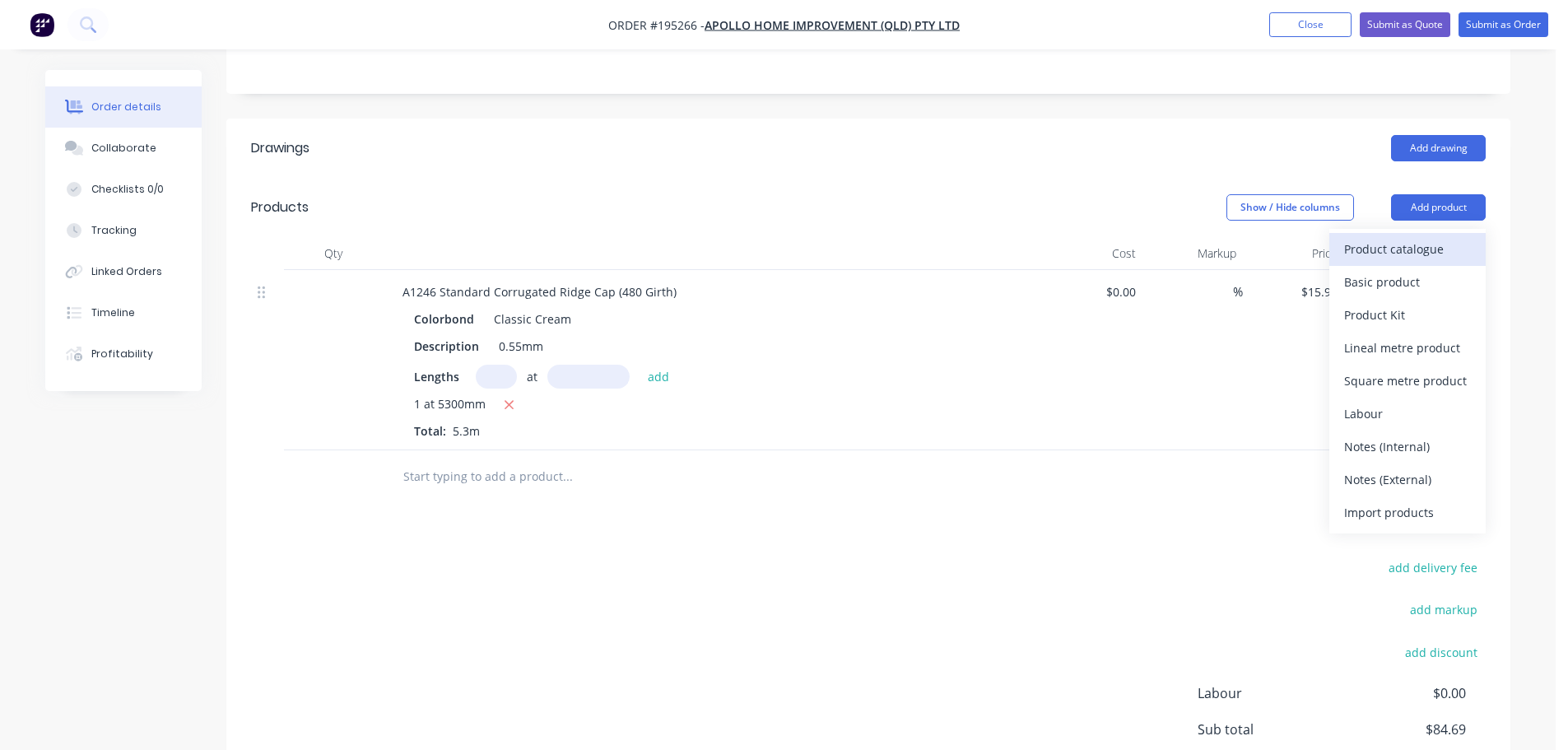
click at [1440, 233] on button "Product catalogue" at bounding box center [1407, 250] width 156 height 33
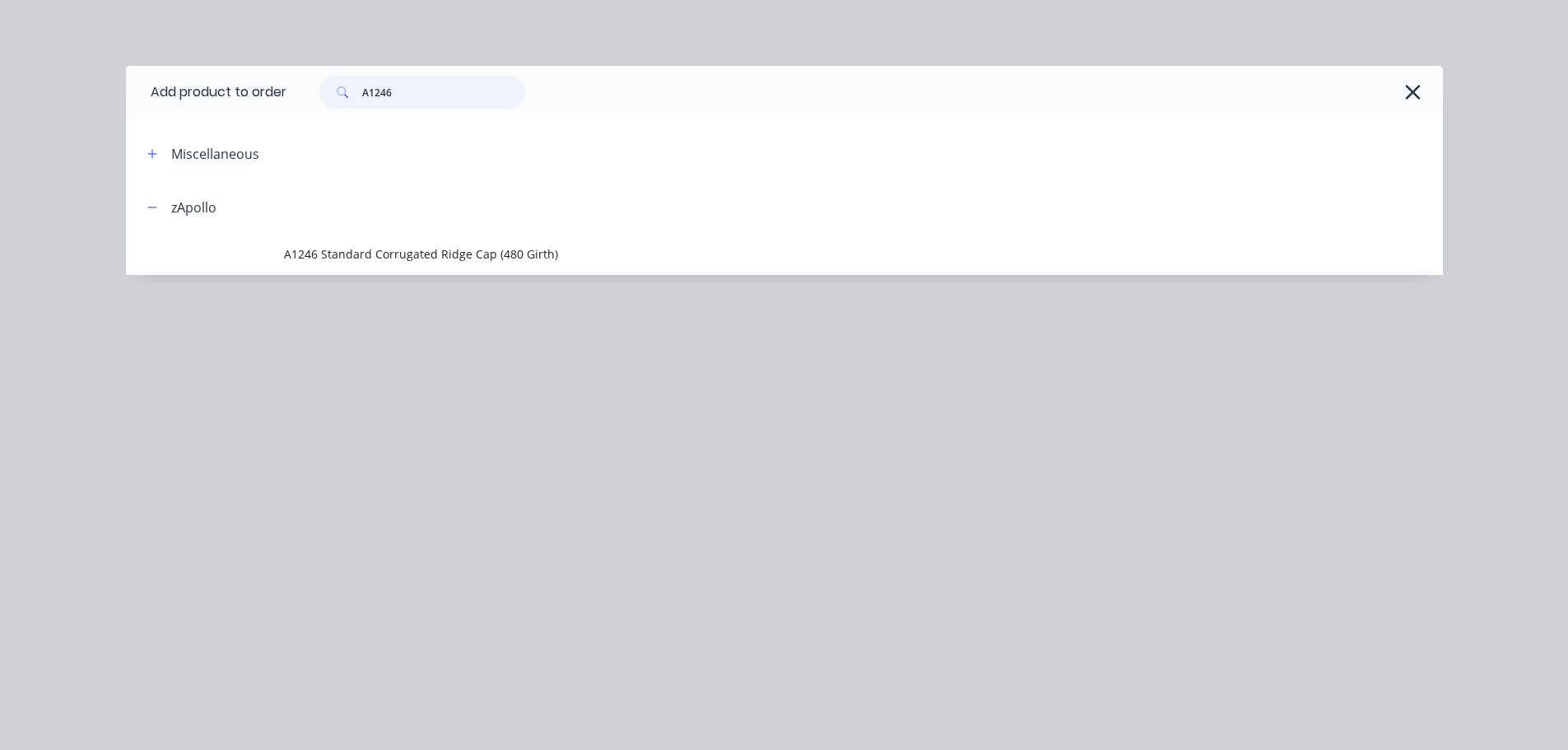
drag, startPoint x: 463, startPoint y: 98, endPoint x: 356, endPoint y: 113, distance: 108.0
click at [356, 113] on div "A1246" at bounding box center [864, 92] width 1157 height 52
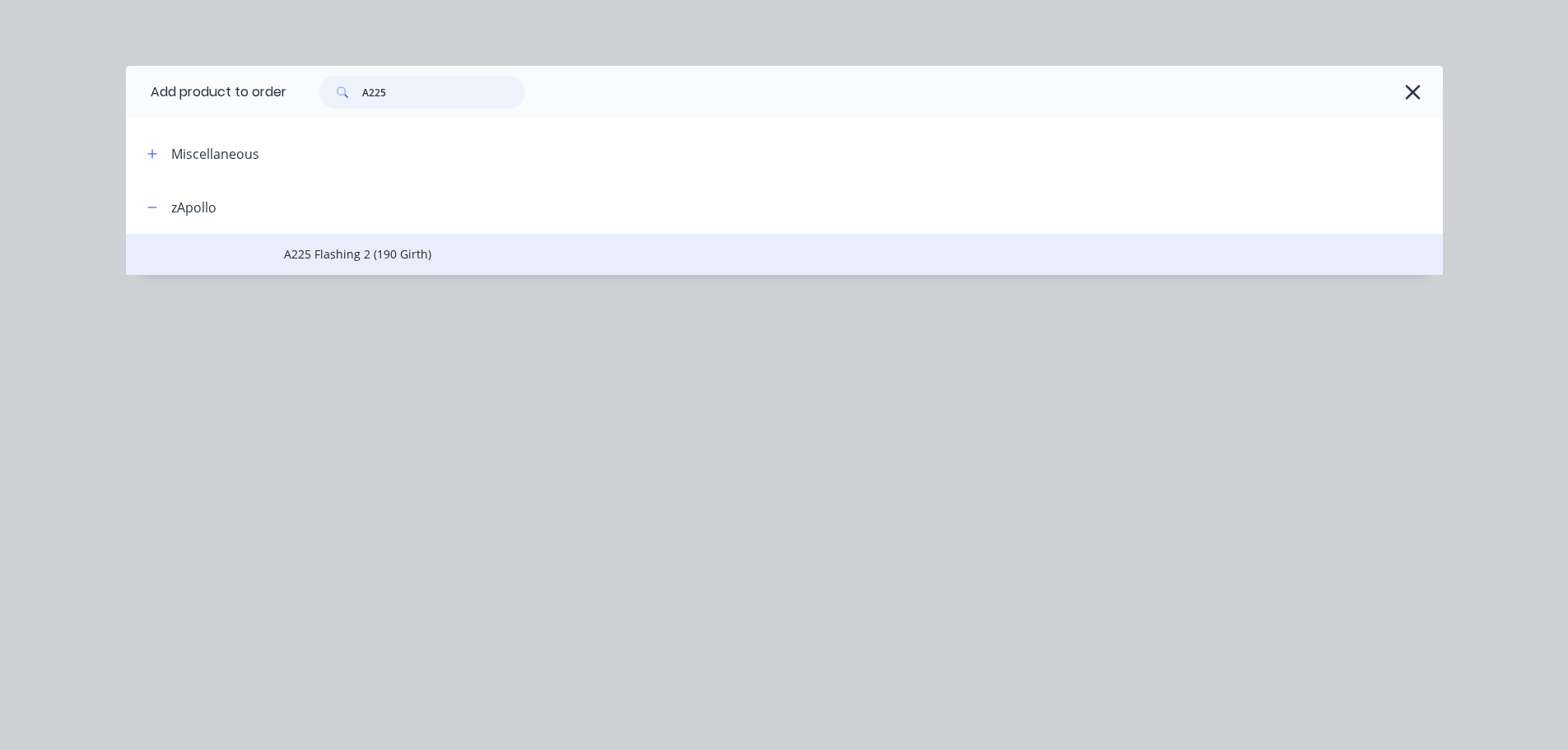
type input "A225"
click at [519, 255] on span "A225 Flashing 2 (190 Girth)" at bounding box center [747, 253] width 927 height 17
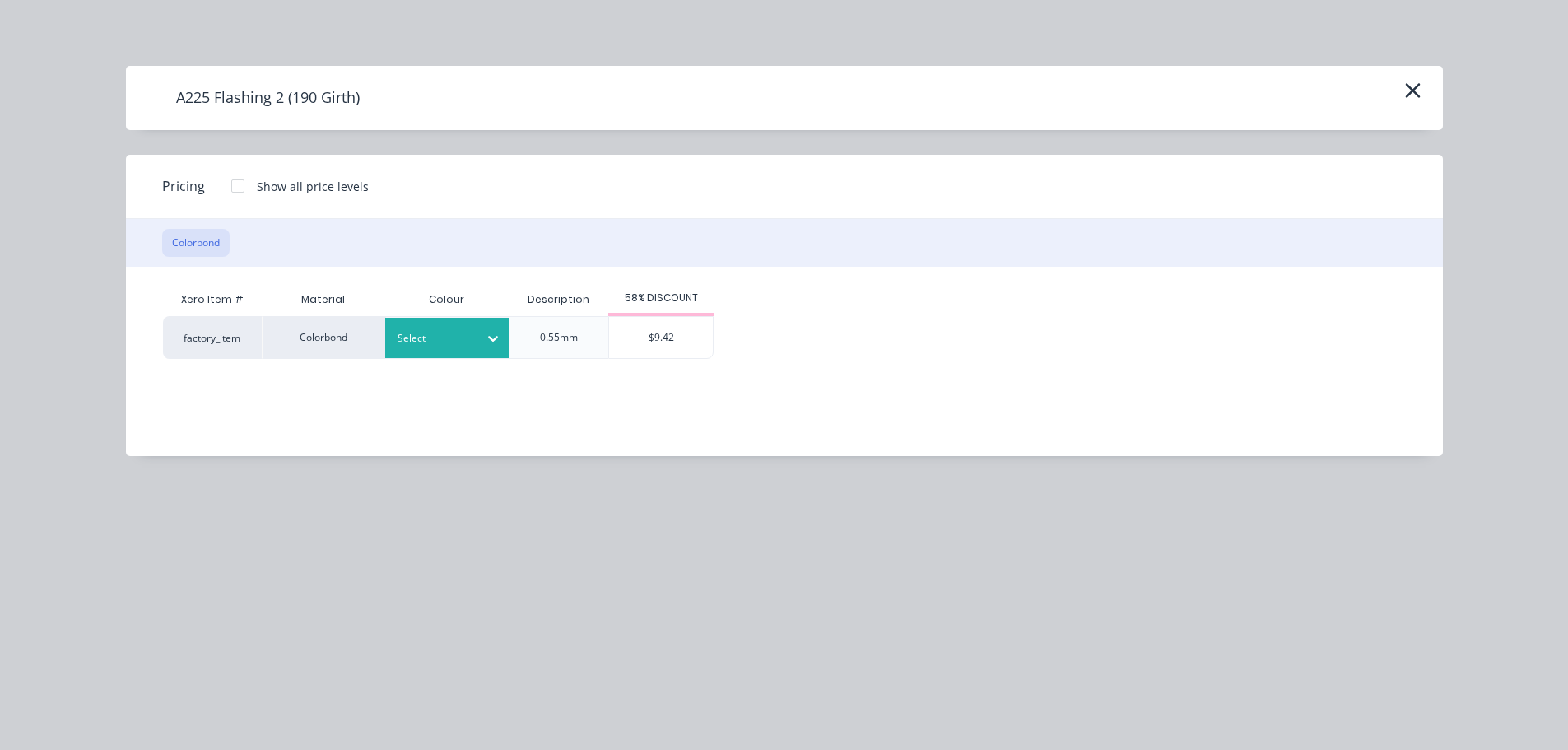
click at [483, 342] on div at bounding box center [493, 338] width 30 height 26
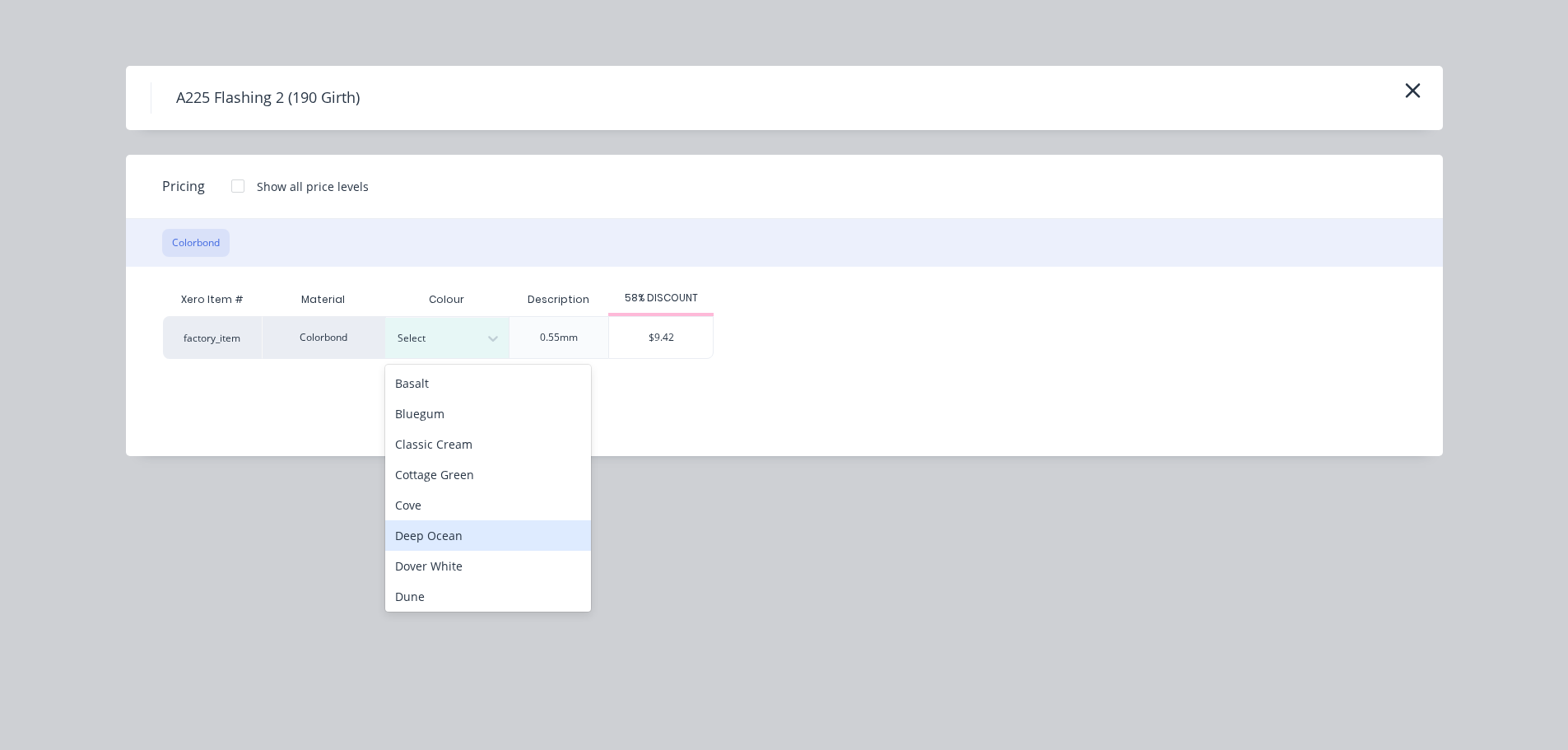
click at [475, 526] on div "Deep Ocean" at bounding box center [488, 536] width 206 height 31
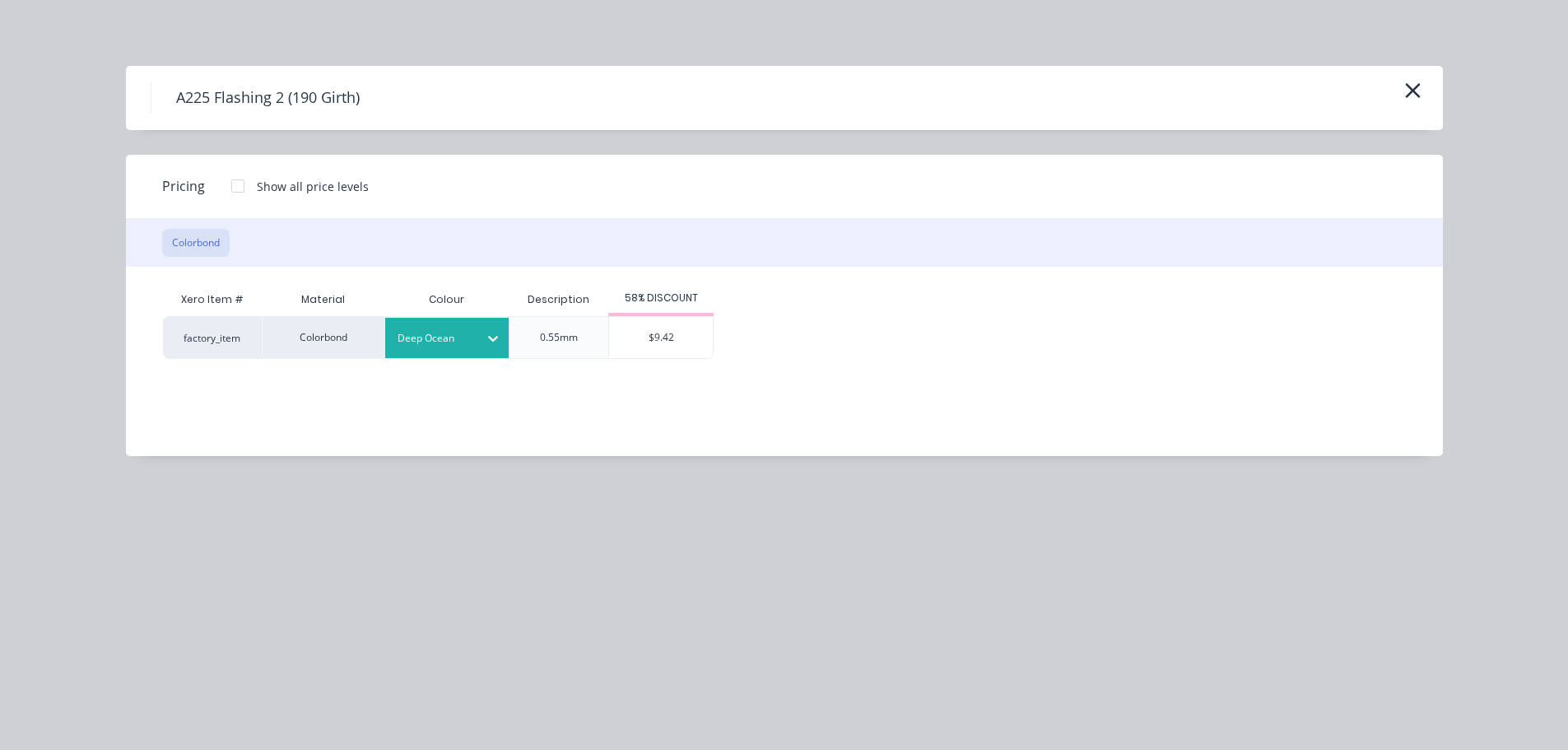
click at [680, 316] on div "58% DISCOUNT" at bounding box center [661, 299] width 106 height 33
click at [680, 345] on div "$9.42" at bounding box center [661, 337] width 104 height 42
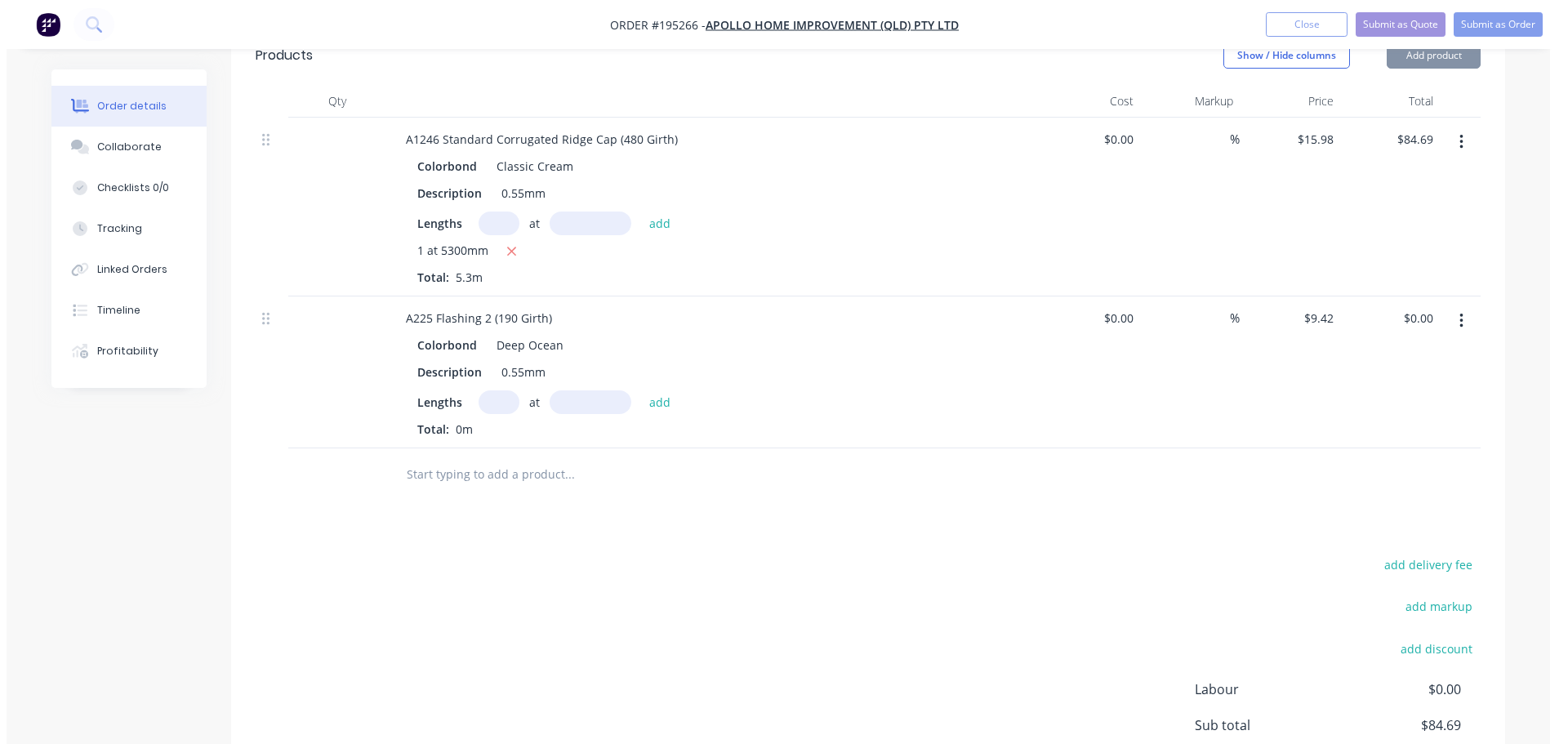
scroll to position [572, 0]
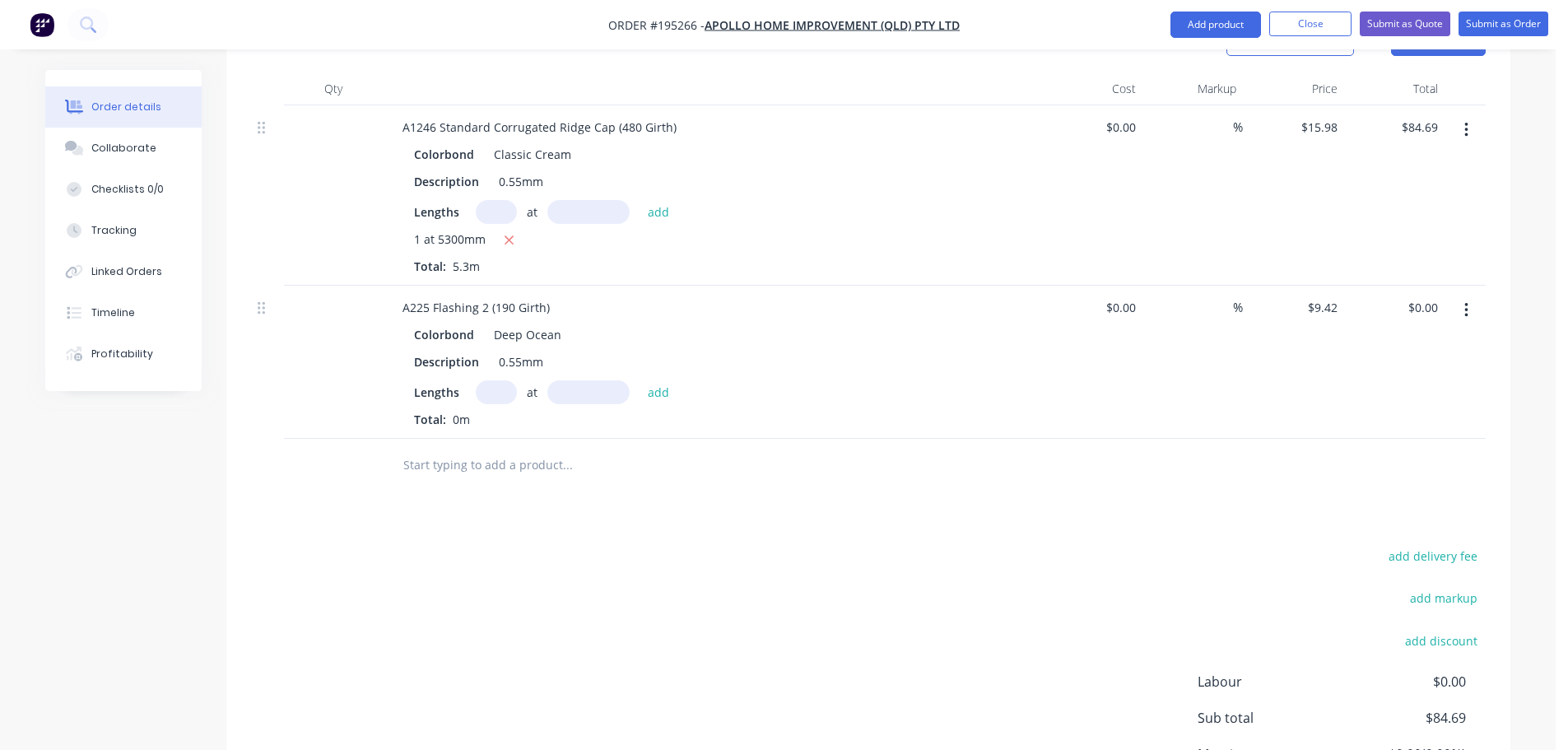
click at [496, 380] on input "text" at bounding box center [496, 392] width 42 height 24
type input "3"
type input "2700"
click at [639, 380] on button "add" at bounding box center [658, 391] width 39 height 23
type input "$76.30"
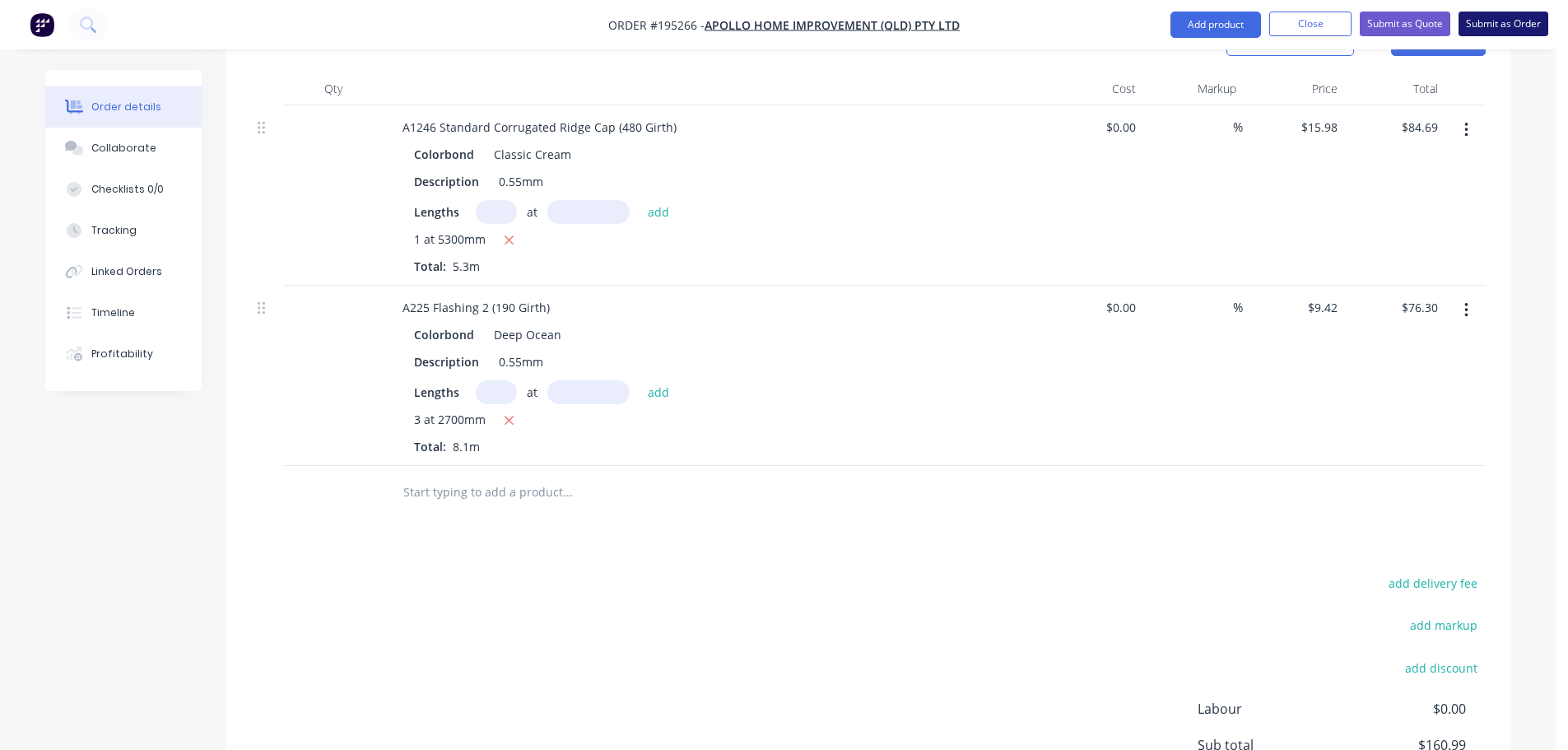
click at [1482, 29] on button "Submit as Order" at bounding box center [1503, 24] width 90 height 24
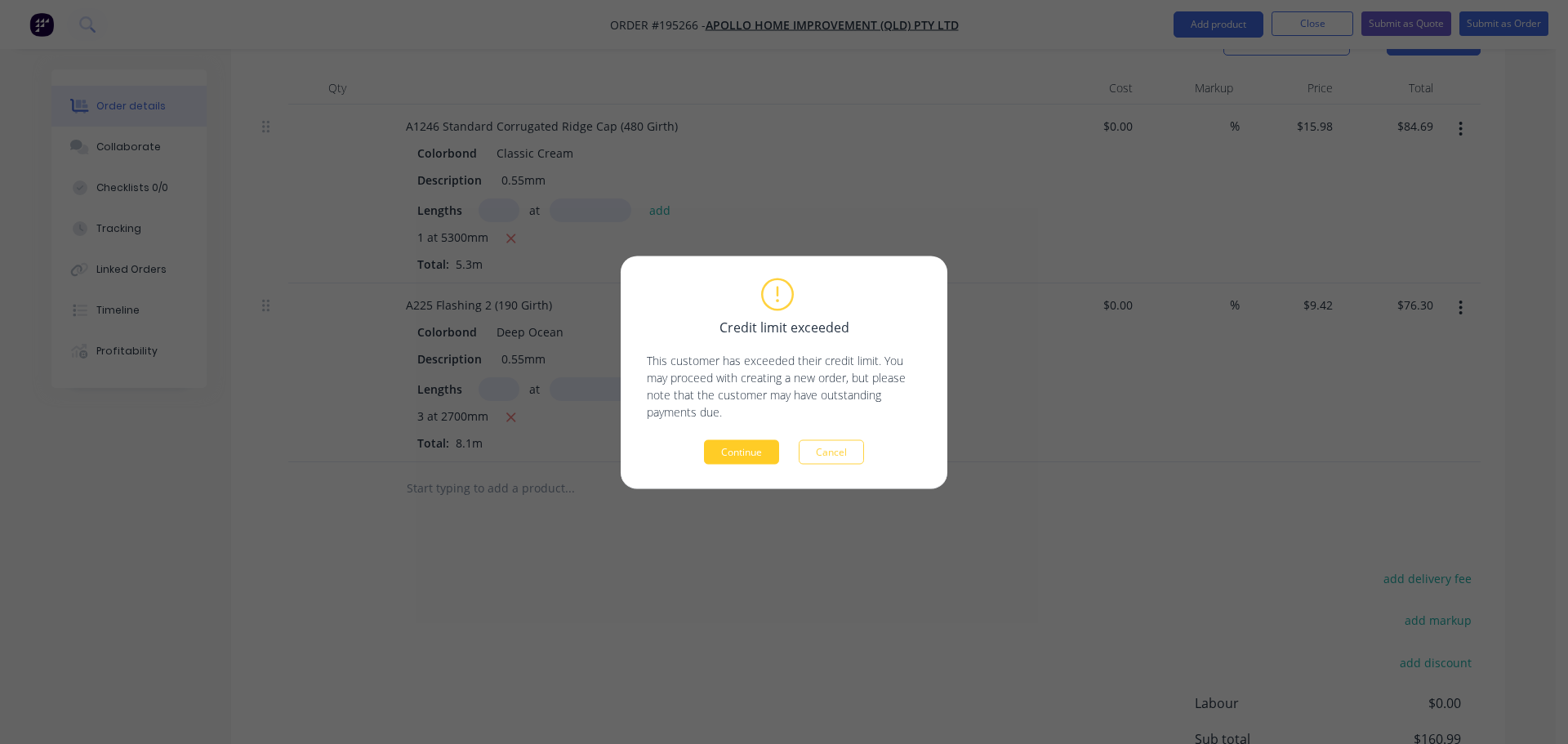
click at [737, 451] on button "Continue" at bounding box center [742, 451] width 75 height 24
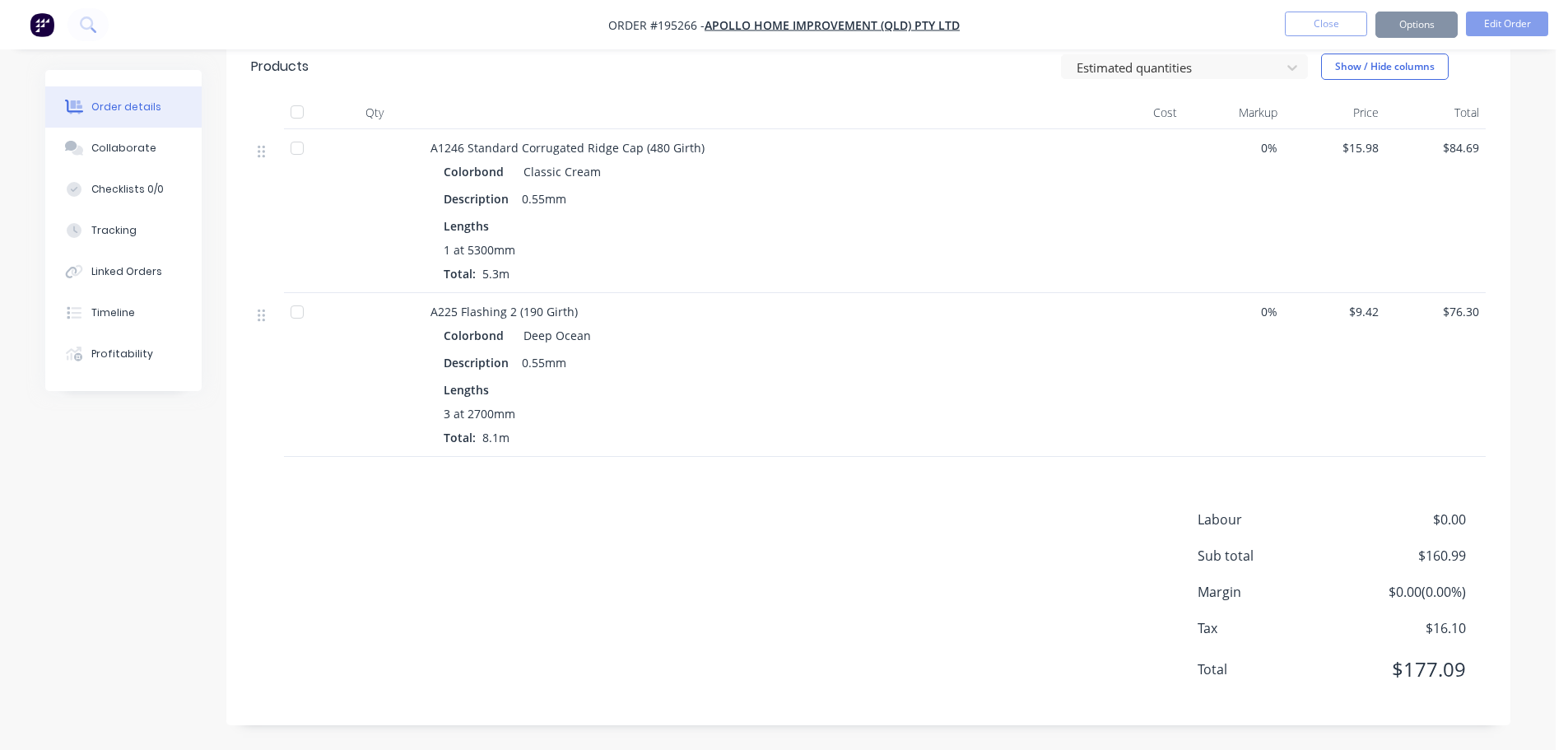
scroll to position [421, 0]
click at [1451, 26] on button "Options" at bounding box center [1416, 24] width 82 height 26
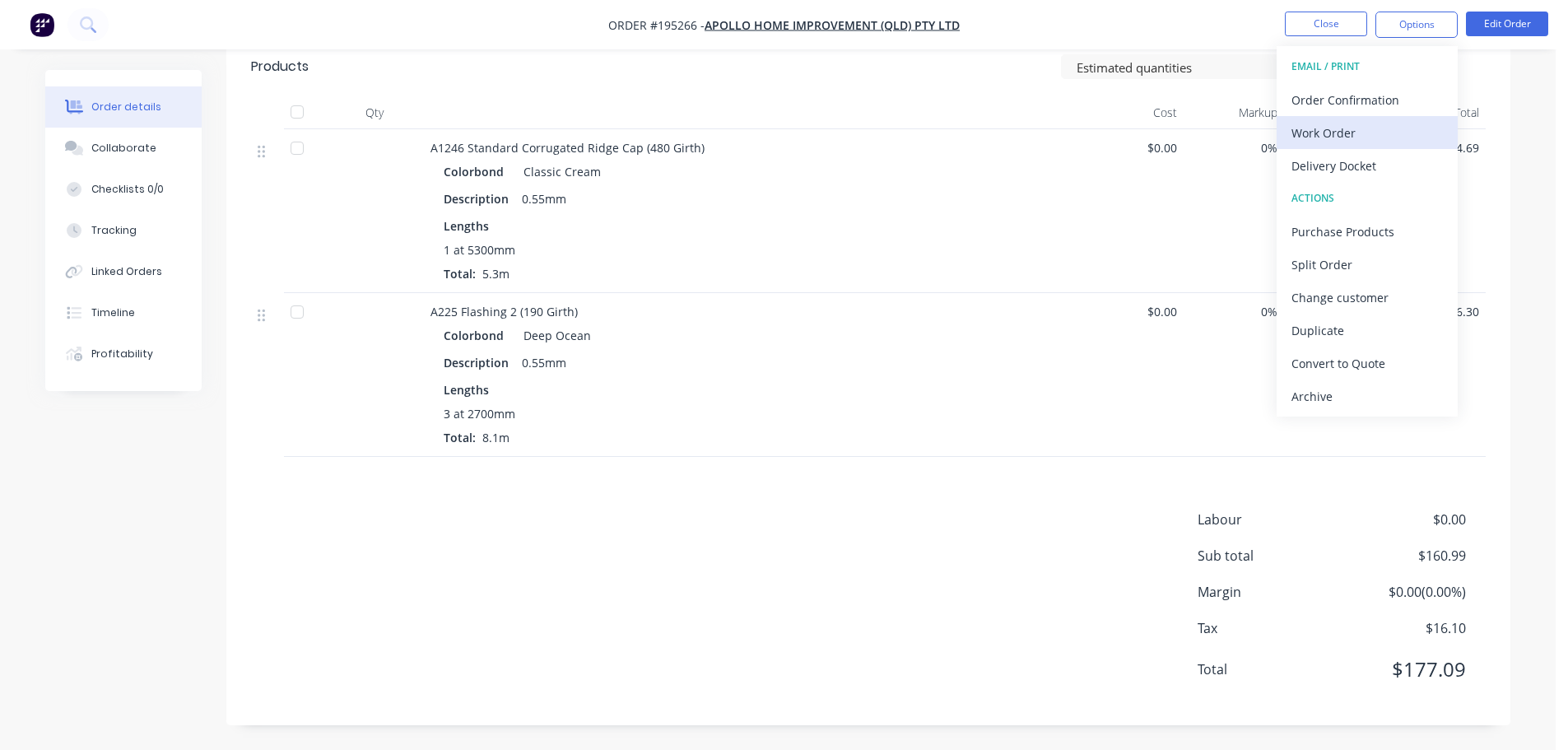
click at [1373, 142] on div "Work Order" at bounding box center [1366, 133] width 151 height 24
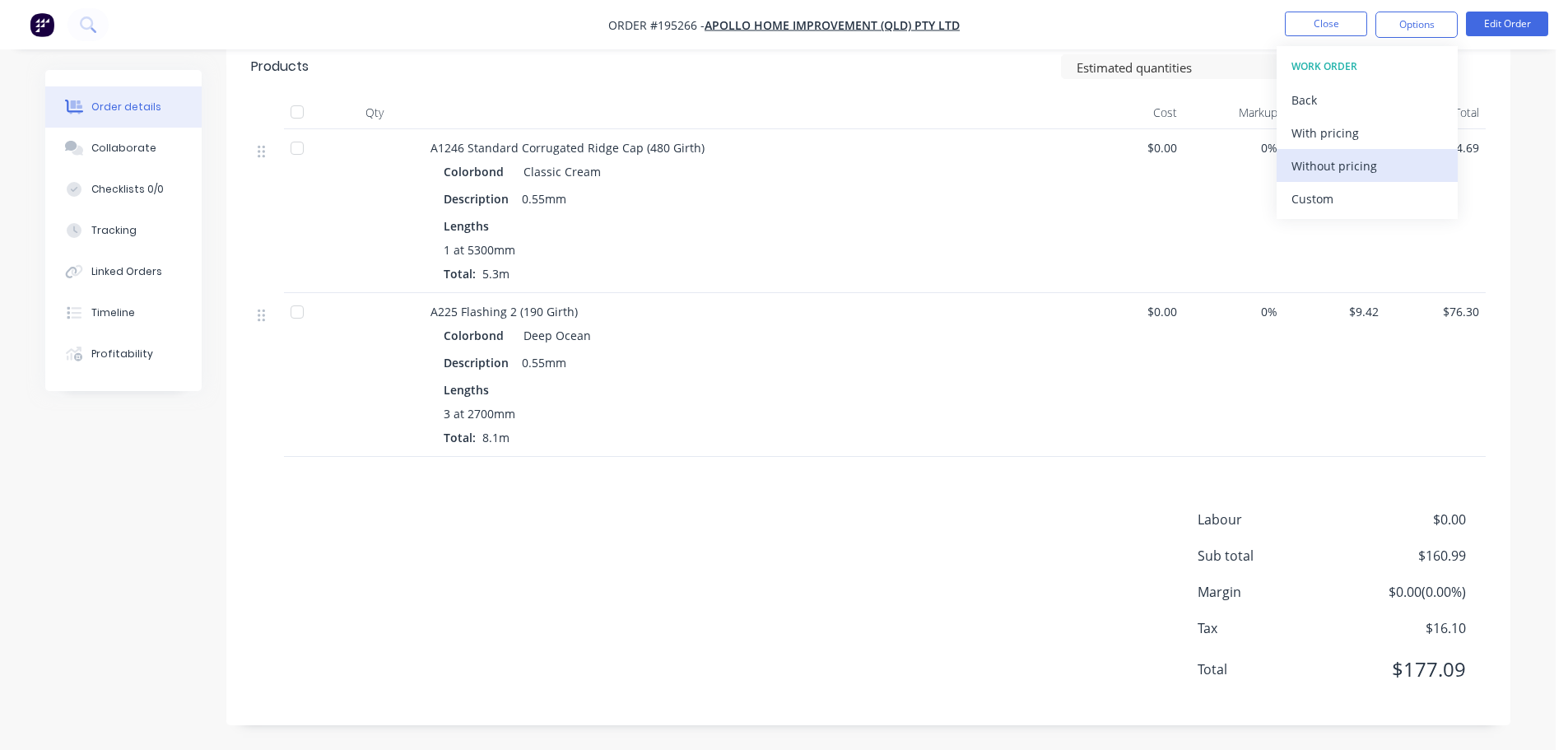
click at [1373, 169] on div "Without pricing" at bounding box center [1366, 166] width 151 height 24
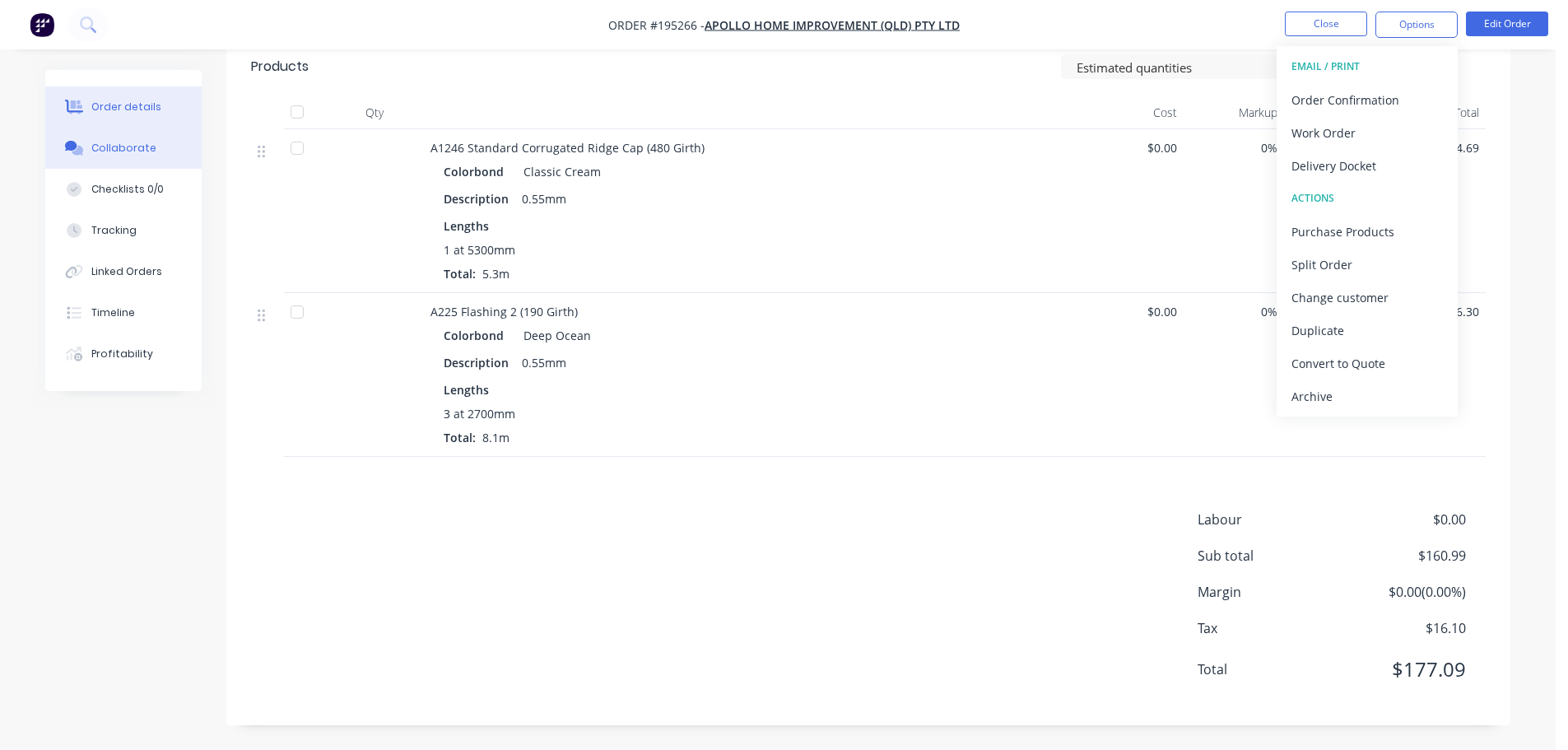
click at [106, 146] on div "Collaborate" at bounding box center [124, 148] width 65 height 14
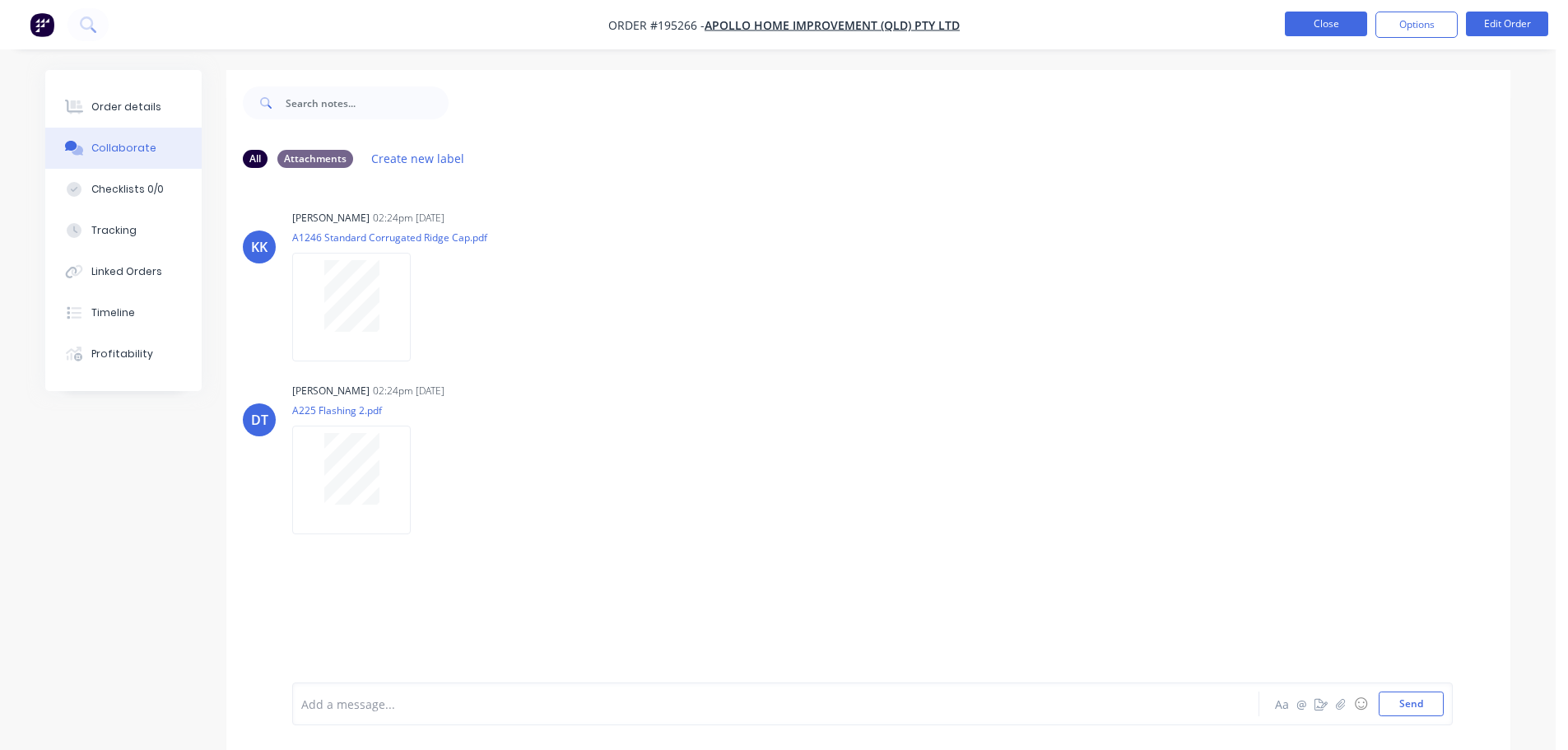
click at [1304, 31] on button "Close" at bounding box center [1326, 24] width 82 height 24
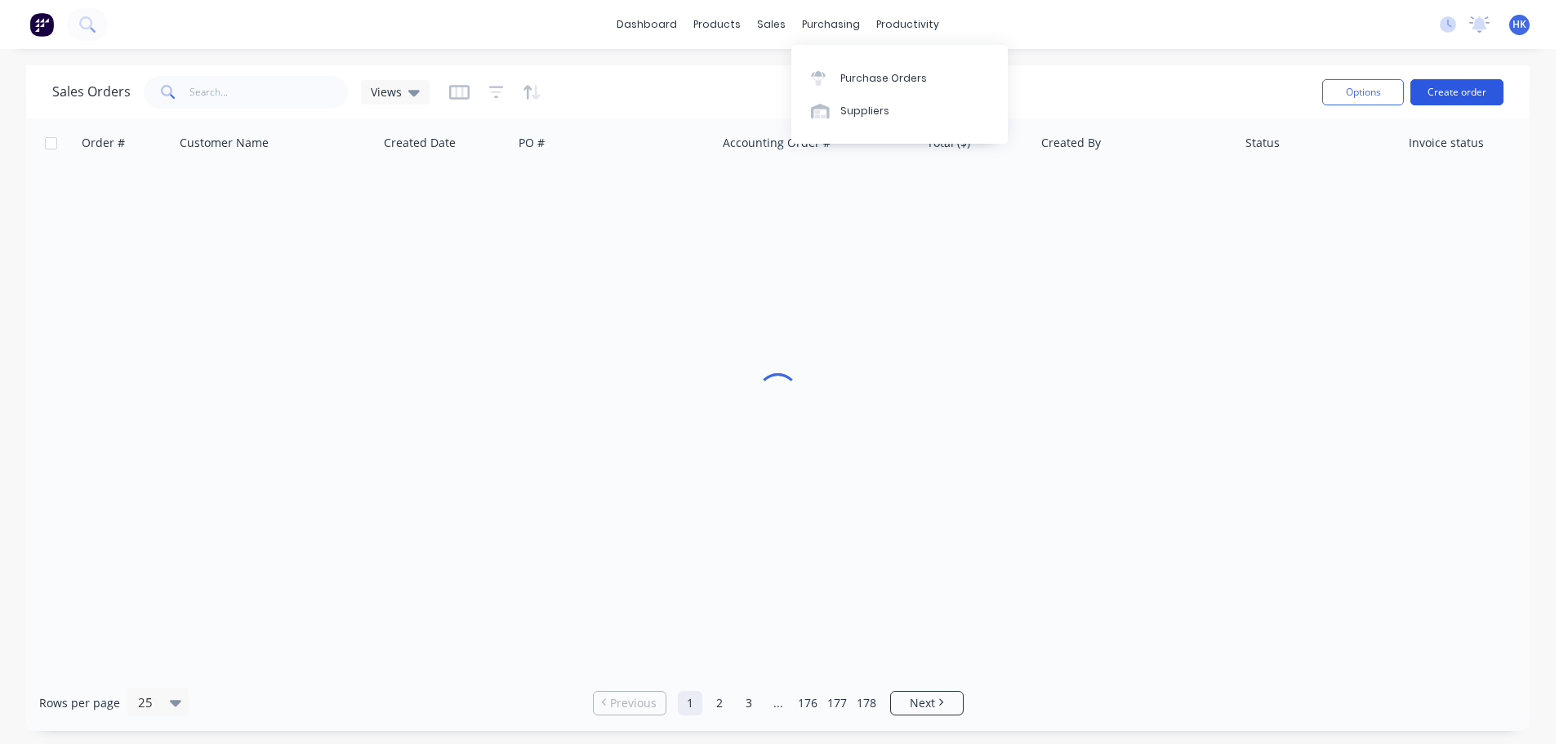
click at [1477, 87] on button "Create order" at bounding box center [1457, 92] width 93 height 26
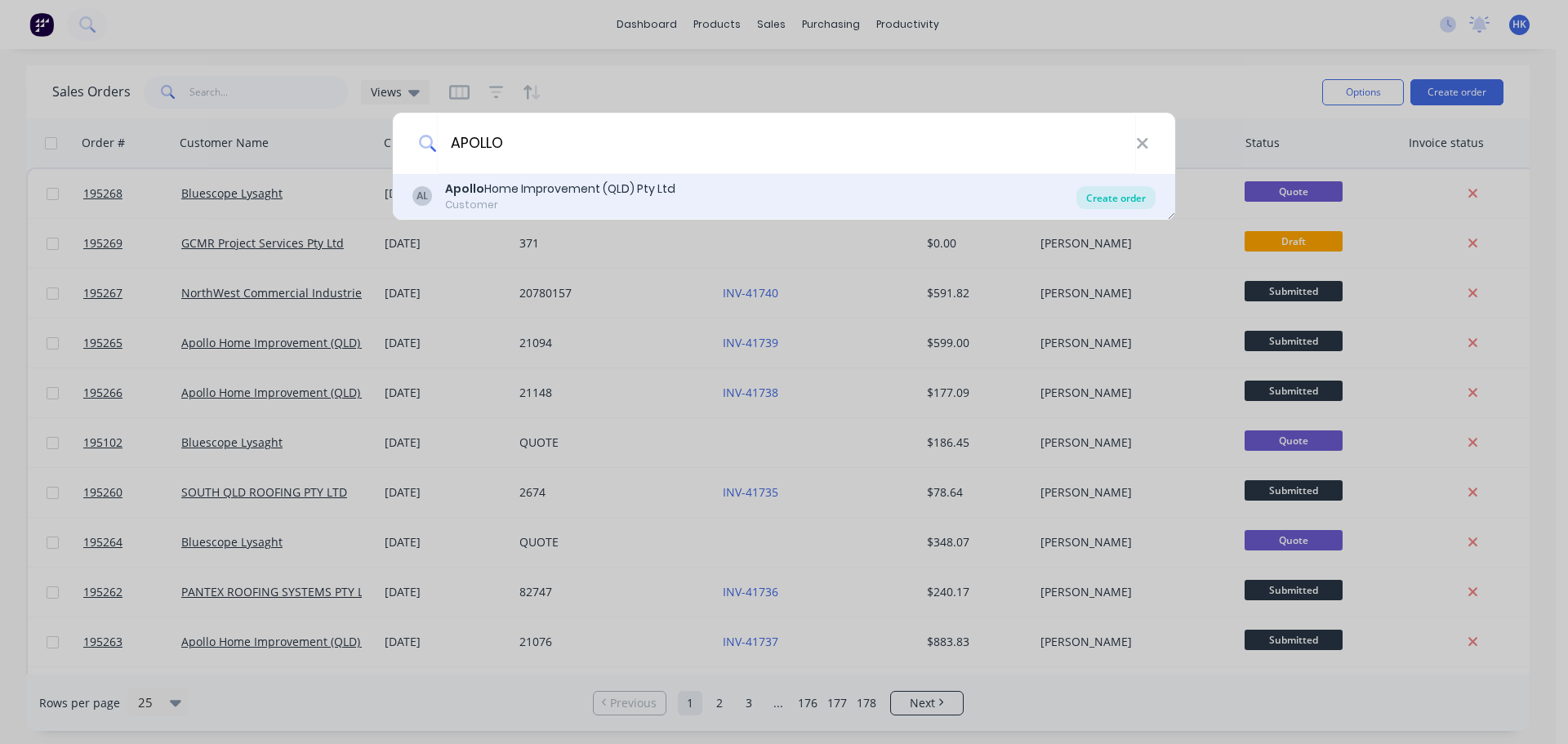
type input "APOLLO"
click at [1120, 190] on div "Create order" at bounding box center [1116, 197] width 79 height 22
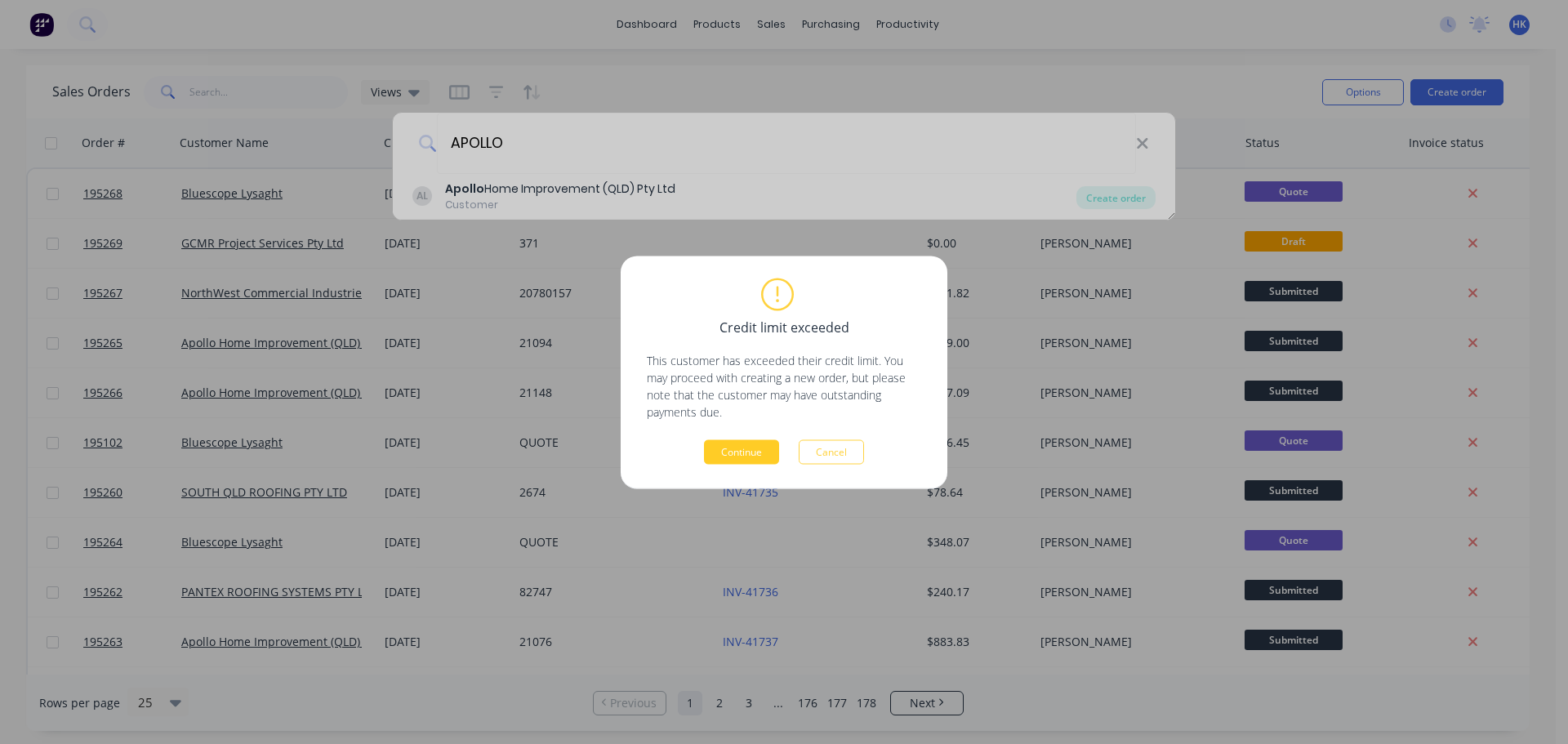
click at [767, 442] on button "Continue" at bounding box center [742, 451] width 75 height 24
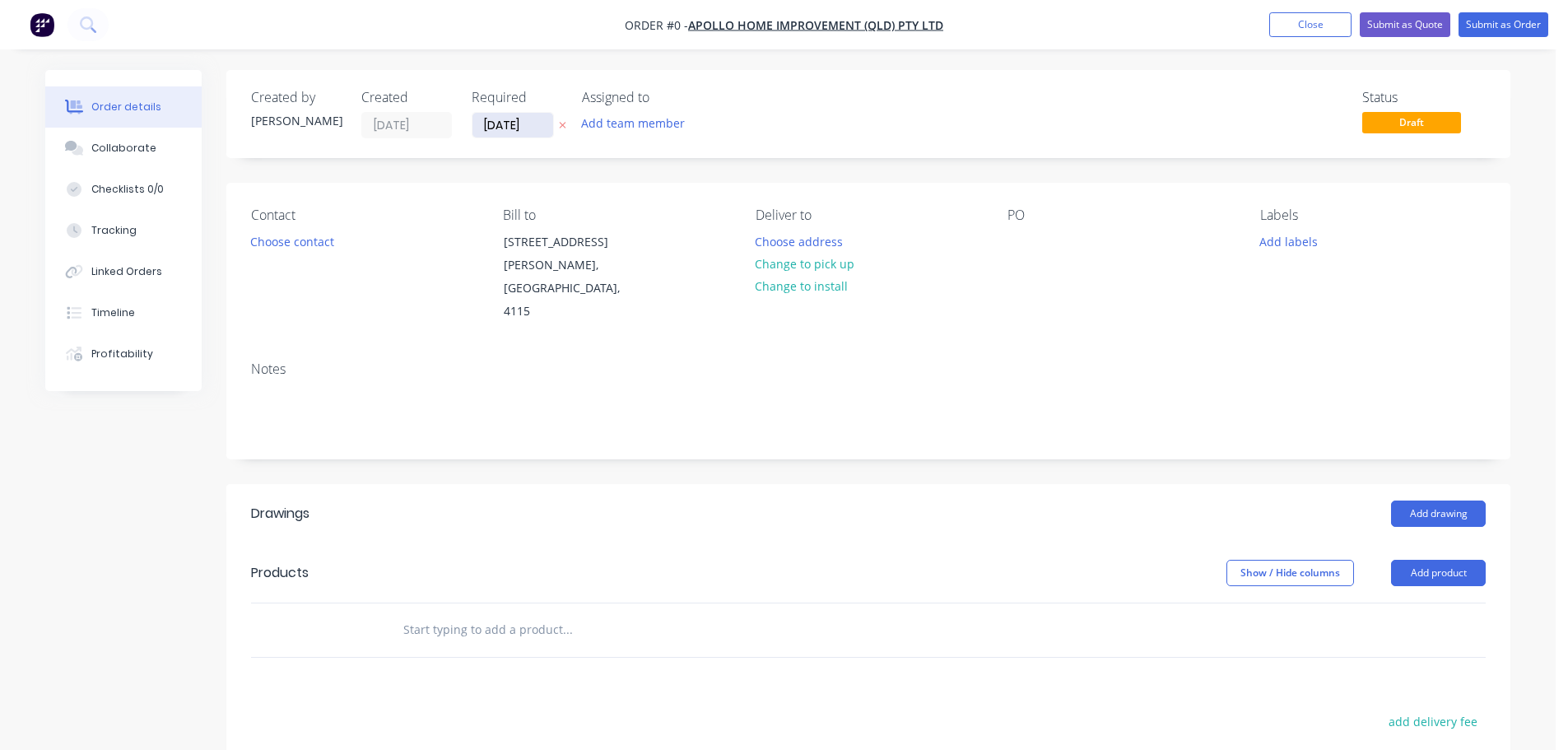
click at [487, 128] on input "[DATE]" at bounding box center [512, 125] width 80 height 24
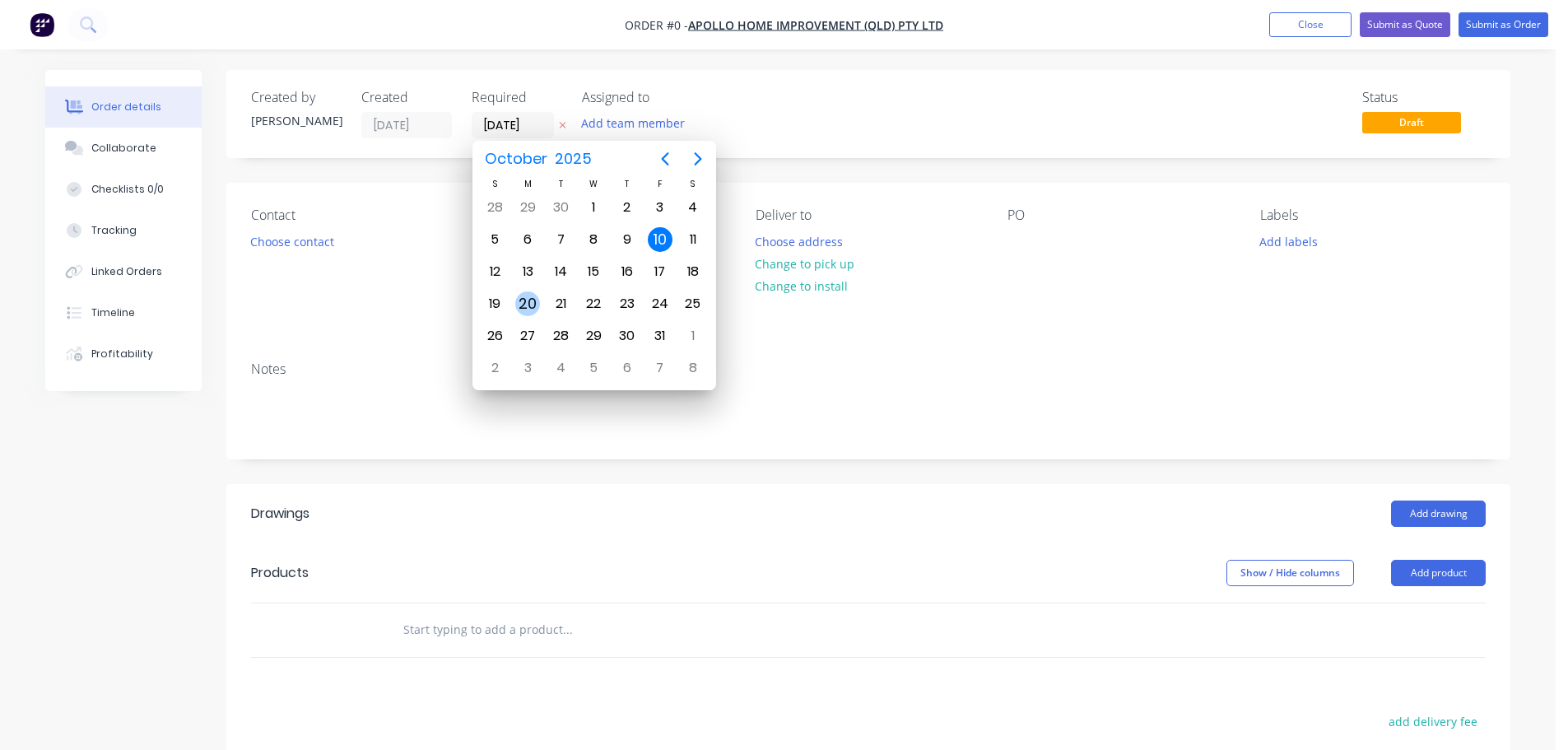
click at [532, 300] on div "20" at bounding box center [527, 303] width 24 height 24
type input "[DATE]"
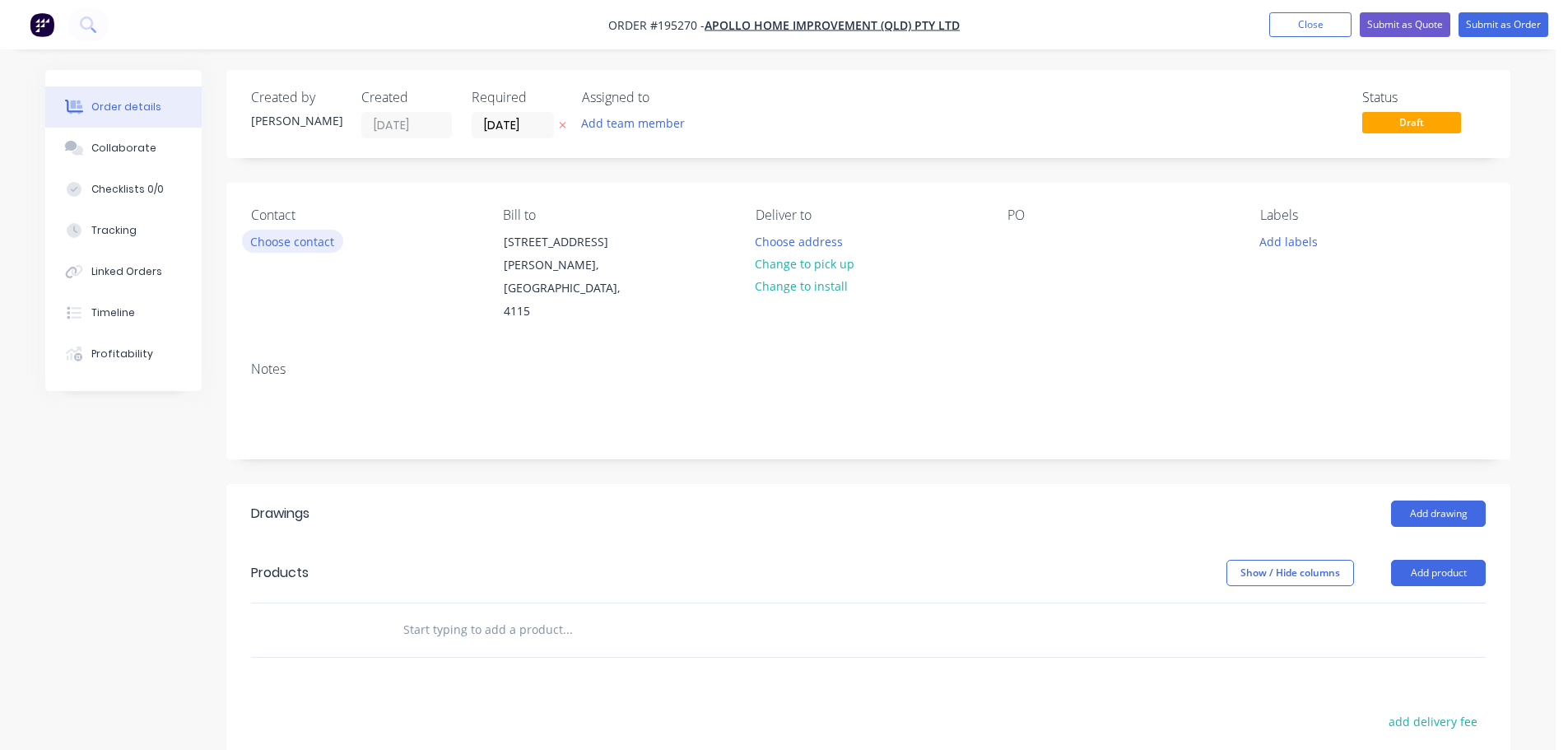
click at [307, 237] on button "Choose contact" at bounding box center [293, 241] width 101 height 23
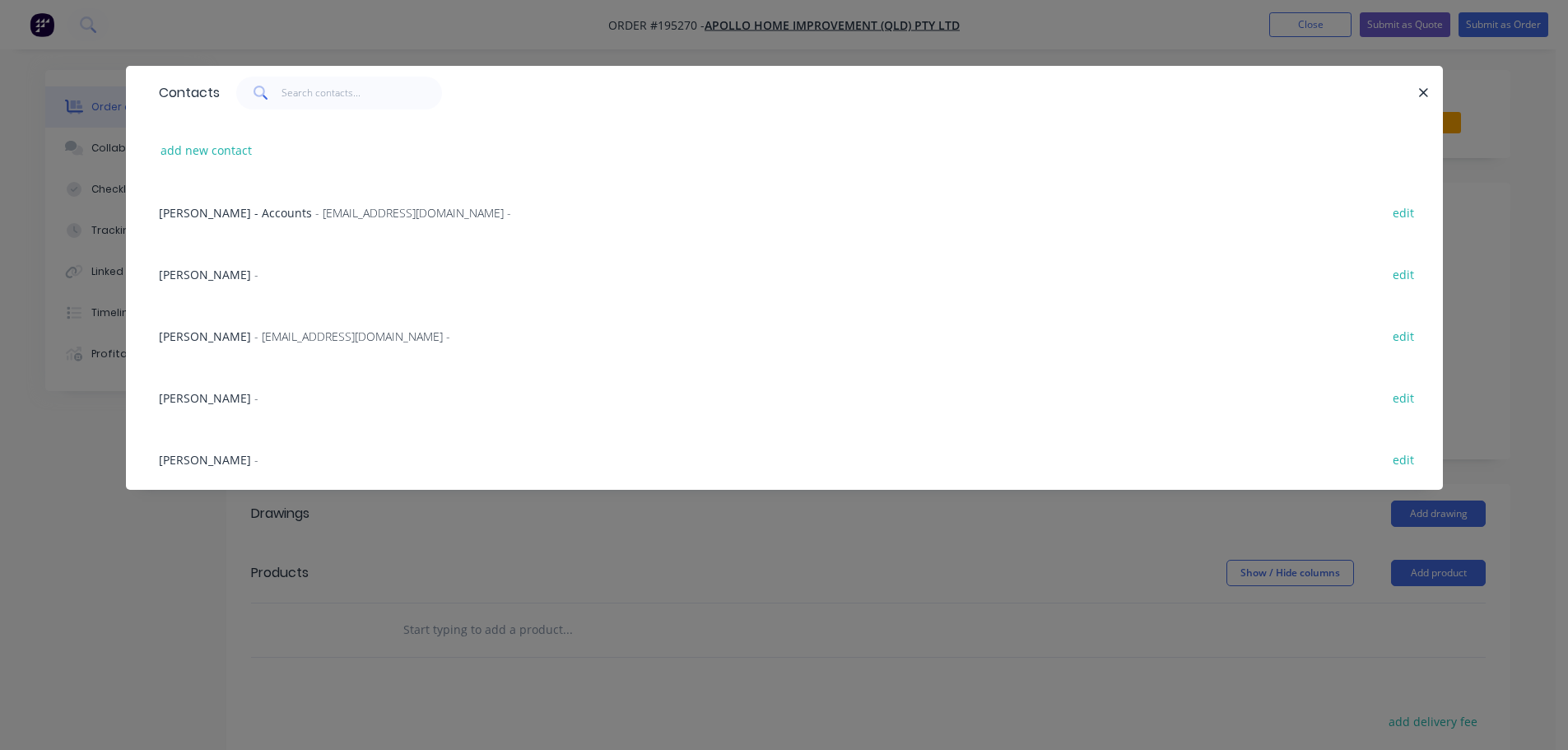
click at [282, 331] on span "- [EMAIL_ADDRESS][DOMAIN_NAME] -" at bounding box center [352, 336] width 196 height 15
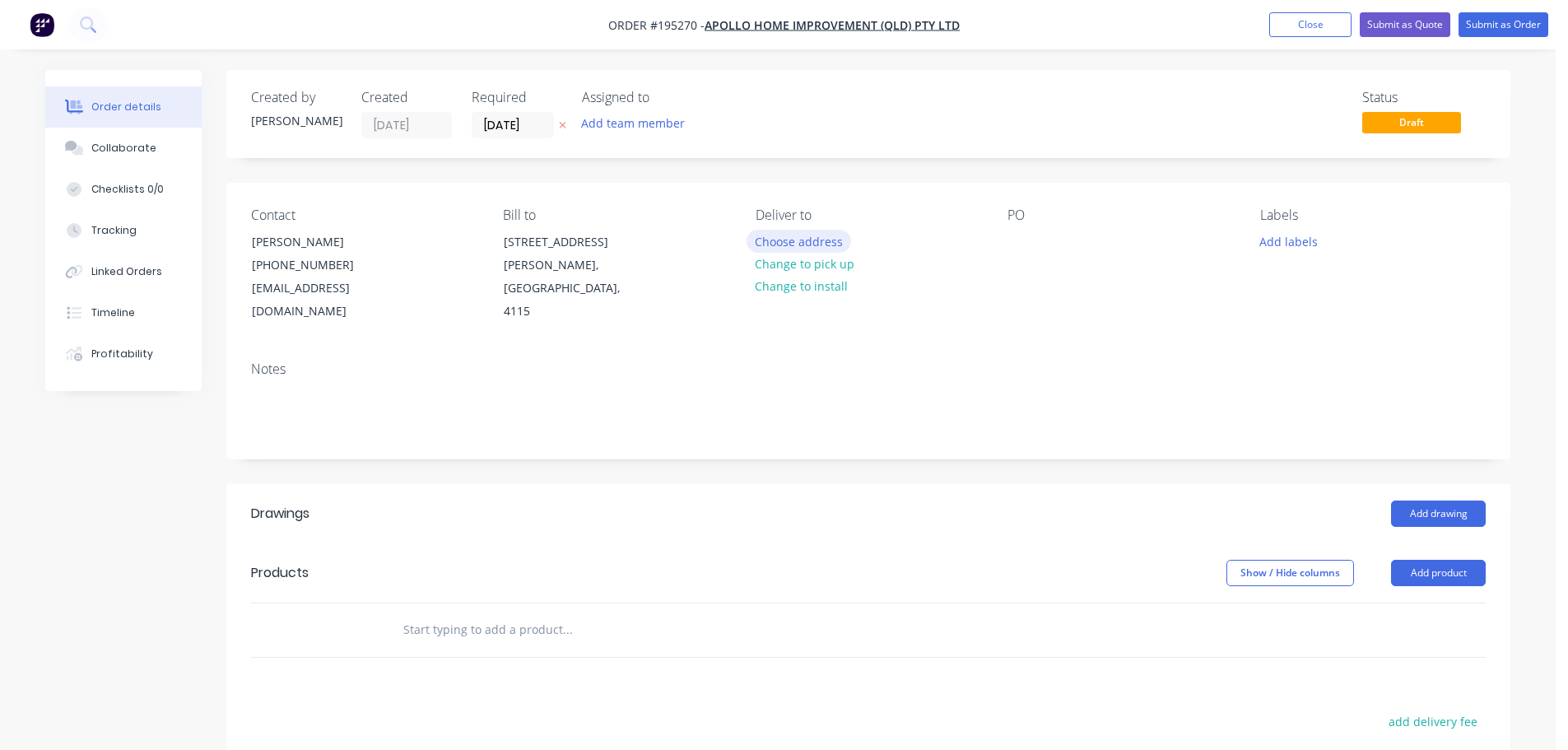
click at [791, 237] on button "Choose address" at bounding box center [799, 241] width 106 height 23
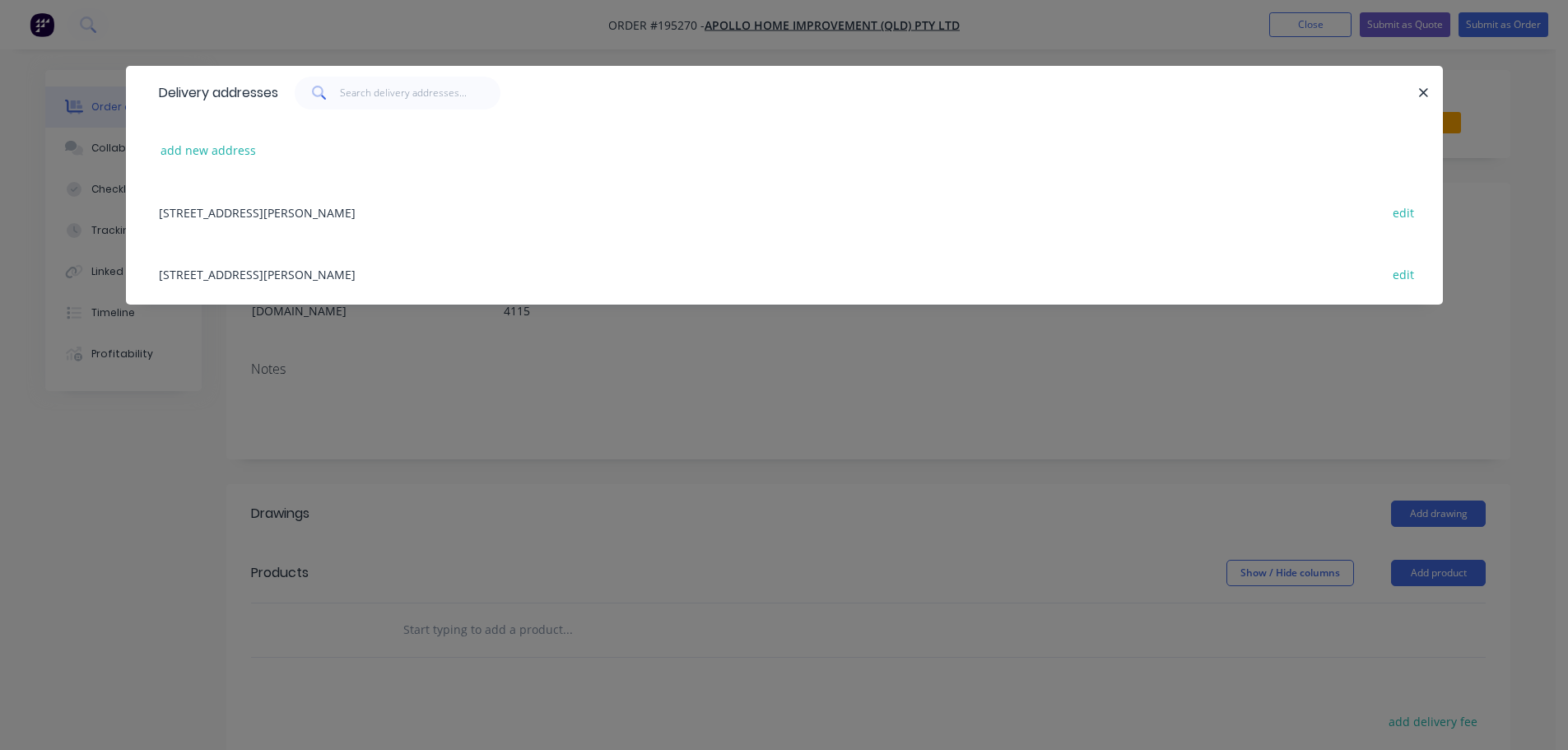
click at [386, 272] on div "[STREET_ADDRESS][PERSON_NAME] edit" at bounding box center [785, 273] width 1268 height 62
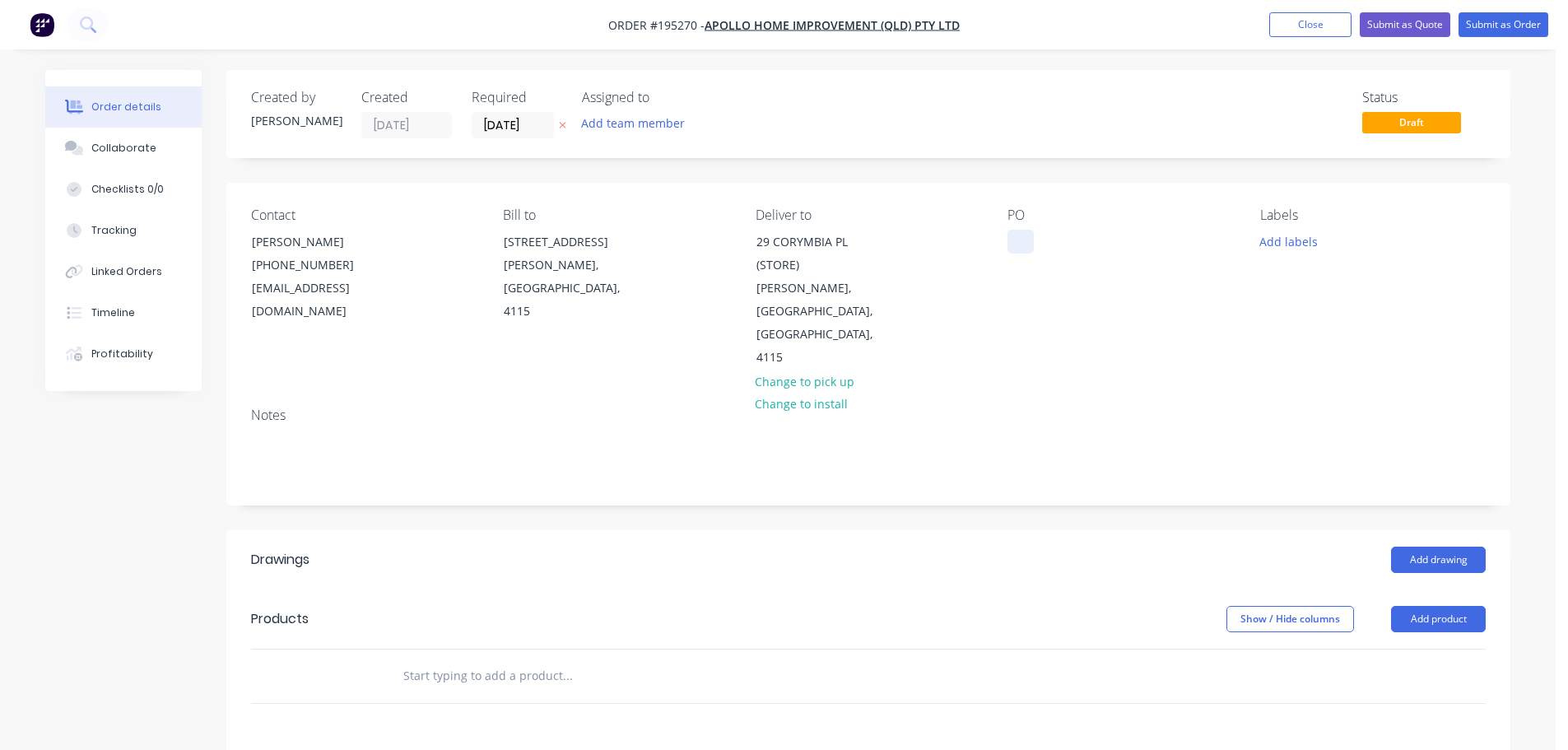
click at [1016, 251] on div at bounding box center [1020, 242] width 26 height 24
click at [1270, 234] on button "Add labels" at bounding box center [1289, 241] width 76 height 23
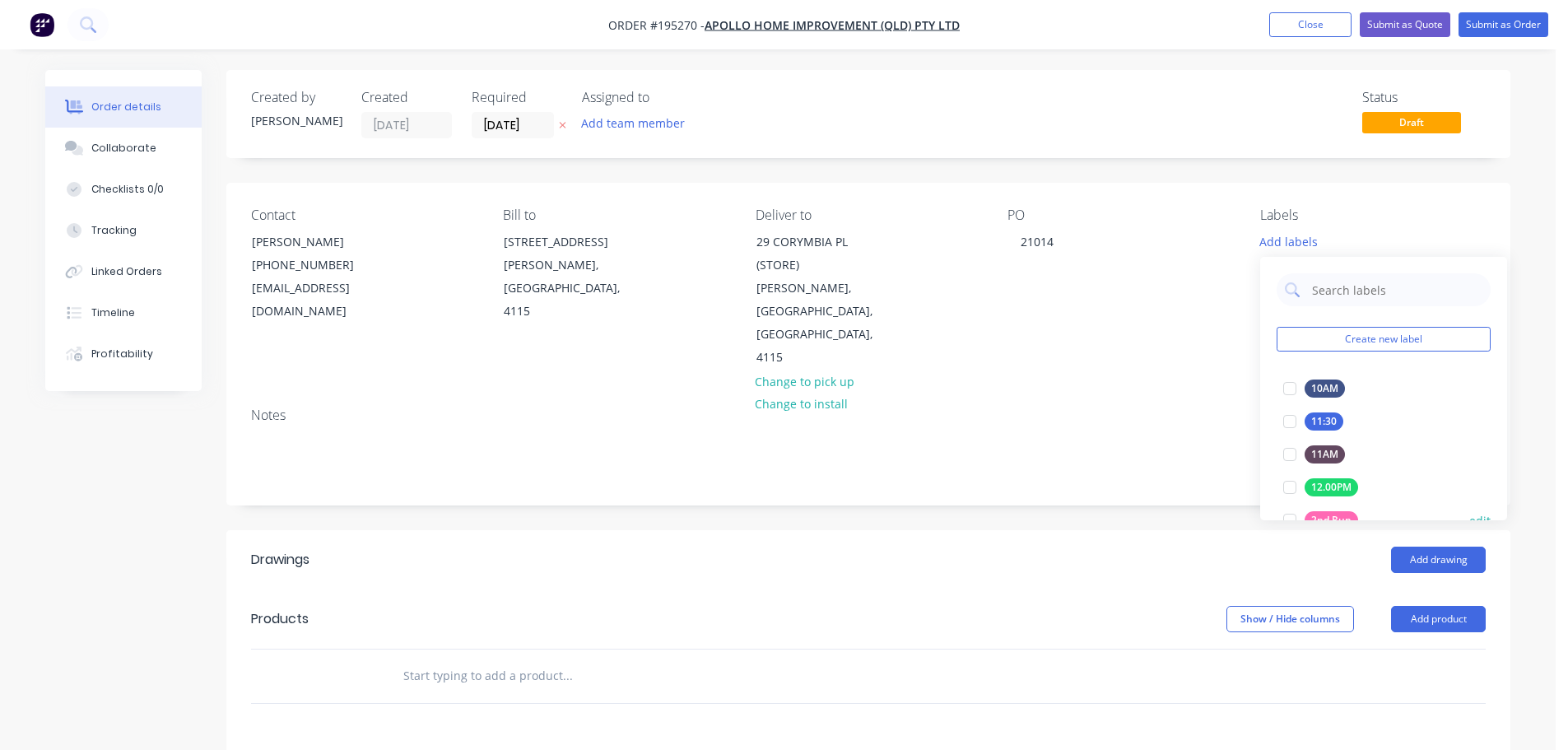
click at [1289, 514] on div at bounding box center [1289, 520] width 33 height 33
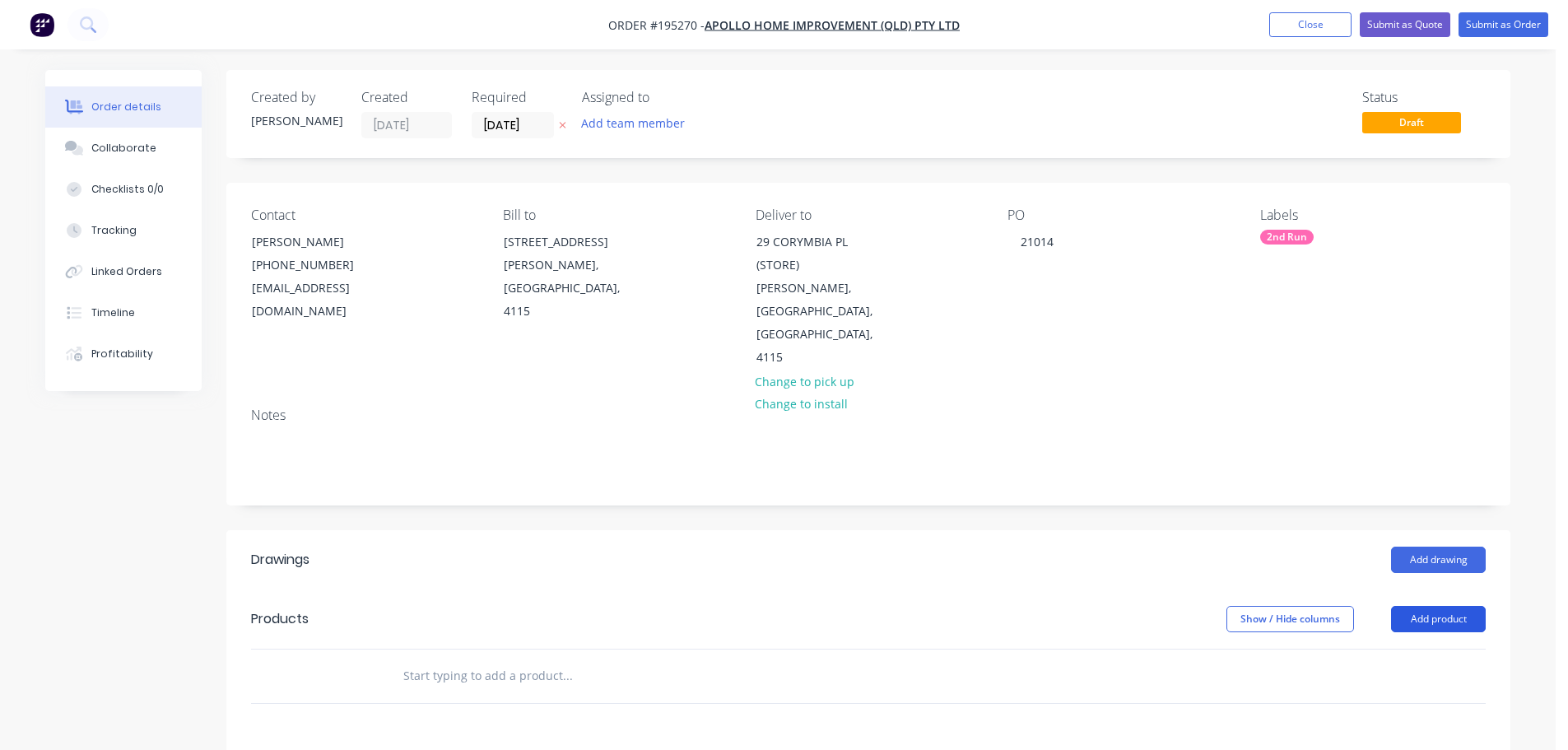
click at [1483, 606] on button "Add product" at bounding box center [1438, 619] width 95 height 26
click at [1420, 649] on div "Product catalogue" at bounding box center [1407, 660] width 127 height 24
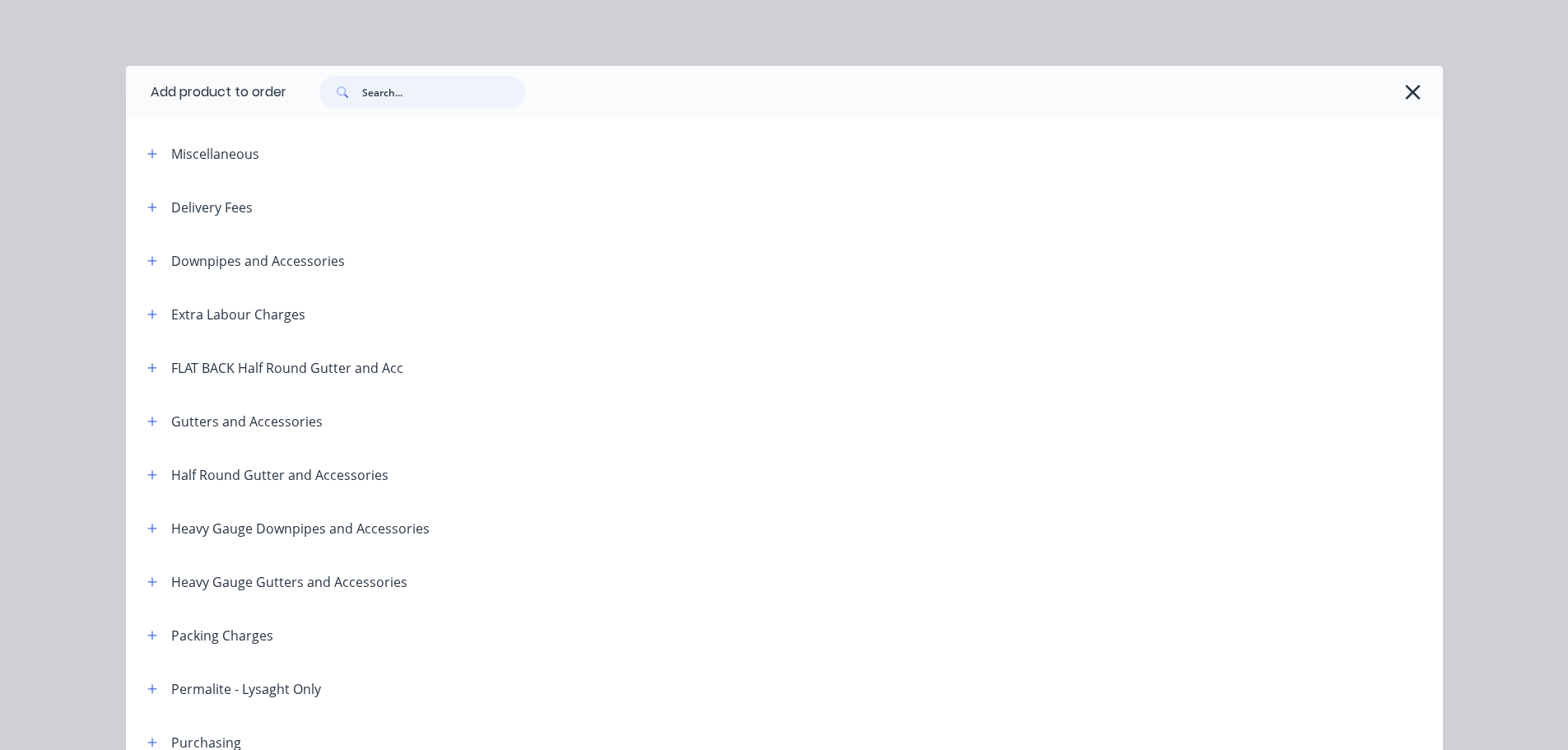
click at [458, 89] on input "text" at bounding box center [443, 92] width 163 height 33
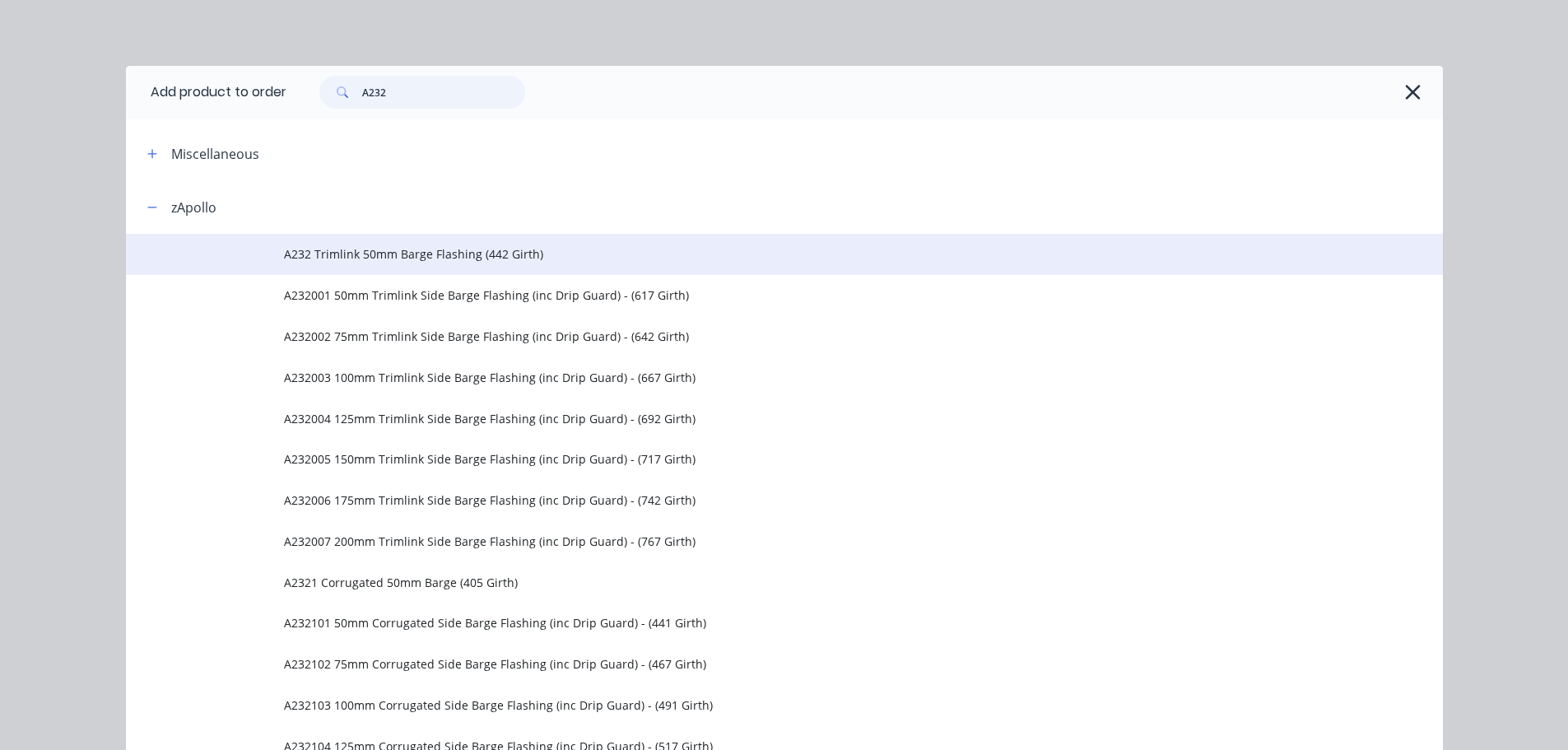
type input "A232"
click at [459, 242] on td "A232 Trimlink 50mm Barge Flashing (442 Girth)" at bounding box center [864, 254] width 1159 height 42
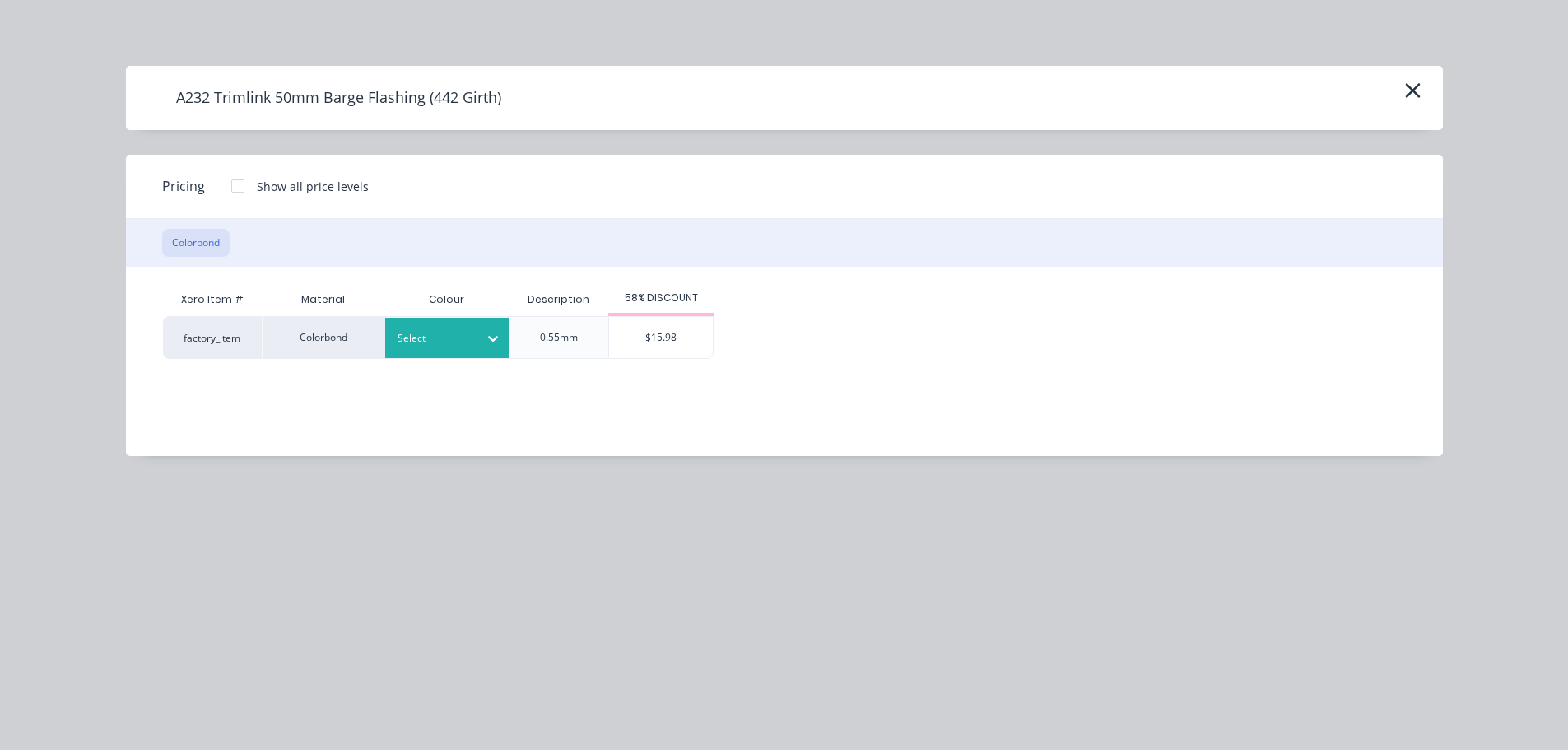
click at [491, 321] on div at bounding box center [493, 338] width 30 height 41
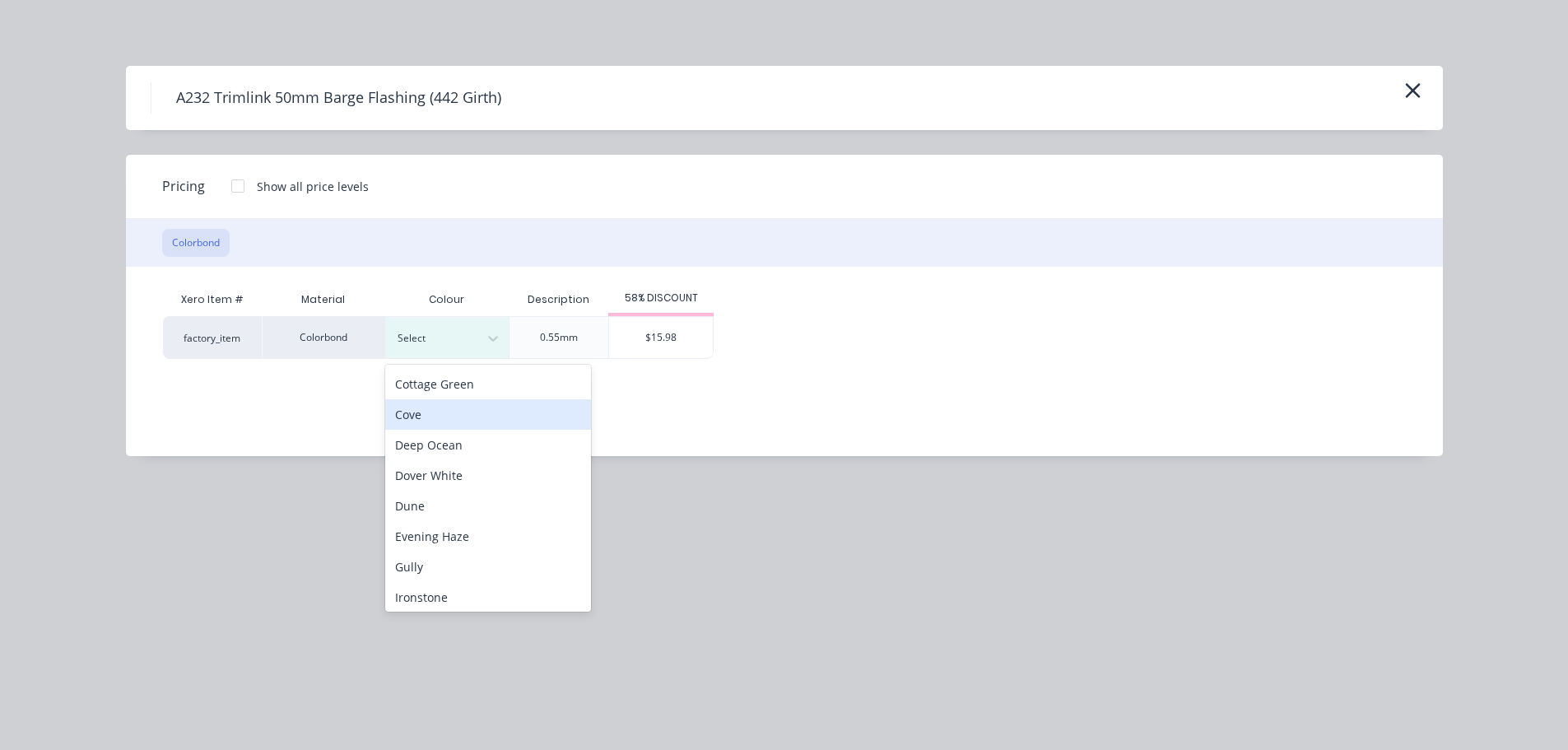
scroll to position [247, 0]
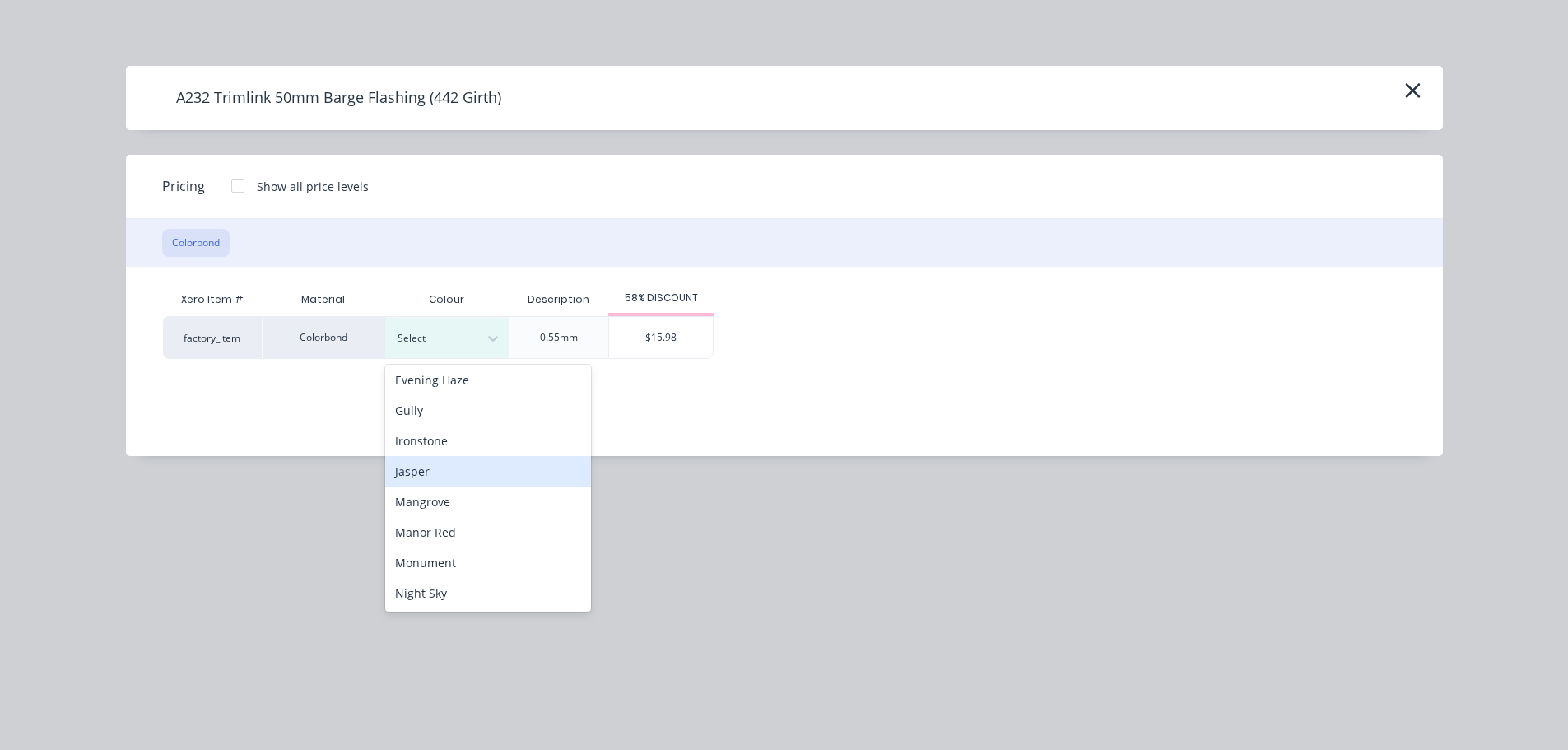
click at [467, 472] on div "Jasper" at bounding box center [488, 471] width 206 height 31
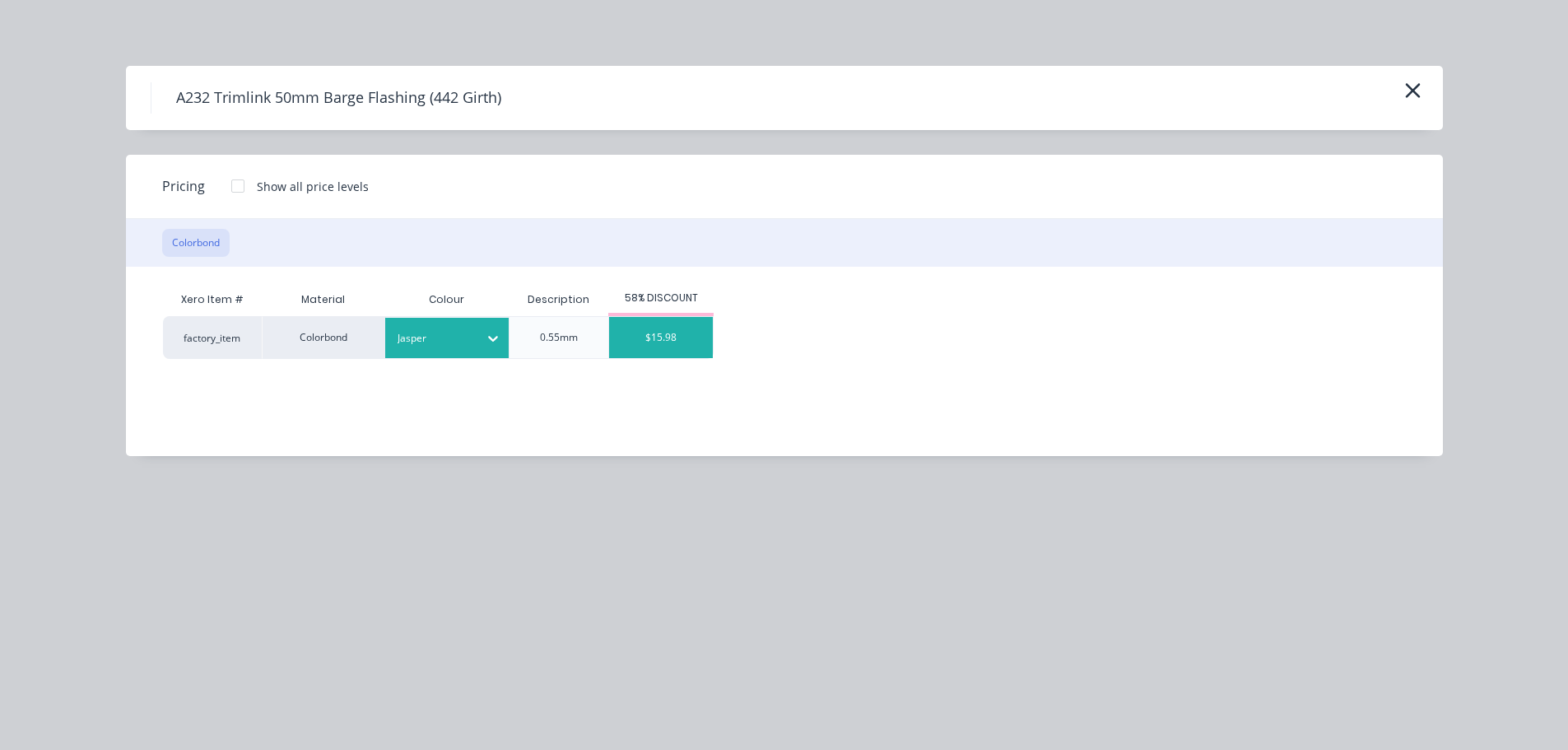
click at [646, 347] on div "$15.98" at bounding box center [661, 337] width 104 height 42
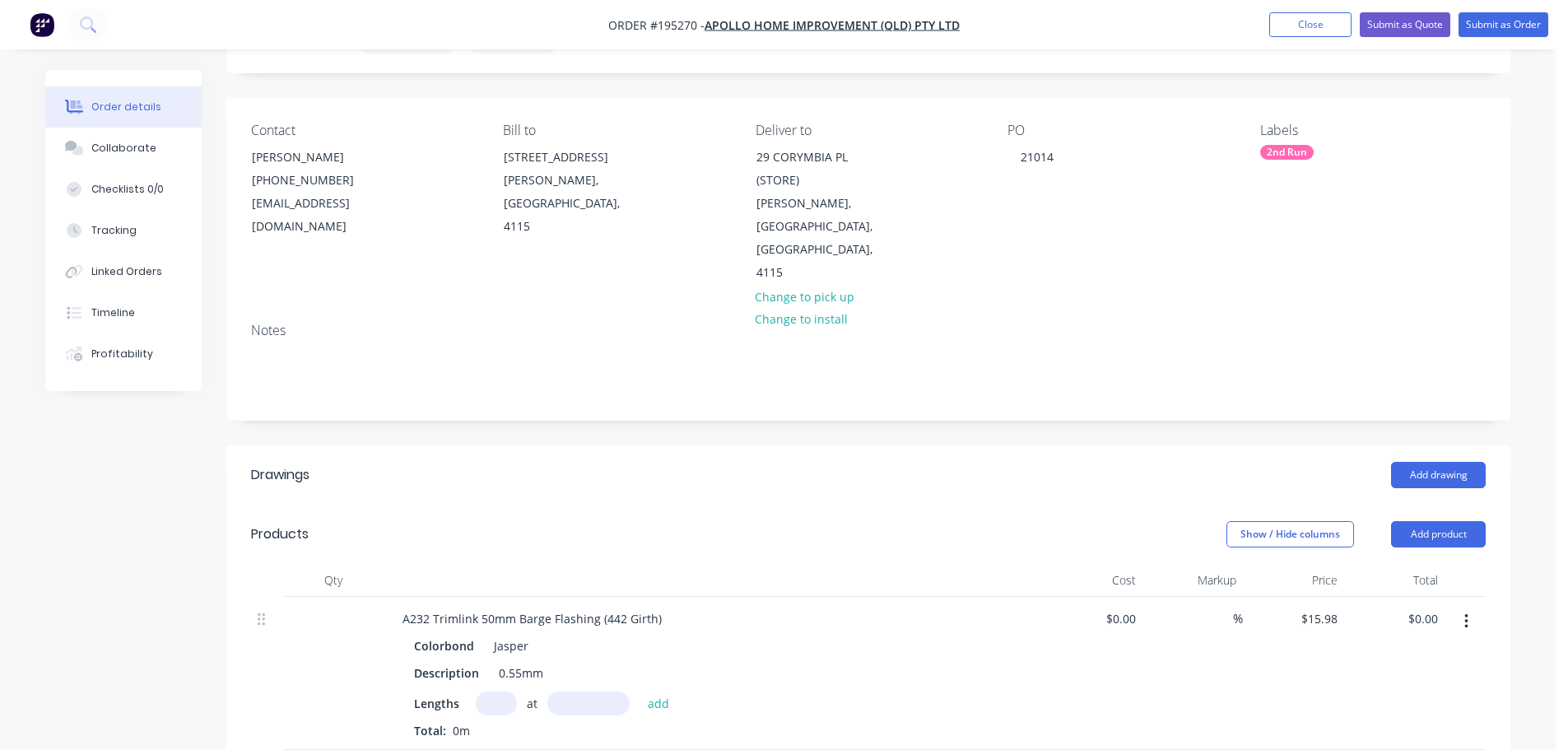
scroll to position [165, 0]
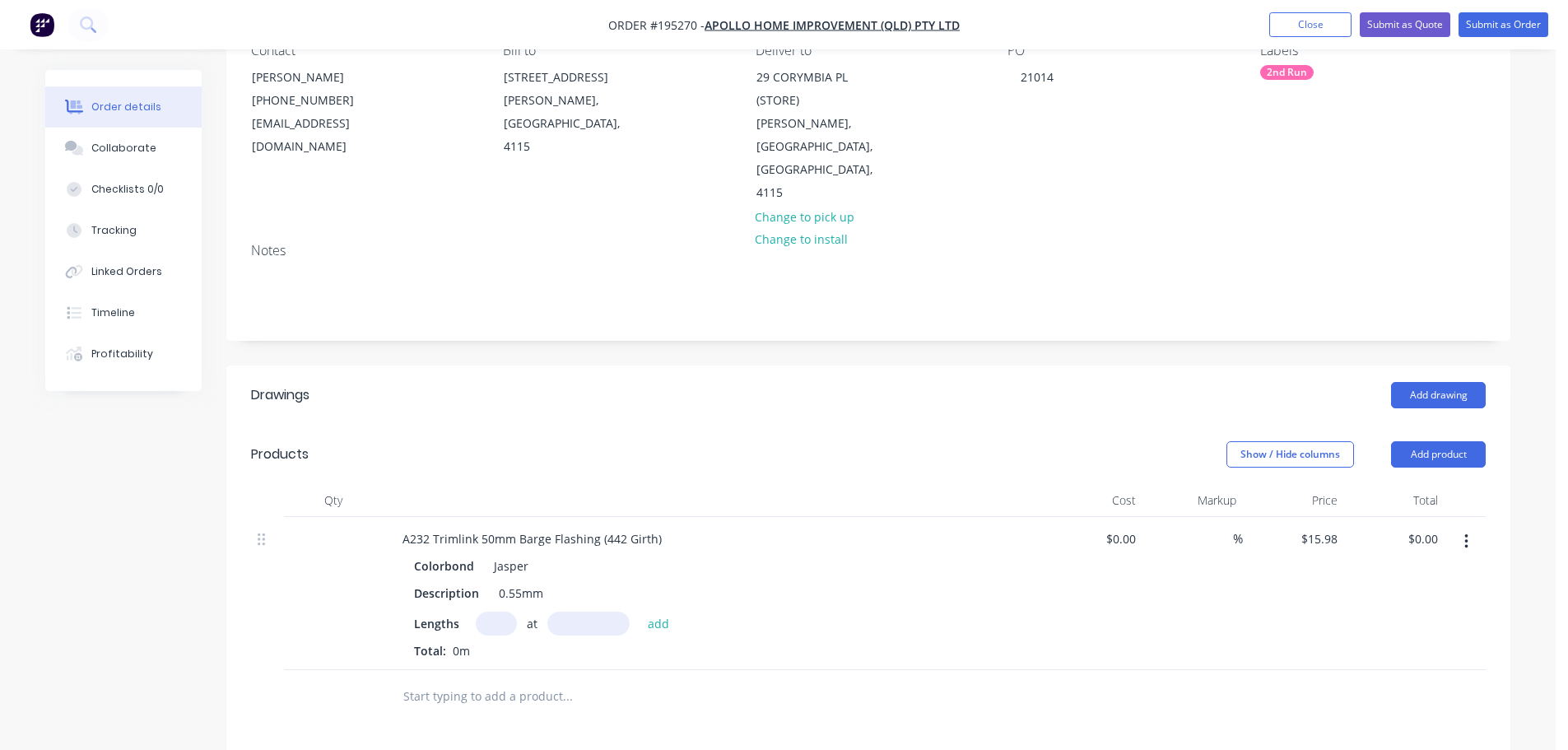
click at [504, 612] on input "text" at bounding box center [496, 623] width 42 height 24
type input "1"
type input "4700"
click at [639, 612] on button "add" at bounding box center [658, 622] width 39 height 23
type input "$75.11"
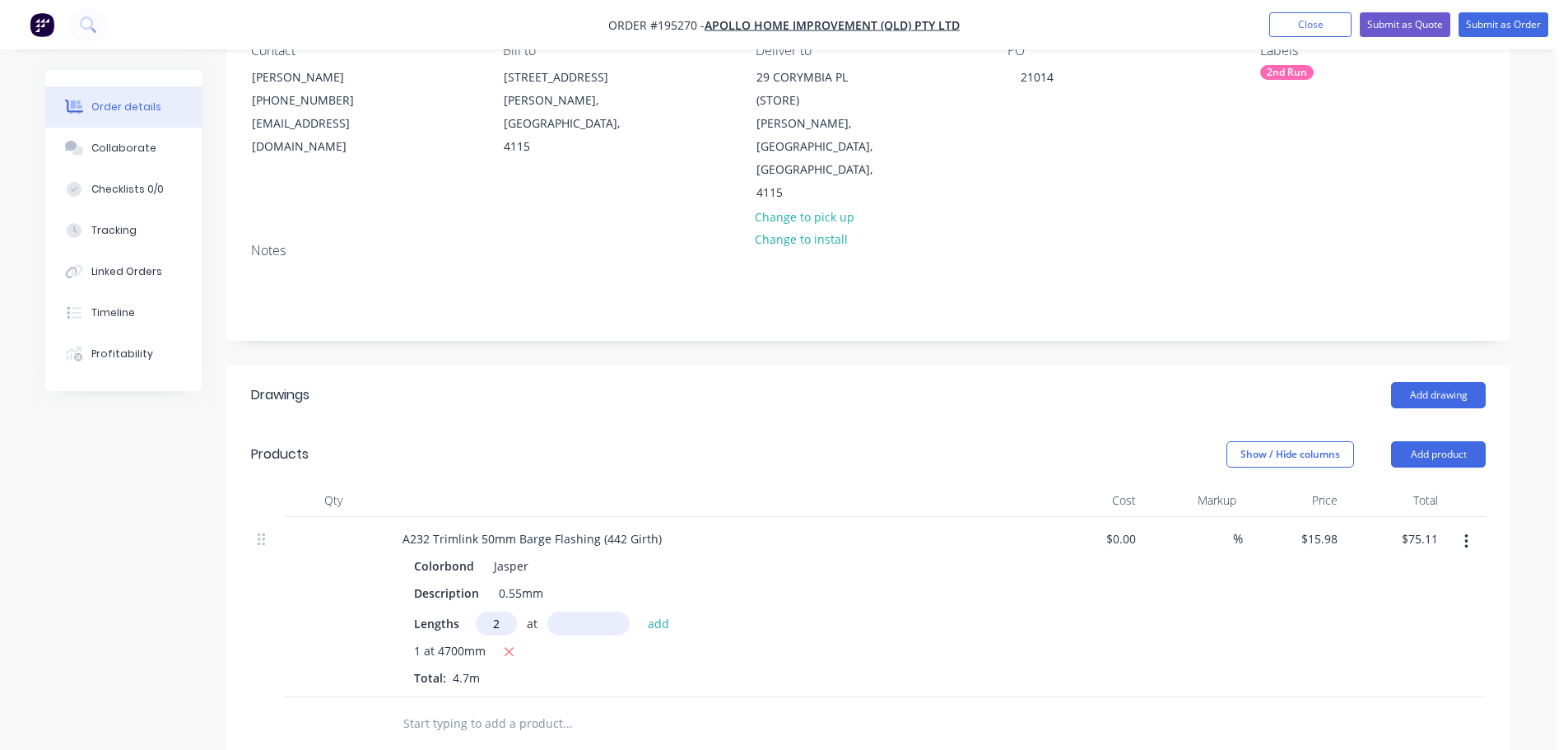
type input "2"
type input "3700"
click at [639, 612] on button "add" at bounding box center [658, 622] width 39 height 23
type input "$193.36"
click at [1424, 441] on button "Add product" at bounding box center [1438, 454] width 95 height 26
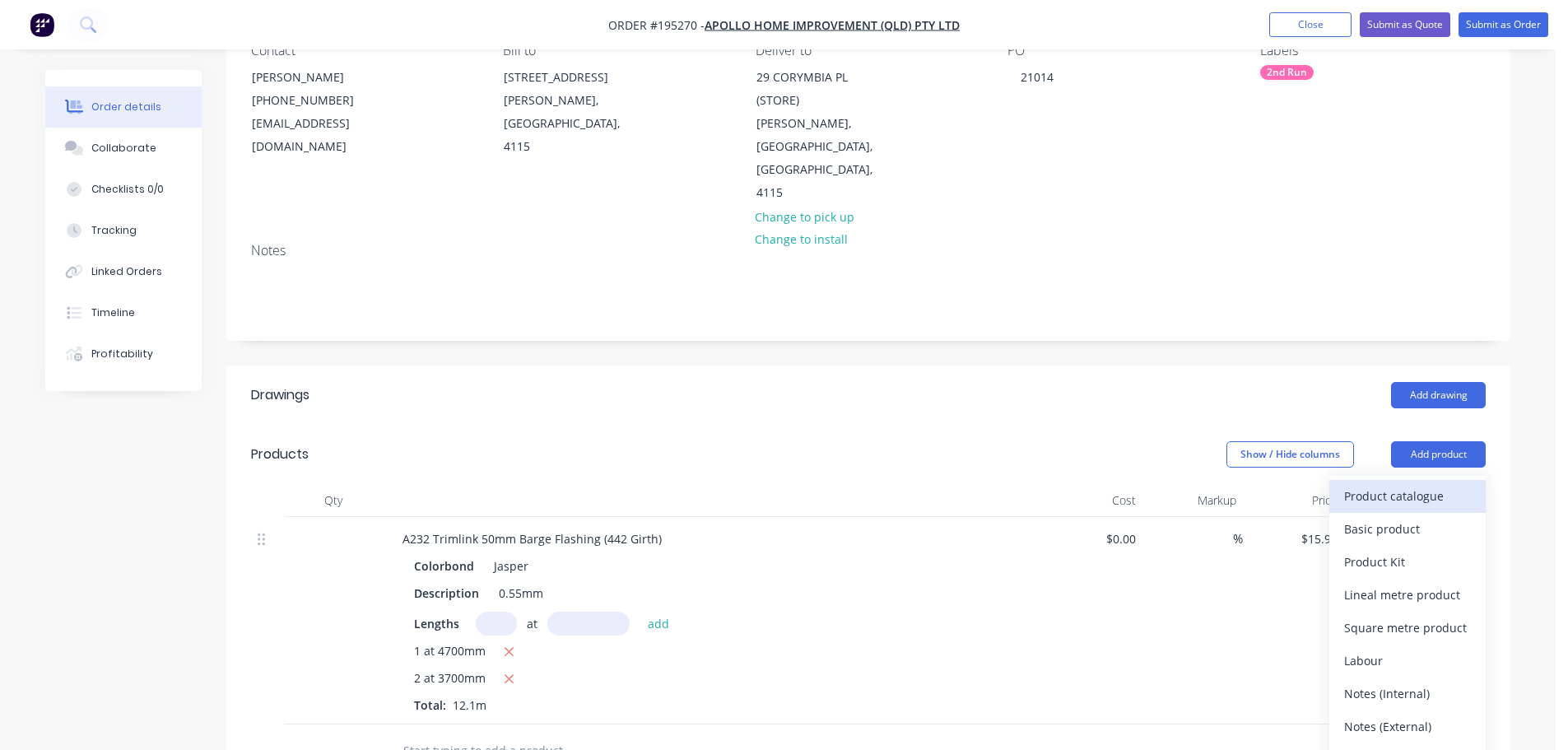
click at [1415, 484] on div "Product catalogue" at bounding box center [1407, 496] width 127 height 24
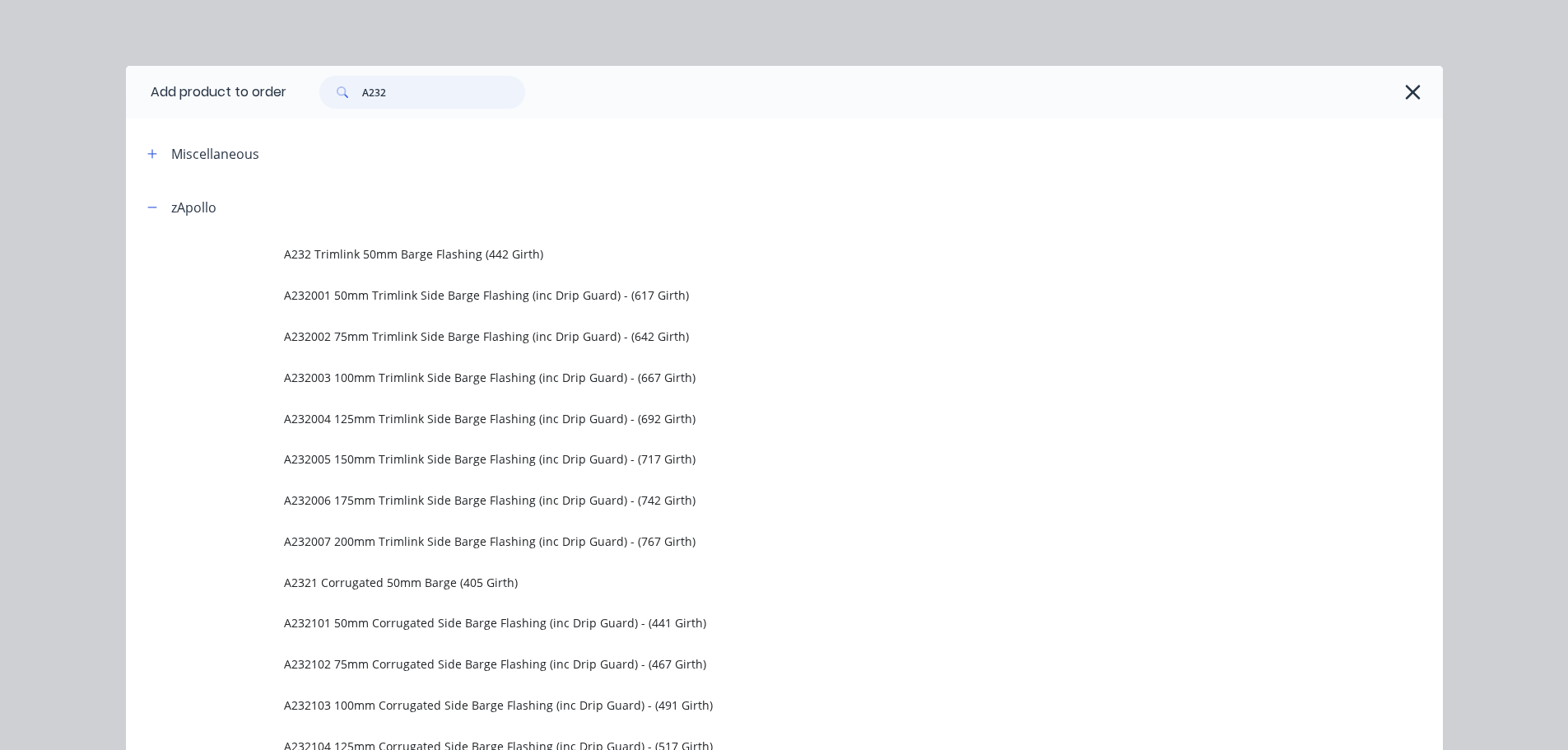
drag, startPoint x: 435, startPoint y: 93, endPoint x: 353, endPoint y: 97, distance: 82.1
click at [353, 97] on div "A232" at bounding box center [422, 92] width 206 height 33
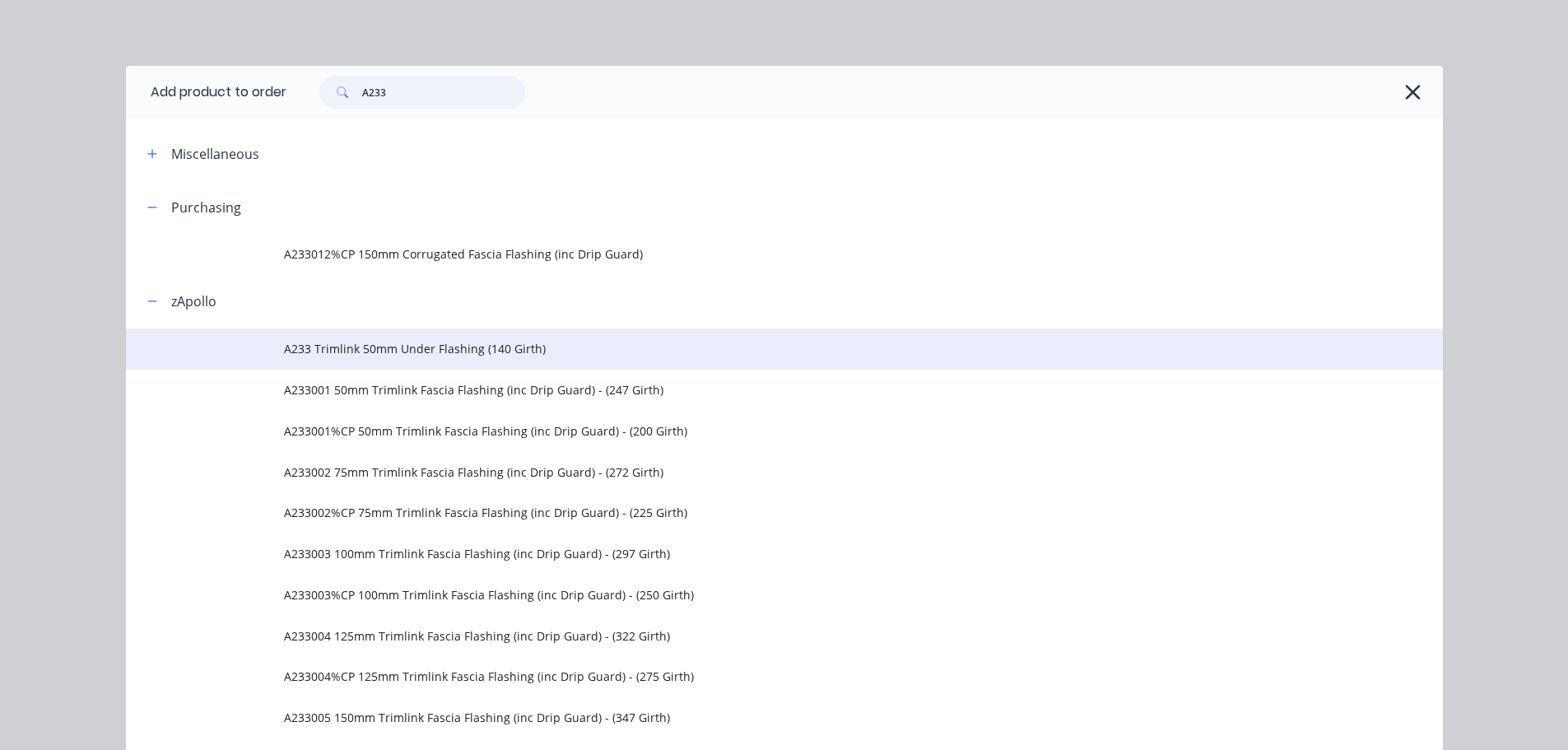
type input "A233"
click at [397, 332] on td "A233 Trimlink 50mm Under Flashing (140 Girth)" at bounding box center [864, 349] width 1159 height 42
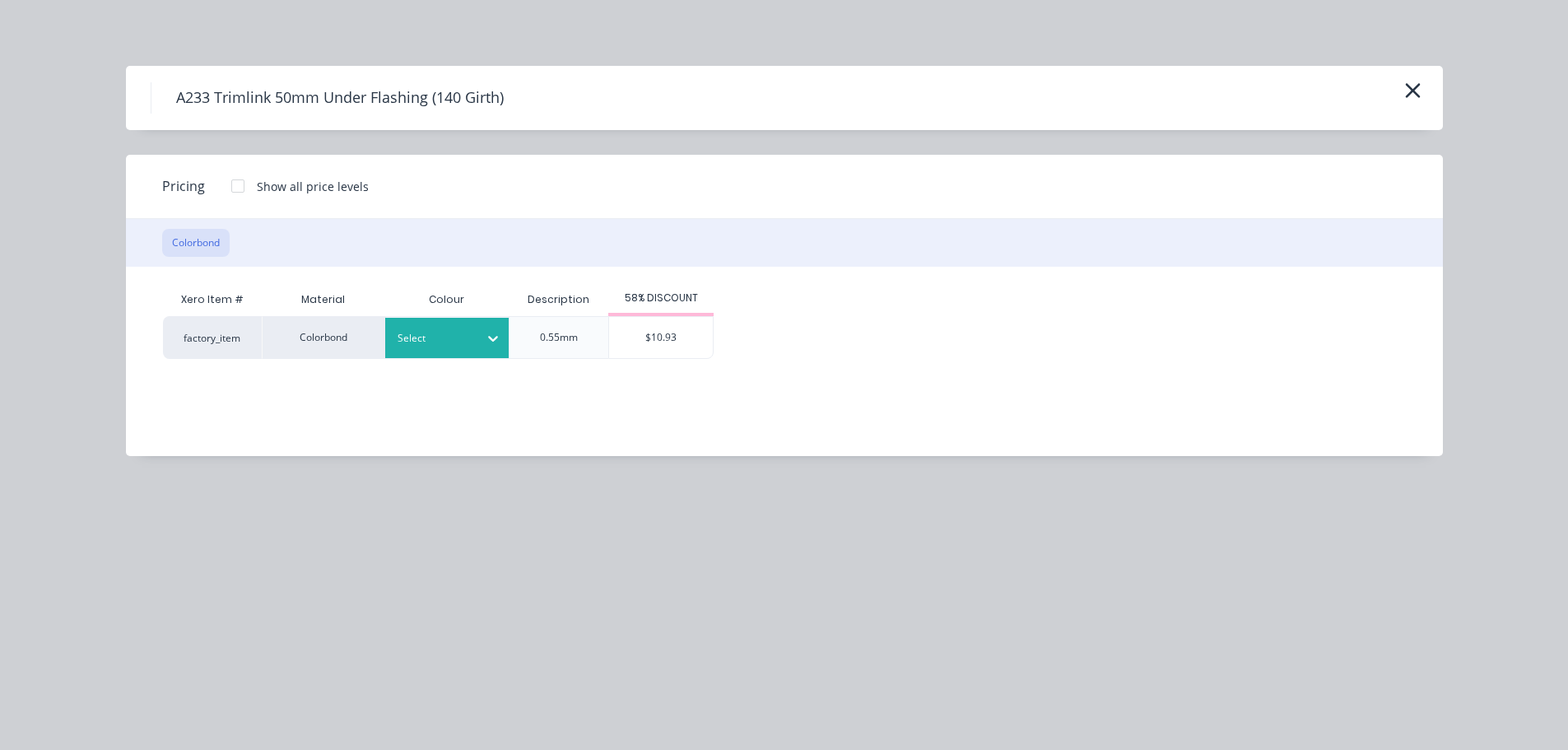
click at [448, 347] on div at bounding box center [435, 338] width 74 height 18
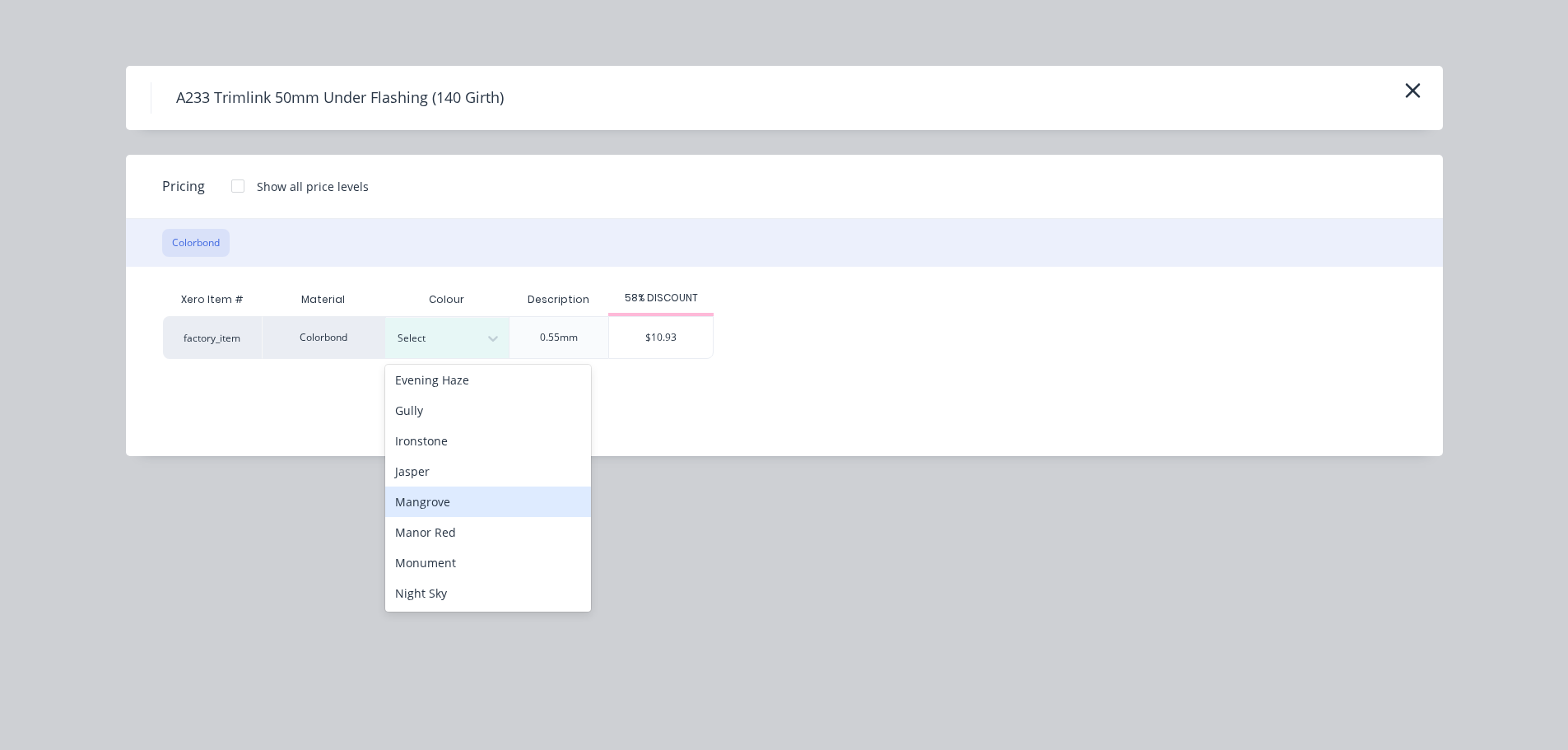
scroll to position [329, 0]
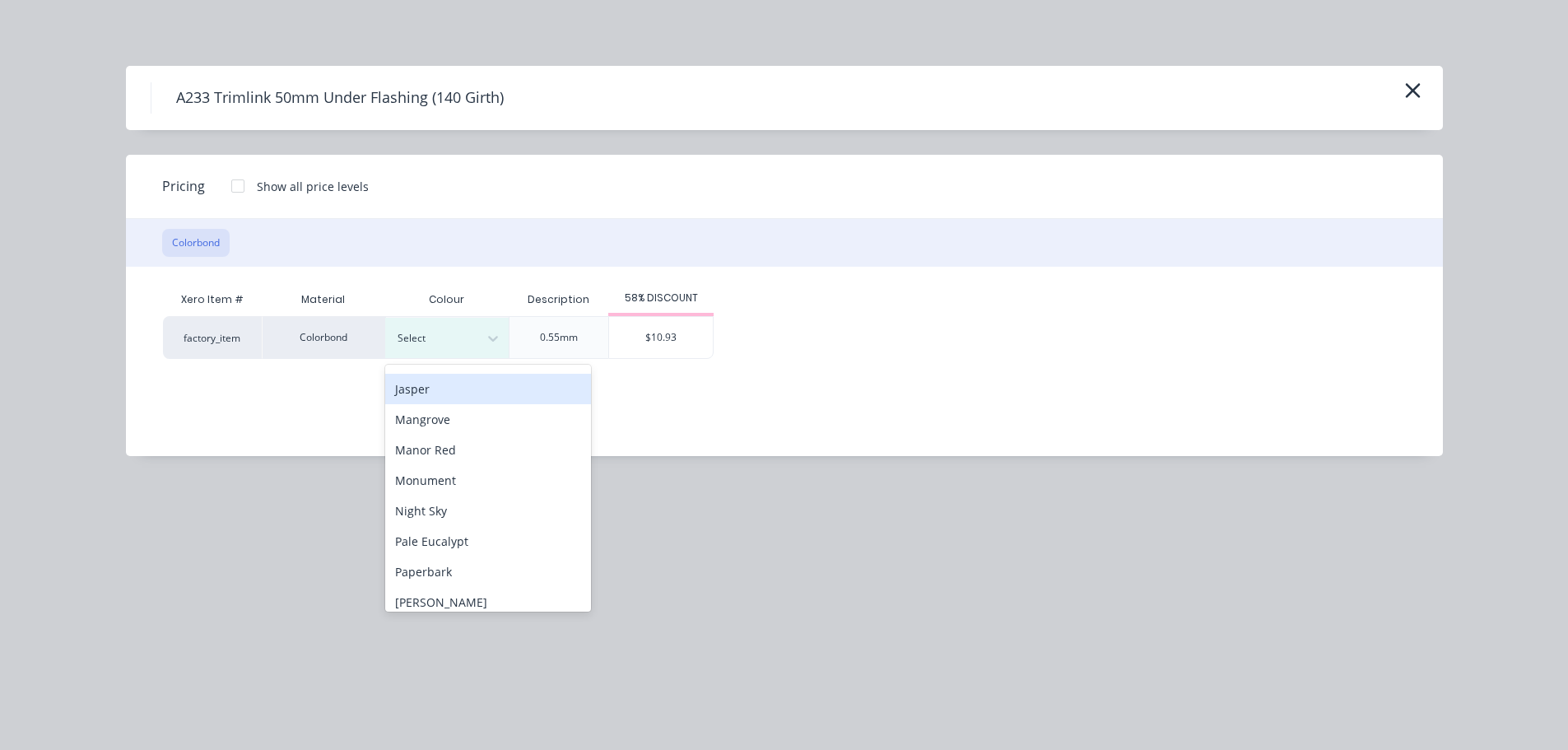
click at [450, 397] on div "Jasper" at bounding box center [488, 389] width 206 height 31
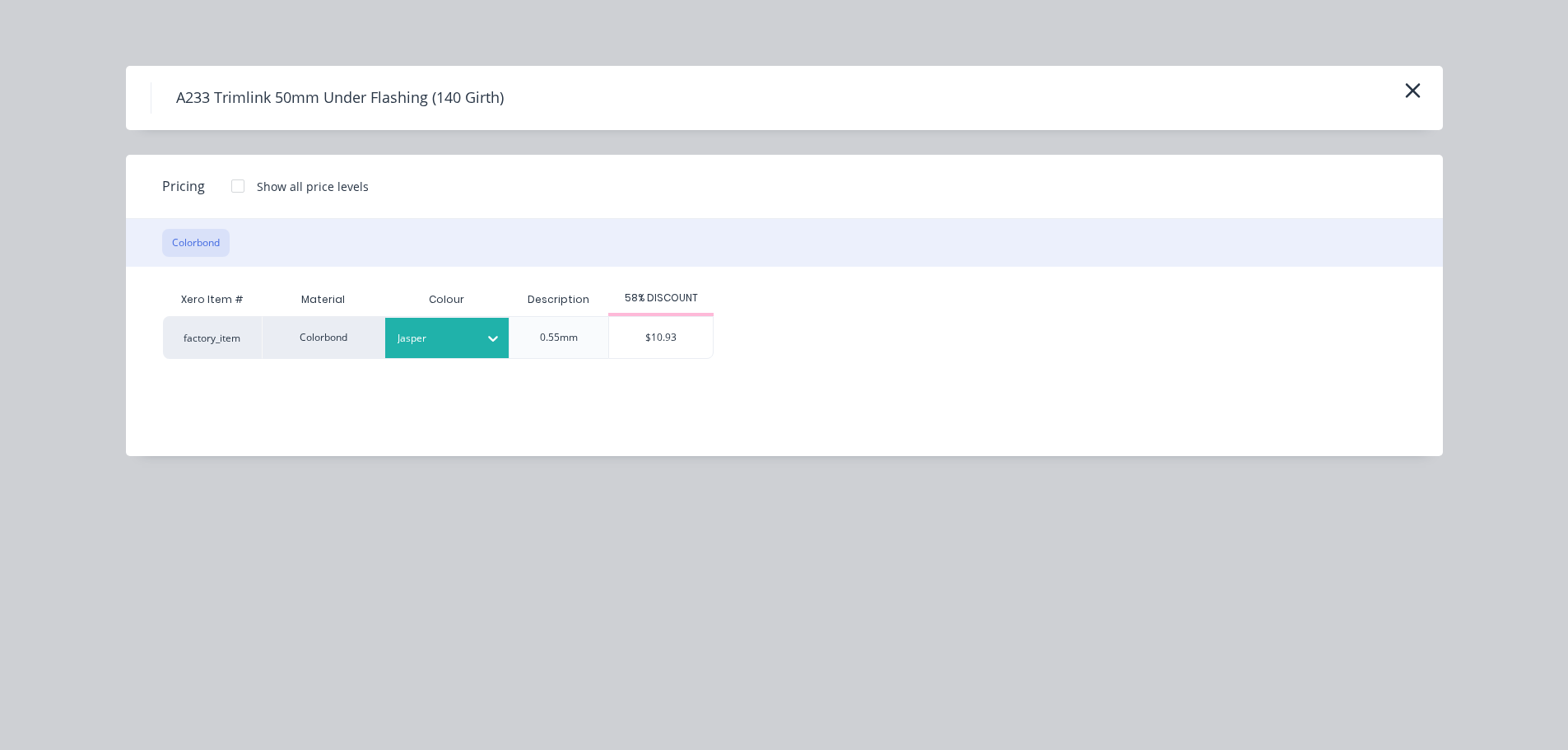
click at [671, 361] on div "Xero Item # Material Colour Description 58% DISCOUNT factory_item Colorbond Jas…" at bounding box center [771, 349] width 1292 height 165
click at [672, 350] on div "$10.93" at bounding box center [661, 337] width 104 height 42
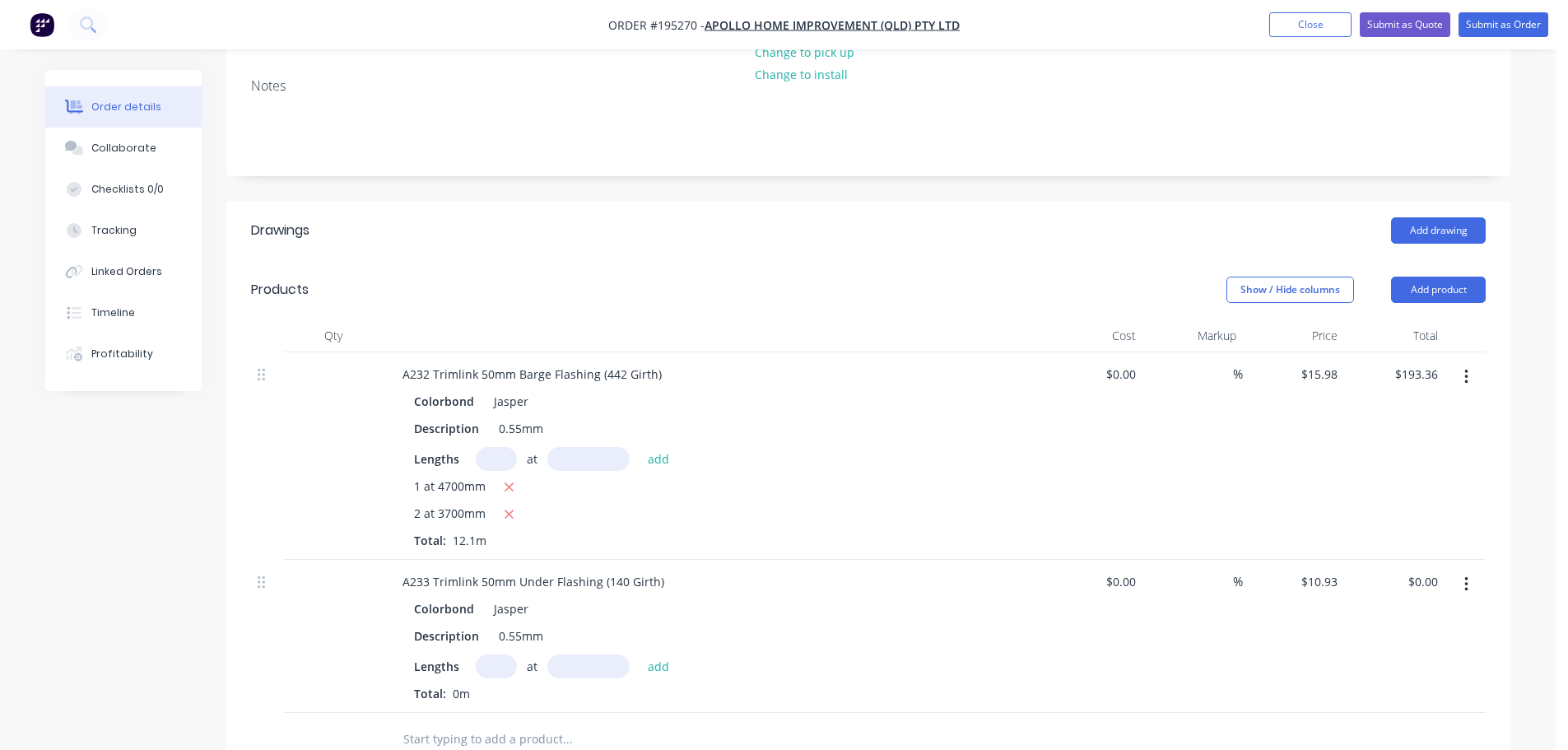
click at [486, 655] on input "text" at bounding box center [496, 667] width 42 height 24
type input "1"
type input "4700"
click at [639, 655] on button "add" at bounding box center [658, 666] width 39 height 23
type input "$51.37"
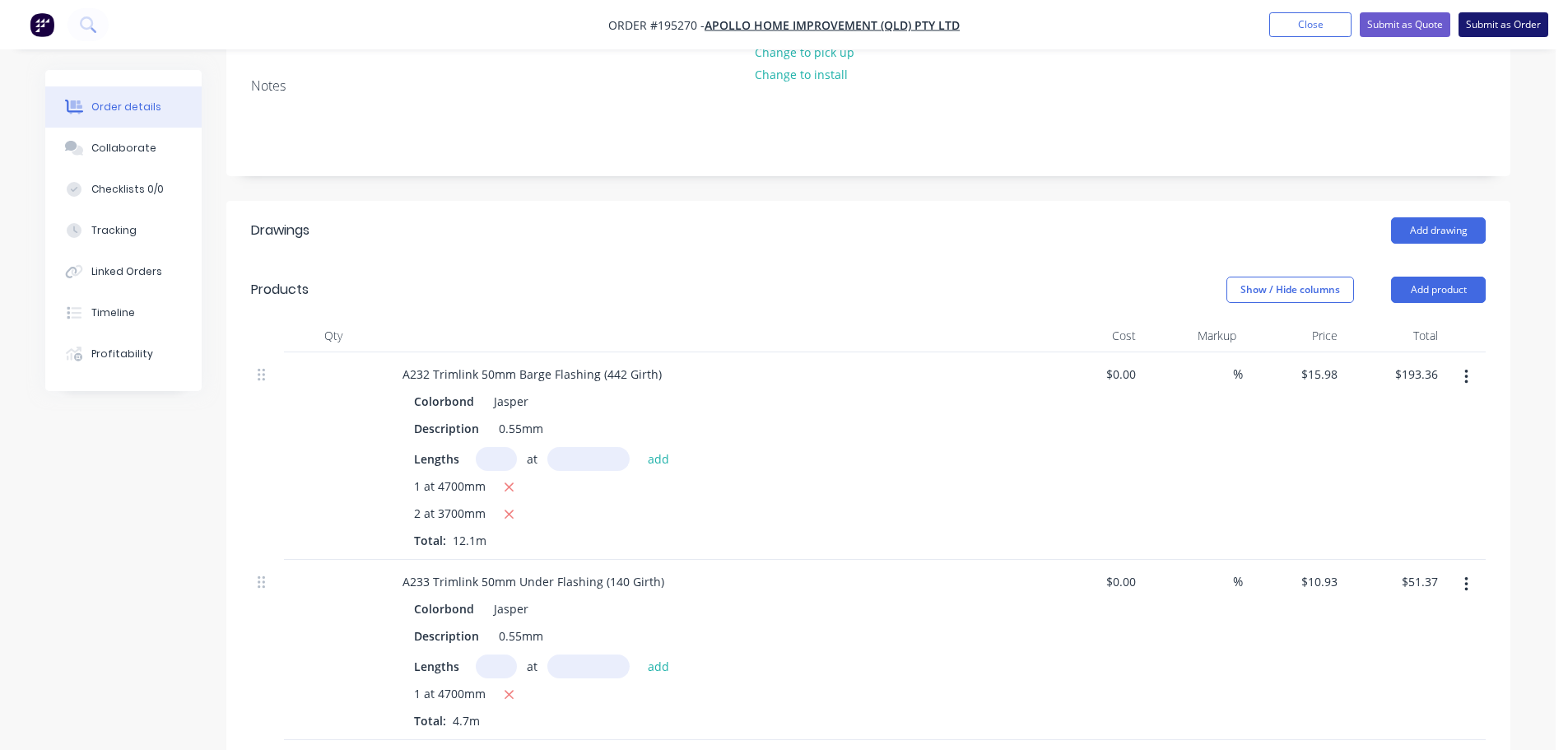
click at [1482, 20] on button "Submit as Order" at bounding box center [1503, 24] width 90 height 24
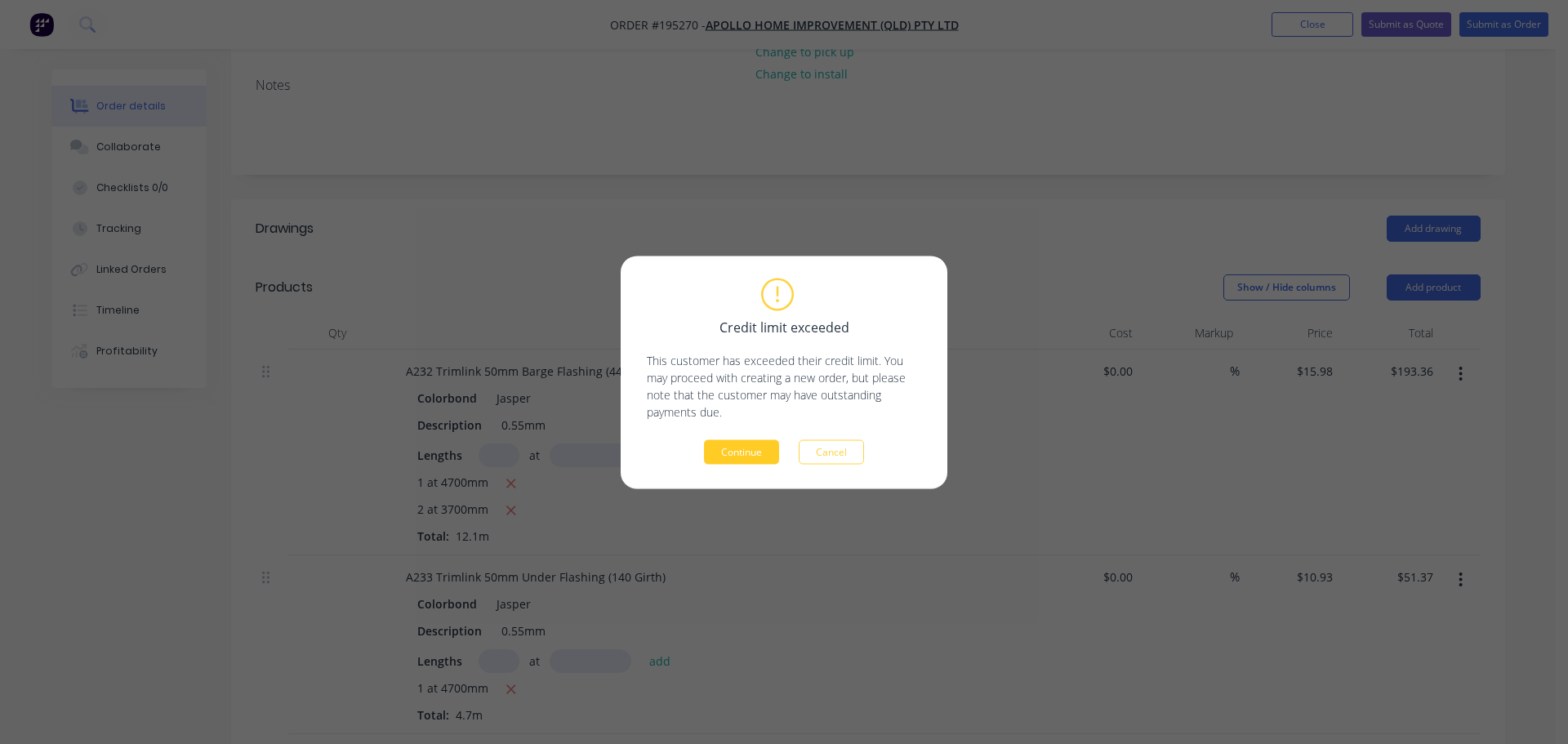
click at [745, 458] on button "Continue" at bounding box center [742, 451] width 75 height 24
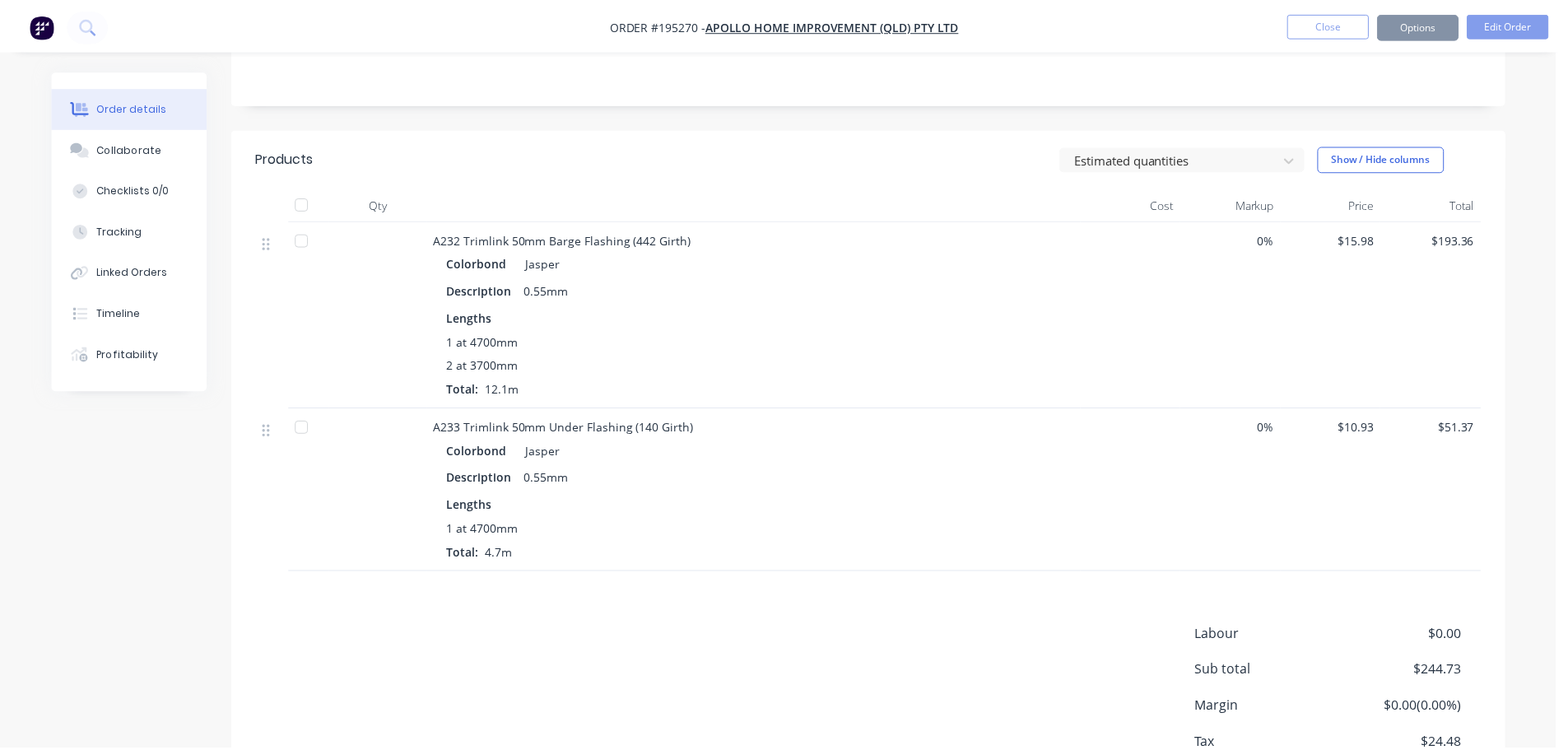
scroll to position [328, 0]
click at [1418, 32] on button "Options" at bounding box center [1416, 24] width 82 height 26
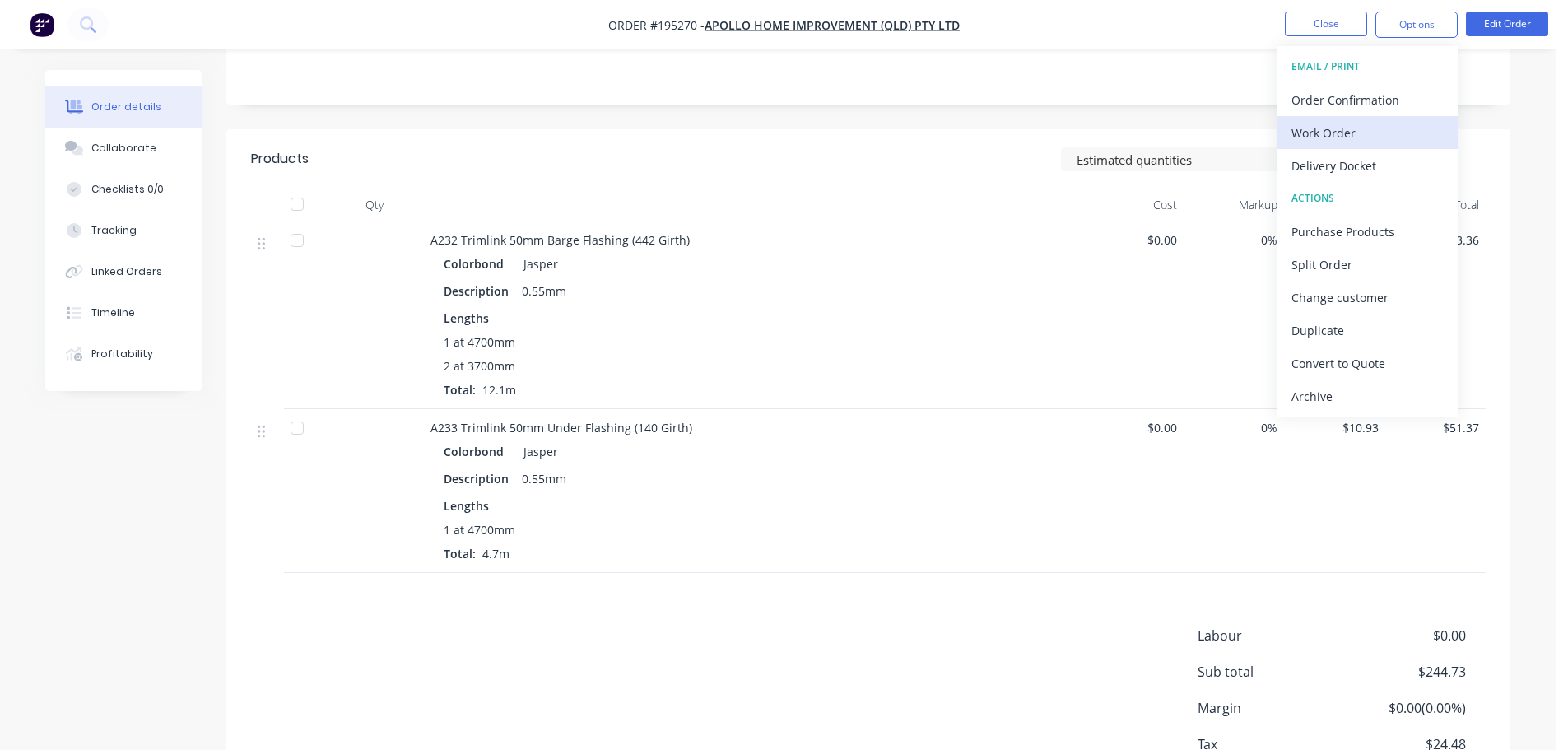
click at [1364, 138] on div "Work Order" at bounding box center [1366, 133] width 151 height 24
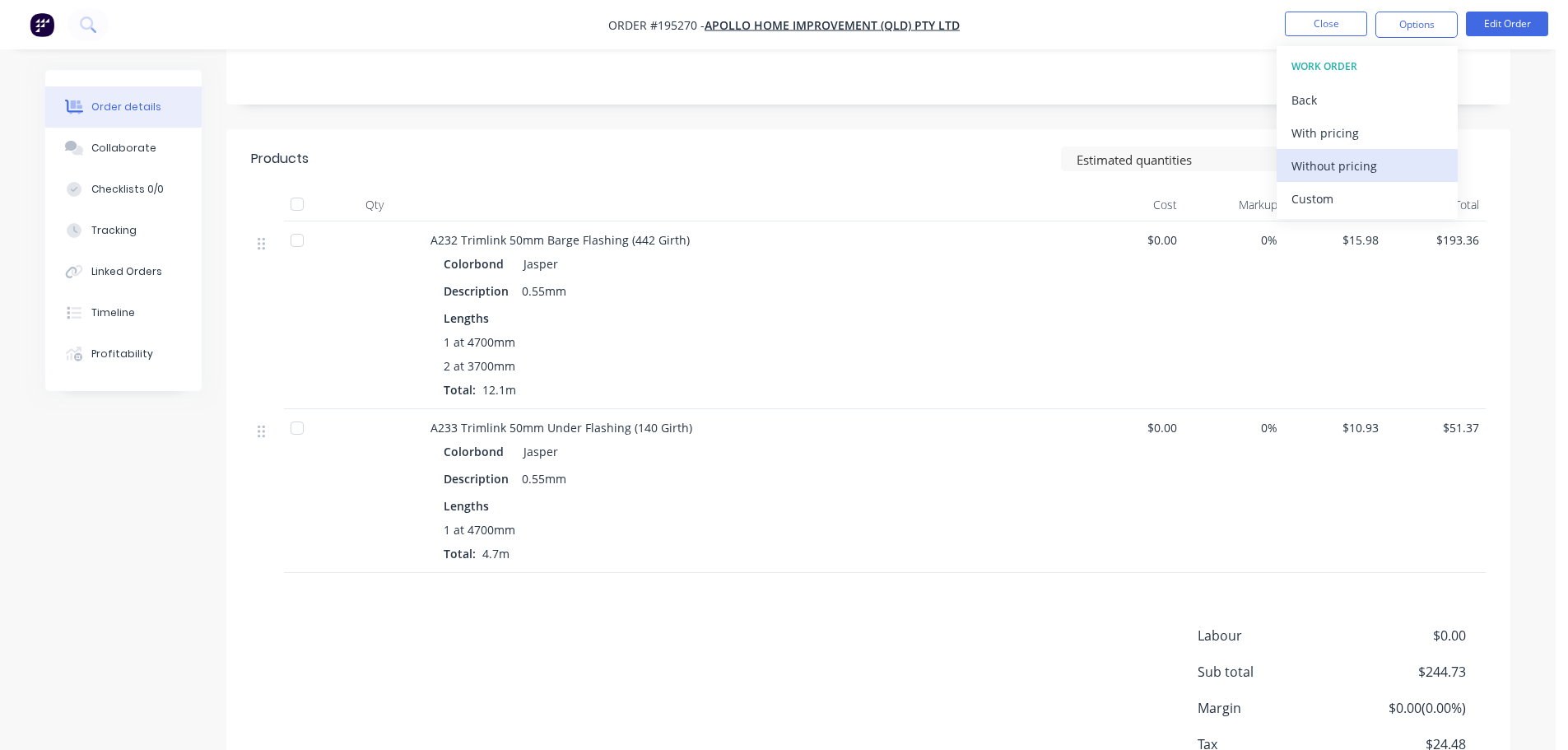
click at [1367, 161] on div "Without pricing" at bounding box center [1366, 166] width 151 height 24
drag, startPoint x: 86, startPoint y: 142, endPoint x: 92, endPoint y: 155, distance: 14.3
click at [86, 143] on div at bounding box center [73, 148] width 24 height 14
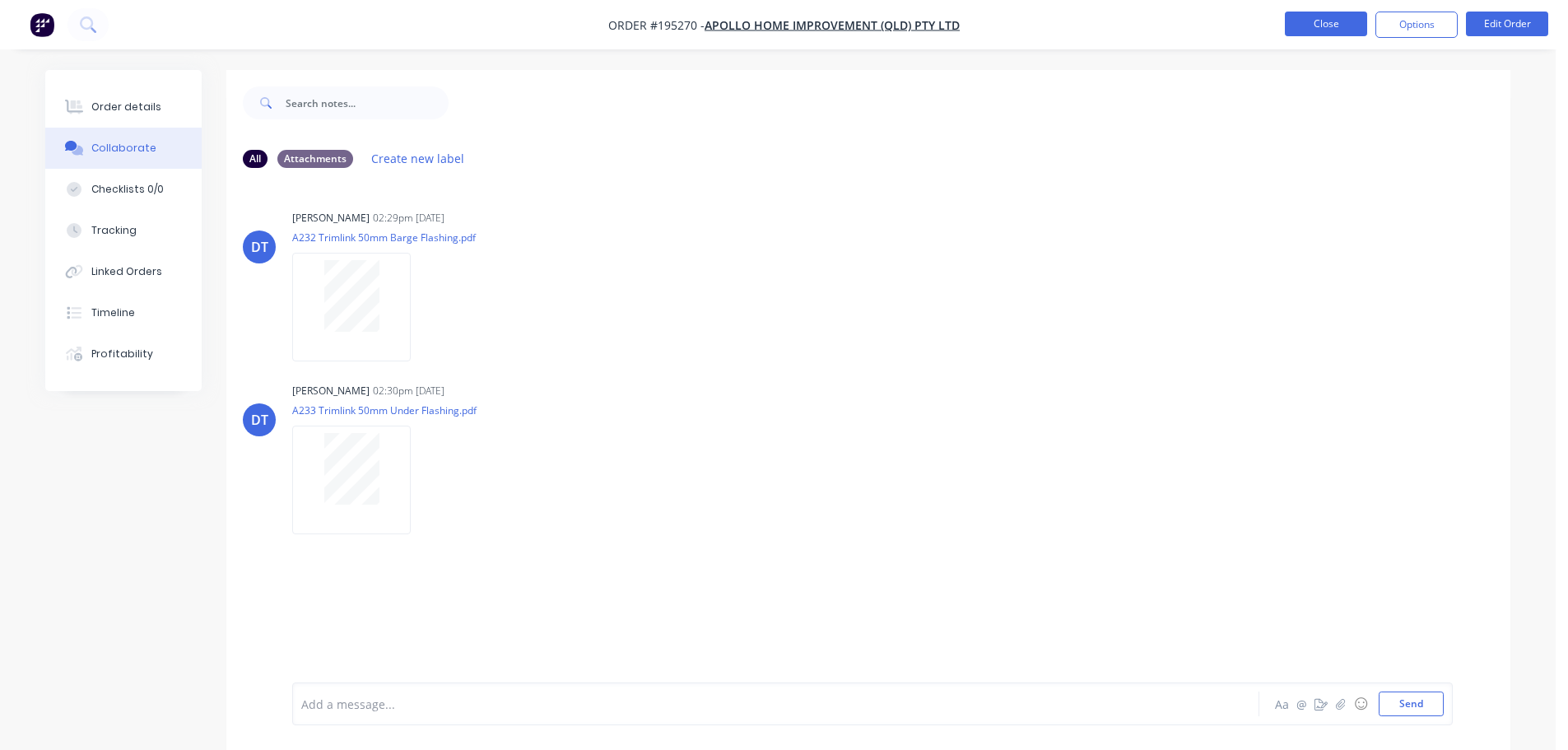
click at [1331, 35] on button "Close" at bounding box center [1326, 24] width 82 height 24
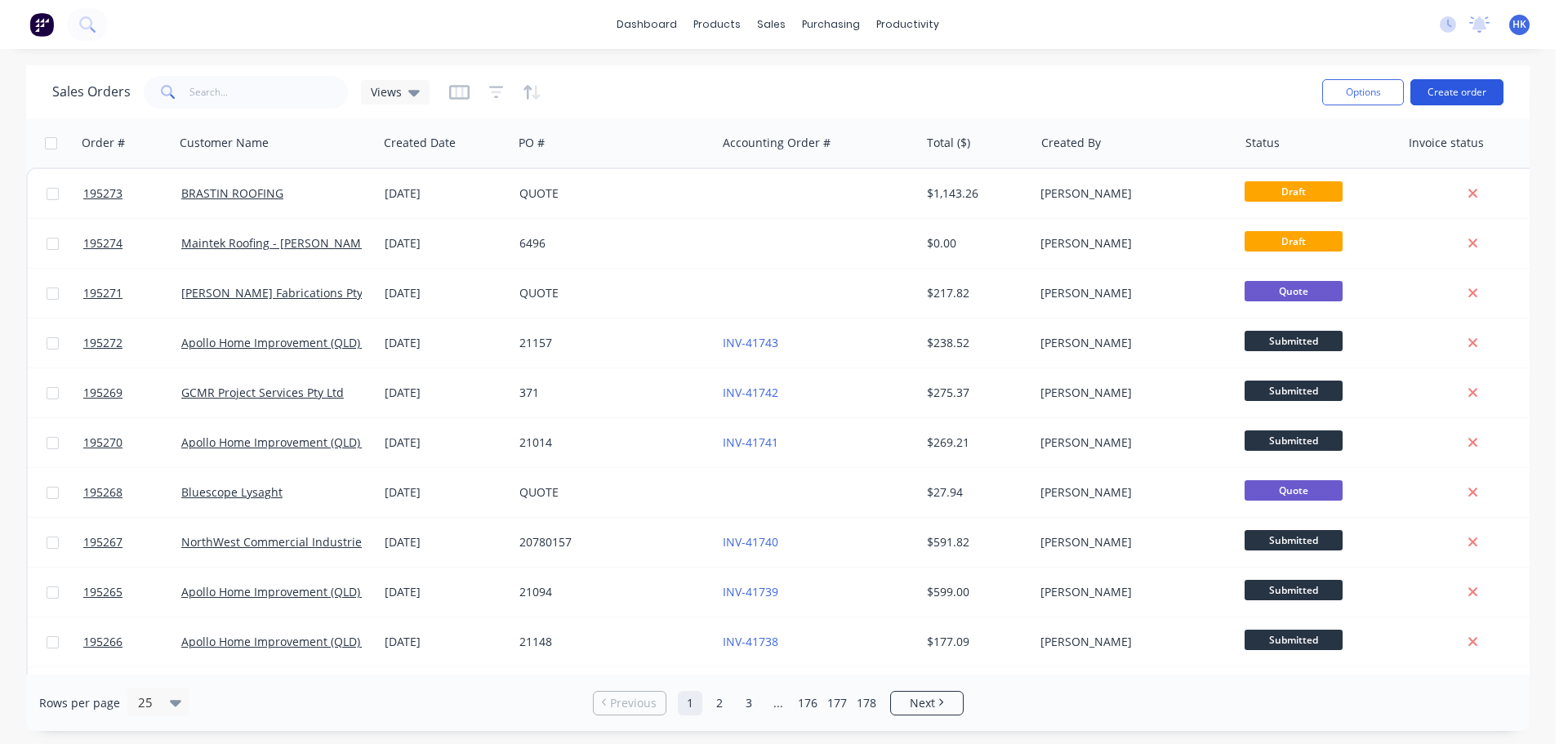
click at [1460, 96] on button "Create order" at bounding box center [1457, 92] width 93 height 26
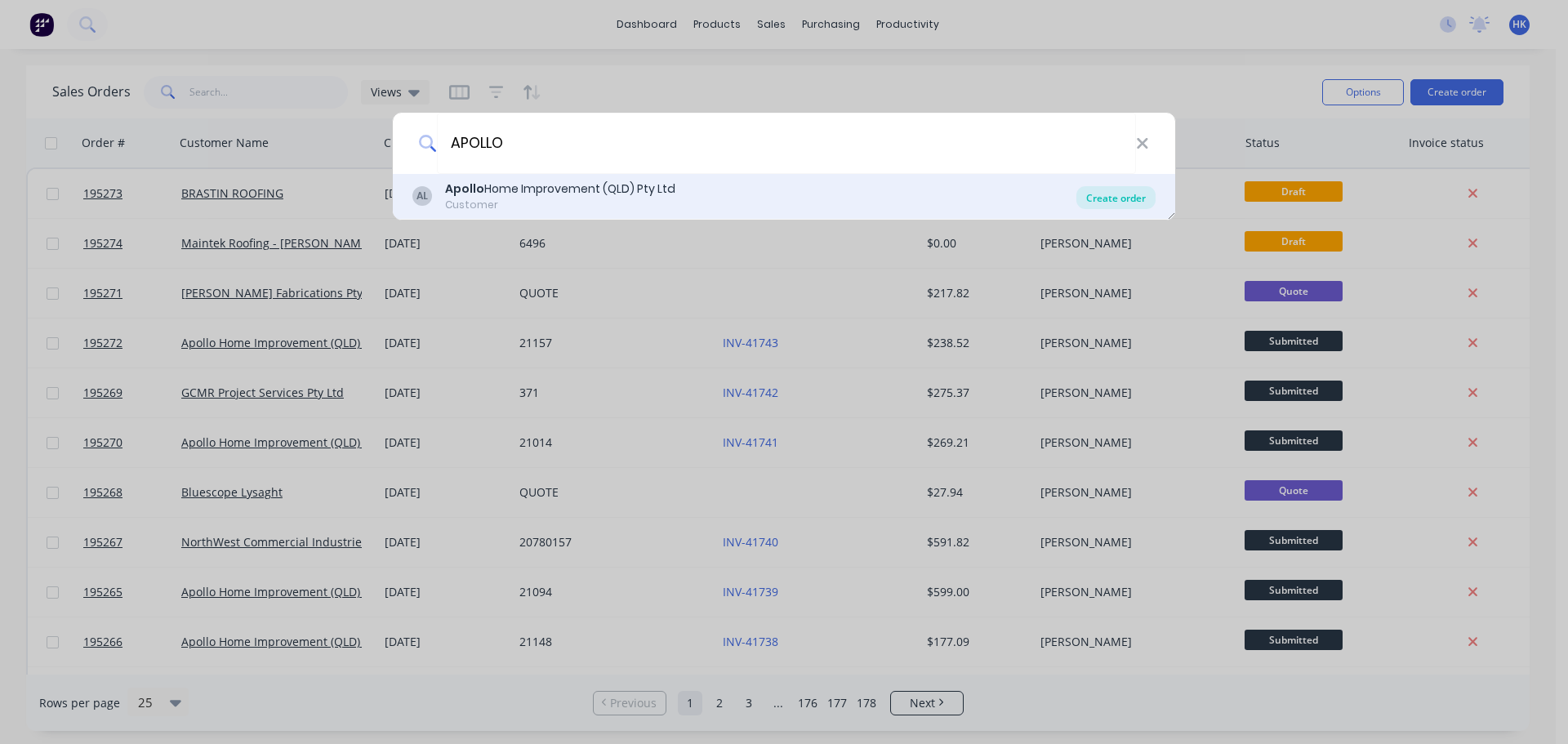
type input "APOLLO"
click at [1109, 200] on div "Create order" at bounding box center [1116, 197] width 79 height 22
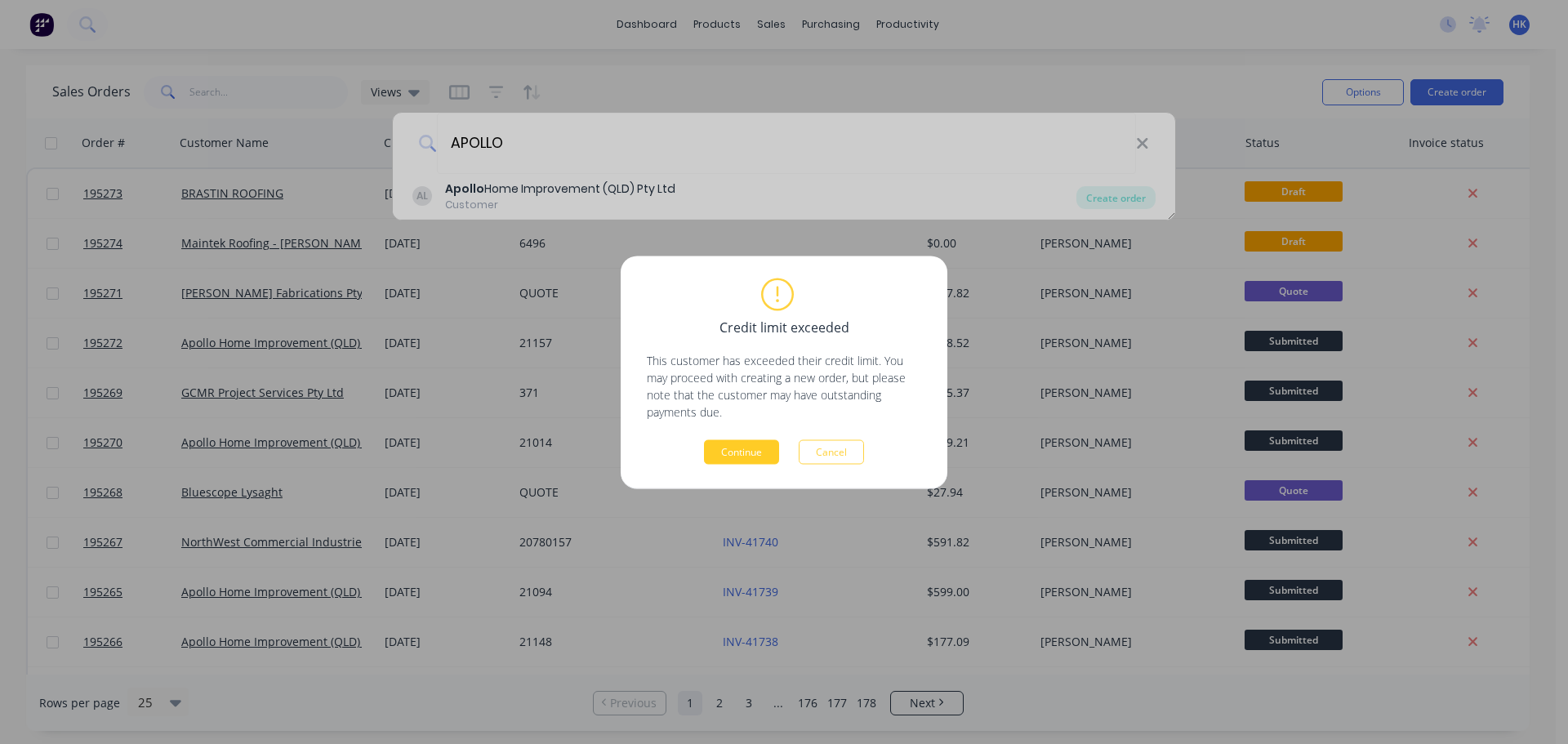
click at [759, 448] on button "Continue" at bounding box center [742, 451] width 75 height 24
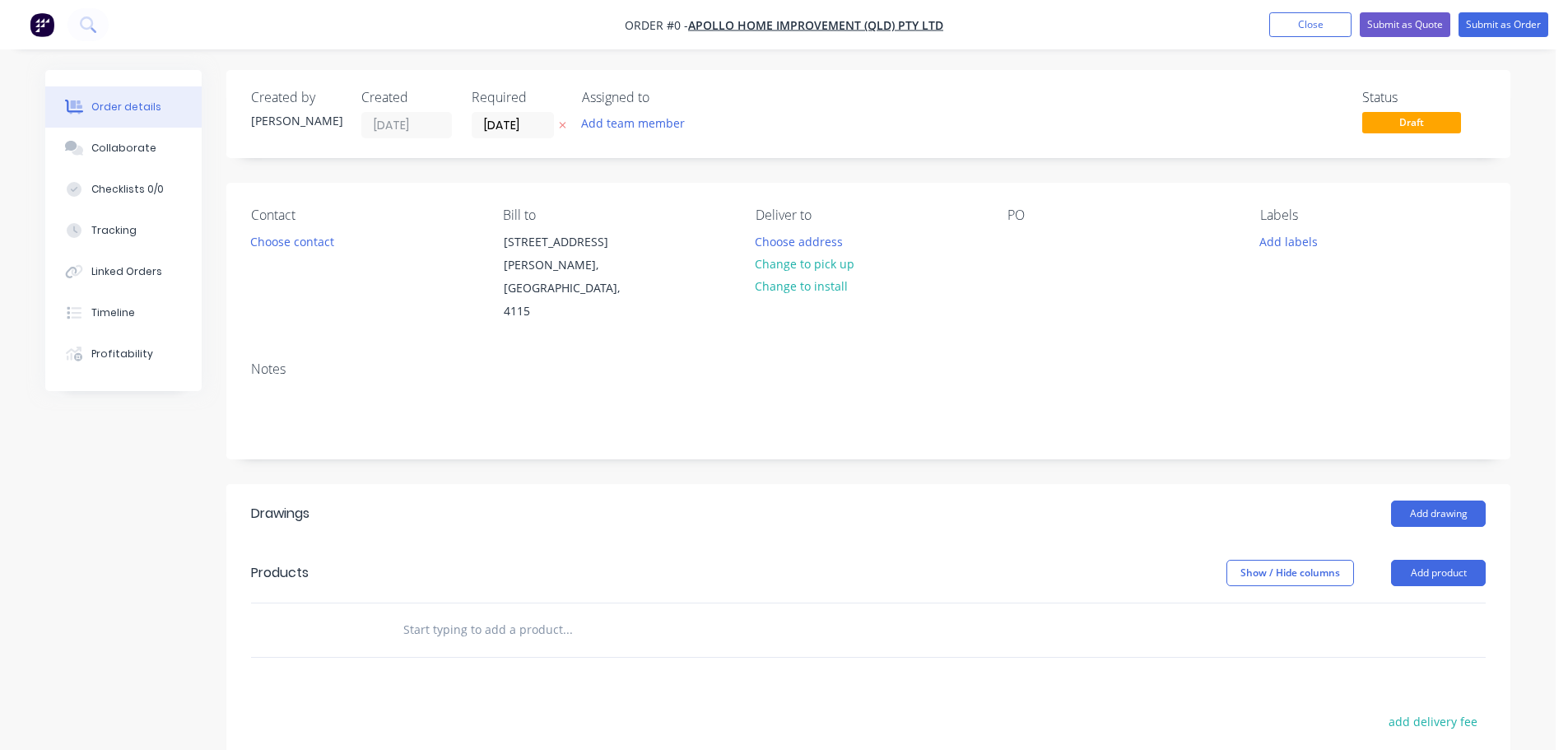
click at [529, 132] on input "[DATE]" at bounding box center [512, 125] width 80 height 24
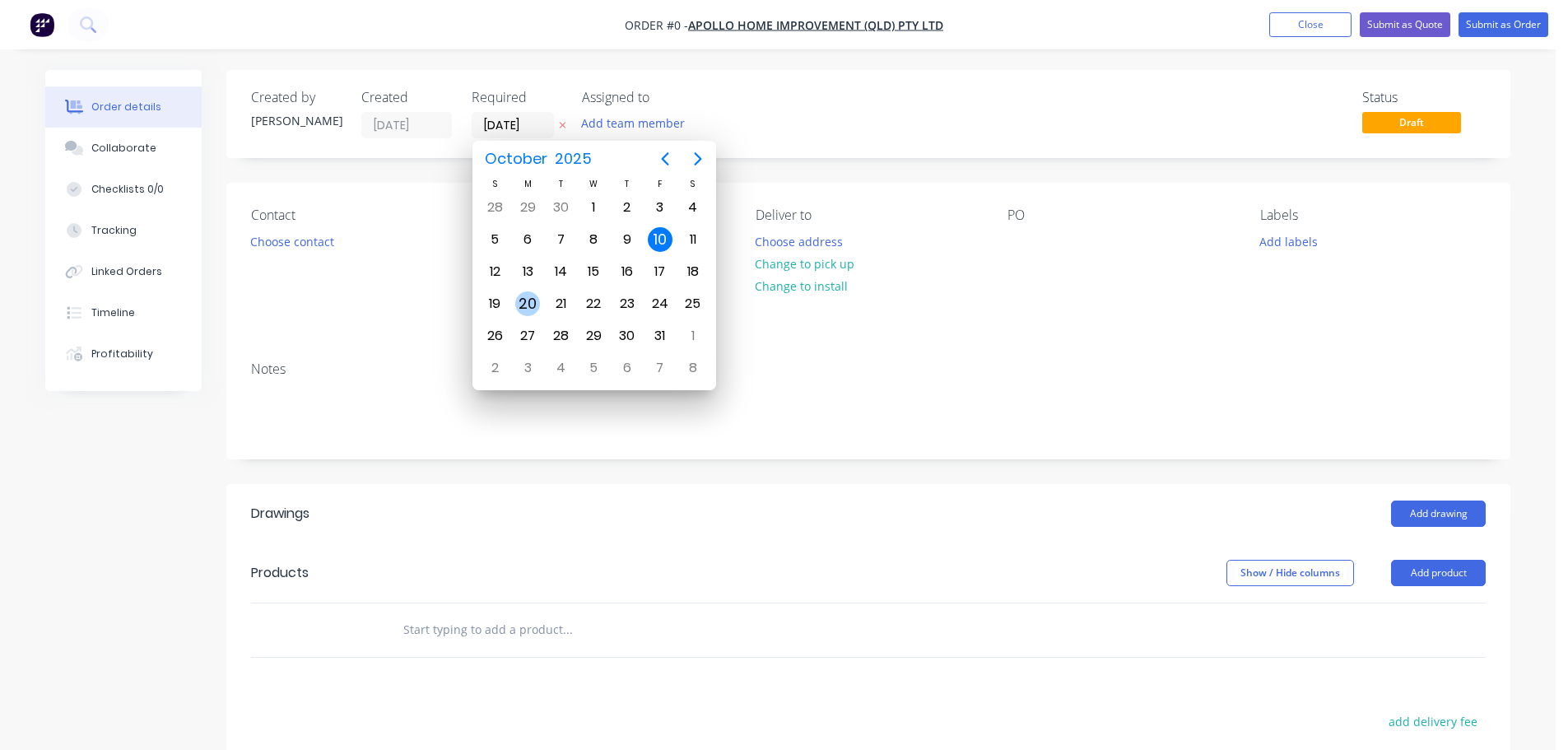
click at [521, 299] on div "20" at bounding box center [527, 303] width 24 height 24
type input "[DATE]"
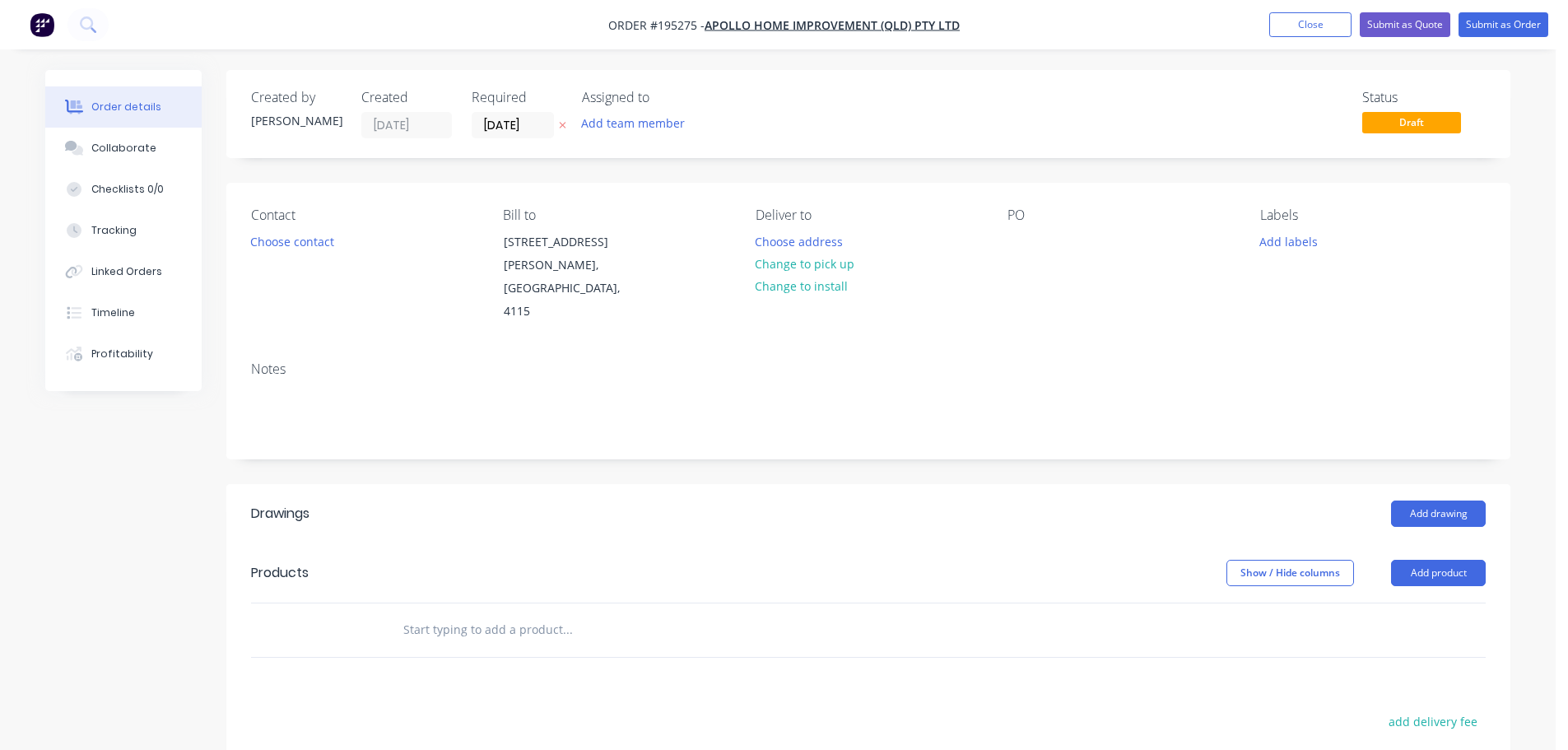
click at [279, 243] on button "Choose contact" at bounding box center [293, 241] width 101 height 23
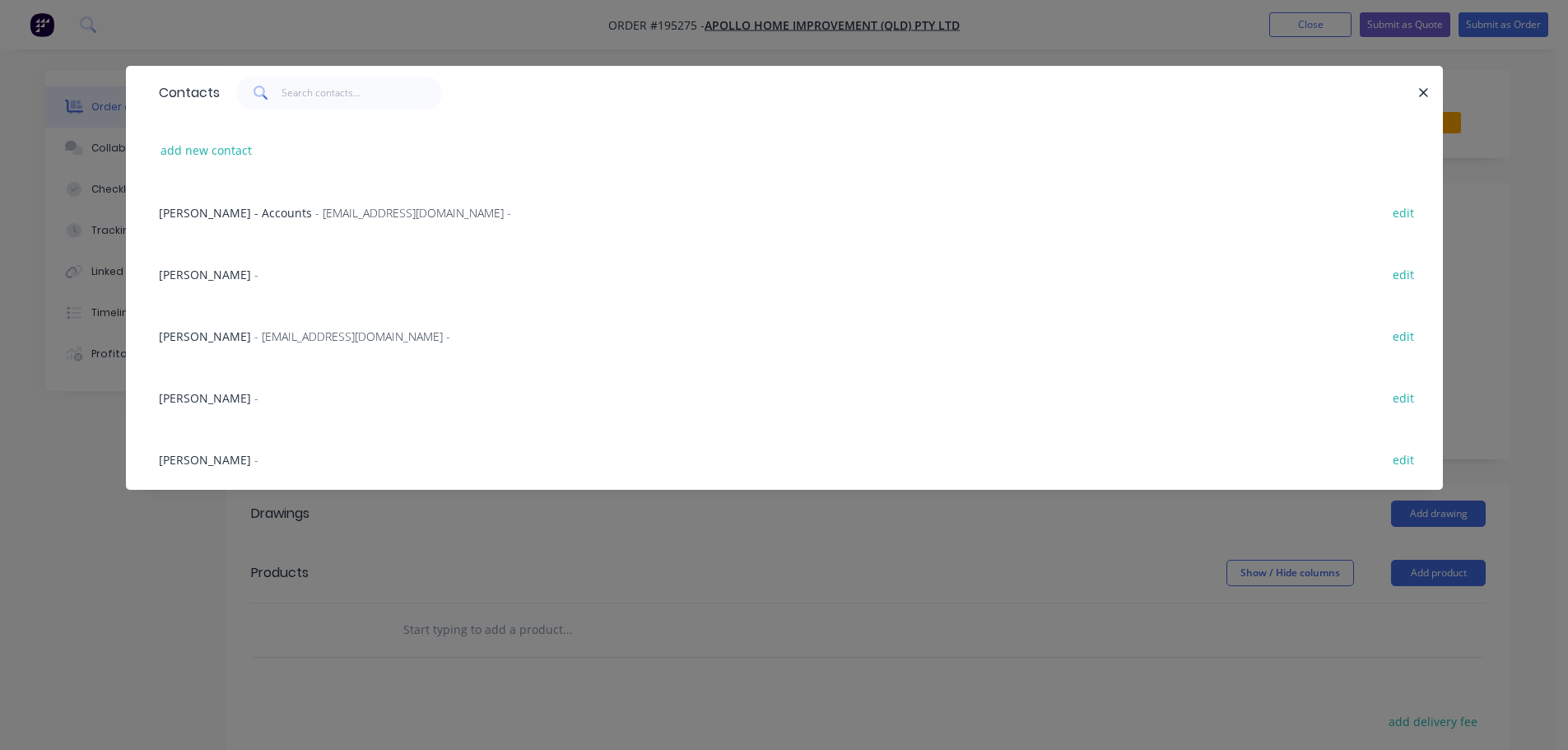
click at [297, 335] on span "- [EMAIL_ADDRESS][DOMAIN_NAME] -" at bounding box center [352, 336] width 196 height 15
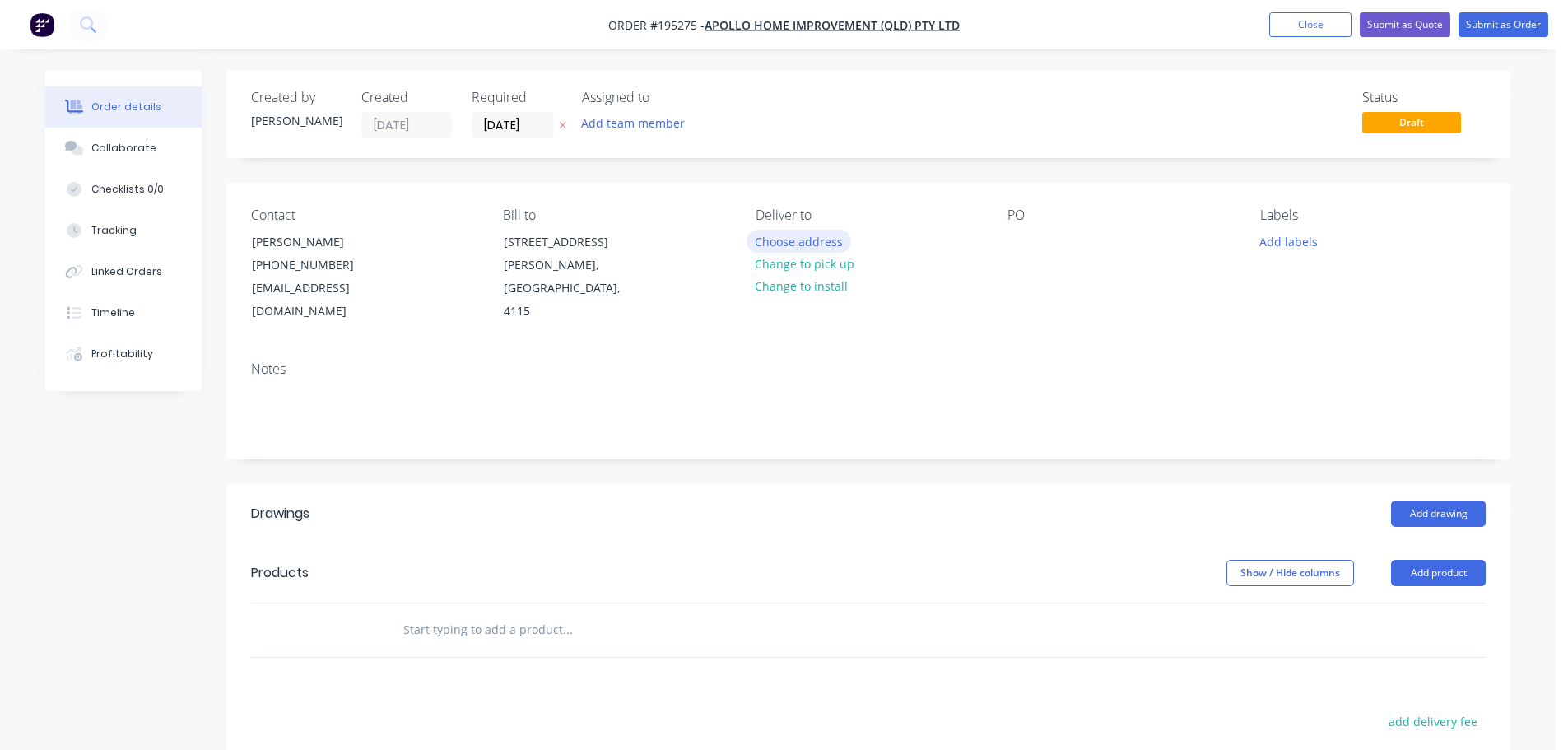
click at [796, 238] on button "Choose address" at bounding box center [799, 241] width 106 height 23
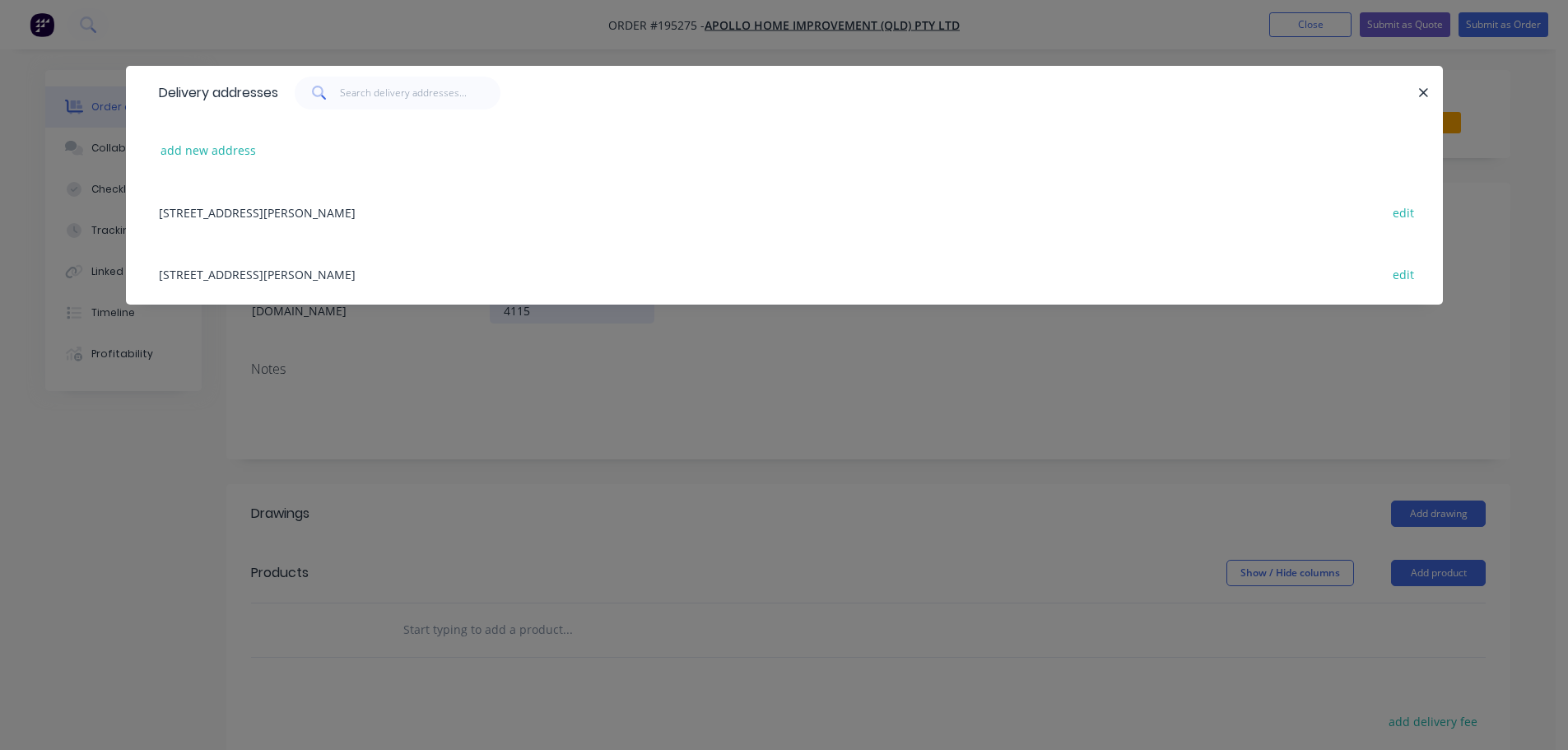
drag, startPoint x: 405, startPoint y: 271, endPoint x: 629, endPoint y: 274, distance: 224.0
click at [404, 271] on div "[STREET_ADDRESS][PERSON_NAME] edit" at bounding box center [785, 273] width 1268 height 62
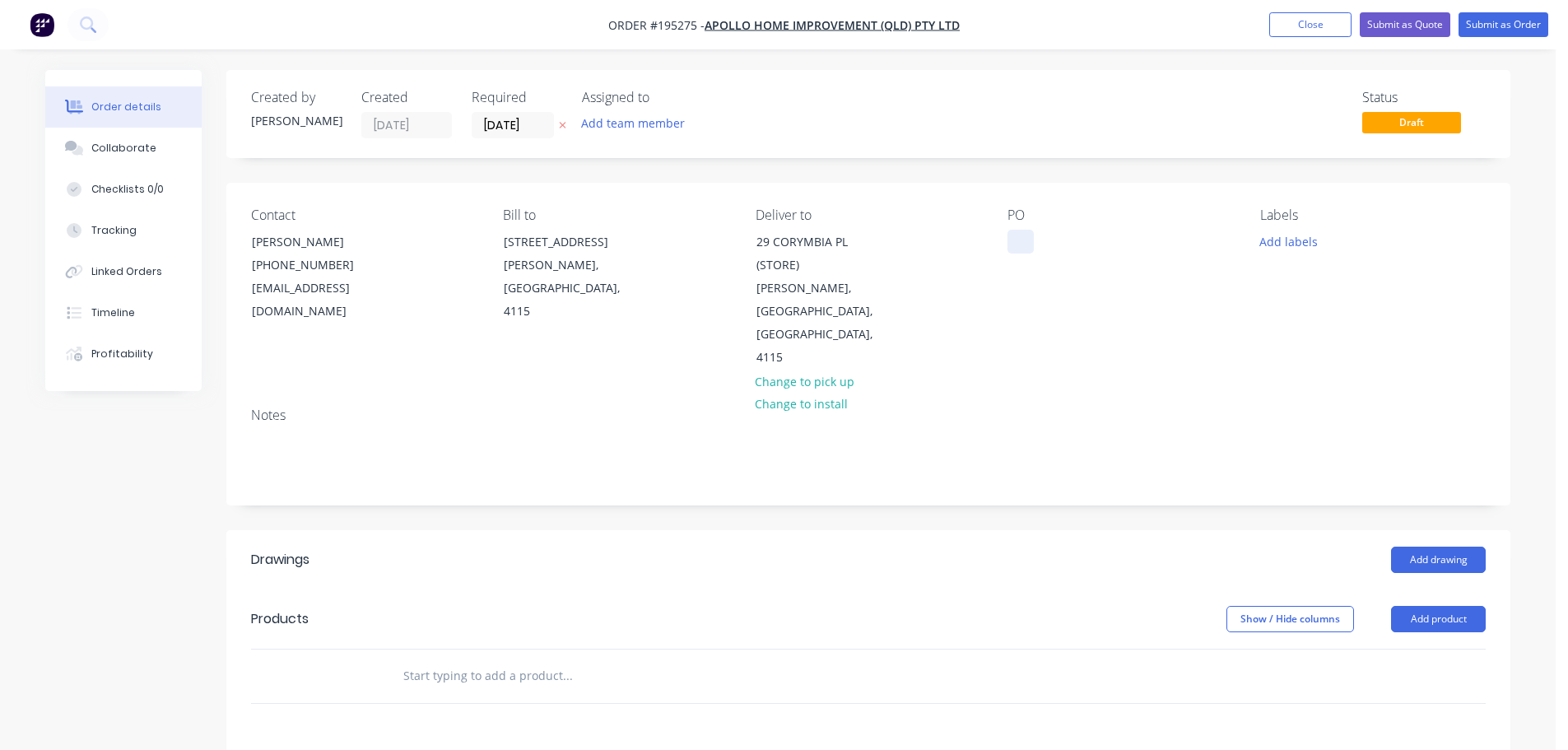
click at [1023, 252] on div at bounding box center [1020, 242] width 26 height 24
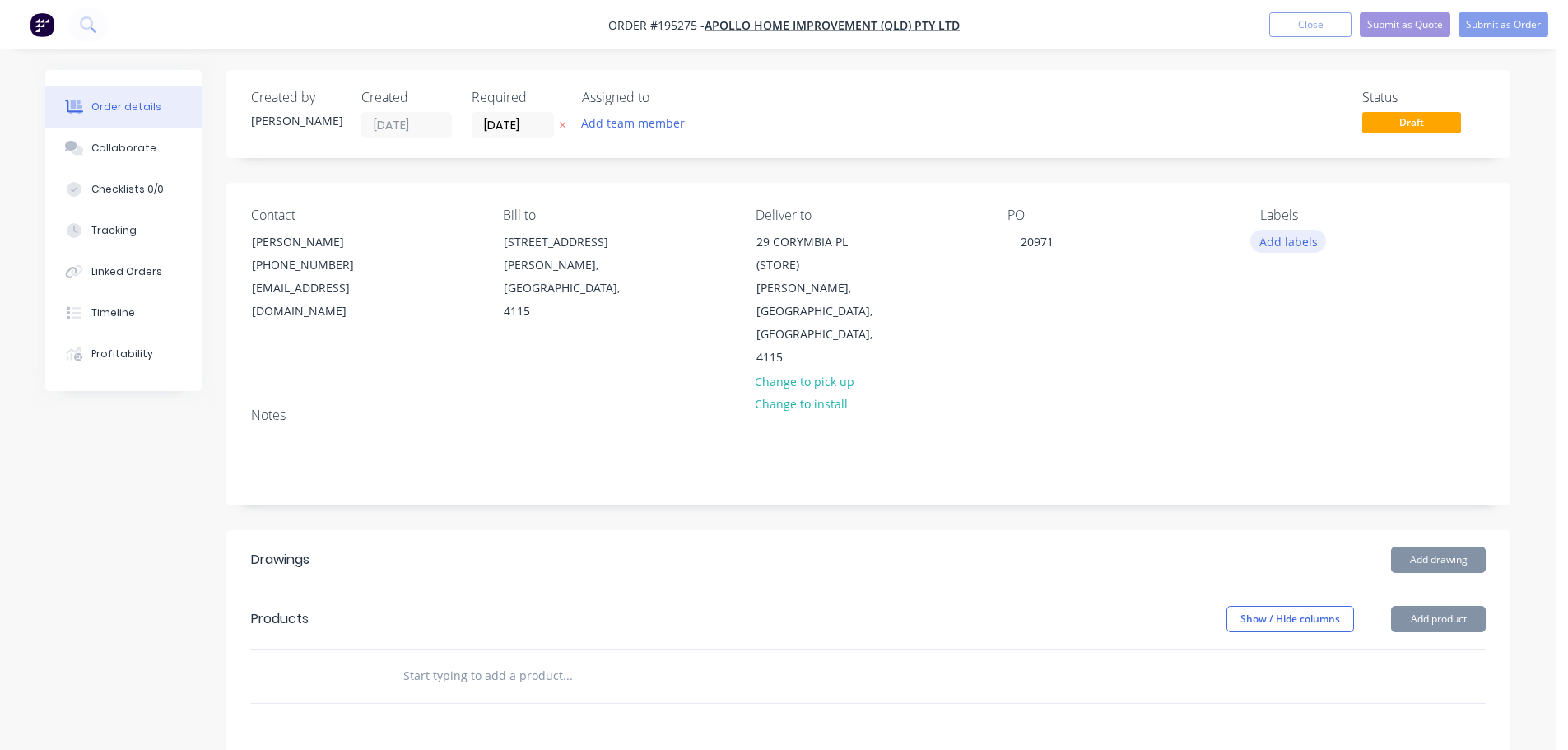
click at [1269, 237] on button "Add labels" at bounding box center [1289, 241] width 76 height 23
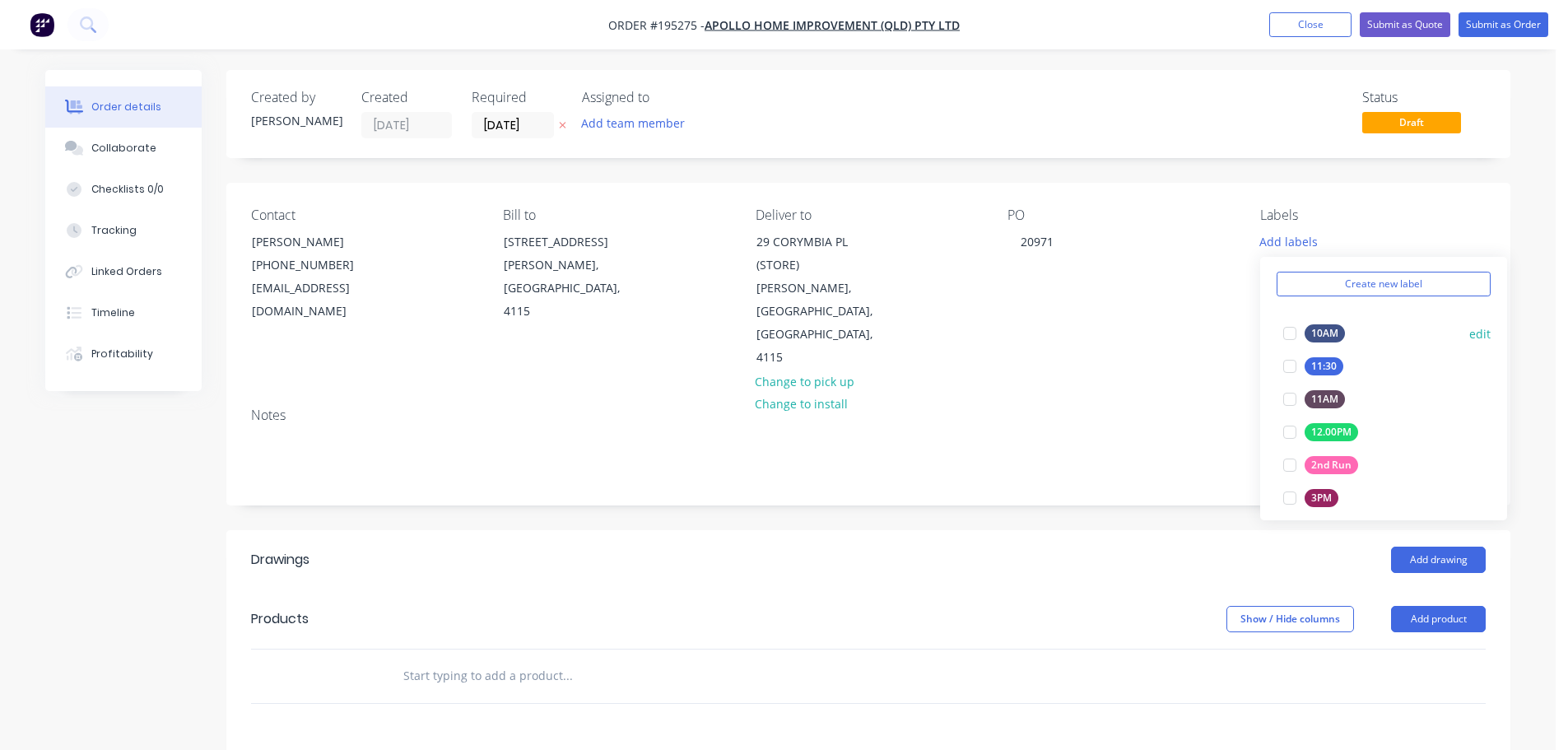
scroll to position [82, 0]
click at [1281, 437] on div at bounding box center [1289, 438] width 33 height 33
click at [1441, 606] on button "Add product" at bounding box center [1438, 619] width 95 height 26
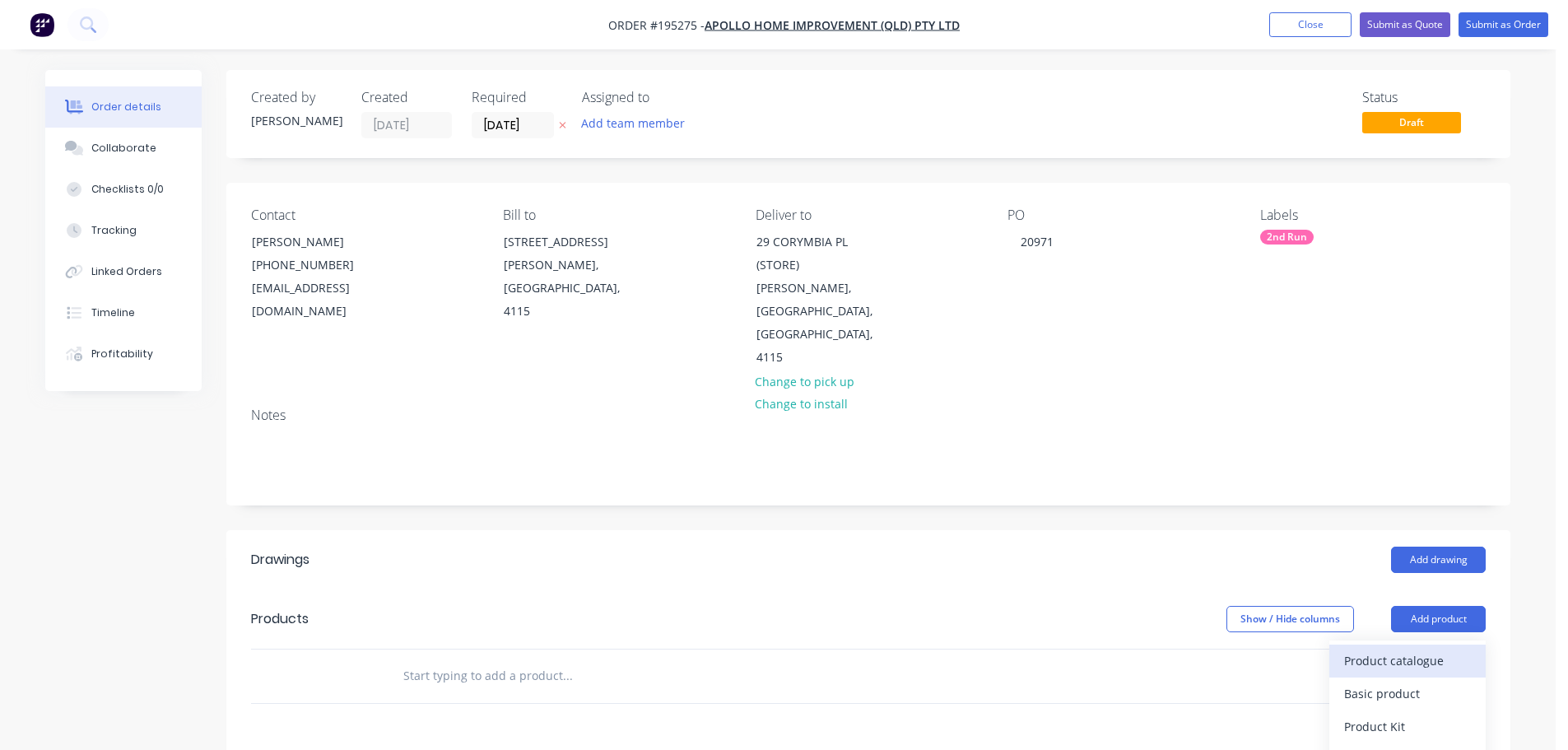
click at [1429, 649] on div "Product catalogue" at bounding box center [1407, 660] width 127 height 24
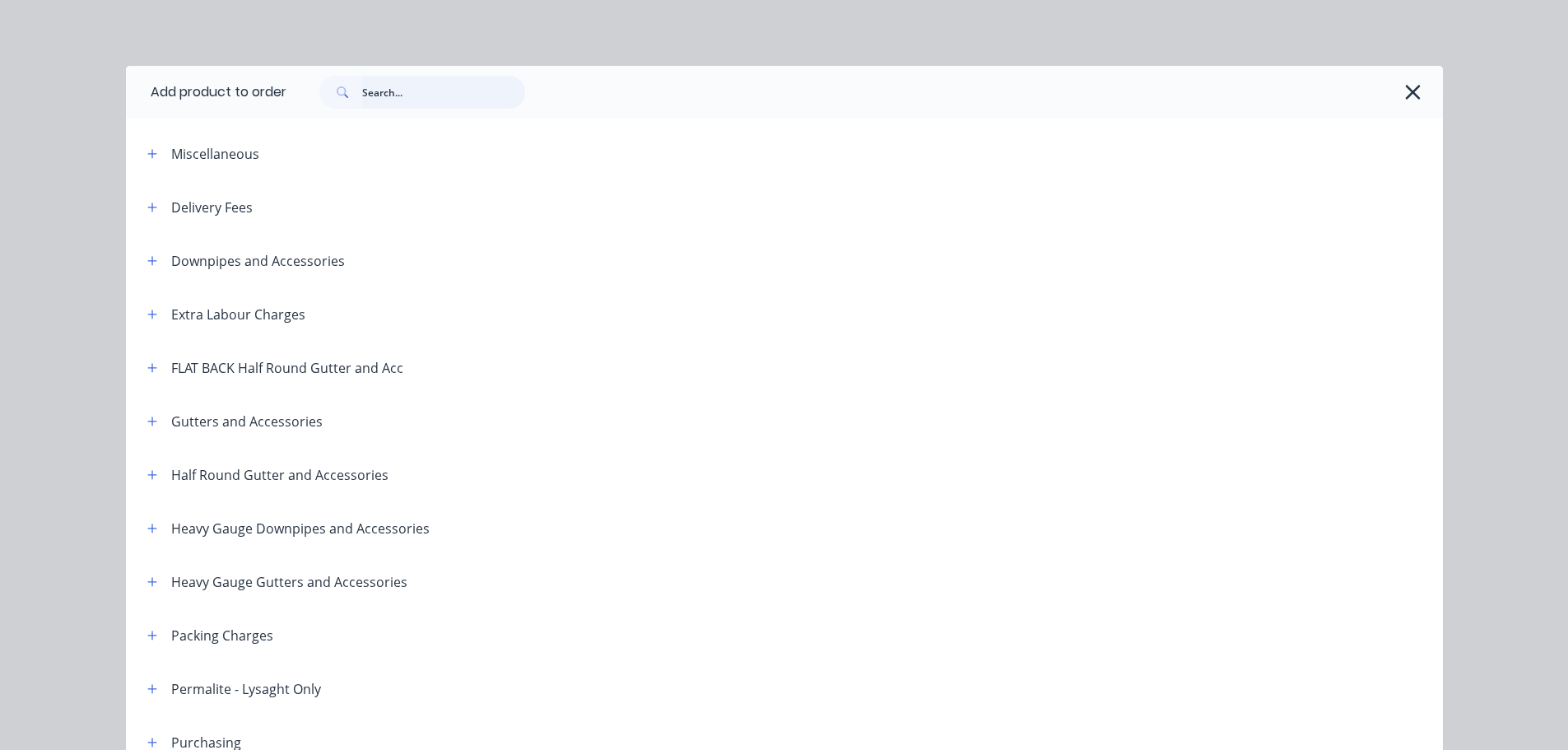
click at [371, 106] on input "text" at bounding box center [443, 92] width 163 height 33
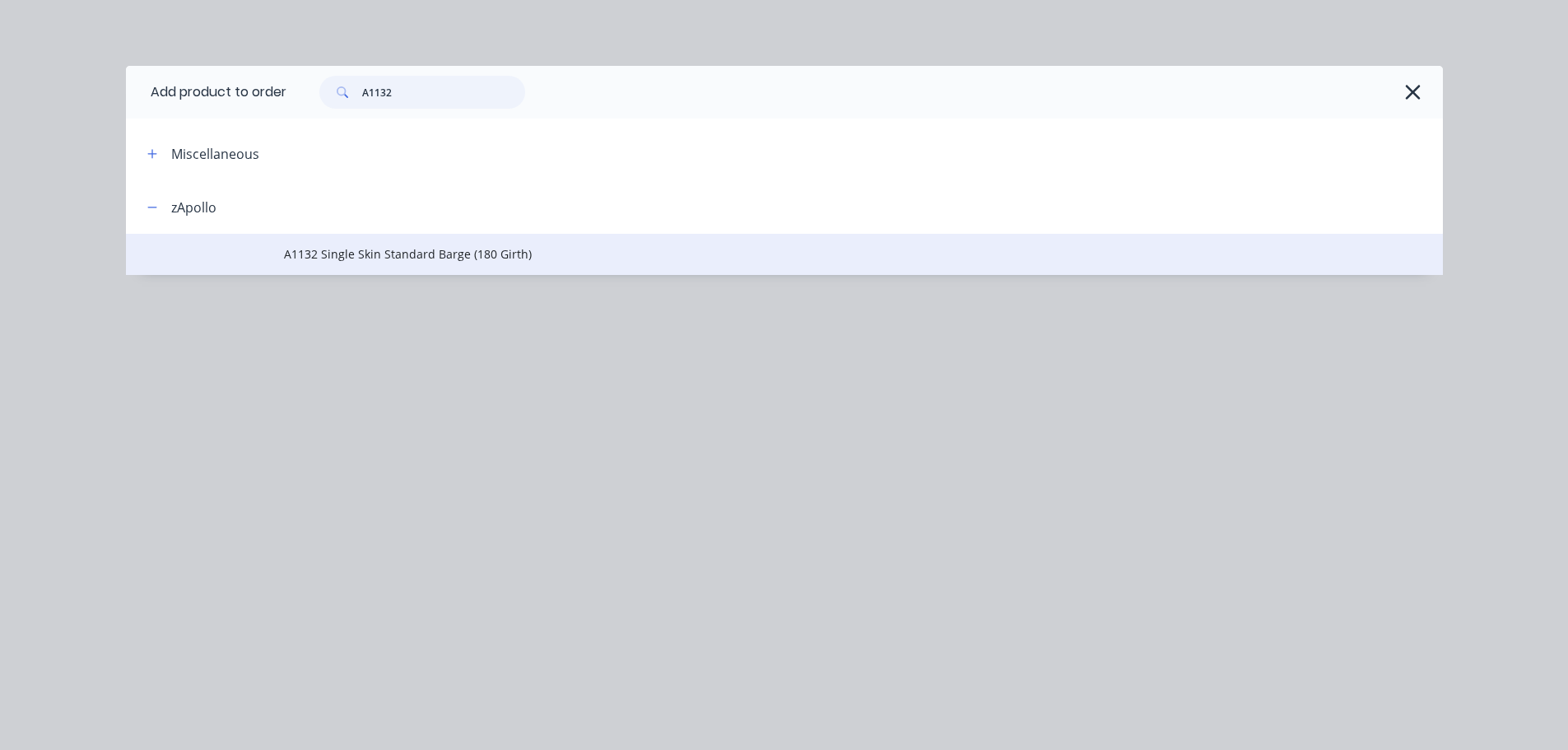
type input "A1132"
click at [417, 257] on span "A1132 Single Skin Standard Barge (180 Girth)" at bounding box center [747, 253] width 927 height 17
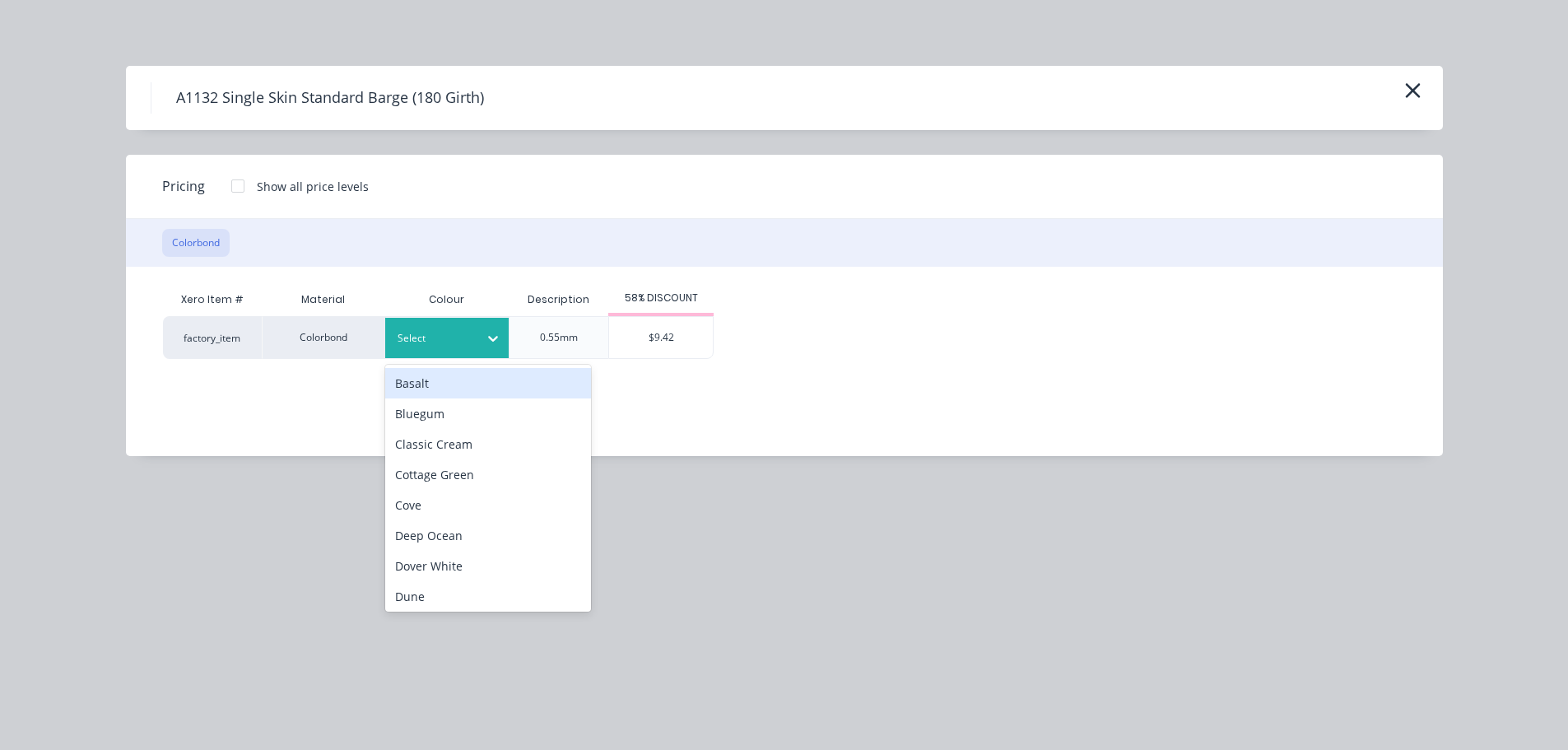
click at [481, 343] on div at bounding box center [493, 338] width 30 height 26
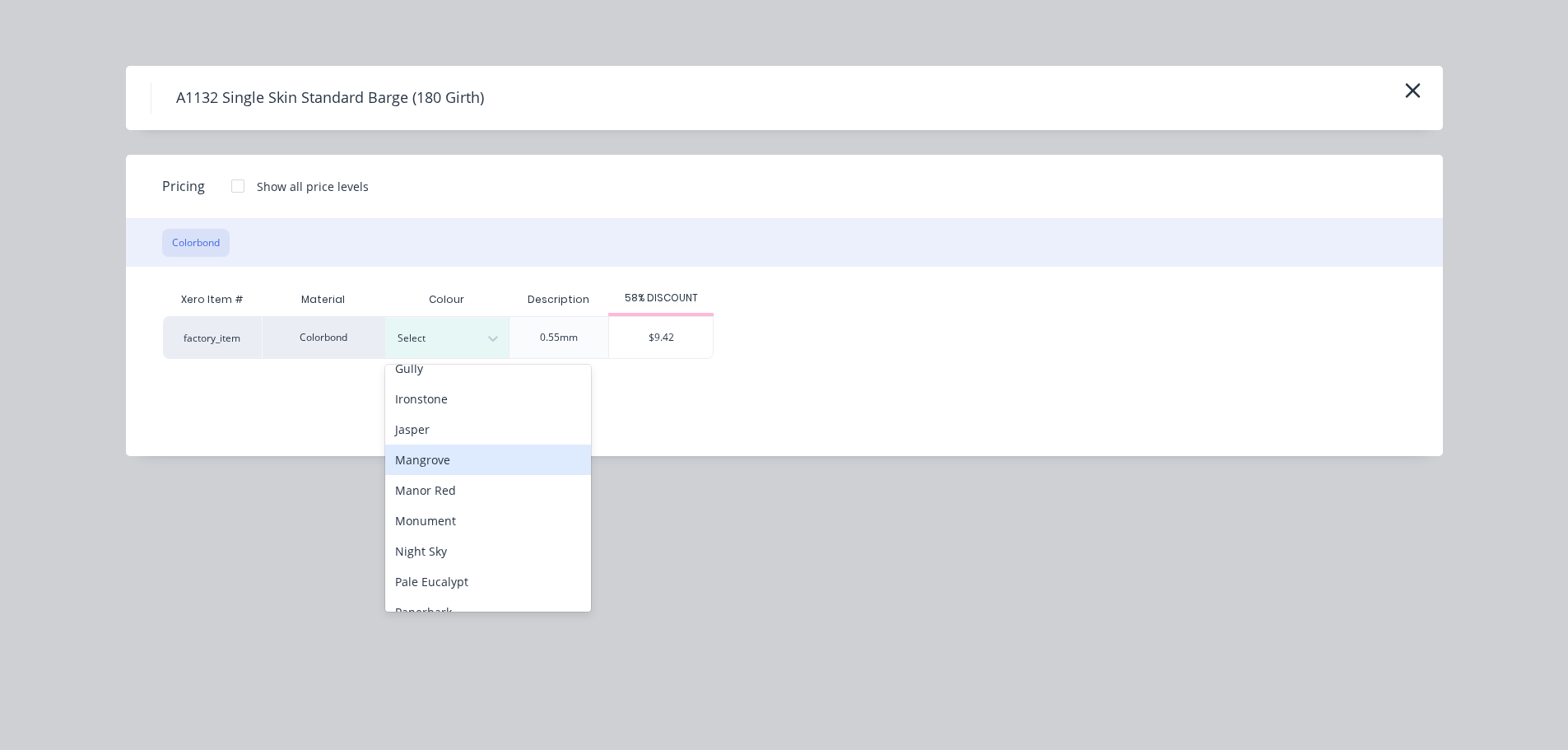
scroll to position [329, 0]
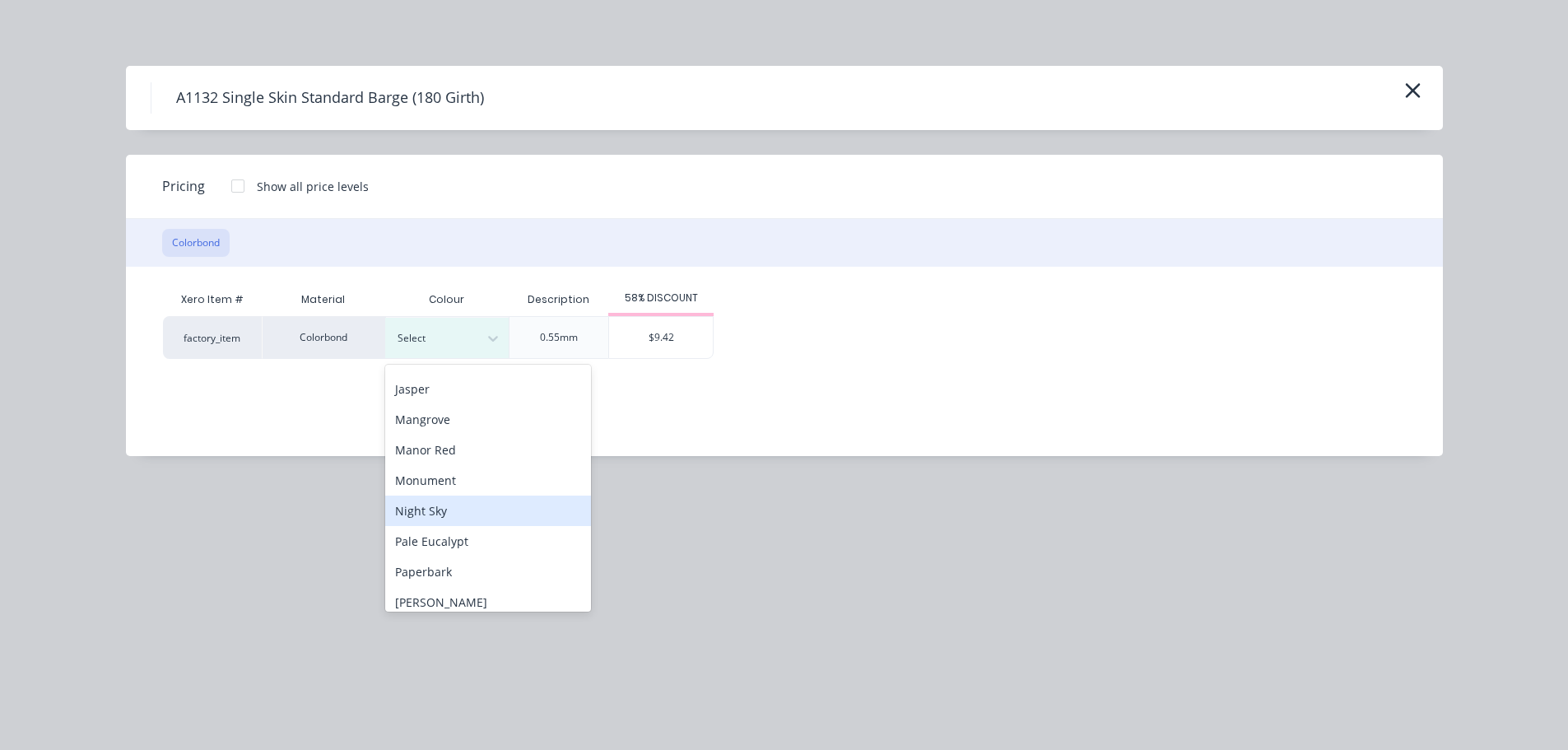
click at [505, 503] on div "Night Sky" at bounding box center [488, 511] width 206 height 31
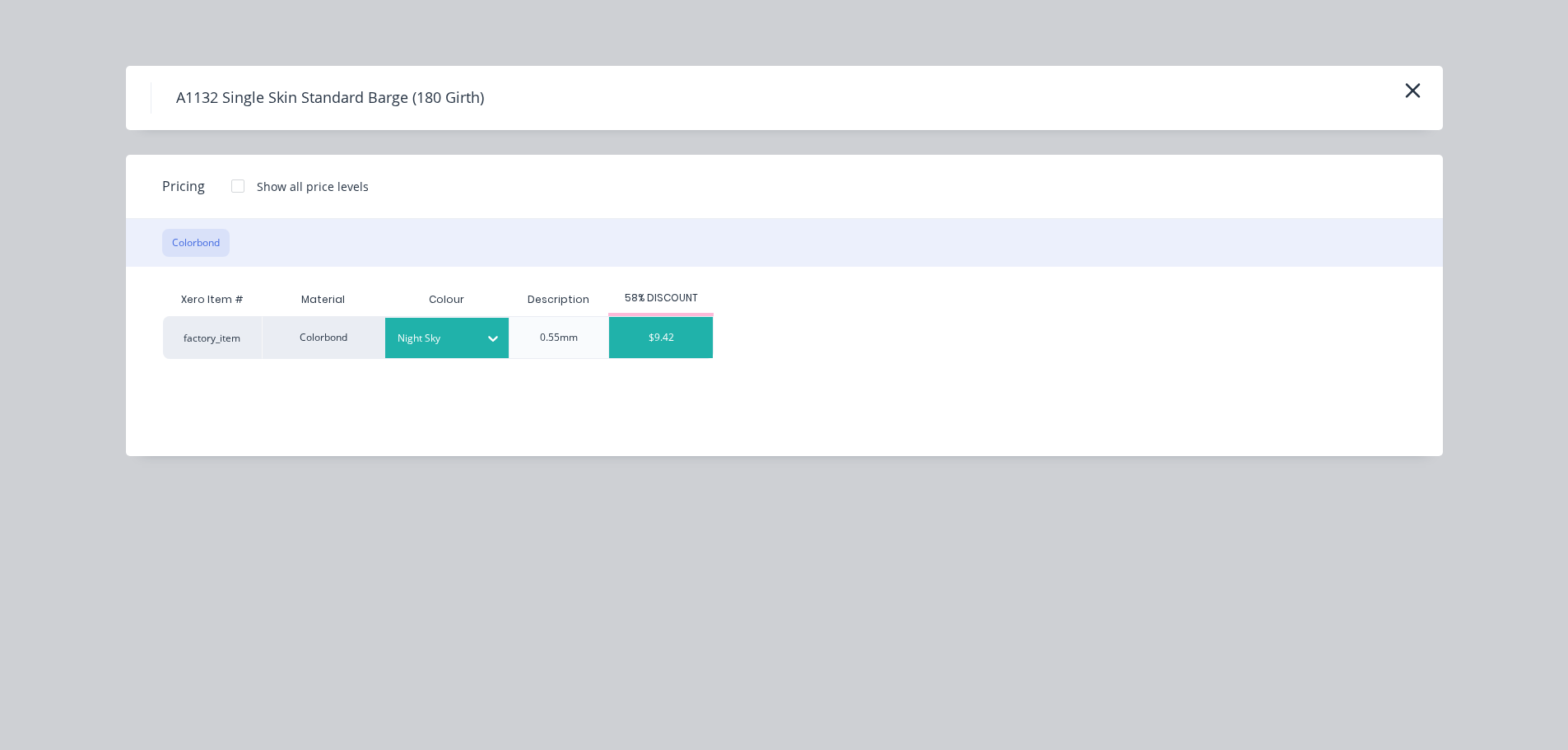
click at [653, 340] on div "$9.42" at bounding box center [661, 337] width 104 height 42
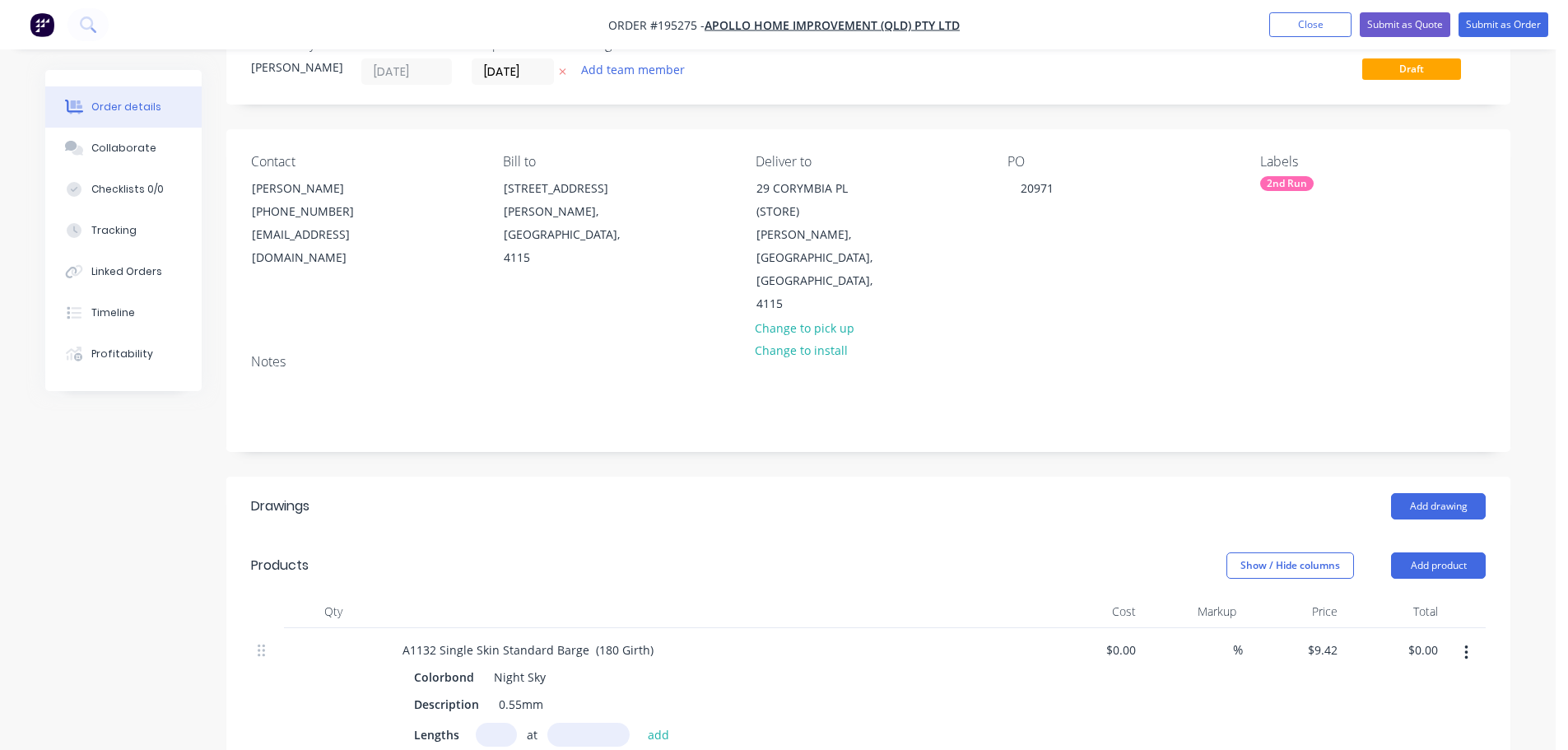
scroll to position [82, 0]
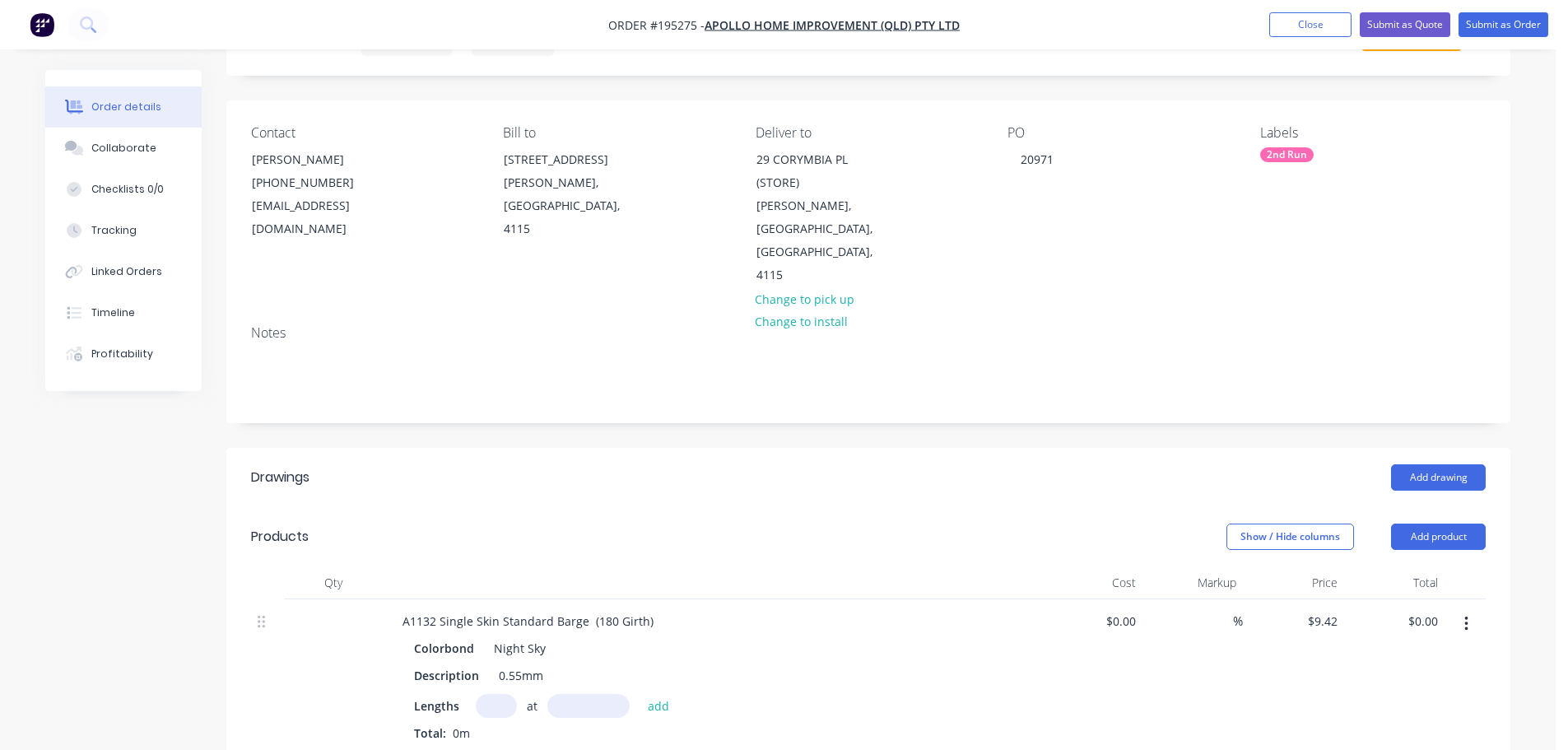
click at [494, 694] on input "text" at bounding box center [496, 706] width 42 height 24
type input "2"
type input "4225"
click at [639, 694] on button "add" at bounding box center [658, 705] width 39 height 23
type input "$79.60"
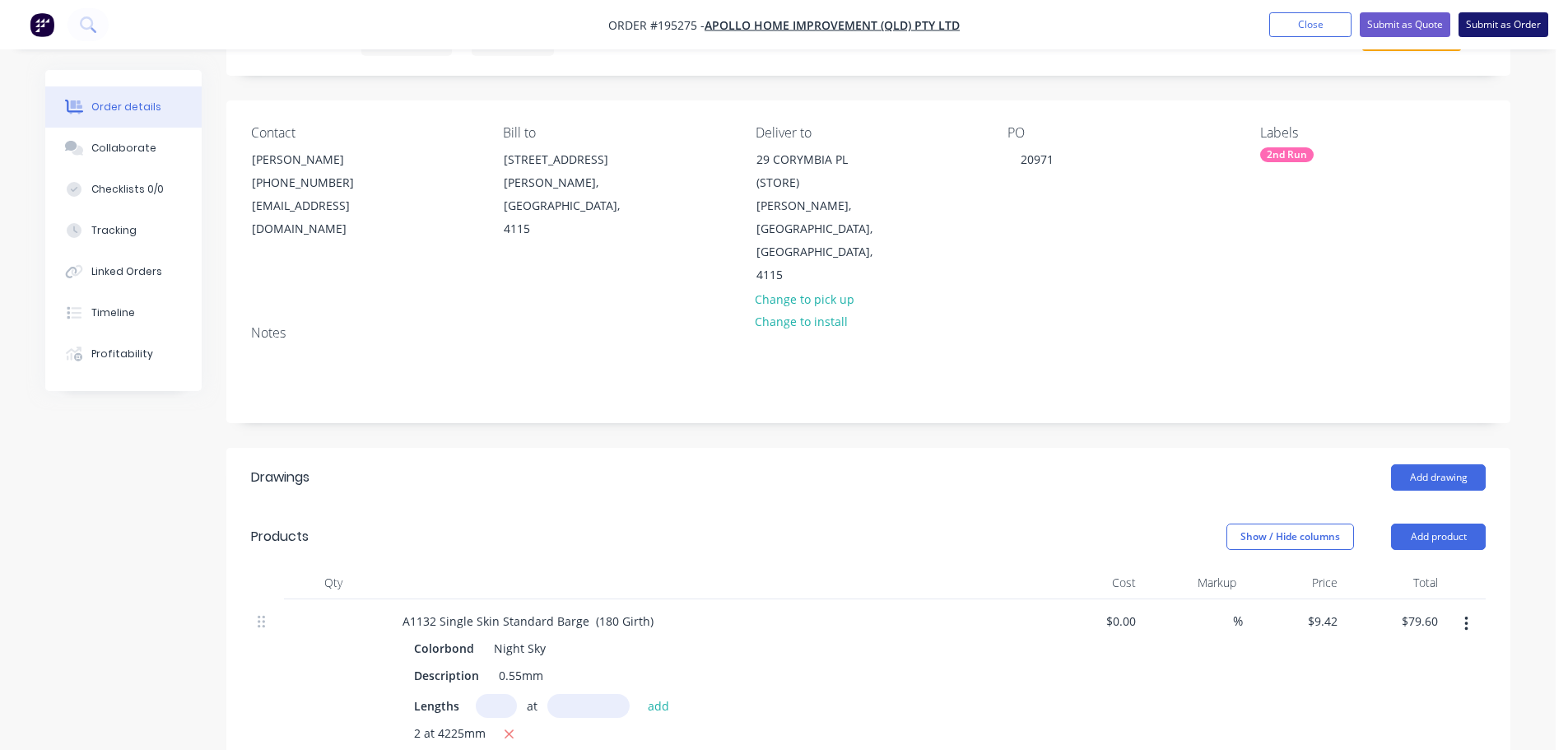
click at [1488, 36] on button "Submit as Order" at bounding box center [1503, 24] width 90 height 24
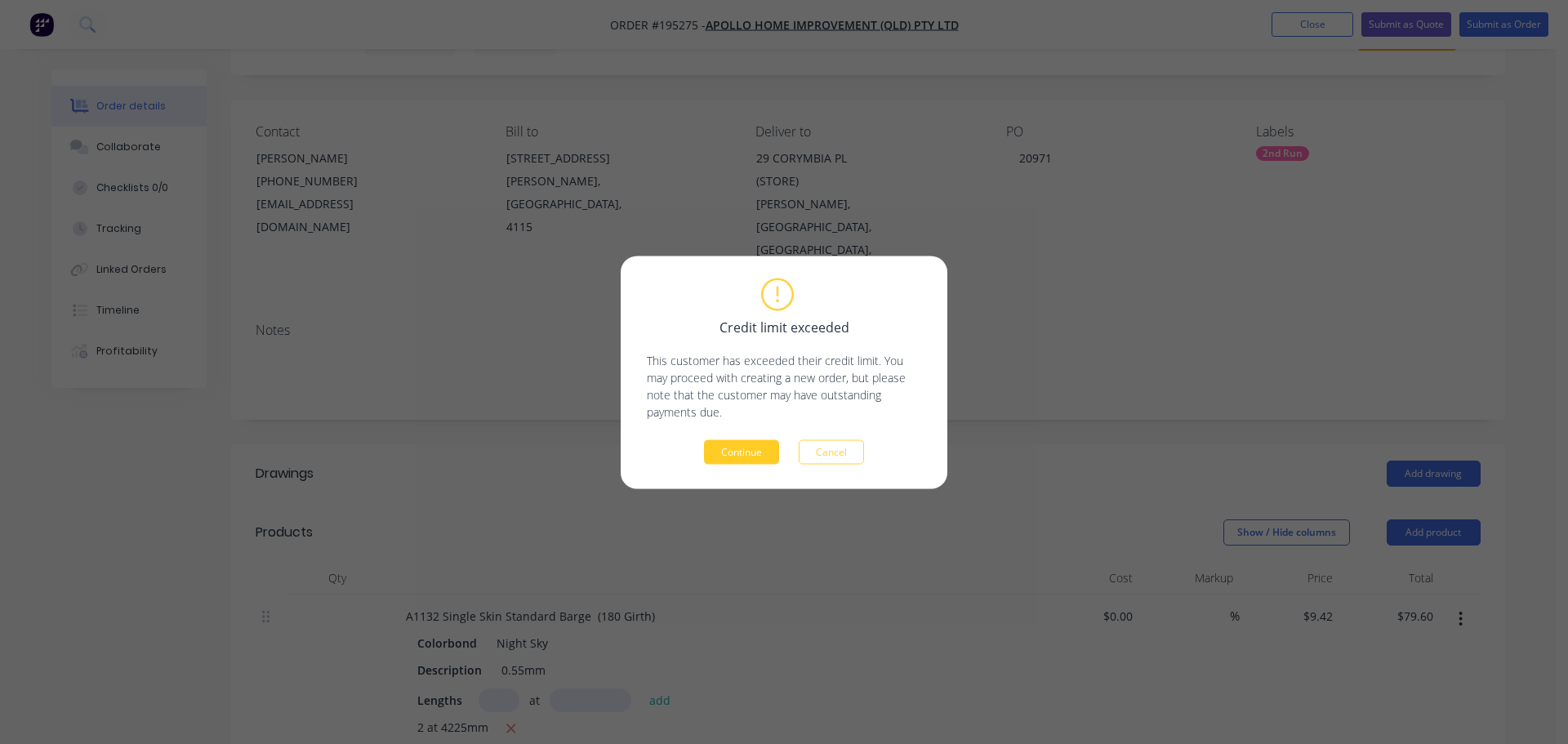
click at [742, 451] on button "Continue" at bounding box center [742, 451] width 75 height 24
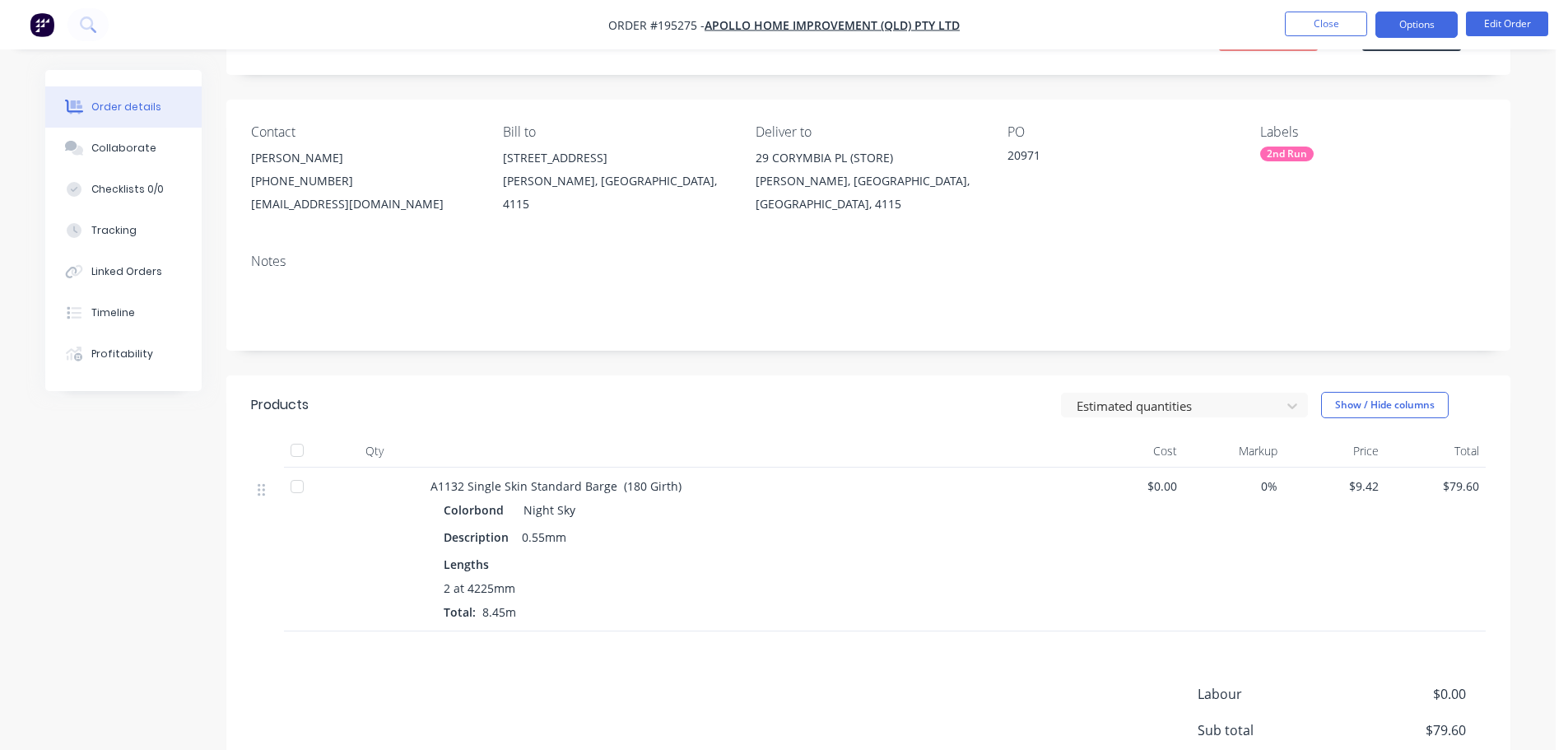
click at [1413, 23] on button "Options" at bounding box center [1416, 24] width 82 height 26
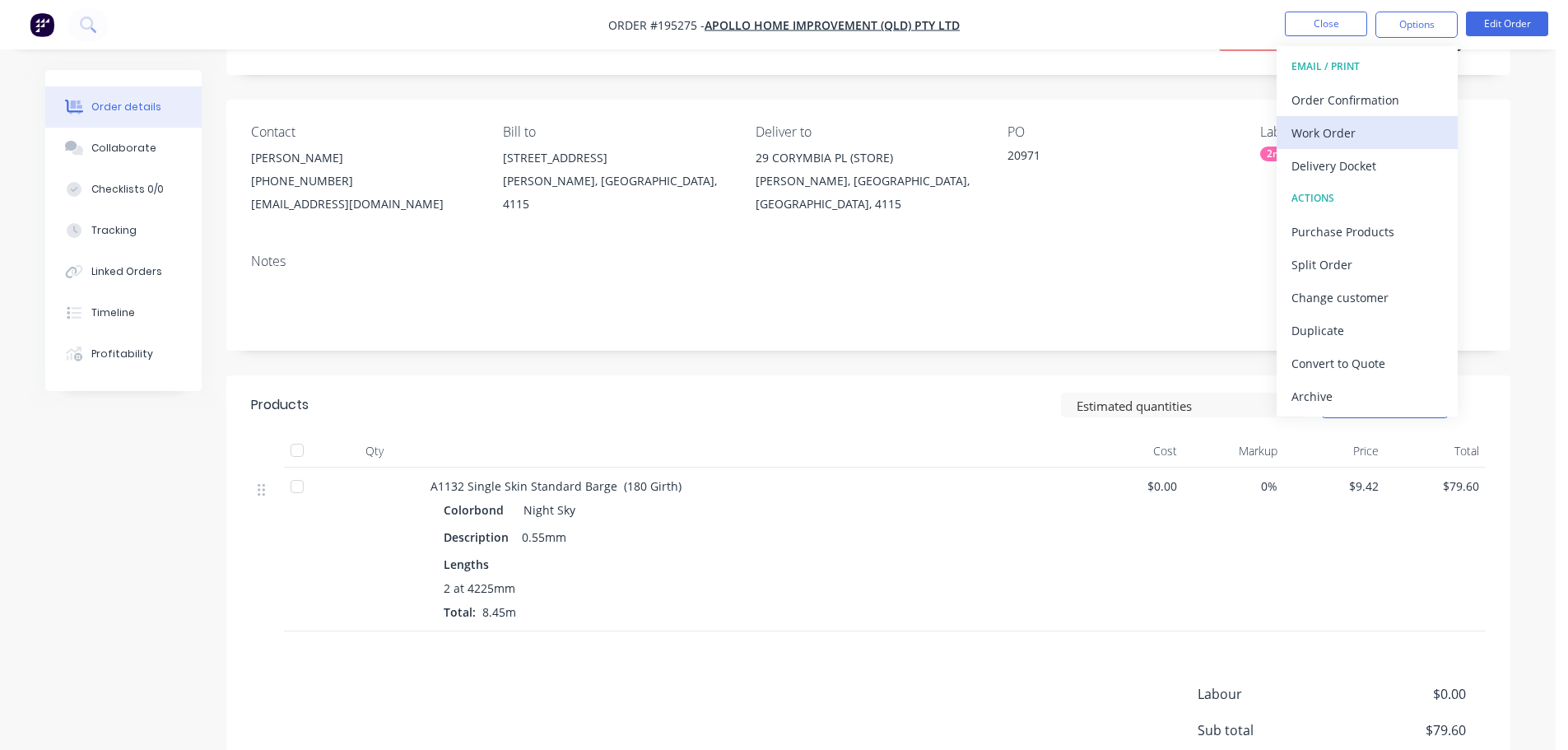
click at [1374, 127] on div "Work Order" at bounding box center [1366, 133] width 151 height 24
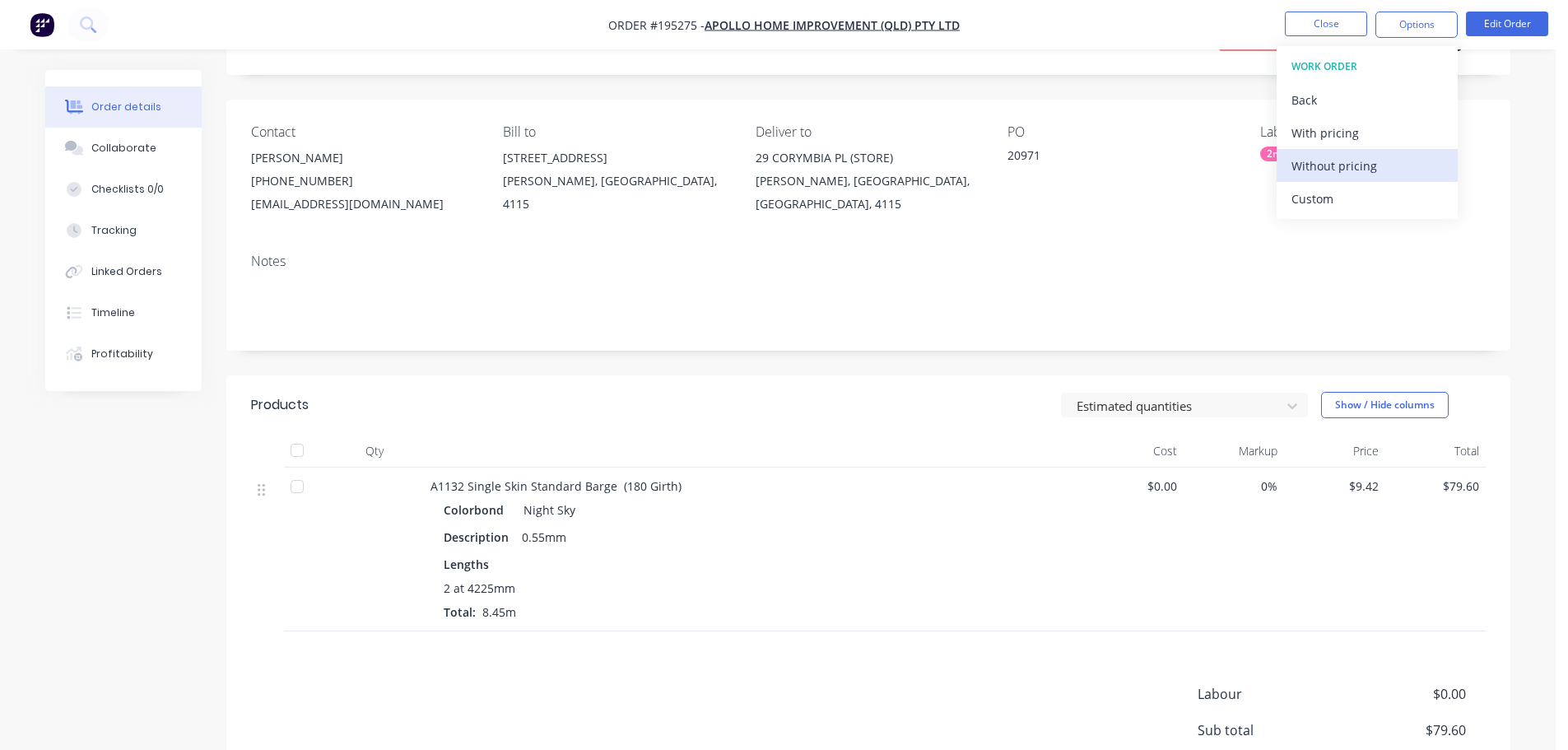
click at [1374, 168] on div "Without pricing" at bounding box center [1366, 166] width 151 height 24
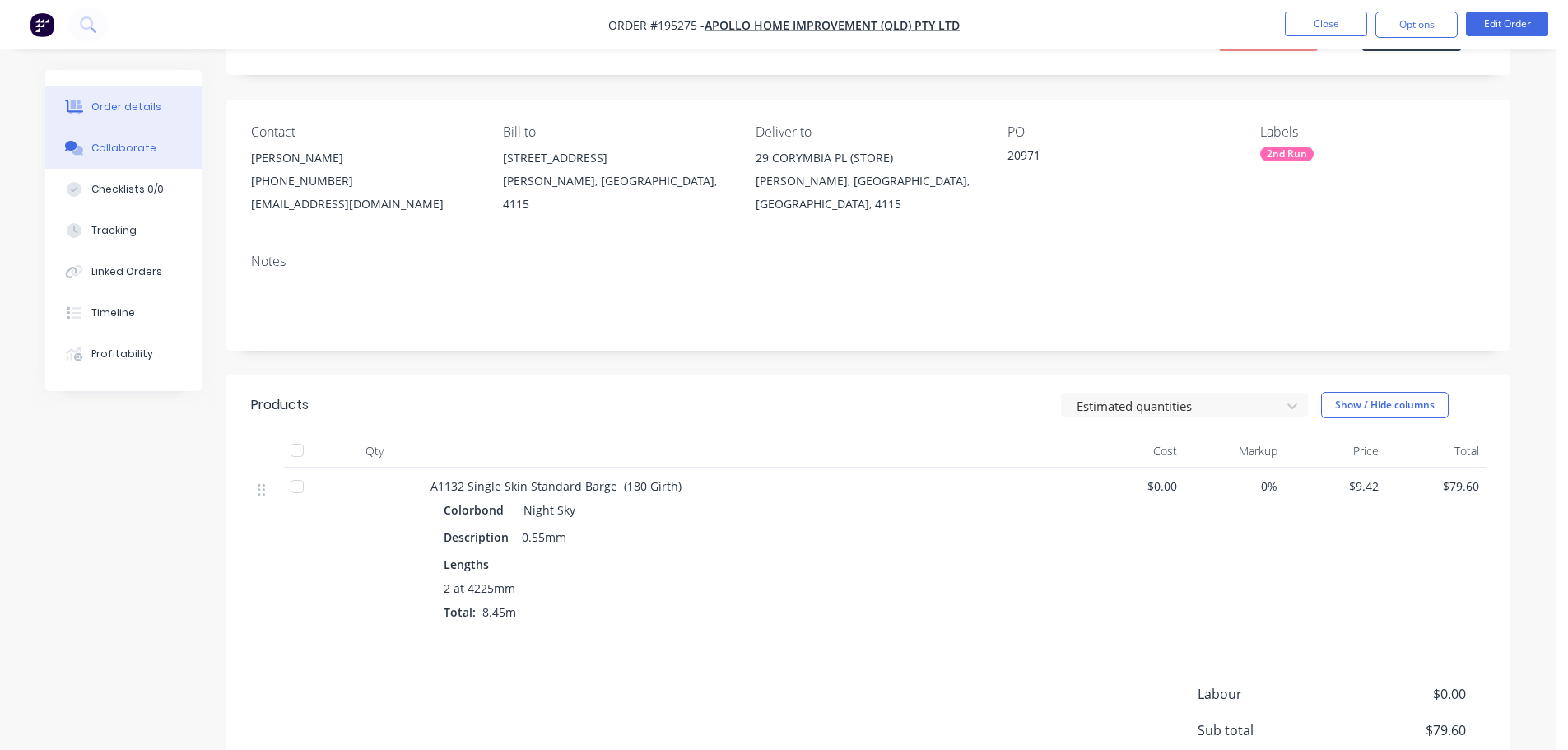
click at [156, 146] on button "Collaborate" at bounding box center [123, 148] width 156 height 42
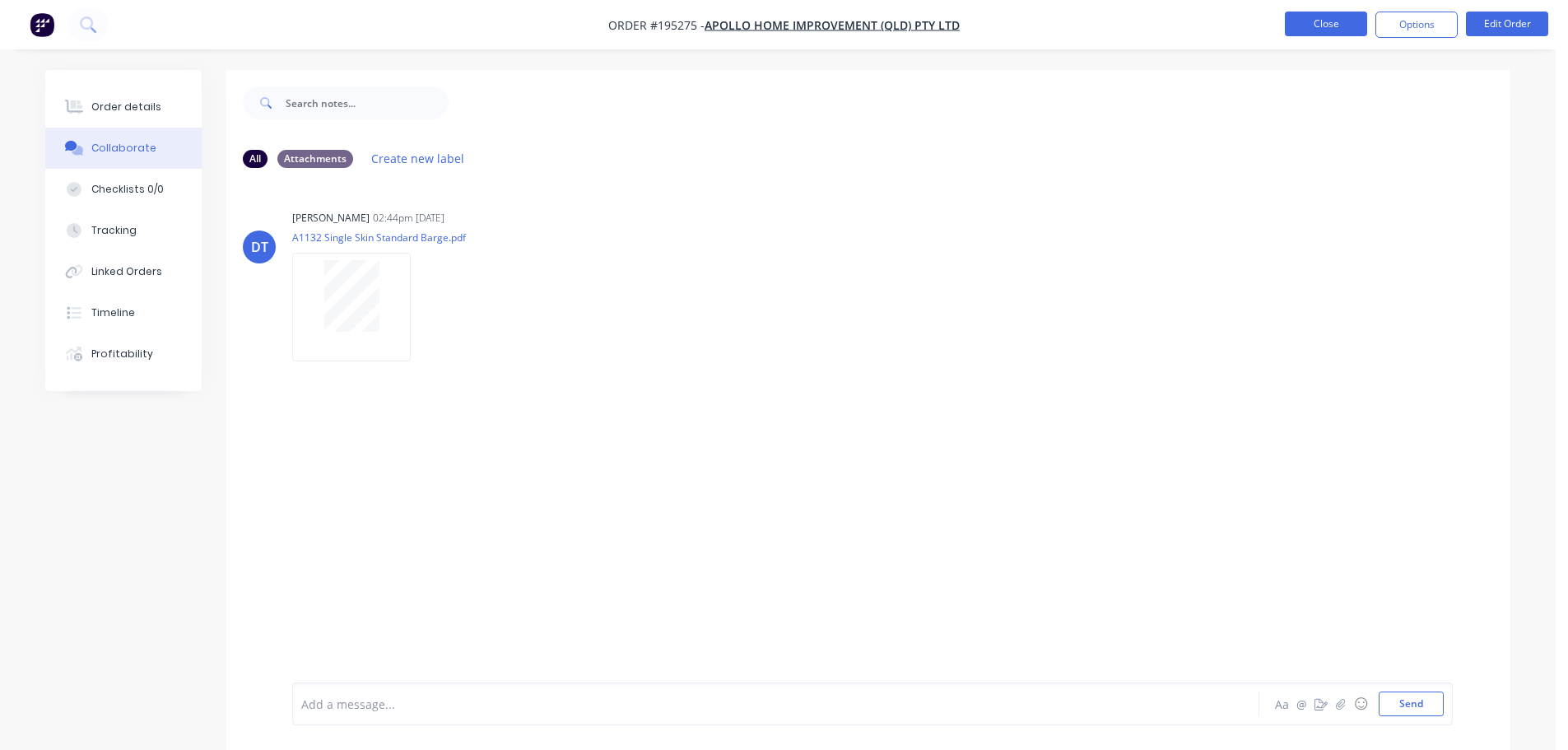
click at [1347, 33] on button "Close" at bounding box center [1326, 24] width 82 height 24
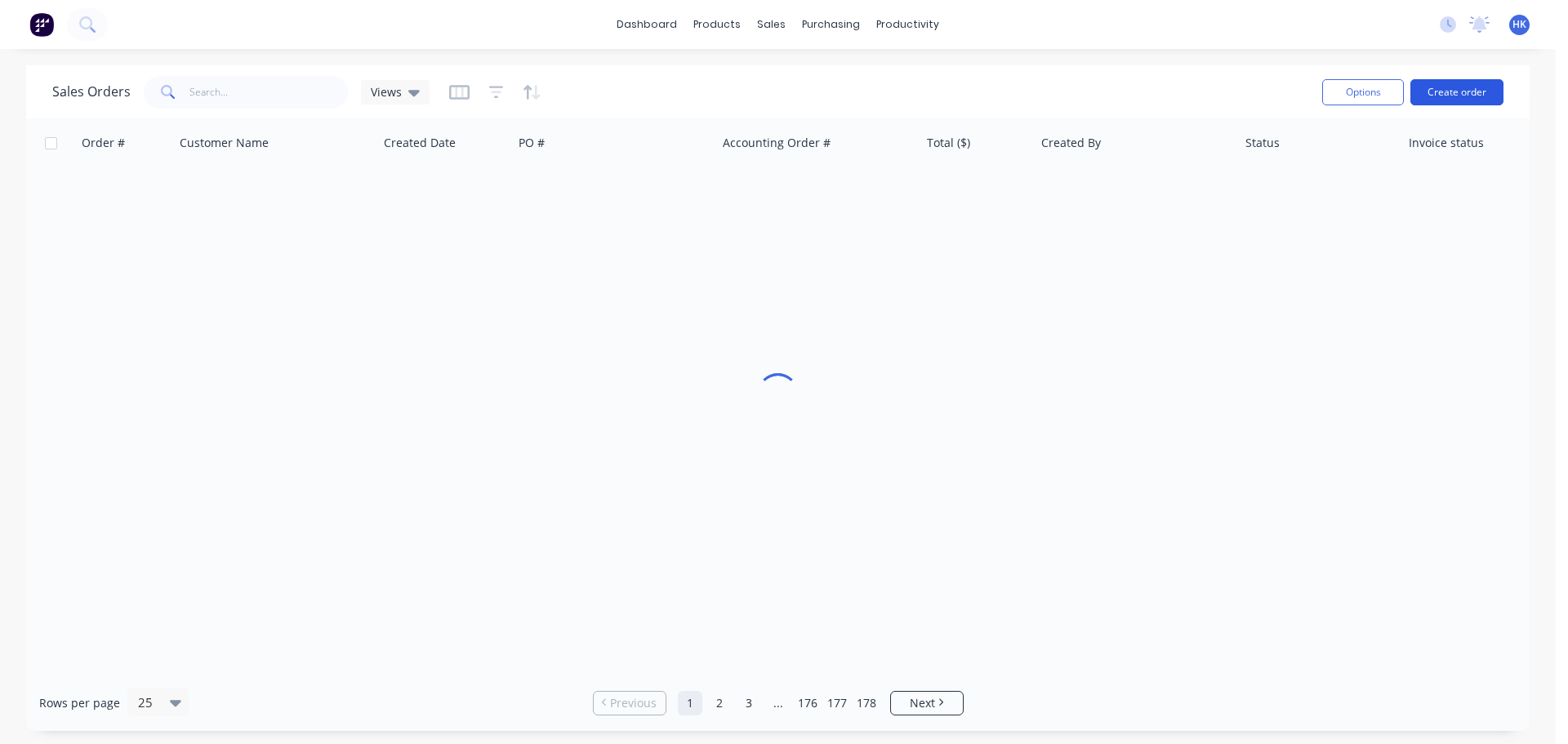
click at [1439, 102] on button "Create order" at bounding box center [1457, 92] width 93 height 26
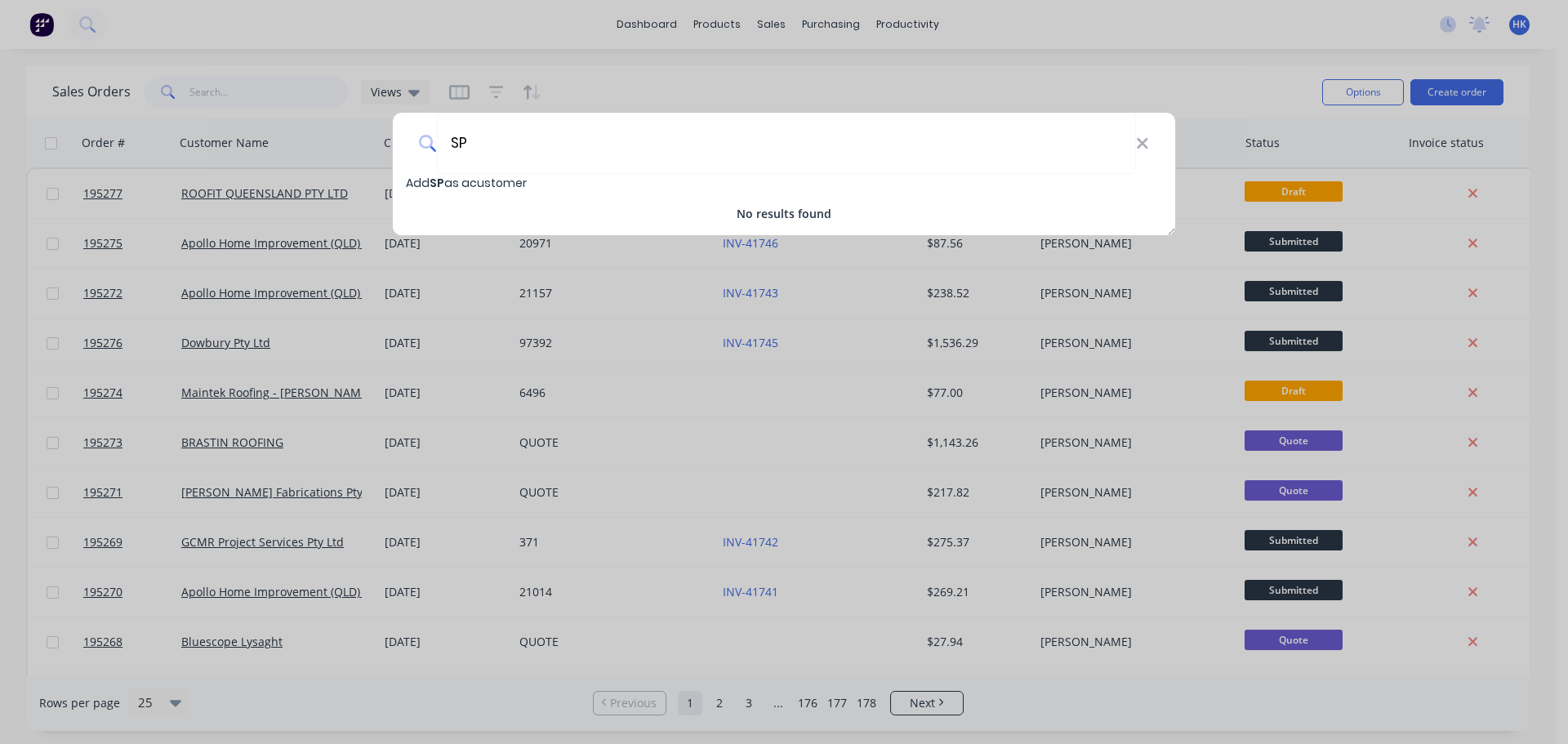
type input "S"
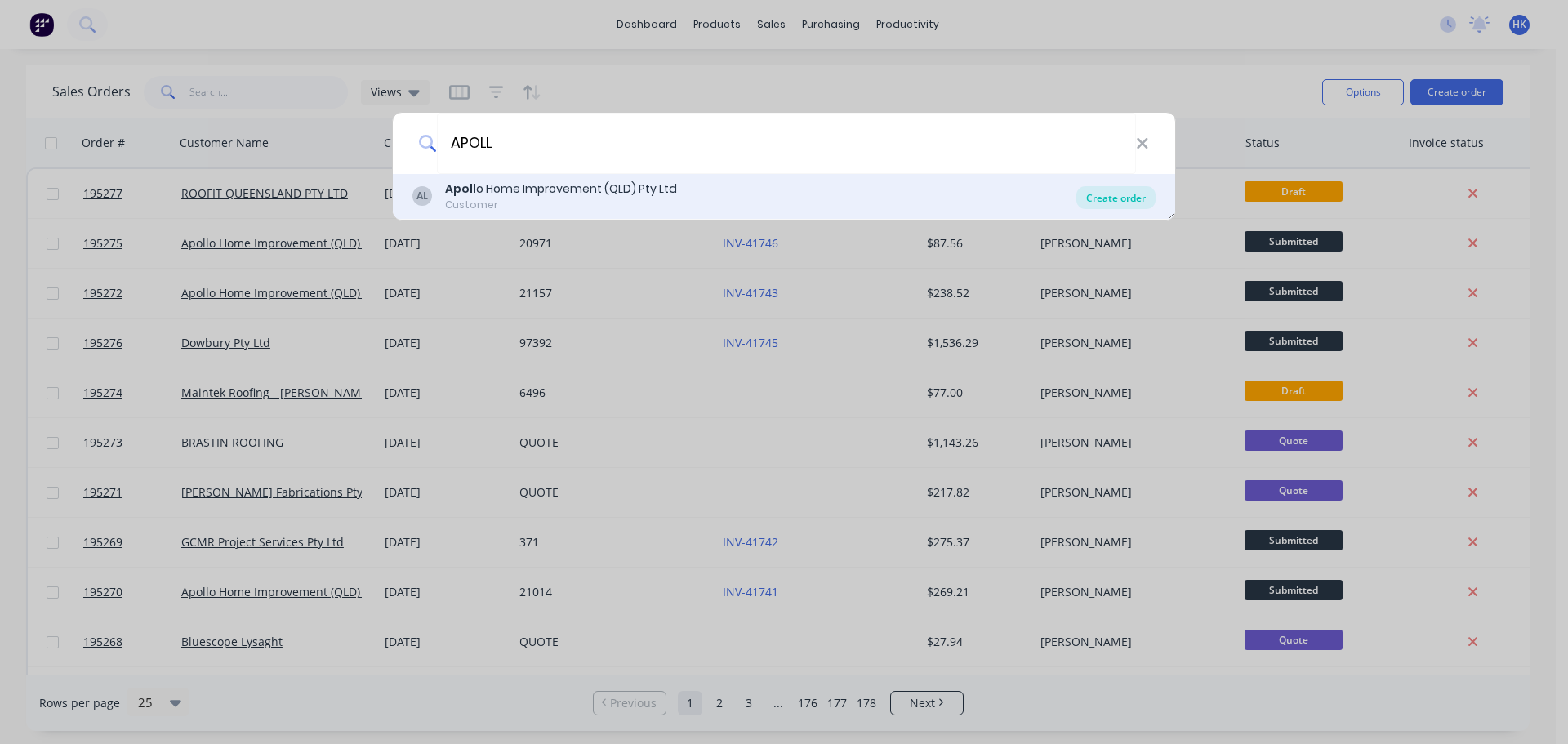
type input "APOLL"
click at [1121, 204] on div "Create order" at bounding box center [1116, 197] width 79 height 22
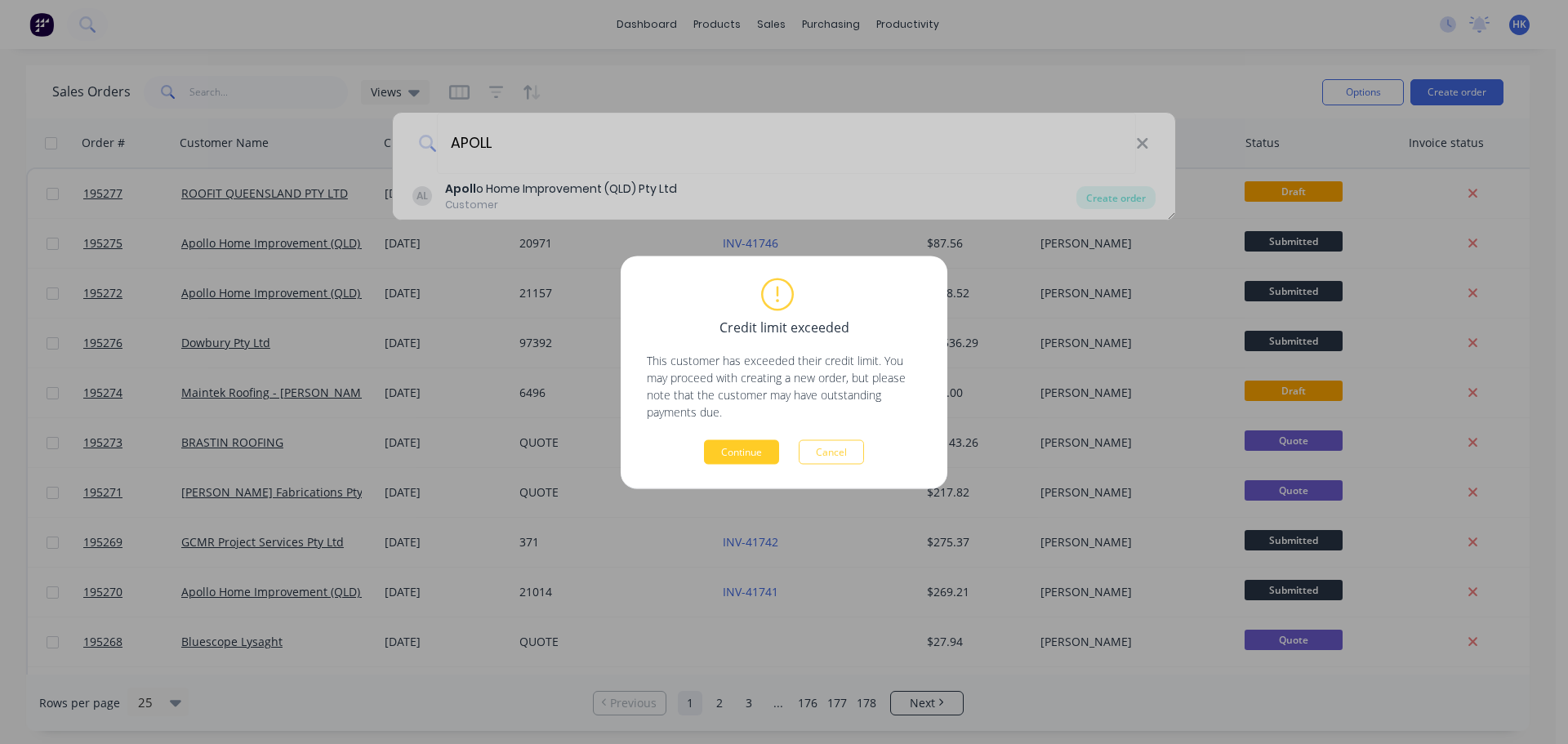
click at [750, 447] on button "Continue" at bounding box center [742, 451] width 75 height 24
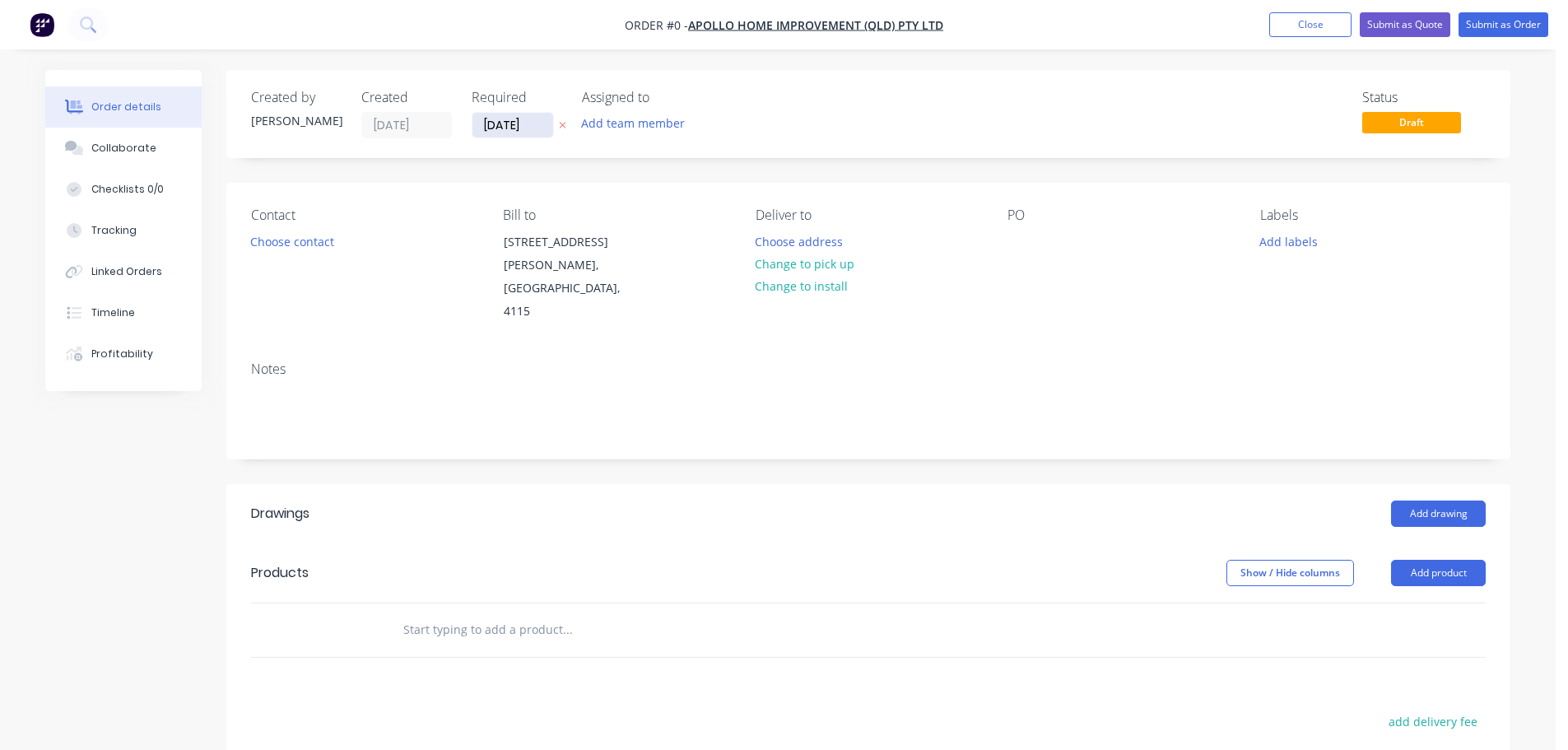
click at [517, 129] on input "[DATE]" at bounding box center [512, 125] width 80 height 24
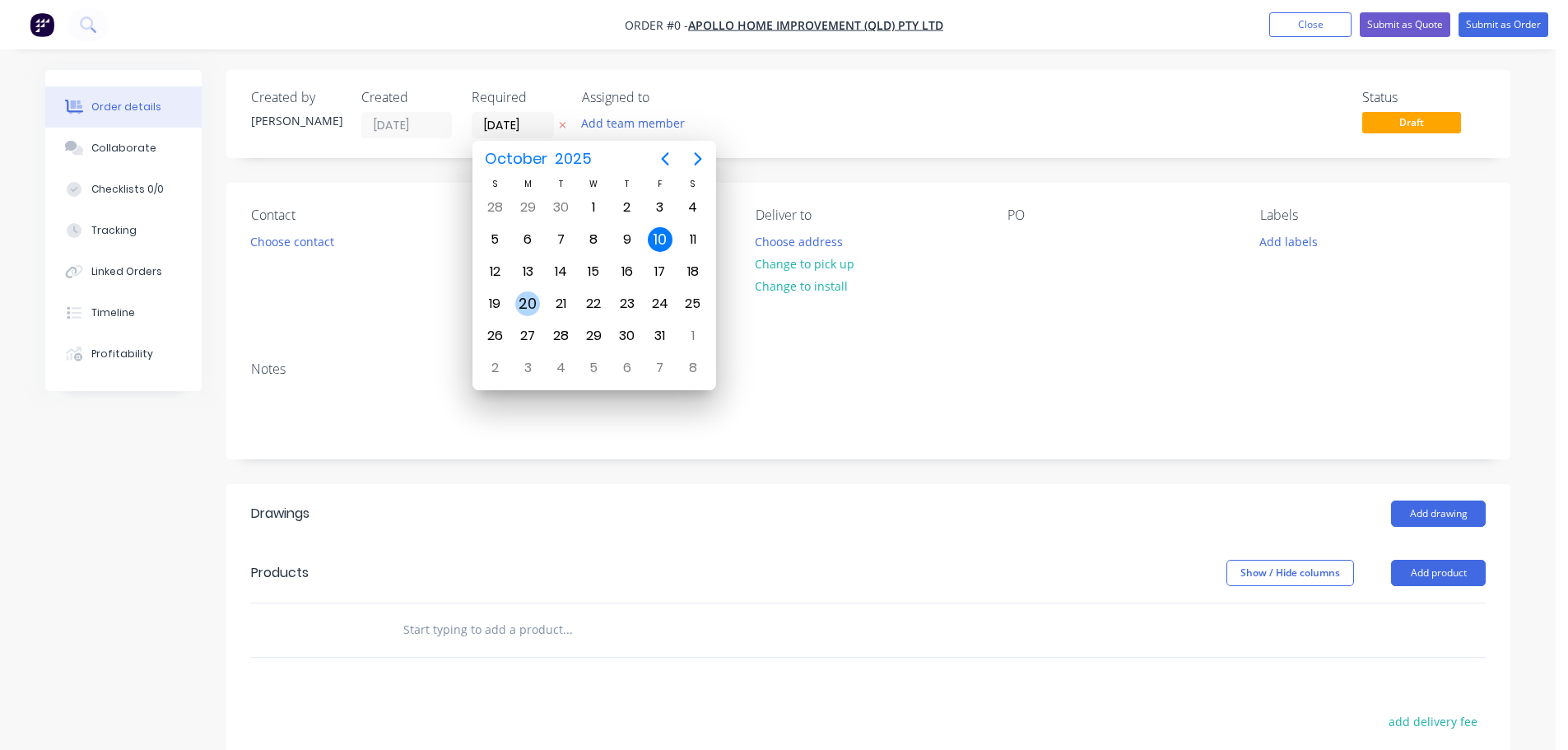
click at [520, 300] on div "20" at bounding box center [527, 303] width 24 height 24
type input "[DATE]"
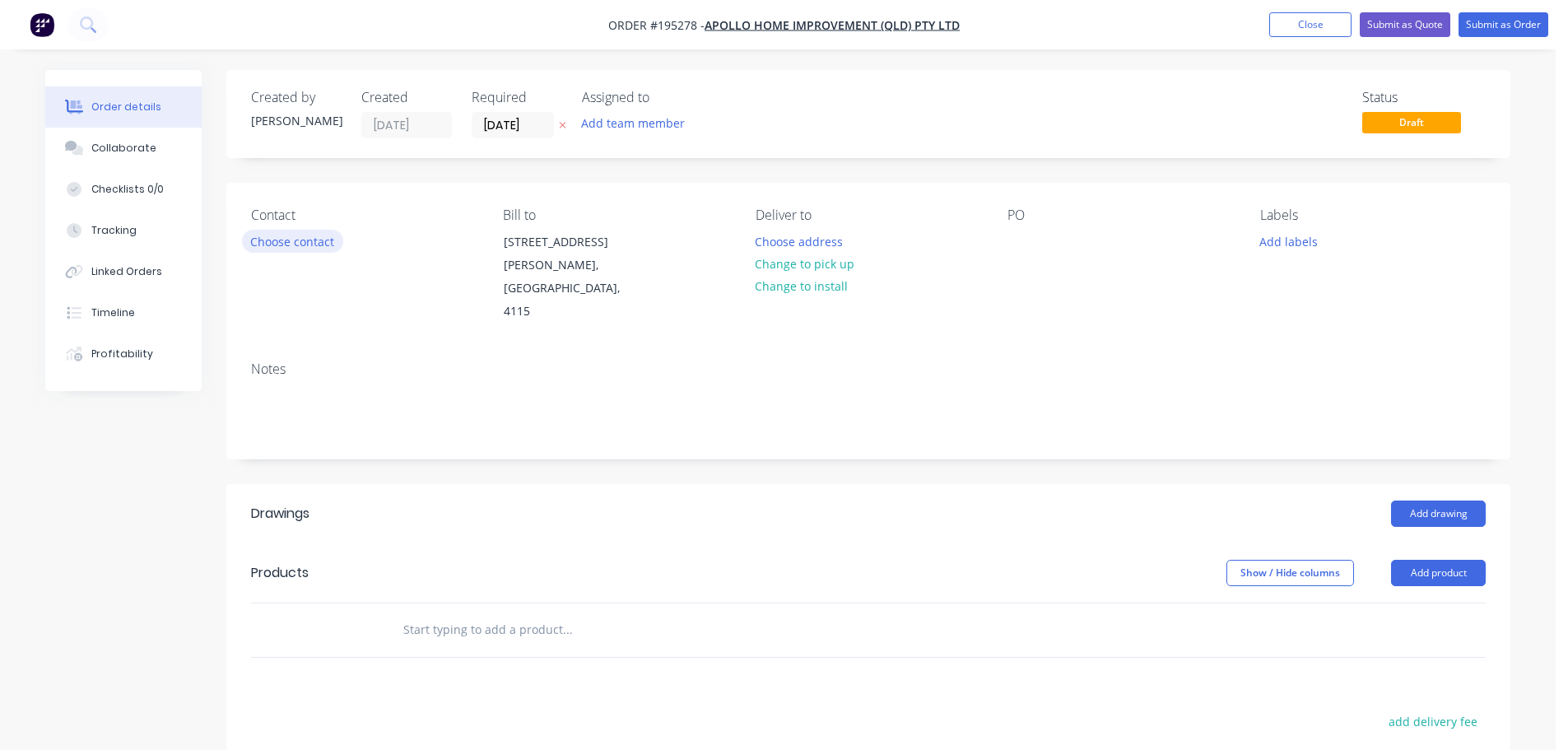
click at [303, 251] on button "Choose contact" at bounding box center [293, 241] width 101 height 23
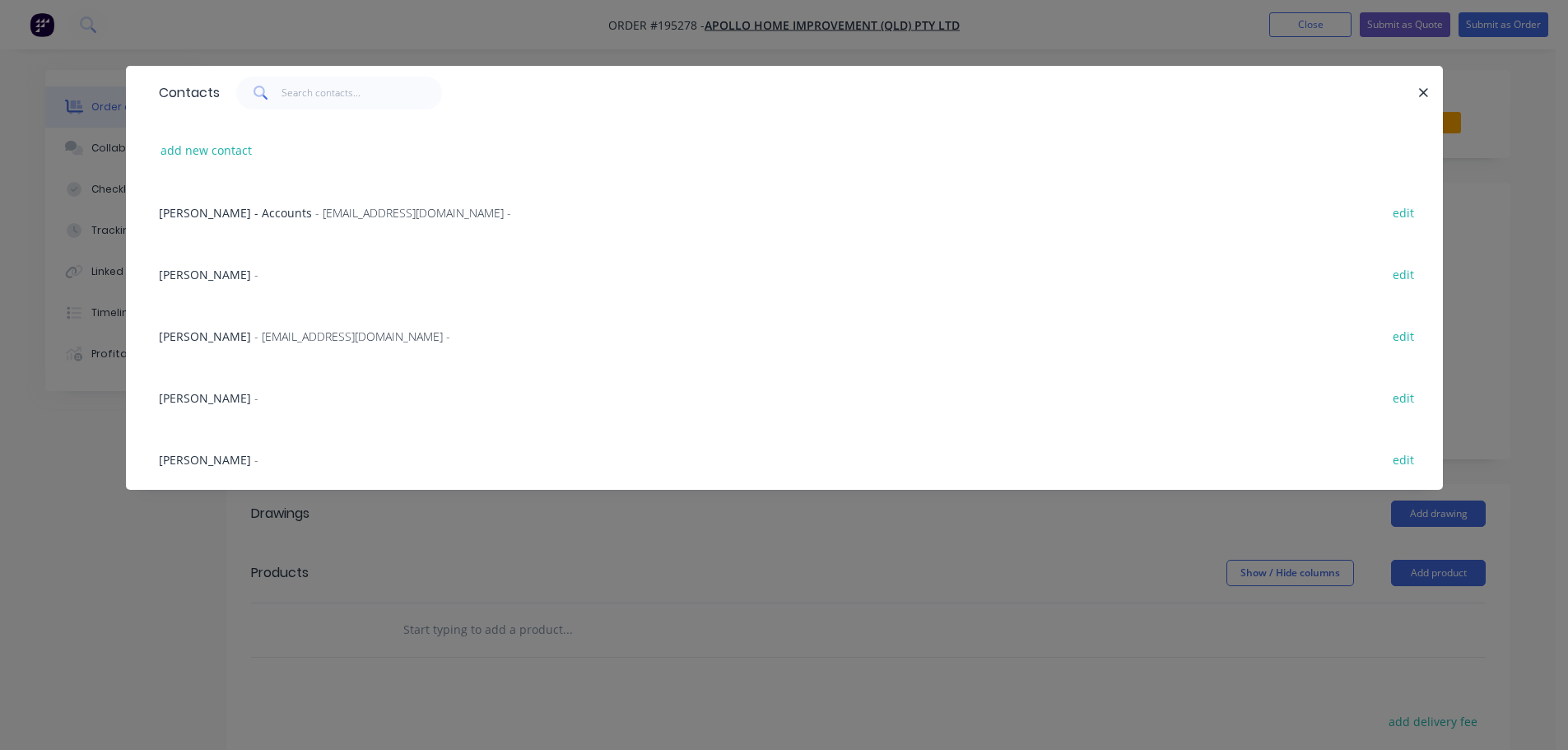
click at [276, 335] on span "- [EMAIL_ADDRESS][DOMAIN_NAME] -" at bounding box center [352, 336] width 196 height 15
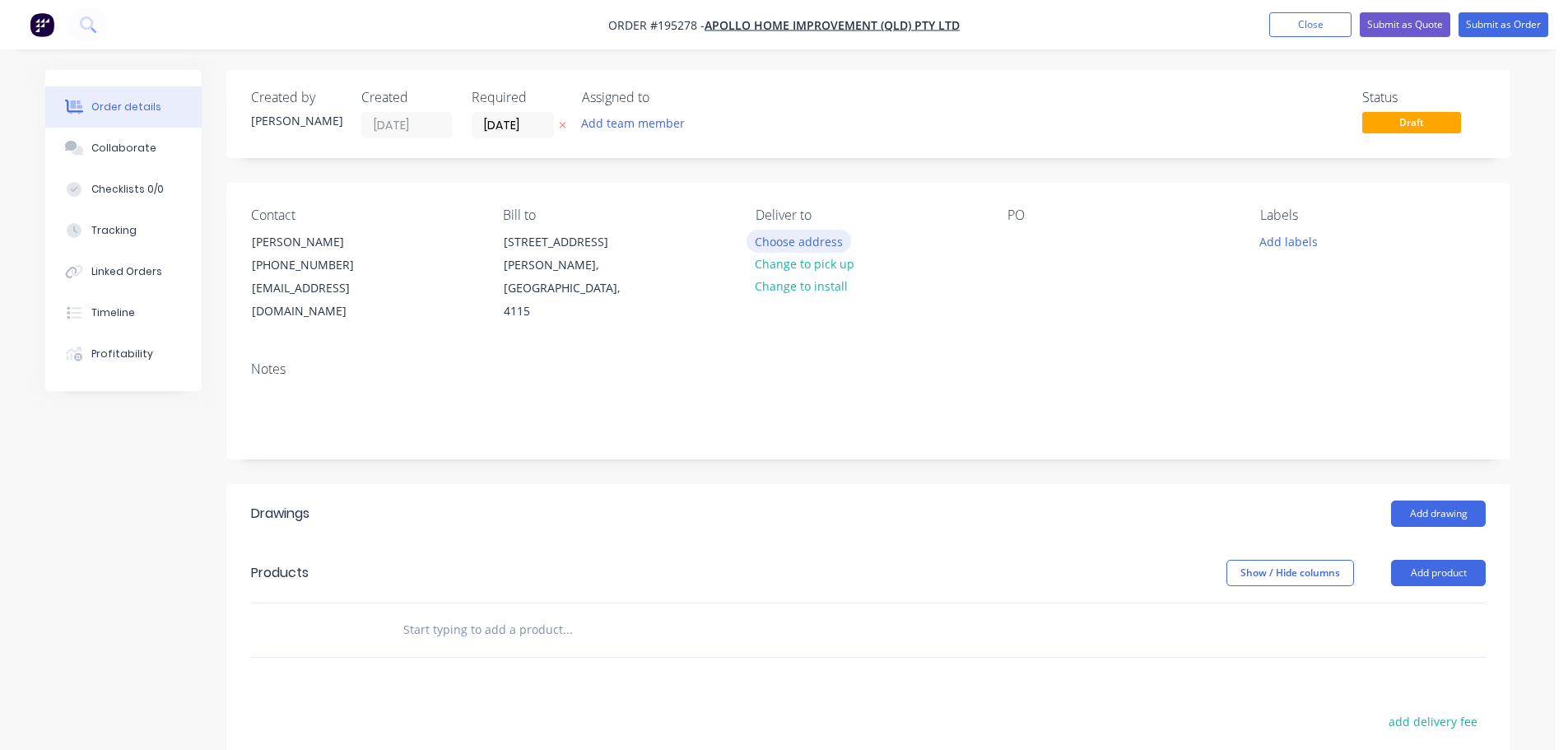
click at [802, 233] on button "Choose address" at bounding box center [799, 241] width 106 height 23
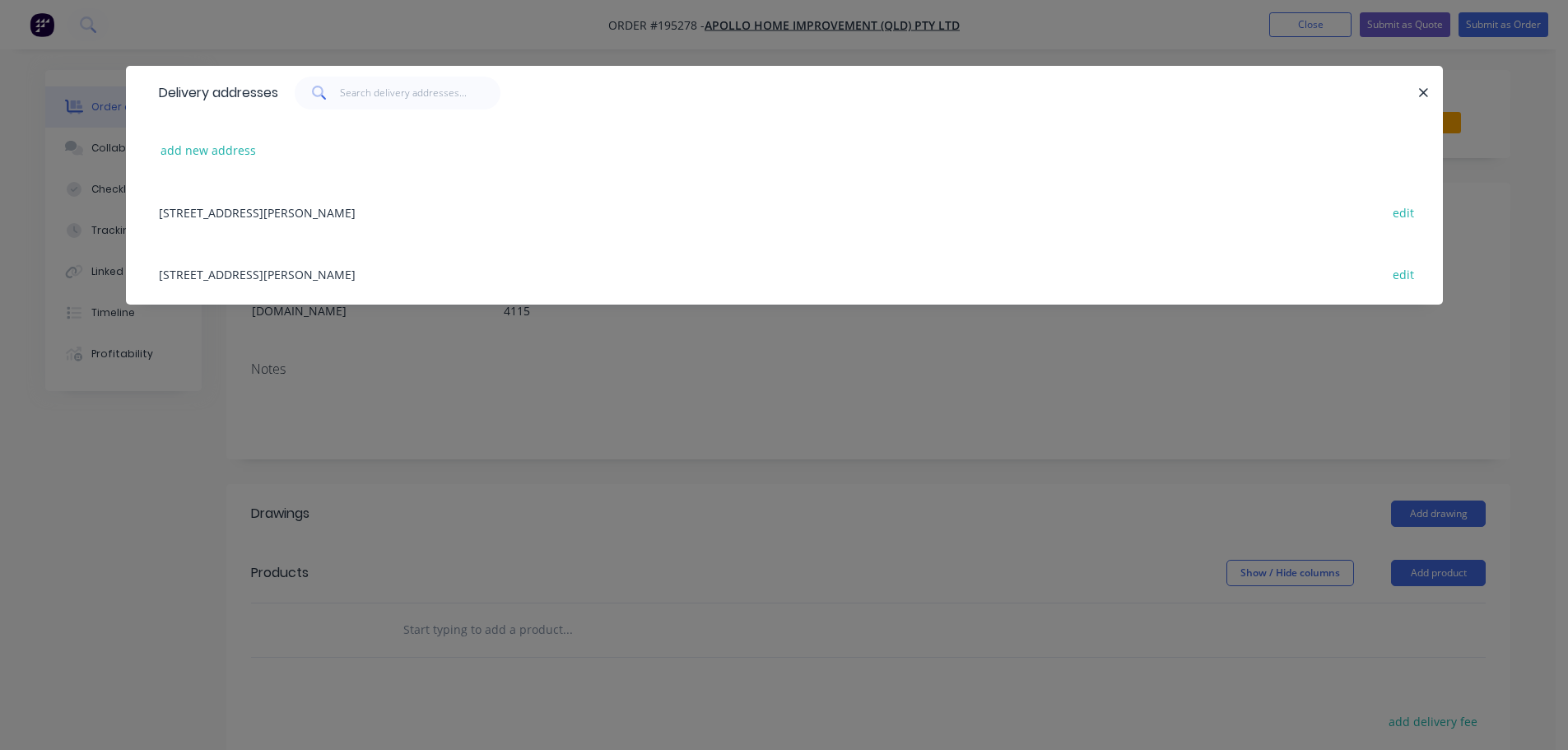
click at [485, 280] on div "[STREET_ADDRESS][PERSON_NAME] edit" at bounding box center [785, 273] width 1268 height 62
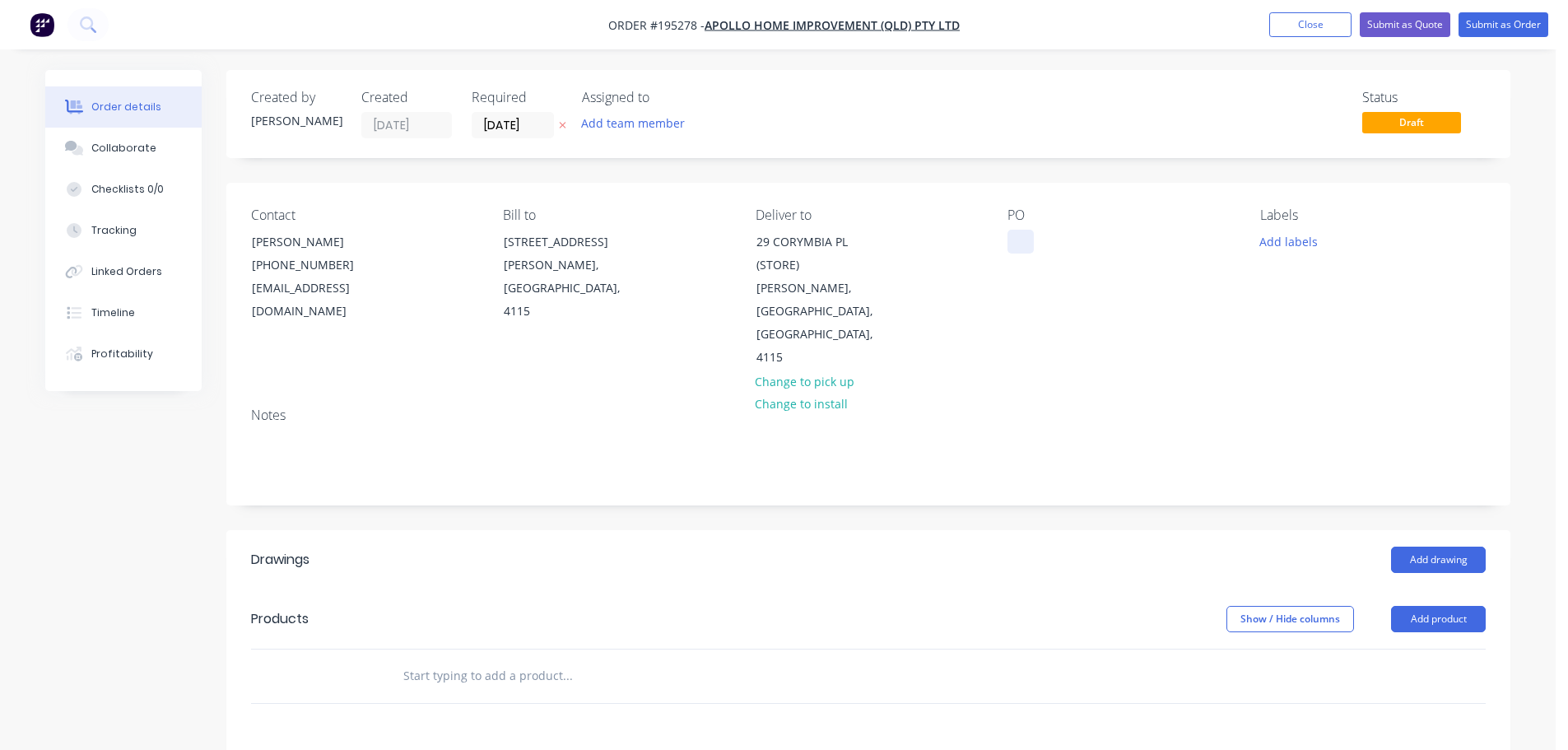
click at [1020, 235] on div at bounding box center [1020, 242] width 26 height 24
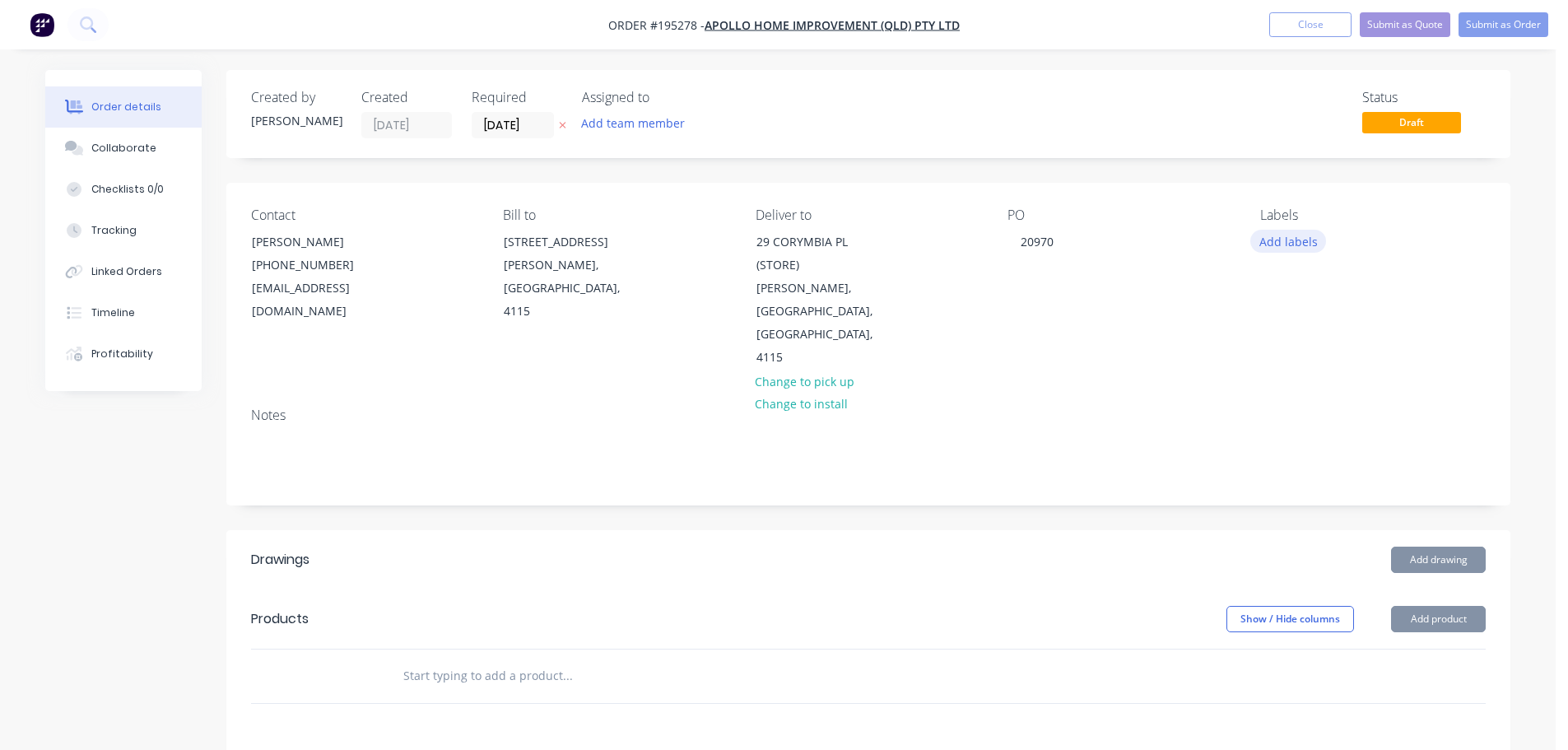
click at [1278, 240] on button "Add labels" at bounding box center [1289, 241] width 76 height 23
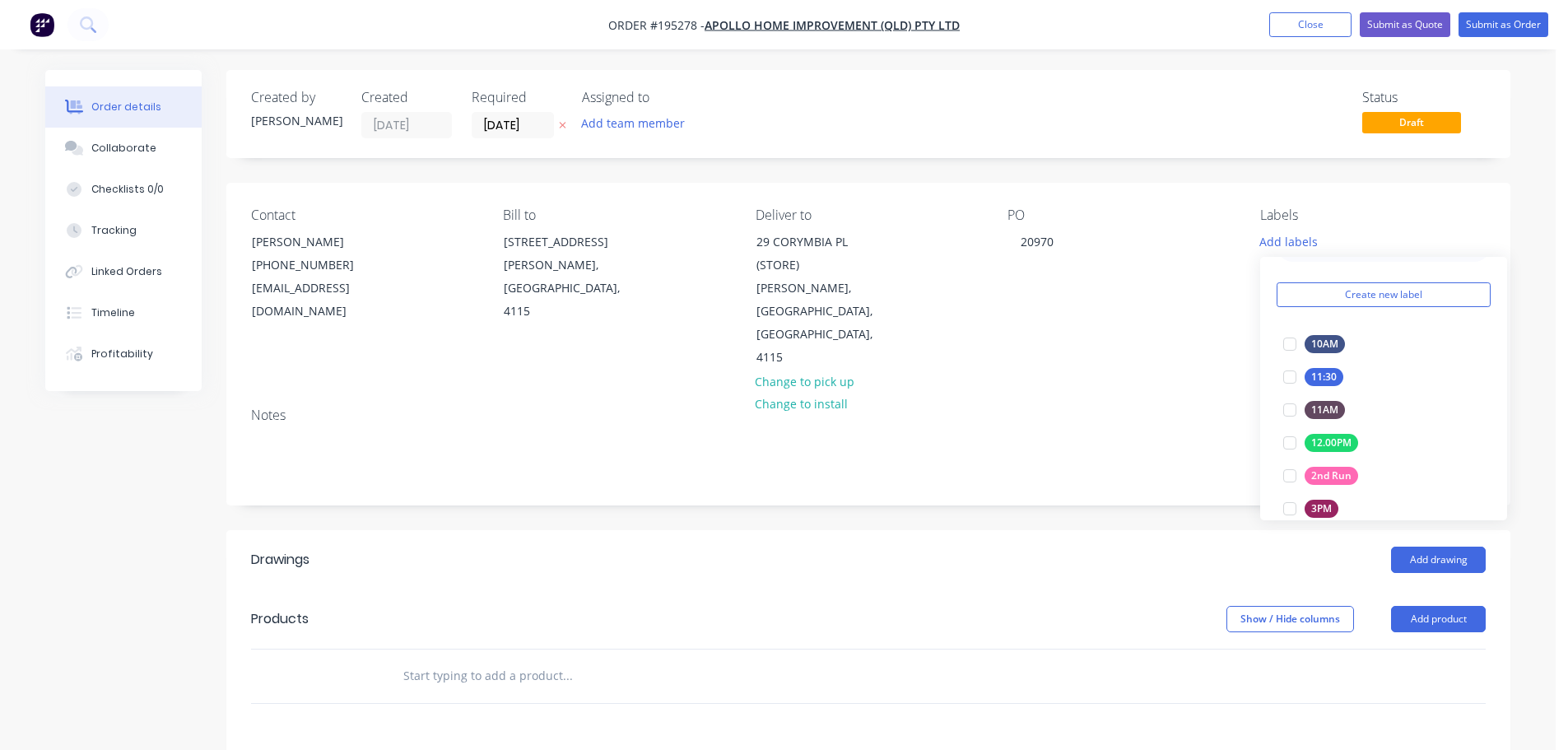
scroll to position [82, 0]
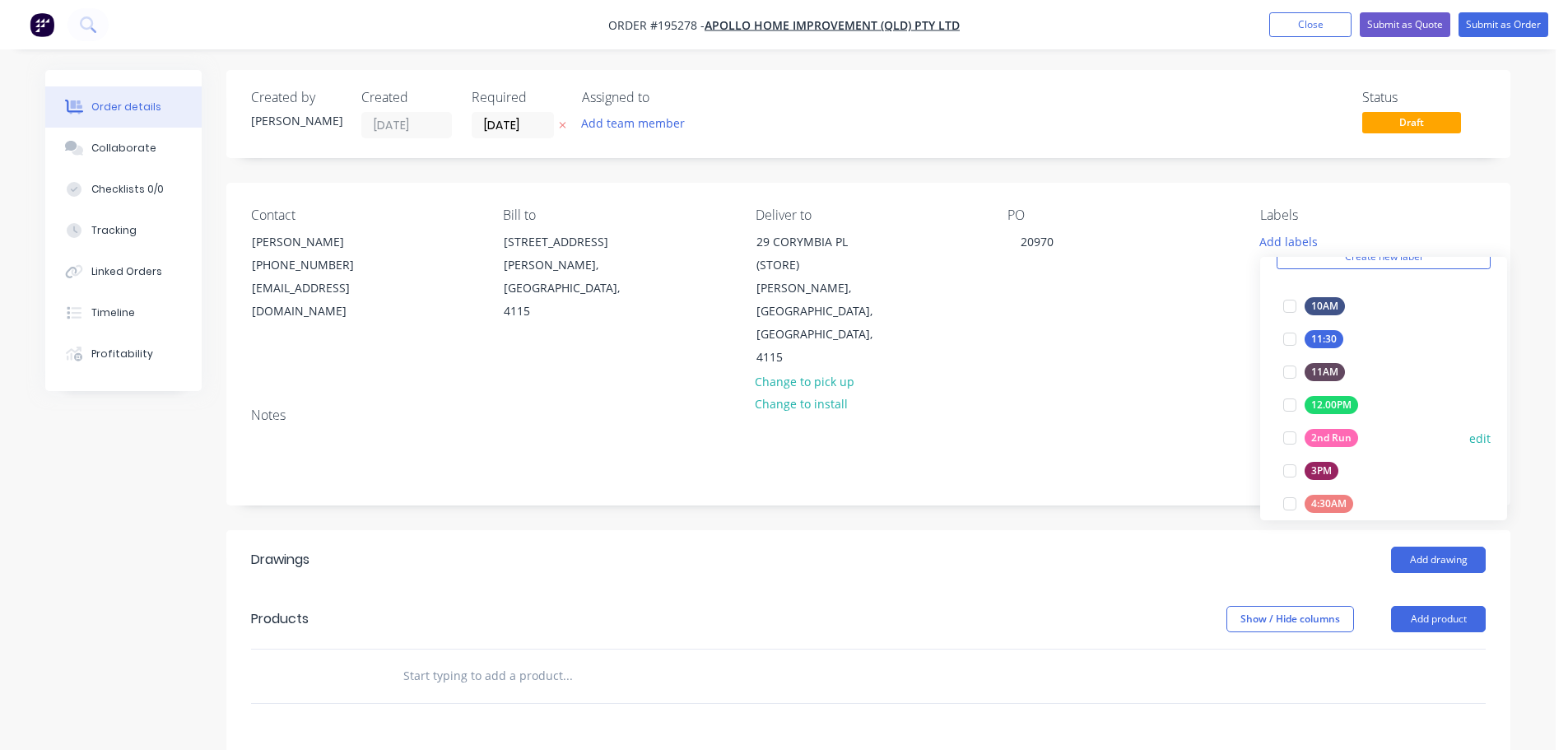
click at [1284, 435] on div at bounding box center [1289, 438] width 33 height 33
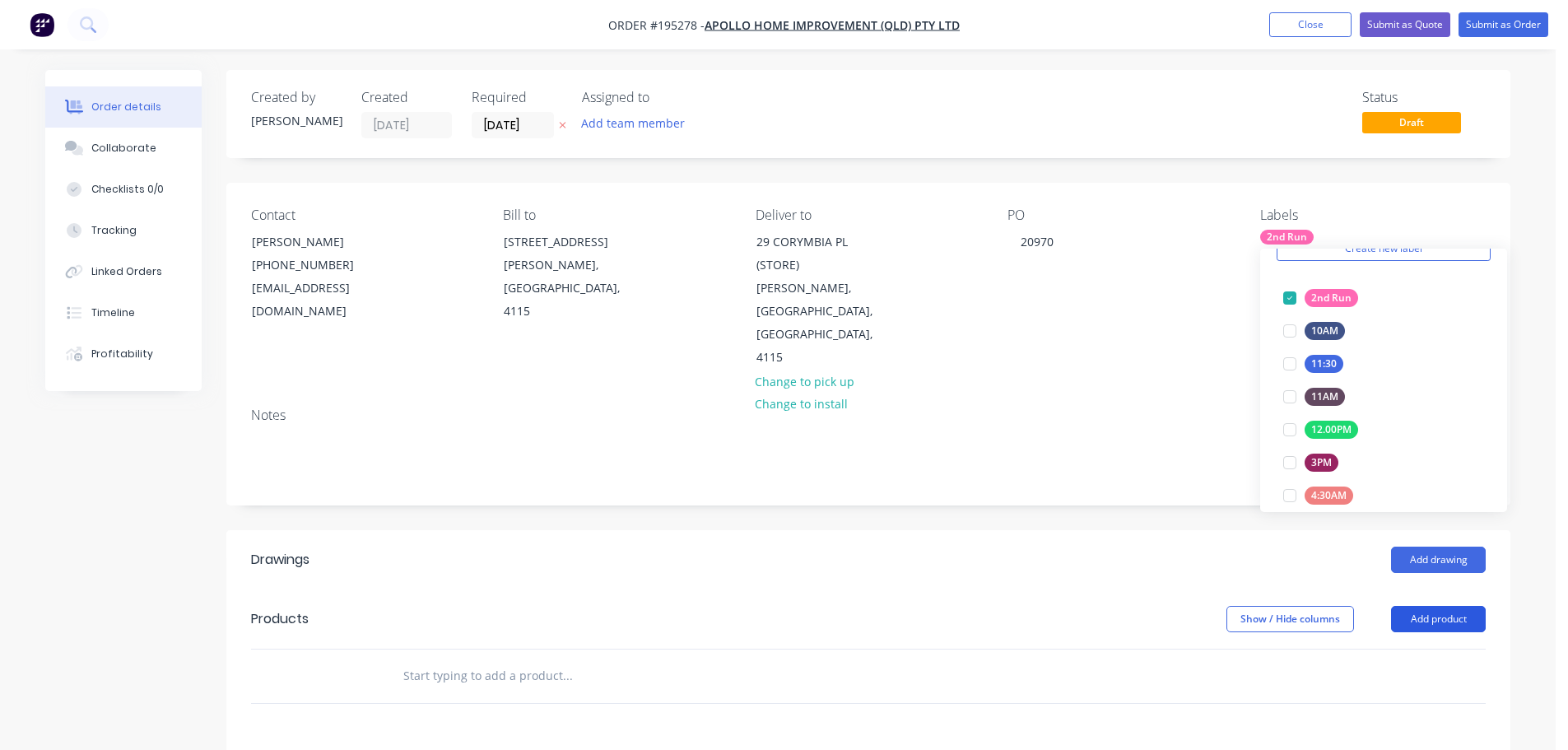
click at [1467, 606] on button "Add product" at bounding box center [1438, 619] width 95 height 26
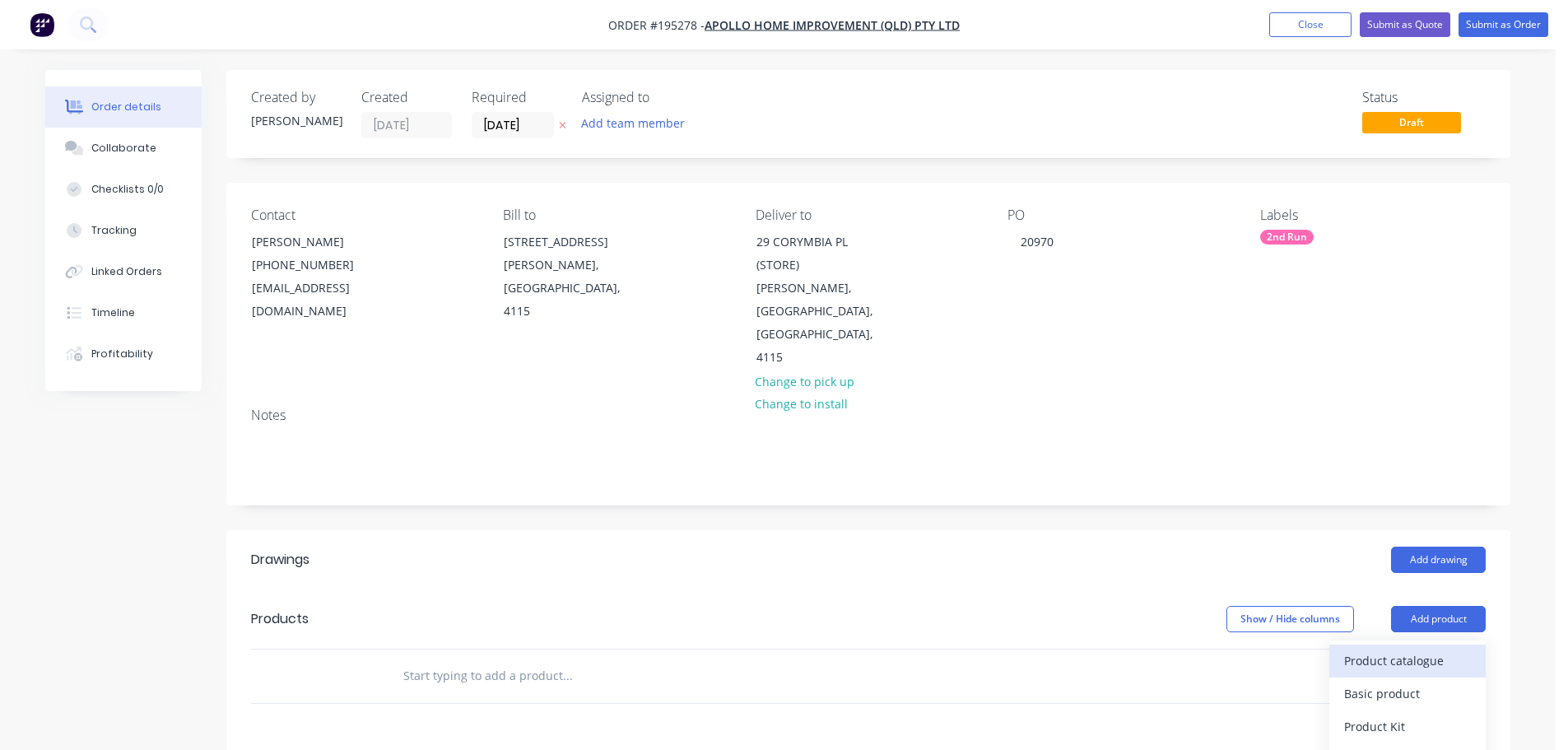
click at [1452, 649] on div "Product catalogue" at bounding box center [1407, 660] width 127 height 24
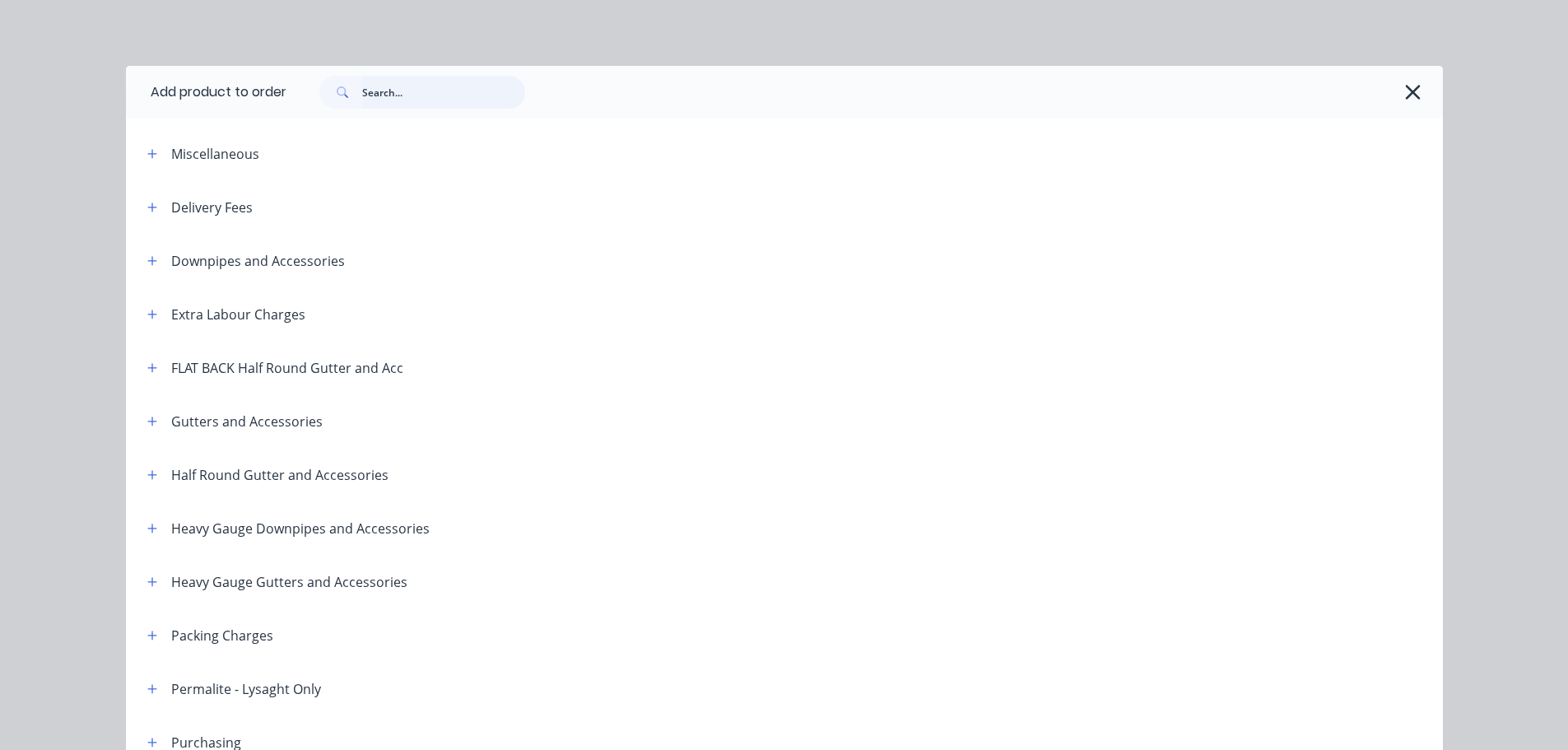
click at [420, 98] on input "text" at bounding box center [443, 92] width 163 height 33
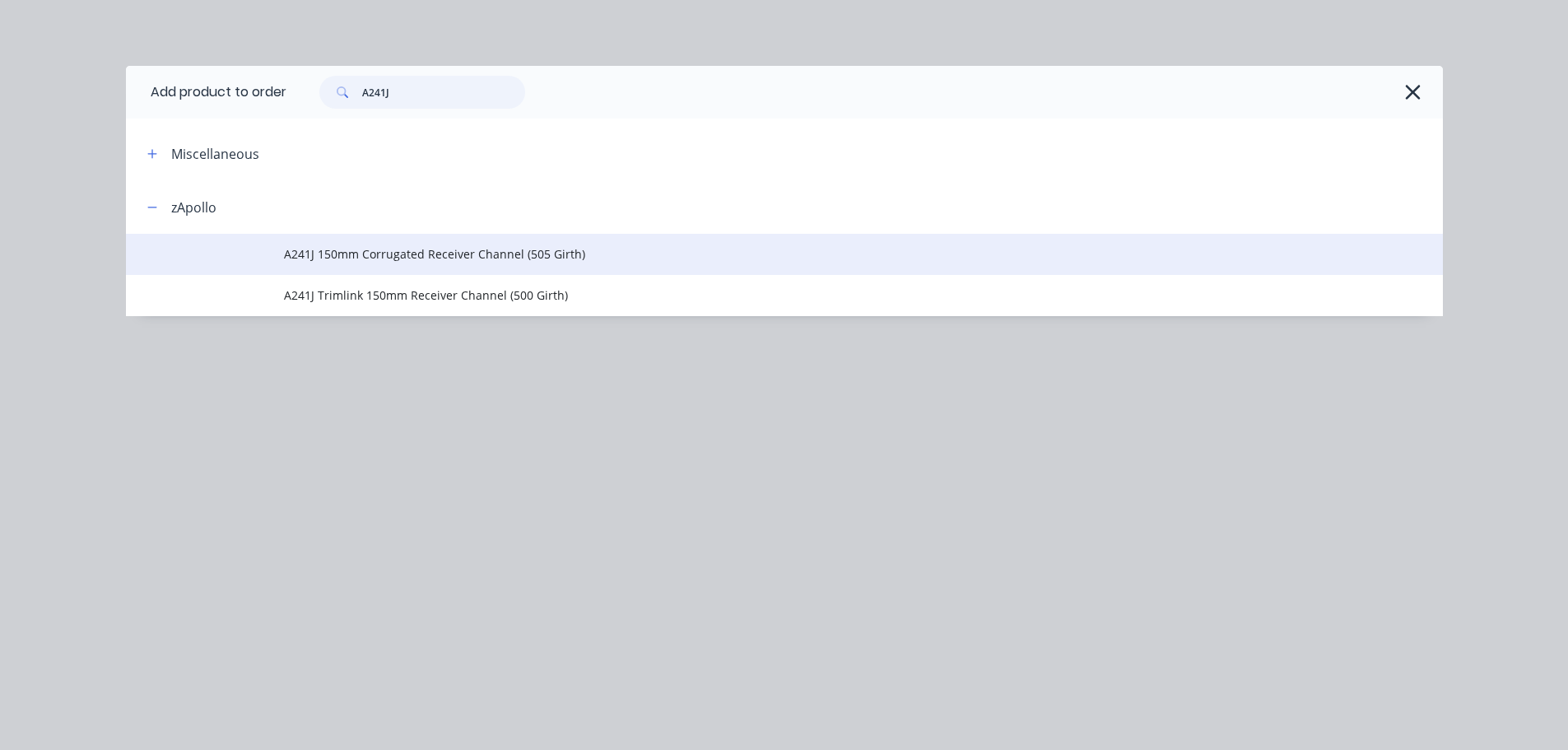
type input "A241J"
click at [651, 263] on td "A241J 150mm Corrugated Receiver Channel (505 Girth)" at bounding box center [864, 254] width 1159 height 42
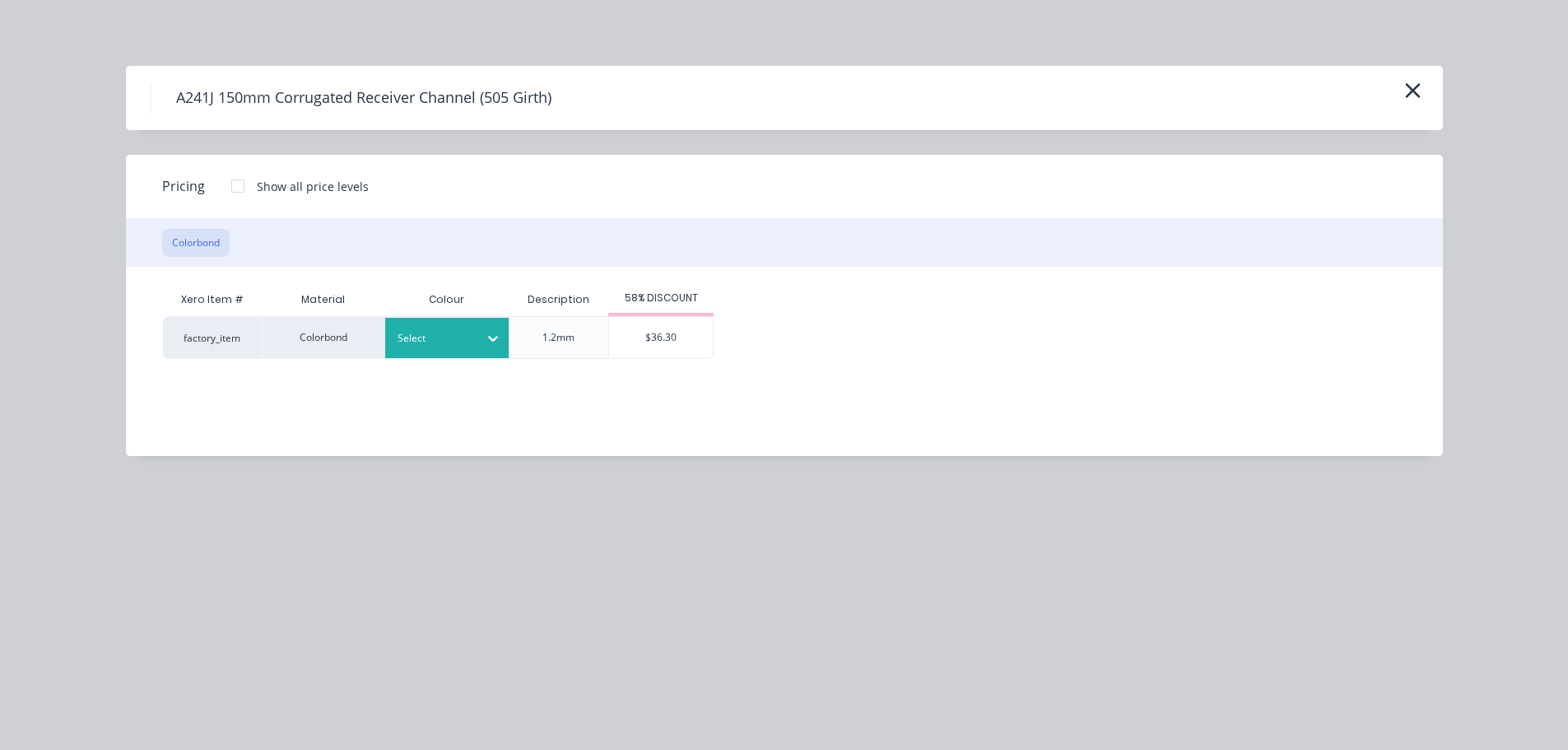
click at [465, 344] on div at bounding box center [435, 338] width 74 height 18
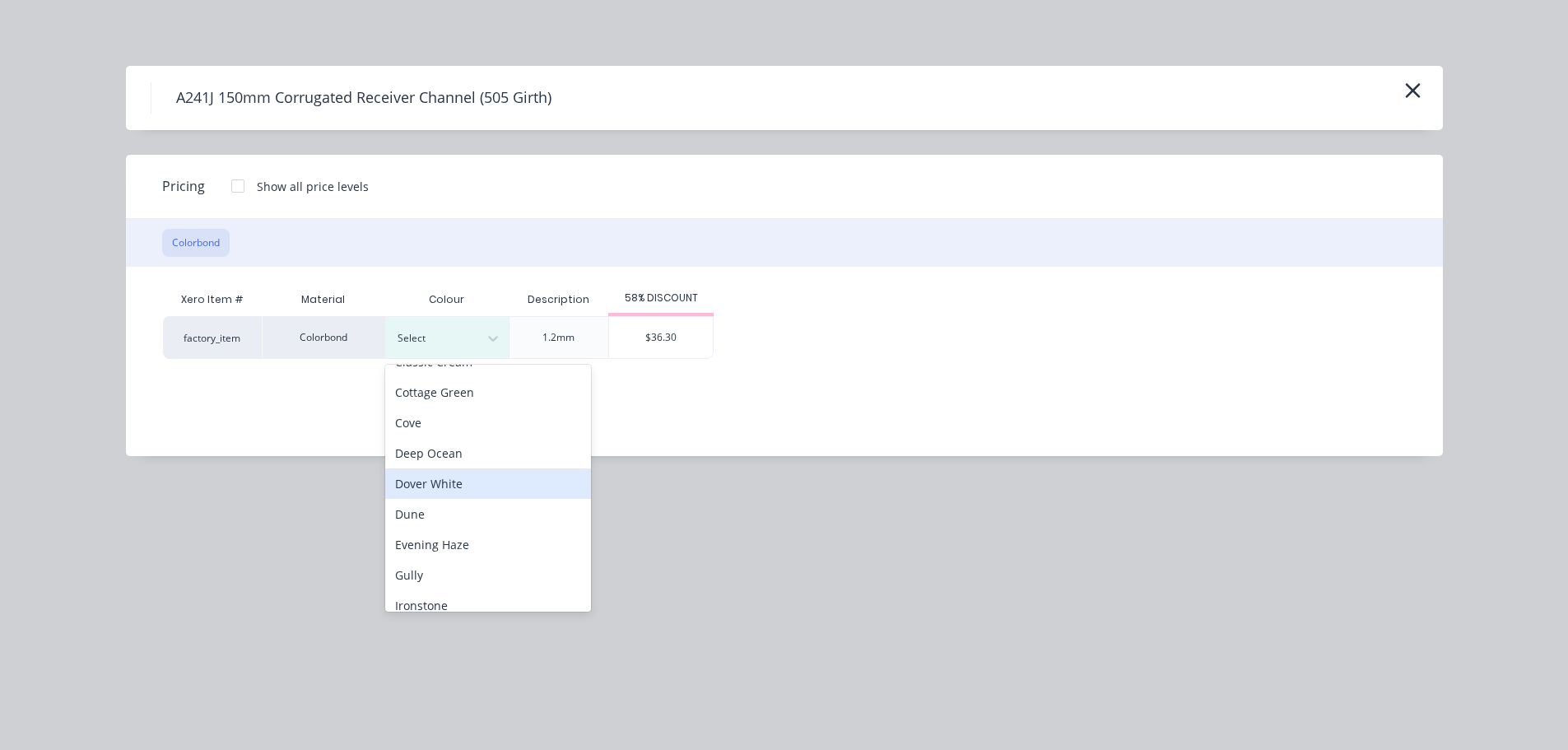
click at [472, 490] on div "Dover White" at bounding box center [488, 484] width 206 height 31
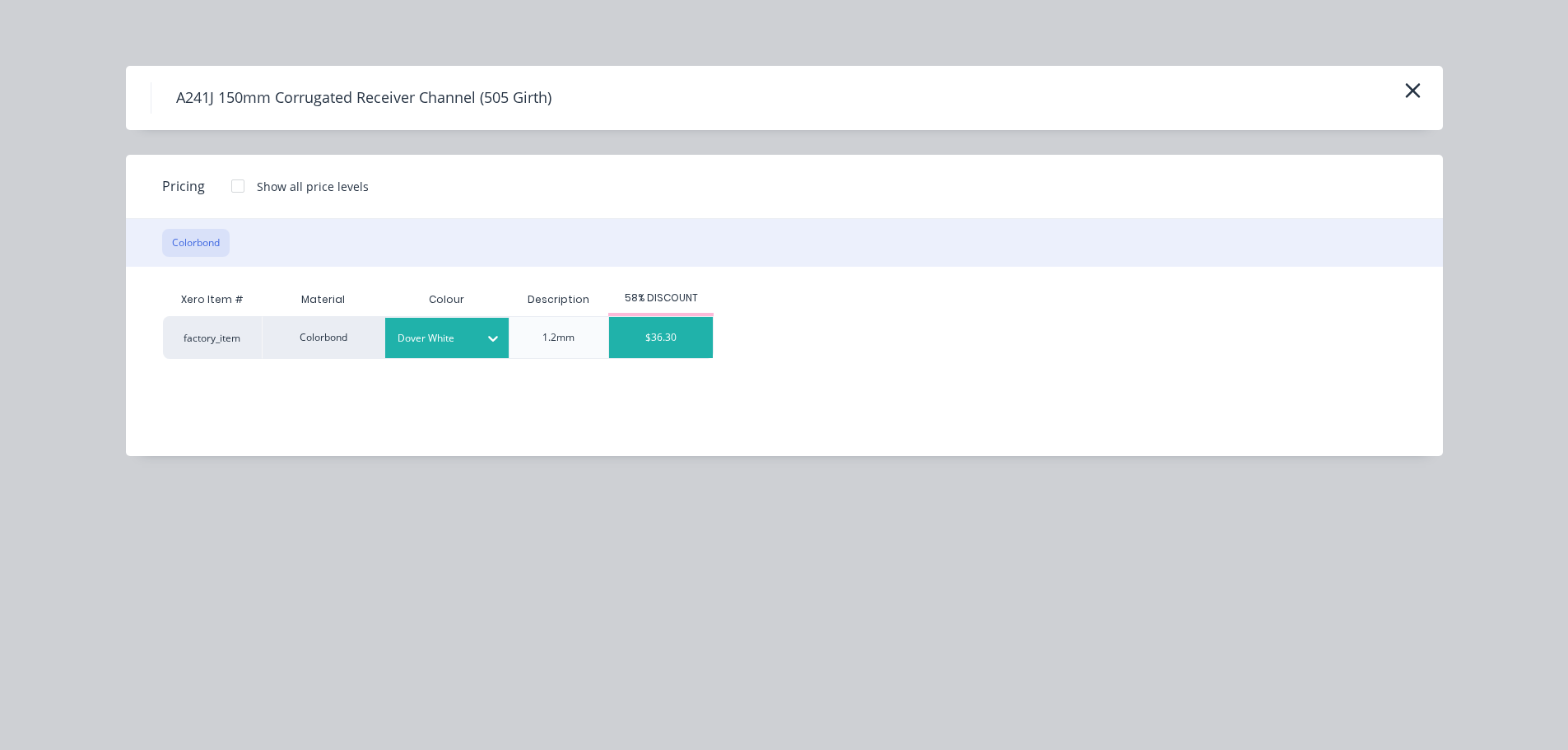
click at [656, 344] on div "$36.30" at bounding box center [661, 337] width 104 height 42
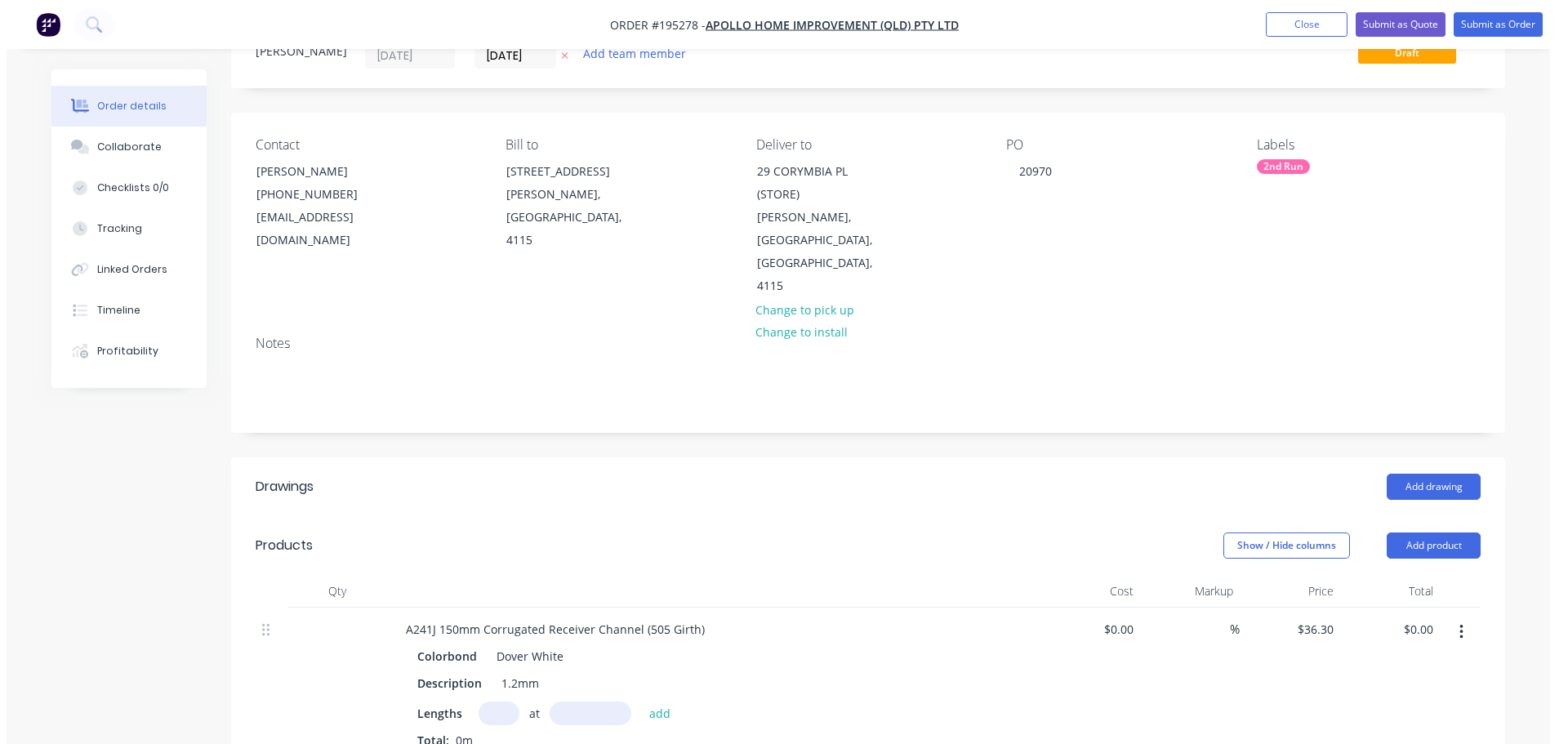
scroll to position [163, 0]
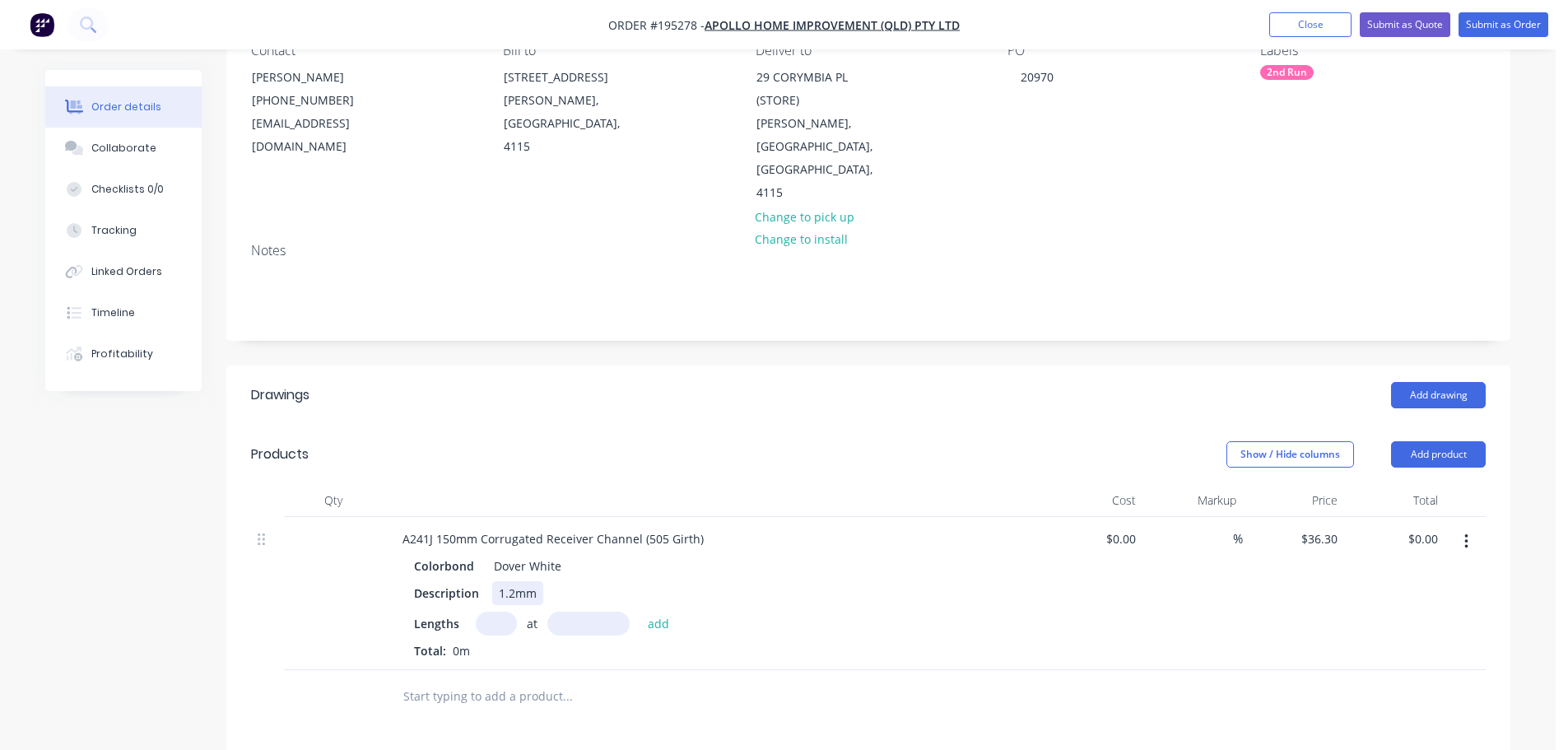
click at [512, 582] on div "1.2mm" at bounding box center [517, 593] width 51 height 24
click at [508, 612] on input "text" at bounding box center [496, 623] width 42 height 24
click at [639, 612] on button "add" at bounding box center [658, 622] width 39 height 23
click at [1479, 21] on button "Submit as Order" at bounding box center [1503, 24] width 90 height 24
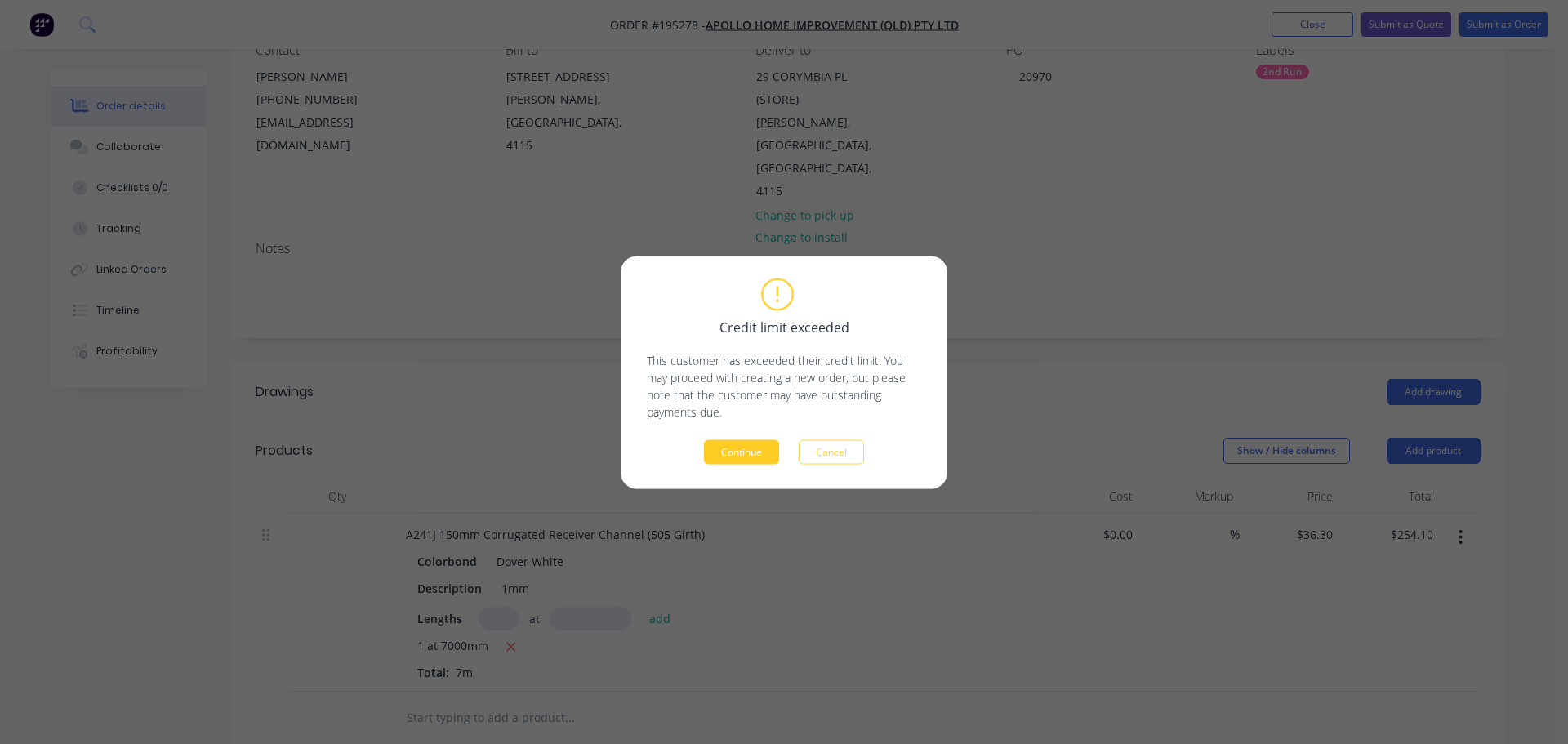
click at [737, 458] on button "Continue" at bounding box center [742, 451] width 75 height 24
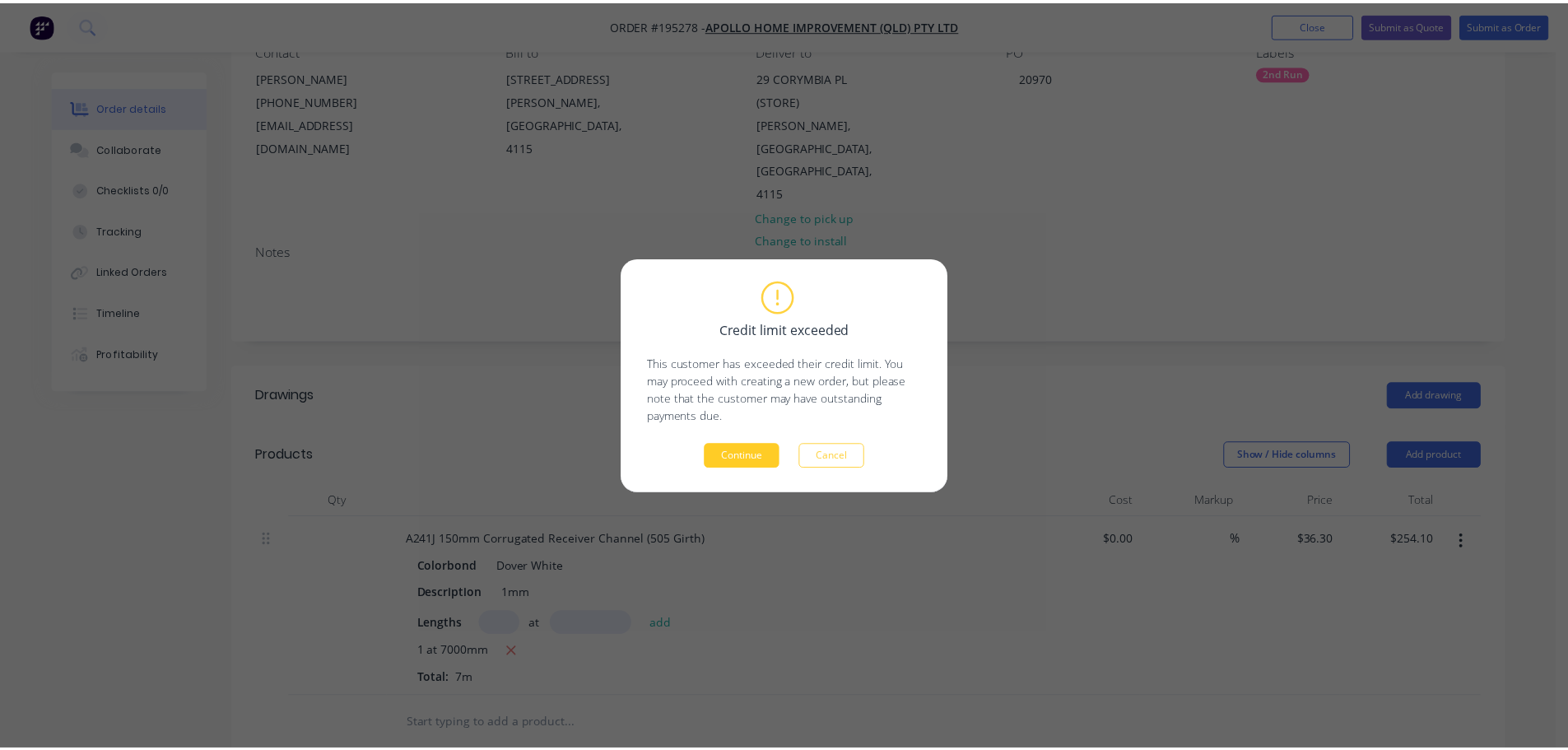
scroll to position [164, 0]
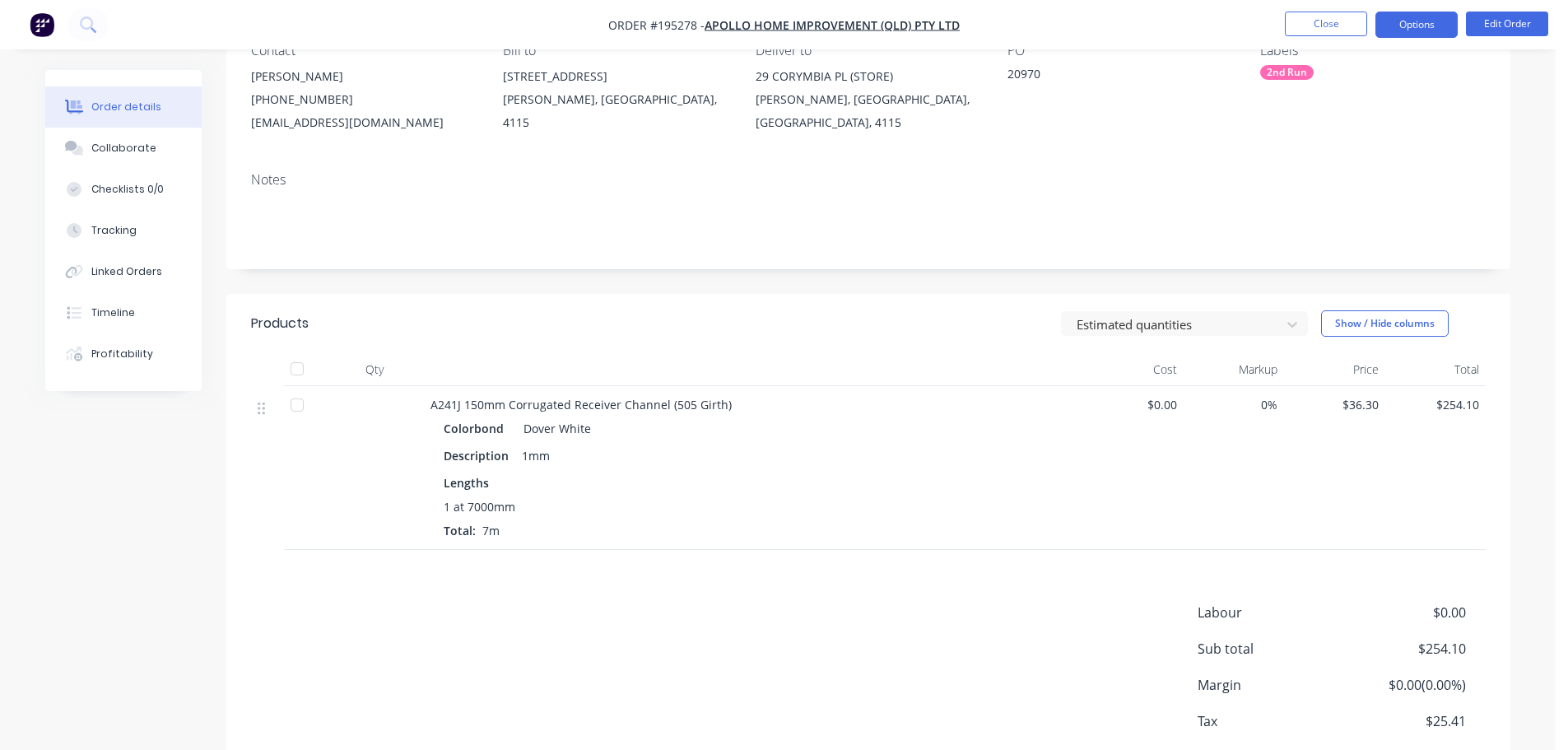
click at [1408, 24] on button "Options" at bounding box center [1416, 24] width 82 height 26
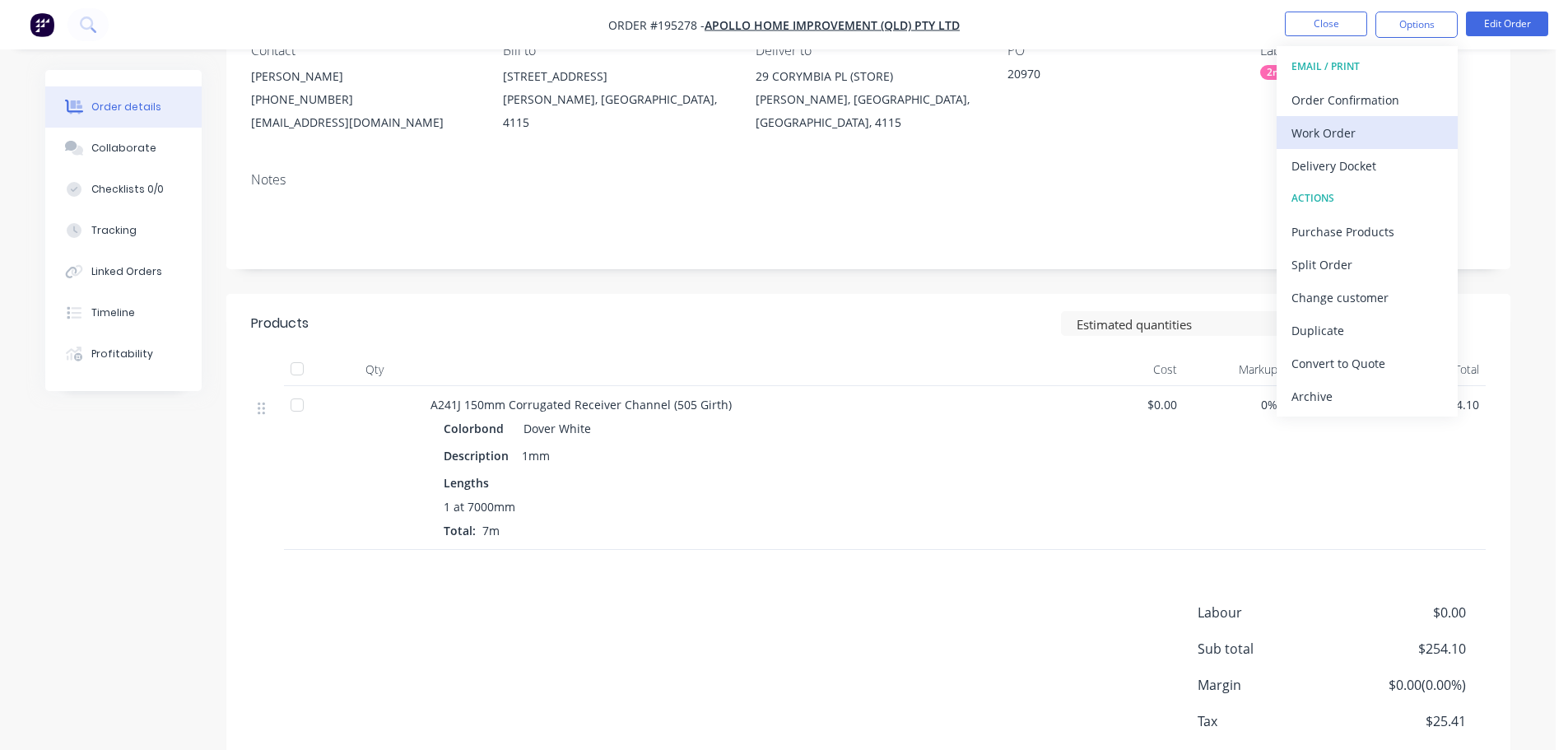
click at [1327, 127] on div "Work Order" at bounding box center [1366, 133] width 151 height 24
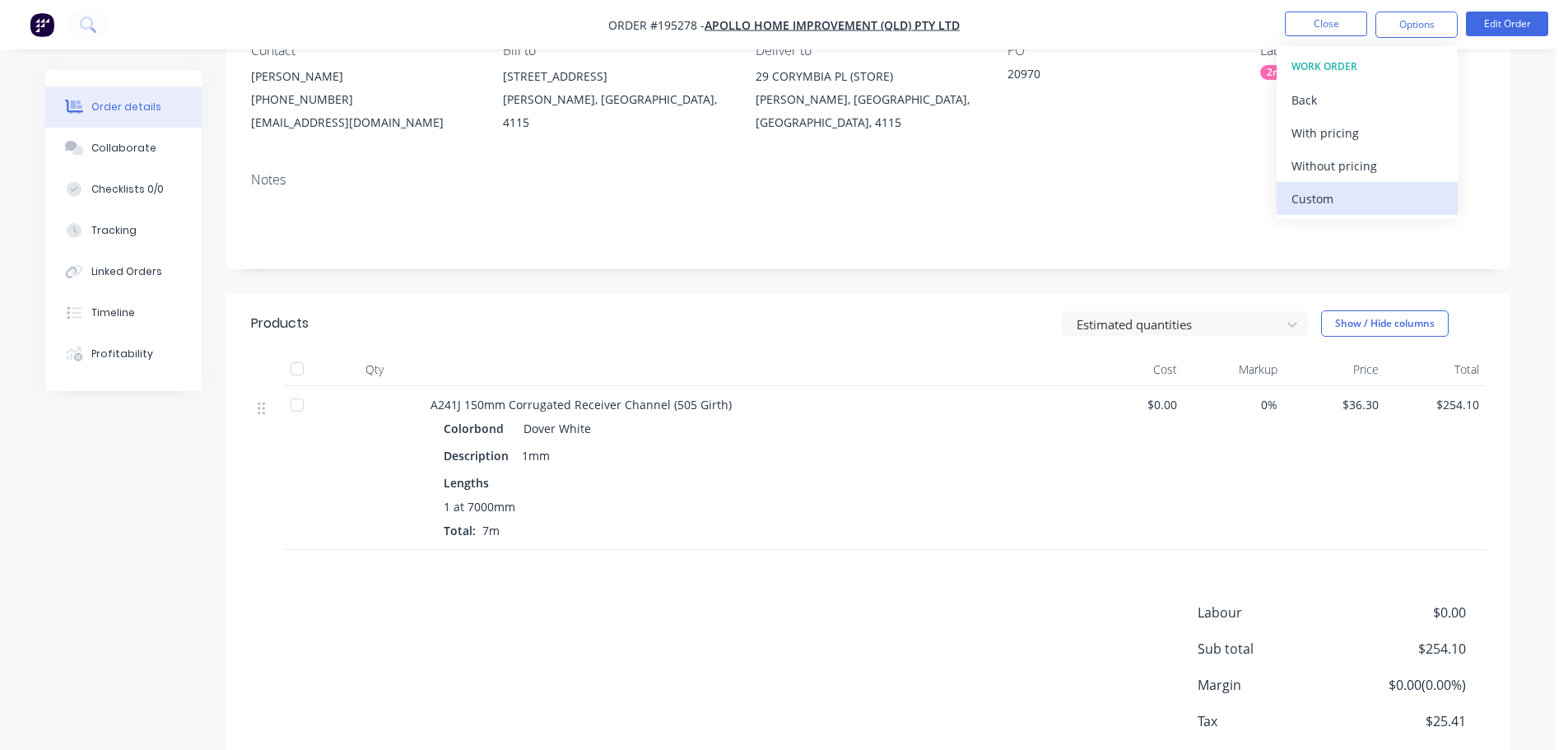
click at [1327, 201] on div "Custom" at bounding box center [1366, 199] width 151 height 24
click at [1338, 164] on div "Without pricing" at bounding box center [1366, 166] width 151 height 24
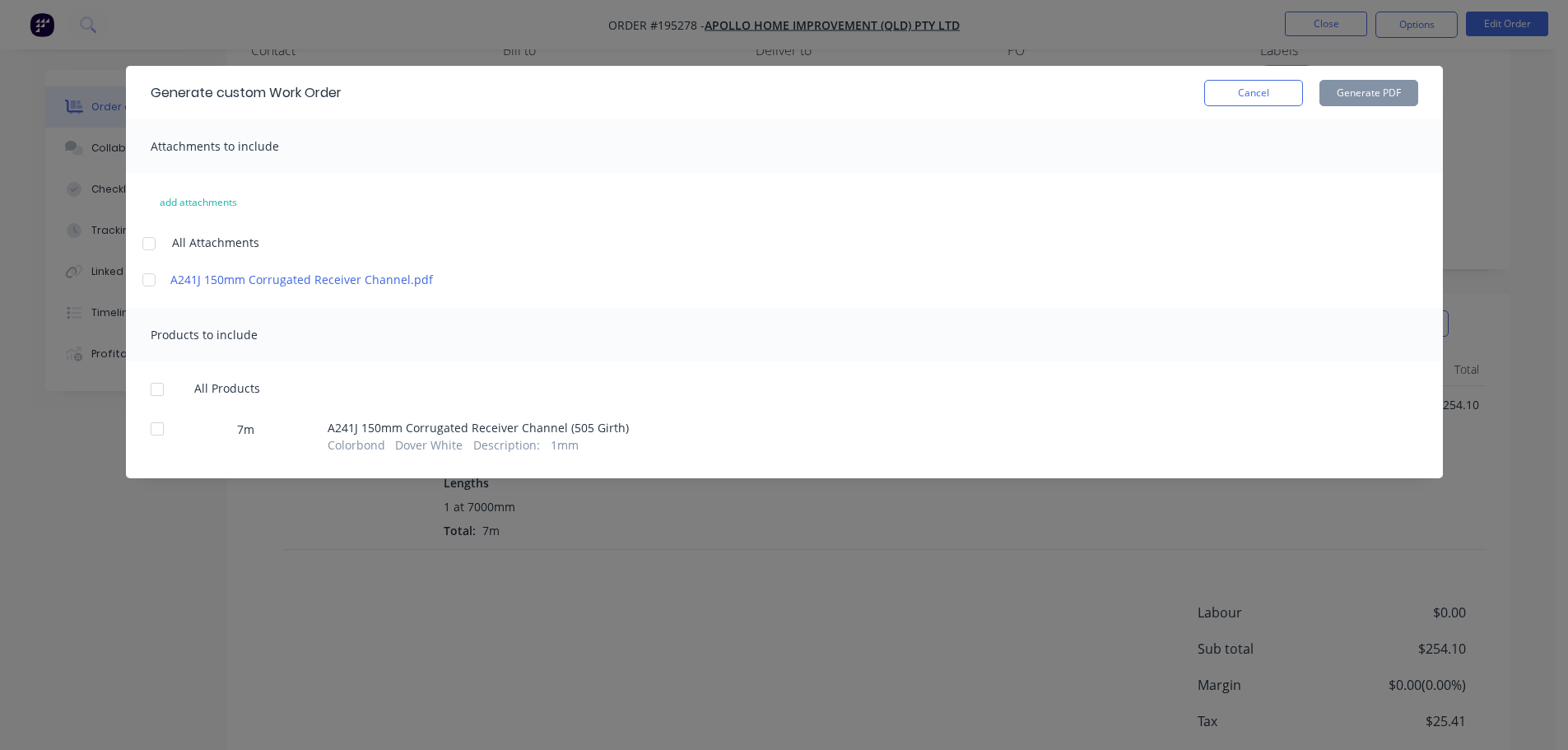
click at [148, 241] on div at bounding box center [149, 243] width 33 height 33
click at [157, 387] on div at bounding box center [157, 389] width 33 height 33
click at [1357, 81] on button "Generate PDF" at bounding box center [1368, 92] width 99 height 26
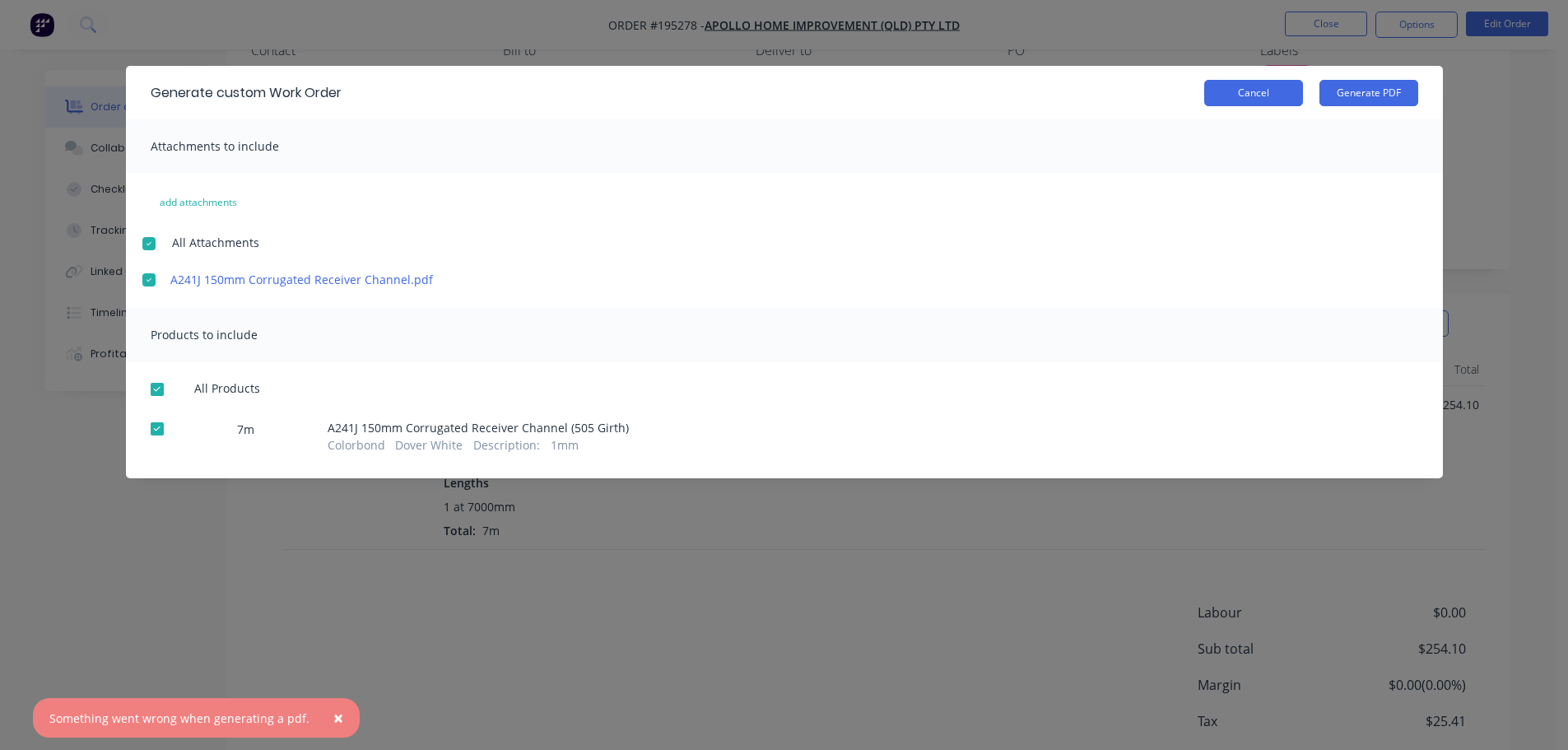
click at [1257, 104] on button "Cancel" at bounding box center [1253, 92] width 99 height 26
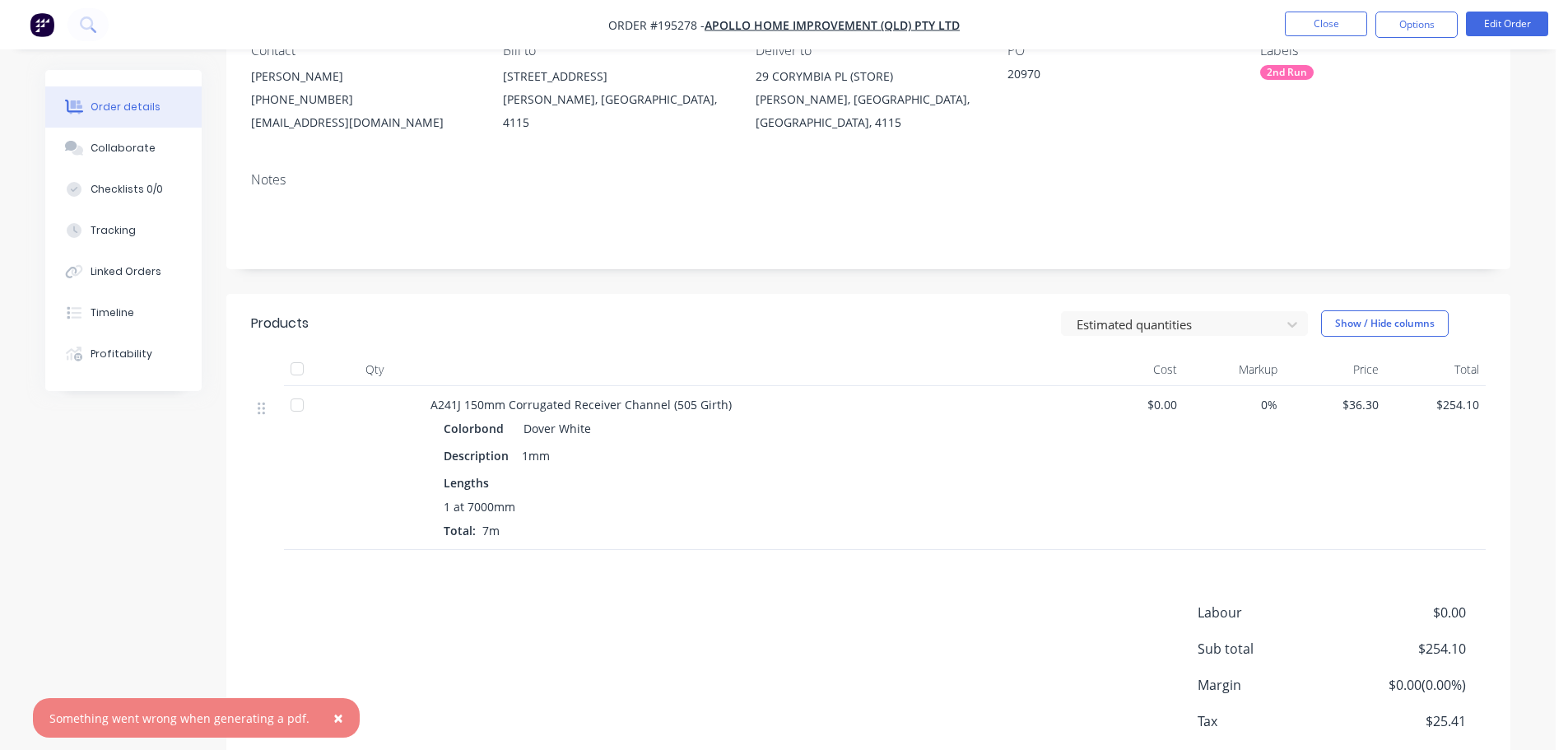
drag, startPoint x: 1397, startPoint y: 32, endPoint x: 1400, endPoint y: 43, distance: 11.4
click at [1397, 33] on button "Options" at bounding box center [1416, 24] width 82 height 26
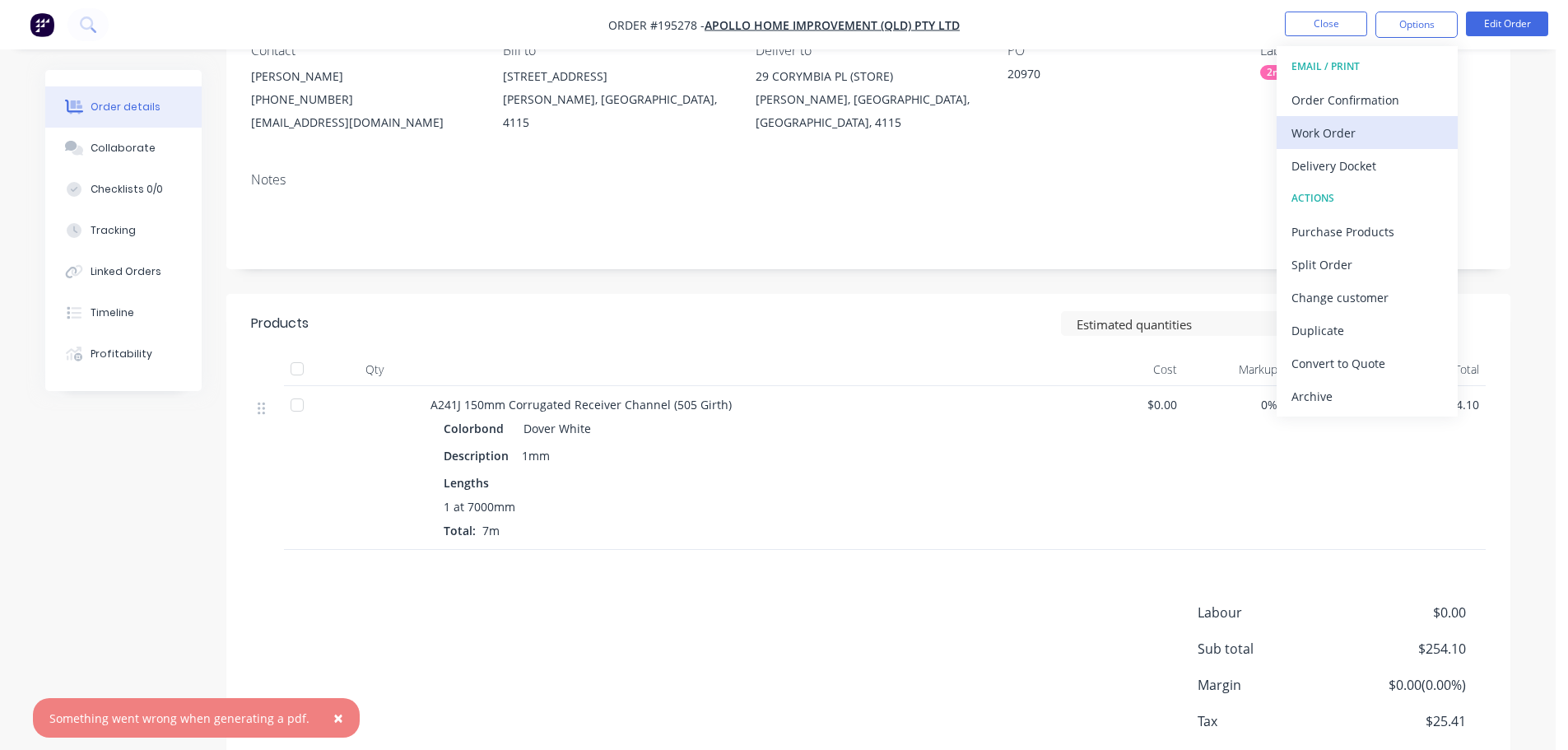
click at [1379, 132] on div "Work Order" at bounding box center [1366, 133] width 151 height 24
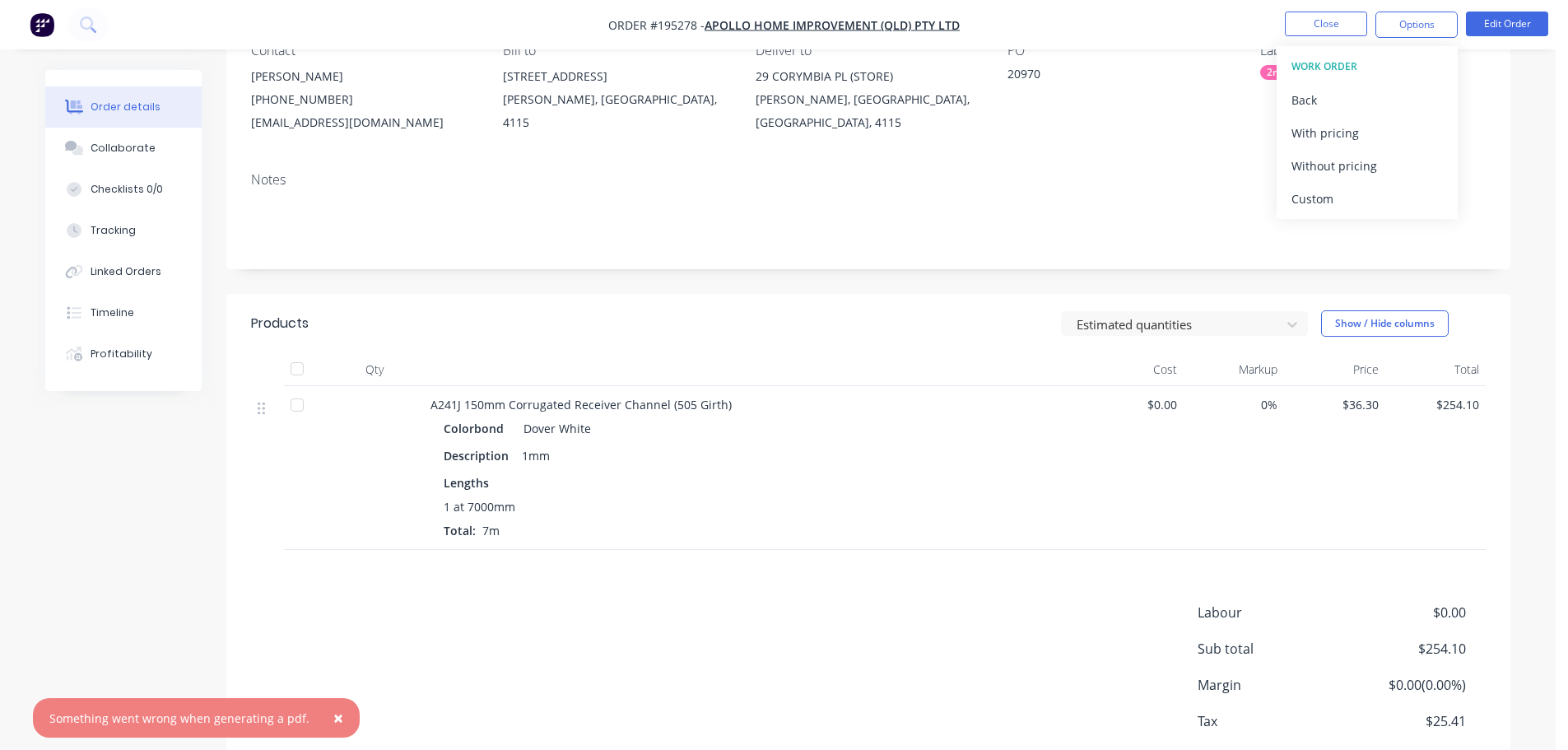
click at [1376, 166] on div "Without pricing" at bounding box center [1366, 166] width 151 height 24
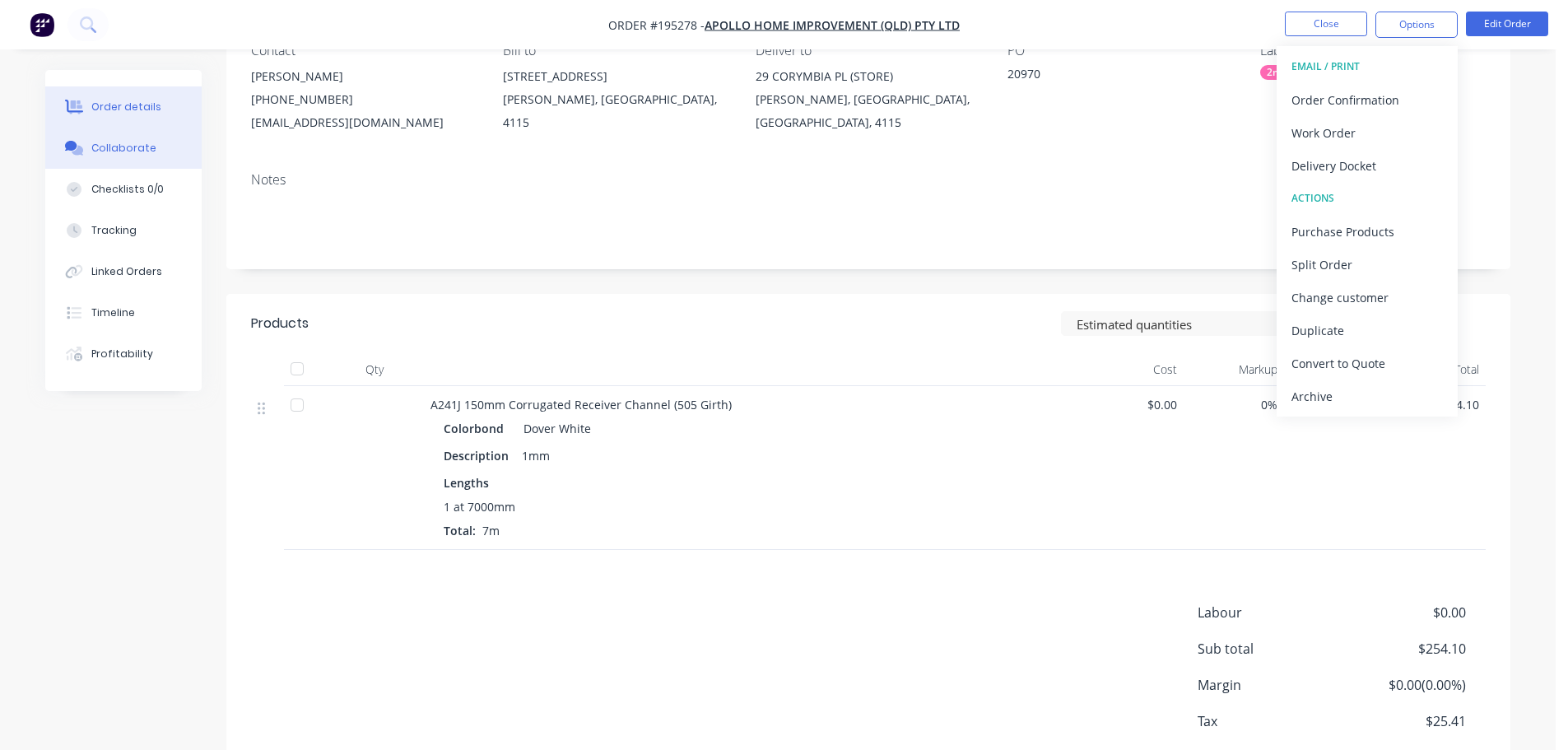
click at [151, 154] on button "Collaborate" at bounding box center [123, 148] width 156 height 42
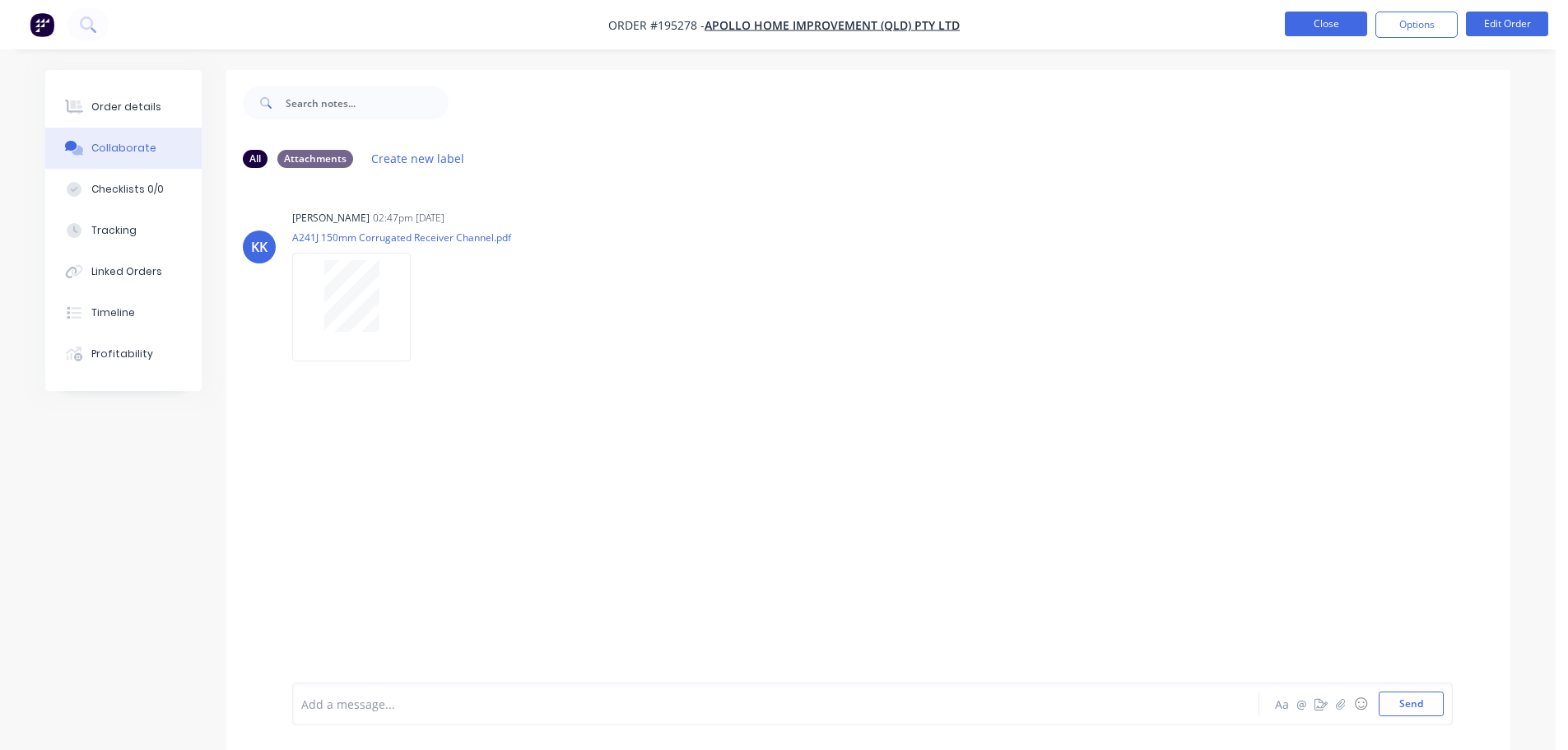
click at [1318, 29] on button "Close" at bounding box center [1326, 24] width 82 height 24
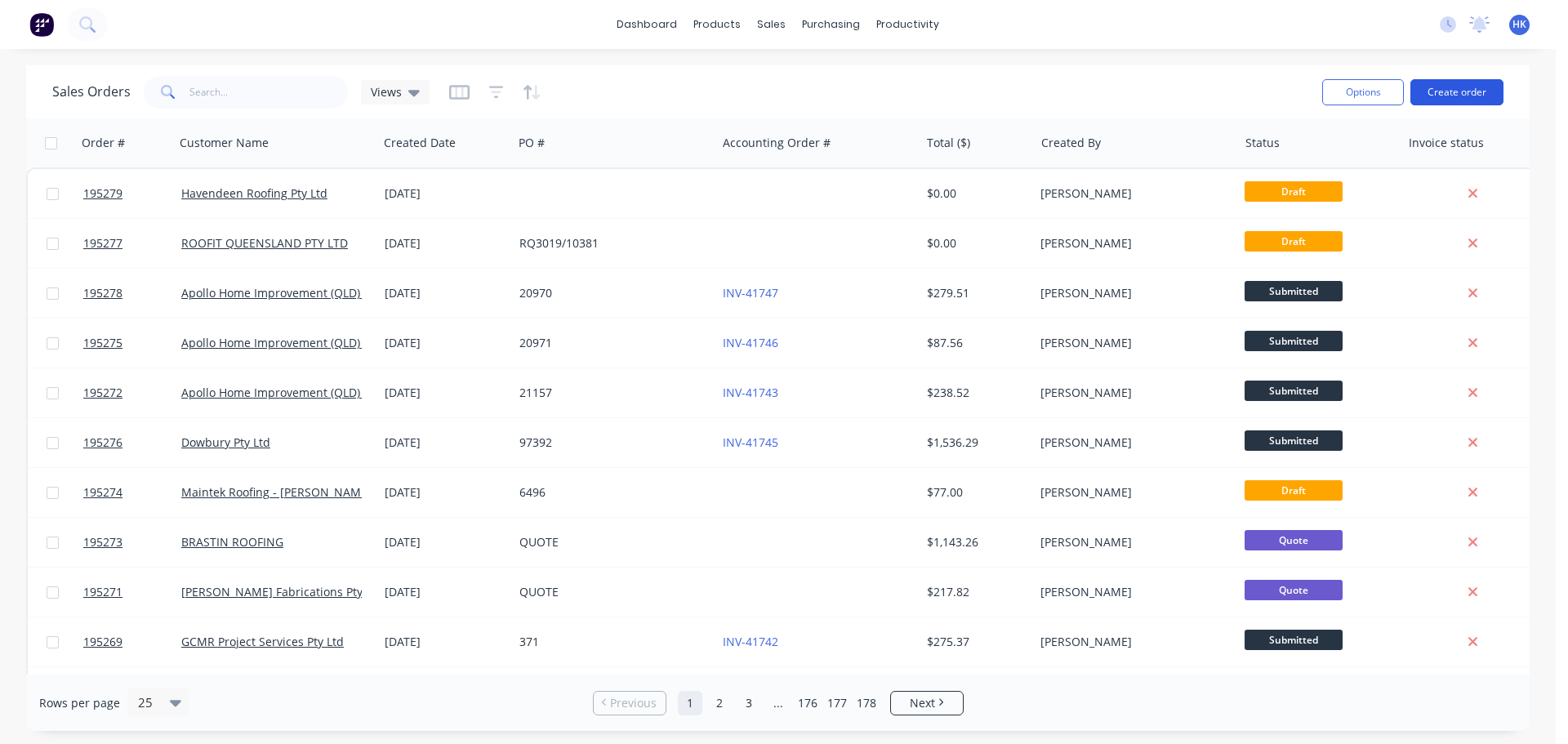
click at [1457, 79] on button "Create order" at bounding box center [1457, 92] width 93 height 26
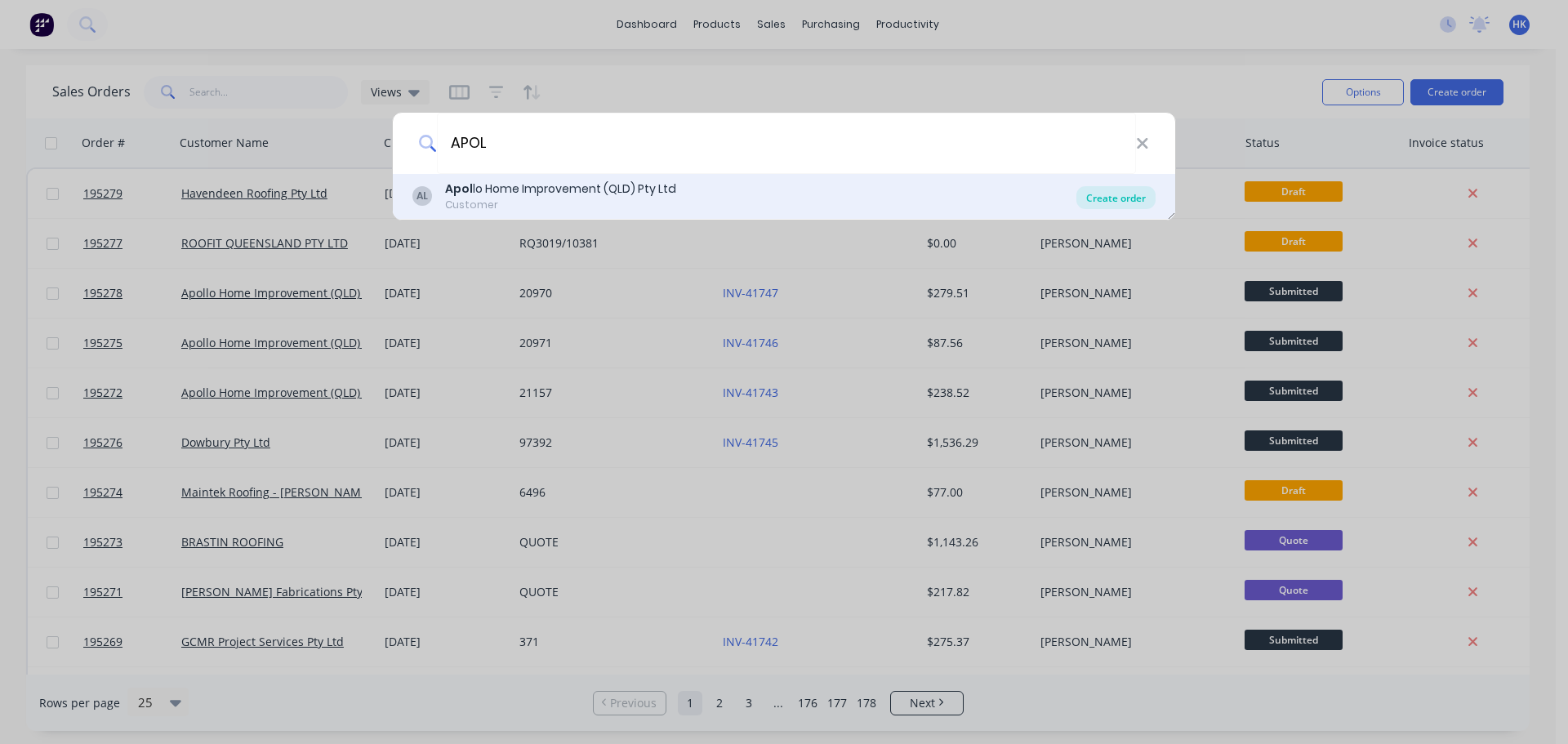
click at [1098, 197] on div "Create order" at bounding box center [1116, 197] width 79 height 22
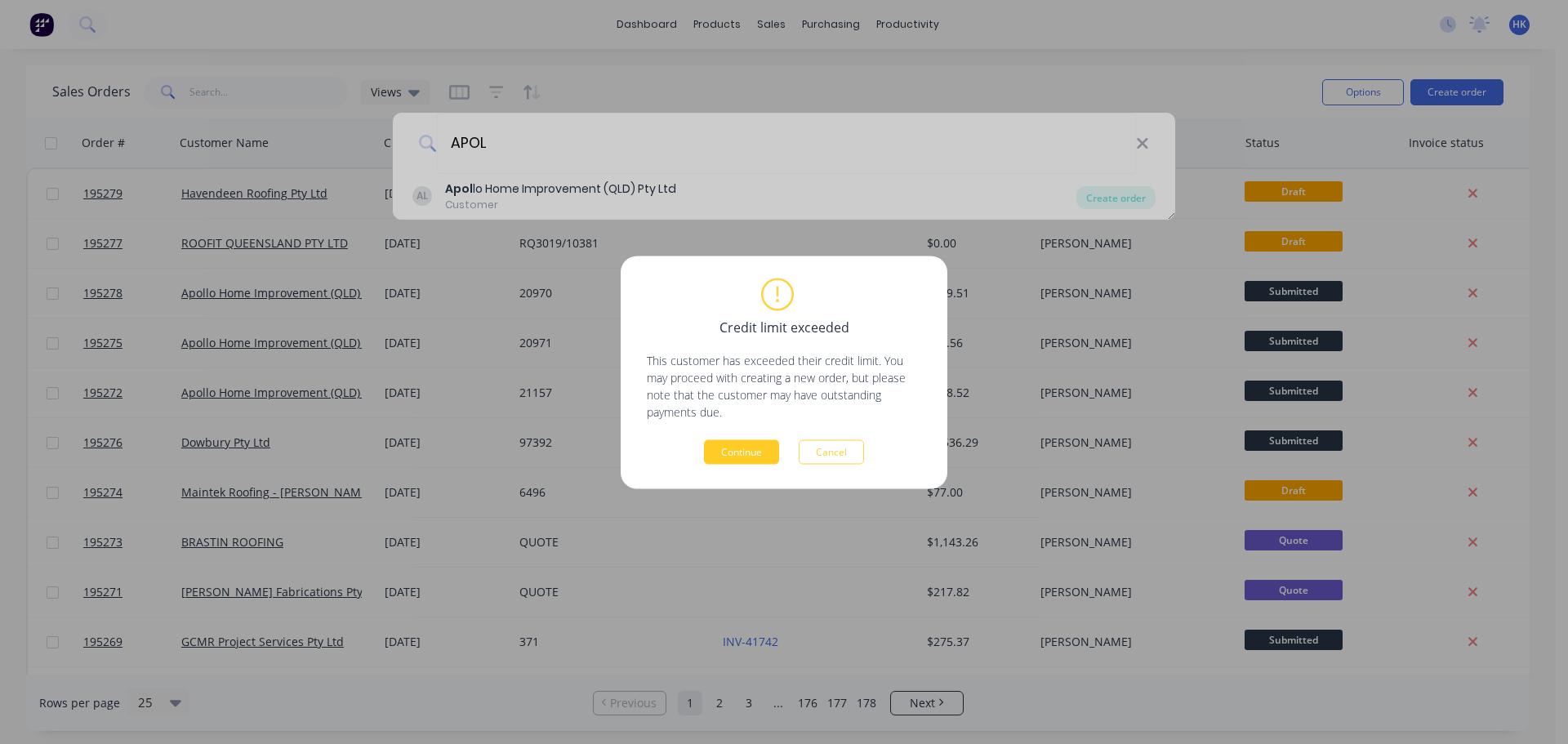
click at [730, 456] on button "Continue" at bounding box center [742, 451] width 75 height 24
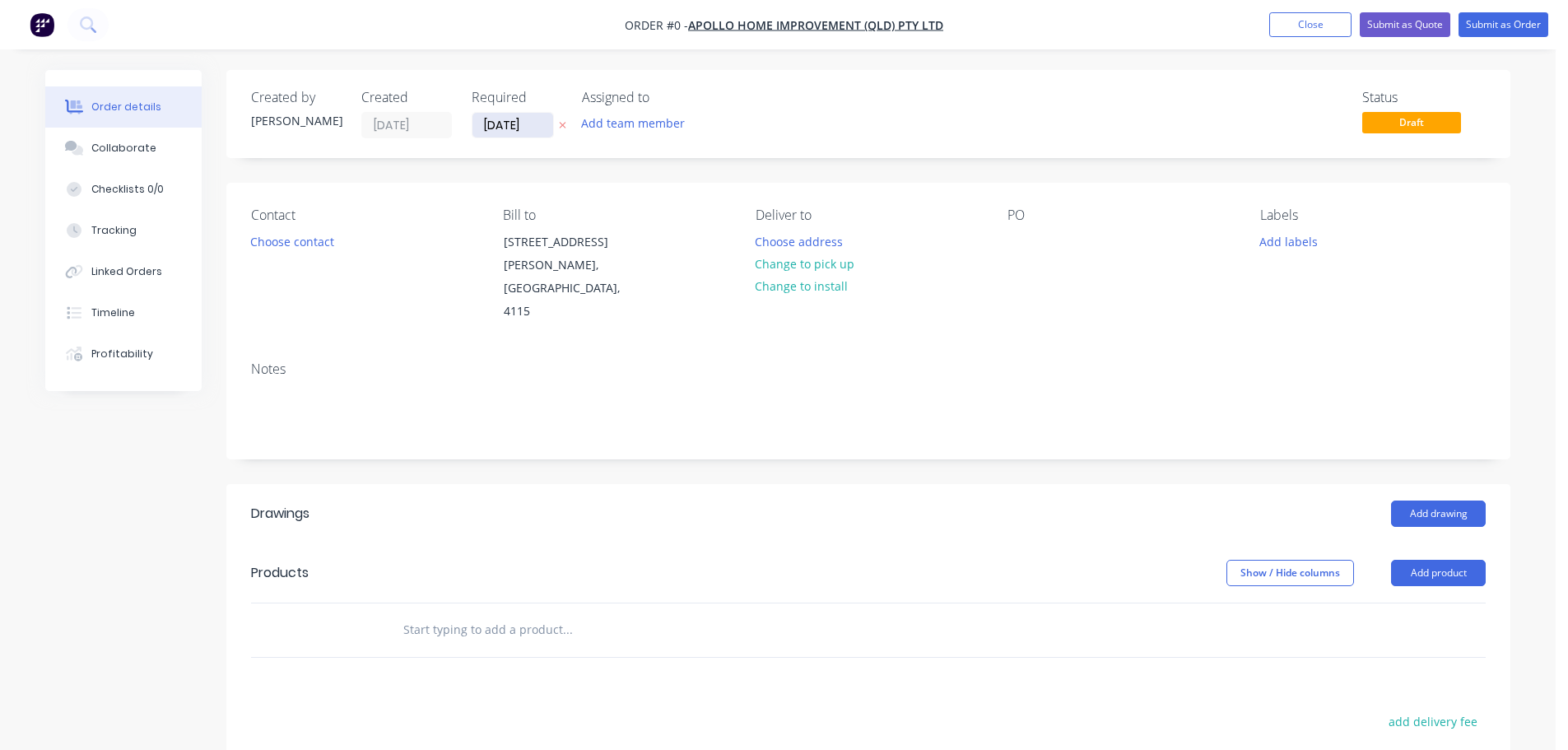
click at [495, 131] on input "[DATE]" at bounding box center [512, 125] width 80 height 24
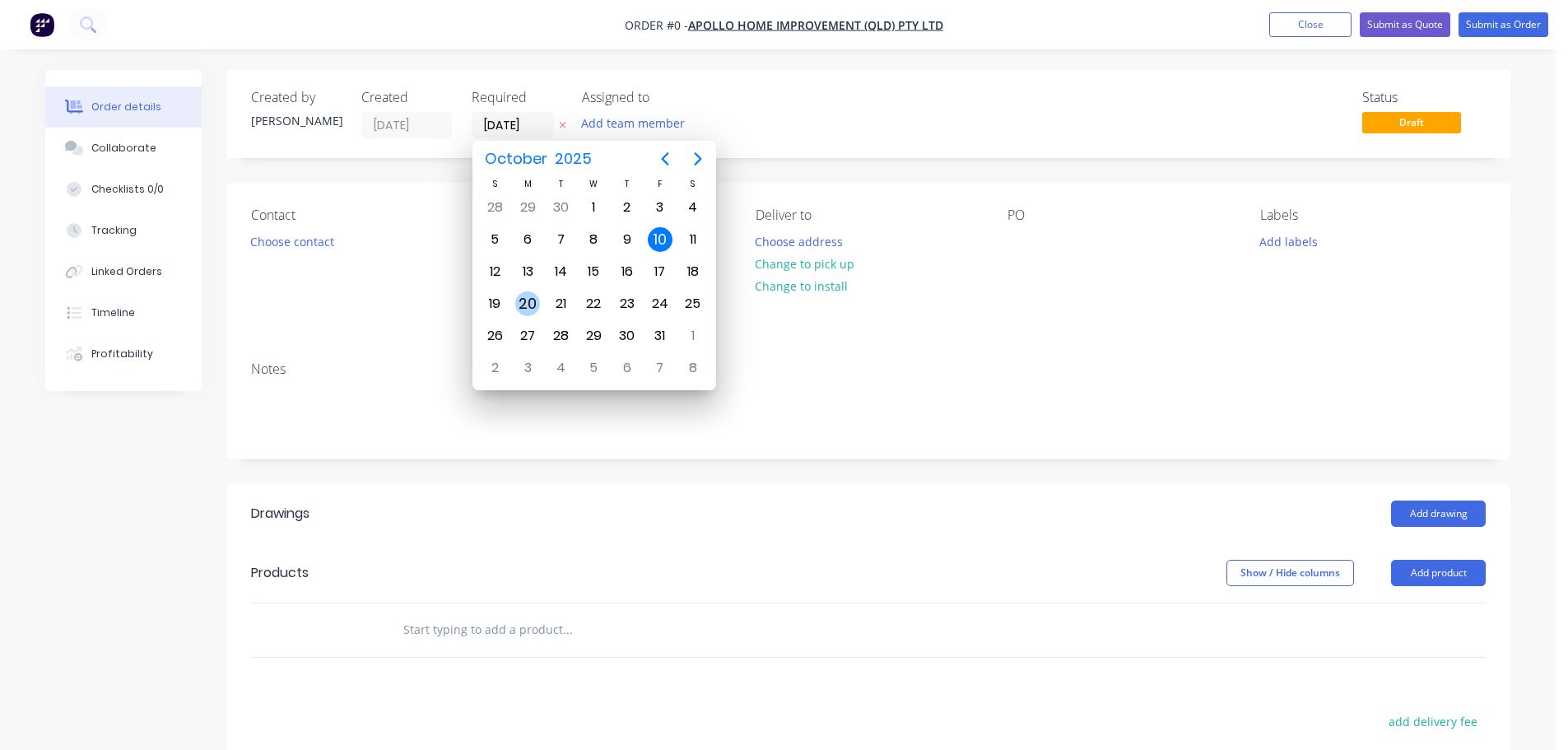
click at [525, 297] on div "20" at bounding box center [527, 303] width 24 height 24
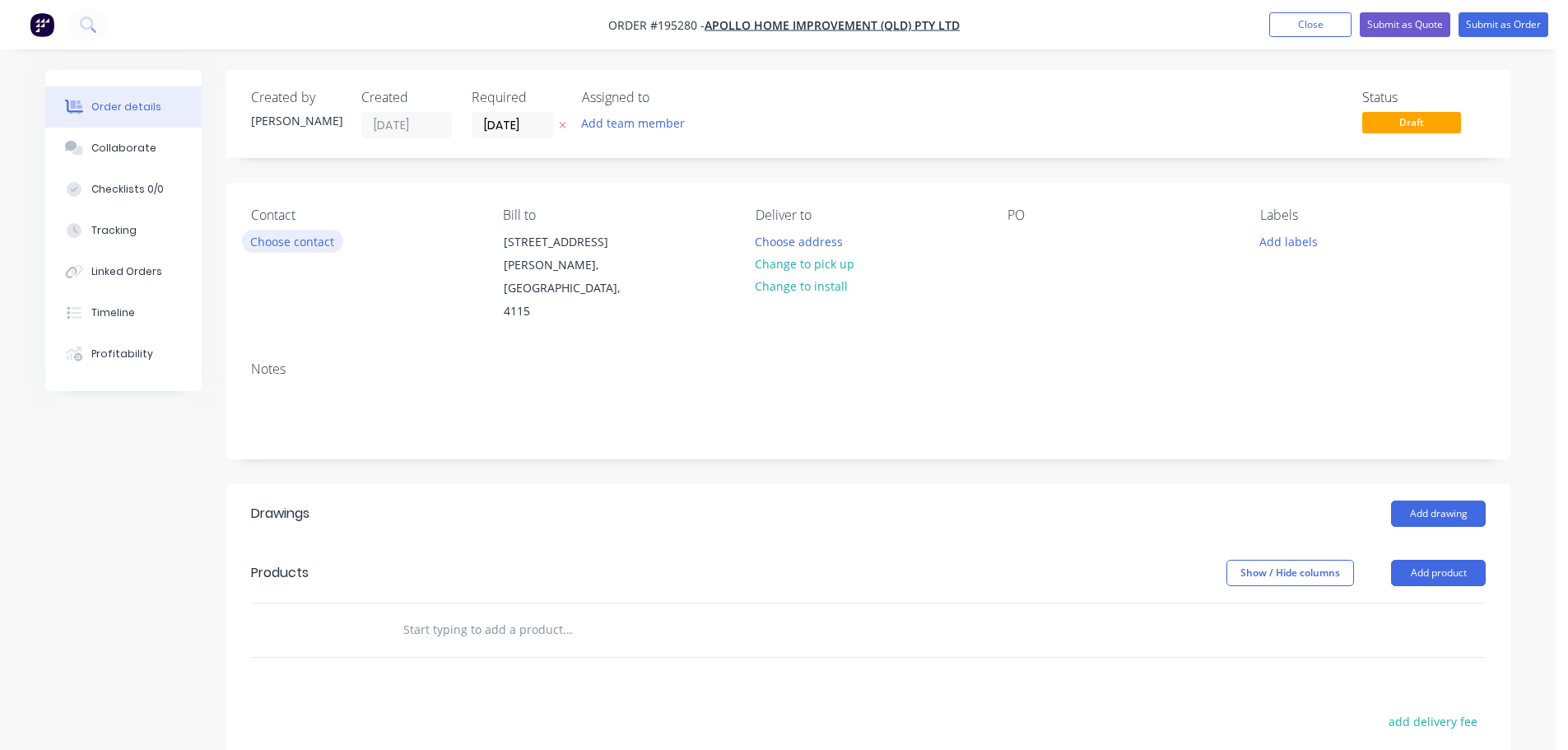
click at [293, 248] on button "Choose contact" at bounding box center [293, 241] width 101 height 23
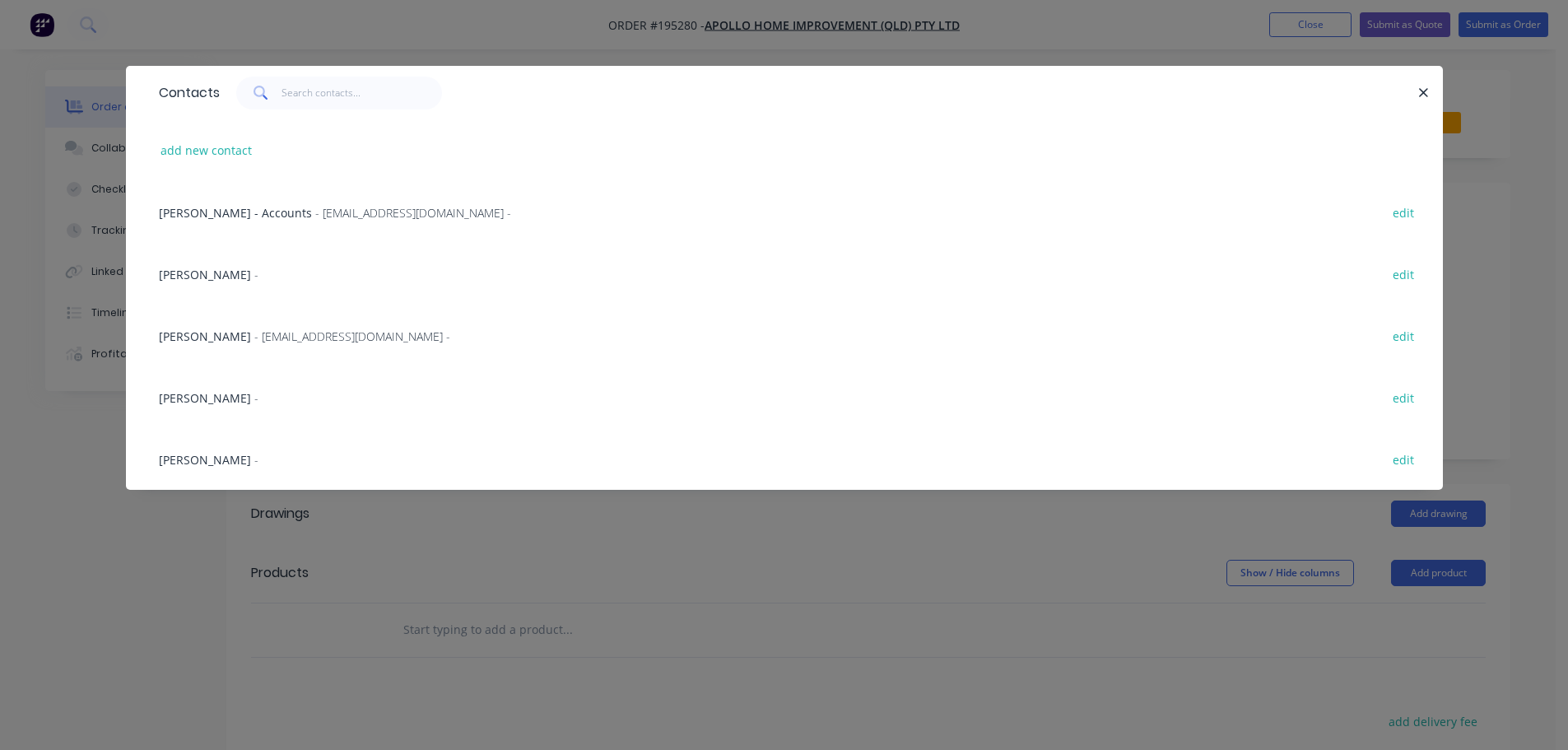
click at [304, 329] on span "- [EMAIL_ADDRESS][DOMAIN_NAME] -" at bounding box center [352, 336] width 196 height 15
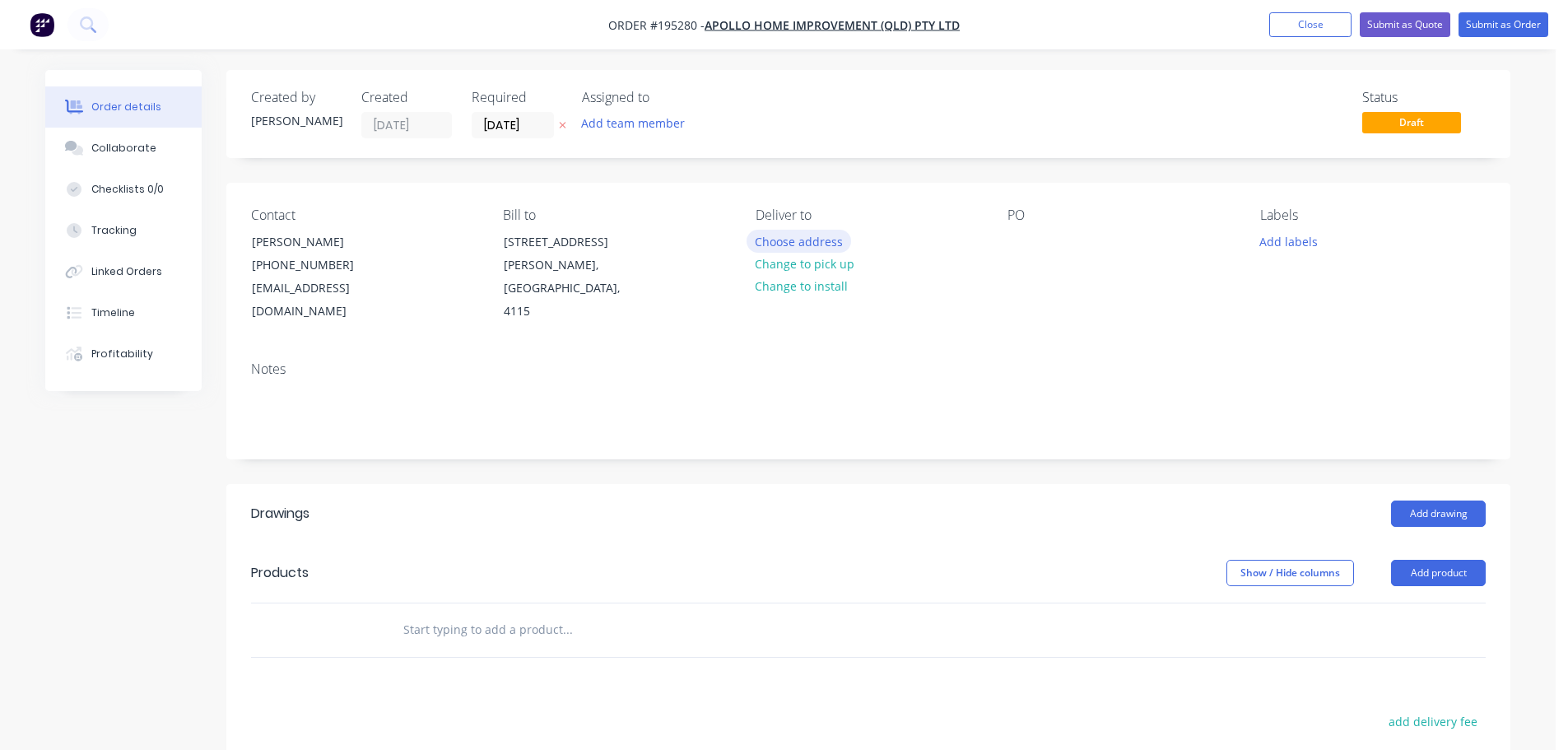
click at [759, 242] on button "Choose address" at bounding box center [799, 241] width 106 height 23
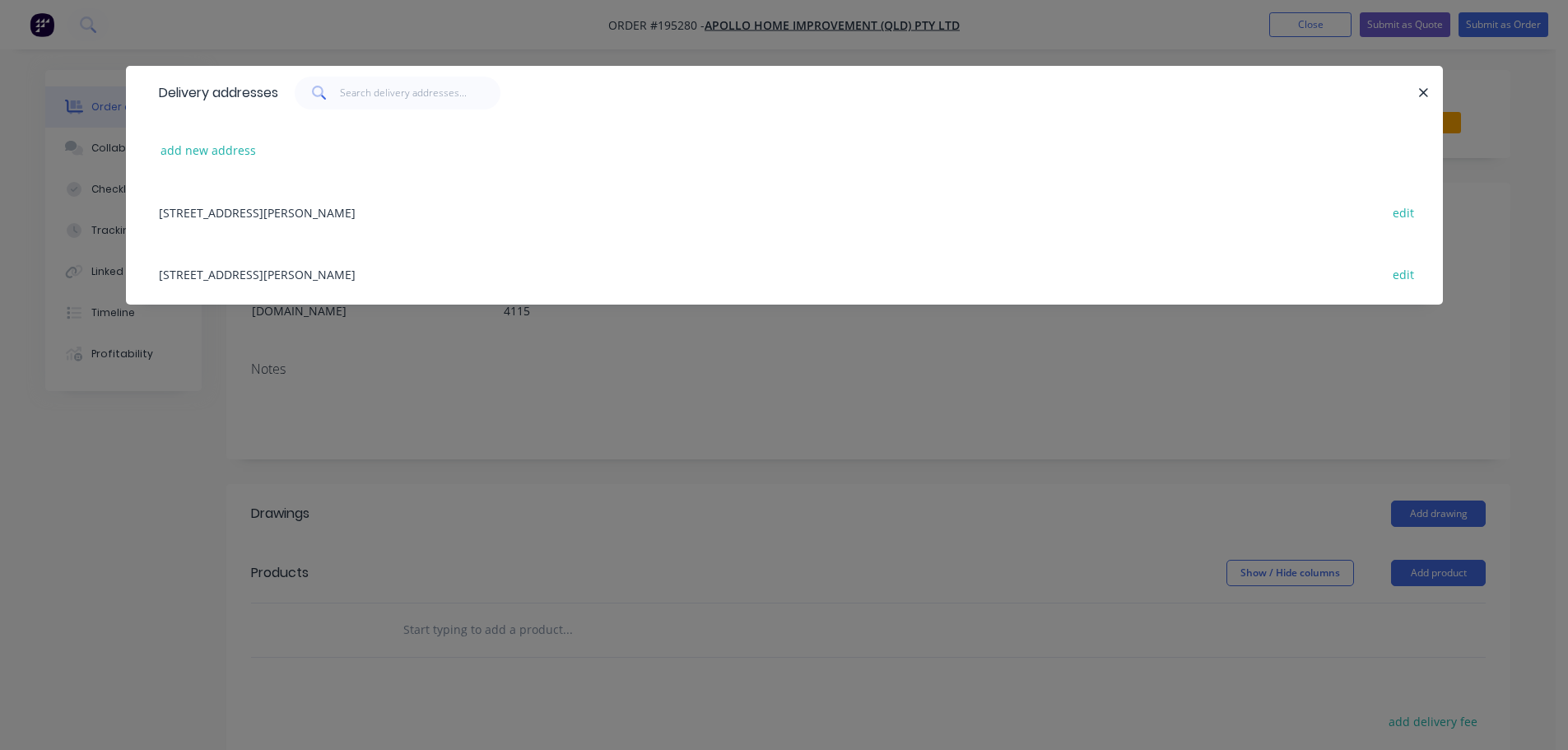
click at [483, 267] on div "[STREET_ADDRESS][PERSON_NAME] edit" at bounding box center [785, 273] width 1268 height 62
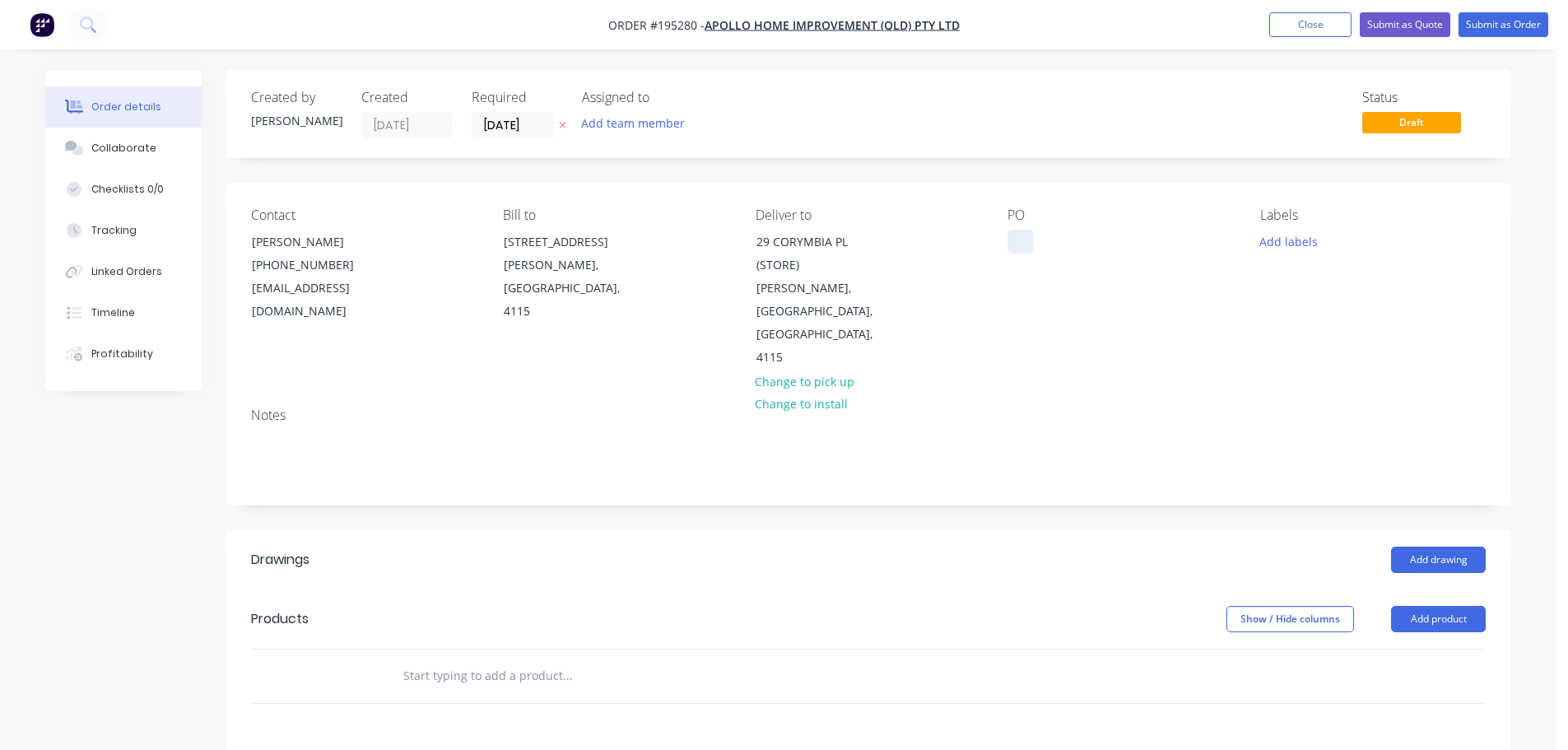
click at [1011, 242] on div at bounding box center [1020, 242] width 26 height 24
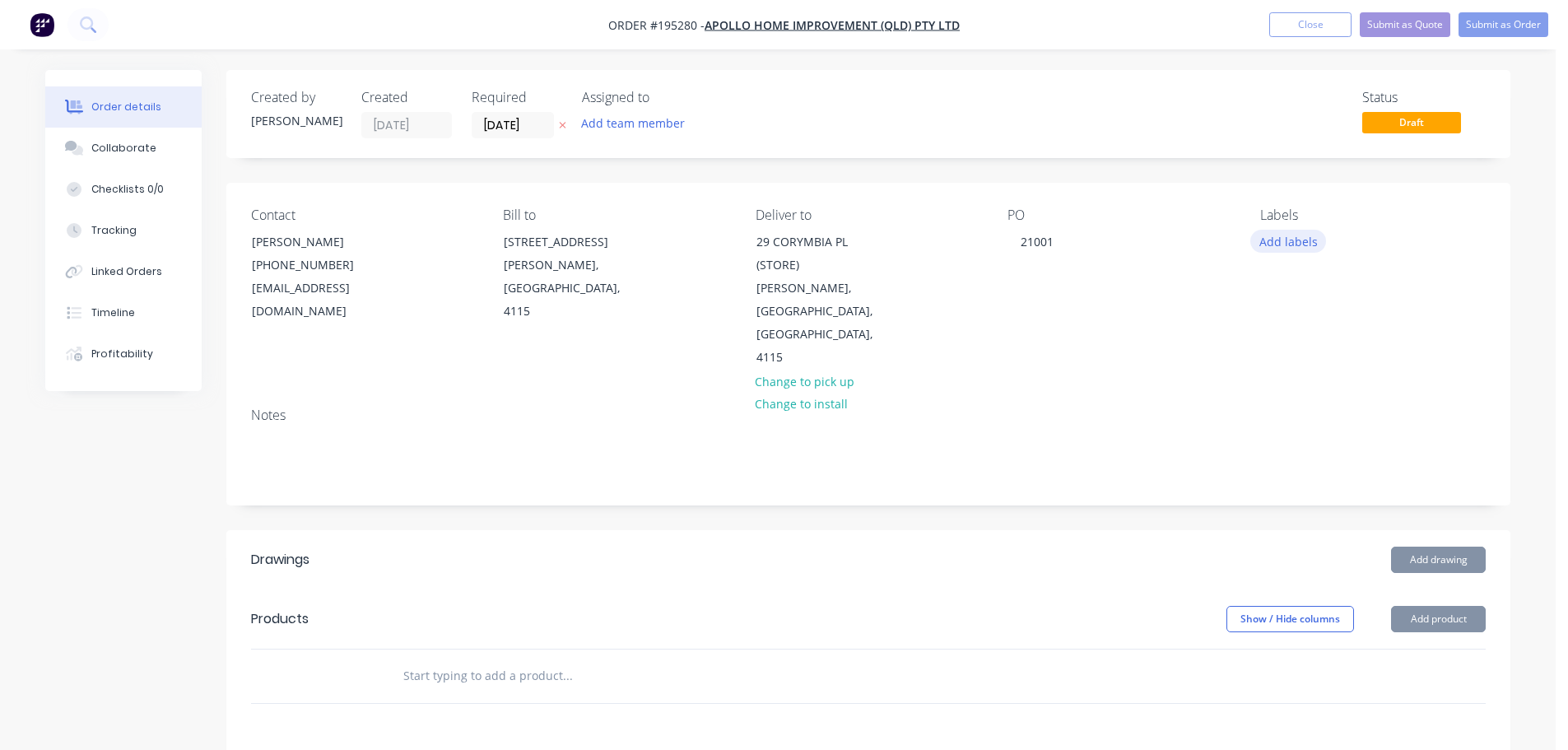
click at [1318, 244] on button "Add labels" at bounding box center [1289, 241] width 76 height 23
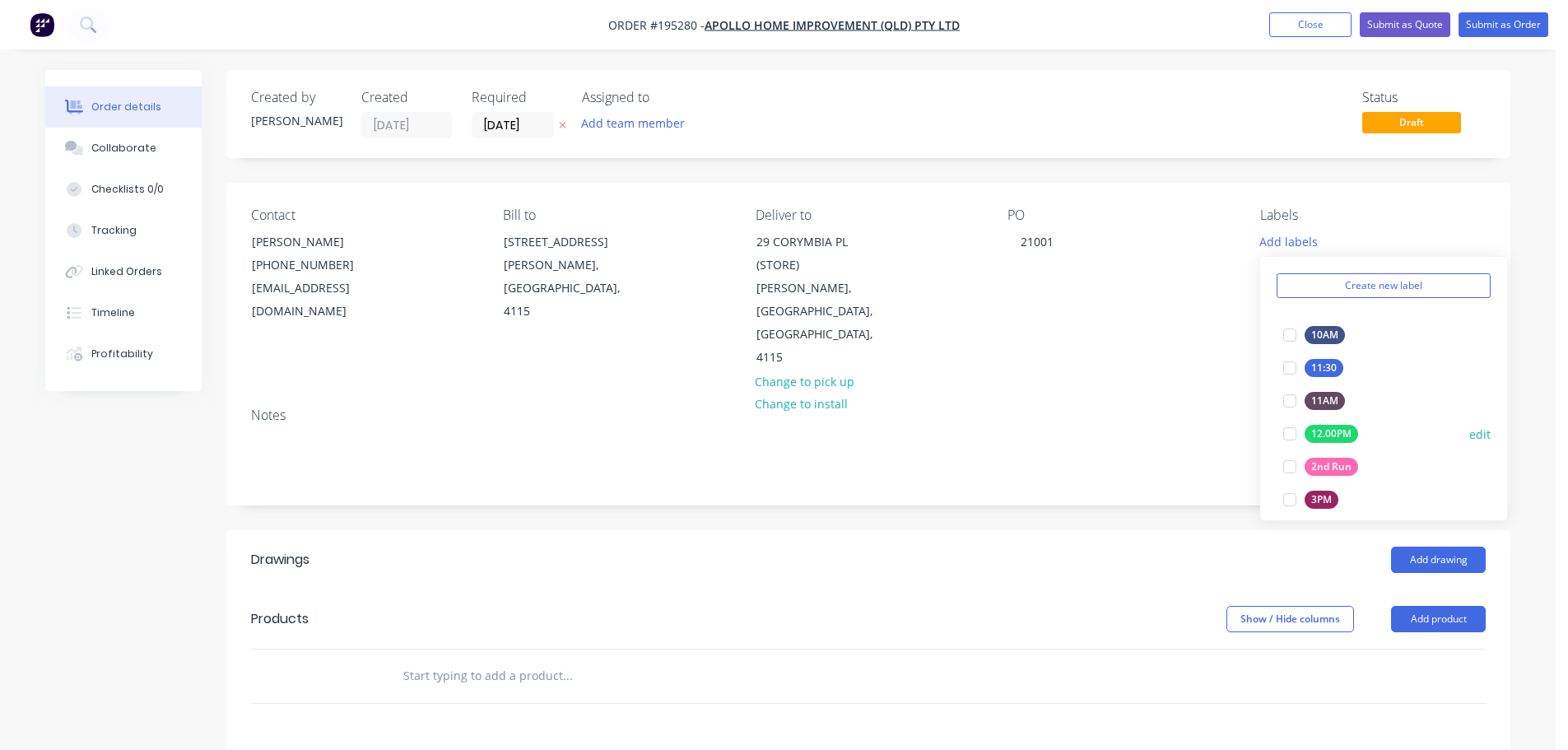
scroll to position [82, 0]
click at [1292, 440] on div at bounding box center [1289, 438] width 33 height 33
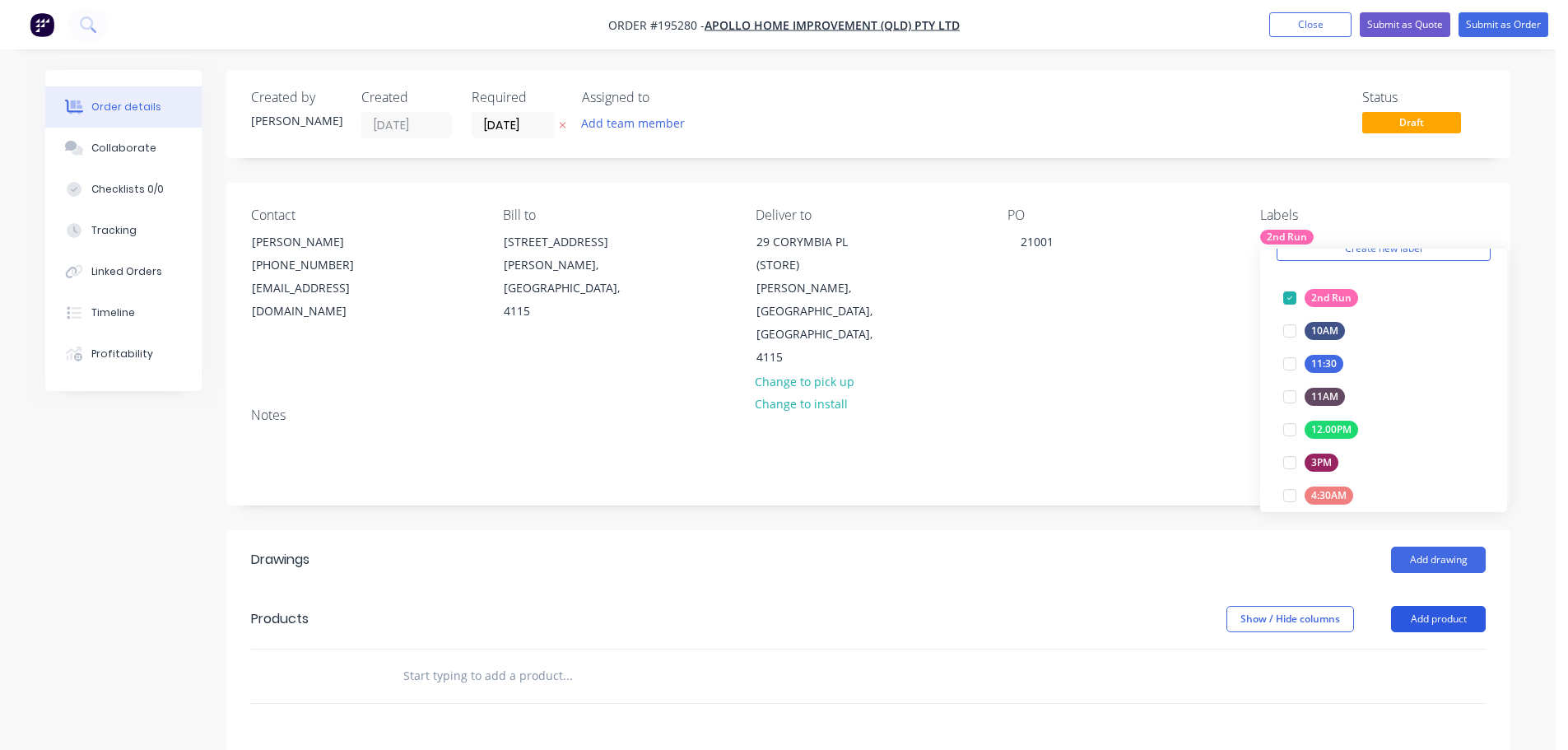
click at [1440, 606] on button "Add product" at bounding box center [1438, 619] width 95 height 26
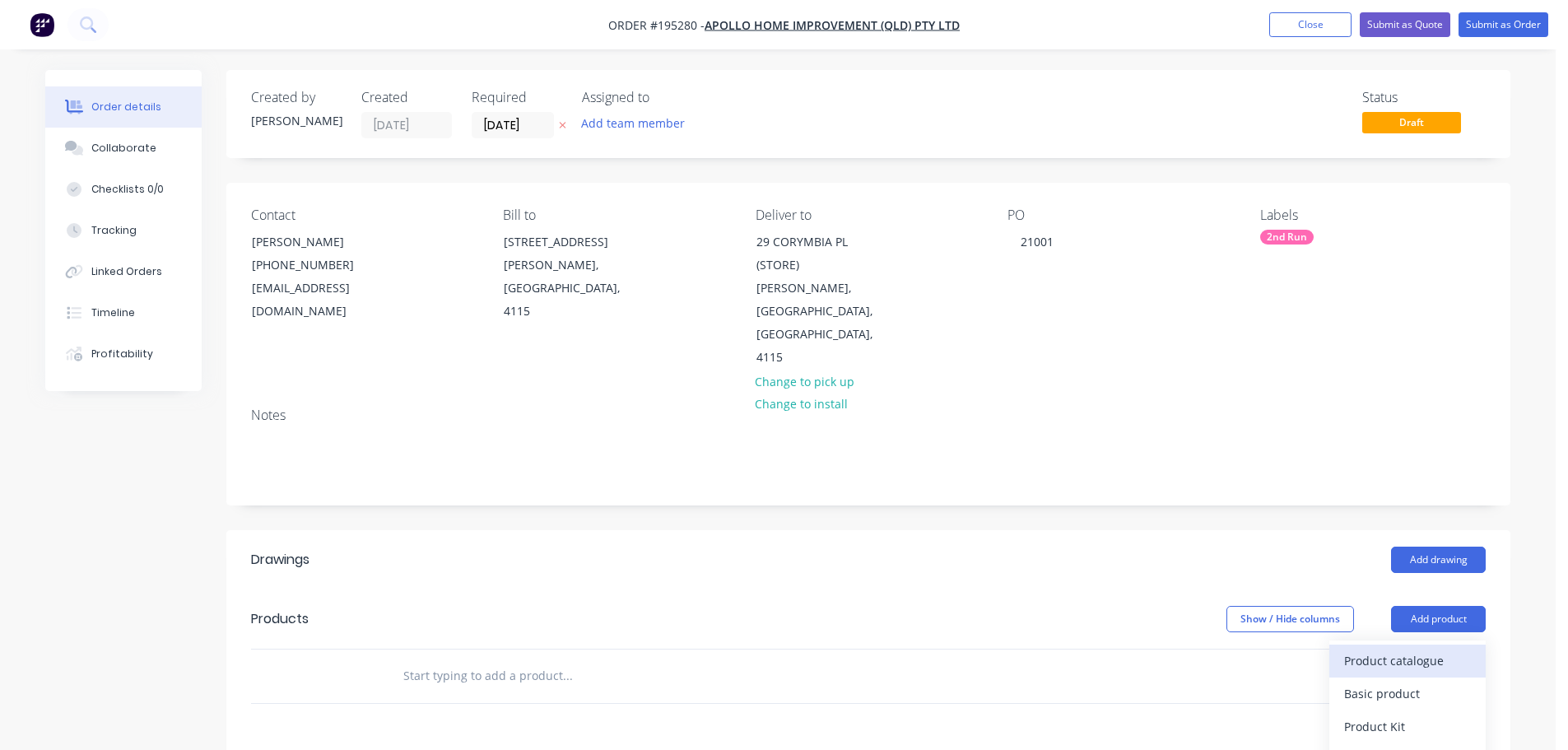
click at [1423, 649] on div "Product catalogue" at bounding box center [1407, 660] width 127 height 24
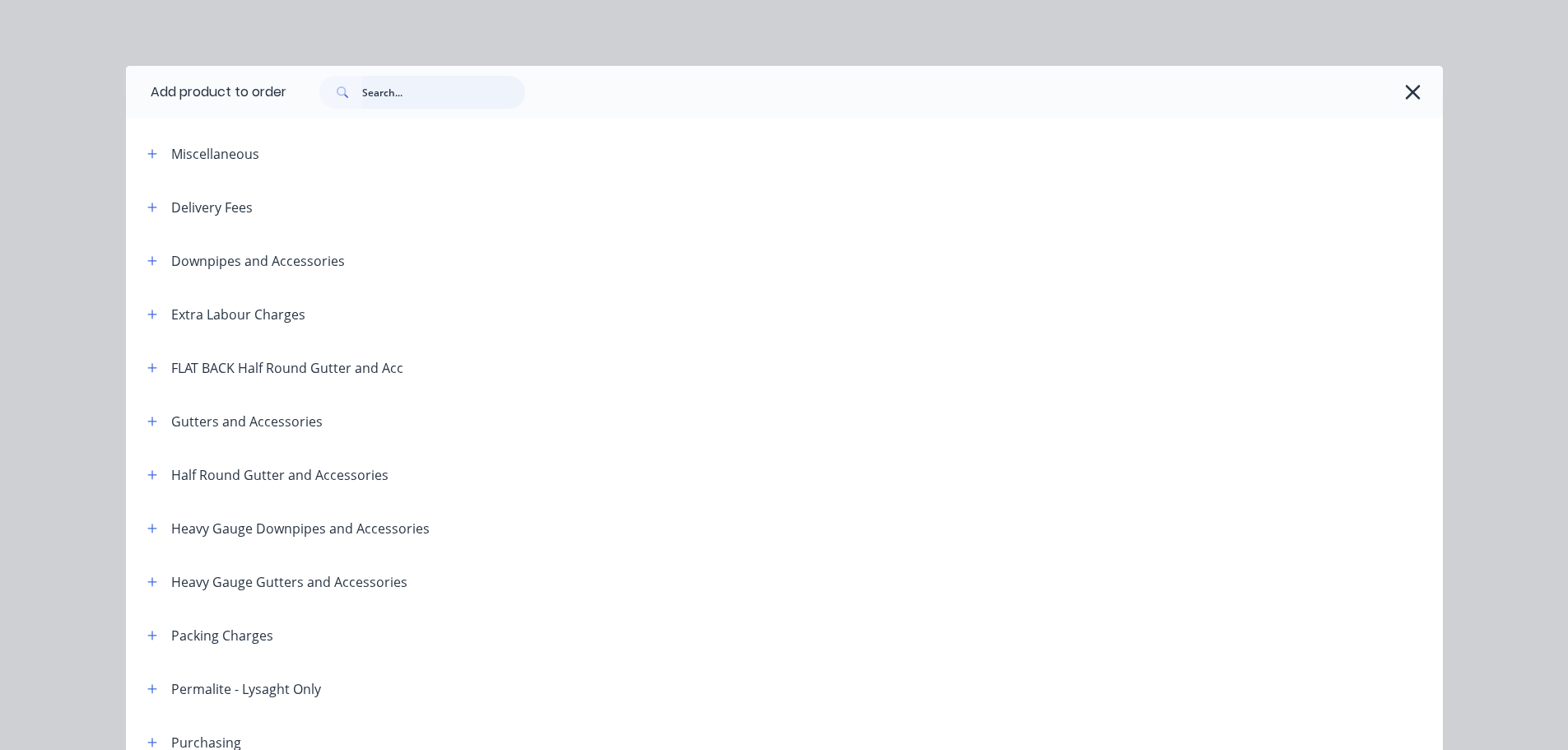
click at [388, 105] on input "text" at bounding box center [443, 92] width 163 height 33
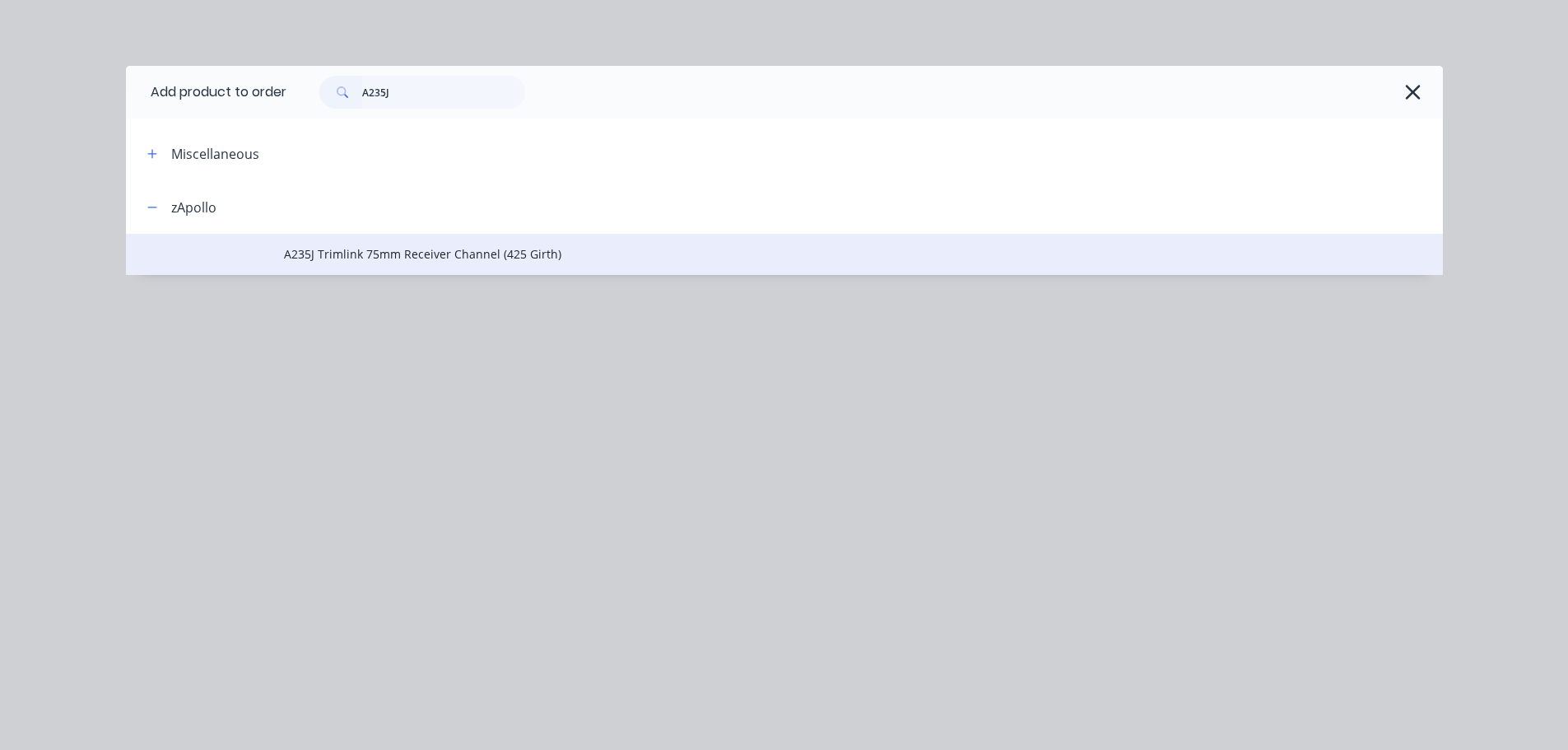
click at [469, 252] on span "A235J Trimlink 75mm Receiver Channel (425 Girth)" at bounding box center [747, 253] width 927 height 17
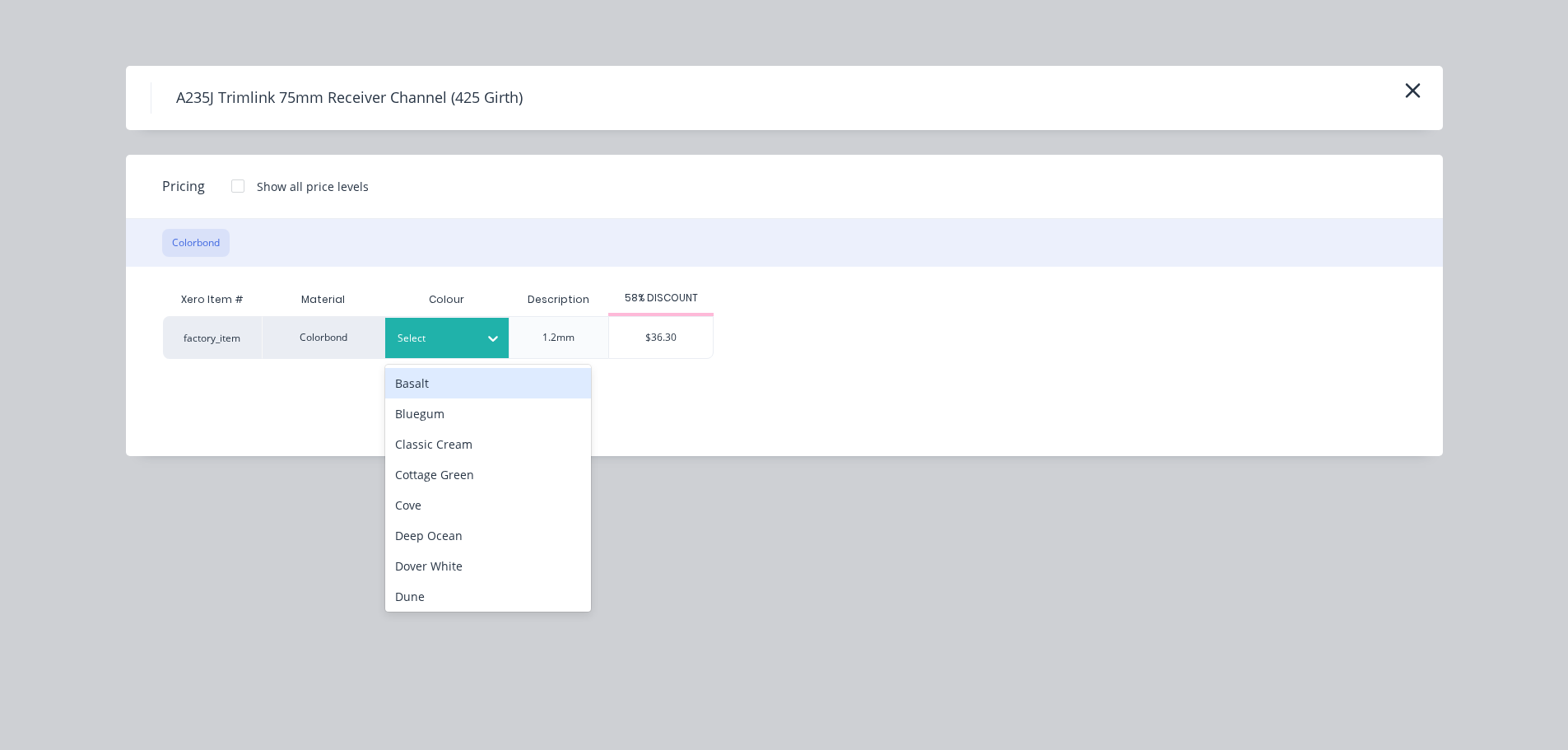
click at [481, 338] on div at bounding box center [493, 338] width 30 height 26
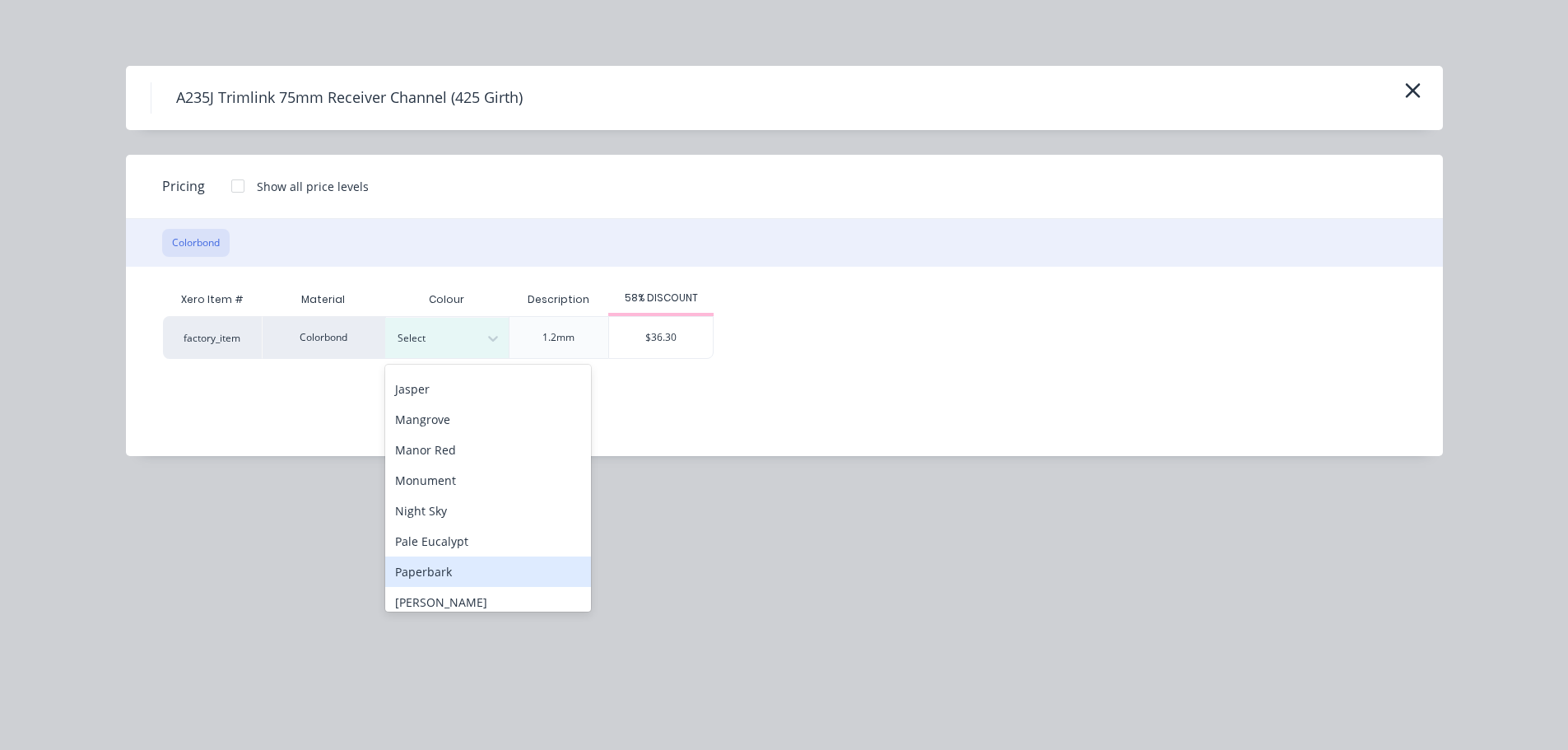
scroll to position [412, 0]
click at [454, 579] on div "Surfmist" at bounding box center [488, 581] width 206 height 31
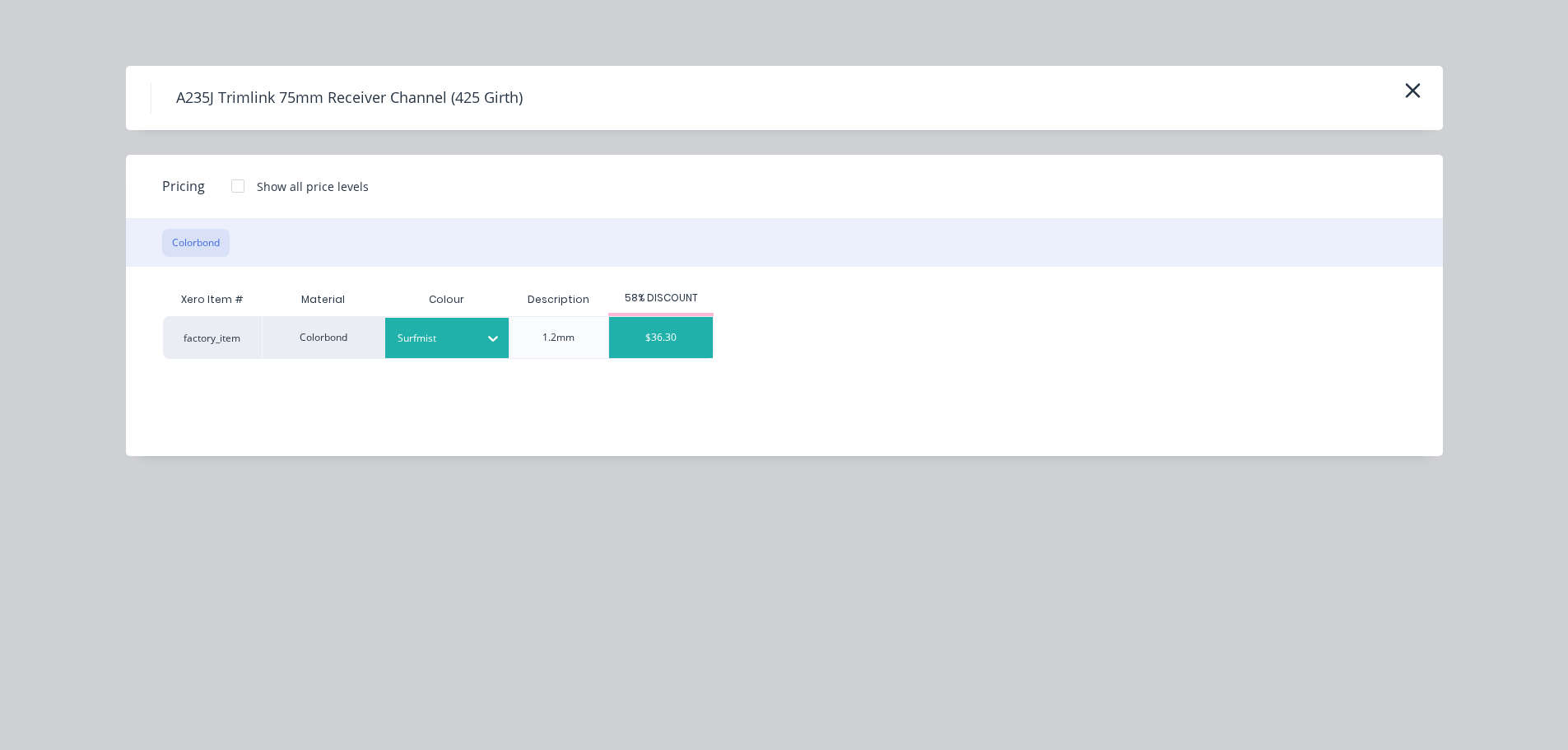
click at [675, 334] on div "$36.30" at bounding box center [661, 337] width 104 height 42
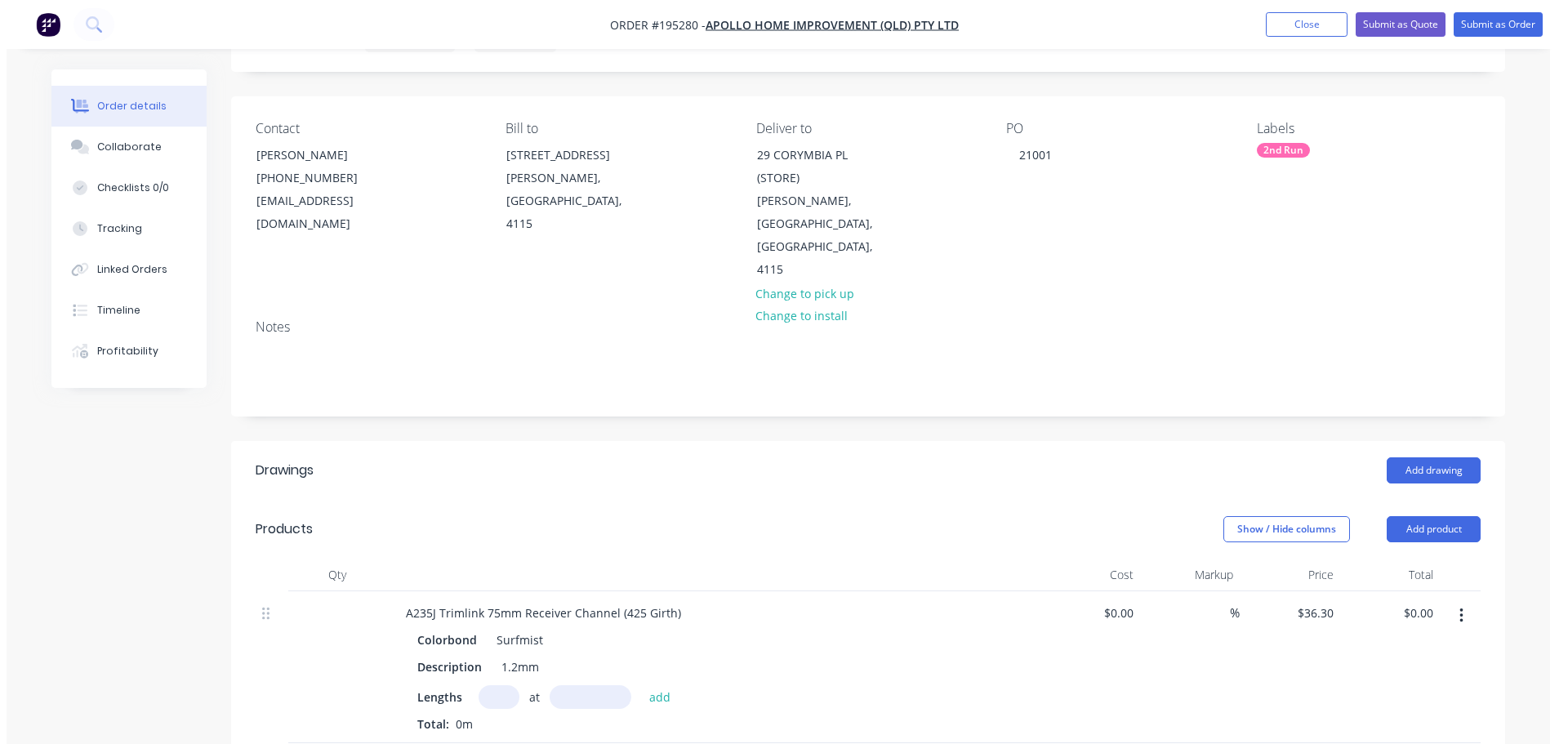
scroll to position [163, 0]
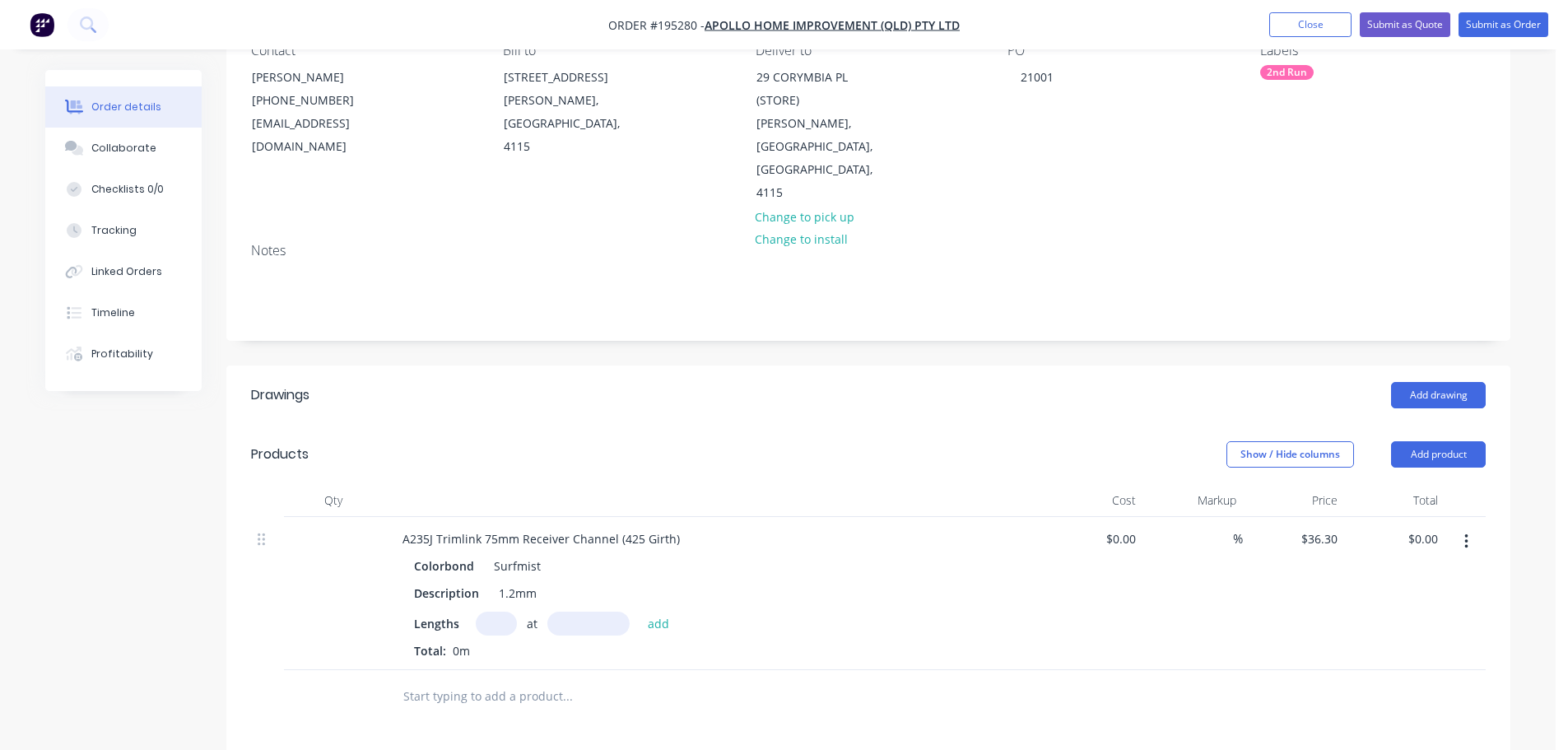
click at [490, 612] on input "text" at bounding box center [496, 623] width 42 height 24
click at [639, 612] on button "add" at bounding box center [658, 622] width 39 height 23
click at [1513, 18] on button "Submit as Order" at bounding box center [1503, 24] width 90 height 24
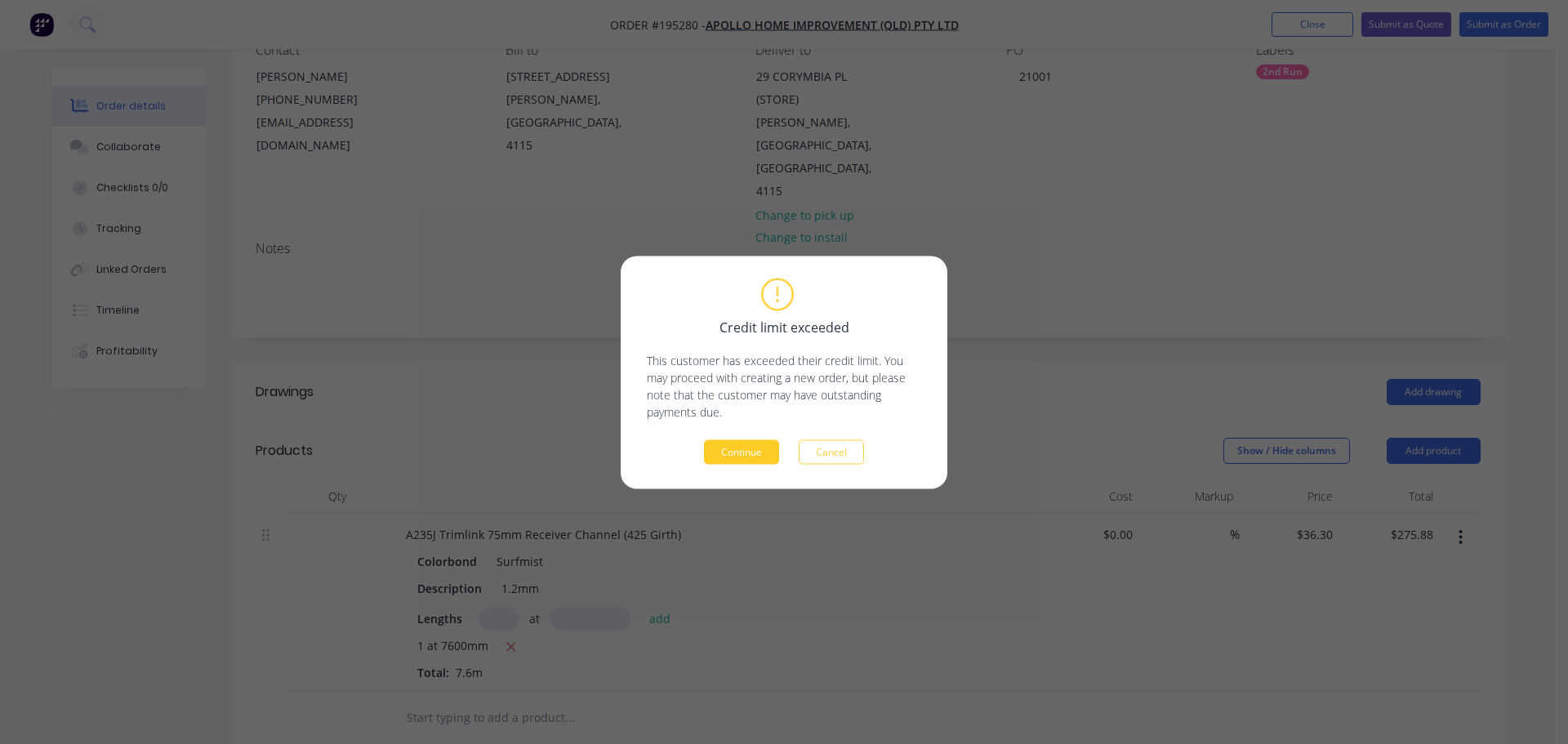
click at [757, 446] on button "Continue" at bounding box center [742, 451] width 75 height 24
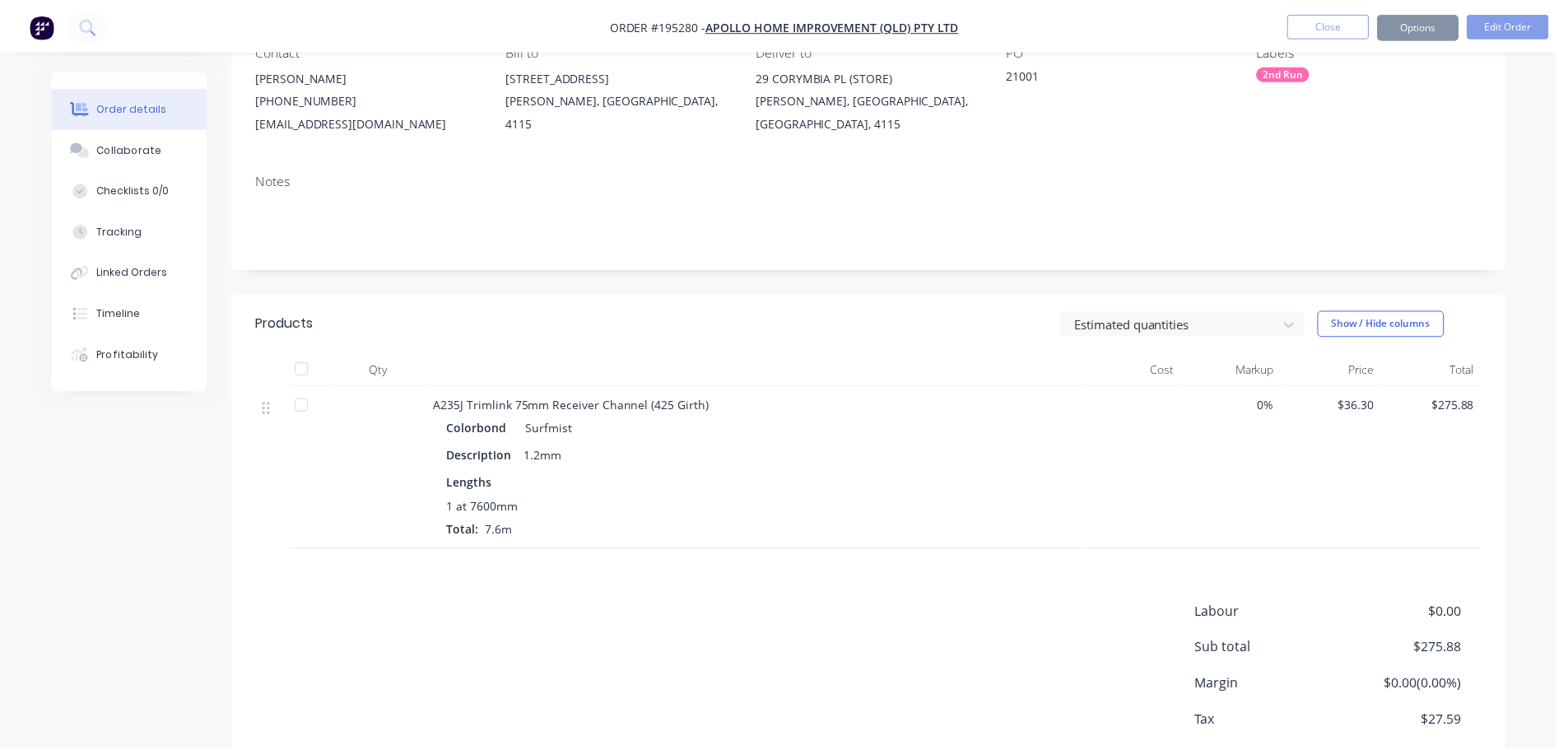
scroll to position [164, 0]
click at [1412, 26] on button "Options" at bounding box center [1416, 24] width 82 height 26
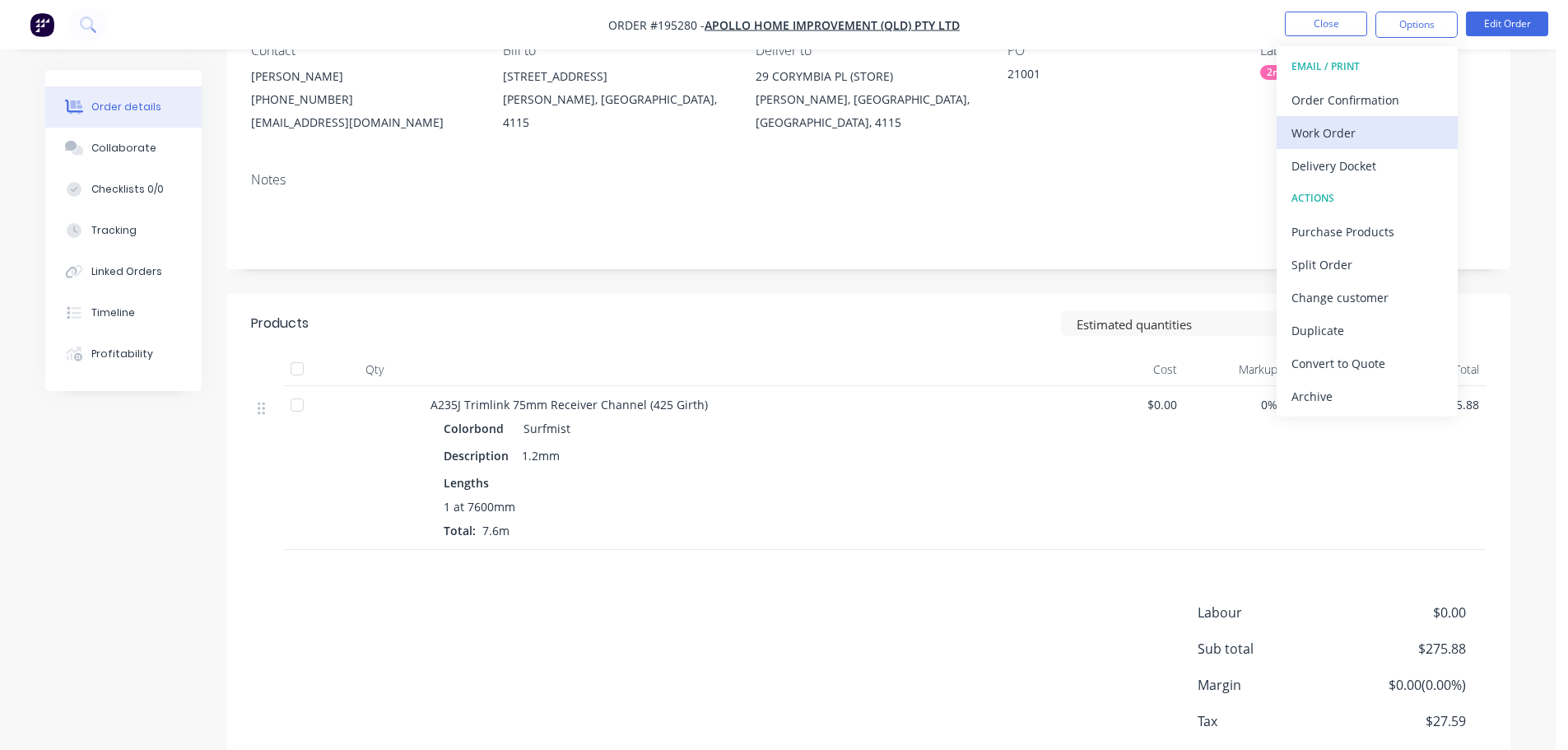
click at [1335, 126] on div "Work Order" at bounding box center [1366, 133] width 151 height 24
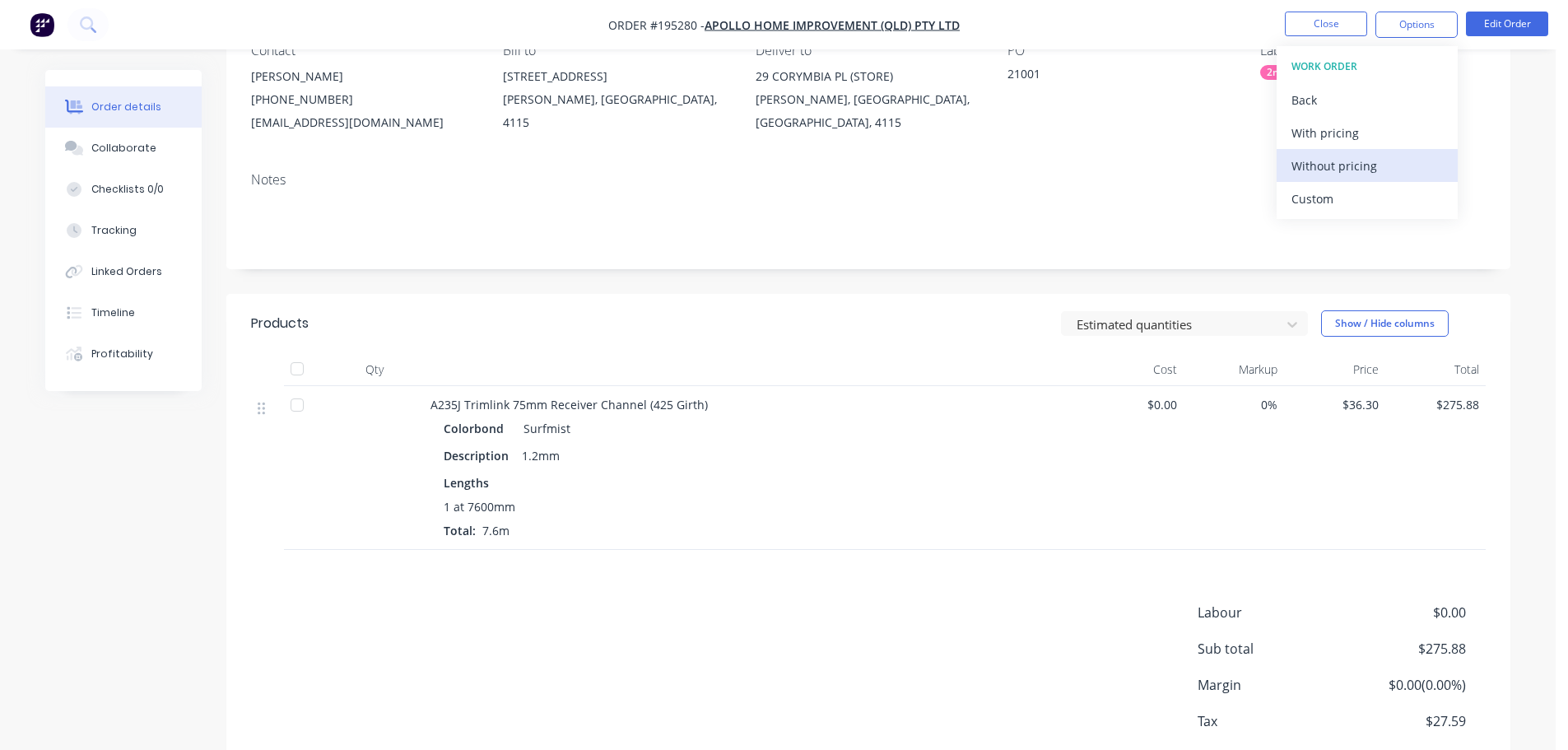
click at [1335, 158] on div "Without pricing" at bounding box center [1366, 166] width 151 height 24
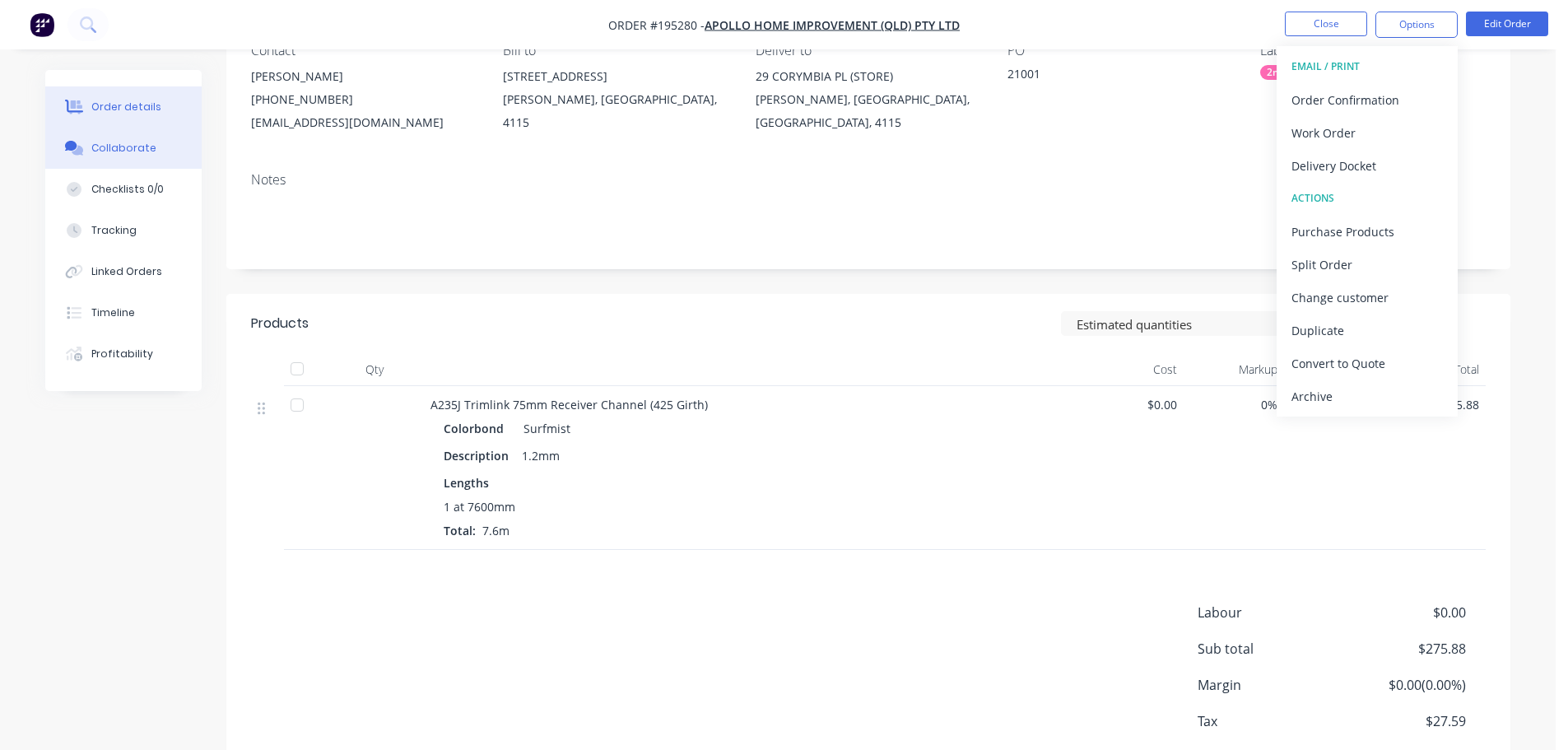
click at [106, 153] on div "Collaborate" at bounding box center [124, 148] width 65 height 14
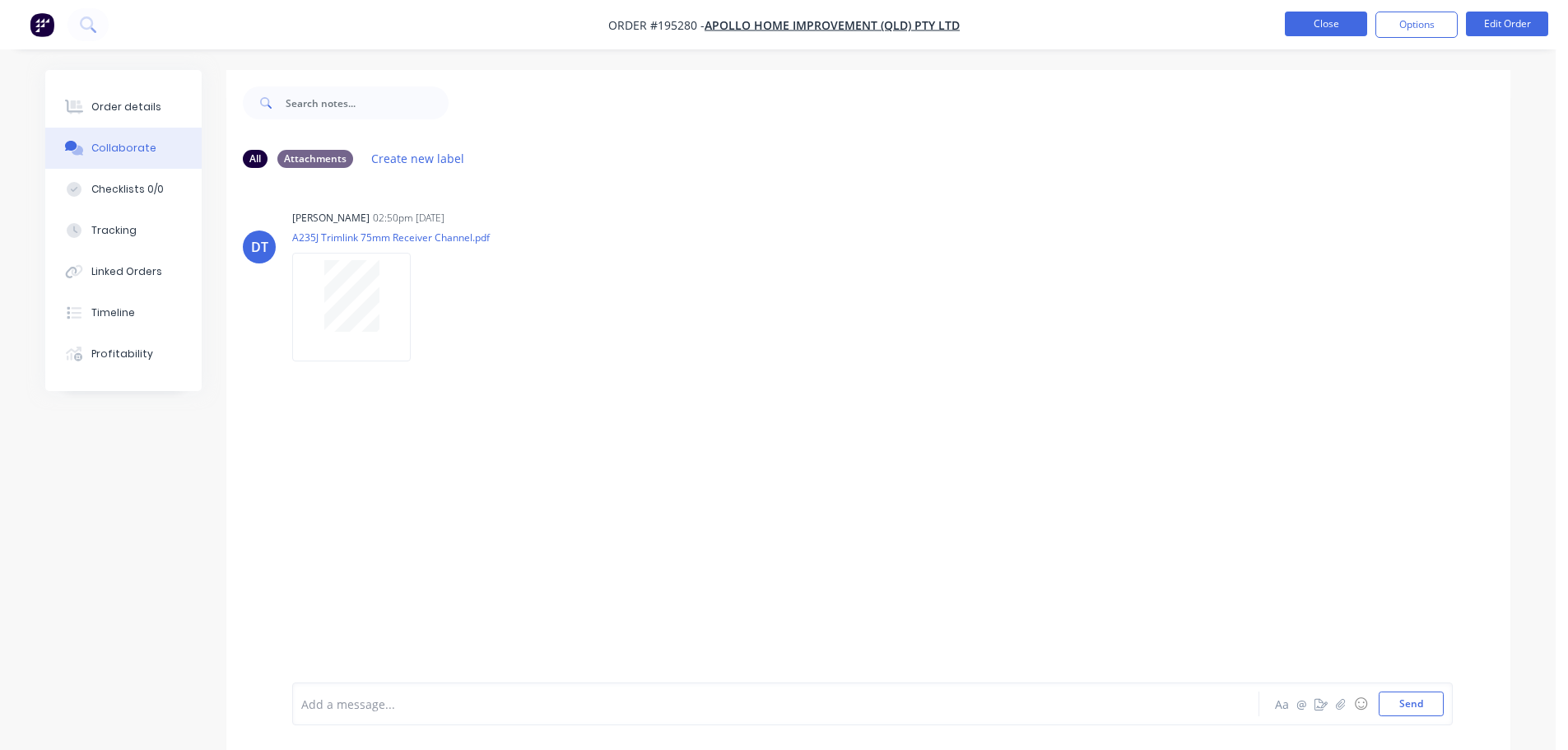
click at [1312, 13] on button "Close" at bounding box center [1326, 24] width 82 height 24
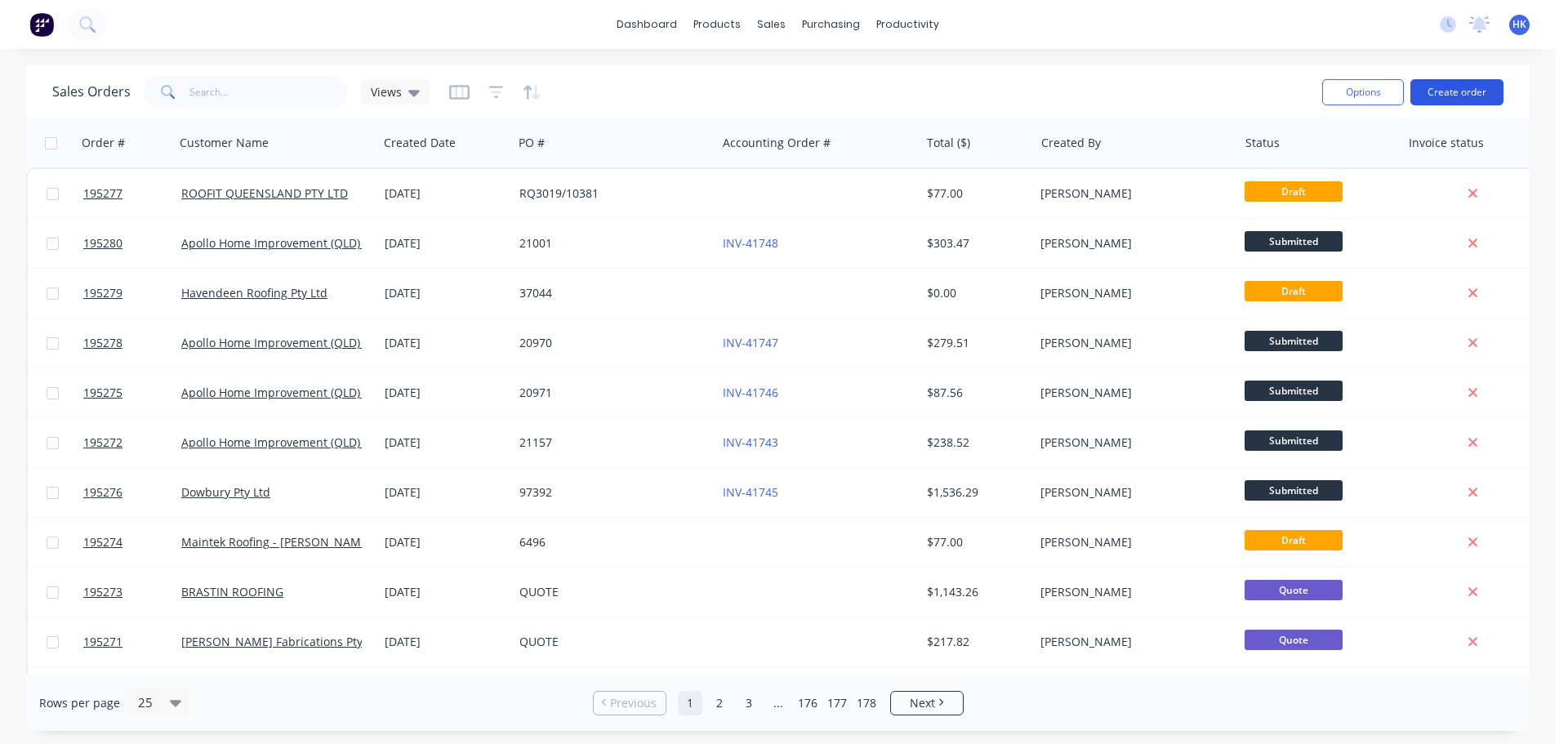
click at [1427, 88] on button "Create order" at bounding box center [1457, 92] width 93 height 26
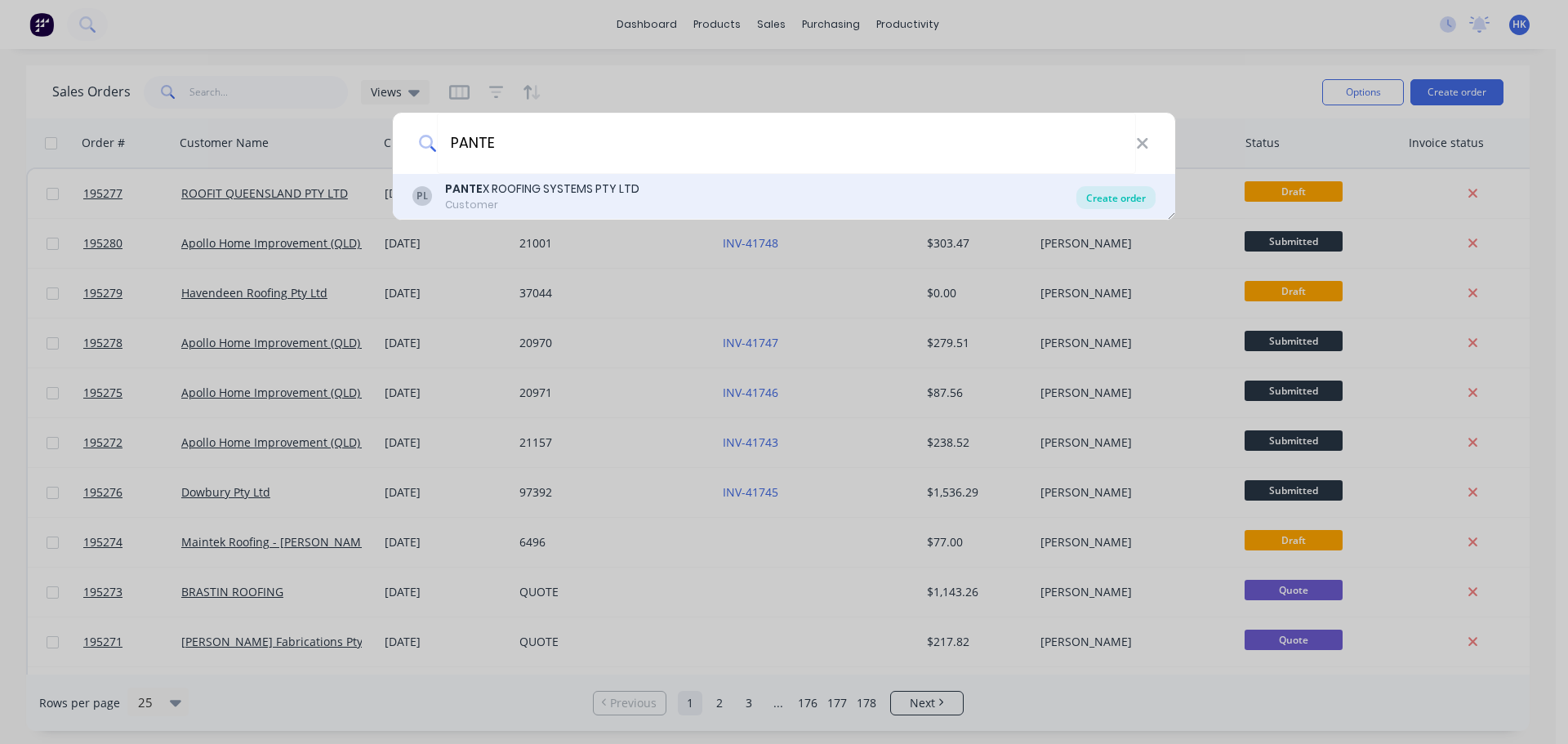
click at [1103, 196] on div "Create order" at bounding box center [1116, 197] width 79 height 22
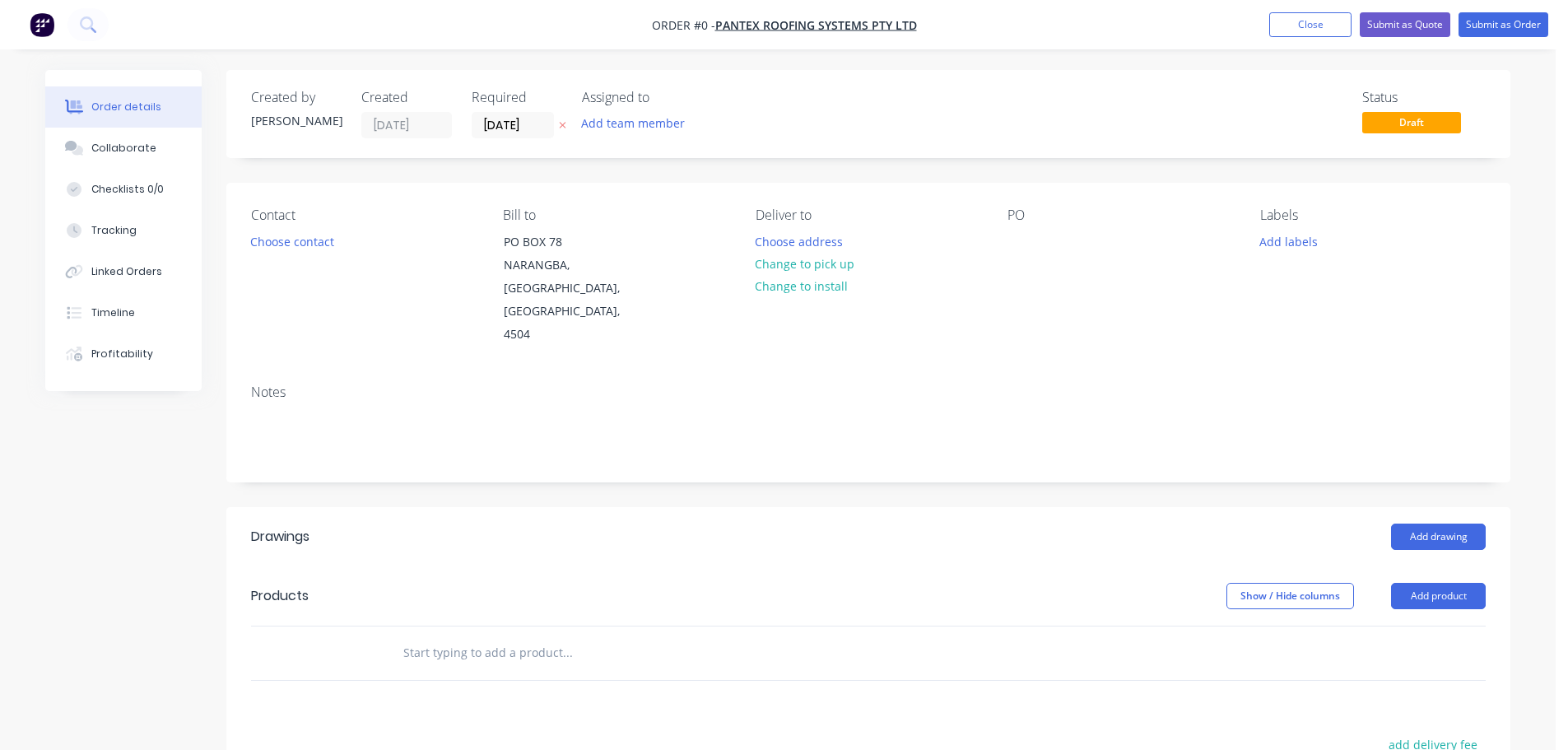
click at [498, 138] on label "[DATE]" at bounding box center [513, 125] width 82 height 26
click at [498, 138] on input "[DATE]" at bounding box center [512, 125] width 80 height 24
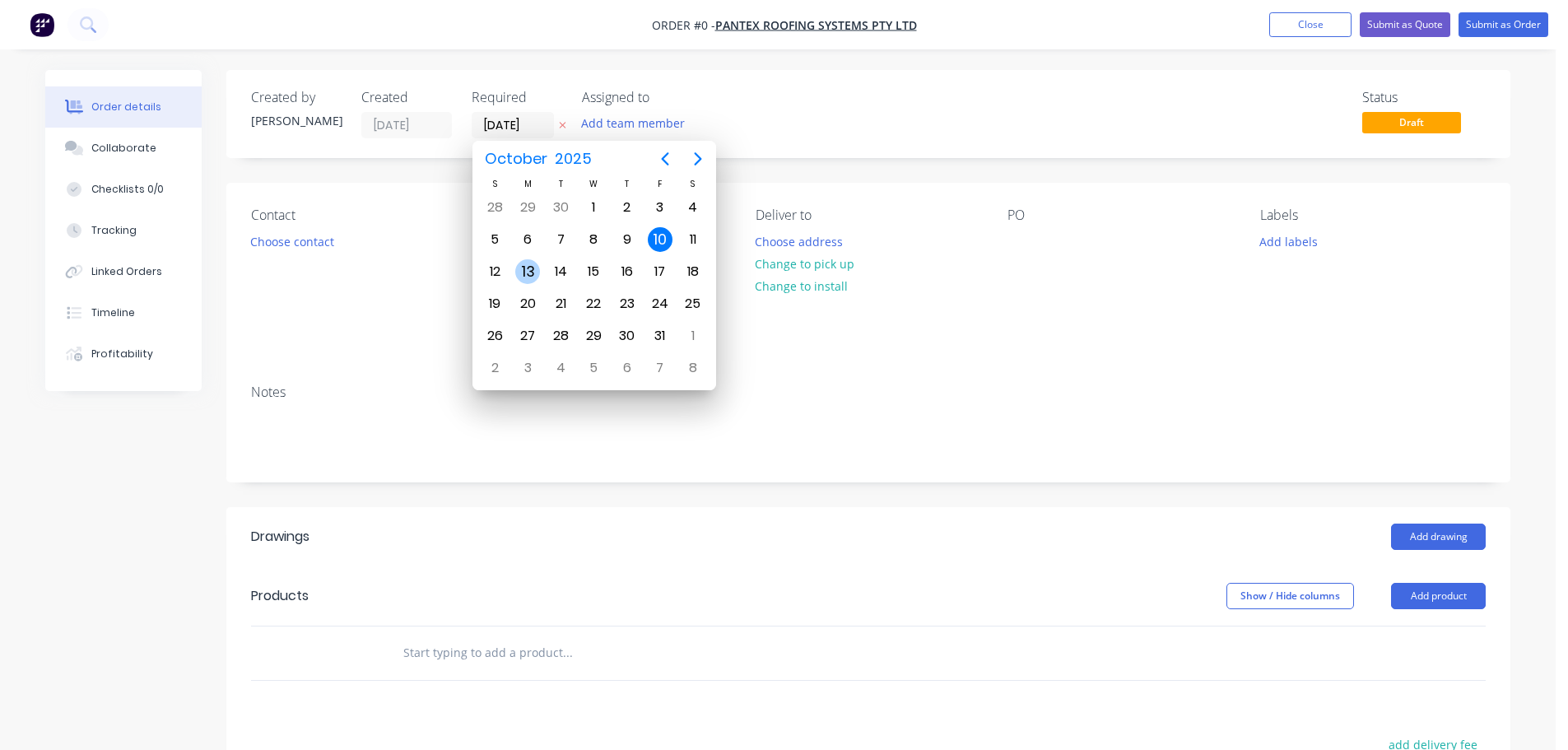
click at [530, 276] on div "13" at bounding box center [527, 271] width 24 height 24
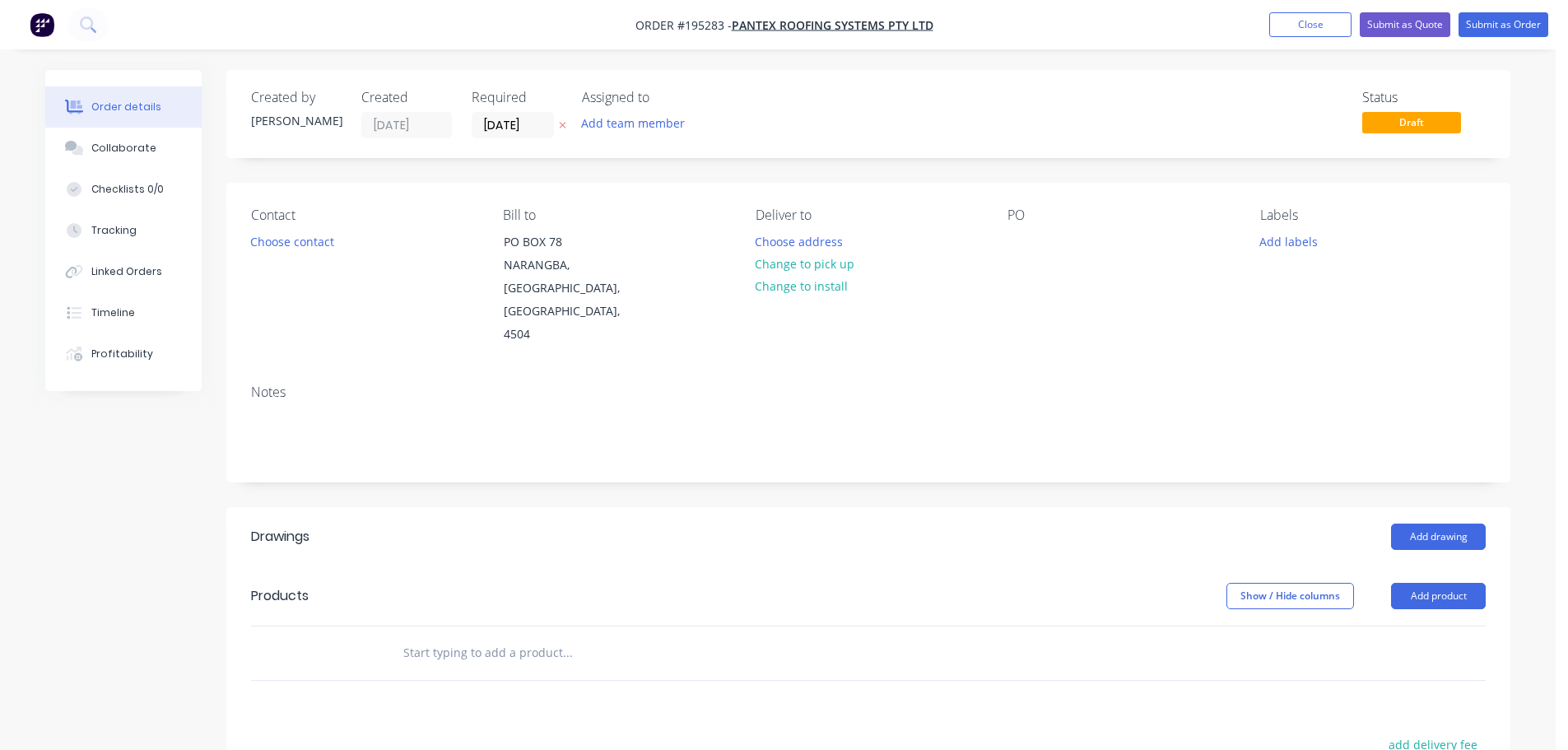
click at [305, 245] on button "Choose contact" at bounding box center [293, 241] width 101 height 23
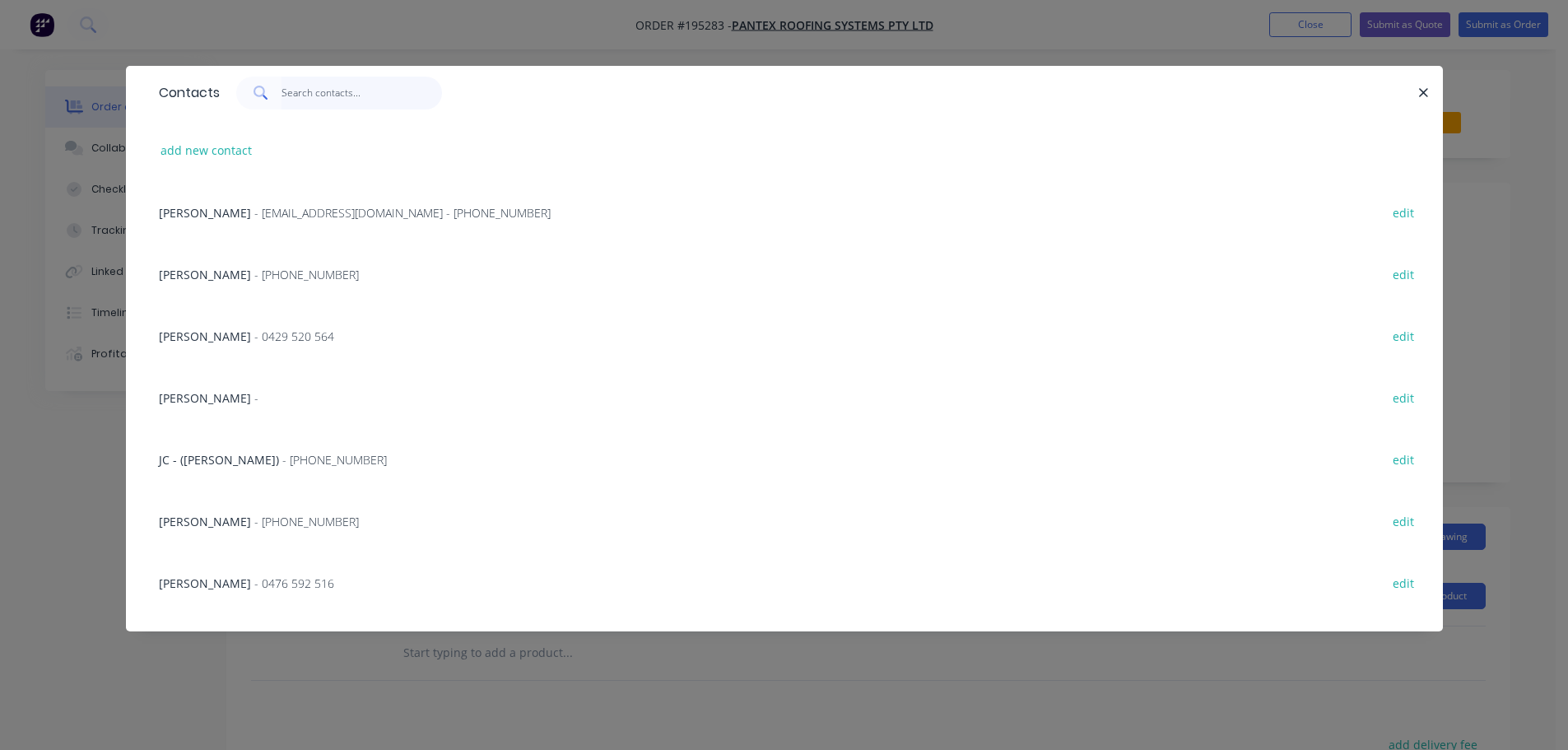
click at [325, 105] on input "text" at bounding box center [361, 93] width 160 height 33
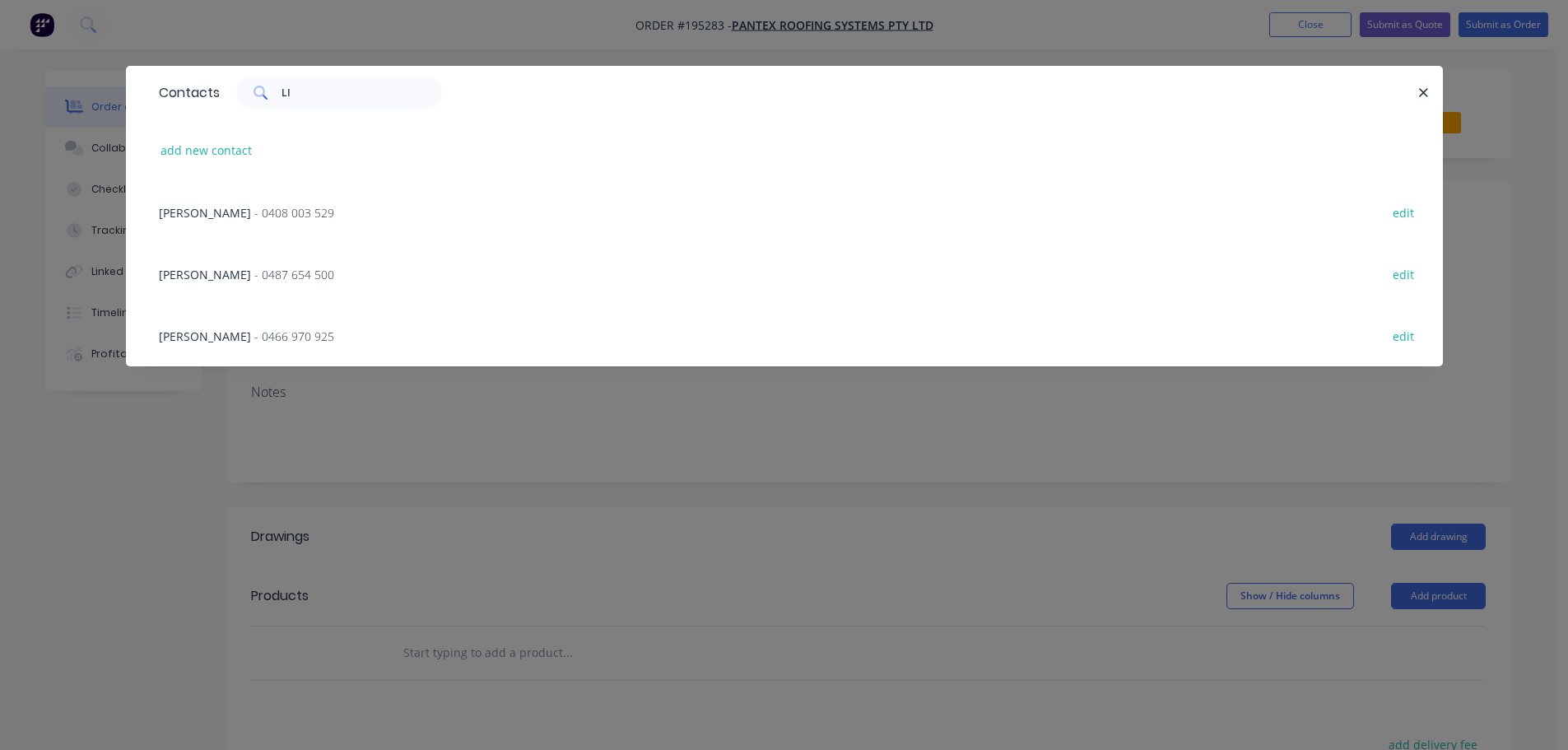
click at [237, 328] on div "[PERSON_NAME] - 0466 970 925" at bounding box center [247, 336] width 175 height 17
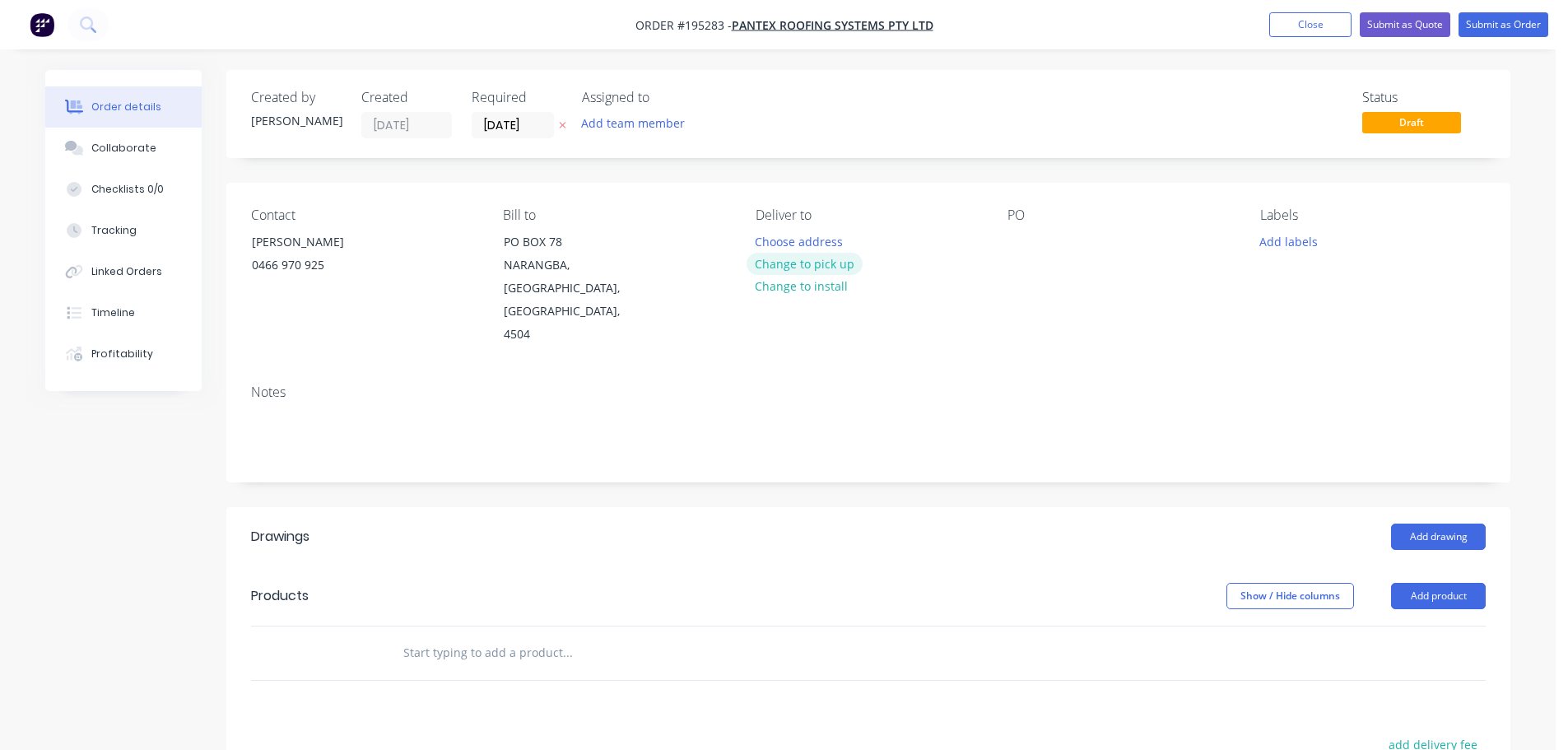
click at [777, 252] on button "Change to pick up" at bounding box center [805, 263] width 117 height 23
click at [789, 262] on button "Change to delivery" at bounding box center [807, 264] width 120 height 23
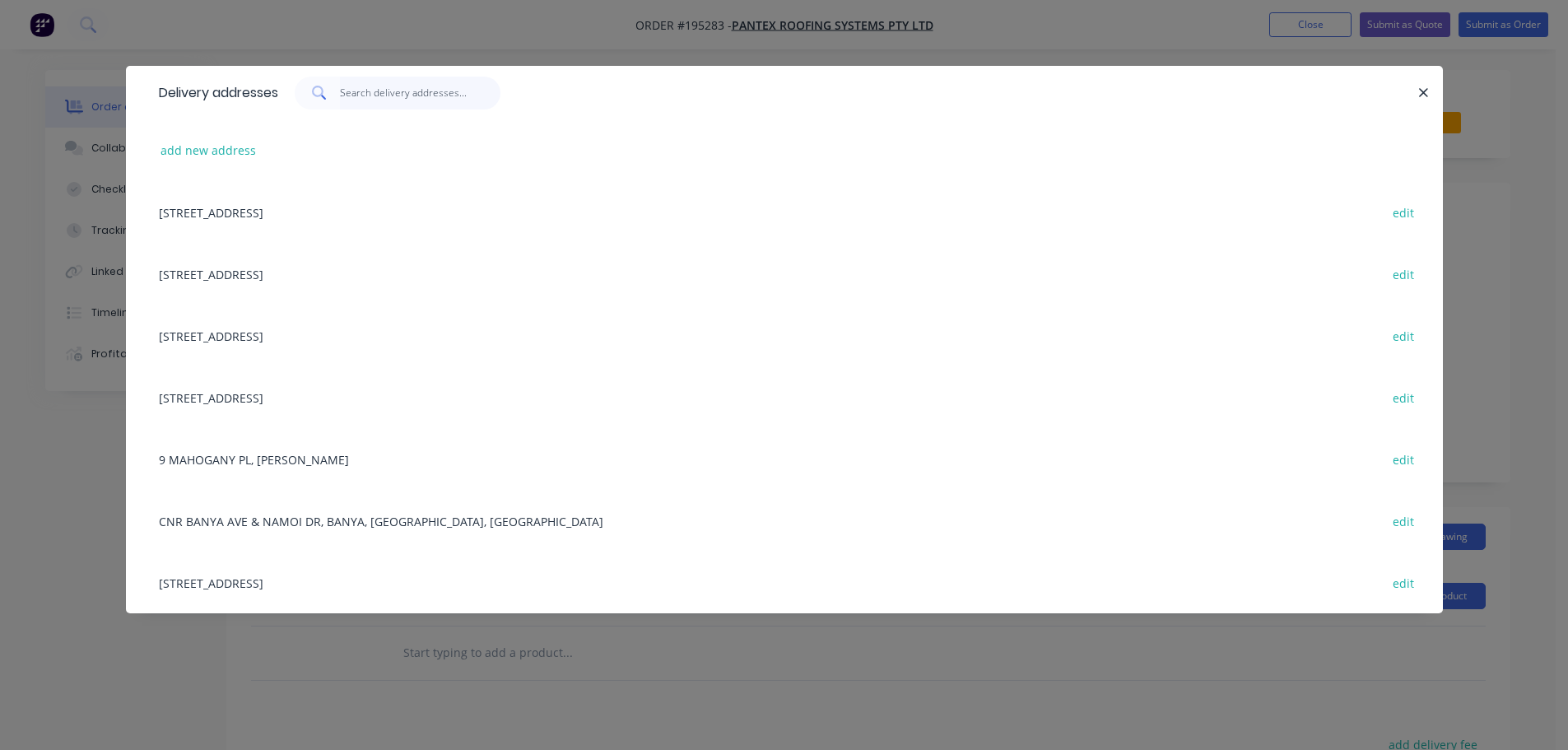
click at [376, 96] on input "text" at bounding box center [420, 93] width 160 height 33
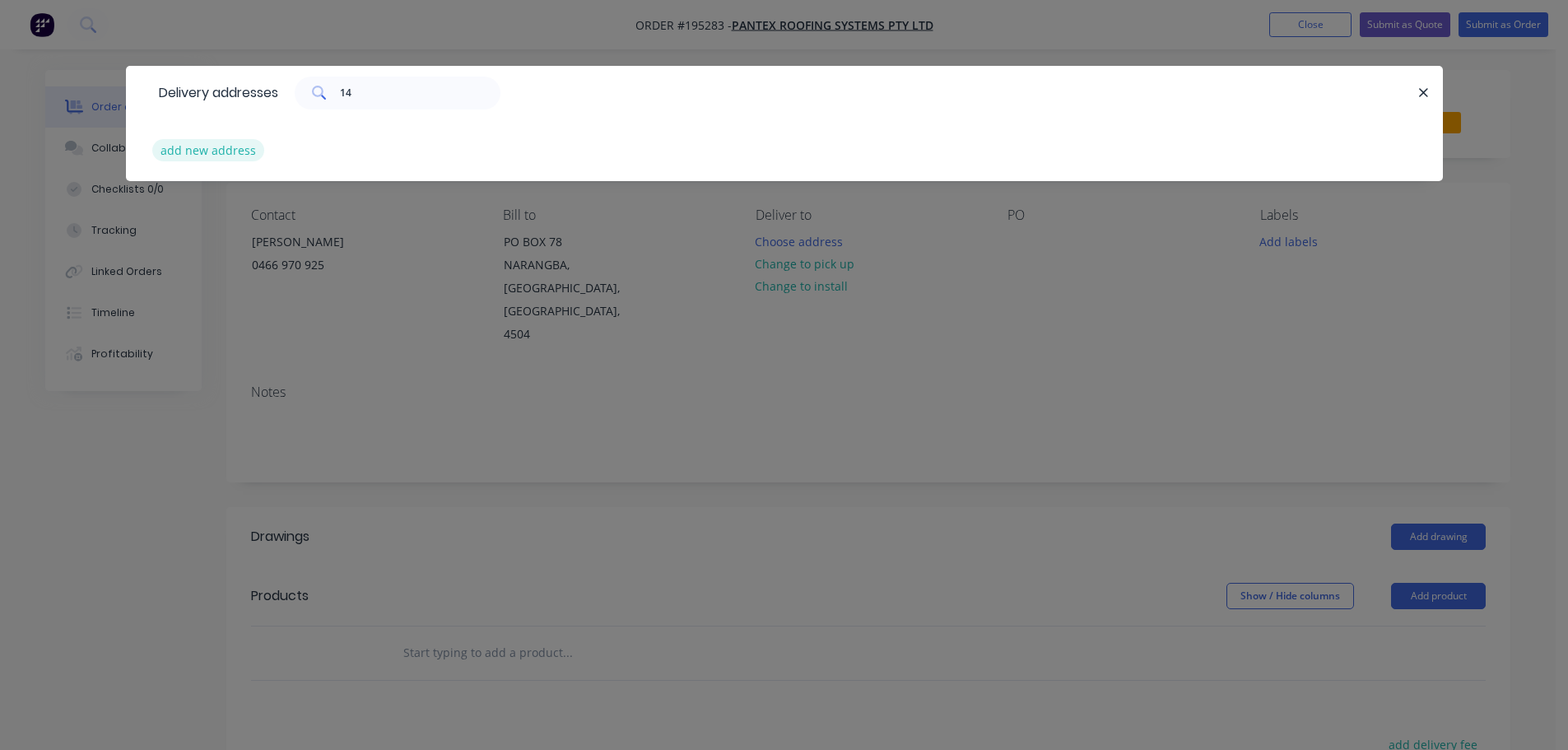
click at [214, 149] on button "add new address" at bounding box center [208, 150] width 113 height 23
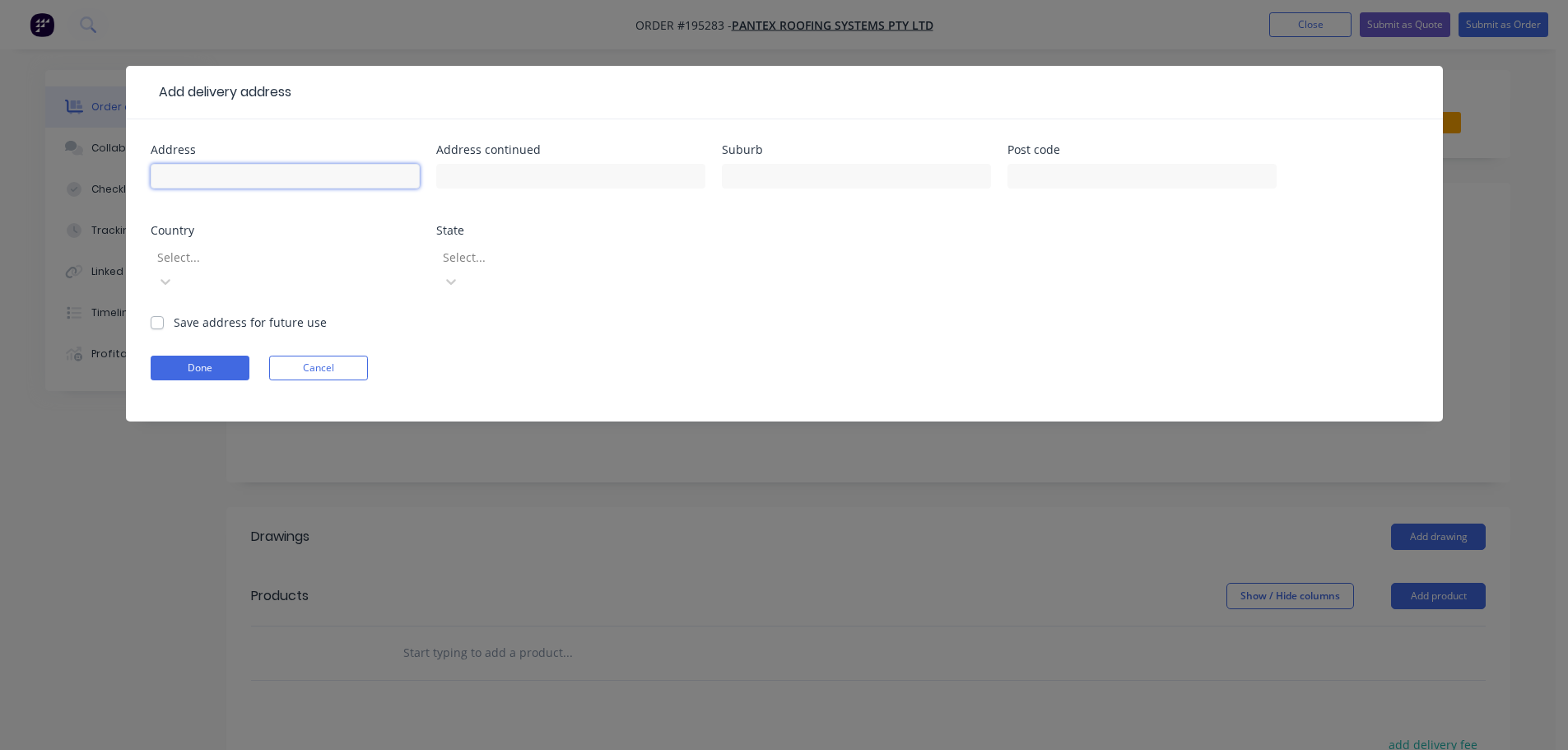
click at [231, 175] on input "text" at bounding box center [286, 176] width 269 height 24
click at [186, 356] on button "Done" at bounding box center [200, 367] width 99 height 24
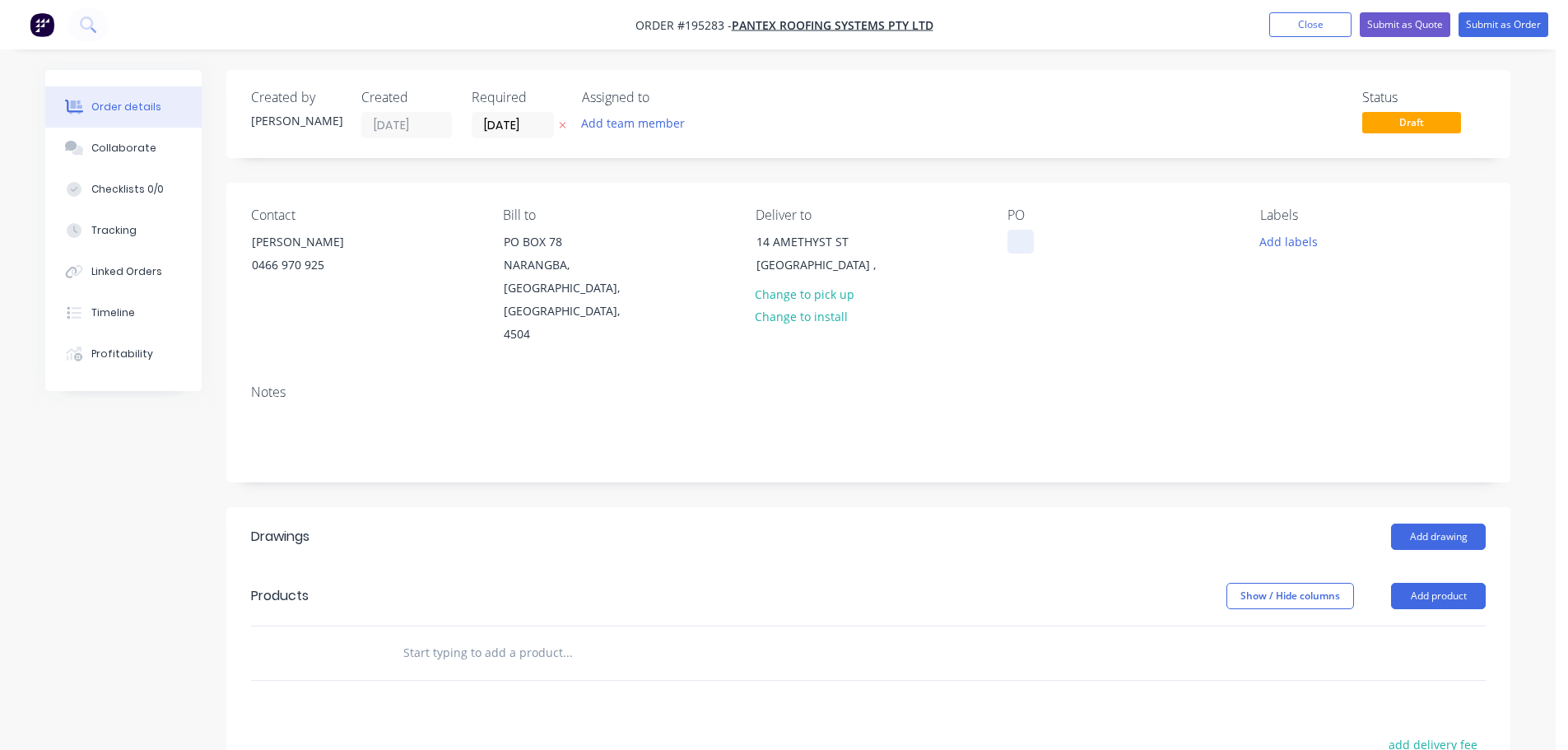
click at [1020, 242] on div at bounding box center [1020, 242] width 26 height 24
click at [1431, 583] on button "Add product" at bounding box center [1438, 595] width 95 height 26
click at [1417, 626] on div "Product catalogue" at bounding box center [1407, 638] width 127 height 24
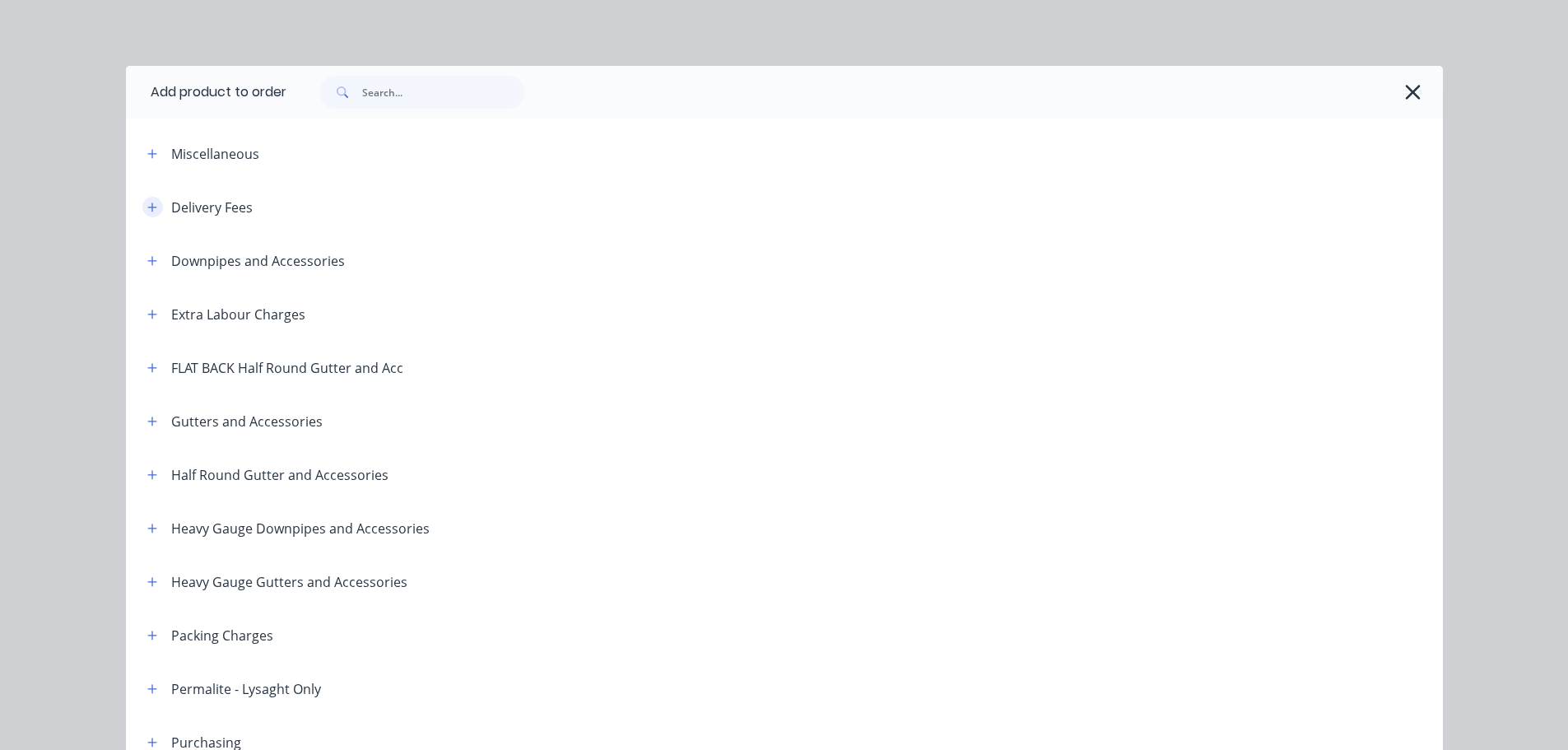
click at [147, 204] on icon "button" at bounding box center [152, 207] width 10 height 12
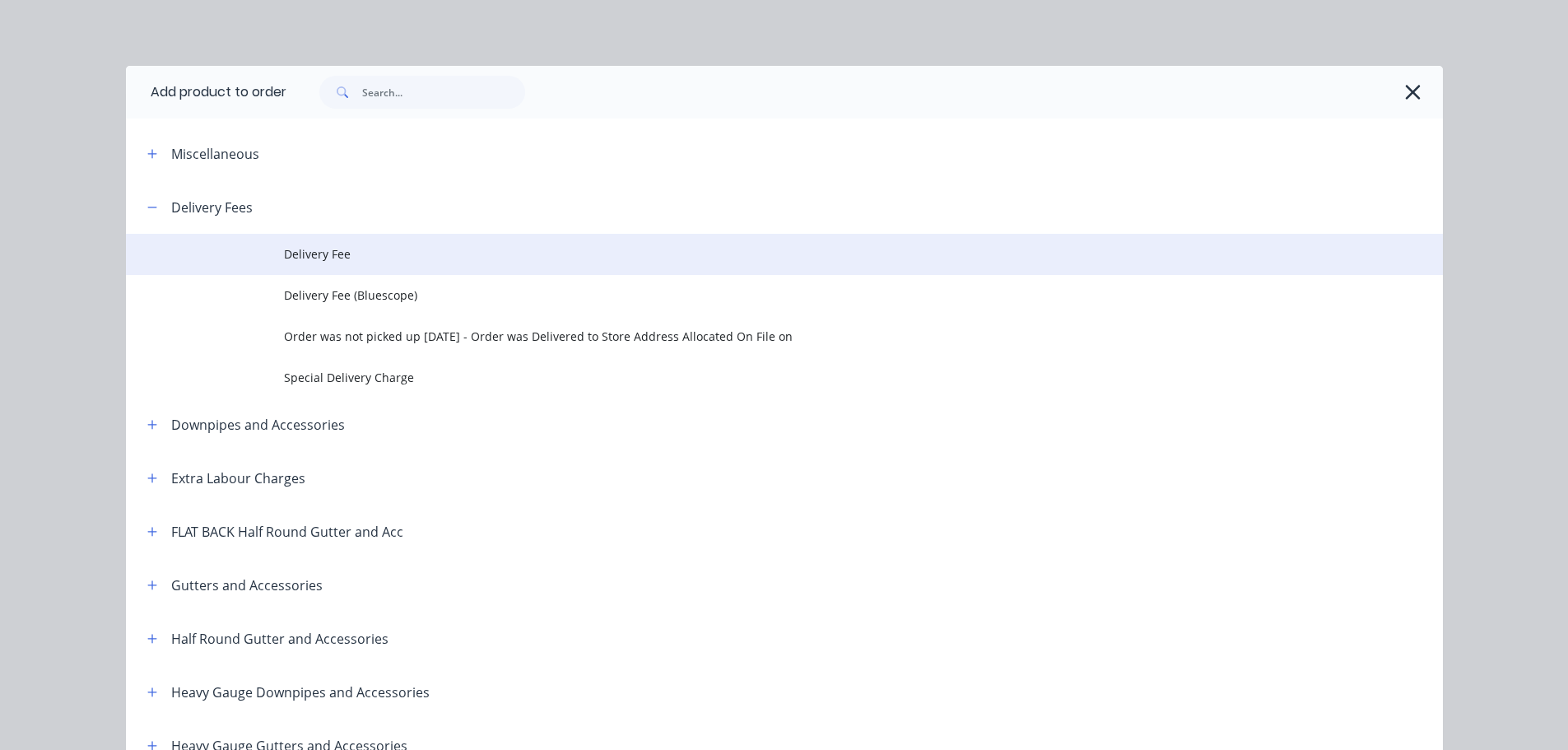
click at [328, 268] on td "Delivery Fee" at bounding box center [864, 254] width 1159 height 42
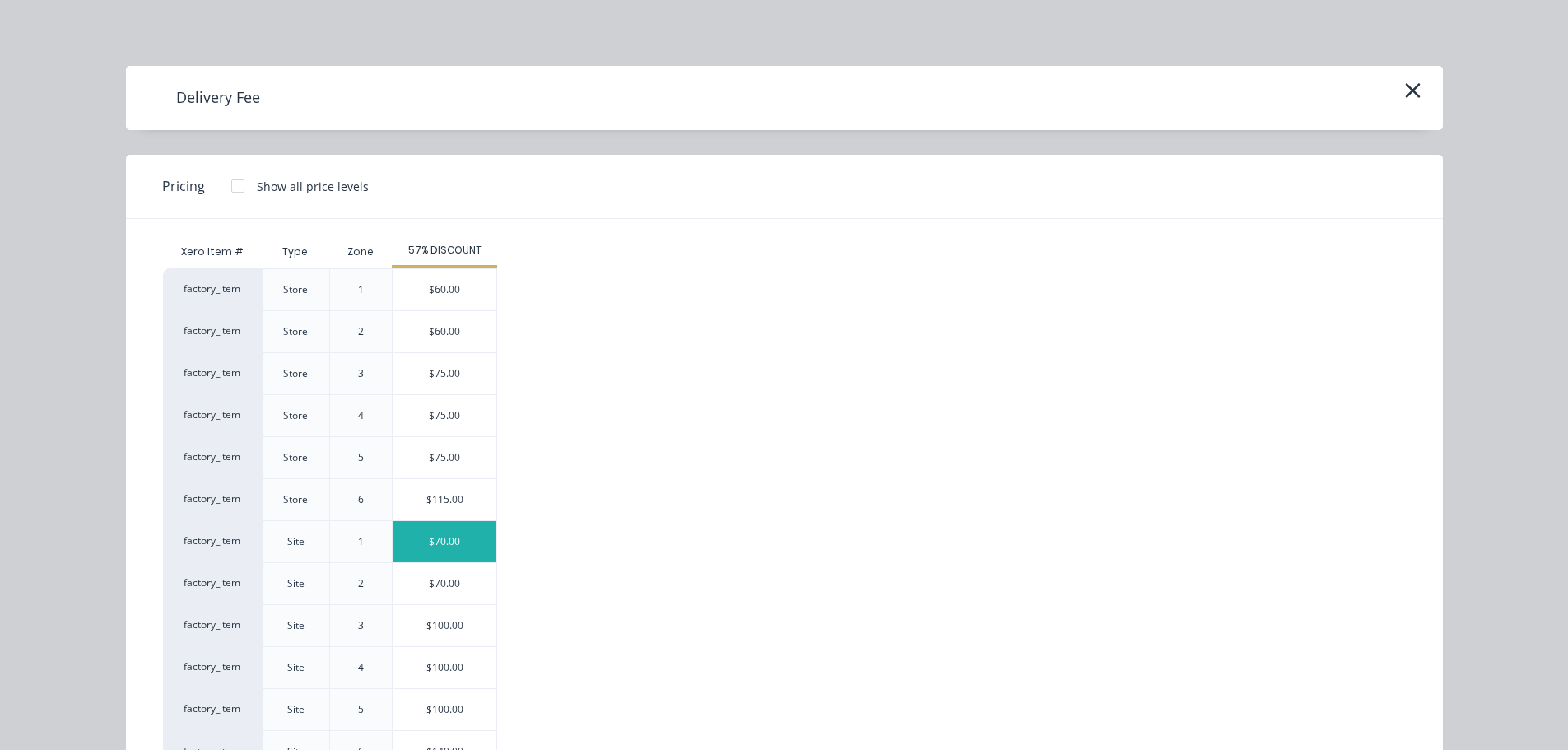
click at [449, 552] on div "$70.00" at bounding box center [444, 542] width 104 height 42
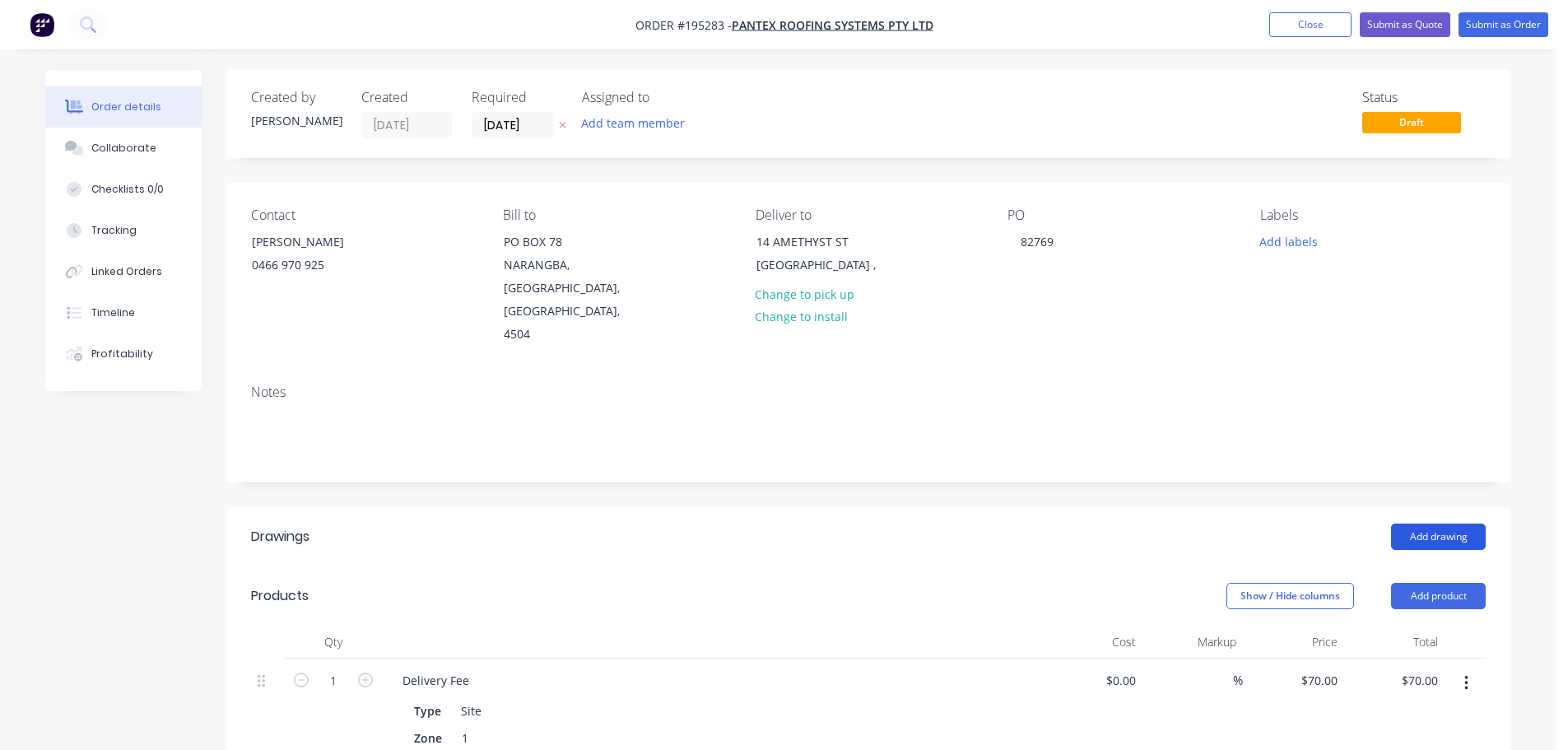
click at [1443, 524] on button "Add drawing" at bounding box center [1438, 536] width 95 height 26
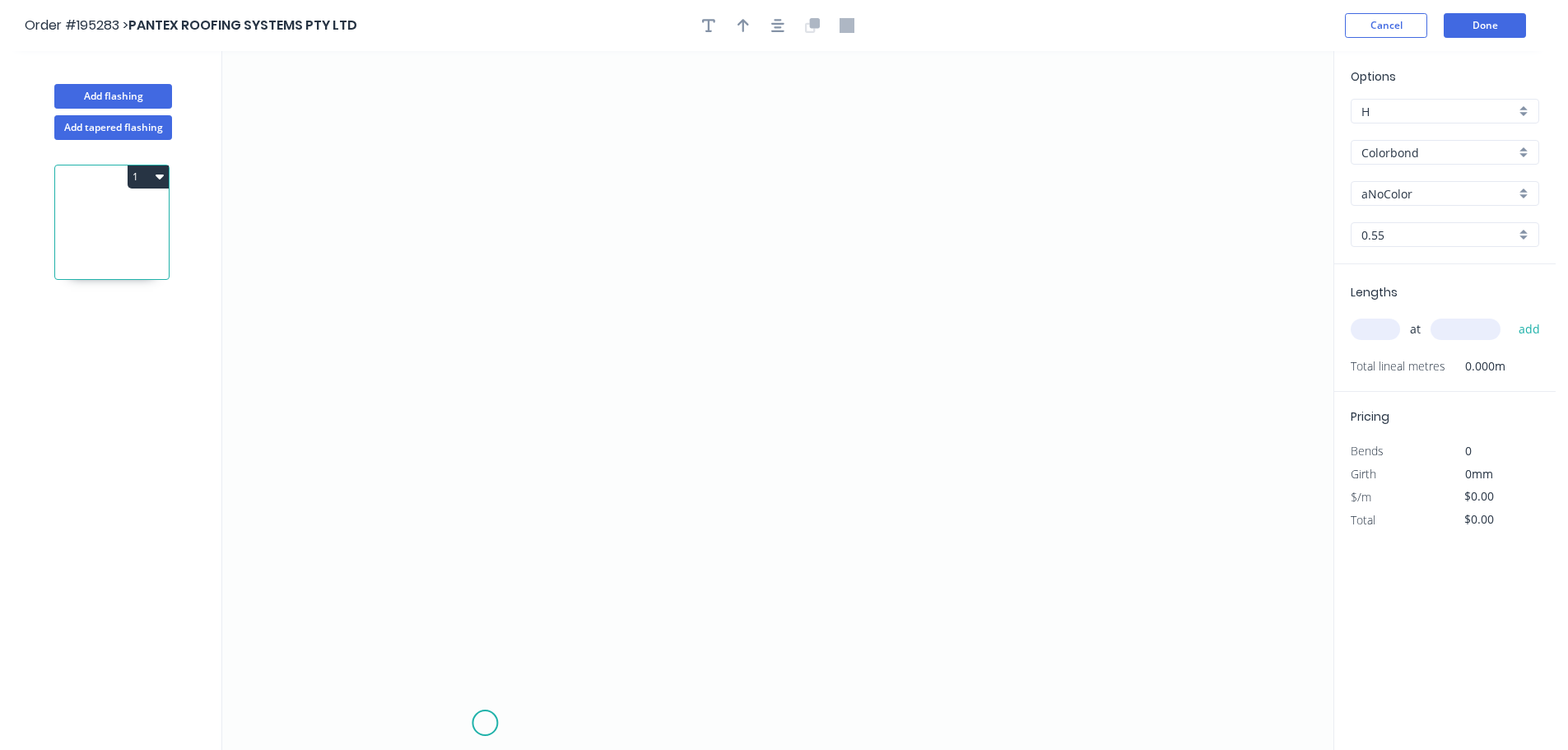
click at [477, 729] on icon "0" at bounding box center [778, 400] width 1111 height 699
click at [396, 655] on icon "0" at bounding box center [778, 400] width 1111 height 699
click at [481, 568] on icon "0 ?" at bounding box center [778, 400] width 1111 height 699
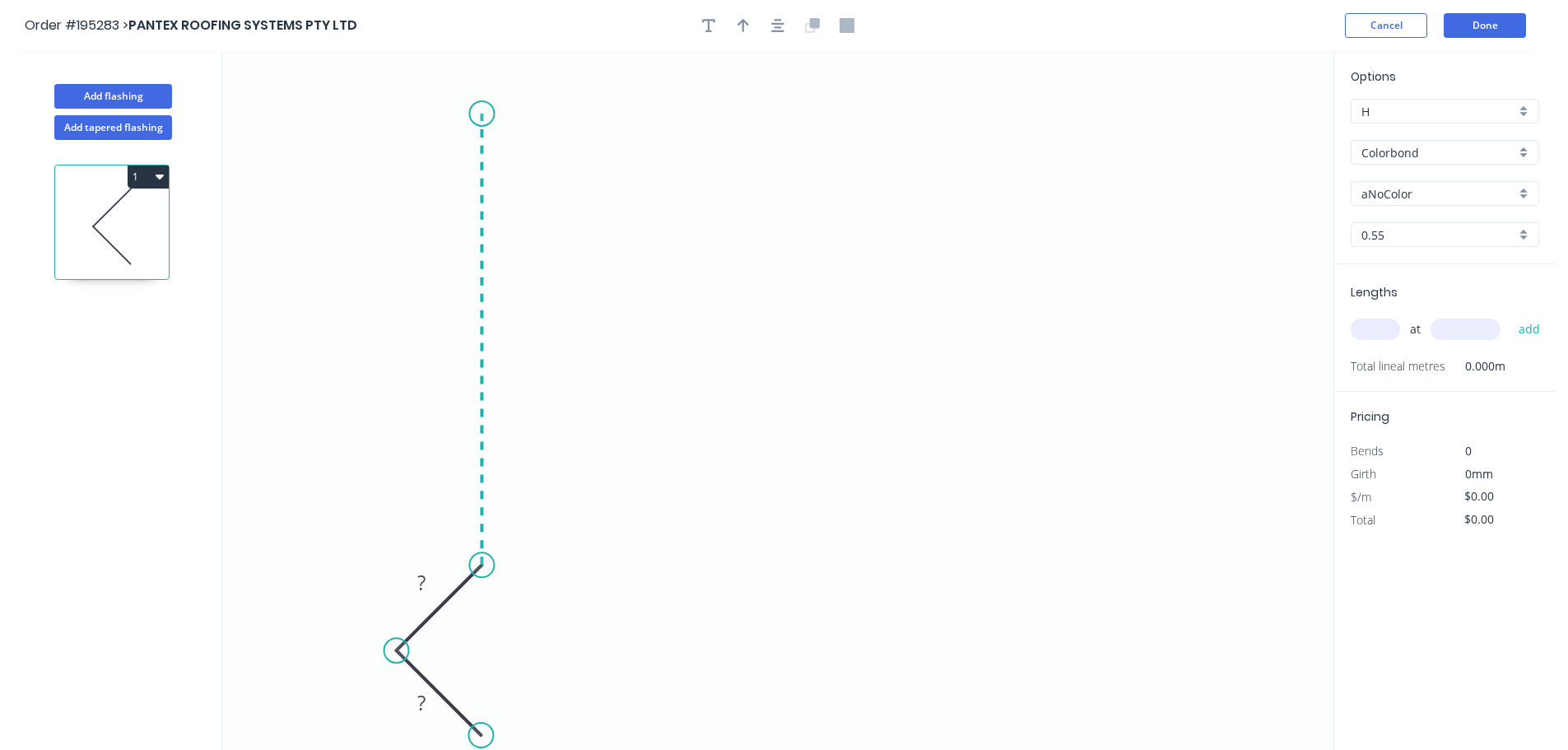
click at [477, 114] on icon "0 ? ?" at bounding box center [778, 400] width 1111 height 699
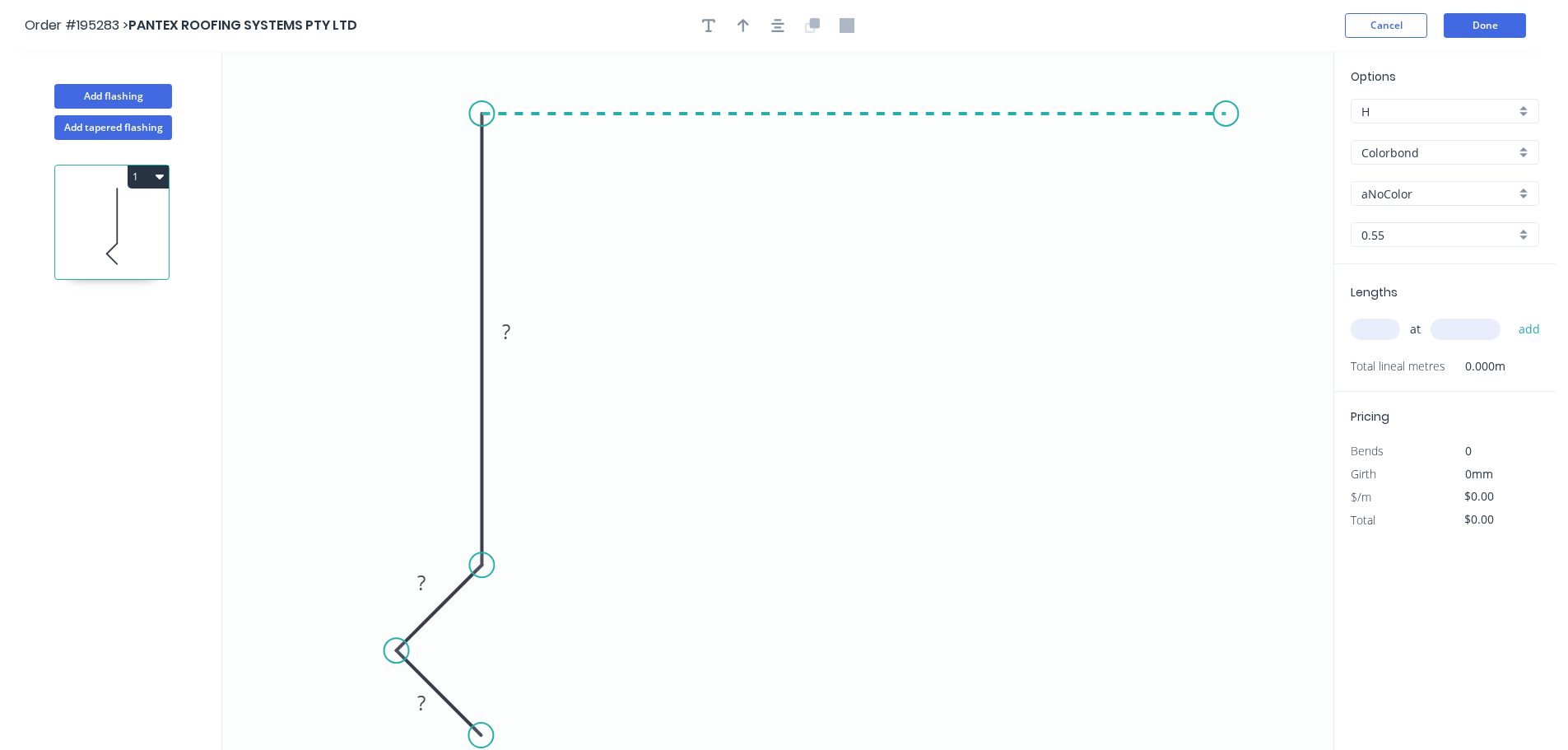
click at [1231, 151] on icon "0 ? ? ?" at bounding box center [778, 400] width 1111 height 699
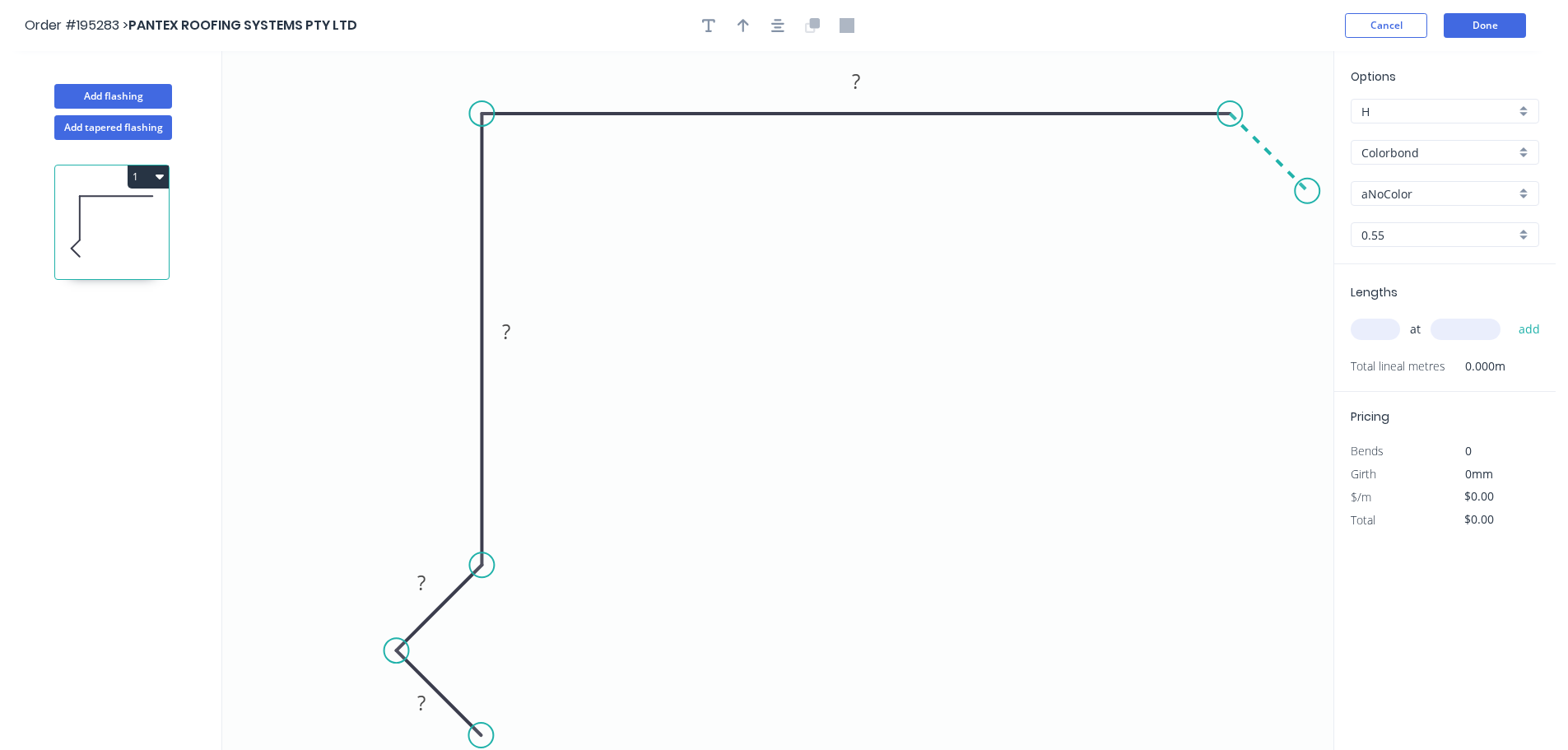
click at [1315, 202] on icon "0 ? ? ? ?" at bounding box center [778, 400] width 1111 height 699
click at [432, 708] on rect at bounding box center [421, 703] width 33 height 23
click at [774, 14] on button "button" at bounding box center [777, 25] width 24 height 24
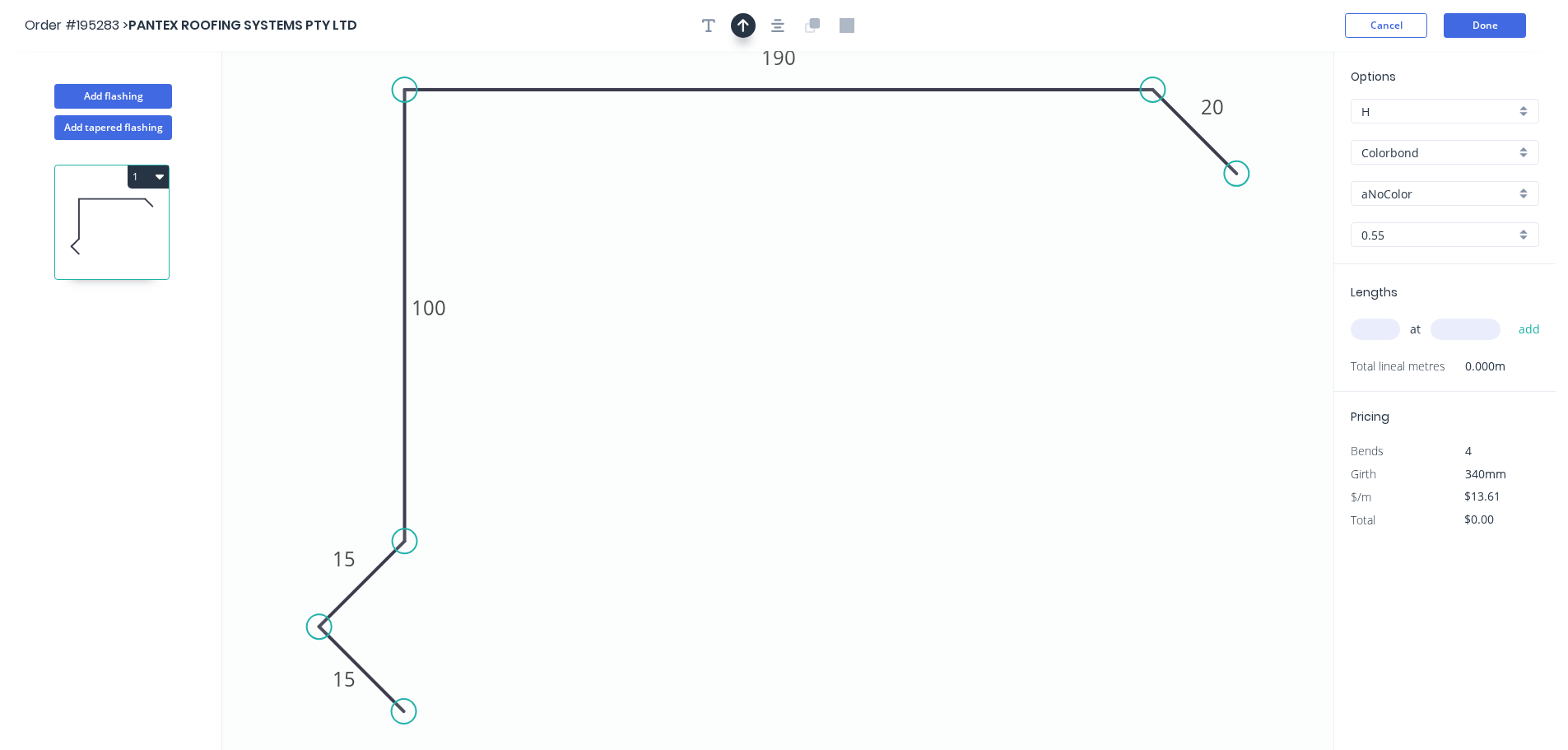
click at [732, 22] on button "button" at bounding box center [742, 25] width 24 height 24
click at [1249, 130] on icon at bounding box center [1250, 114] width 14 height 52
drag, startPoint x: 1249, startPoint y: 130, endPoint x: 1295, endPoint y: 76, distance: 70.9
click at [1294, 76] on icon at bounding box center [1304, 66] width 48 height 48
click at [1378, 187] on input "aNoColor" at bounding box center [1438, 194] width 154 height 17
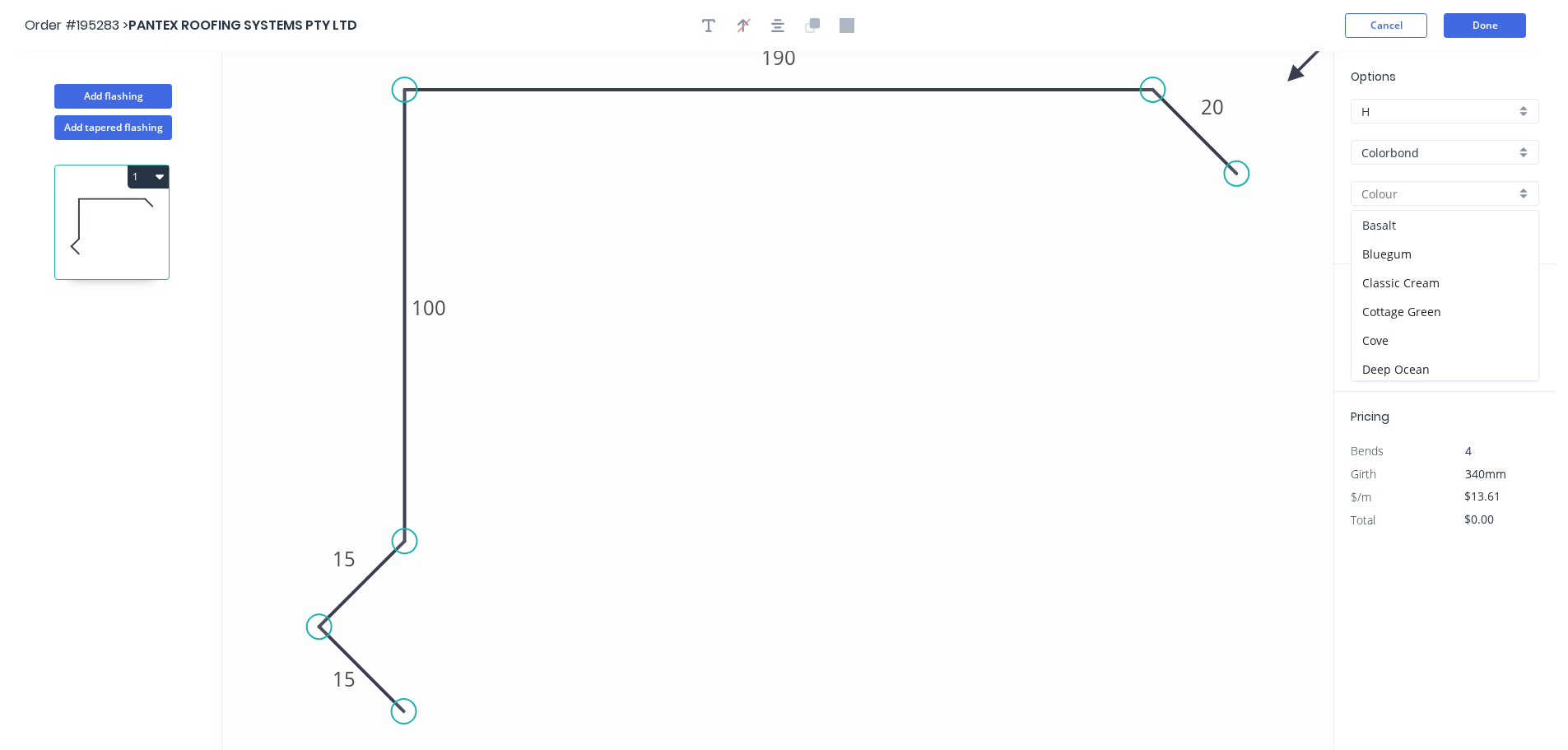
click at [1403, 226] on div "Basalt" at bounding box center [1444, 225] width 187 height 29
click at [1377, 332] on input "text" at bounding box center [1375, 329] width 50 height 22
click at [1510, 316] on button "add" at bounding box center [1529, 329] width 39 height 28
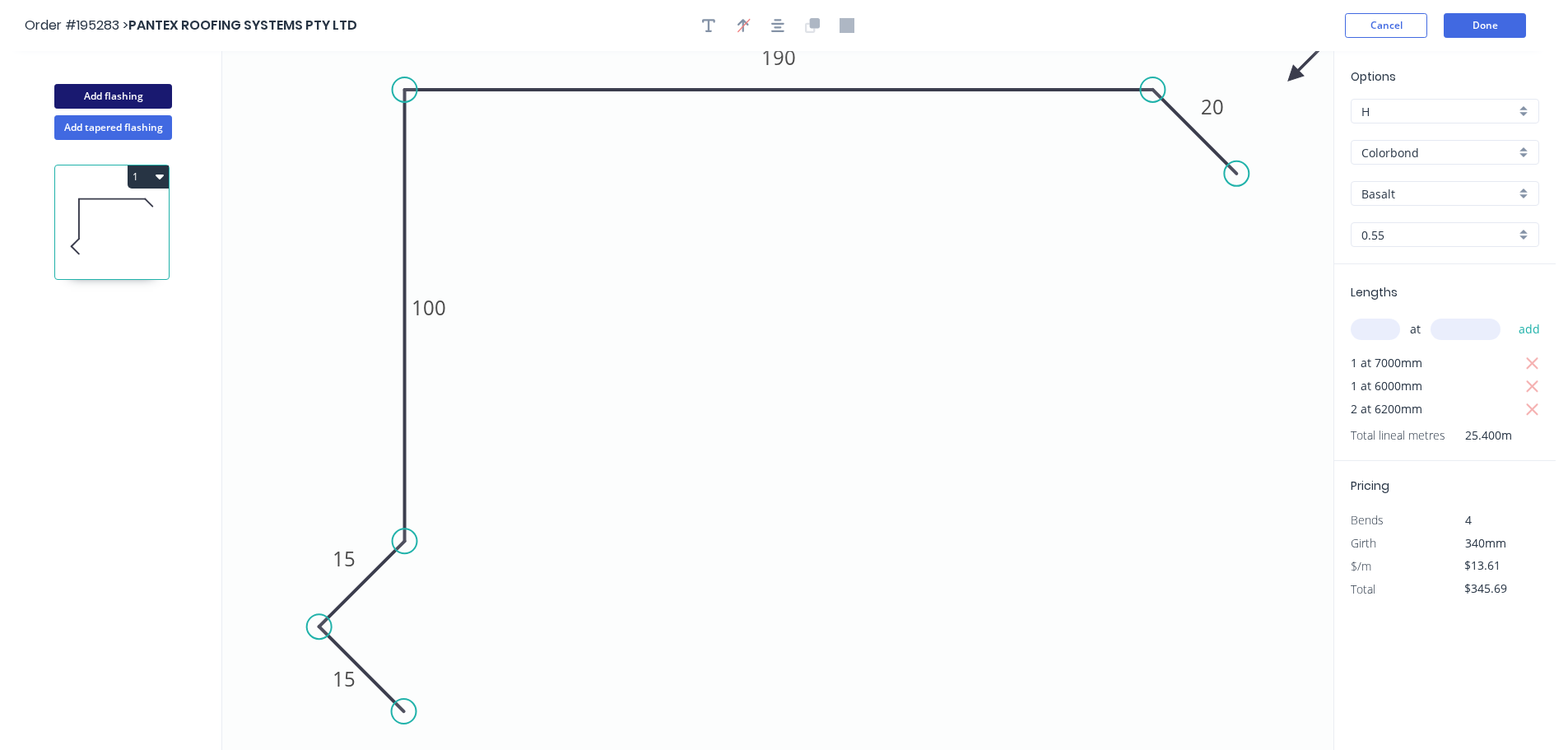
click at [121, 90] on button "Add flashing" at bounding box center [113, 96] width 118 height 24
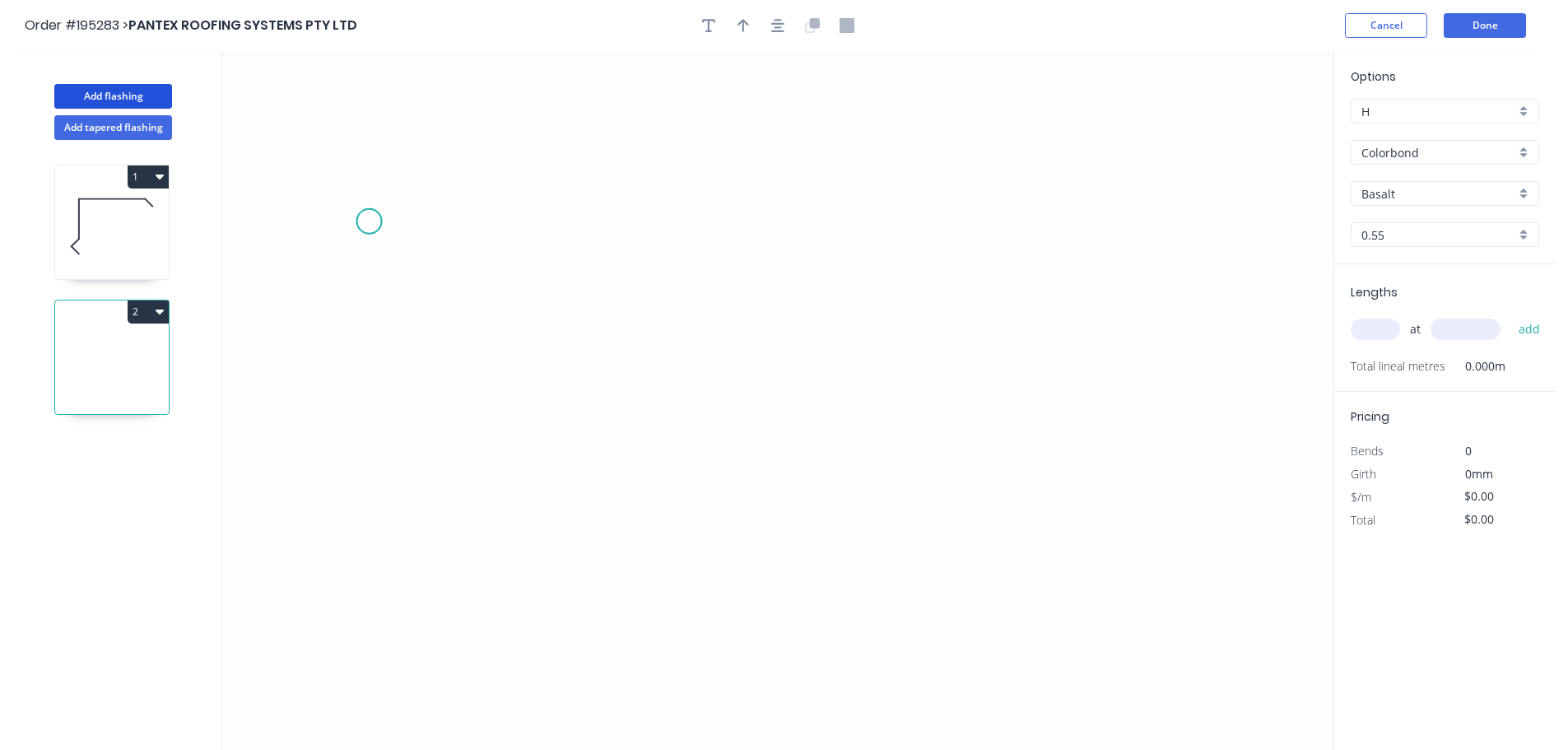
click at [363, 204] on icon "0" at bounding box center [778, 400] width 1111 height 699
click at [373, 616] on icon "0" at bounding box center [778, 400] width 1111 height 699
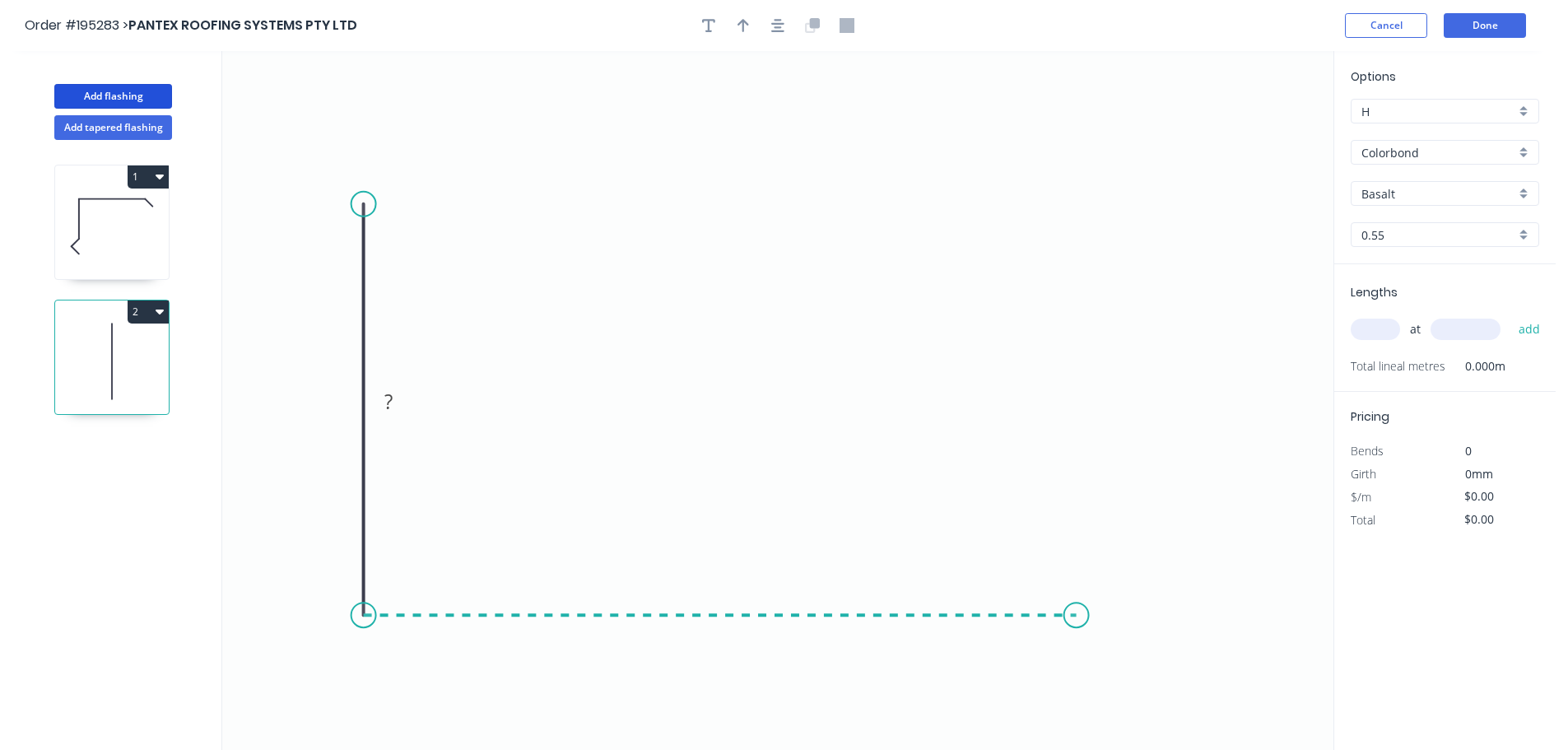
click at [1115, 641] on icon "0 ?" at bounding box center [778, 400] width 1111 height 699
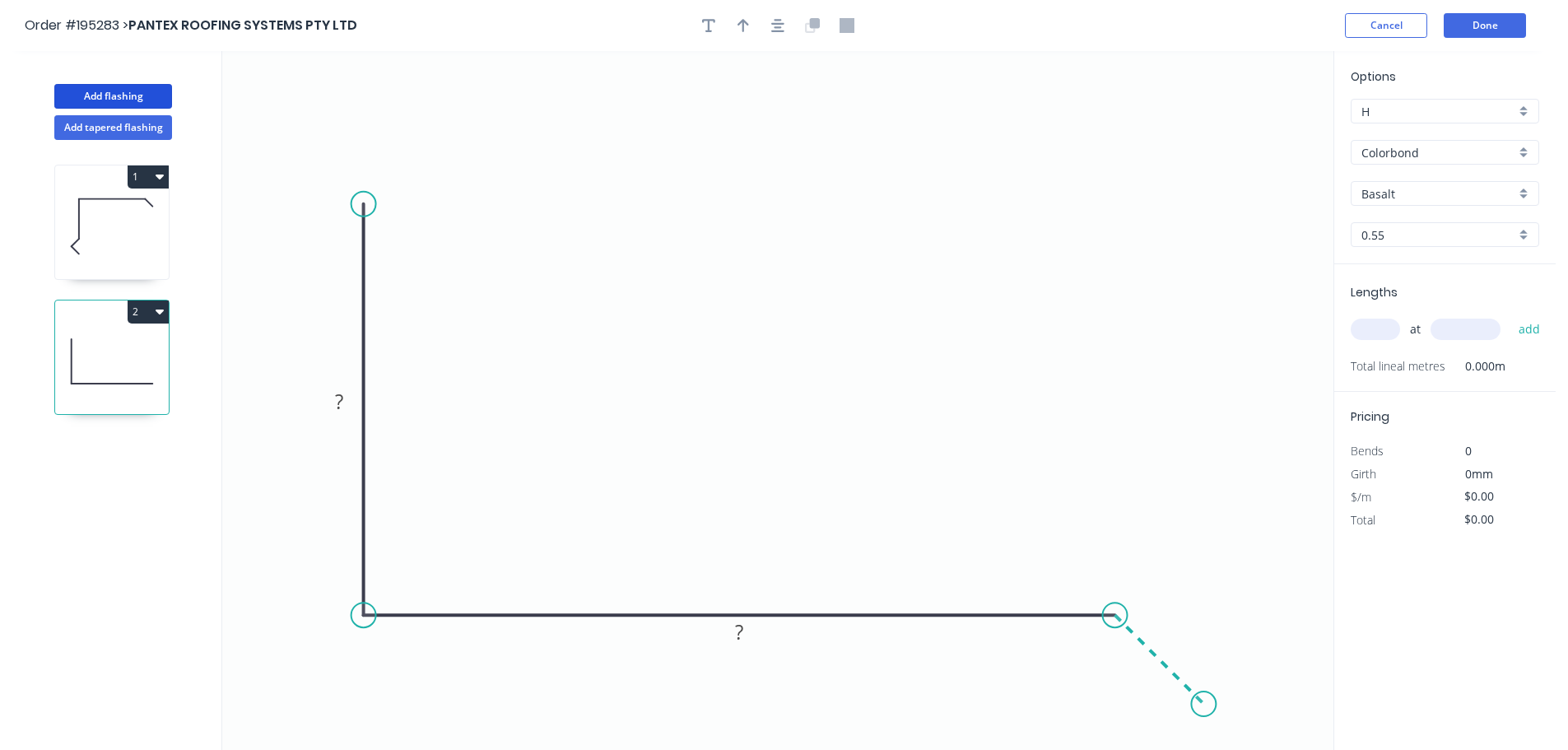
click at [1204, 701] on icon "0 ? ?" at bounding box center [778, 400] width 1111 height 699
click at [366, 198] on circle at bounding box center [364, 204] width 24 height 24
click at [439, 134] on icon "0 ? ? ?" at bounding box center [778, 400] width 1111 height 699
click at [395, 229] on div "Delete point" at bounding box center [449, 228] width 165 height 33
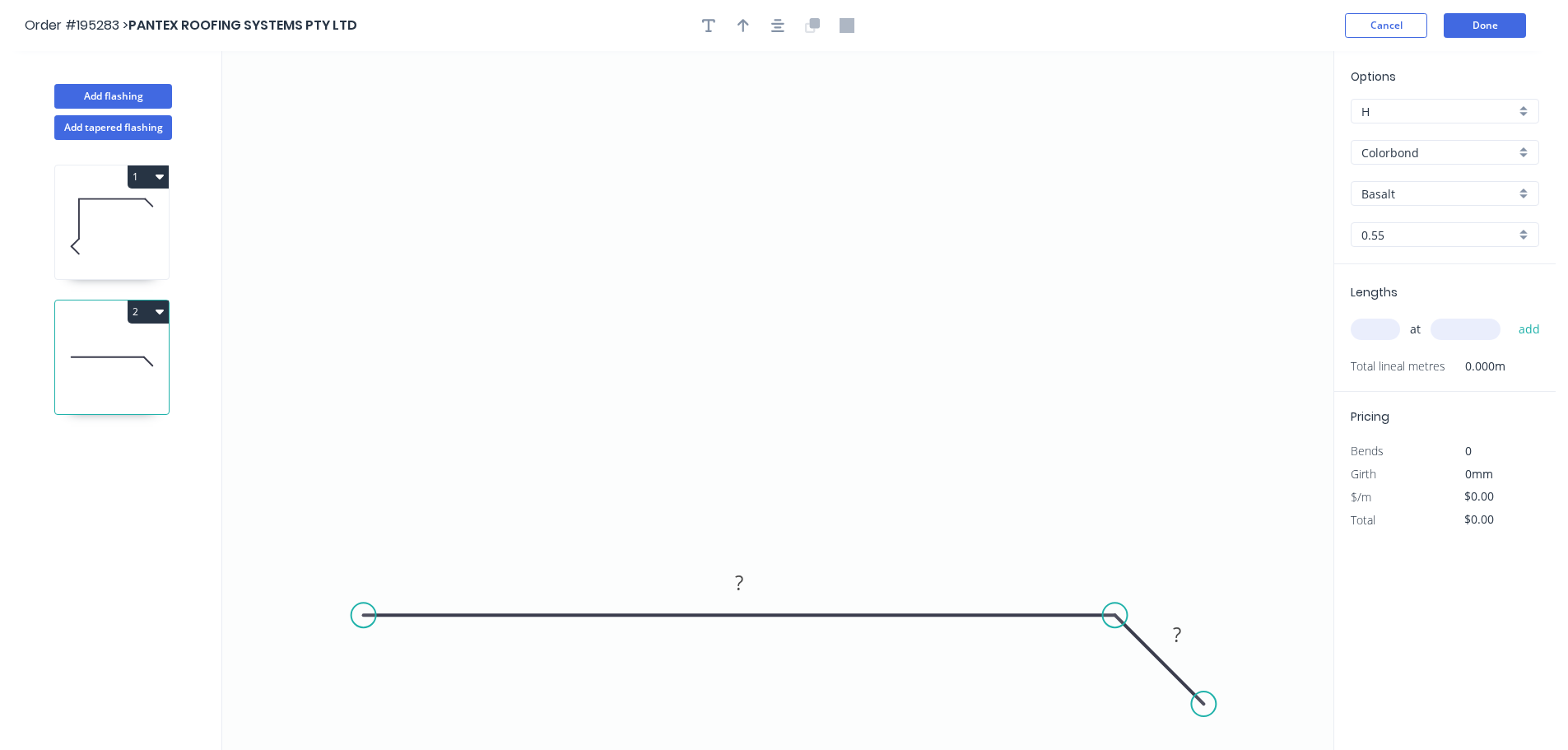
click at [356, 603] on circle at bounding box center [364, 614] width 24 height 24
click at [354, 613] on circle at bounding box center [356, 614] width 24 height 24
click at [349, 197] on icon "0 ? ?" at bounding box center [778, 400] width 1111 height 699
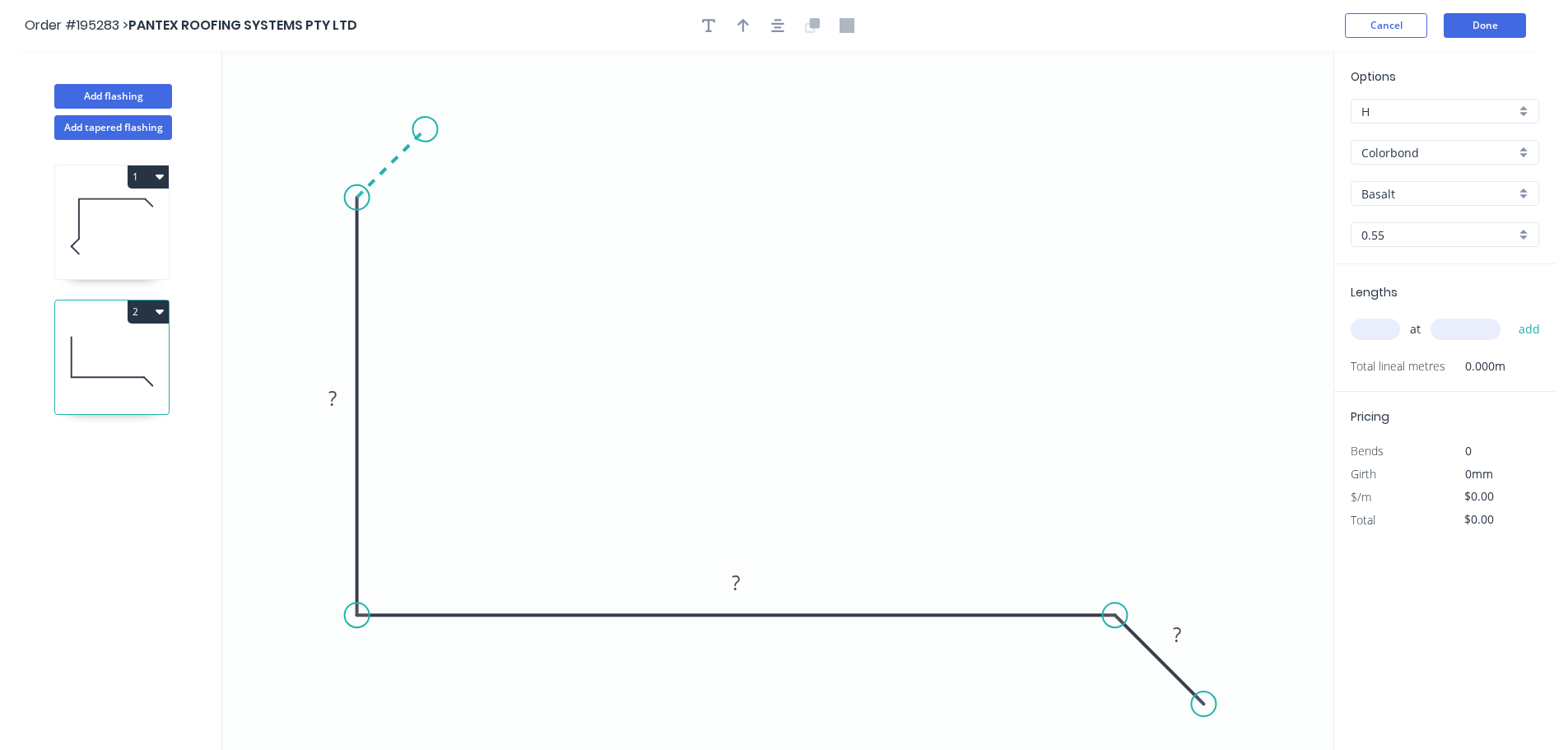
click at [425, 129] on icon "0 ? ? ?" at bounding box center [778, 400] width 1111 height 699
click at [373, 141] on tspan "?" at bounding box center [373, 138] width 8 height 27
click at [780, 24] on icon "button" at bounding box center [778, 25] width 14 height 14
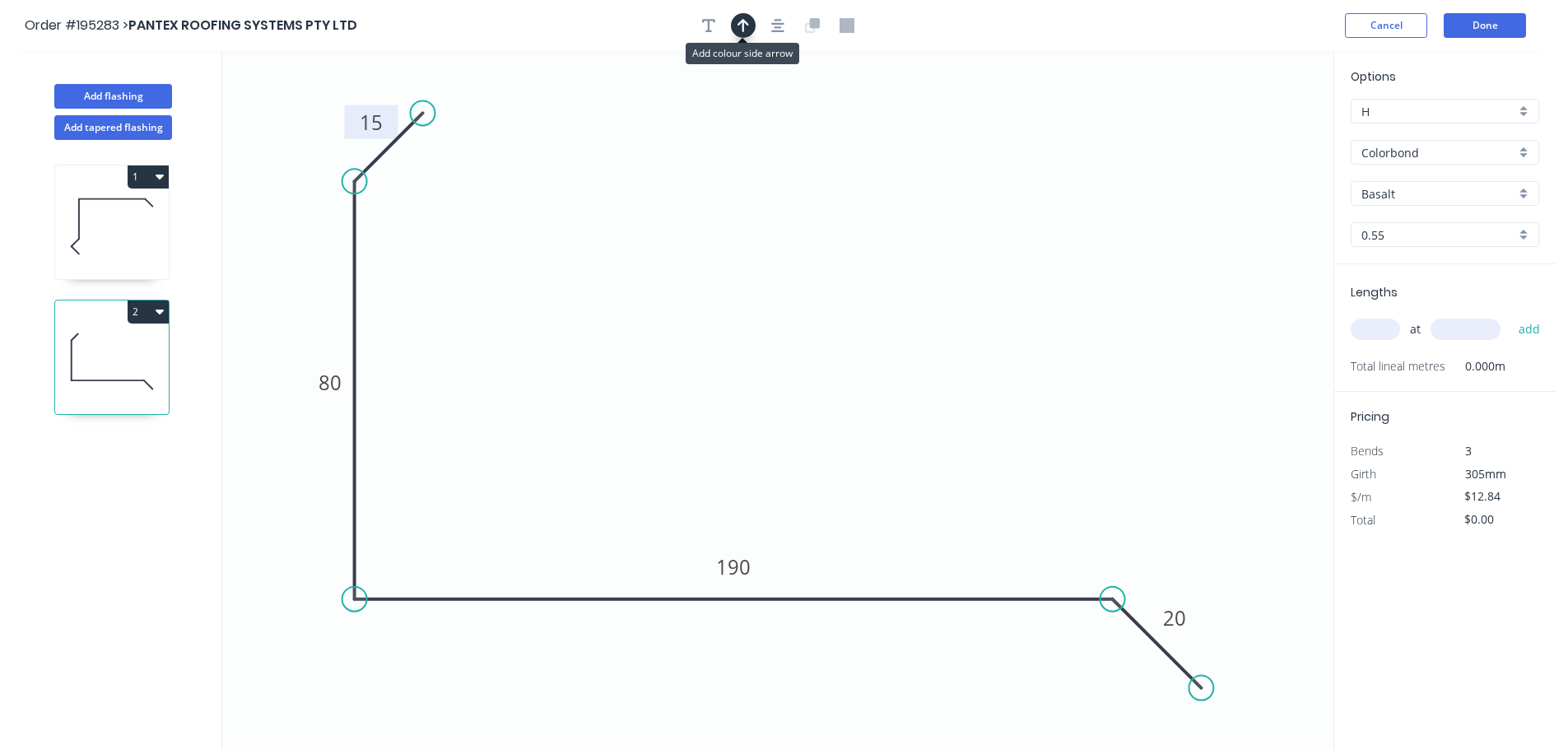
click at [740, 23] on icon "button" at bounding box center [743, 25] width 12 height 14
drag, startPoint x: 1251, startPoint y: 129, endPoint x: 771, endPoint y: 160, distance: 481.0
click at [743, 147] on icon at bounding box center [751, 128] width 14 height 52
click at [1366, 326] on input "text" at bounding box center [1375, 329] width 50 height 22
click at [1510, 316] on button "add" at bounding box center [1529, 329] width 39 height 28
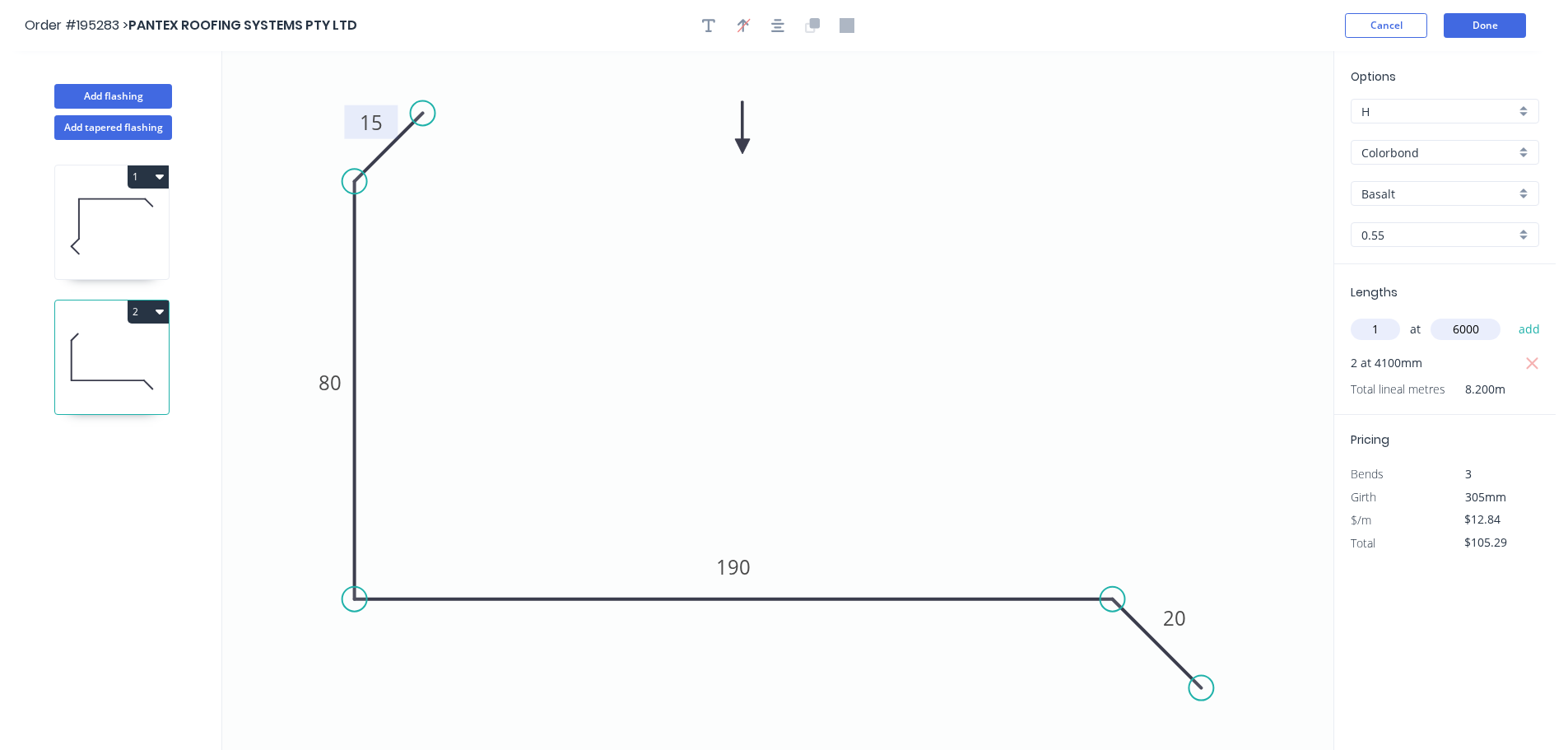
click at [1510, 316] on button "add" at bounding box center [1529, 329] width 39 height 28
click at [137, 316] on button "2" at bounding box center [148, 311] width 42 height 23
click at [124, 342] on div "Duplicate" at bounding box center [90, 353] width 127 height 24
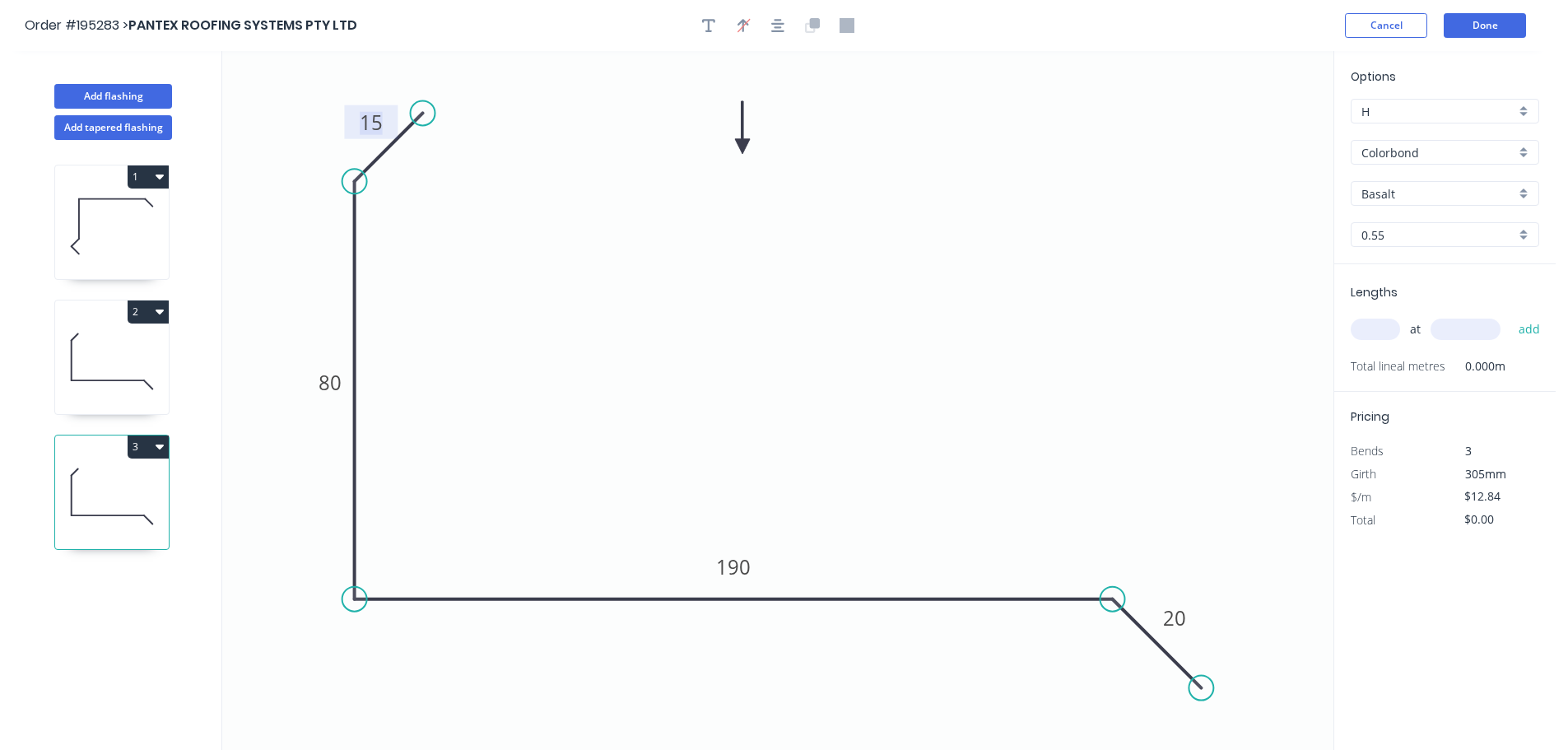
click at [381, 127] on tspan "15" at bounding box center [371, 122] width 23 height 27
click at [1384, 326] on input "text" at bounding box center [1375, 329] width 50 height 22
click at [1510, 316] on button "add" at bounding box center [1529, 329] width 39 height 28
click at [147, 87] on button "Add flashing" at bounding box center [113, 96] width 118 height 24
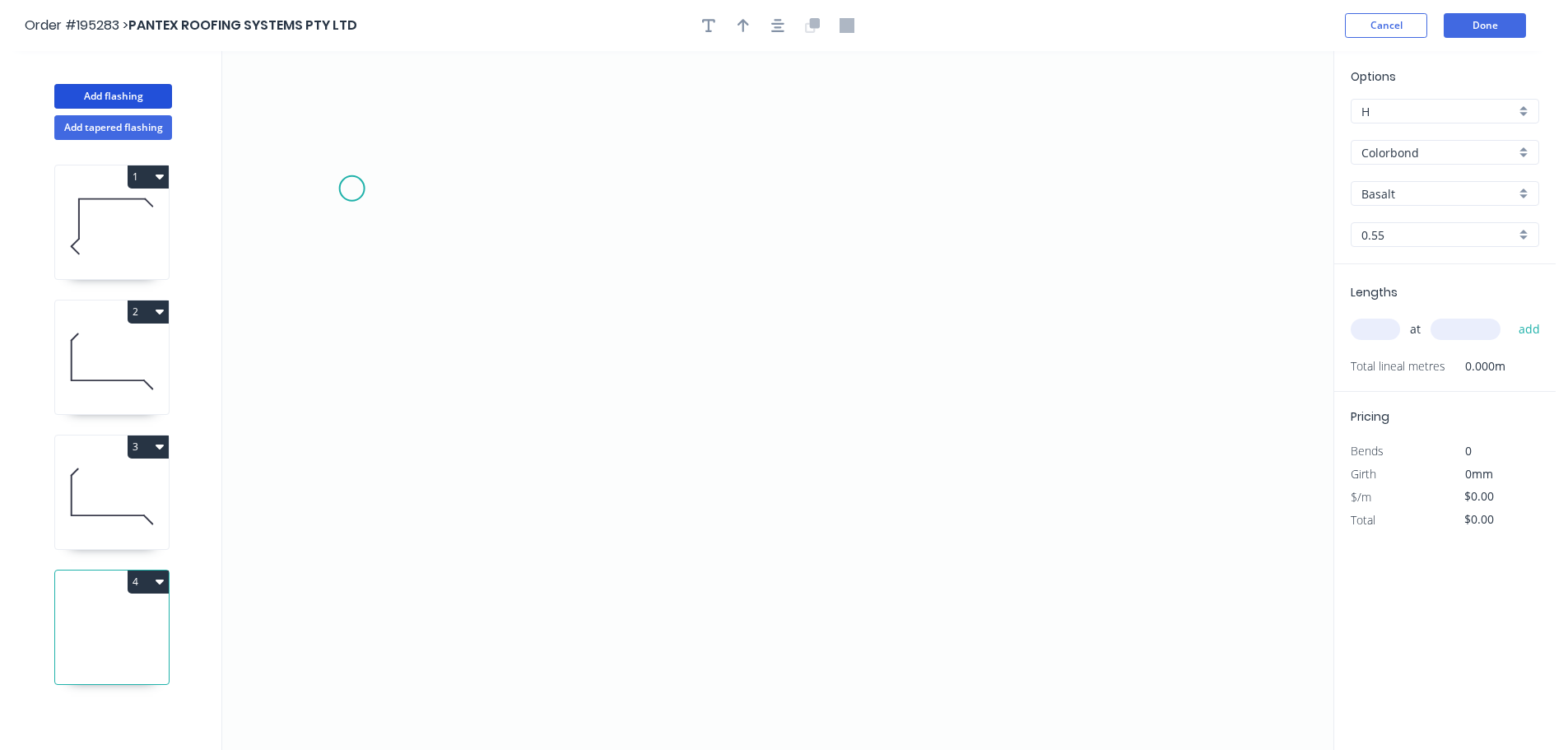
click at [352, 177] on icon "0" at bounding box center [778, 400] width 1111 height 699
click at [353, 601] on icon "0" at bounding box center [778, 400] width 1111 height 699
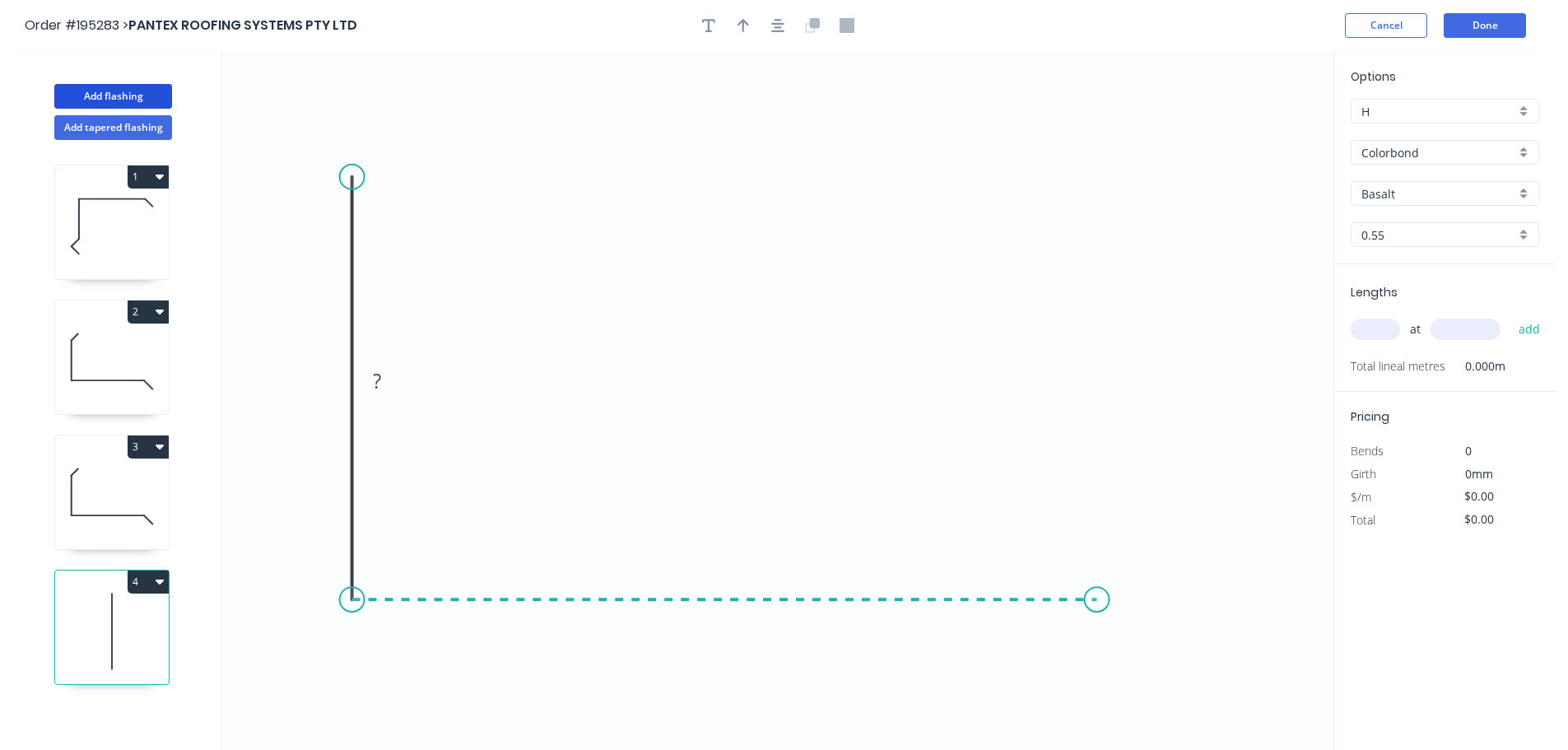
click at [1097, 594] on icon "0 ?" at bounding box center [778, 400] width 1111 height 699
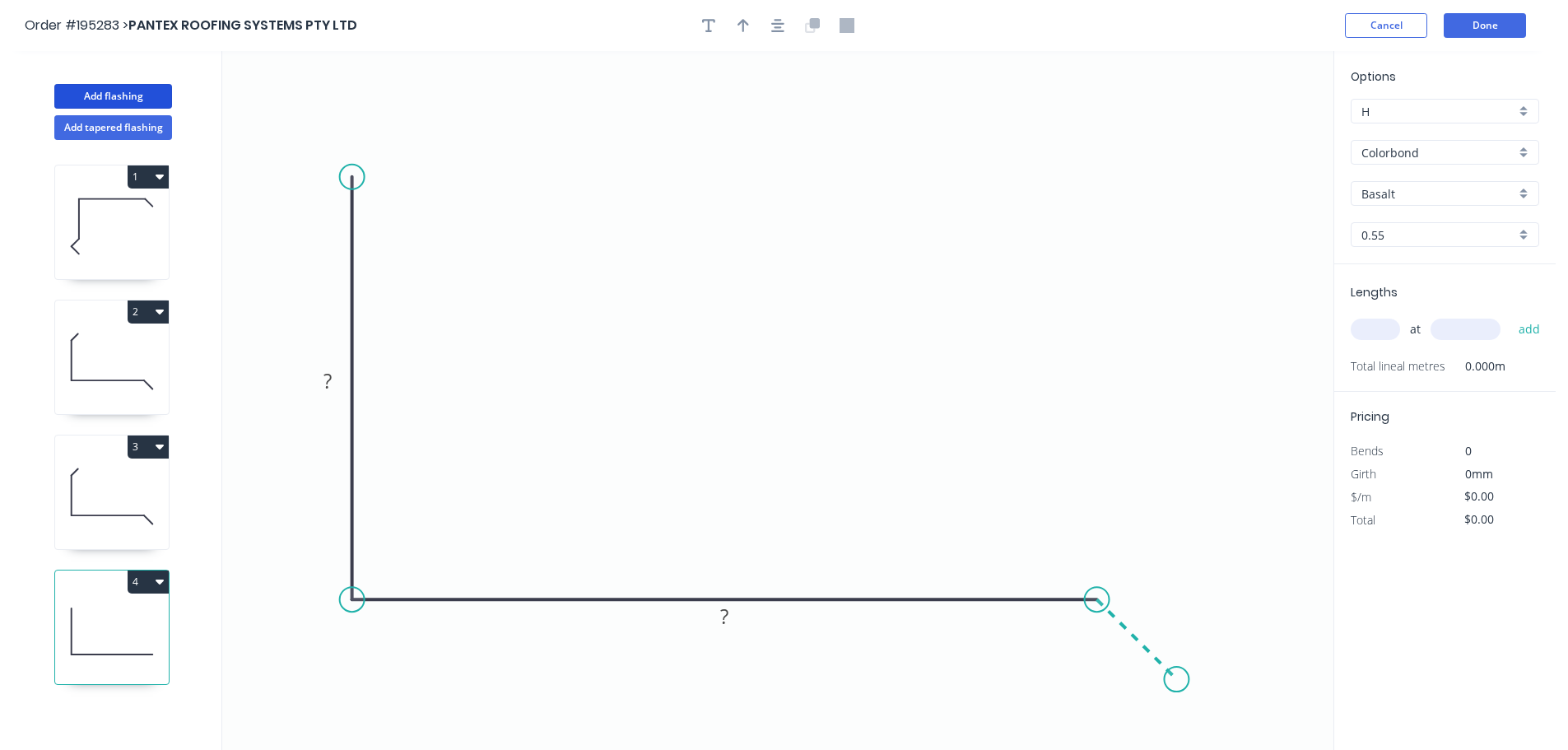
click at [1177, 692] on icon "0 ? ?" at bounding box center [778, 400] width 1111 height 699
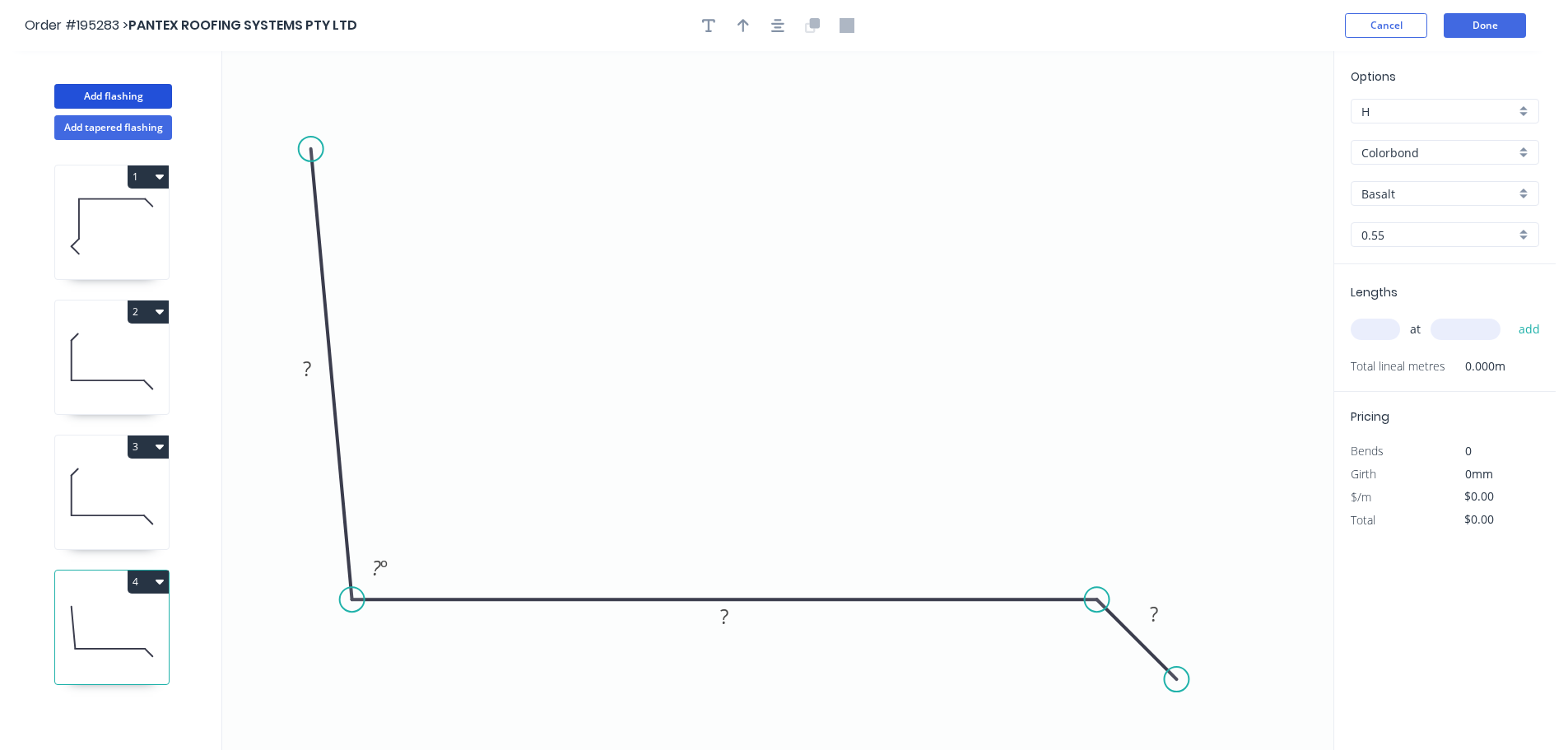
drag, startPoint x: 357, startPoint y: 176, endPoint x: 307, endPoint y: 148, distance: 57.3
click at [308, 149] on circle at bounding box center [310, 148] width 24 height 24
click at [307, 148] on circle at bounding box center [309, 148] width 24 height 24
click at [375, 81] on icon "0 ? ? ? ? º" at bounding box center [778, 400] width 1111 height 699
click at [334, 92] on rect at bounding box center [325, 90] width 33 height 23
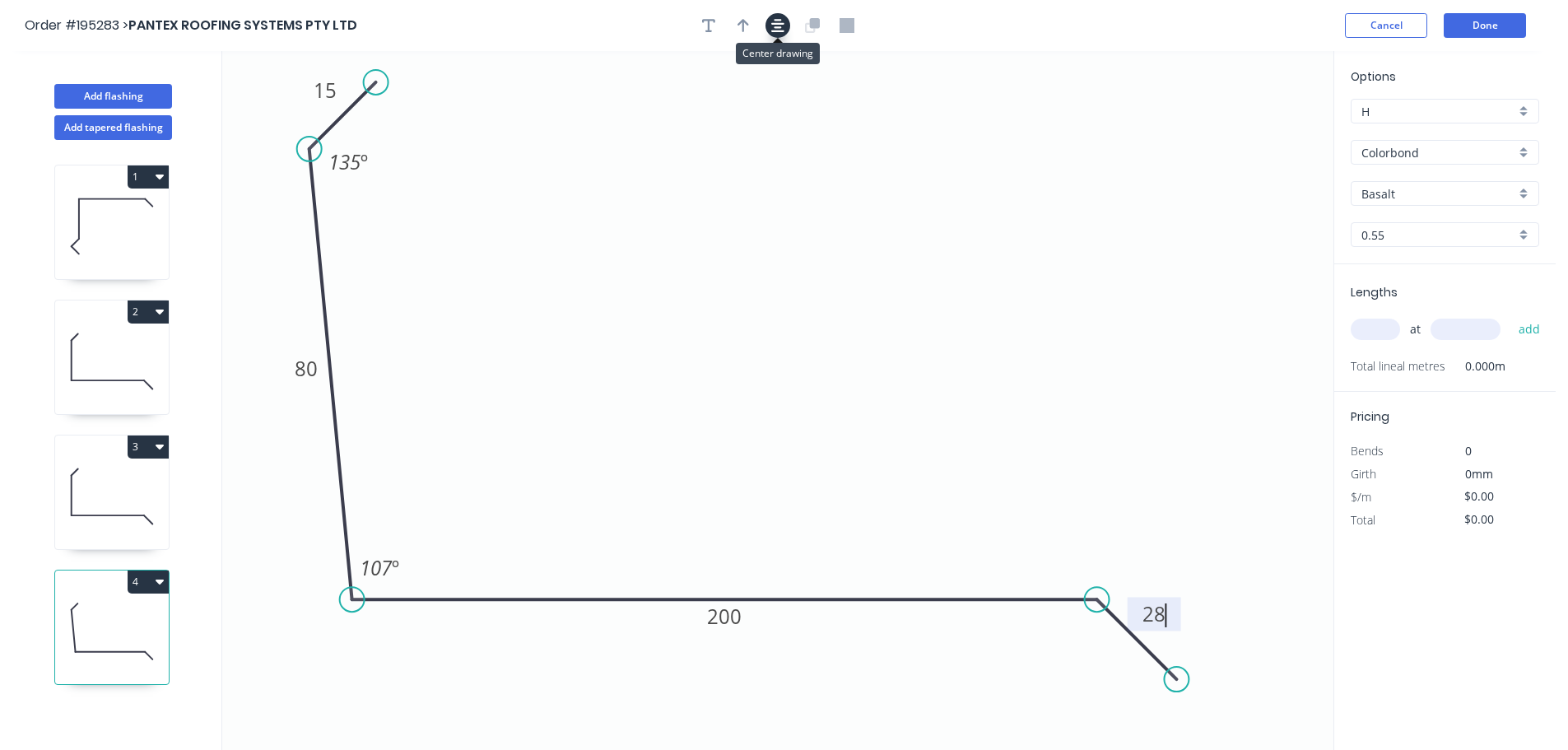
click at [776, 29] on icon "button" at bounding box center [778, 25] width 14 height 14
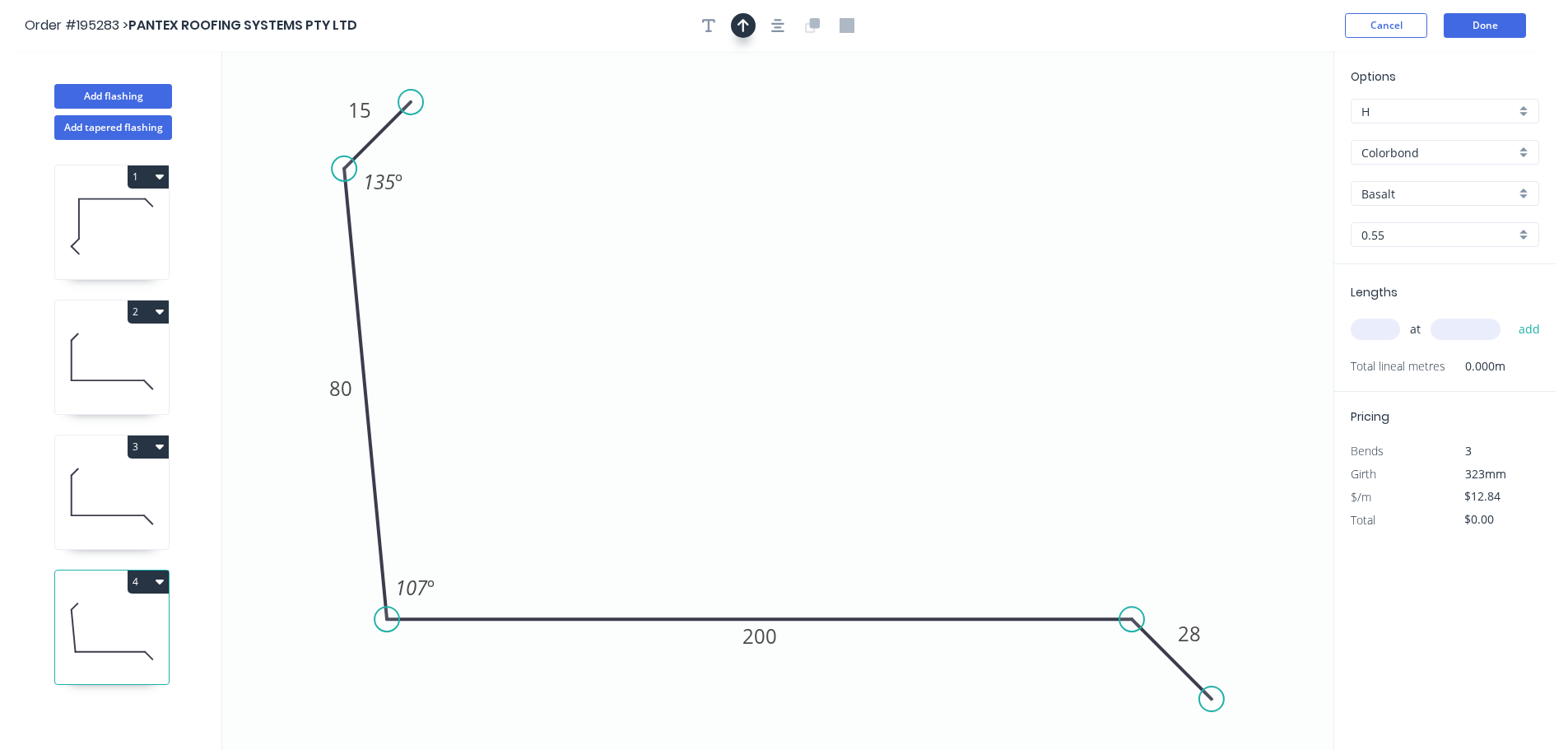
click at [743, 23] on icon "button" at bounding box center [743, 25] width 12 height 14
drag, startPoint x: 1251, startPoint y: 128, endPoint x: 846, endPoint y: 120, distance: 405.1
click at [846, 120] on icon at bounding box center [845, 101] width 14 height 52
click at [1383, 334] on input "text" at bounding box center [1375, 329] width 50 height 22
click at [1510, 316] on button "add" at bounding box center [1529, 329] width 39 height 28
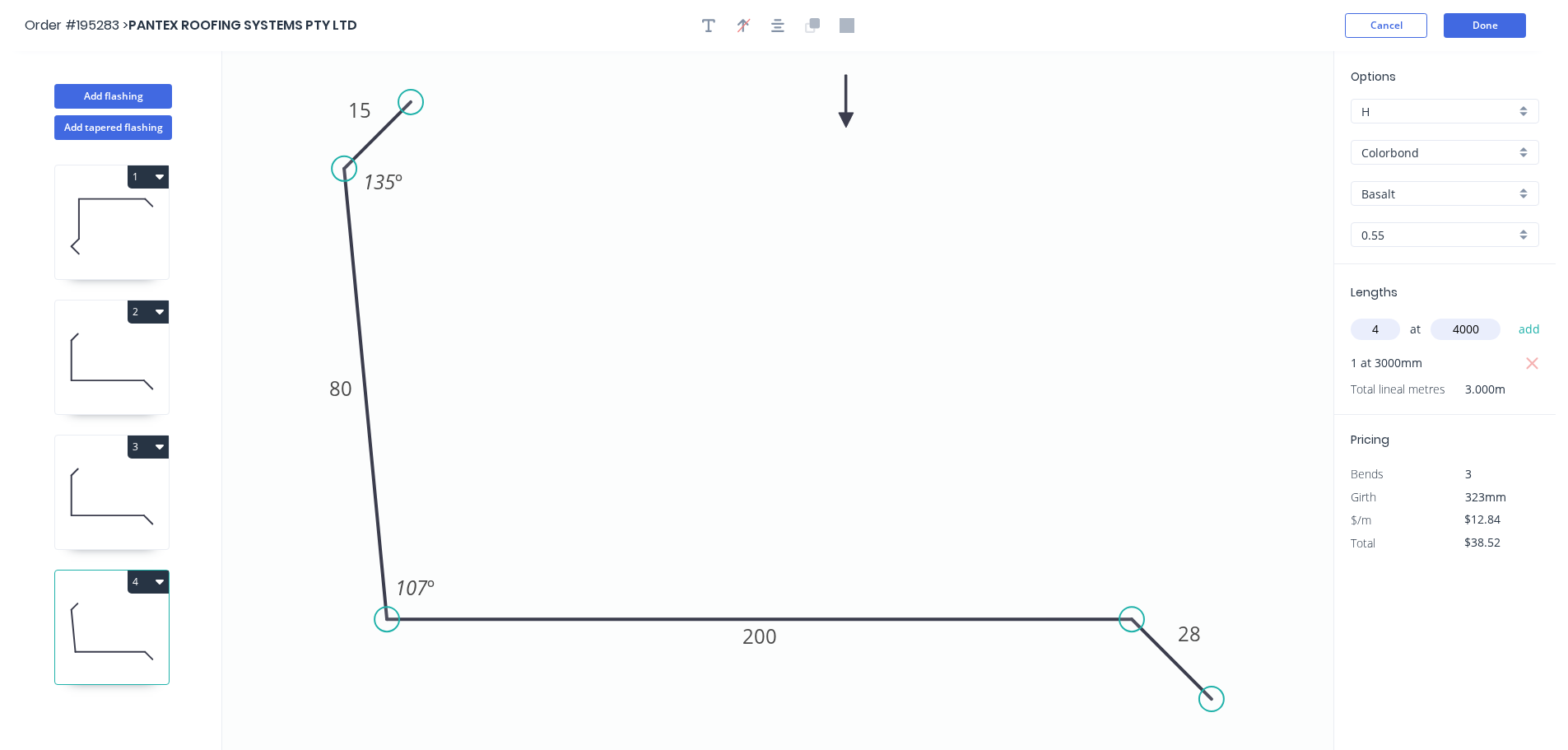
click at [1510, 316] on button "add" at bounding box center [1529, 329] width 39 height 28
click at [137, 90] on button "Add flashing" at bounding box center [113, 96] width 118 height 24
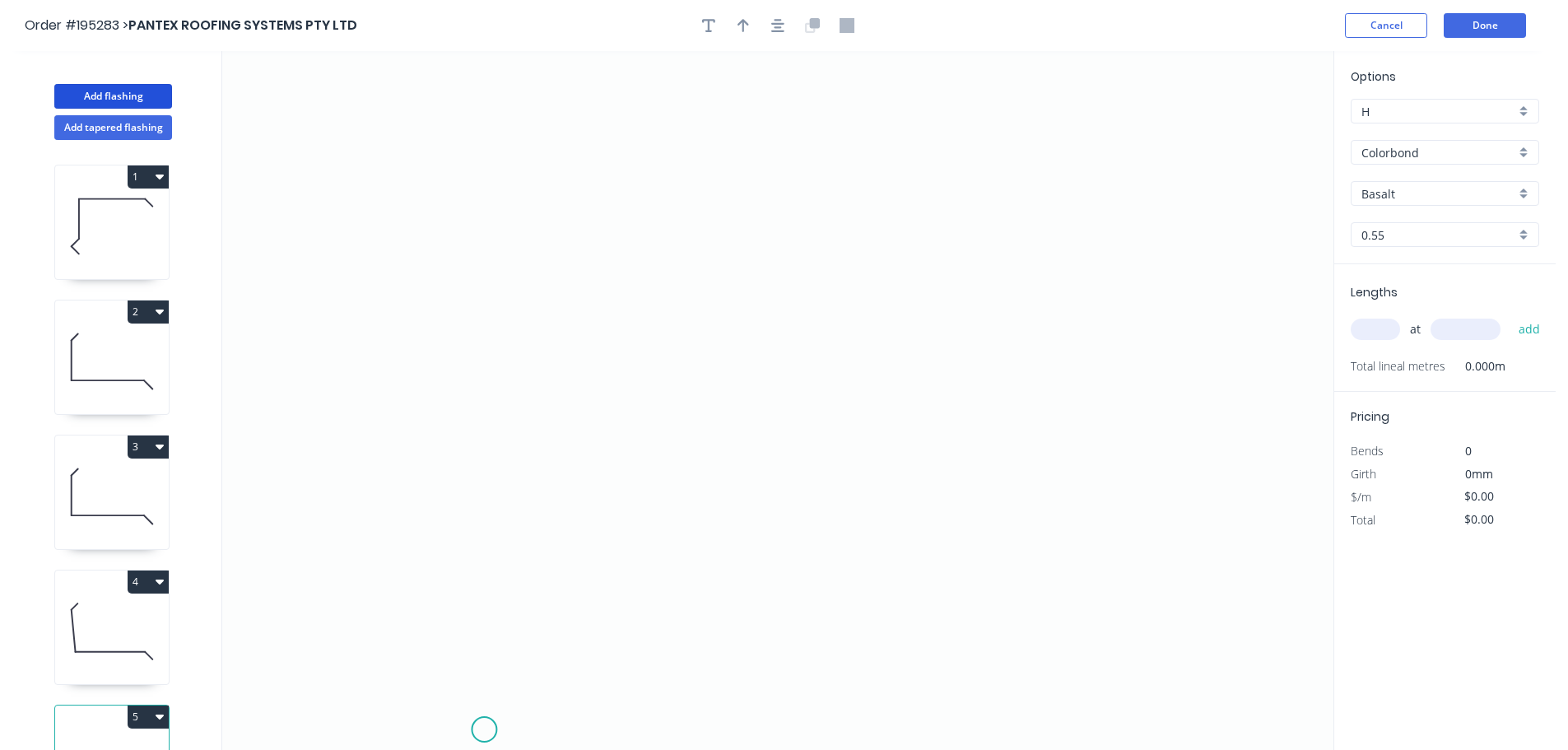
click at [481, 733] on icon "0" at bounding box center [778, 400] width 1111 height 699
click at [393, 633] on icon "0" at bounding box center [778, 400] width 1111 height 699
click at [470, 565] on icon "0 ?" at bounding box center [778, 400] width 1111 height 699
click at [465, 135] on icon "0 ? ?" at bounding box center [778, 400] width 1111 height 699
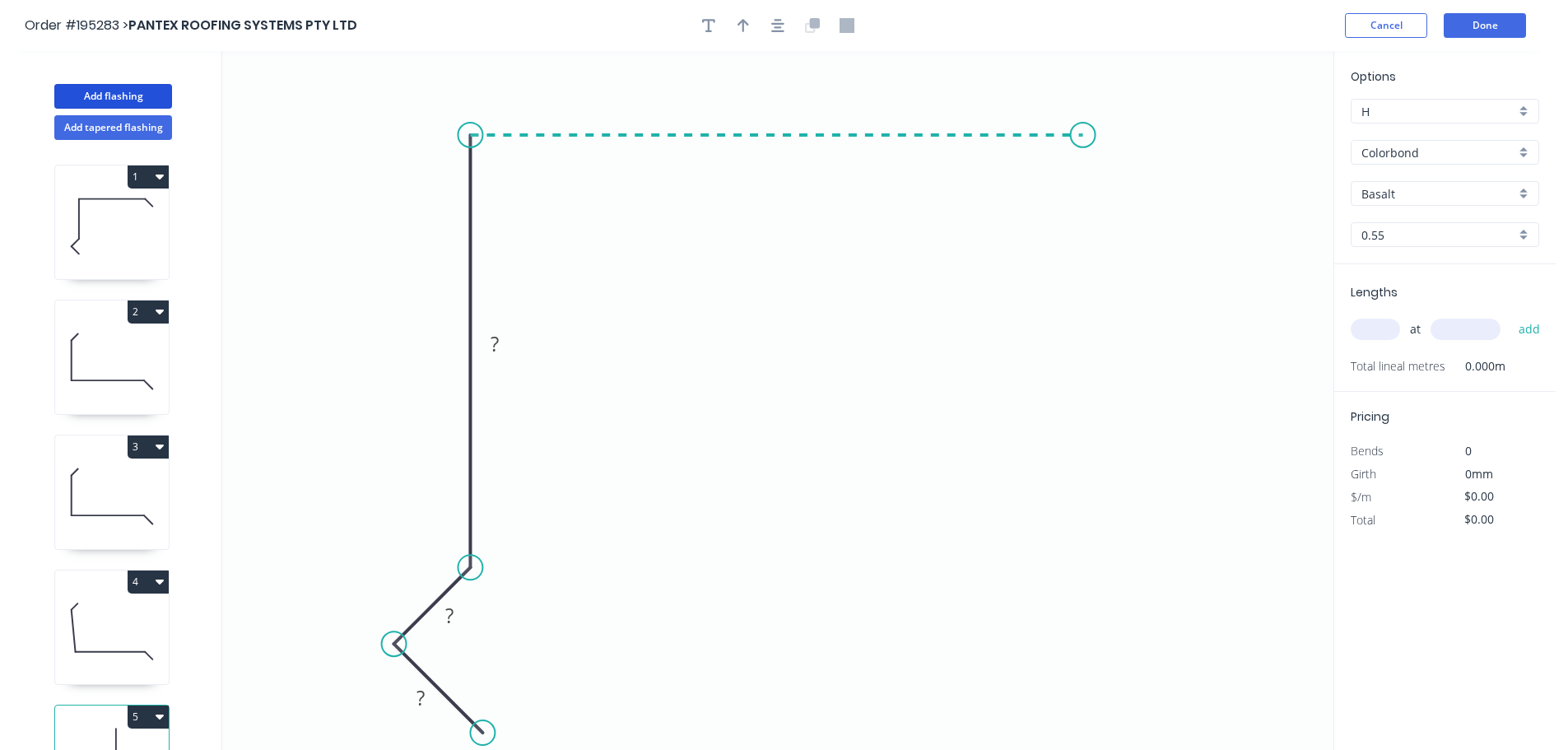
click at [1083, 138] on icon "0 ? ? ?" at bounding box center [778, 400] width 1111 height 699
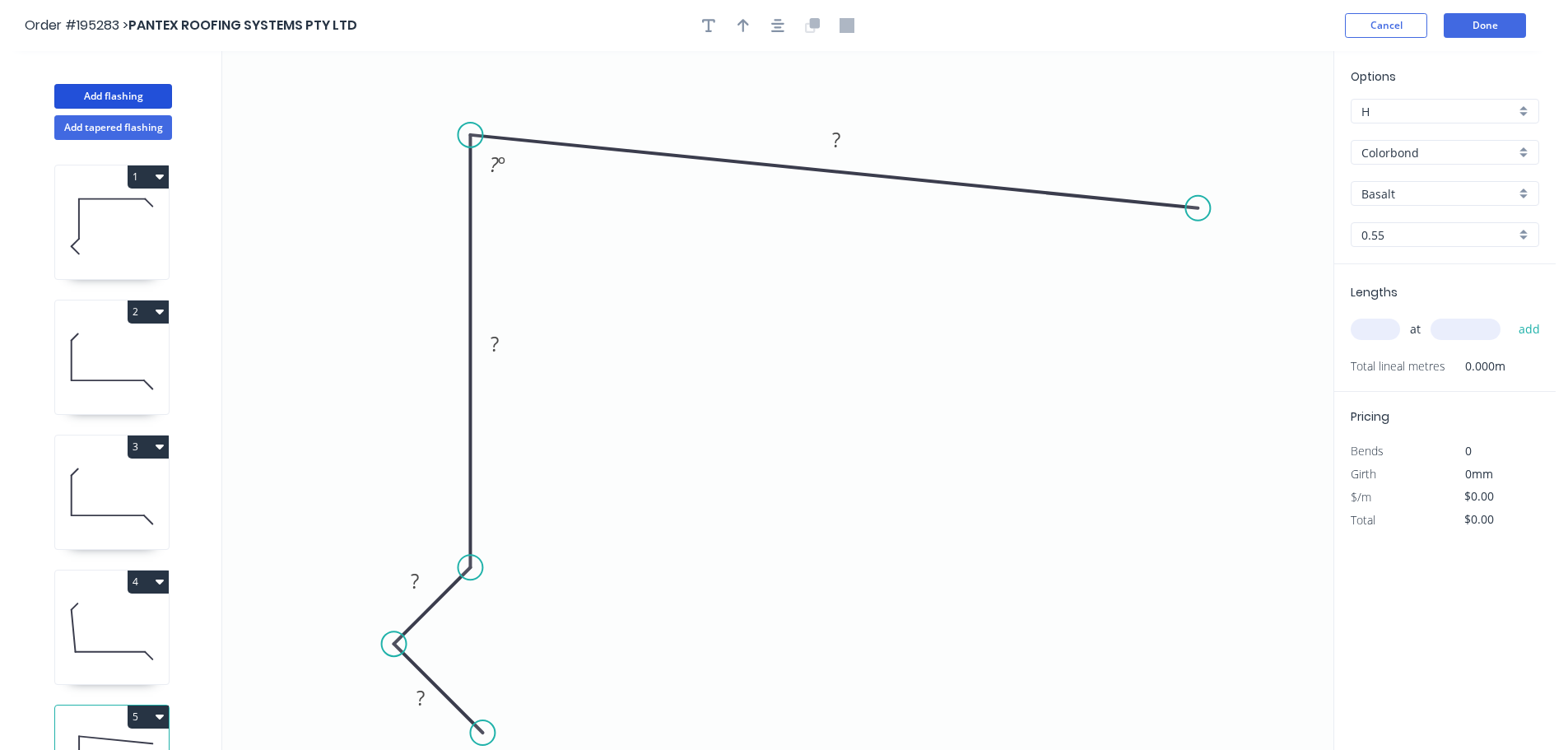
drag, startPoint x: 1075, startPoint y: 134, endPoint x: 1198, endPoint y: 208, distance: 143.5
click at [1198, 208] on circle at bounding box center [1197, 208] width 24 height 24
click at [1271, 281] on icon "0 ? ? ? ? ? º" at bounding box center [778, 400] width 1111 height 699
click at [429, 701] on rect at bounding box center [420, 698] width 33 height 23
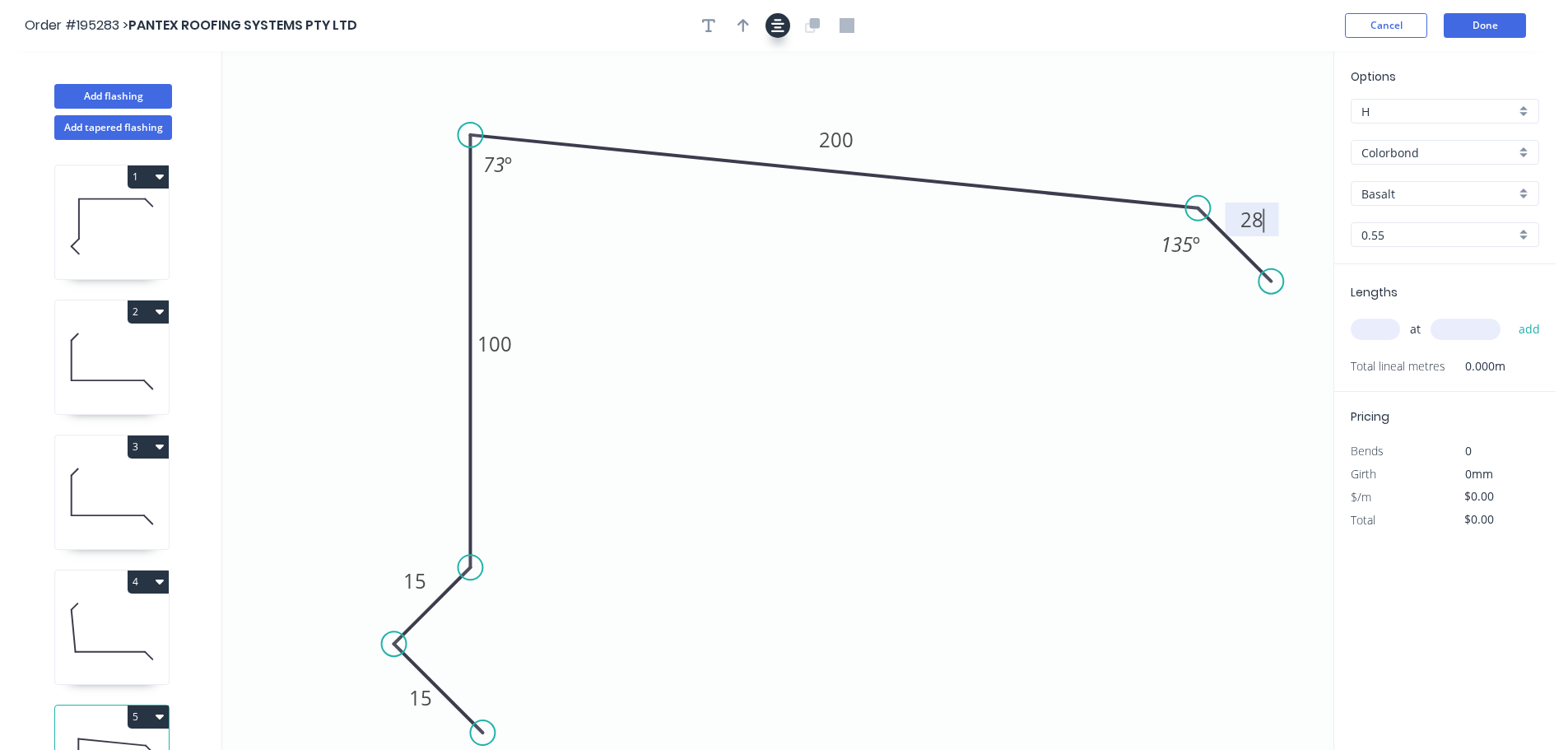
click at [780, 19] on icon "button" at bounding box center [778, 25] width 14 height 14
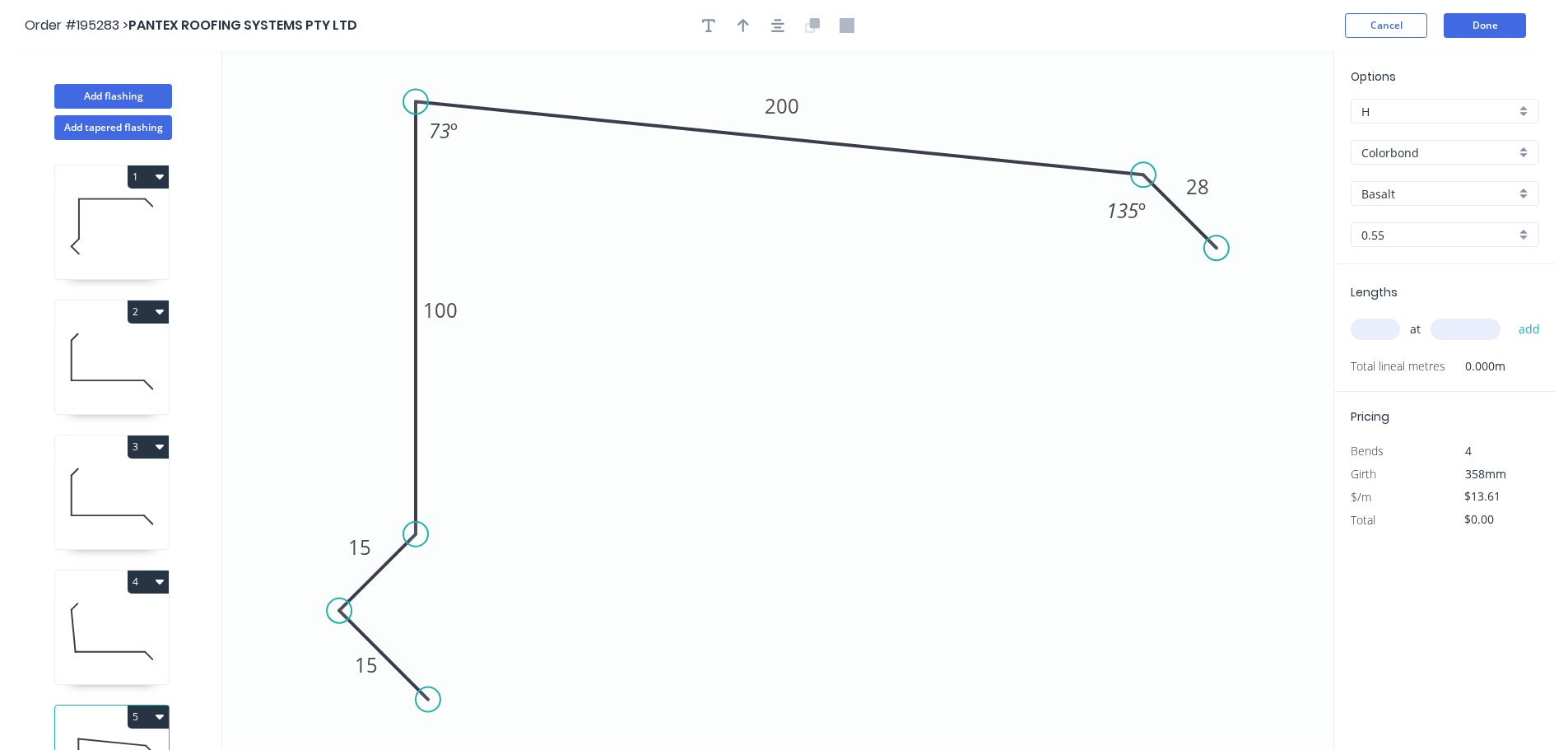
drag, startPoint x: 751, startPoint y: 18, endPoint x: 1099, endPoint y: 96, distance: 356.6
click at [749, 19] on button "button" at bounding box center [742, 25] width 24 height 24
click at [1257, 127] on icon "0 15 15 100 200 28 73 º 135 º" at bounding box center [778, 400] width 1111 height 699
drag, startPoint x: 1254, startPoint y: 127, endPoint x: 1299, endPoint y: 87, distance: 60.2
click at [1299, 87] on icon at bounding box center [1312, 73] width 48 height 48
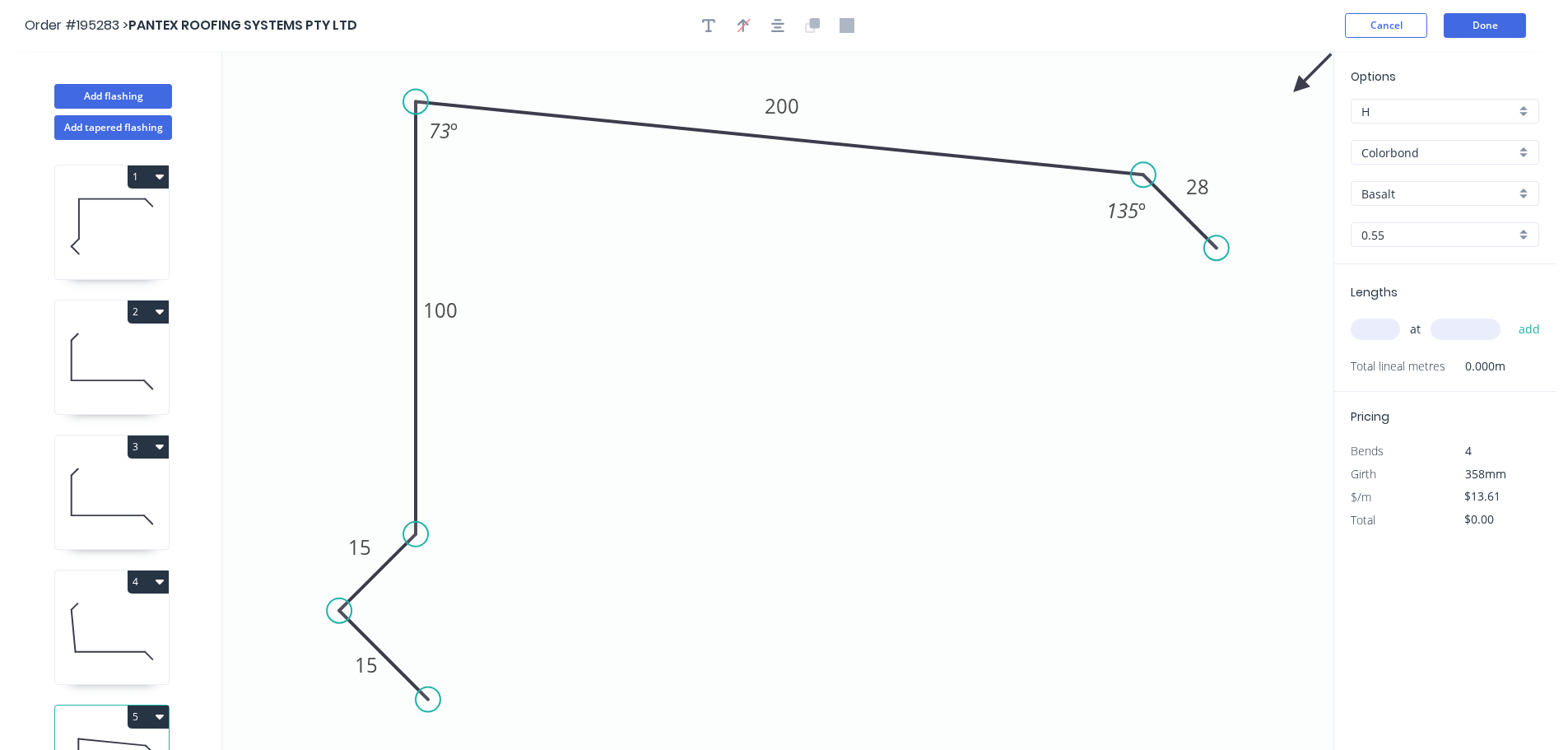
click at [1375, 328] on input "text" at bounding box center [1375, 329] width 50 height 22
click at [1510, 316] on button "add" at bounding box center [1529, 329] width 39 height 28
click at [1480, 36] on button "Done" at bounding box center [1484, 25] width 82 height 24
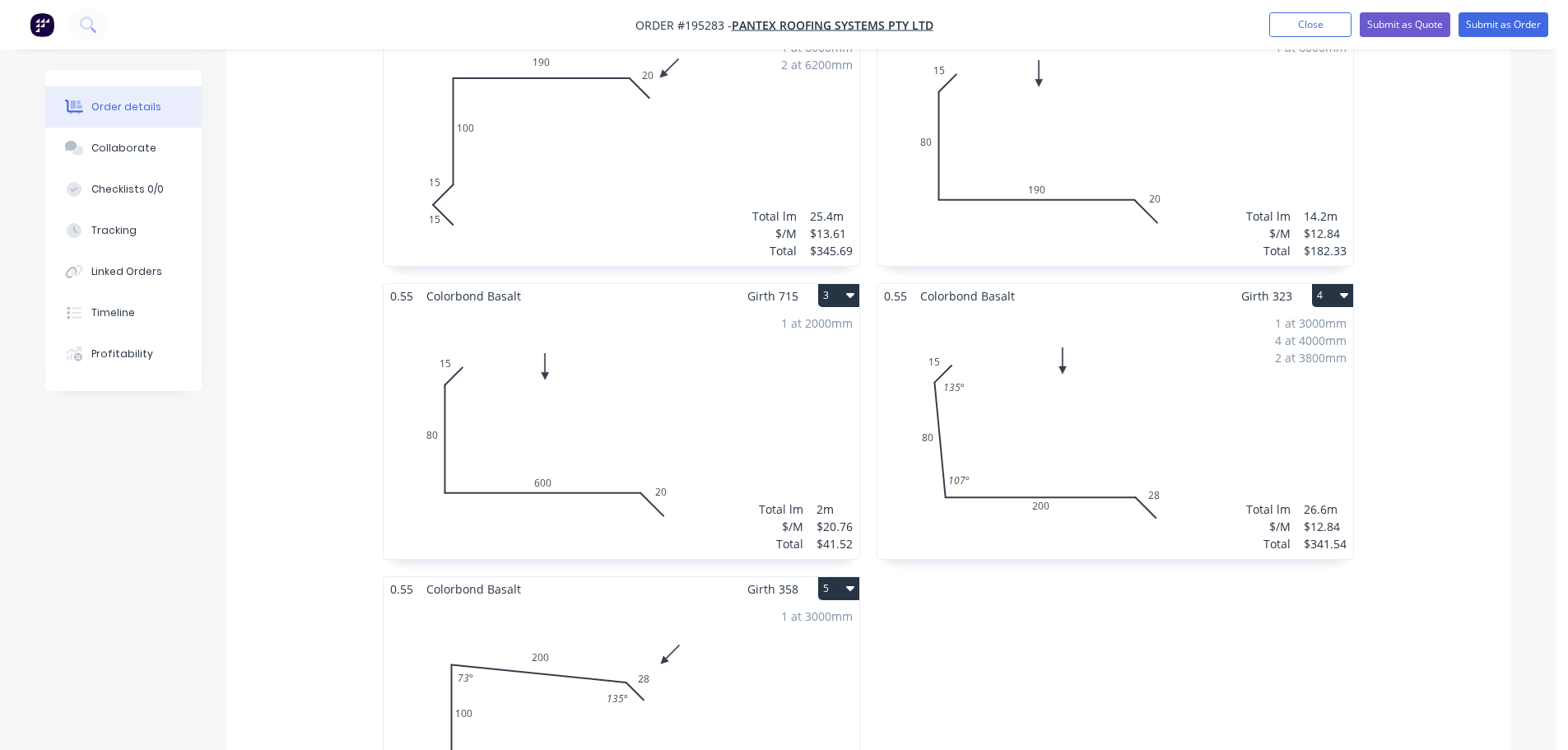
scroll to position [741, 0]
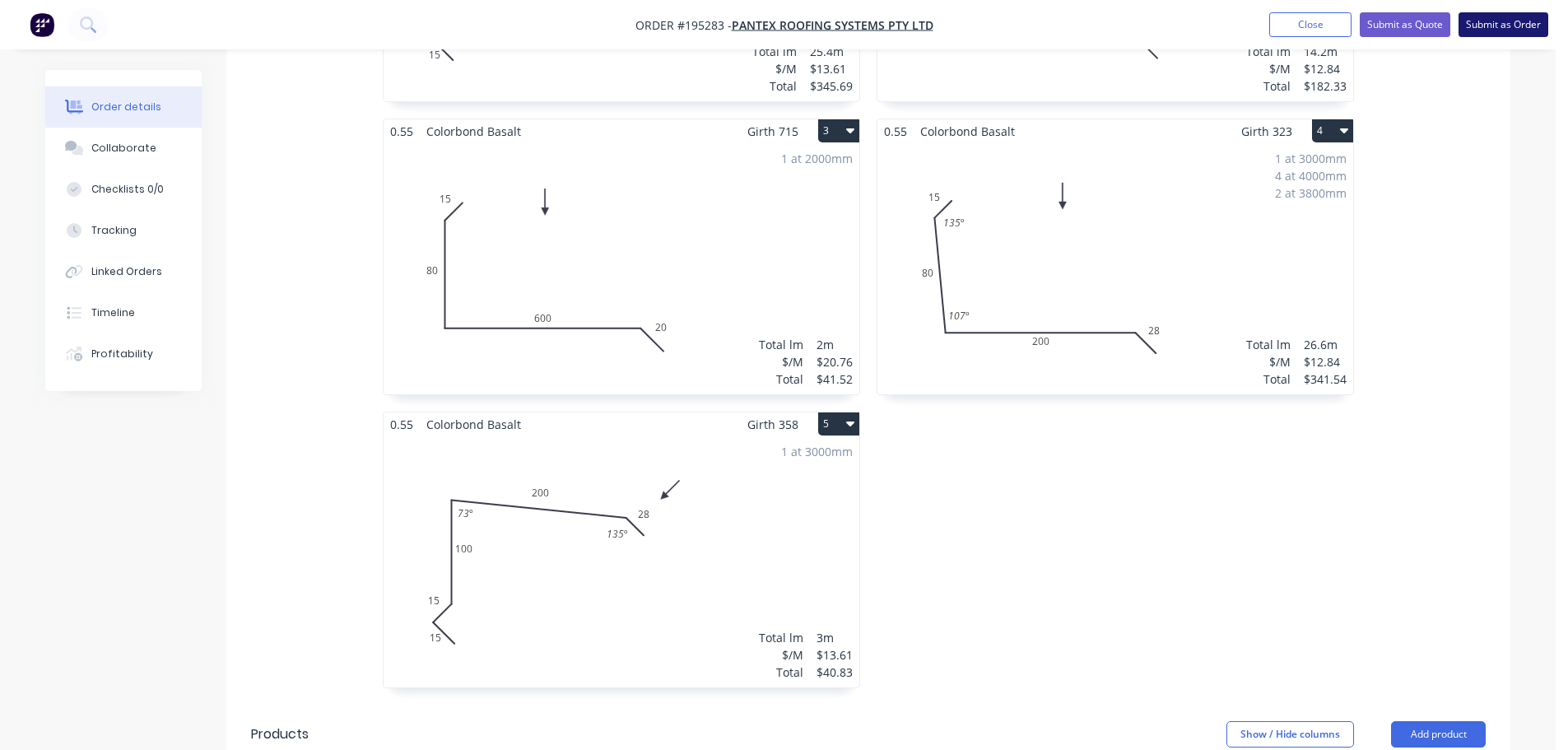
click at [1498, 29] on button "Submit as Order" at bounding box center [1503, 24] width 90 height 24
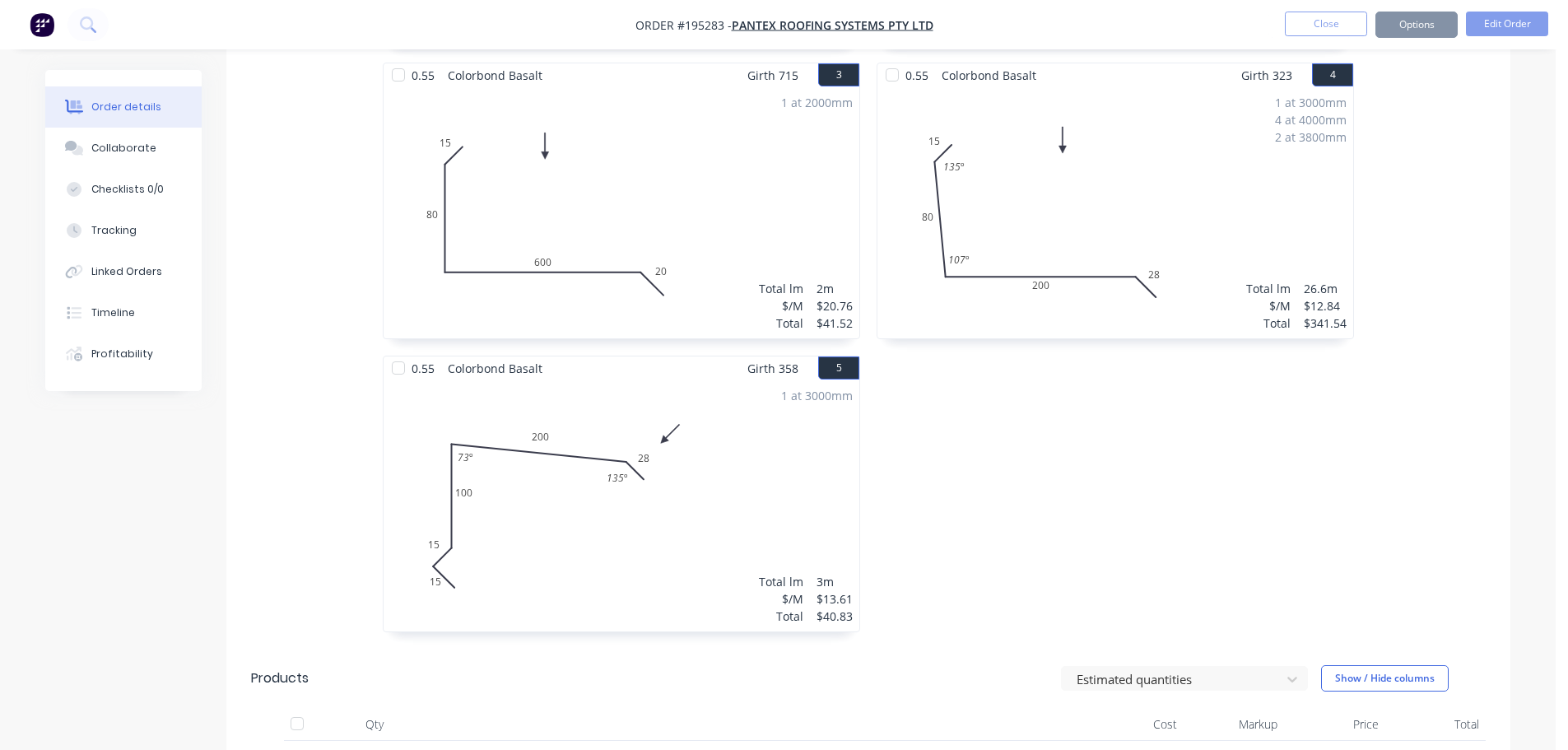
scroll to position [0, 0]
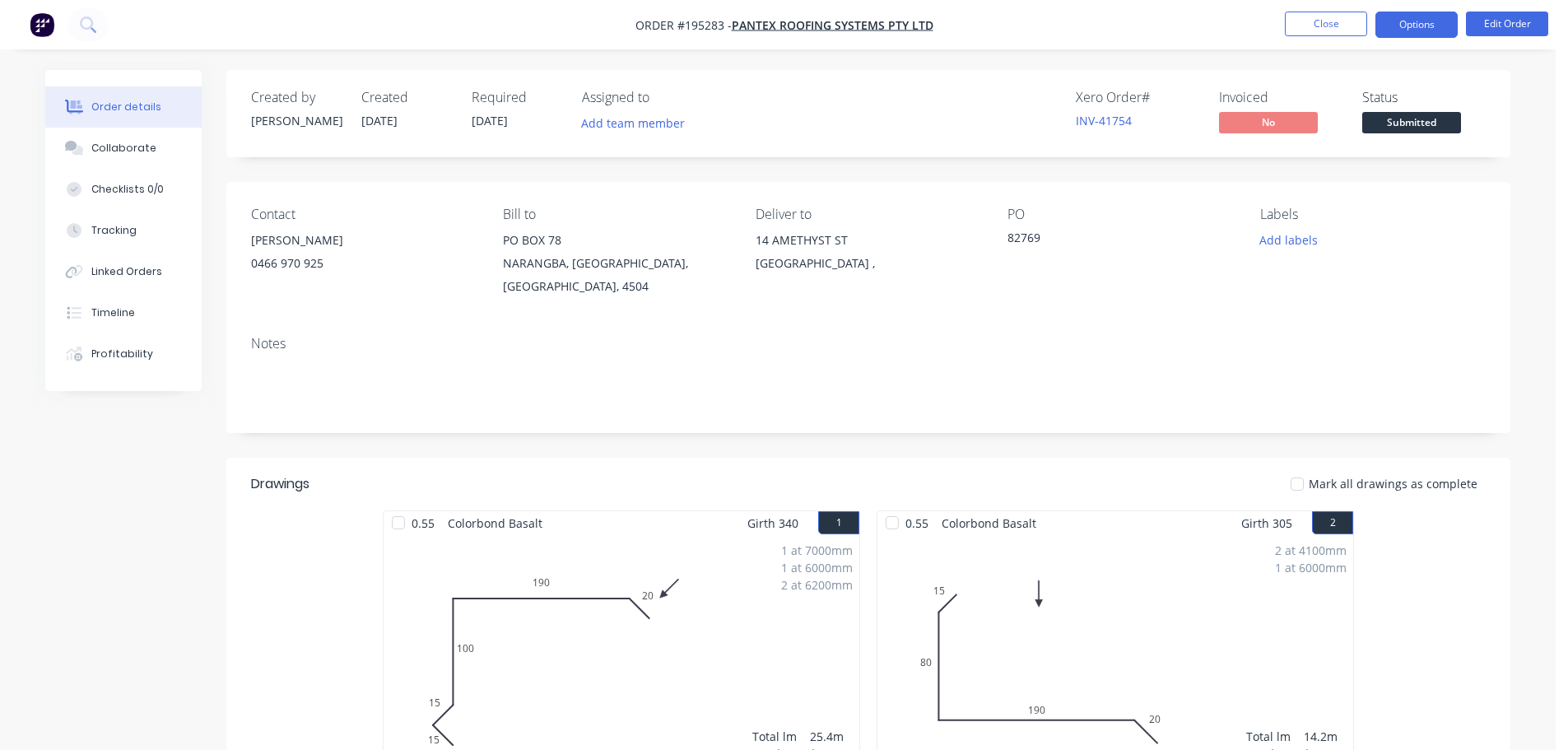
click at [1433, 17] on button "Options" at bounding box center [1416, 24] width 82 height 26
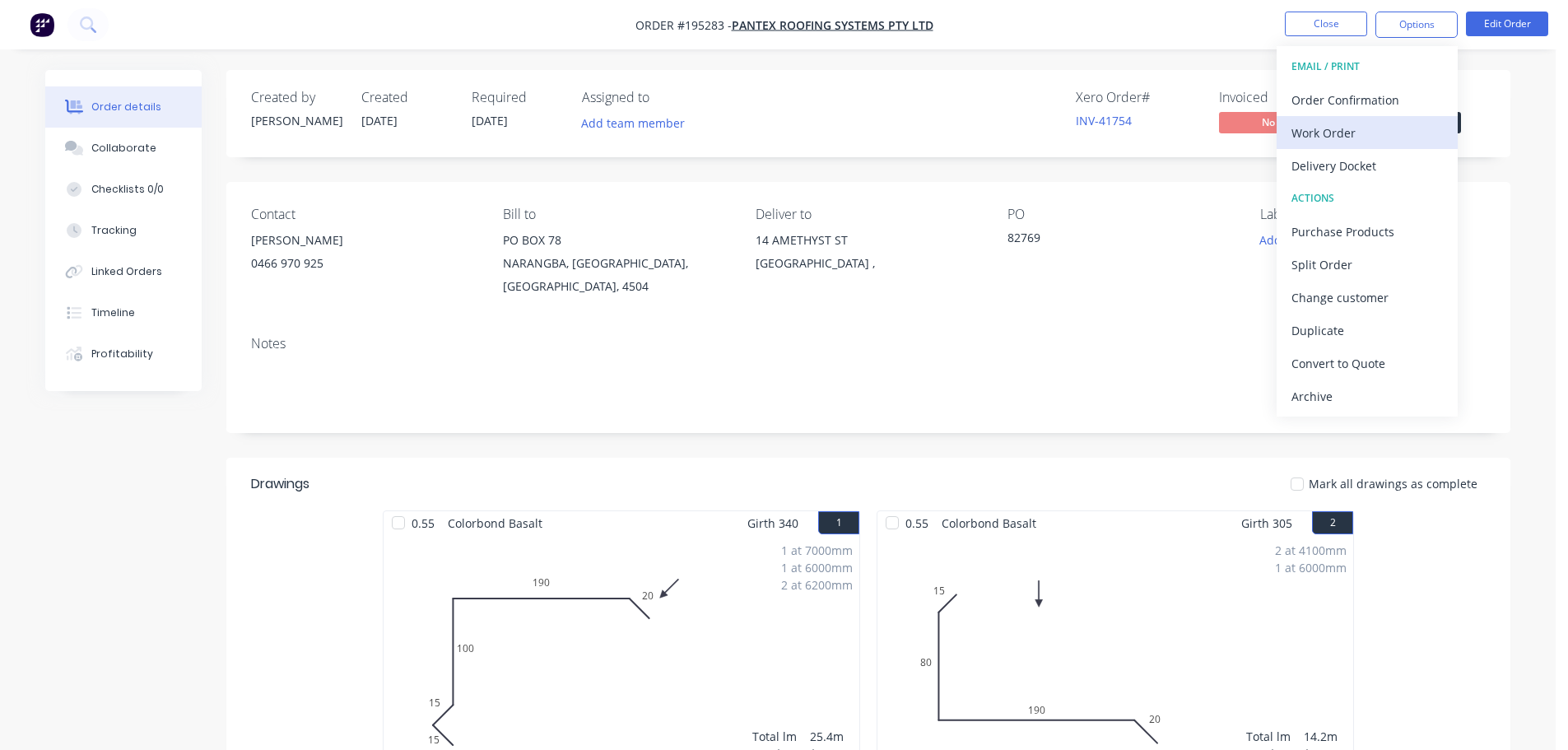
click at [1376, 138] on div "Work Order" at bounding box center [1366, 133] width 151 height 24
click at [1385, 166] on div "Without pricing" at bounding box center [1366, 166] width 151 height 24
click at [1327, 12] on button "Close" at bounding box center [1326, 24] width 82 height 24
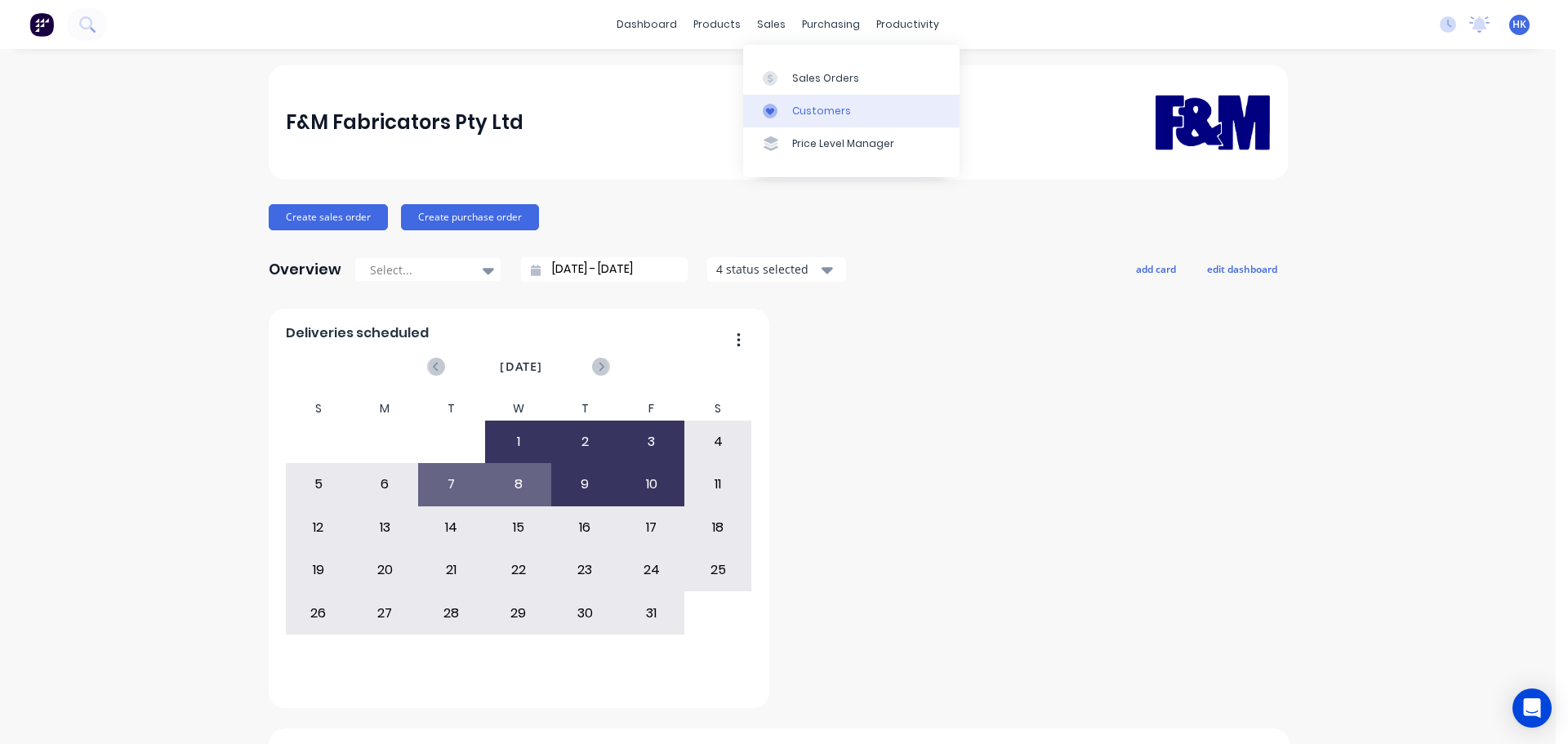
click at [811, 101] on link "Customers" at bounding box center [850, 111] width 216 height 32
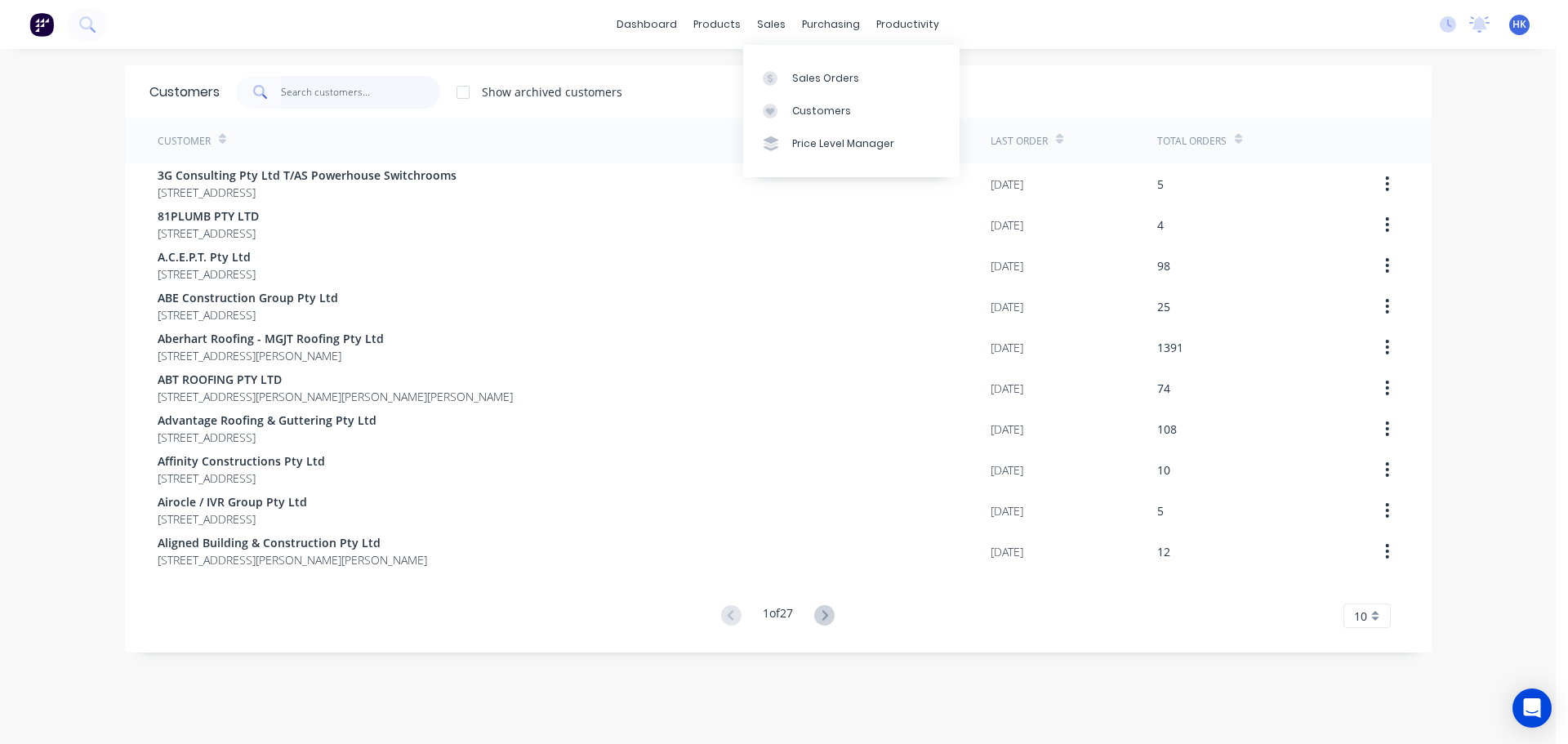
click at [399, 100] on input "text" at bounding box center [360, 92] width 159 height 32
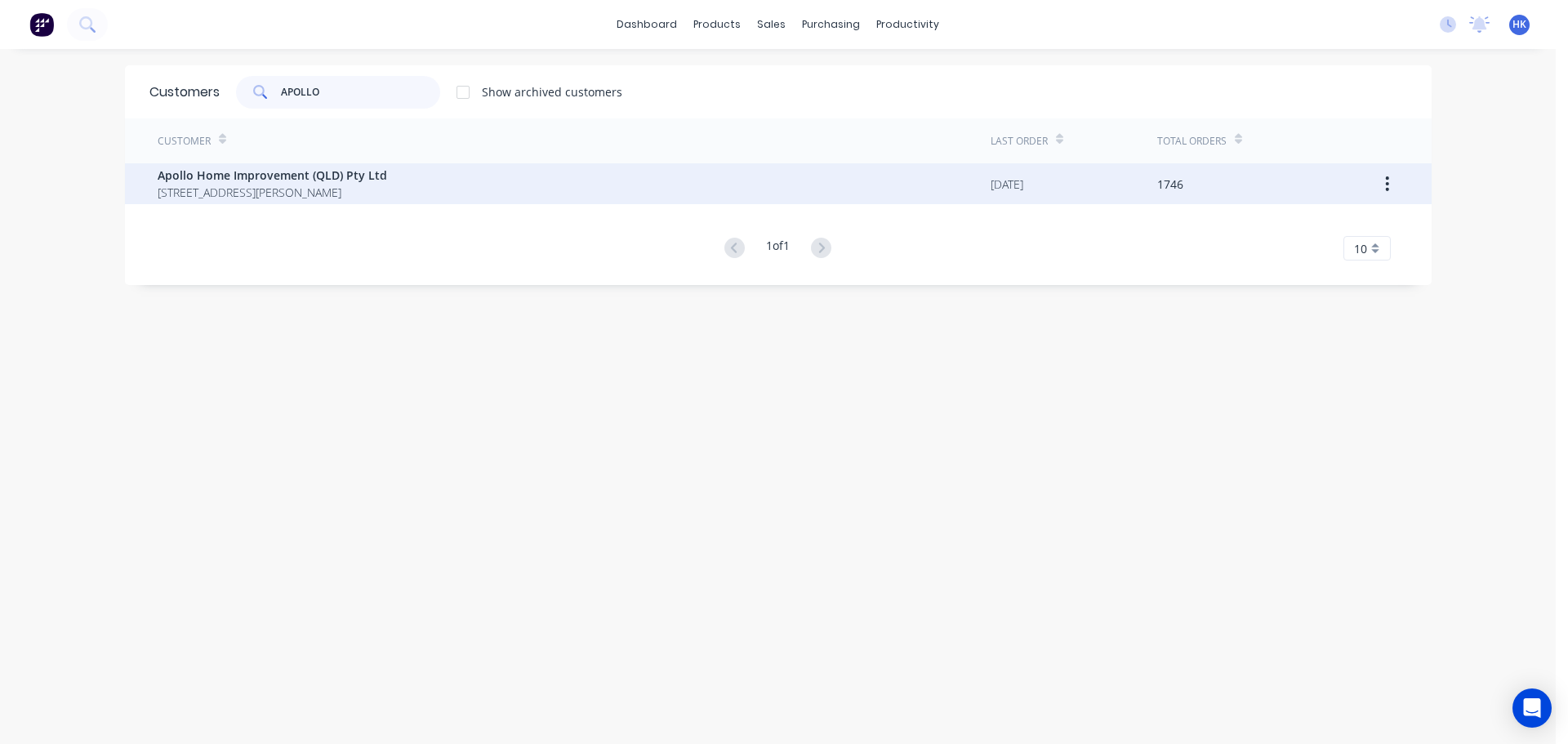
type input "APOLLO"
click at [318, 176] on span "Apollo Home Improvement (QLD) Pty Ltd" at bounding box center [273, 175] width 230 height 17
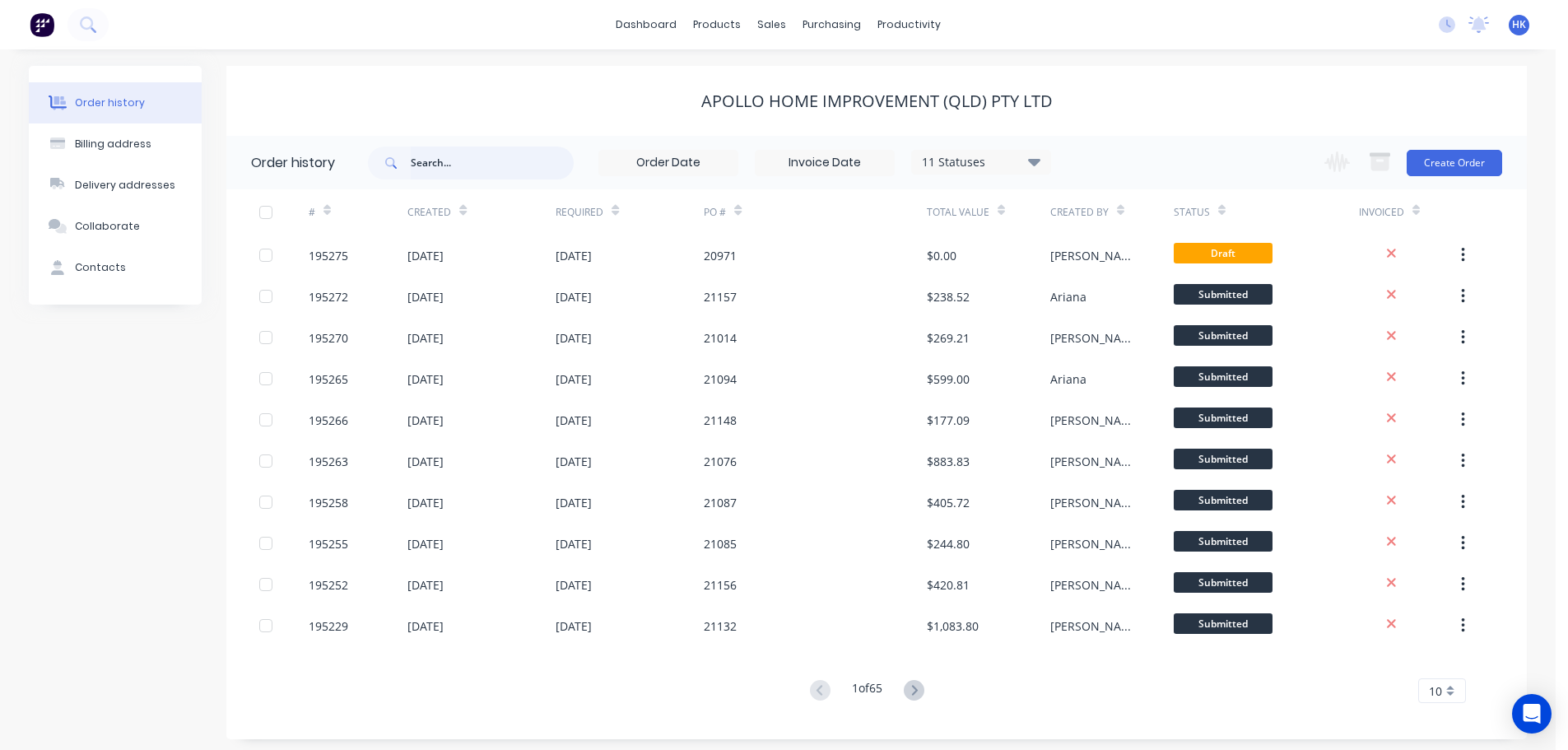
click at [515, 172] on input "text" at bounding box center [492, 163] width 163 height 33
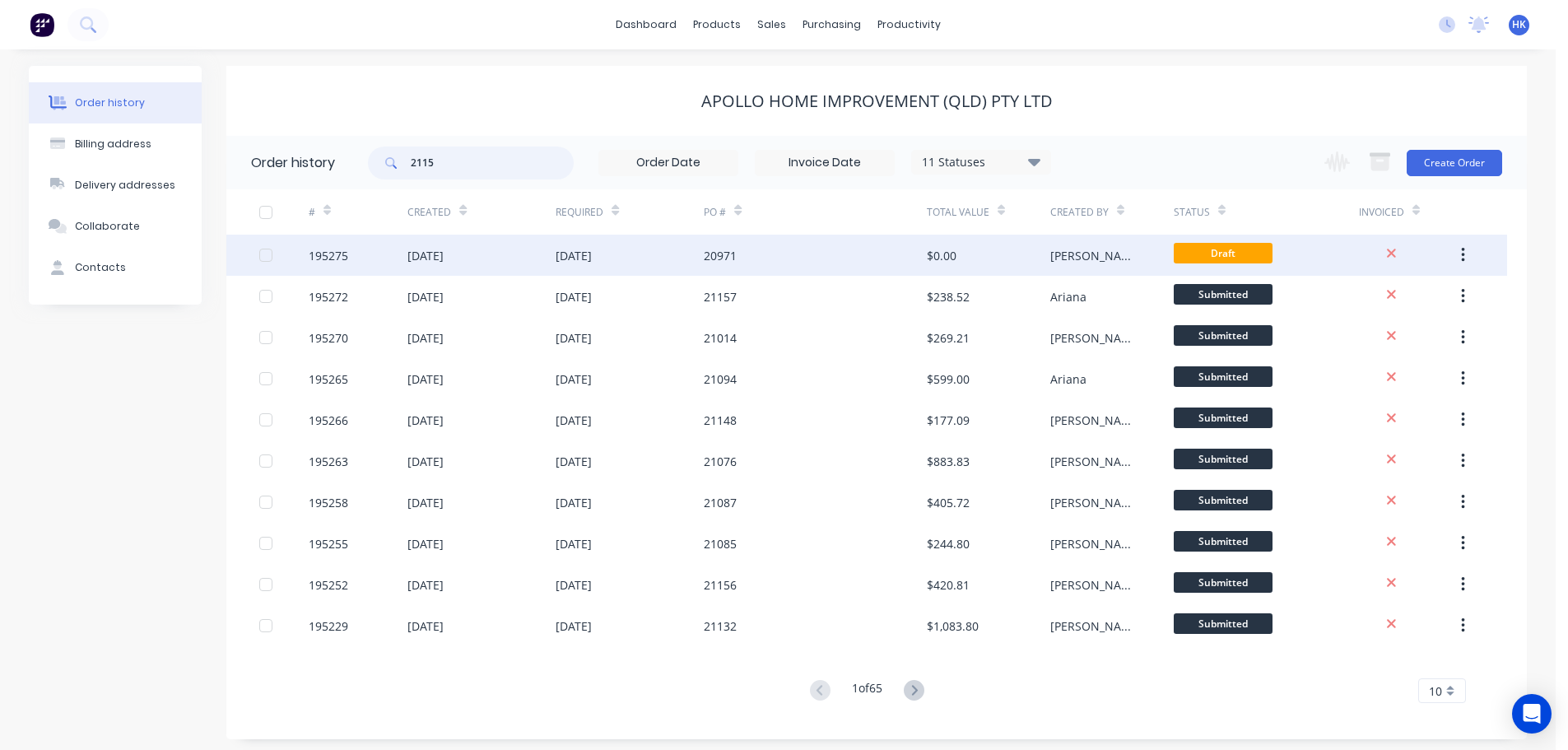
type input "21157"
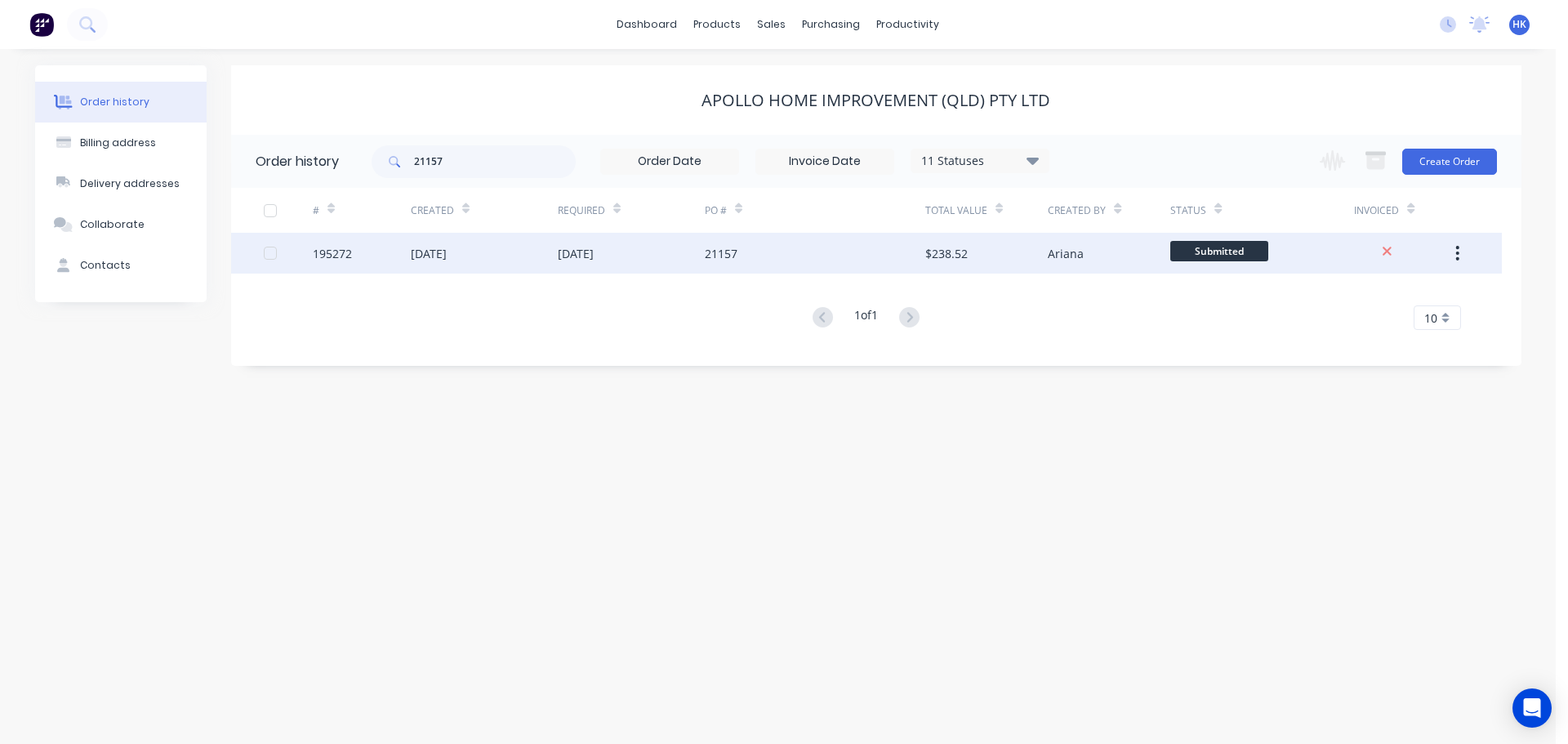
click at [581, 246] on div "[DATE]" at bounding box center [576, 253] width 36 height 17
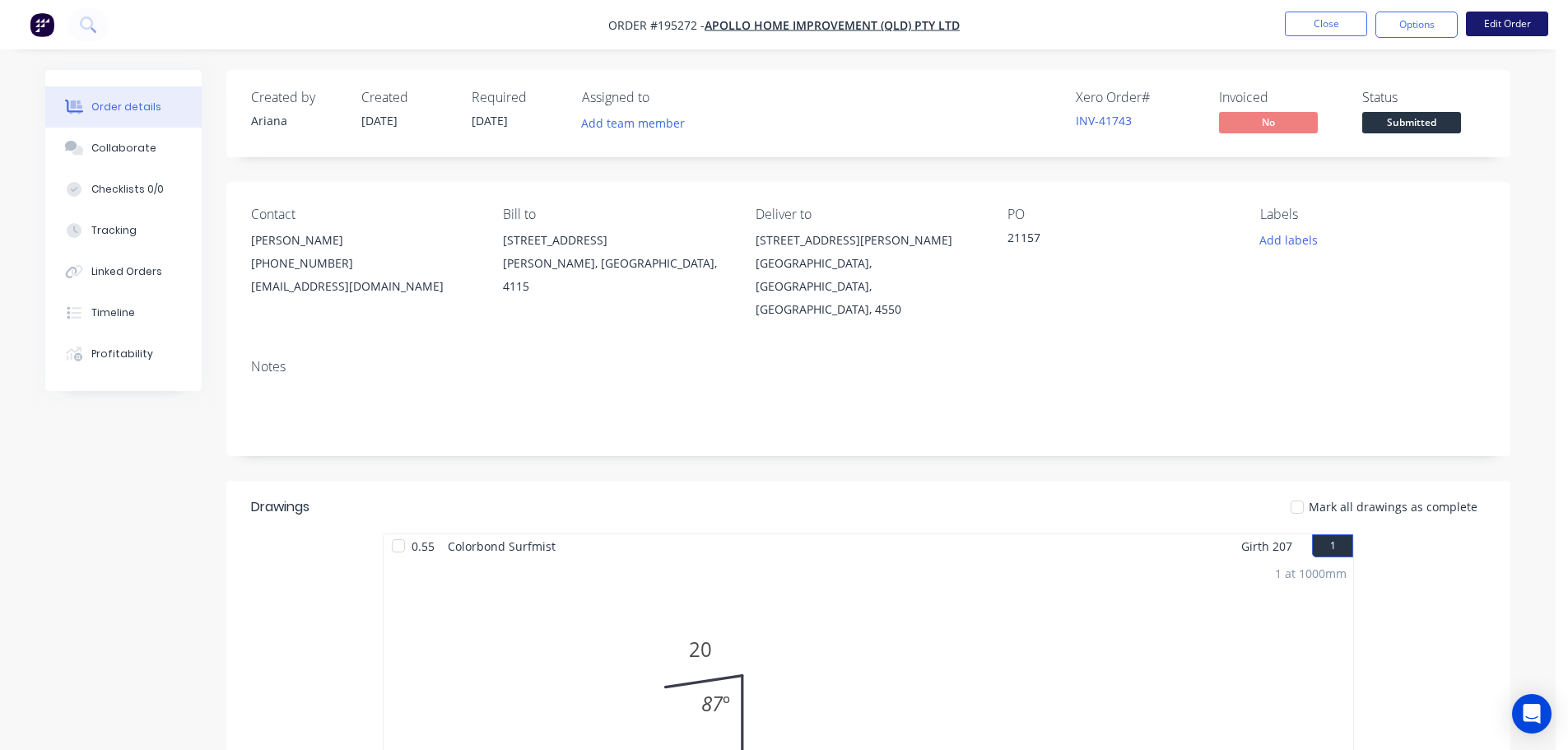
click at [1497, 27] on button "Edit Order" at bounding box center [1507, 24] width 82 height 24
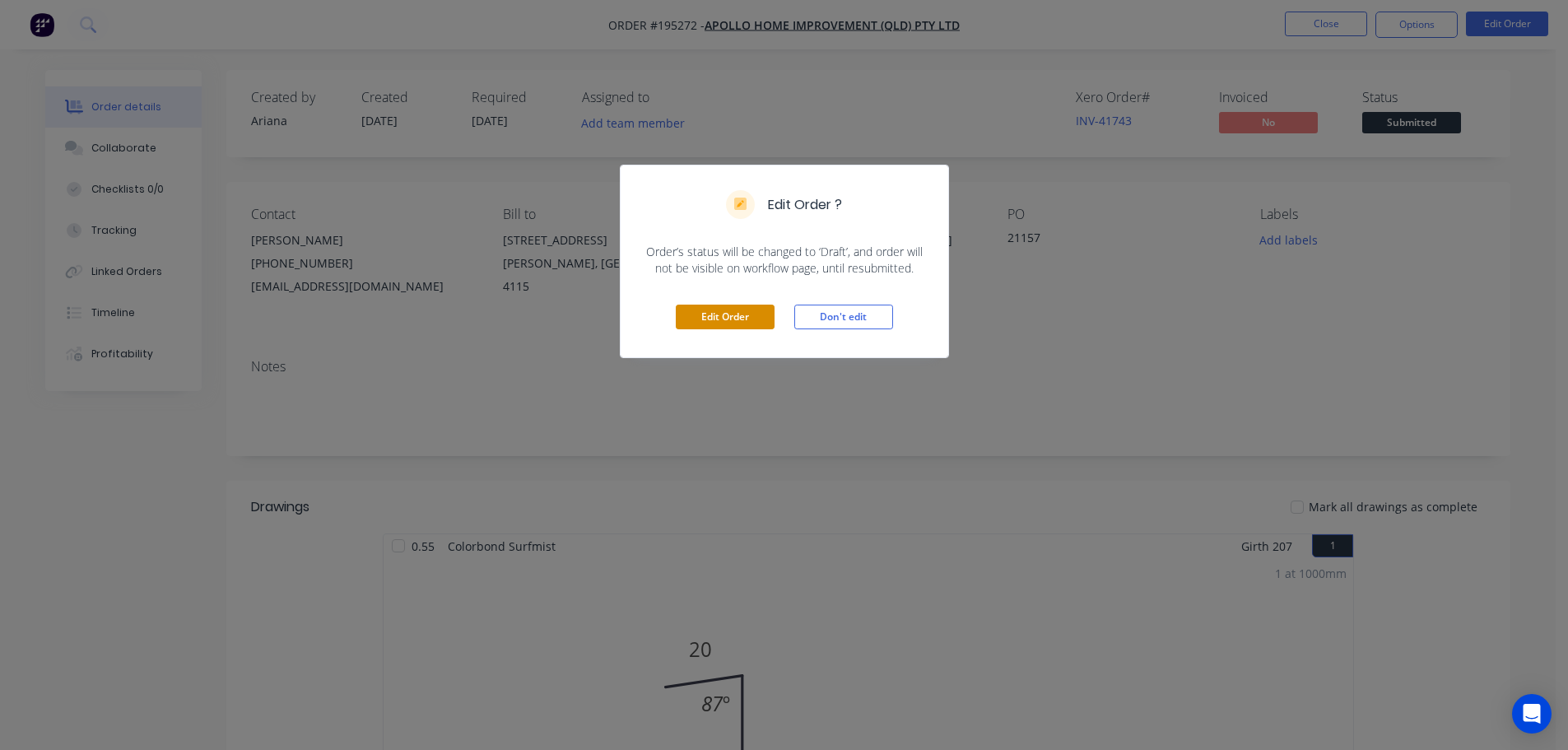
click at [710, 319] on button "Edit Order" at bounding box center [724, 317] width 99 height 24
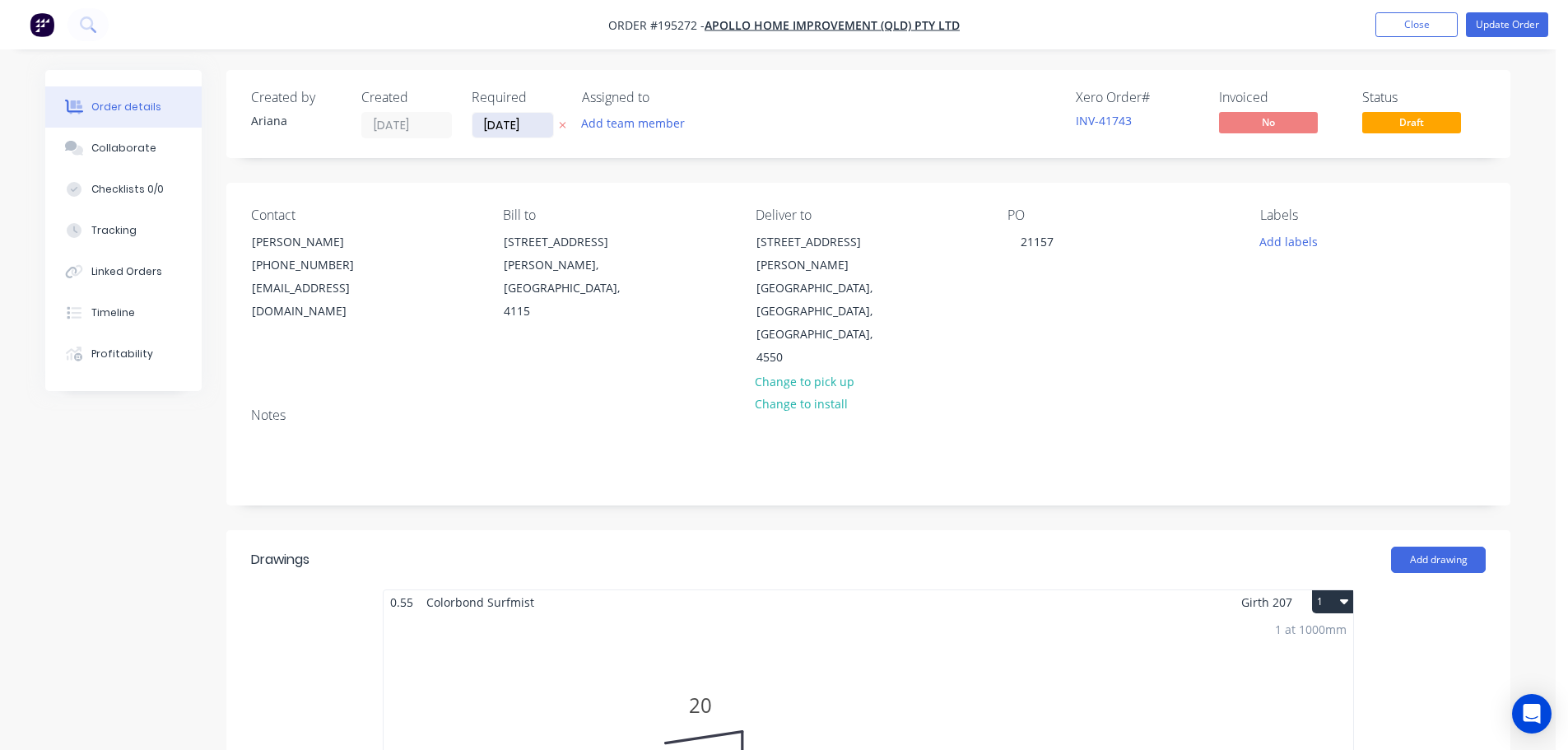
click at [541, 130] on input "14/10/25" at bounding box center [512, 125] width 80 height 24
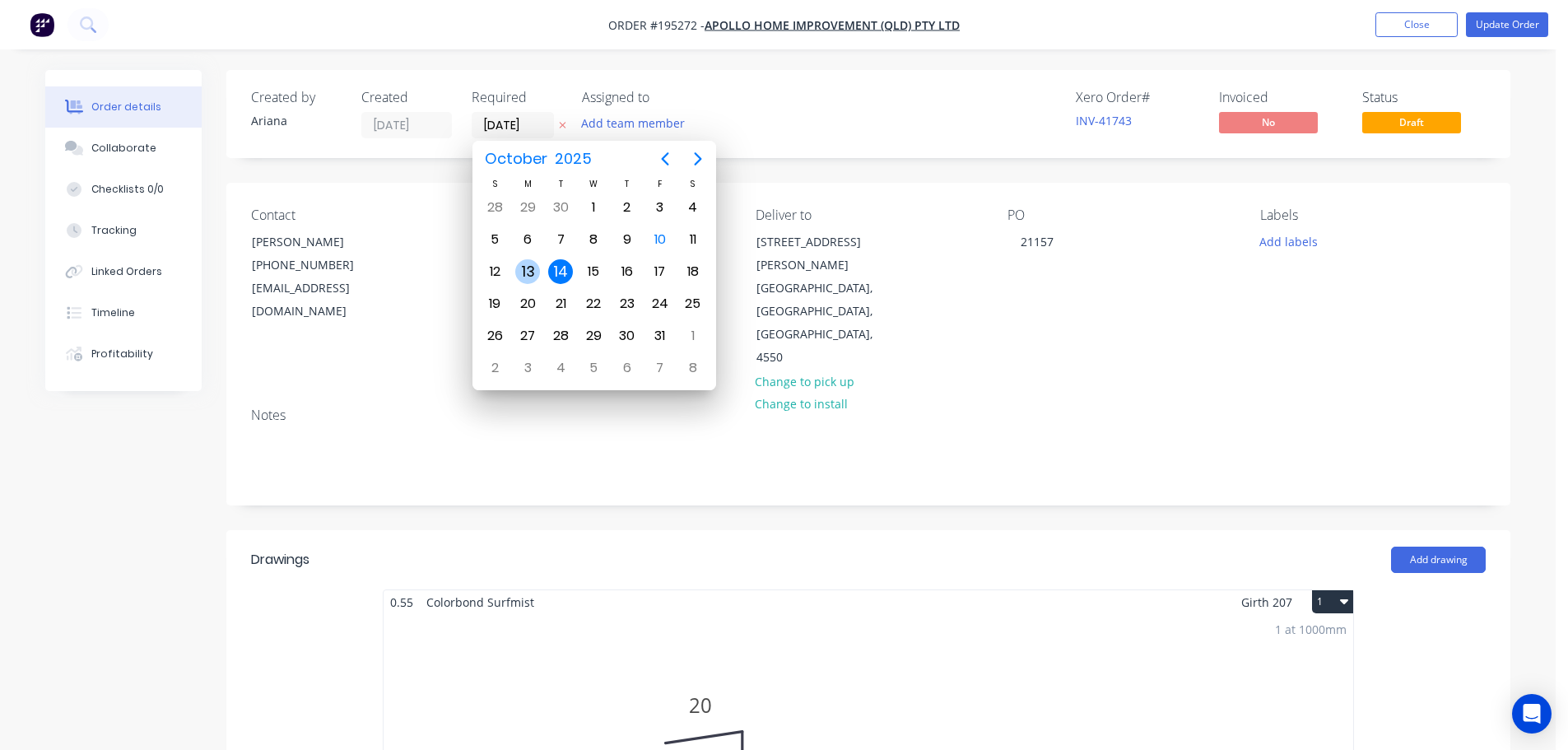
click at [527, 269] on div "13" at bounding box center [527, 271] width 24 height 24
type input "[DATE]"
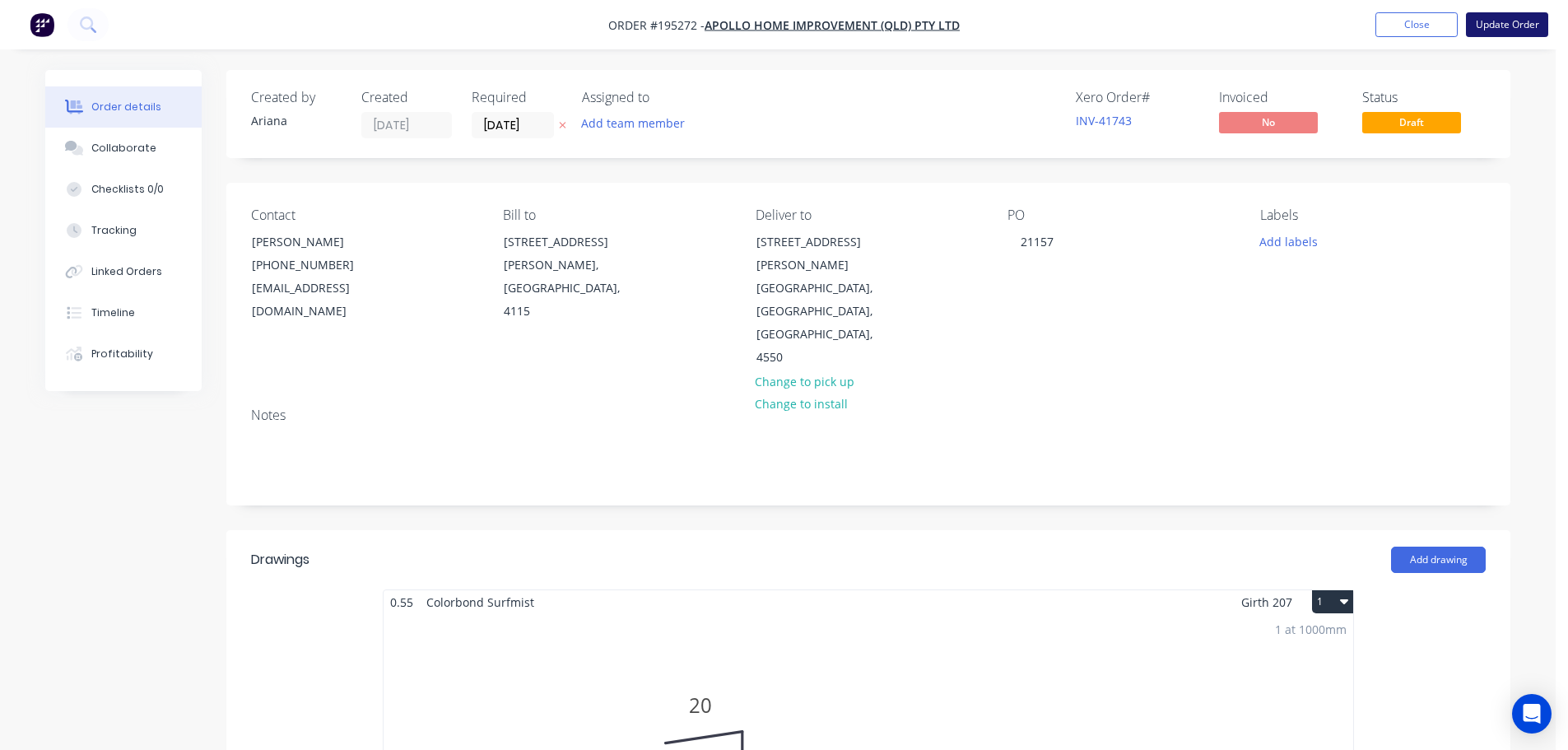
click at [1494, 32] on button "Update Order" at bounding box center [1507, 24] width 82 height 24
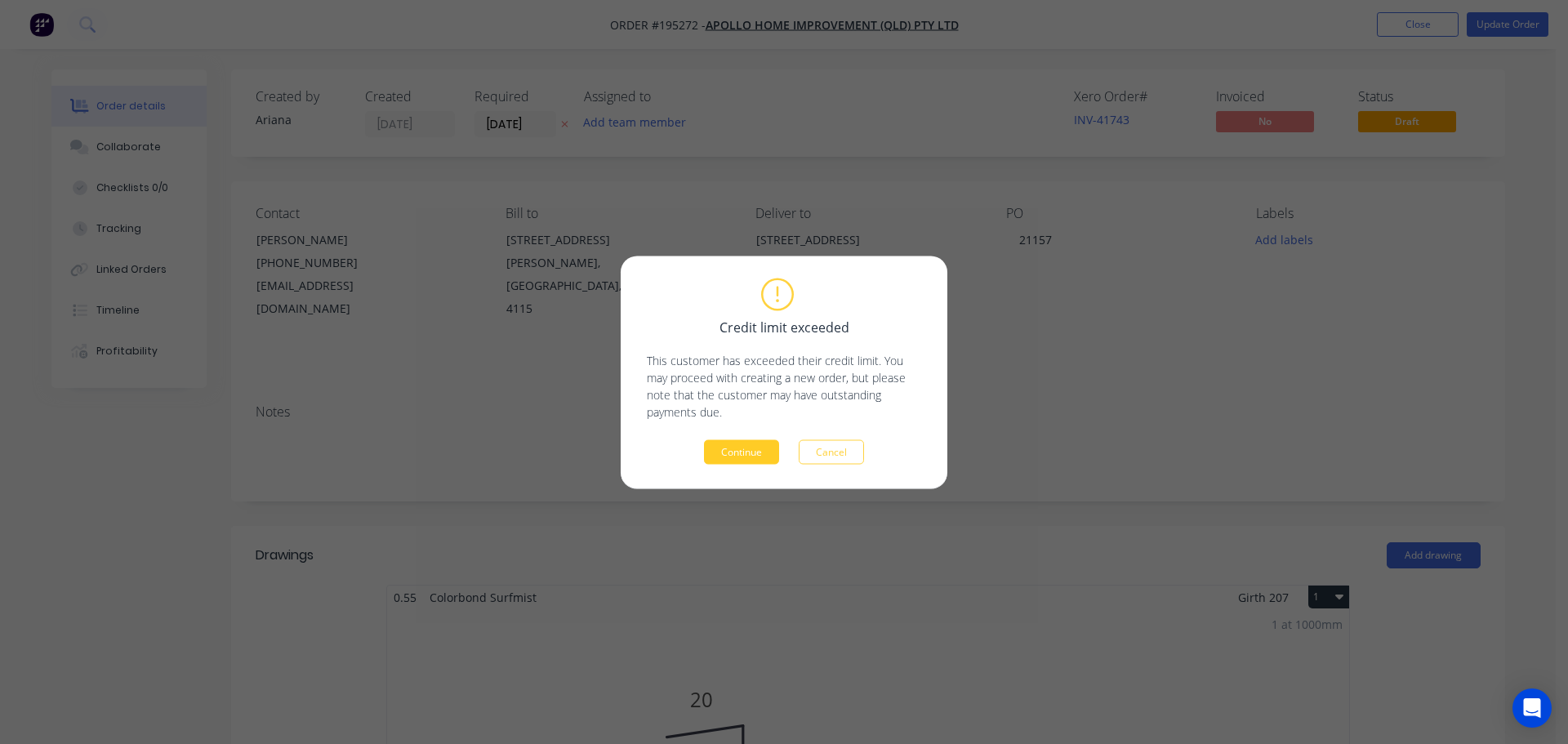
click at [752, 445] on button "Continue" at bounding box center [742, 451] width 75 height 24
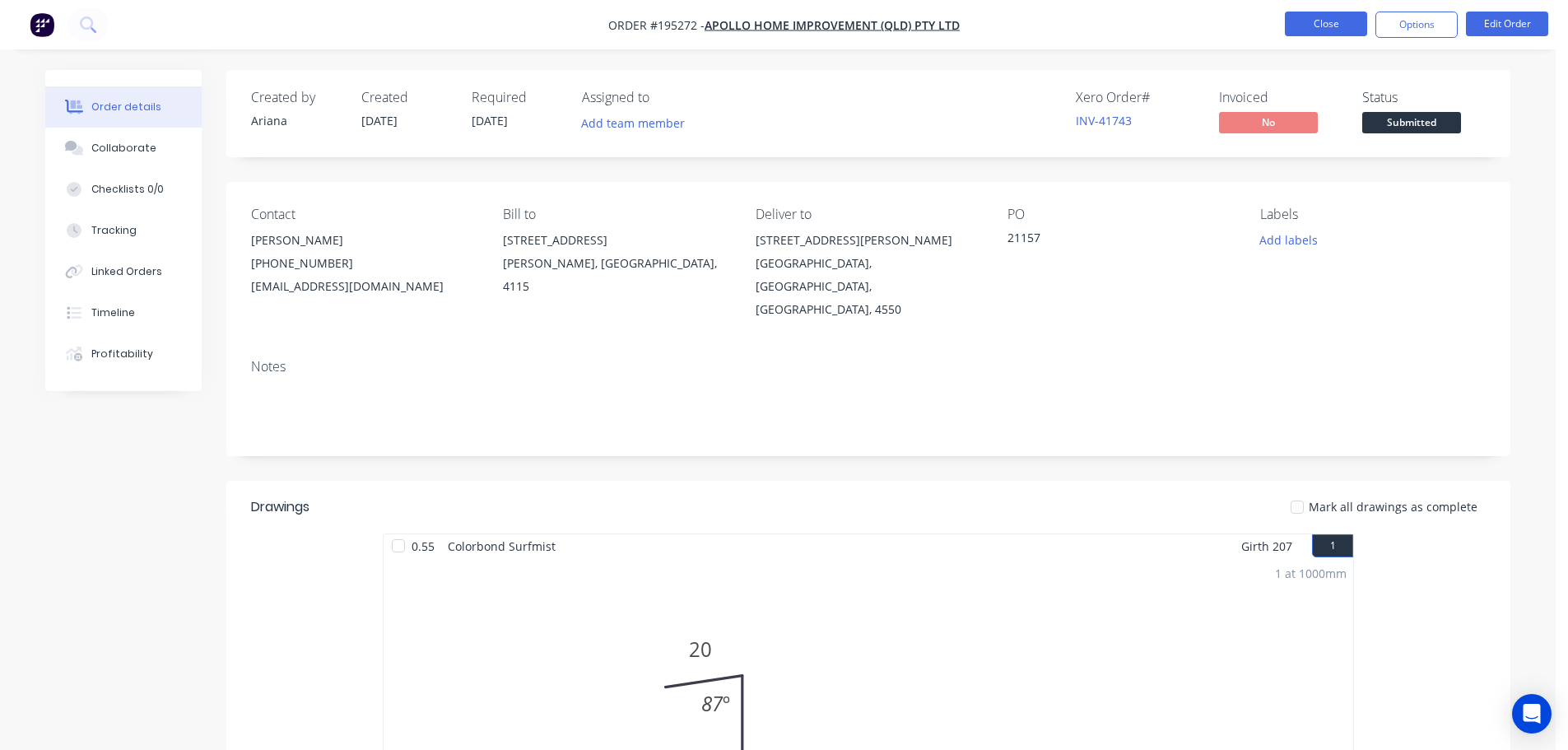
click at [1317, 25] on button "Close" at bounding box center [1326, 24] width 82 height 24
